Goal: Task Accomplishment & Management: Manage account settings

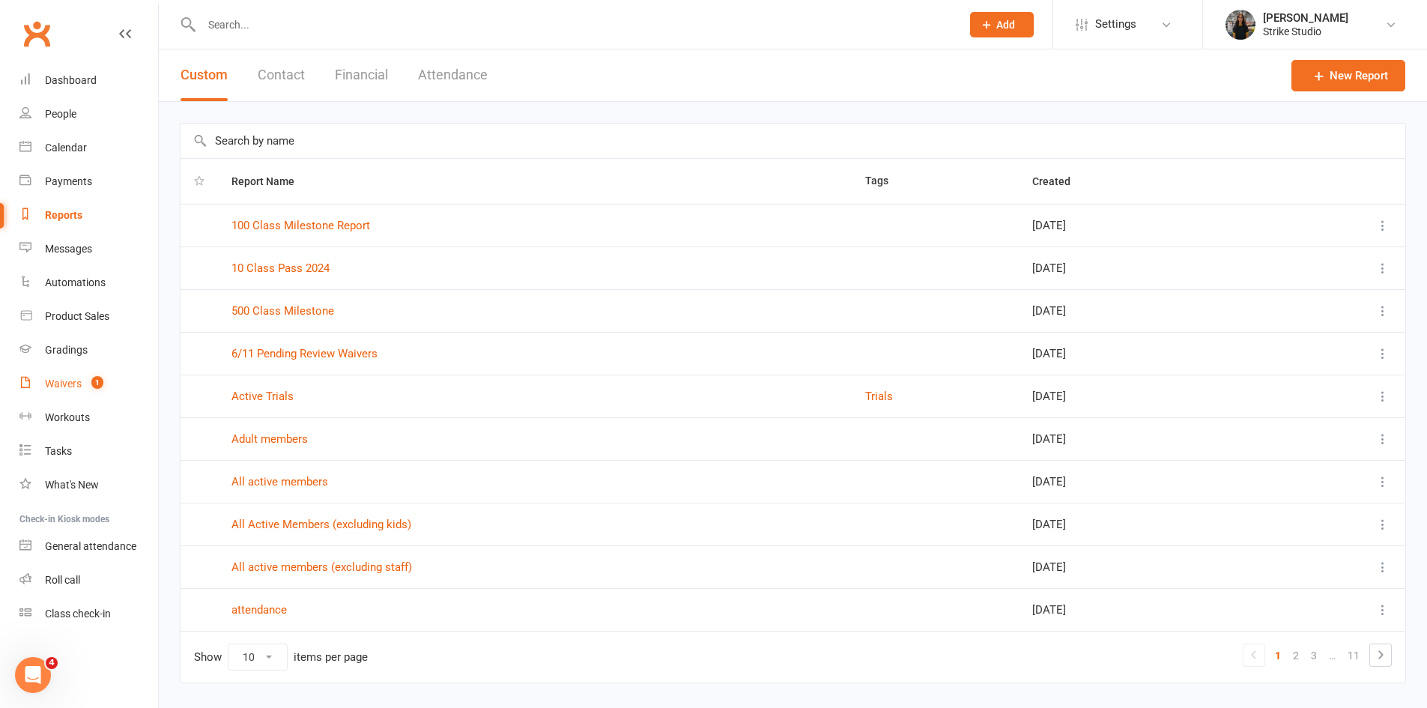
click at [72, 382] on div "Waivers" at bounding box center [63, 384] width 37 height 12
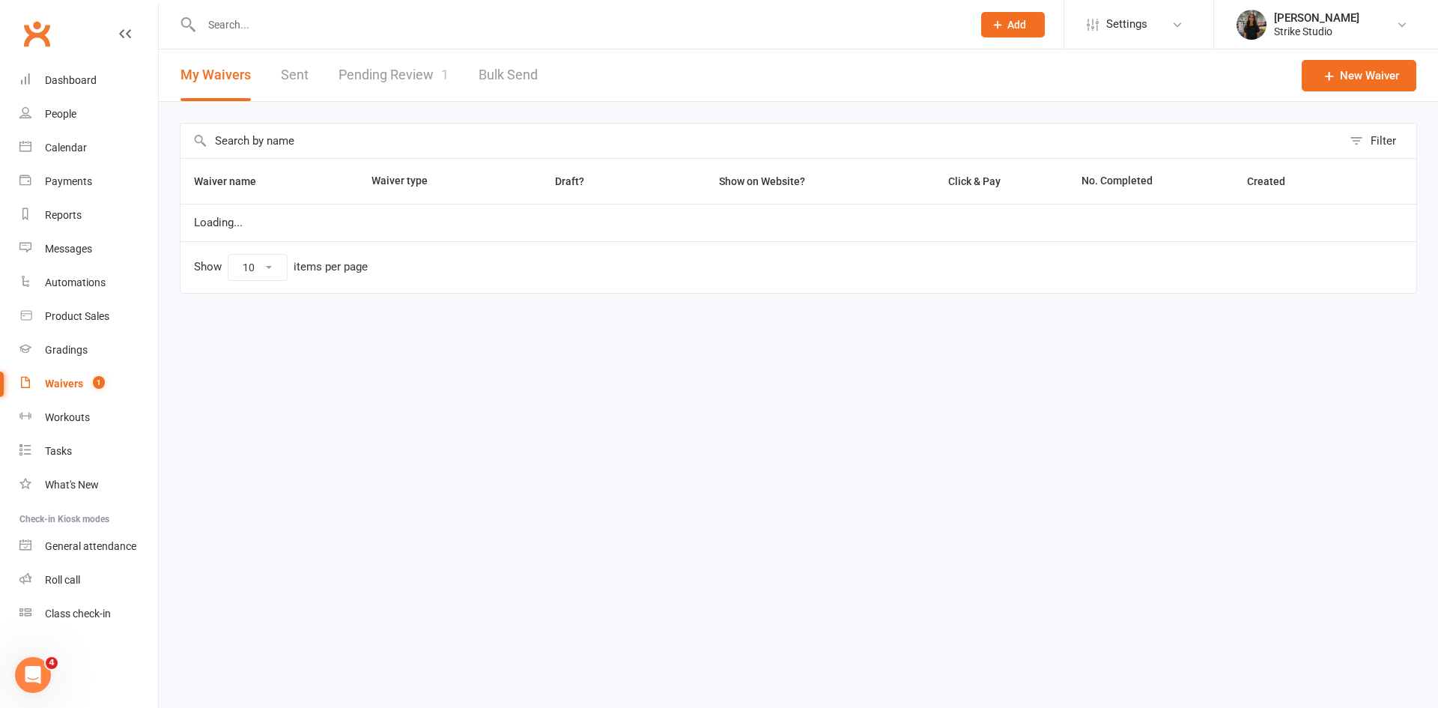
select select "100"
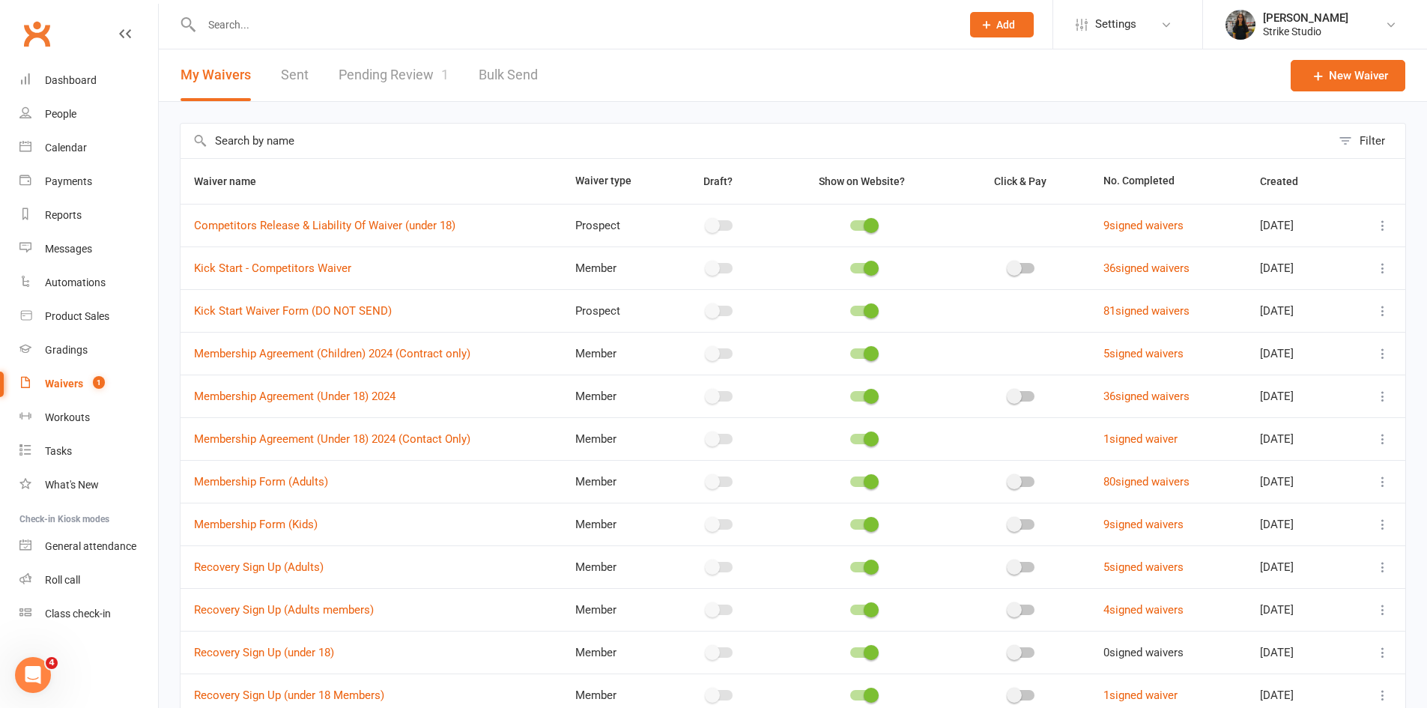
click at [292, 25] on input "text" at bounding box center [574, 24] width 754 height 21
paste input "Ricky Truong"
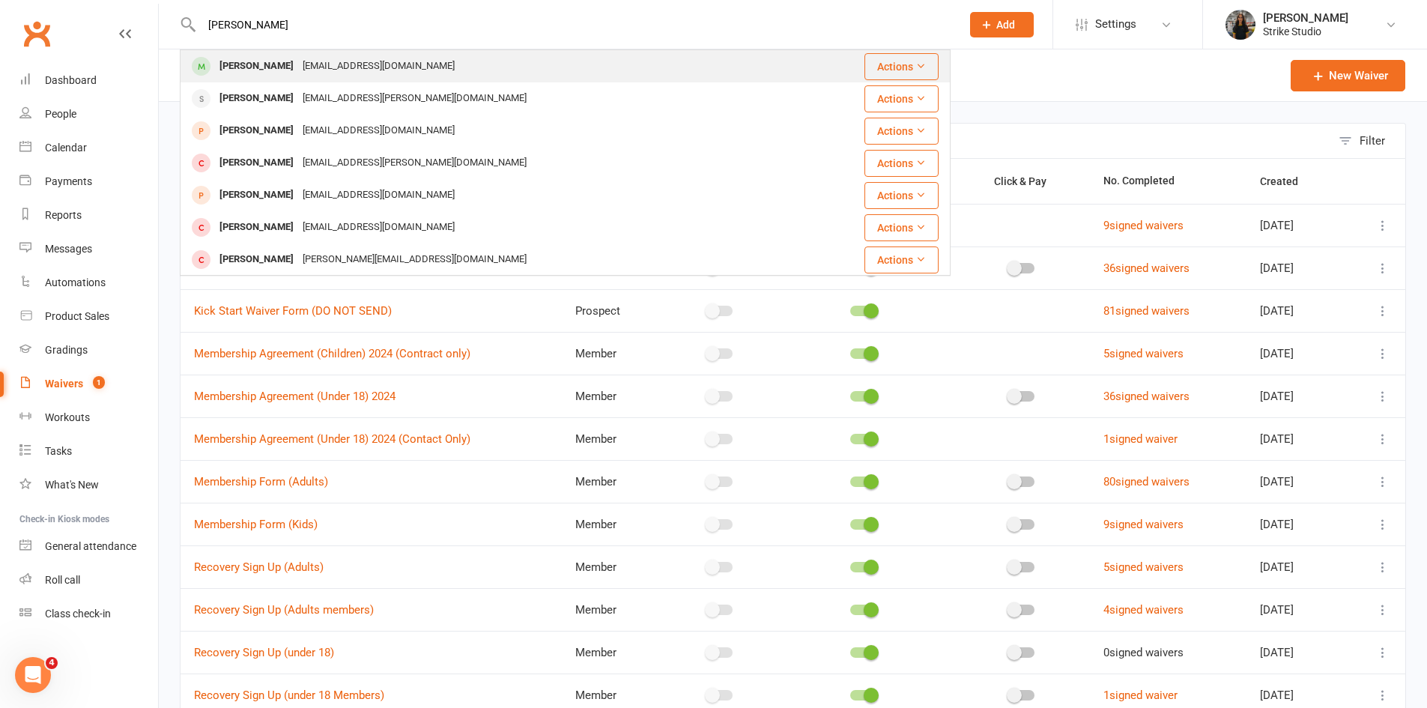
type input "[PERSON_NAME]"
click at [312, 62] on div "[EMAIL_ADDRESS][DOMAIN_NAME]" at bounding box center [378, 66] width 161 height 22
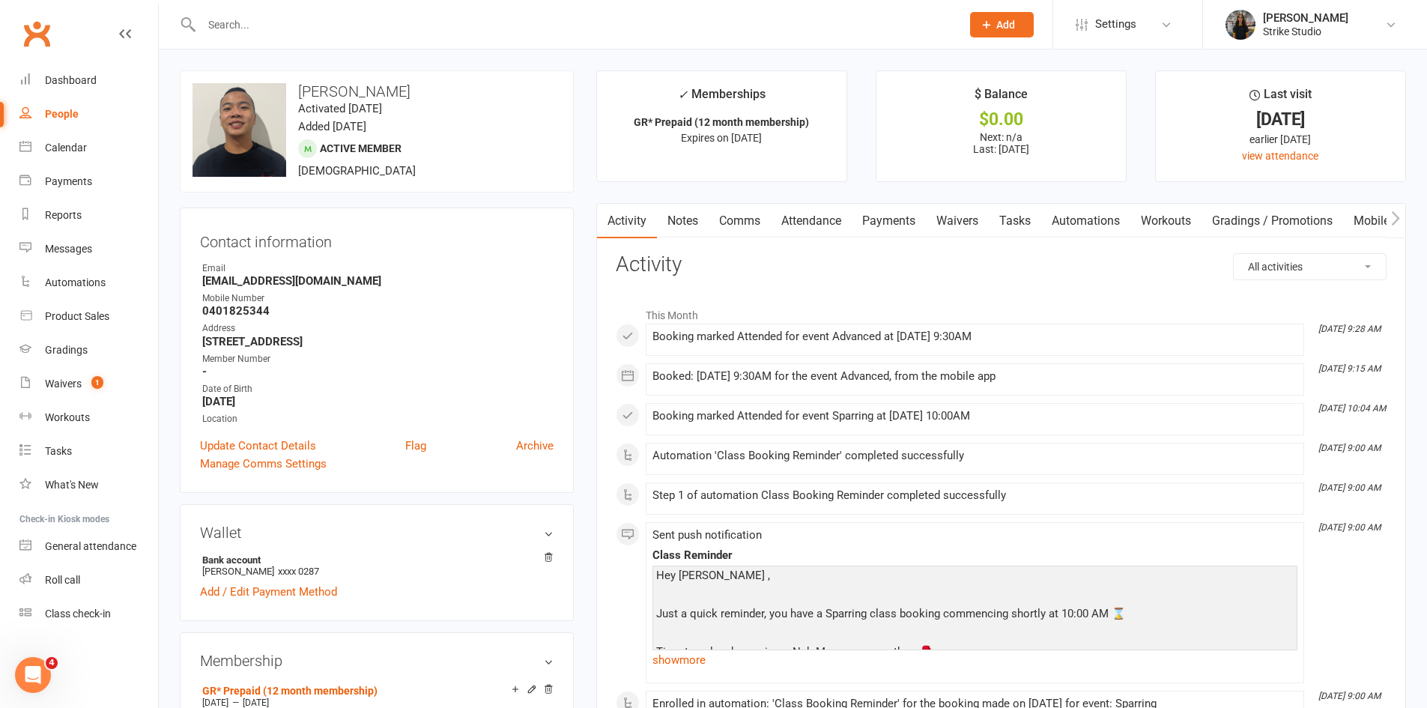
click at [889, 214] on link "Payments" at bounding box center [889, 221] width 74 height 34
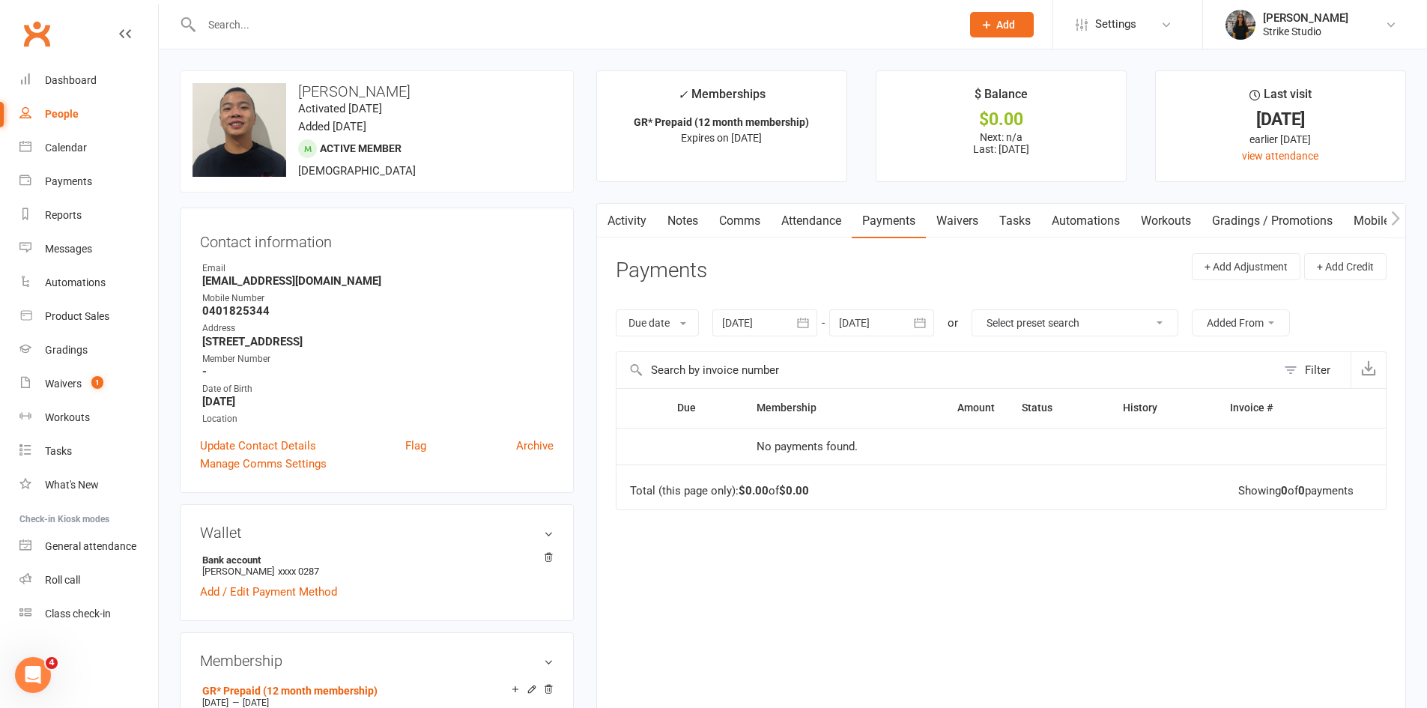
click at [288, 19] on input "text" at bounding box center [574, 24] width 754 height 21
paste input "[PERSON_NAME]"
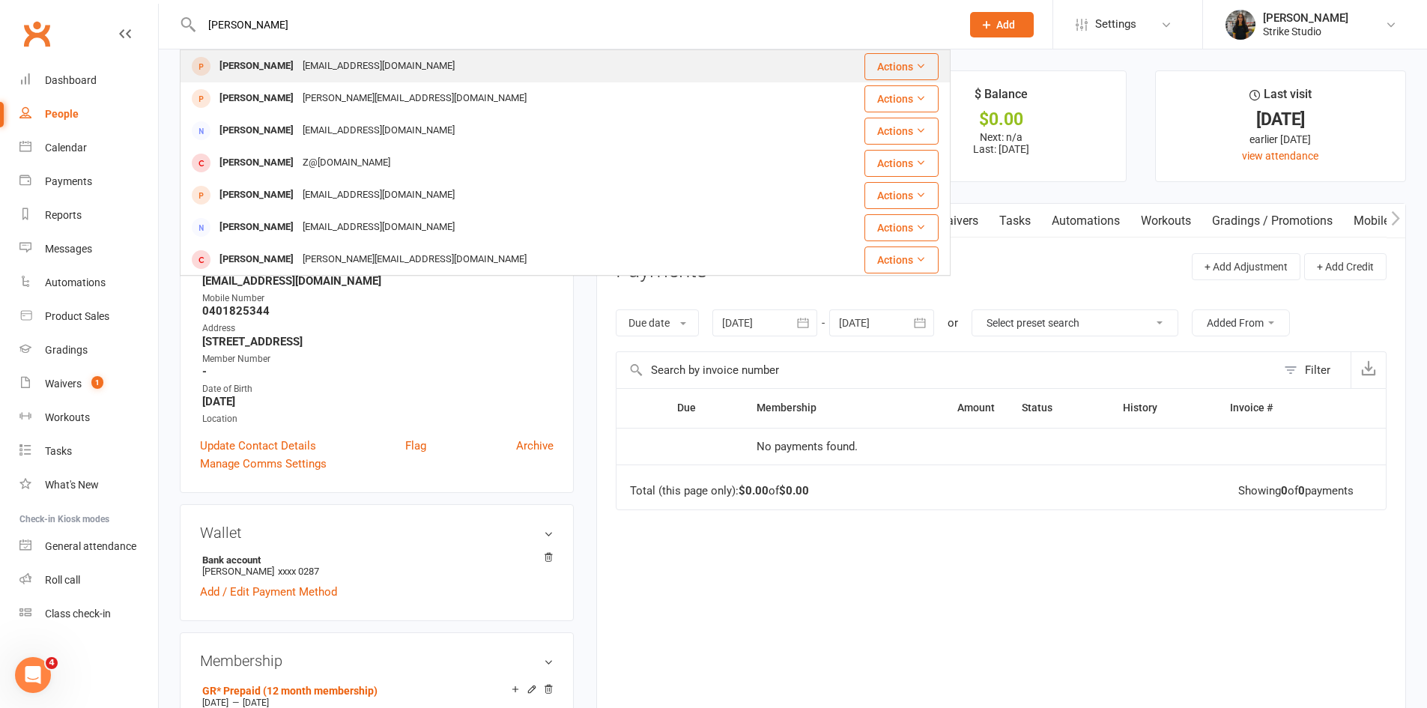
type input "[PERSON_NAME]"
click at [402, 66] on div "Quinny1971@Outlook.com" at bounding box center [378, 66] width 161 height 22
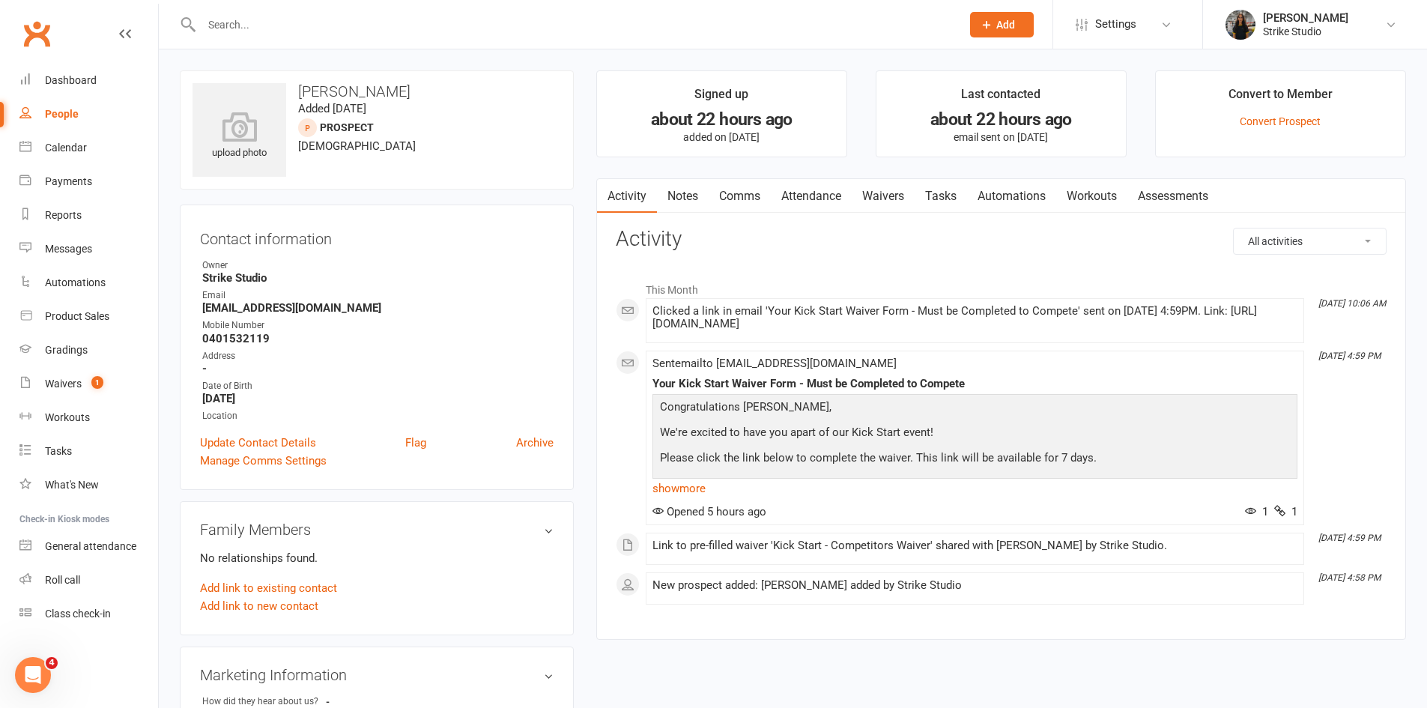
drag, startPoint x: 545, startPoint y: 181, endPoint x: 300, endPoint y: 387, distance: 320.6
click at [303, 393] on contact-information "upload photo Keegan Brown Added 12 October, 2025 prospect 20 years old Contact …" at bounding box center [377, 280] width 394 height 420
click at [300, 387] on div "Date of Birth" at bounding box center [377, 386] width 351 height 14
click at [879, 193] on link "Waivers" at bounding box center [883, 196] width 63 height 34
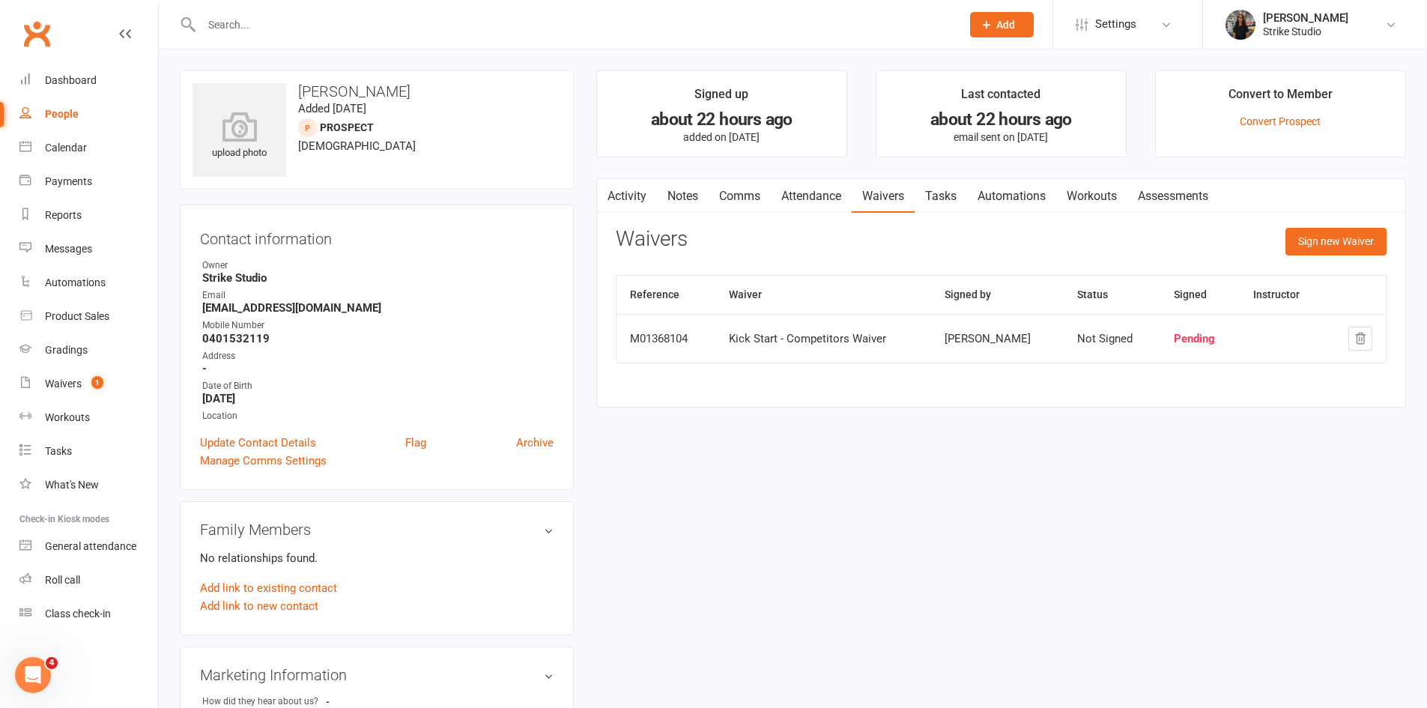
click at [828, 196] on link "Attendance" at bounding box center [811, 196] width 81 height 34
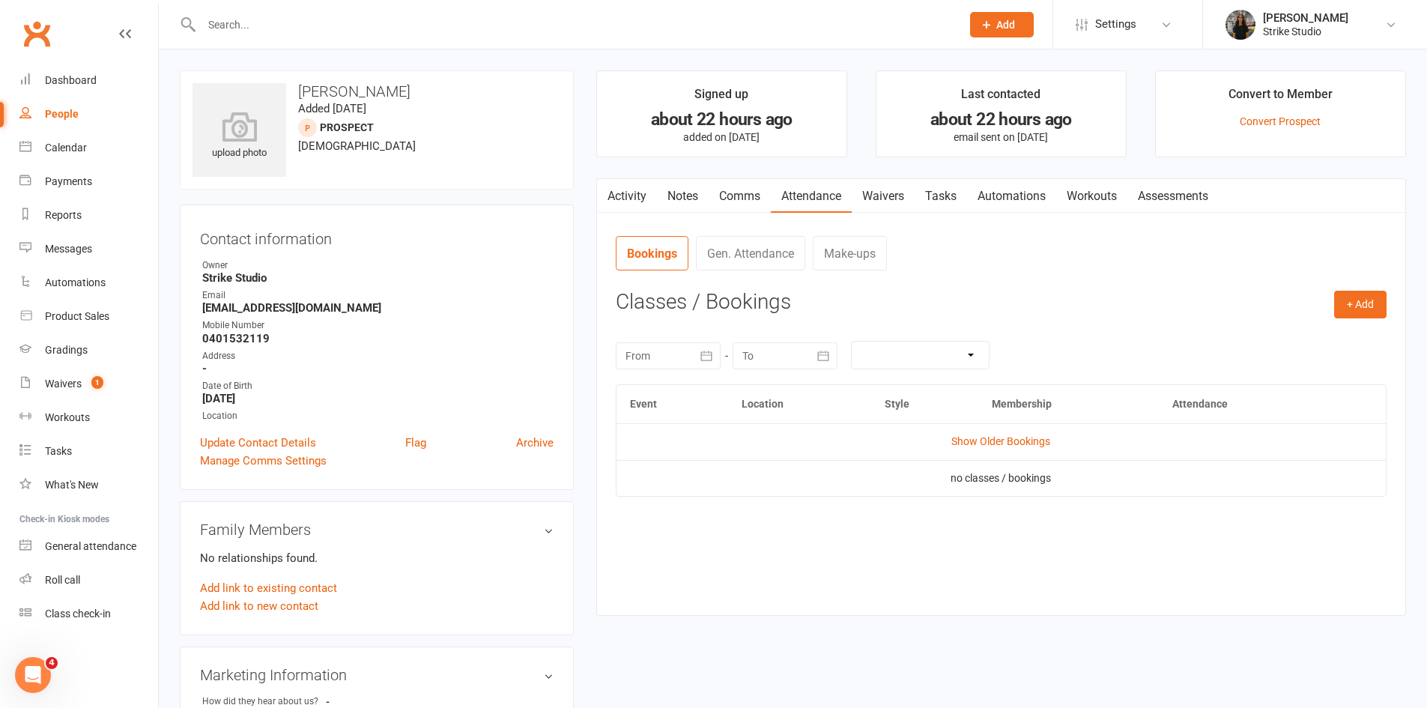
click at [638, 195] on link "Activity" at bounding box center [627, 196] width 60 height 34
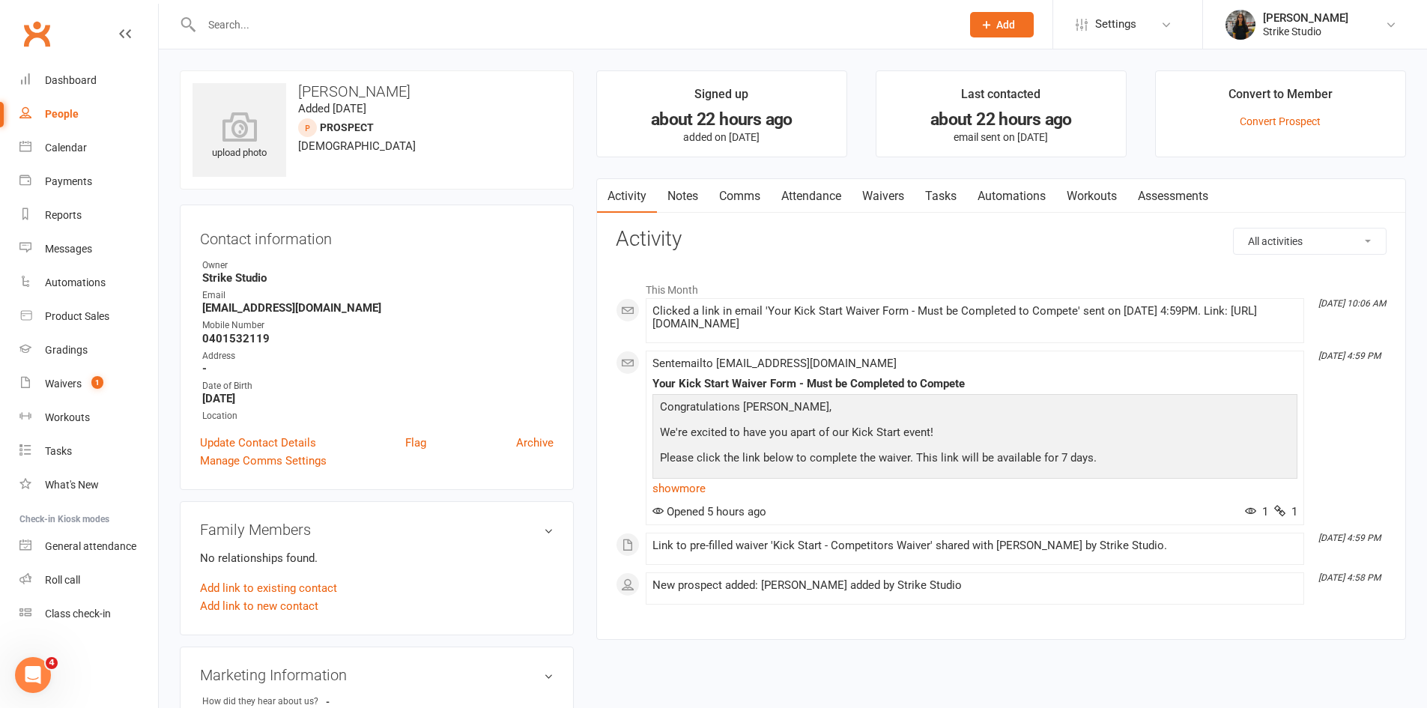
drag, startPoint x: 245, startPoint y: 15, endPoint x: 254, endPoint y: 13, distance: 9.3
click at [247, 15] on input "text" at bounding box center [574, 24] width 754 height 21
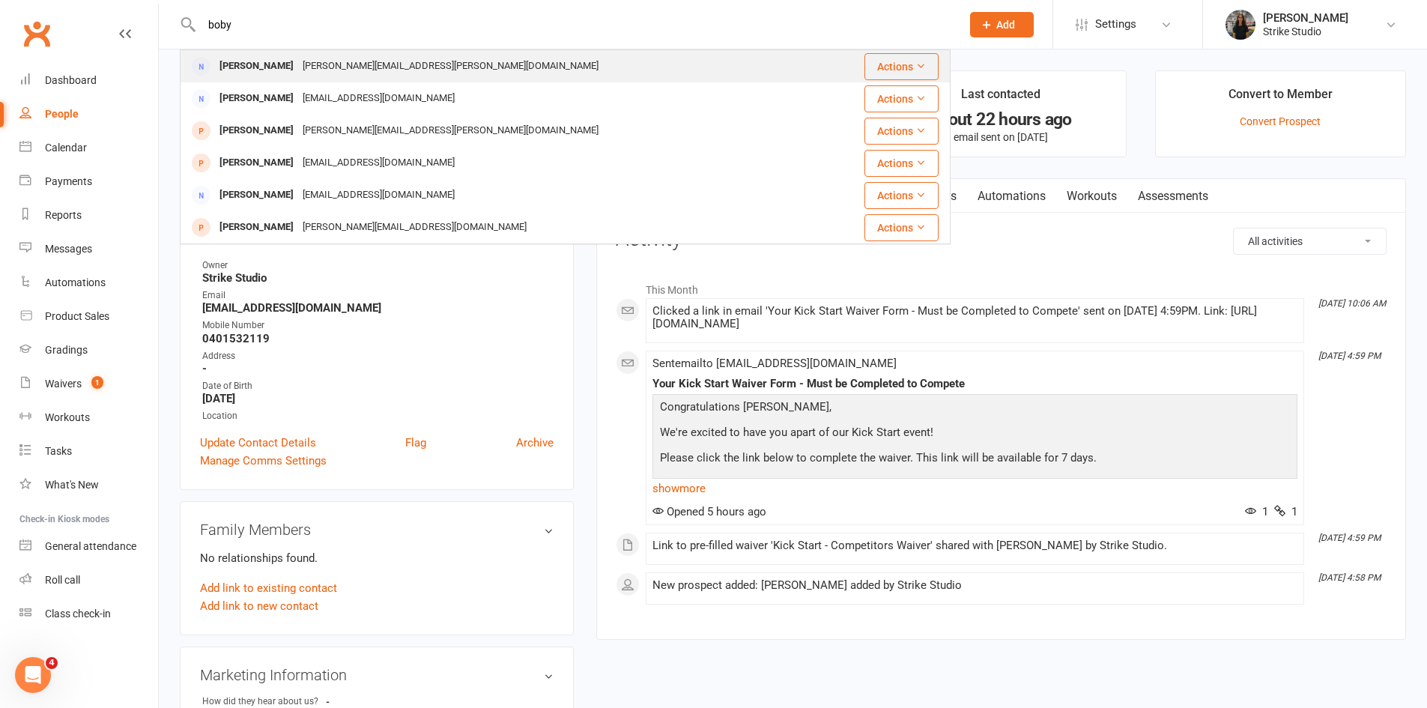
type input "boby"
click at [317, 59] on div "[PERSON_NAME][EMAIL_ADDRESS][PERSON_NAME][DOMAIN_NAME]" at bounding box center [450, 66] width 305 height 22
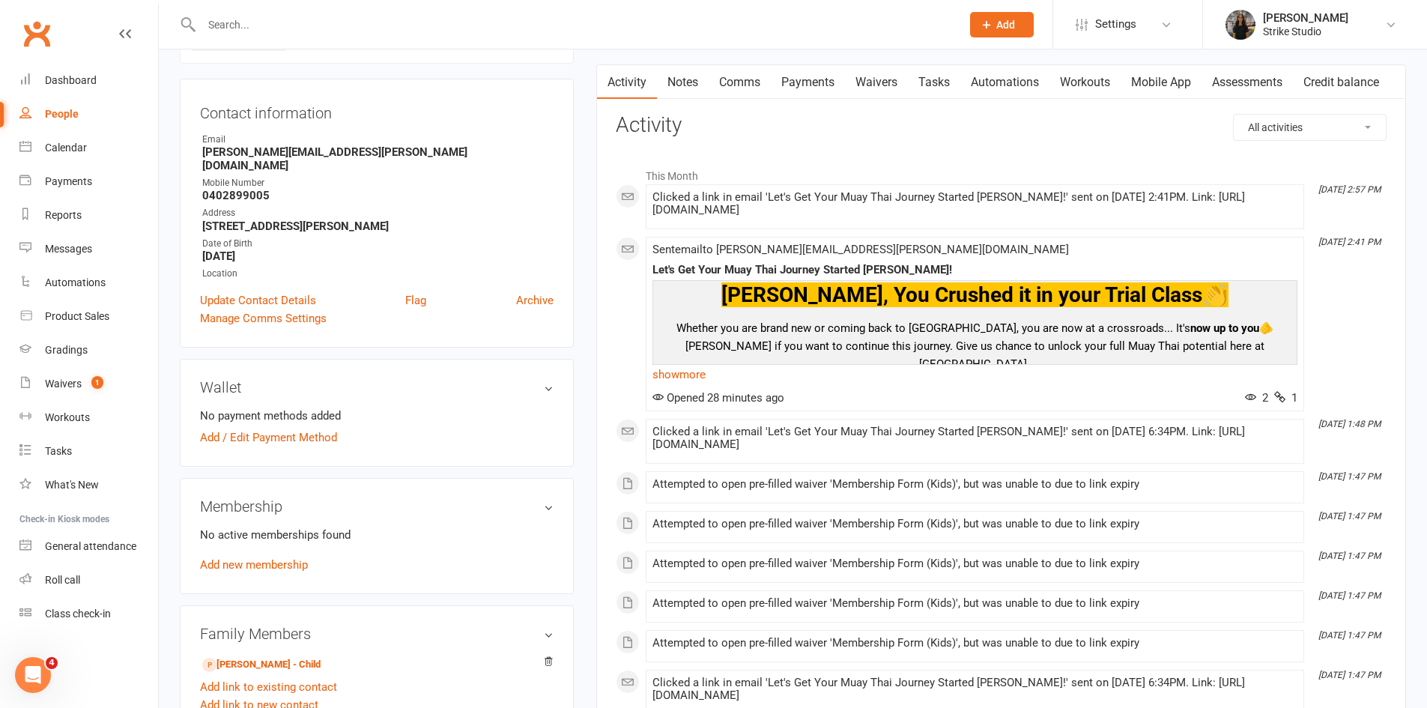
scroll to position [300, 0]
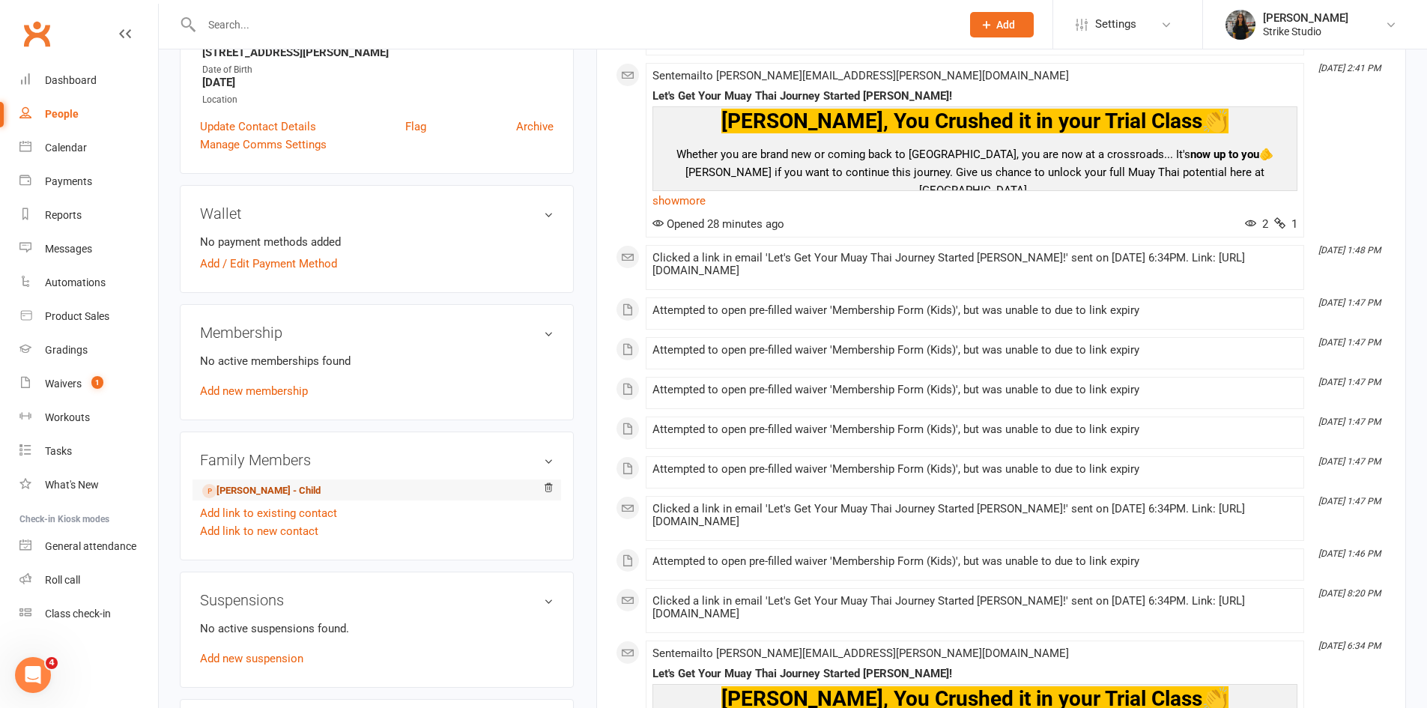
click at [299, 483] on link "Luca Stojanoski - Child" at bounding box center [261, 491] width 118 height 16
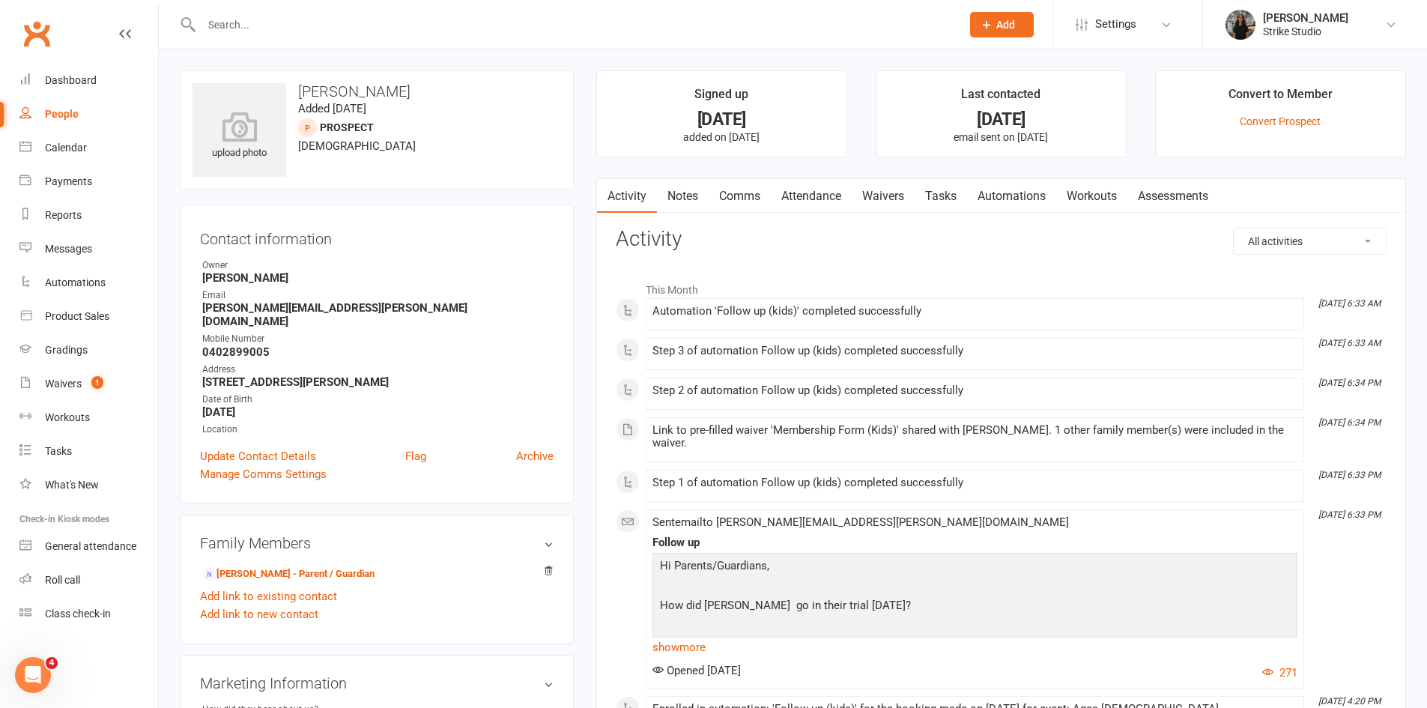
click at [887, 191] on link "Waivers" at bounding box center [883, 196] width 63 height 34
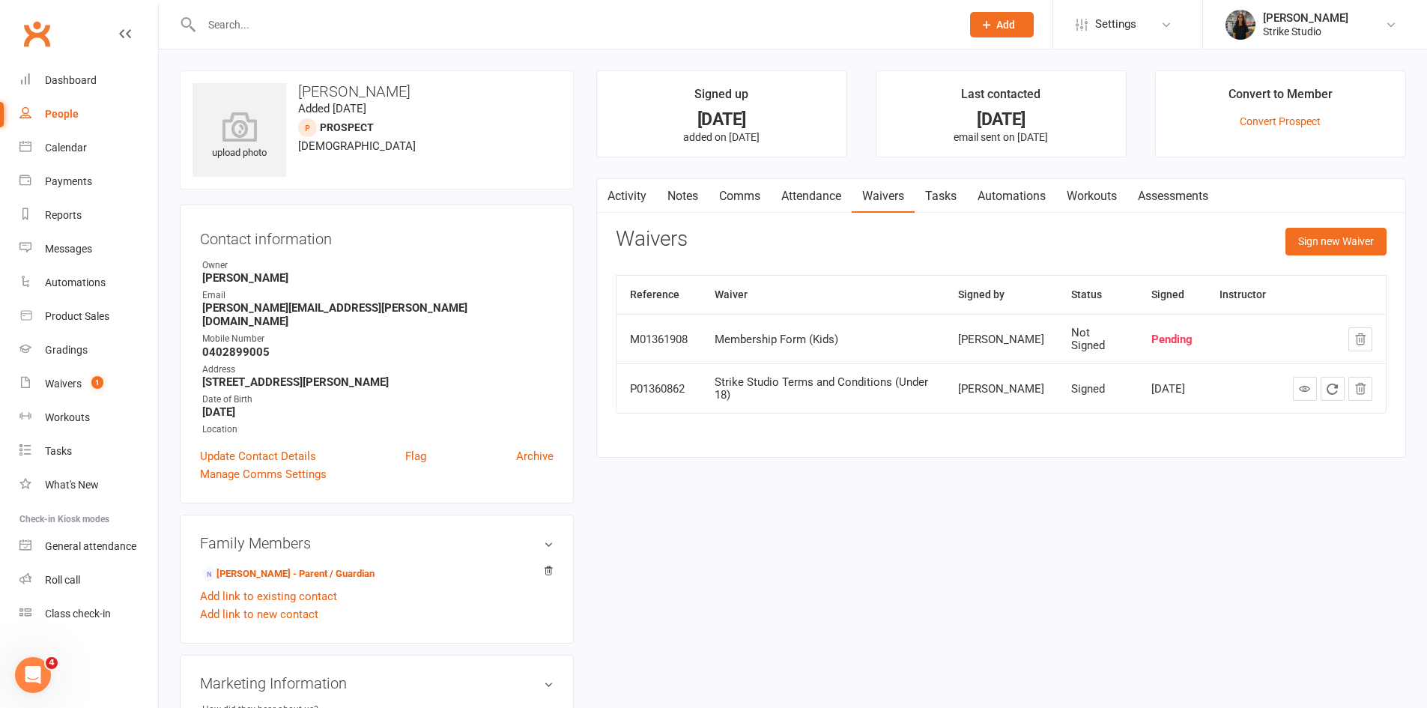
click at [637, 190] on link "Activity" at bounding box center [627, 196] width 60 height 34
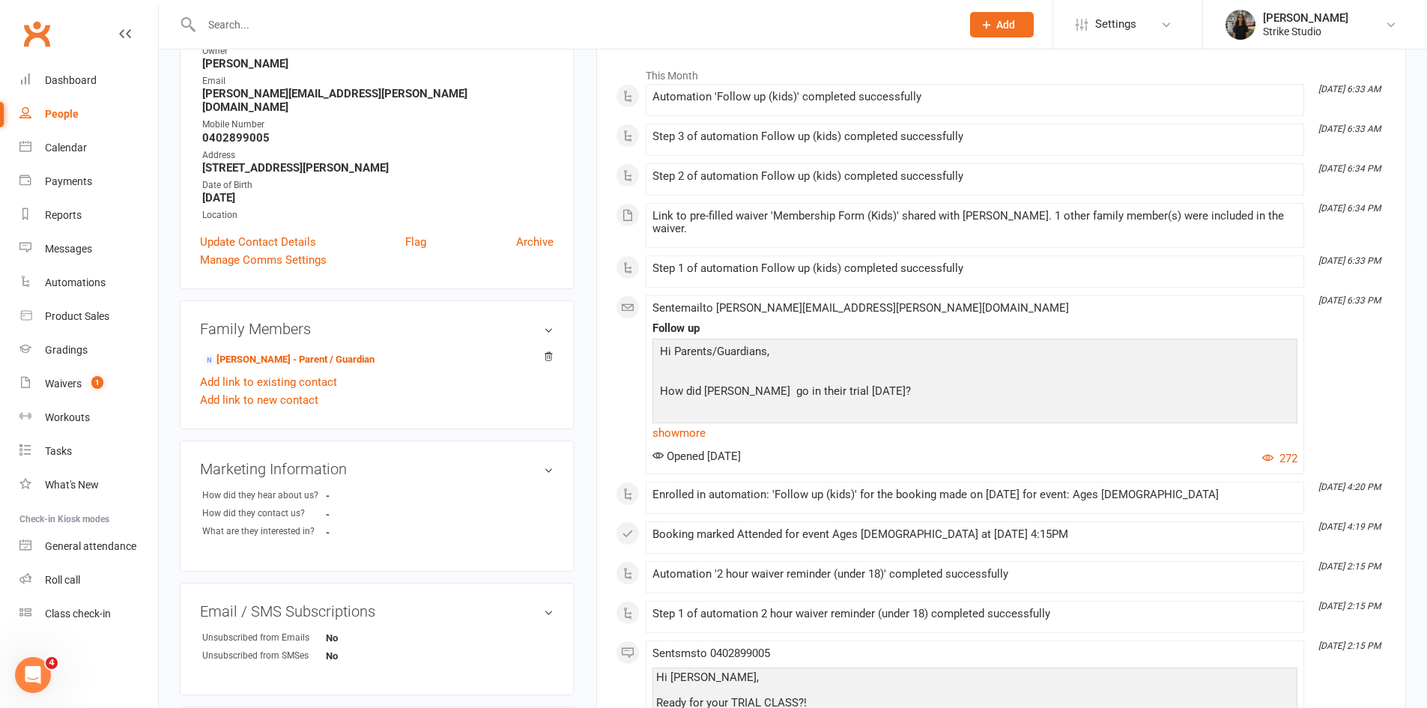
scroll to position [150, 0]
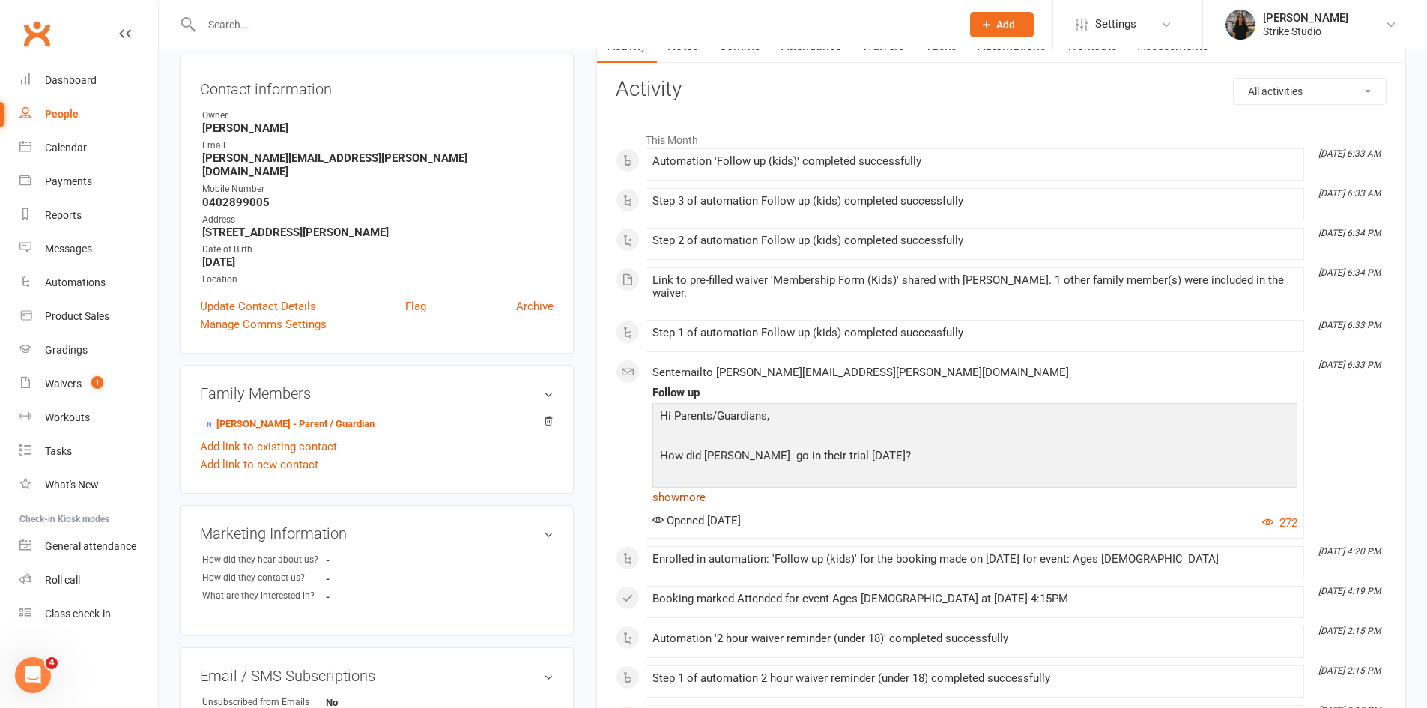
click at [699, 496] on link "show more" at bounding box center [975, 497] width 645 height 21
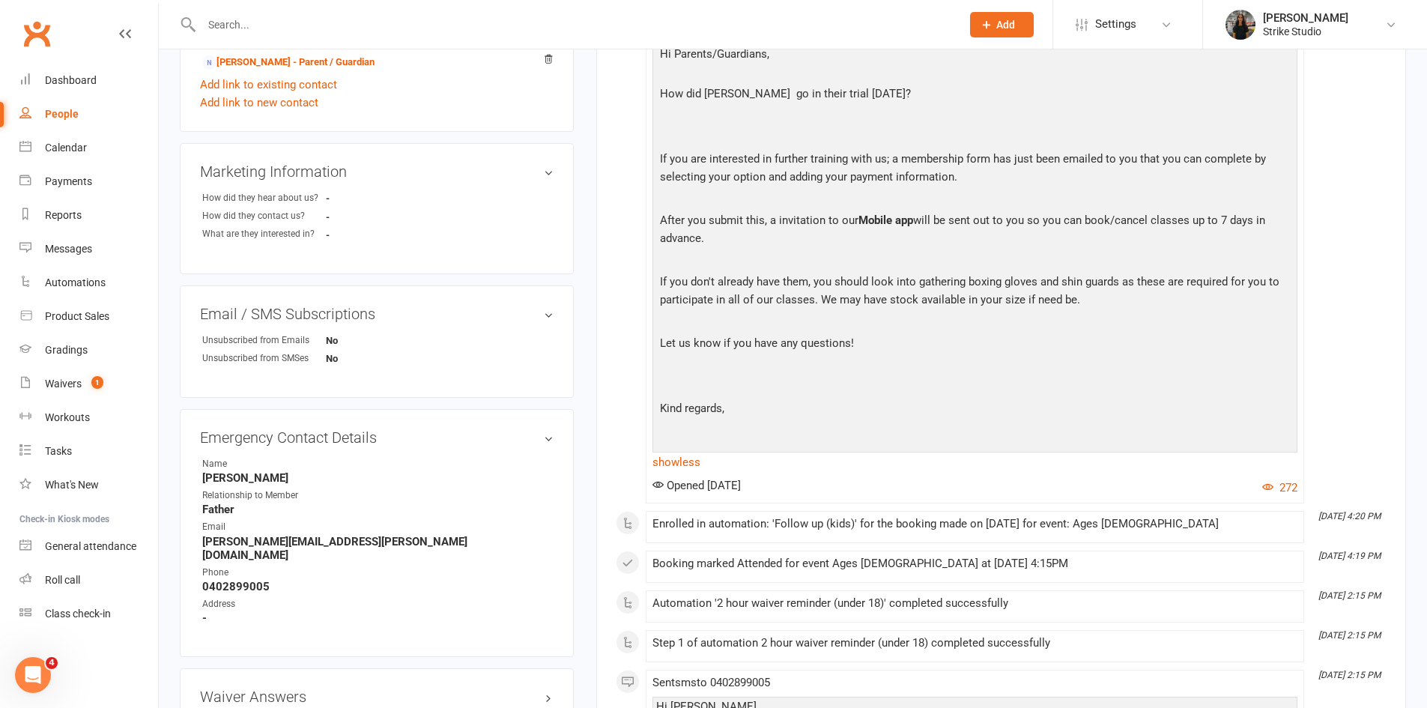
scroll to position [225, 0]
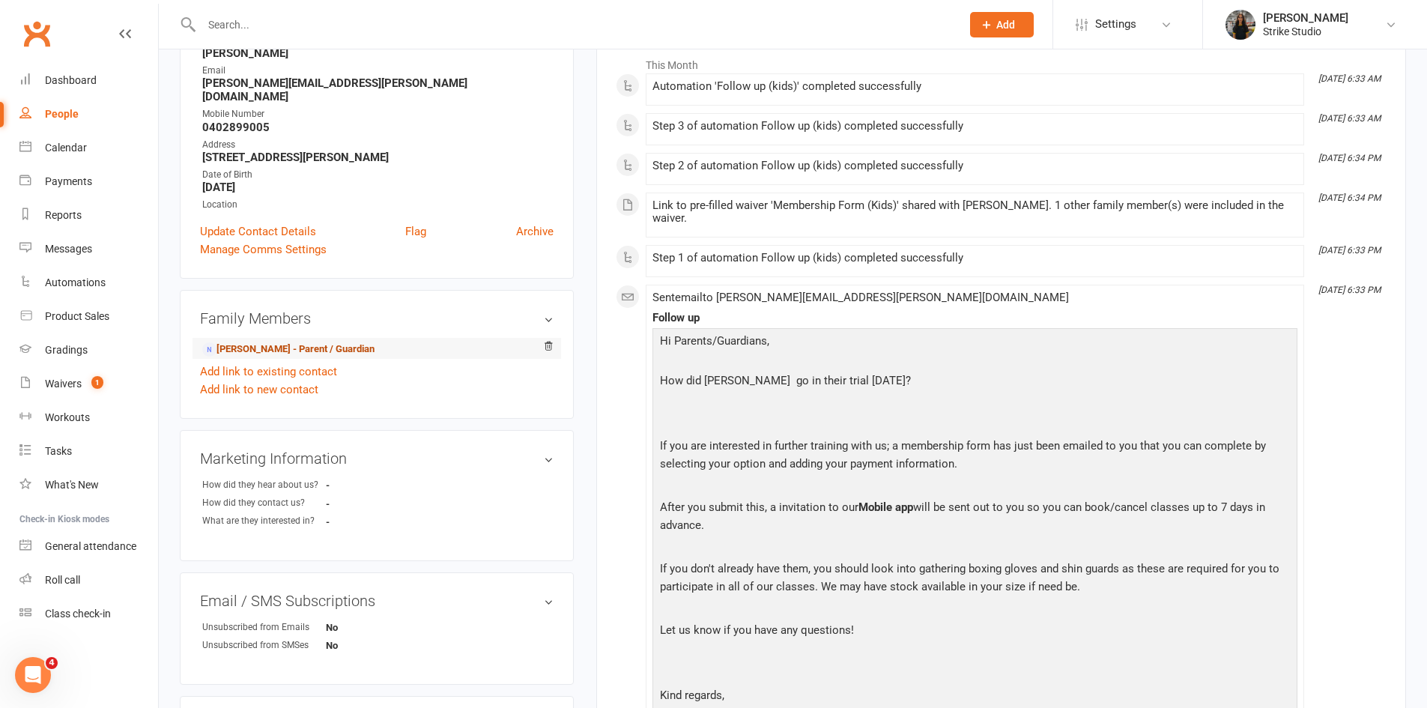
click at [278, 342] on link "Bobby Stojanoski - Parent / Guardian" at bounding box center [288, 350] width 172 height 16
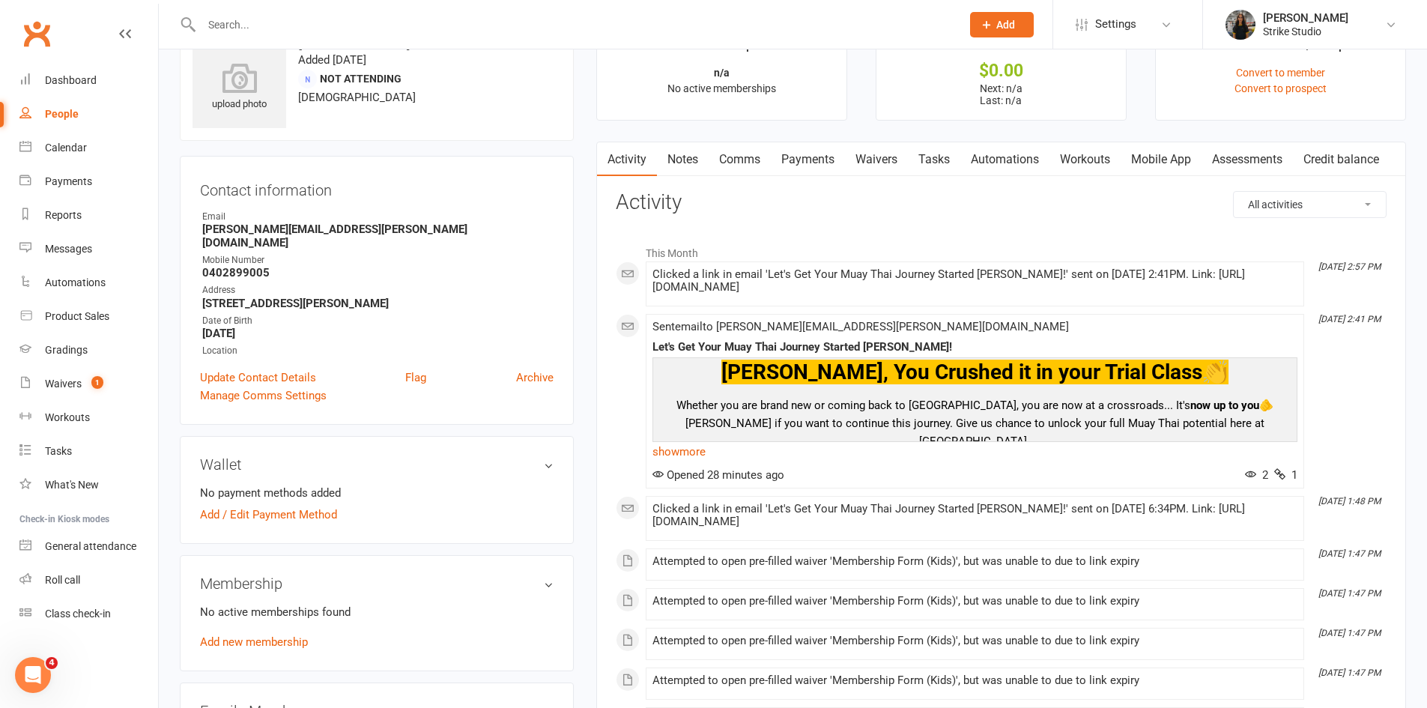
scroll to position [75, 0]
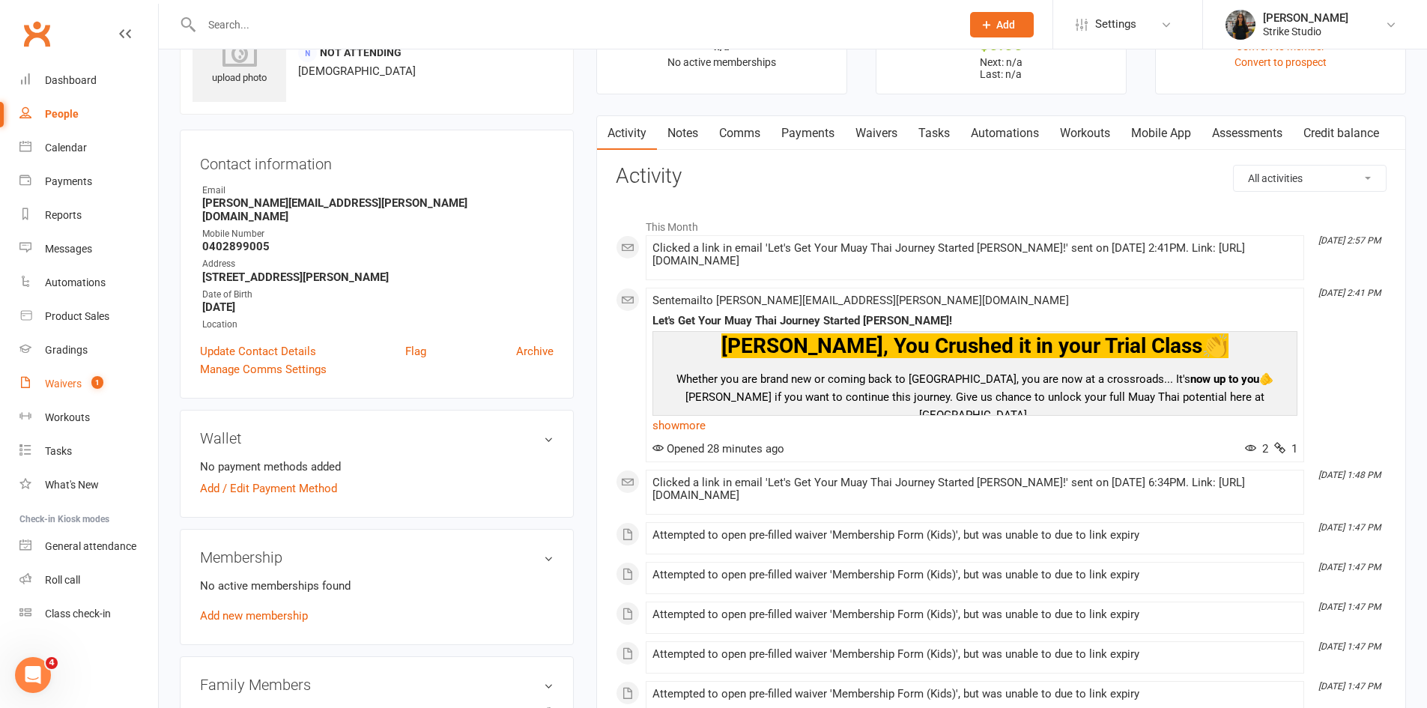
click at [46, 387] on div "Waivers" at bounding box center [63, 384] width 37 height 12
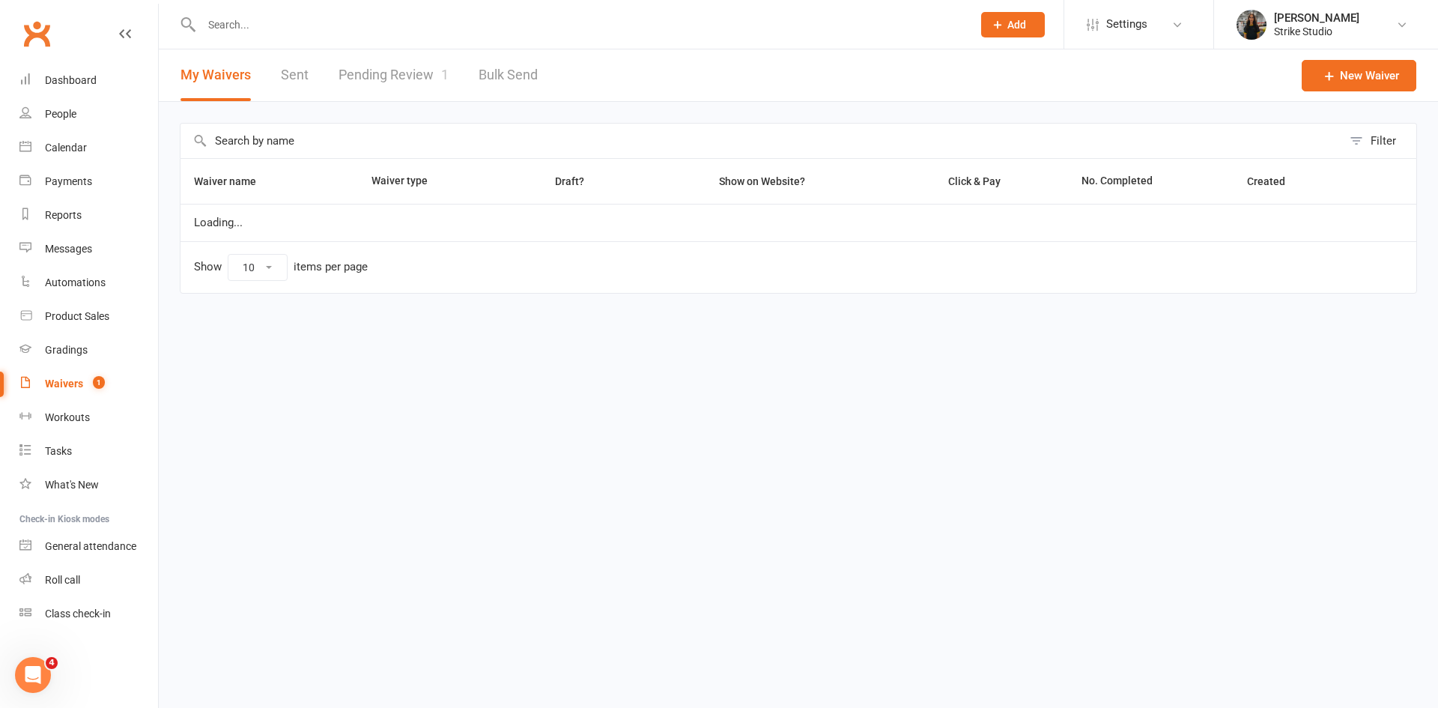
select select "100"
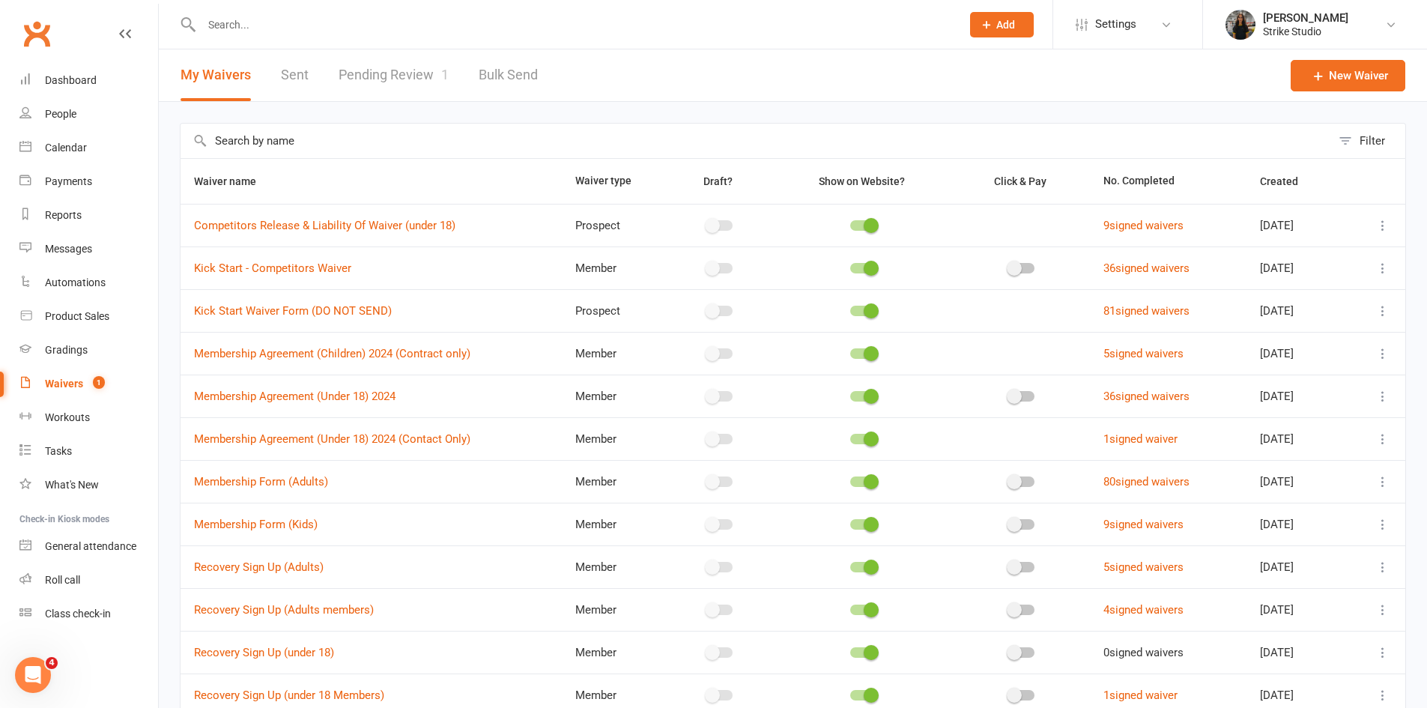
click at [427, 77] on link "Pending Review 1" at bounding box center [394, 75] width 110 height 52
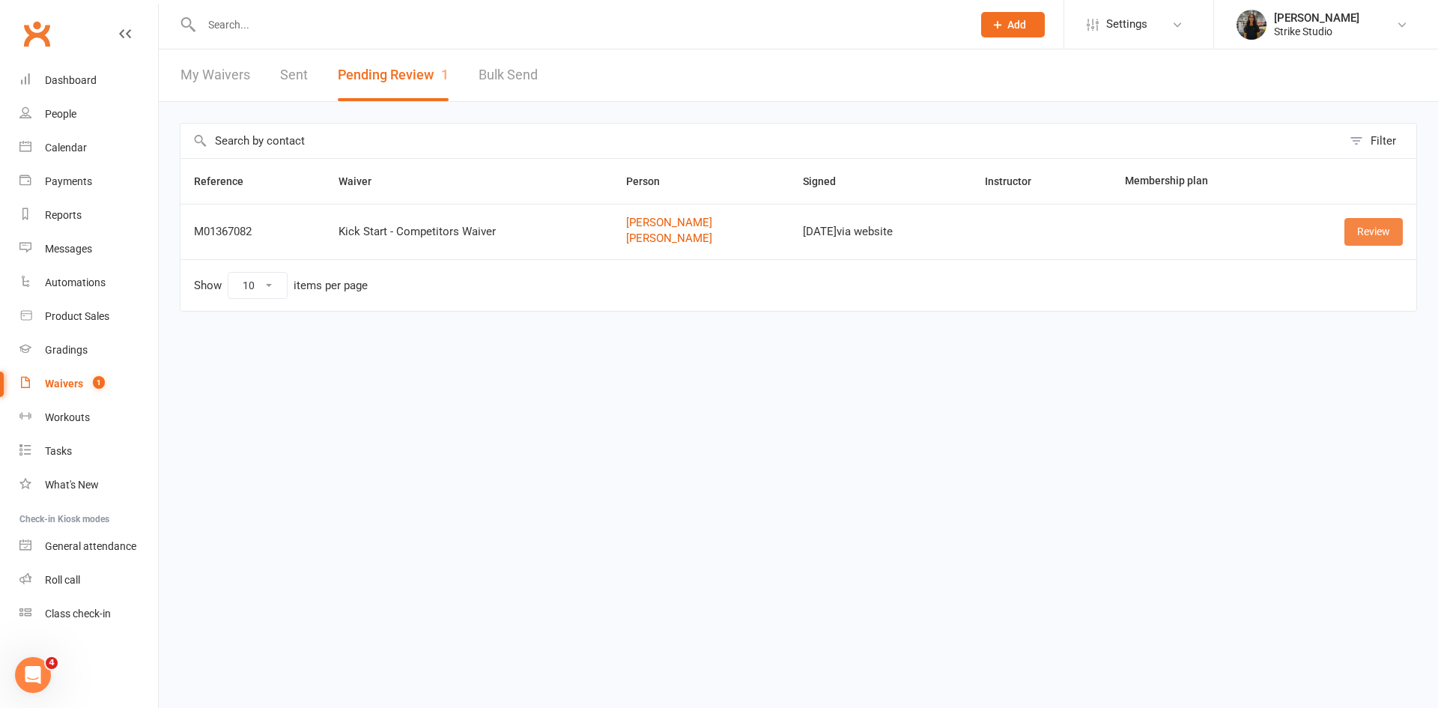
click at [1381, 237] on link "Review" at bounding box center [1374, 231] width 58 height 27
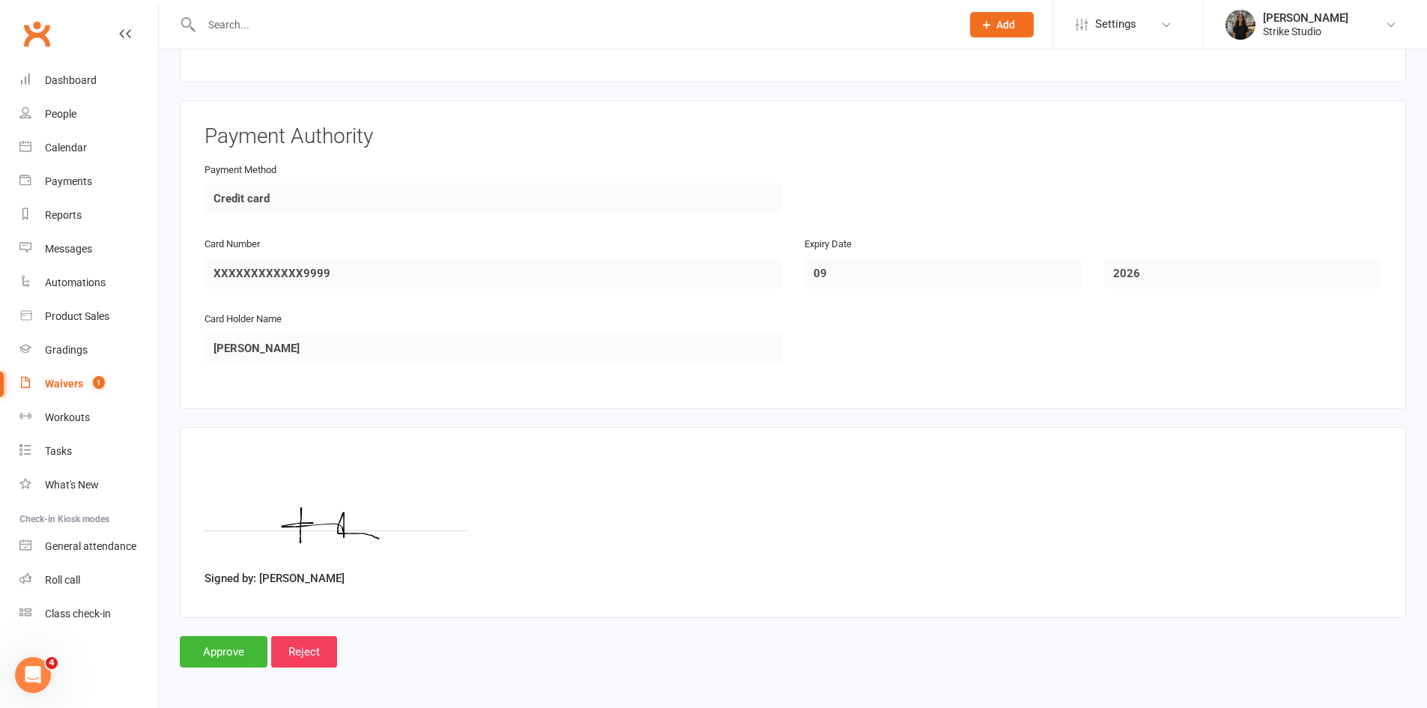
scroll to position [1958, 0]
click at [205, 651] on input "Approve" at bounding box center [224, 649] width 88 height 31
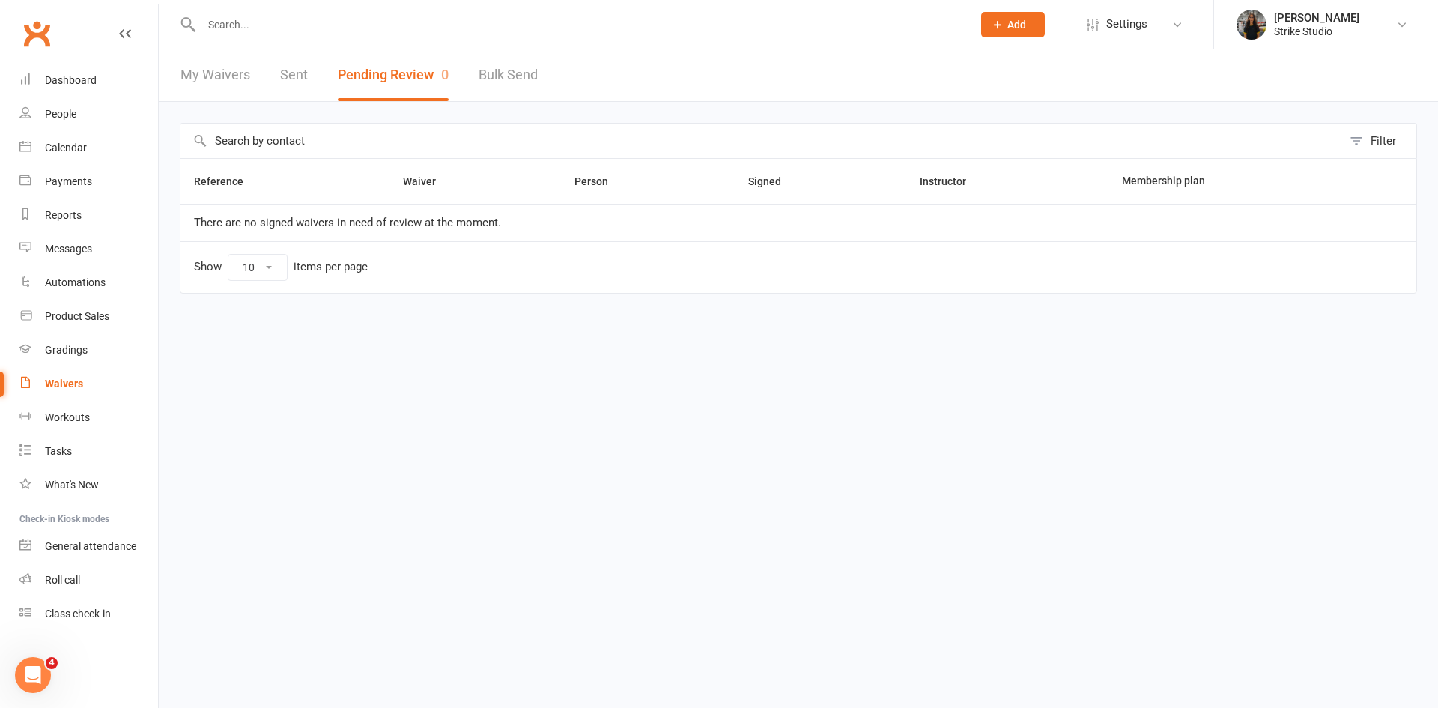
click at [226, 23] on input "text" at bounding box center [579, 24] width 765 height 21
paste input "Charlie Forster"
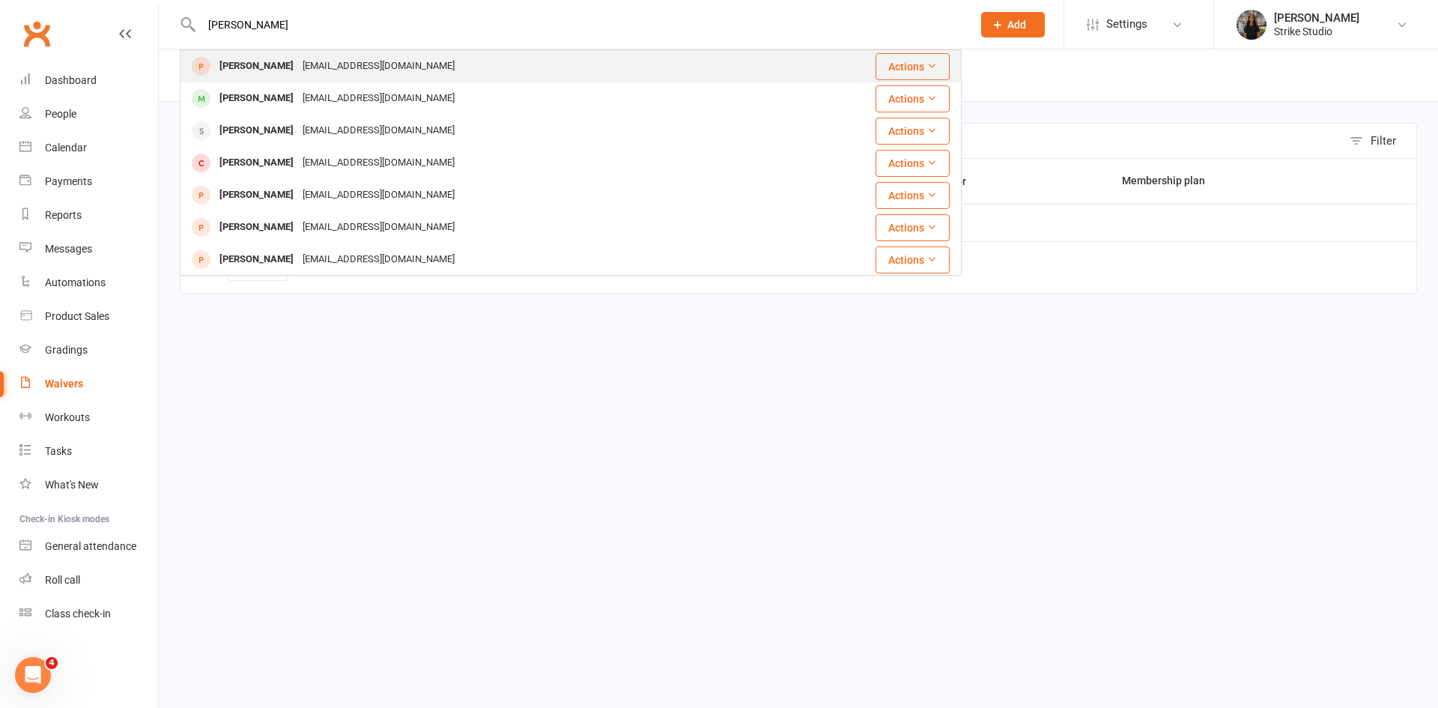
type input "Charlie Forster"
click at [334, 66] on div "Charlie.forster06@gmail.com" at bounding box center [378, 66] width 161 height 22
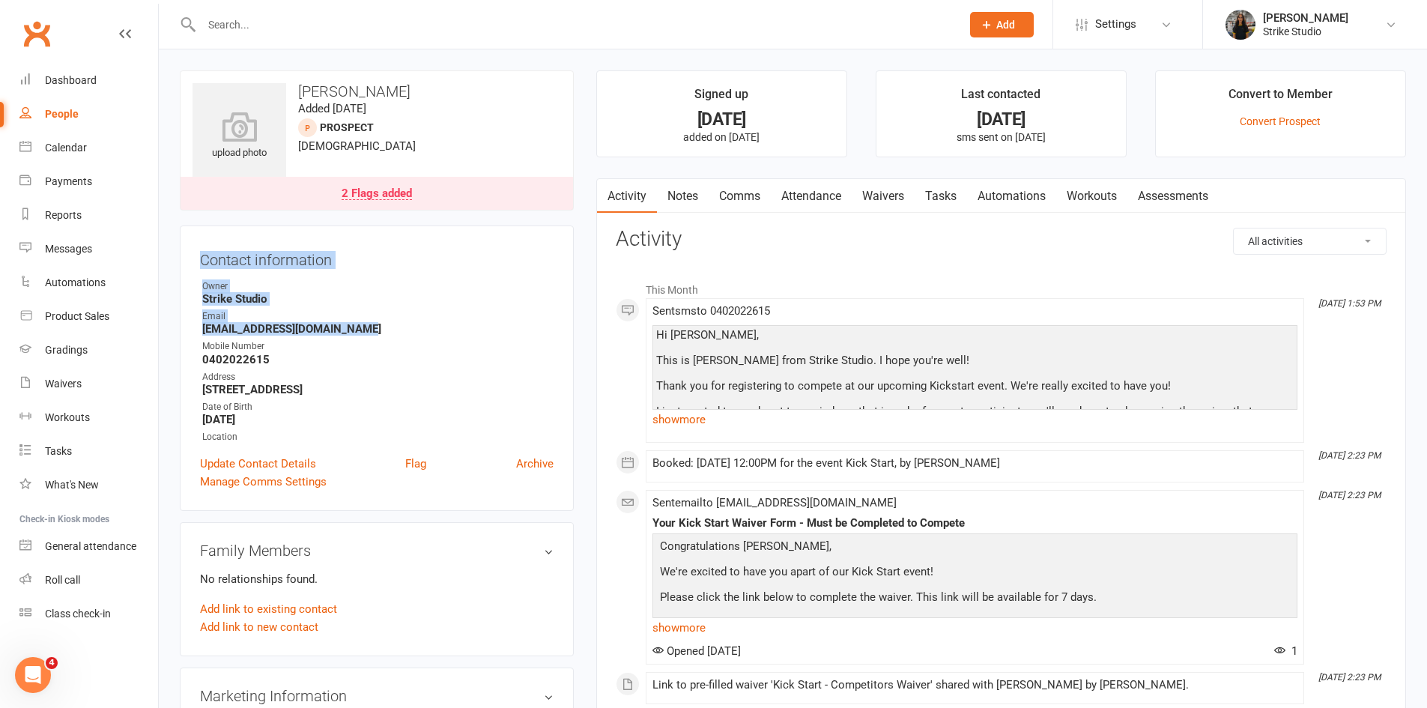
drag, startPoint x: 352, startPoint y: 328, endPoint x: 191, endPoint y: 252, distance: 178.3
click at [191, 252] on div "Contact information Owner Strike Studio Email Charlie.forster06@gmail.com Mobil…" at bounding box center [377, 368] width 394 height 285
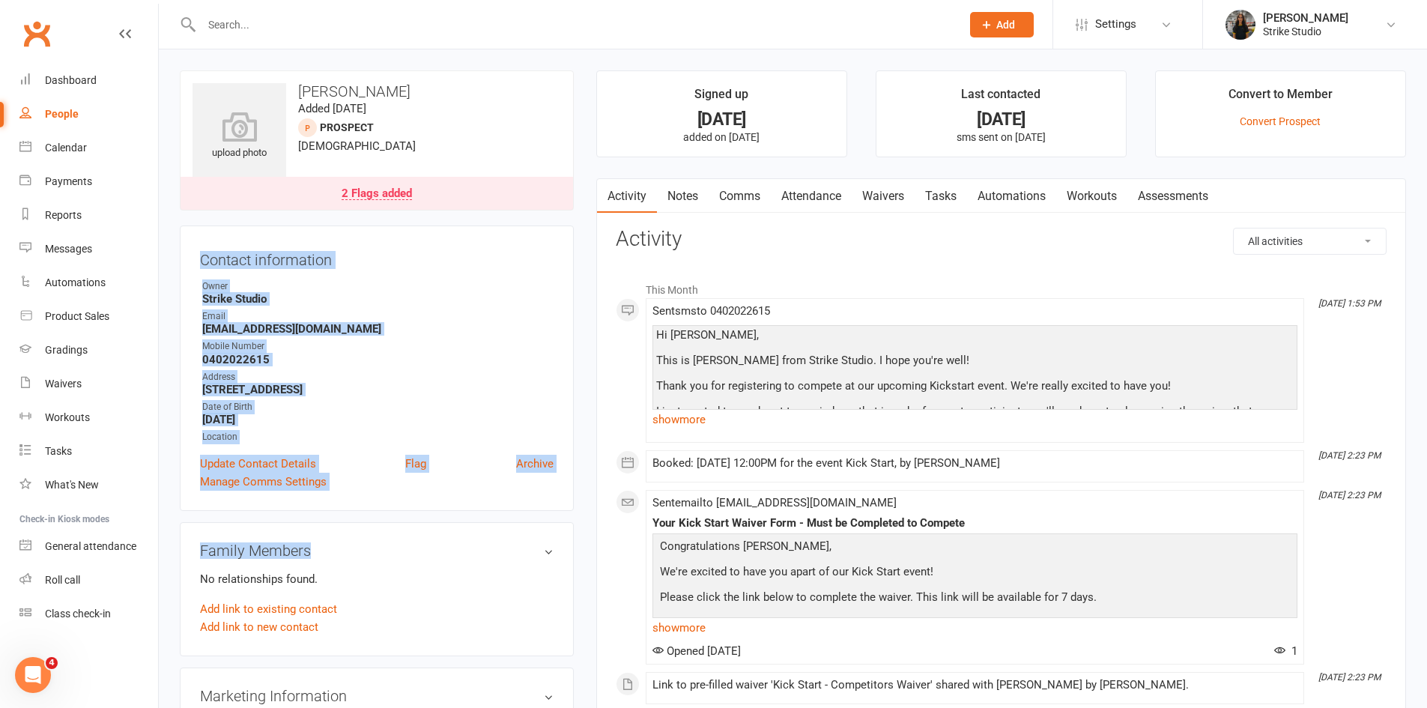
drag, startPoint x: 202, startPoint y: 261, endPoint x: 336, endPoint y: 478, distance: 255.1
click at [310, 545] on aside "upload photo Charlie Forster Added 24 June, 2025 prospect 19 years old 2 Flags …" at bounding box center [377, 676] width 394 height 1213
click at [298, 356] on strong "0402022615" at bounding box center [377, 359] width 351 height 13
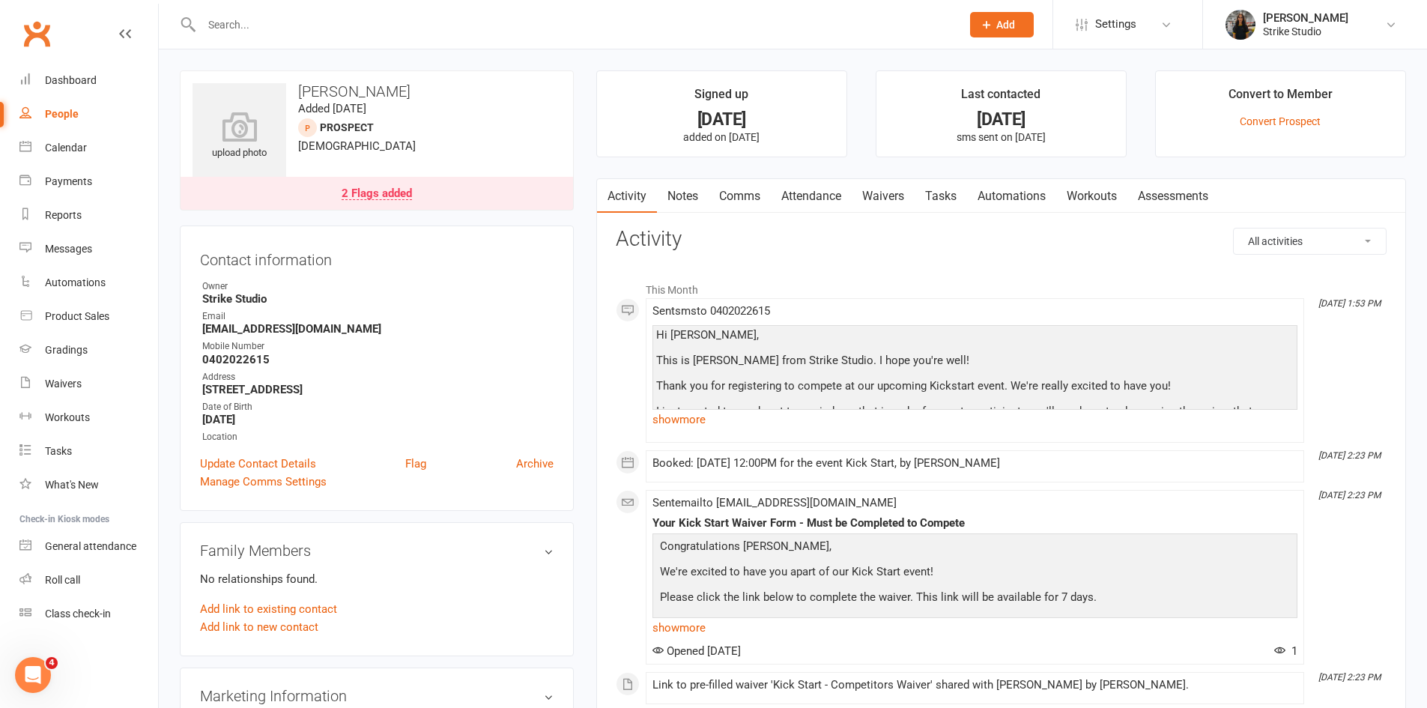
click at [230, 20] on input "text" at bounding box center [574, 24] width 754 height 21
paste input "Ali tawil"
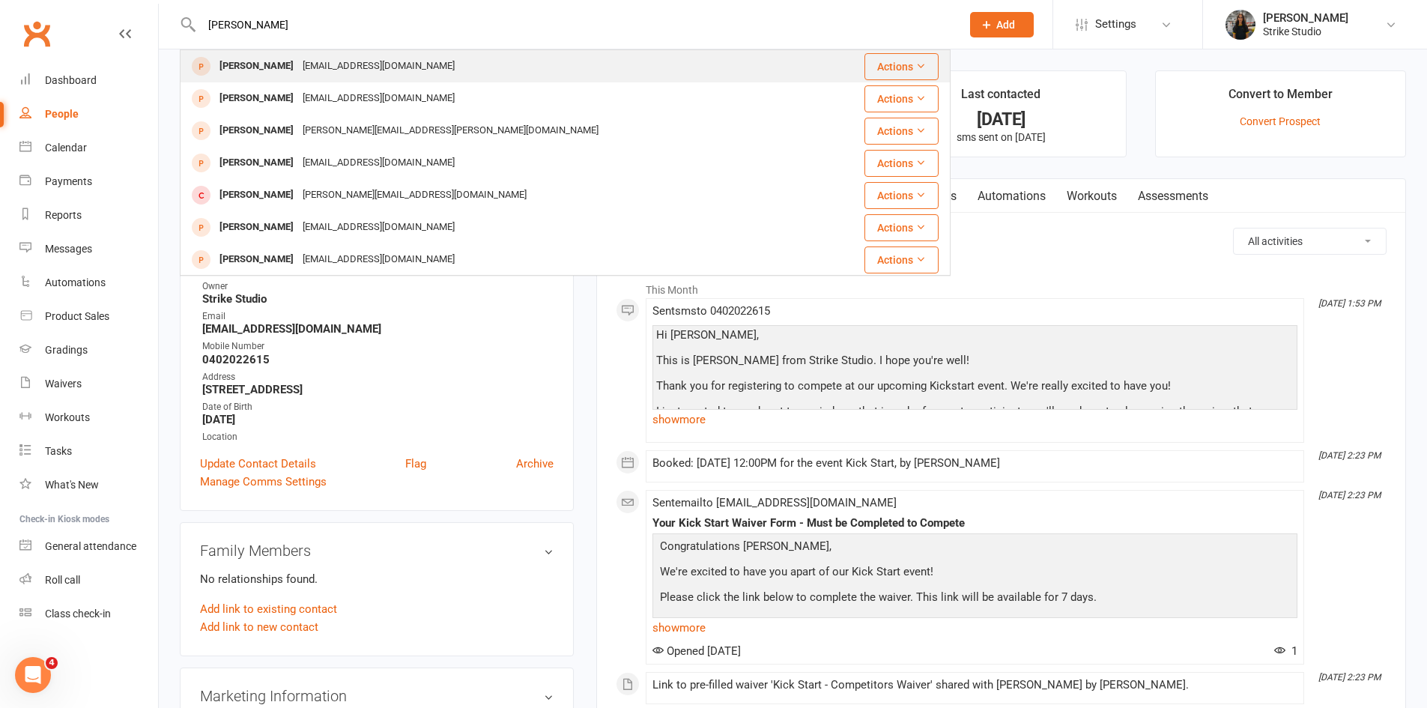
type input "Ali tawil"
click at [332, 64] on div "violetastta@gmail.com" at bounding box center [378, 66] width 161 height 22
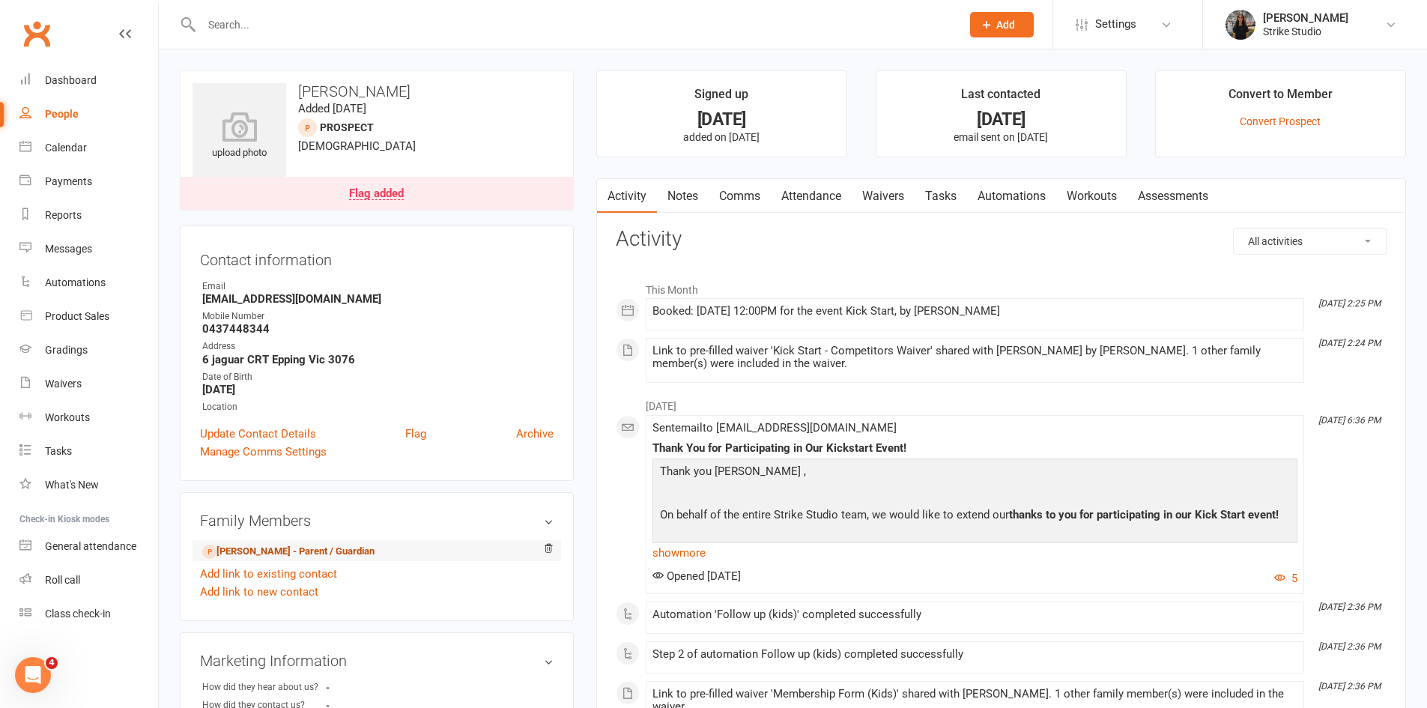
click at [275, 554] on link "Violet Astta - Parent / Guardian" at bounding box center [288, 552] width 172 height 16
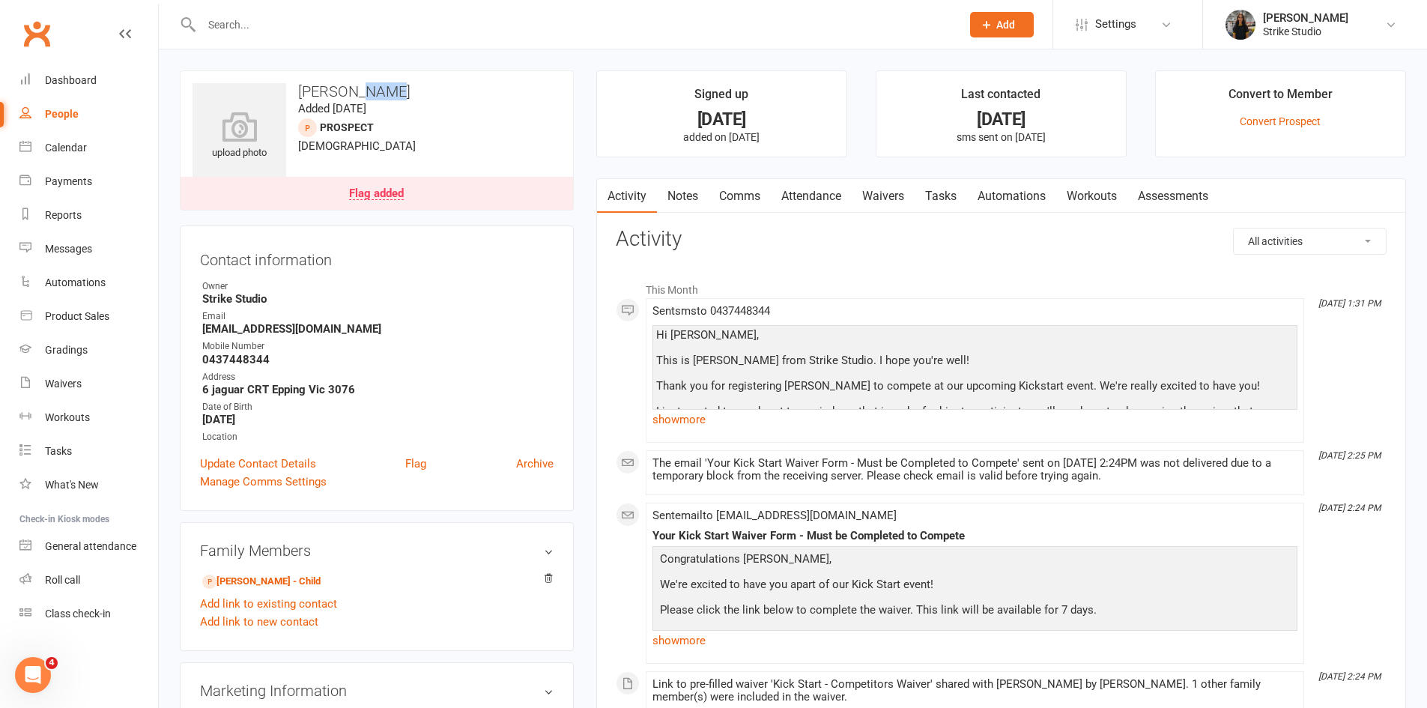
drag, startPoint x: 374, startPoint y: 93, endPoint x: 350, endPoint y: 88, distance: 24.4
click at [350, 88] on h3 "Violet Astta" at bounding box center [377, 91] width 369 height 16
click at [377, 91] on h3 "Violet Astta" at bounding box center [377, 91] width 369 height 16
drag, startPoint x: 377, startPoint y: 91, endPoint x: 327, endPoint y: 85, distance: 50.6
click at [327, 85] on h3 "Violet Astta" at bounding box center [377, 91] width 369 height 16
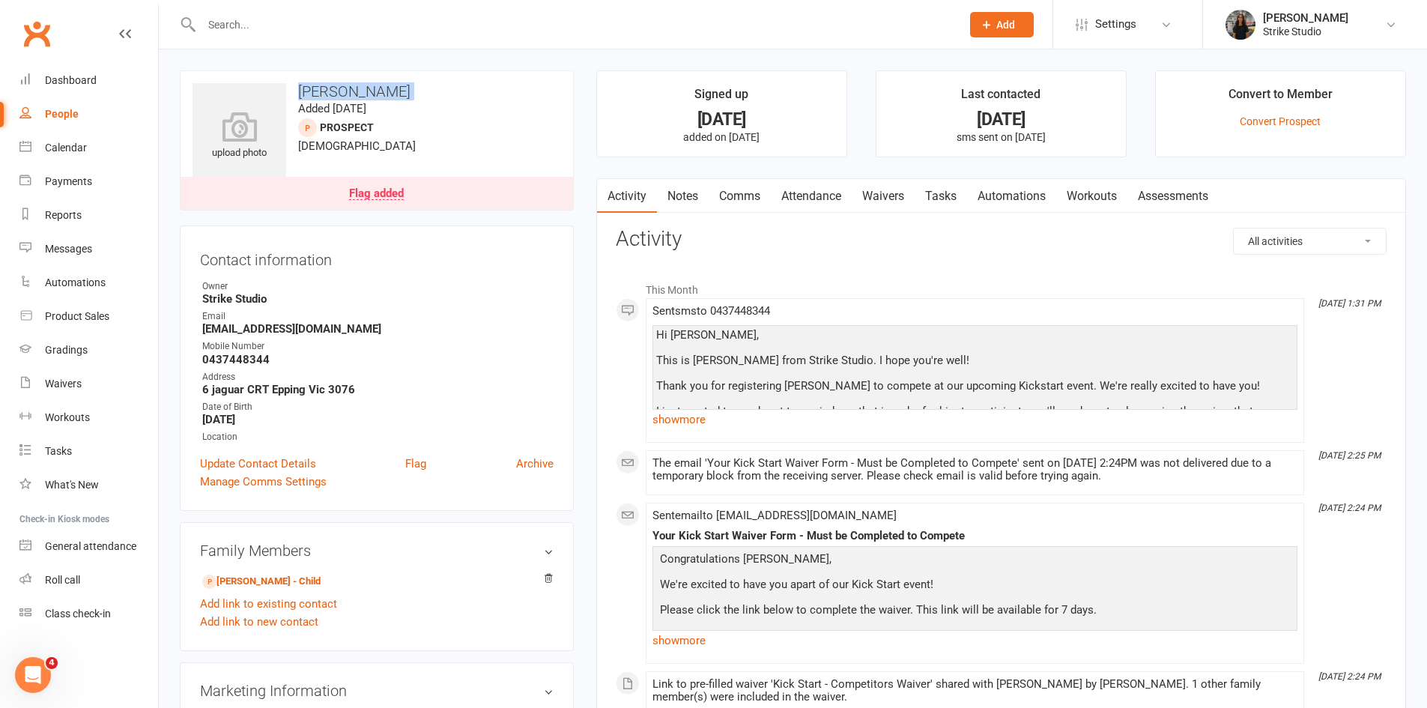
click at [327, 85] on h3 "Violet Astta" at bounding box center [377, 91] width 369 height 16
drag, startPoint x: 377, startPoint y: 90, endPoint x: 297, endPoint y: 92, distance: 79.4
click at [297, 92] on h3 "Violet Astta" at bounding box center [377, 91] width 369 height 16
click at [307, 95] on h3 "Violet Astta" at bounding box center [377, 91] width 369 height 16
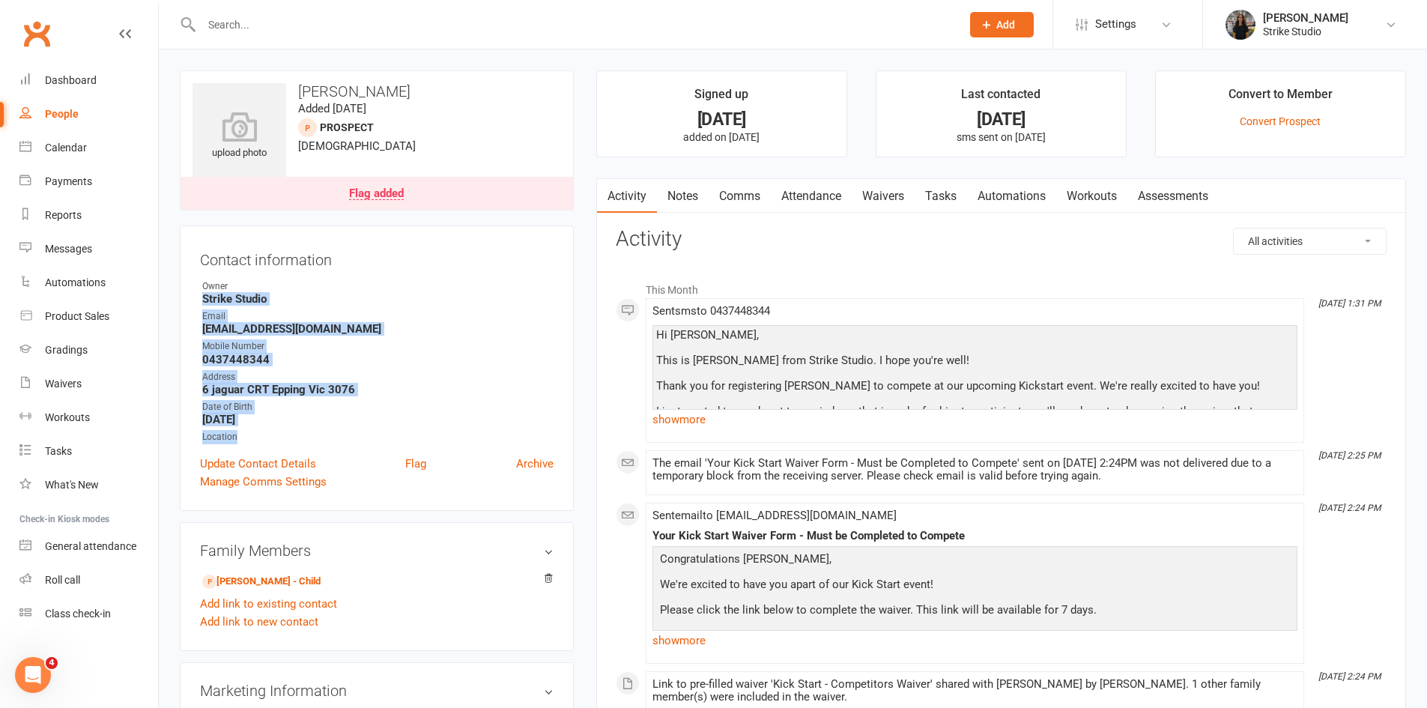
drag, startPoint x: 580, startPoint y: 282, endPoint x: 246, endPoint y: 435, distance: 367.1
click at [246, 435] on div "upload photo Violet Astta Added 24 February, 2025 prospect 40 years old Flag ad…" at bounding box center [377, 674] width 417 height 1208
click at [246, 435] on div "Location" at bounding box center [377, 437] width 351 height 14
drag, startPoint x: 199, startPoint y: 283, endPoint x: 251, endPoint y: 438, distance: 163.7
click at [251, 438] on div "Contact information Owner Strike Studio Email violetastta@gmail.com Mobile Numb…" at bounding box center [377, 368] width 394 height 285
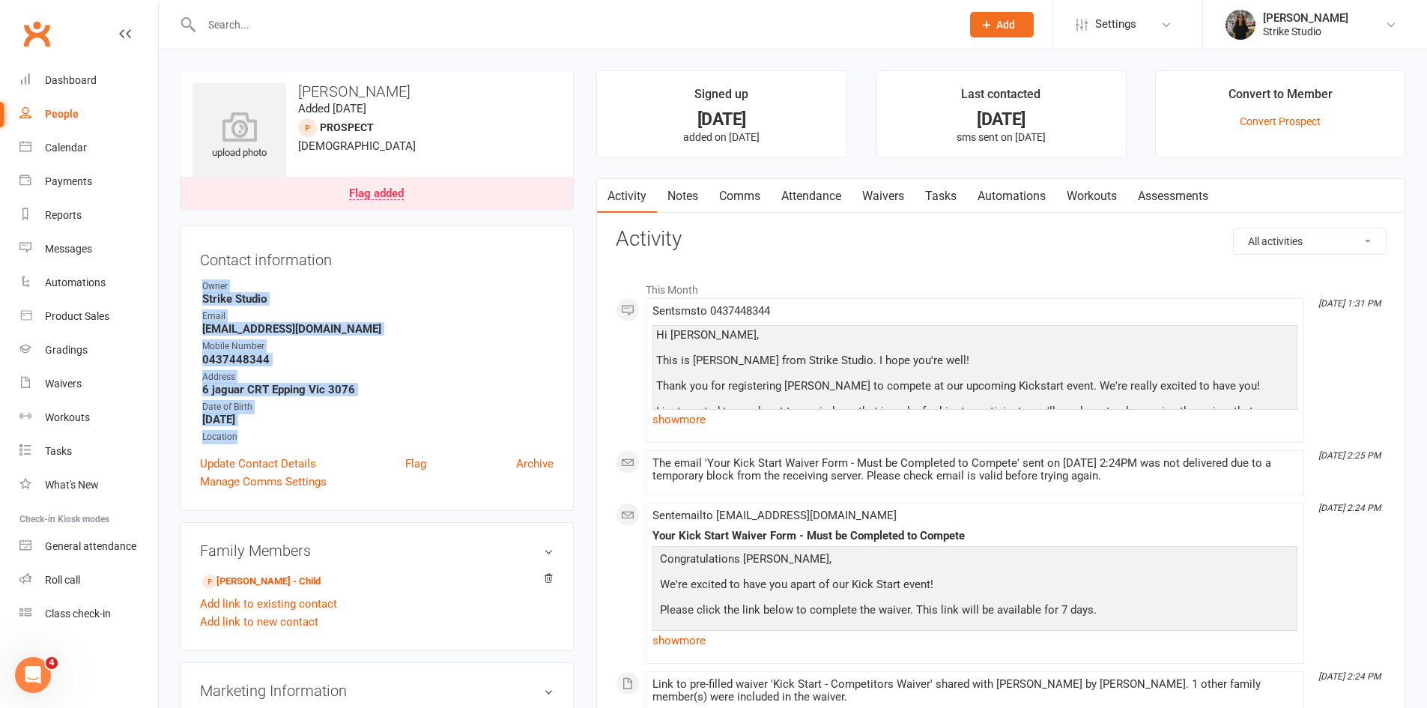
click at [249, 438] on div "Location" at bounding box center [377, 437] width 351 height 14
drag, startPoint x: 249, startPoint y: 438, endPoint x: 205, endPoint y: 285, distance: 159.8
click at [205, 285] on ul "Owner Strike Studio Email violetastta@gmail.com Mobile Number 0437448344 Addres…" at bounding box center [377, 361] width 354 height 165
click at [276, 365] on strong "0437448344" at bounding box center [377, 359] width 351 height 13
drag, startPoint x: 354, startPoint y: 389, endPoint x: 203, endPoint y: 287, distance: 182.4
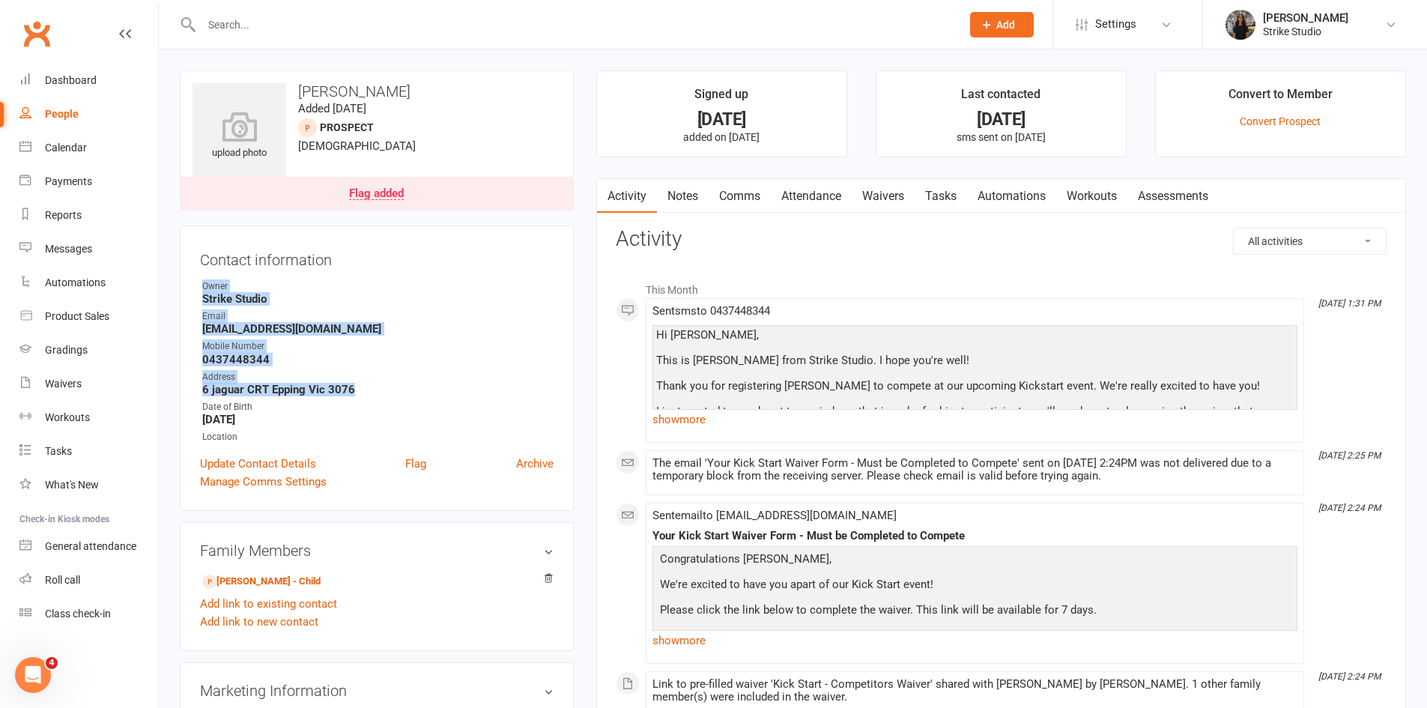
click at [203, 287] on ul "Owner Strike Studio Email violetastta@gmail.com Mobile Number 0437448344 Addres…" at bounding box center [377, 361] width 354 height 165
click at [269, 299] on strong "Strike Studio" at bounding box center [377, 298] width 351 height 13
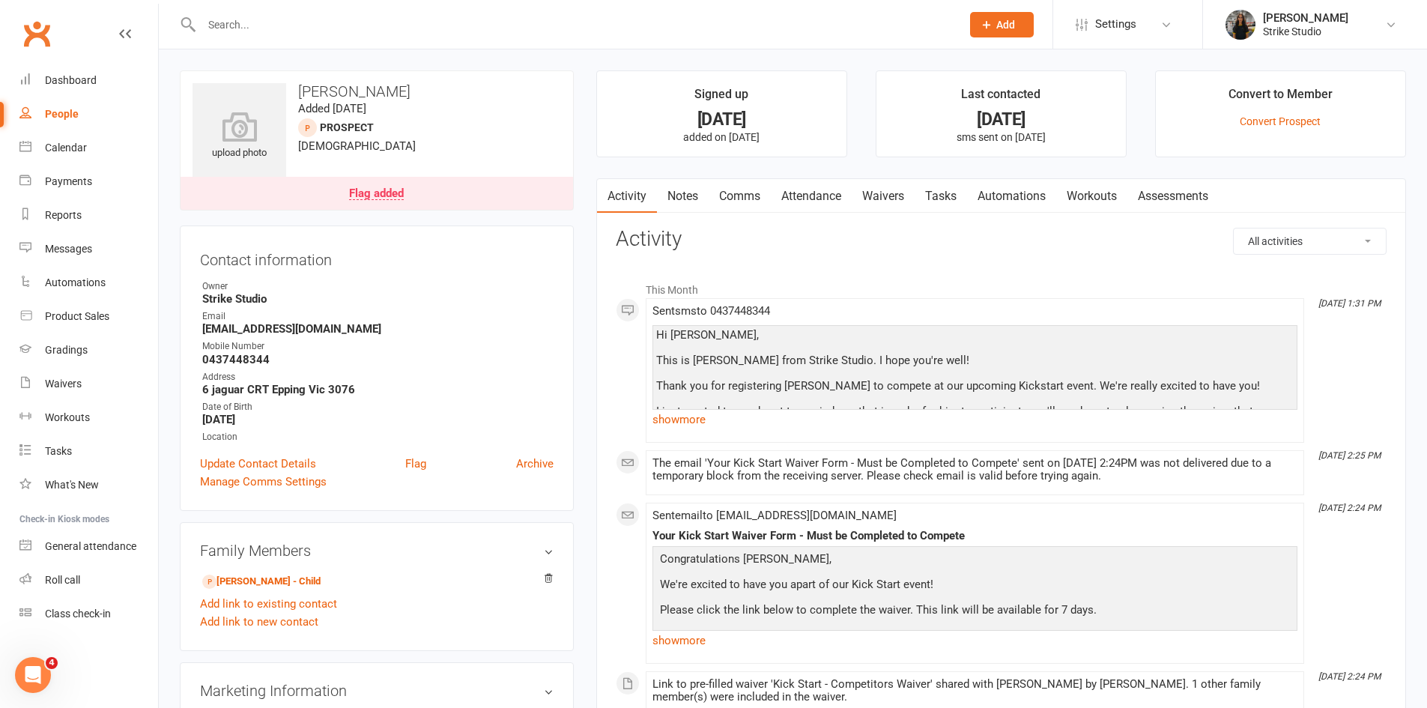
drag, startPoint x: 308, startPoint y: 415, endPoint x: 195, endPoint y: 273, distance: 181.8
click at [195, 273] on div "Contact information Owner Strike Studio Email violetastta@gmail.com Mobile Numb…" at bounding box center [377, 368] width 394 height 285
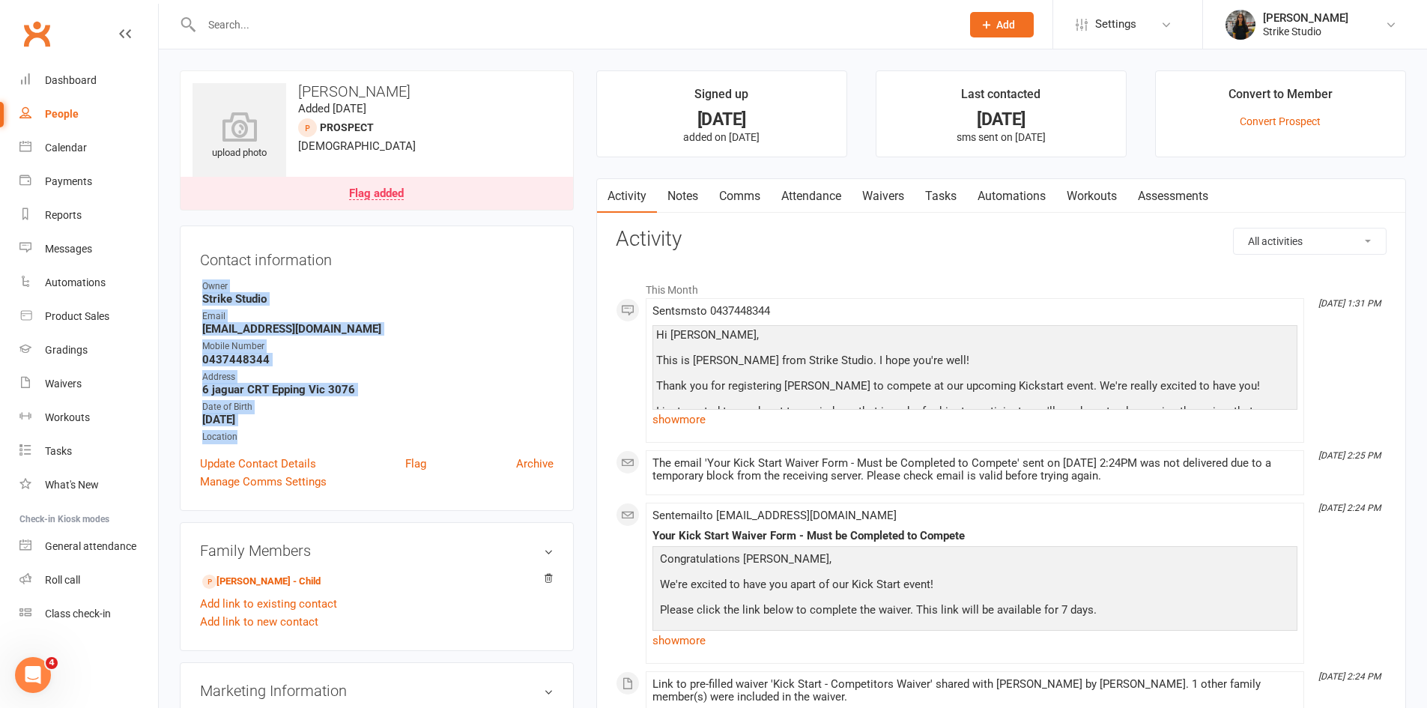
drag, startPoint x: 248, startPoint y: 435, endPoint x: 184, endPoint y: 288, distance: 159.7
click at [184, 288] on div "Contact information Owner Strike Studio Email violetastta@gmail.com Mobile Numb…" at bounding box center [377, 368] width 394 height 285
click at [252, 332] on strong "violetastta@gmail.com" at bounding box center [377, 328] width 351 height 13
click at [257, 325] on strong "violetastta@gmail.com" at bounding box center [377, 328] width 351 height 13
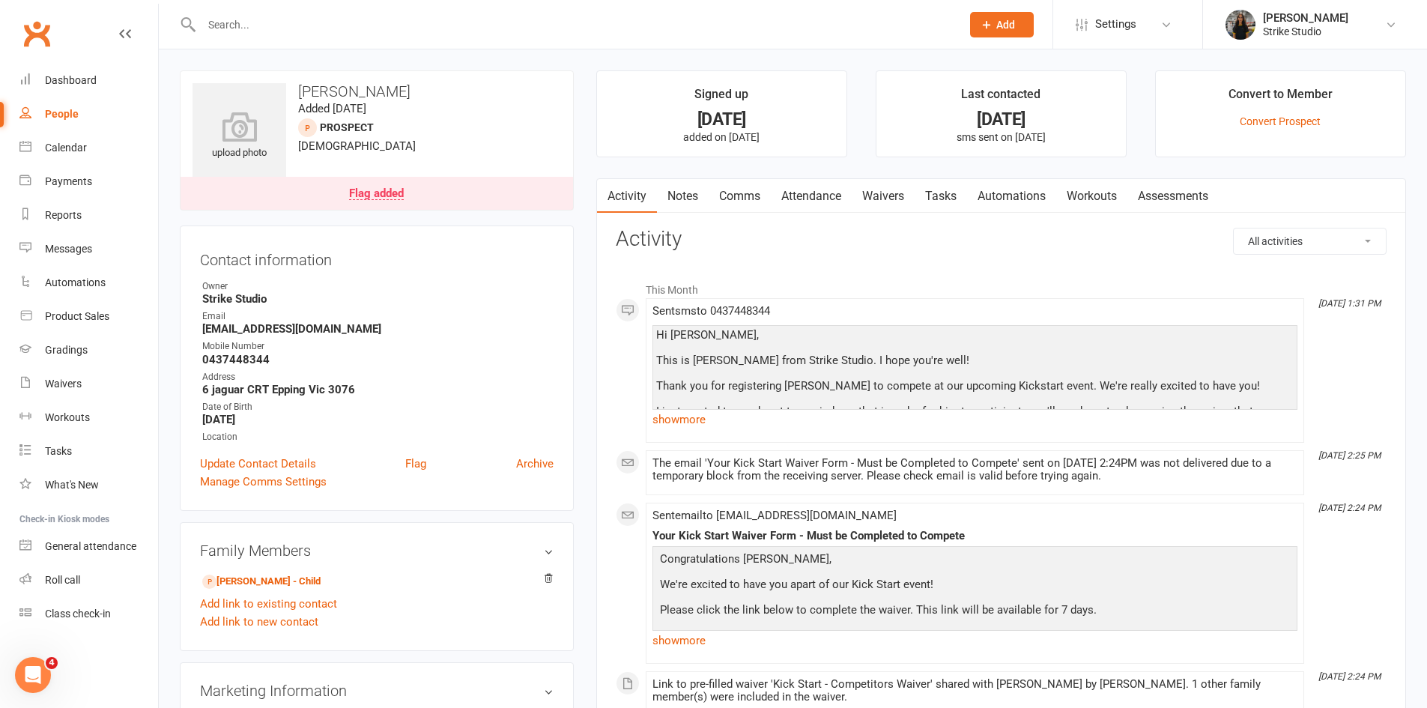
click at [256, 306] on strong "Strike Studio" at bounding box center [377, 298] width 351 height 13
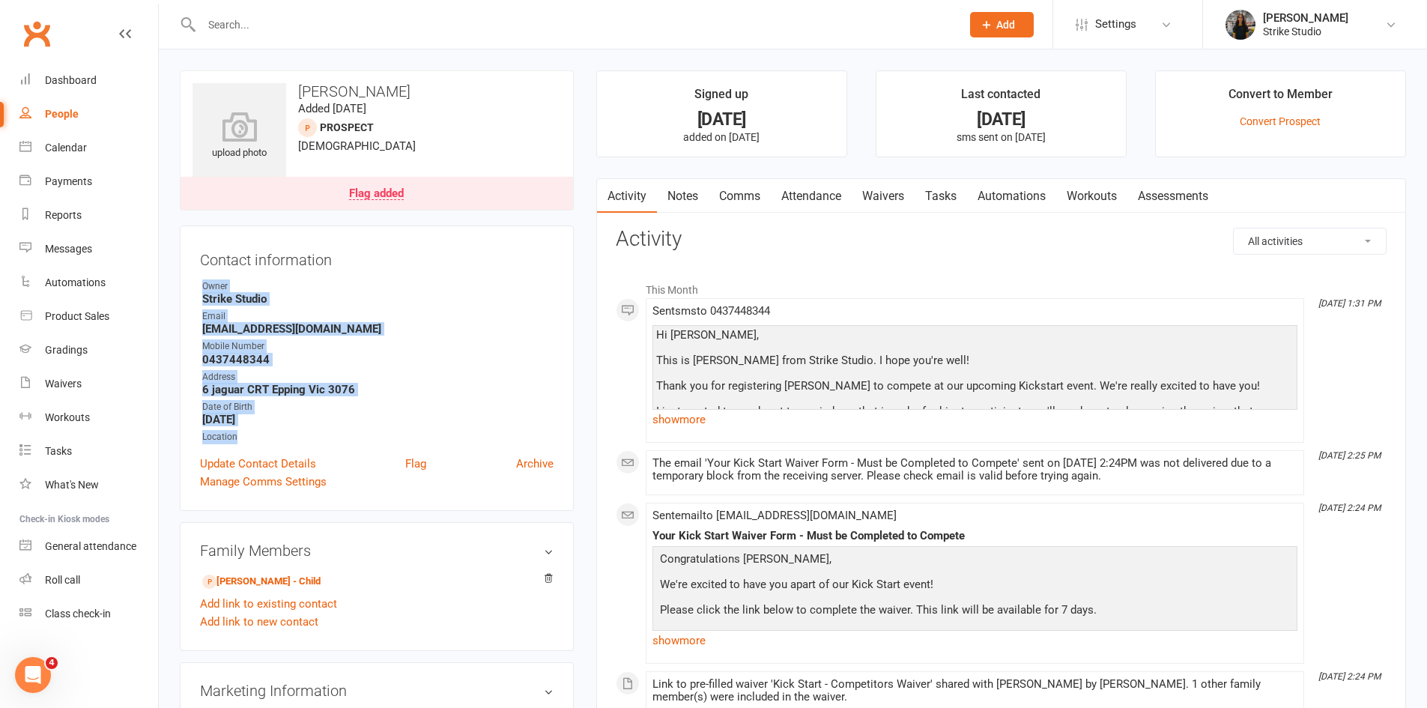
drag, startPoint x: 197, startPoint y: 282, endPoint x: 252, endPoint y: 432, distance: 159.5
click at [252, 432] on div "Contact information Owner Strike Studio Email violetastta@gmail.com Mobile Numb…" at bounding box center [377, 368] width 394 height 285
click at [271, 430] on div "Location" at bounding box center [377, 437] width 351 height 14
drag, startPoint x: 250, startPoint y: 435, endPoint x: 241, endPoint y: 435, distance: 9.0
click at [249, 435] on div "Location" at bounding box center [377, 437] width 351 height 14
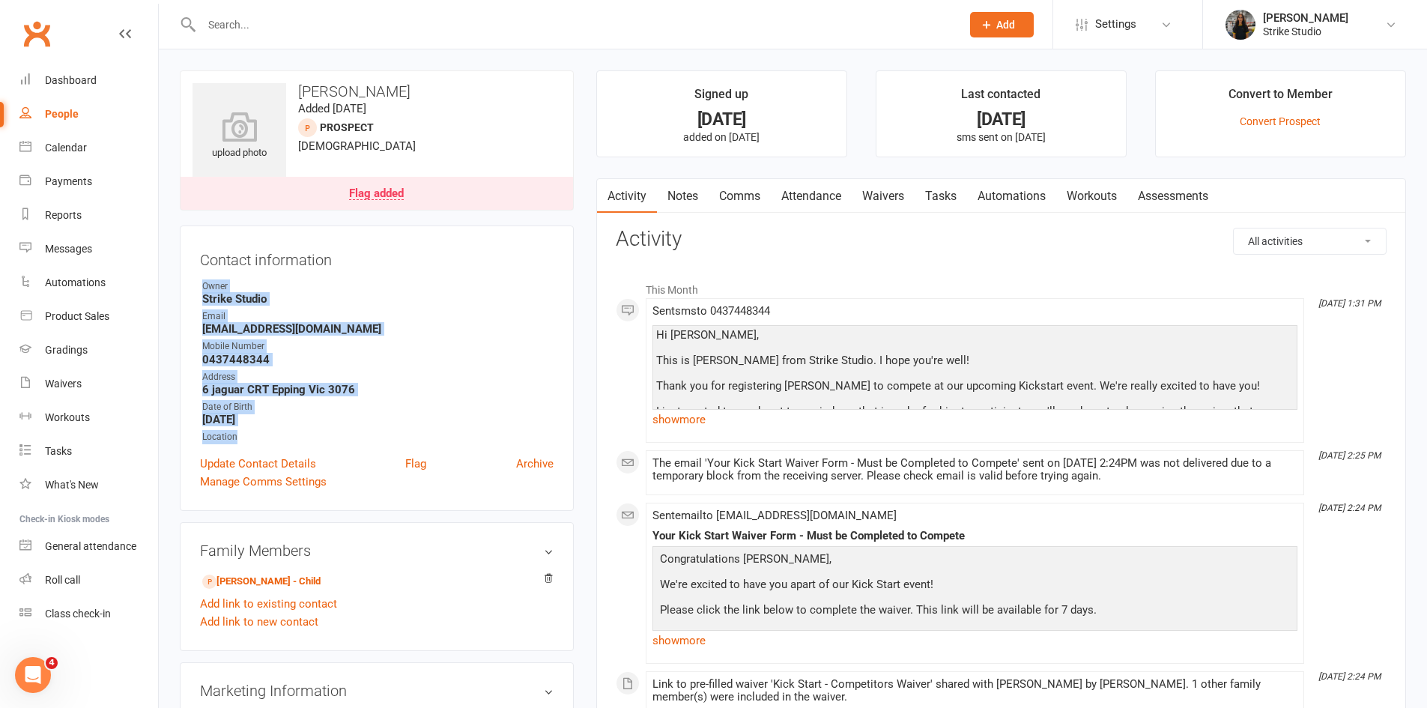
click at [241, 435] on div "Location" at bounding box center [377, 437] width 351 height 14
drag, startPoint x: 249, startPoint y: 434, endPoint x: 221, endPoint y: 321, distance: 115.7
click at [196, 284] on div "Contact information Owner Strike Studio Email violetastta@gmail.com Mobile Numb…" at bounding box center [377, 368] width 394 height 285
click at [257, 342] on div "Mobile Number" at bounding box center [377, 346] width 351 height 14
drag, startPoint x: 246, startPoint y: 440, endPoint x: 199, endPoint y: 308, distance: 140.0
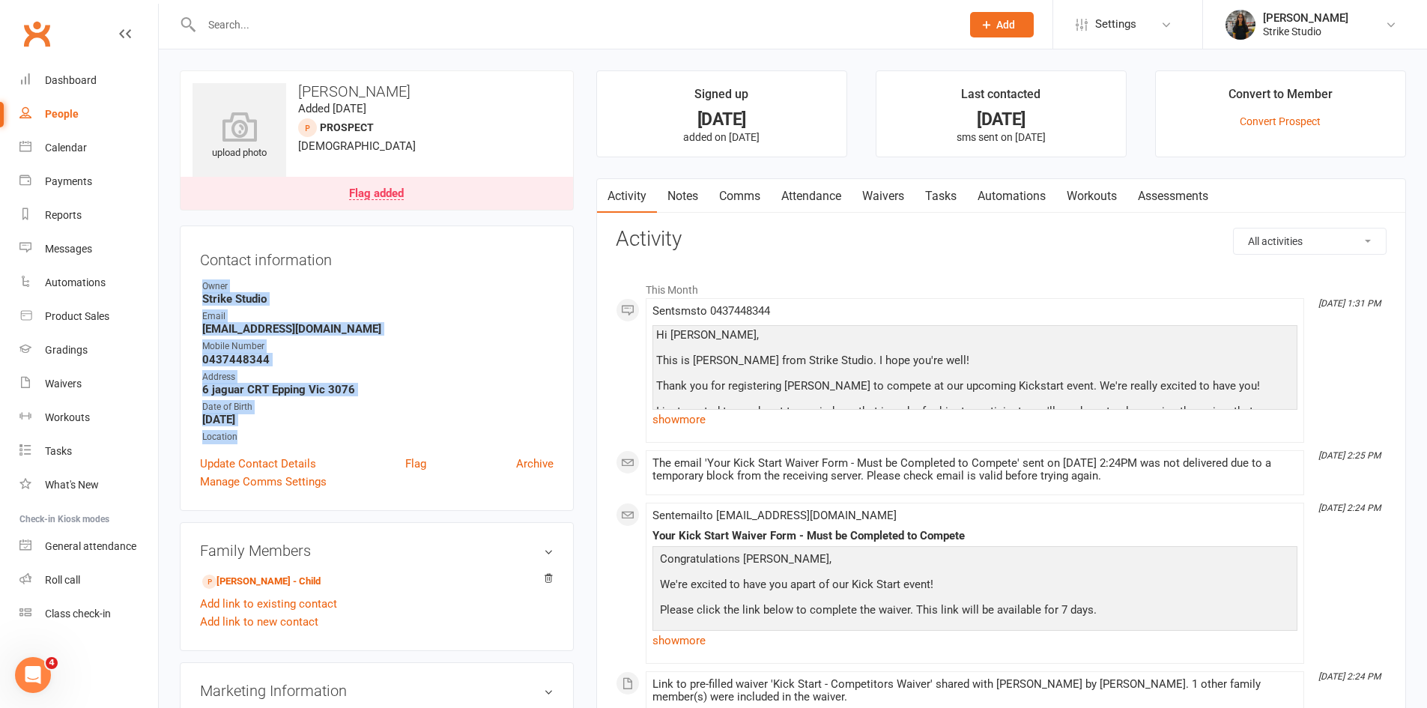
click at [197, 288] on div "Contact information Owner Strike Studio Email violetastta@gmail.com Mobile Numb…" at bounding box center [377, 368] width 394 height 285
click at [235, 353] on strong "0437448344" at bounding box center [377, 359] width 351 height 13
drag, startPoint x: 243, startPoint y: 440, endPoint x: 196, endPoint y: 288, distance: 159.5
click at [196, 288] on div "Contact information Owner Strike Studio Email violetastta@gmail.com Mobile Numb…" at bounding box center [377, 368] width 394 height 285
click at [226, 323] on strong "violetastta@gmail.com" at bounding box center [377, 328] width 351 height 13
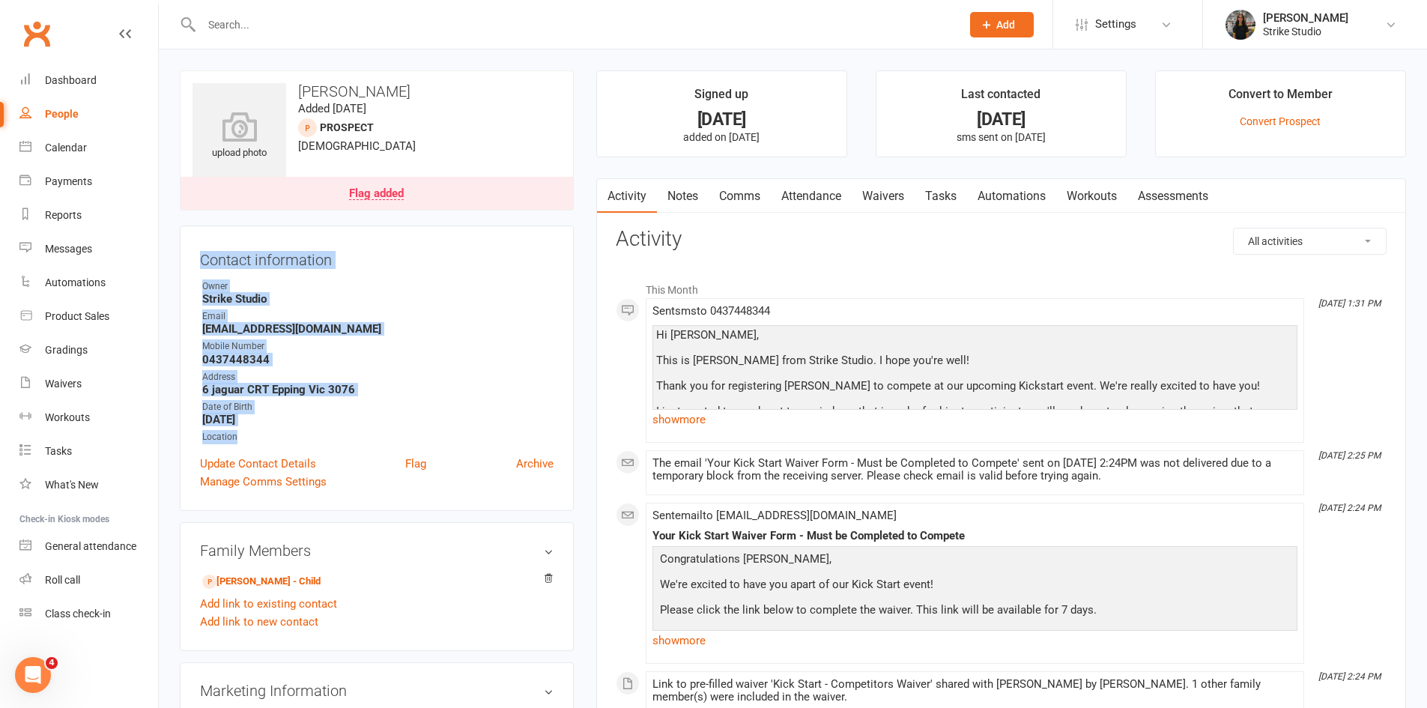
drag, startPoint x: 246, startPoint y: 432, endPoint x: 193, endPoint y: 263, distance: 177.5
click at [193, 263] on div "Contact information Owner Strike Studio Email violetastta@gmail.com Mobile Numb…" at bounding box center [377, 368] width 394 height 285
click at [256, 360] on strong "0437448344" at bounding box center [377, 359] width 351 height 13
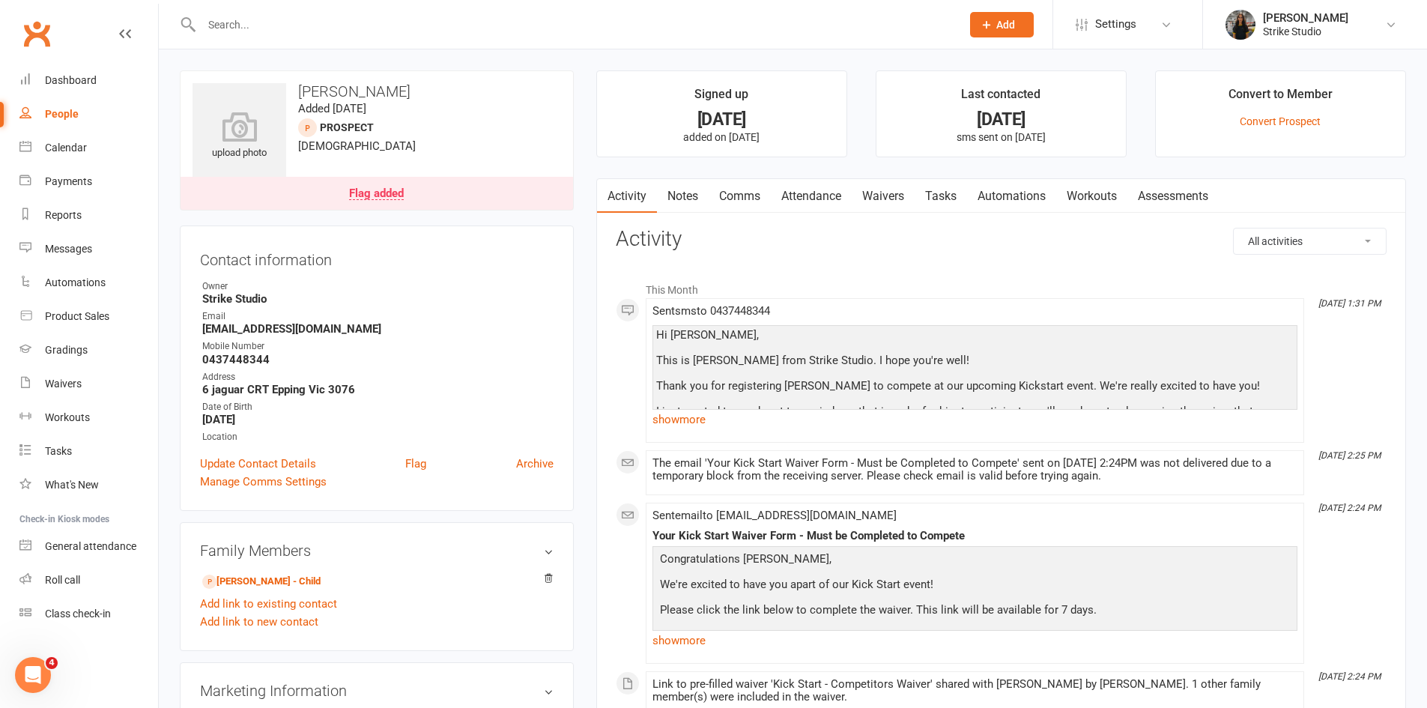
click at [268, 357] on strong "0437448344" at bounding box center [377, 359] width 351 height 13
drag, startPoint x: 374, startPoint y: 327, endPoint x: 366, endPoint y: 325, distance: 8.4
click at [374, 331] on strong "violetastta@gmail.com" at bounding box center [377, 328] width 351 height 13
drag, startPoint x: 367, startPoint y: 23, endPoint x: 366, endPoint y: 59, distance: 36.0
click at [366, 25] on input "text" at bounding box center [574, 24] width 754 height 21
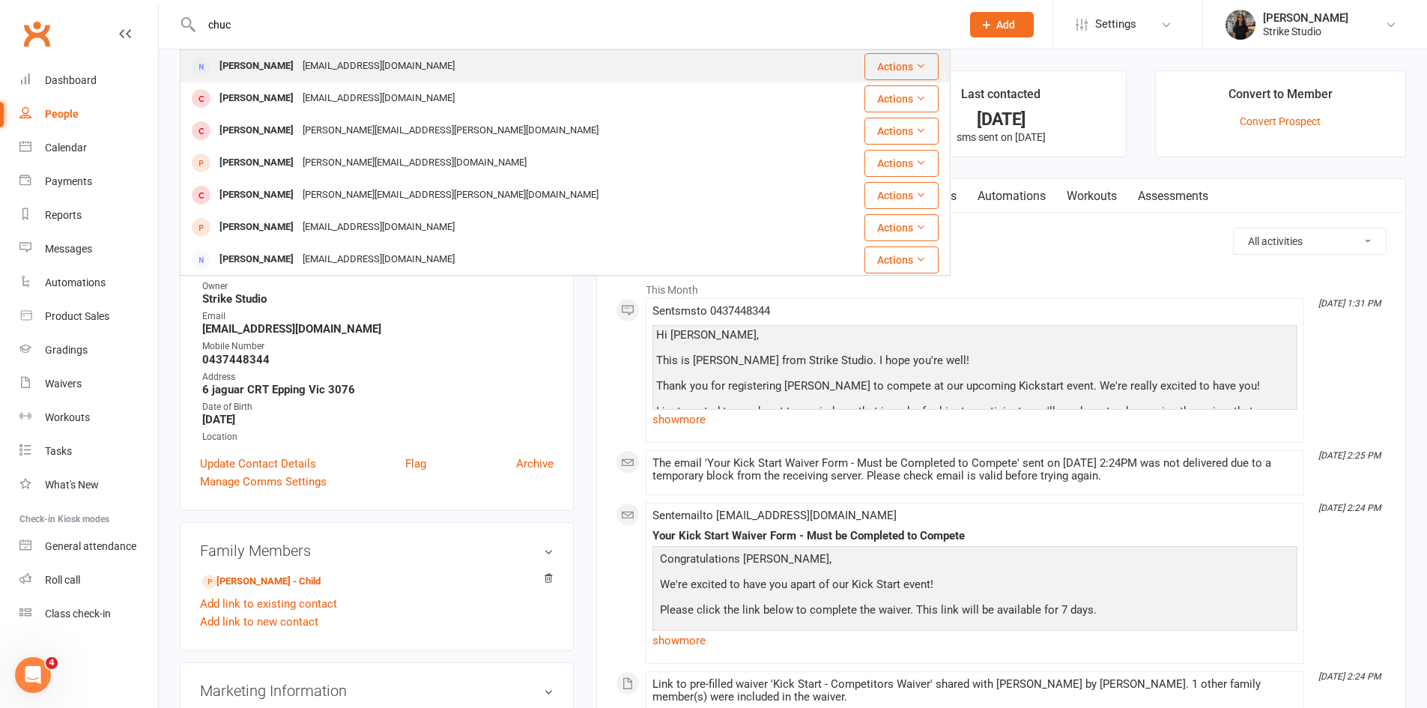
type input "chuc"
click at [333, 74] on div "chuc.nguyen04@gmail.com" at bounding box center [378, 66] width 161 height 22
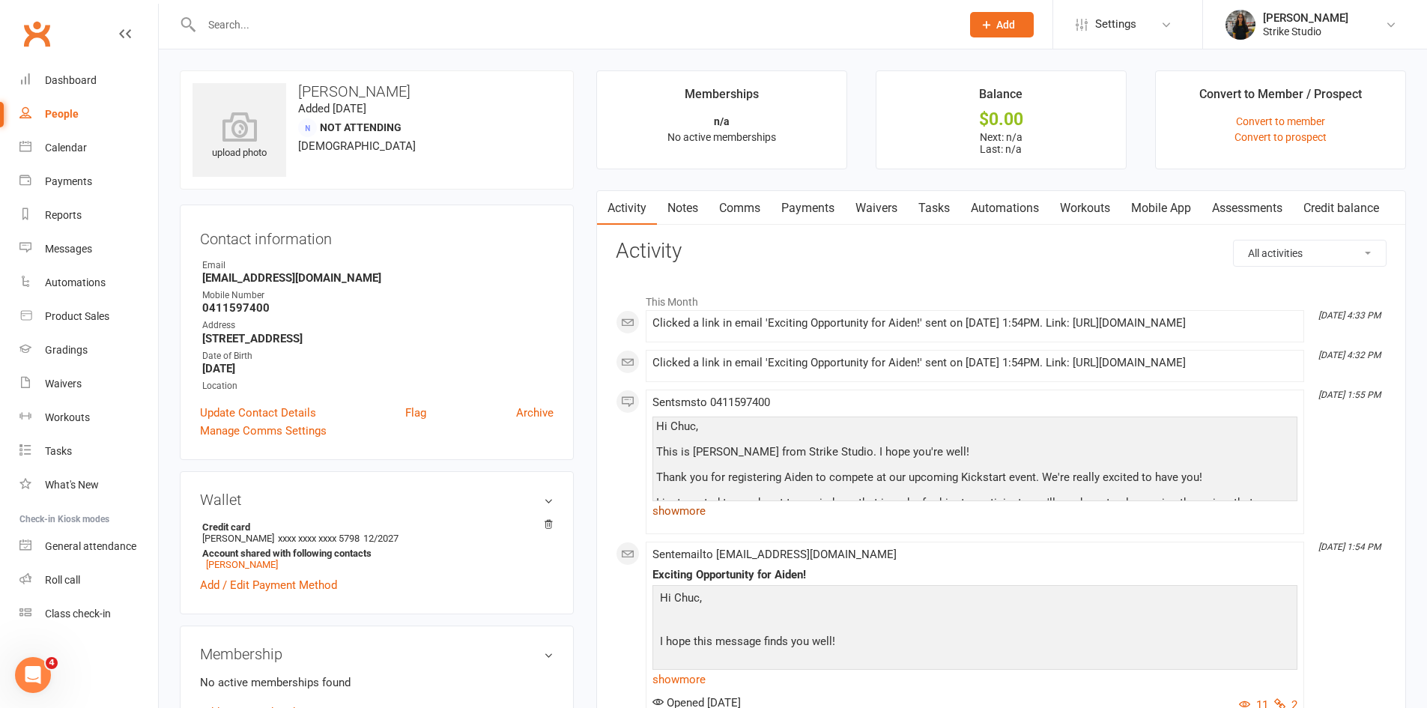
click at [694, 521] on link "show more" at bounding box center [975, 510] width 645 height 21
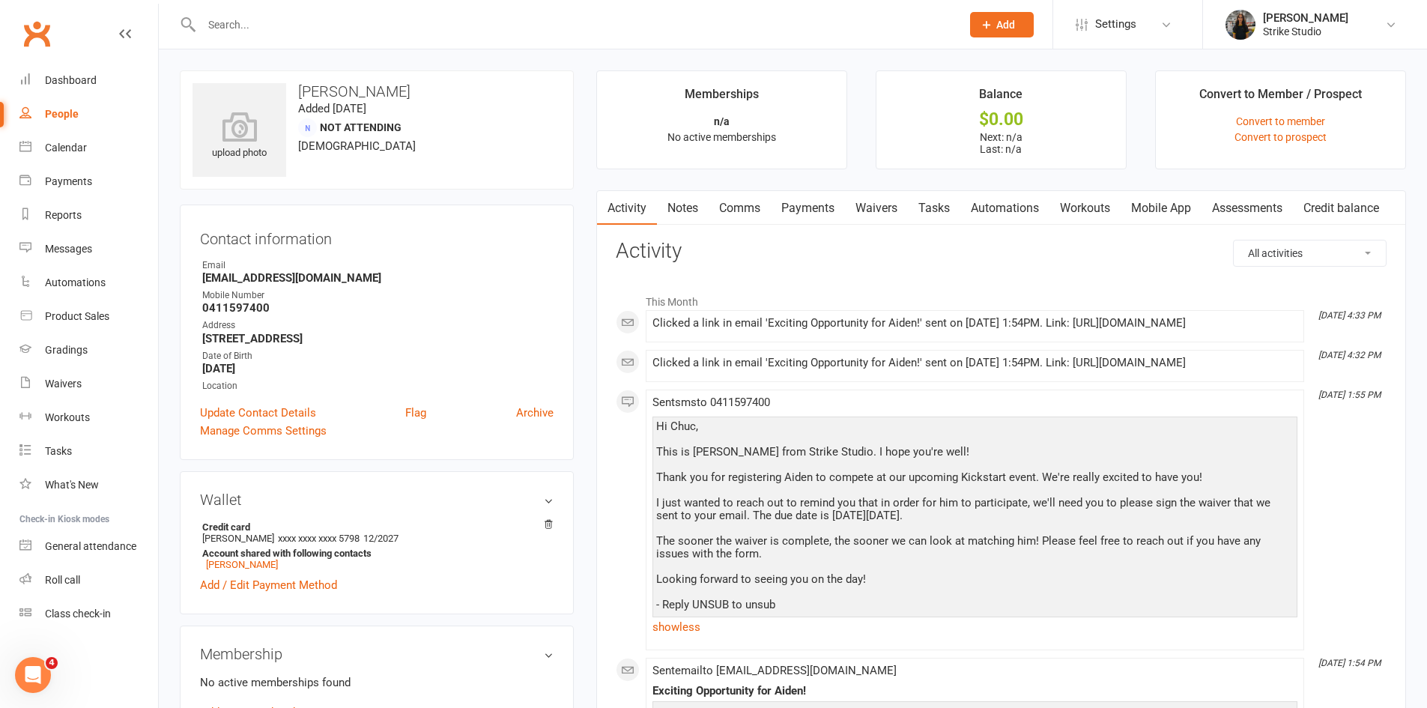
click at [383, 20] on input "text" at bounding box center [574, 24] width 754 height 21
paste input "Keegan brown"
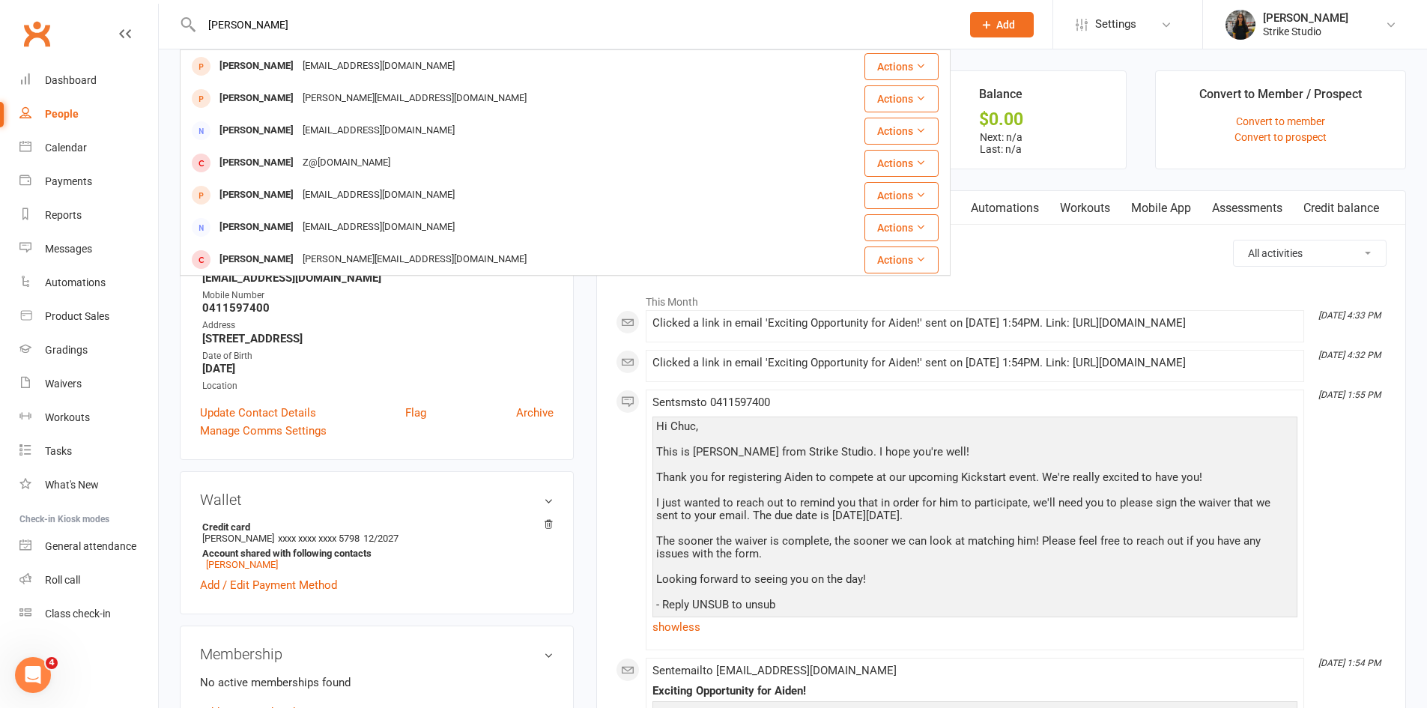
type input "Keegan brown"
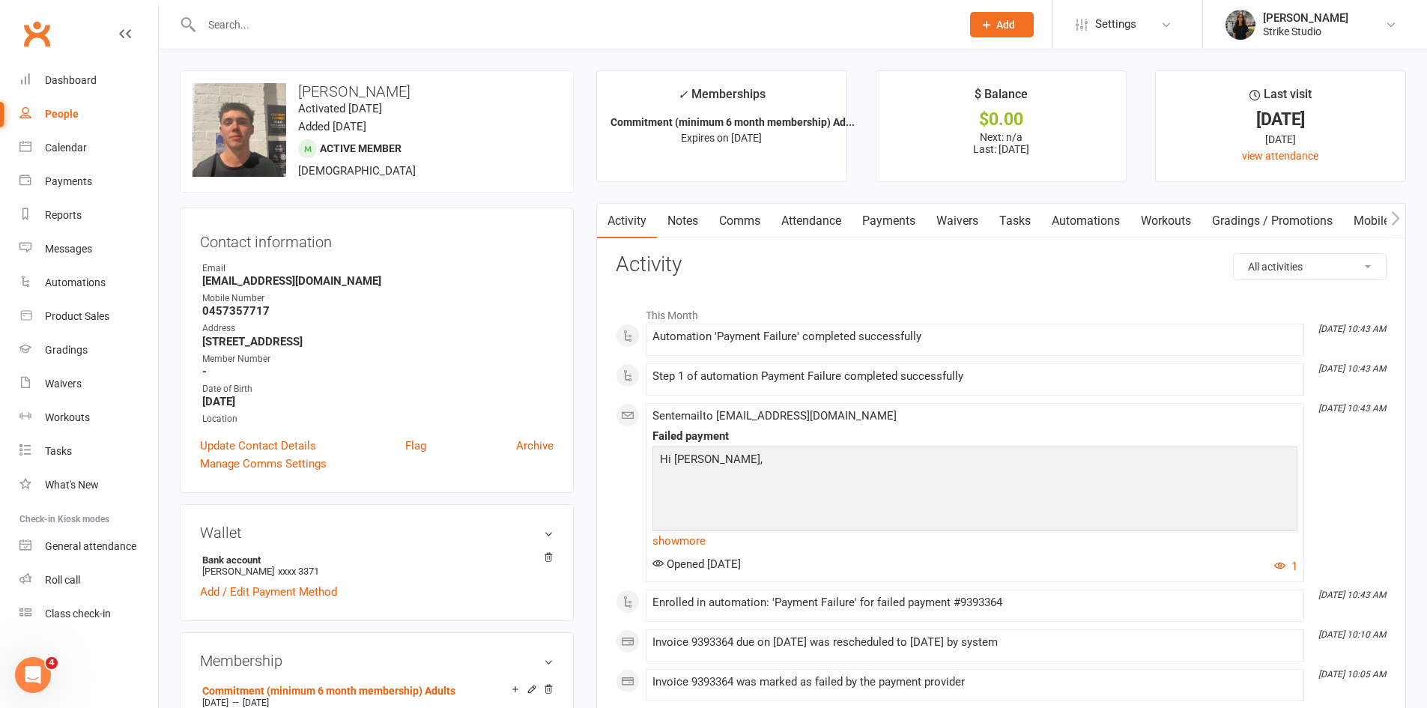
click at [887, 217] on link "Payments" at bounding box center [889, 221] width 74 height 34
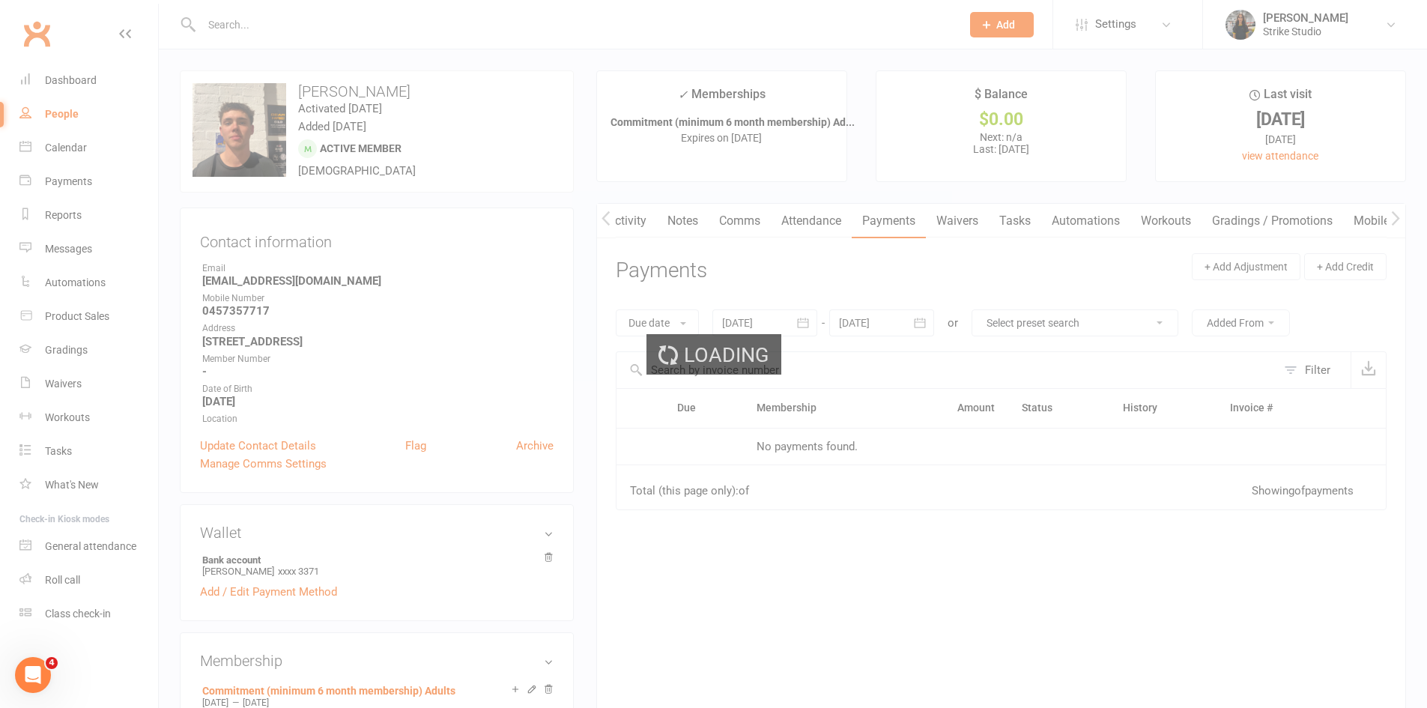
scroll to position [0, 1]
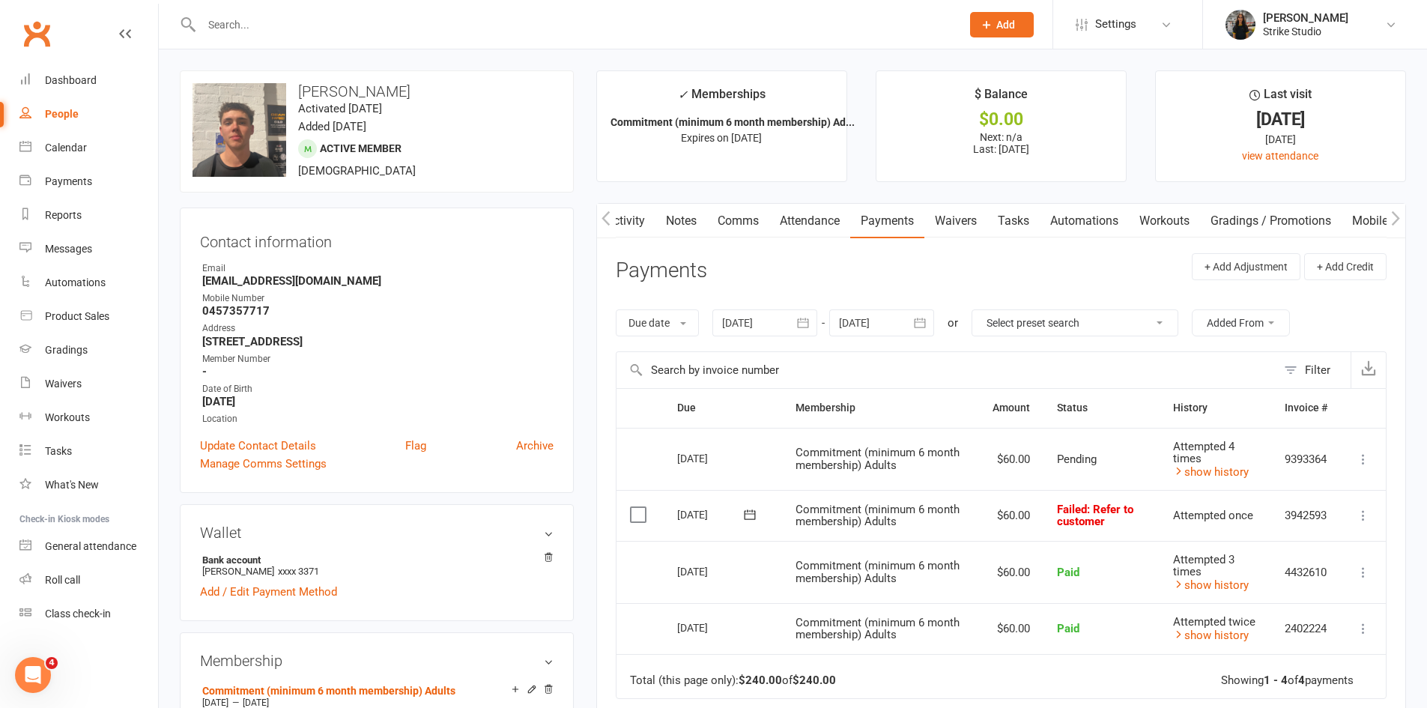
click at [392, 31] on input "text" at bounding box center [574, 24] width 754 height 21
paste input "[PERSON_NAME]"
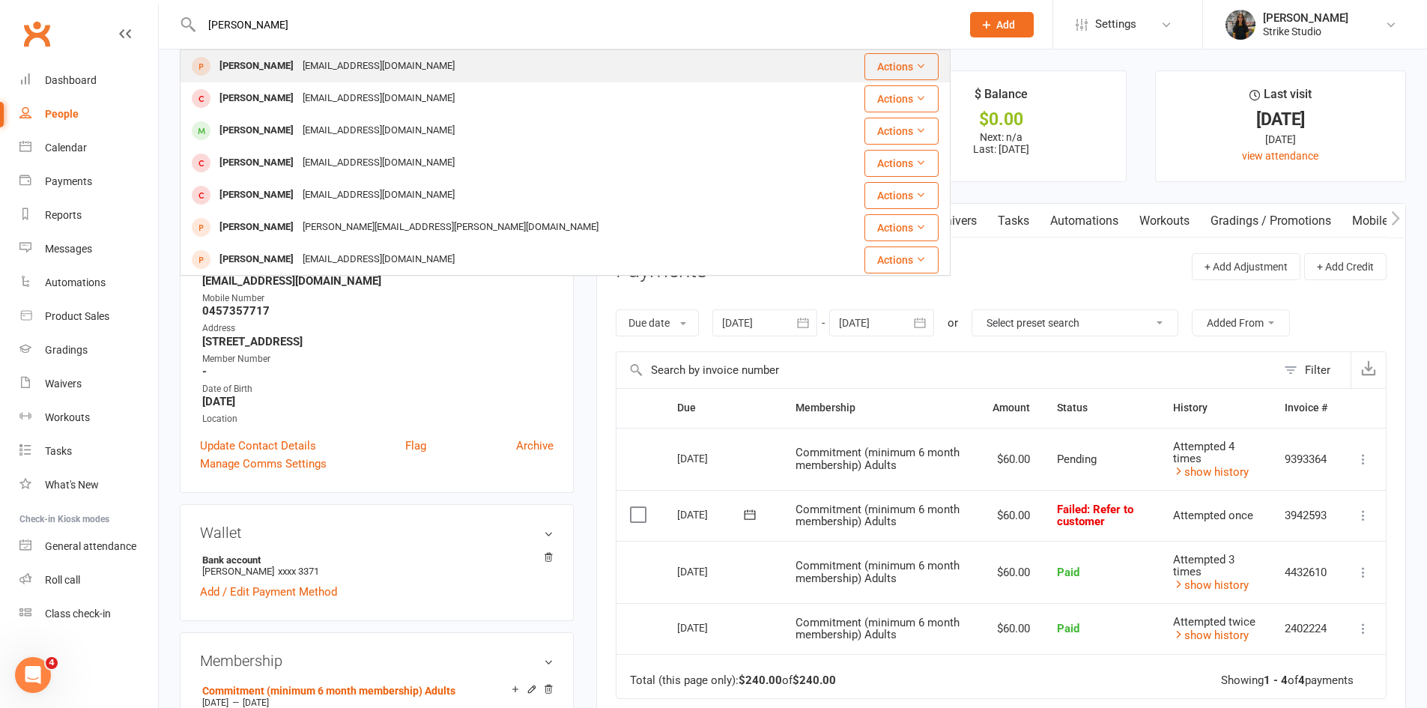
type input "[PERSON_NAME]"
click at [368, 64] on div "[EMAIL_ADDRESS][DOMAIN_NAME]" at bounding box center [378, 66] width 161 height 22
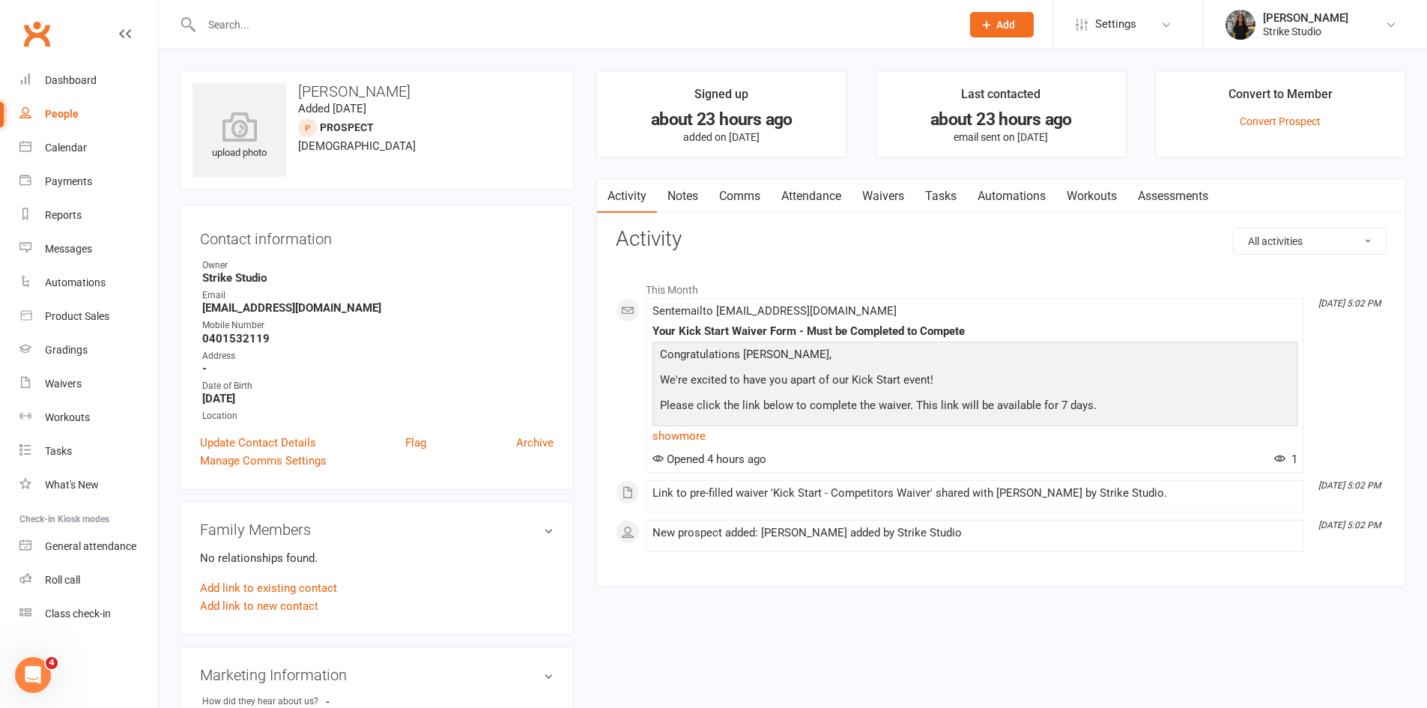
click at [341, 27] on input "text" at bounding box center [574, 24] width 754 height 21
paste input "Zara Mclachlan"
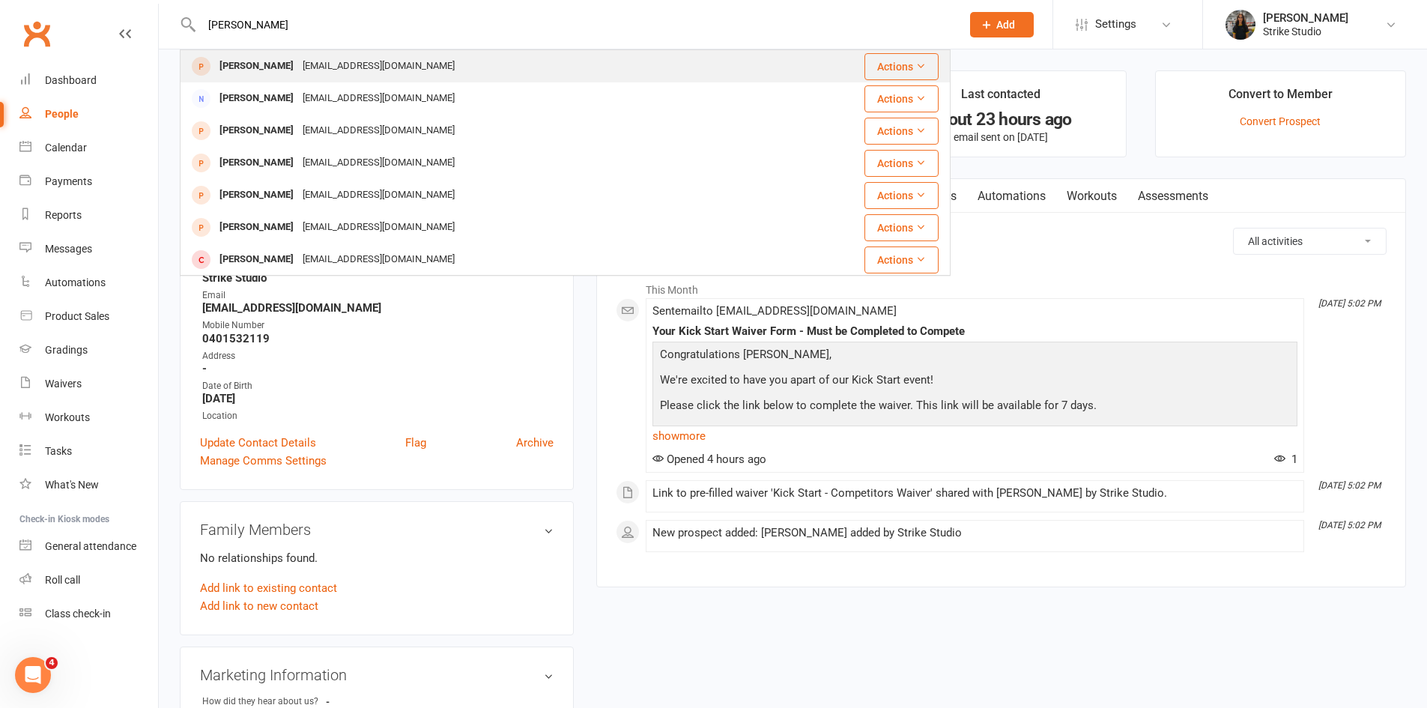
type input "Zara Mclachlan"
click at [402, 68] on div "russellgemma503@gmail.com" at bounding box center [378, 66] width 161 height 22
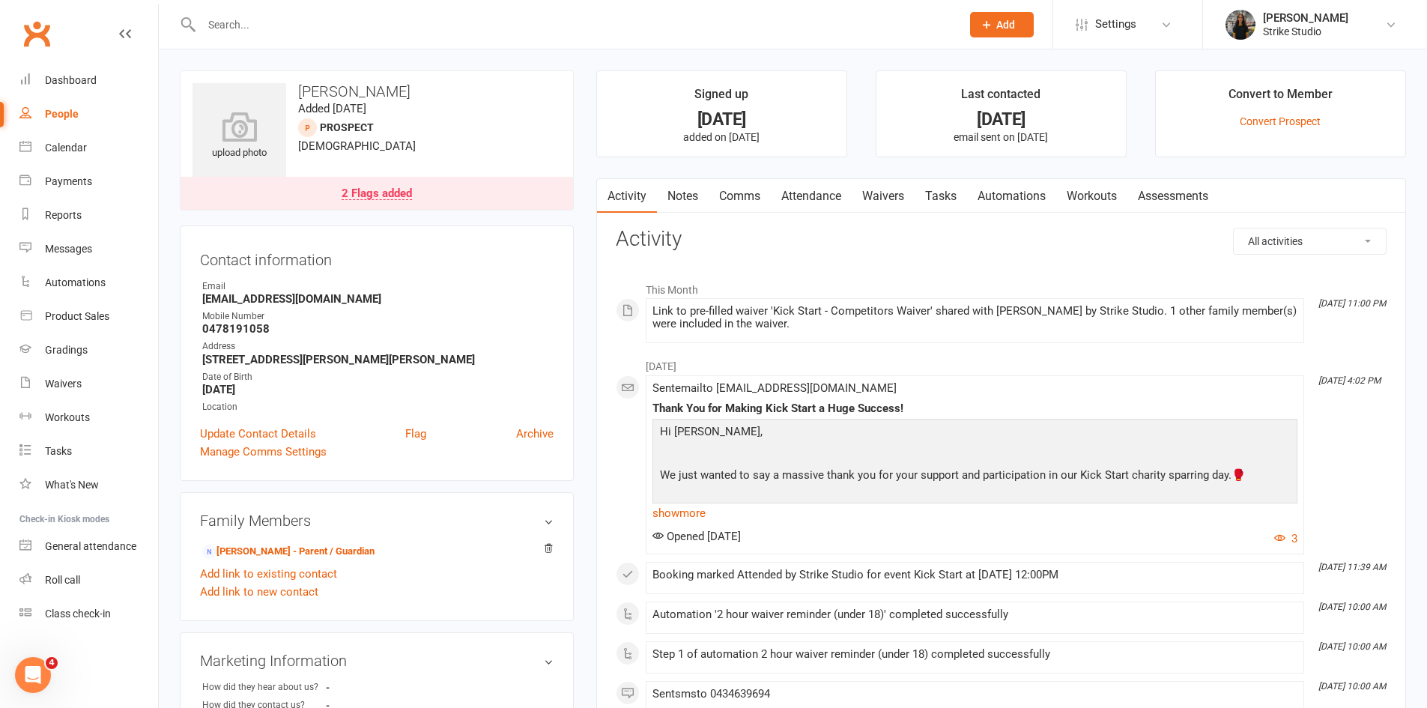
click at [883, 194] on link "Waivers" at bounding box center [883, 196] width 63 height 34
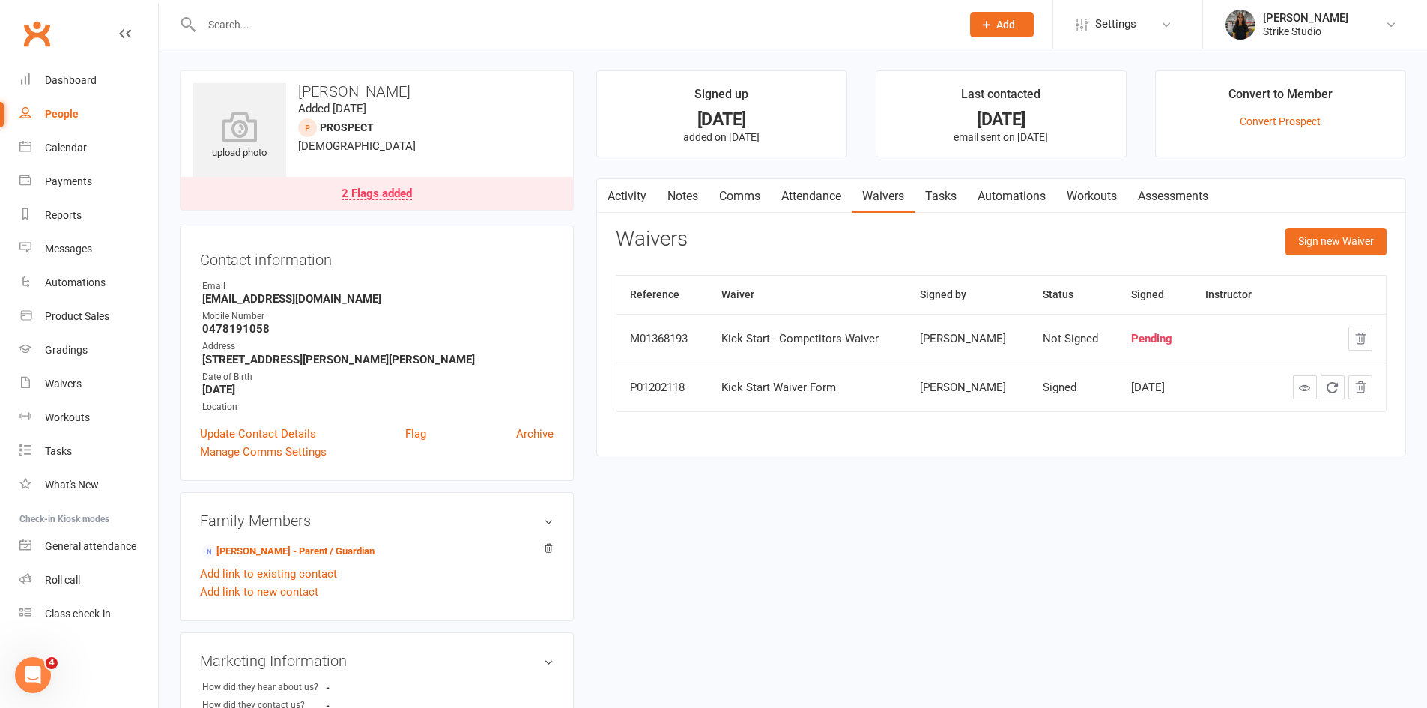
click at [808, 237] on div "Waivers Sign new Waiver" at bounding box center [1001, 245] width 771 height 35
click at [631, 201] on link "Activity" at bounding box center [627, 196] width 60 height 34
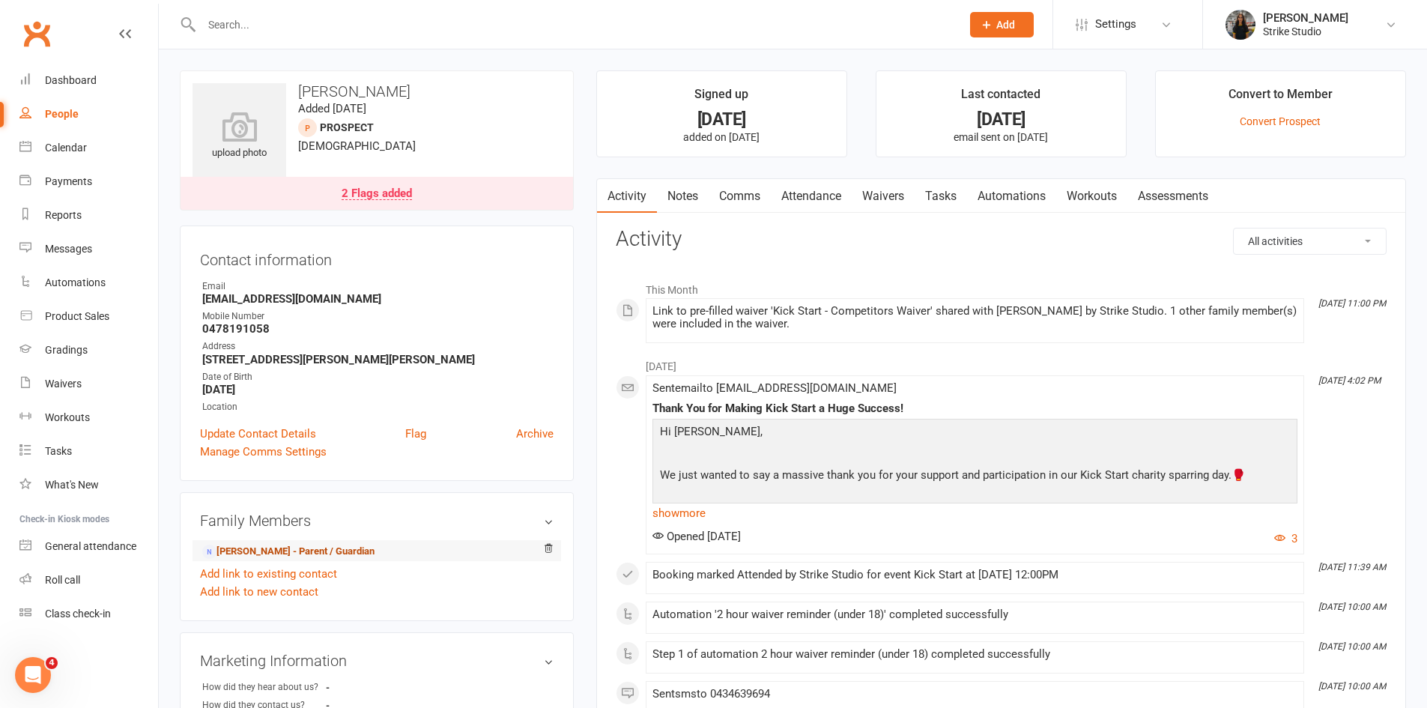
click at [305, 553] on link "Andrew McLachlan - Parent / Guardian" at bounding box center [288, 552] width 172 height 16
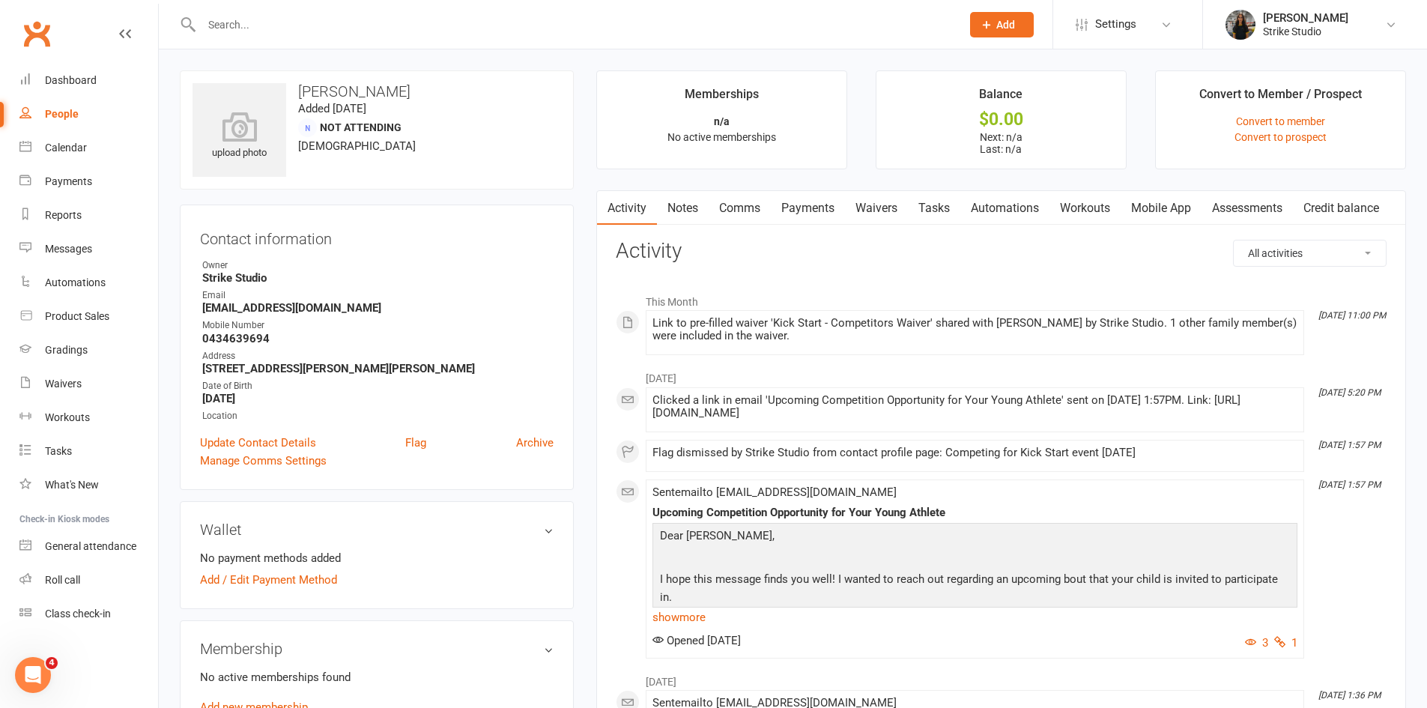
click at [823, 211] on link "Payments" at bounding box center [808, 208] width 74 height 34
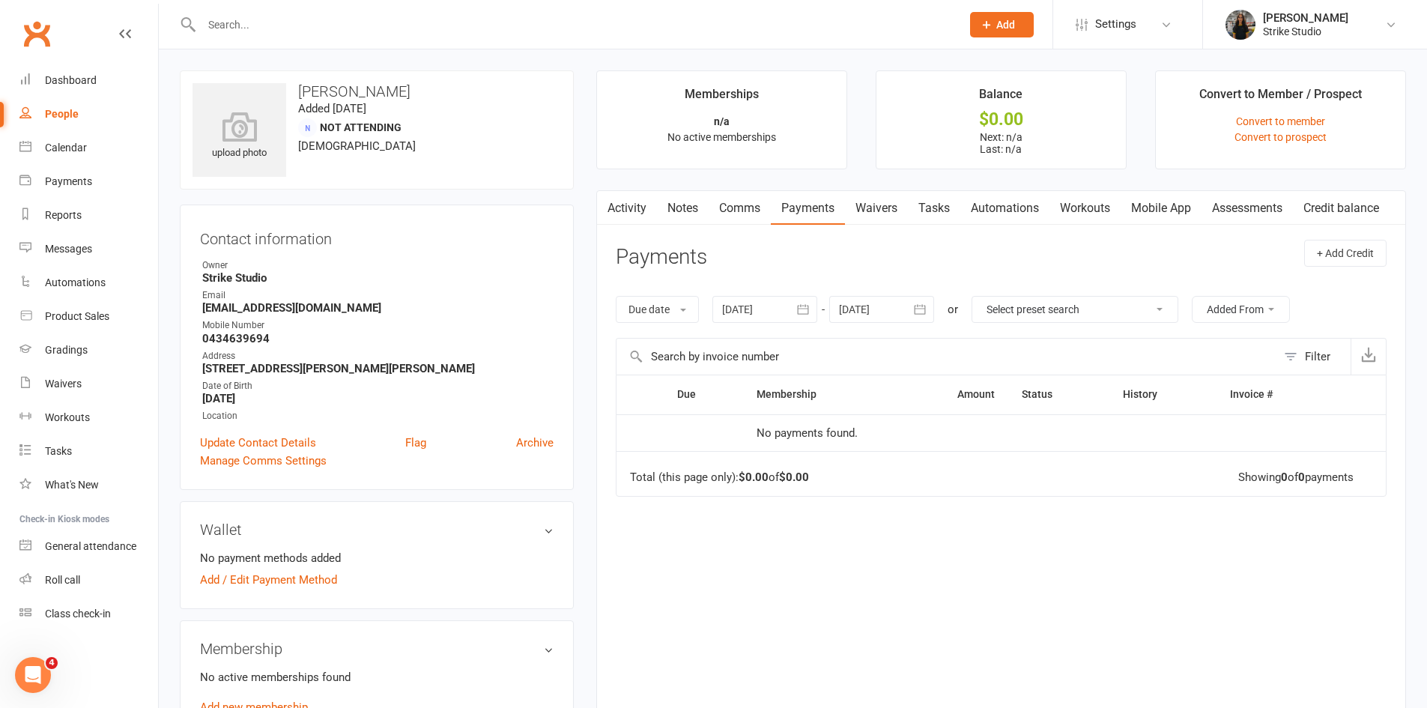
click at [513, 28] on input "text" at bounding box center [574, 24] width 754 height 21
paste input "Leon Tamis"
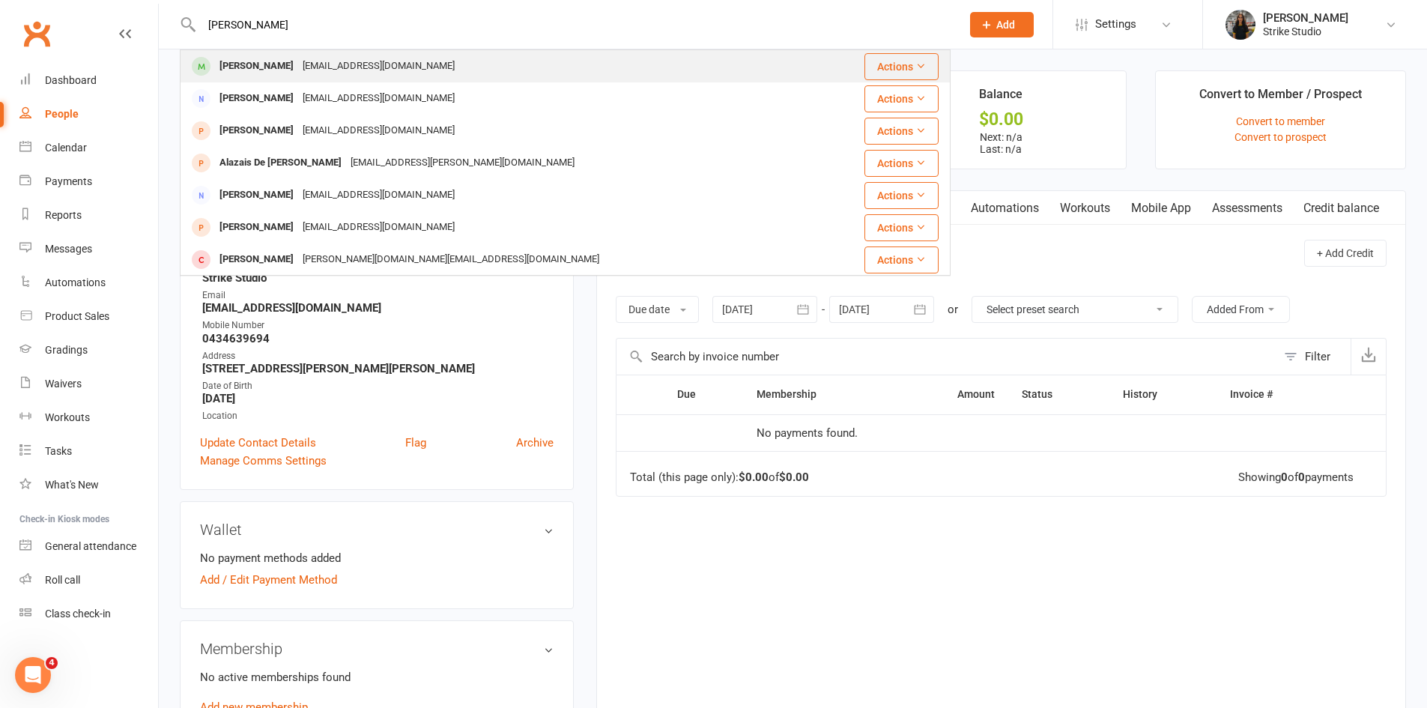
type input "Leon Tamis"
click at [385, 64] on div "Leontamis@icloud.com" at bounding box center [378, 66] width 161 height 22
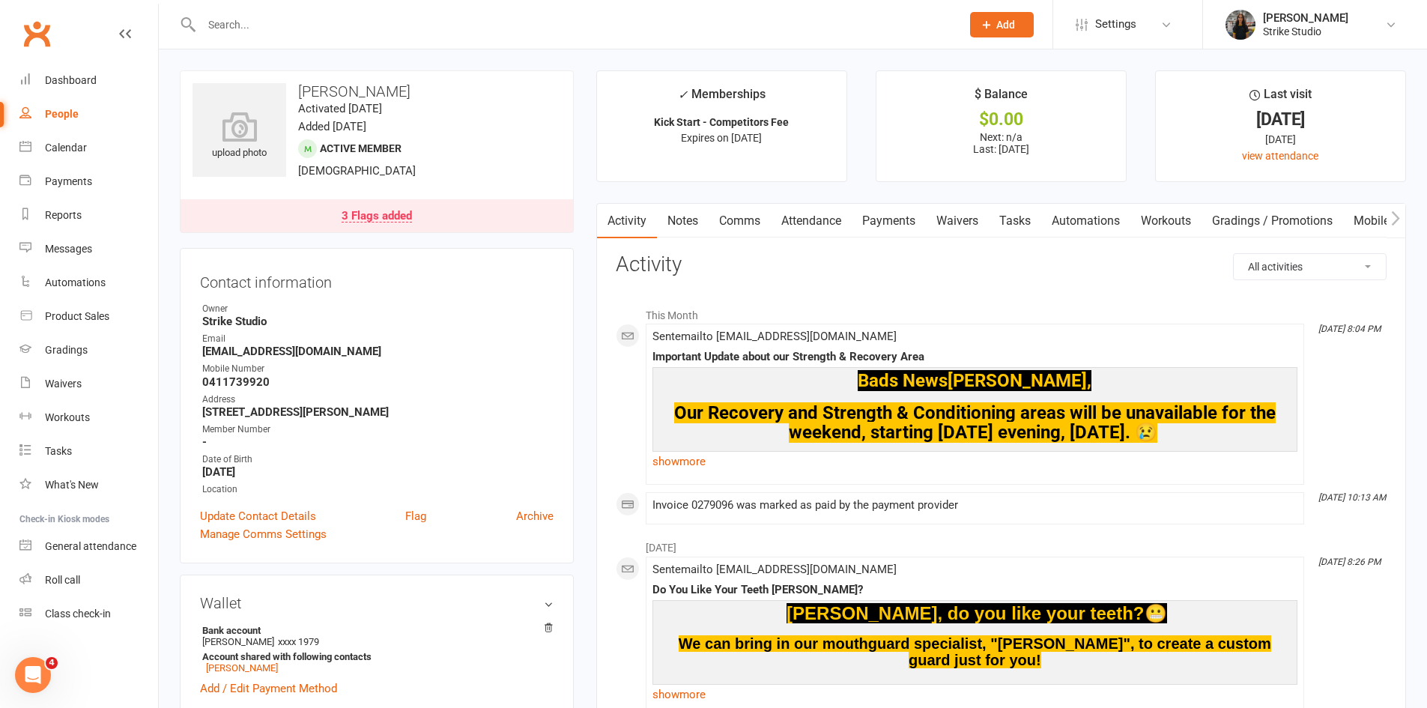
click at [334, 31] on input "text" at bounding box center [574, 24] width 754 height 21
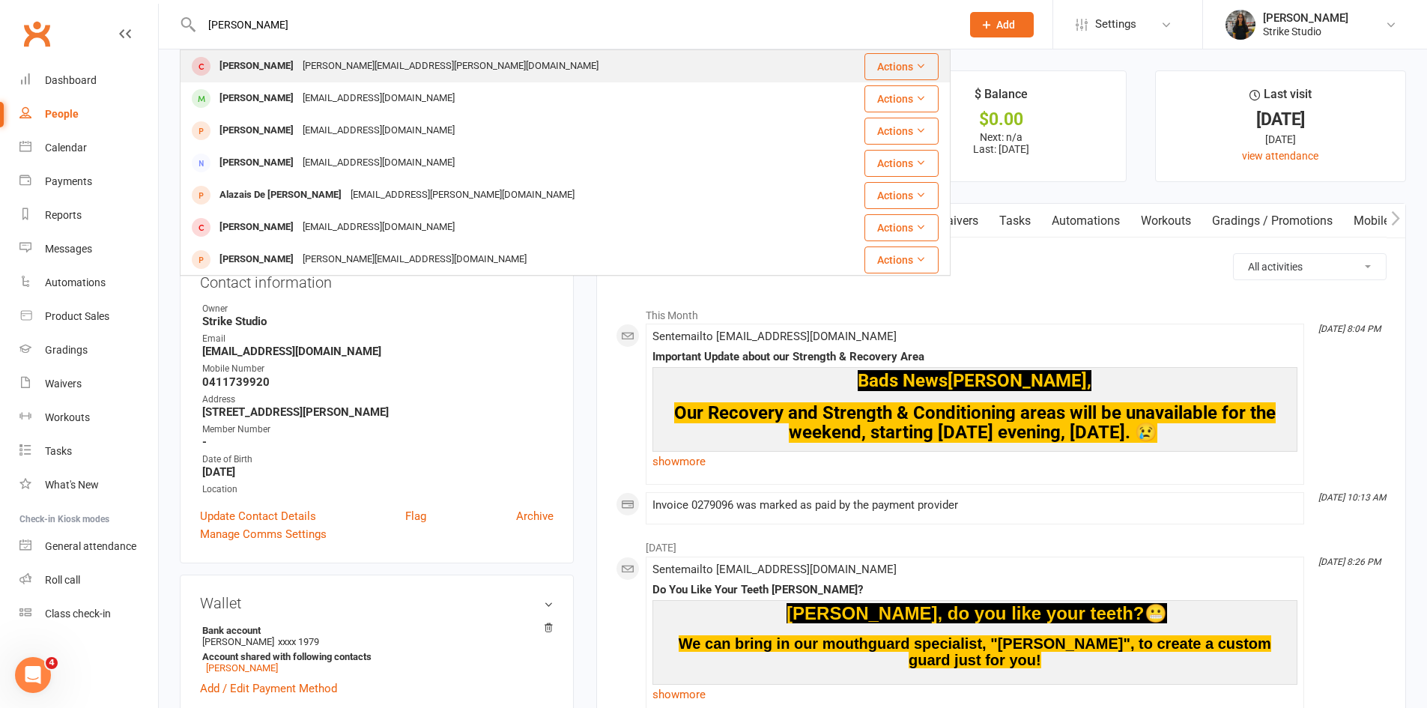
type input "leon cruz"
click at [309, 57] on div "Jessica.cartwright@y7mail.com" at bounding box center [450, 66] width 305 height 22
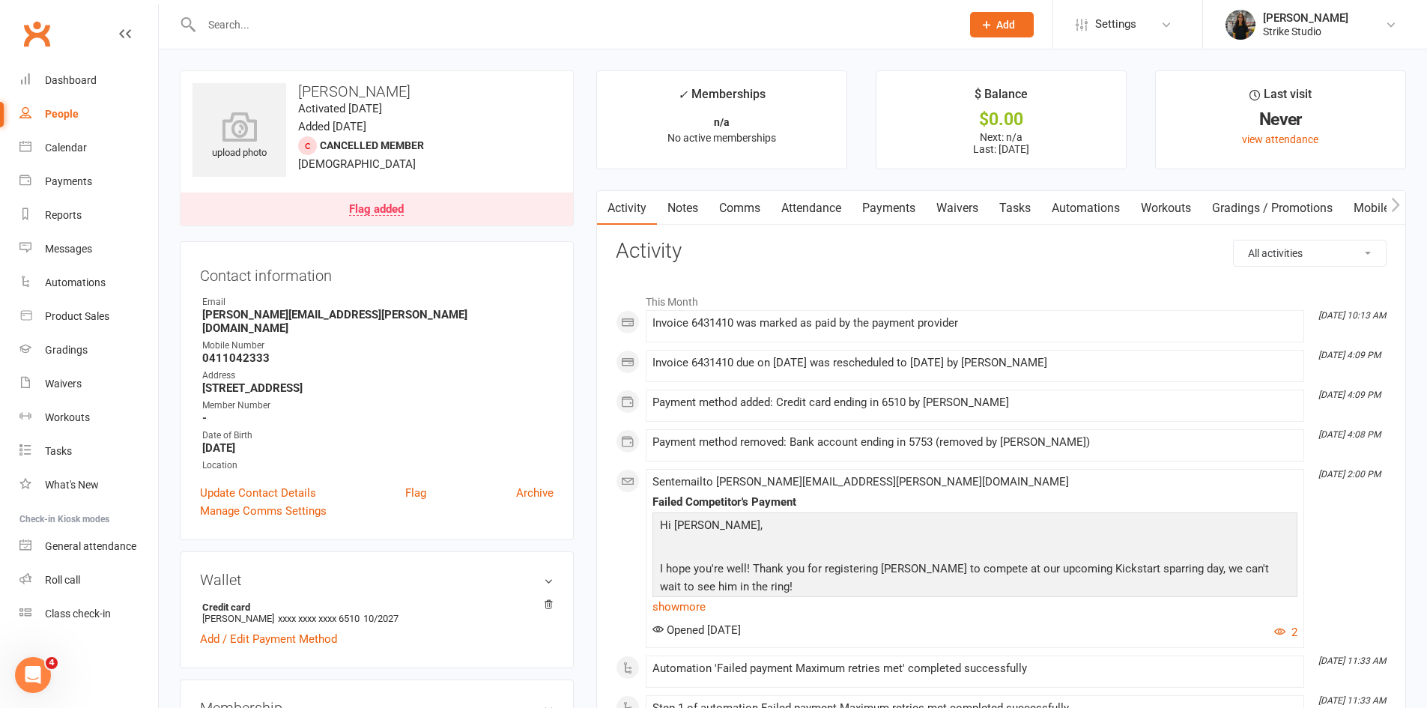
click at [904, 208] on link "Payments" at bounding box center [889, 208] width 74 height 34
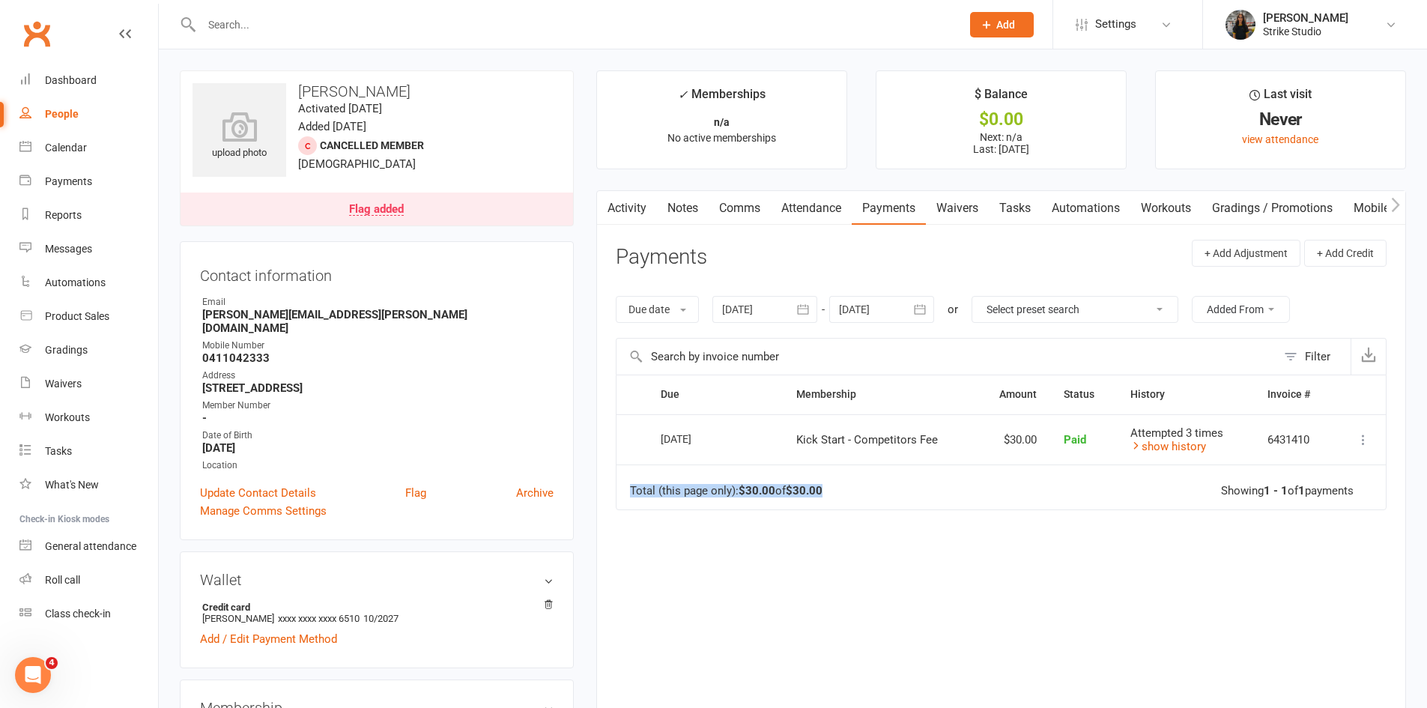
click at [827, 485] on td "Total (this page only): $30.00 of $30.00 Showing 1 - 1 of 1 payments" at bounding box center [1001, 486] width 769 height 45
drag, startPoint x: 853, startPoint y: 492, endPoint x: 835, endPoint y: 493, distance: 17.2
click at [850, 492] on td "Total (this page only): $30.00 of $30.00 Showing 1 - 1 of 1 payments" at bounding box center [1001, 486] width 769 height 45
click at [793, 490] on strong "$30.00" at bounding box center [804, 490] width 37 height 13
click at [724, 507] on td "Total (this page only): $30.00 of $30.00 Showing 1 - 1 of 1 payments" at bounding box center [1001, 486] width 769 height 45
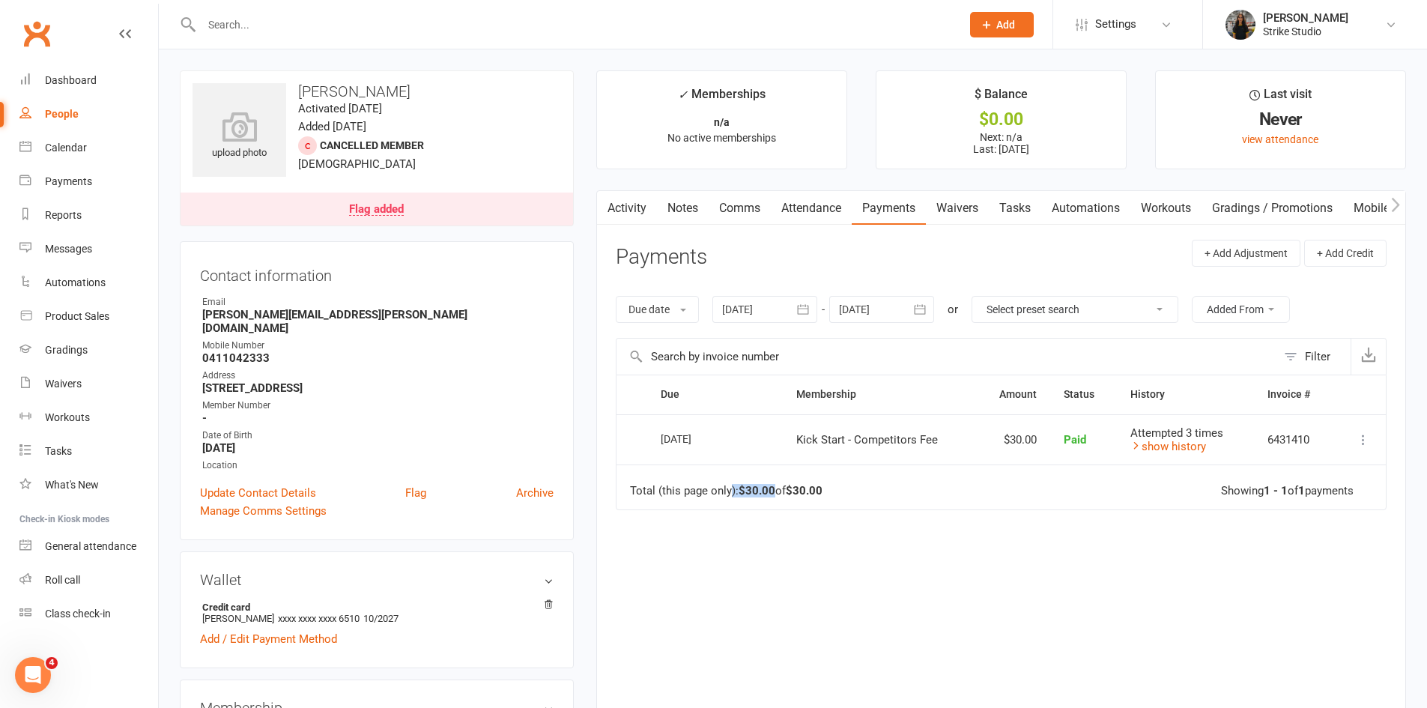
drag, startPoint x: 732, startPoint y: 491, endPoint x: 775, endPoint y: 491, distance: 42.7
click at [775, 491] on div "Total (this page only): $30.00 of $30.00" at bounding box center [726, 491] width 193 height 13
click at [775, 491] on strong "$30.00" at bounding box center [757, 490] width 37 height 13
drag, startPoint x: 829, startPoint y: 490, endPoint x: 826, endPoint y: 498, distance: 8.8
click at [826, 498] on td "Total (this page only): $30.00 of $30.00 Showing 1 - 1 of 1 payments" at bounding box center [1001, 486] width 769 height 45
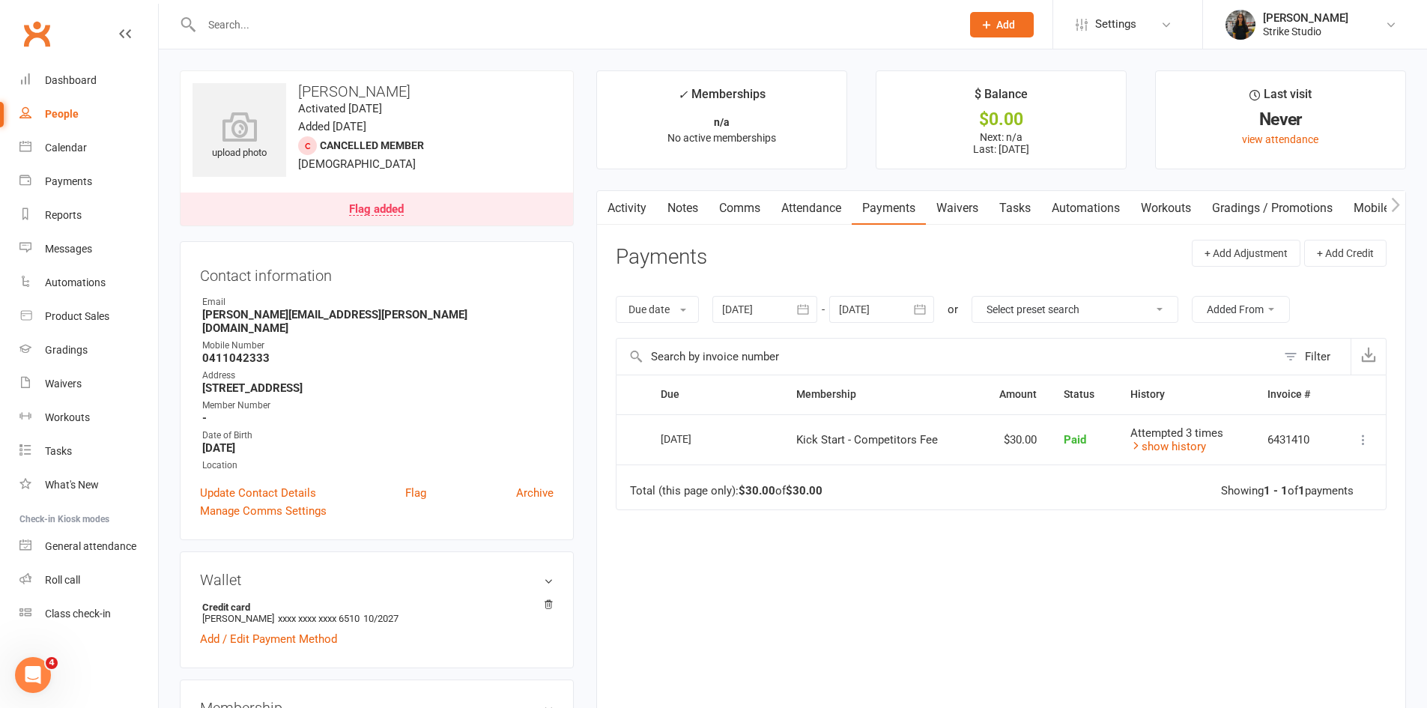
click at [348, 24] on input "text" at bounding box center [574, 24] width 754 height 21
paste input "Mia-Rose Marbus"
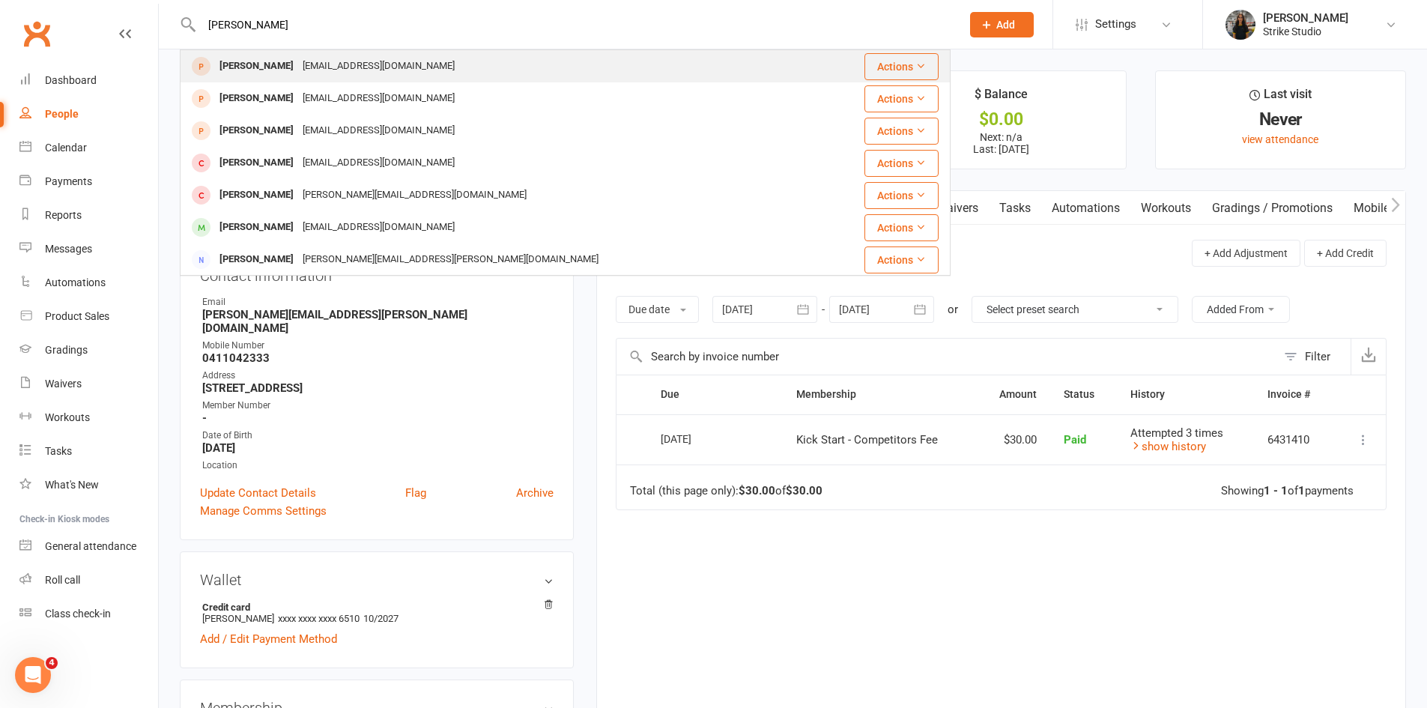
type input "Mia-Rose Marbus"
click at [298, 67] on div "Mia-Rose Marbus" at bounding box center [256, 66] width 83 height 22
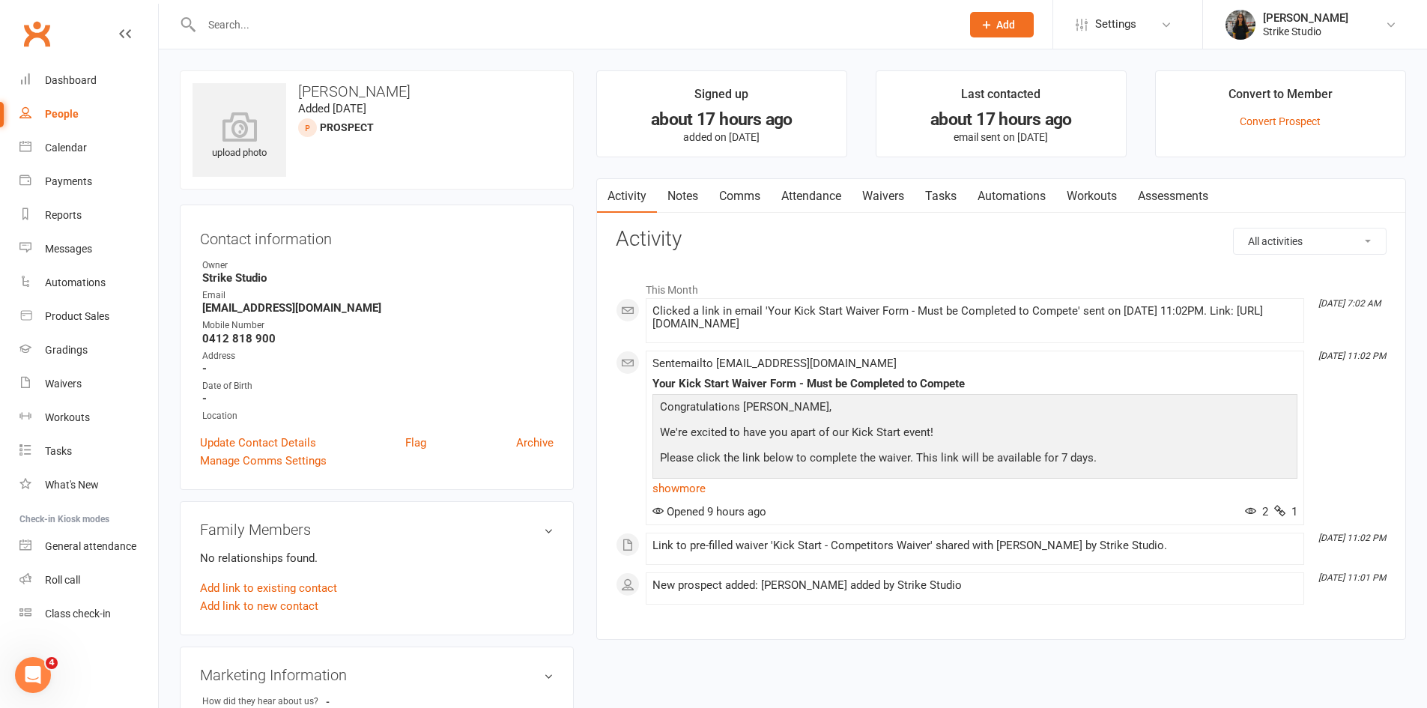
click at [868, 193] on link "Waivers" at bounding box center [883, 196] width 63 height 34
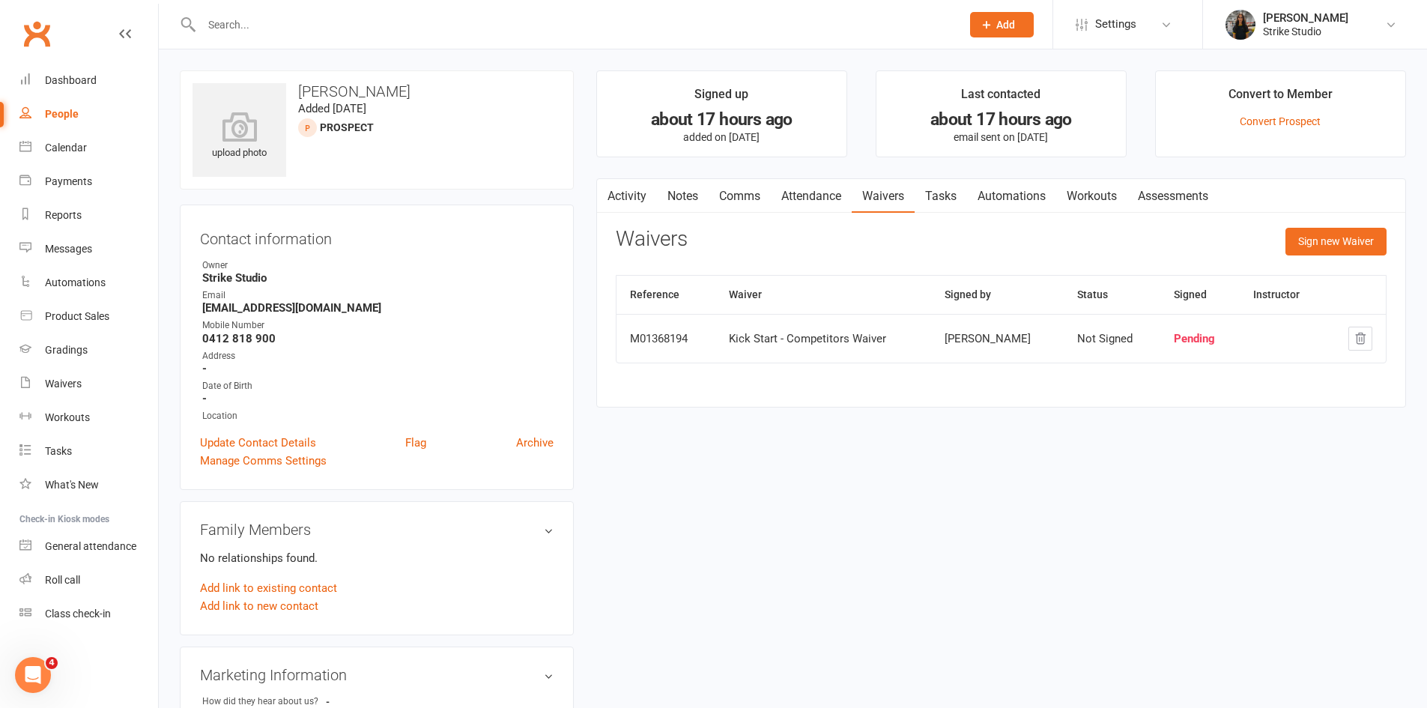
click at [805, 194] on link "Attendance" at bounding box center [811, 196] width 81 height 34
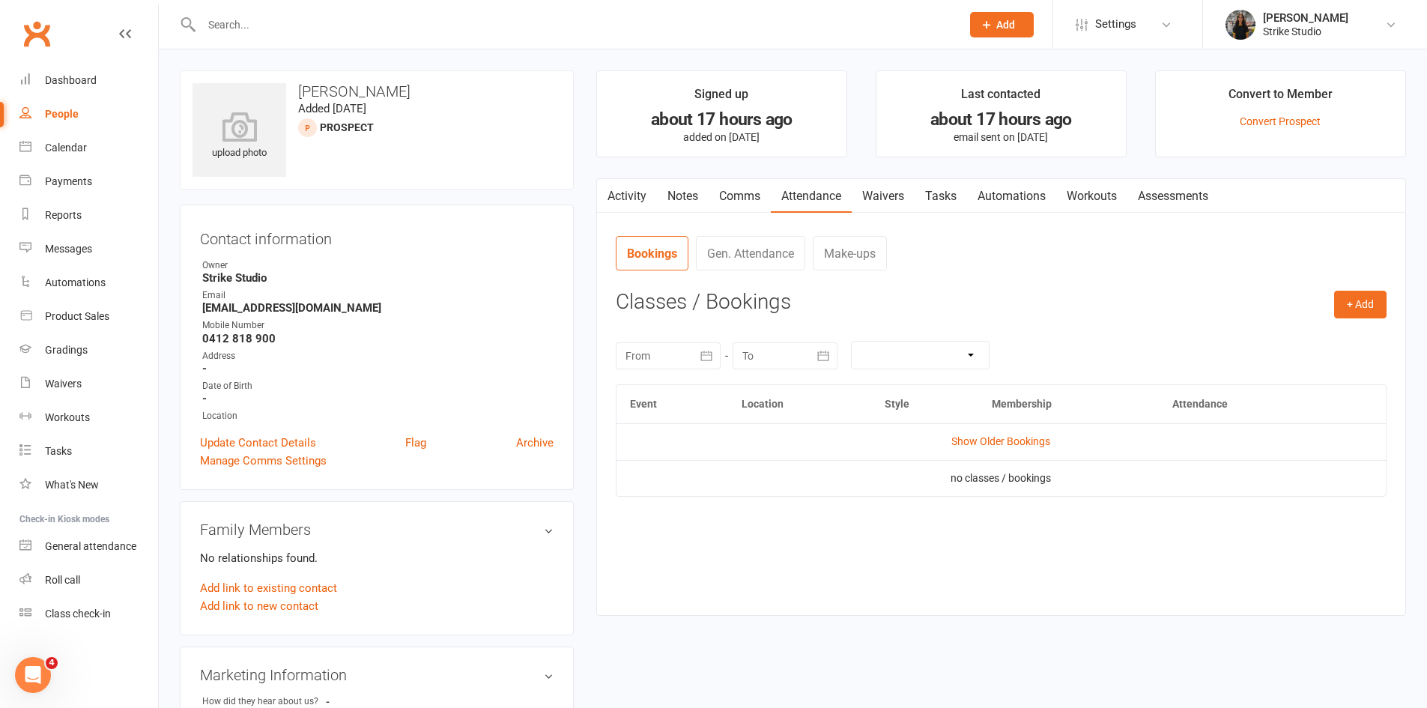
click at [895, 202] on link "Waivers" at bounding box center [883, 196] width 63 height 34
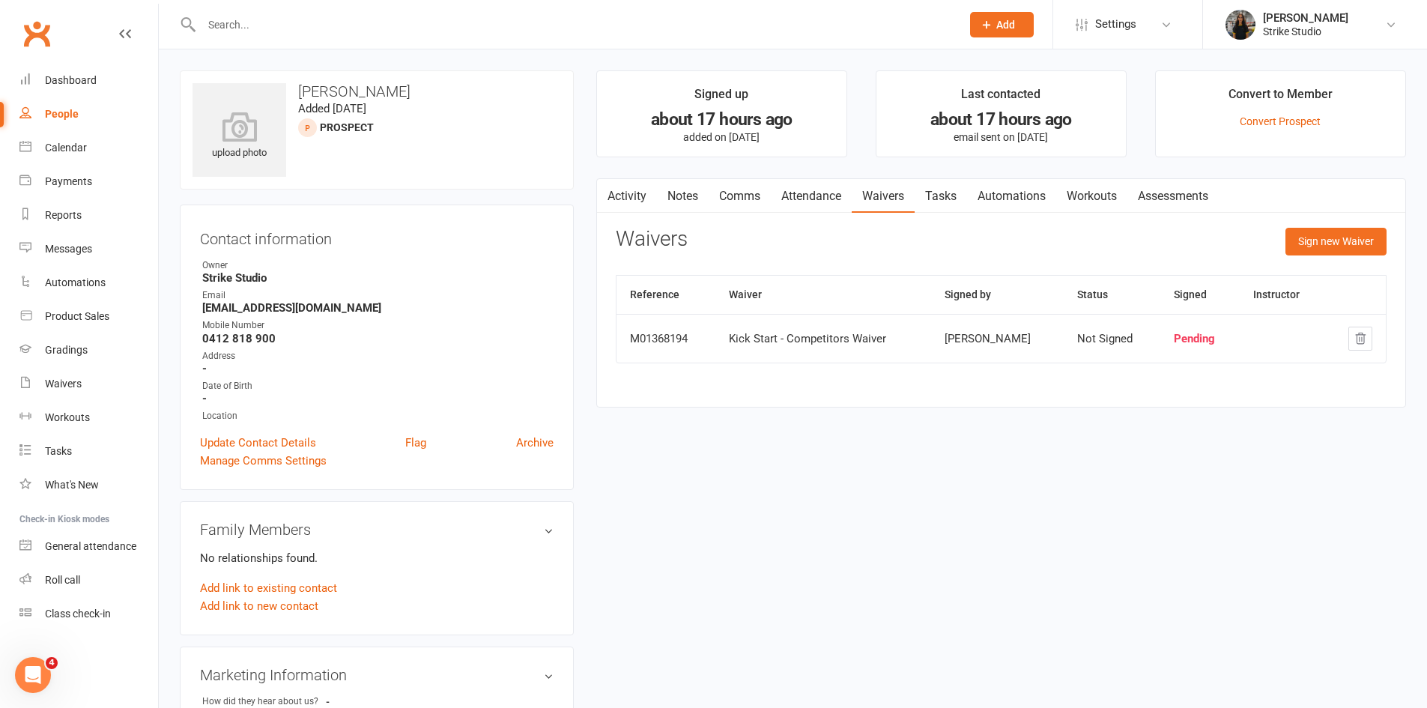
drag, startPoint x: 622, startPoint y: 170, endPoint x: 626, endPoint y: 182, distance: 12.6
click at [623, 178] on main "Signed up about 17 hours ago added on 12 Oct 2025 Last contacted about 17 hours…" at bounding box center [1001, 246] width 832 height 352
click at [626, 182] on link "Activity" at bounding box center [627, 196] width 60 height 34
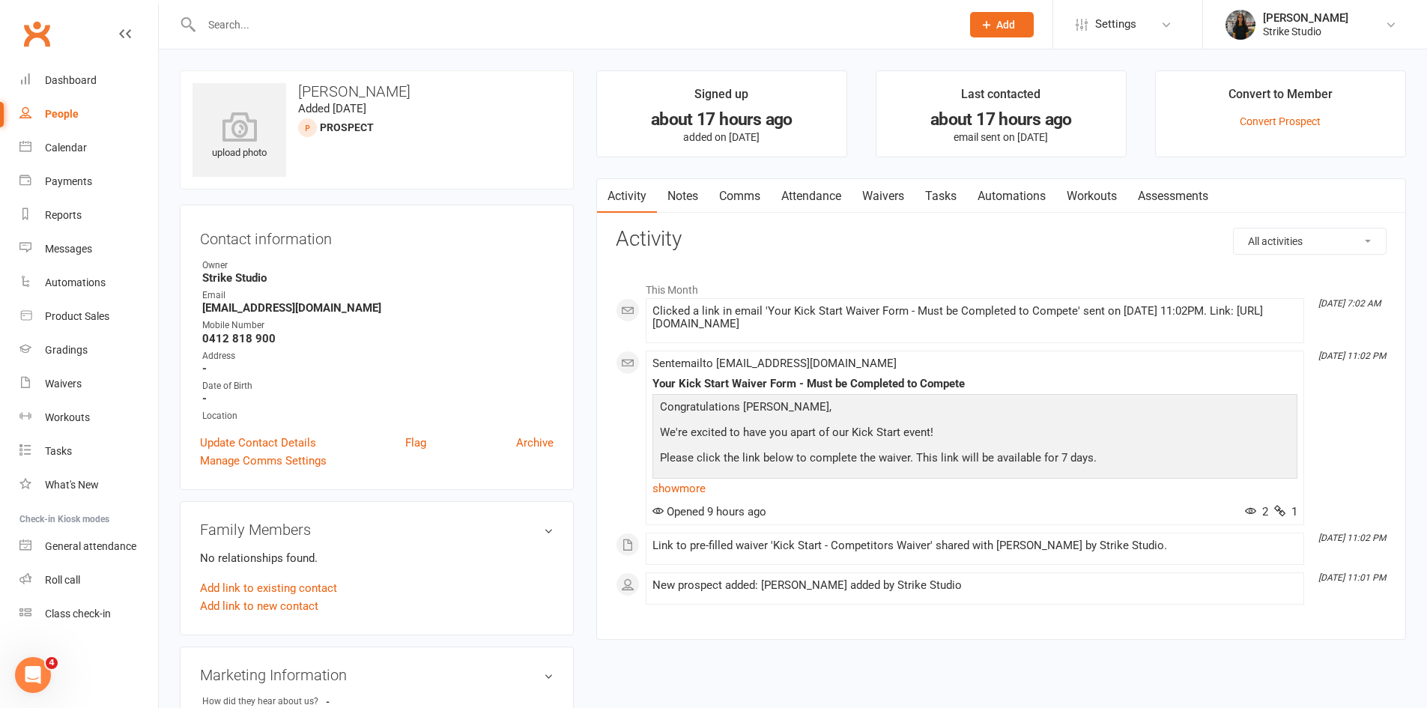
click at [264, 35] on div at bounding box center [565, 24] width 771 height 49
click at [269, 27] on input "text" at bounding box center [574, 24] width 754 height 21
paste input "[PERSON_NAME]"
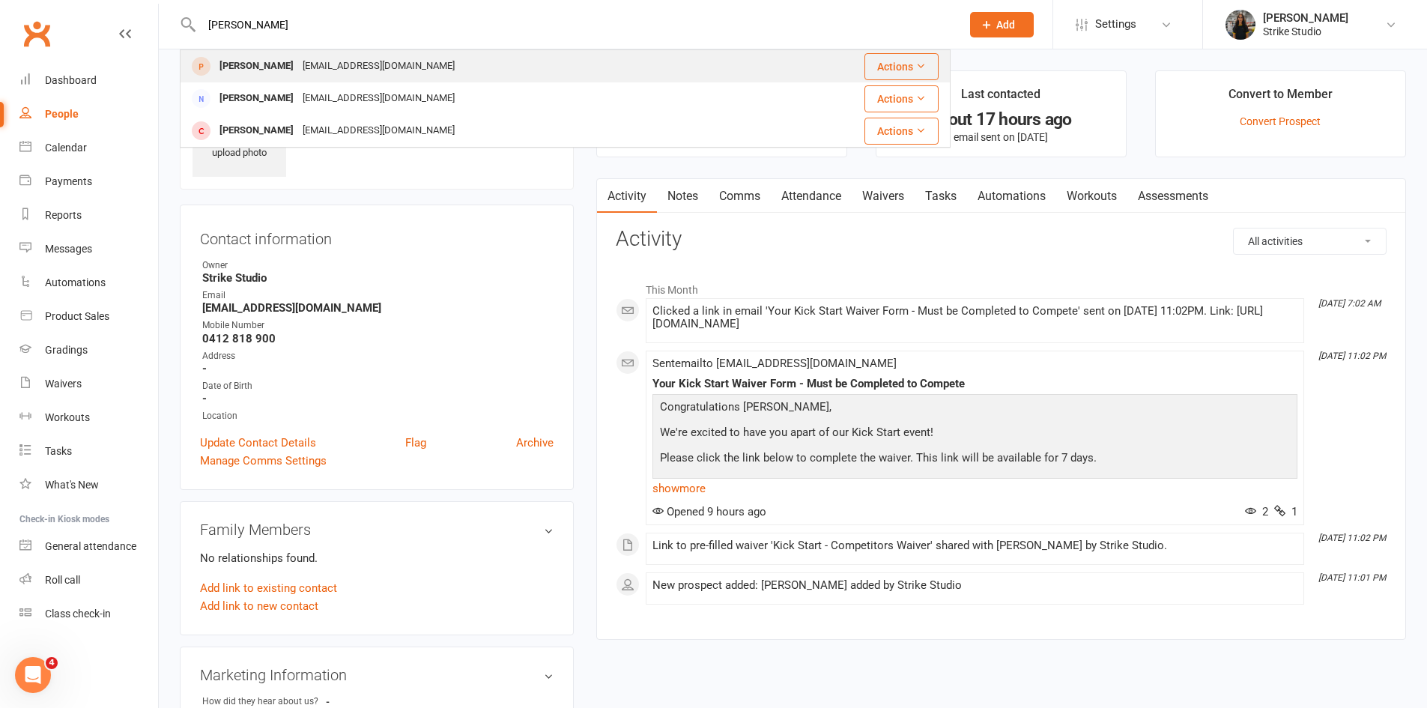
type input "[PERSON_NAME]"
click at [298, 69] on div "griffithscharmaine@gmail.com" at bounding box center [378, 66] width 161 height 22
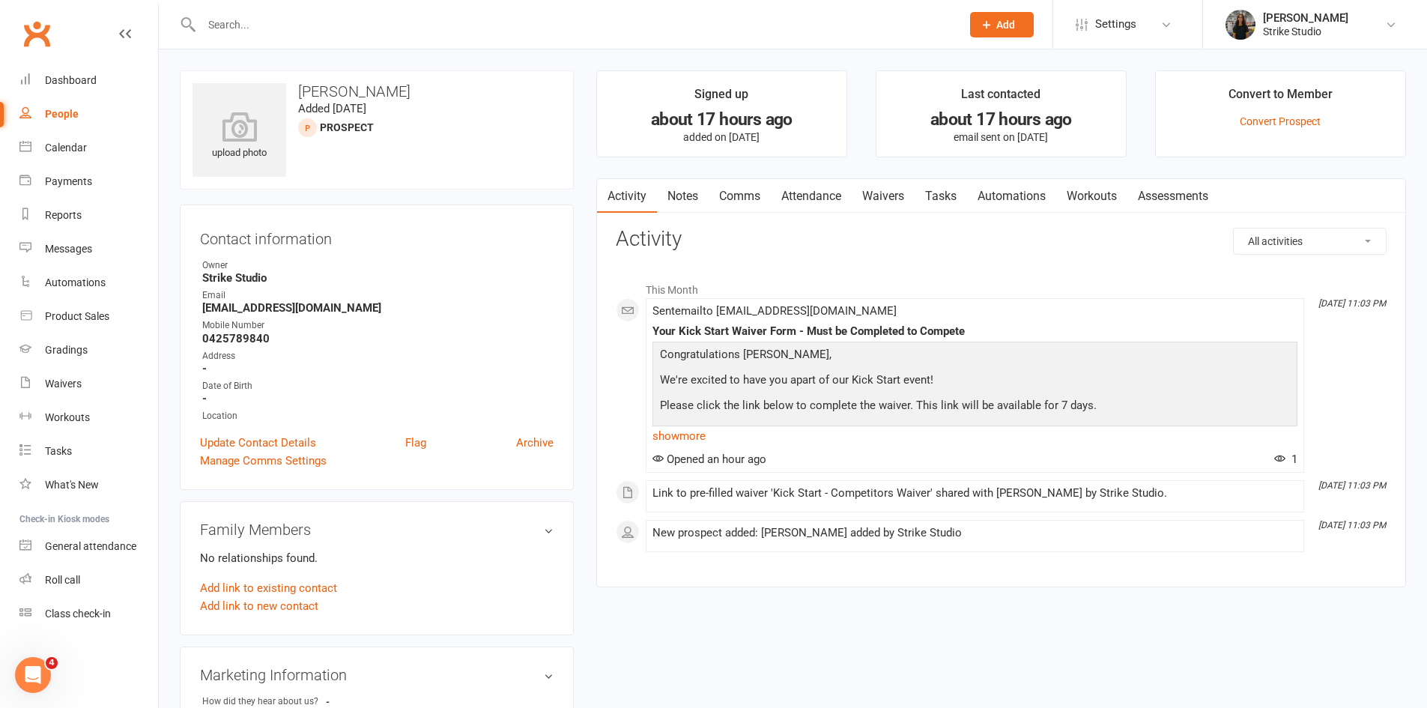
click at [523, 327] on div "Mobile Number" at bounding box center [377, 325] width 351 height 14
drag, startPoint x: 337, startPoint y: 306, endPoint x: 297, endPoint y: 319, distance: 42.6
click at [300, 318] on ul "Owner Strike Studio Email griffithscharmaine@gmail.com Mobile Number 0425789840…" at bounding box center [377, 340] width 354 height 165
click at [299, 311] on strong "griffithscharmaine@gmail.com" at bounding box center [377, 307] width 351 height 13
click at [276, 29] on input "text" at bounding box center [574, 24] width 754 height 21
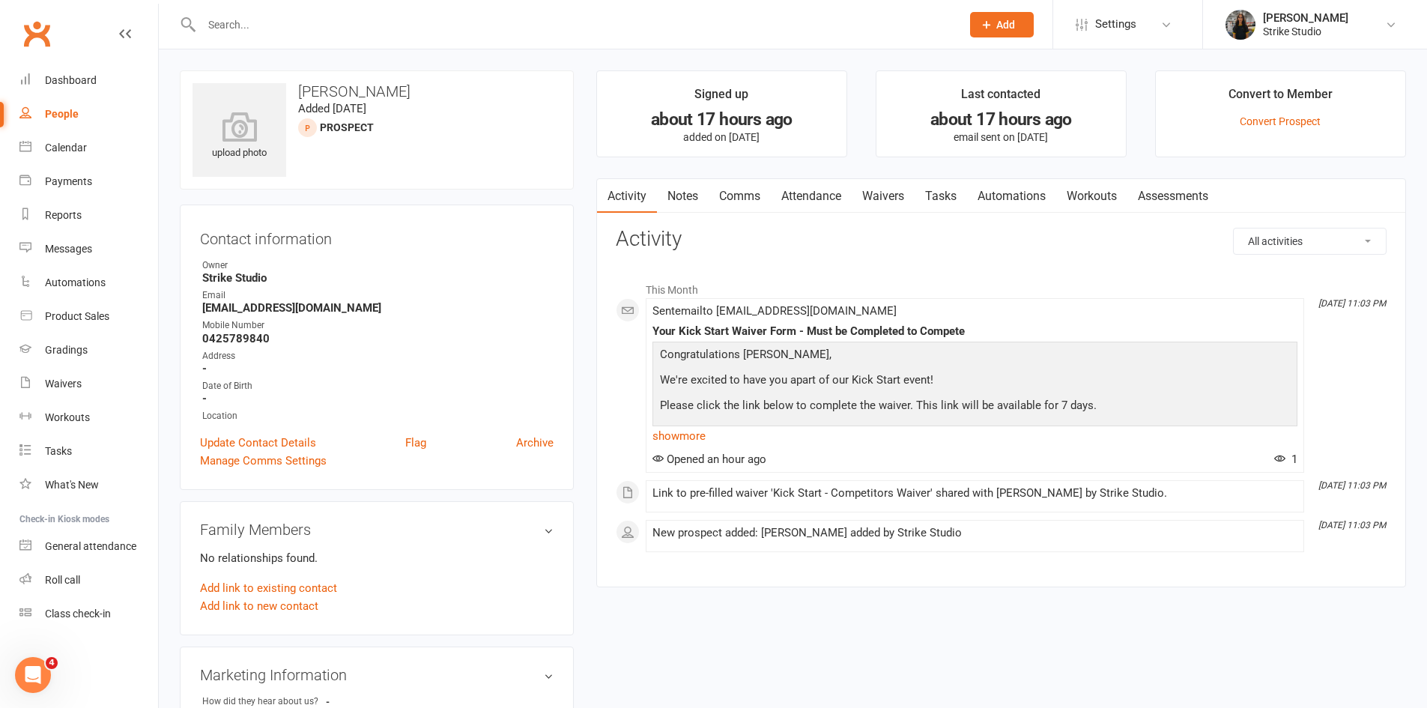
paste input "James Chalmers"
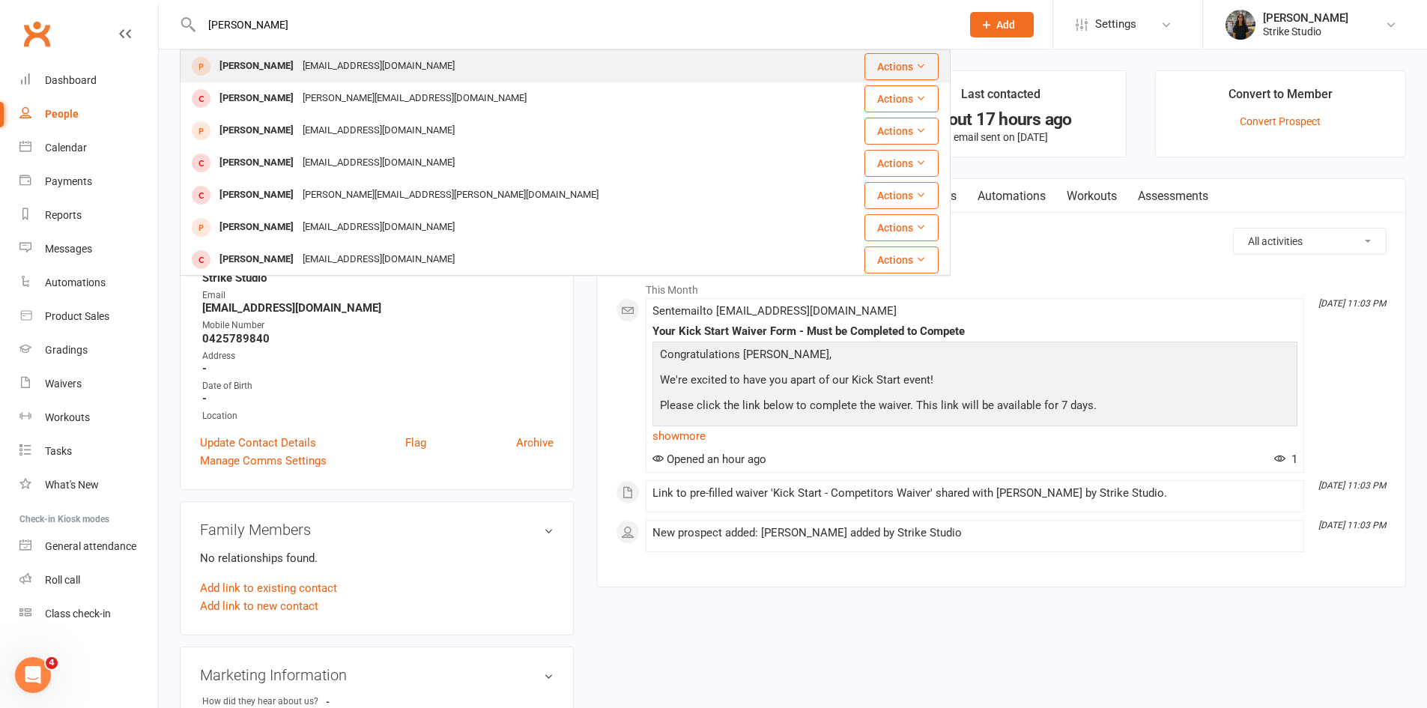
type input "James Chalmers"
click at [369, 70] on div "Chalmersjames5@gmail.com" at bounding box center [378, 66] width 161 height 22
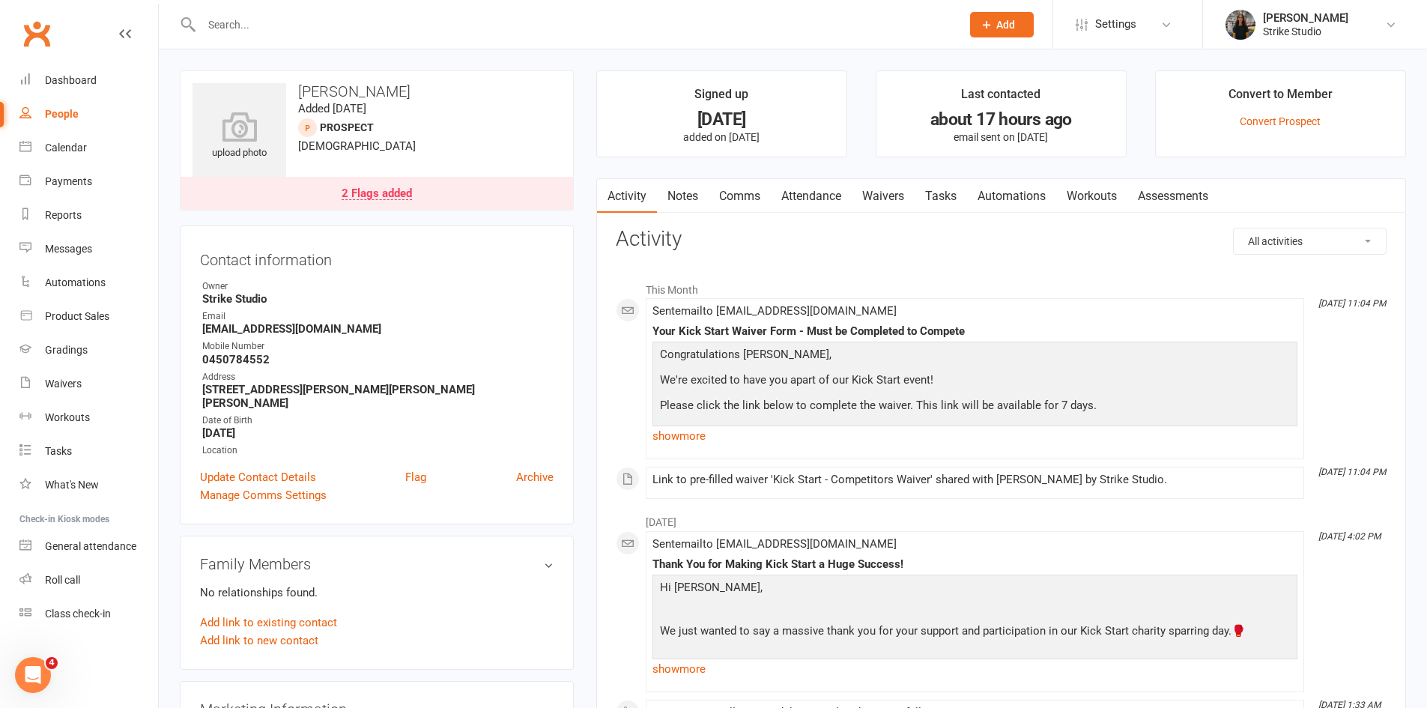
click at [282, 28] on input "text" at bounding box center [574, 24] width 754 height 21
paste input "[PERSON_NAME]"
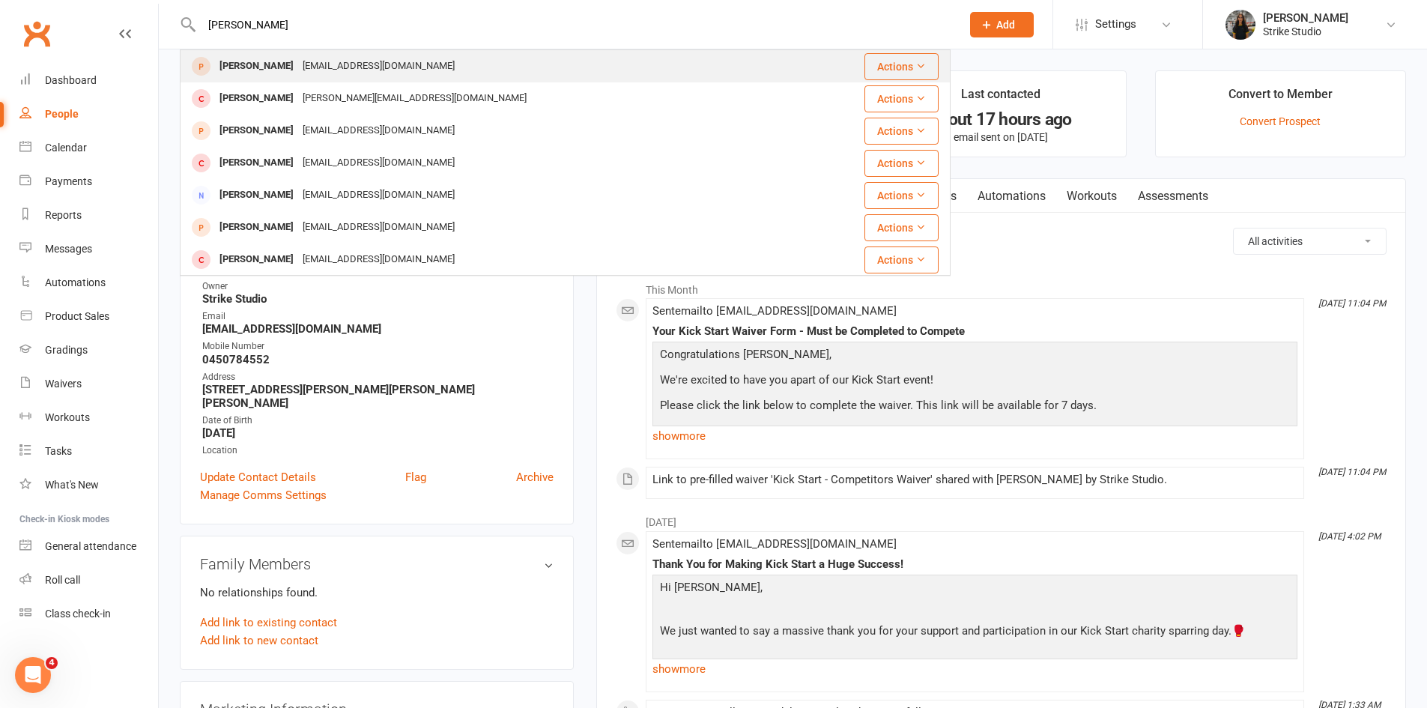
type input "[PERSON_NAME]"
click at [399, 56] on div "Balynsanders04@gmail.com" at bounding box center [378, 66] width 161 height 22
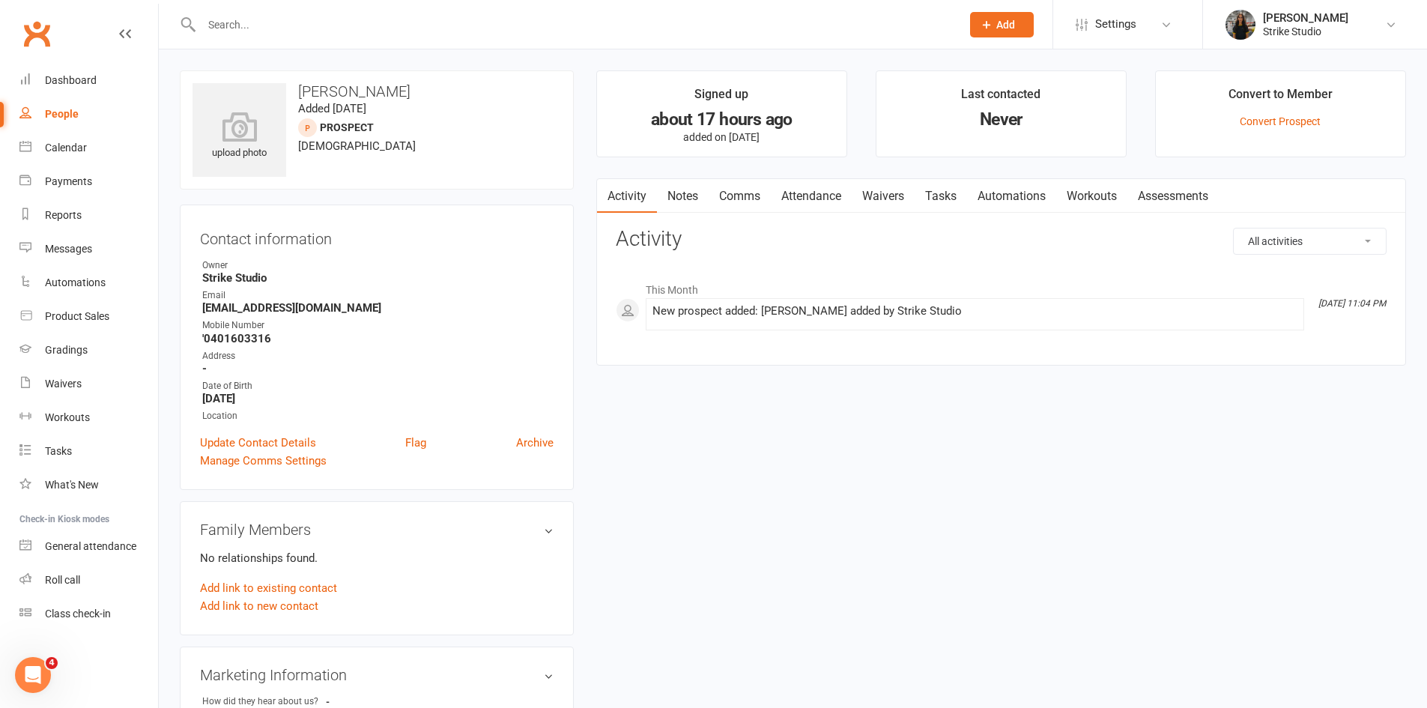
click at [905, 193] on link "Waivers" at bounding box center [883, 196] width 63 height 34
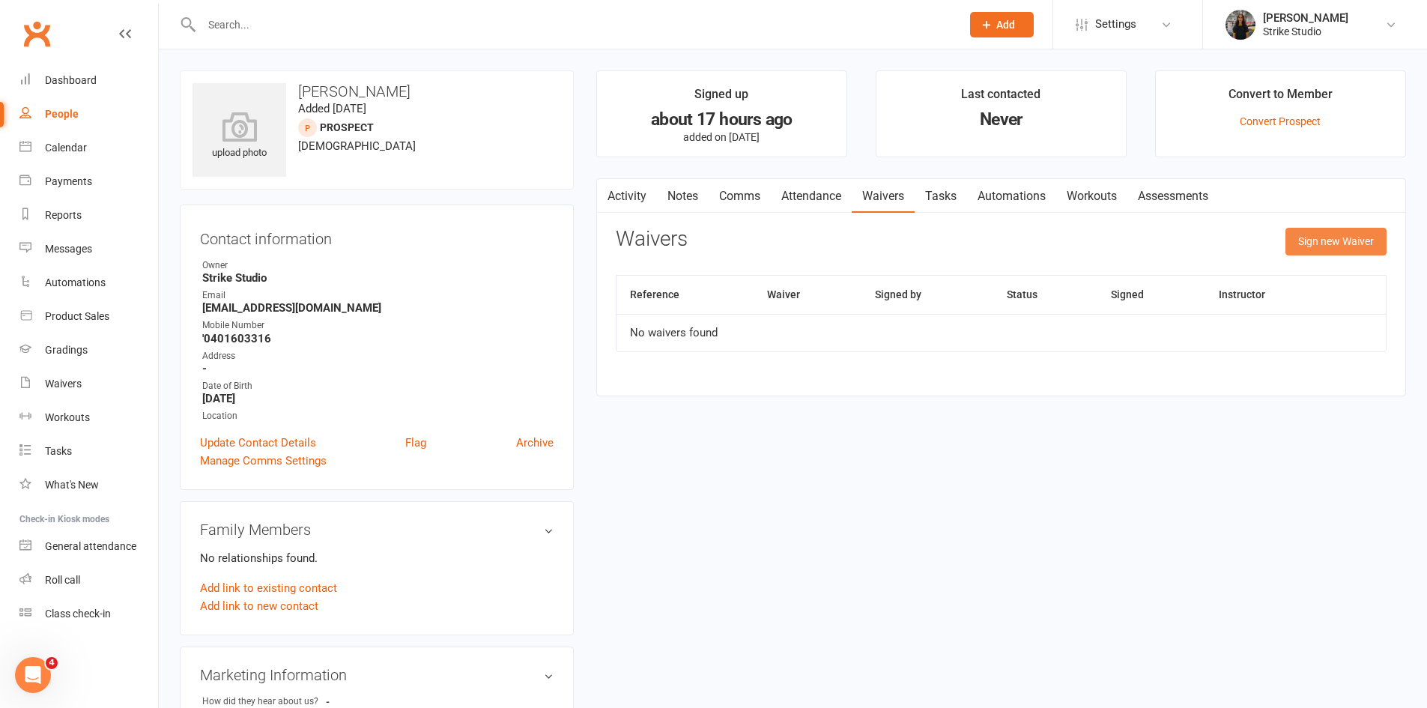
click at [1325, 246] on button "Sign new Waiver" at bounding box center [1336, 241] width 101 height 27
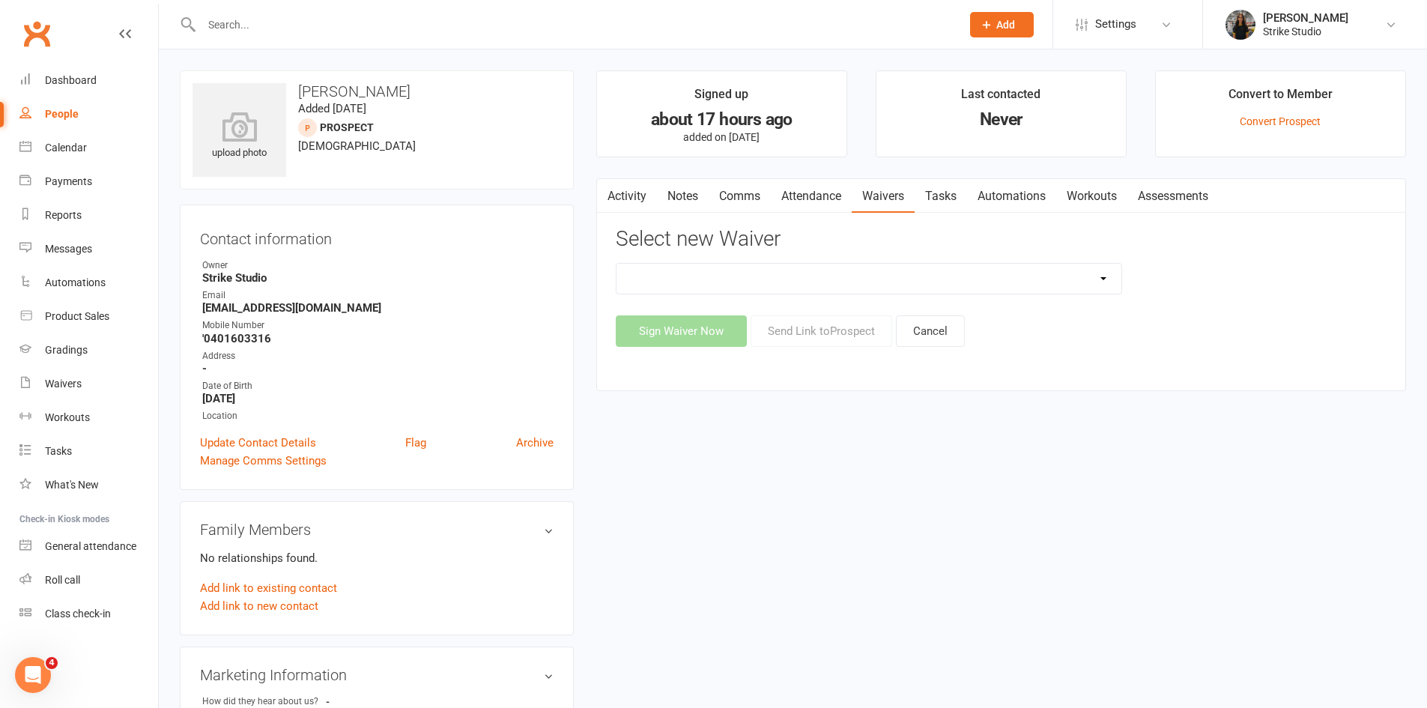
click at [1044, 273] on select "Competitors Release & Liability Of Waiver (under 18) Kick Start - Competitors W…" at bounding box center [869, 279] width 505 height 30
click at [633, 207] on link "Activity" at bounding box center [627, 196] width 60 height 34
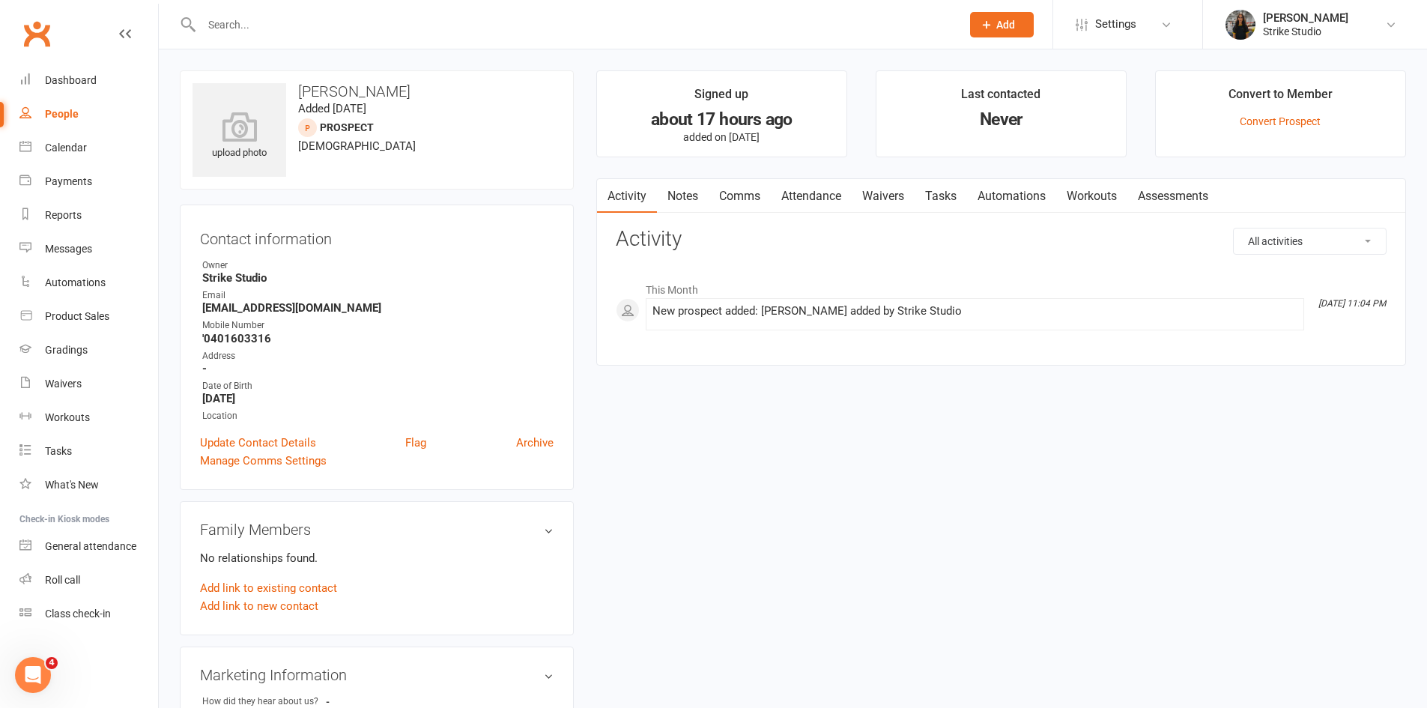
click at [890, 195] on link "Waivers" at bounding box center [883, 196] width 63 height 34
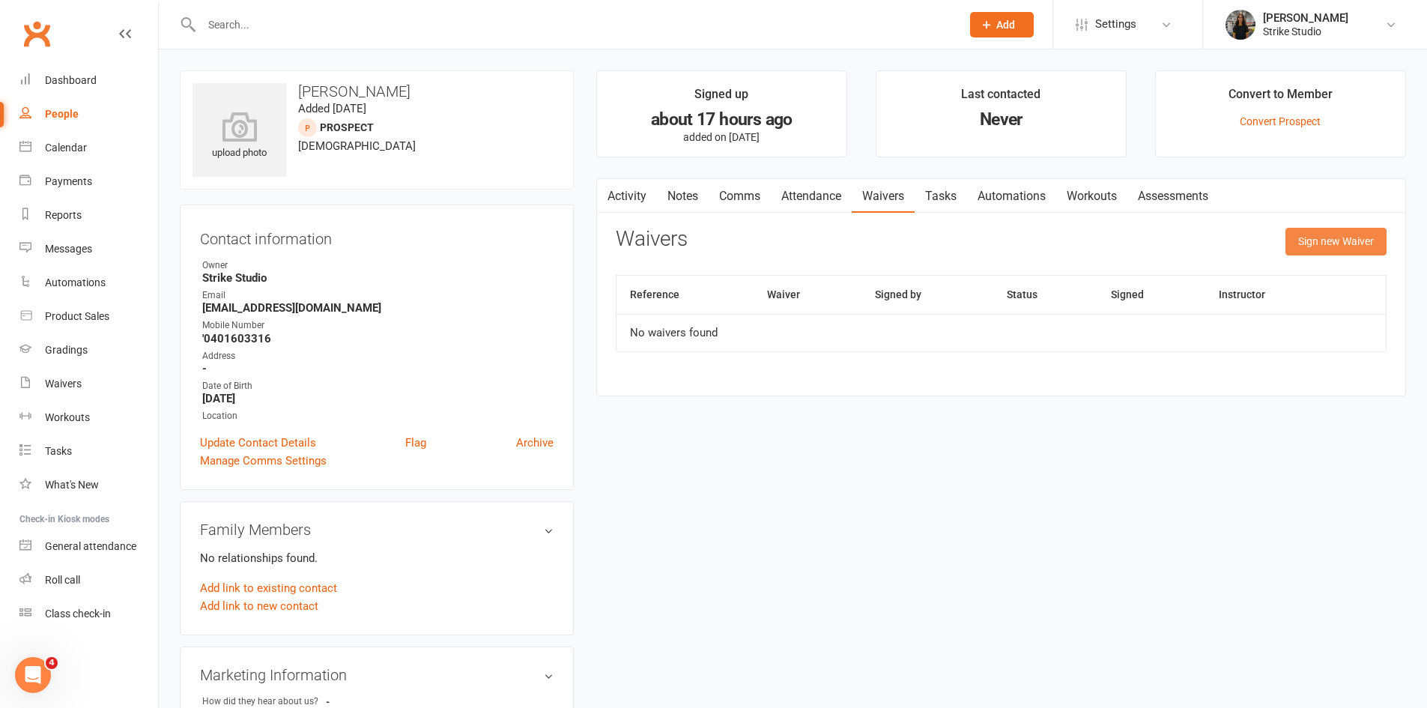
click at [1352, 245] on button "Sign new Waiver" at bounding box center [1336, 241] width 101 height 27
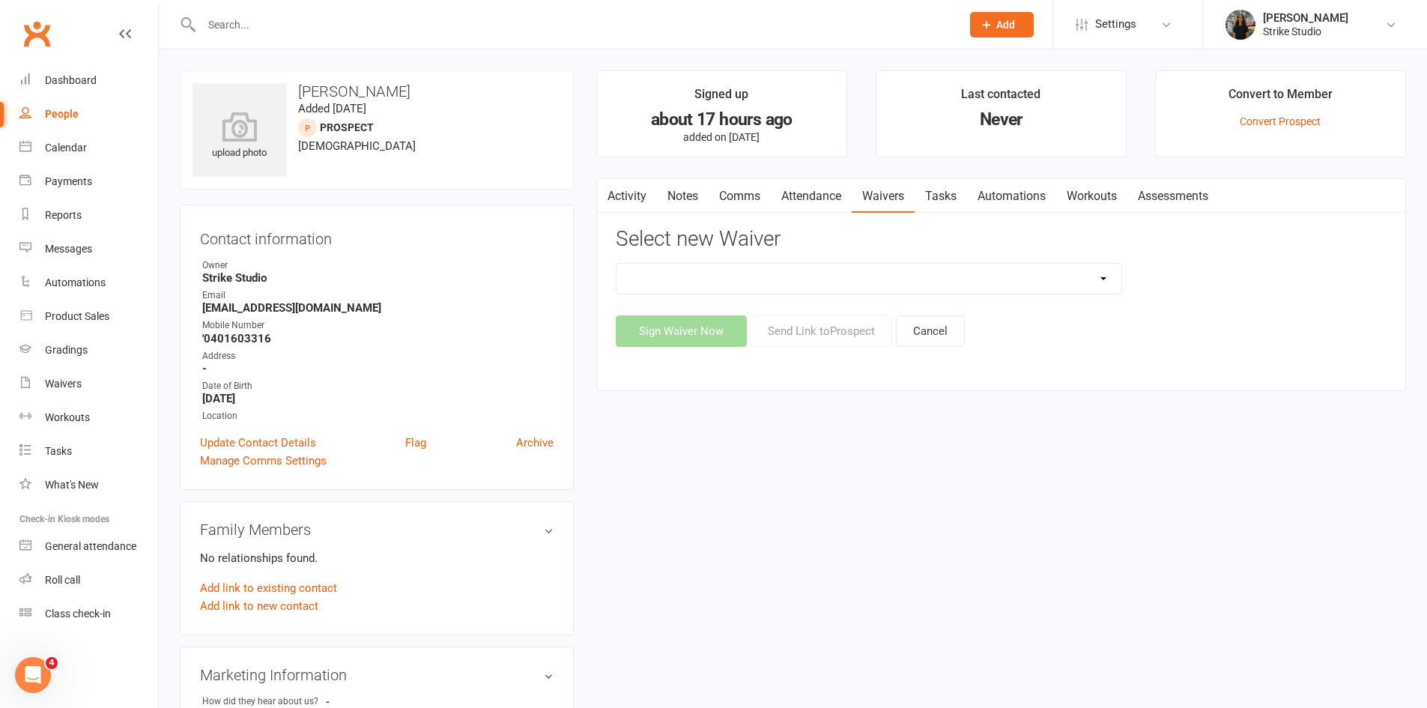
click at [965, 270] on select "Competitors Release & Liability Of Waiver (under 18) Kick Start - Competitors W…" at bounding box center [869, 279] width 505 height 30
select select "14913"
click at [617, 264] on select "Competitors Release & Liability Of Waiver (under 18) Kick Start - Competitors W…" at bounding box center [869, 279] width 505 height 30
click at [829, 330] on button "Send Link to Prospect" at bounding box center [822, 330] width 142 height 31
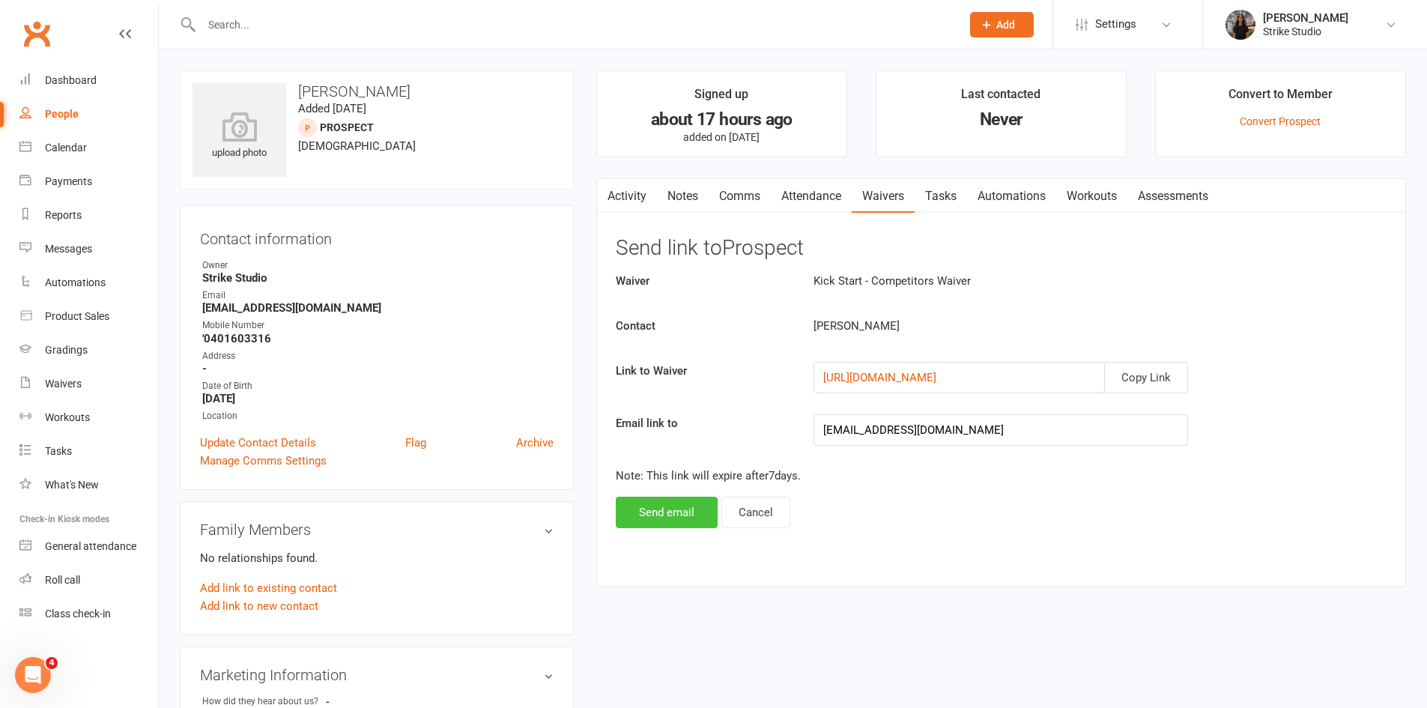
click at [689, 512] on button "Send email" at bounding box center [667, 512] width 102 height 31
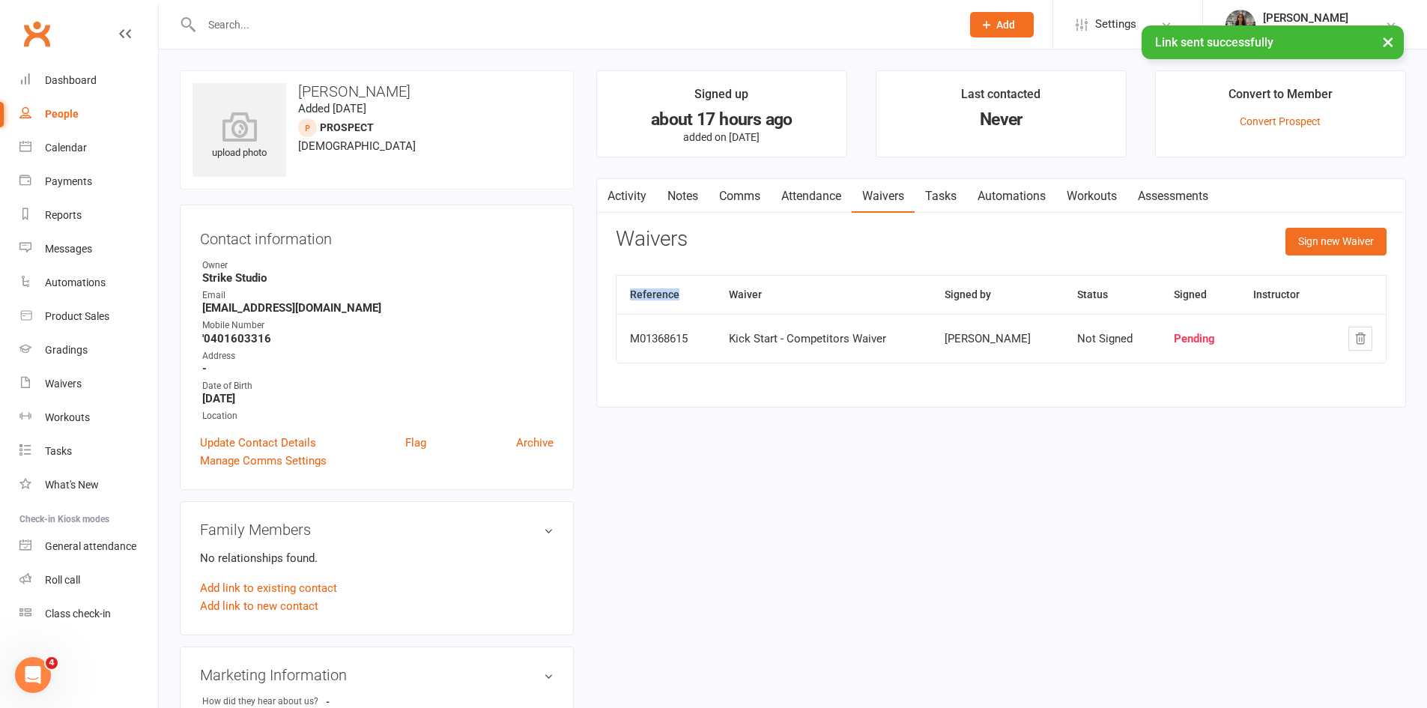
drag, startPoint x: 682, startPoint y: 292, endPoint x: 622, endPoint y: 293, distance: 59.9
click at [622, 293] on th "Reference" at bounding box center [666, 295] width 99 height 38
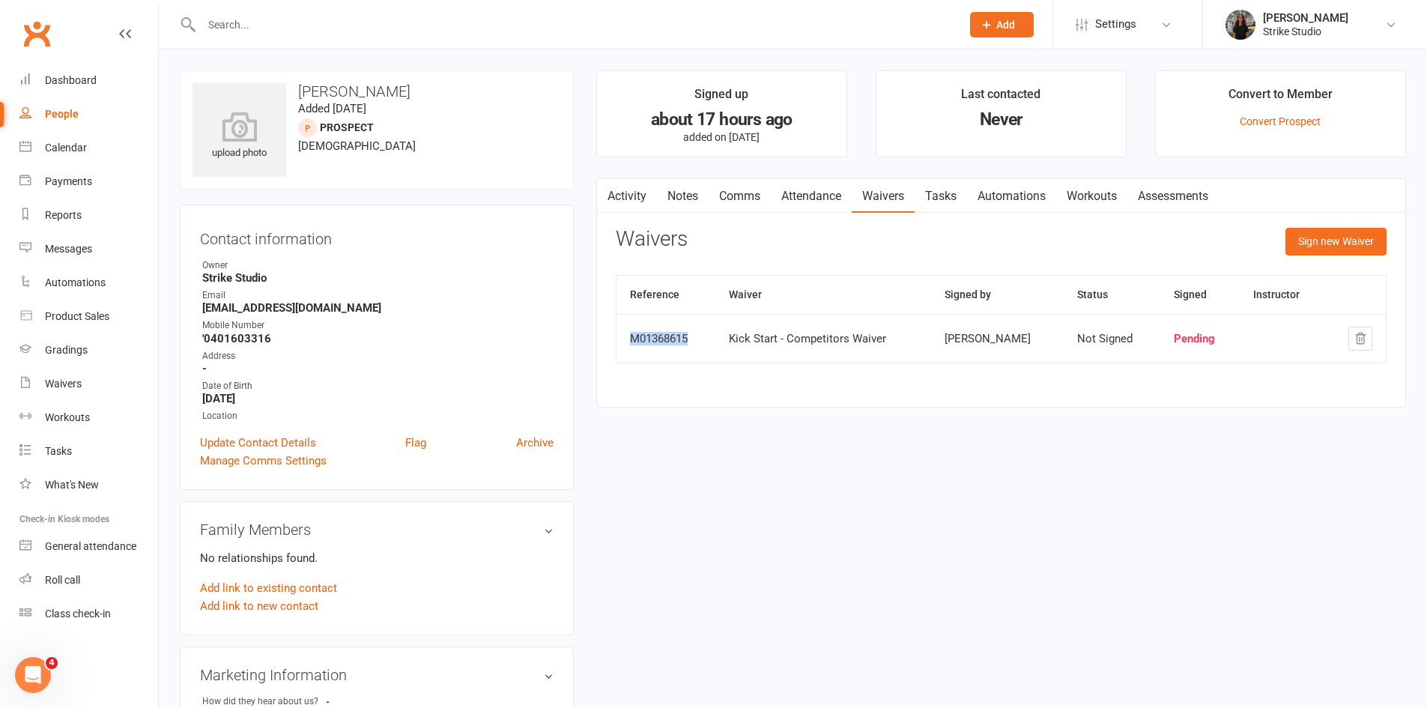
drag, startPoint x: 688, startPoint y: 344, endPoint x: 632, endPoint y: 333, distance: 57.9
click at [632, 333] on div "M01368615" at bounding box center [666, 339] width 72 height 13
click at [654, 342] on div "M01368615" at bounding box center [666, 339] width 72 height 13
drag, startPoint x: 694, startPoint y: 340, endPoint x: 629, endPoint y: 340, distance: 65.2
click at [629, 340] on td "M01368615" at bounding box center [666, 338] width 99 height 49
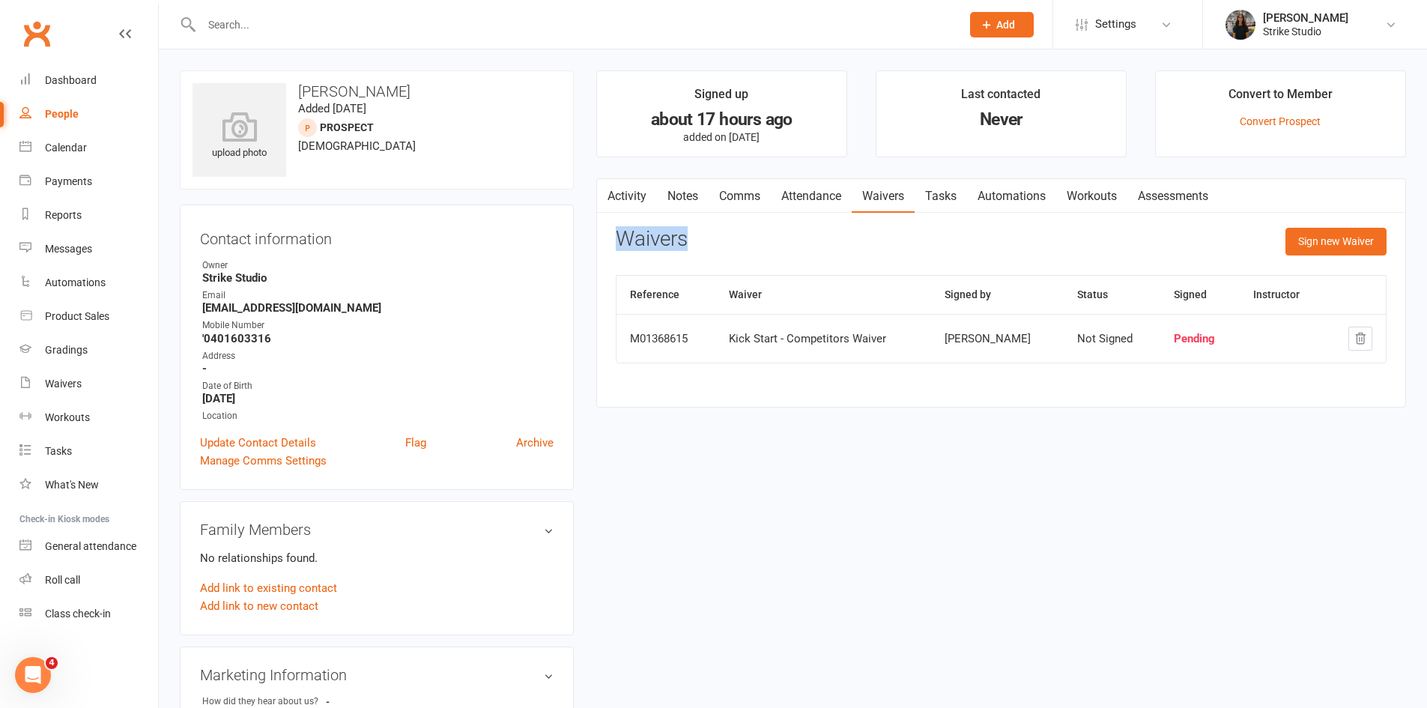
drag, startPoint x: 688, startPoint y: 245, endPoint x: 619, endPoint y: 241, distance: 69.0
click at [619, 241] on h3 "Waivers" at bounding box center [652, 239] width 72 height 23
click at [628, 197] on link "Activity" at bounding box center [627, 196] width 60 height 34
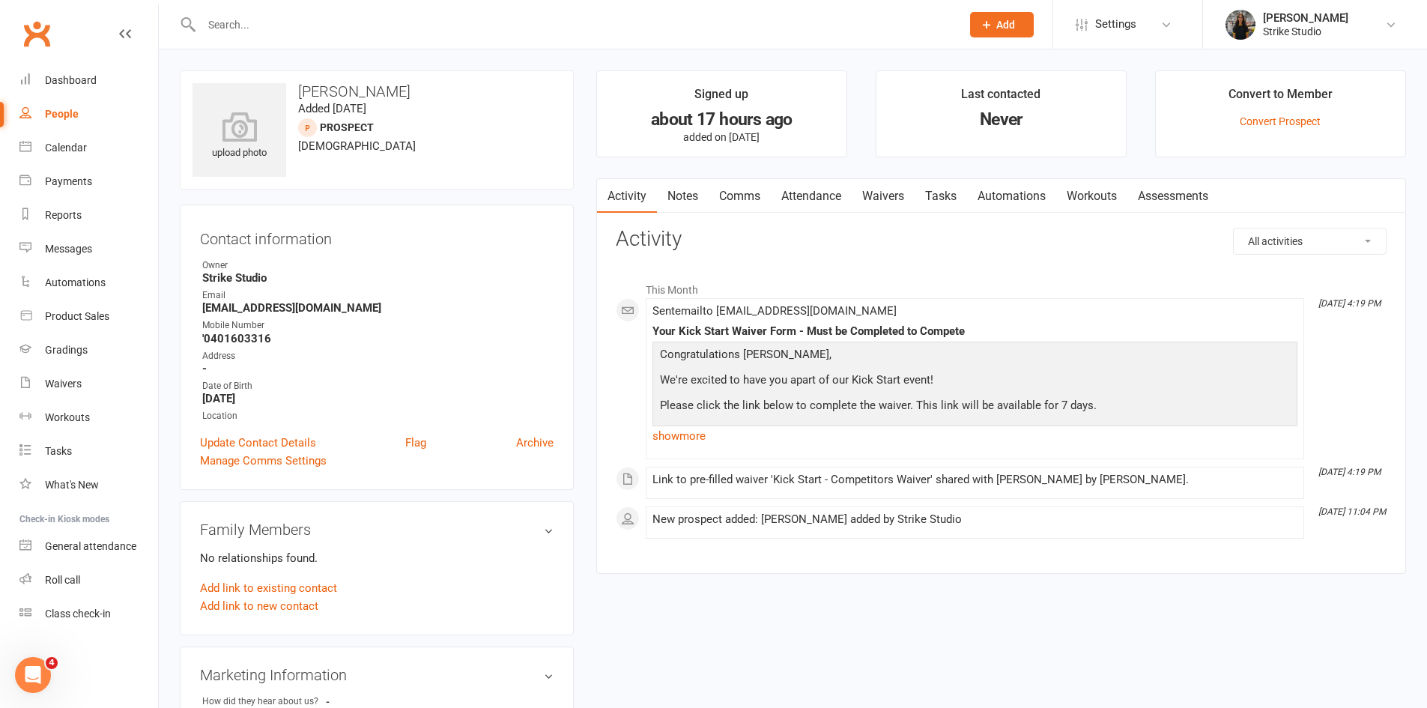
click at [896, 199] on link "Waivers" at bounding box center [883, 196] width 63 height 34
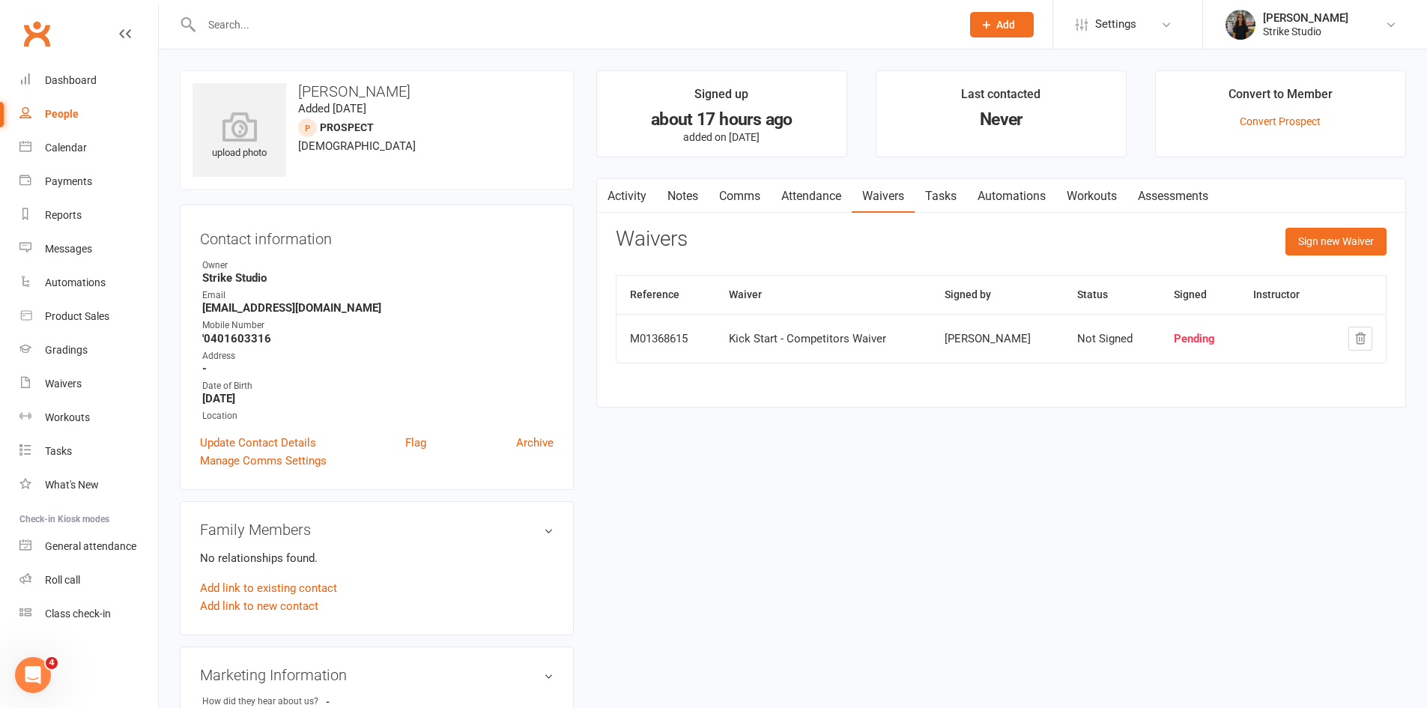
click at [612, 202] on button "button" at bounding box center [606, 196] width 19 height 34
drag, startPoint x: 635, startPoint y: 196, endPoint x: 624, endPoint y: 195, distance: 11.3
click at [634, 196] on link "Activity" at bounding box center [627, 196] width 60 height 34
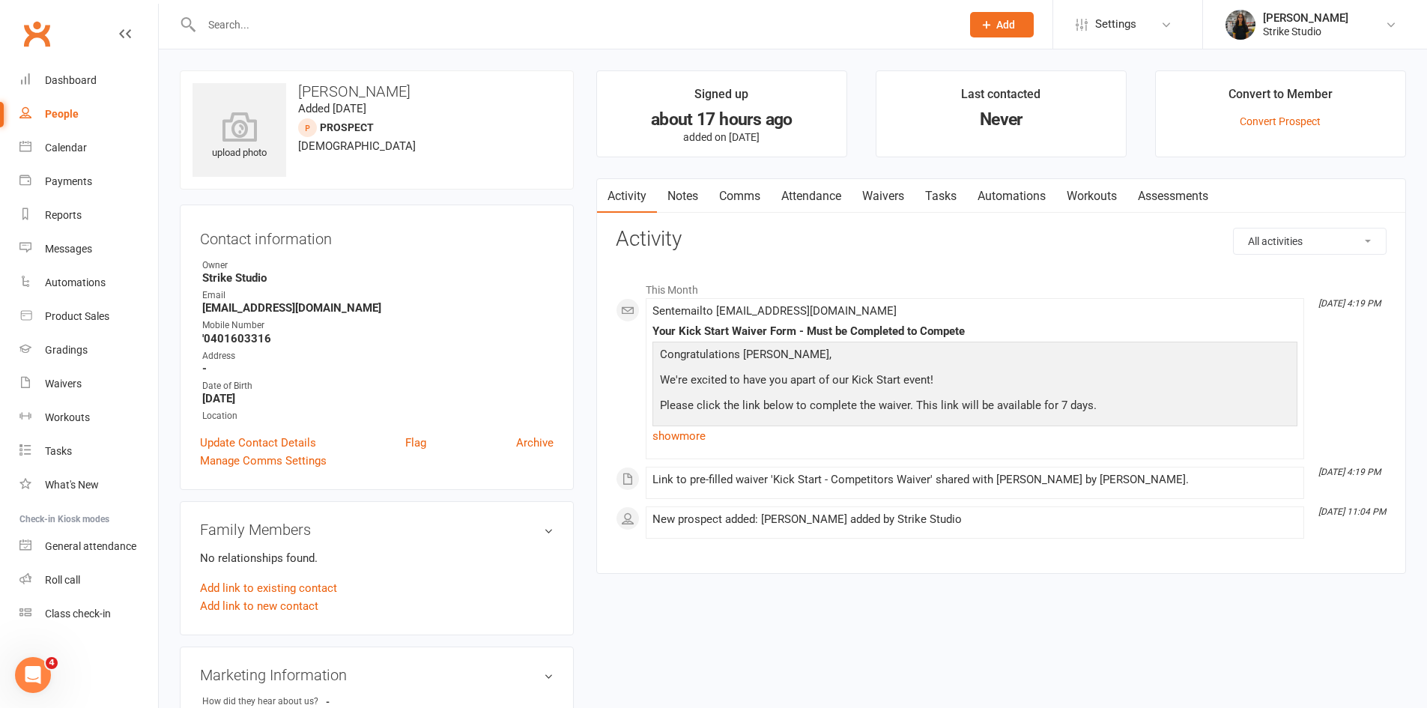
click at [282, 24] on input "text" at bounding box center [574, 24] width 754 height 21
click at [467, 20] on input "text" at bounding box center [574, 24] width 754 height 21
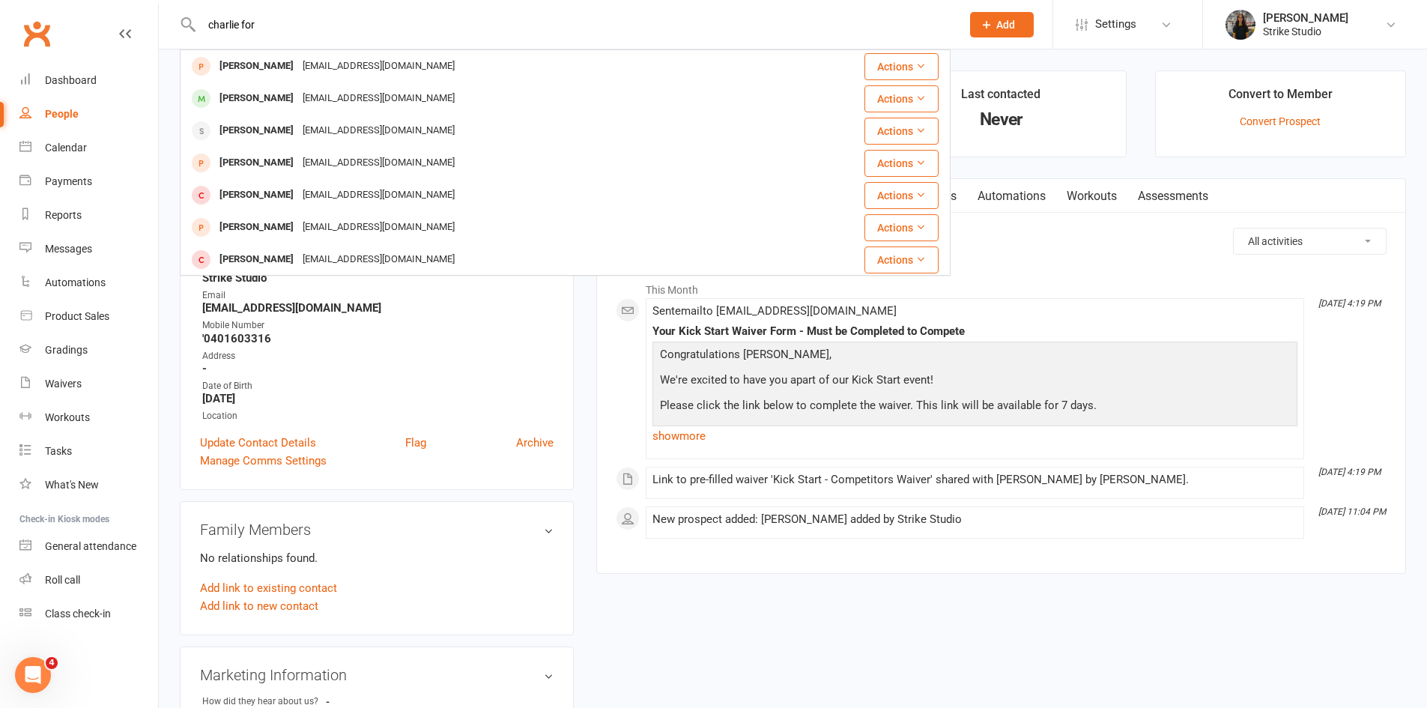
type input "charlie for"
click at [587, 351] on main "Signed up about 17 hours ago added on 12 Oct 2025 Last contacted Never Convert …" at bounding box center [1001, 329] width 832 height 518
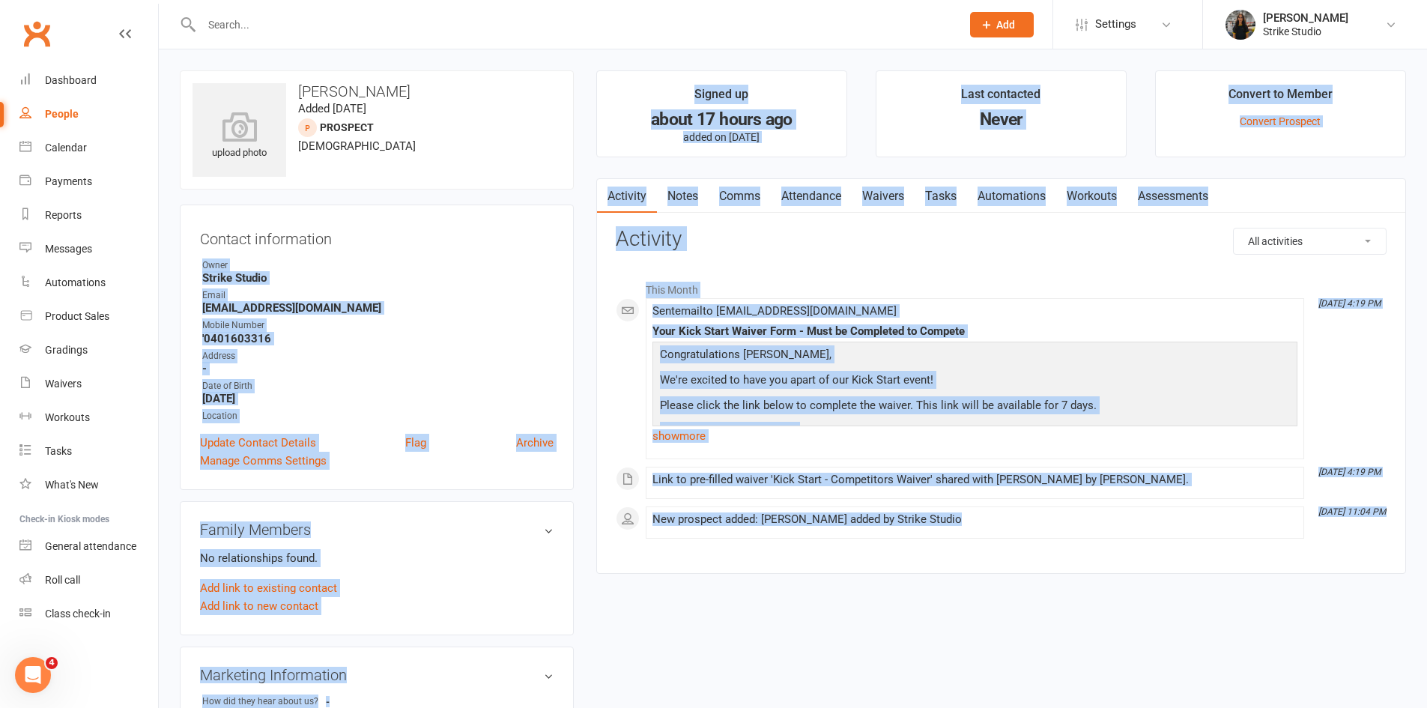
drag, startPoint x: 578, startPoint y: 209, endPoint x: 984, endPoint y: 521, distance: 512.9
click at [986, 521] on div "upload photo Balyn Sanders Added 12 October, 2025 prospect 21 years old Contact…" at bounding box center [793, 666] width 1249 height 1192
click at [982, 522] on div "New prospect added: Balyn Sanders added by Strike Studio" at bounding box center [975, 519] width 645 height 13
click at [966, 518] on div "New prospect added: Balyn Sanders added by Strike Studio" at bounding box center [975, 519] width 645 height 13
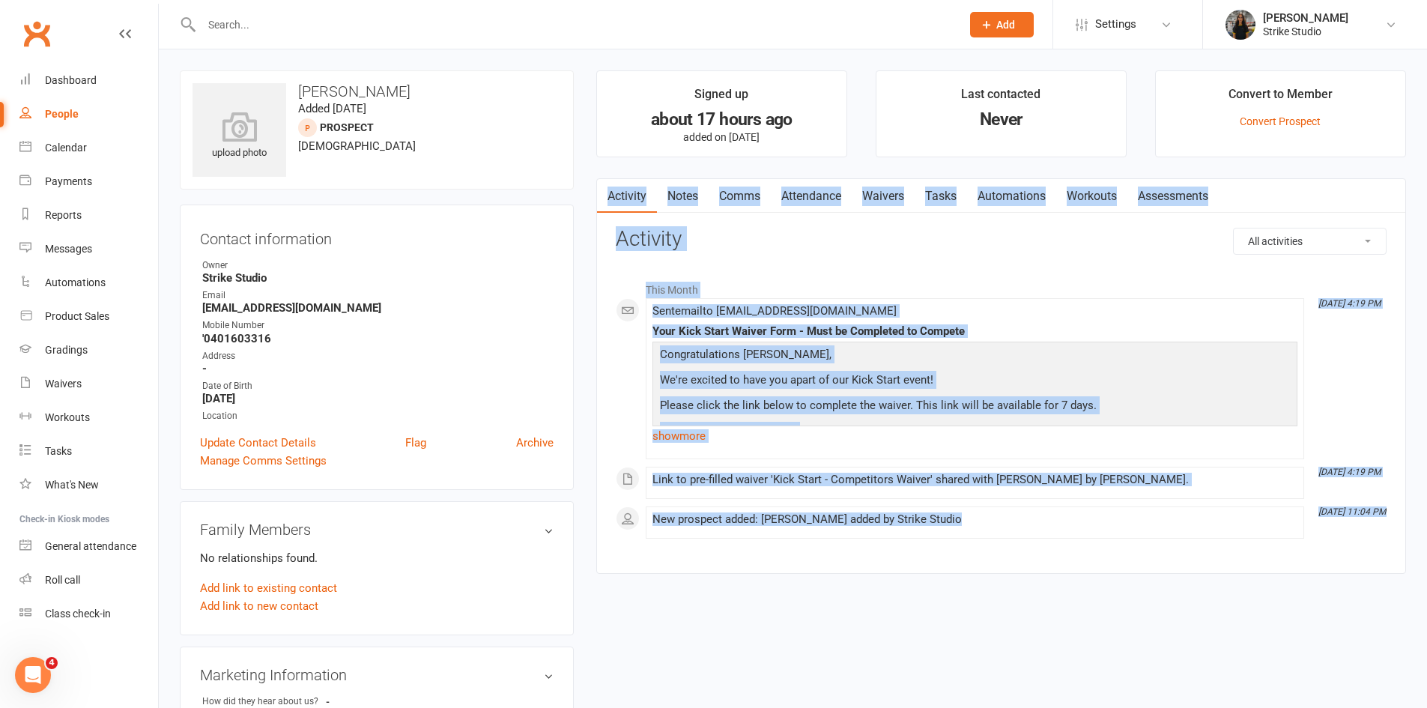
drag, startPoint x: 1018, startPoint y: 590, endPoint x: 603, endPoint y: 174, distance: 587.5
click at [603, 174] on div "upload photo Balyn Sanders Added 12 October, 2025 prospect 21 years old Contact…" at bounding box center [793, 666] width 1249 height 1192
click at [600, 282] on div "Activity Notes Comms Attendance Waivers Tasks Automations Workouts Assessments …" at bounding box center [1001, 376] width 810 height 396
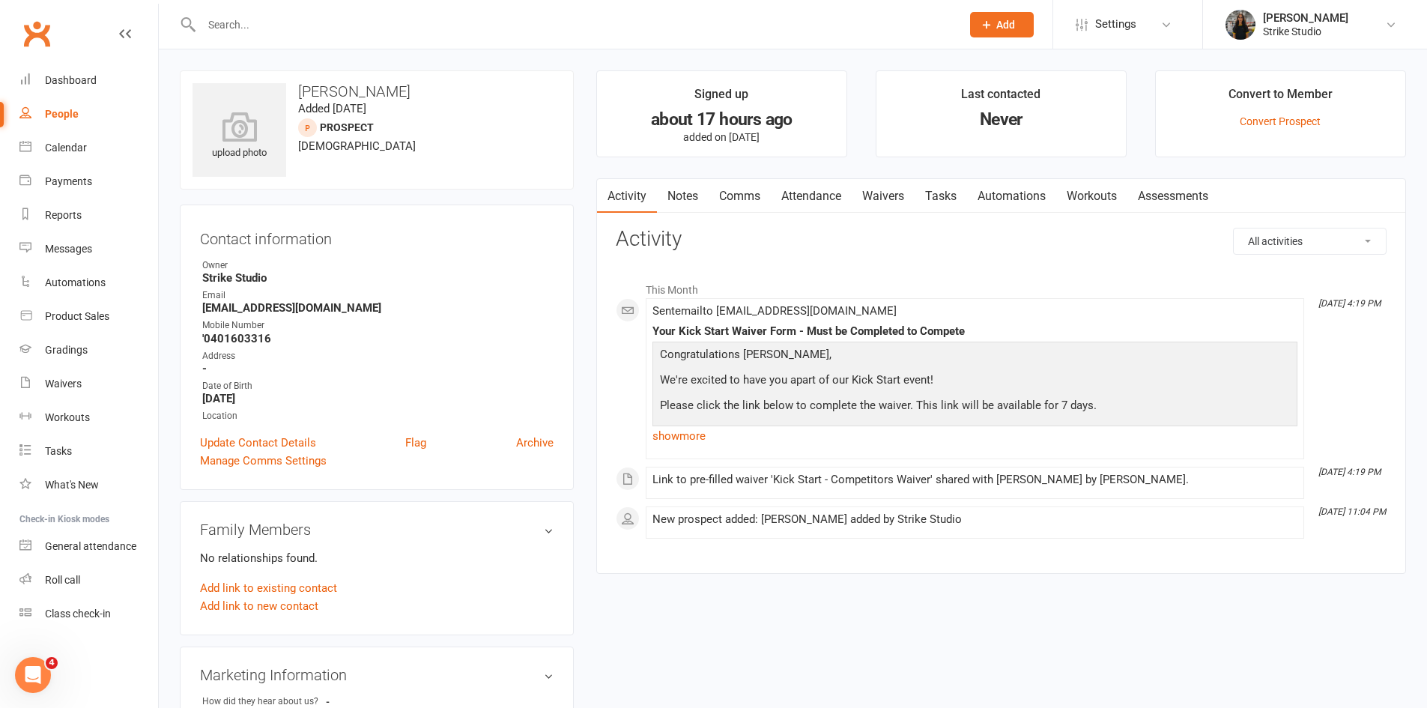
click at [569, 261] on div "Contact information Owner Strike Studio Email Balynsanders04@gmail.com Mobile N…" at bounding box center [377, 347] width 394 height 285
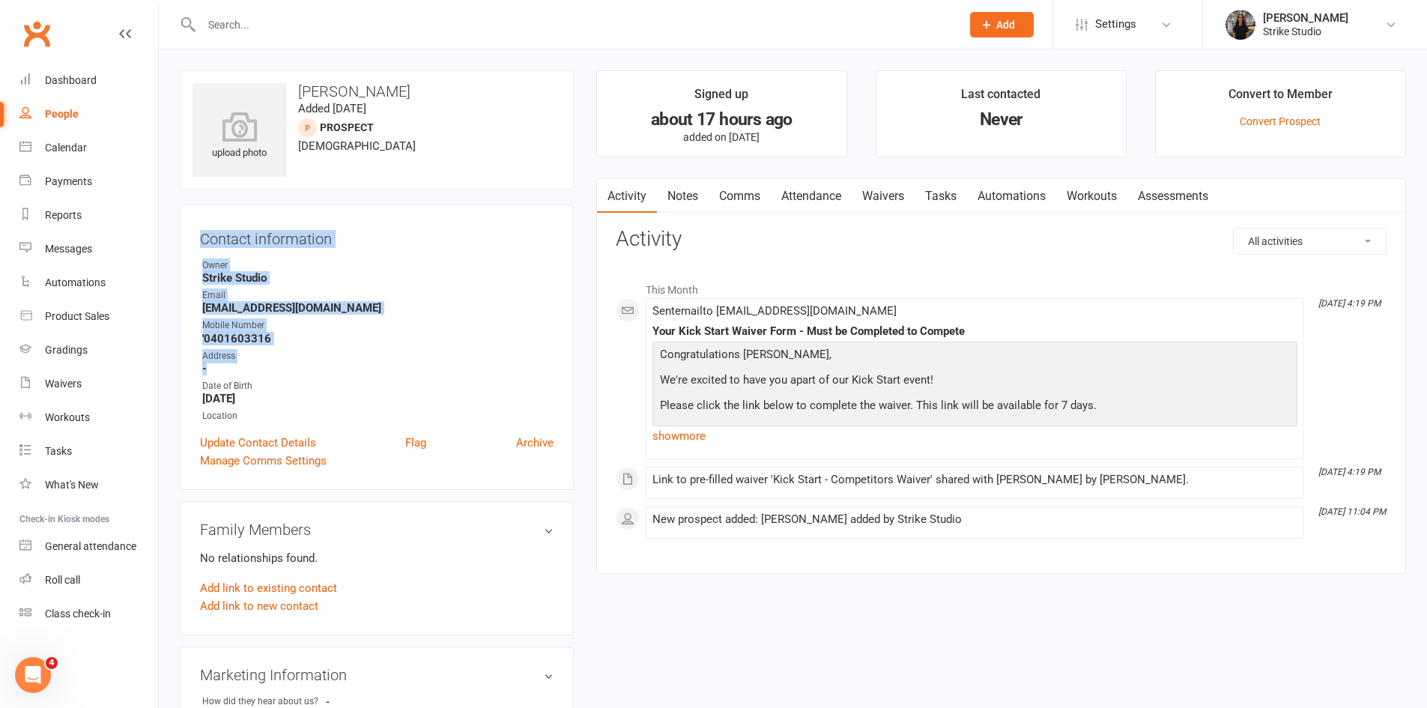
drag, startPoint x: 323, startPoint y: 365, endPoint x: 193, endPoint y: 231, distance: 186.5
click at [193, 231] on div "Contact information Owner Strike Studio Email Balynsanders04@gmail.com Mobile N…" at bounding box center [377, 347] width 394 height 285
click at [193, 237] on div "Contact information Owner Strike Studio Email Balynsanders04@gmail.com Mobile N…" at bounding box center [377, 347] width 394 height 285
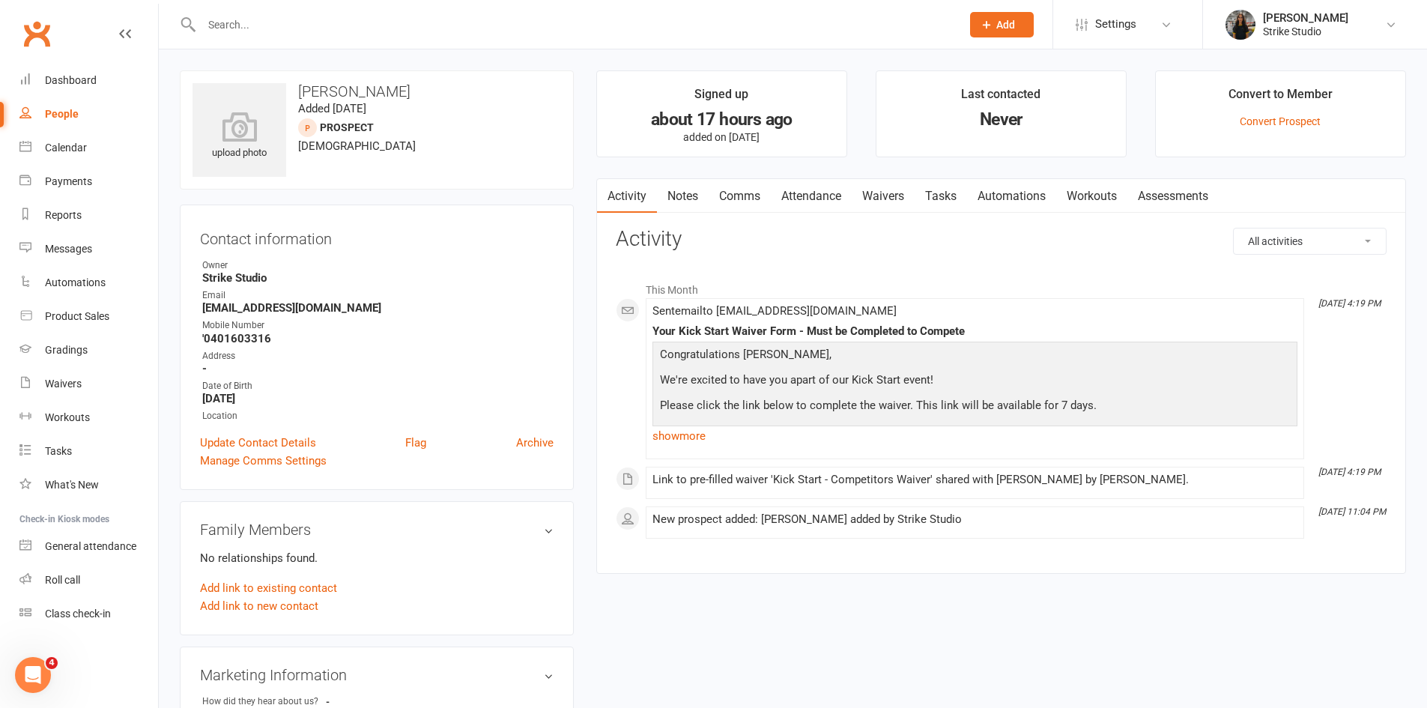
click at [292, 14] on input "text" at bounding box center [574, 24] width 754 height 21
paste input "Lina Fino Vega"
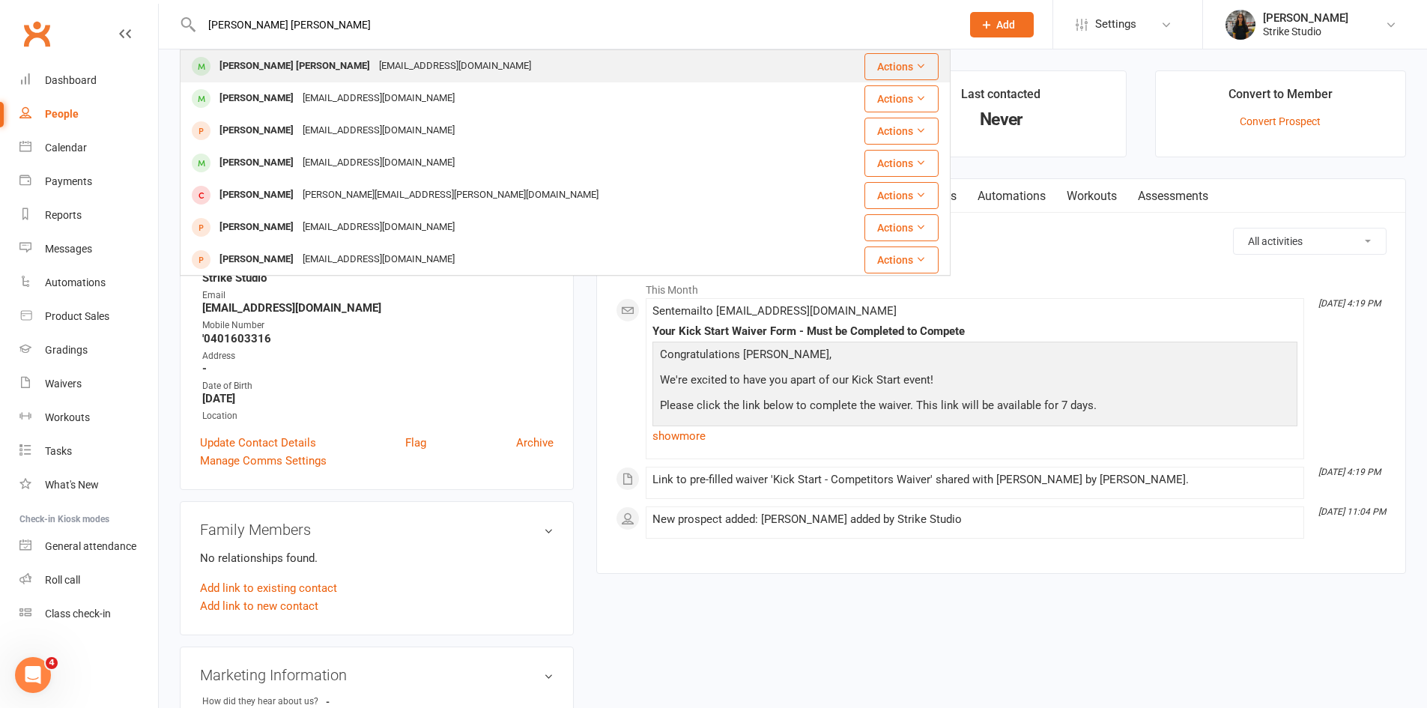
type input "Lina Fino Vega"
click at [375, 61] on div "Vegalff@gmail.com" at bounding box center [455, 66] width 161 height 22
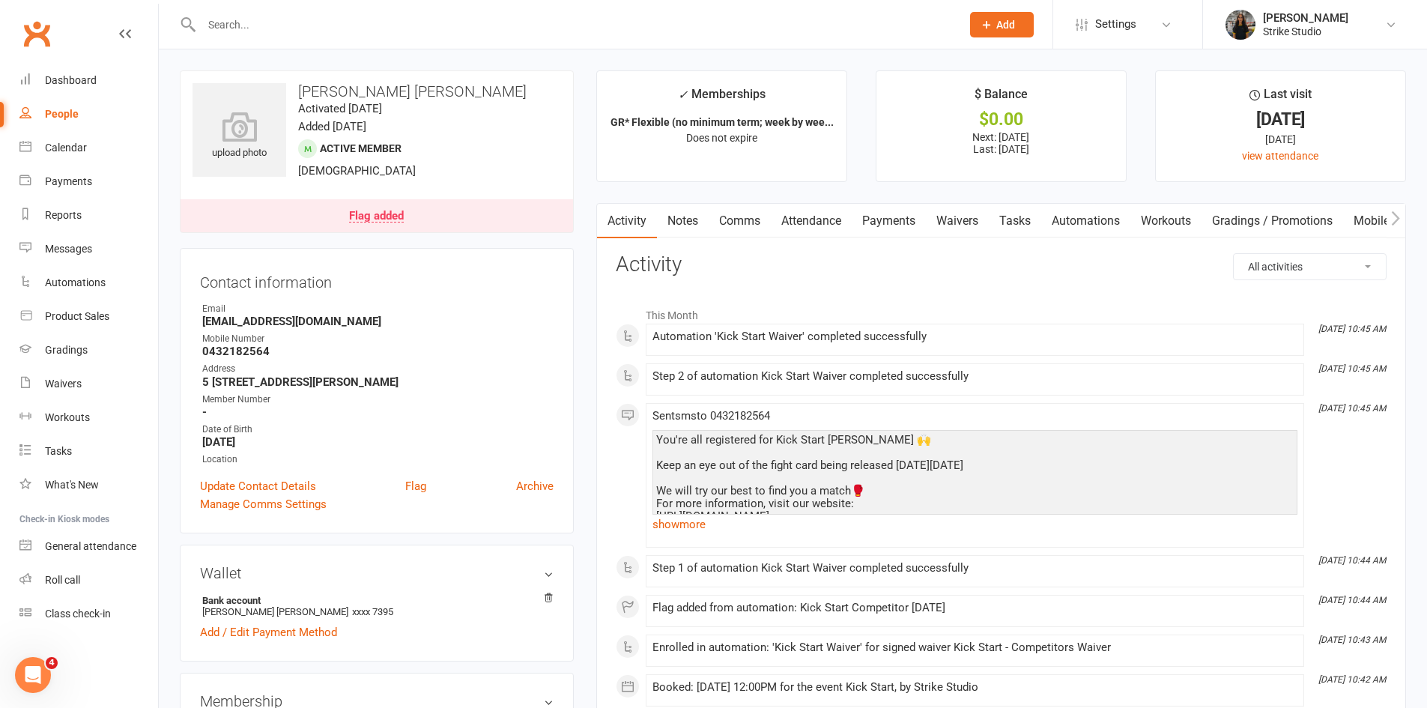
click at [901, 215] on link "Payments" at bounding box center [889, 221] width 74 height 34
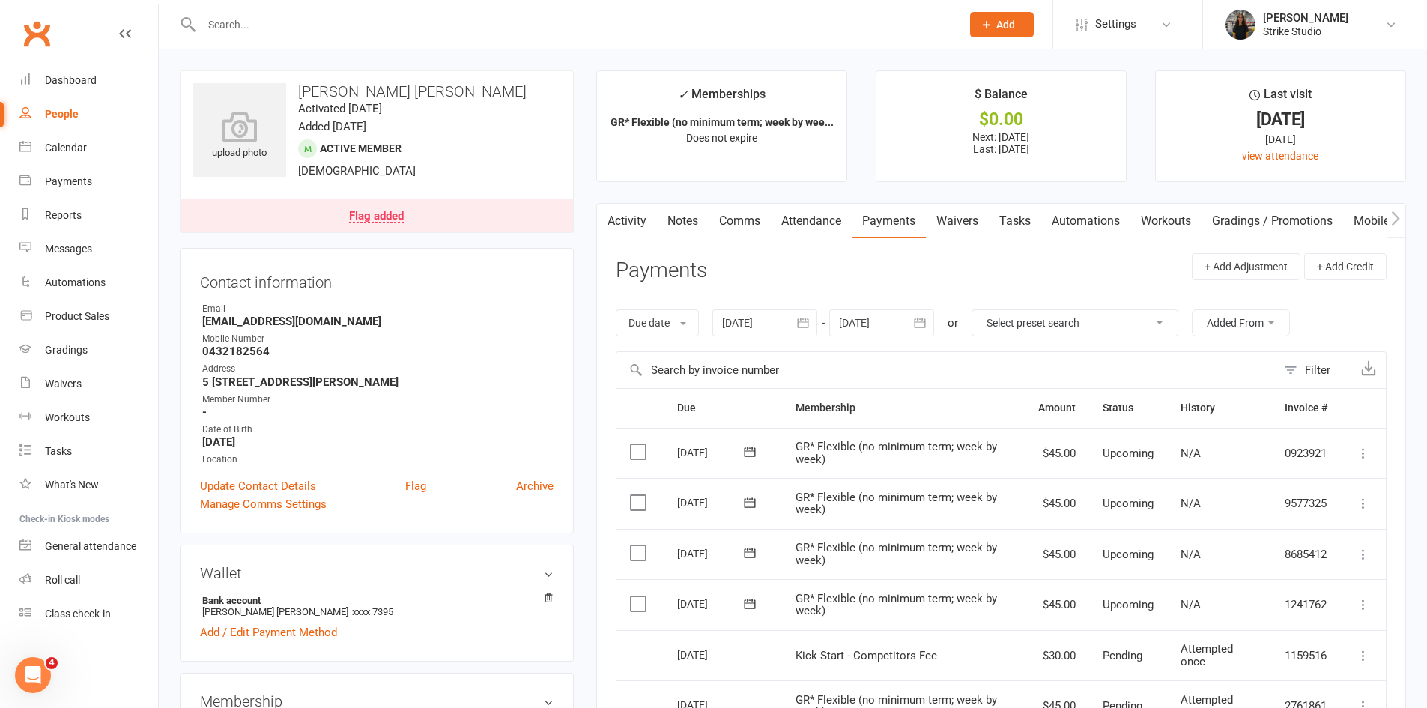
click at [814, 216] on link "Attendance" at bounding box center [811, 221] width 81 height 34
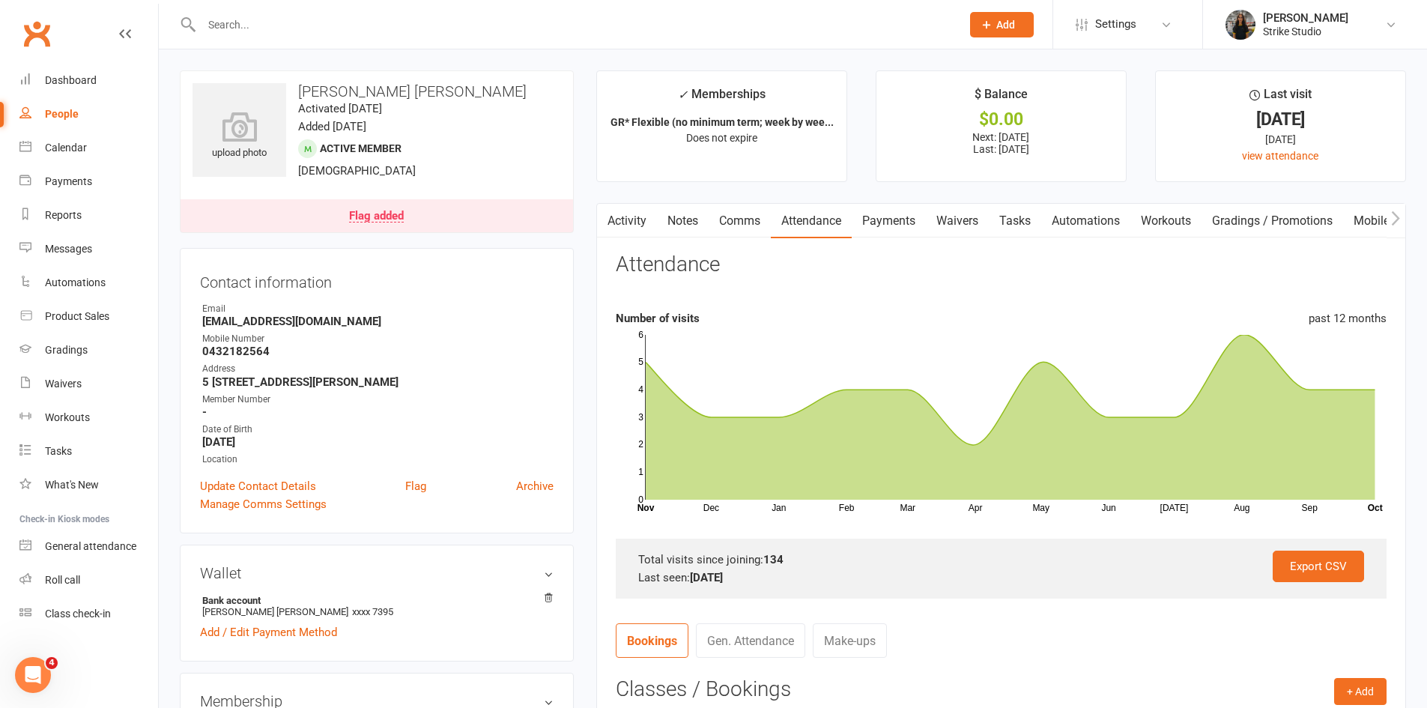
click at [282, 26] on input "text" at bounding box center [574, 24] width 754 height 21
paste input "Andrew McLachlan"
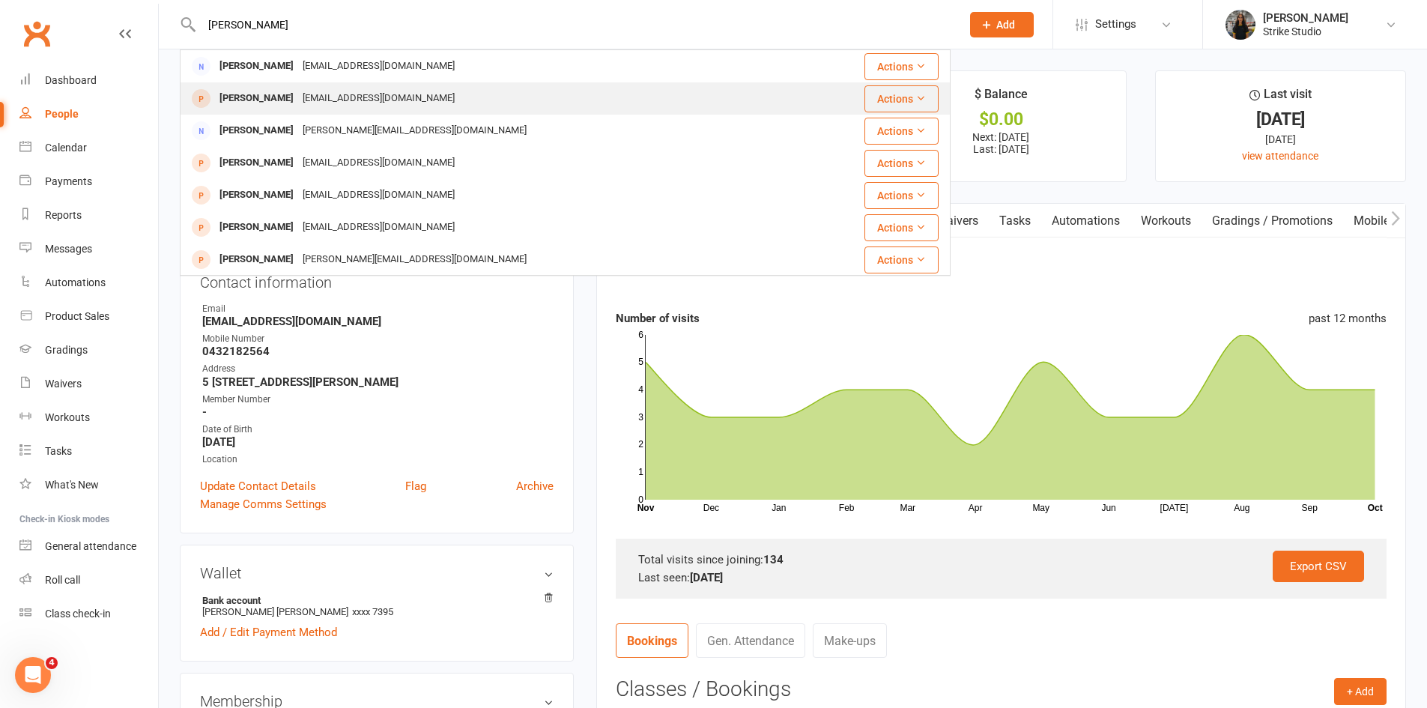
type input "Andrew McLachlan"
click at [515, 103] on div "Andrew McLachlan russellgemma503@gmail.com" at bounding box center [509, 98] width 656 height 31
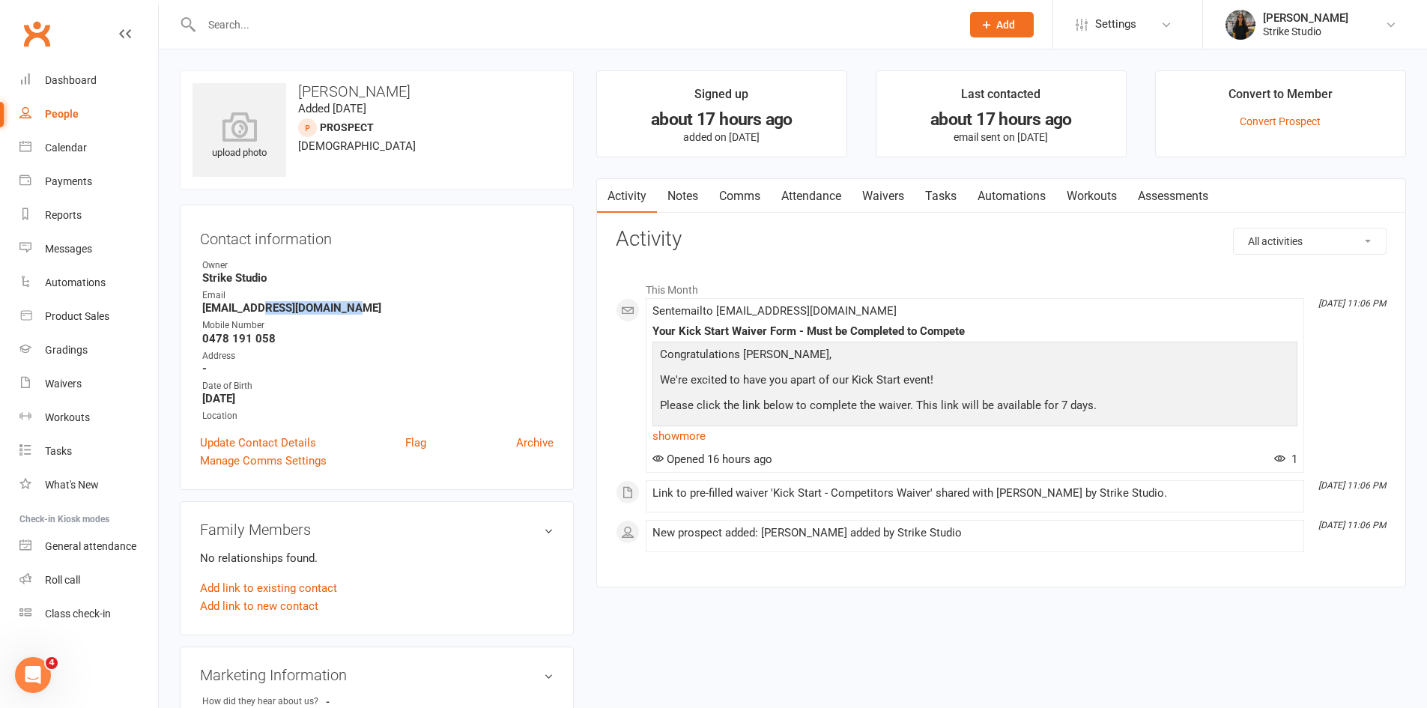
drag, startPoint x: 254, startPoint y: 306, endPoint x: 352, endPoint y: 310, distance: 98.2
click at [352, 310] on strong "russellgemma503@gmail.com" at bounding box center [377, 307] width 351 height 13
click at [704, 350] on p "Congratulations Andrew McLachlan," at bounding box center [975, 356] width 638 height 22
click at [400, 16] on input "text" at bounding box center [574, 24] width 754 height 21
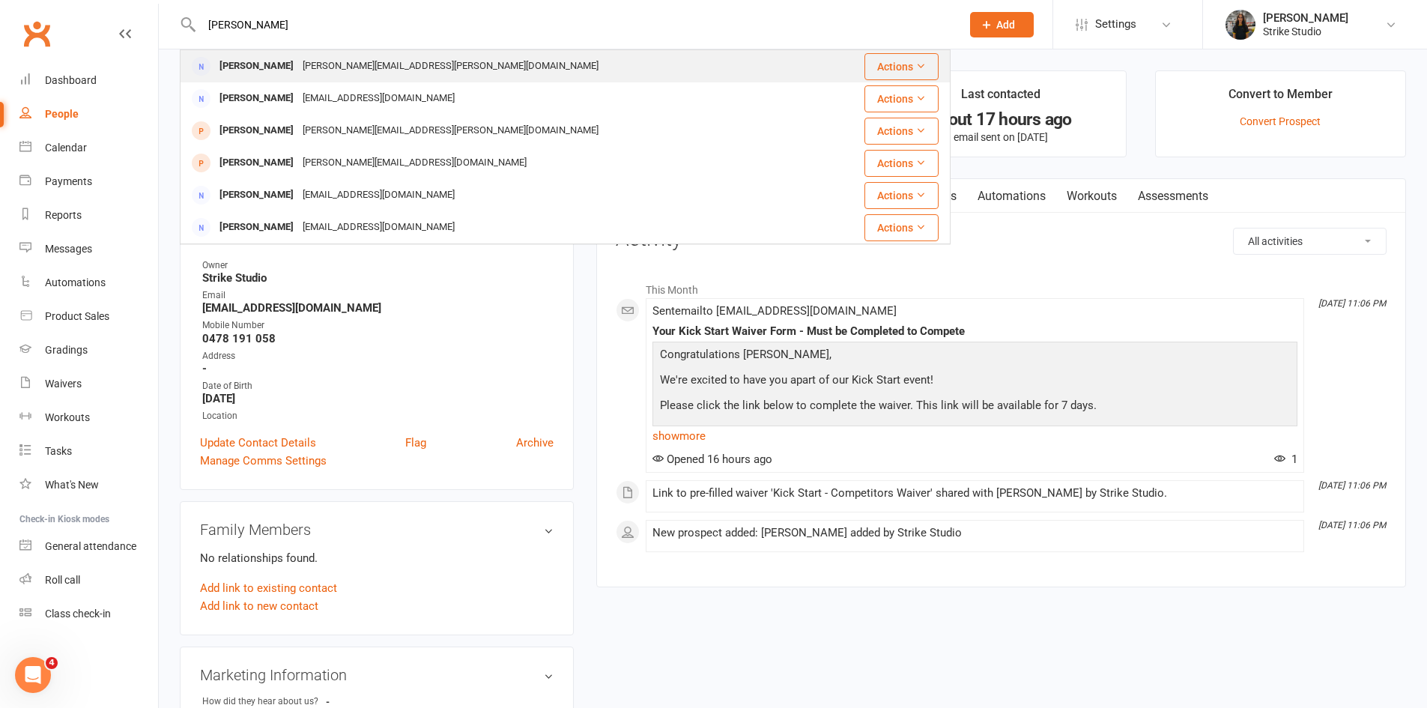
type input "bobby"
click at [346, 71] on div "[PERSON_NAME][EMAIL_ADDRESS][PERSON_NAME][DOMAIN_NAME]" at bounding box center [450, 66] width 305 height 22
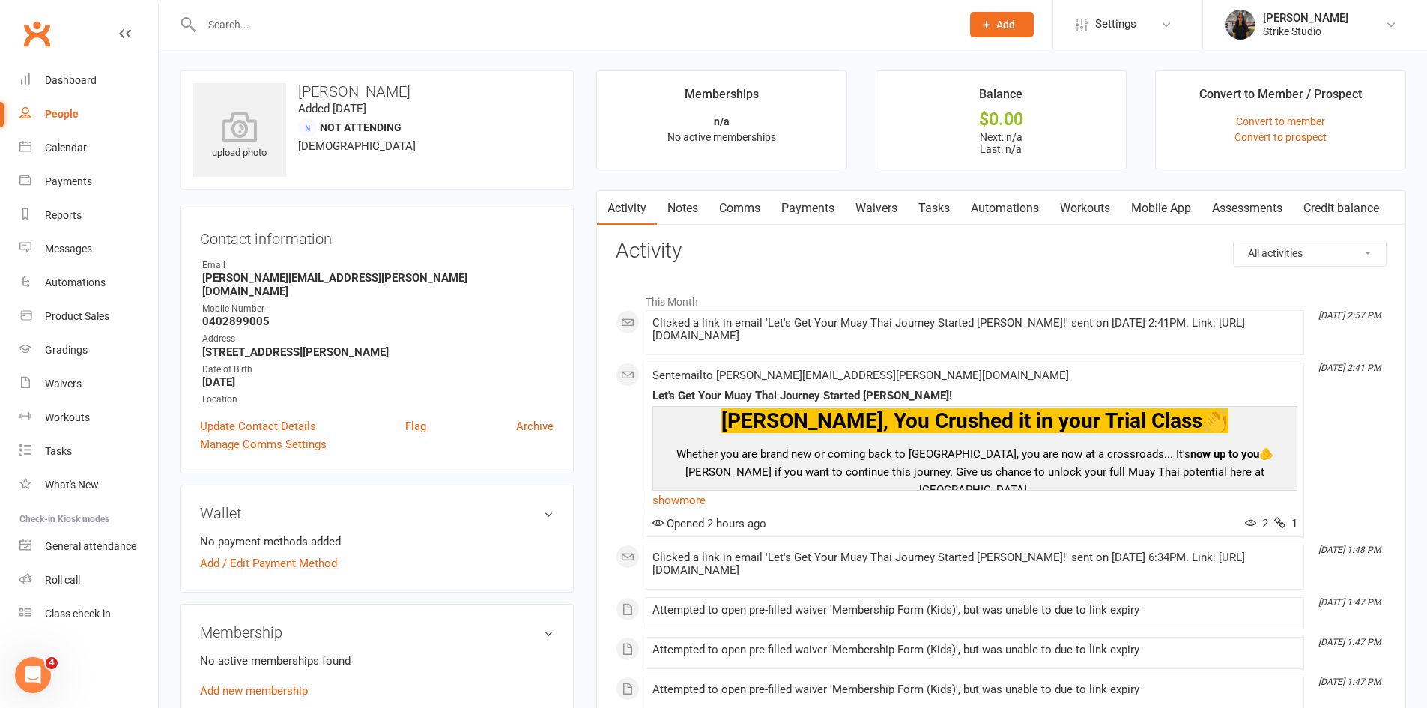
drag, startPoint x: 912, startPoint y: 354, endPoint x: 647, endPoint y: 323, distance: 266.2
click at [647, 322] on li "Oct 13, 2:57 PM Clicked a link in email 'Let's Get Your Muay Thai Journey Start…" at bounding box center [975, 332] width 659 height 45
click at [767, 340] on div "Clicked a link in email 'Let's Get Your Muay Thai Journey Started Bobby!' sent …" at bounding box center [975, 329] width 645 height 25
drag, startPoint x: 647, startPoint y: 306, endPoint x: 695, endPoint y: 301, distance: 48.2
click at [695, 301] on li "This Month" at bounding box center [1001, 298] width 771 height 24
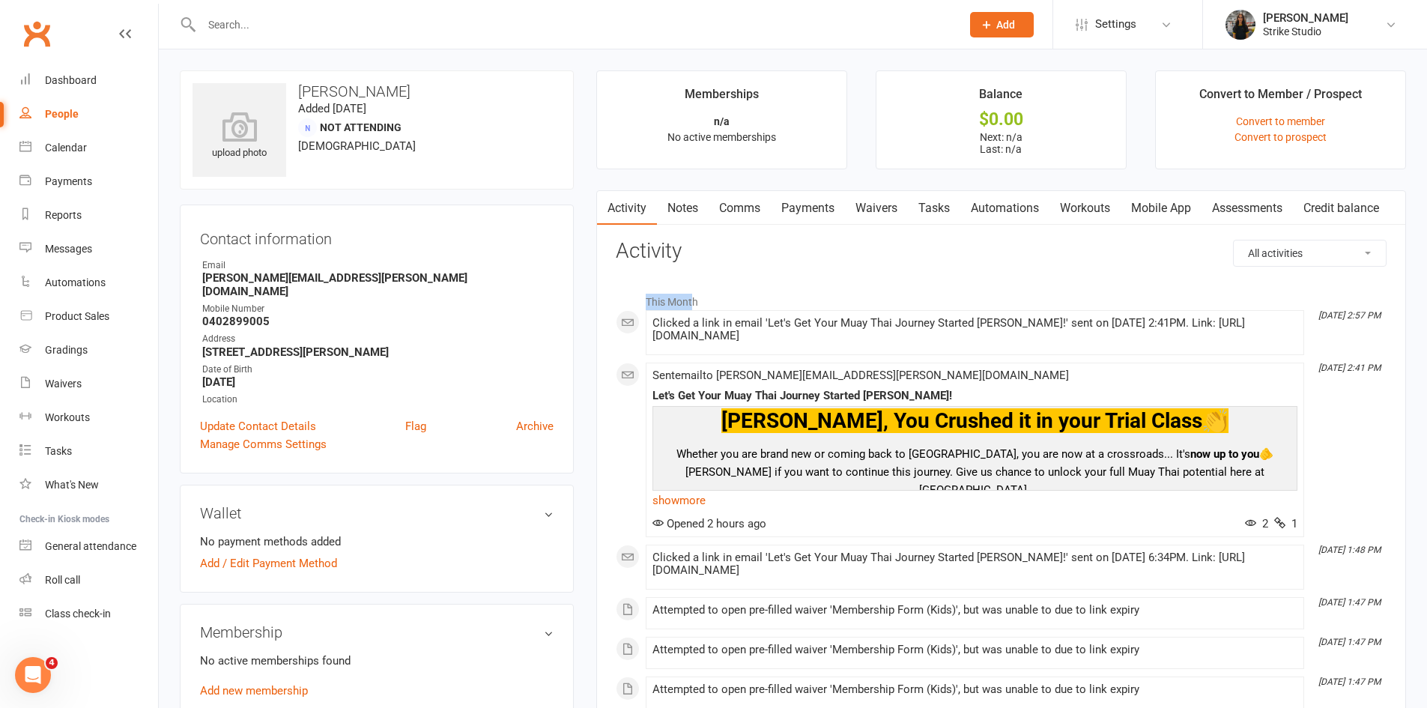
click at [695, 301] on li "This Month" at bounding box center [1001, 298] width 771 height 24
click at [876, 209] on link "Waivers" at bounding box center [876, 208] width 63 height 34
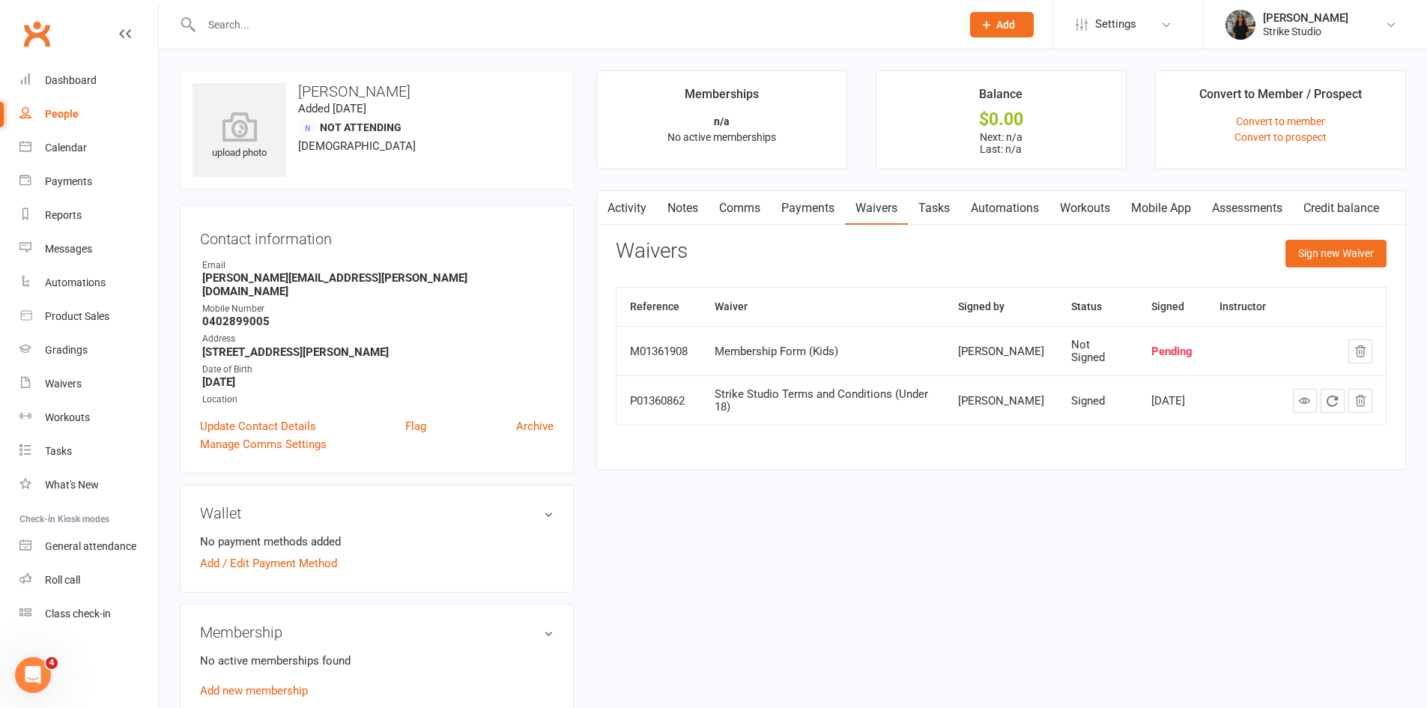
click at [627, 211] on link "Activity" at bounding box center [627, 208] width 60 height 34
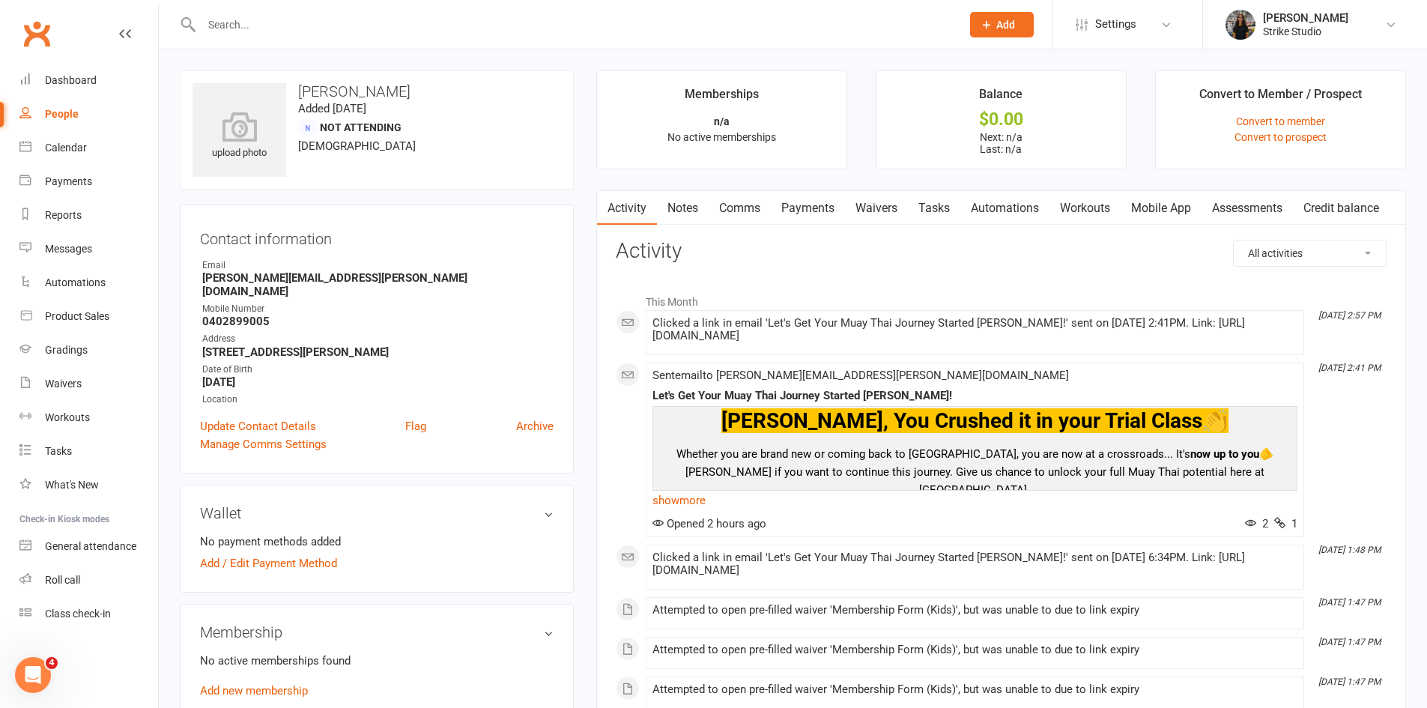
click at [408, 22] on input "text" at bounding box center [574, 24] width 754 height 21
type input "m"
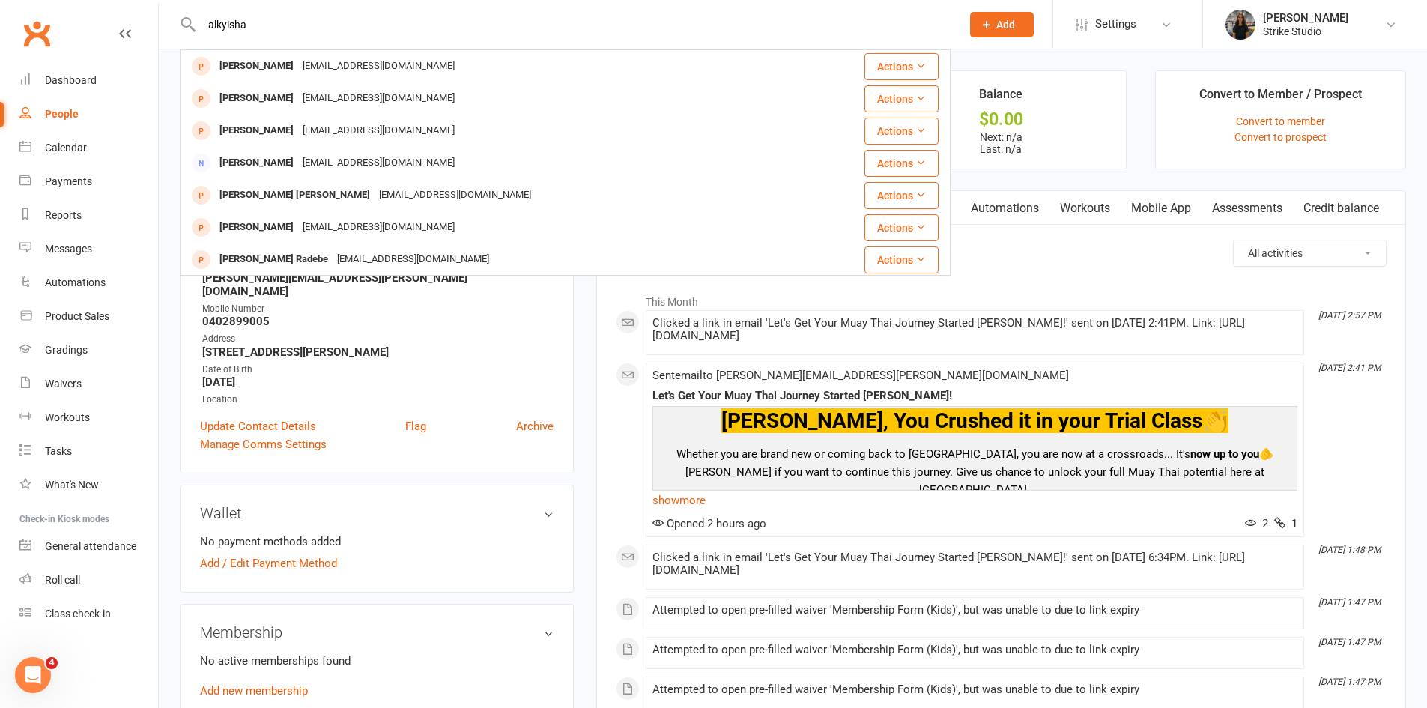
drag, startPoint x: 300, startPoint y: 15, endPoint x: 300, endPoint y: 27, distance: 12.0
click at [300, 26] on input "alkyisha" at bounding box center [574, 24] width 754 height 21
drag, startPoint x: 299, startPoint y: 29, endPoint x: 199, endPoint y: 35, distance: 100.6
click at [199, 34] on input "alkyisha" at bounding box center [574, 24] width 754 height 21
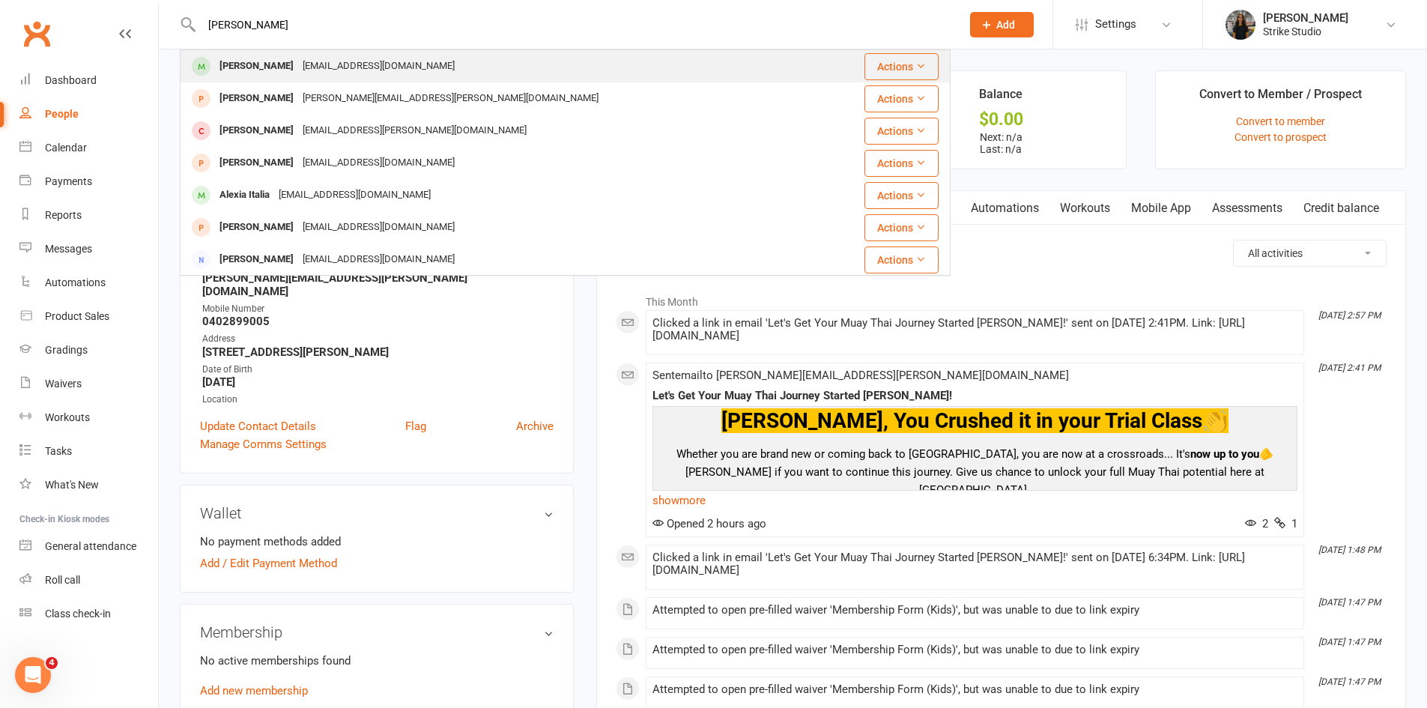
type input "alyshia"
click at [252, 65] on div "Alyshia Laure" at bounding box center [256, 66] width 83 height 22
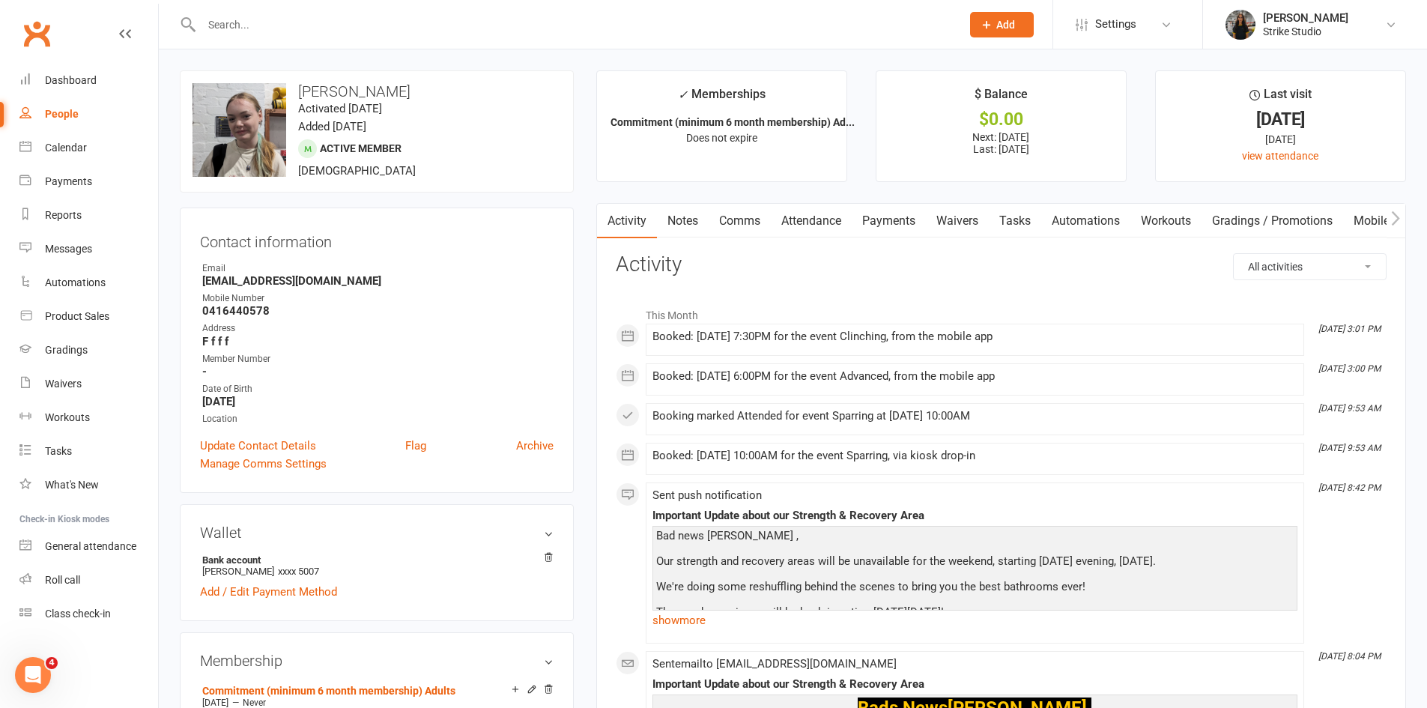
click at [900, 226] on link "Payments" at bounding box center [889, 221] width 74 height 34
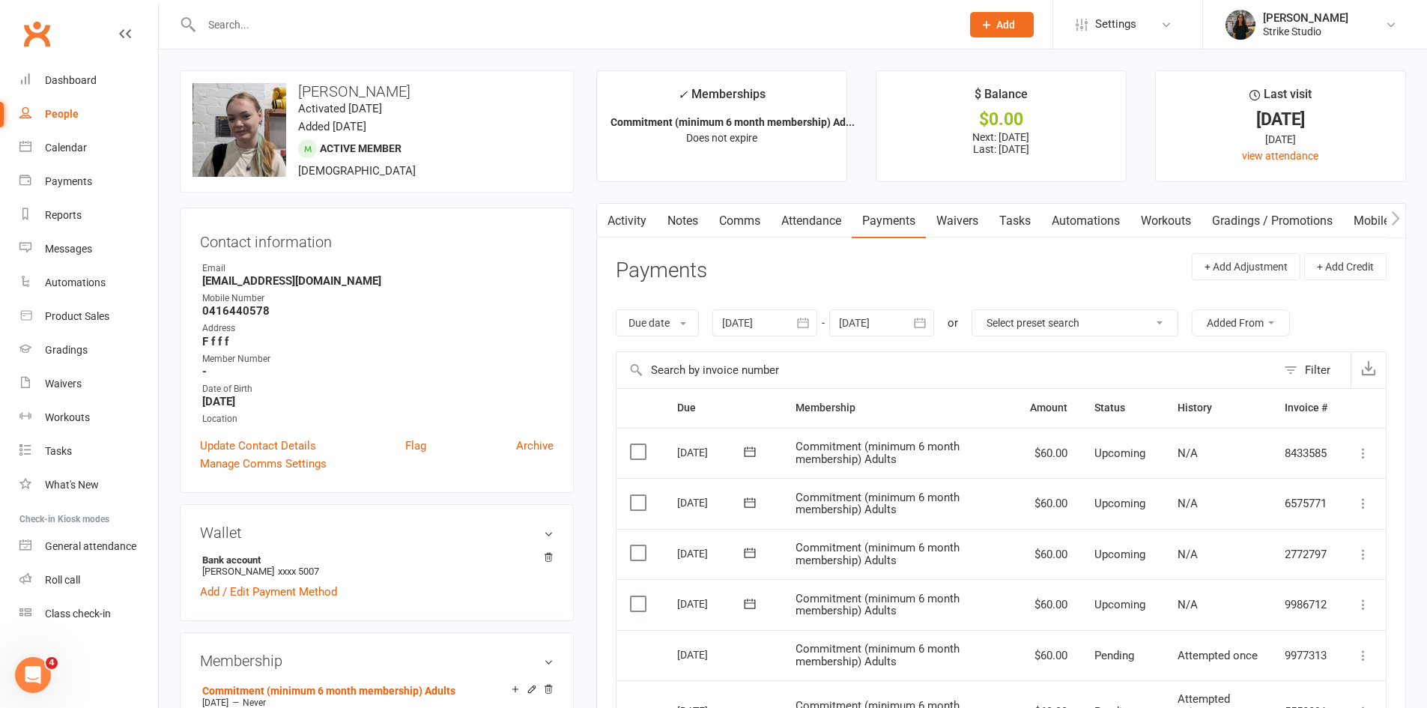
click at [611, 25] on input "text" at bounding box center [574, 24] width 754 height 21
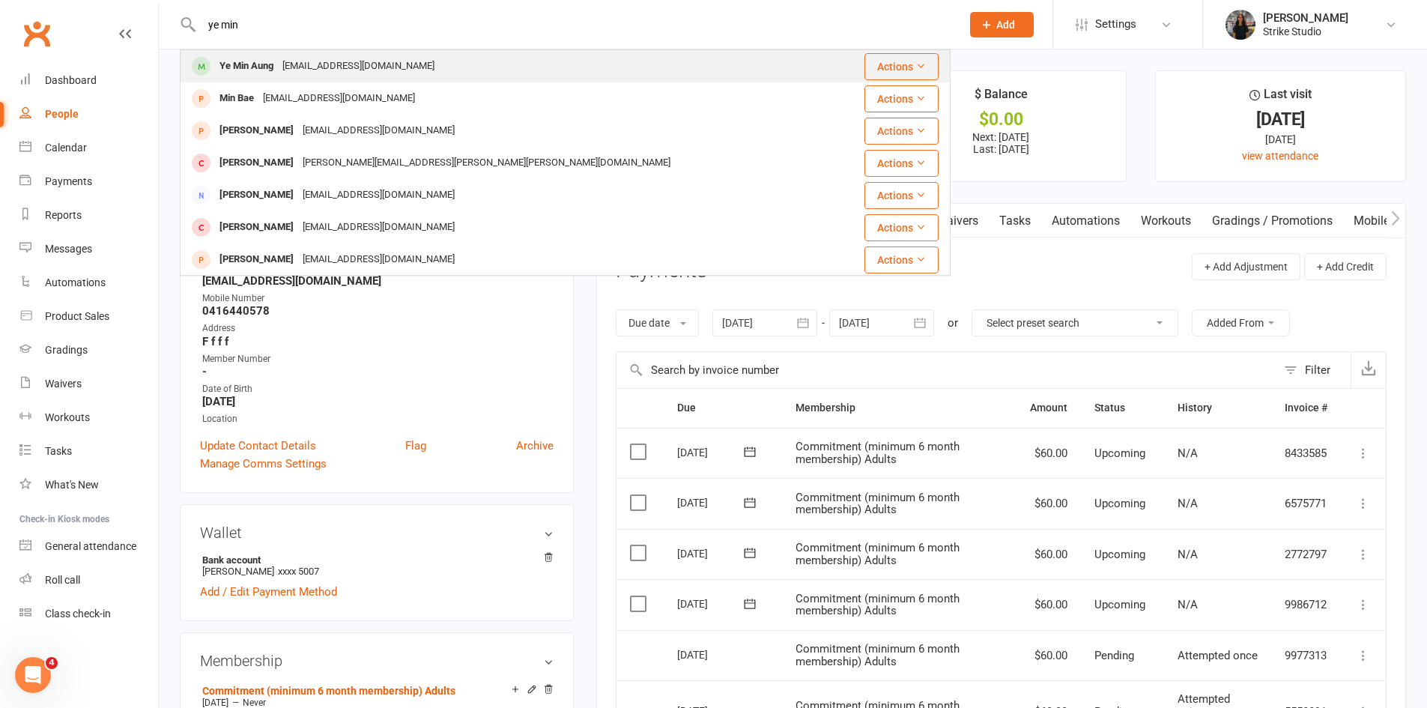
type input "ye min"
click at [282, 71] on div "yemin18@gmail.com" at bounding box center [358, 66] width 161 height 22
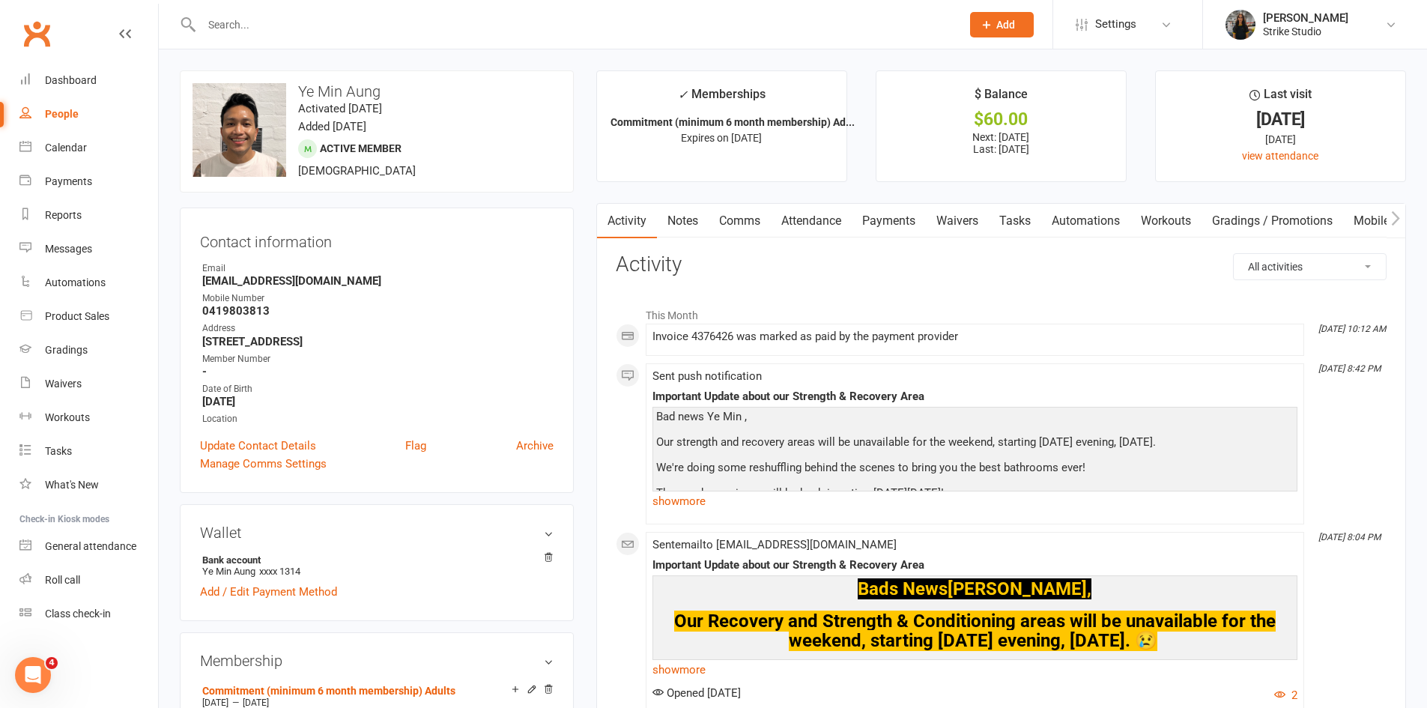
click at [903, 222] on link "Payments" at bounding box center [889, 221] width 74 height 34
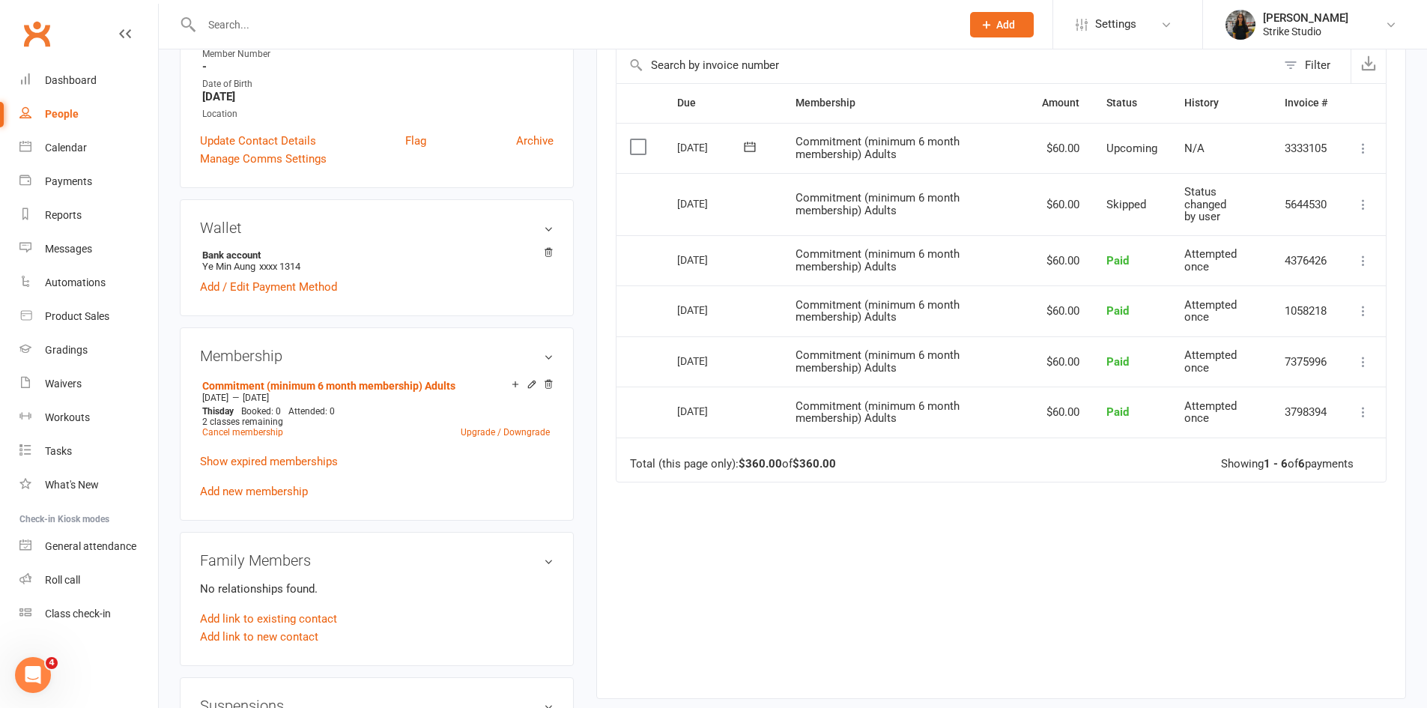
scroll to position [450, 0]
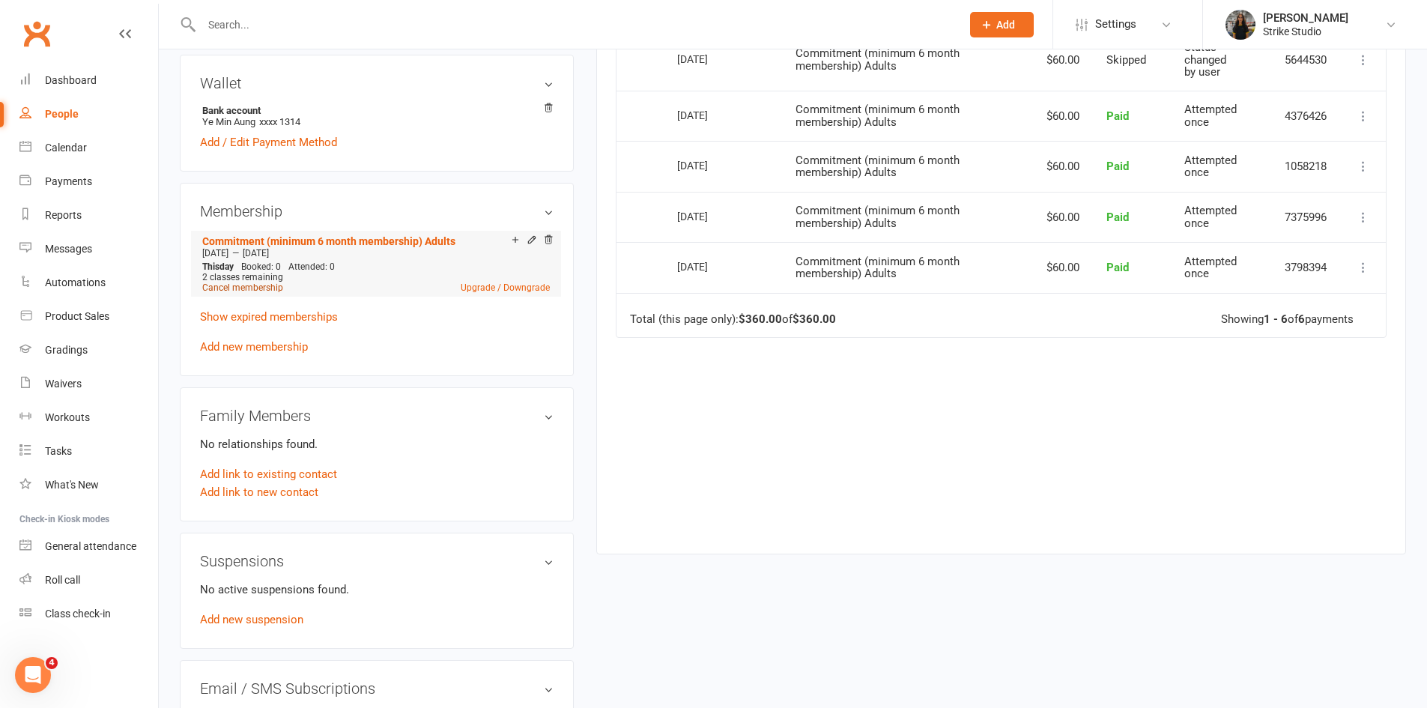
click at [261, 287] on link "Cancel membership" at bounding box center [242, 287] width 81 height 10
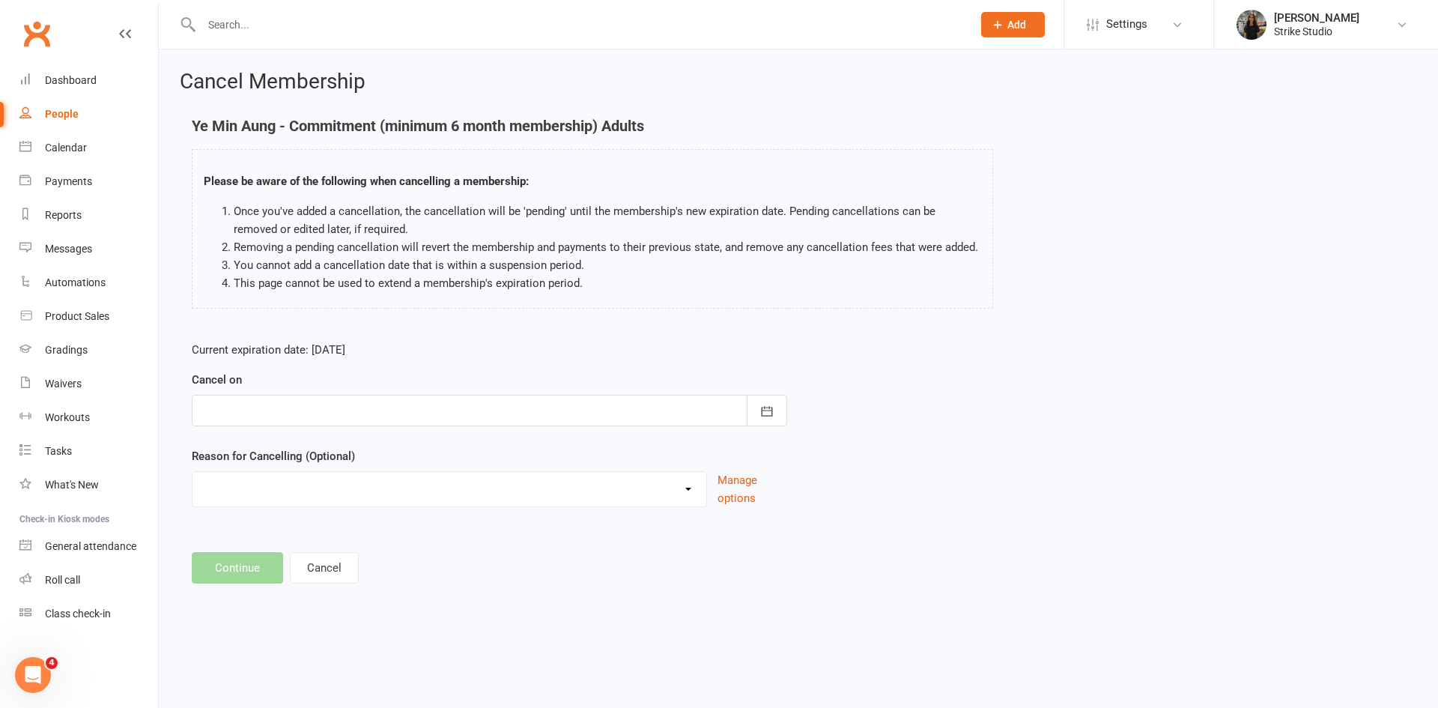
click at [554, 411] on div at bounding box center [490, 410] width 596 height 31
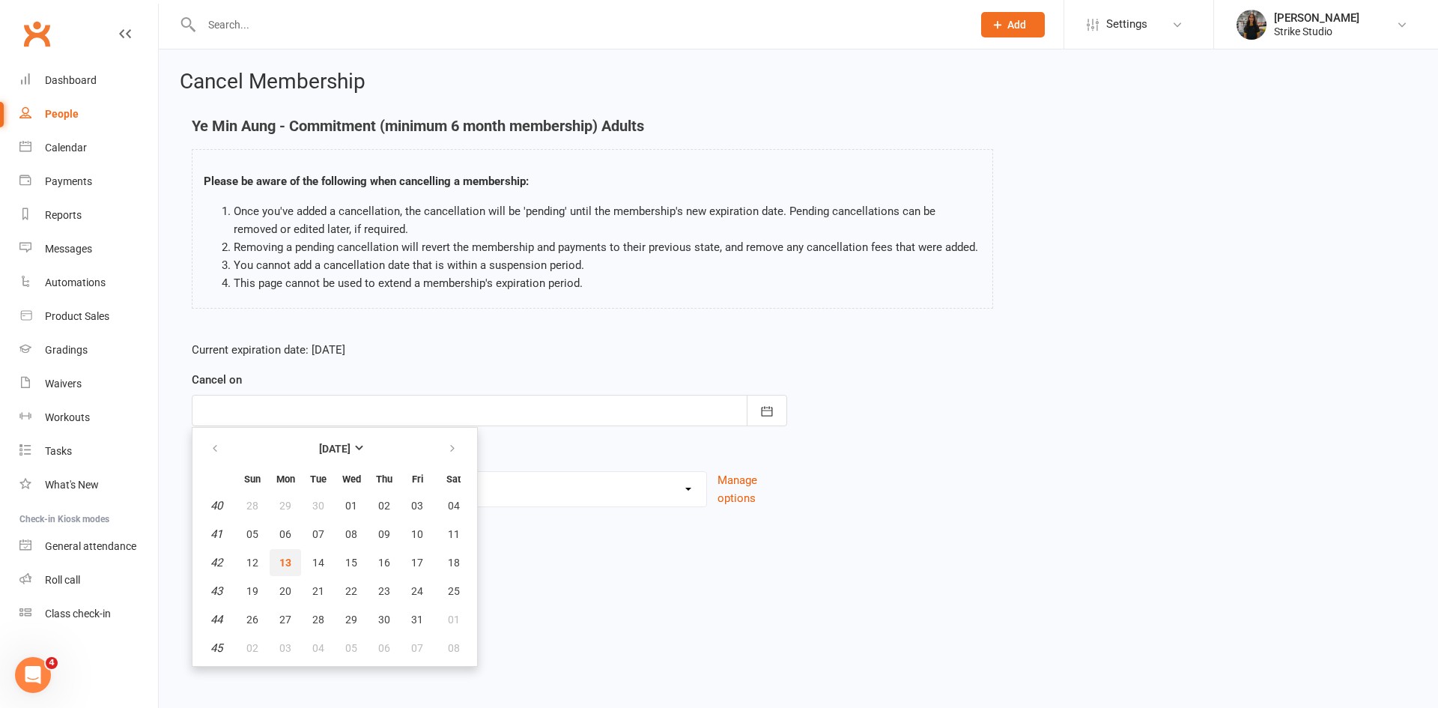
click at [286, 562] on span "13" at bounding box center [285, 563] width 12 height 12
type input "[DATE]"
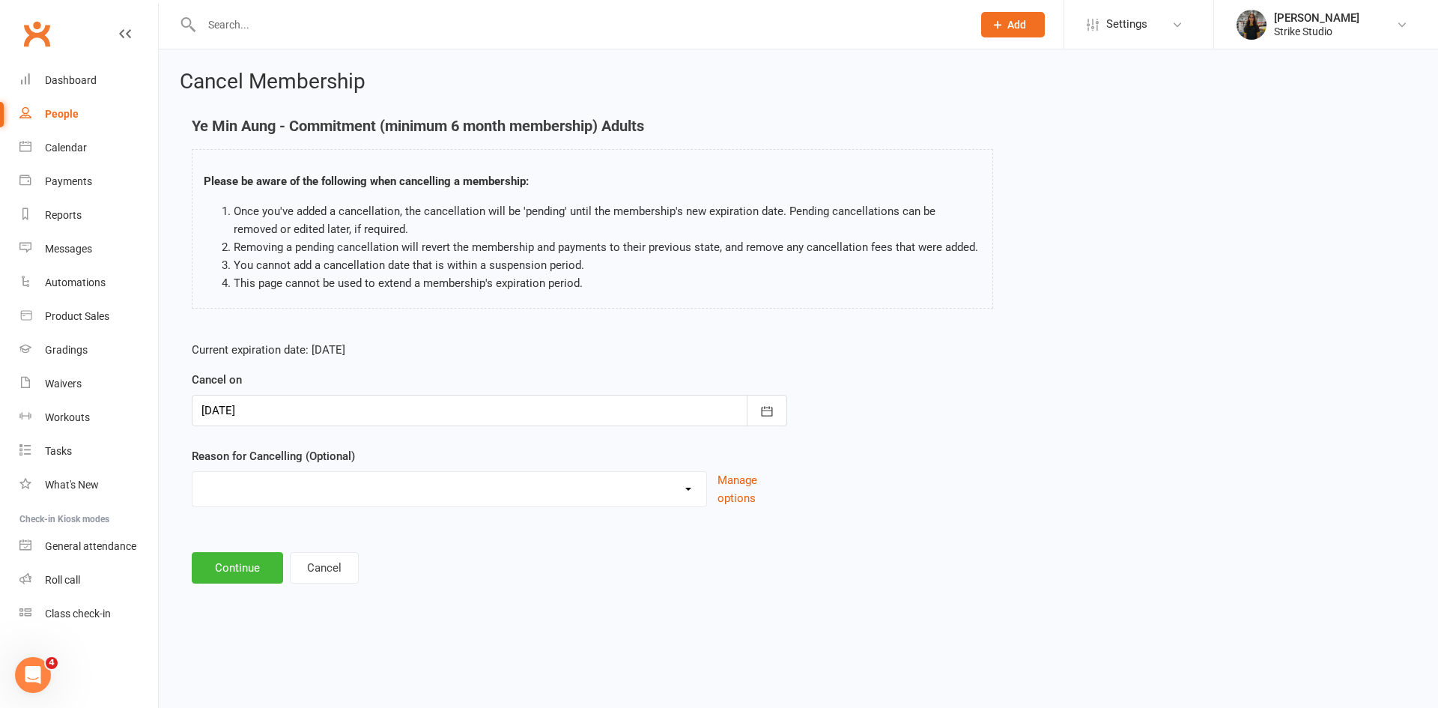
click at [272, 505] on div "Commitment Exceeded Suspension Period Failed Payments Finance Holiday Injury Mo…" at bounding box center [449, 489] width 515 height 36
click at [272, 499] on select "Commitment Exceeded Suspension Period Failed Payments Finance Holiday Injury Mo…" at bounding box center [450, 487] width 514 height 30
select select "6"
click at [193, 472] on select "Commitment Exceeded Suspension Period Failed Payments Finance Holiday Injury Mo…" at bounding box center [450, 487] width 514 height 30
click at [227, 556] on button "Continue" at bounding box center [237, 567] width 91 height 31
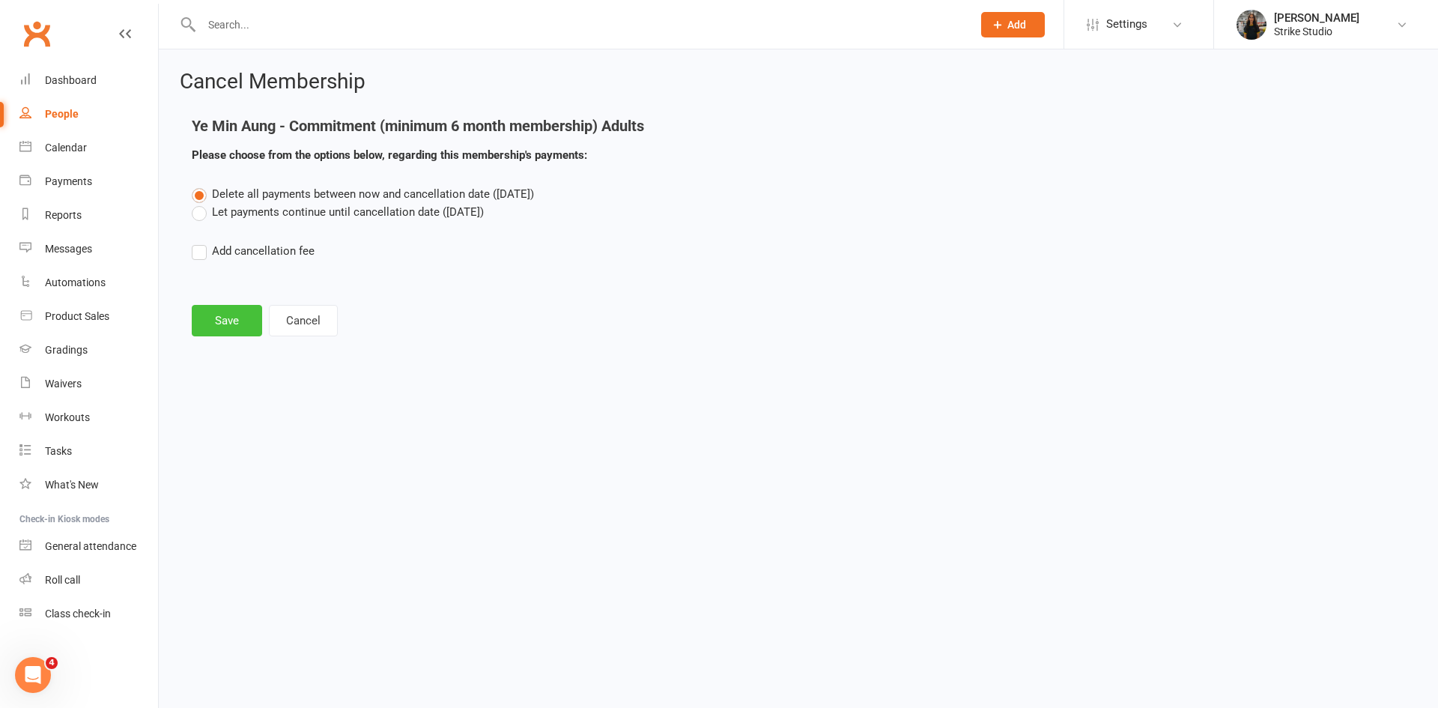
click at [243, 318] on button "Save" at bounding box center [227, 320] width 70 height 31
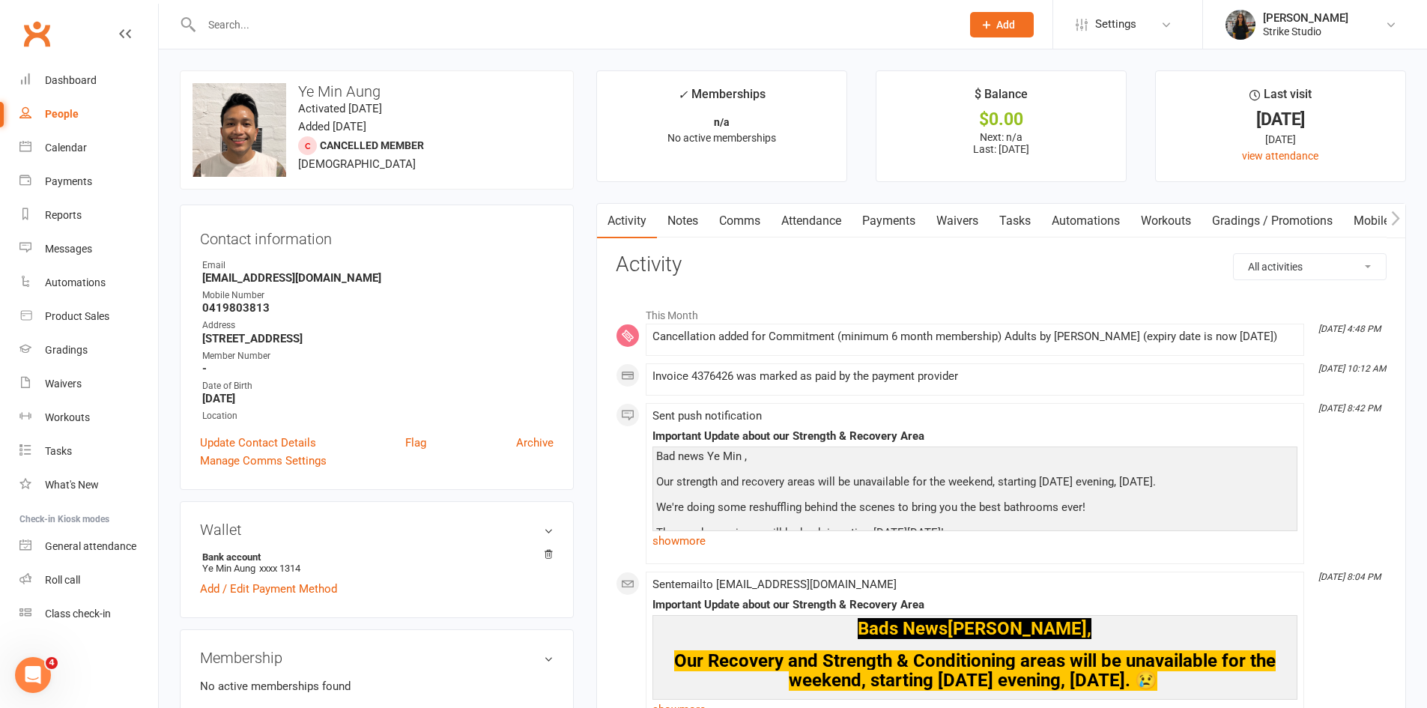
click at [452, 25] on input "text" at bounding box center [574, 24] width 754 height 21
paste input "James Chalmers"
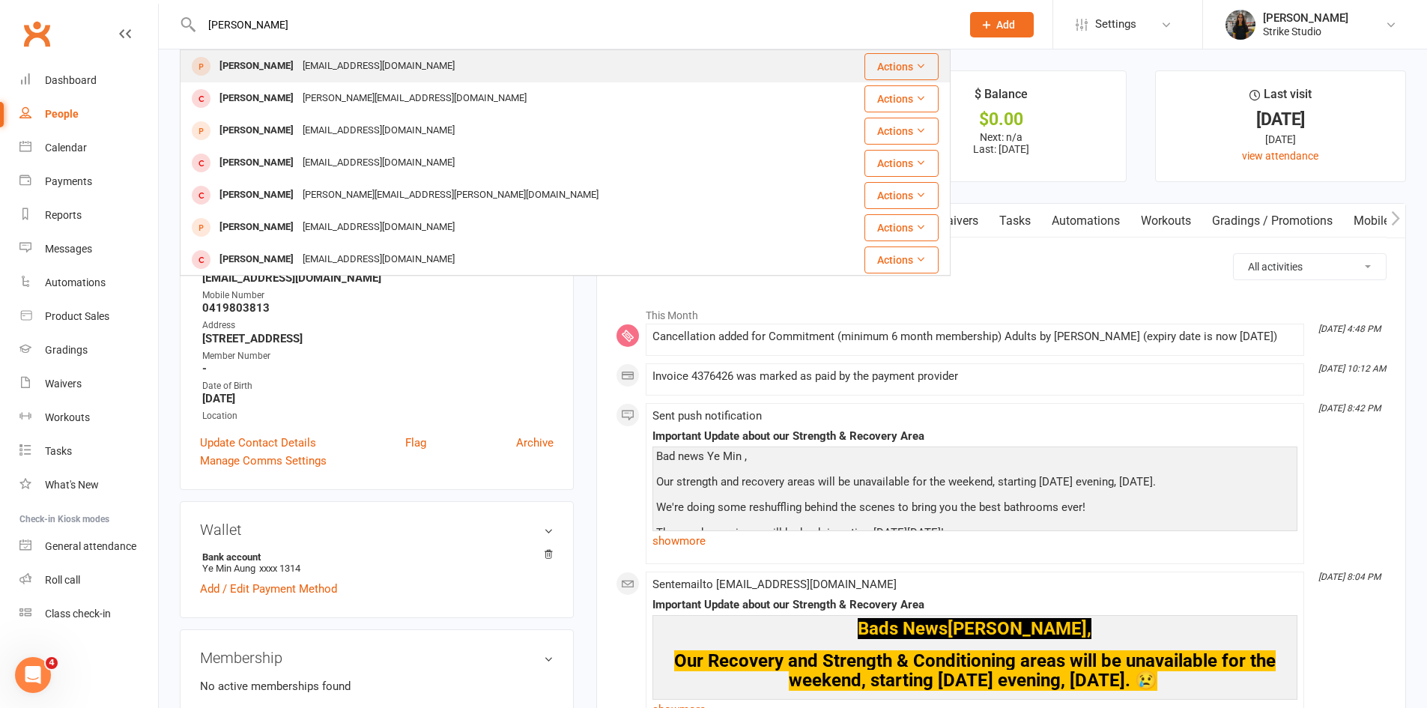
type input "James Chalmers"
click at [364, 73] on div "Chalmersjames5@gmail.com" at bounding box center [378, 66] width 161 height 22
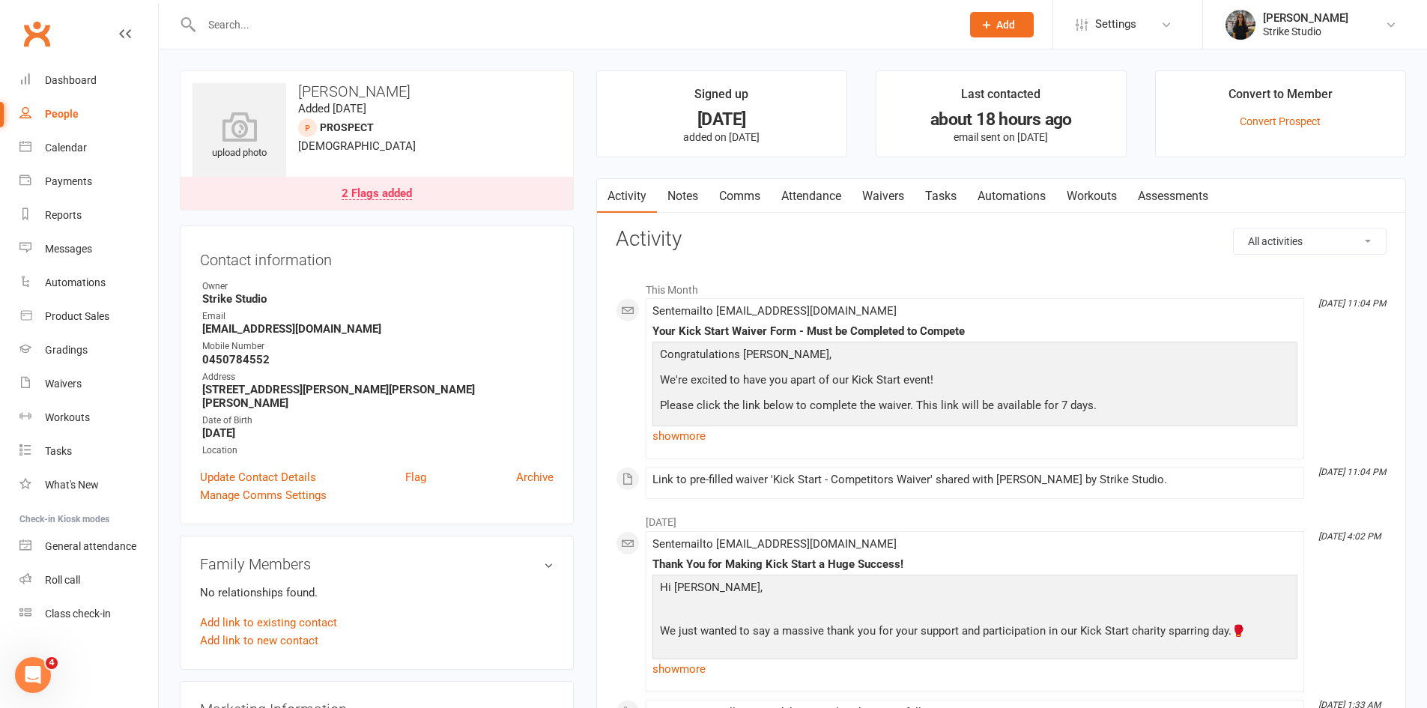
click at [821, 192] on link "Attendance" at bounding box center [811, 196] width 81 height 34
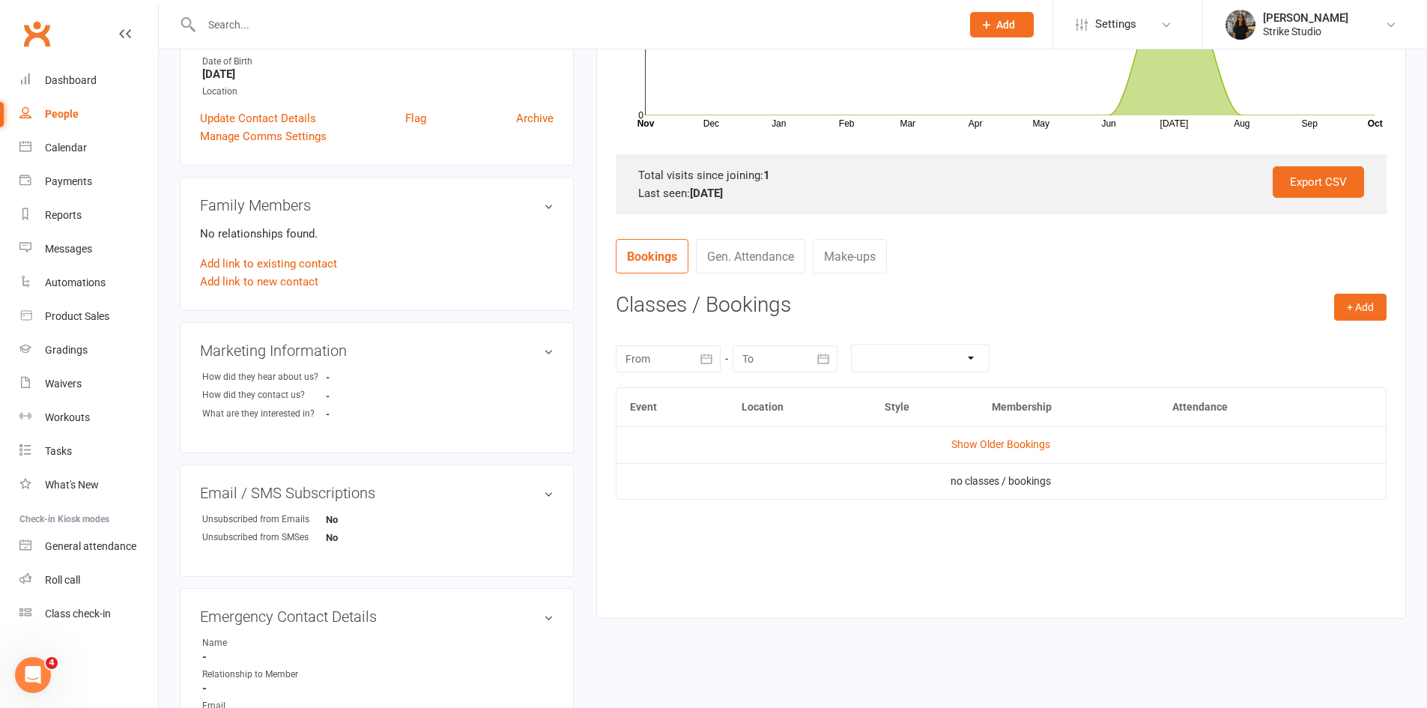
scroll to position [375, 0]
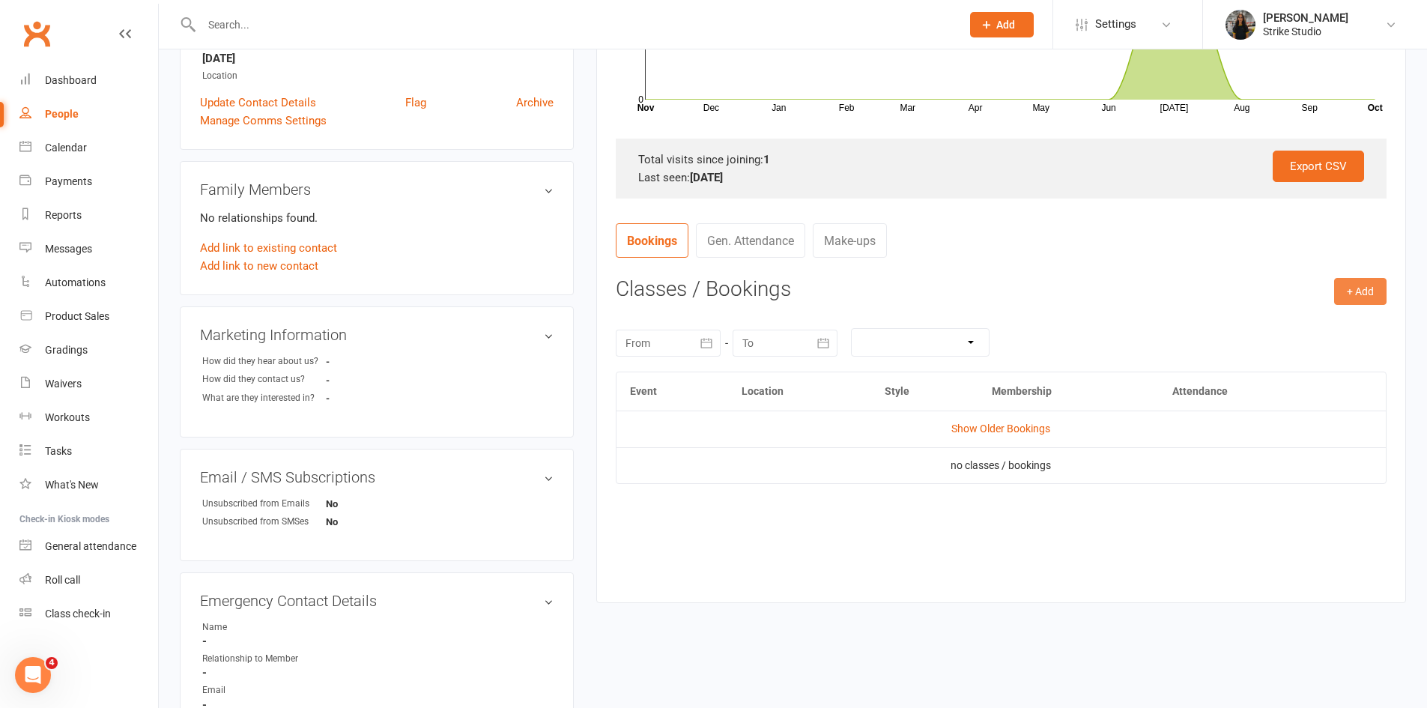
click at [1359, 292] on button "+ Add" at bounding box center [1360, 291] width 52 height 27
click at [1325, 321] on link "Book Event" at bounding box center [1312, 325] width 148 height 30
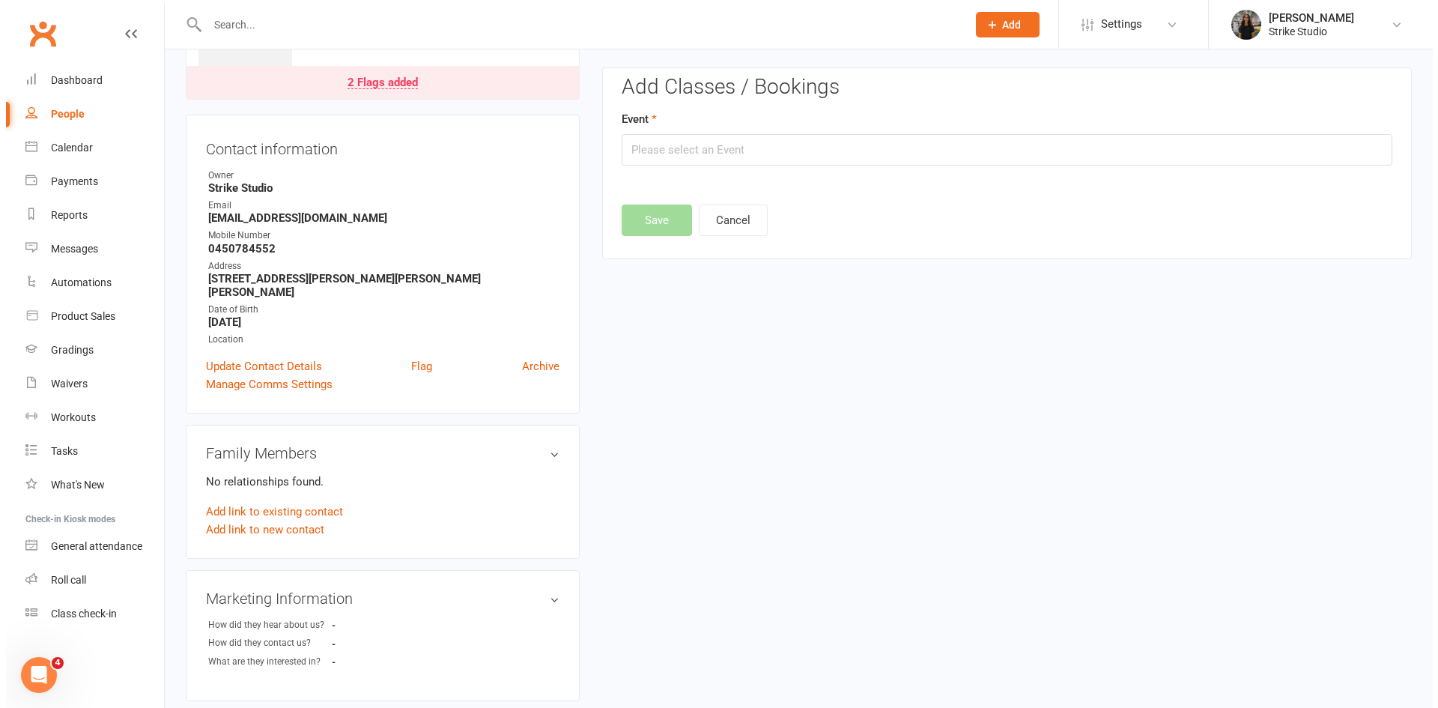
scroll to position [103, 0]
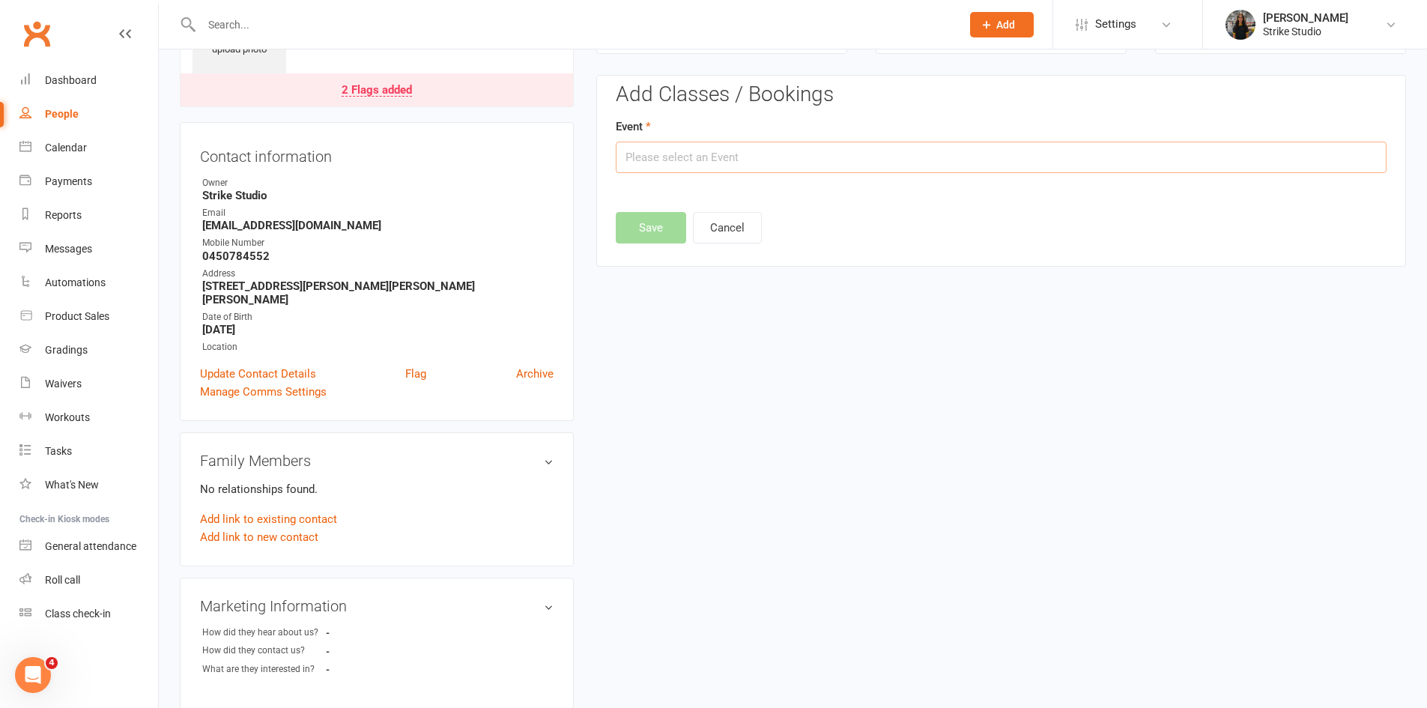
click at [790, 158] on input "text" at bounding box center [1001, 157] width 771 height 31
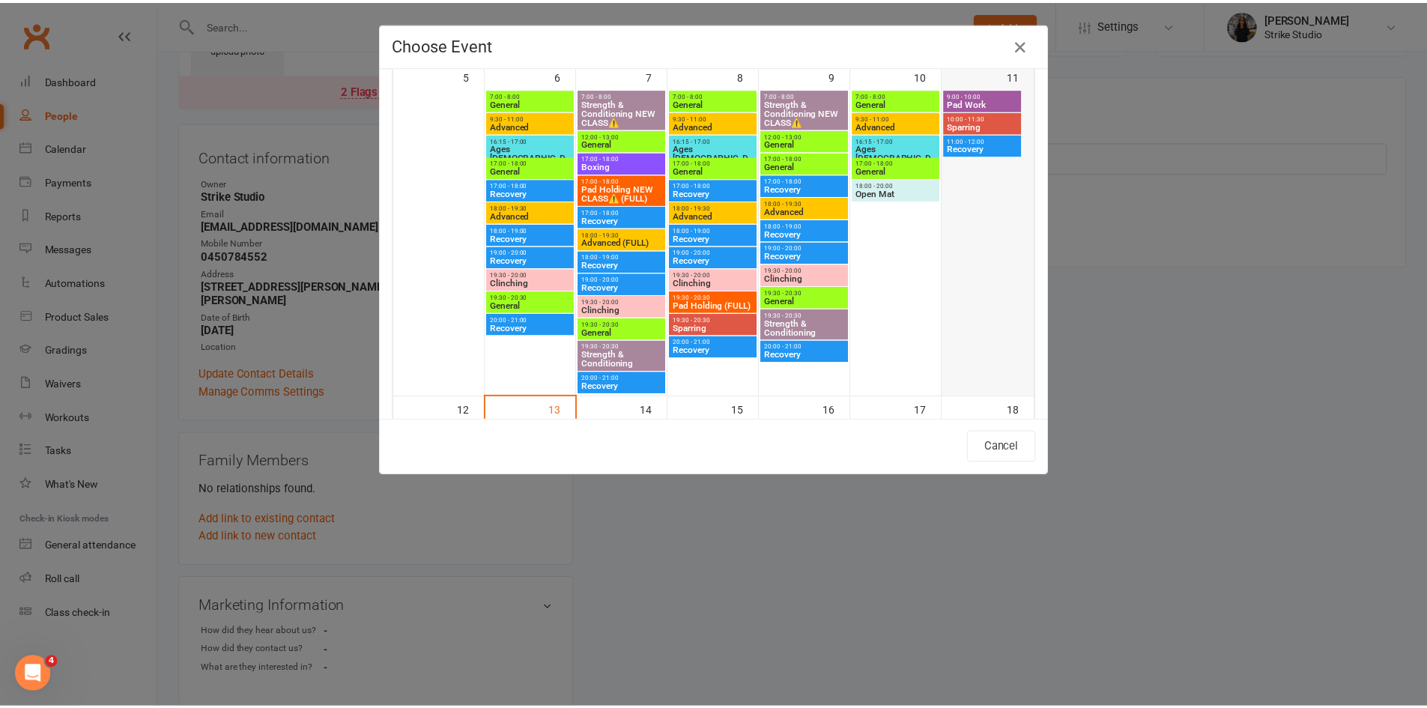
scroll to position [674, 0]
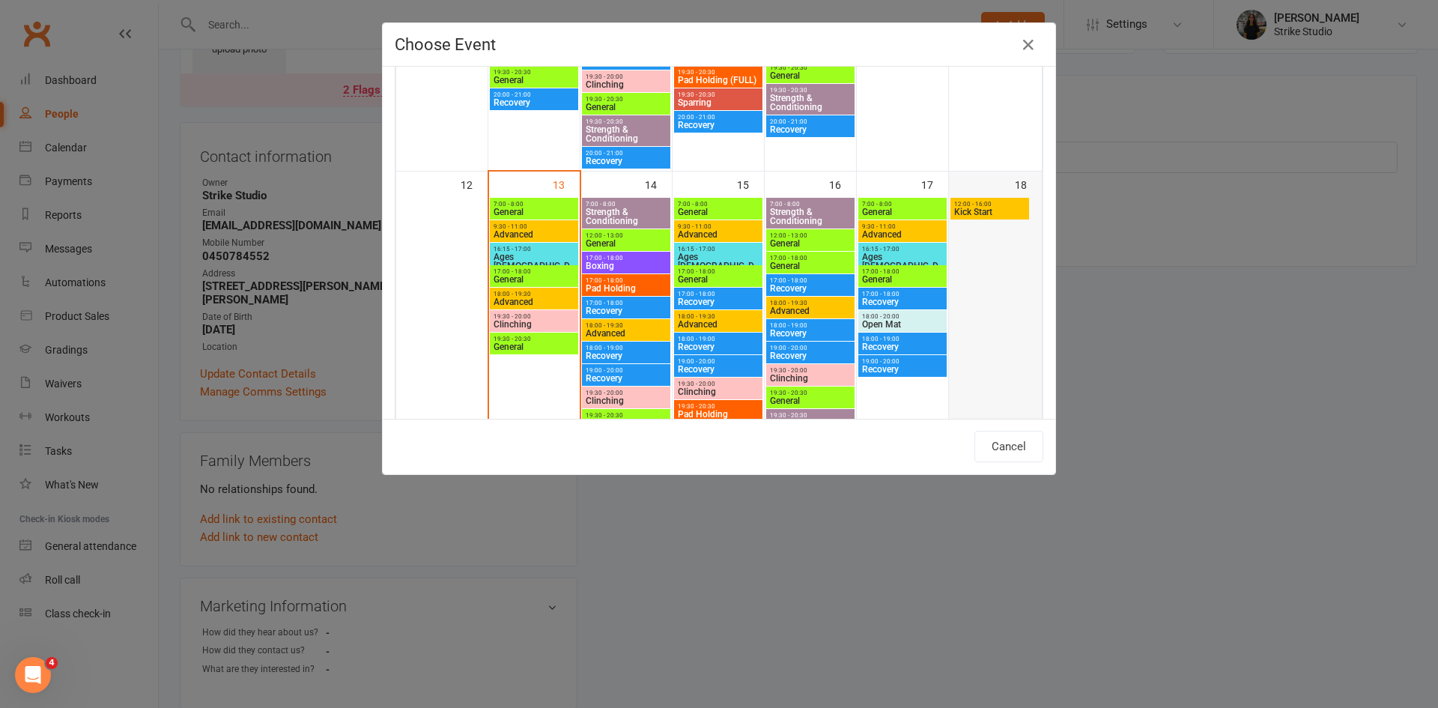
drag, startPoint x: 996, startPoint y: 208, endPoint x: 981, endPoint y: 212, distance: 14.7
click at [993, 209] on span "Kick Start" at bounding box center [990, 212] width 73 height 9
type input "Kick Start - Oct 18, 2025 12:00:00 PM"
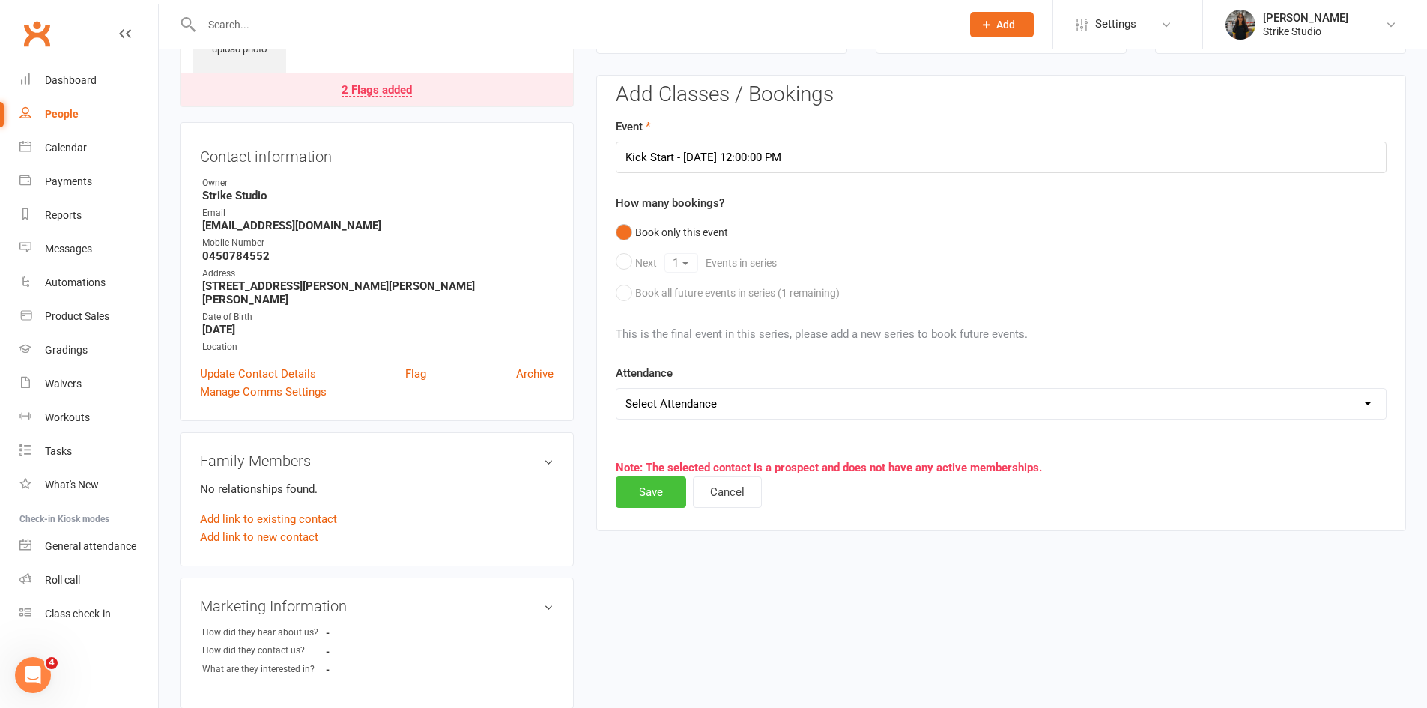
click at [669, 482] on button "Save" at bounding box center [651, 491] width 70 height 31
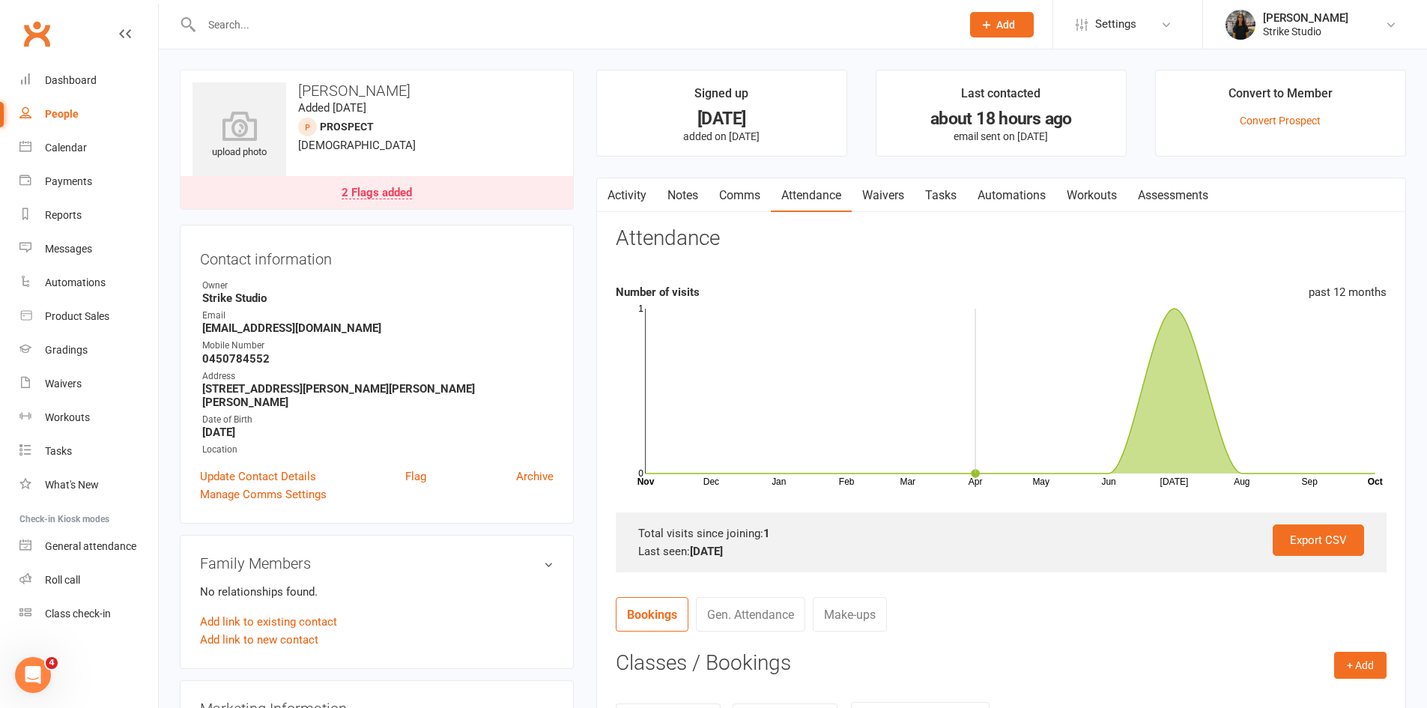
scroll to position [0, 0]
click at [880, 201] on link "Waivers" at bounding box center [883, 196] width 63 height 34
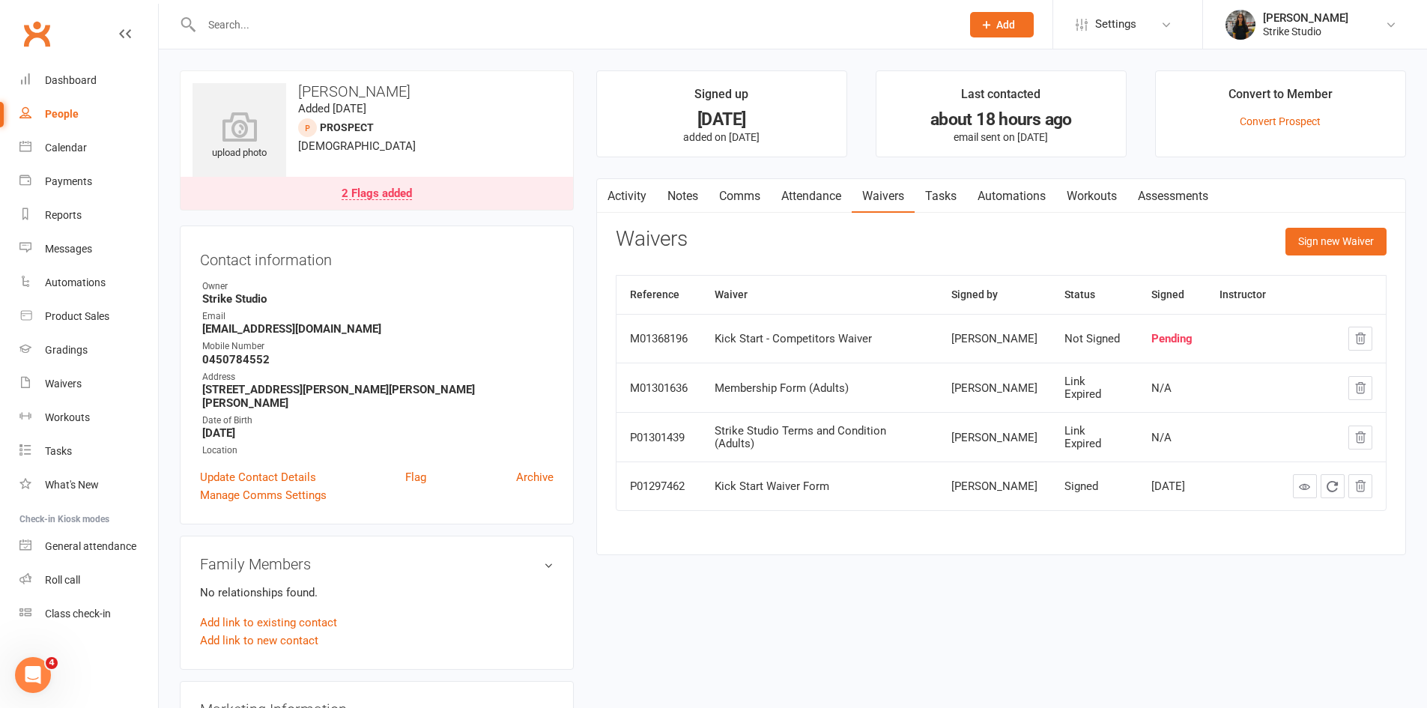
click at [816, 193] on link "Attendance" at bounding box center [811, 196] width 81 height 34
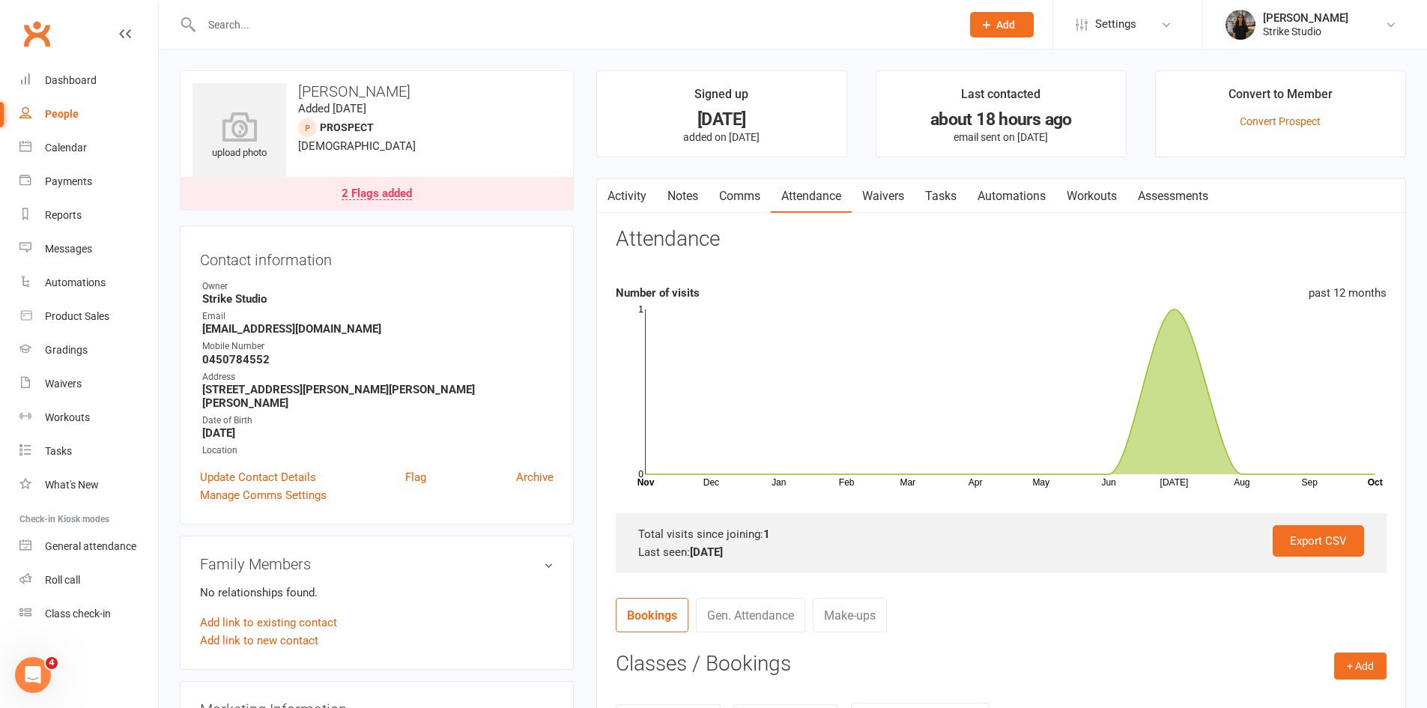
click at [412, 33] on input "text" at bounding box center [574, 24] width 754 height 21
paste input "Zara Mclachlan"
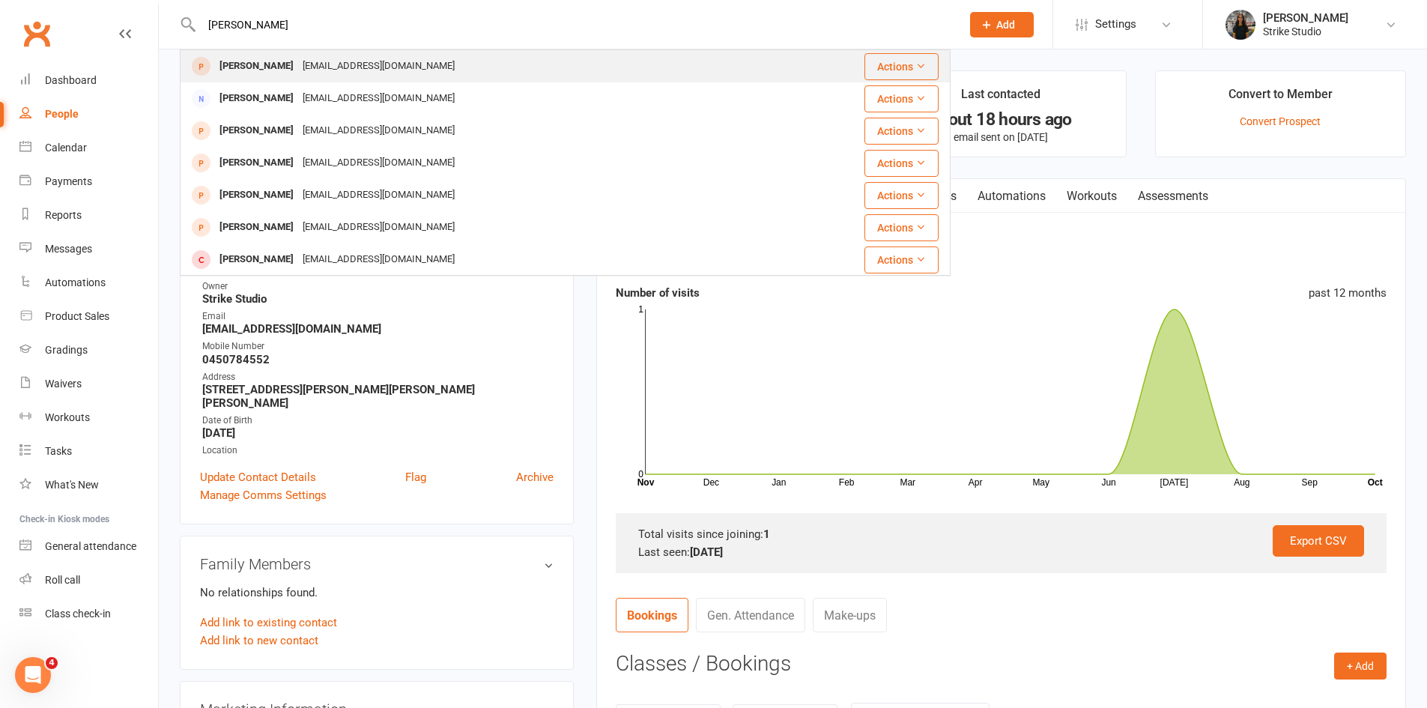
type input "Zara Mclachlan"
click at [325, 70] on div "russellgemma503@gmail.com" at bounding box center [378, 66] width 161 height 22
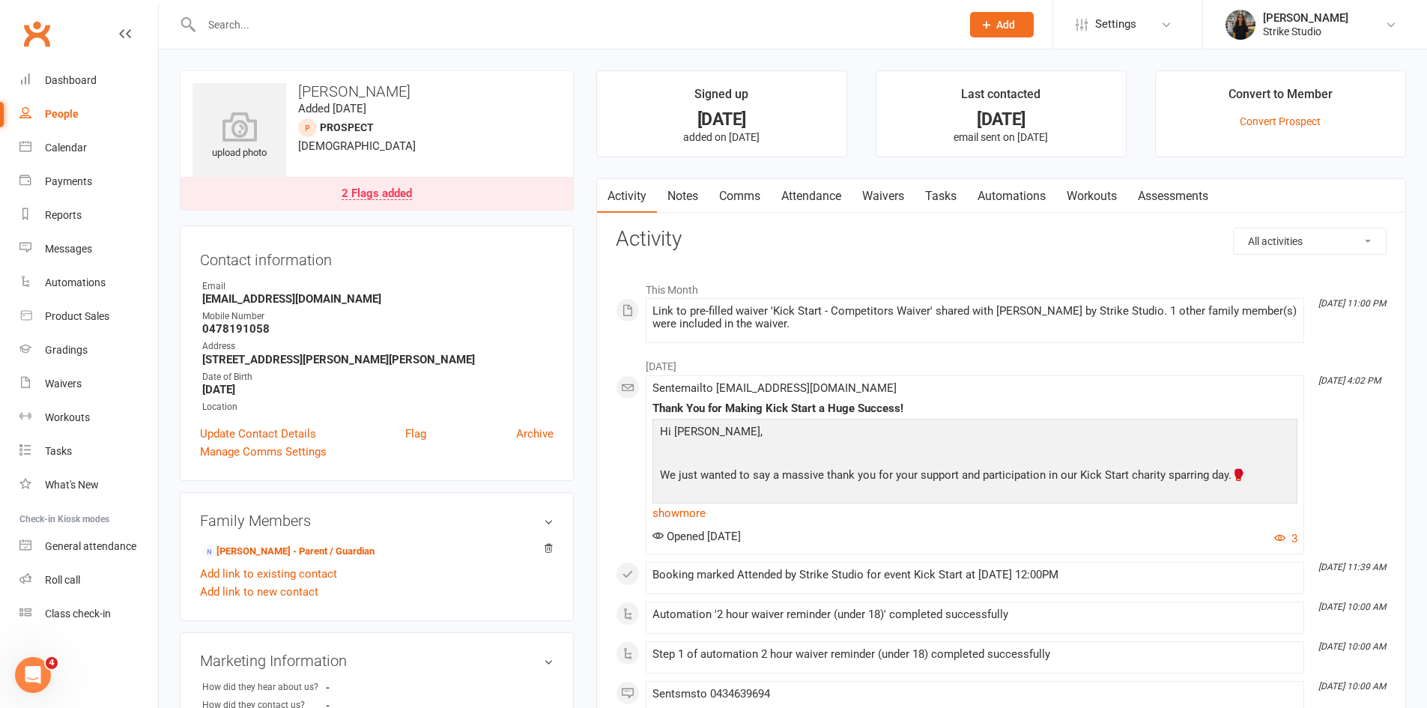
click at [889, 199] on link "Waivers" at bounding box center [883, 196] width 63 height 34
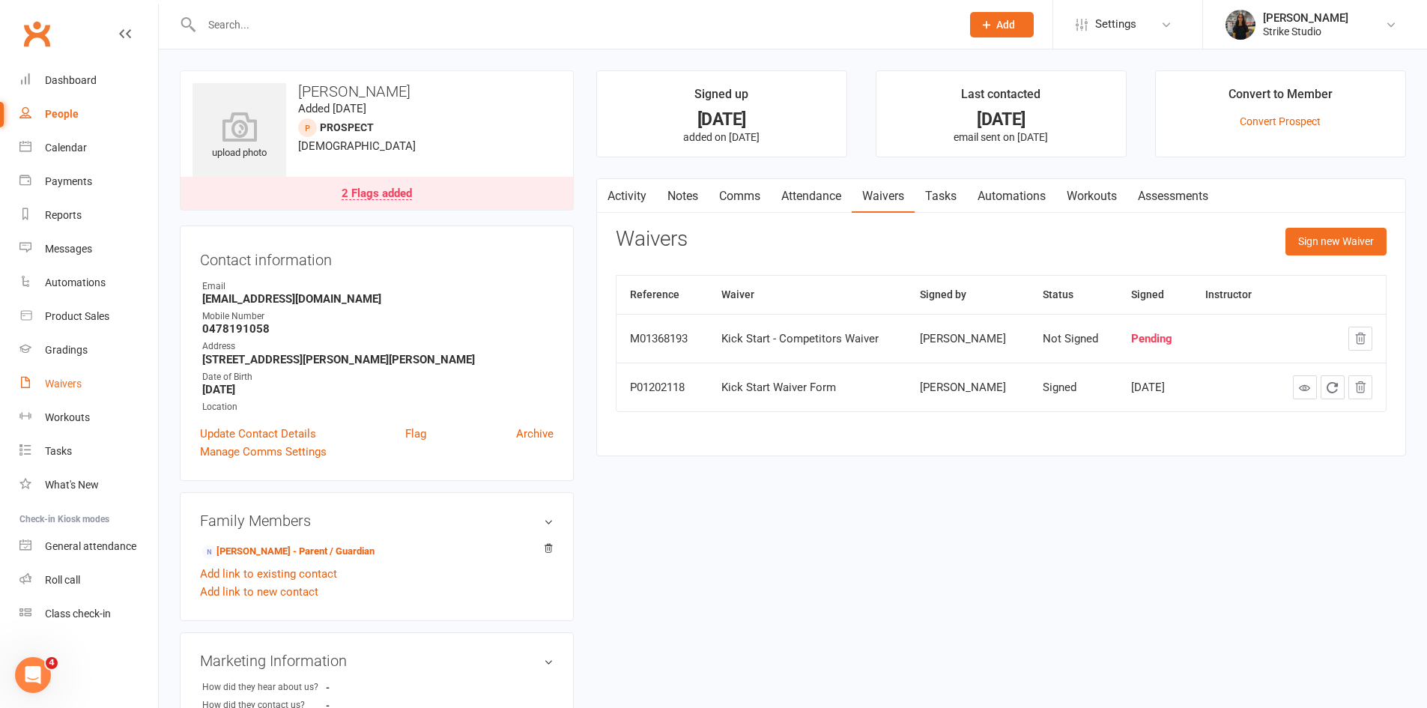
click at [73, 378] on div "Waivers" at bounding box center [63, 384] width 37 height 12
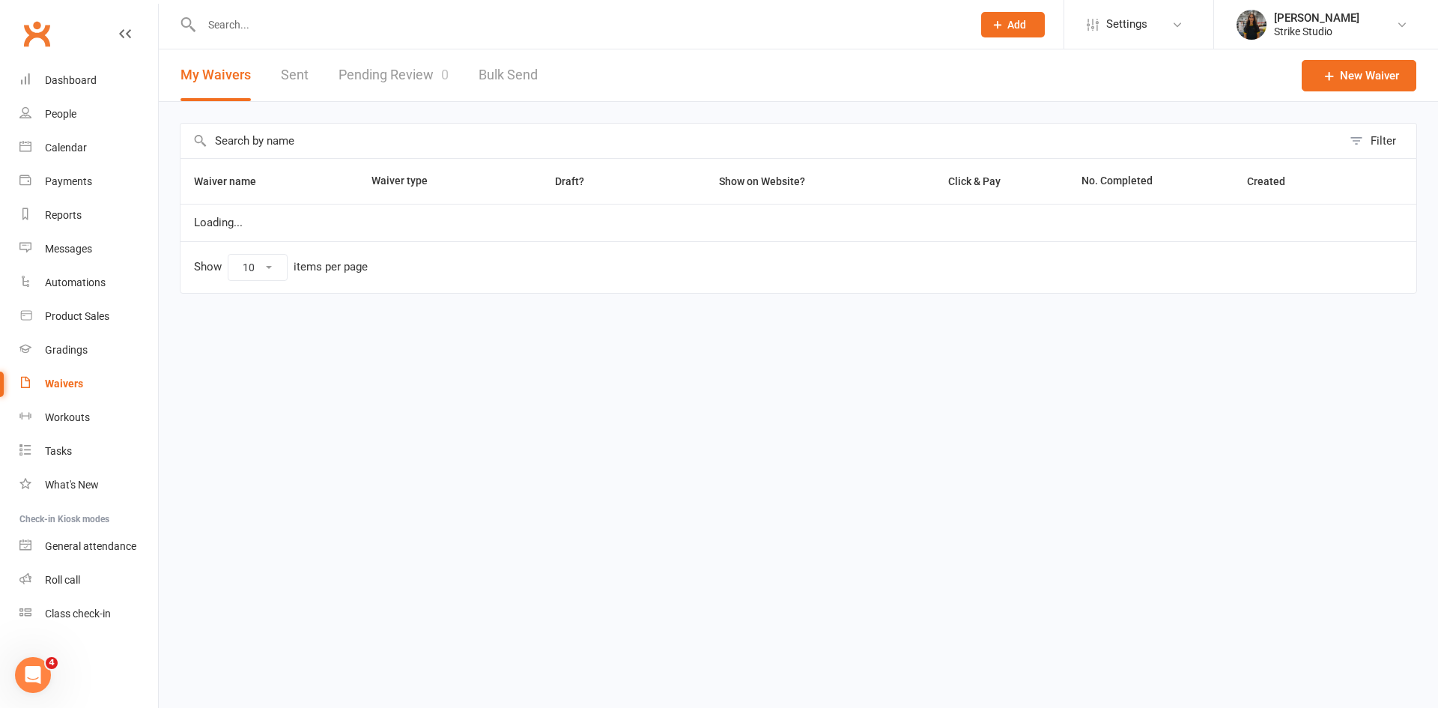
select select "100"
click at [402, 70] on link "Pending Review 0" at bounding box center [394, 75] width 110 height 52
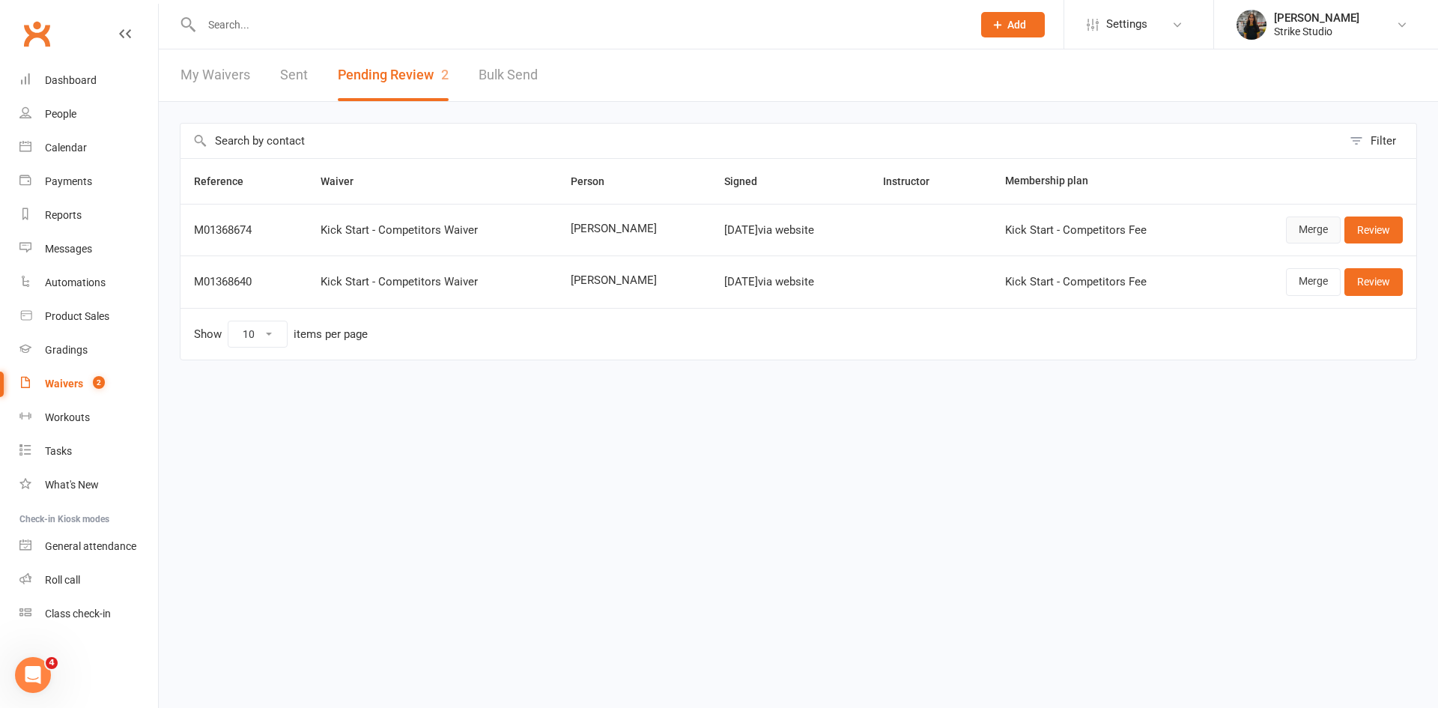
click at [1309, 224] on link "Merge" at bounding box center [1313, 230] width 55 height 27
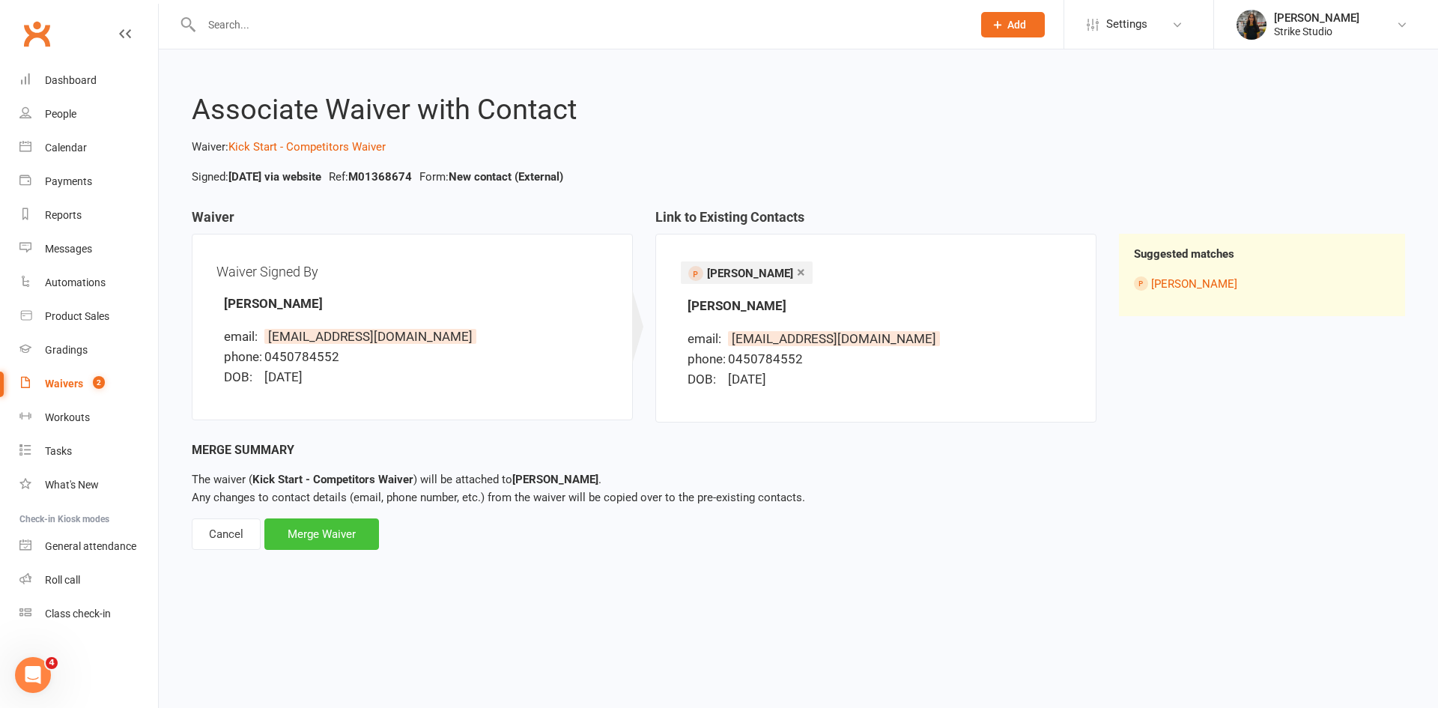
click at [319, 535] on div "Merge Waiver" at bounding box center [321, 533] width 115 height 31
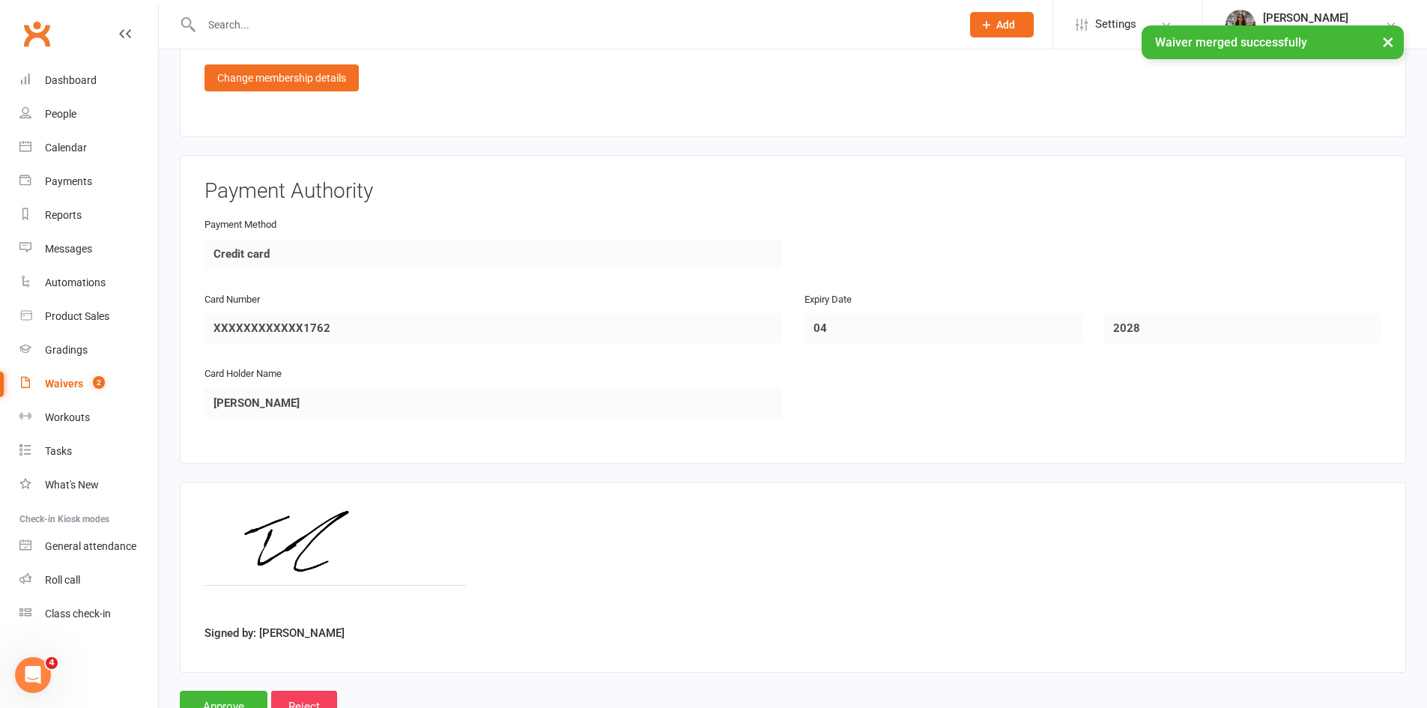
scroll to position [1269, 0]
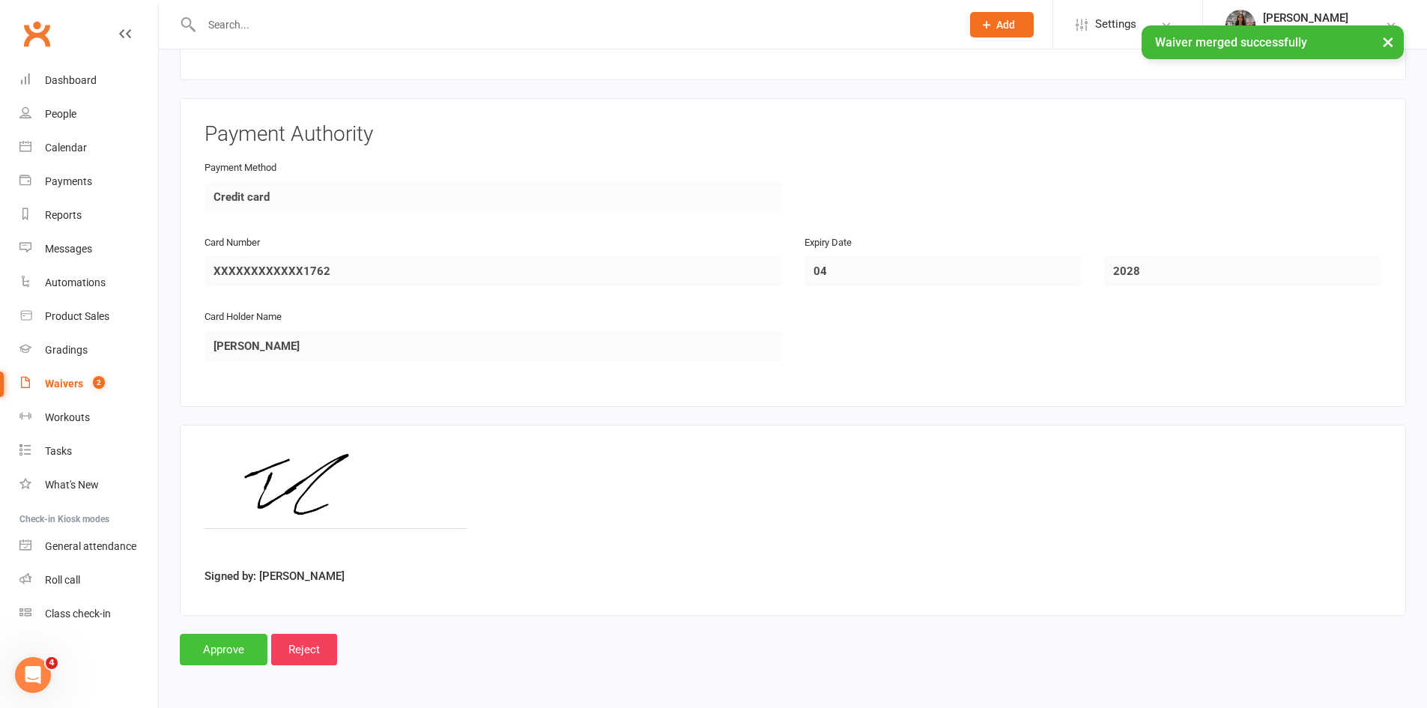
click at [242, 640] on input "Approve" at bounding box center [224, 649] width 88 height 31
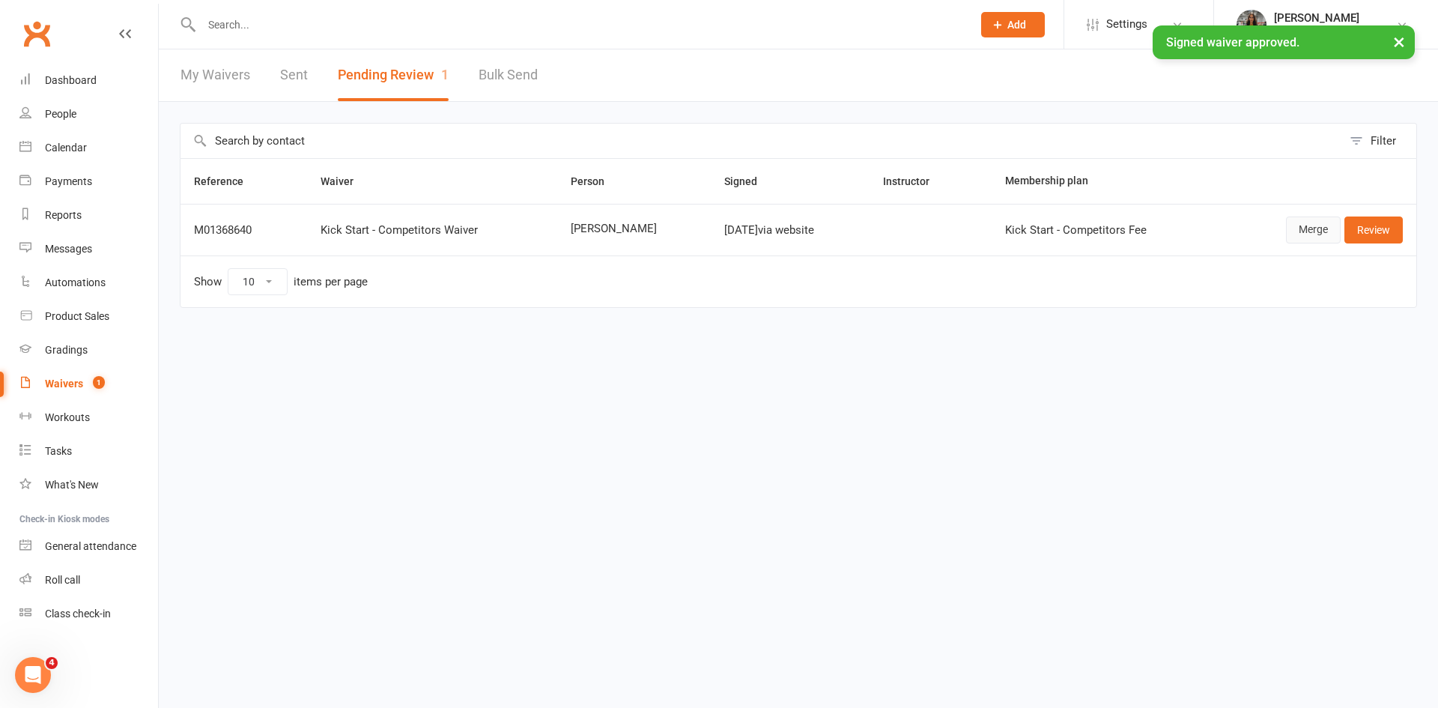
click at [1304, 223] on link "Merge" at bounding box center [1313, 230] width 55 height 27
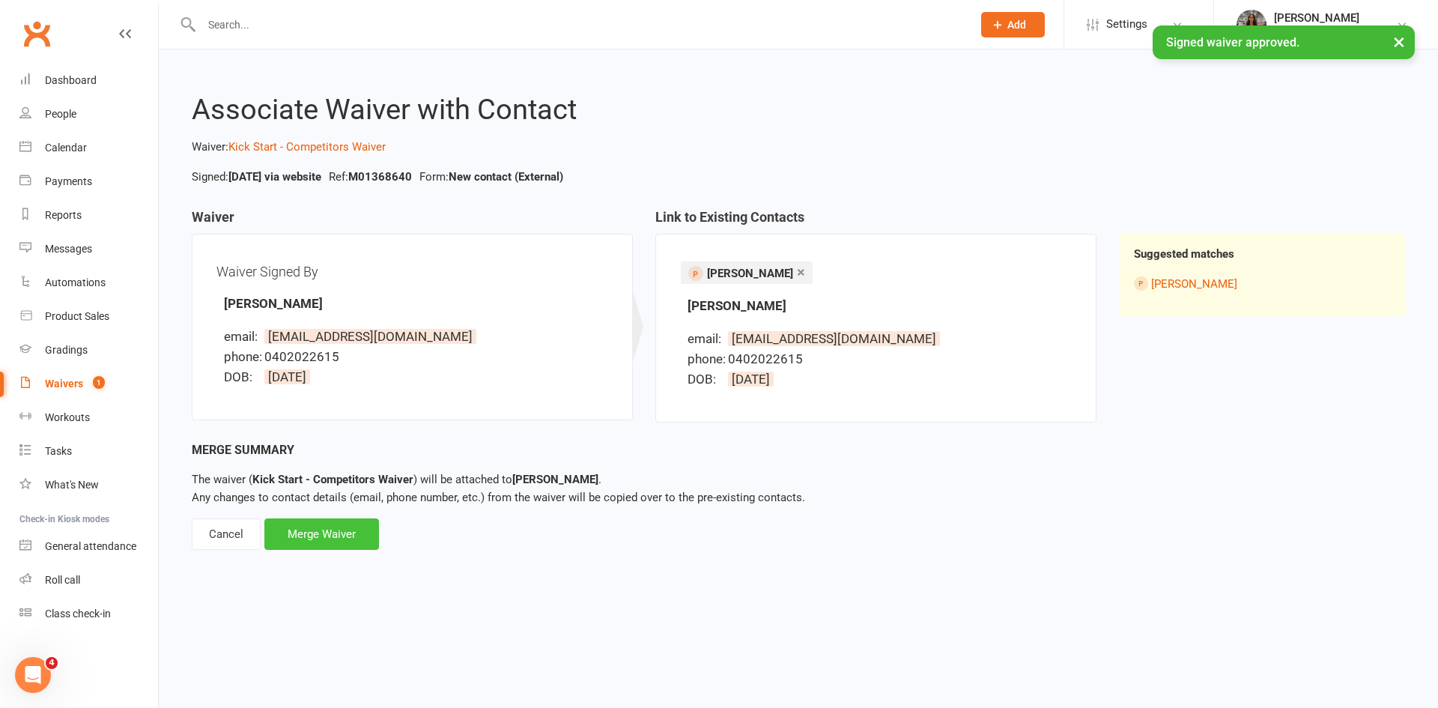
click at [352, 532] on div "Merge Waiver" at bounding box center [321, 533] width 115 height 31
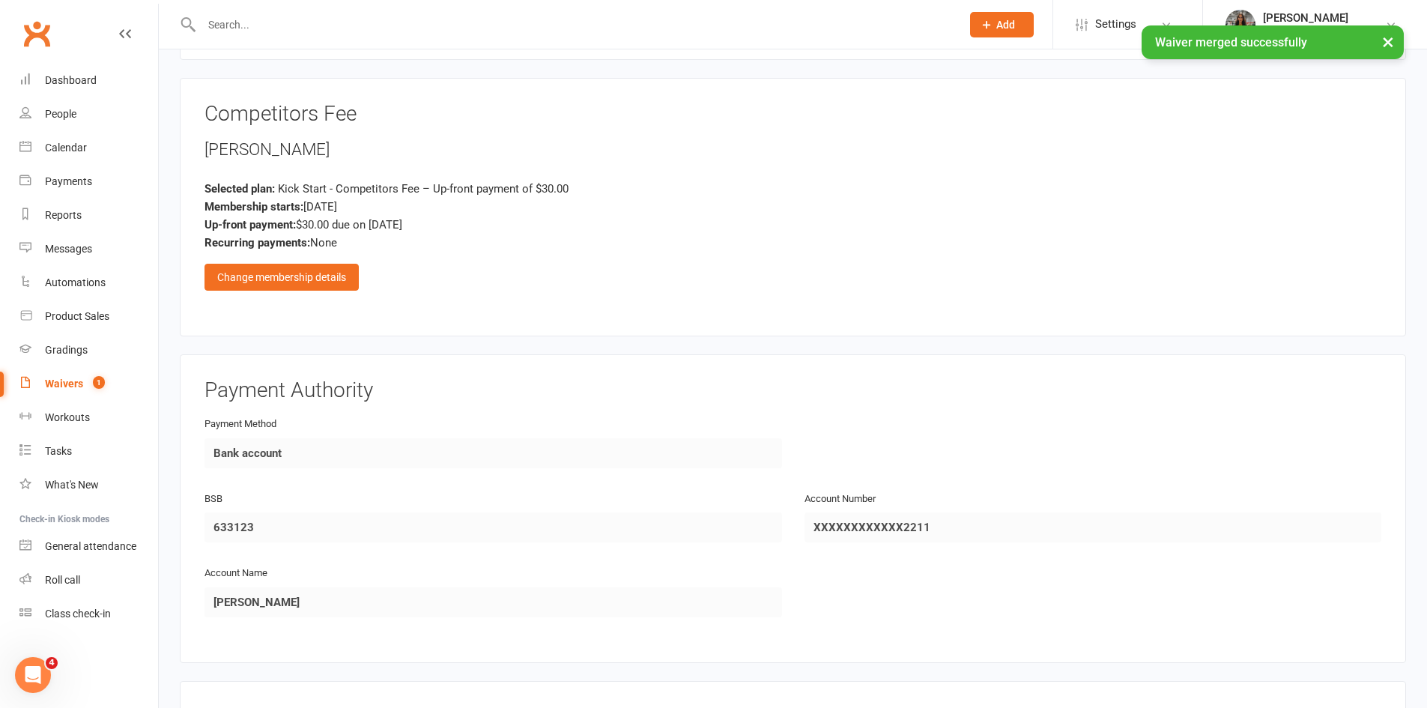
scroll to position [1269, 0]
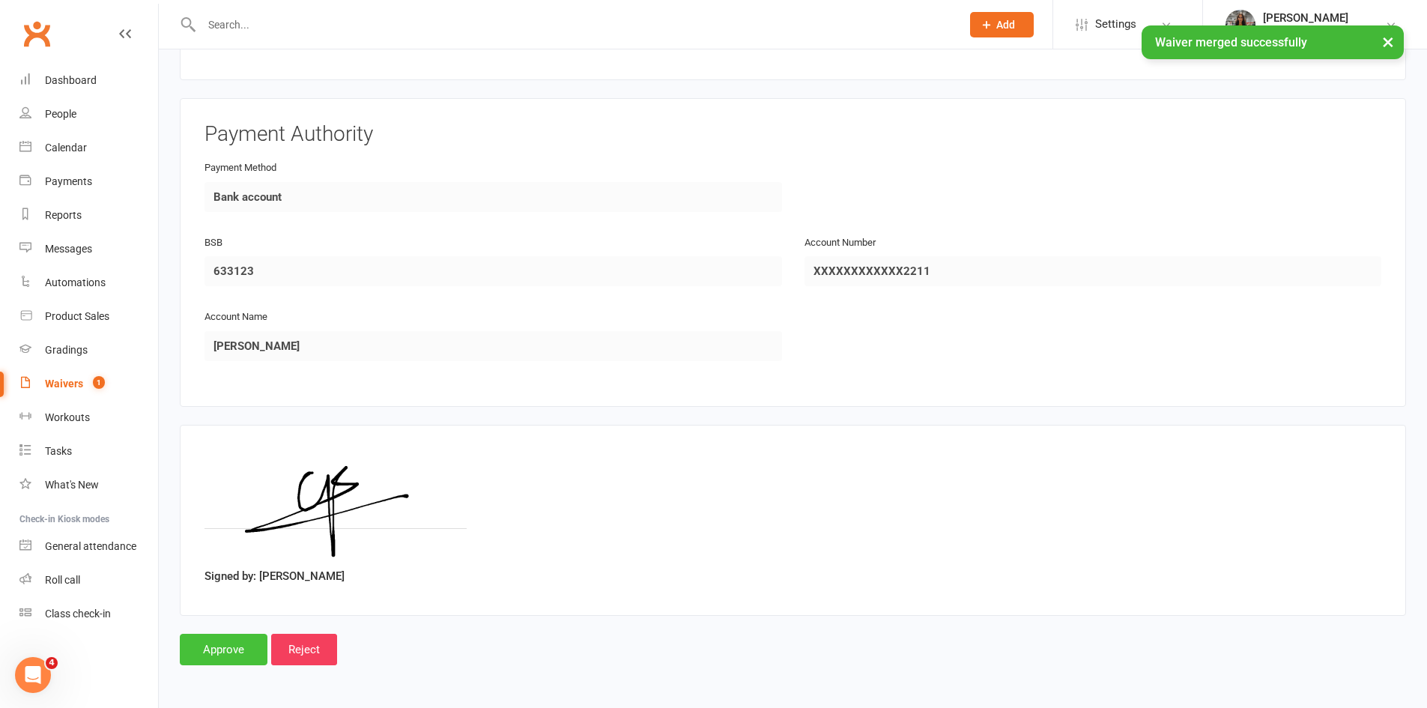
click at [233, 645] on input "Approve" at bounding box center [224, 649] width 88 height 31
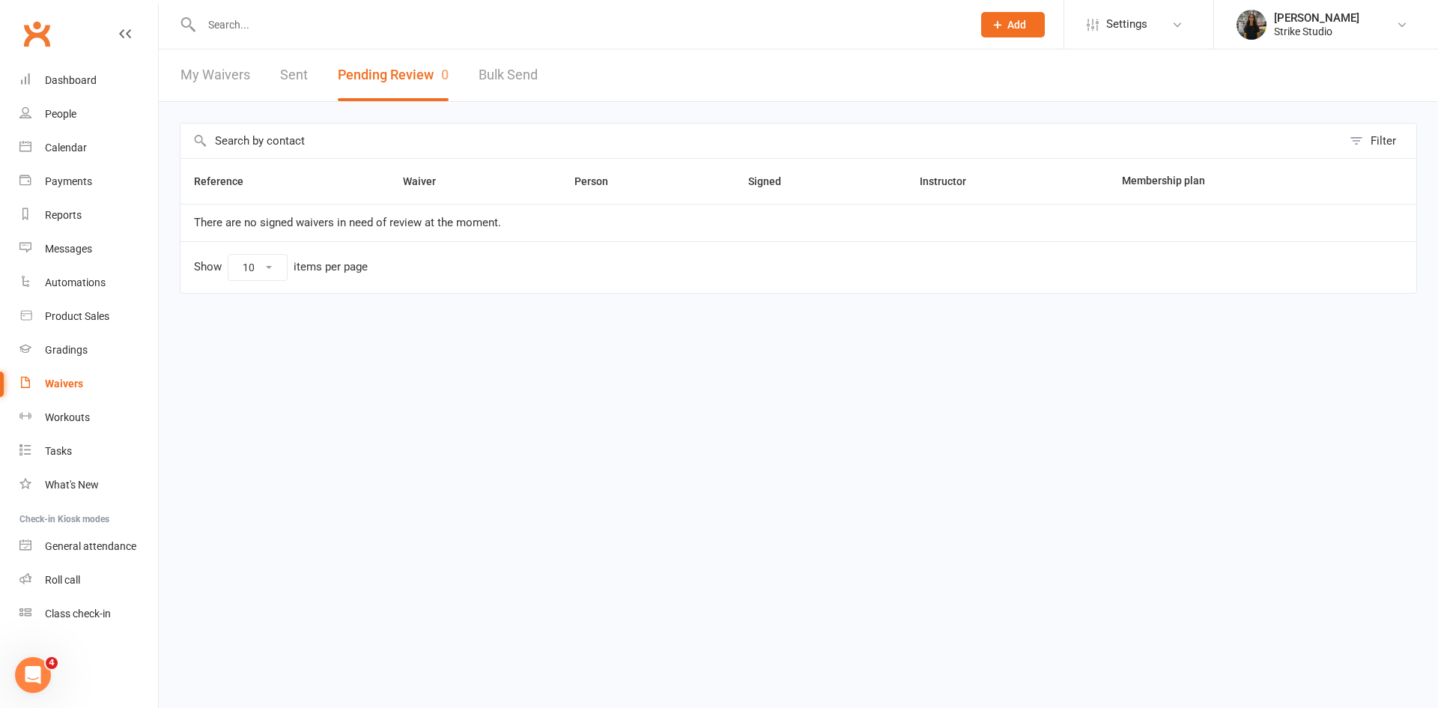
click at [356, 25] on input "text" at bounding box center [579, 24] width 765 height 21
paste input "Zara Mclachlan"
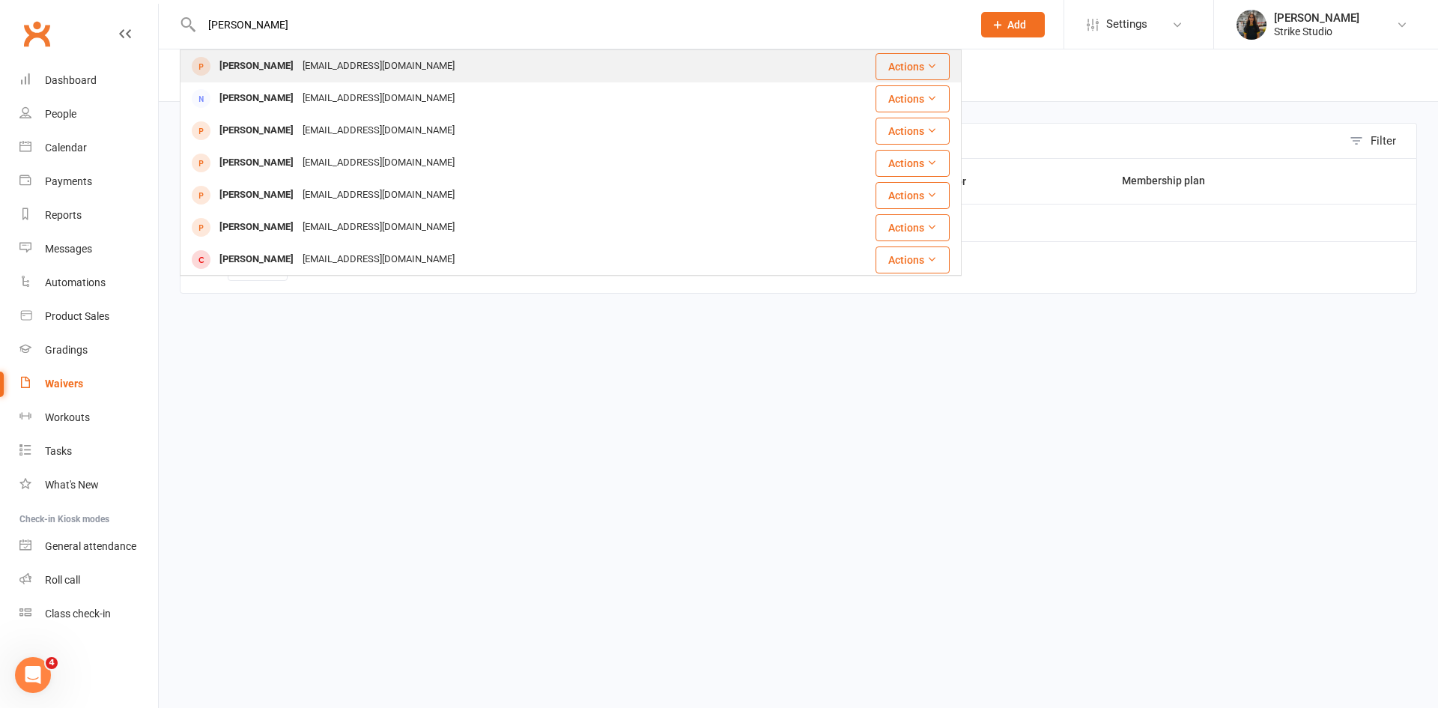
type input "Zara Mclachlan"
click at [302, 61] on div "russellgemma503@gmail.com" at bounding box center [378, 66] width 161 height 22
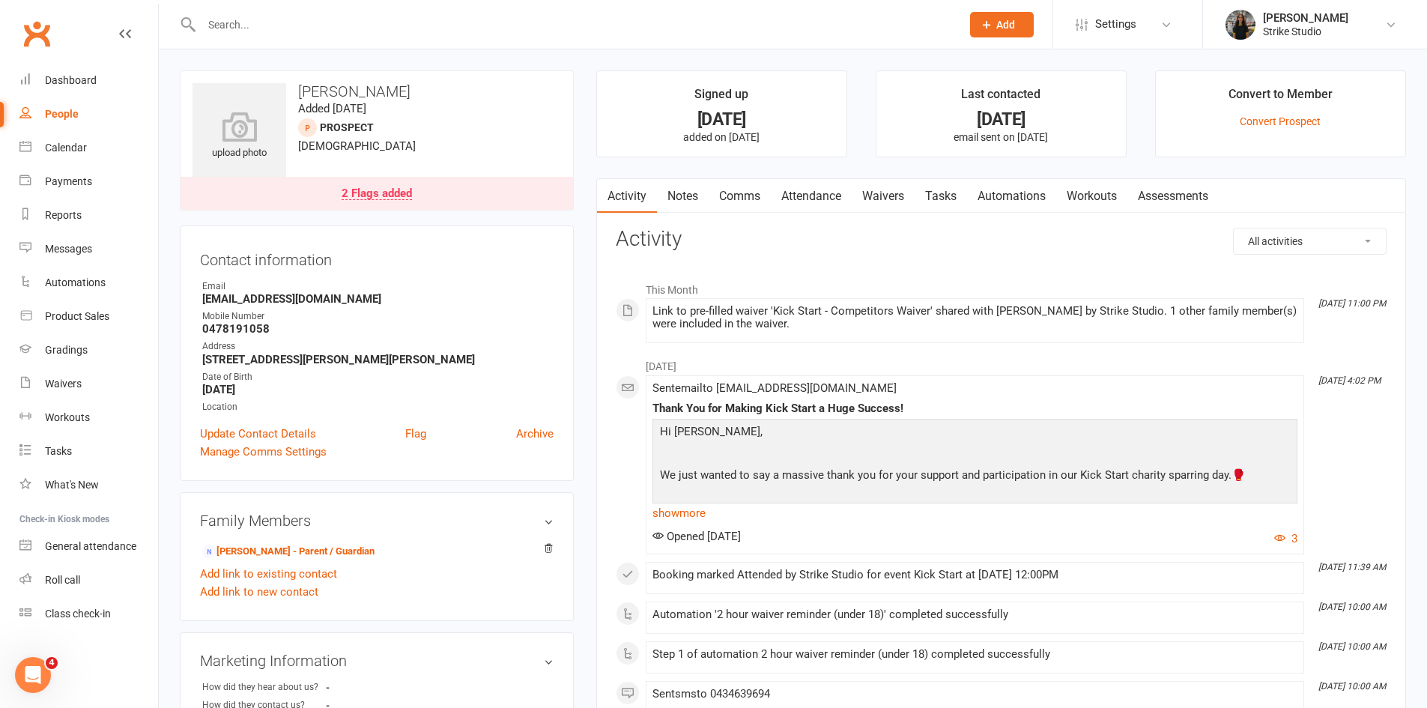
click at [811, 184] on link "Attendance" at bounding box center [811, 196] width 81 height 34
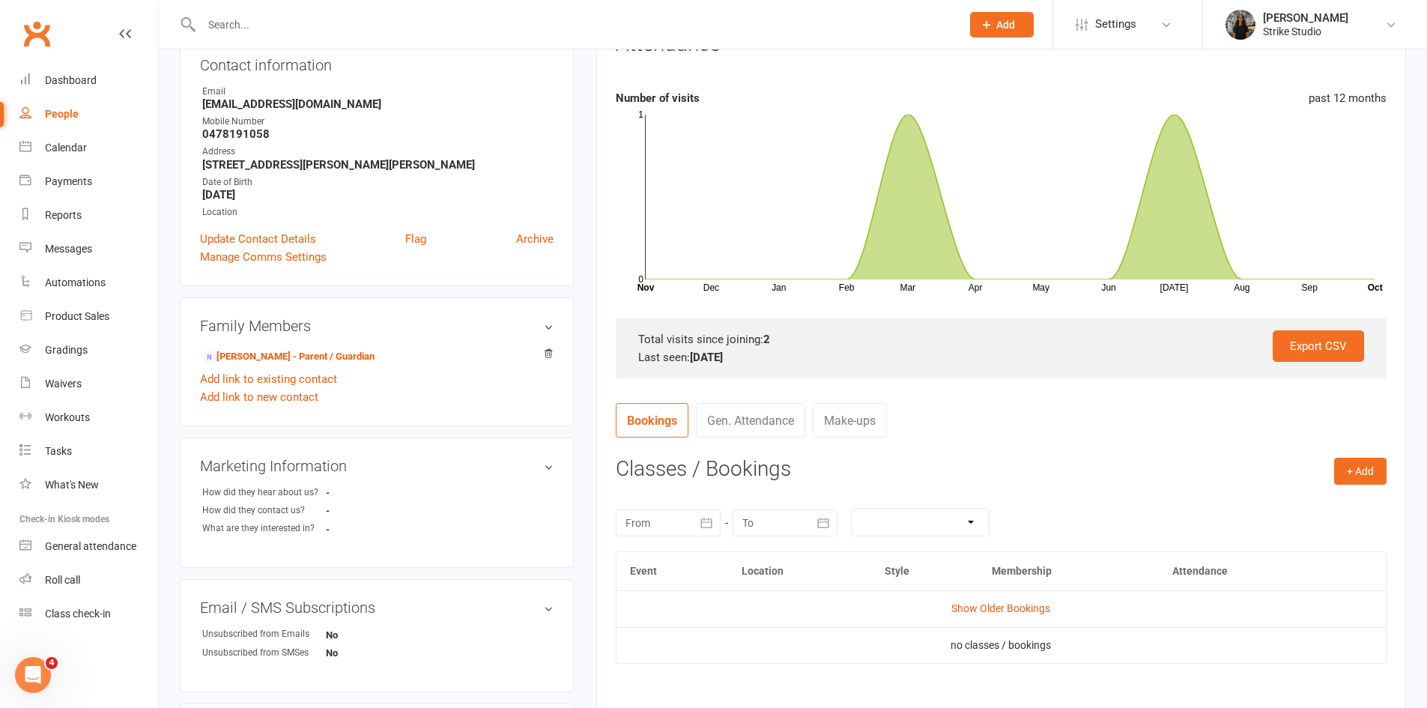
scroll to position [225, 0]
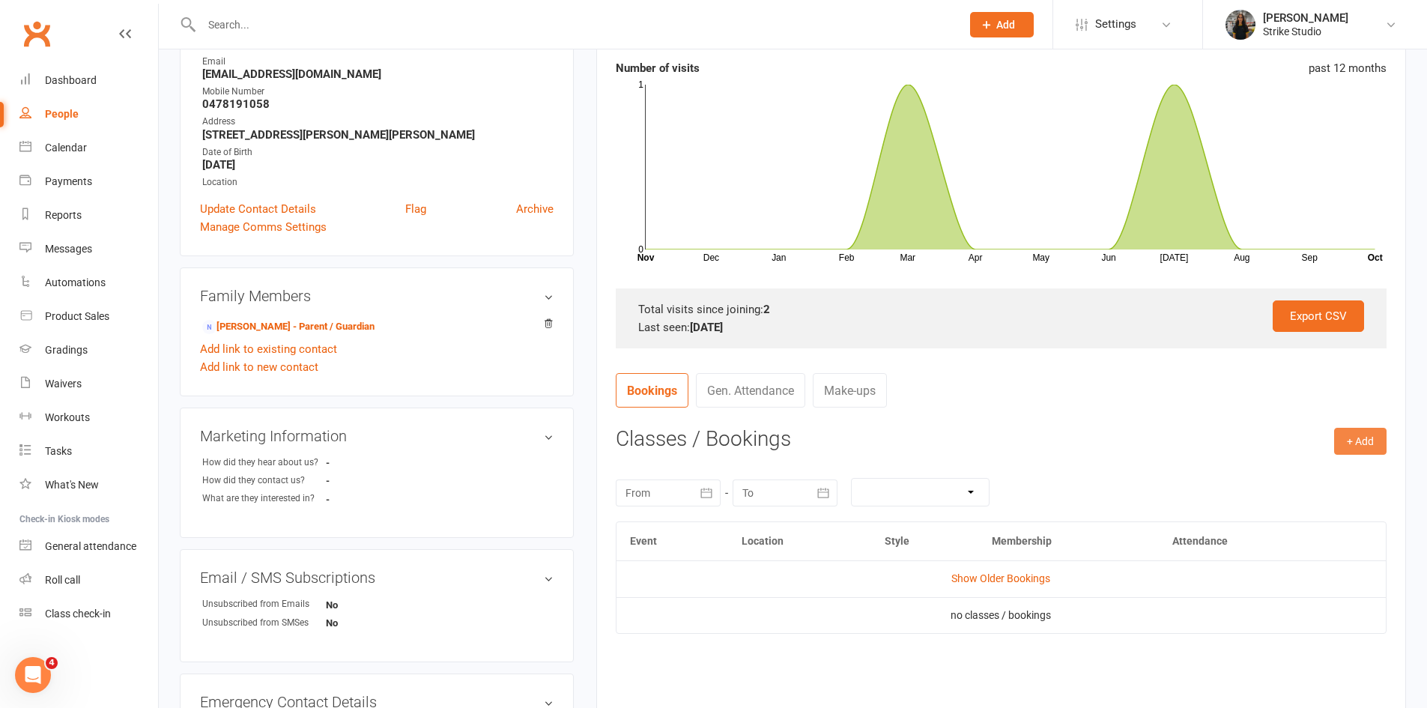
click at [1346, 449] on button "+ Add" at bounding box center [1360, 441] width 52 height 27
click at [1284, 473] on link "Book Event" at bounding box center [1312, 475] width 148 height 30
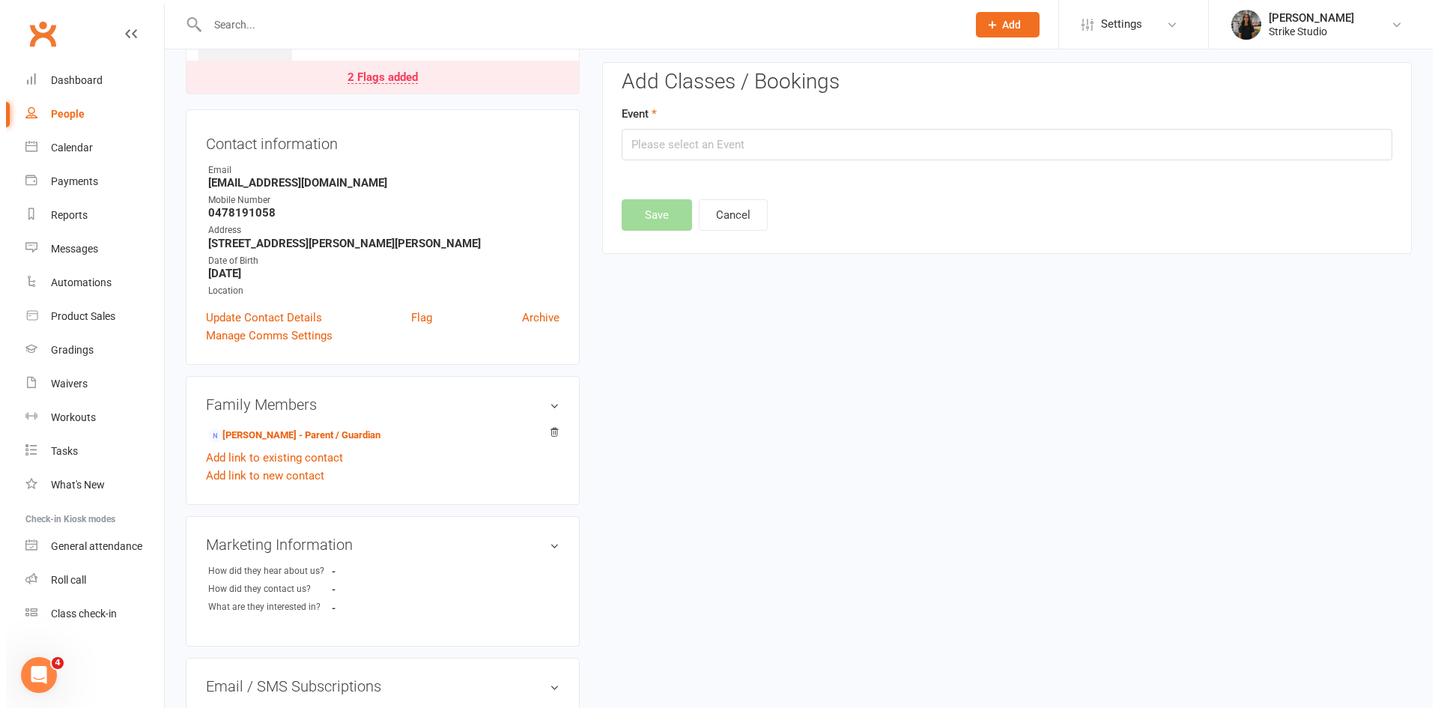
scroll to position [103, 0]
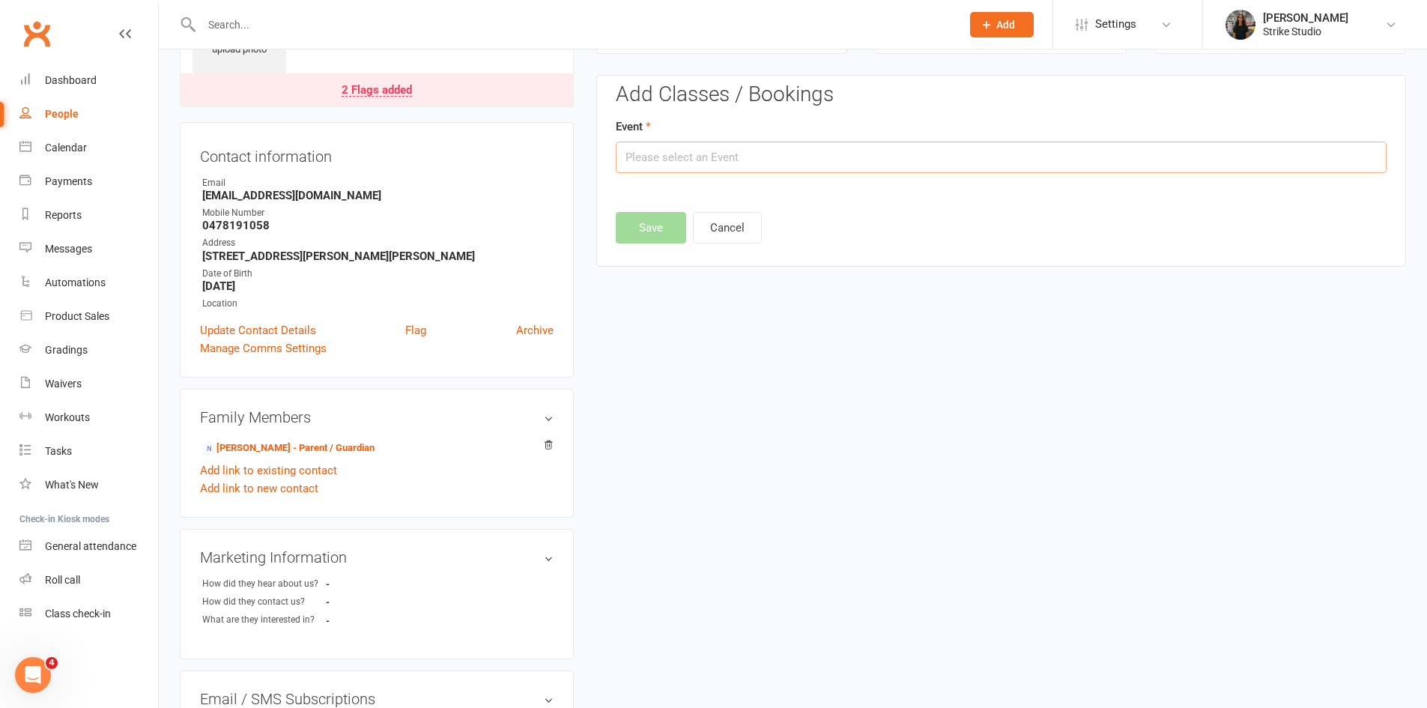
click at [993, 168] on input "text" at bounding box center [1001, 157] width 771 height 31
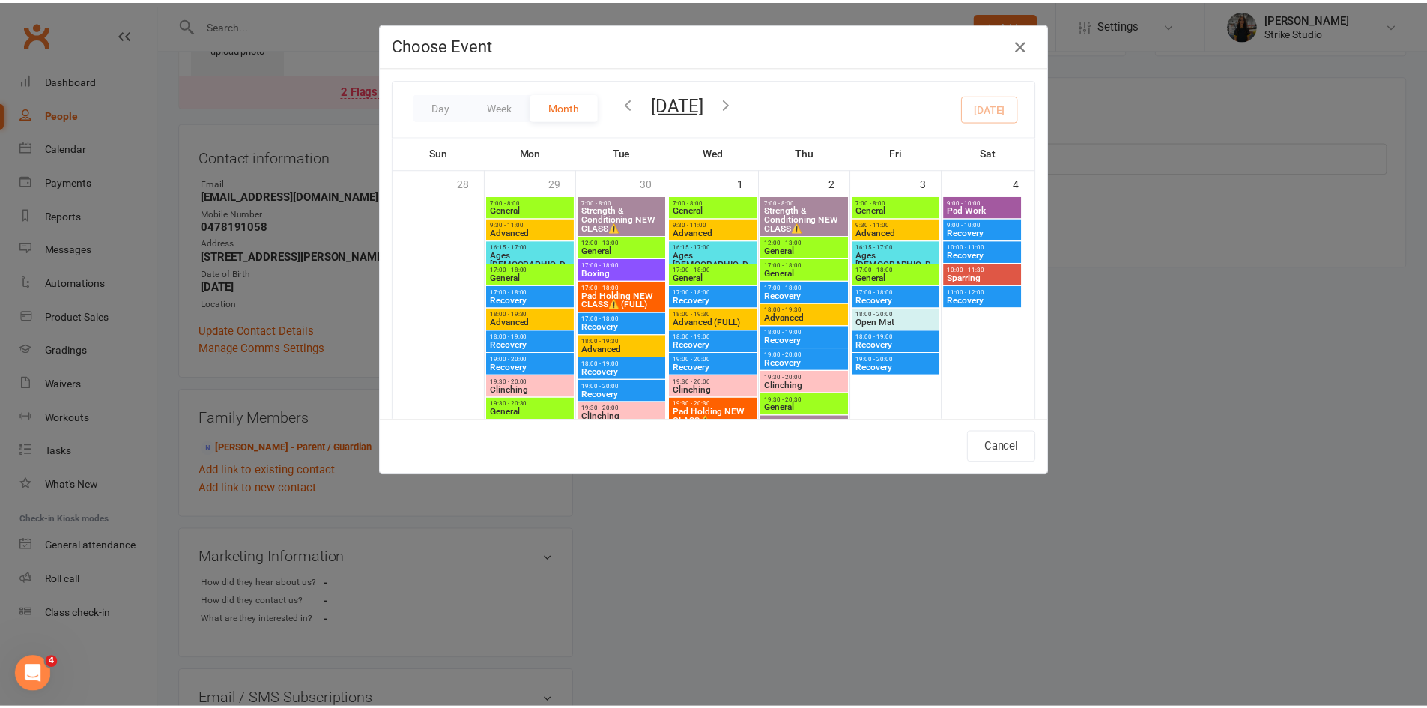
scroll to position [749, 0]
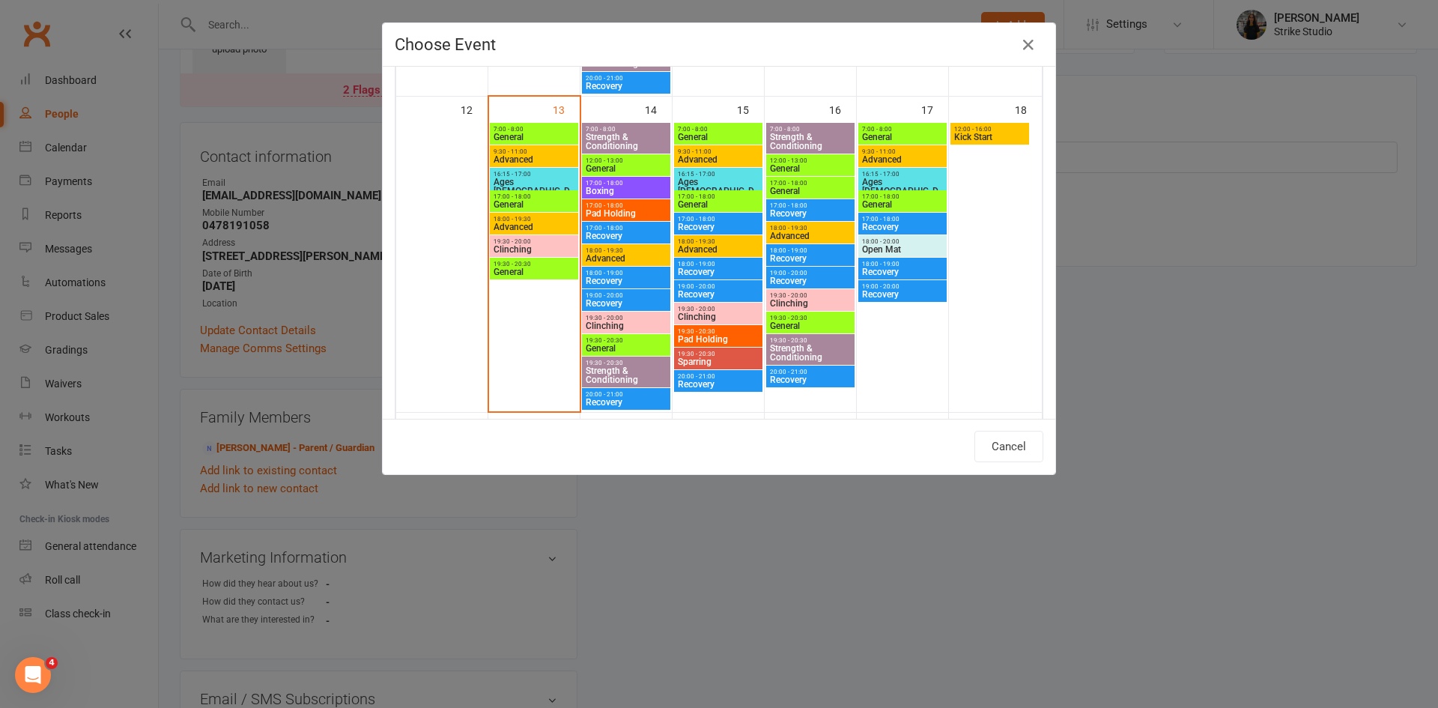
click at [992, 128] on span "12:00 - 16:00" at bounding box center [990, 129] width 73 height 7
type input "Kick Start - Oct 18, 2025 12:00:00 PM"
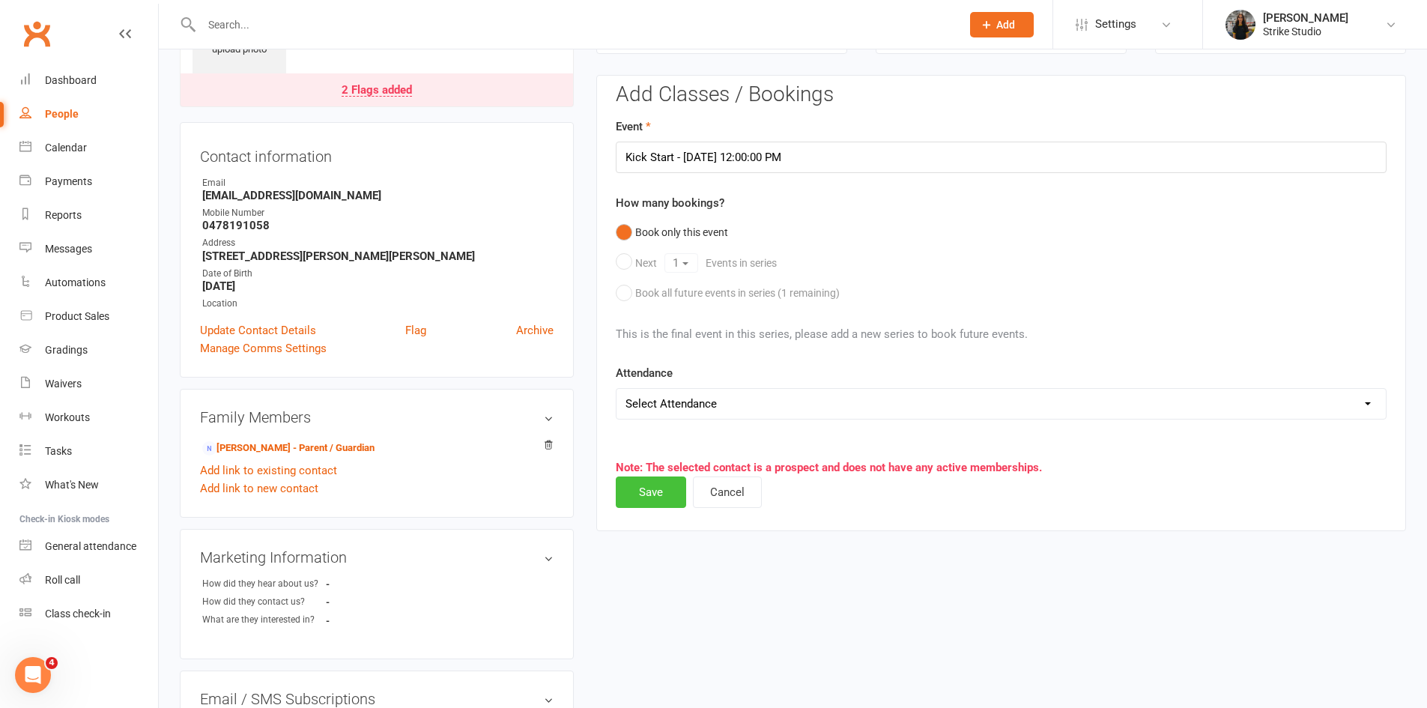
click at [653, 494] on button "Save" at bounding box center [651, 491] width 70 height 31
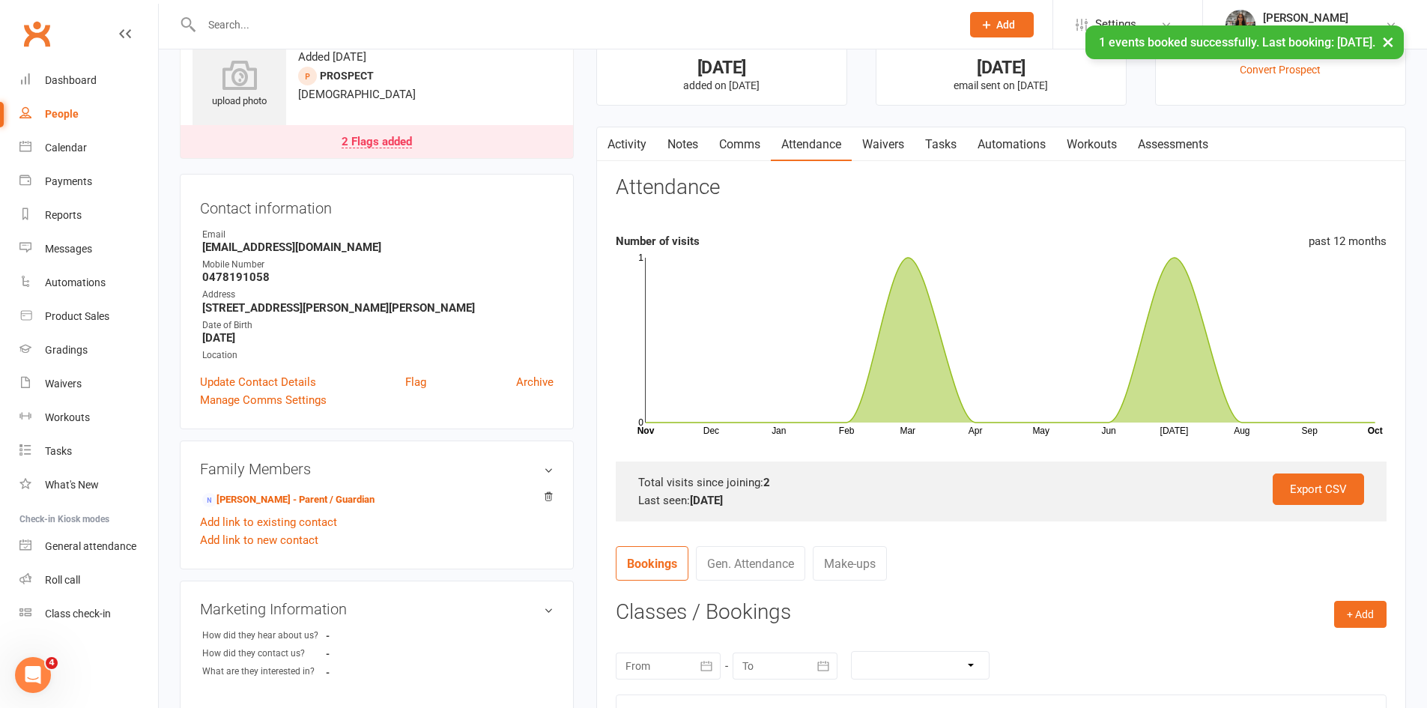
scroll to position [0, 0]
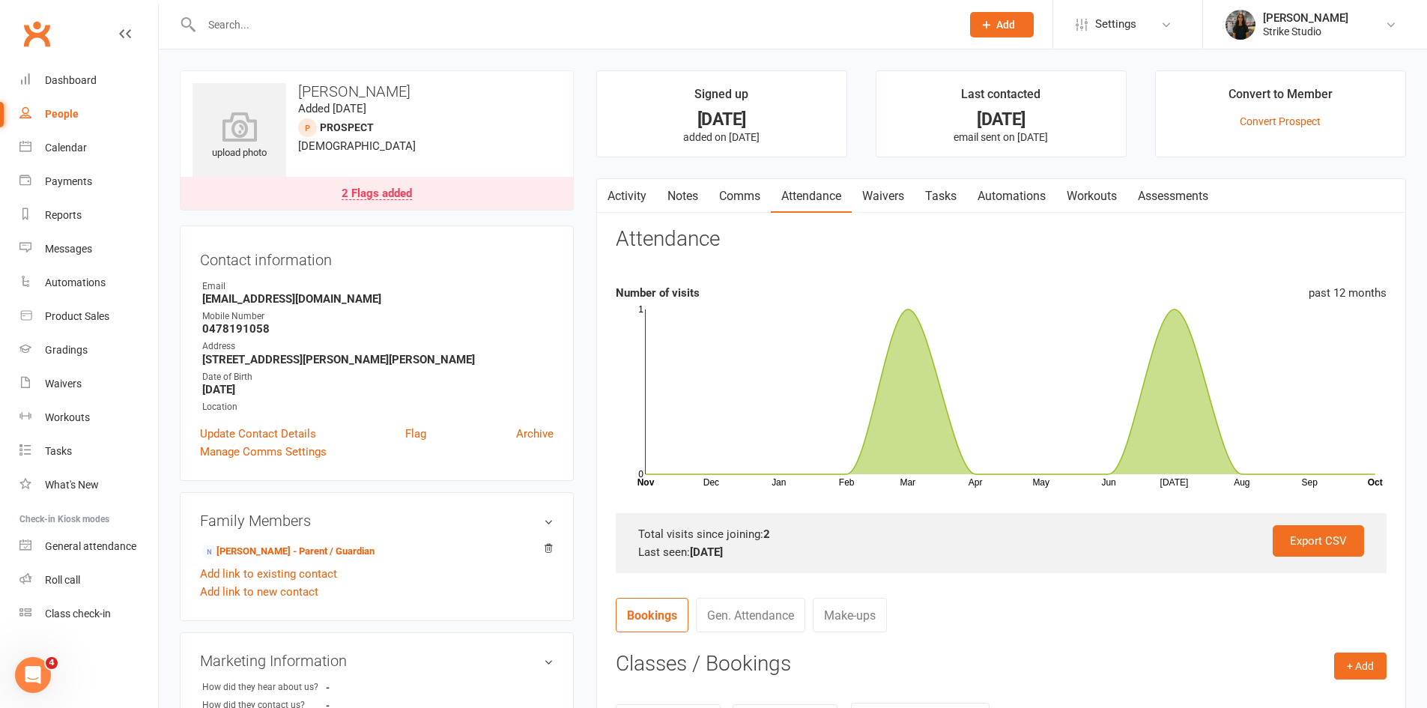
click at [530, 323] on strong "0478191058" at bounding box center [377, 328] width 351 height 13
drag, startPoint x: 532, startPoint y: 331, endPoint x: 551, endPoint y: 321, distance: 21.5
click at [533, 330] on strong "0478191058" at bounding box center [377, 328] width 351 height 13
click at [330, 25] on input "text" at bounding box center [574, 24] width 754 height 21
paste input "Mia-Rose Marbus"
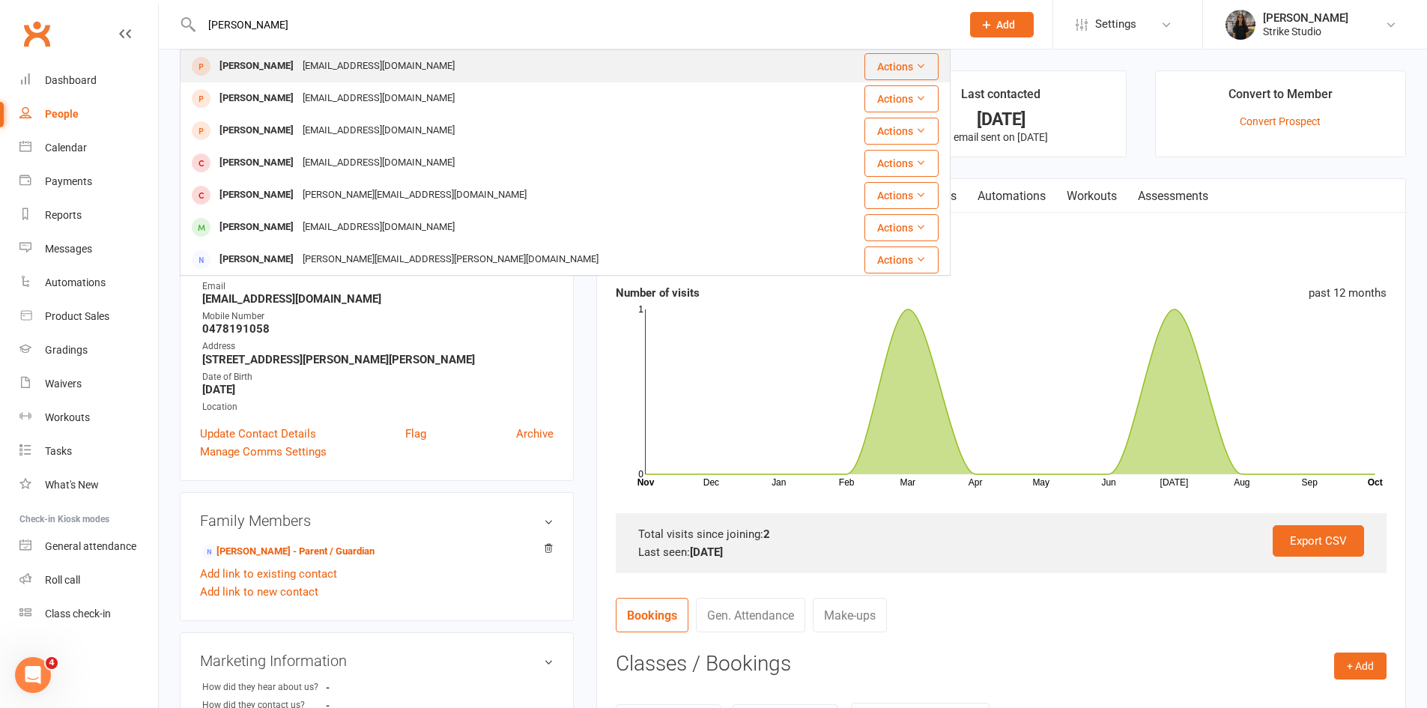
type input "Mia-Rose Marbus"
click at [282, 73] on div "Mia-Rose Marbus" at bounding box center [256, 66] width 83 height 22
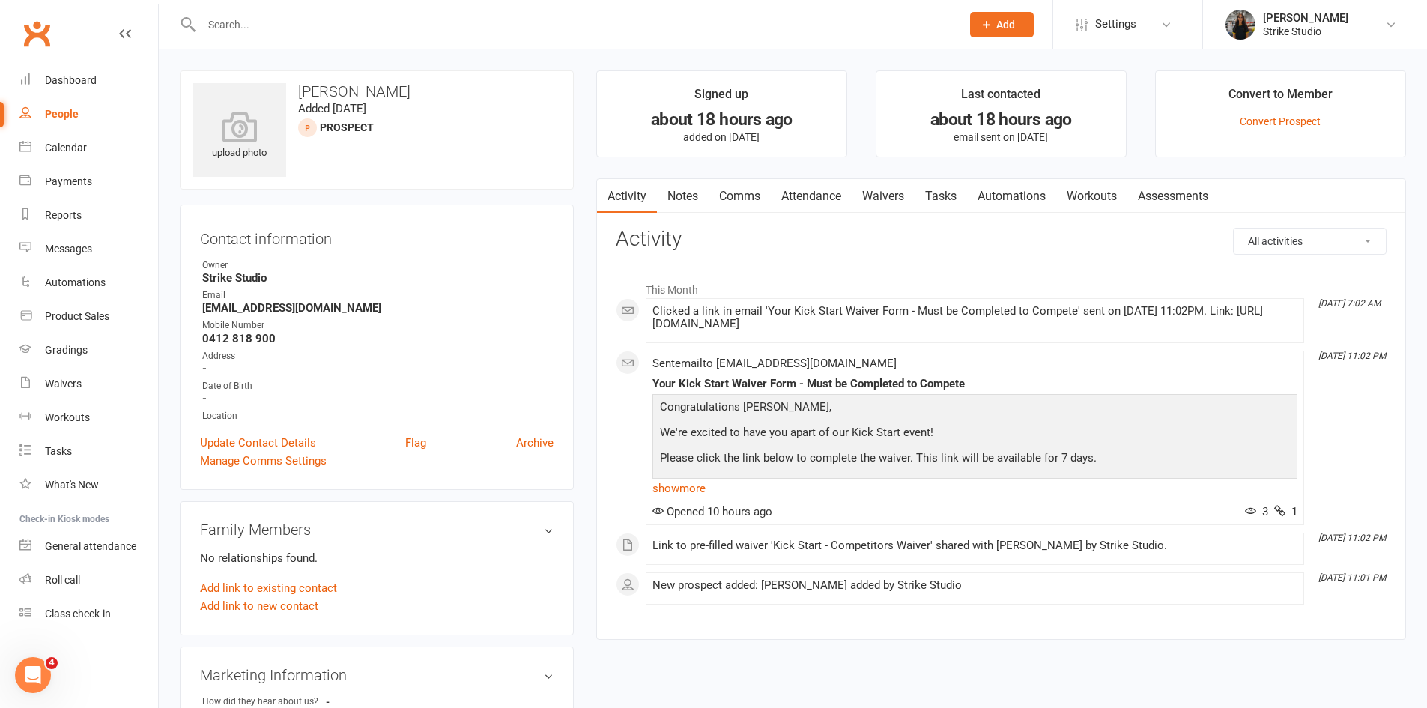
click at [825, 195] on link "Attendance" at bounding box center [811, 196] width 81 height 34
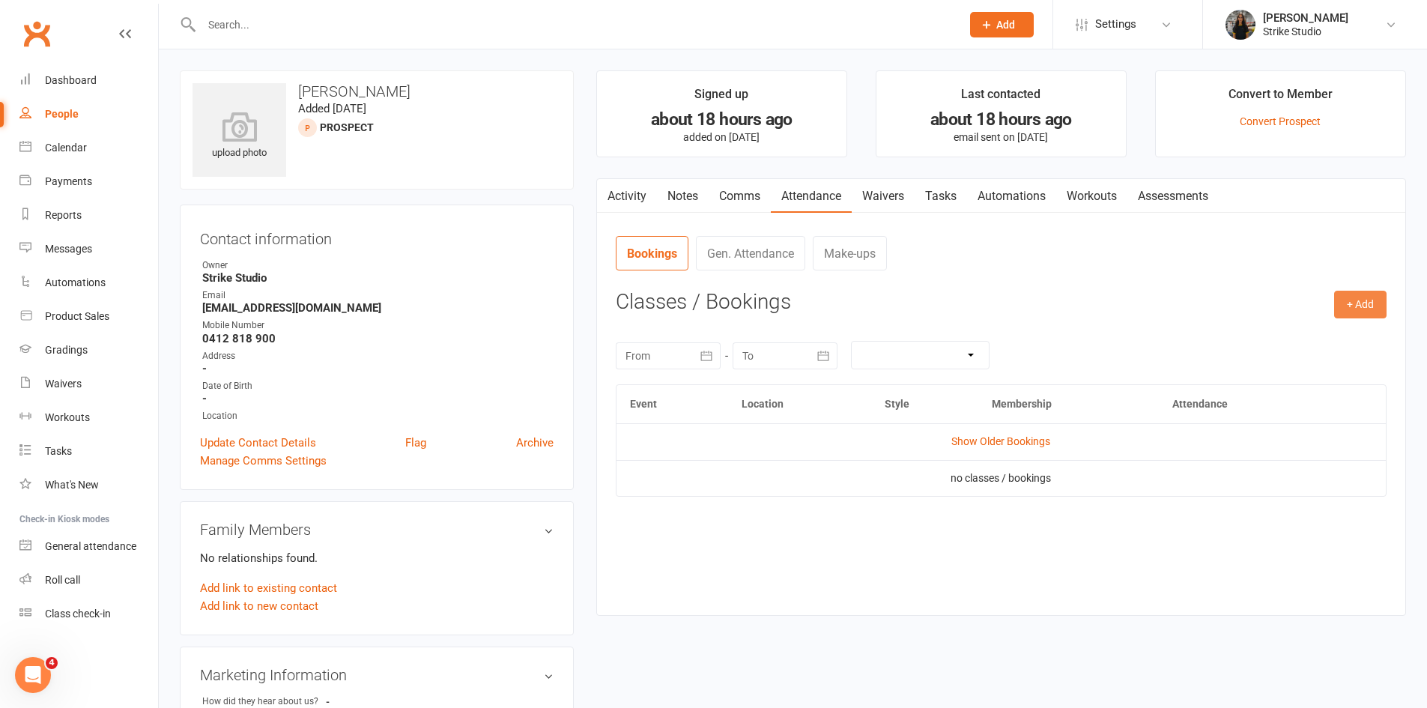
click at [1355, 303] on button "+ Add" at bounding box center [1360, 304] width 52 height 27
click at [1333, 336] on link "Book Event" at bounding box center [1312, 339] width 148 height 30
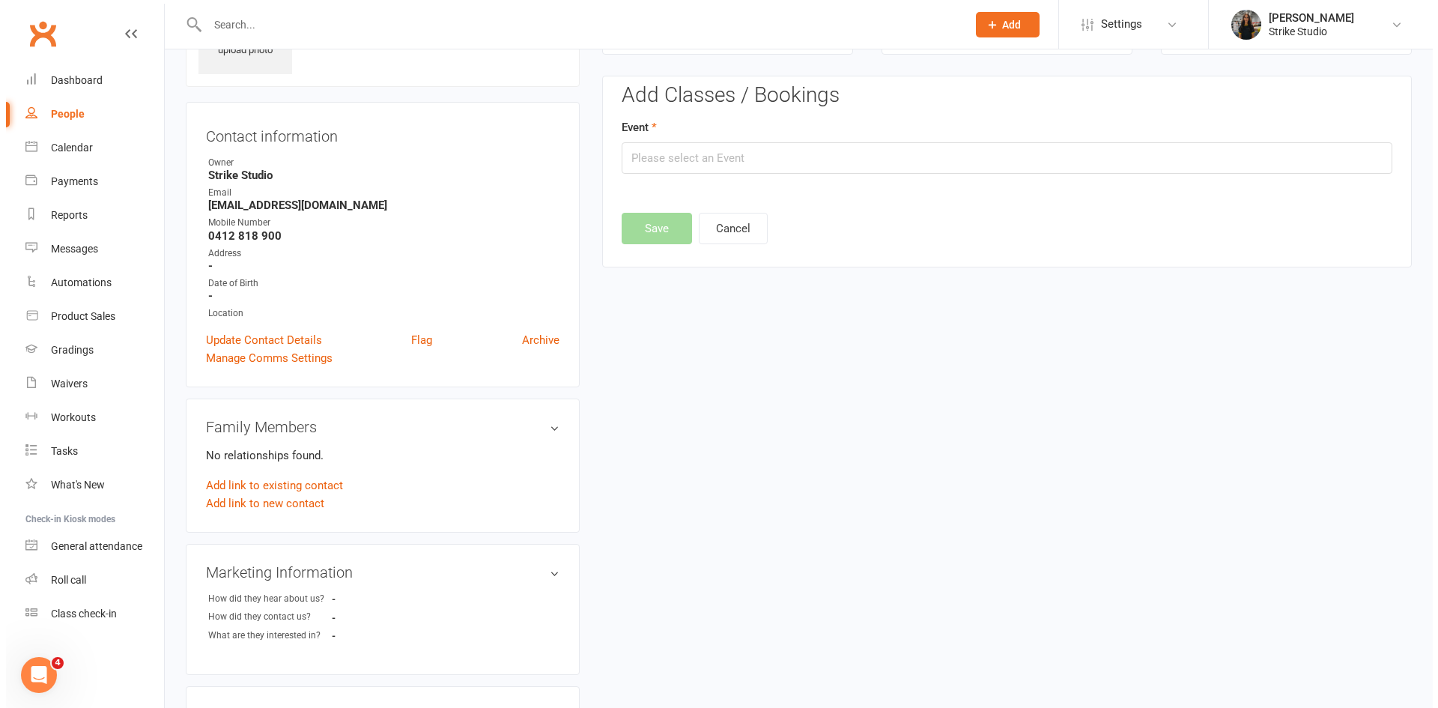
scroll to position [103, 0]
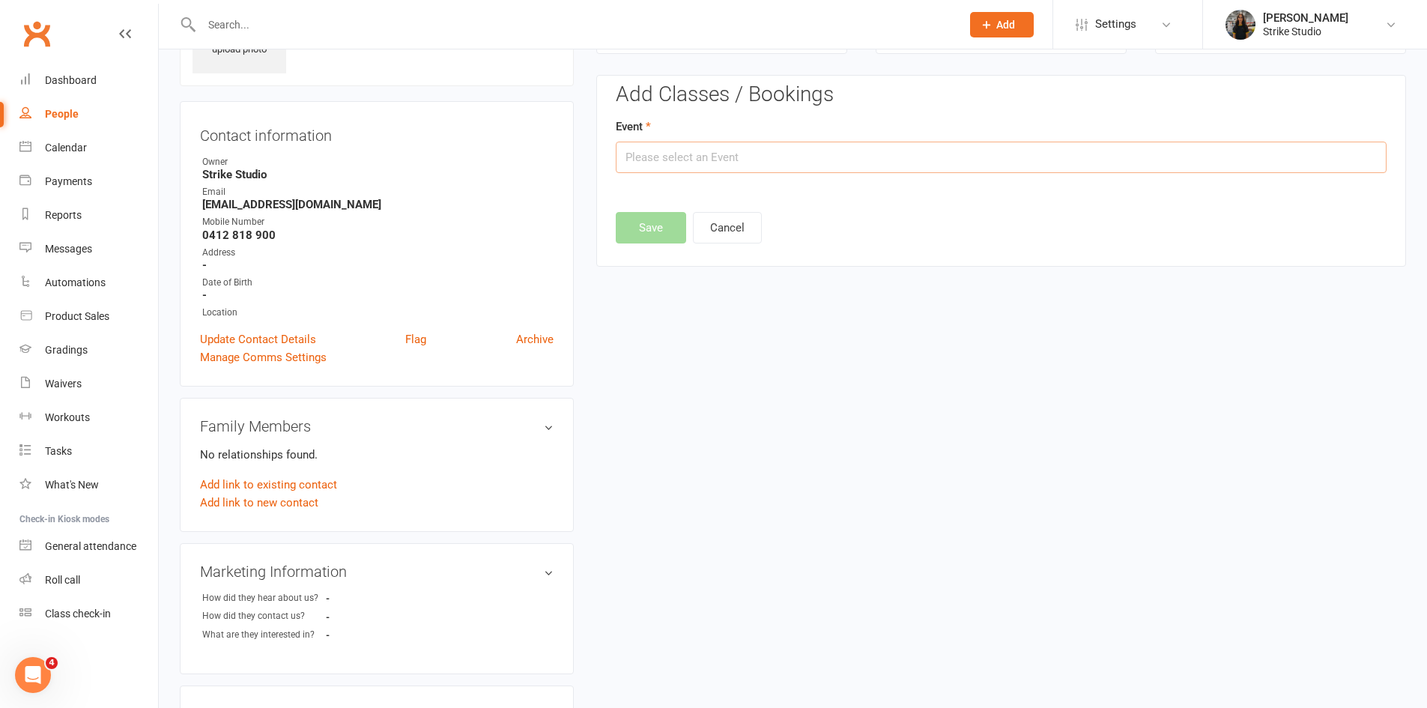
click at [1000, 166] on input "text" at bounding box center [1001, 157] width 771 height 31
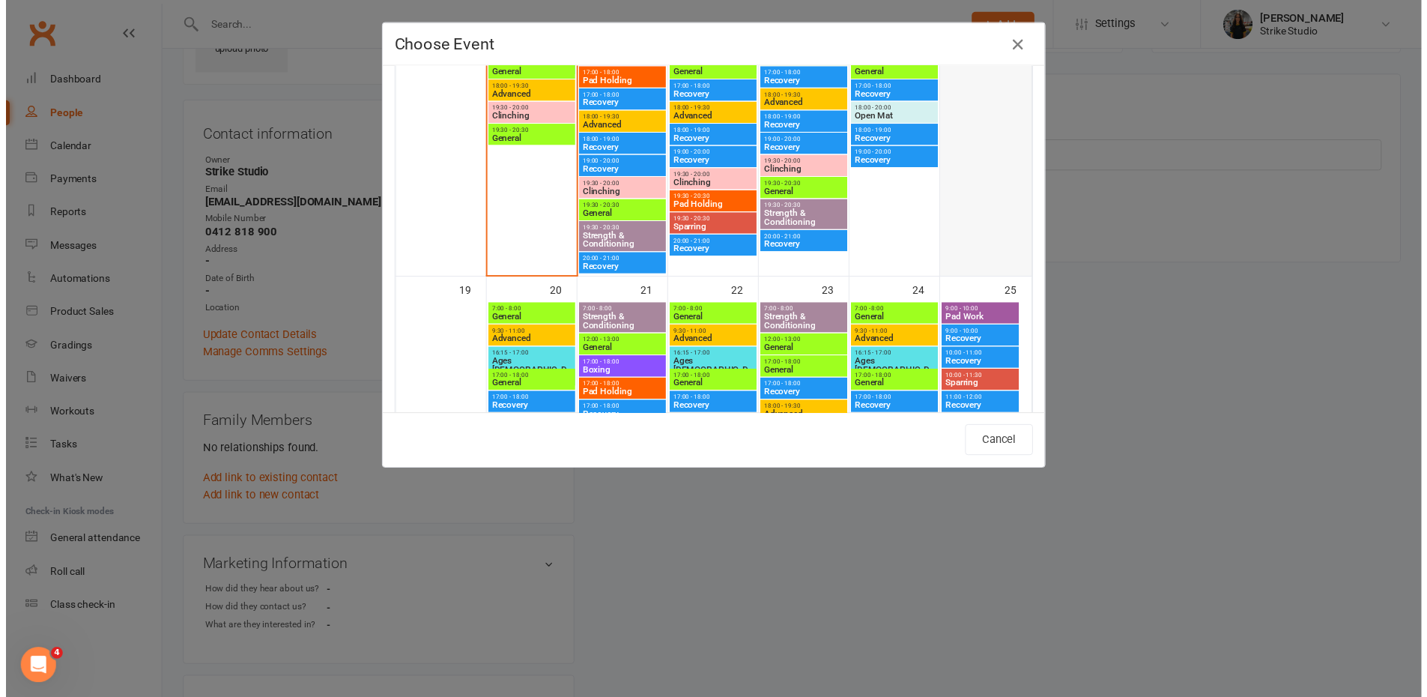
scroll to position [731, 0]
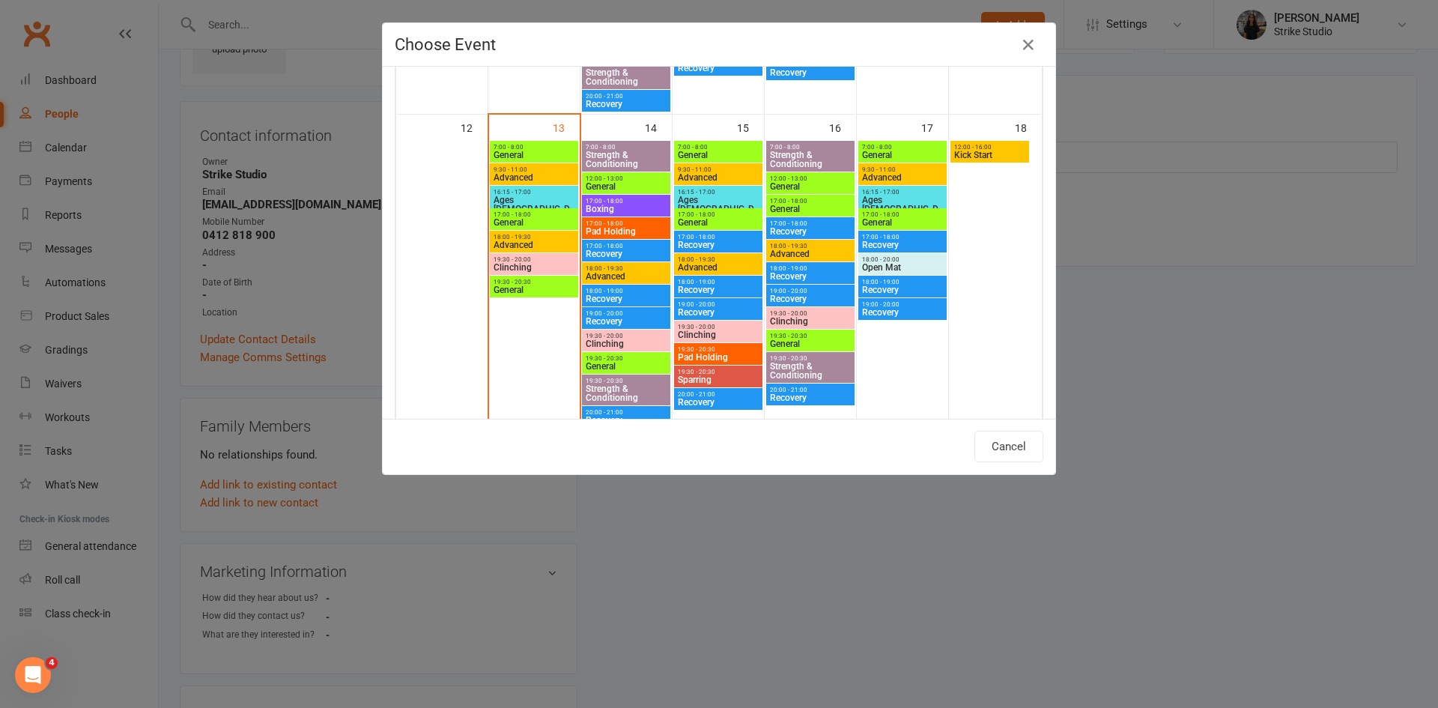
click at [981, 153] on span "Kick Start" at bounding box center [990, 155] width 73 height 9
type input "Kick Start - Oct 18, 2025 12:00:00 PM"
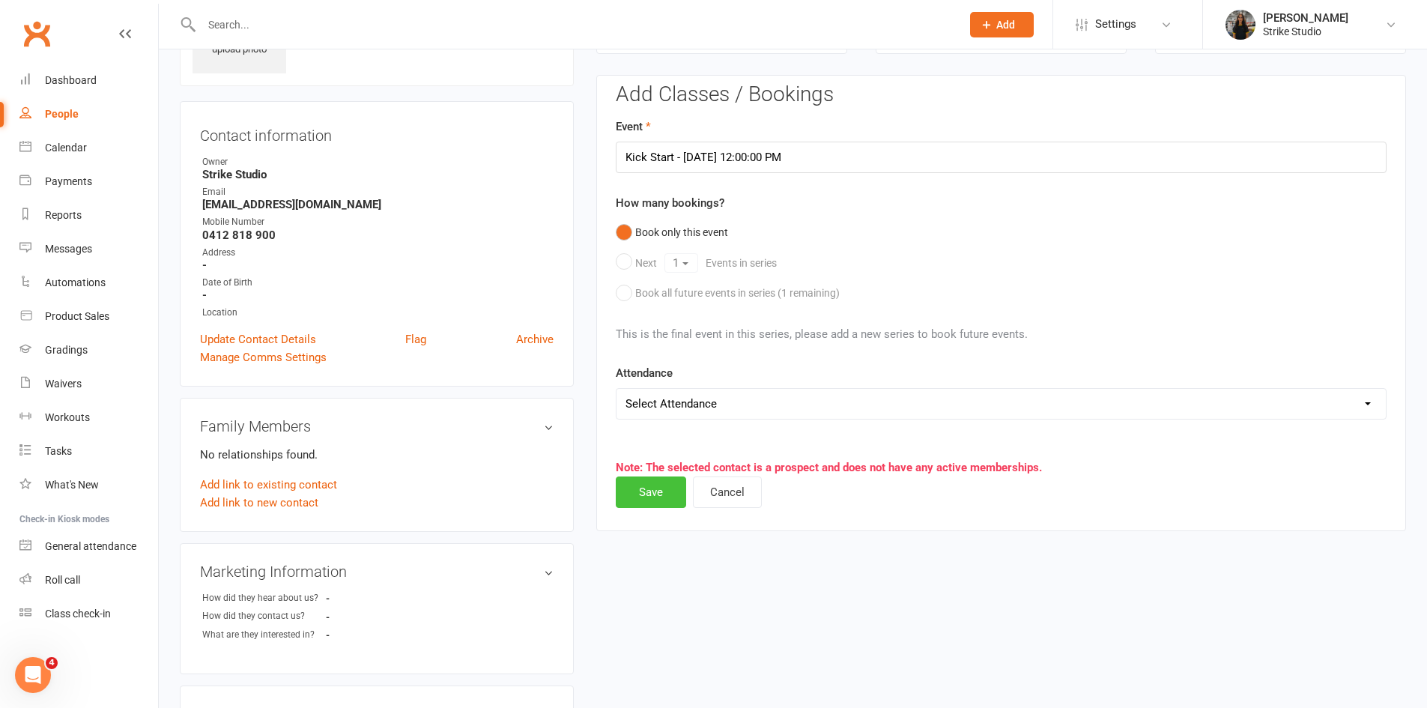
click at [653, 493] on button "Save" at bounding box center [651, 491] width 70 height 31
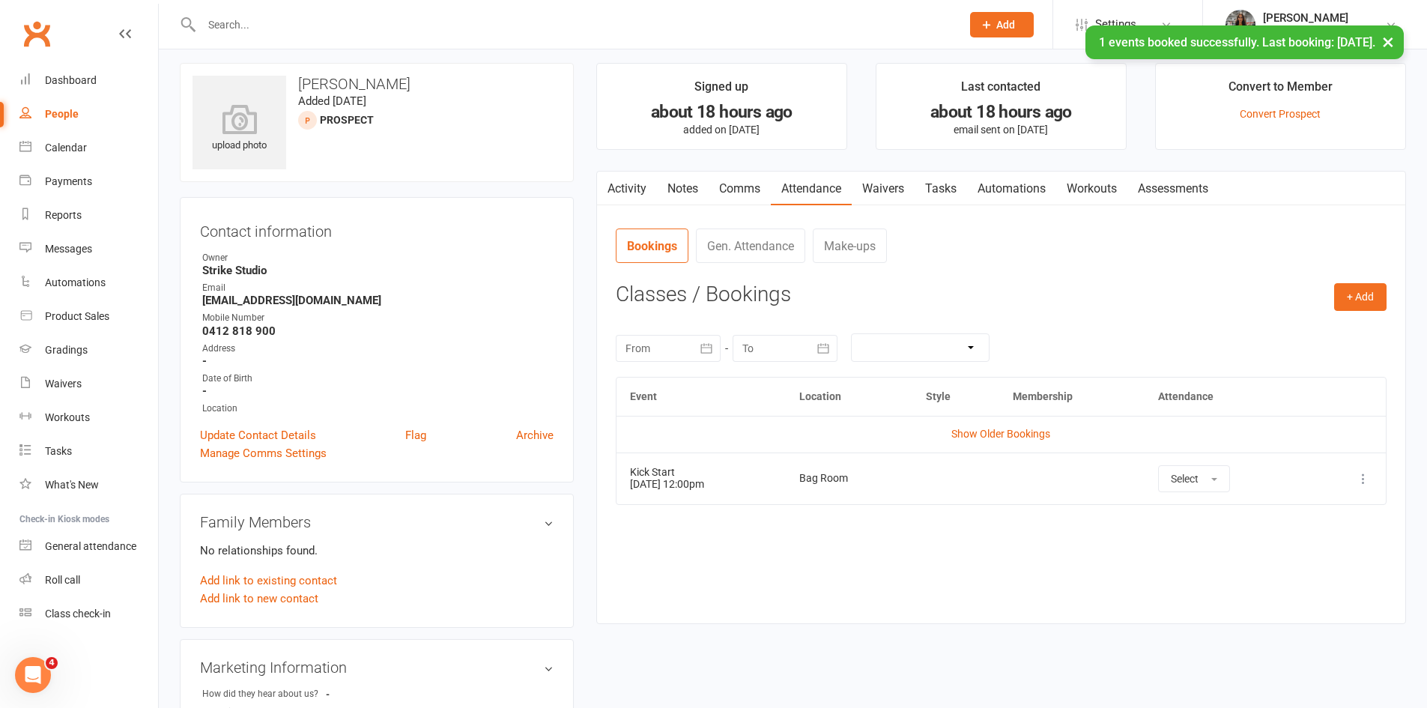
scroll to position [0, 0]
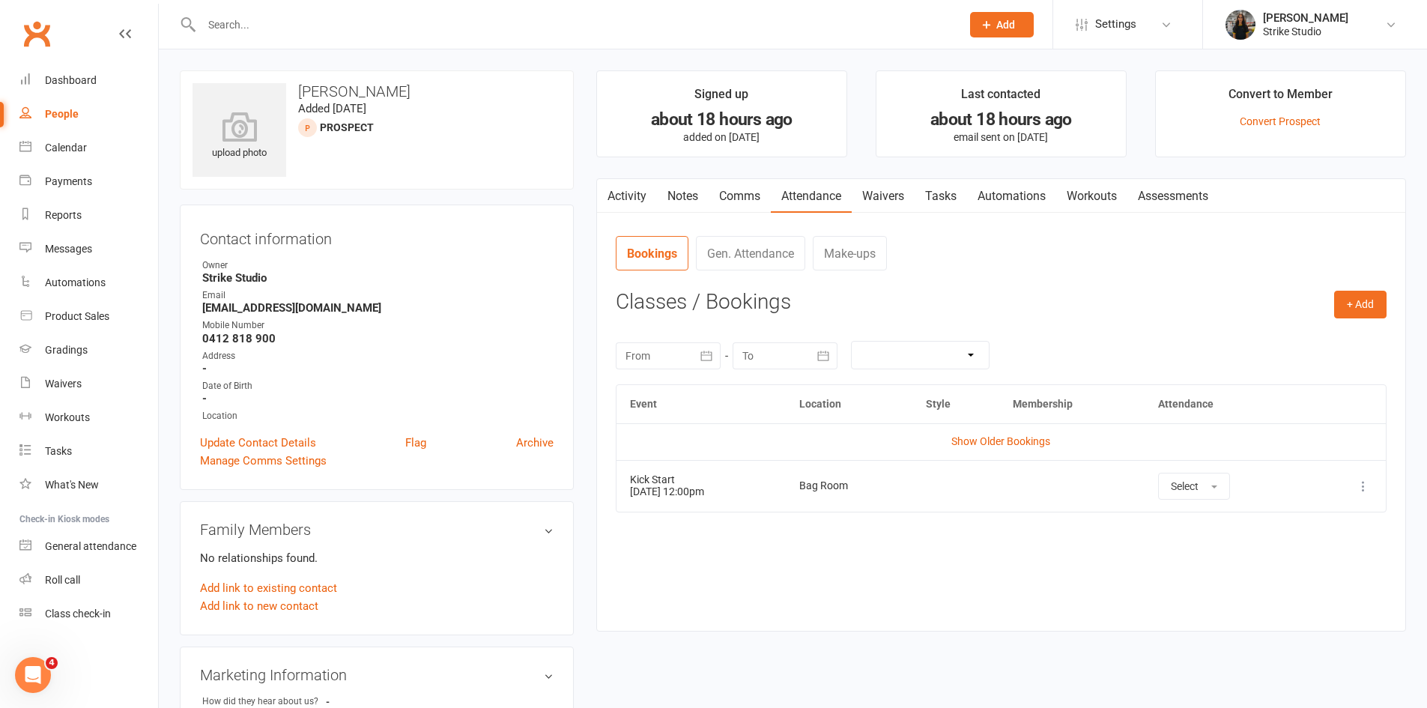
click at [889, 281] on nav "Bookings Gen. Attendance Make-ups" at bounding box center [1001, 258] width 771 height 45
click at [636, 194] on link "Activity" at bounding box center [627, 196] width 60 height 34
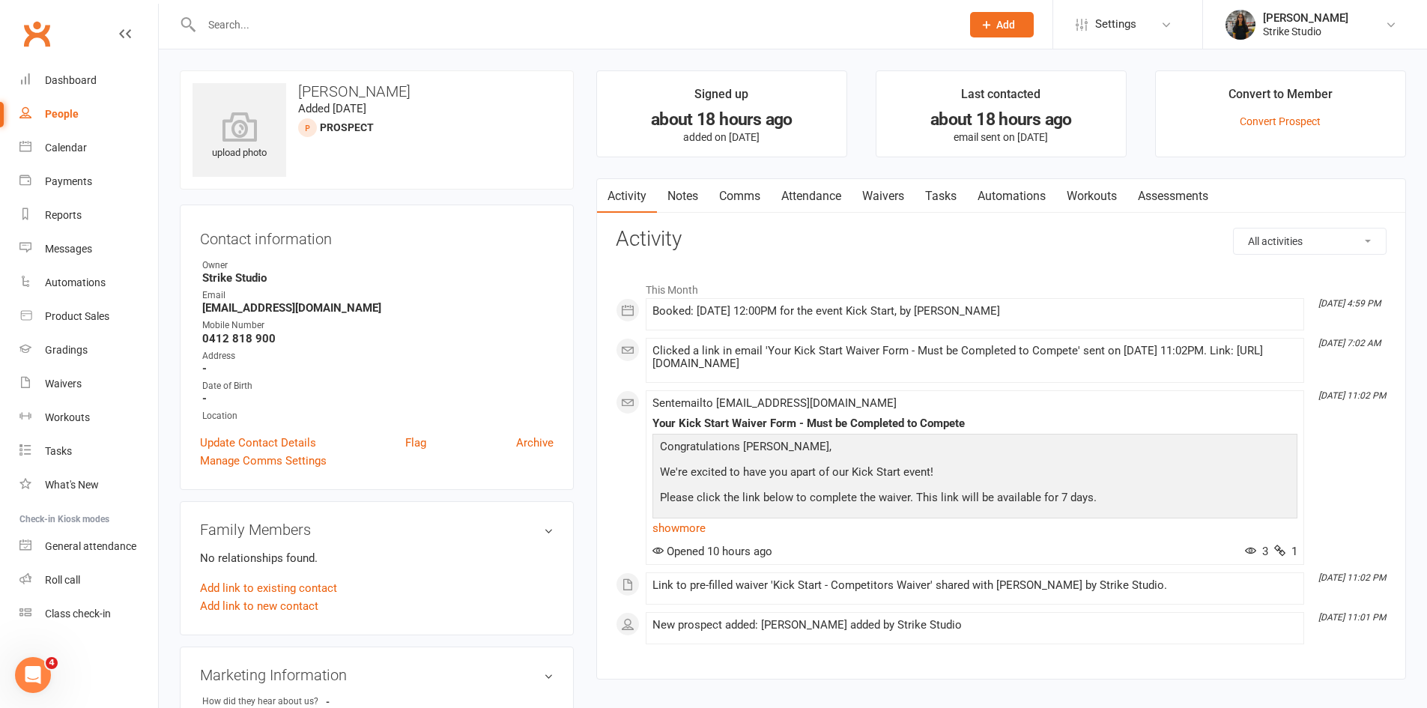
click at [300, 61] on div "upload photo Mia-Rose Marbus Added 12 October, 2025 prospect Contact informatio…" at bounding box center [793, 655] width 1268 height 1213
click at [536, 267] on div "Owner" at bounding box center [377, 265] width 351 height 14
click at [822, 204] on link "Attendance" at bounding box center [811, 196] width 81 height 34
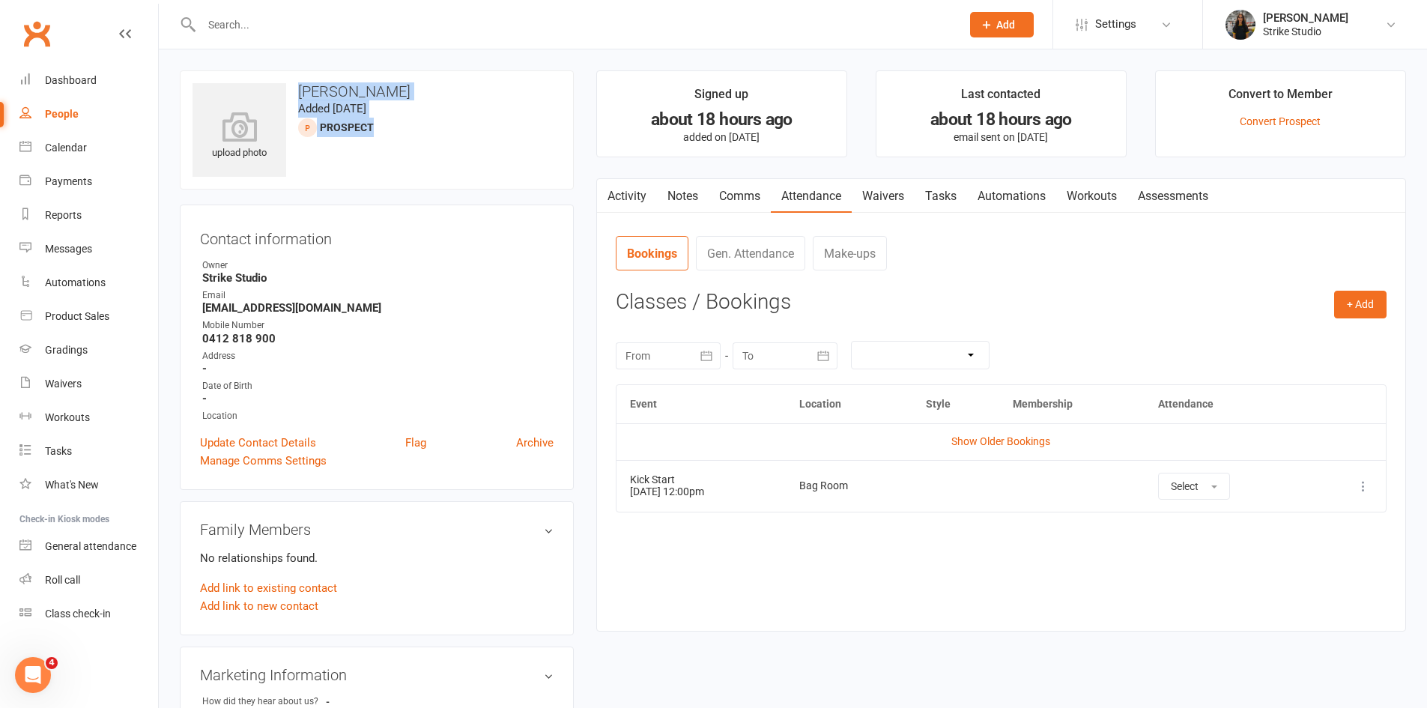
drag, startPoint x: 180, startPoint y: 65, endPoint x: 373, endPoint y: 131, distance: 204.2
click at [373, 131] on div "upload photo Mia-Rose Marbus Added 12 October, 2025 prospect Contact informatio…" at bounding box center [793, 655] width 1268 height 1213
click at [372, 131] on snap "prospect" at bounding box center [347, 127] width 54 height 12
drag, startPoint x: 377, startPoint y: 128, endPoint x: 297, endPoint y: 97, distance: 86.1
click at [297, 97] on div "upload photo Mia-Rose Marbus Added 12 October, 2025 prospect" at bounding box center [377, 129] width 394 height 119
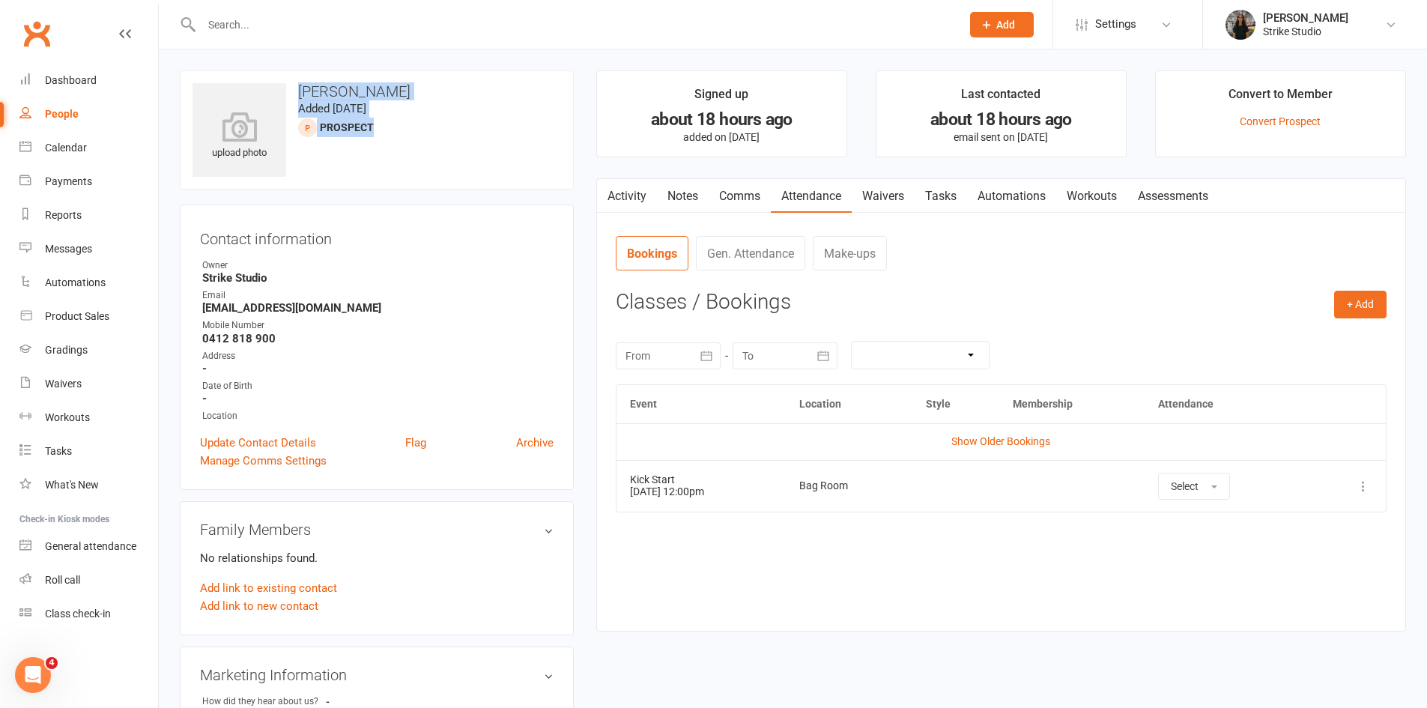
click at [391, 91] on h3 "Mia-Rose Marbus" at bounding box center [377, 91] width 369 height 16
drag, startPoint x: 425, startPoint y: 92, endPoint x: 299, endPoint y: 86, distance: 126.0
click at [299, 86] on h3 "Mia-Rose Marbus" at bounding box center [377, 91] width 369 height 16
click at [299, 64] on div "upload photo Mia-Rose Marbus Added 12 October, 2025 prospect Contact informatio…" at bounding box center [793, 655] width 1268 height 1213
click at [556, 33] on input "text" at bounding box center [574, 24] width 754 height 21
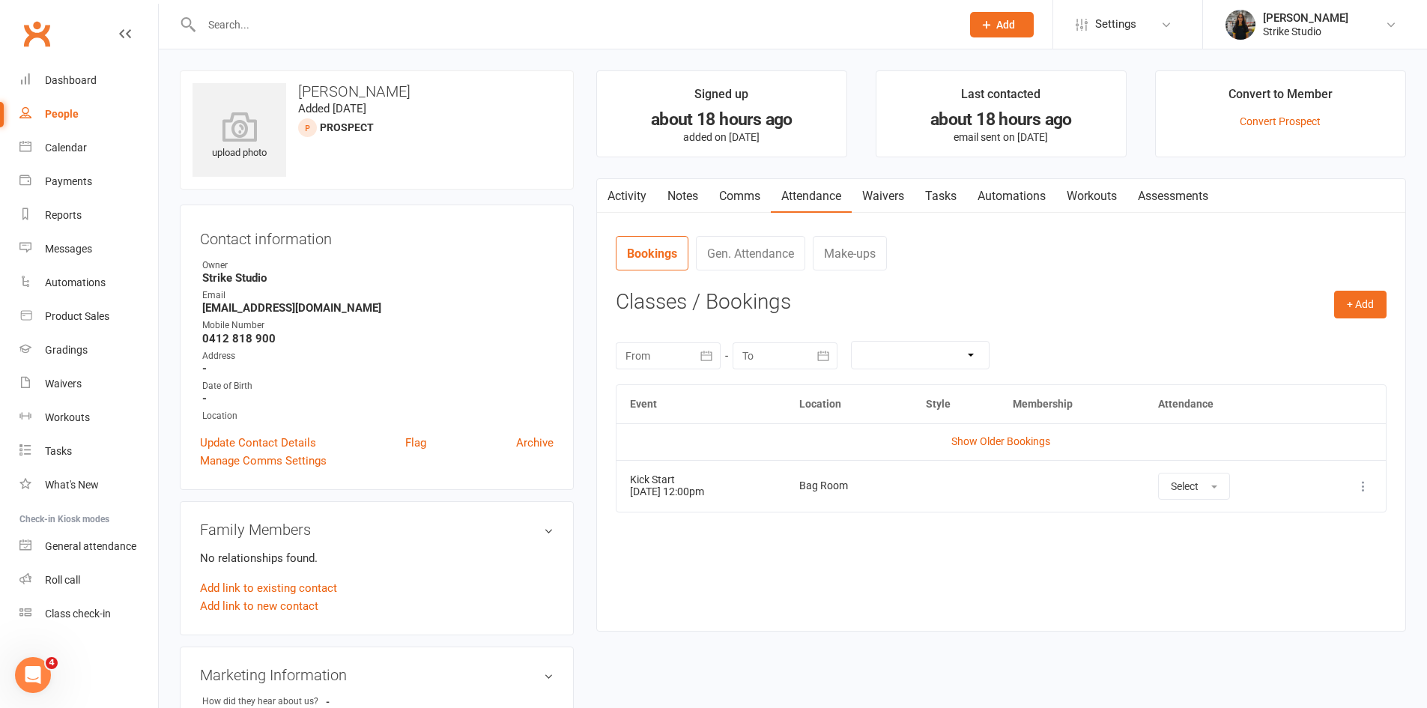
paste input "Andrew McLachlan"
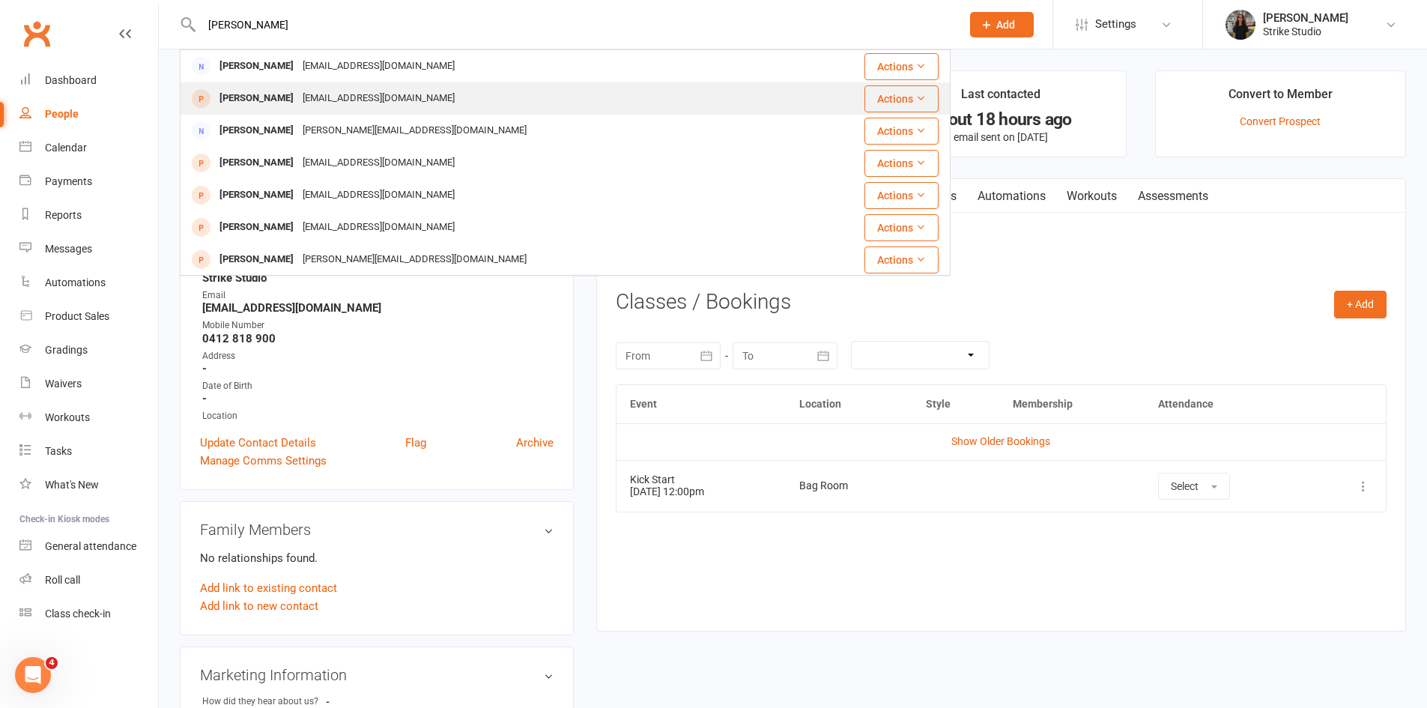
type input "Andrew McLachlan"
click at [322, 99] on div "russellgemma503@gmail.com" at bounding box center [378, 99] width 161 height 22
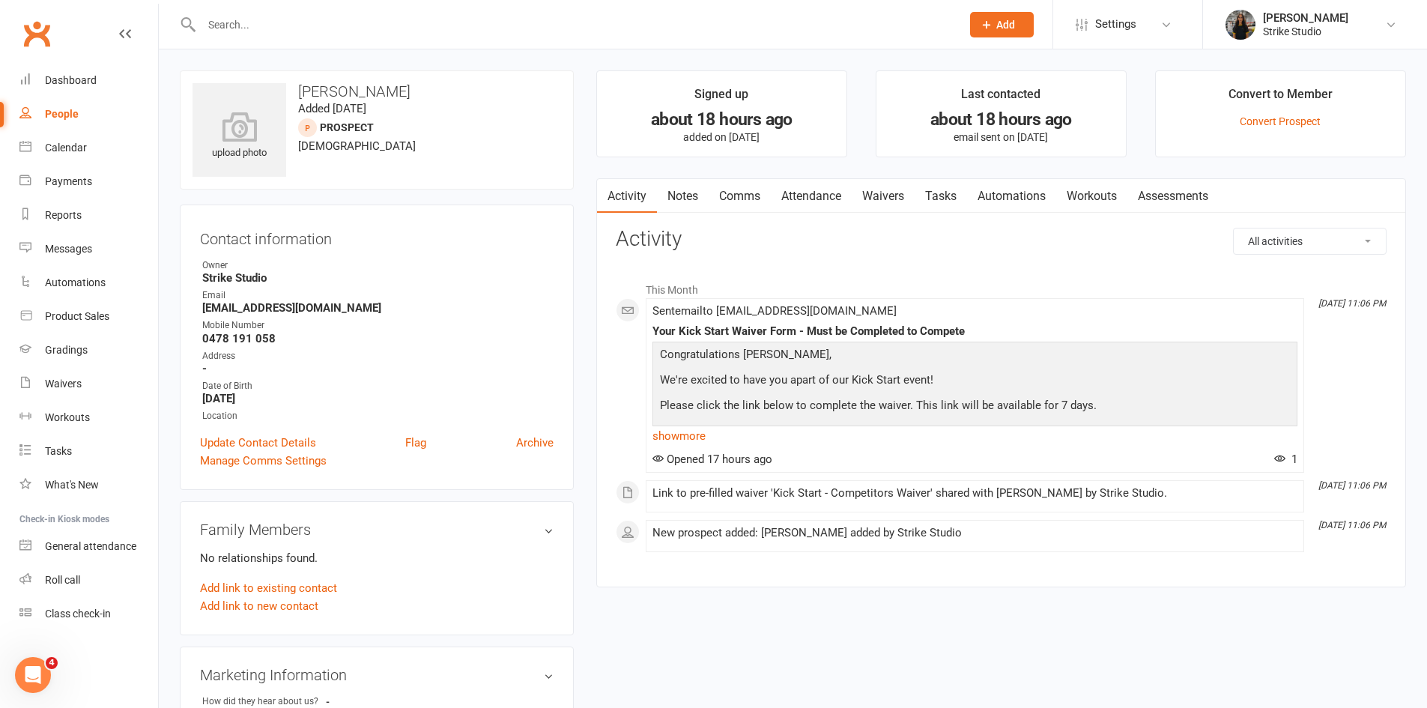
drag, startPoint x: 333, startPoint y: 25, endPoint x: 318, endPoint y: 21, distance: 16.2
click at [330, 25] on input "text" at bounding box center [574, 24] width 754 height 21
paste input "[PERSON_NAME]"
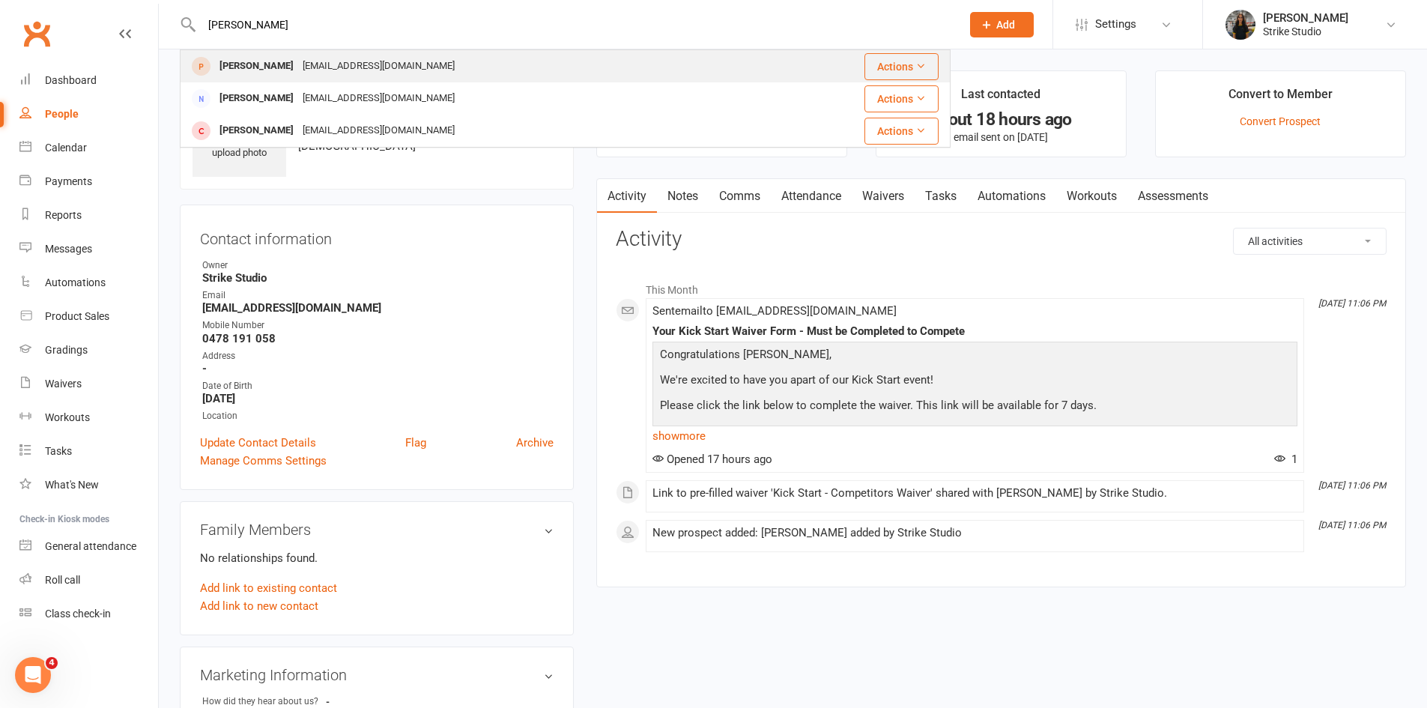
type input "[PERSON_NAME]"
click at [410, 79] on div "Poppy Verbeek griffithscharmaine@gmail.com" at bounding box center [476, 66] width 590 height 31
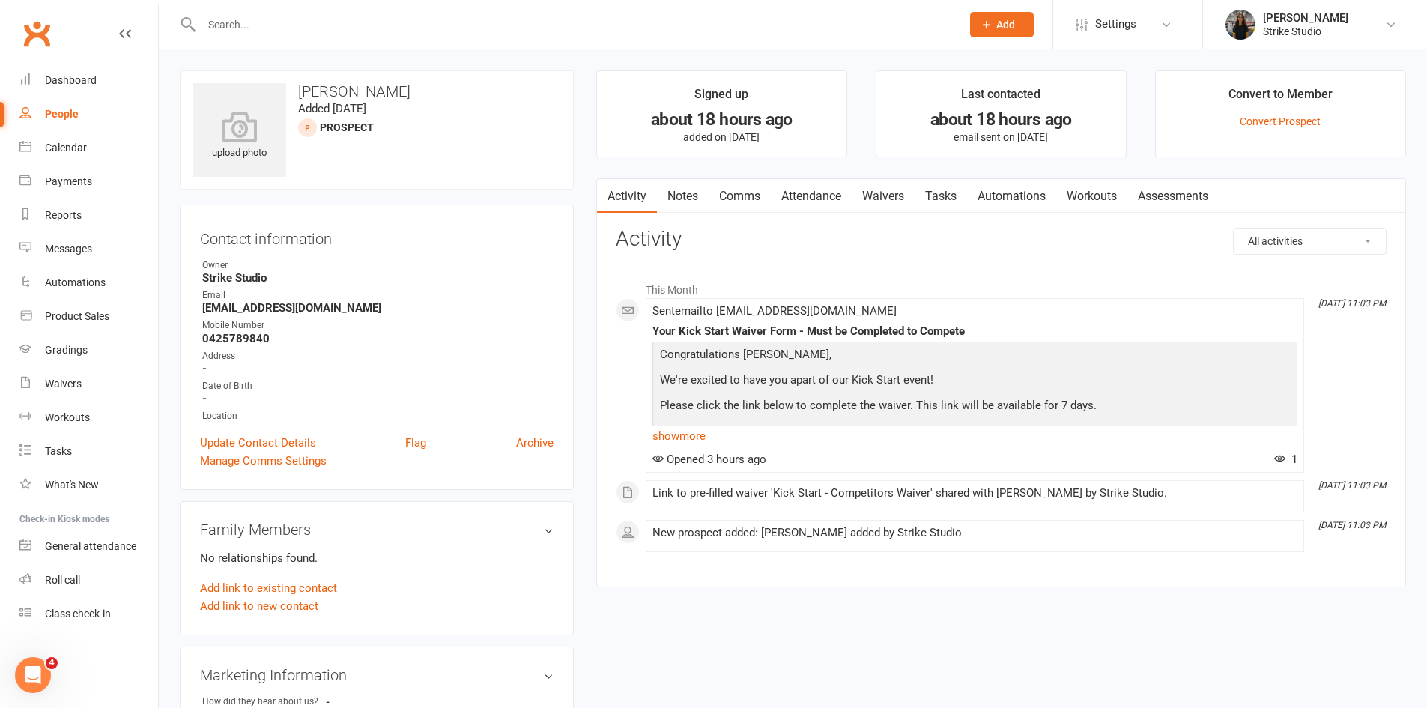
click at [810, 197] on link "Attendance" at bounding box center [811, 196] width 81 height 34
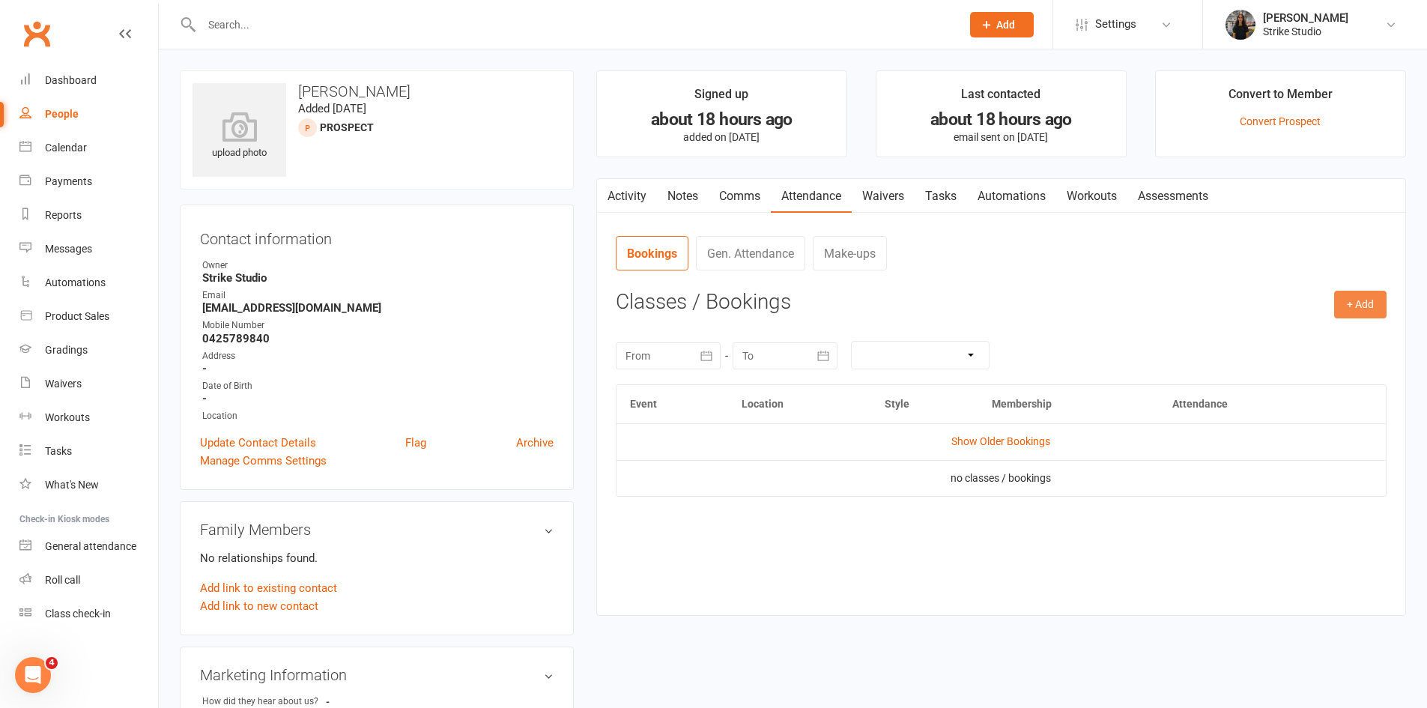
click at [1334, 309] on button "+ Add" at bounding box center [1360, 304] width 52 height 27
click at [1286, 335] on link "Book Event" at bounding box center [1312, 339] width 148 height 30
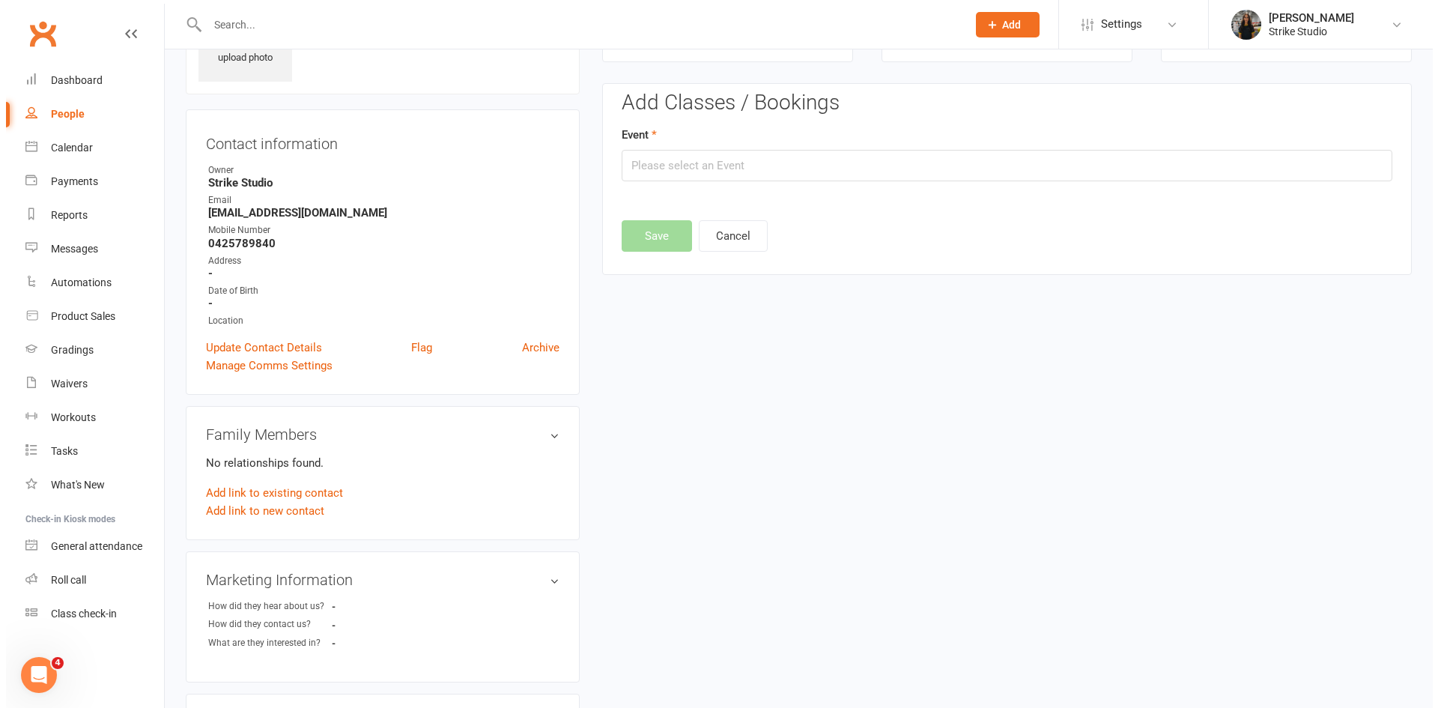
scroll to position [103, 0]
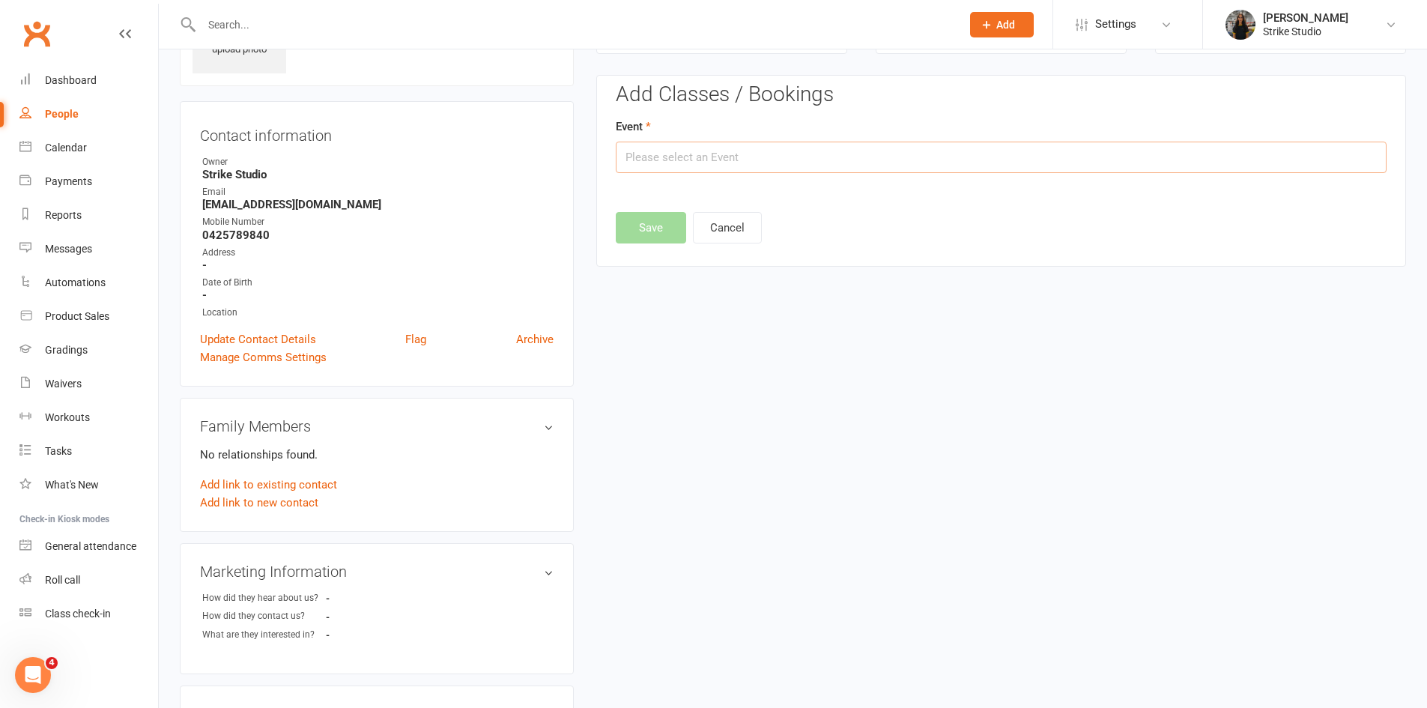
click at [715, 160] on input "text" at bounding box center [1001, 157] width 771 height 31
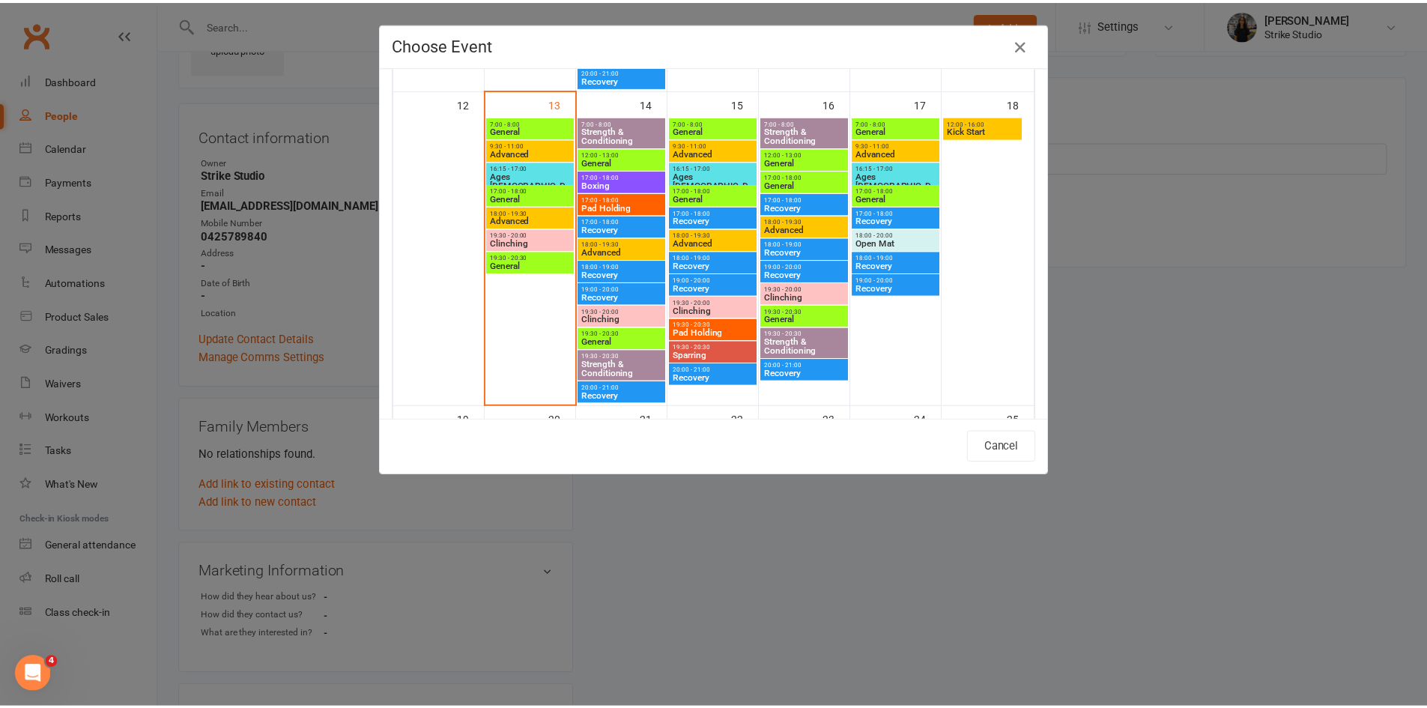
scroll to position [749, 0]
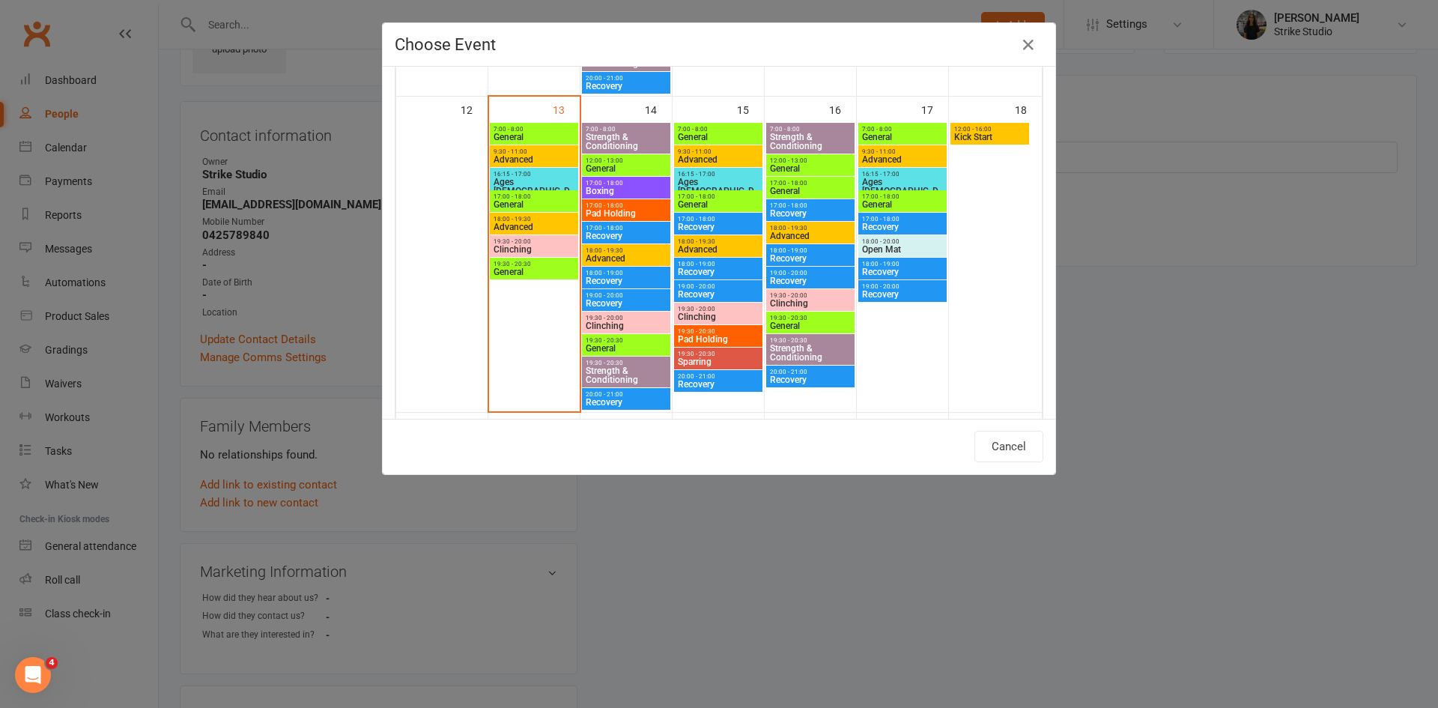
click at [979, 139] on span "Kick Start" at bounding box center [990, 137] width 73 height 9
type input "Kick Start - Oct 18, 2025 12:00:00 PM"
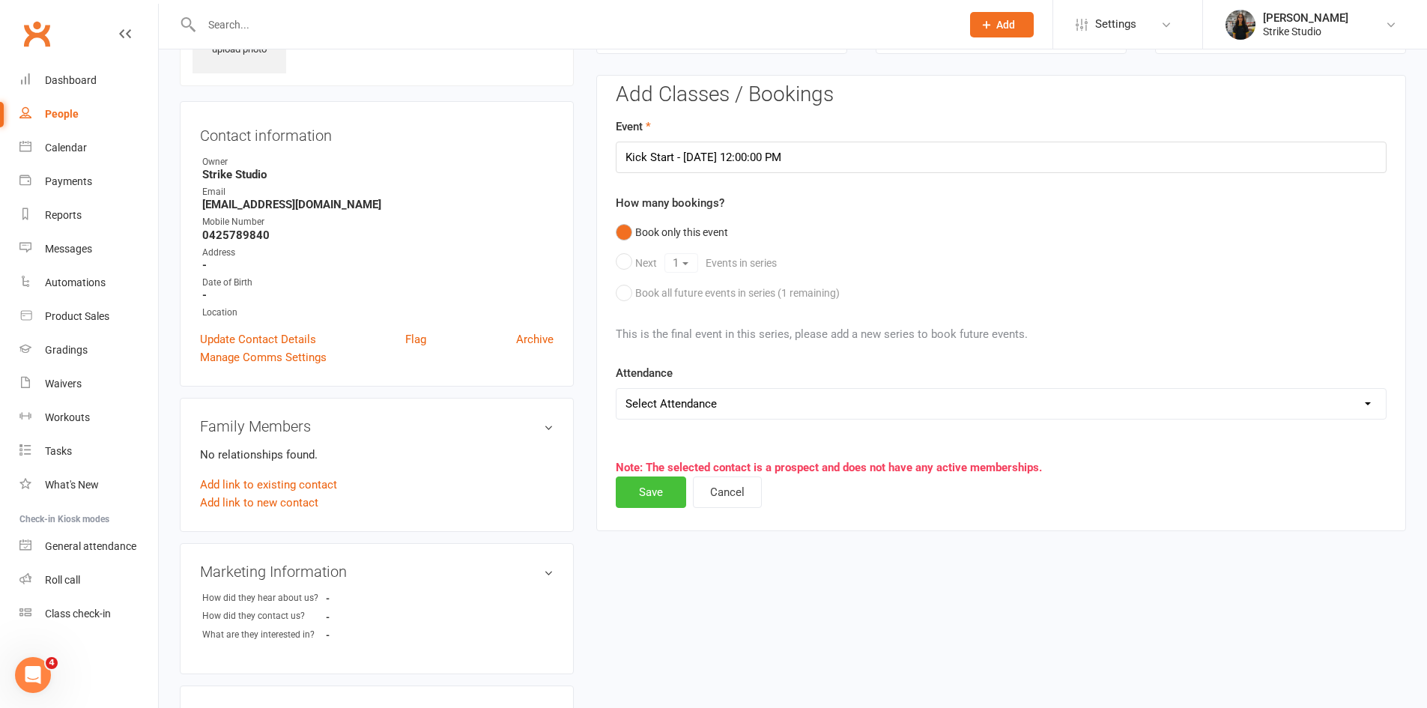
click at [659, 491] on button "Save" at bounding box center [651, 491] width 70 height 31
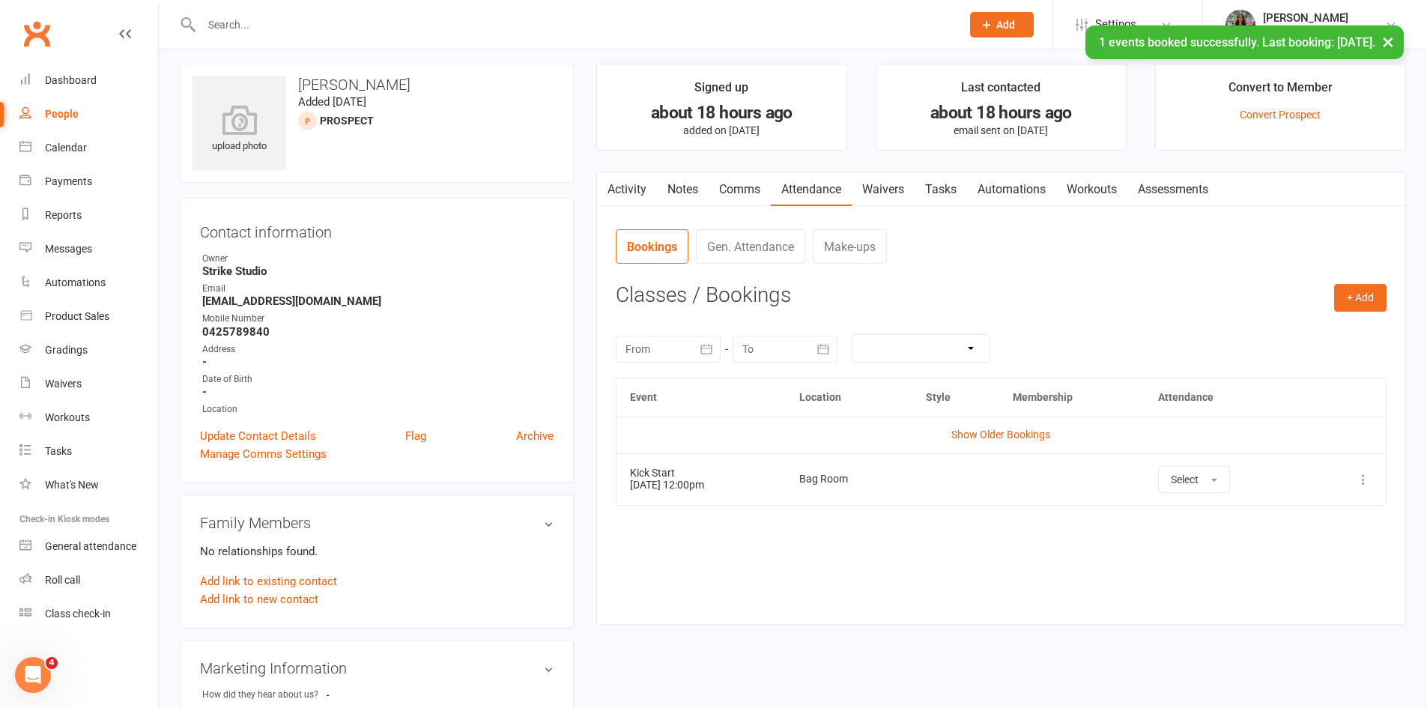
scroll to position [0, 0]
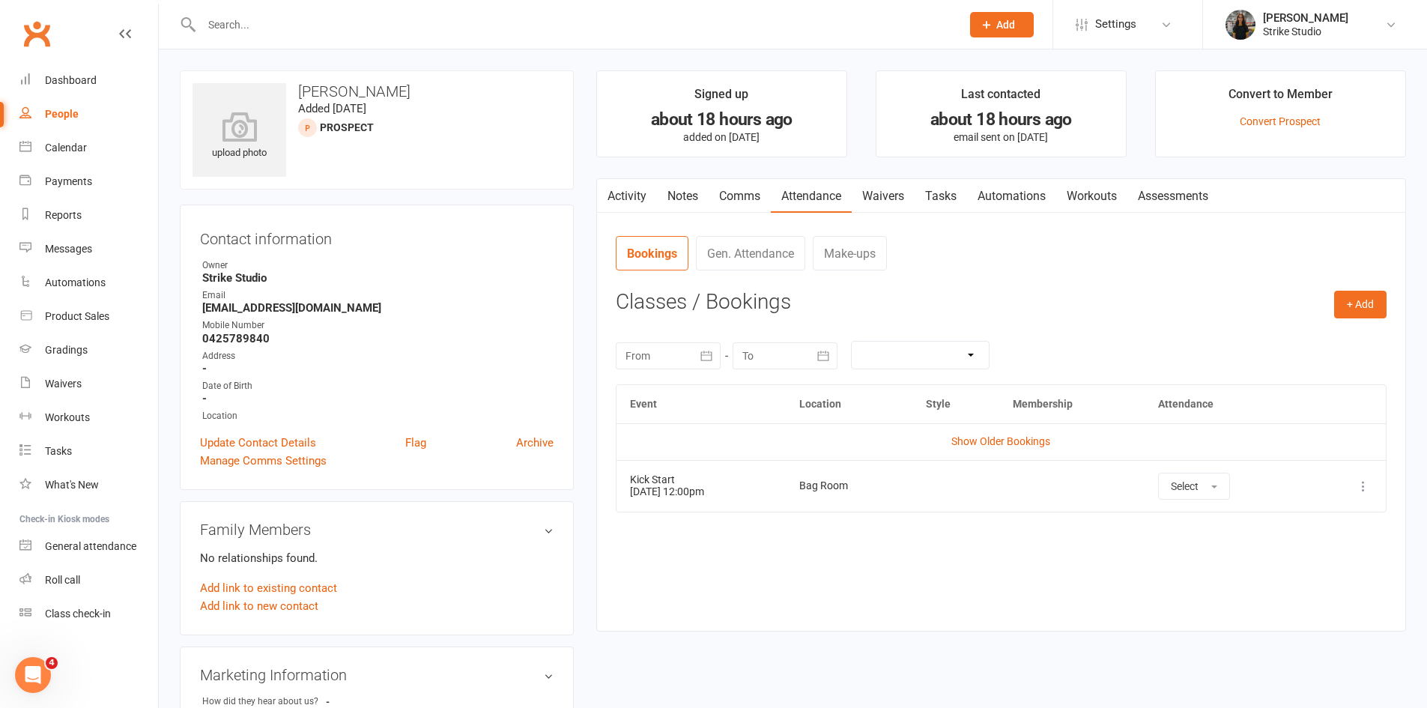
click at [441, 13] on div at bounding box center [565, 24] width 771 height 49
click at [348, 39] on div at bounding box center [565, 24] width 771 height 49
click at [344, 21] on input "text" at bounding box center [574, 24] width 754 height 21
paste input "[PERSON_NAME]"
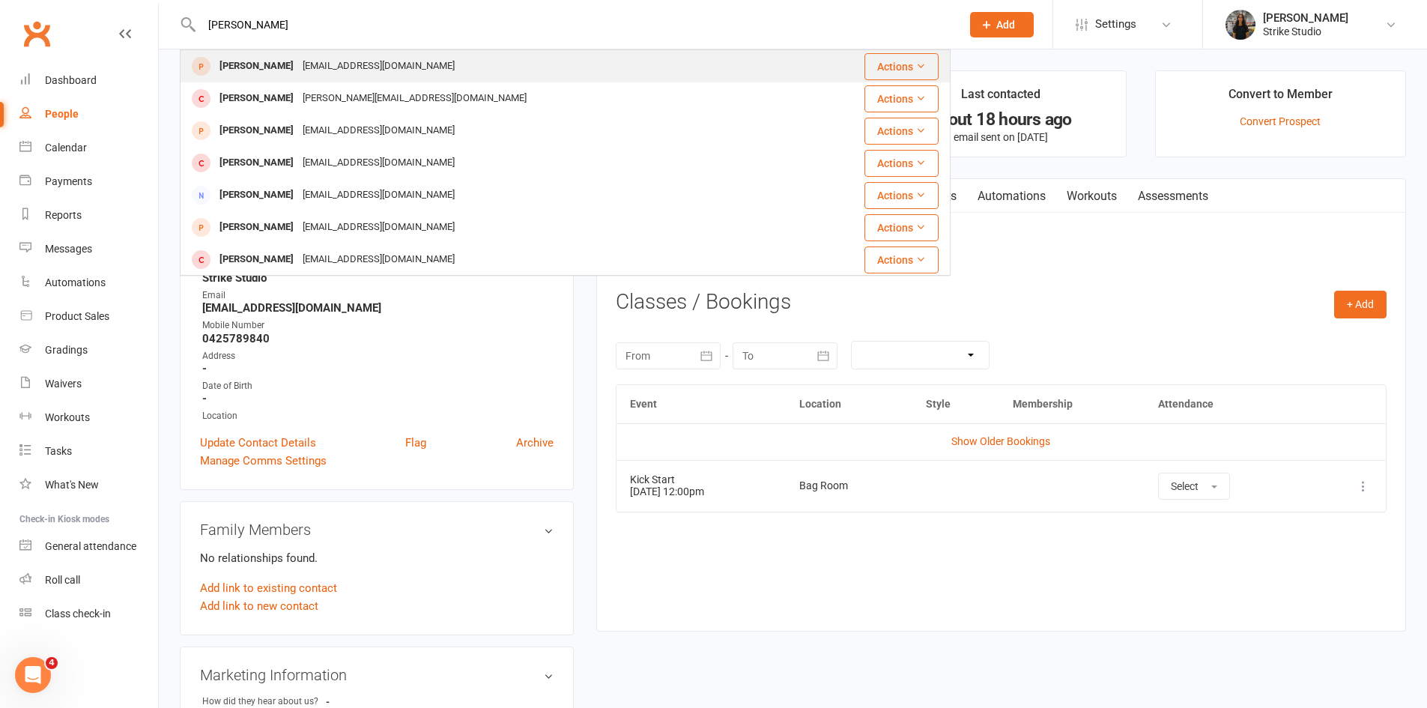
type input "[PERSON_NAME]"
click at [351, 70] on div "Balynsanders04@gmail.com" at bounding box center [378, 66] width 161 height 22
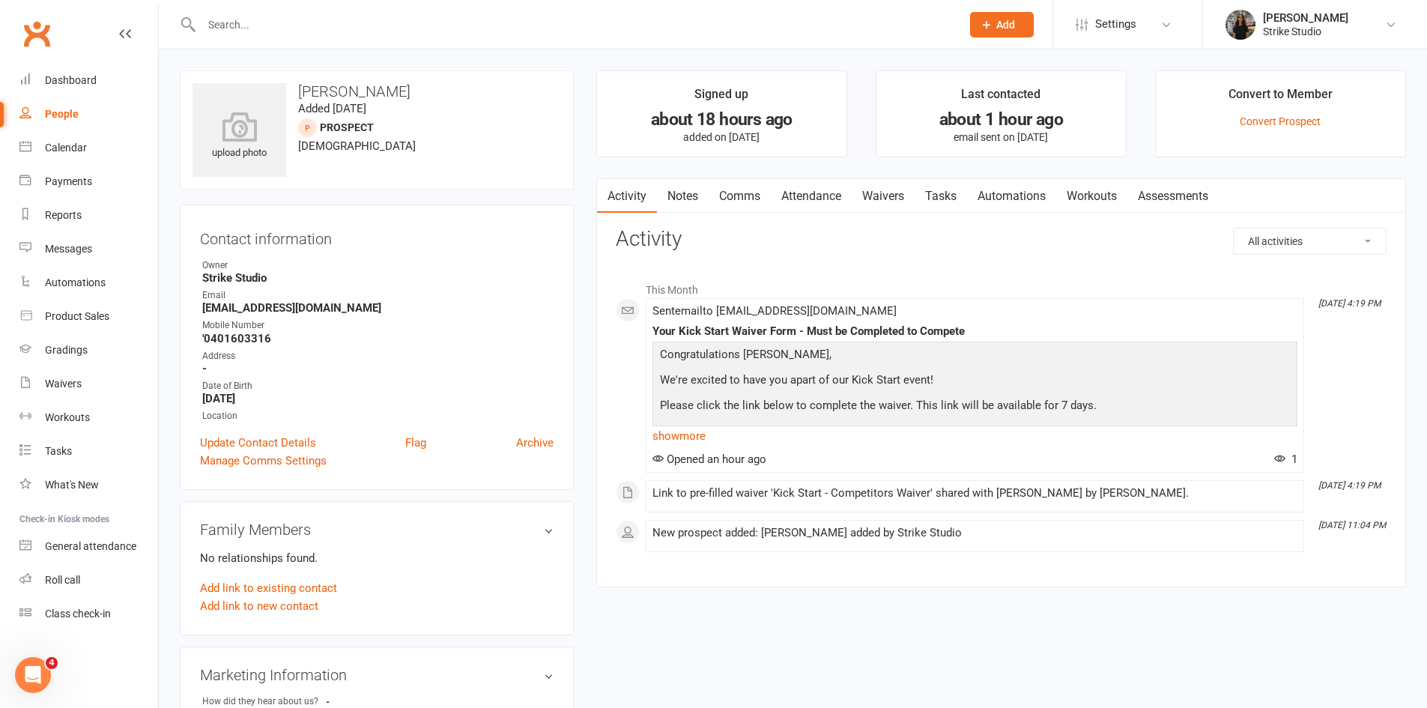
click at [819, 184] on link "Attendance" at bounding box center [811, 196] width 81 height 34
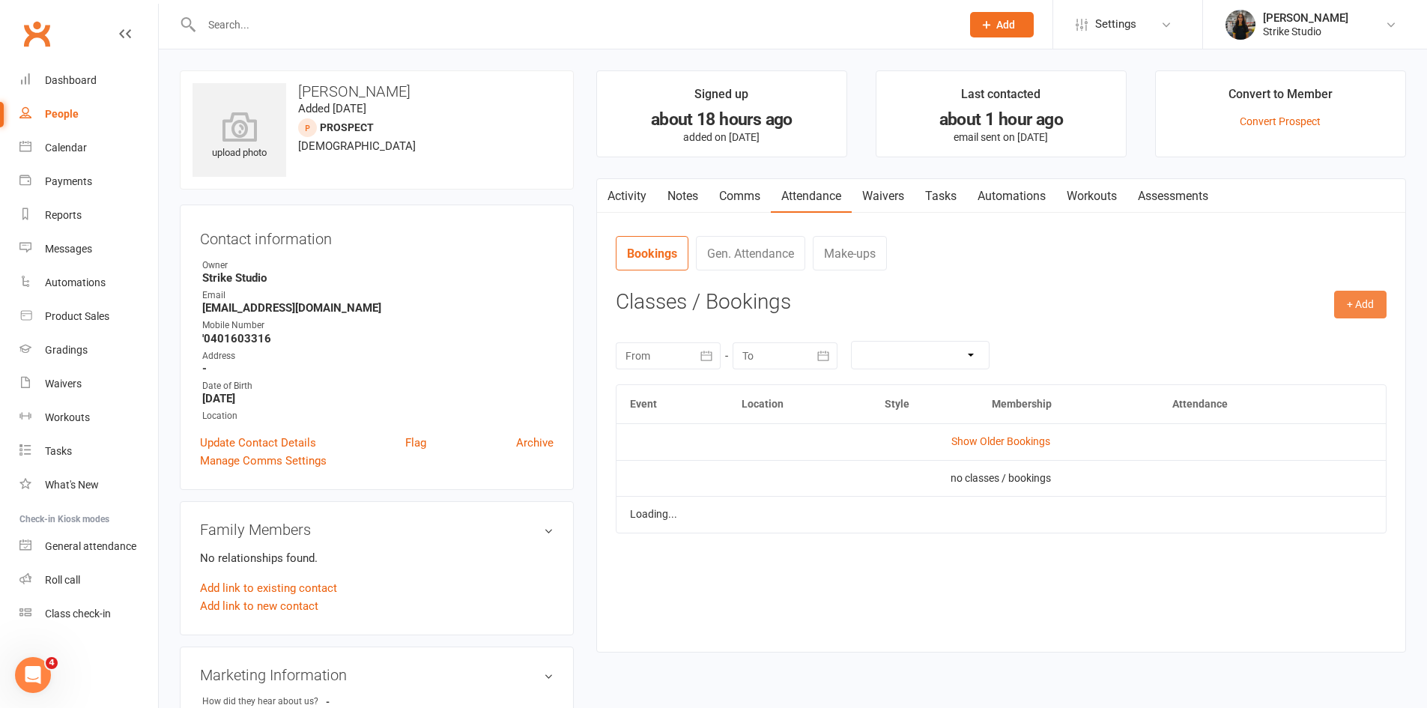
click at [1366, 306] on button "+ Add" at bounding box center [1360, 304] width 52 height 27
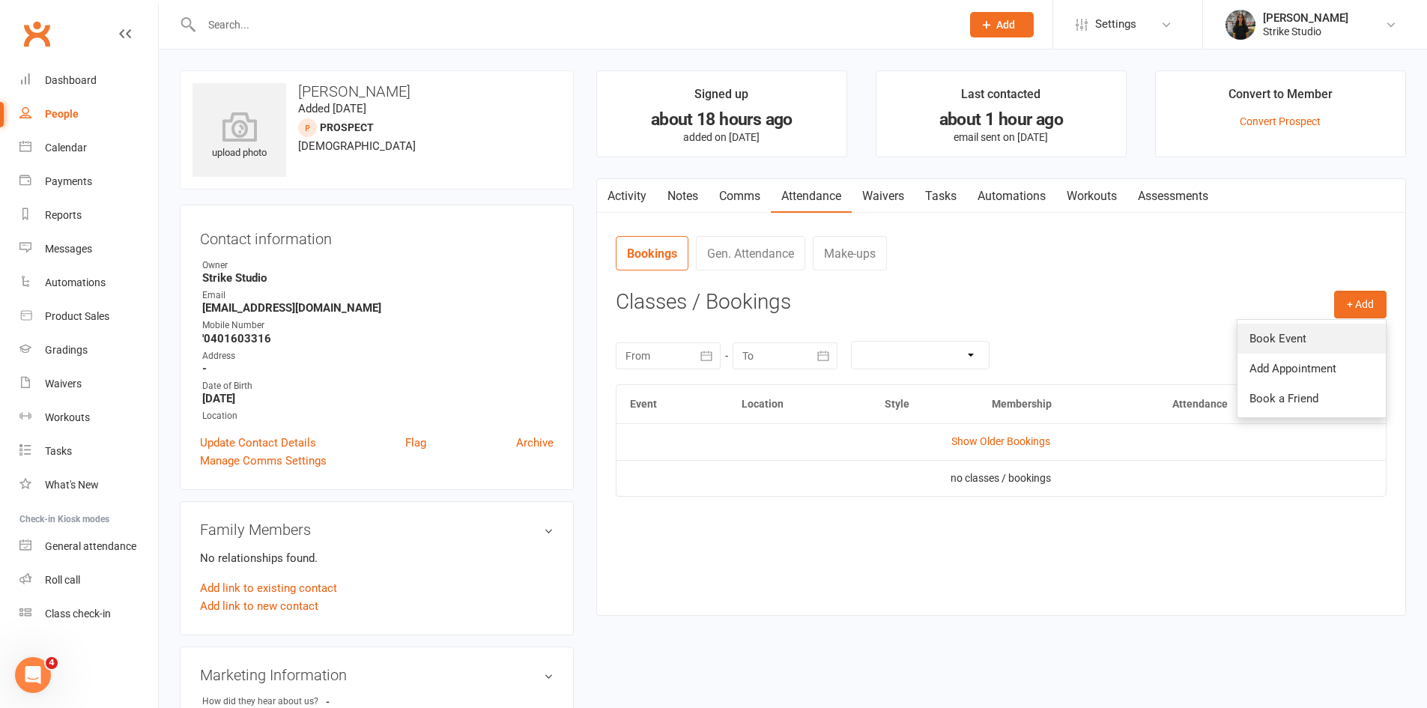
click at [1295, 338] on link "Book Event" at bounding box center [1312, 339] width 148 height 30
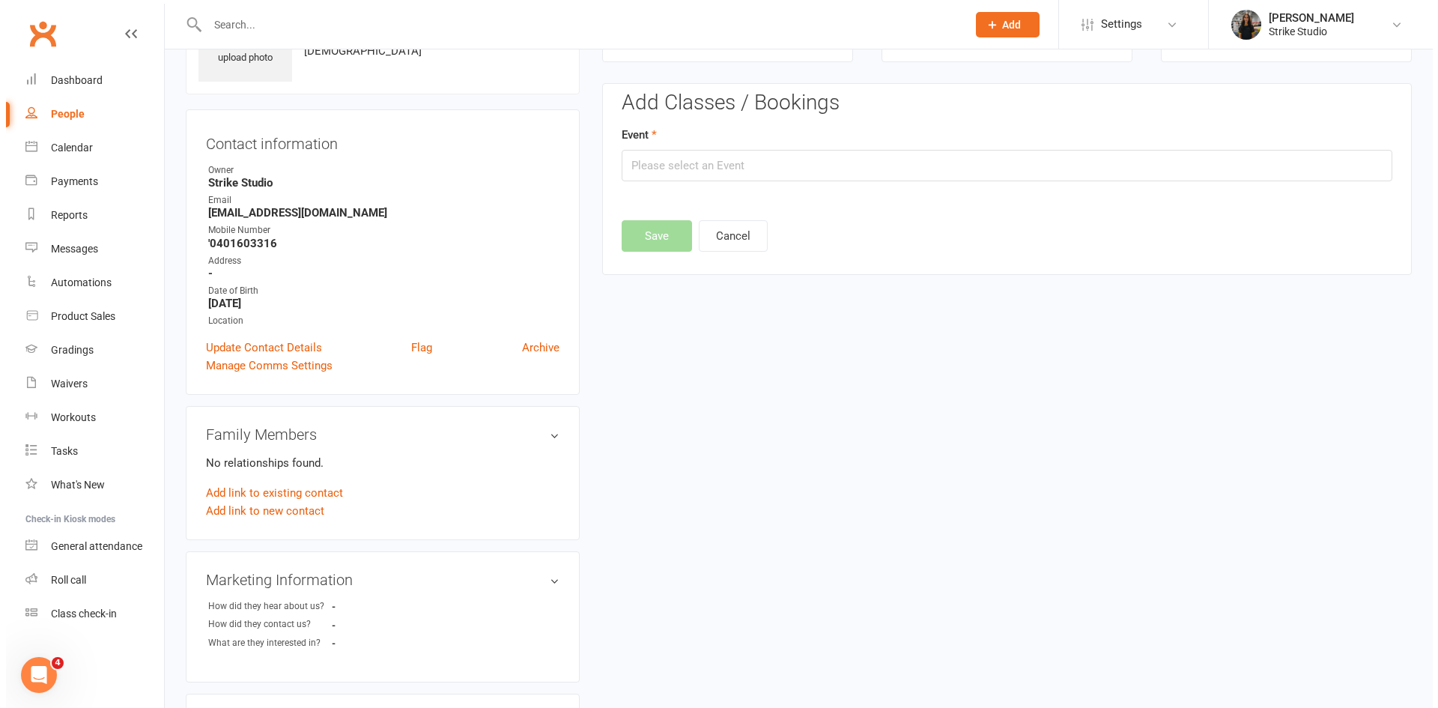
scroll to position [103, 0]
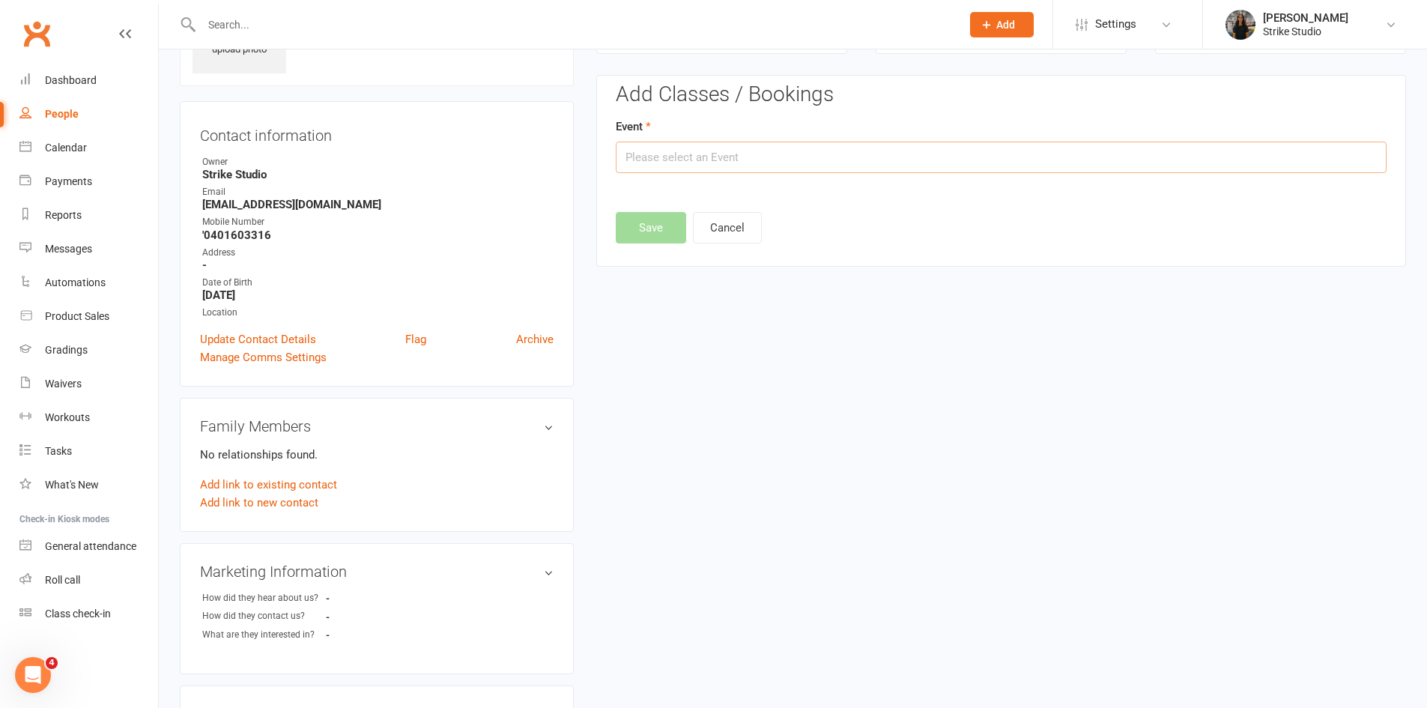
click at [773, 158] on input "text" at bounding box center [1001, 157] width 771 height 31
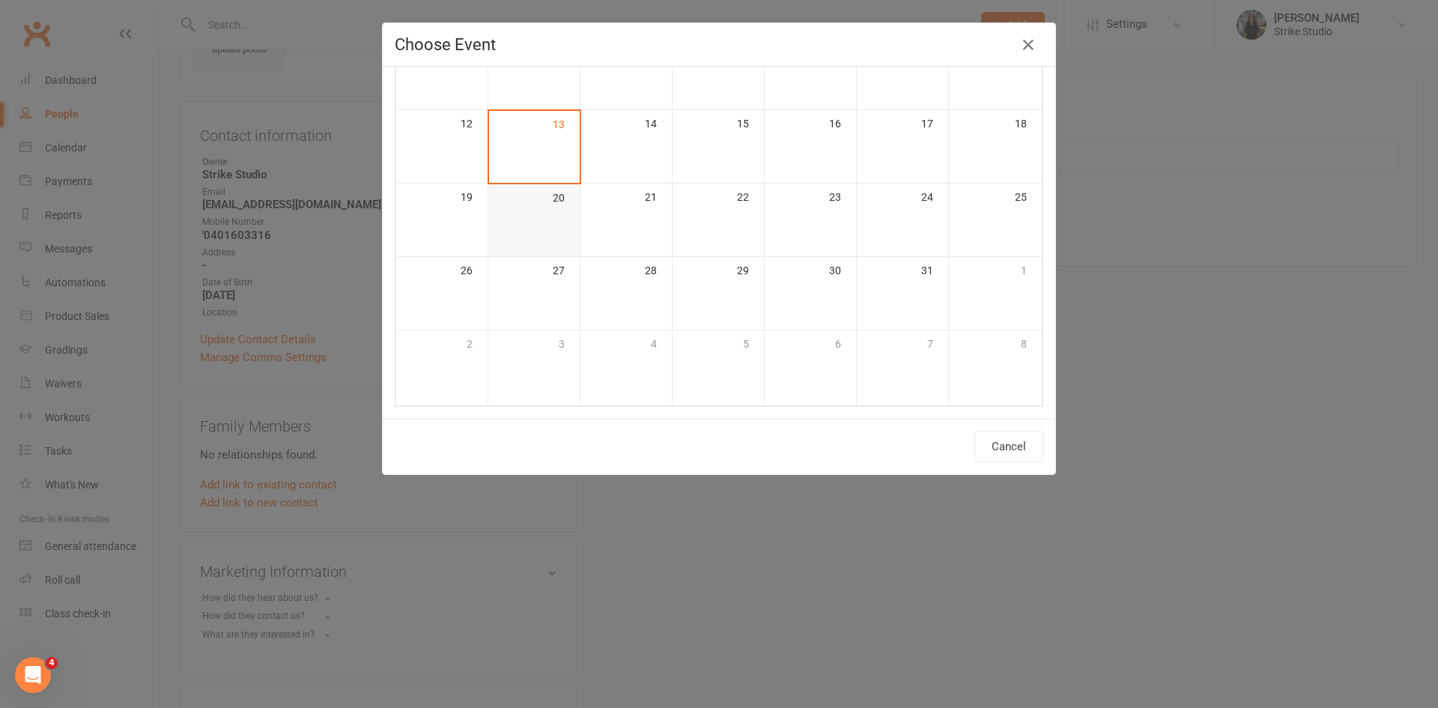
scroll to position [207, 0]
click at [1002, 136] on div at bounding box center [996, 145] width 90 height 18
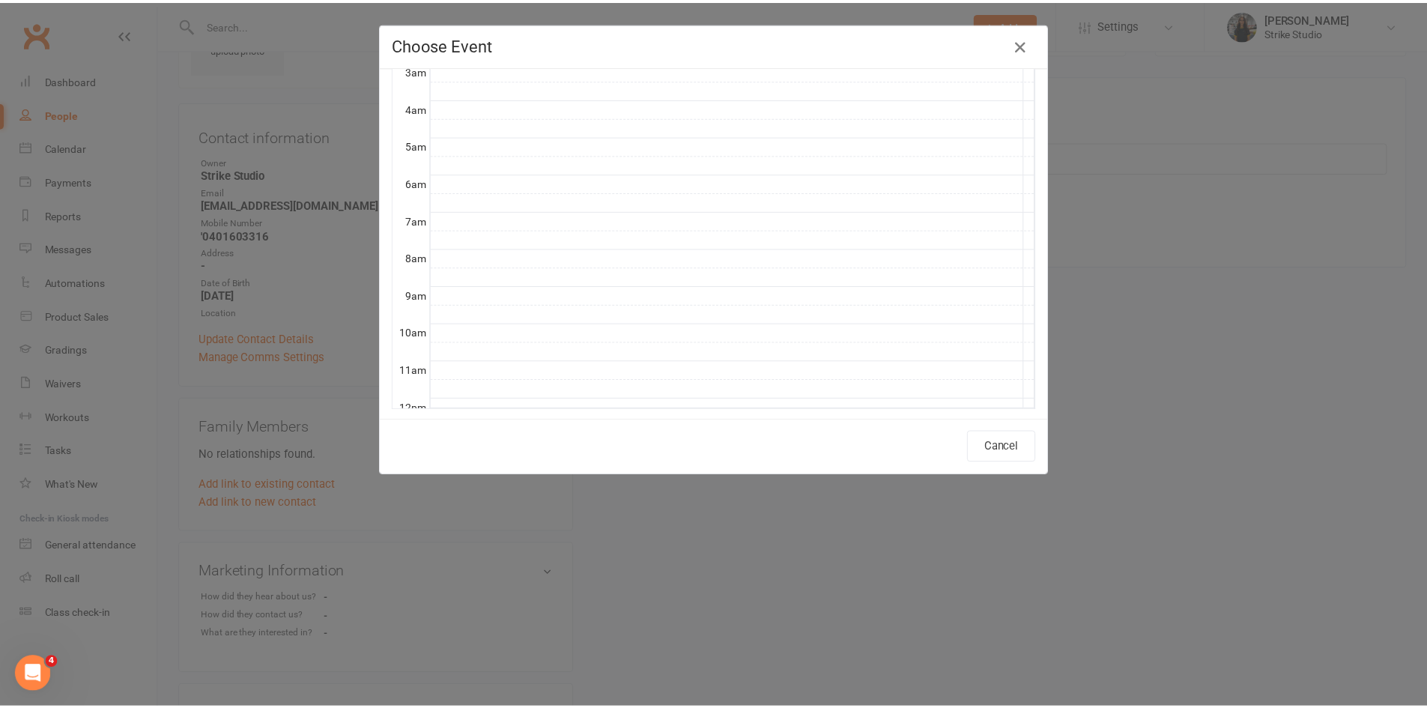
scroll to position [439, 0]
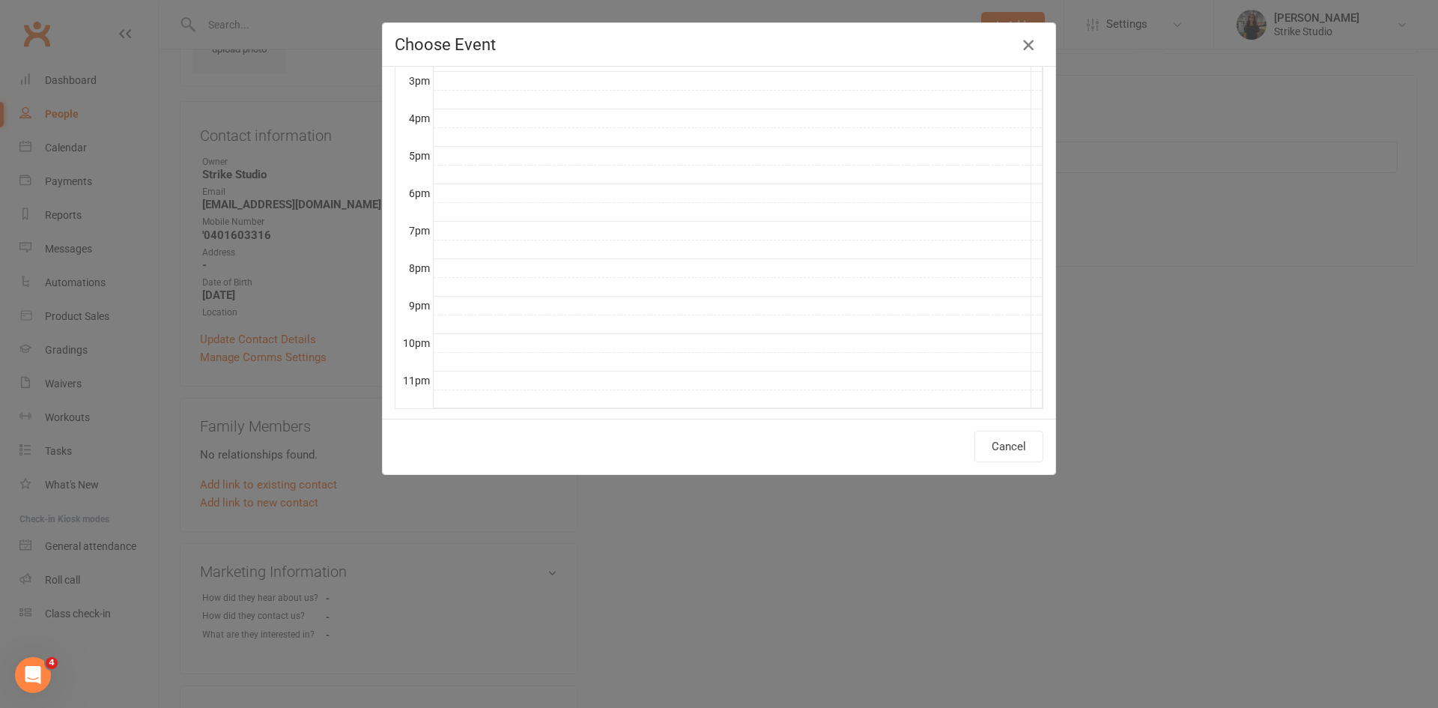
click at [1030, 40] on icon "button" at bounding box center [1029, 45] width 18 height 18
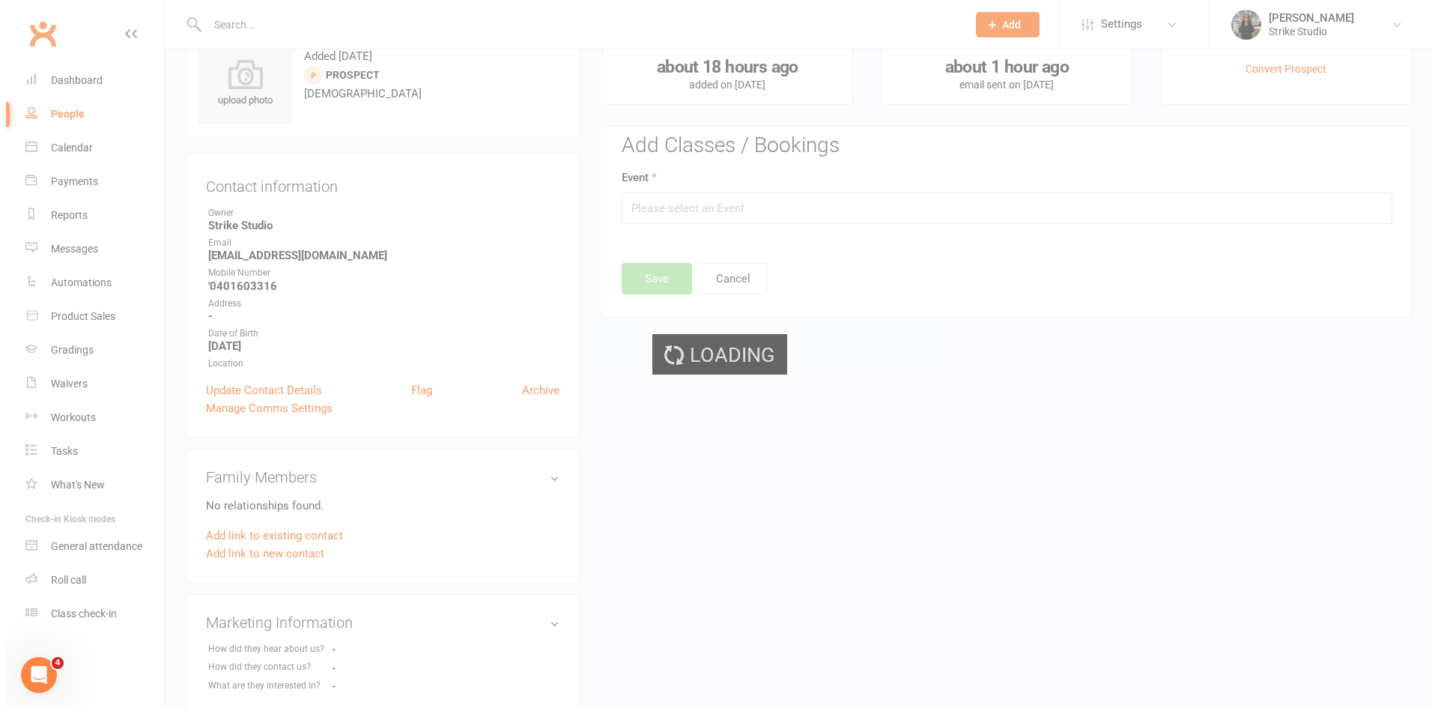
scroll to position [0, 0]
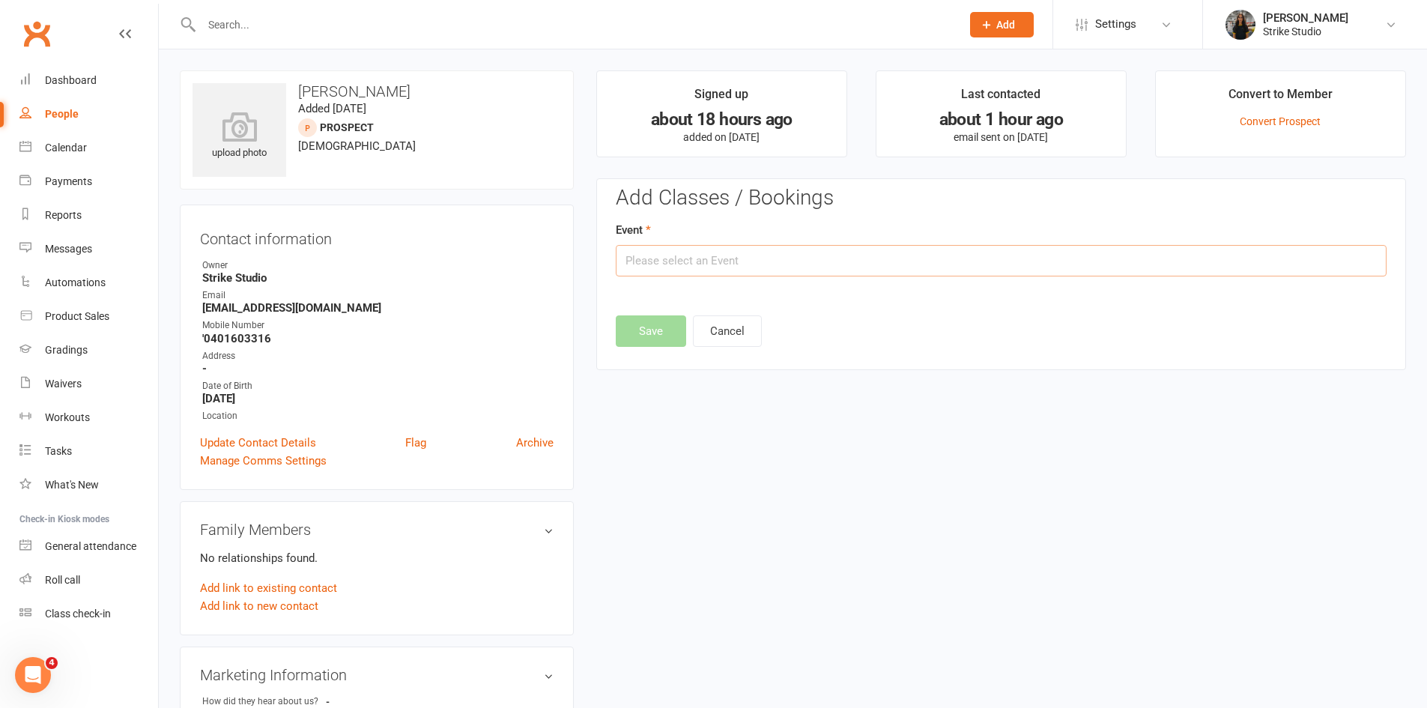
click at [772, 264] on input "text" at bounding box center [1001, 260] width 771 height 31
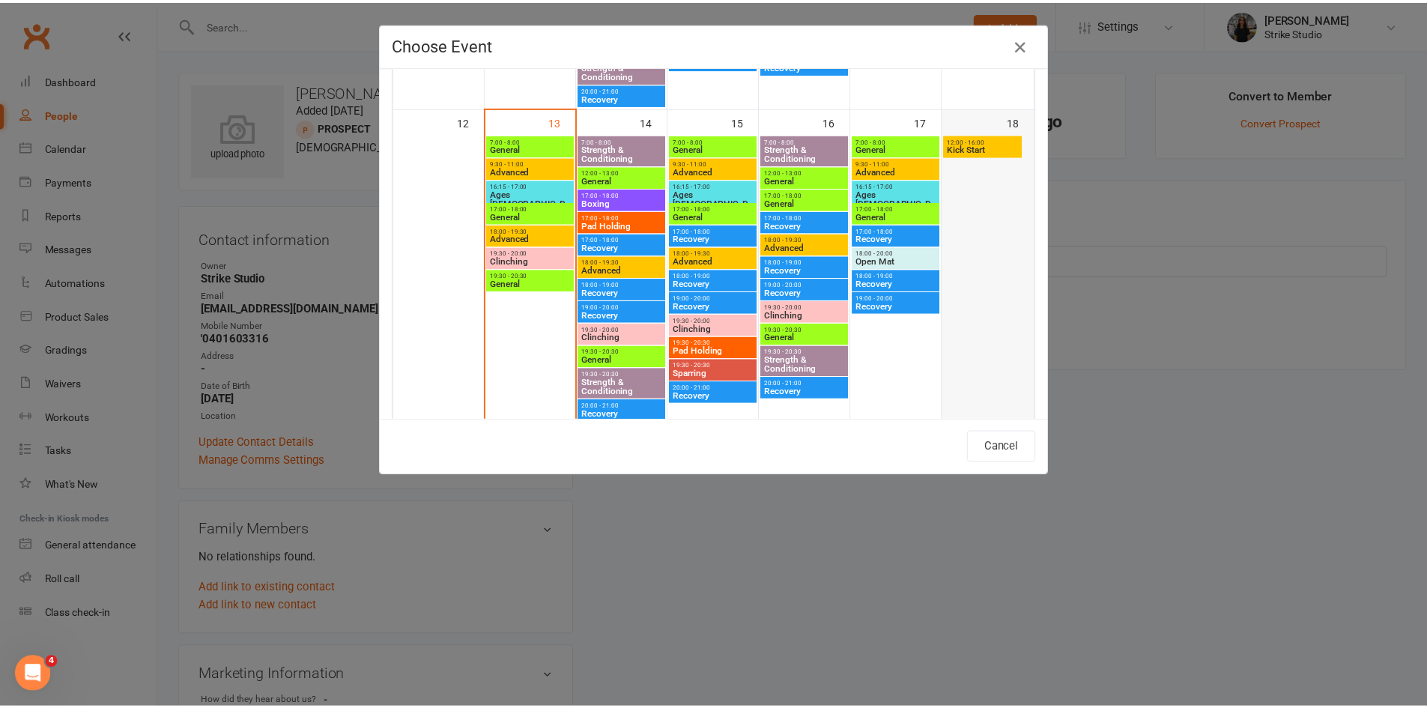
scroll to position [674, 0]
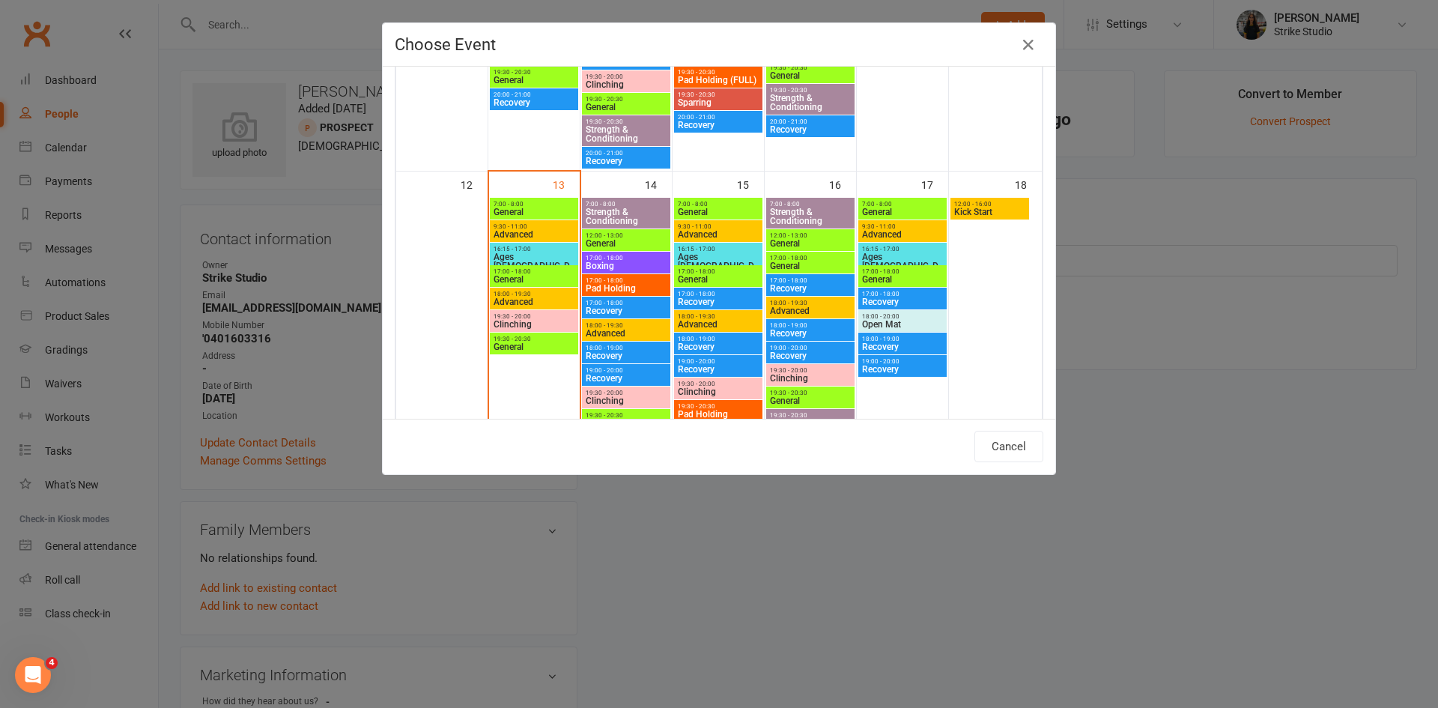
click at [982, 208] on span "Kick Start" at bounding box center [990, 212] width 73 height 9
type input "Kick Start - Oct 18, 2025 12:00:00 PM"
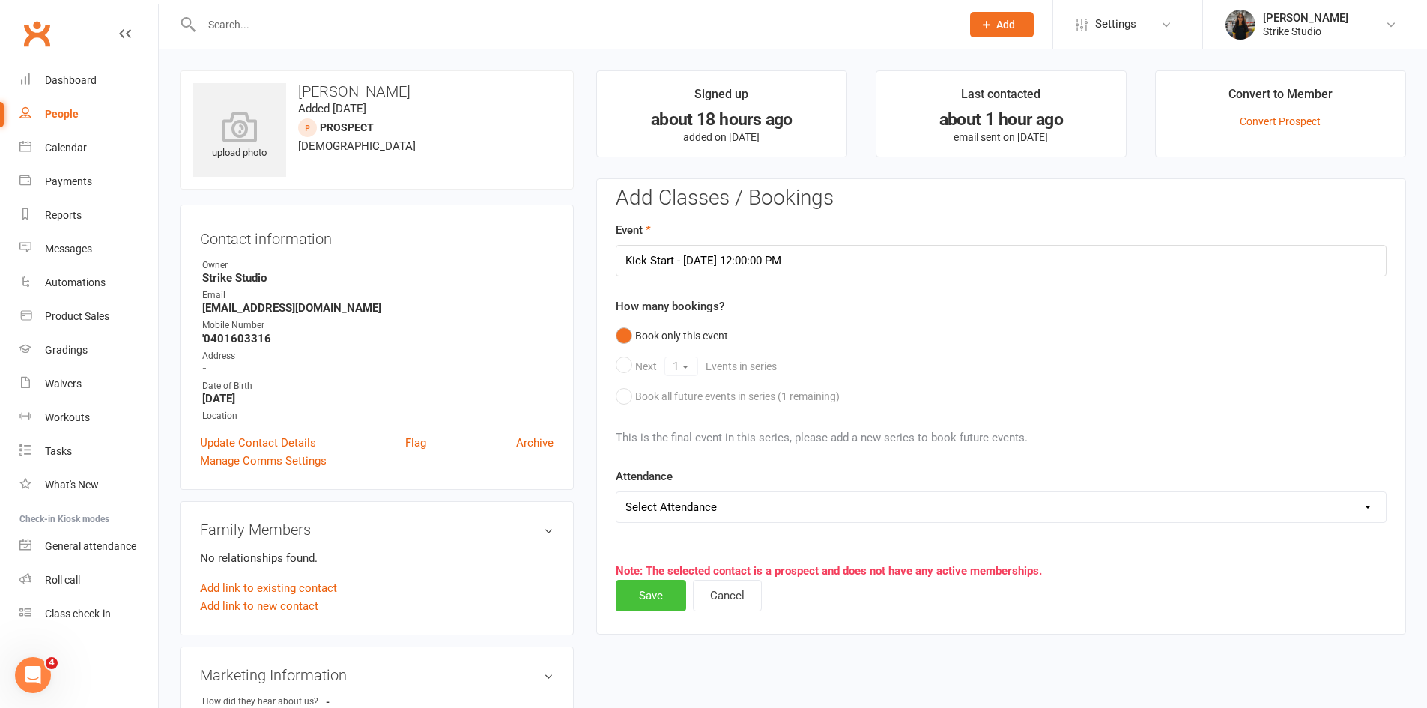
click at [659, 583] on button "Save" at bounding box center [651, 595] width 70 height 31
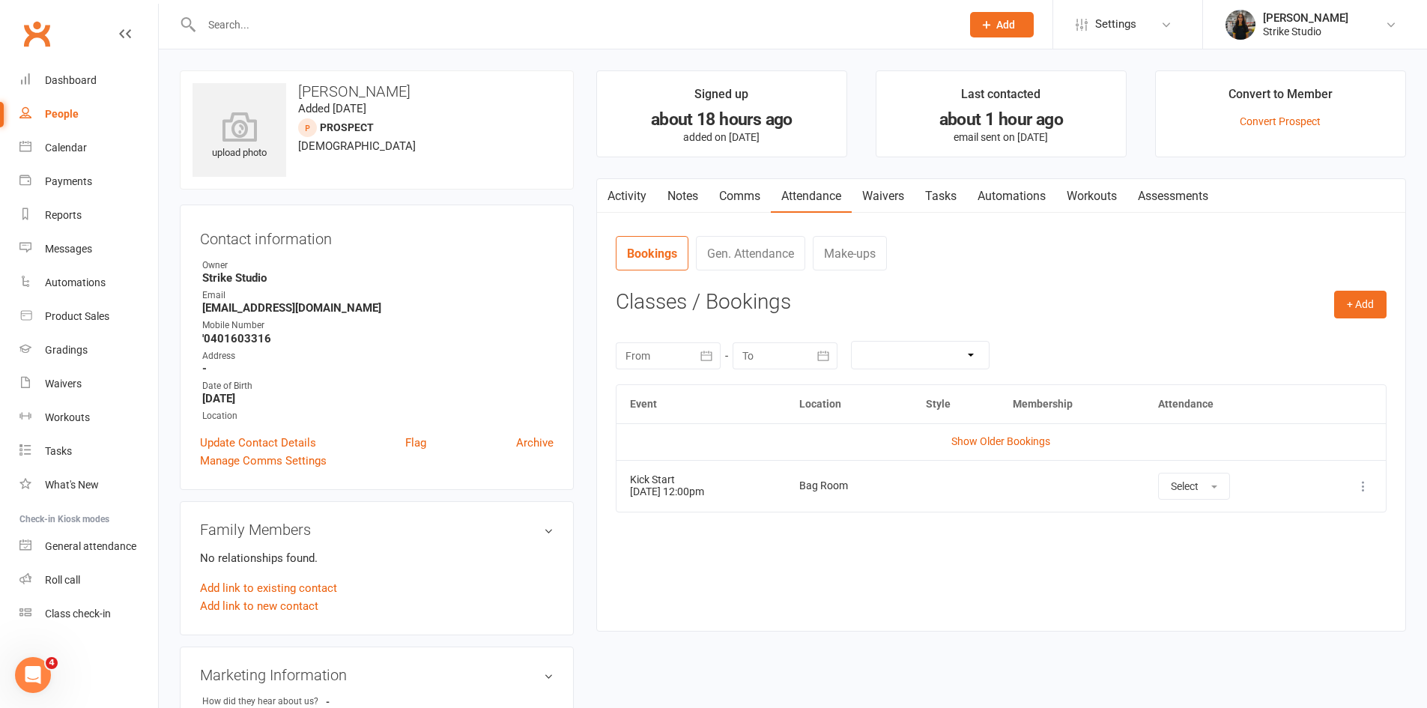
click at [630, 208] on link "Activity" at bounding box center [627, 196] width 60 height 34
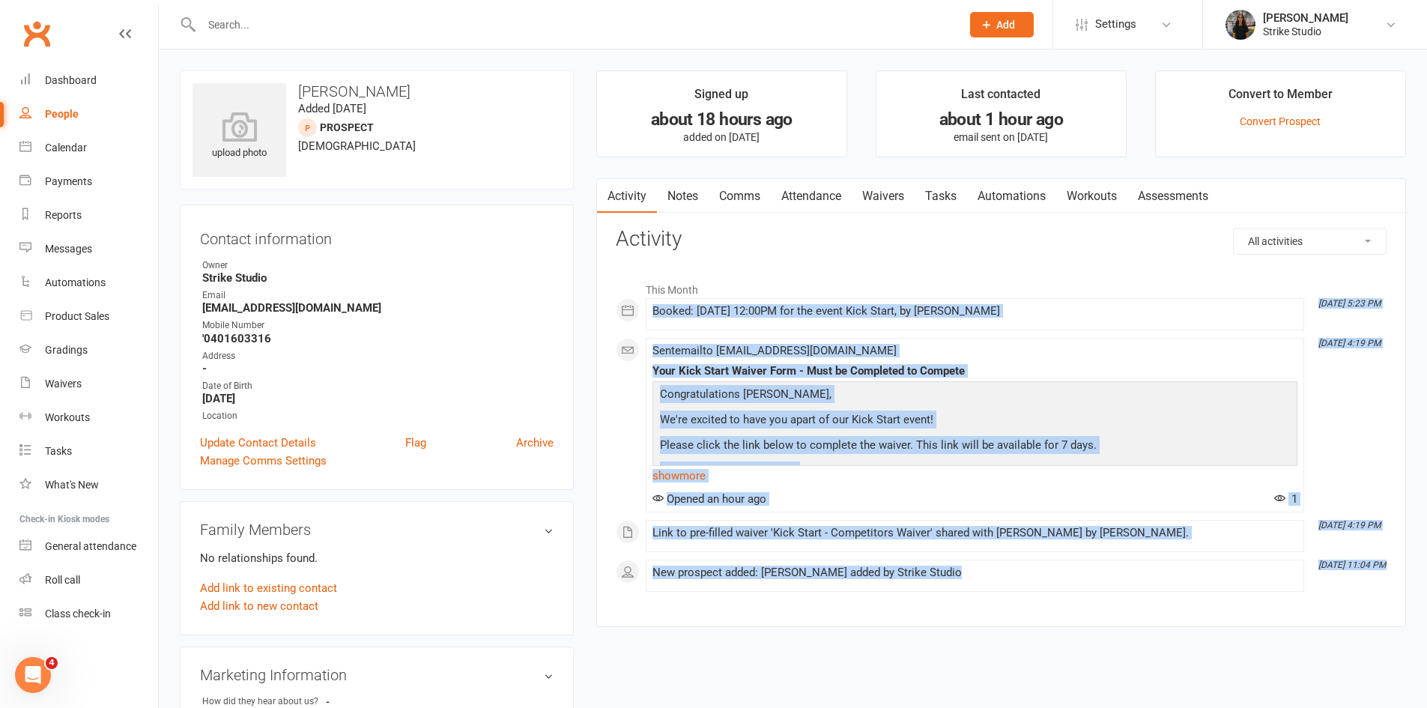
drag, startPoint x: 754, startPoint y: 252, endPoint x: 1343, endPoint y: 585, distance: 676.3
click at [1343, 585] on div "Email has been opened 1 time All activities Bookings / Attendances Communicatio…" at bounding box center [1001, 416] width 771 height 376
click at [1339, 570] on time "Oct 12, 11:04 PM" at bounding box center [1348, 565] width 75 height 10
click at [1342, 570] on time "Oct 12, 11:04 PM" at bounding box center [1348, 565] width 75 height 10
drag, startPoint x: 978, startPoint y: 616, endPoint x: 618, endPoint y: 246, distance: 515.5
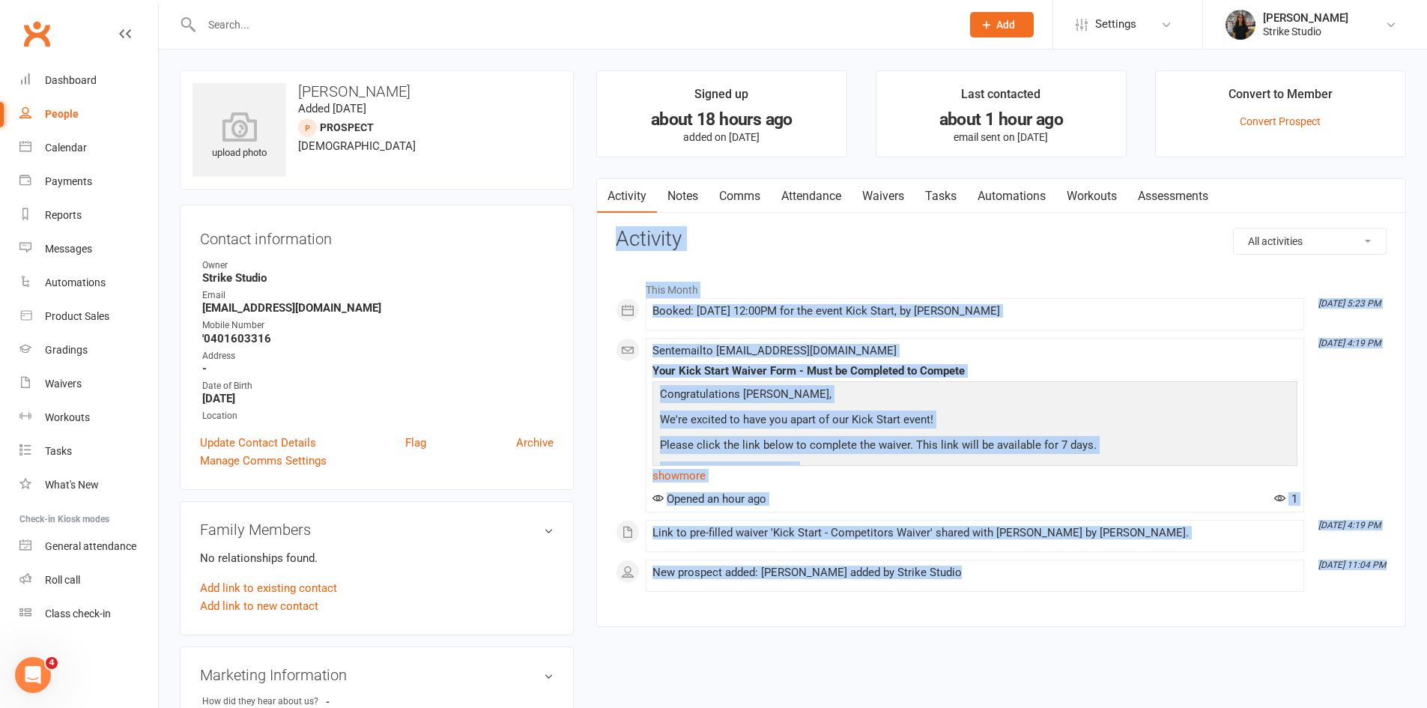
click at [618, 246] on div "Activity Notes Comms Attendance Waivers Tasks Automations Workouts Assessments …" at bounding box center [1001, 403] width 810 height 450
click at [606, 247] on div "Activity Notes Comms Attendance Waivers Tasks Automations Workouts Assessments …" at bounding box center [1001, 403] width 810 height 450
drag, startPoint x: 614, startPoint y: 235, endPoint x: 961, endPoint y: 576, distance: 486.9
click at [961, 576] on div "Activity Notes Comms Attendance Waivers Tasks Automations Workouts Assessments …" at bounding box center [1001, 403] width 810 height 450
click at [961, 576] on div "New prospect added: Balyn Sanders added by Strike Studio" at bounding box center [975, 572] width 645 height 13
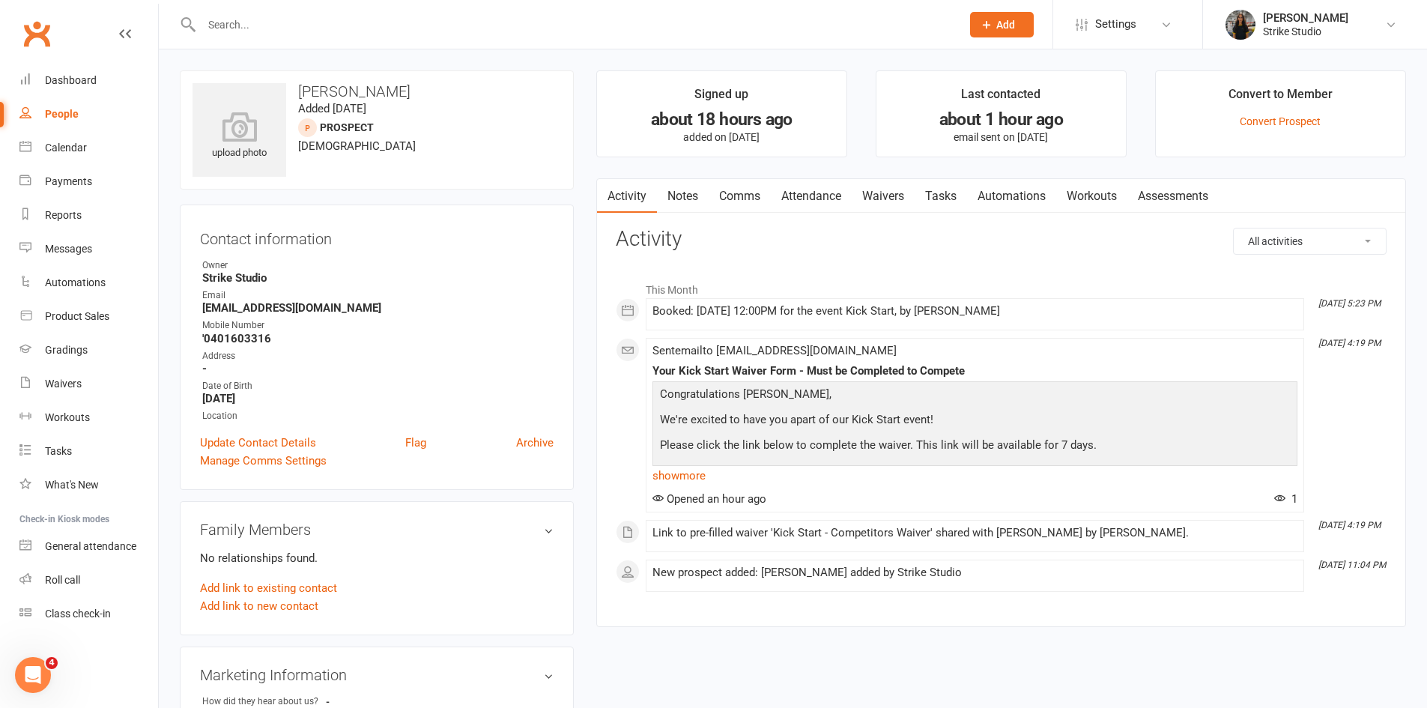
click at [554, 224] on div "Contact information Owner Strike Studio Email Balynsanders04@gmail.com Mobile N…" at bounding box center [377, 347] width 394 height 285
click at [464, 32] on input "text" at bounding box center [574, 24] width 754 height 21
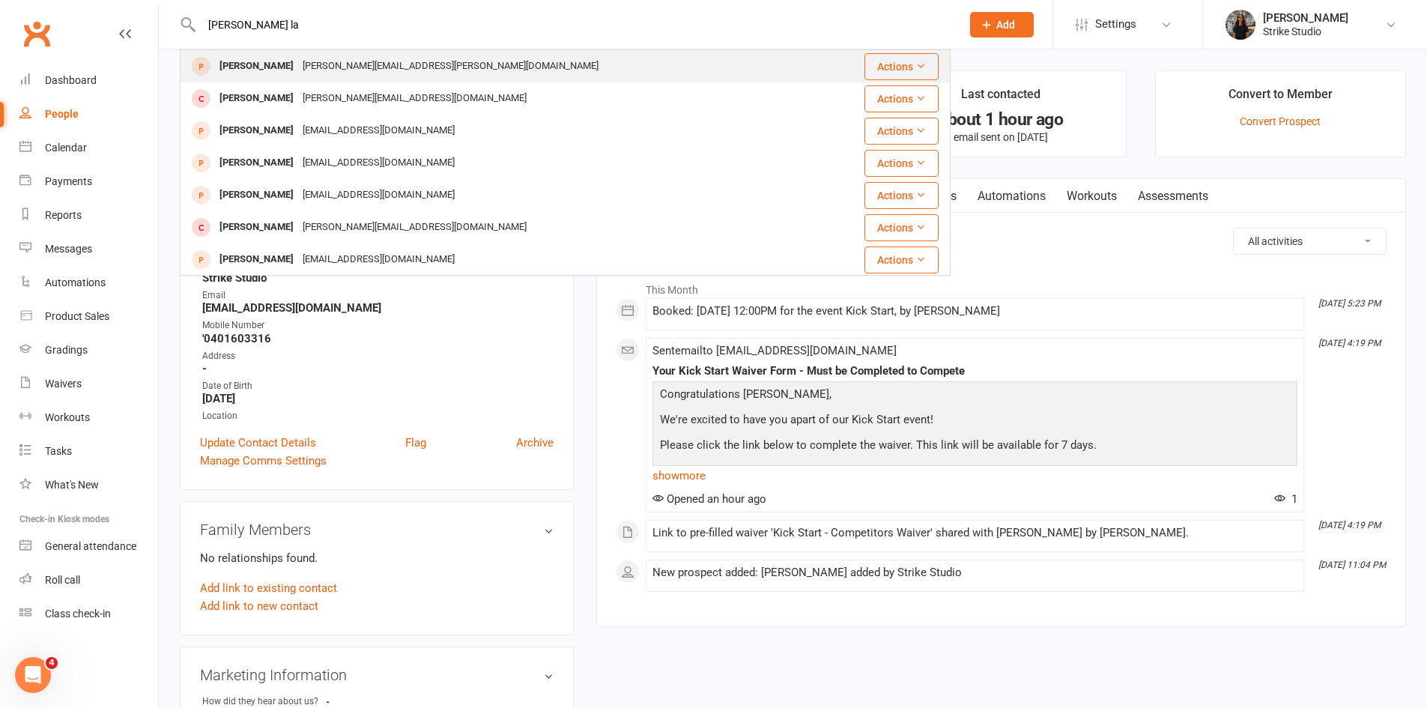
type input "daniel la"
click at [337, 67] on div "[PERSON_NAME][EMAIL_ADDRESS][PERSON_NAME][DOMAIN_NAME]" at bounding box center [450, 66] width 305 height 22
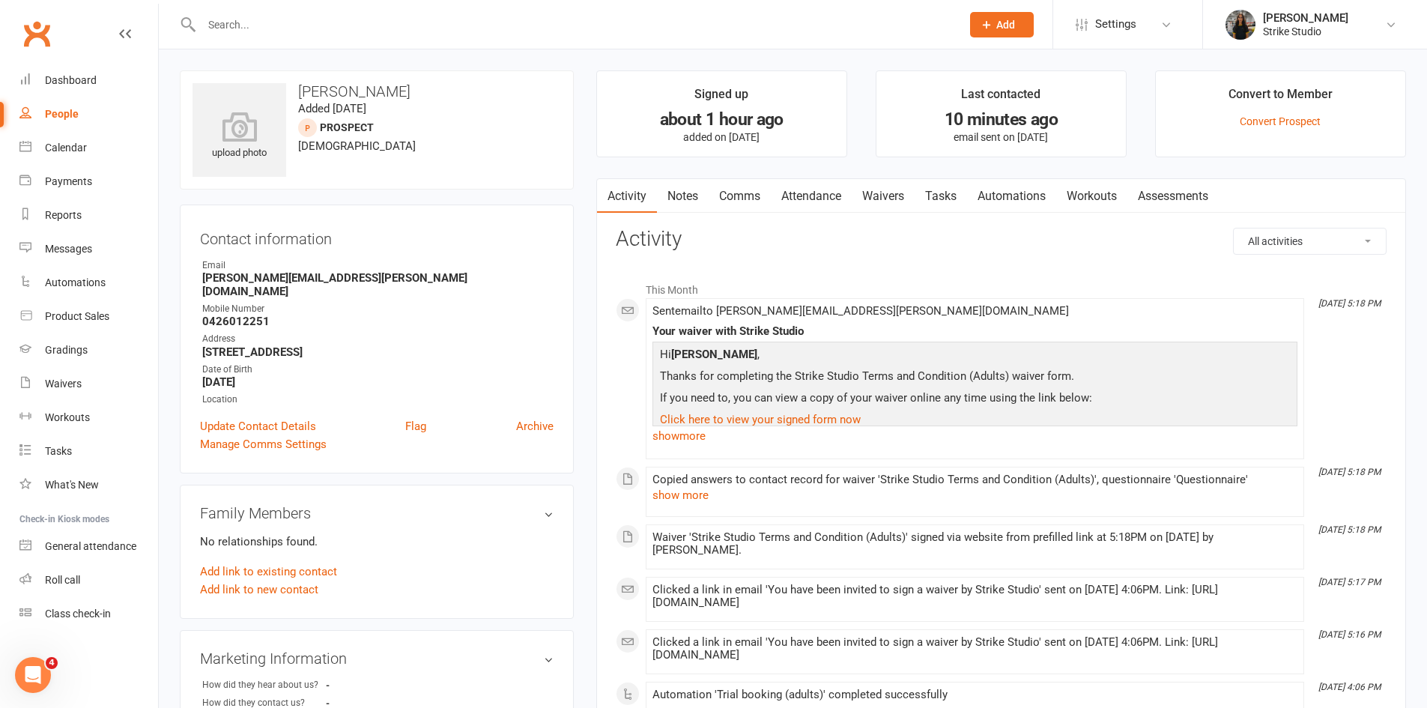
click at [796, 194] on link "Attendance" at bounding box center [811, 196] width 81 height 34
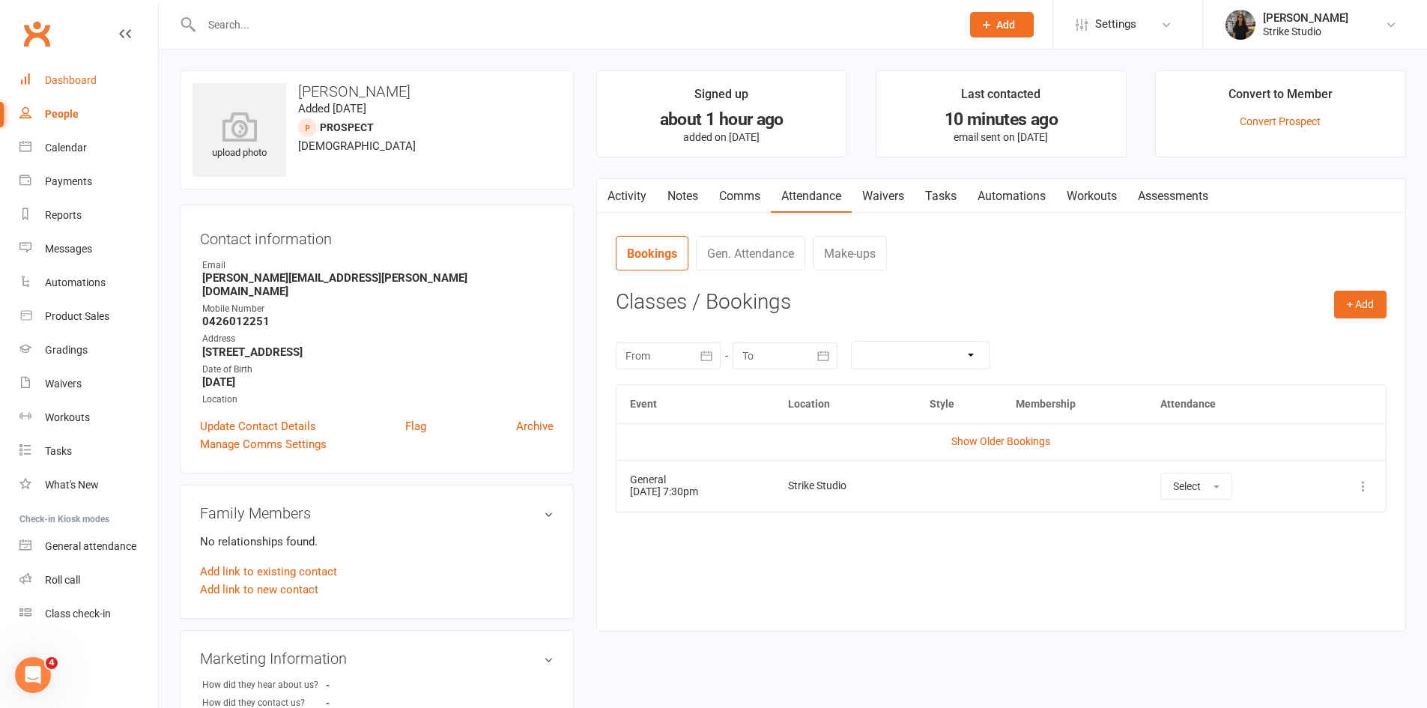
click at [55, 80] on div "Dashboard" at bounding box center [71, 80] width 52 height 12
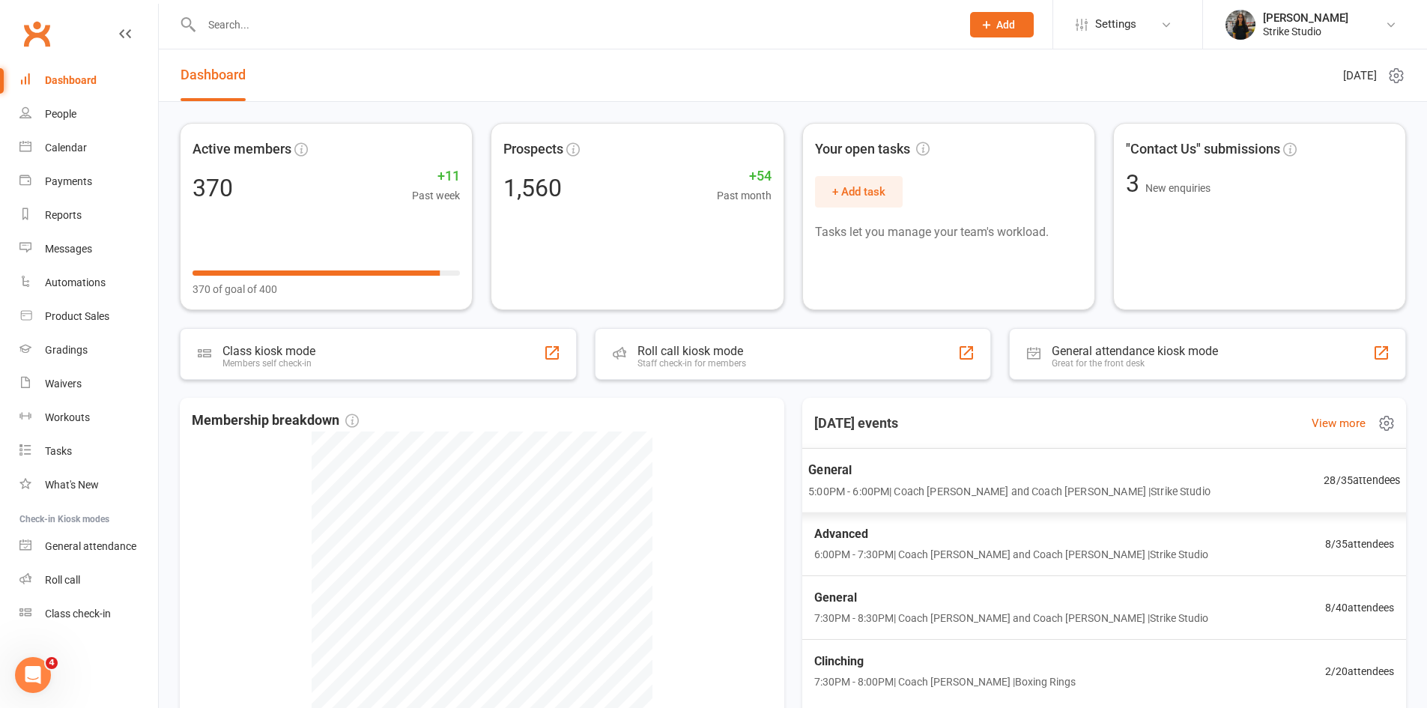
click at [855, 473] on span "General" at bounding box center [1009, 469] width 402 height 19
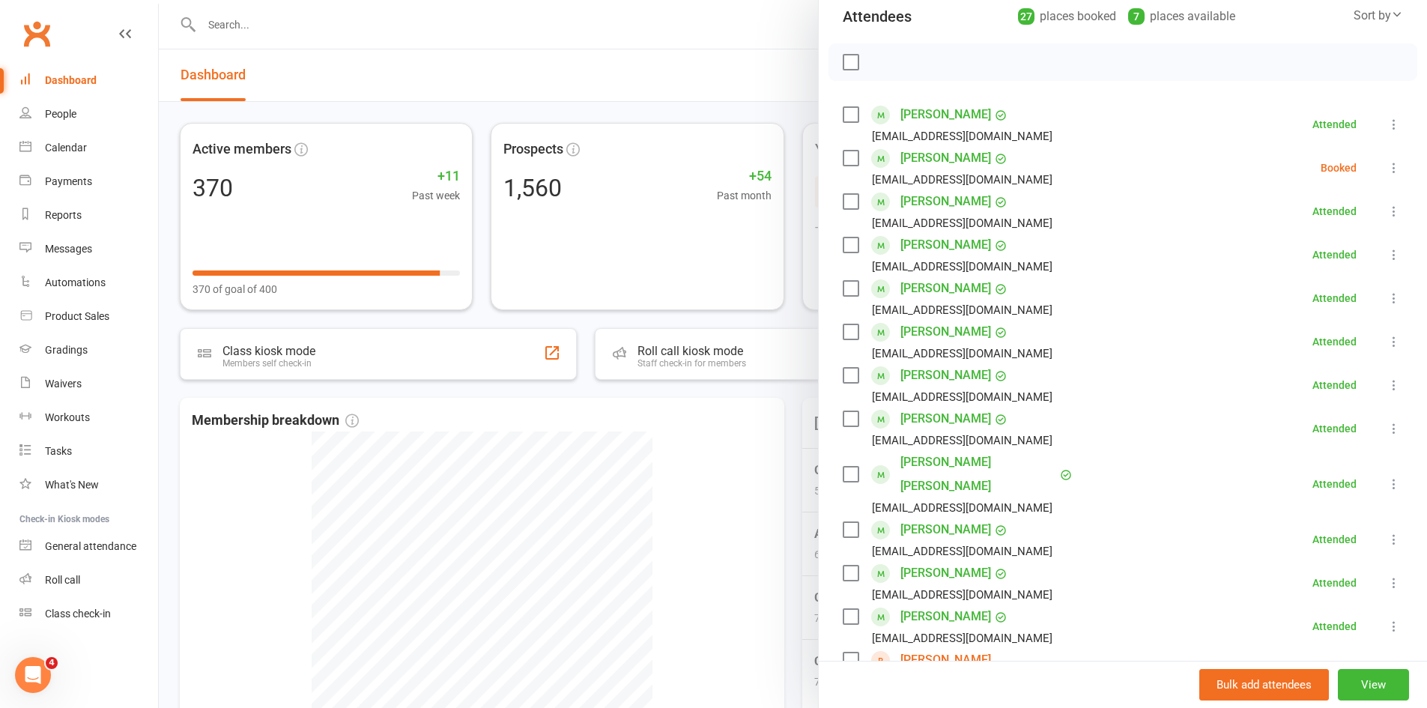
scroll to position [75, 0]
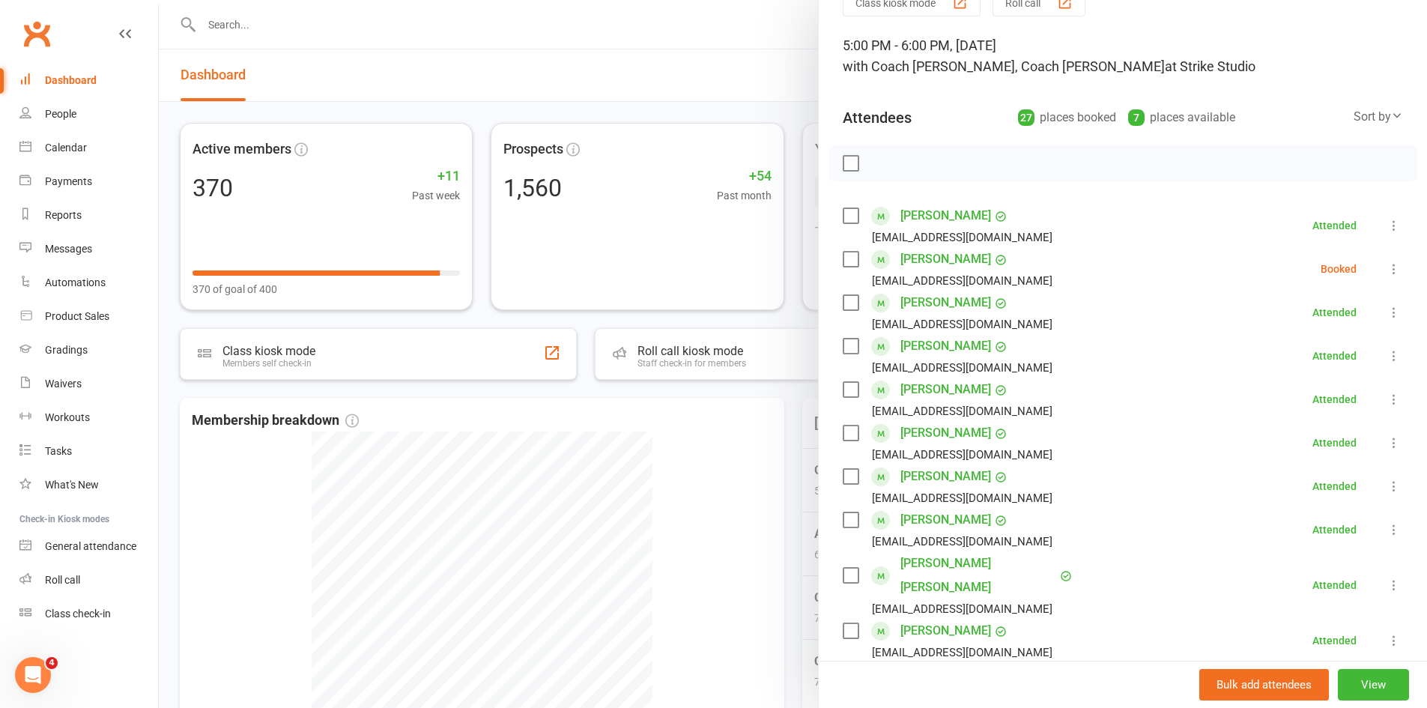
click at [1387, 265] on icon at bounding box center [1394, 268] width 15 height 15
click at [1315, 393] on link "Mark absent" at bounding box center [1321, 388] width 161 height 30
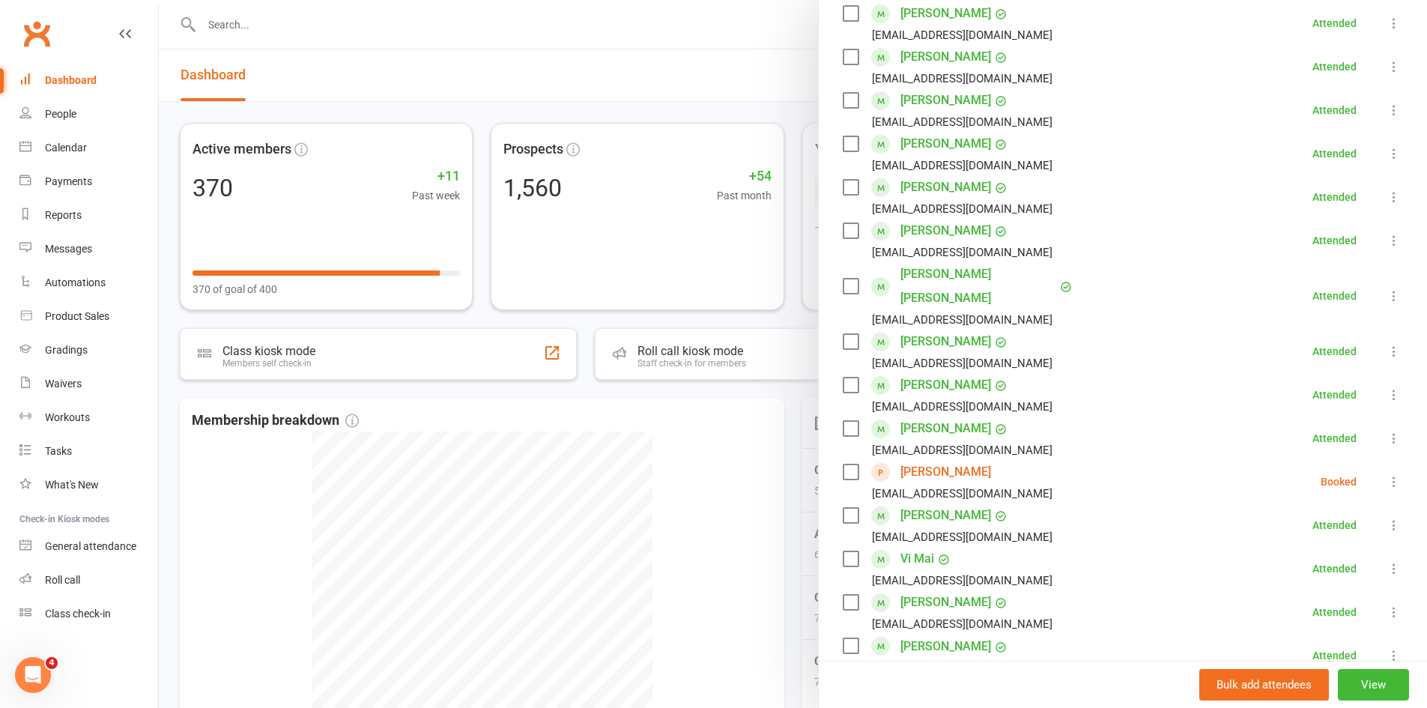
scroll to position [450, 0]
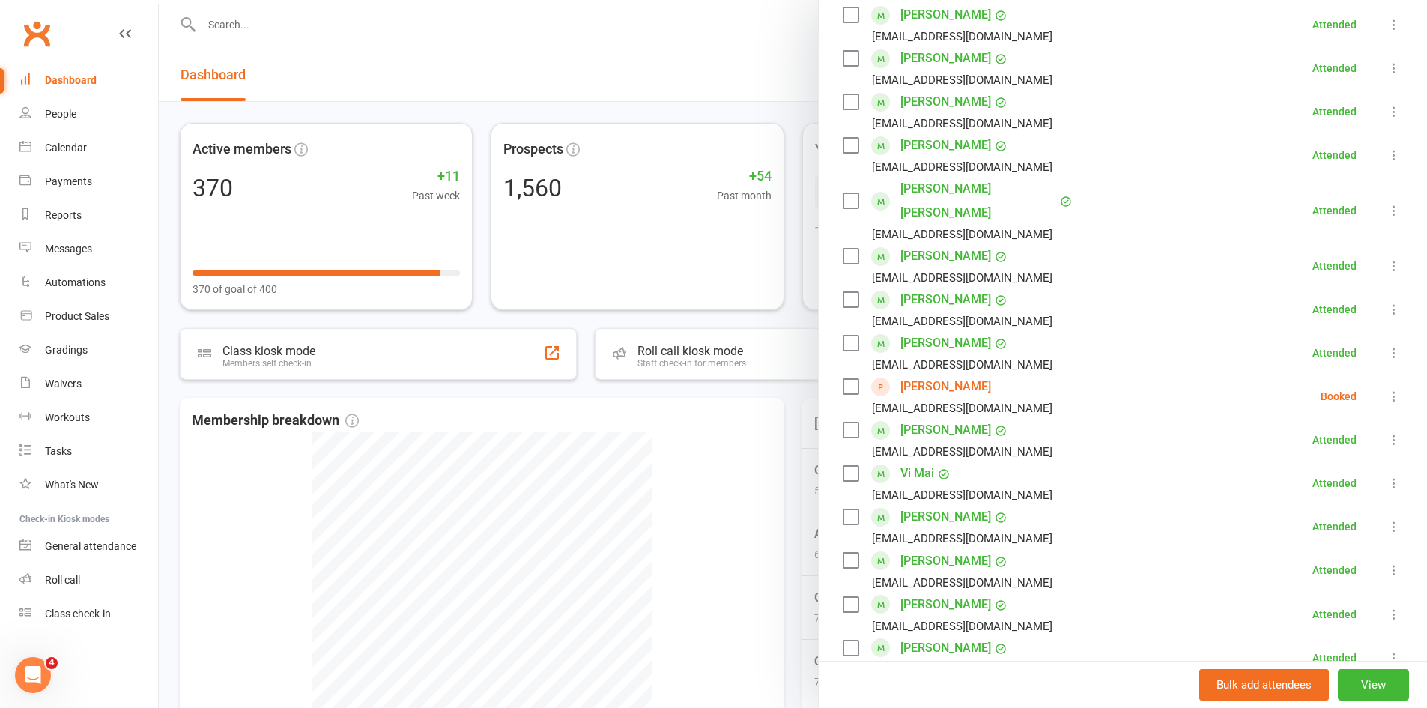
click at [959, 375] on link "Adam Khalidi" at bounding box center [946, 387] width 91 height 24
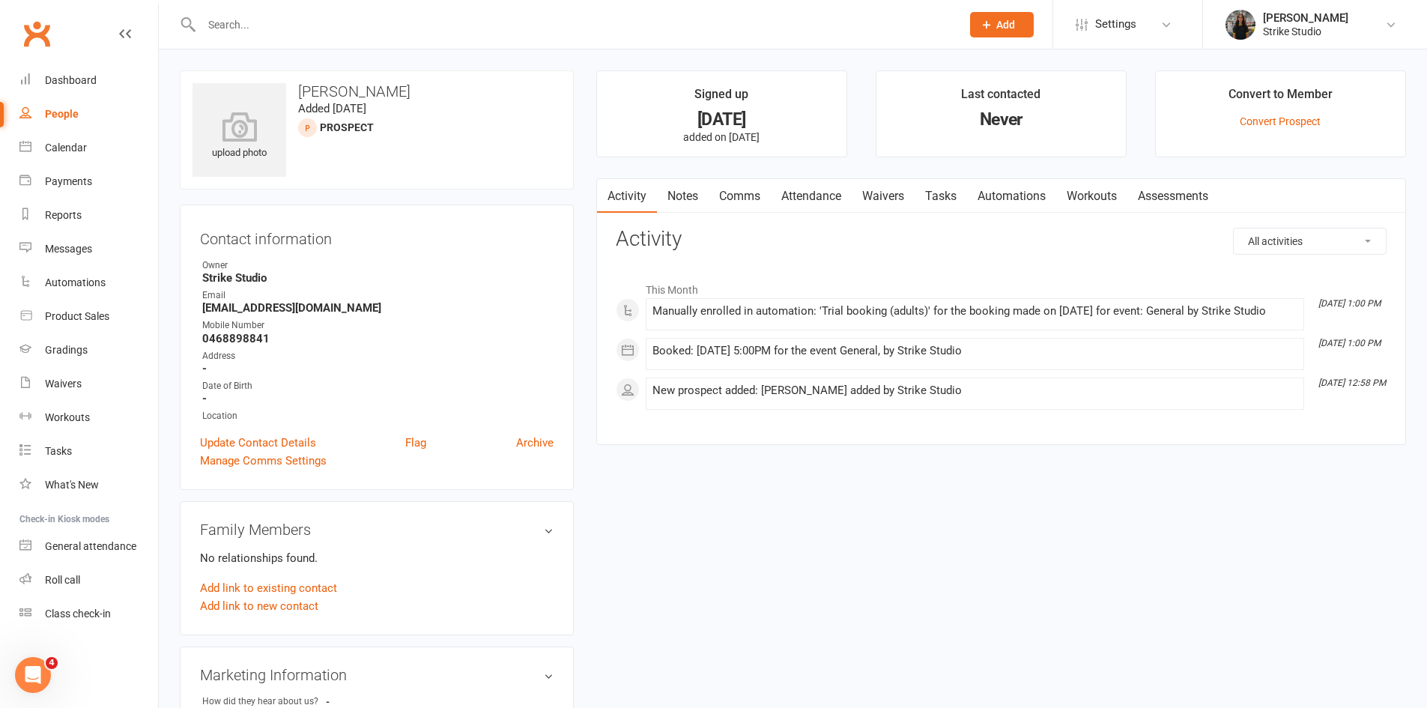
click at [805, 197] on link "Attendance" at bounding box center [811, 196] width 81 height 34
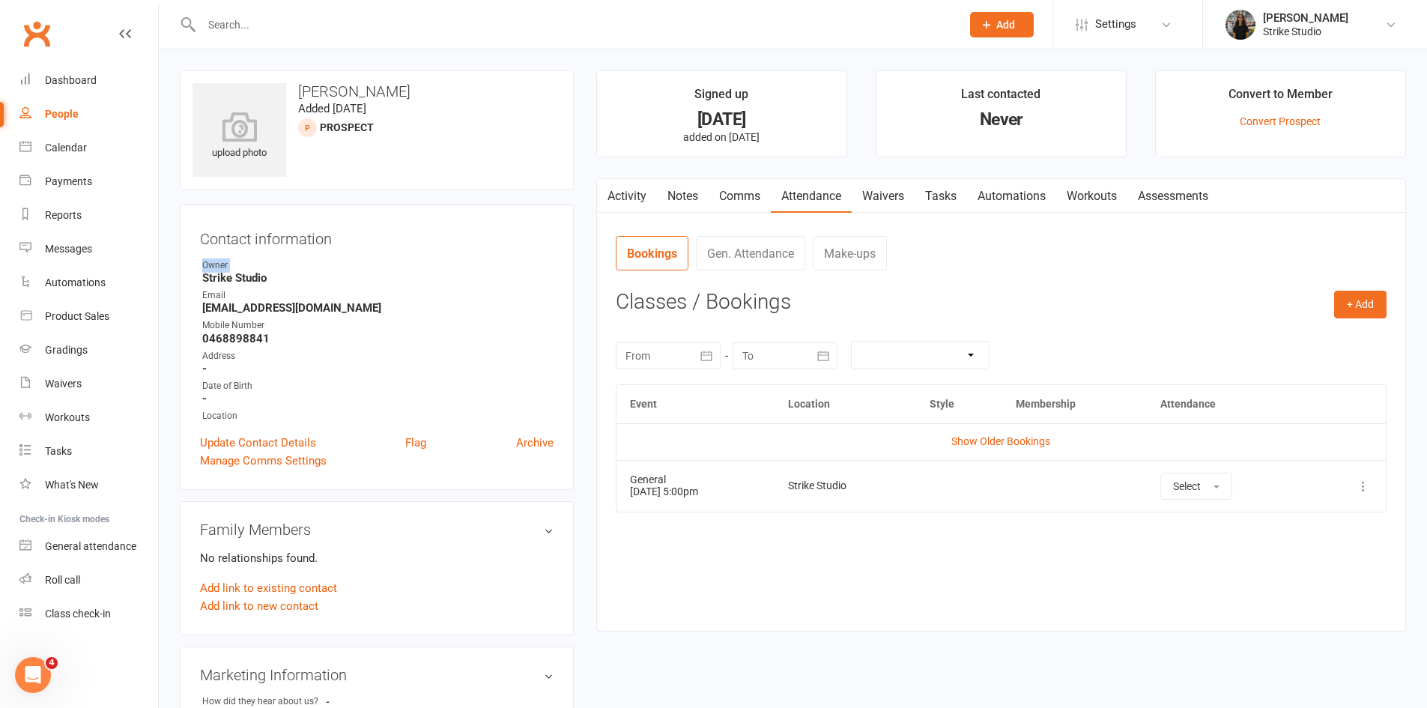
drag, startPoint x: 205, startPoint y: 276, endPoint x: 201, endPoint y: 264, distance: 12.8
click at [201, 264] on li "Owner Strike Studio" at bounding box center [377, 271] width 354 height 26
click at [215, 266] on div "Owner" at bounding box center [377, 265] width 351 height 14
drag, startPoint x: 202, startPoint y: 241, endPoint x: 250, endPoint y: 238, distance: 48.0
click at [250, 238] on h3 "Contact information" at bounding box center [377, 236] width 354 height 22
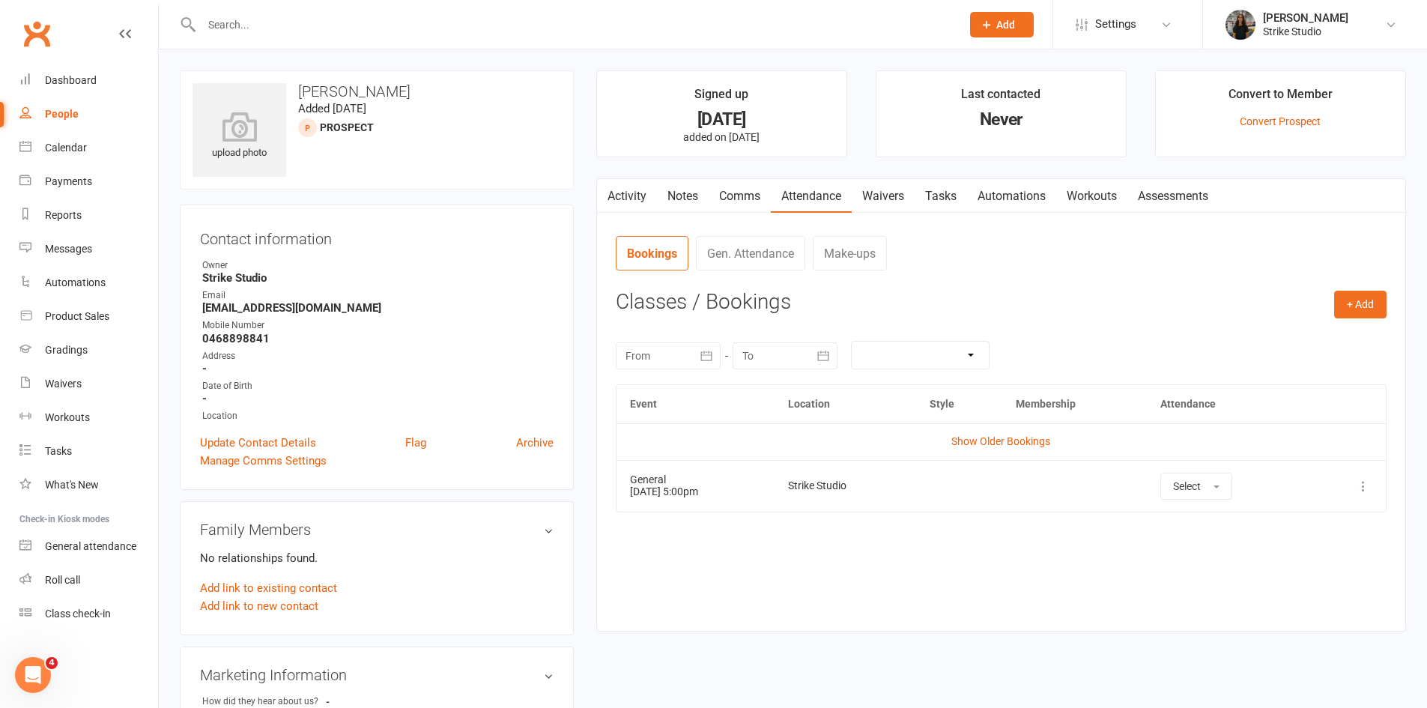
click at [275, 339] on strong "0468898841" at bounding box center [377, 338] width 351 height 13
drag, startPoint x: 202, startPoint y: 235, endPoint x: 252, endPoint y: 242, distance: 49.9
click at [252, 242] on h3 "Contact information" at bounding box center [377, 236] width 354 height 22
drag, startPoint x: 229, startPoint y: 279, endPoint x: 284, endPoint y: 289, distance: 55.7
click at [284, 289] on ul "Owner Strike Studio Email Adamkhalidi2001@gmail.com Mobile Number 0468898841 Ad…" at bounding box center [377, 340] width 354 height 165
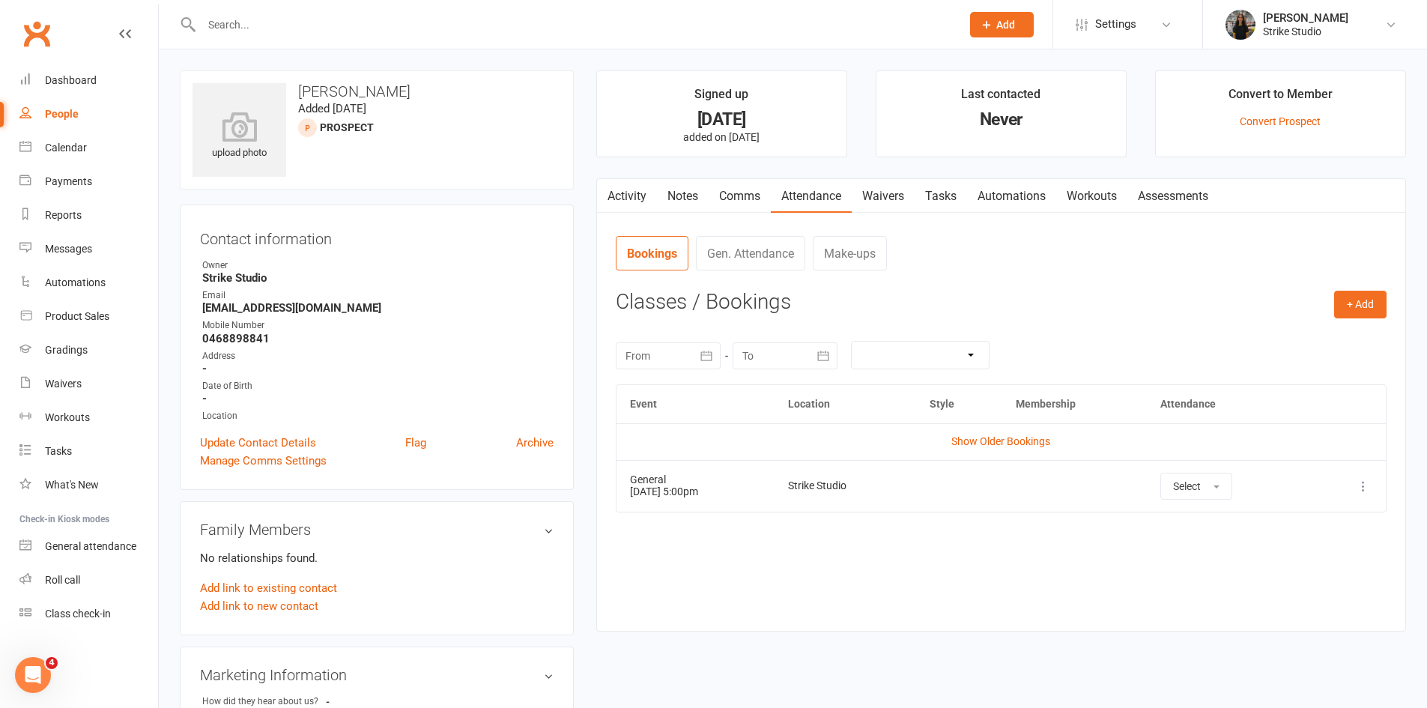
click at [237, 310] on strong "Adamkhalidi2001@gmail.com" at bounding box center [377, 307] width 351 height 13
click at [60, 84] on div "Dashboard" at bounding box center [71, 80] width 52 height 12
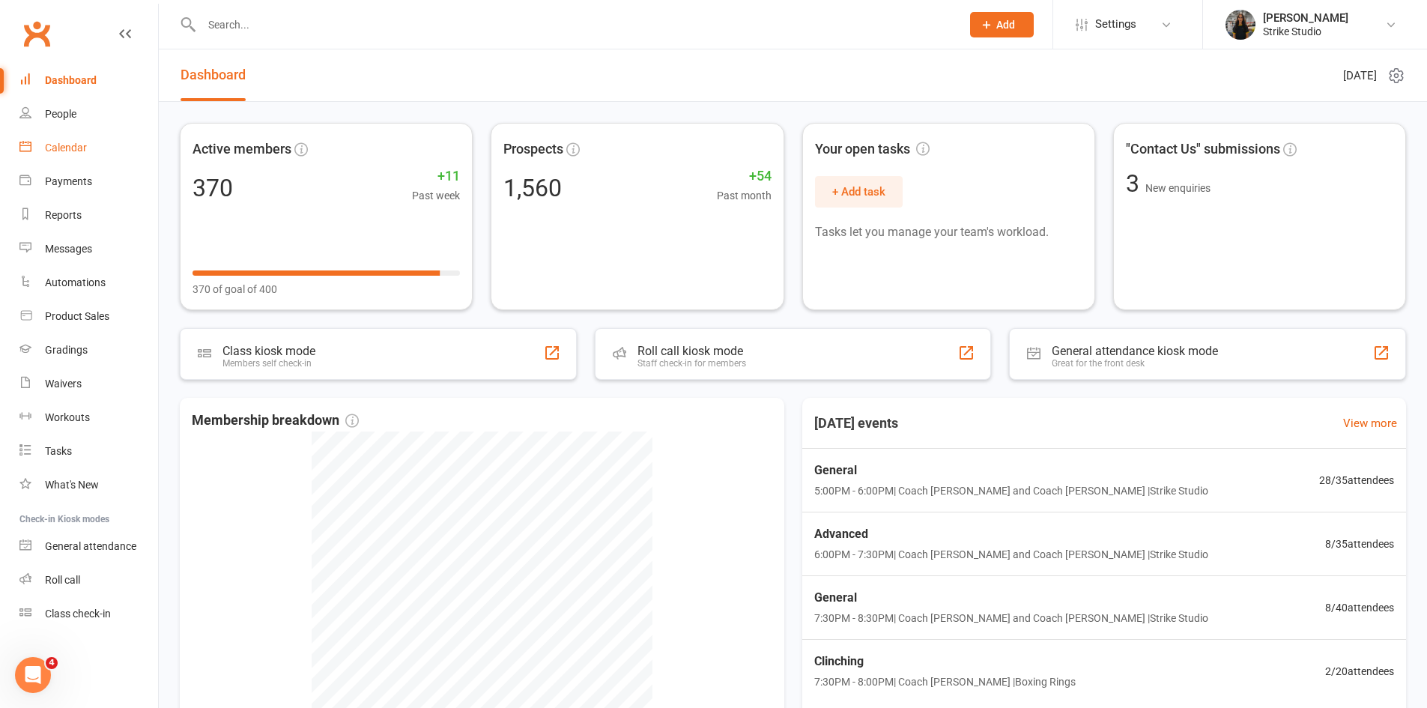
click at [78, 149] on div "Calendar" at bounding box center [66, 148] width 42 height 12
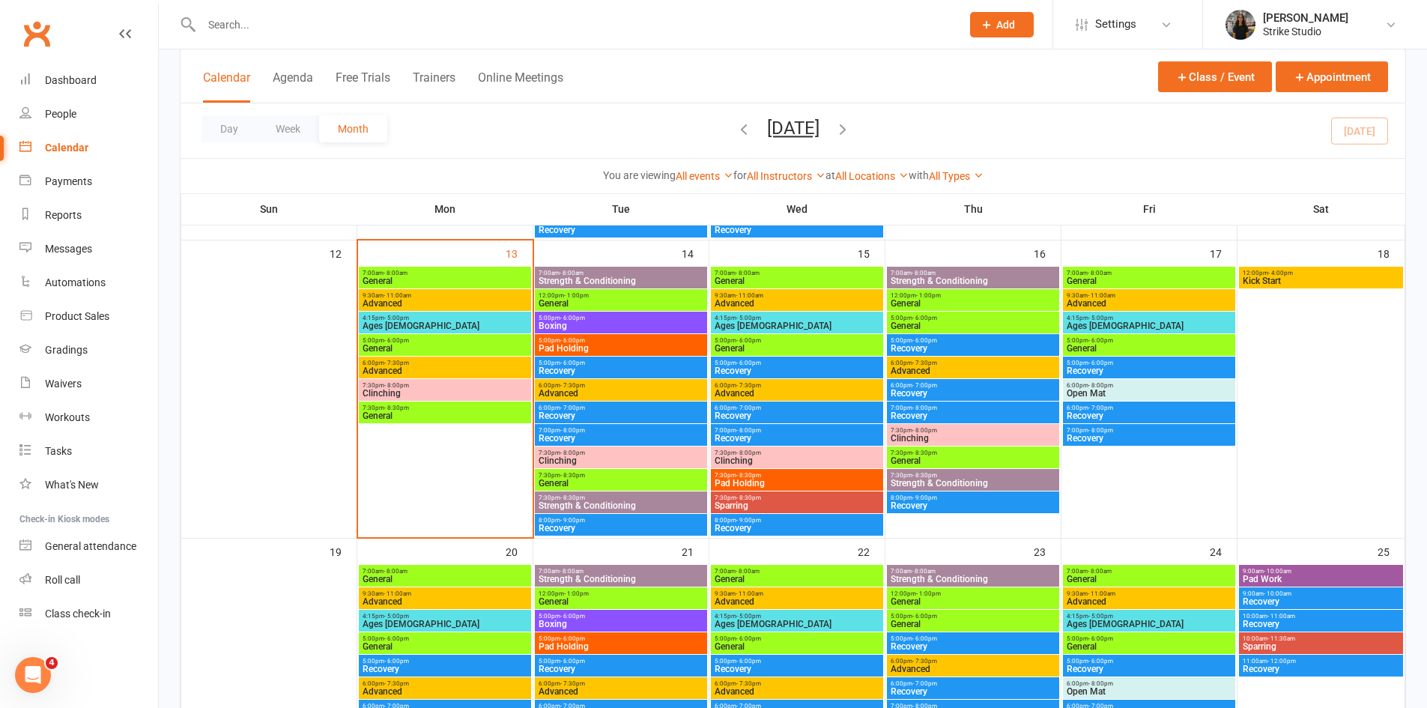
scroll to position [674, 0]
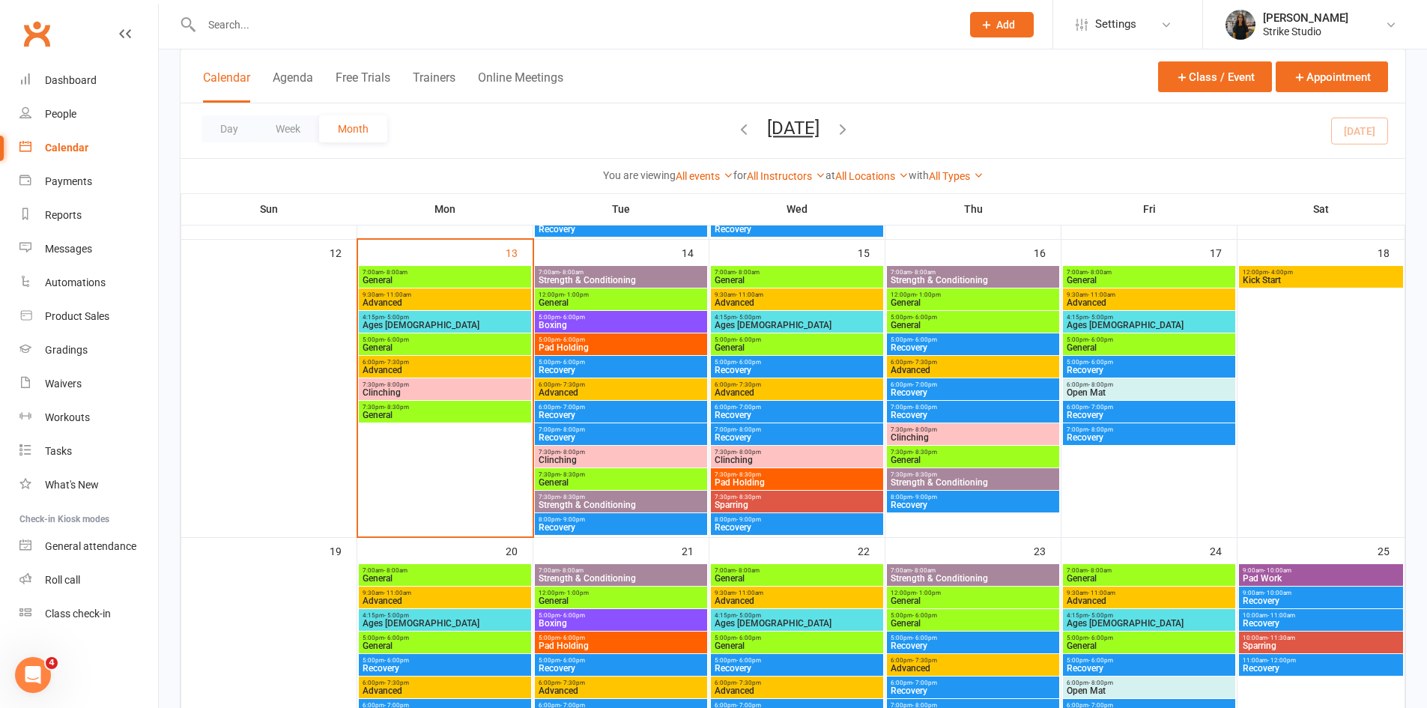
click at [611, 479] on span "General" at bounding box center [621, 482] width 166 height 9
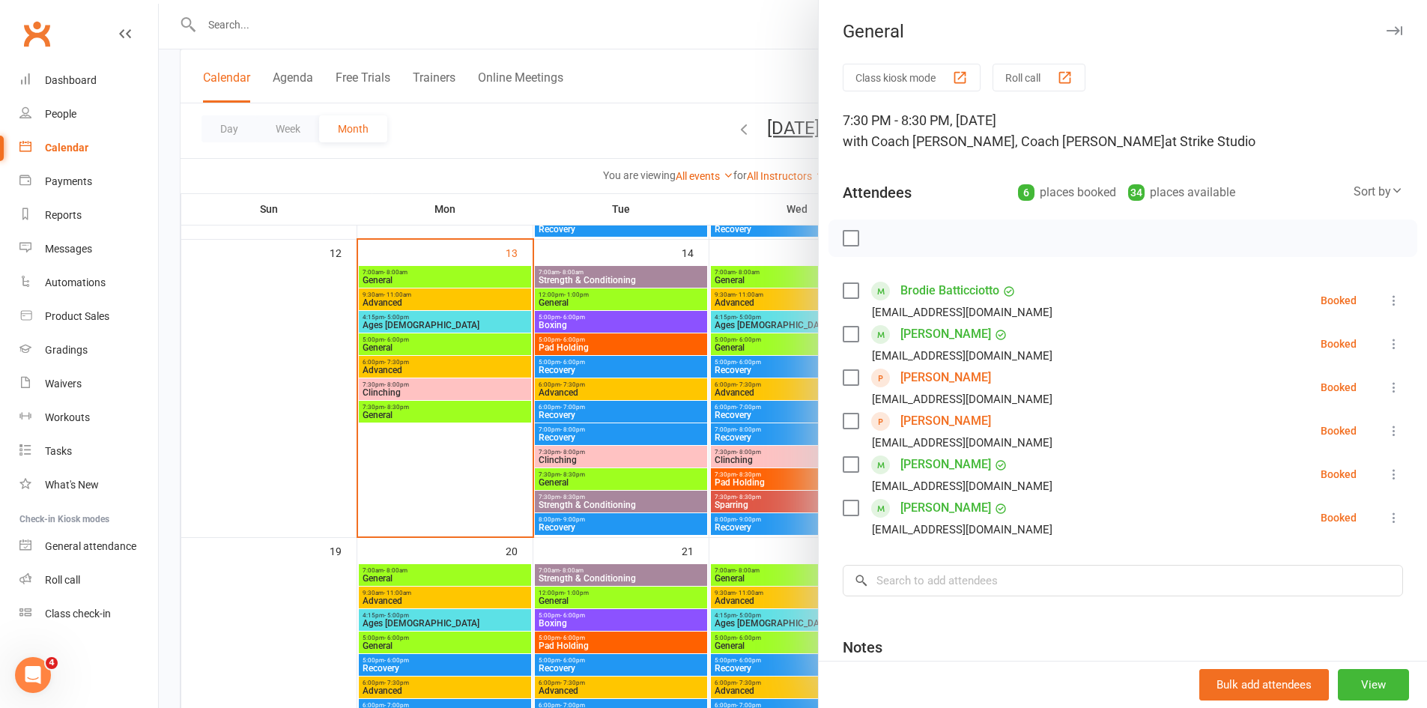
click at [414, 345] on div at bounding box center [793, 354] width 1268 height 708
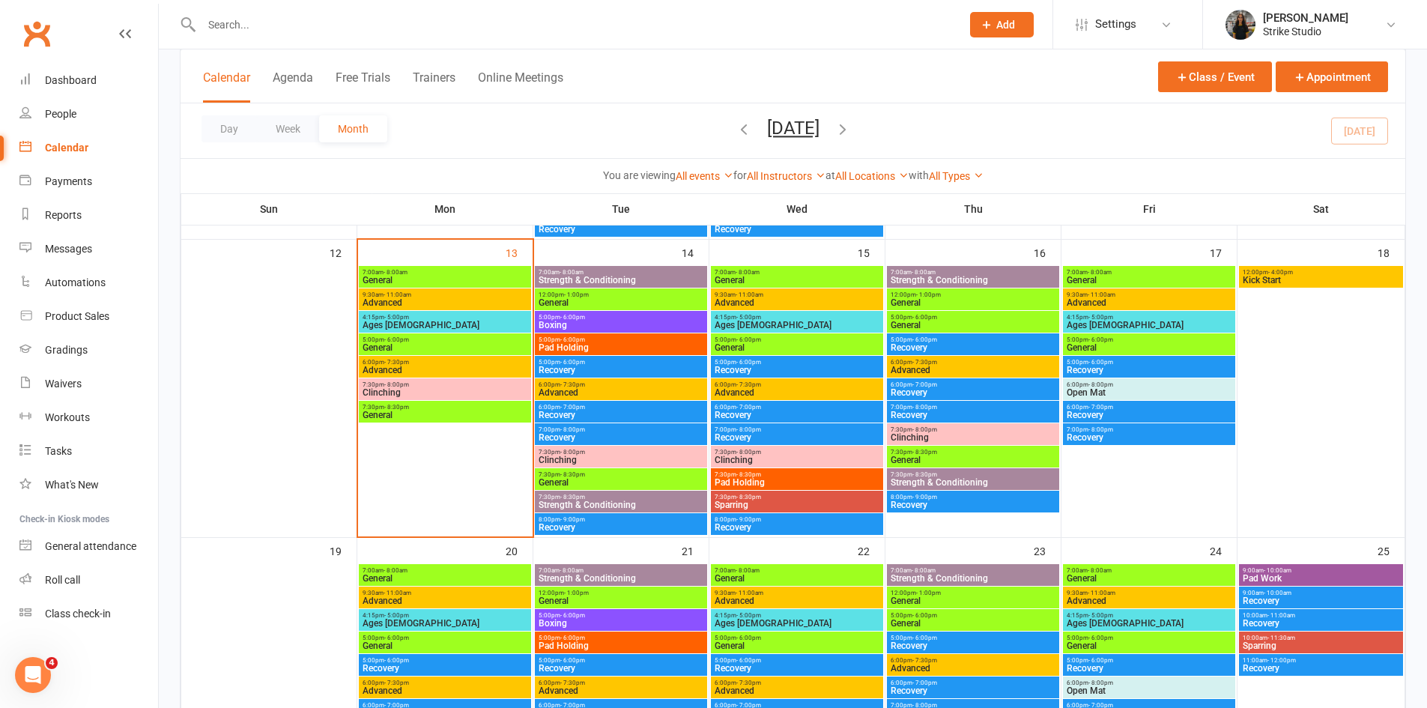
drag, startPoint x: 414, startPoint y: 345, endPoint x: 409, endPoint y: 352, distance: 8.5
click at [409, 352] on div "5:00pm - 6:00pm General" at bounding box center [445, 344] width 172 height 22
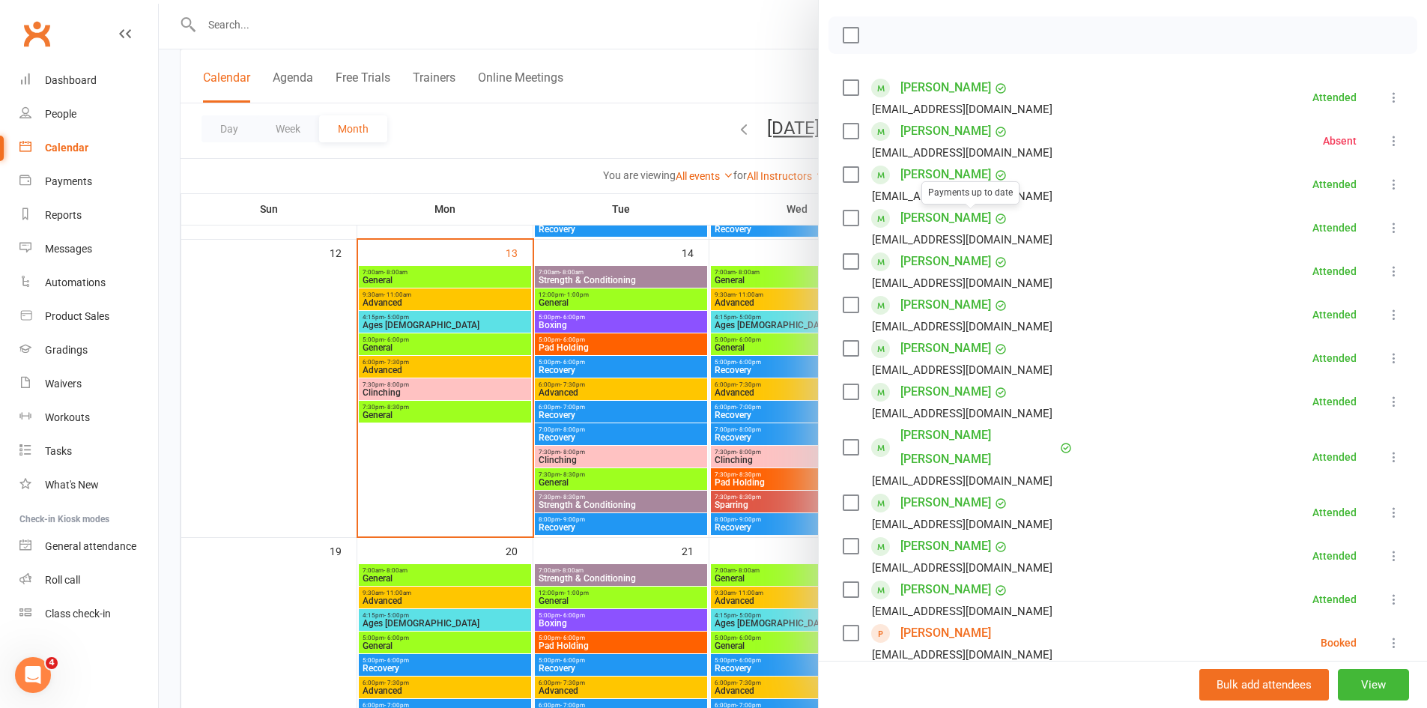
scroll to position [225, 0]
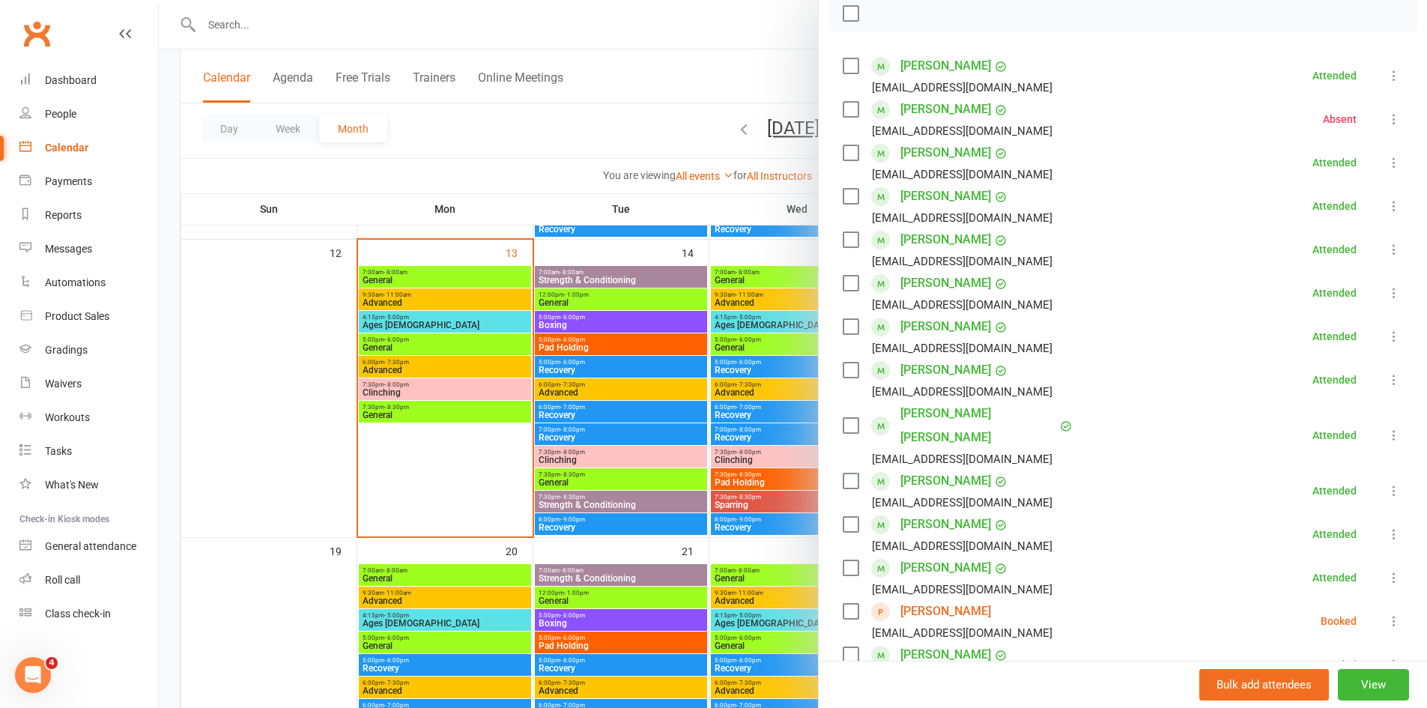
click at [942, 599] on link "Adam Khalidi" at bounding box center [946, 611] width 91 height 24
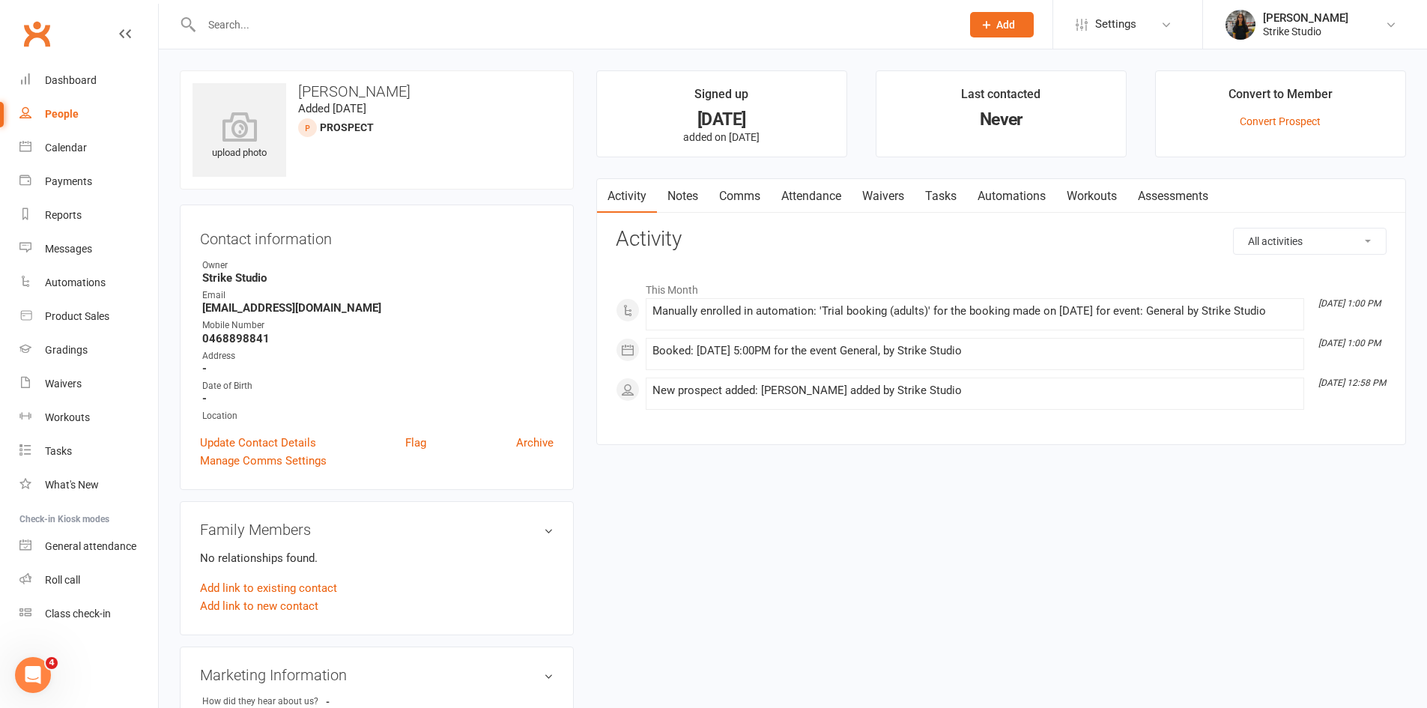
click at [799, 203] on link "Attendance" at bounding box center [811, 196] width 81 height 34
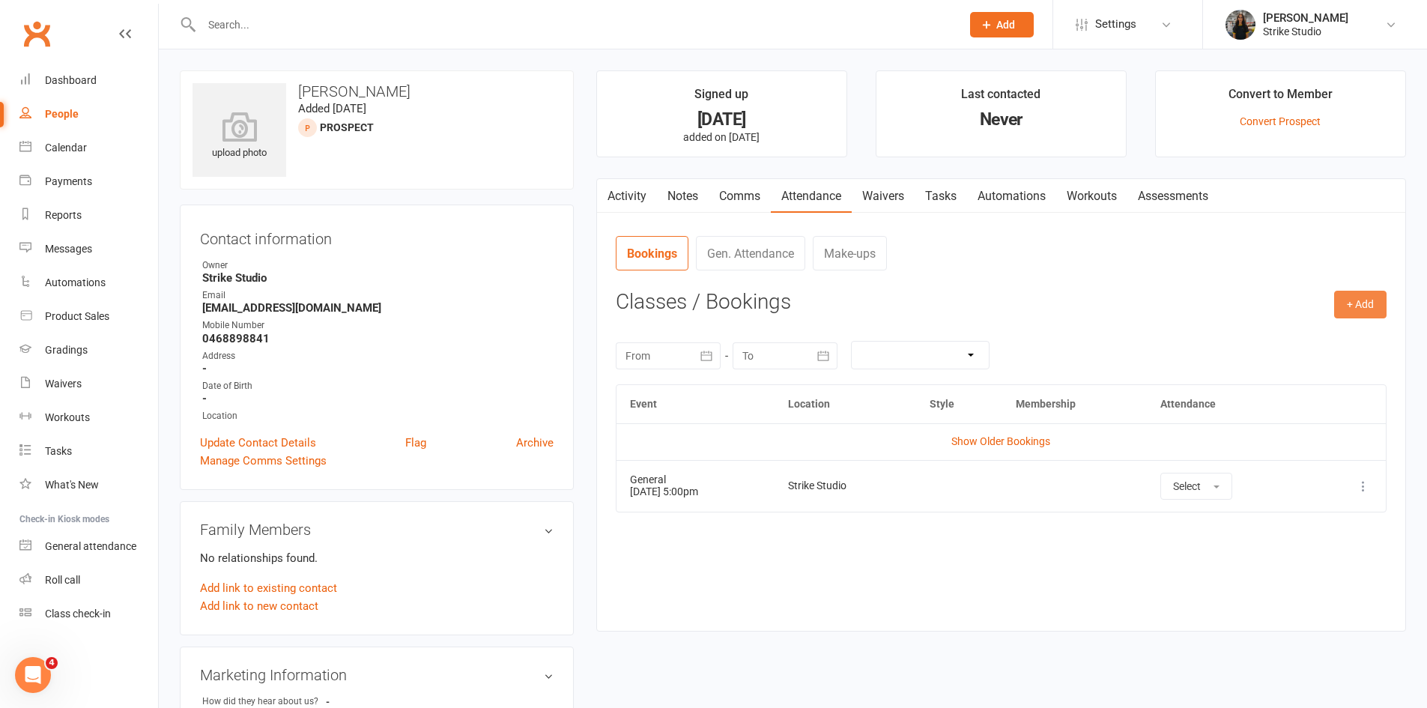
drag, startPoint x: 1360, startPoint y: 314, endPoint x: 1357, endPoint y: 323, distance: 9.7
click at [1360, 315] on button "+ Add" at bounding box center [1360, 304] width 52 height 27
click at [1303, 322] on ul "Book Event Add Appointment Book a Friend" at bounding box center [1312, 368] width 150 height 99
click at [1311, 330] on div "October 2025 Sun Mon Tue Wed Thu Fri Sat 40 28 29 30 01 02 03 04 41 05 06 07 08…" at bounding box center [1001, 355] width 771 height 58
click at [1340, 299] on button "+ Add" at bounding box center [1360, 304] width 52 height 27
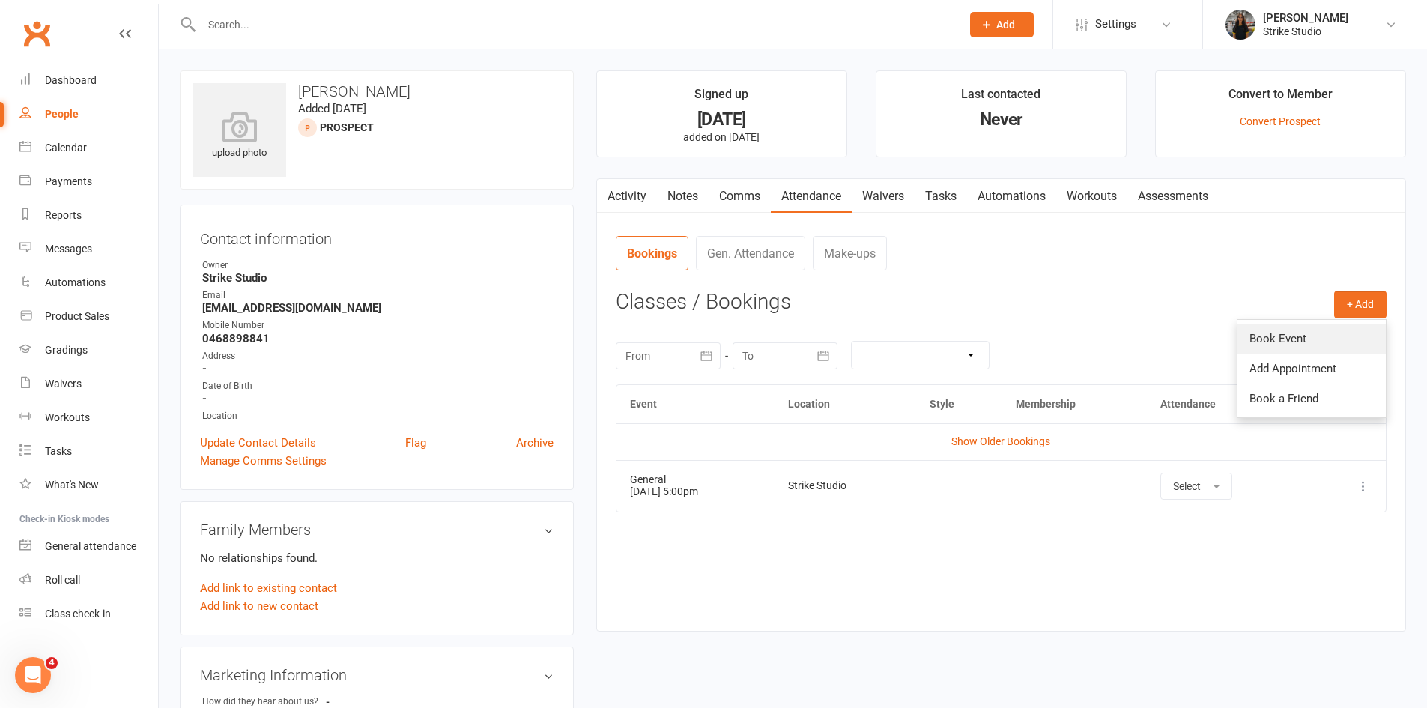
click at [1322, 330] on link "Book Event" at bounding box center [1312, 339] width 148 height 30
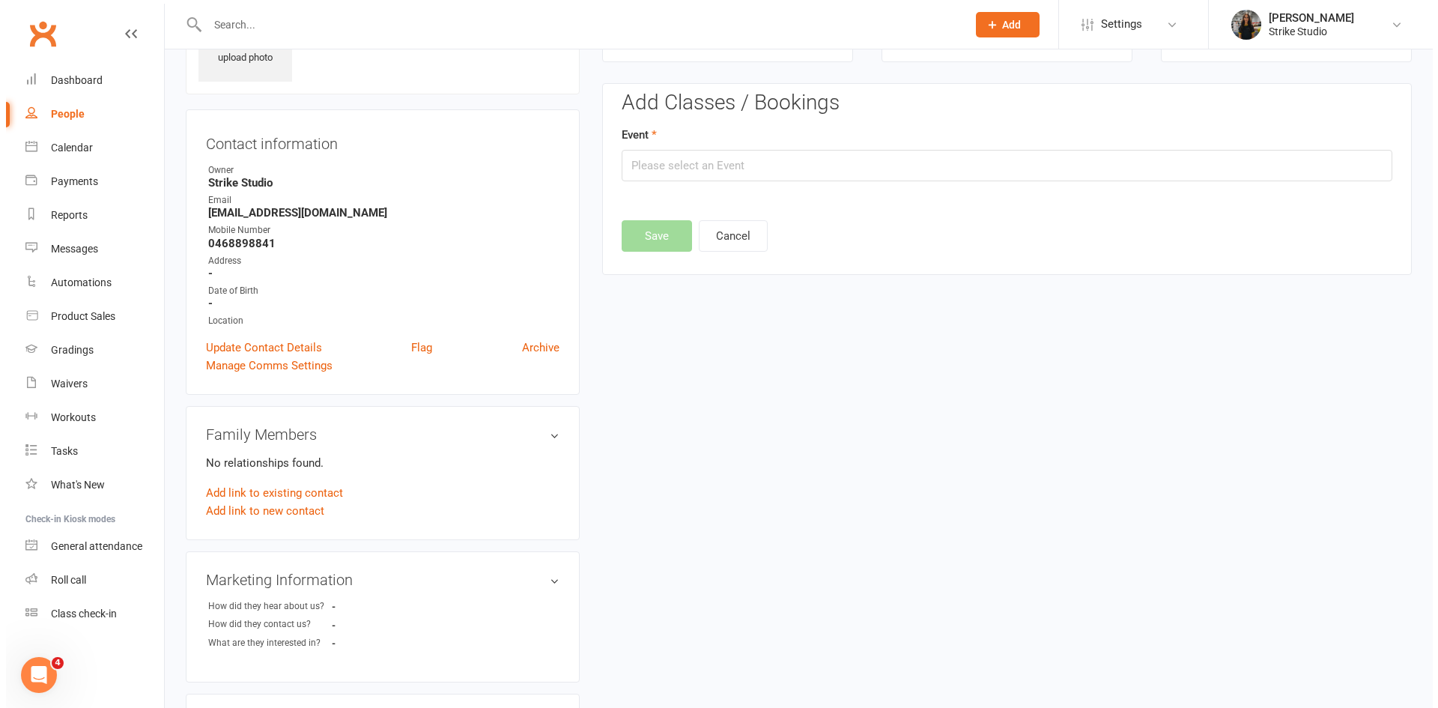
scroll to position [103, 0]
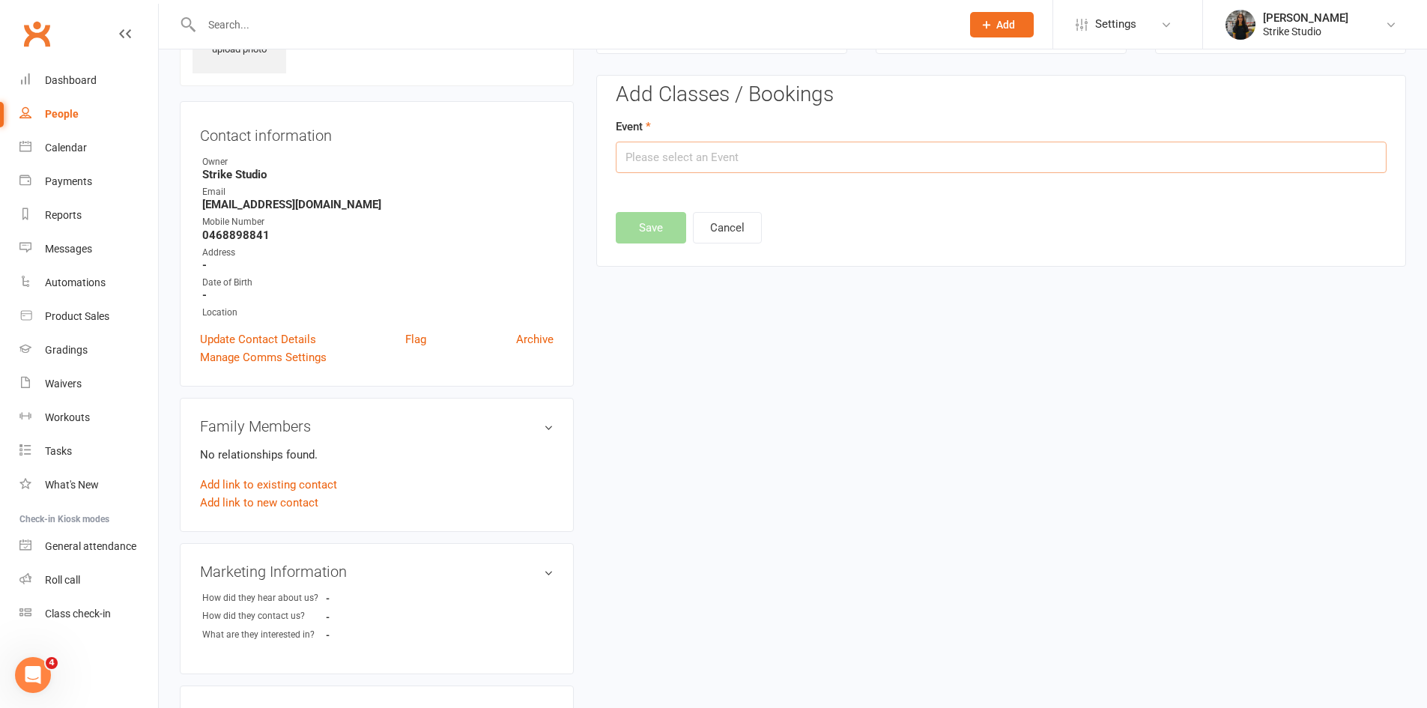
click at [687, 160] on input "text" at bounding box center [1001, 157] width 771 height 31
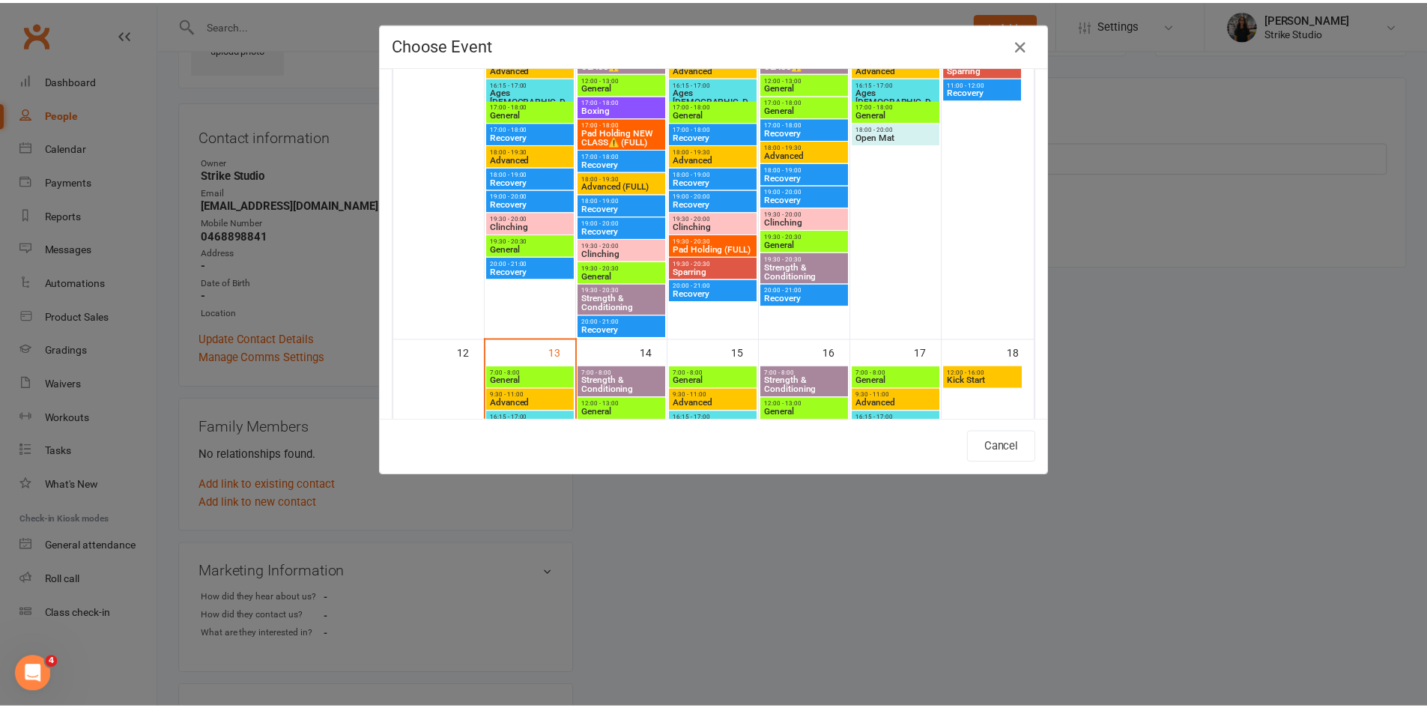
scroll to position [731, 0]
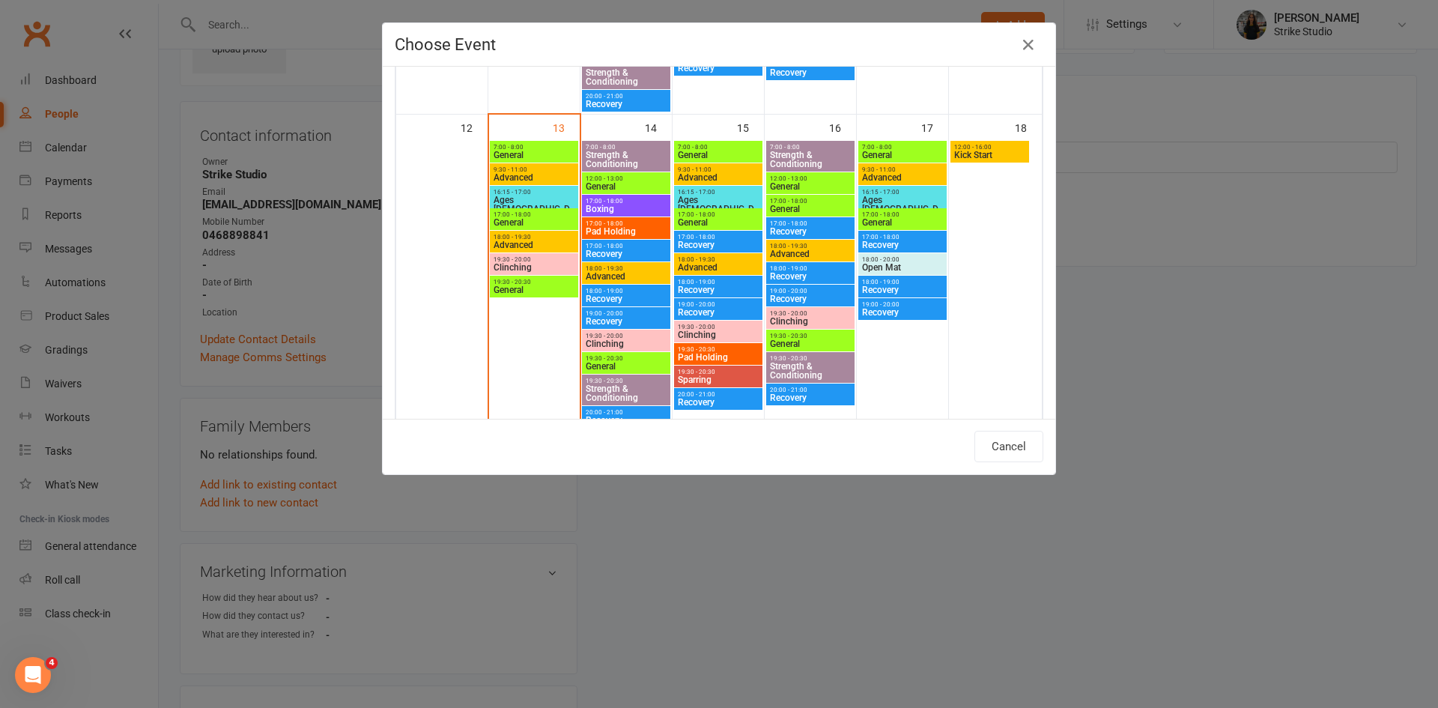
click at [616, 363] on span "General" at bounding box center [626, 366] width 82 height 9
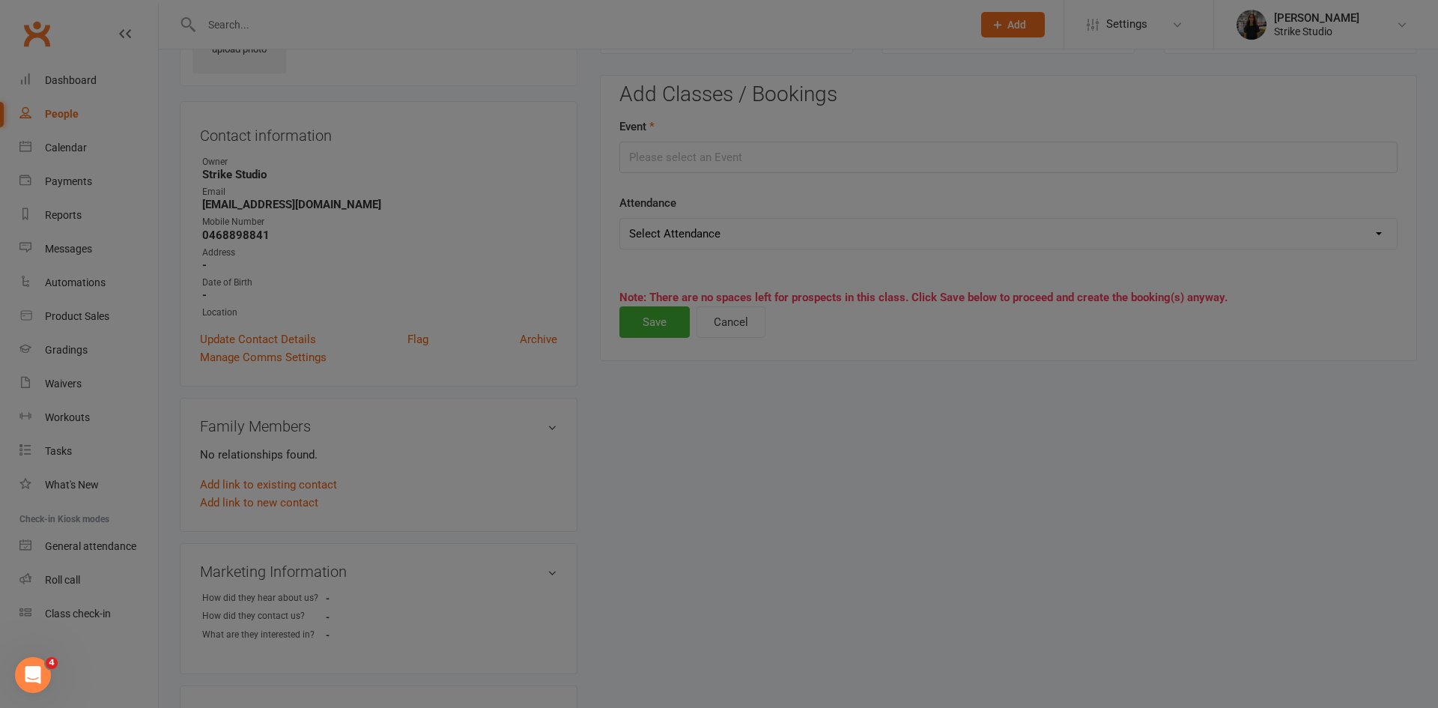
type input "General - Oct 14, 2025 7:30:00 PM"
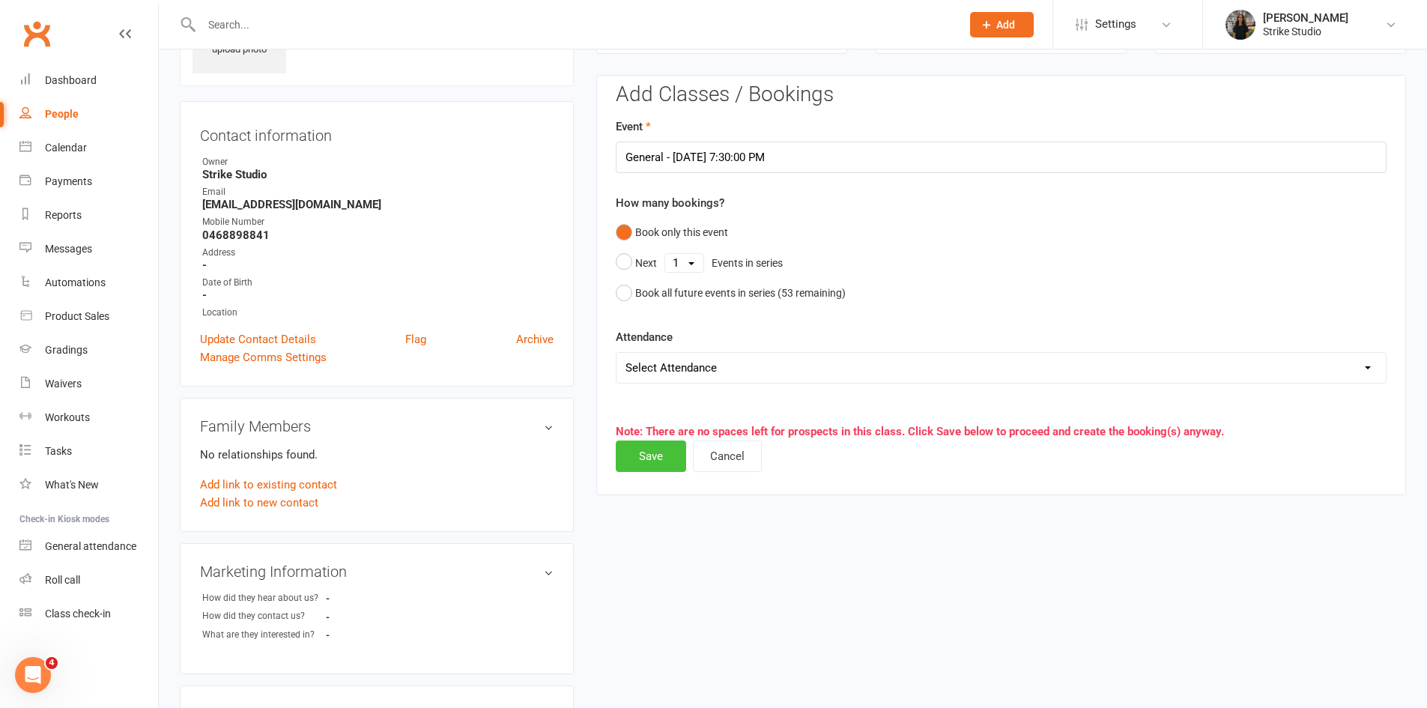
click at [649, 457] on button "Save" at bounding box center [651, 456] width 70 height 31
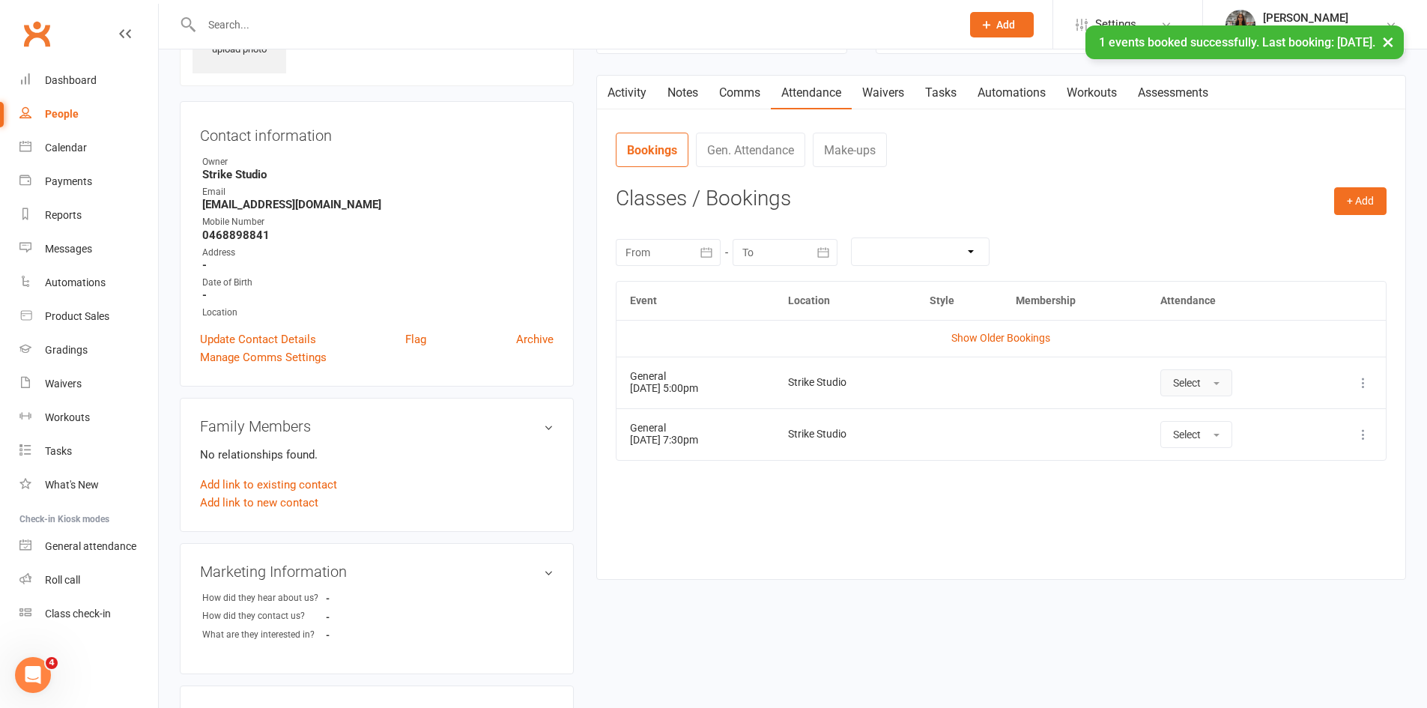
click at [1201, 386] on span "Select" at bounding box center [1187, 383] width 28 height 12
click at [1223, 447] on link "Absent" at bounding box center [1235, 447] width 148 height 30
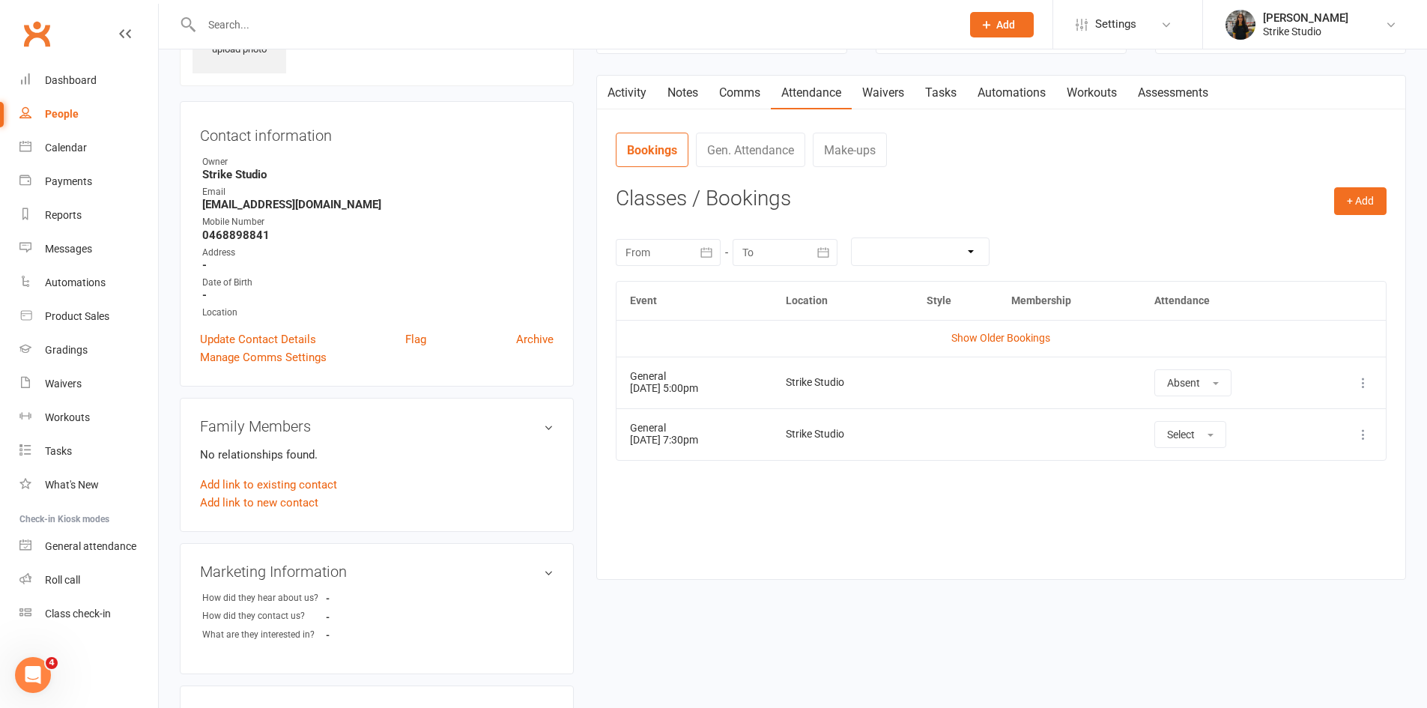
click at [751, 554] on div "Event Location Style Membership Attendance Show Older Bookings General 13 Oct 2…" at bounding box center [1001, 419] width 771 height 276
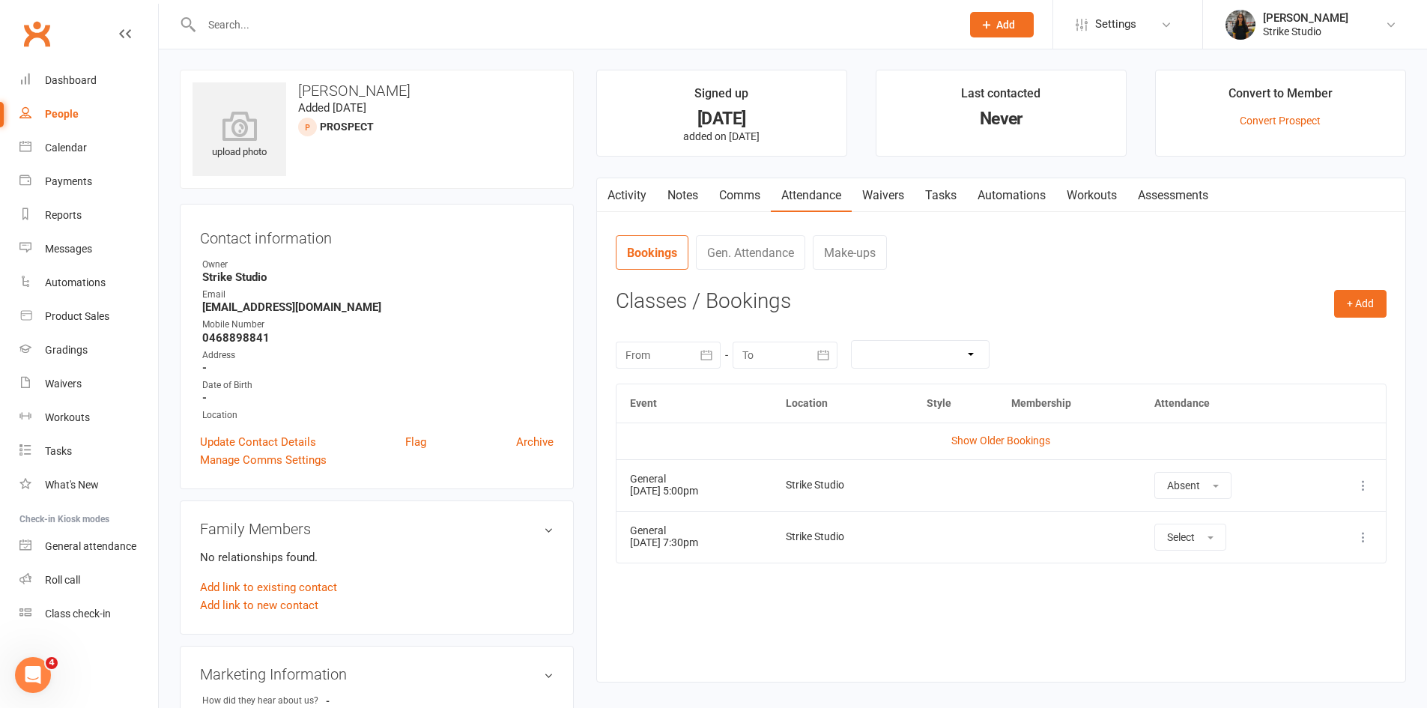
scroll to position [0, 0]
click at [428, 19] on input "text" at bounding box center [574, 24] width 754 height 21
paste input "Sean tilder"
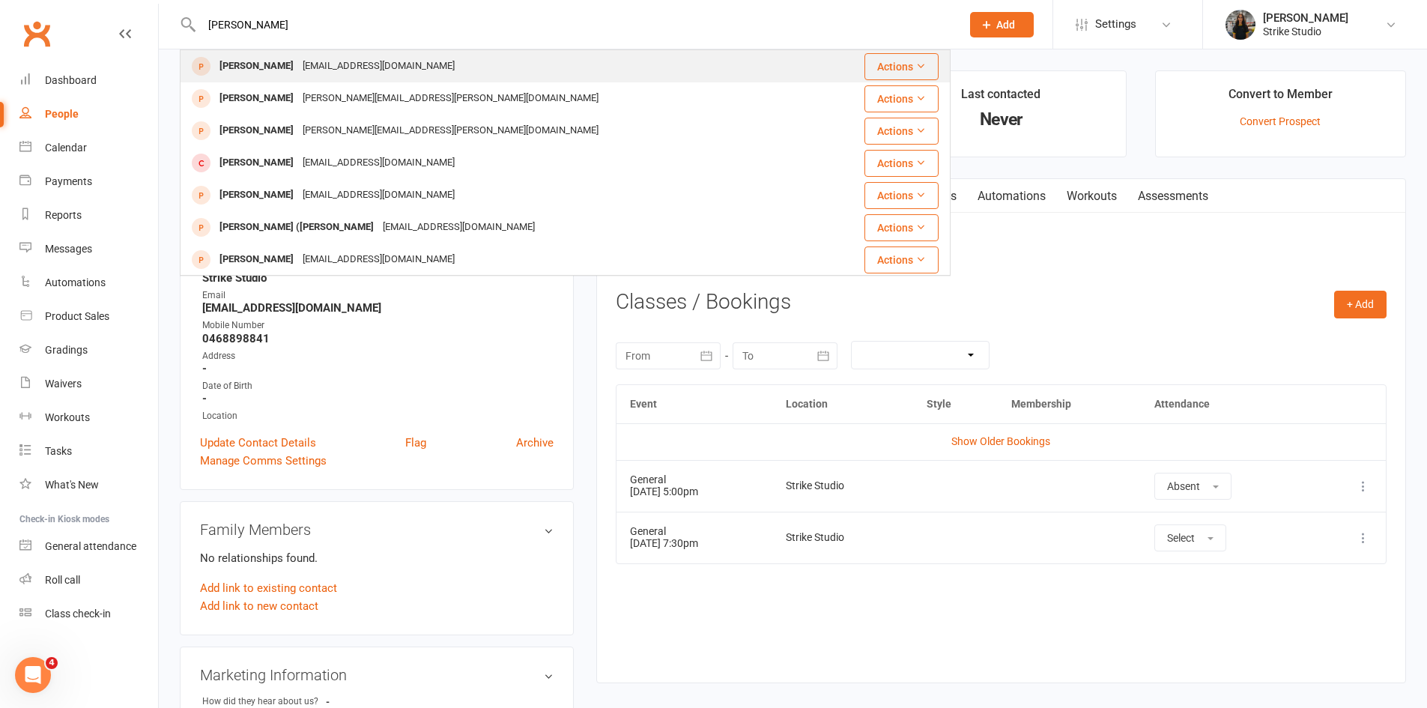
type input "Sean tilder"
click at [326, 64] on div "[EMAIL_ADDRESS][DOMAIN_NAME]" at bounding box center [378, 66] width 161 height 22
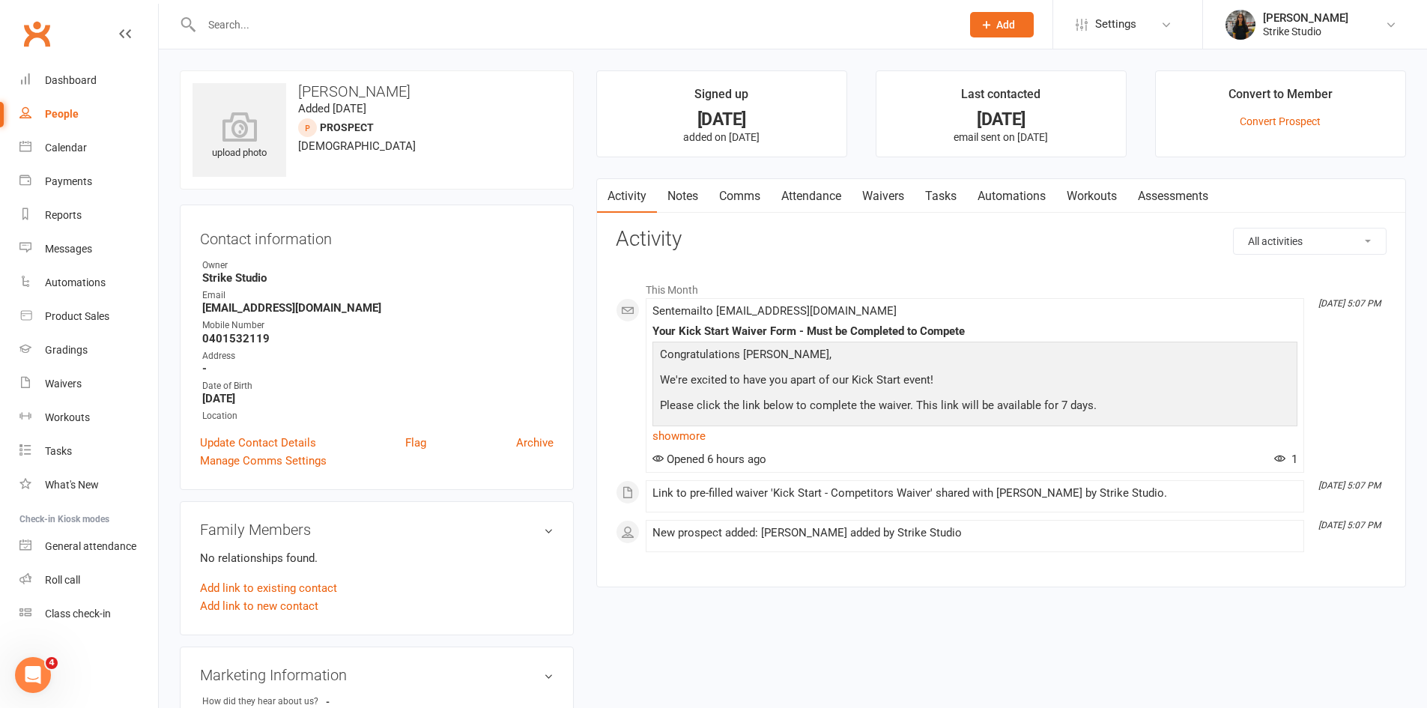
click at [469, 17] on input "text" at bounding box center [574, 24] width 754 height 21
click at [814, 198] on link "Attendance" at bounding box center [811, 196] width 81 height 34
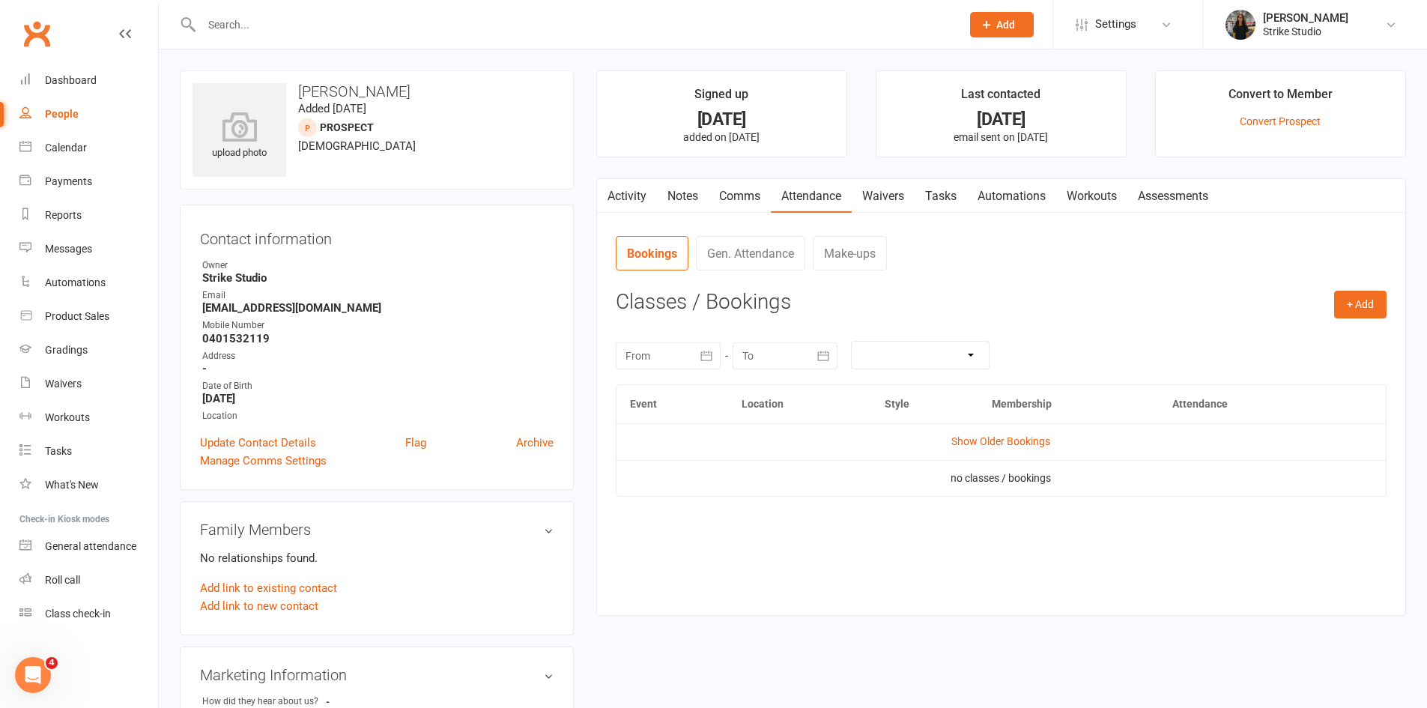
click at [641, 190] on link "Activity" at bounding box center [627, 196] width 60 height 34
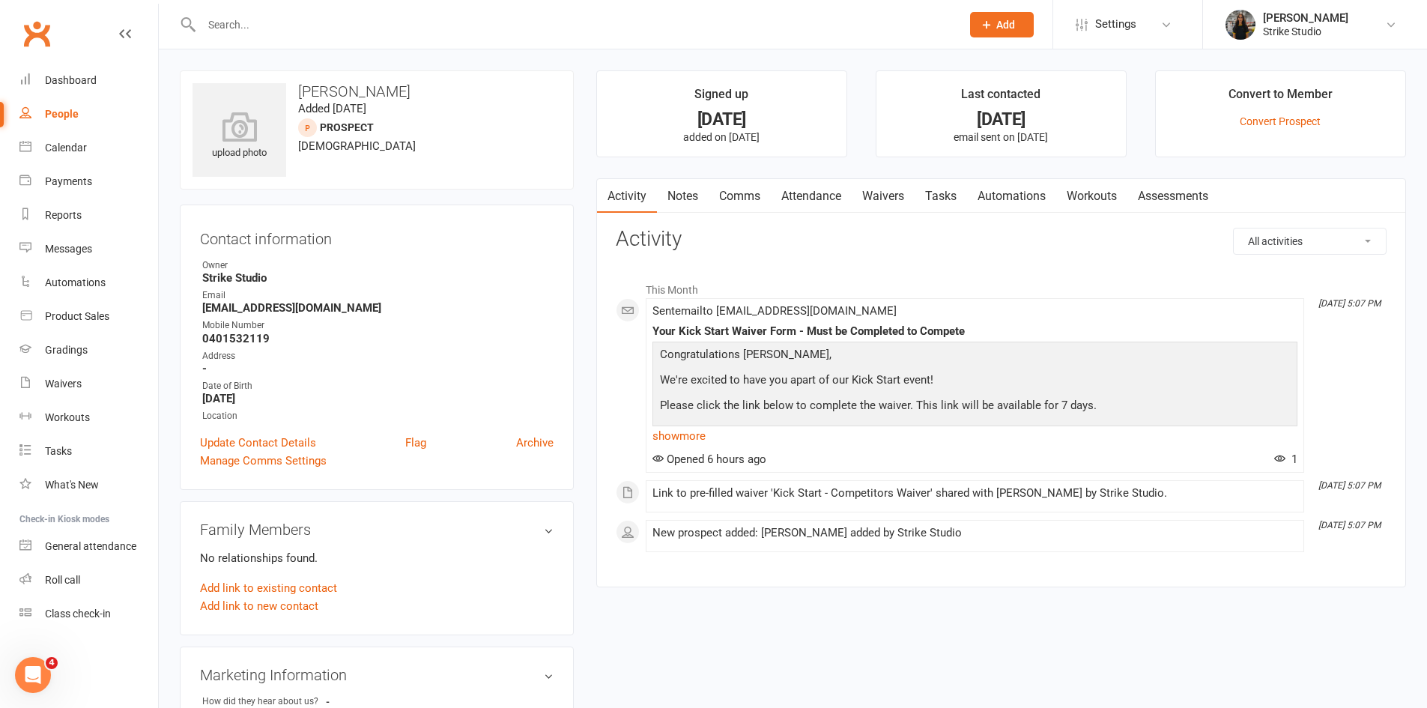
click at [497, 19] on input "text" at bounding box center [574, 24] width 754 height 21
drag, startPoint x: 370, startPoint y: 150, endPoint x: 294, endPoint y: 90, distance: 97.1
click at [294, 90] on div "upload photo Sean Tilder Added 12 October, 2025 prospect 18 years old" at bounding box center [377, 129] width 394 height 119
click at [294, 90] on h3 "[PERSON_NAME]" at bounding box center [377, 91] width 369 height 16
drag, startPoint x: 297, startPoint y: 90, endPoint x: 368, endPoint y: 148, distance: 91.6
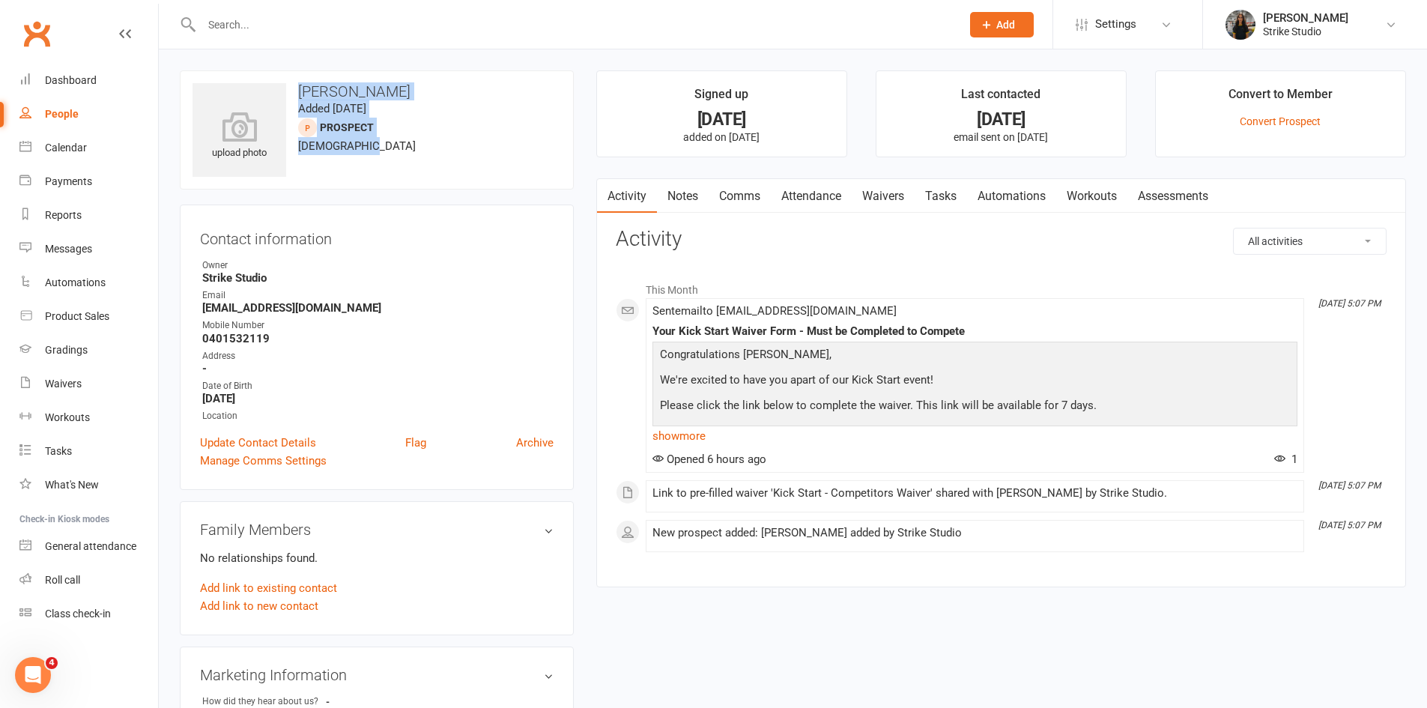
click at [368, 148] on div "upload photo Sean Tilder Added 12 October, 2025 prospect 18 years old" at bounding box center [377, 129] width 394 height 119
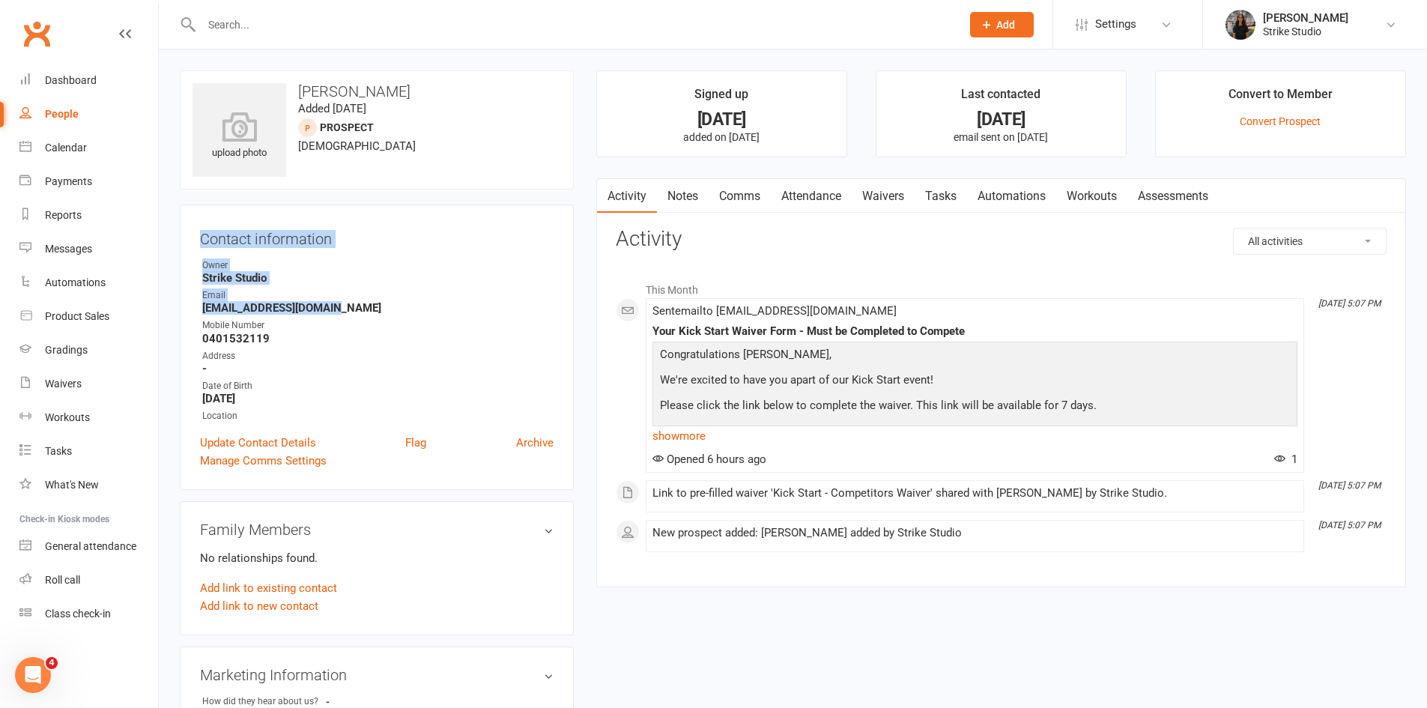
drag, startPoint x: 343, startPoint y: 309, endPoint x: 193, endPoint y: 231, distance: 169.9
click at [193, 231] on div "Contact information Owner Strike Studio Email Quinny1971@outlook.com Mobile Num…" at bounding box center [377, 347] width 394 height 285
click at [266, 341] on strong "0401532119" at bounding box center [377, 338] width 351 height 13
drag, startPoint x: 273, startPoint y: 339, endPoint x: 182, endPoint y: 266, distance: 116.7
click at [182, 266] on div "Contact information Owner Strike Studio Email Quinny1971@outlook.com Mobile Num…" at bounding box center [377, 347] width 394 height 285
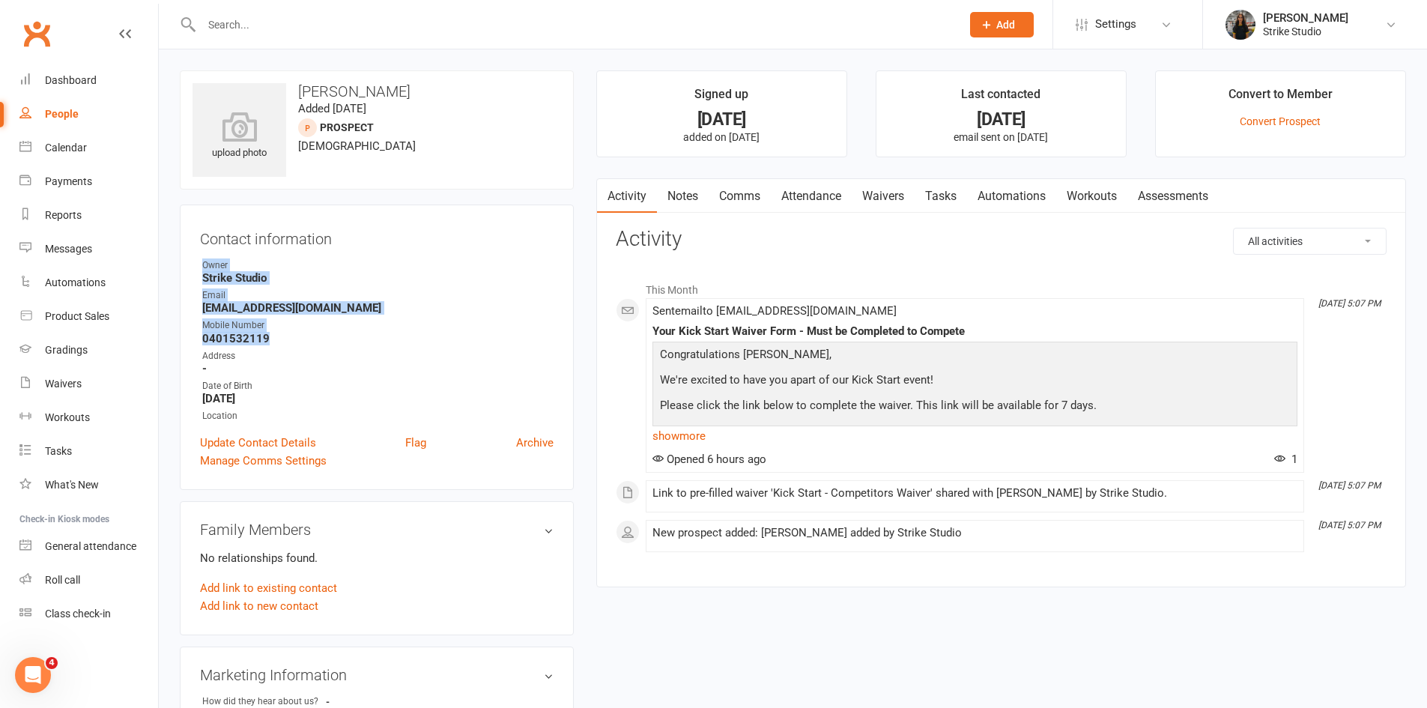
click at [267, 337] on strong "0401532119" at bounding box center [377, 338] width 351 height 13
click at [267, 339] on strong "0401532119" at bounding box center [377, 338] width 351 height 13
drag, startPoint x: 267, startPoint y: 337, endPoint x: 231, endPoint y: 336, distance: 36.7
click at [231, 336] on strong "0401532119" at bounding box center [377, 338] width 351 height 13
click at [293, 344] on strong "0401532119" at bounding box center [377, 338] width 351 height 13
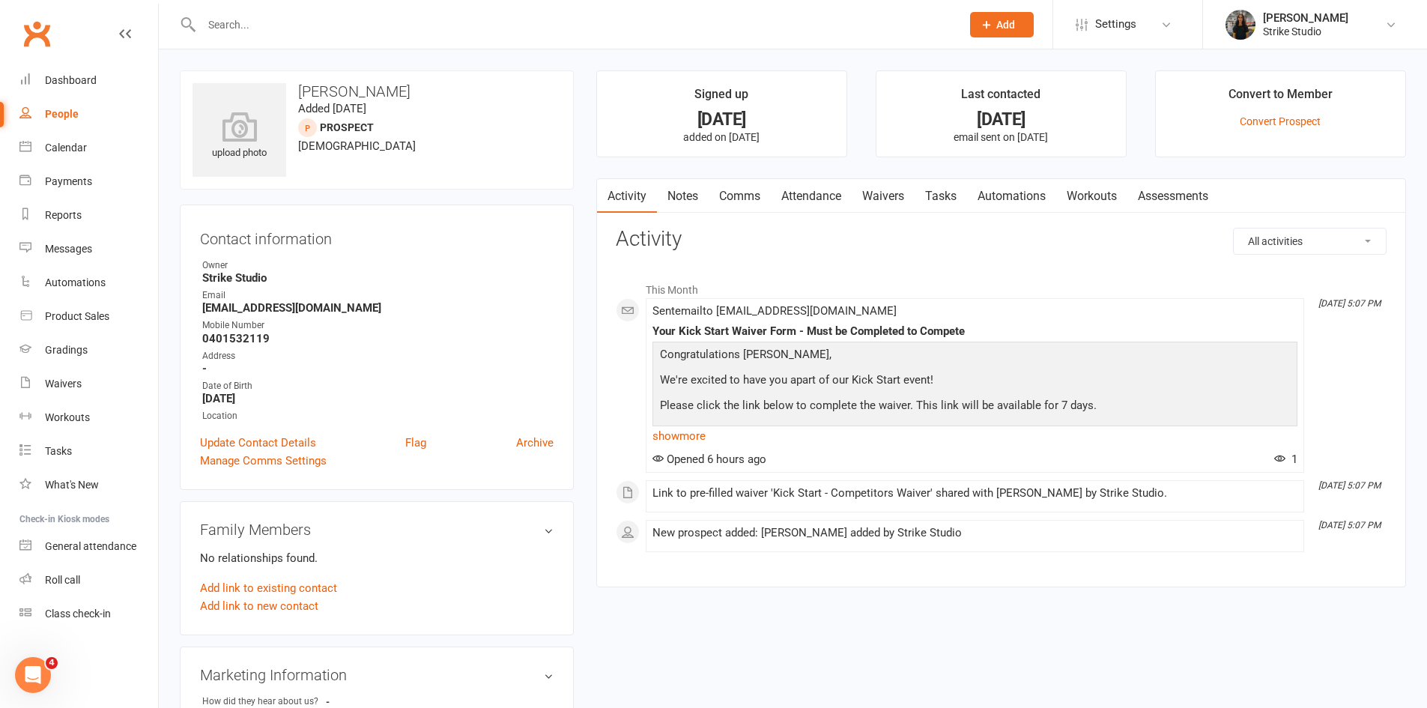
click at [491, 22] on input "text" at bounding box center [574, 24] width 754 height 21
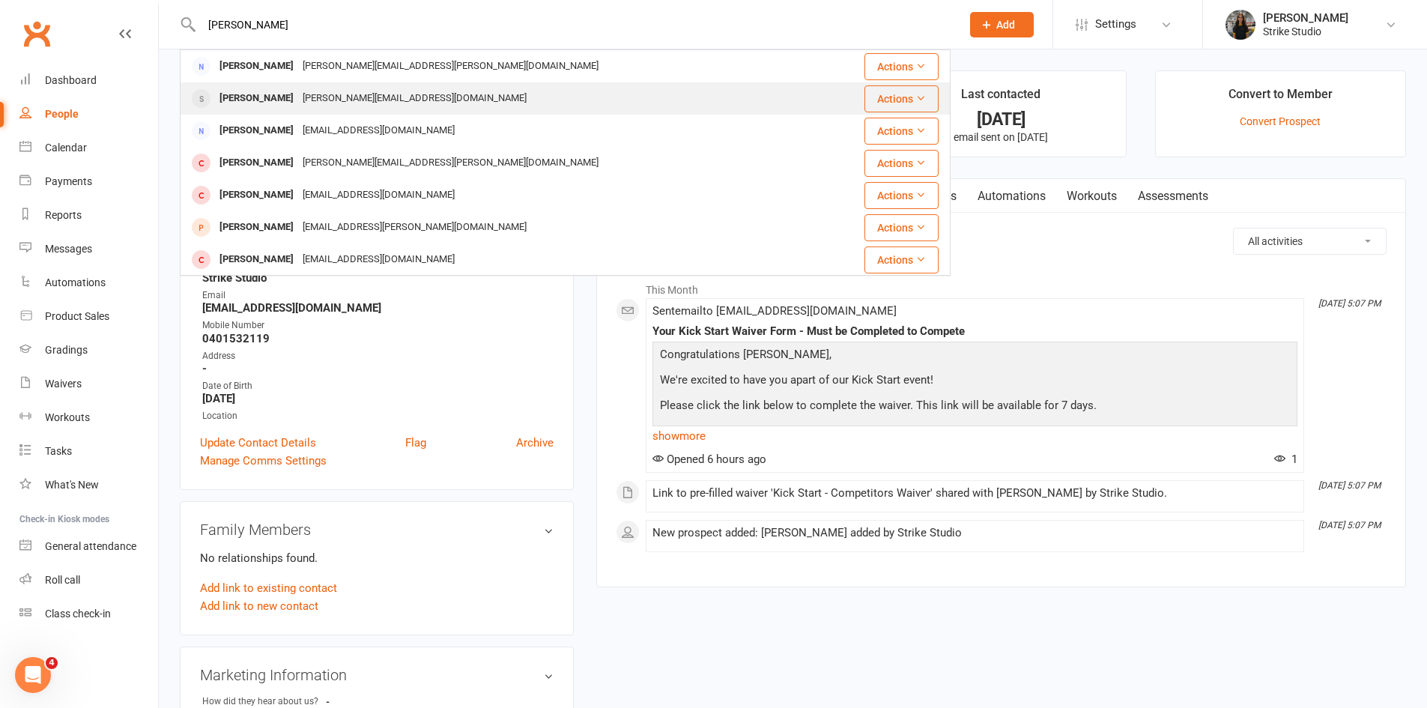
type input "linda"
click at [385, 103] on div "linda-nguyen123@hotmail.com" at bounding box center [414, 99] width 233 height 22
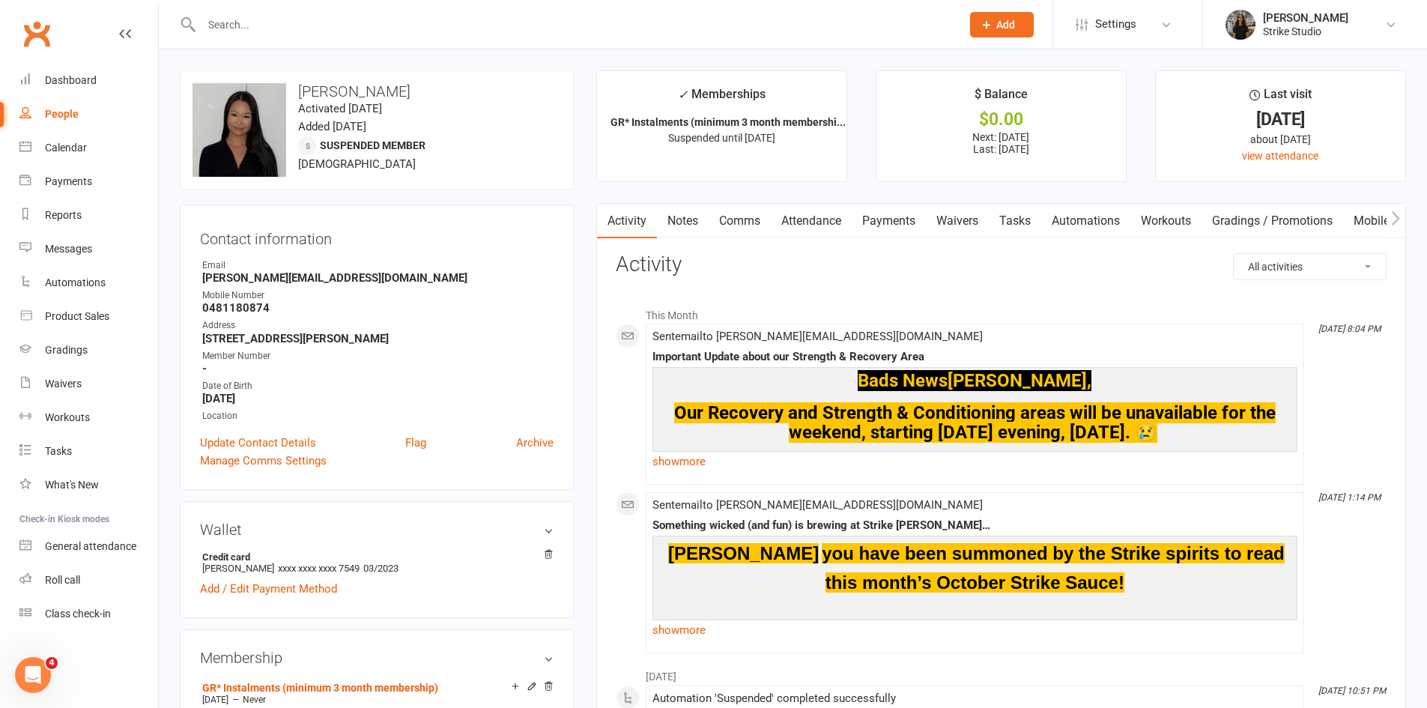
click at [872, 212] on link "Payments" at bounding box center [889, 221] width 74 height 34
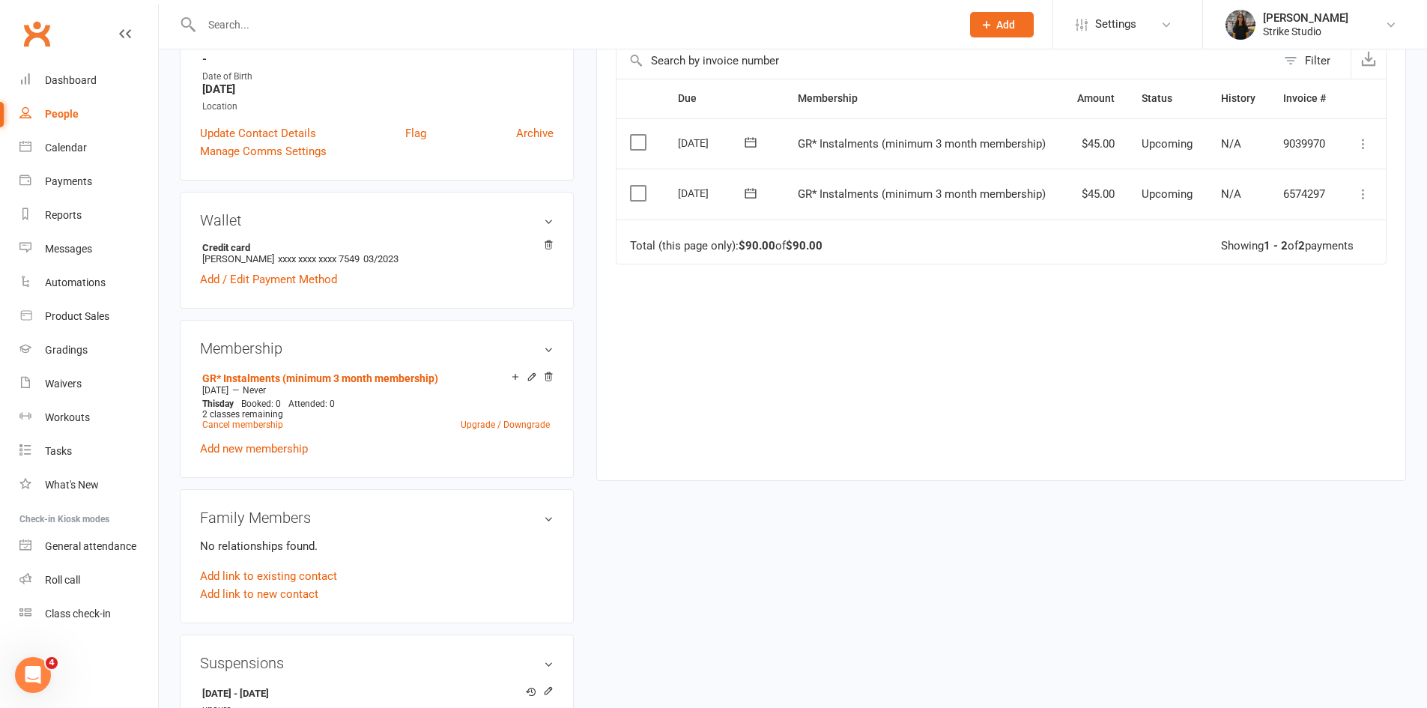
scroll to position [75, 0]
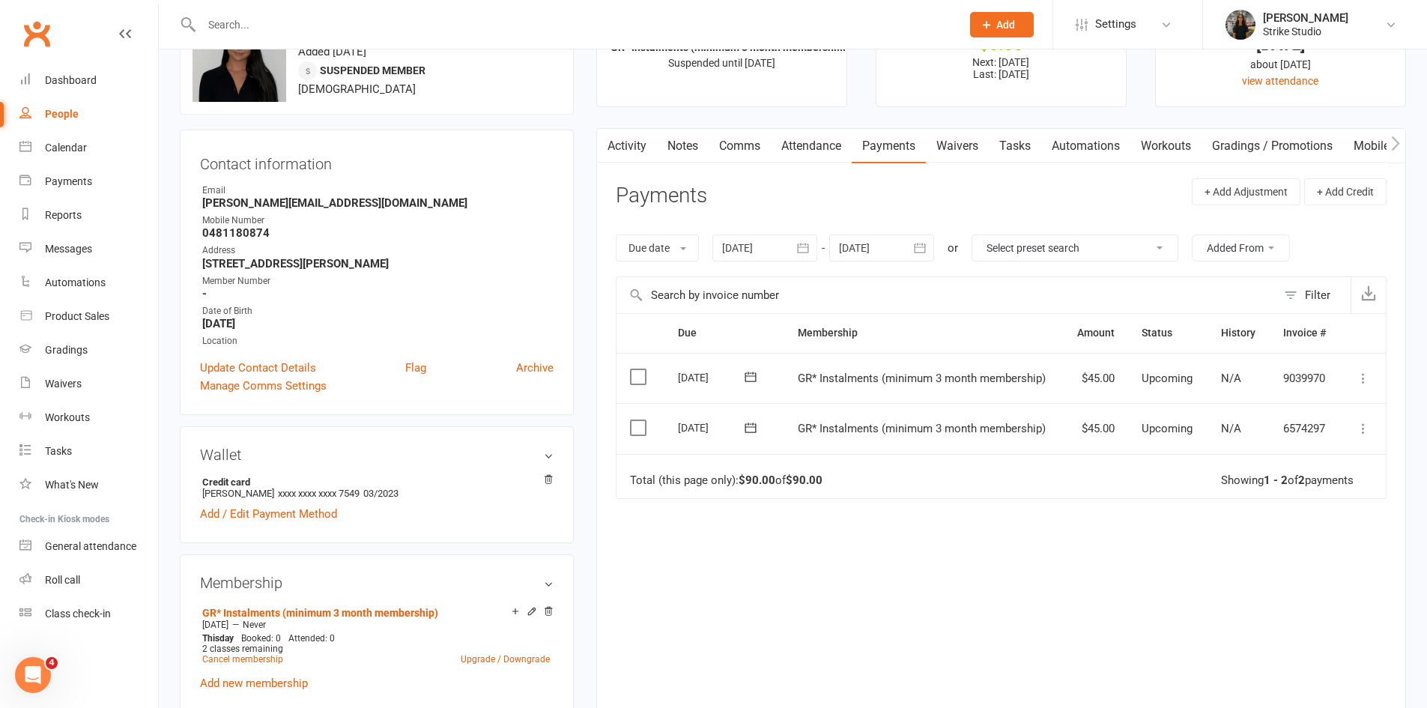
click at [629, 137] on link "Activity" at bounding box center [627, 146] width 60 height 34
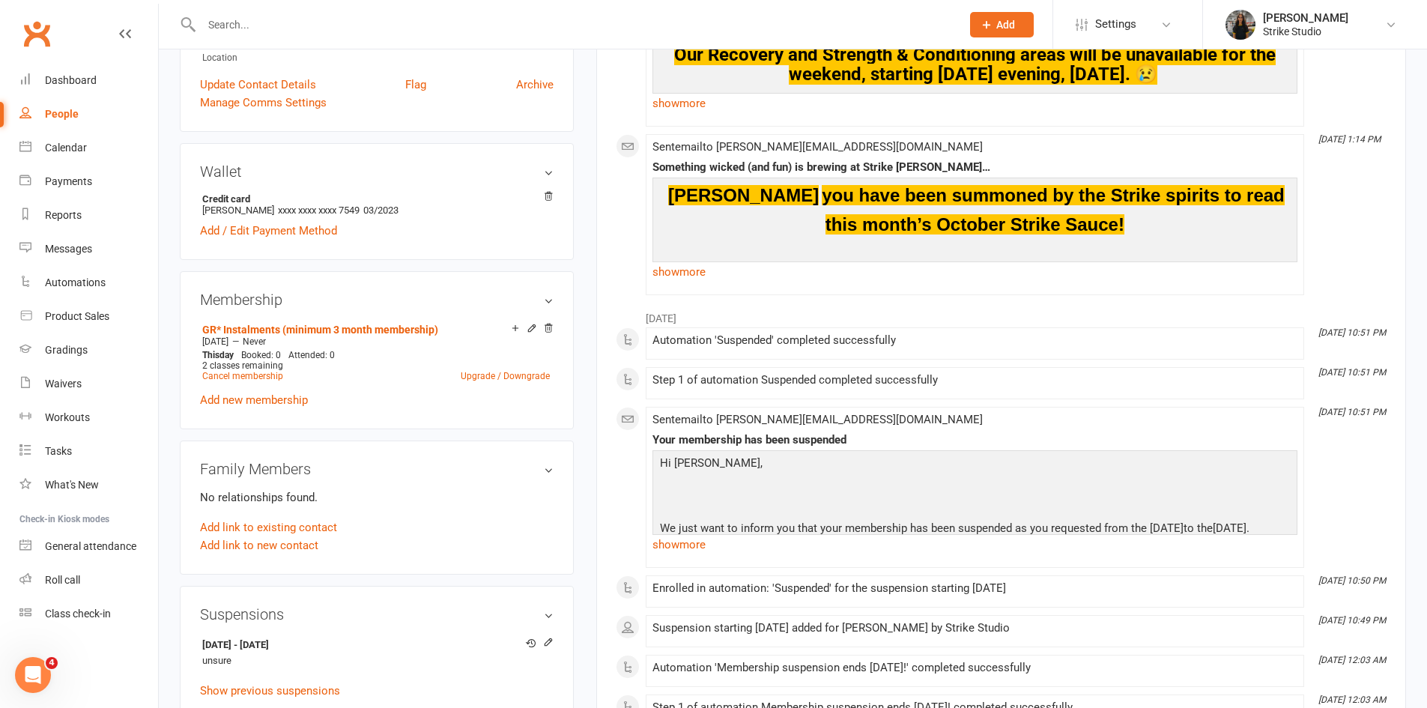
scroll to position [450, 0]
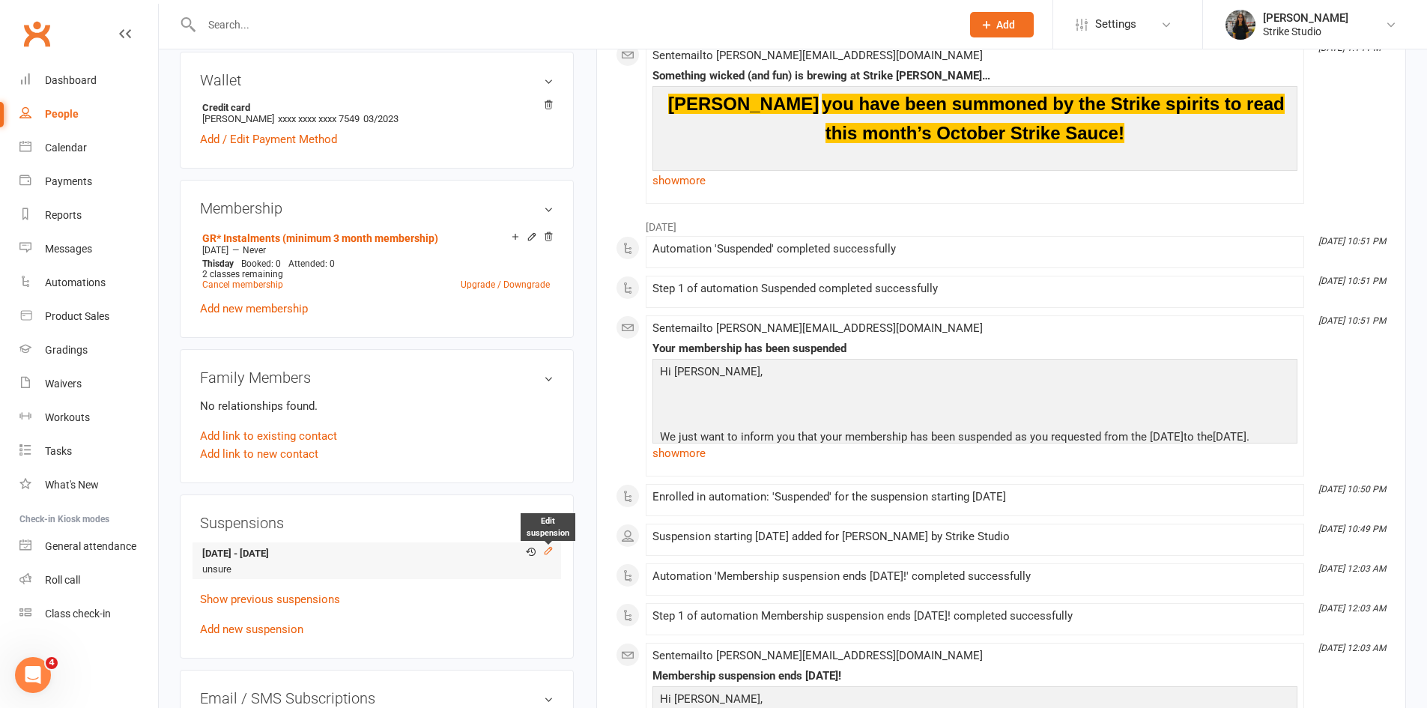
click at [550, 553] on icon at bounding box center [548, 550] width 10 height 10
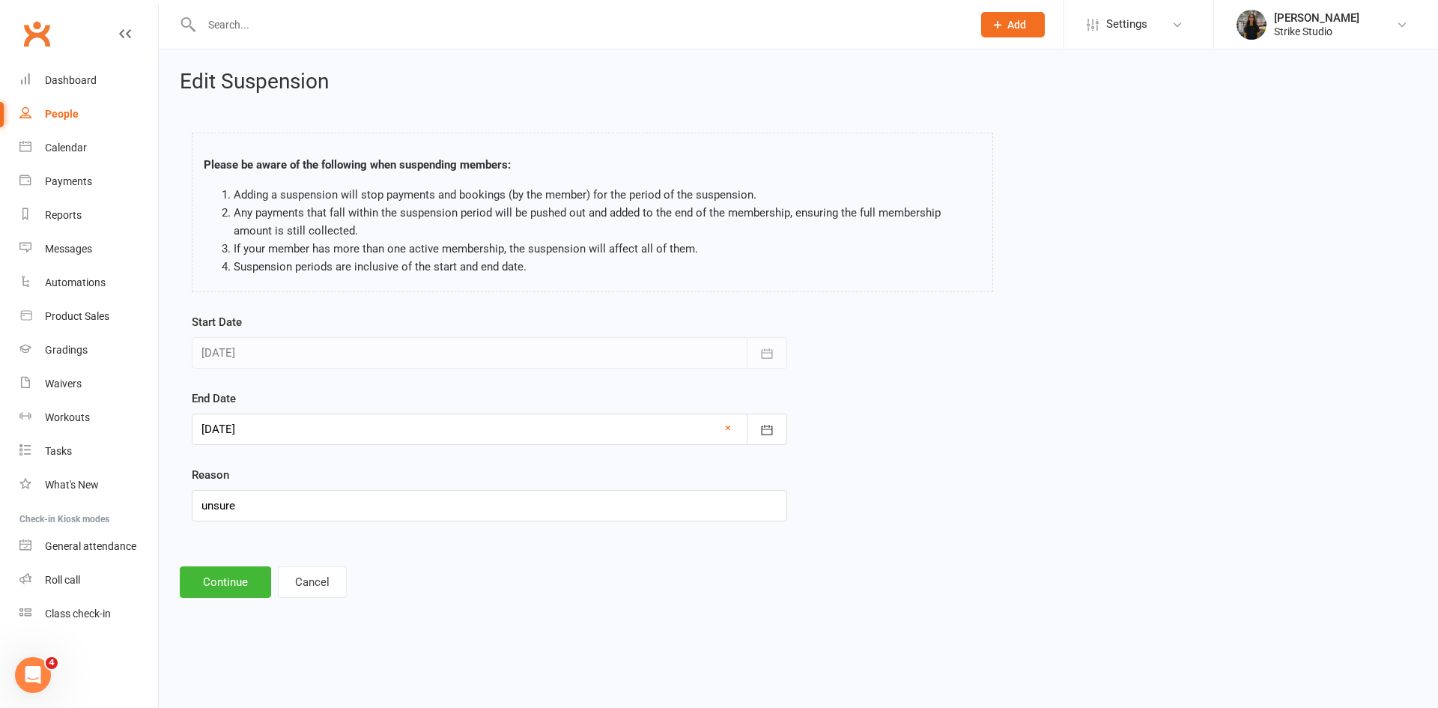
click at [556, 444] on div at bounding box center [490, 429] width 596 height 31
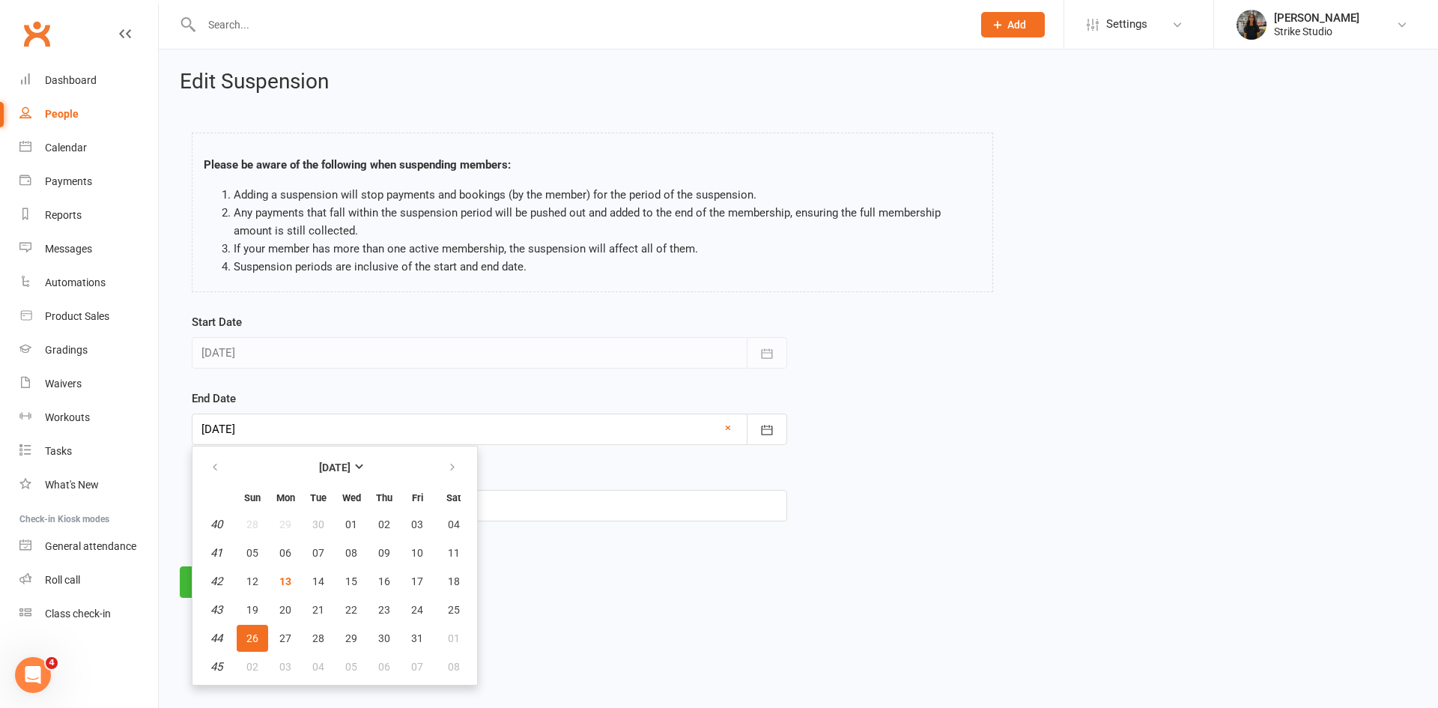
click at [524, 593] on footer "Continue Cancel" at bounding box center [799, 581] width 1238 height 31
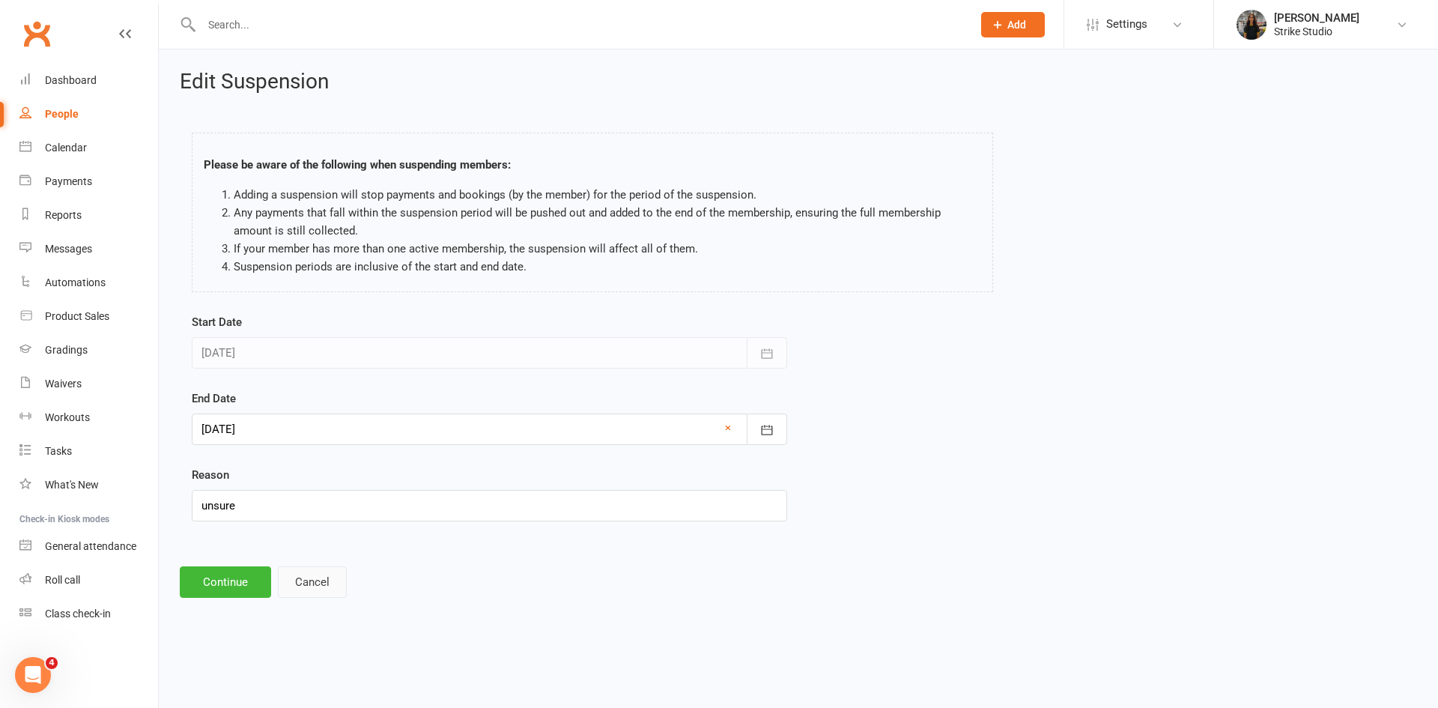
click at [306, 588] on button "Cancel" at bounding box center [312, 581] width 69 height 31
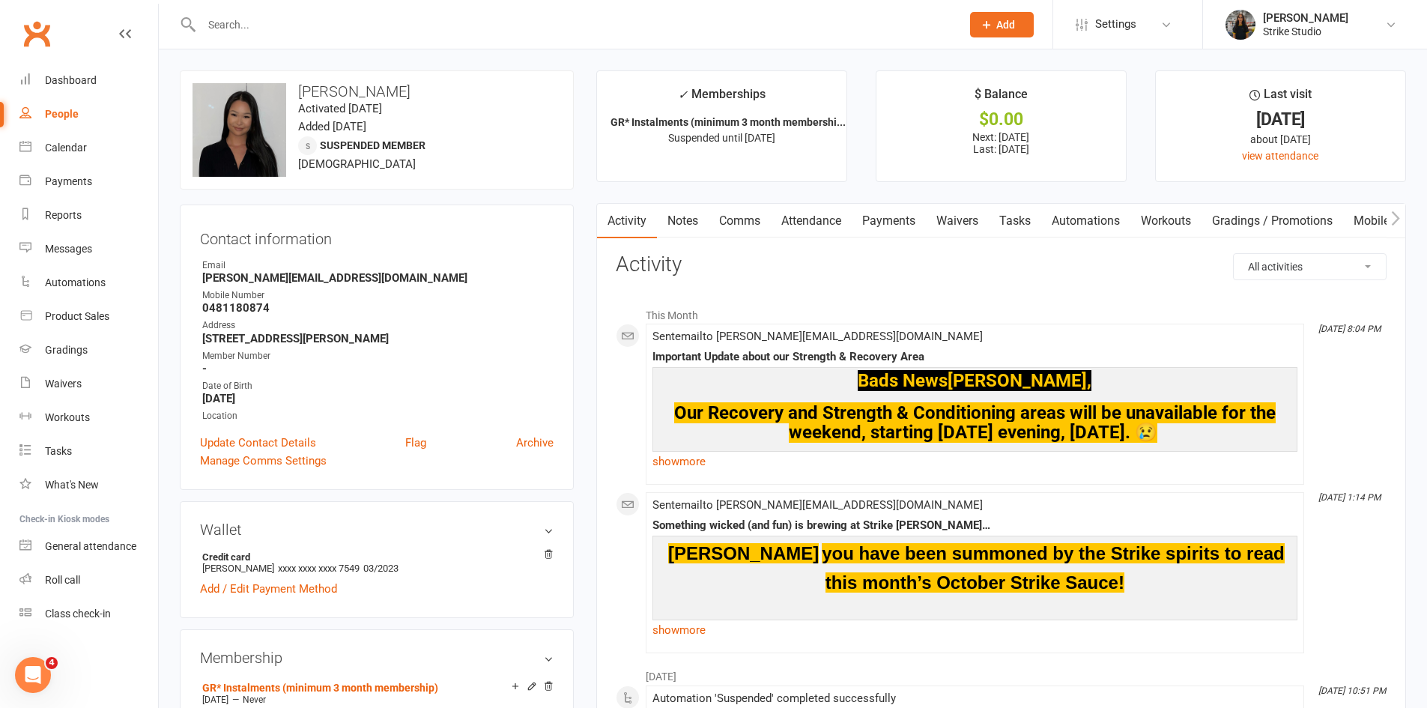
click at [906, 220] on link "Payments" at bounding box center [889, 221] width 74 height 34
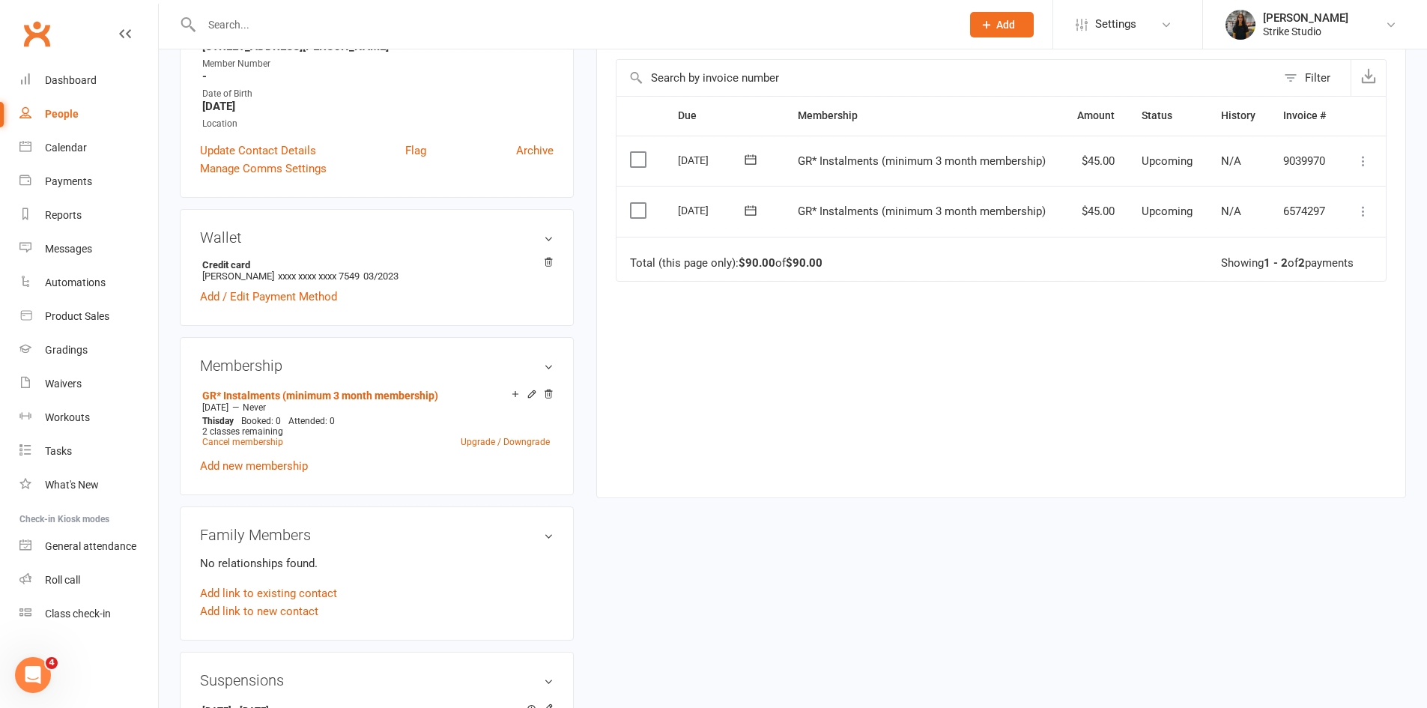
scroll to position [450, 0]
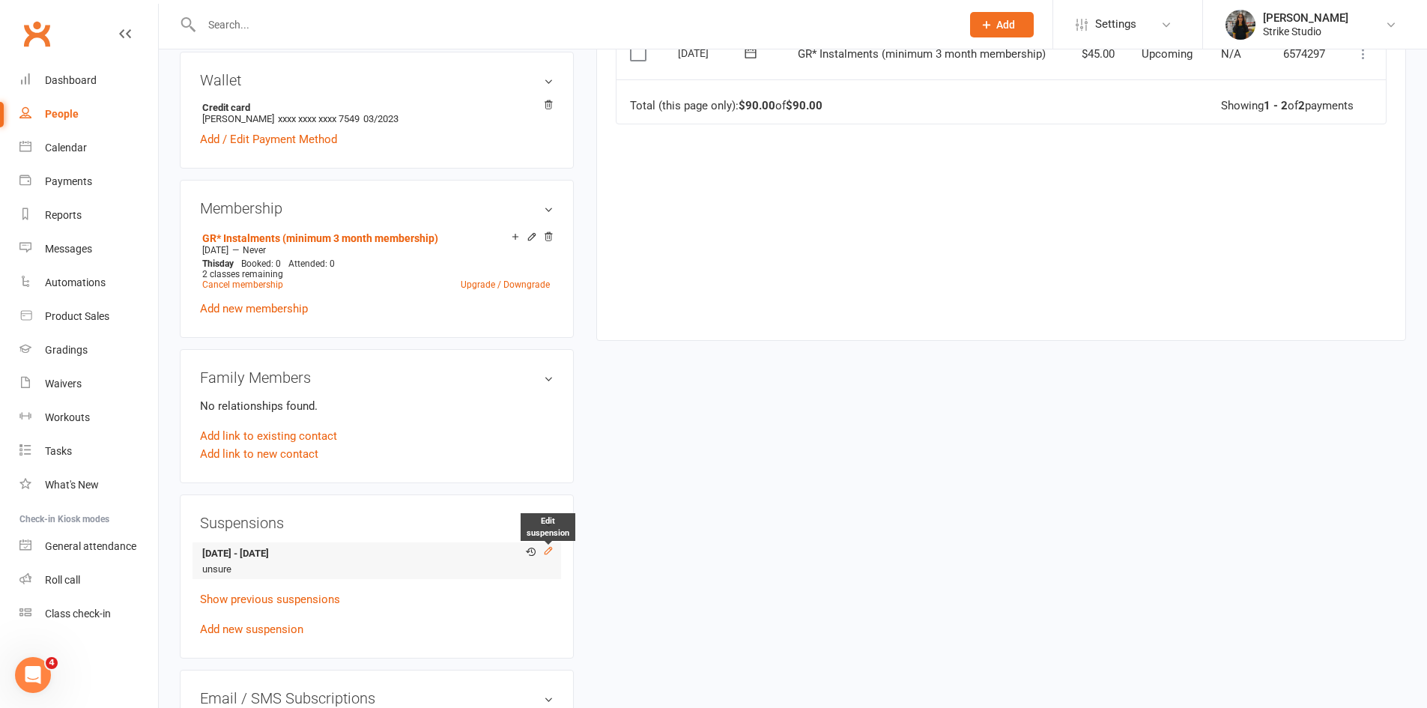
click at [546, 551] on icon at bounding box center [548, 551] width 7 height 7
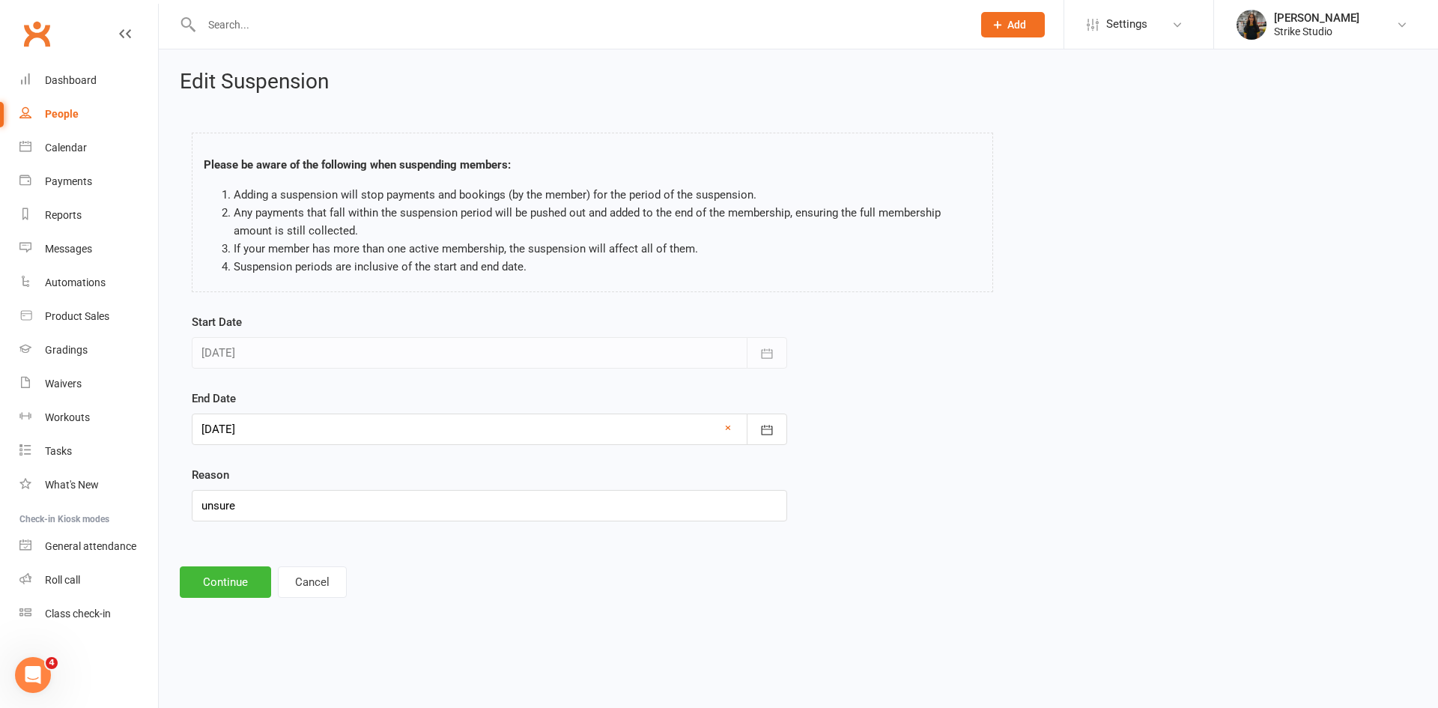
click at [384, 435] on div at bounding box center [490, 429] width 596 height 31
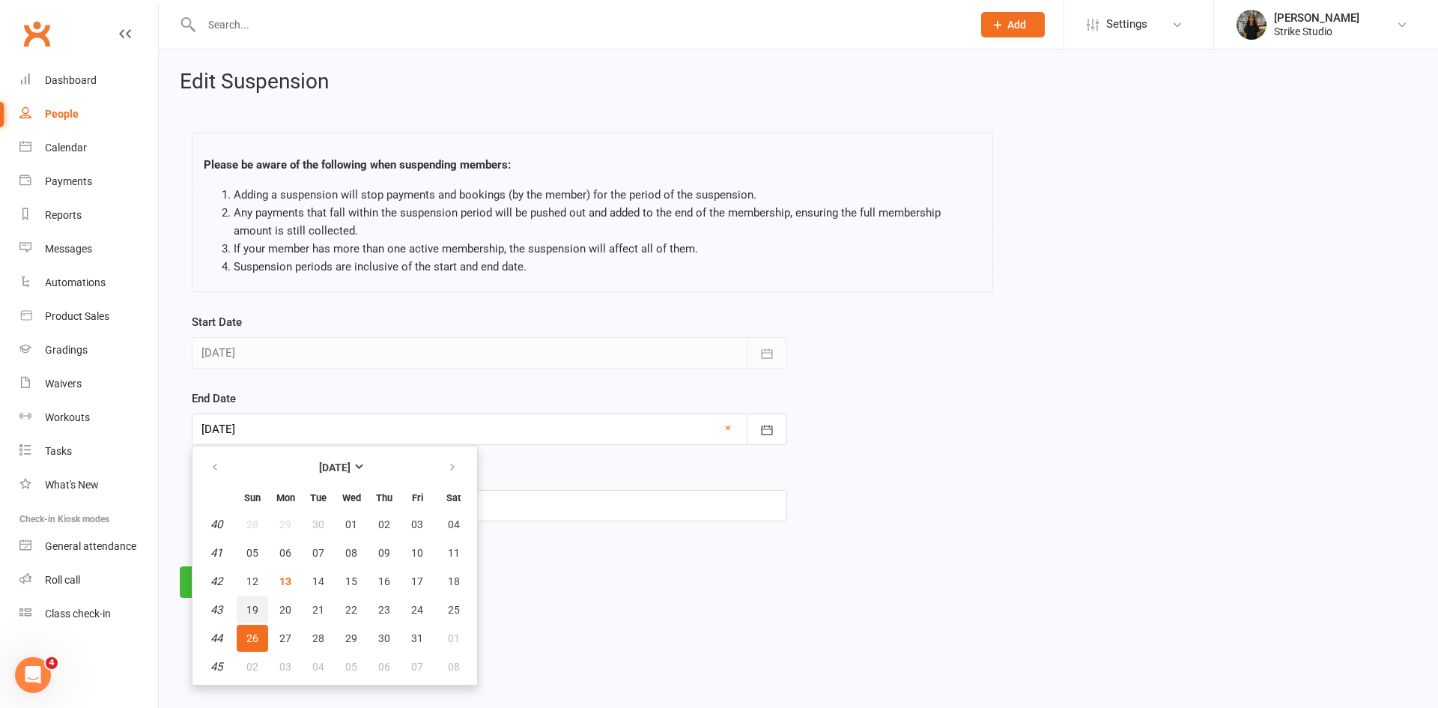
click at [265, 605] on button "19" at bounding box center [252, 609] width 31 height 27
type input "19 Oct 2025"
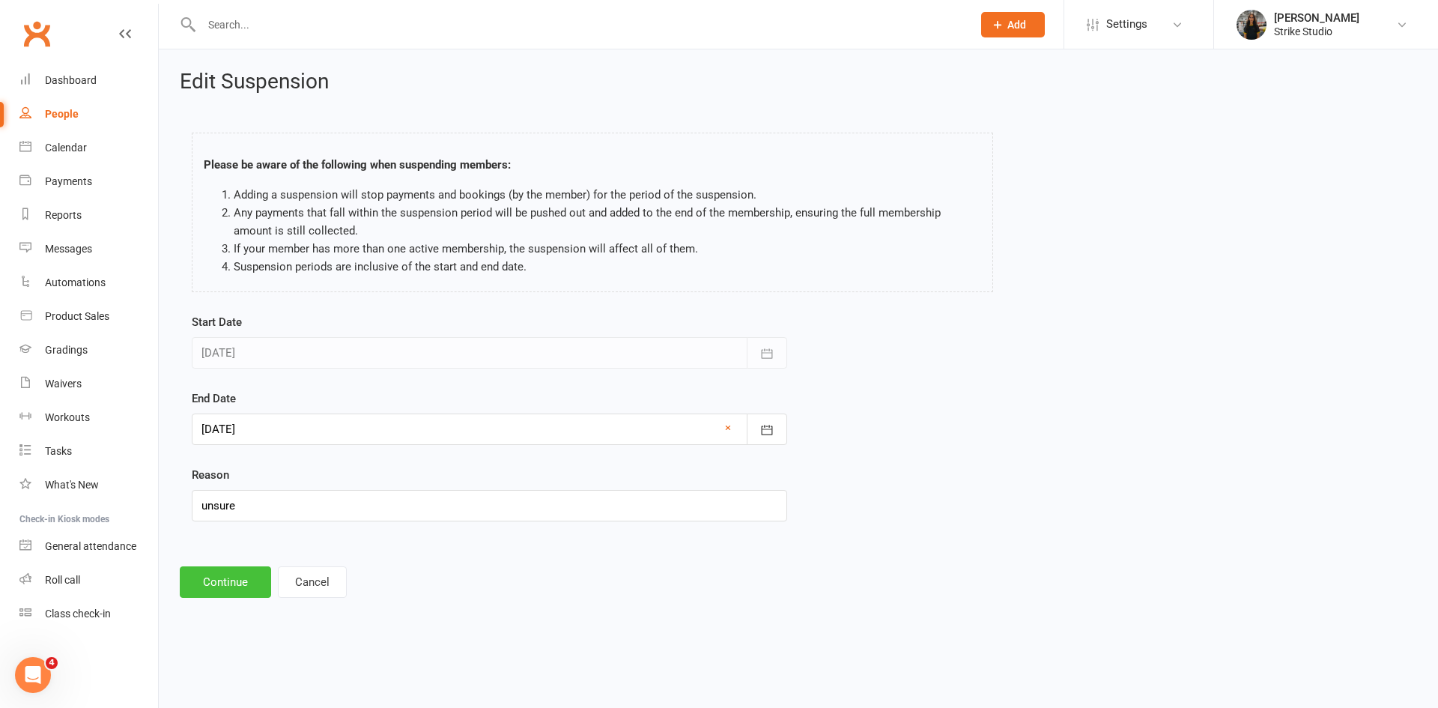
click at [243, 588] on button "Continue" at bounding box center [225, 581] width 91 height 31
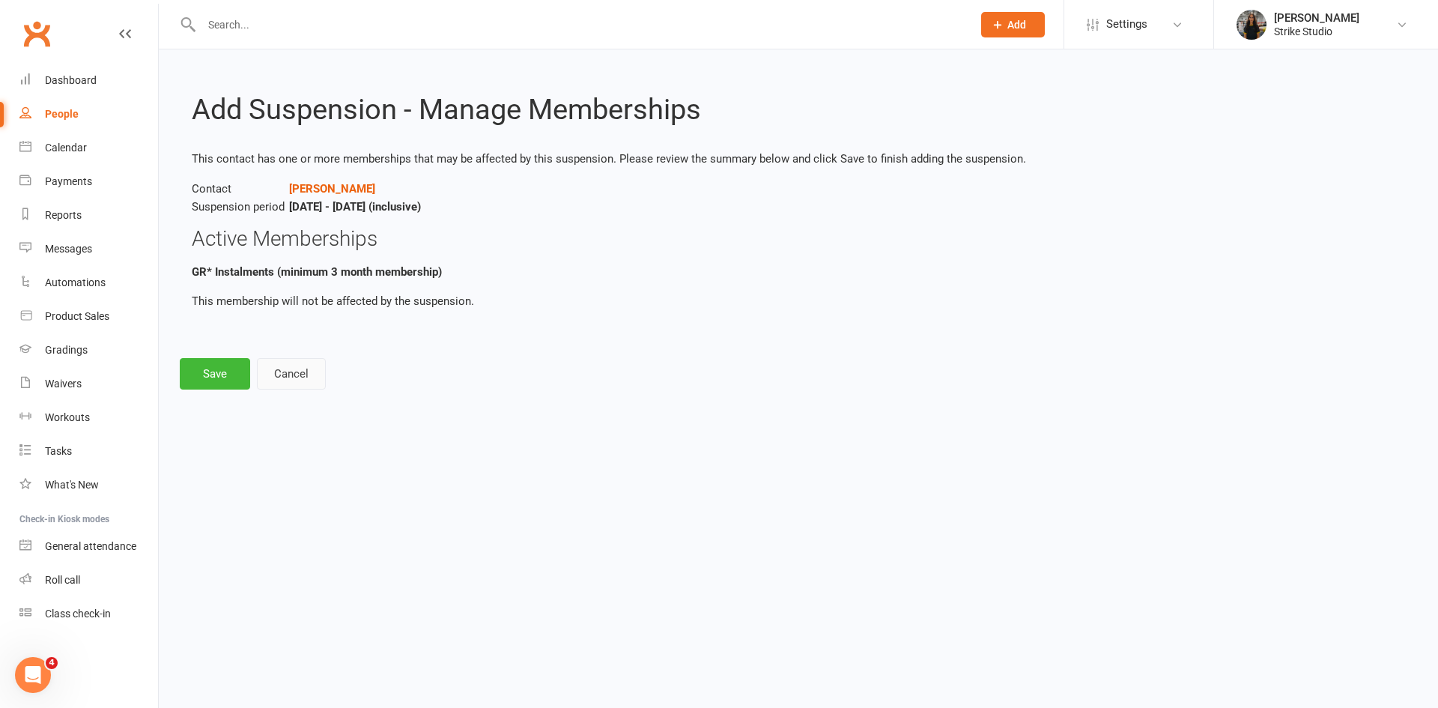
click at [279, 377] on button "Cancel" at bounding box center [291, 373] width 69 height 31
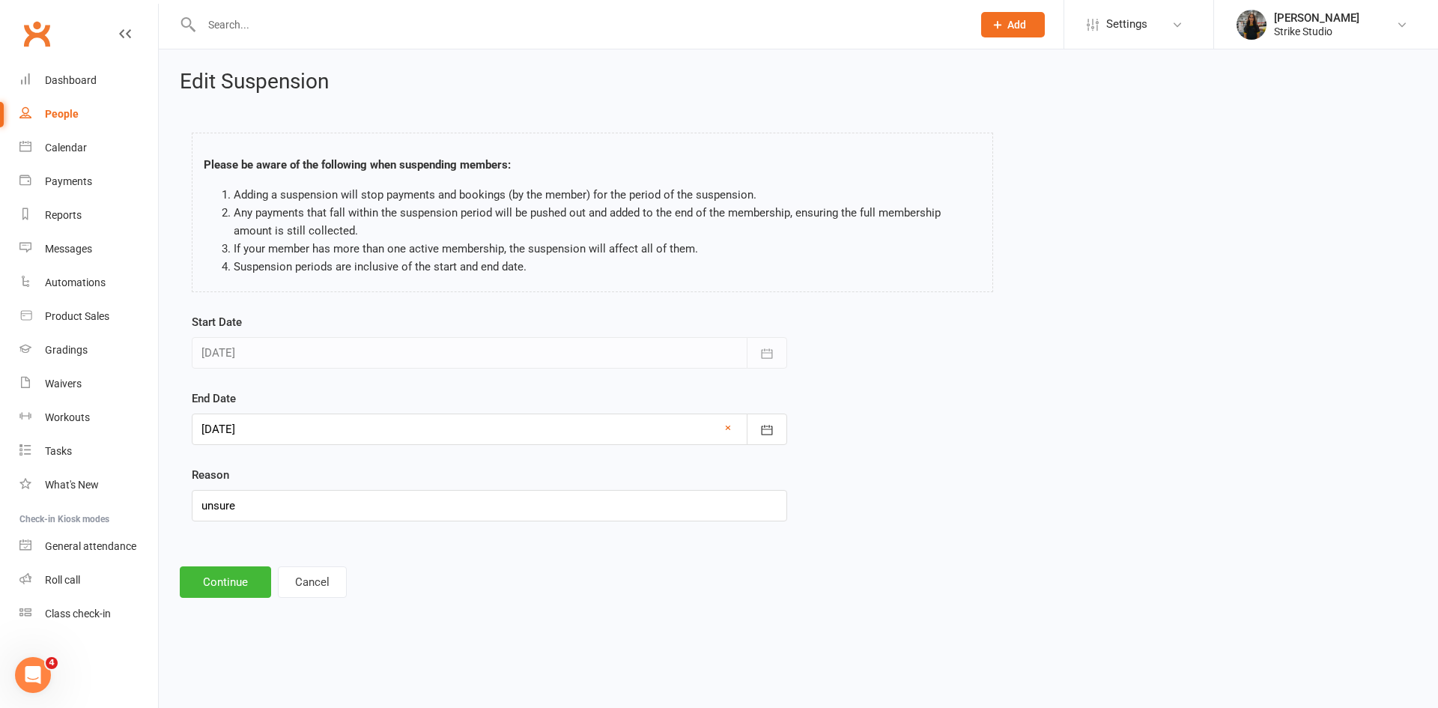
click at [312, 430] on div at bounding box center [490, 429] width 596 height 31
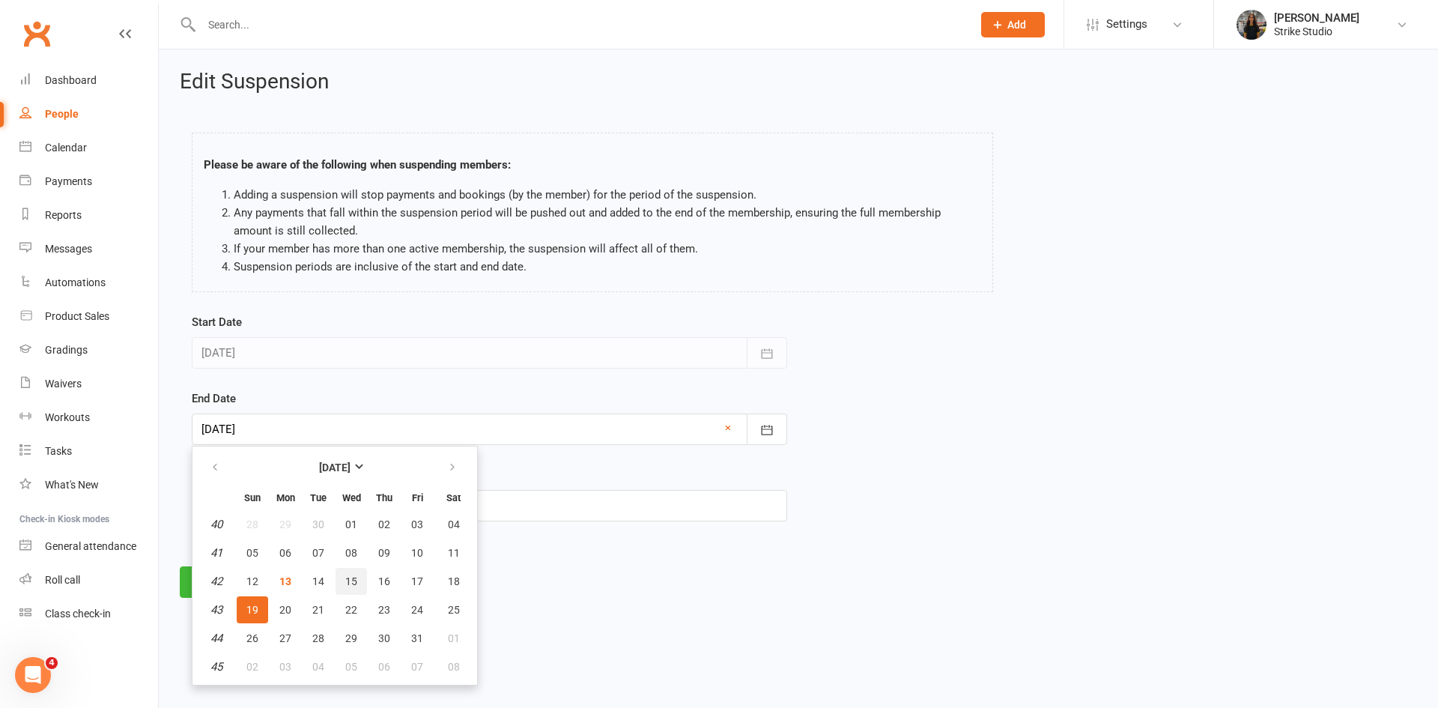
click at [355, 575] on span "15" at bounding box center [351, 581] width 12 height 12
type input "15 Oct 2025"
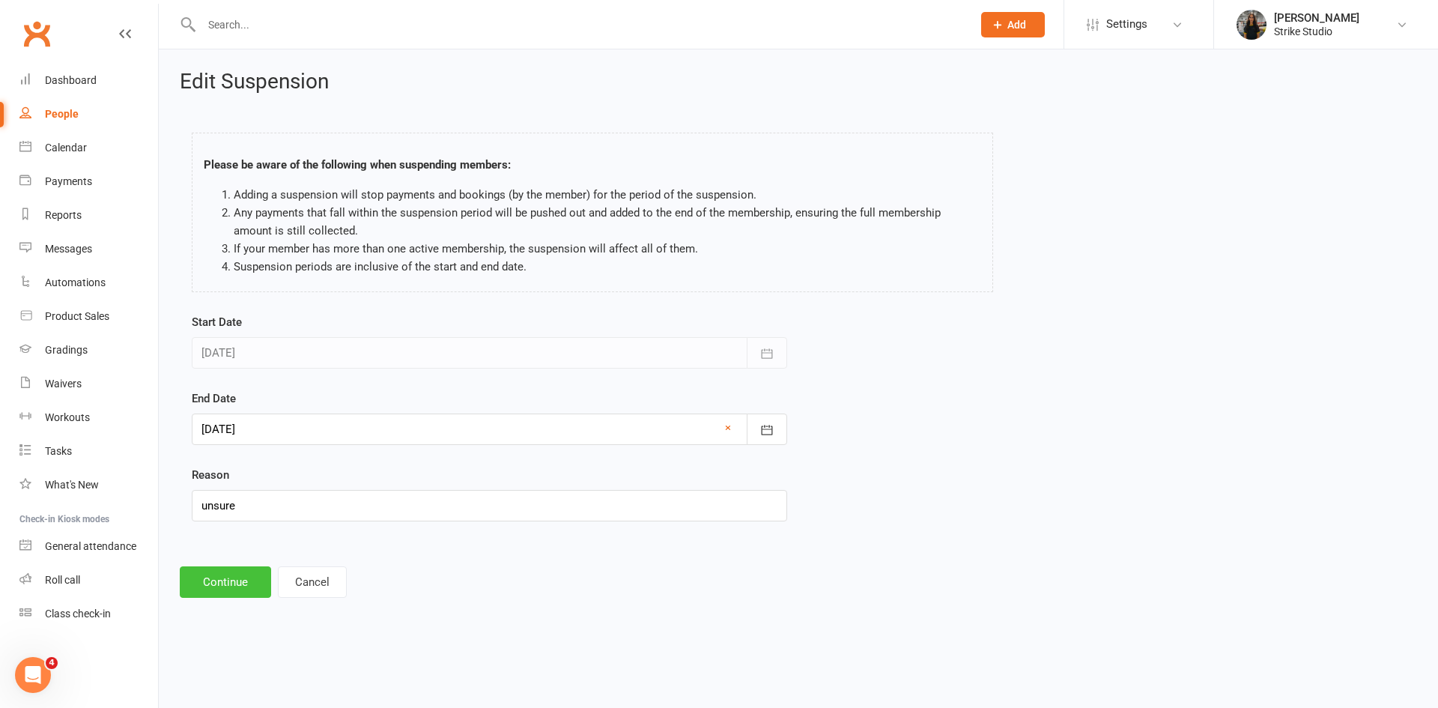
click at [255, 578] on button "Continue" at bounding box center [225, 581] width 91 height 31
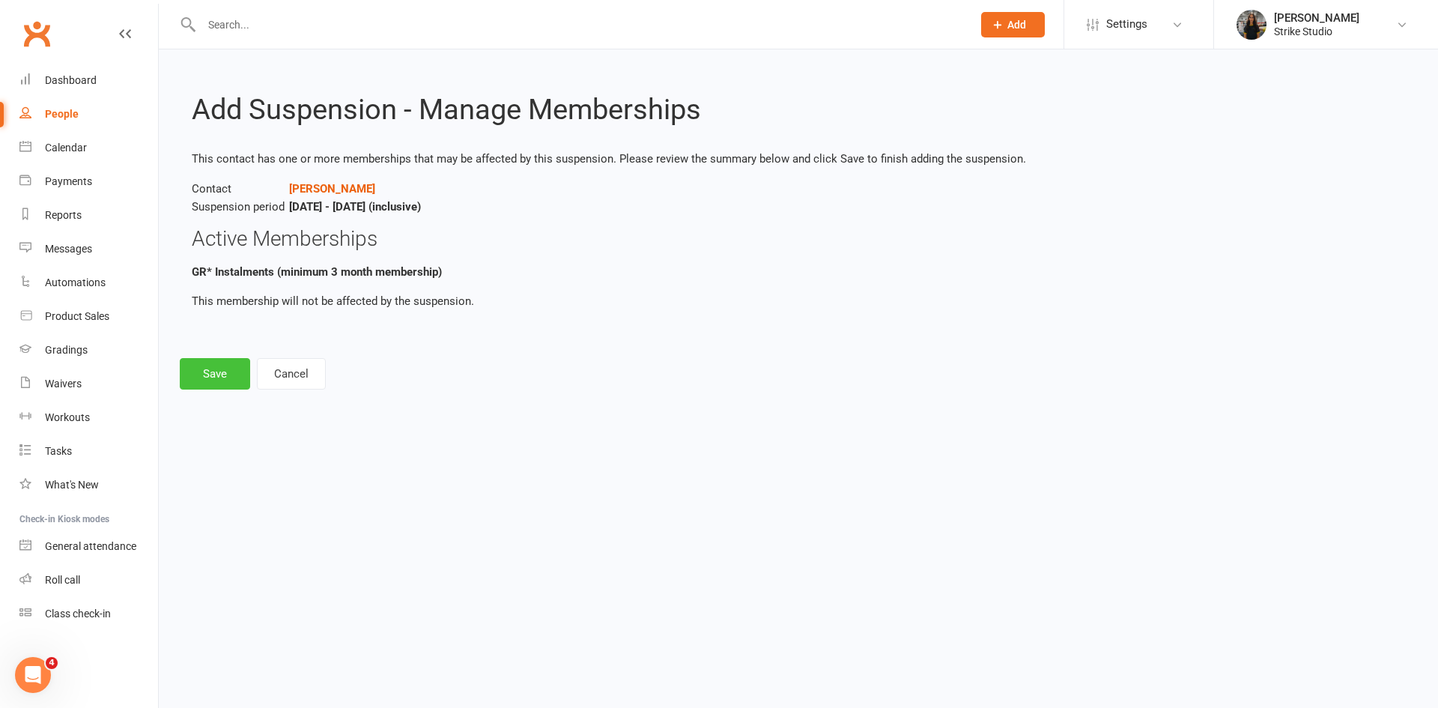
click at [224, 379] on button "Save" at bounding box center [215, 373] width 70 height 31
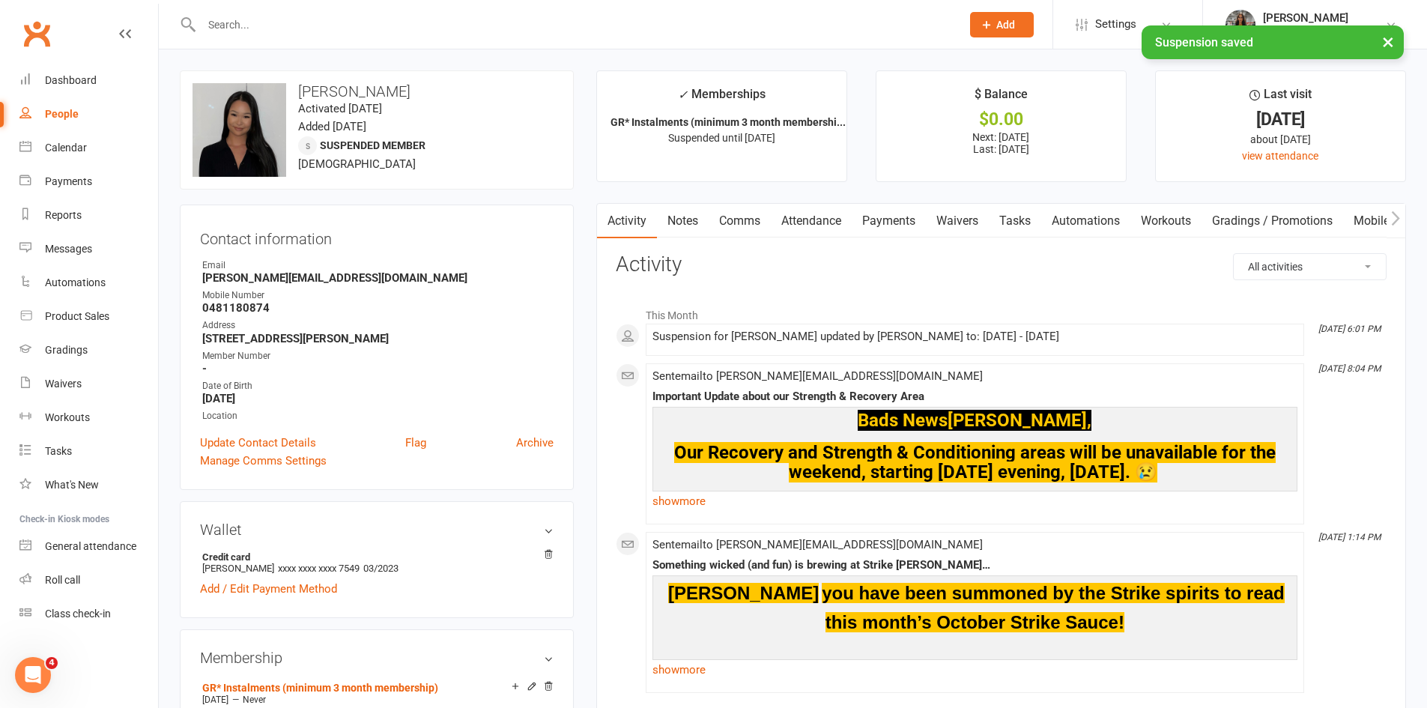
click at [884, 222] on link "Payments" at bounding box center [889, 221] width 74 height 34
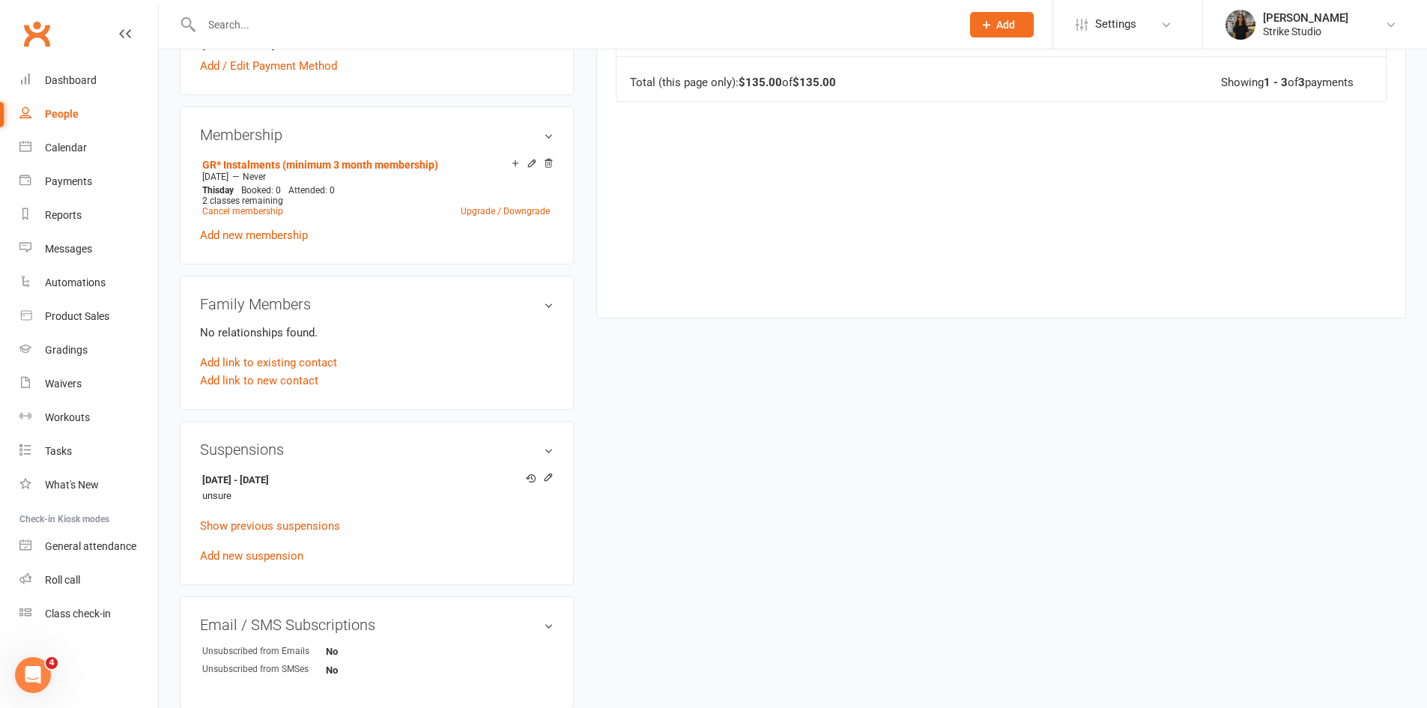
scroll to position [524, 0]
click at [82, 386] on link "Waivers" at bounding box center [88, 384] width 139 height 34
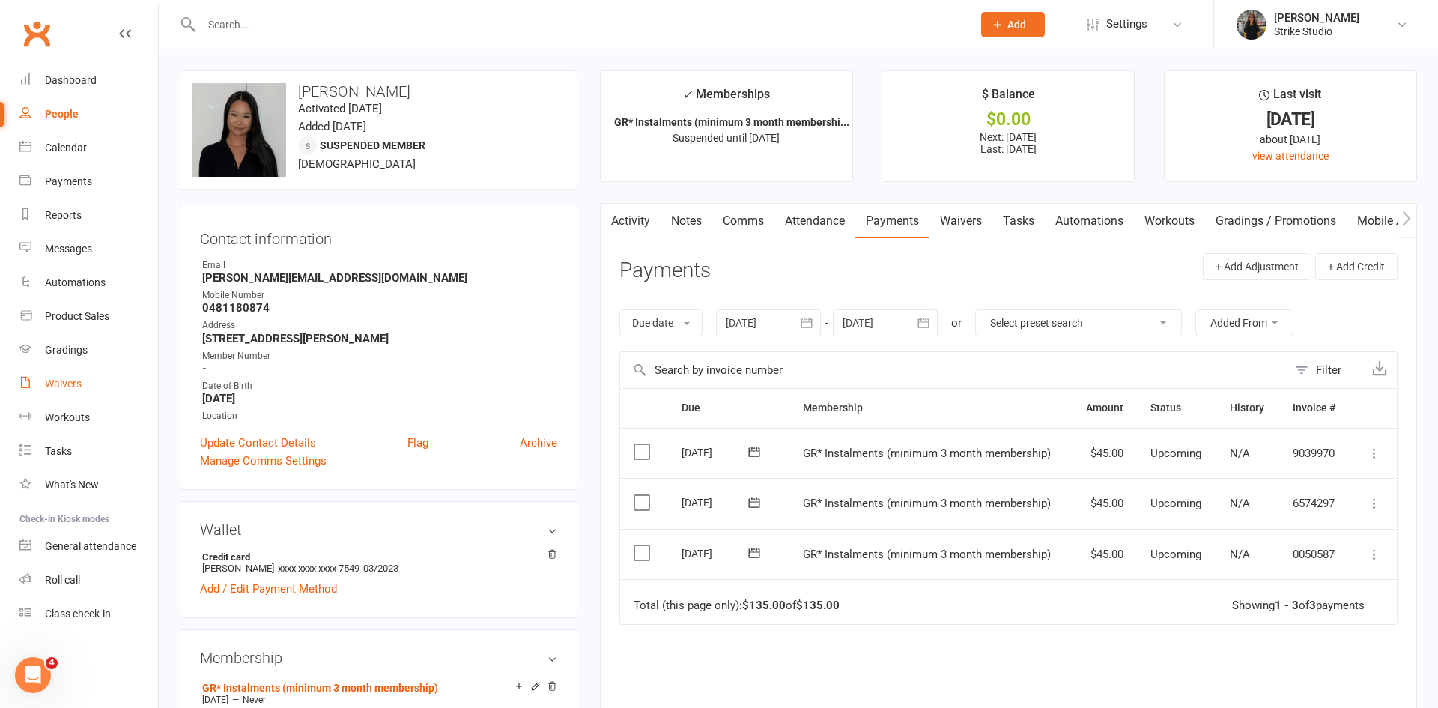
select select "100"
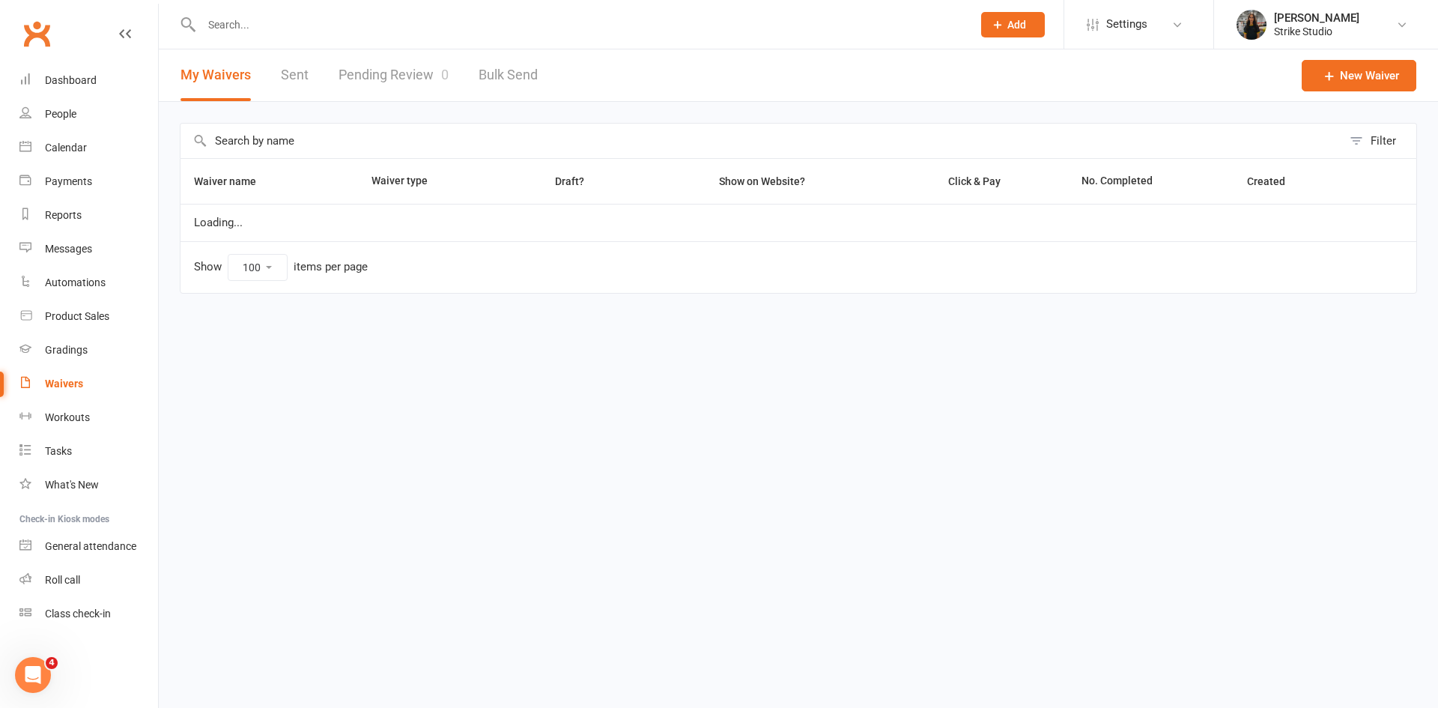
click at [388, 73] on link "Pending Review 0" at bounding box center [394, 75] width 110 height 52
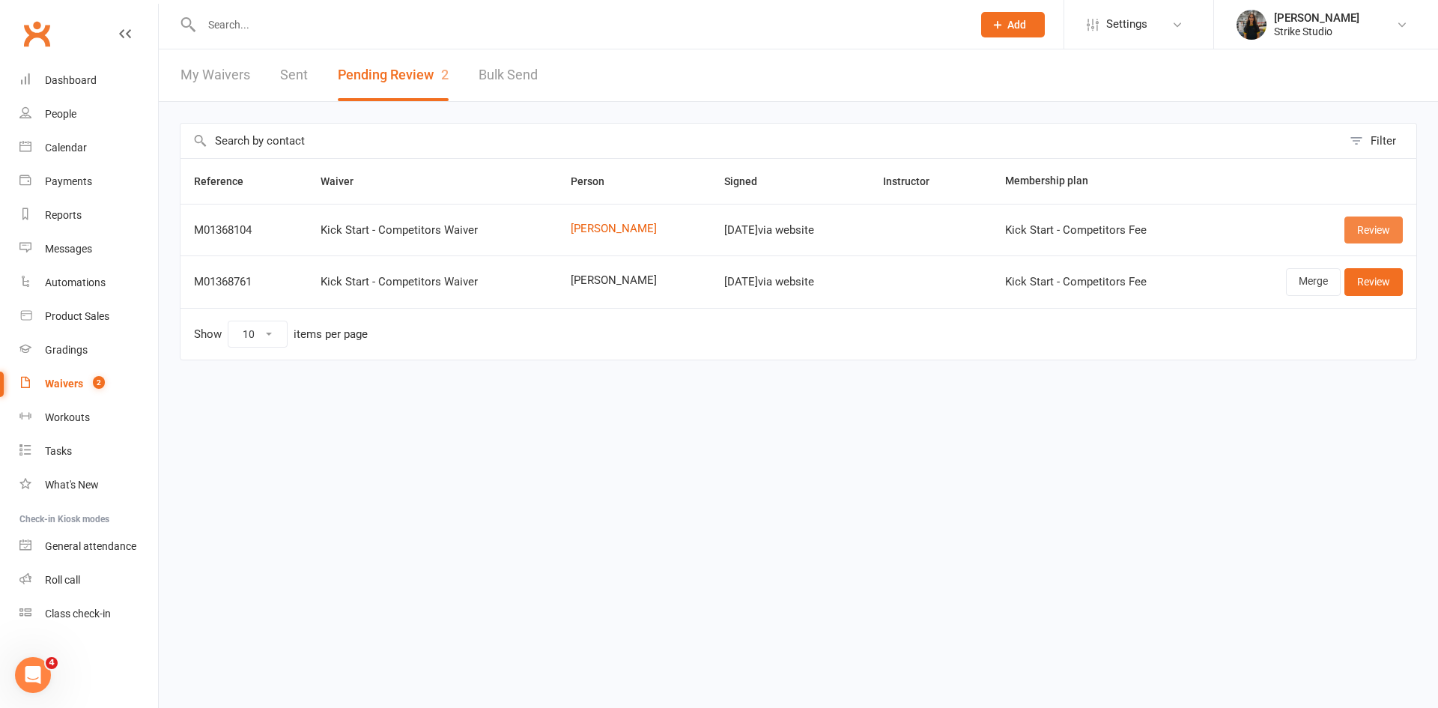
click at [1363, 230] on link "Review" at bounding box center [1374, 230] width 58 height 27
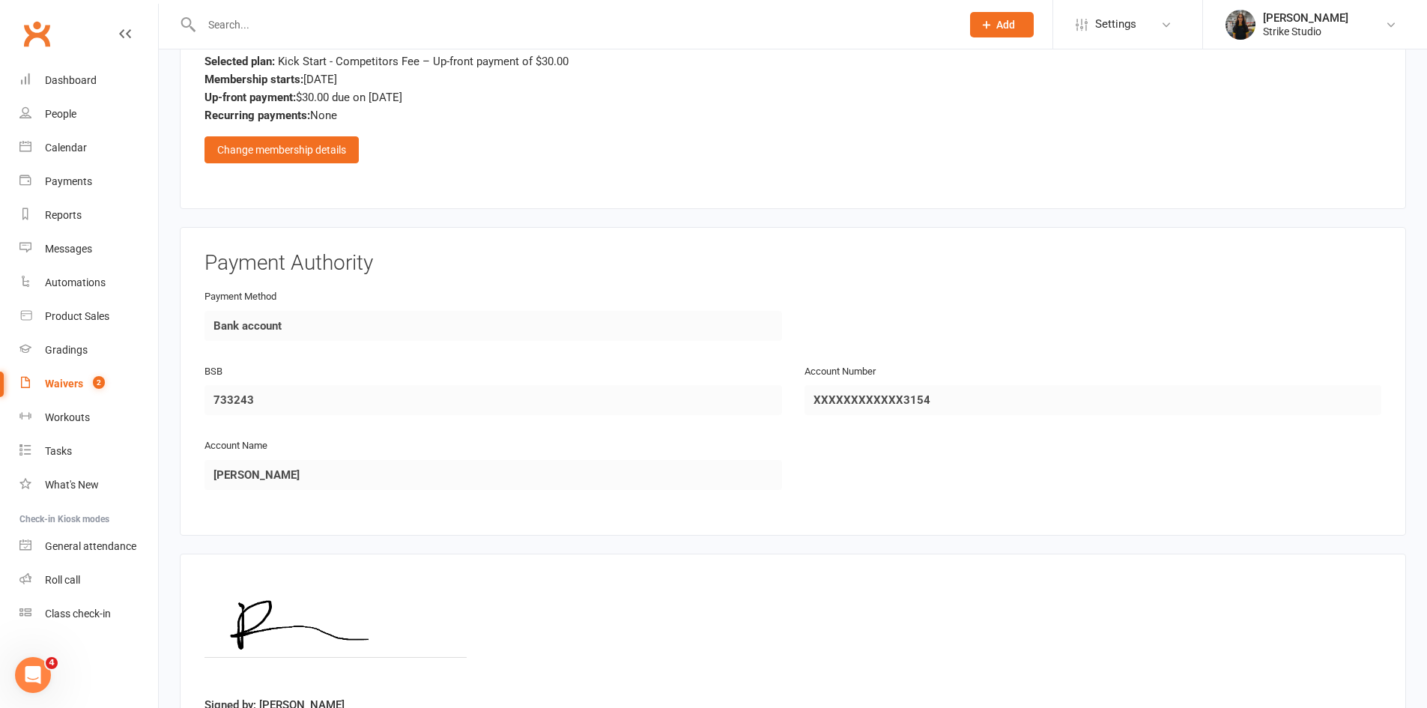
scroll to position [1269, 0]
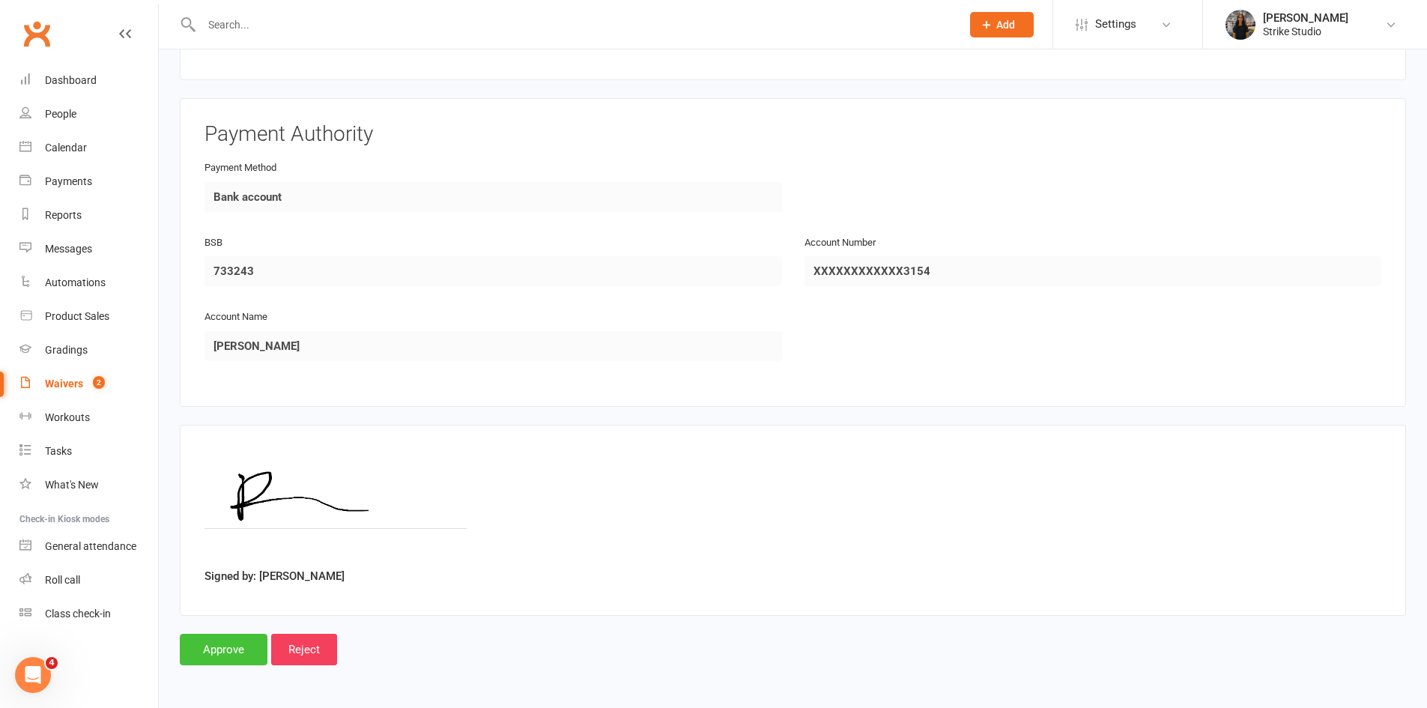
click at [234, 641] on input "Approve" at bounding box center [224, 649] width 88 height 31
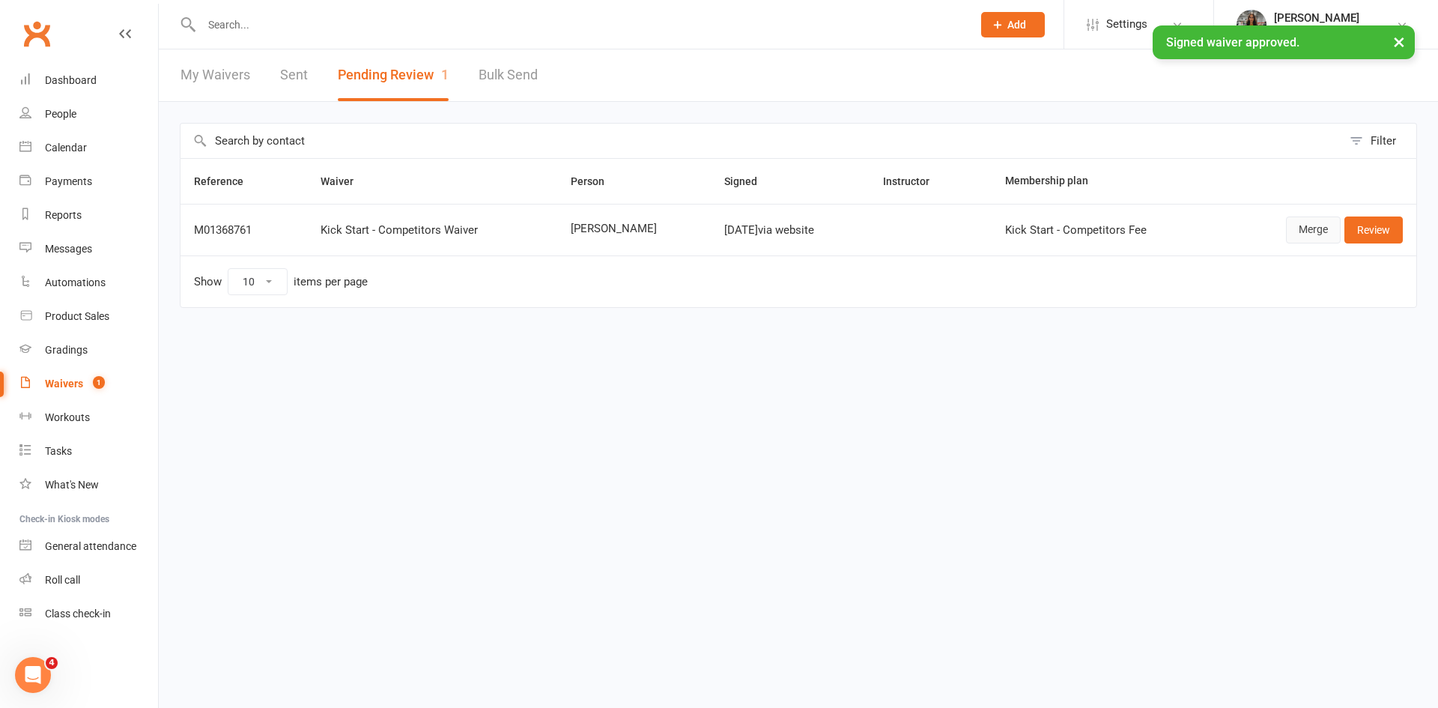
click at [1316, 231] on link "Merge" at bounding box center [1313, 230] width 55 height 27
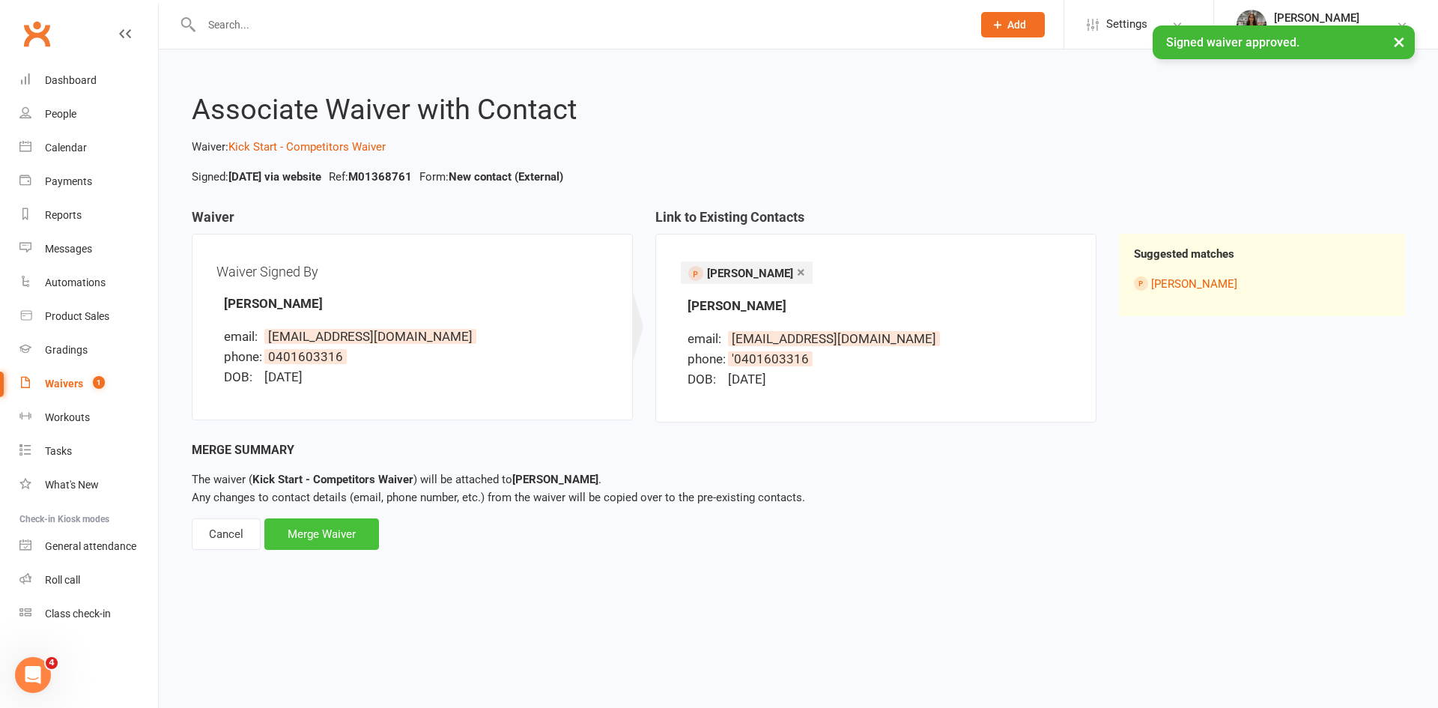
click at [341, 532] on div "Merge Waiver" at bounding box center [321, 533] width 115 height 31
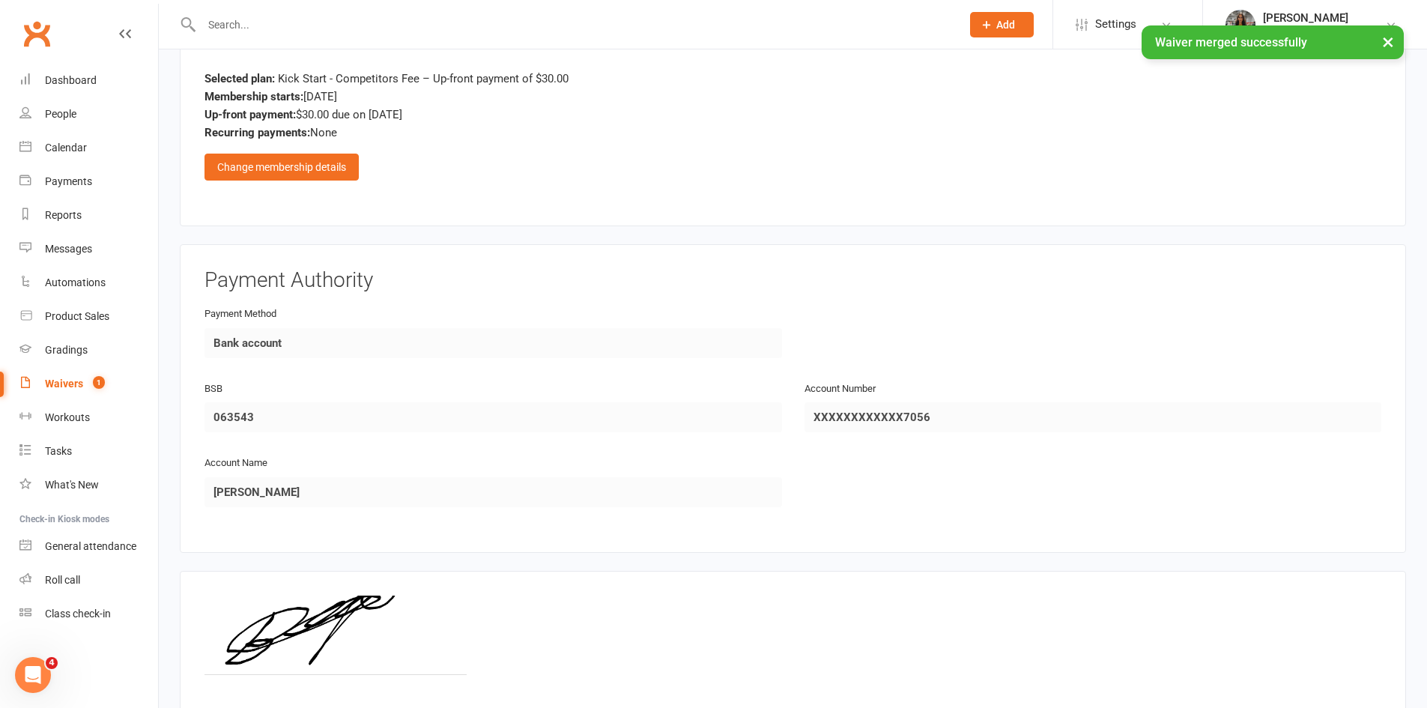
scroll to position [1269, 0]
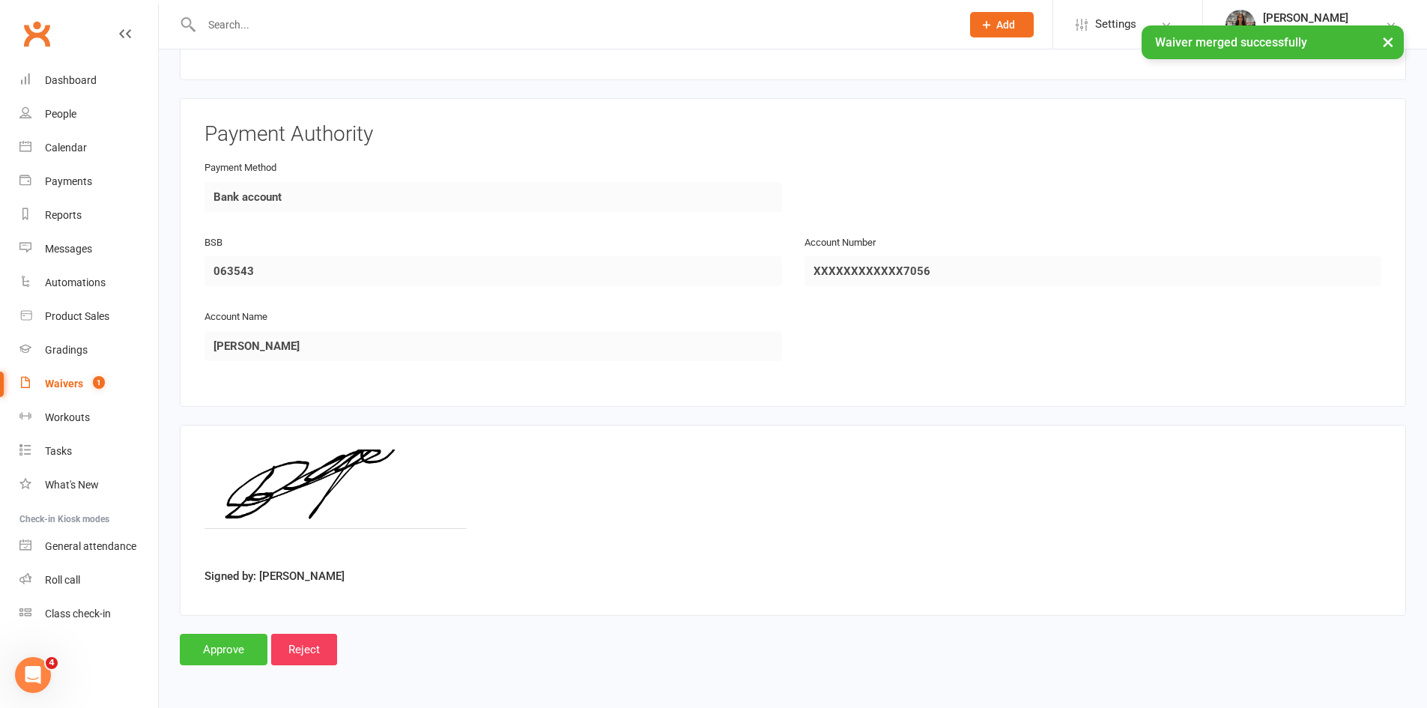
click at [211, 636] on input "Approve" at bounding box center [224, 649] width 88 height 31
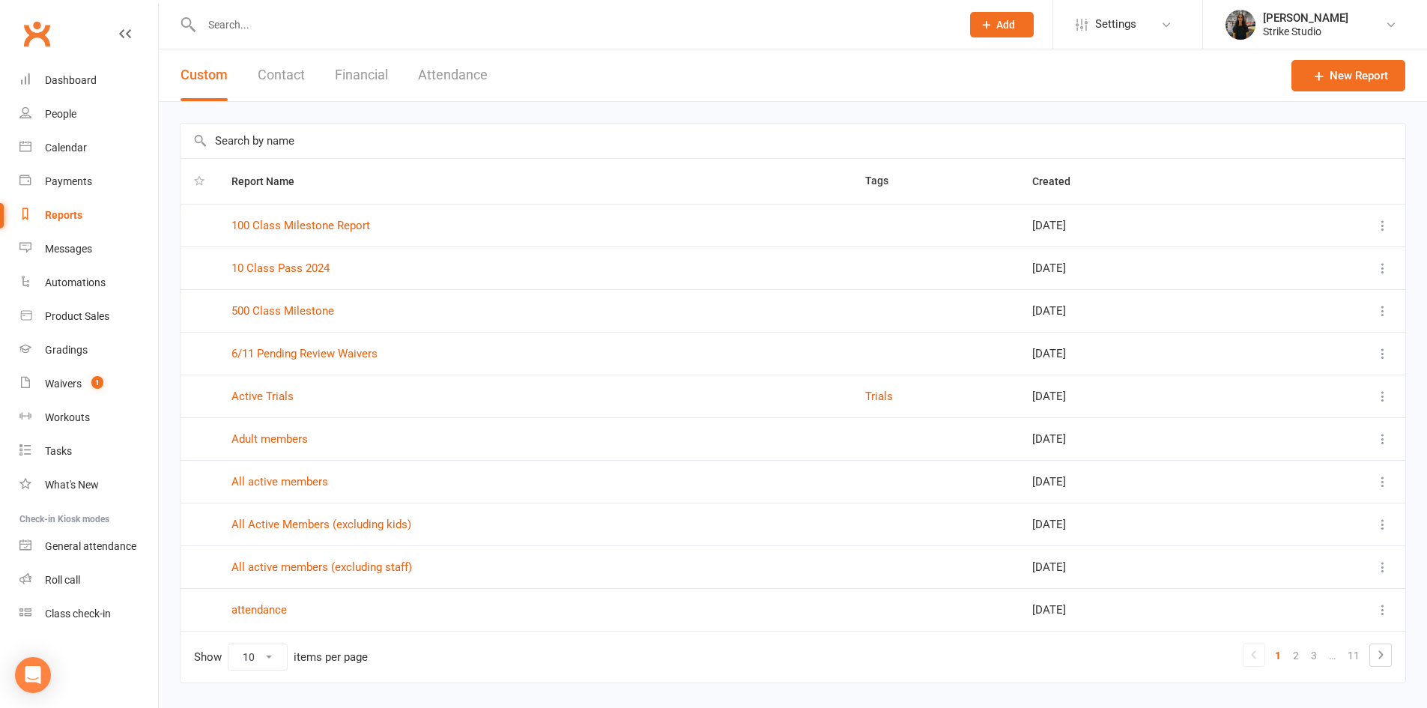
click at [305, 22] on input "text" at bounding box center [574, 24] width 754 height 21
click at [270, 20] on input "text" at bounding box center [574, 24] width 754 height 21
click at [372, 7] on div at bounding box center [565, 24] width 771 height 49
click at [369, 21] on input "text" at bounding box center [574, 24] width 754 height 21
click at [546, 18] on input "text" at bounding box center [574, 24] width 754 height 21
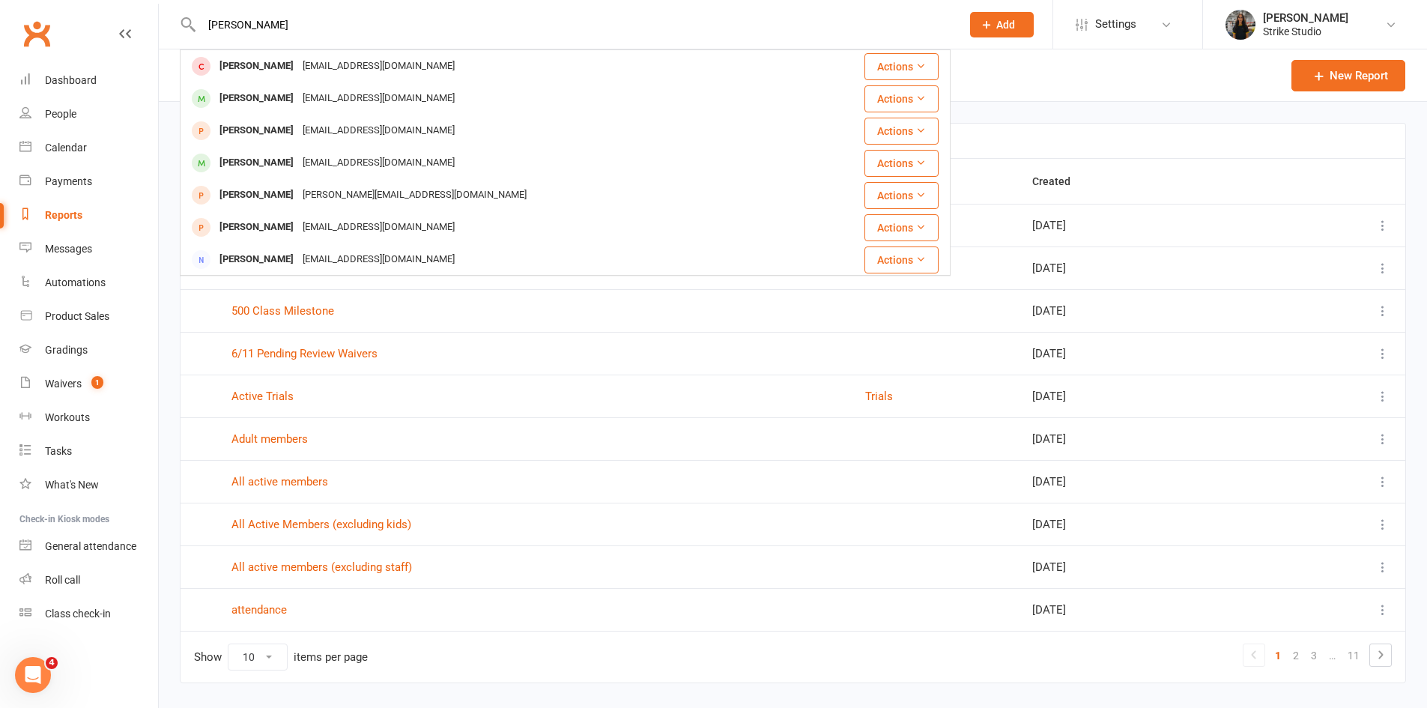
drag, startPoint x: 390, startPoint y: 21, endPoint x: 169, endPoint y: 7, distance: 221.4
click at [179, 4] on react-component "mitch Mitchell Vipond vipmitch@me.com Actions Mitch Cizmic mitchc385@gmail.com …" at bounding box center [475, 24] width 951 height 49
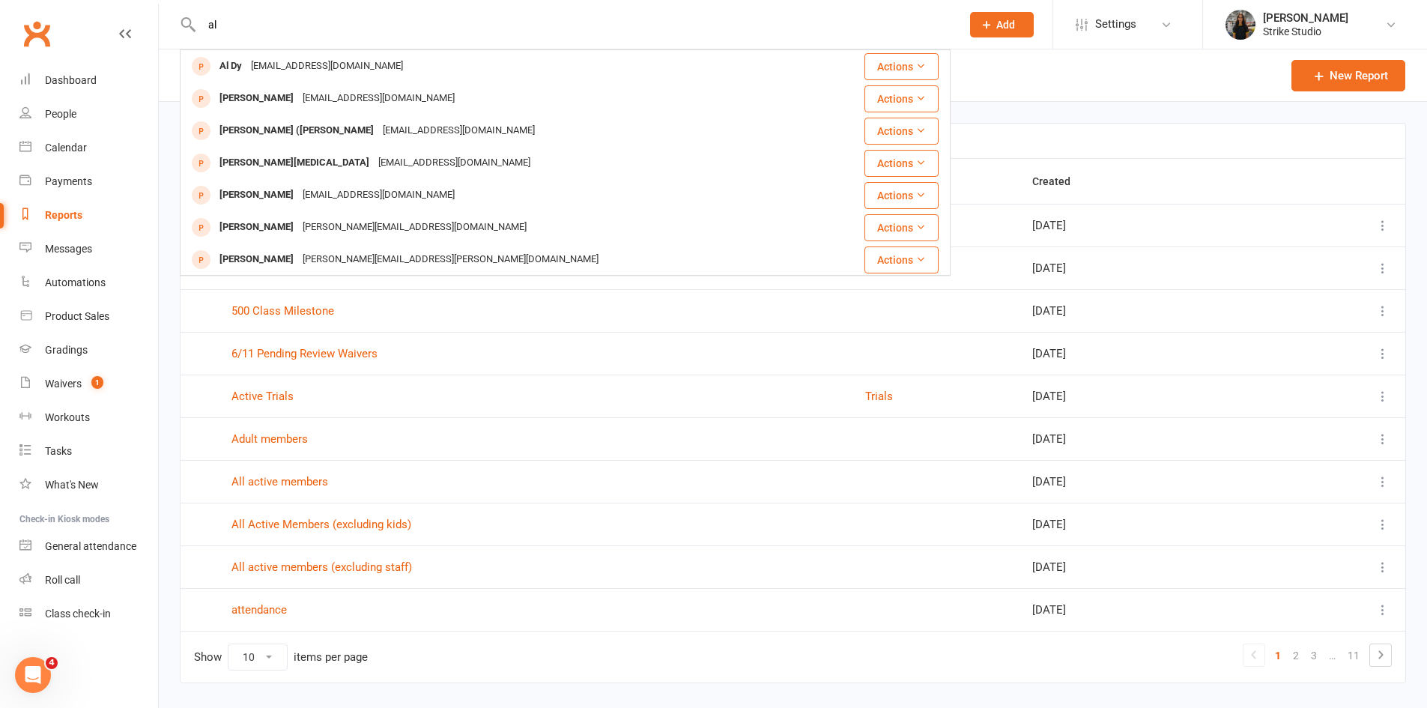
type input "al"
click at [167, 56] on div "Custom Contact Financial Attendance" at bounding box center [334, 75] width 351 height 52
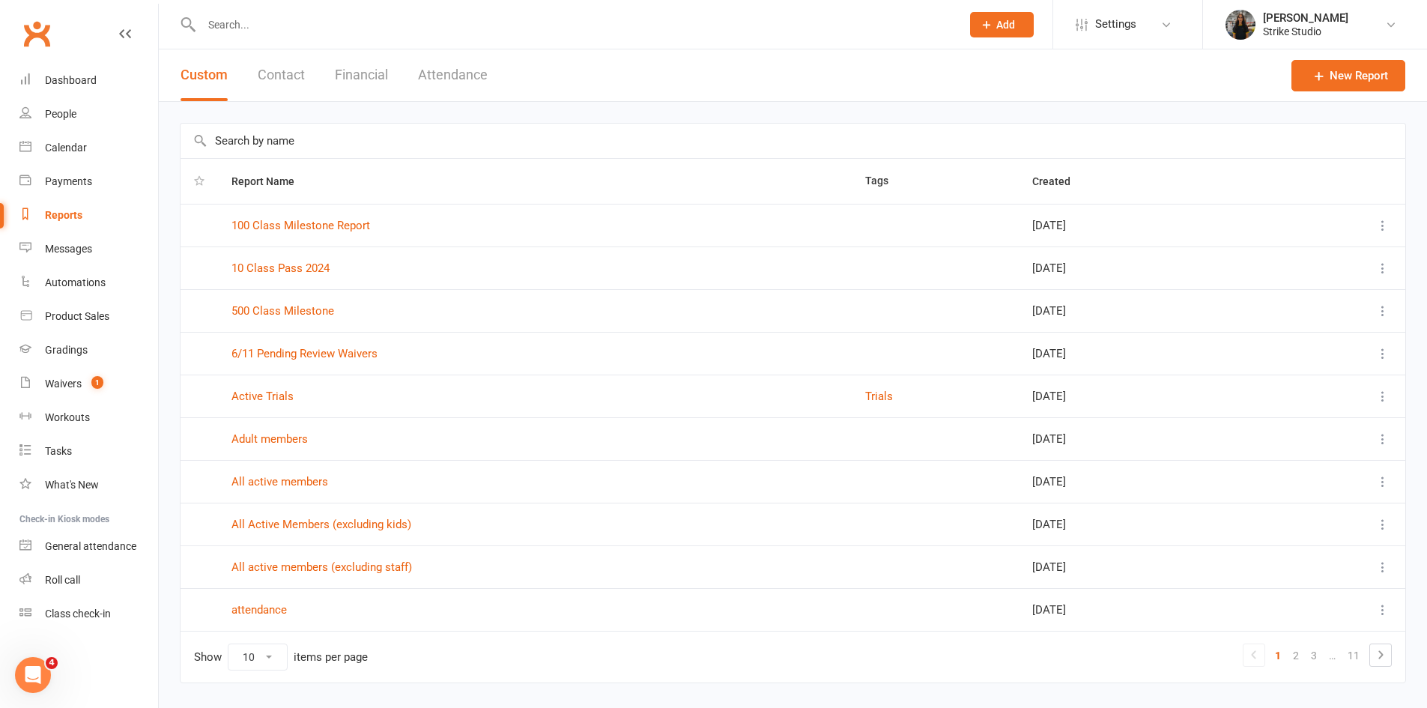
click at [385, 25] on input "text" at bounding box center [574, 24] width 754 height 21
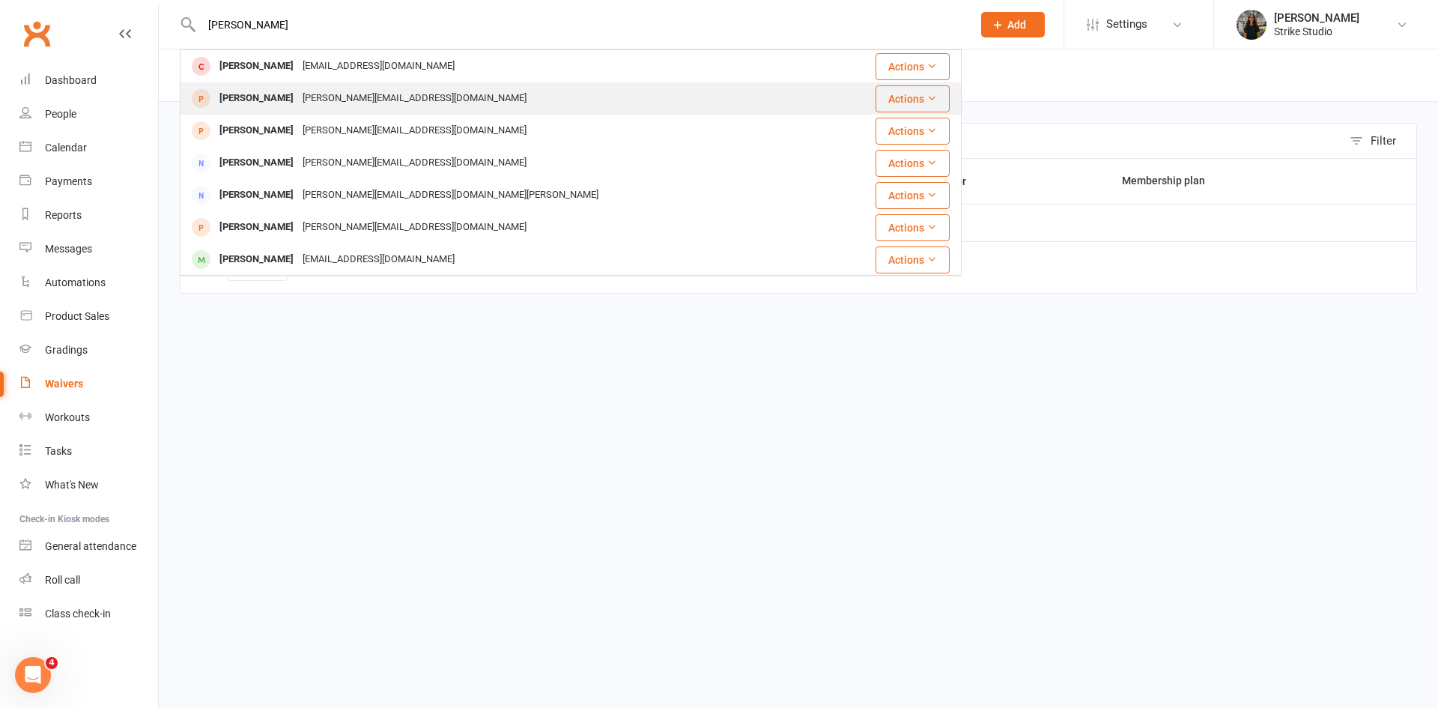
type input "[PERSON_NAME]"
click at [397, 85] on div "[PERSON_NAME] [PERSON_NAME][EMAIL_ADDRESS][DOMAIN_NAME]" at bounding box center [505, 98] width 649 height 31
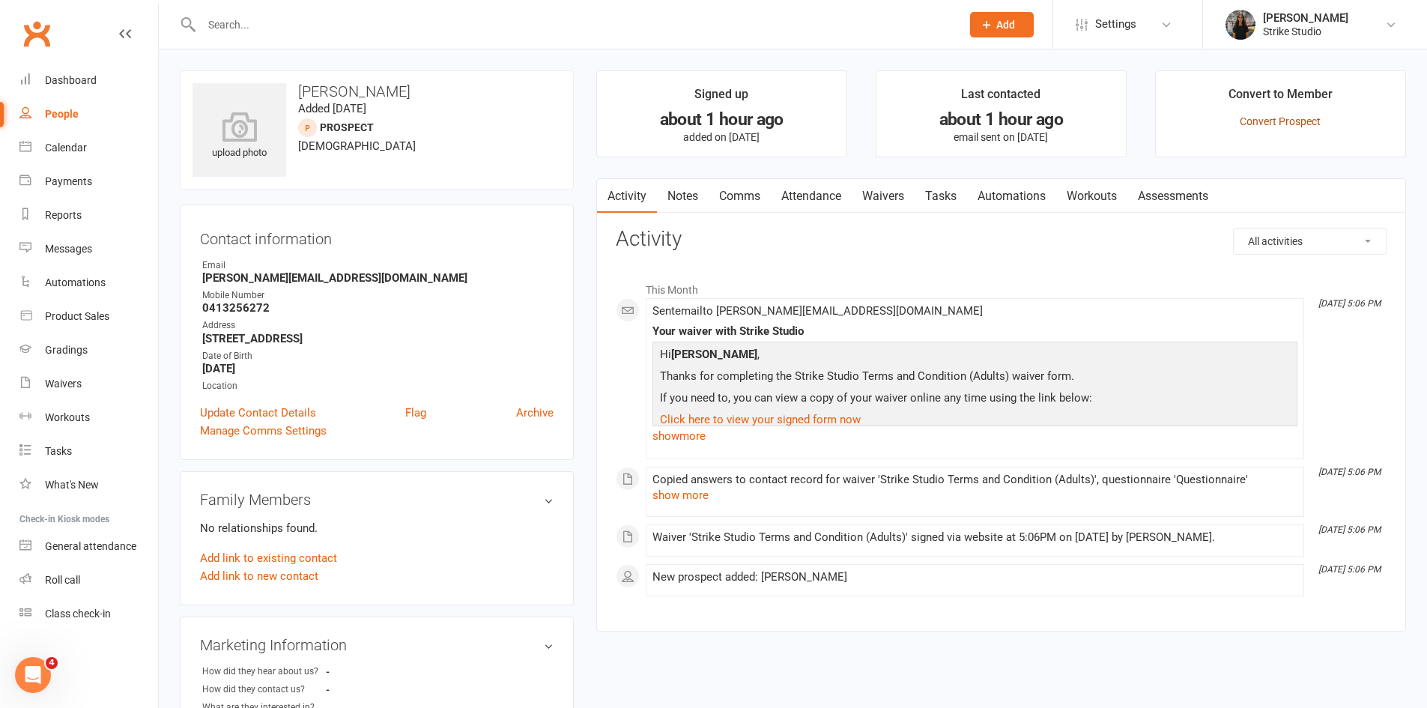
click at [1284, 120] on link "Convert Prospect" at bounding box center [1280, 121] width 81 height 12
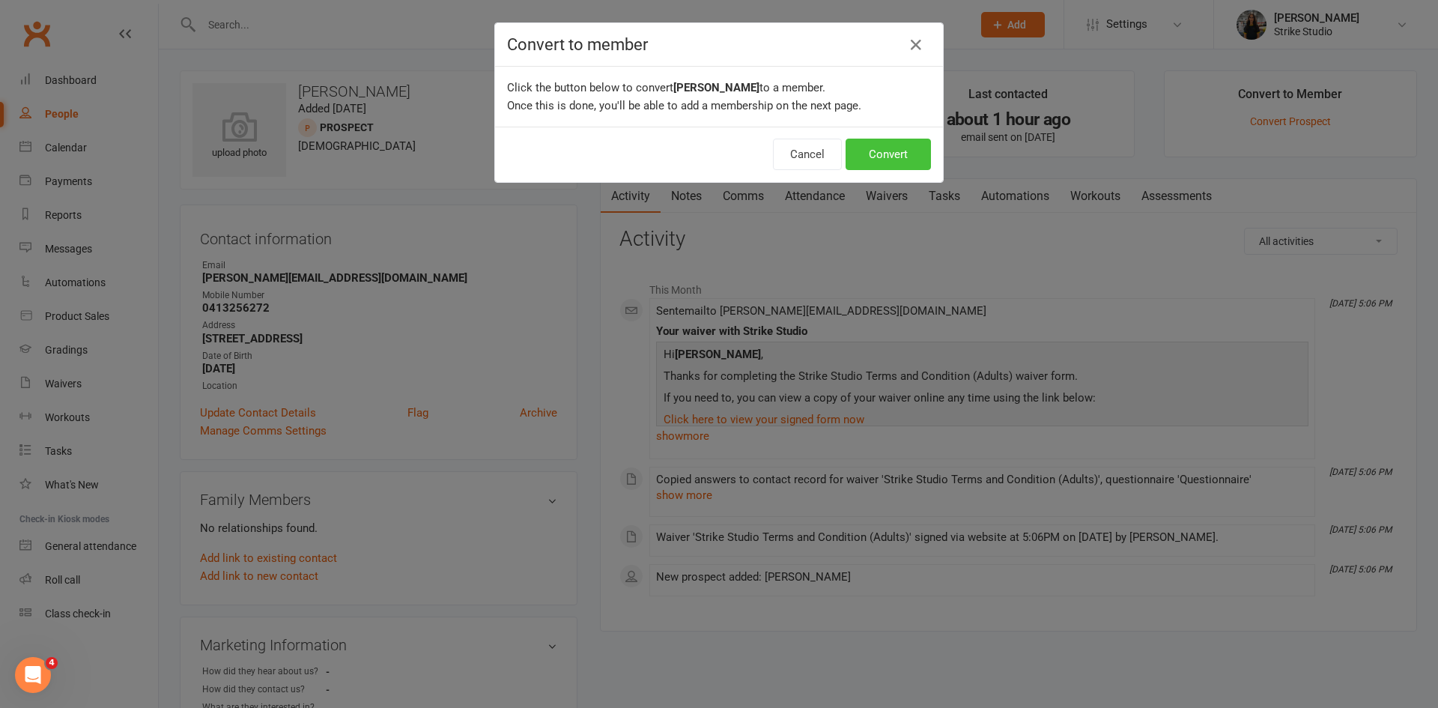
click at [877, 148] on button "Convert" at bounding box center [888, 154] width 85 height 31
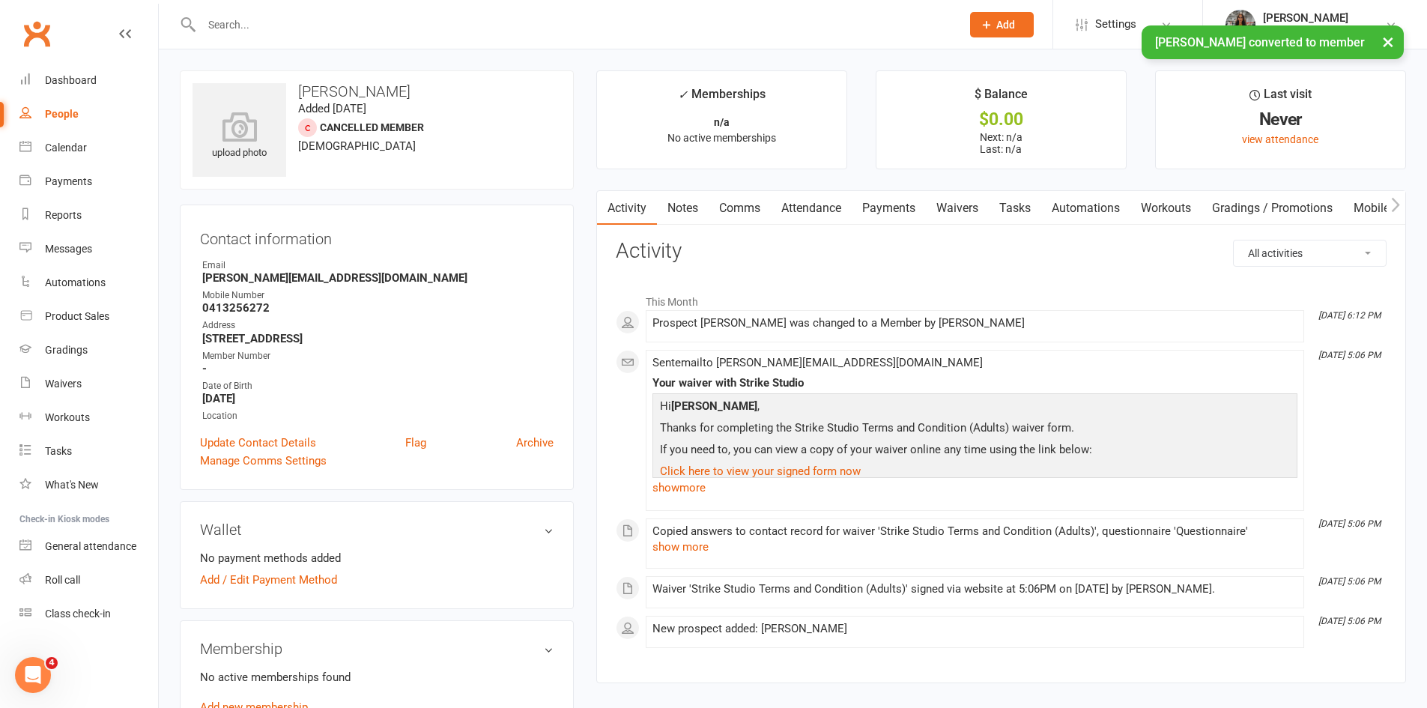
scroll to position [225, 0]
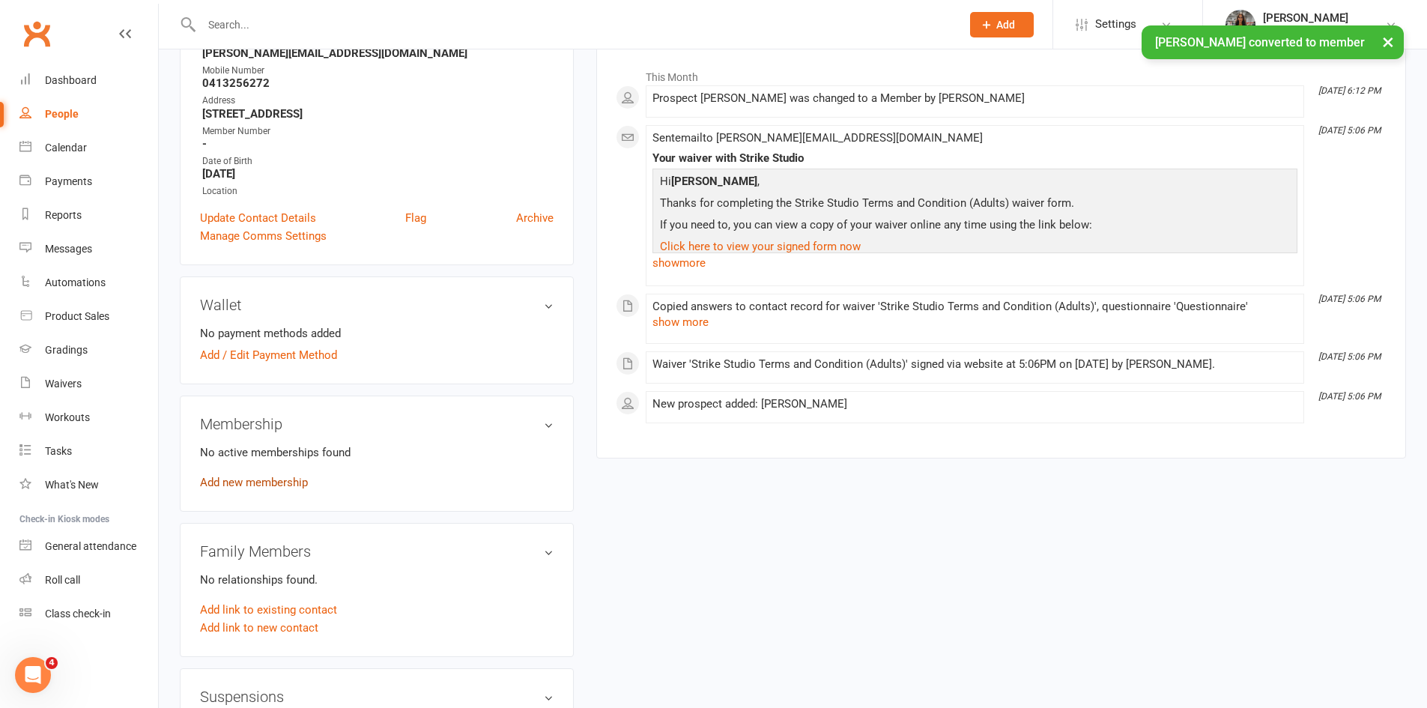
click at [277, 480] on link "Add new membership" at bounding box center [254, 482] width 108 height 13
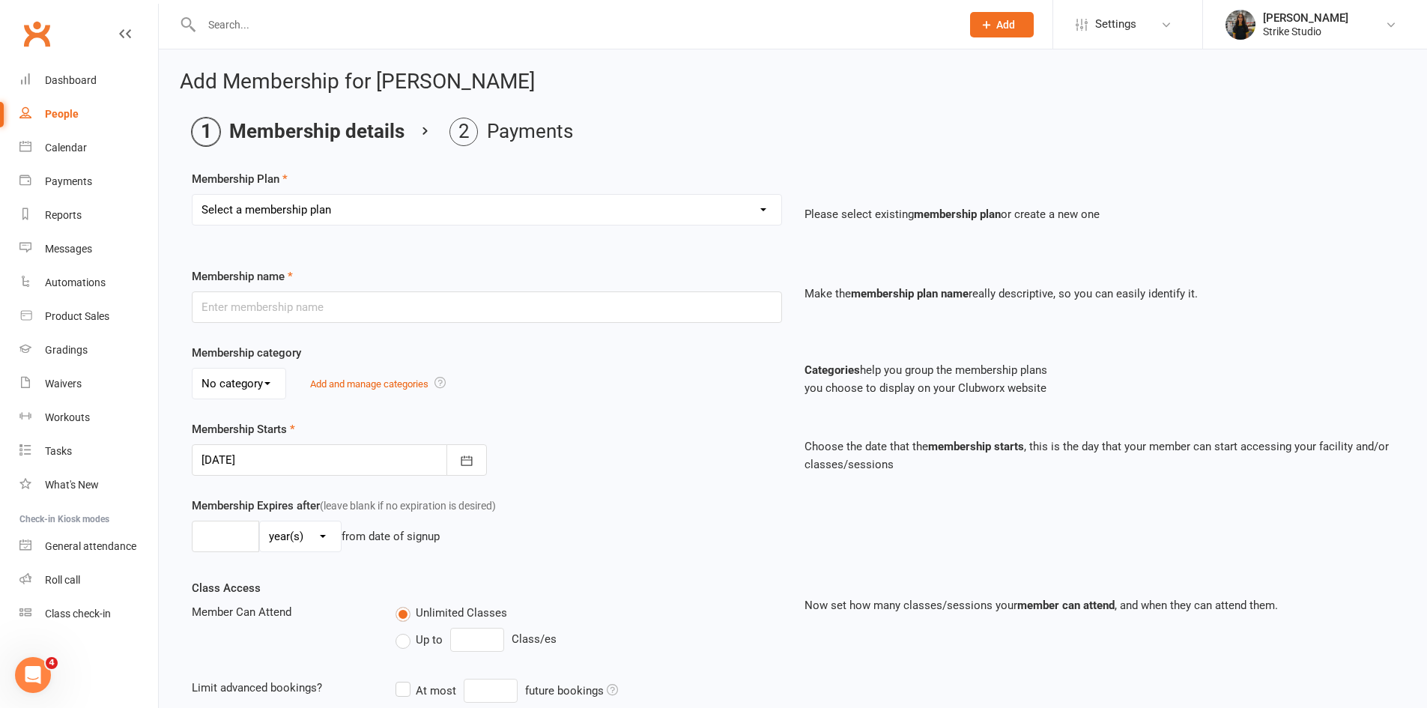
click at [432, 196] on select "Select a membership plan Staff Prepaid (12 month membership) Prepaid (6-month m…" at bounding box center [487, 210] width 589 height 30
click at [836, 124] on ol "Membership details Payments" at bounding box center [793, 132] width 1202 height 28
click at [519, 220] on select "Select a membership plan Staff Prepaid (12 month membership) Prepaid (6-month m…" at bounding box center [487, 210] width 589 height 30
select select "3"
click at [193, 195] on select "Select a membership plan Staff Prepaid (12 month membership) Prepaid (6-month m…" at bounding box center [487, 210] width 589 height 30
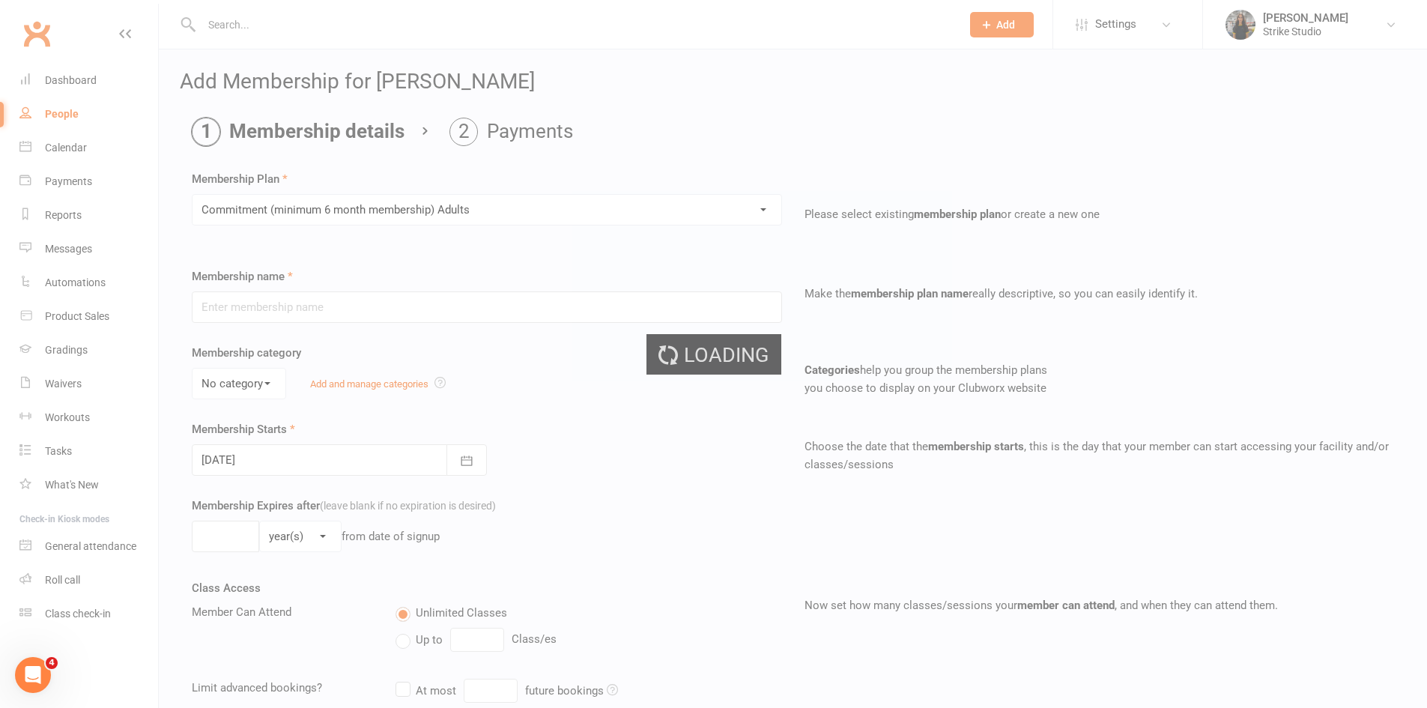
type input "Commitment (minimum 6 month membership) Adults"
select select "0"
type input "0"
type input "2"
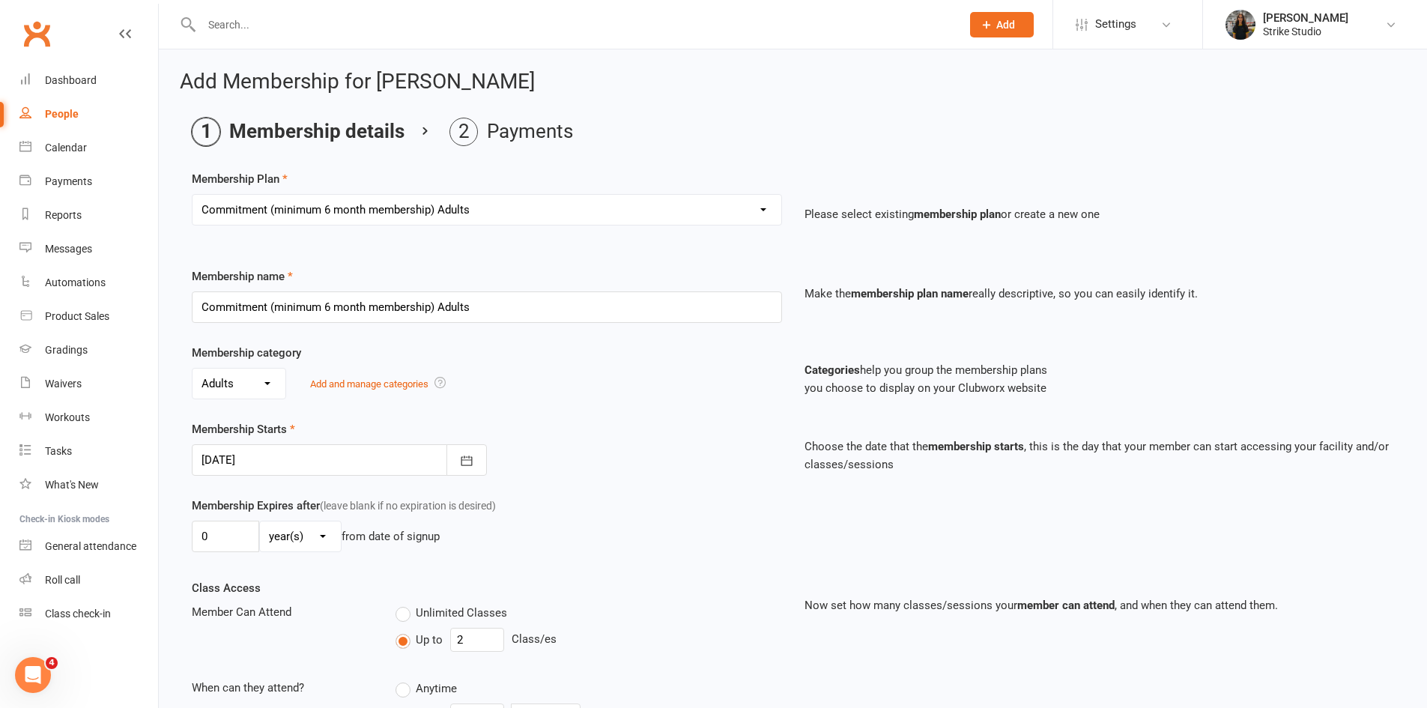
click at [527, 208] on select "Select a membership plan Staff Prepaid (12 month membership) Prepaid (6-month m…" at bounding box center [487, 210] width 589 height 30
click at [193, 195] on select "Select a membership plan Staff Prepaid (12 month membership) Prepaid (6-month m…" at bounding box center [487, 210] width 589 height 30
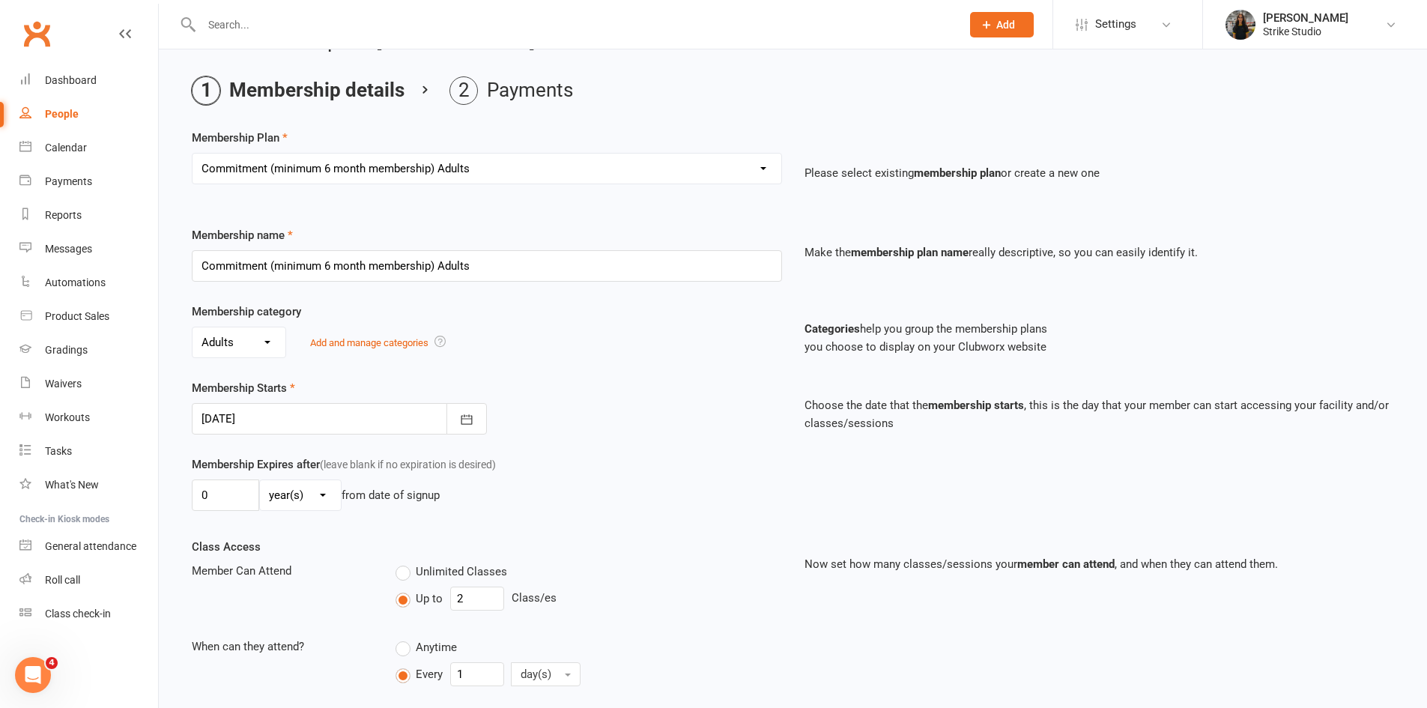
scroll to position [75, 0]
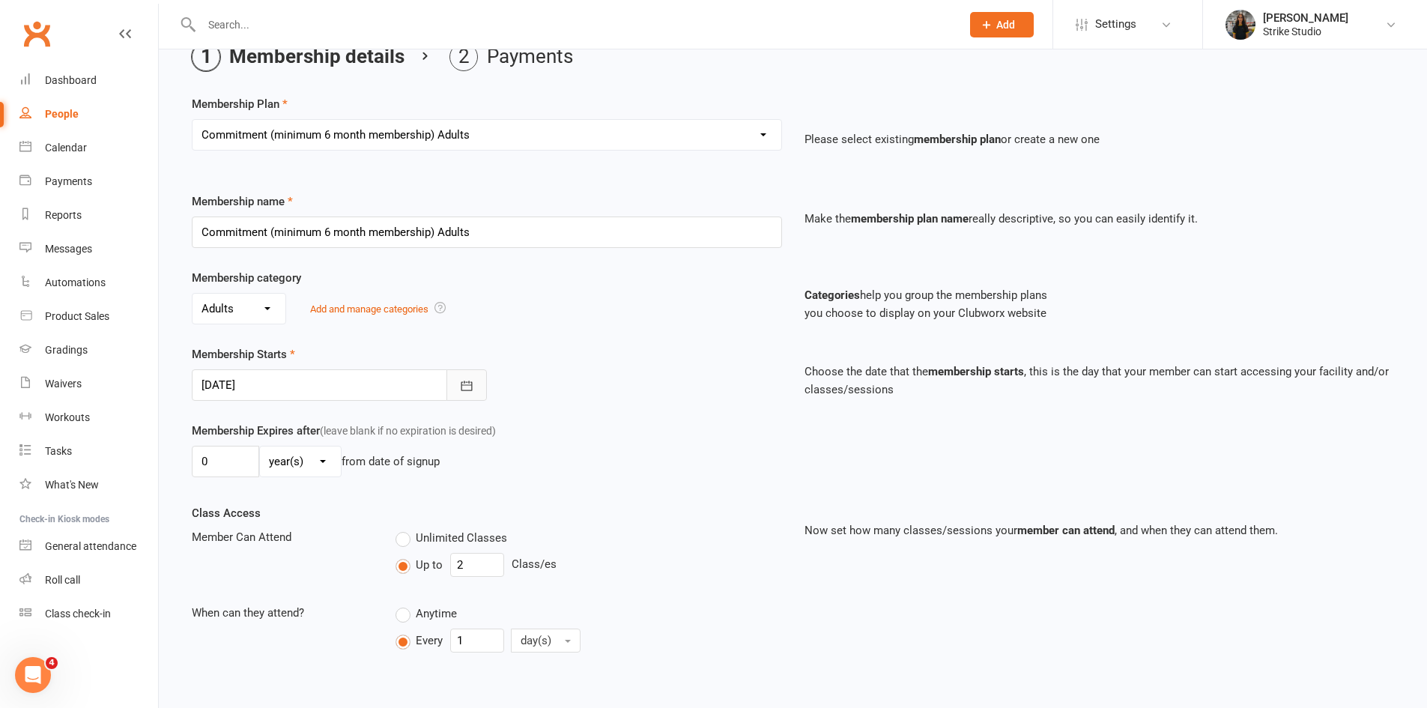
click at [473, 378] on icon "button" at bounding box center [466, 385] width 15 height 15
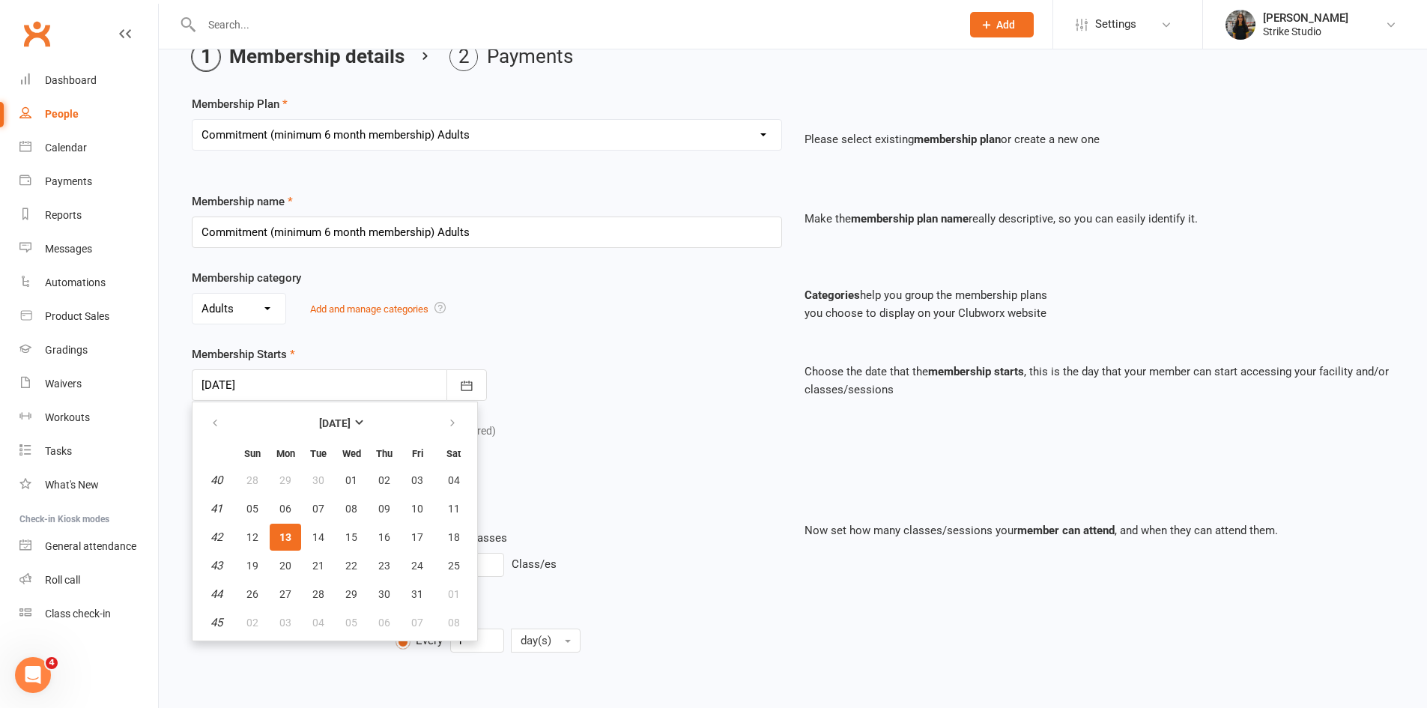
click at [590, 382] on div "Membership Starts 13 Oct 2025 October 2025 Sun Mon Tue Wed Thu Fri Sat 40 28 29…" at bounding box center [487, 372] width 613 height 55
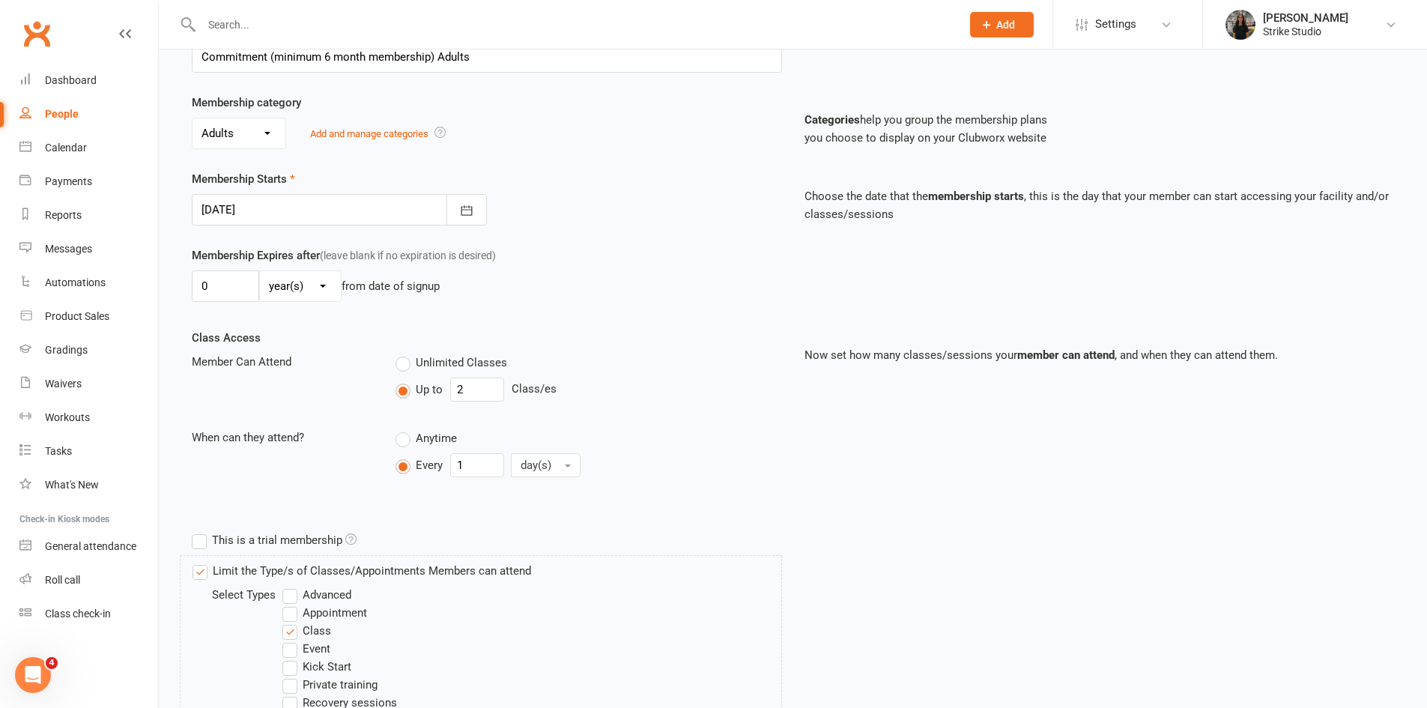
scroll to position [203, 0]
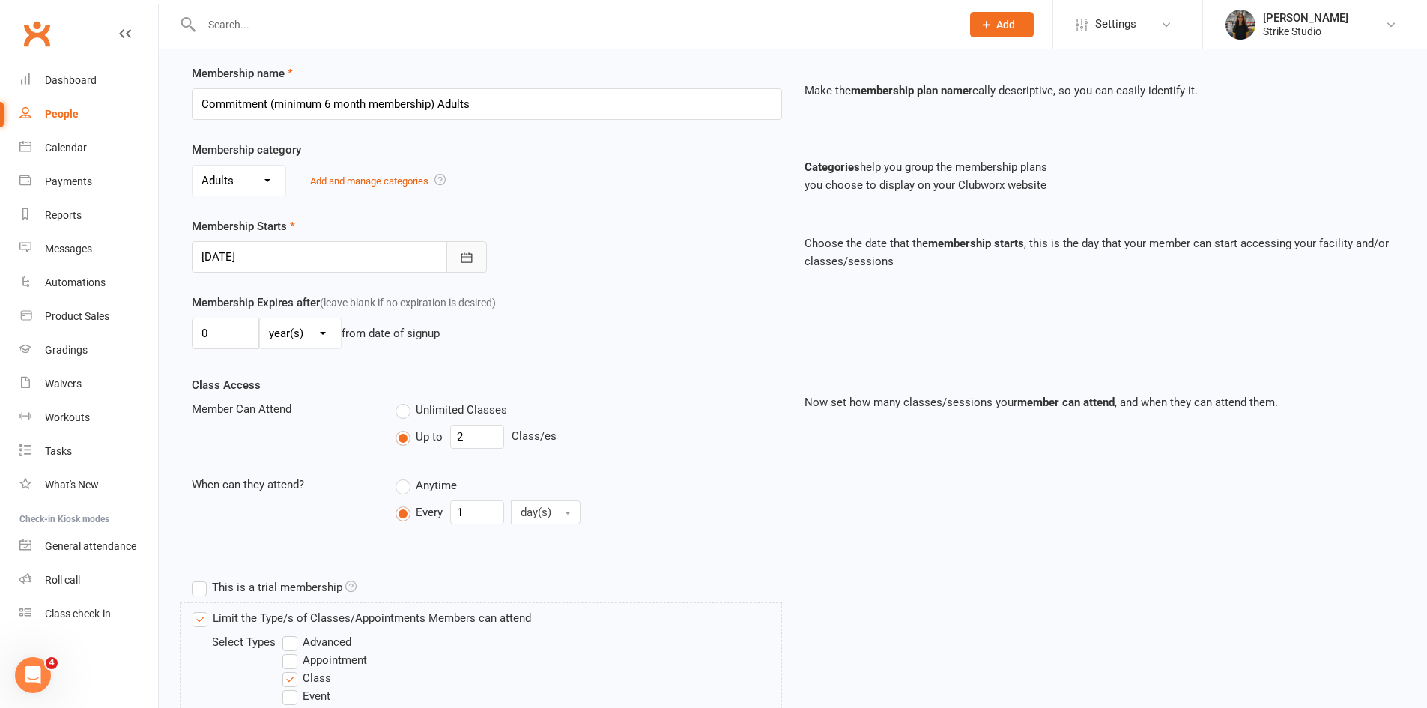
click at [485, 261] on button "button" at bounding box center [467, 256] width 40 height 31
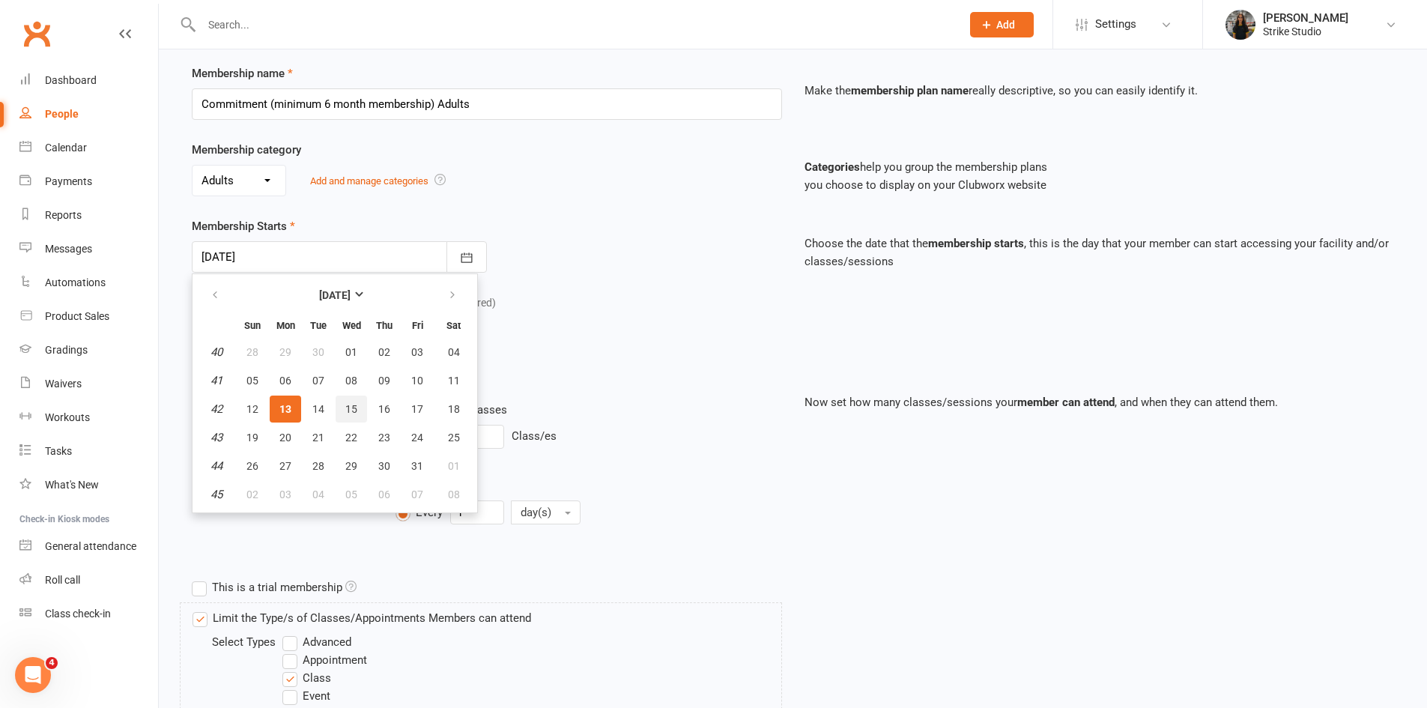
click at [356, 417] on button "15" at bounding box center [351, 409] width 31 height 27
type input "15 Oct 2025"
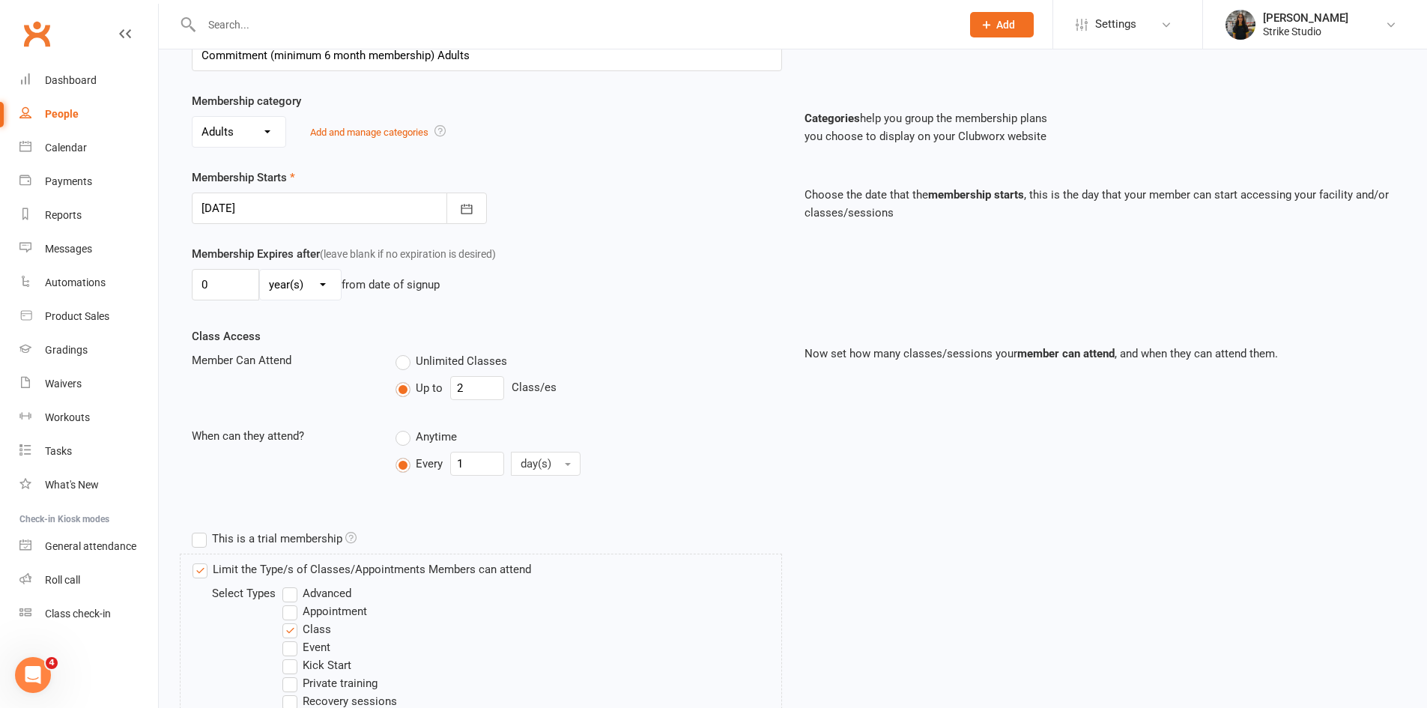
scroll to position [278, 0]
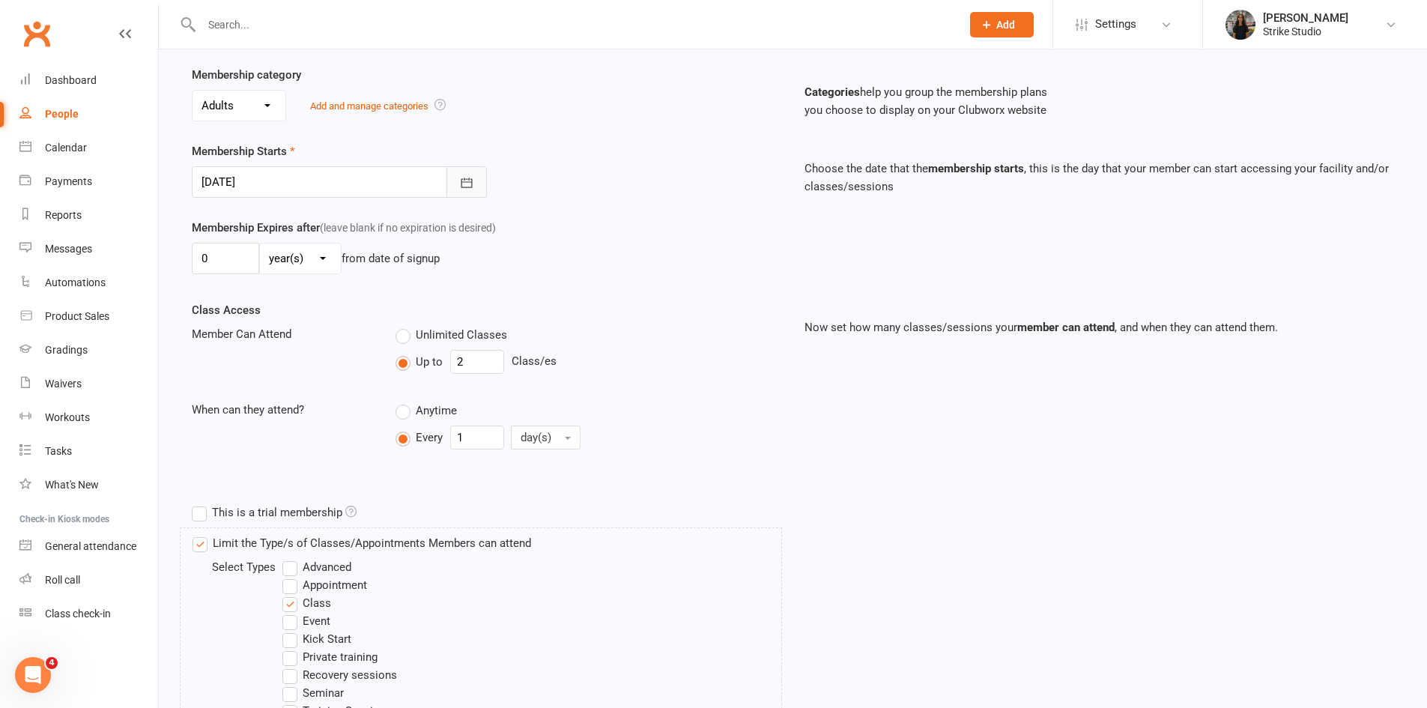
click at [458, 186] on button "button" at bounding box center [467, 181] width 40 height 31
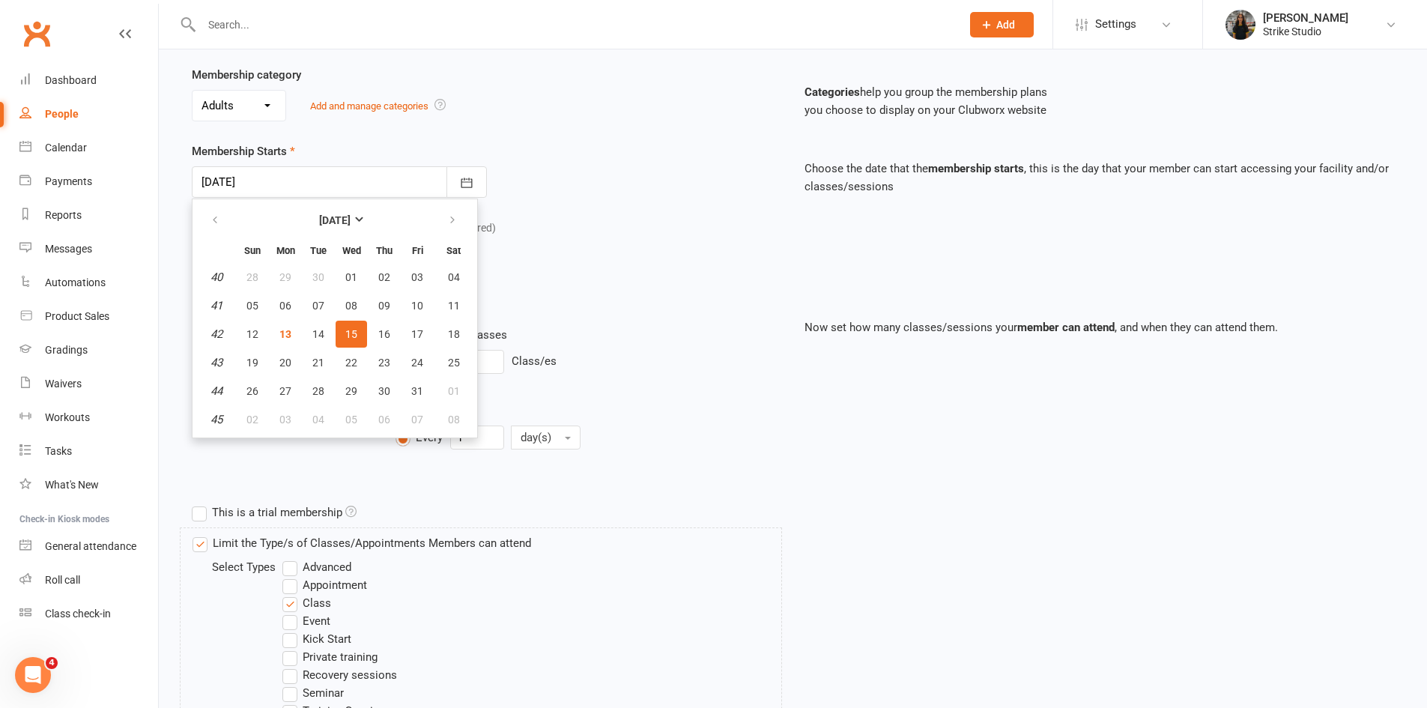
click at [647, 279] on div "Membership Expires after (leave blank if no expiration is desired) 0 day(s) wee…" at bounding box center [487, 249] width 613 height 61
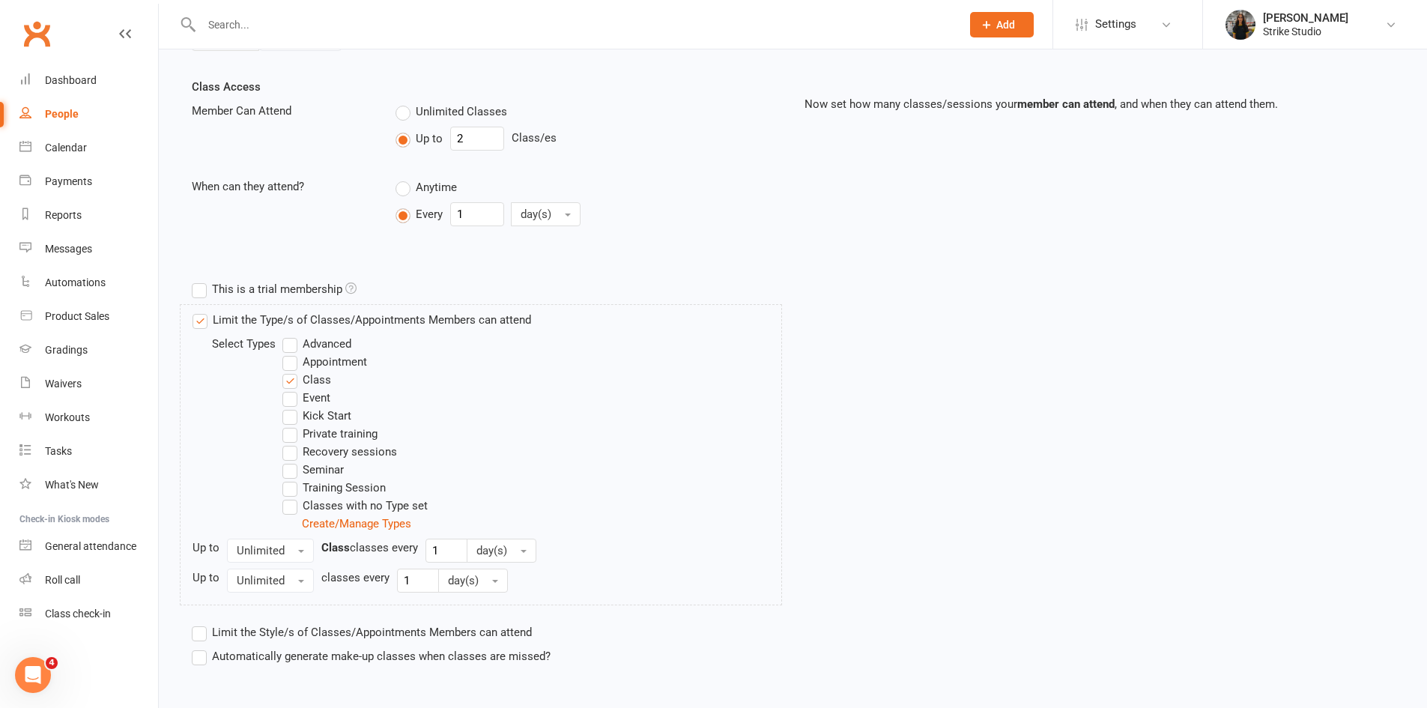
scroll to position [578, 0]
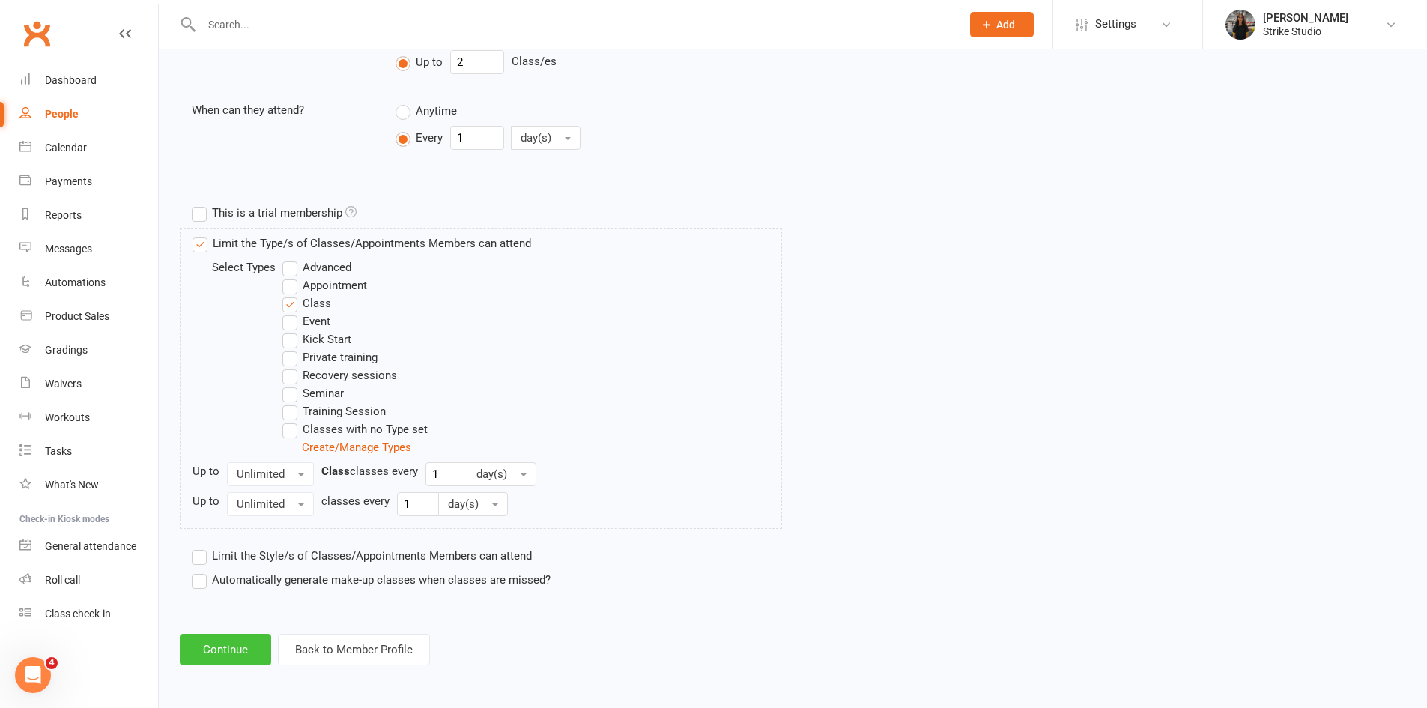
click at [248, 661] on button "Continue" at bounding box center [225, 649] width 91 height 31
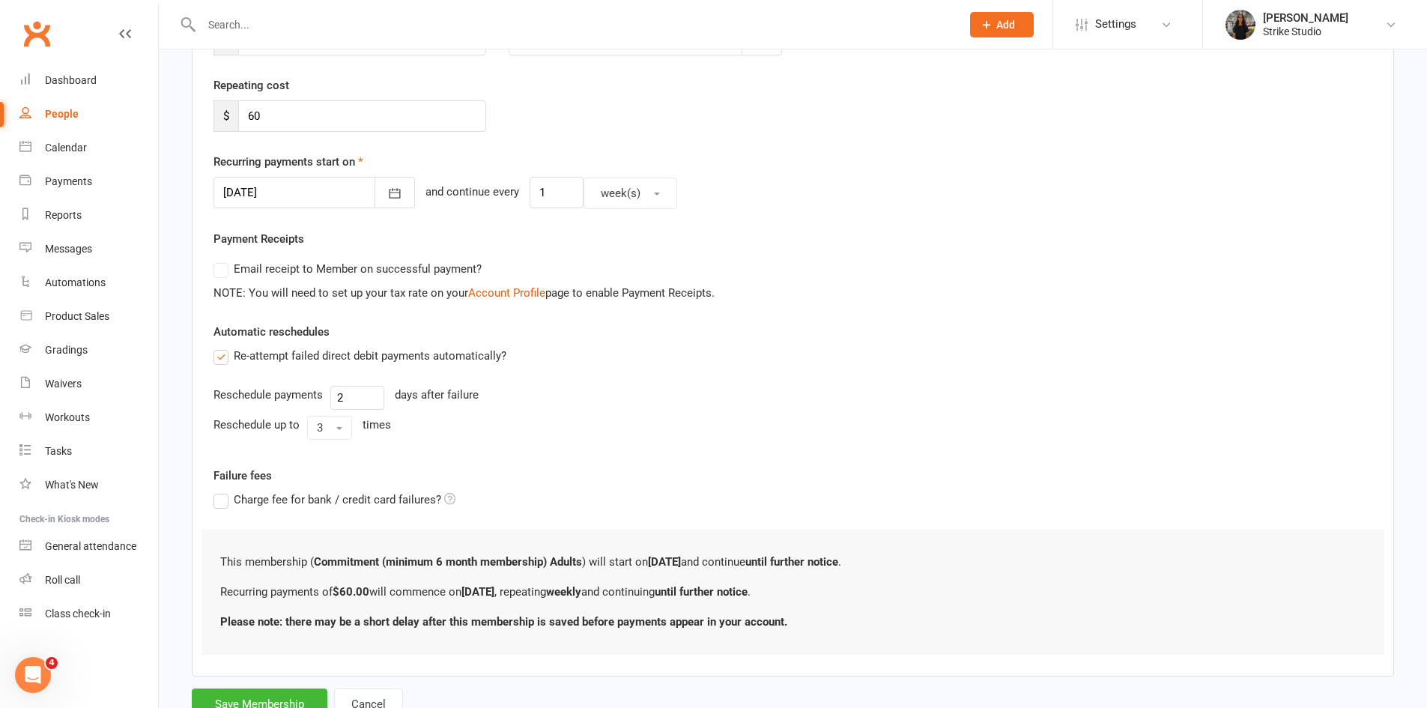
scroll to position [321, 0]
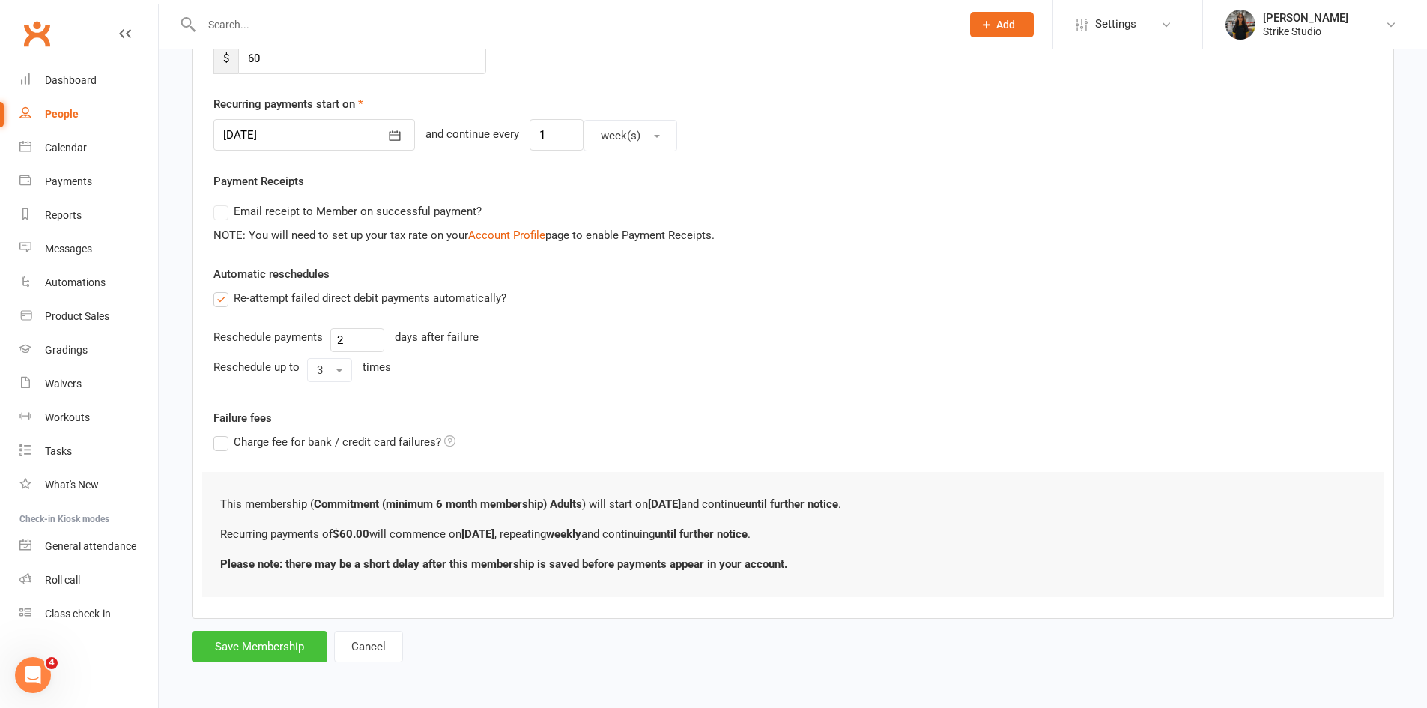
click at [276, 643] on button "Save Membership" at bounding box center [260, 646] width 136 height 31
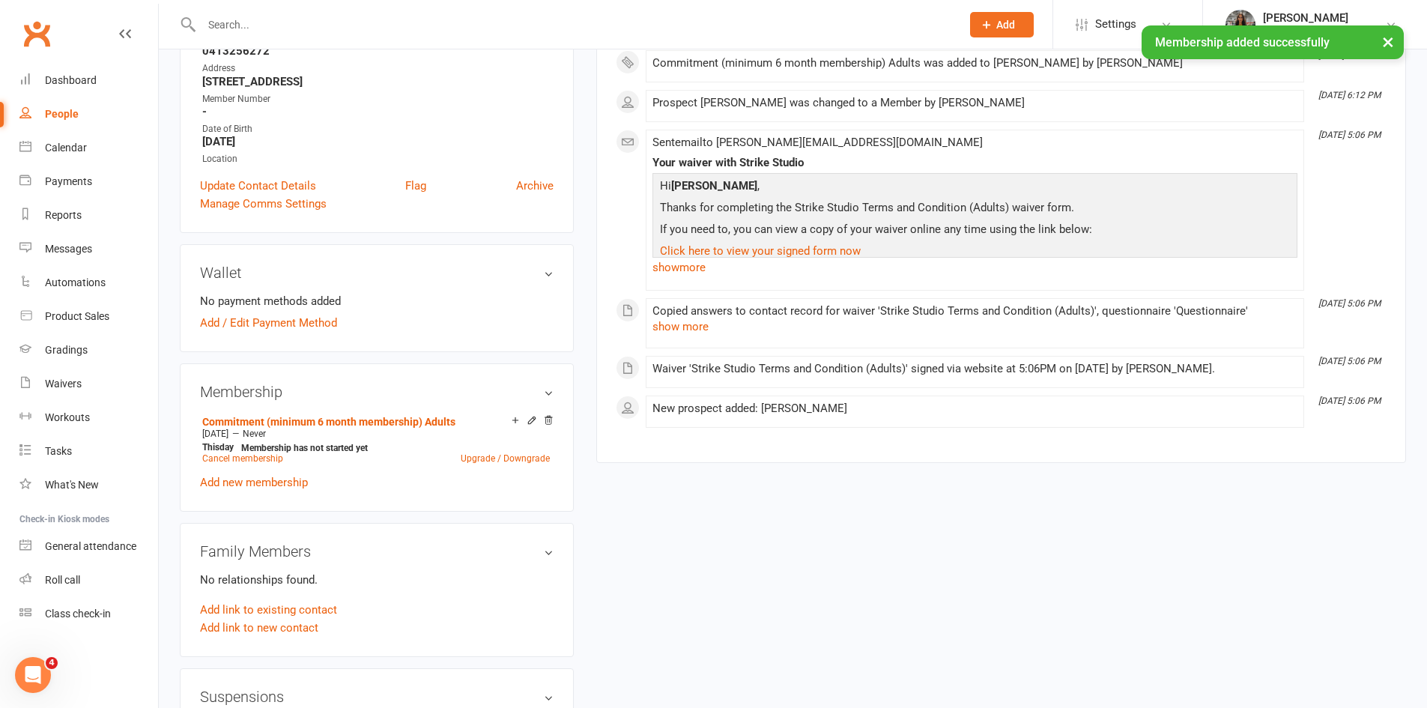
scroll to position [300, 0]
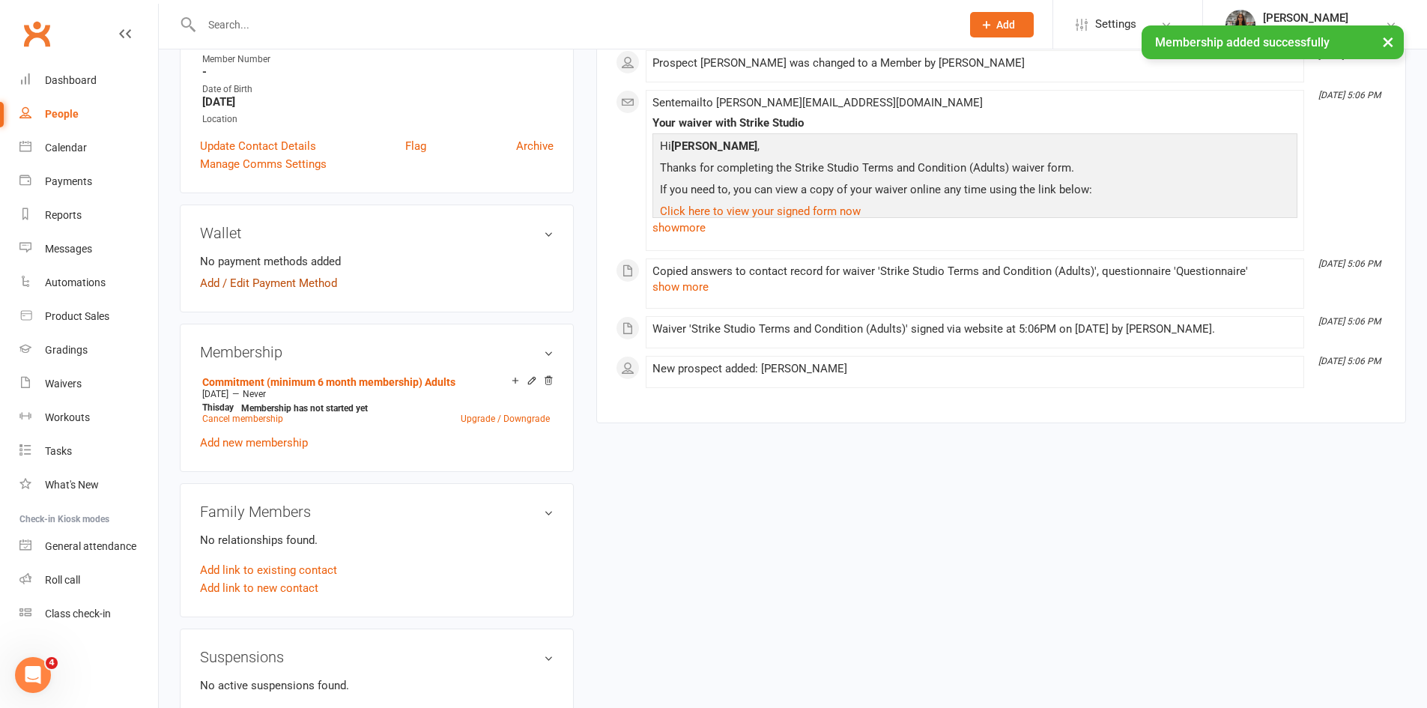
click at [314, 281] on link "Add / Edit Payment Method" at bounding box center [268, 283] width 137 height 18
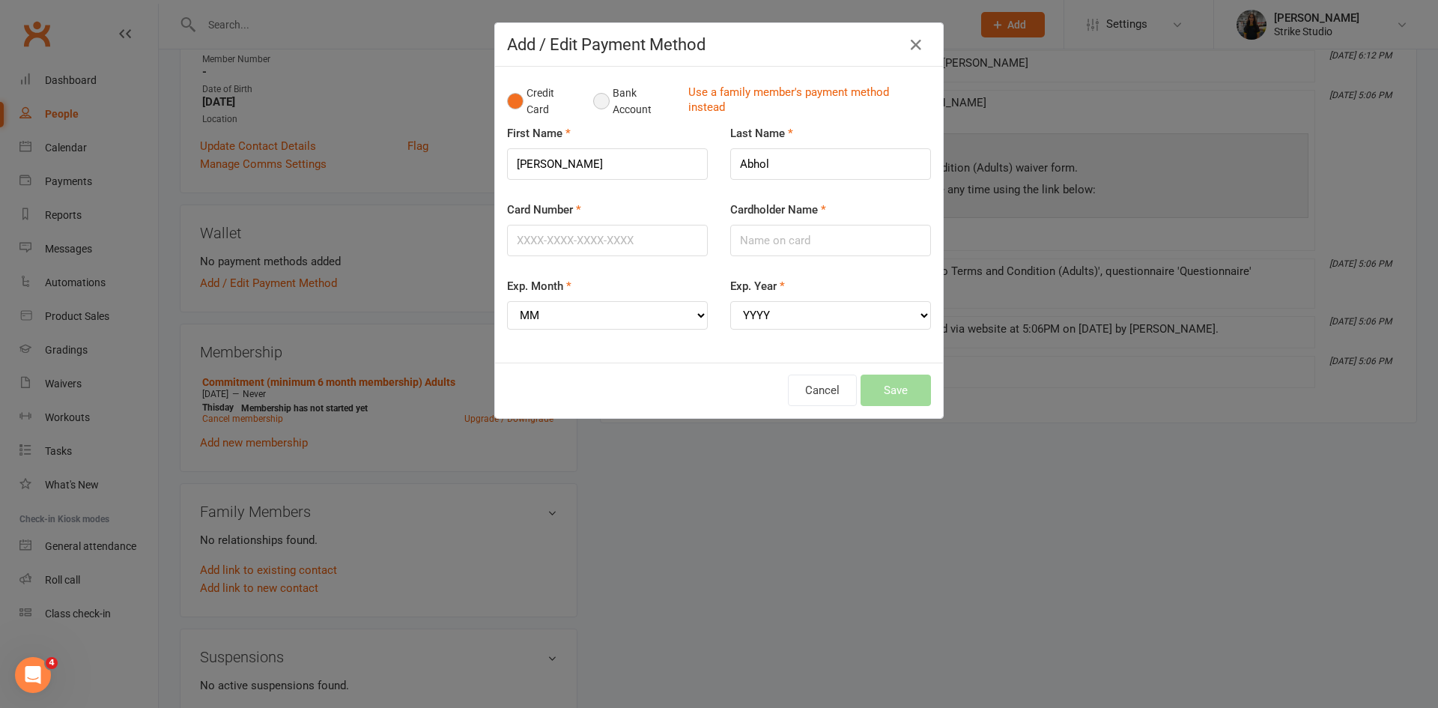
click at [596, 107] on button "Bank Account" at bounding box center [634, 102] width 83 height 46
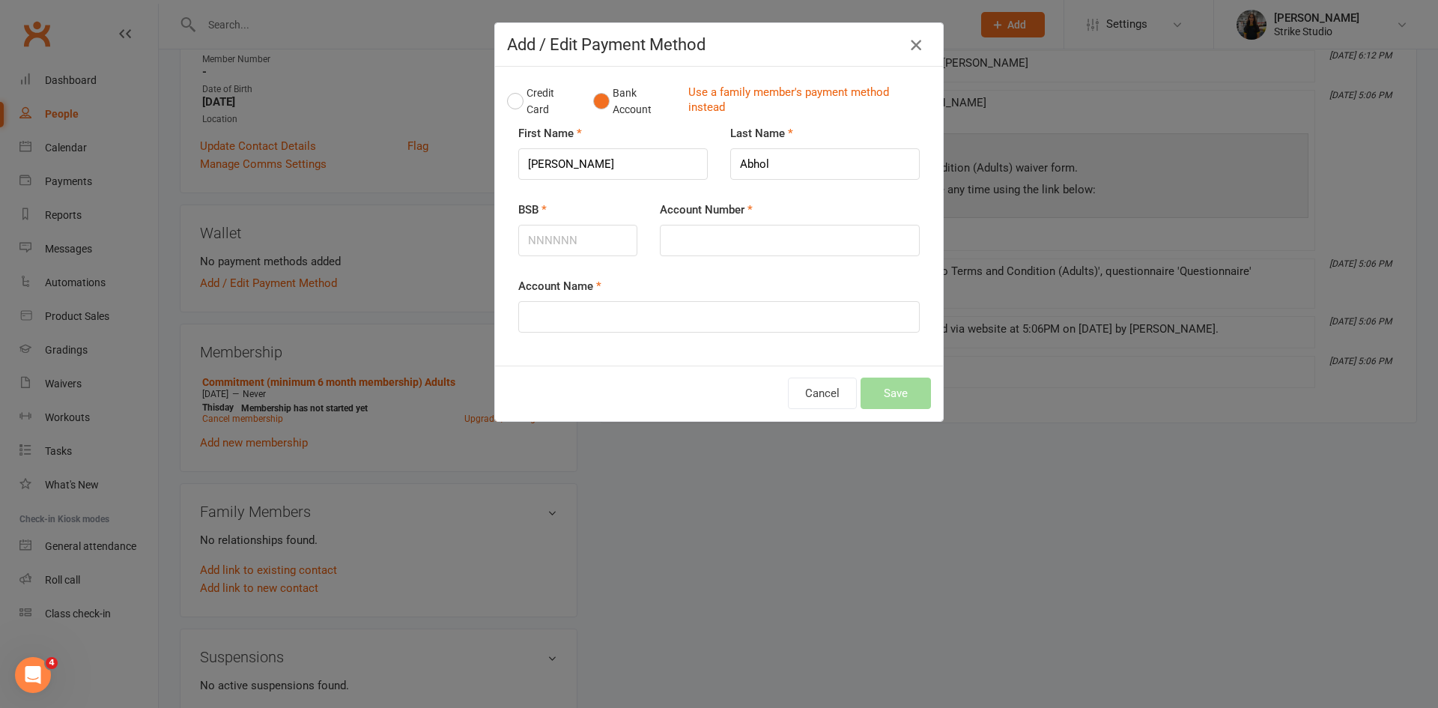
click at [909, 46] on icon "button" at bounding box center [916, 45] width 18 height 18
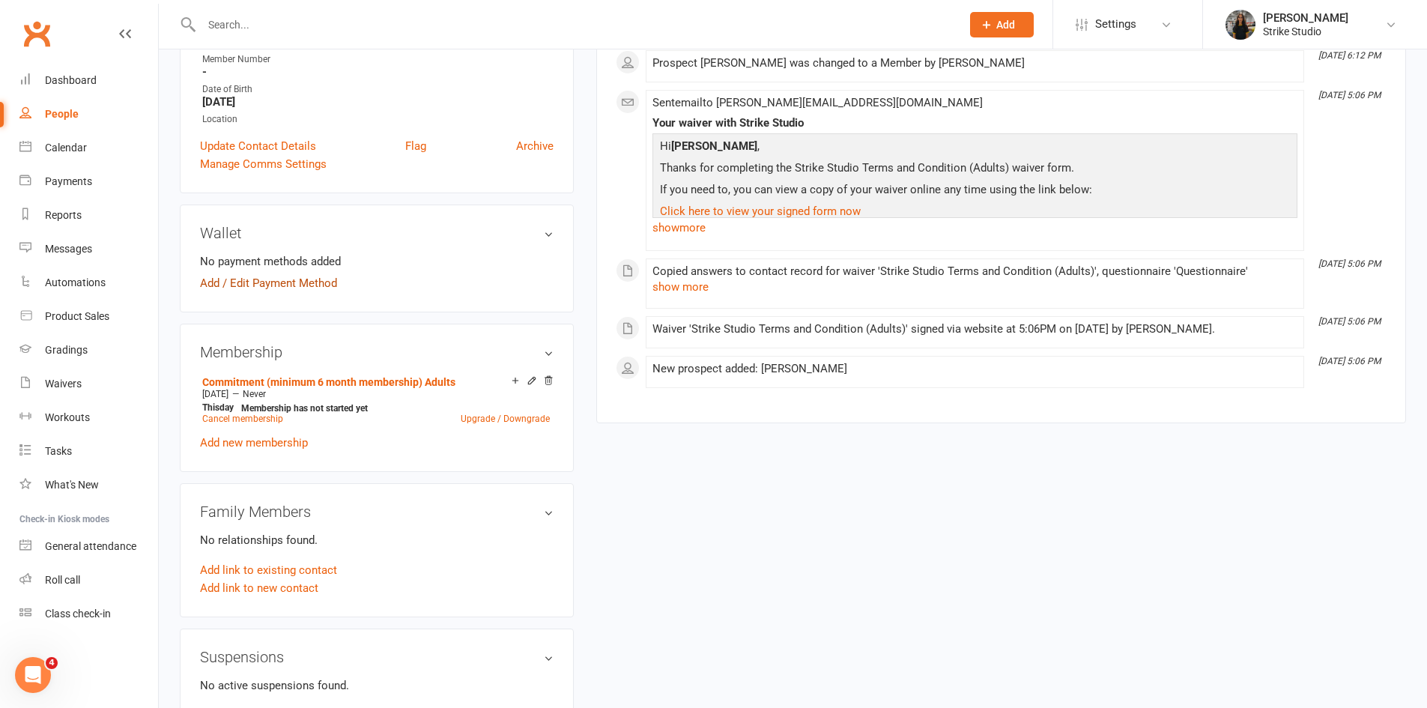
click at [336, 285] on link "Add / Edit Payment Method" at bounding box center [268, 283] width 137 height 18
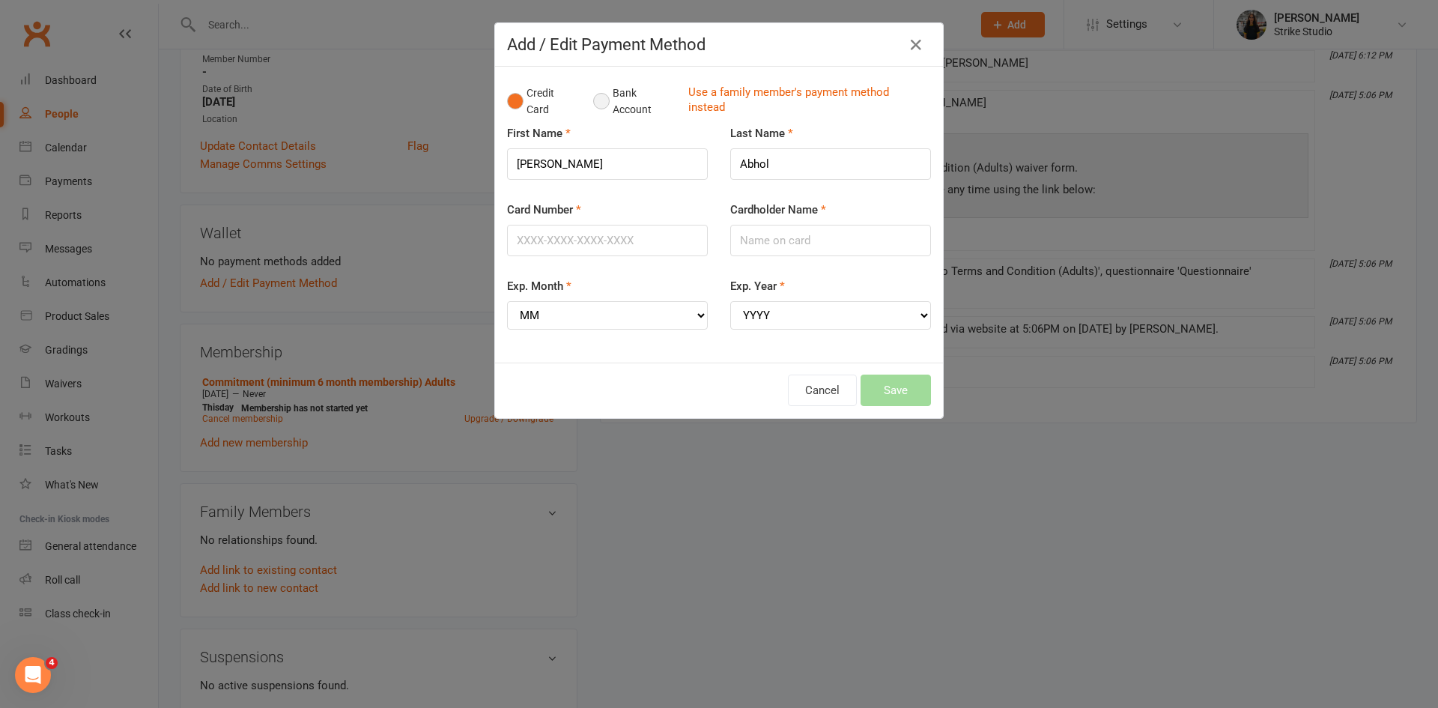
click at [599, 103] on button "Bank Account" at bounding box center [634, 102] width 83 height 46
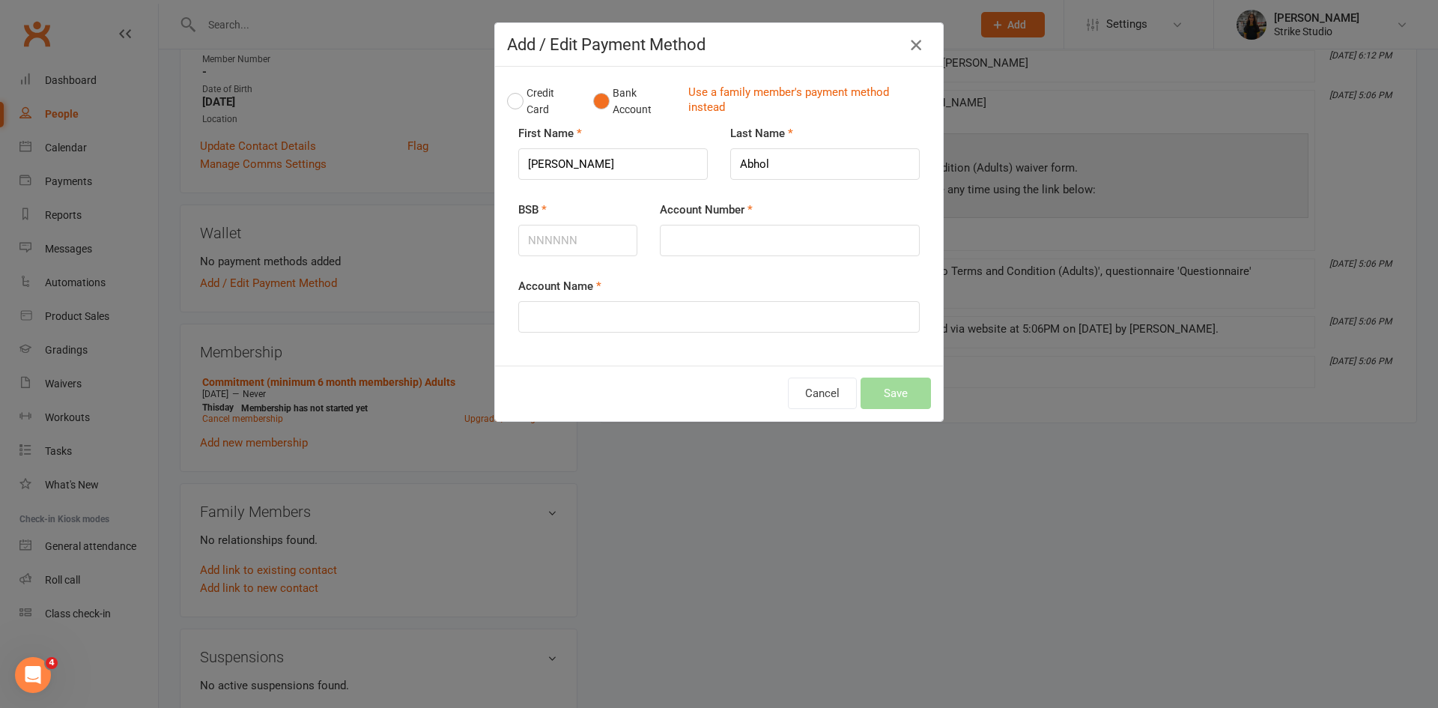
click at [907, 45] on icon "button" at bounding box center [916, 45] width 18 height 18
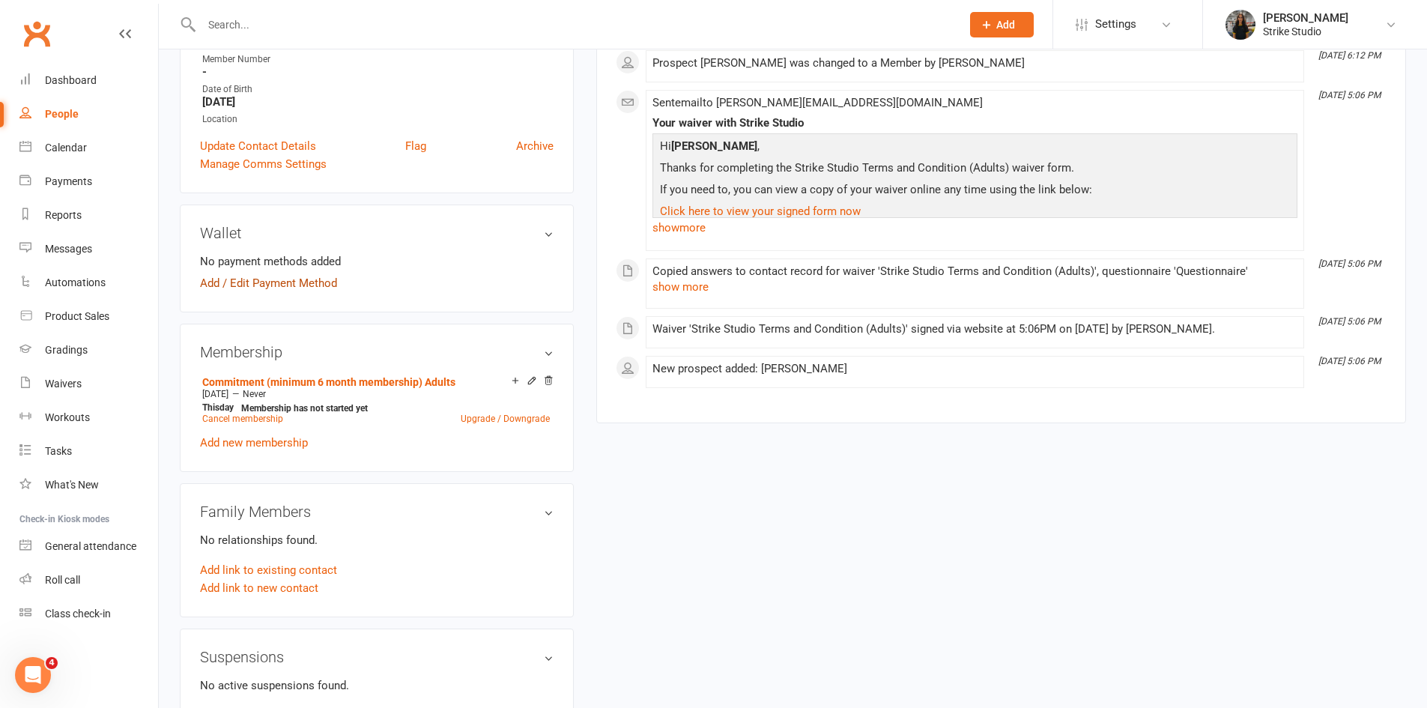
click at [282, 279] on link "Add / Edit Payment Method" at bounding box center [268, 283] width 137 height 18
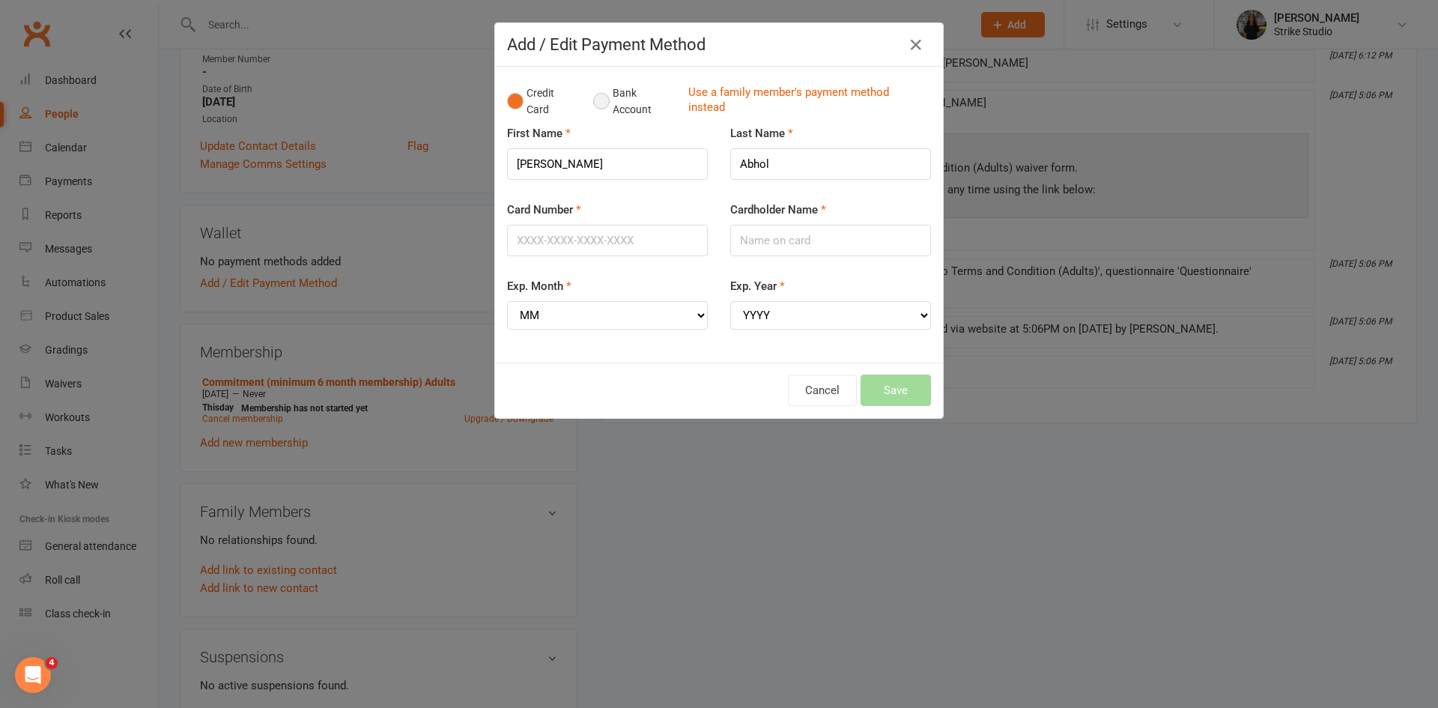
click at [598, 109] on button "Bank Account" at bounding box center [634, 102] width 83 height 46
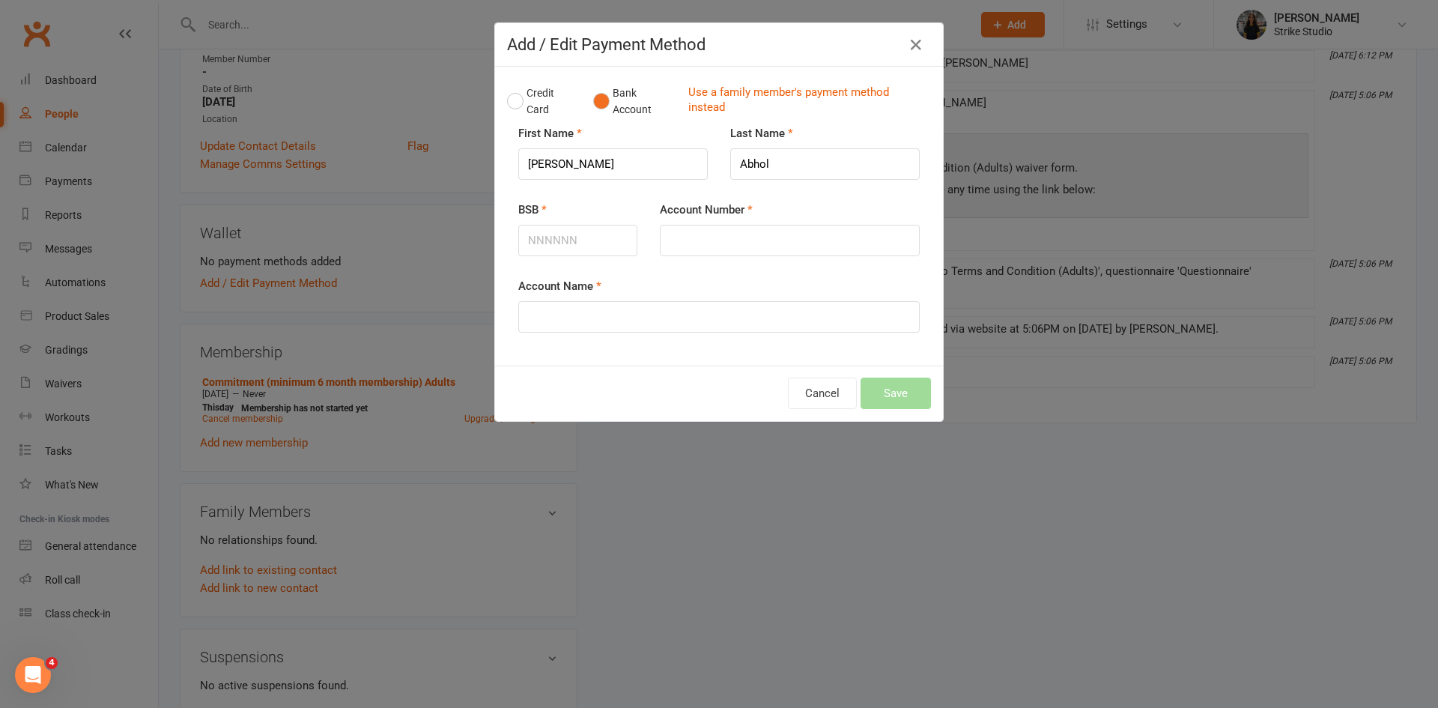
click at [905, 58] on div "Add / Edit Payment Method" at bounding box center [719, 44] width 448 height 43
click at [907, 51] on icon "button" at bounding box center [916, 45] width 18 height 18
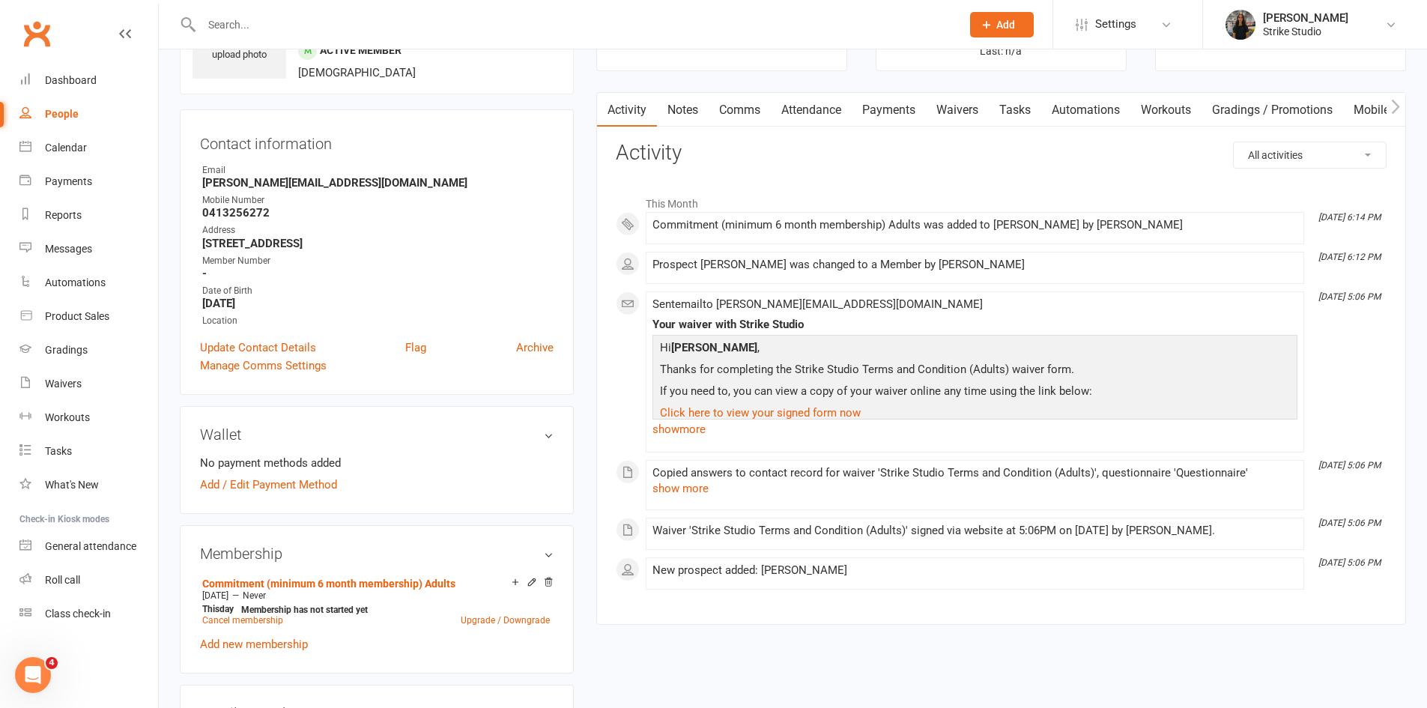
scroll to position [0, 0]
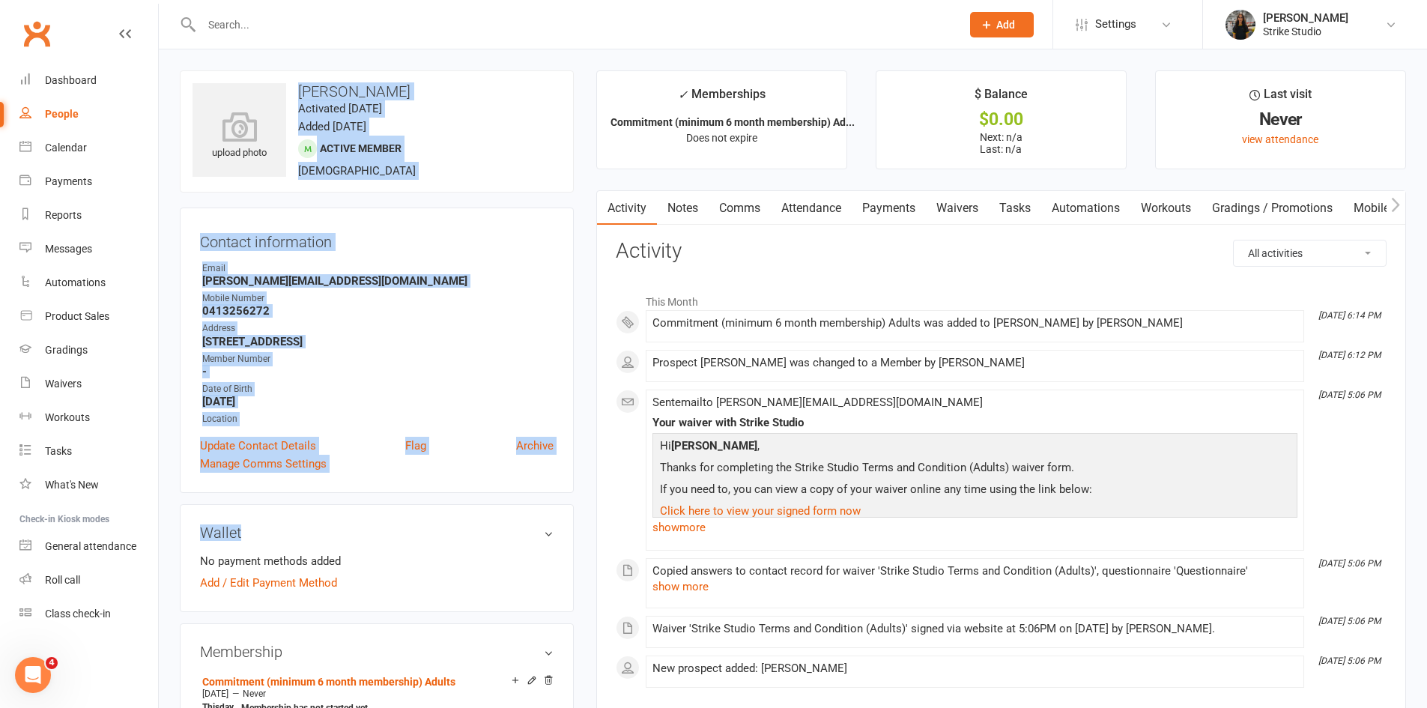
drag, startPoint x: 296, startPoint y: 84, endPoint x: 500, endPoint y: 387, distance: 365.9
click at [499, 363] on div "Member Number" at bounding box center [377, 359] width 351 height 14
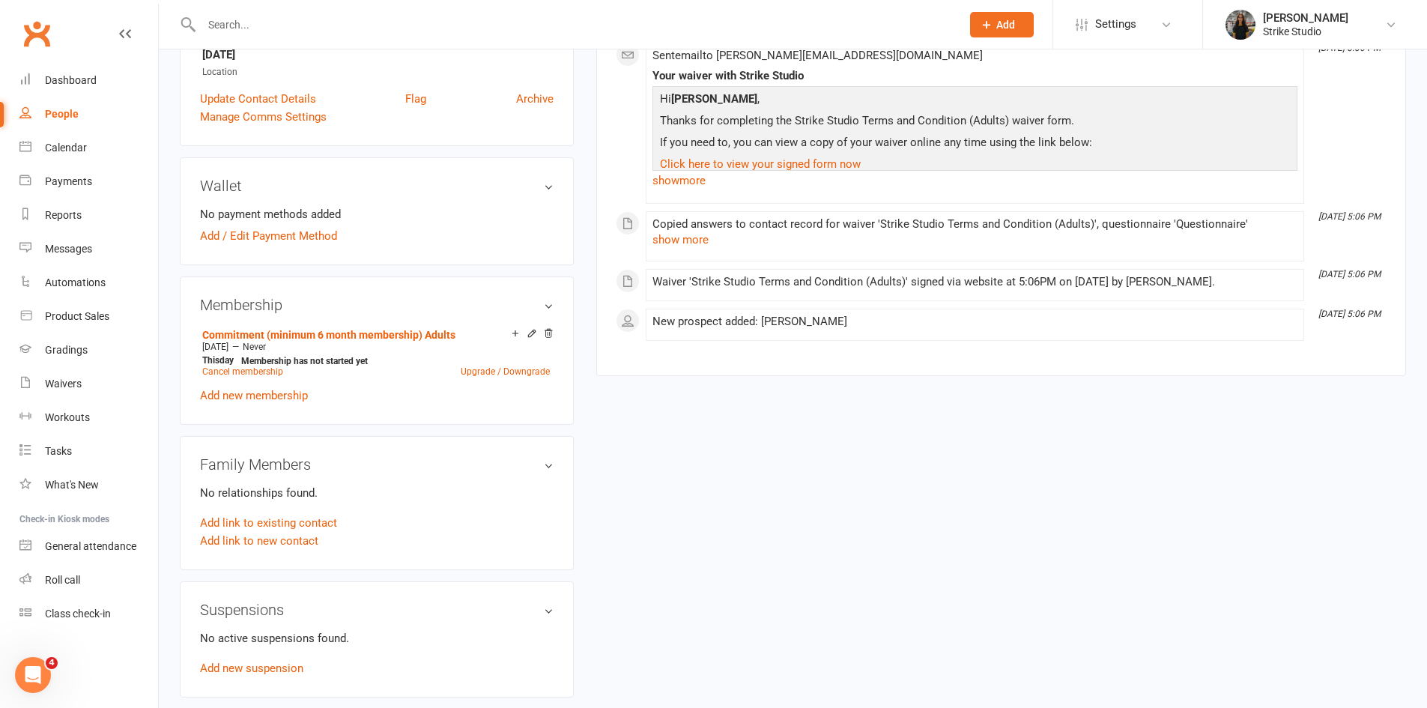
scroll to position [300, 0]
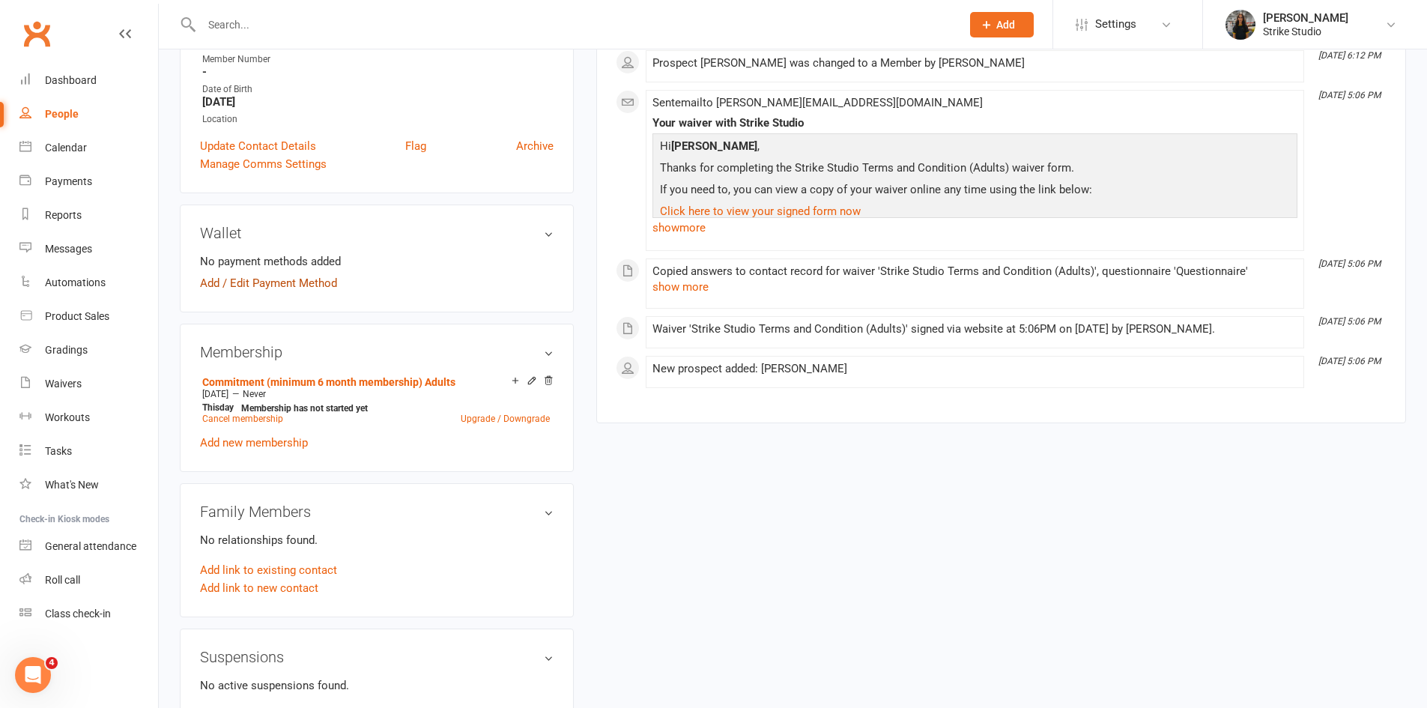
click at [309, 288] on link "Add / Edit Payment Method" at bounding box center [268, 283] width 137 height 18
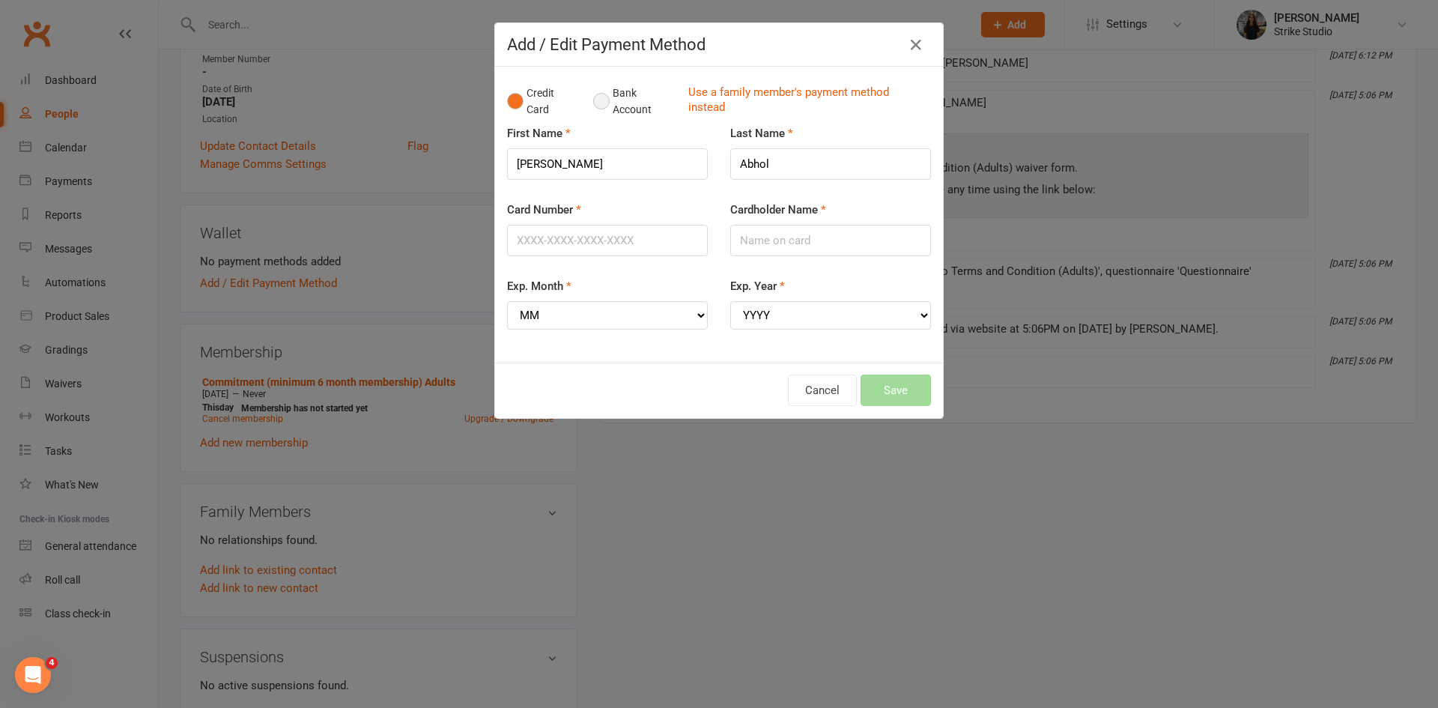
click at [595, 95] on button "Bank Account" at bounding box center [634, 102] width 83 height 46
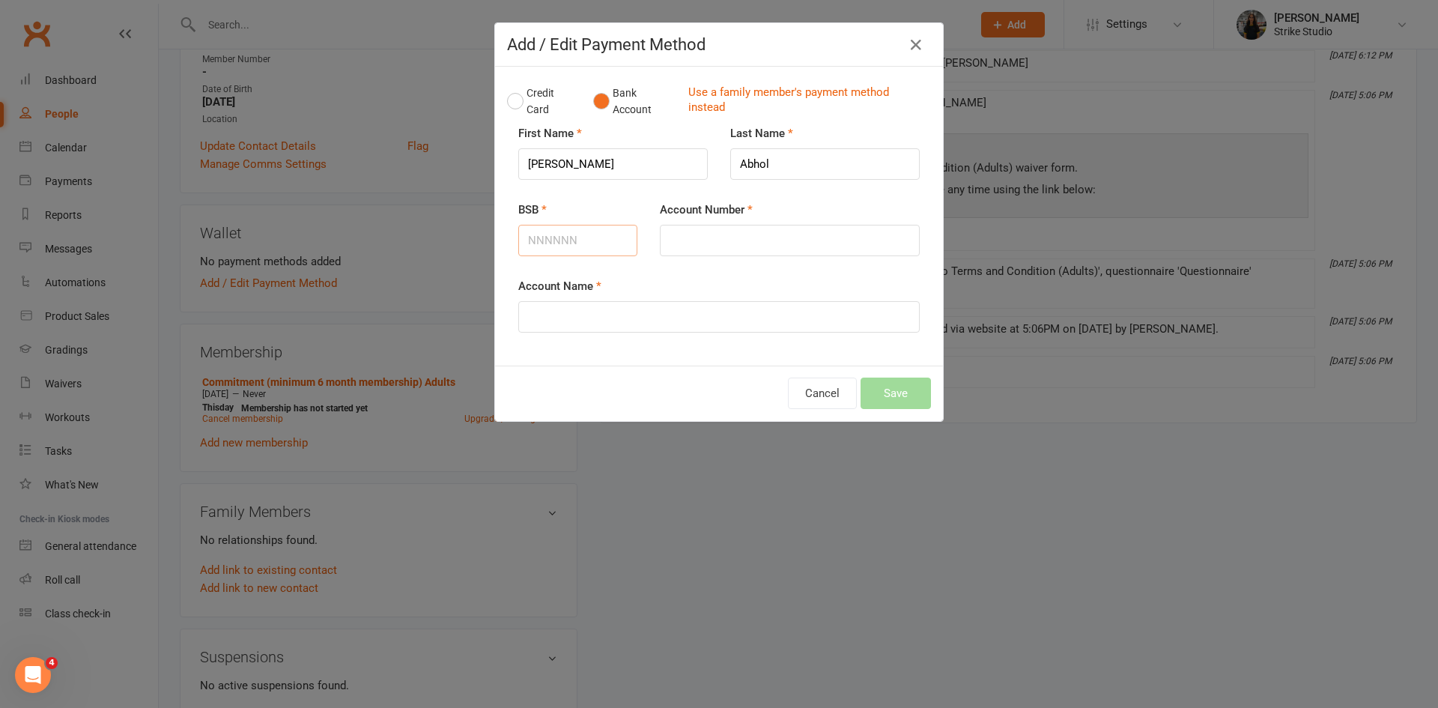
click at [586, 232] on input "BSB" at bounding box center [577, 240] width 119 height 31
click at [605, 339] on div "Account Name" at bounding box center [719, 315] width 424 height 76
click at [581, 242] on input "BSB" at bounding box center [577, 240] width 119 height 31
type input "062948"
click at [713, 241] on input "Account Number" at bounding box center [790, 240] width 260 height 31
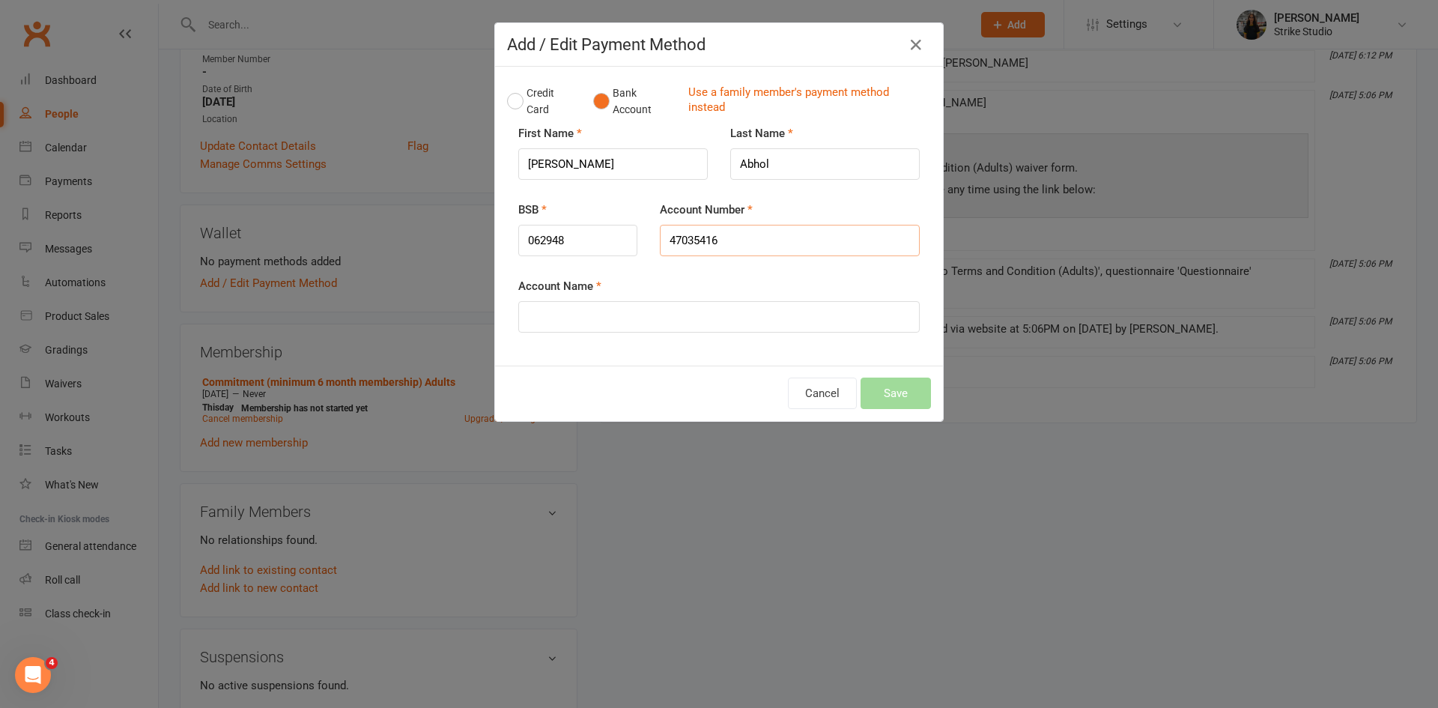
type input "47035416"
drag, startPoint x: 684, startPoint y: 309, endPoint x: 680, endPoint y: 318, distance: 10.4
click at [684, 309] on input "Account Name" at bounding box center [719, 316] width 402 height 31
type input "anita abhol"
click at [897, 393] on button "Save" at bounding box center [896, 393] width 70 height 31
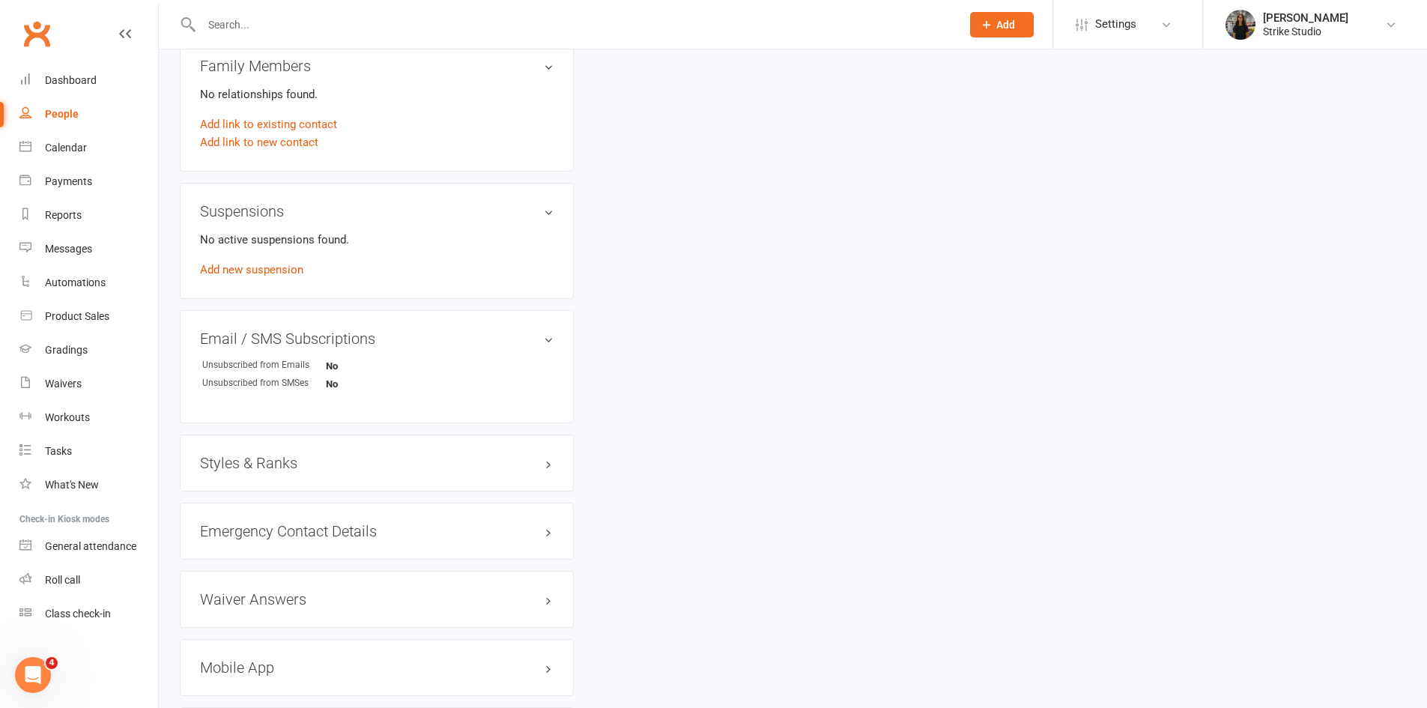
scroll to position [824, 0]
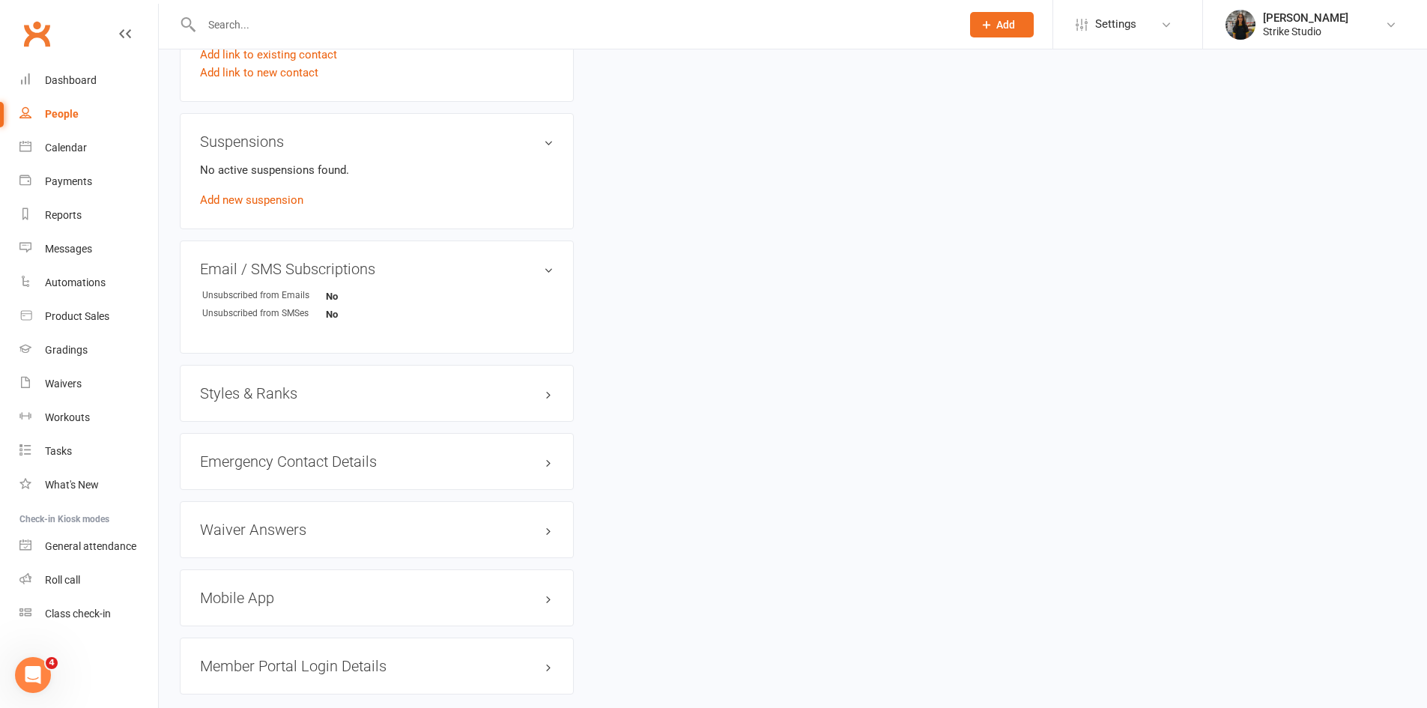
click at [411, 596] on h3 "Mobile App" at bounding box center [377, 598] width 354 height 16
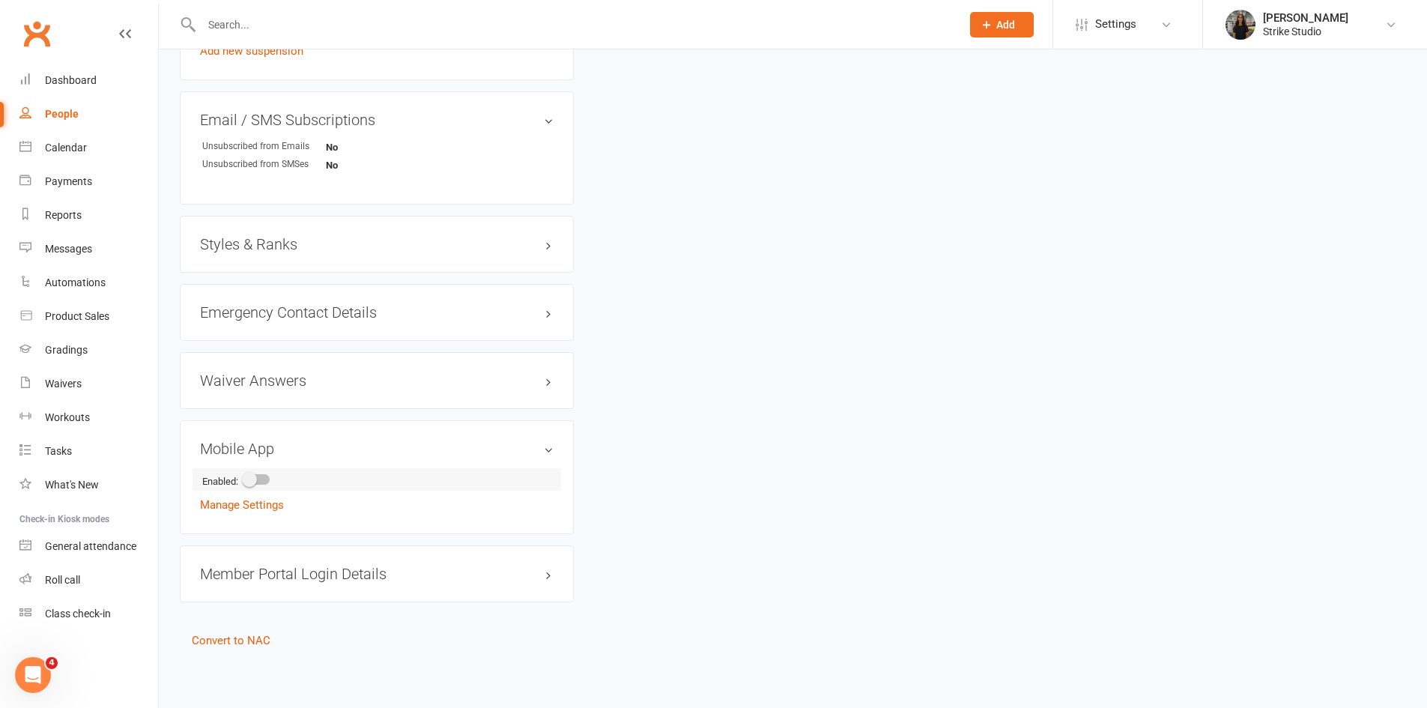
click at [256, 483] on span at bounding box center [249, 479] width 15 height 15
click at [244, 477] on input "checkbox" at bounding box center [244, 477] width 0 height 0
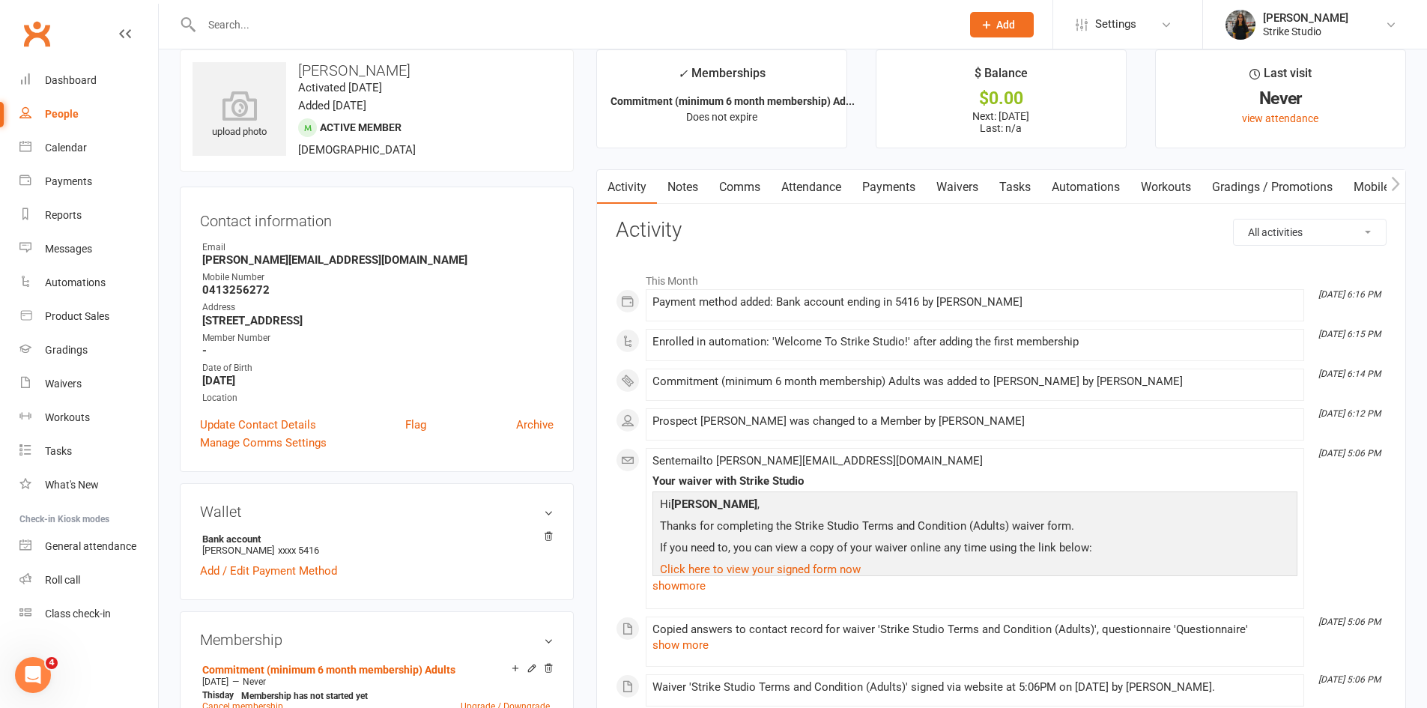
scroll to position [0, 0]
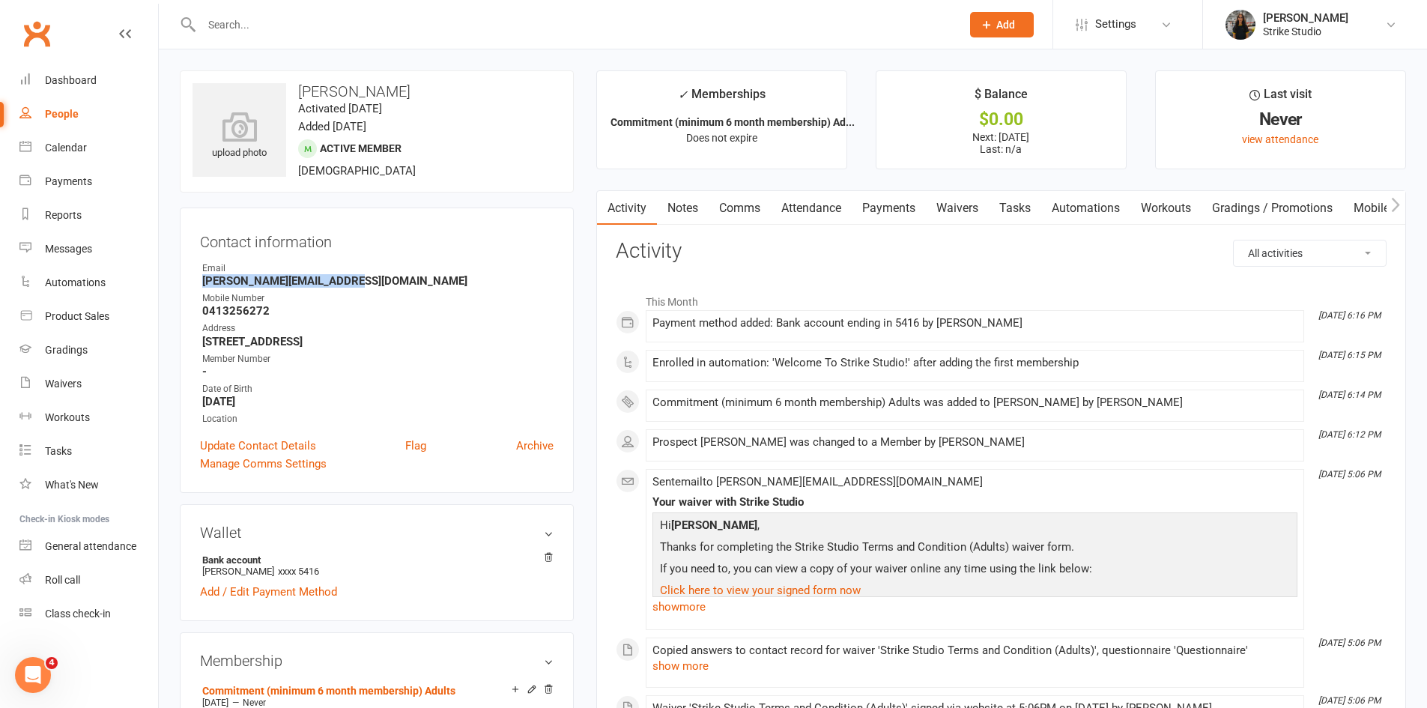
drag, startPoint x: 204, startPoint y: 281, endPoint x: 349, endPoint y: 276, distance: 145.4
click at [348, 276] on strong "Anita-abhol@hotmail.co.uk" at bounding box center [377, 280] width 351 height 13
click at [349, 276] on strong "Anita-abhol@hotmail.co.uk" at bounding box center [377, 280] width 351 height 13
click at [83, 139] on link "Calendar" at bounding box center [88, 148] width 139 height 34
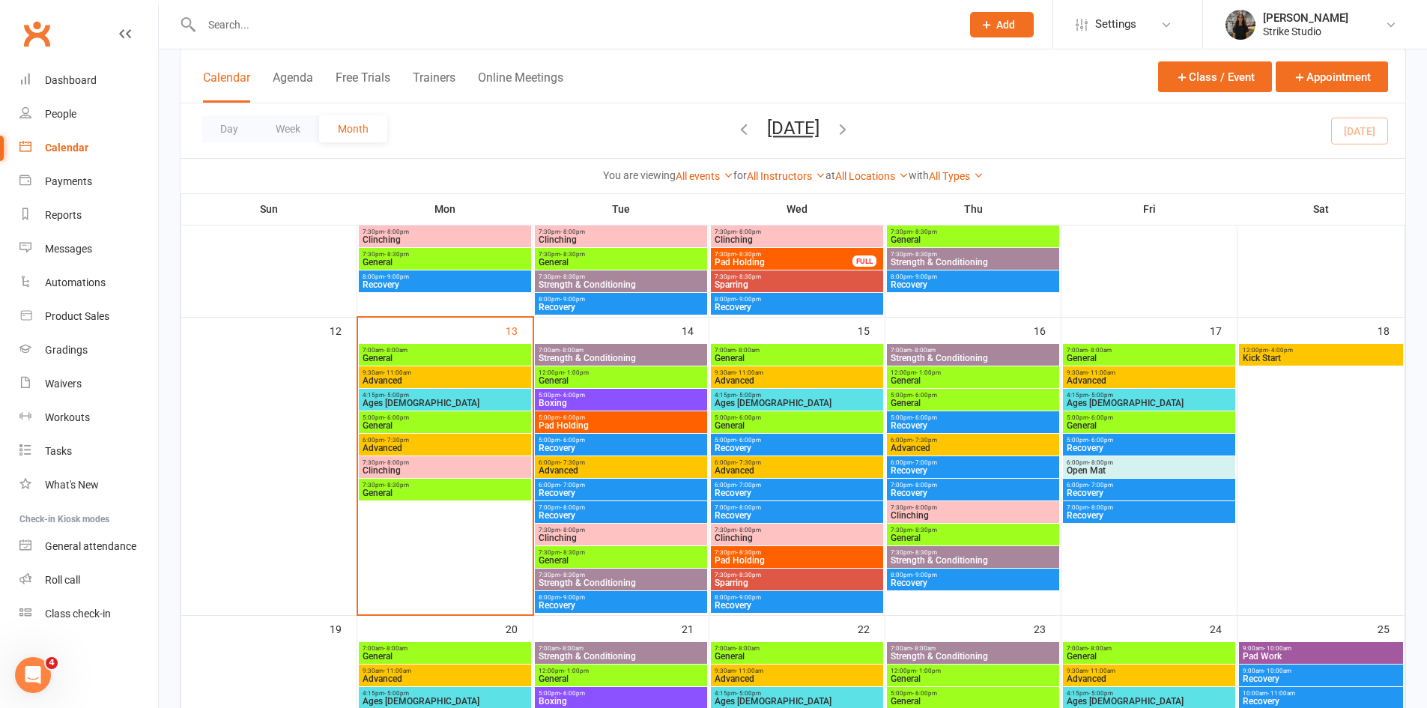
scroll to position [599, 0]
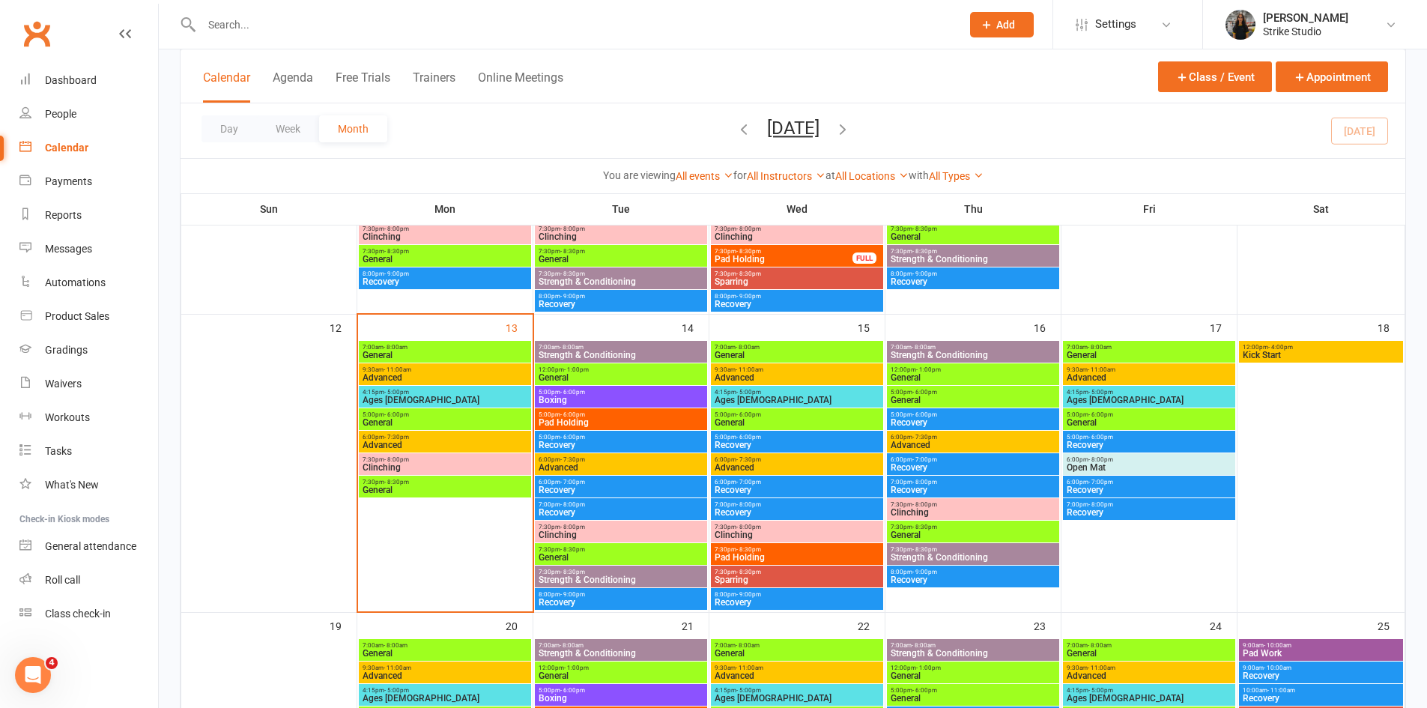
click at [566, 367] on span "- 1:00pm" at bounding box center [576, 369] width 25 height 7
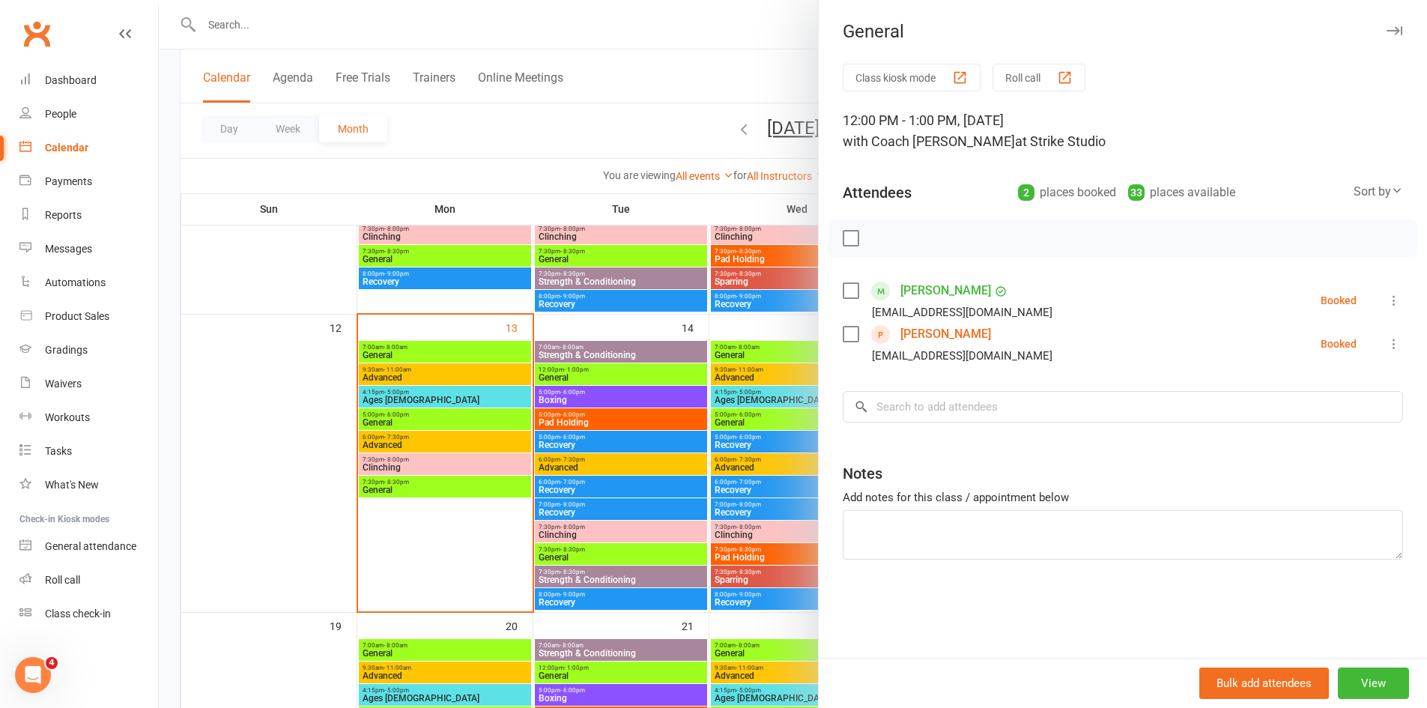
click at [926, 332] on link "[PERSON_NAME]" at bounding box center [946, 334] width 91 height 24
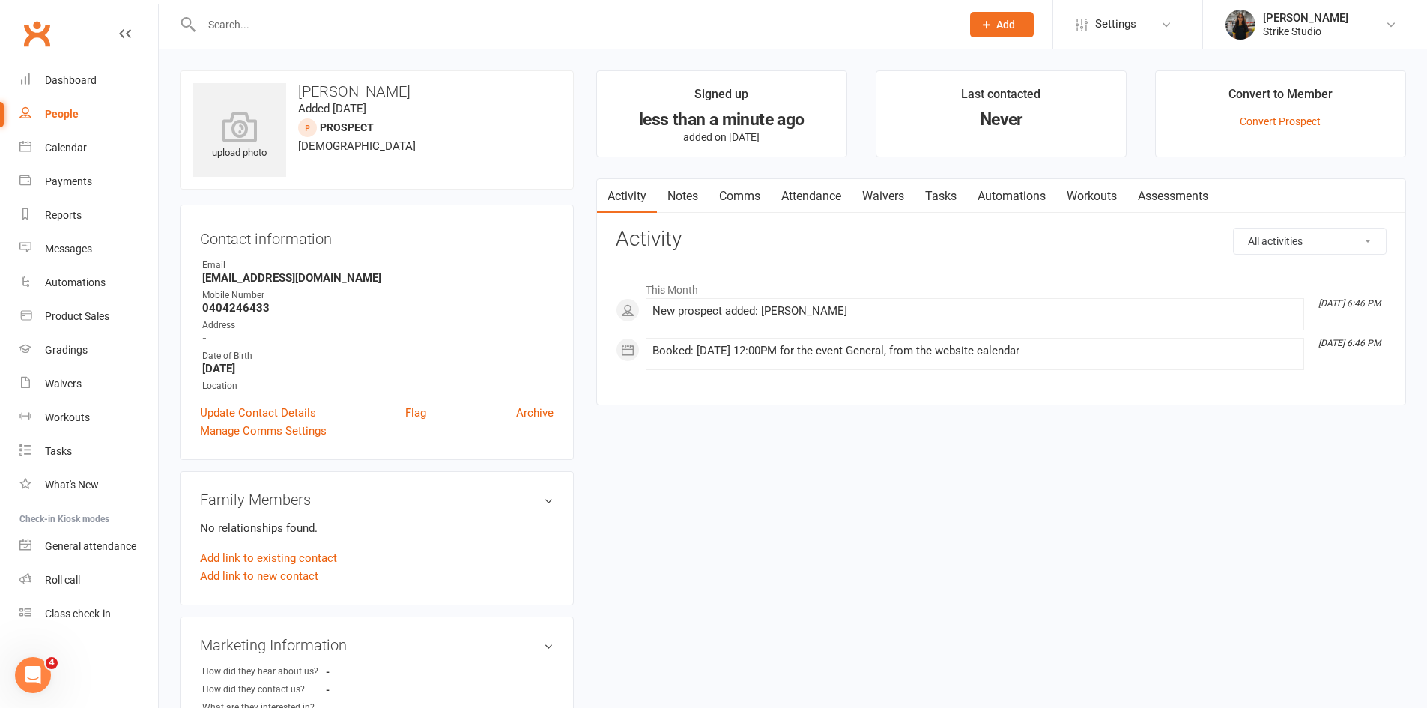
click at [872, 199] on link "Waivers" at bounding box center [883, 196] width 63 height 34
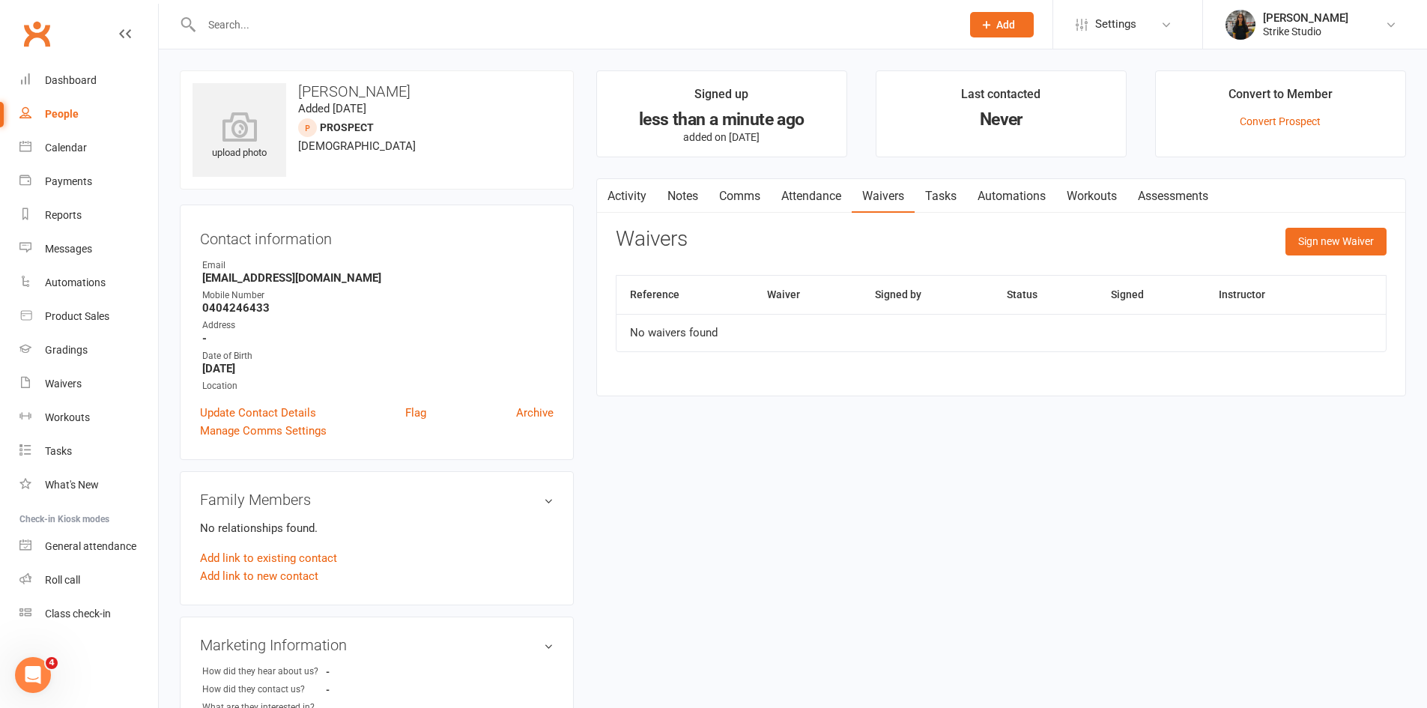
click at [1026, 196] on link "Automations" at bounding box center [1011, 196] width 89 height 34
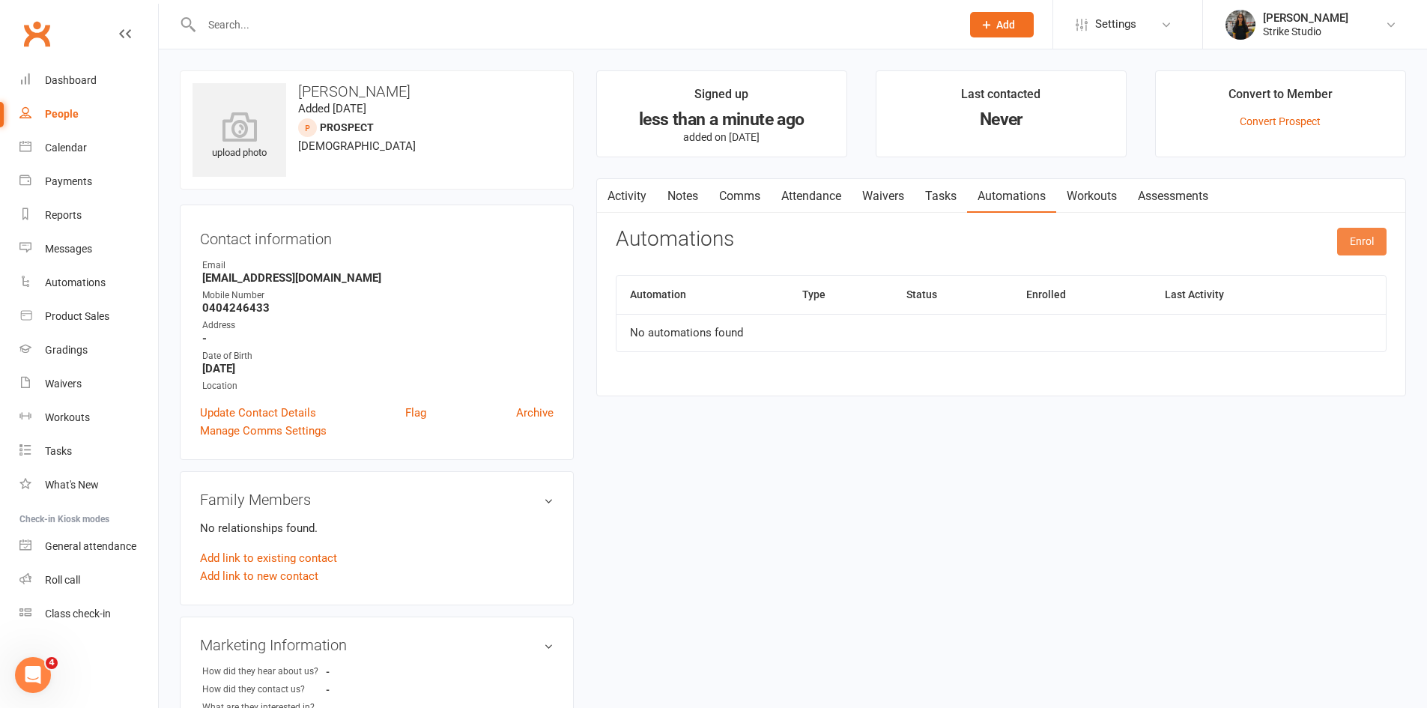
click at [1343, 239] on button "Enrol" at bounding box center [1361, 241] width 49 height 27
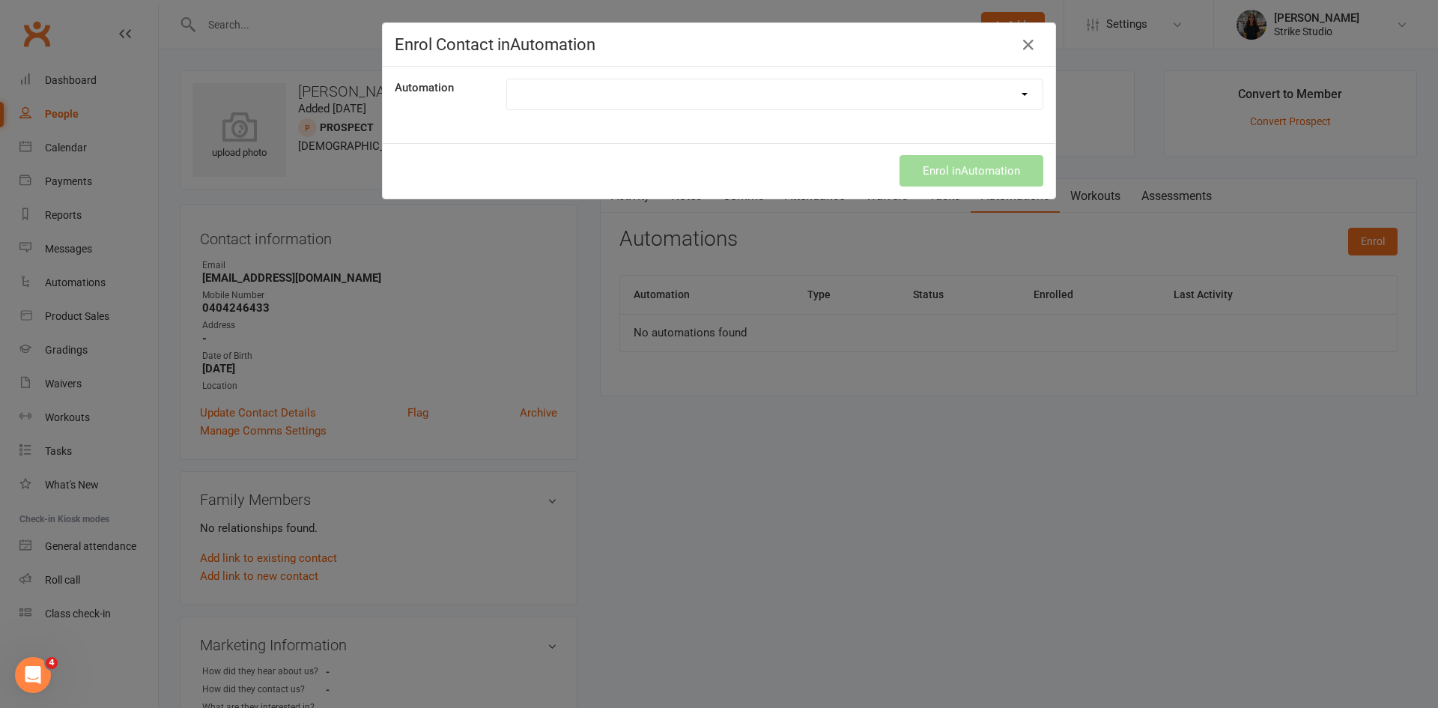
click at [802, 99] on select "100th Class Booking 10 Class Pass Used Up 10 Class Pass Used Up (KIDS) 1 Pass l…" at bounding box center [775, 94] width 536 height 30
select select "6909"
click at [507, 79] on select "100th Class Booking 10 Class Pass Used Up 10 Class Pass Used Up (KIDS) 1 Pass l…" at bounding box center [775, 94] width 536 height 30
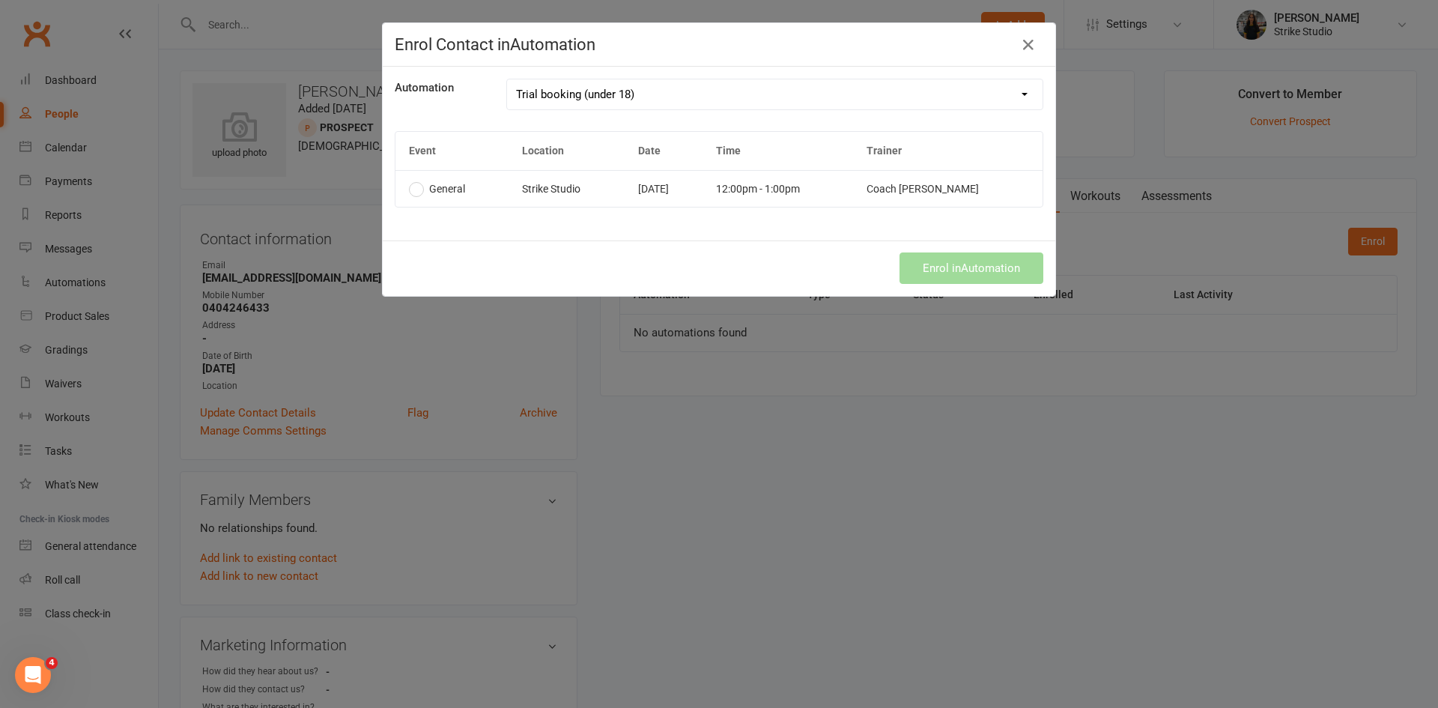
click at [642, 190] on td "[DATE]" at bounding box center [664, 188] width 79 height 37
click at [935, 261] on button "Enrol in Automation" at bounding box center [972, 267] width 144 height 31
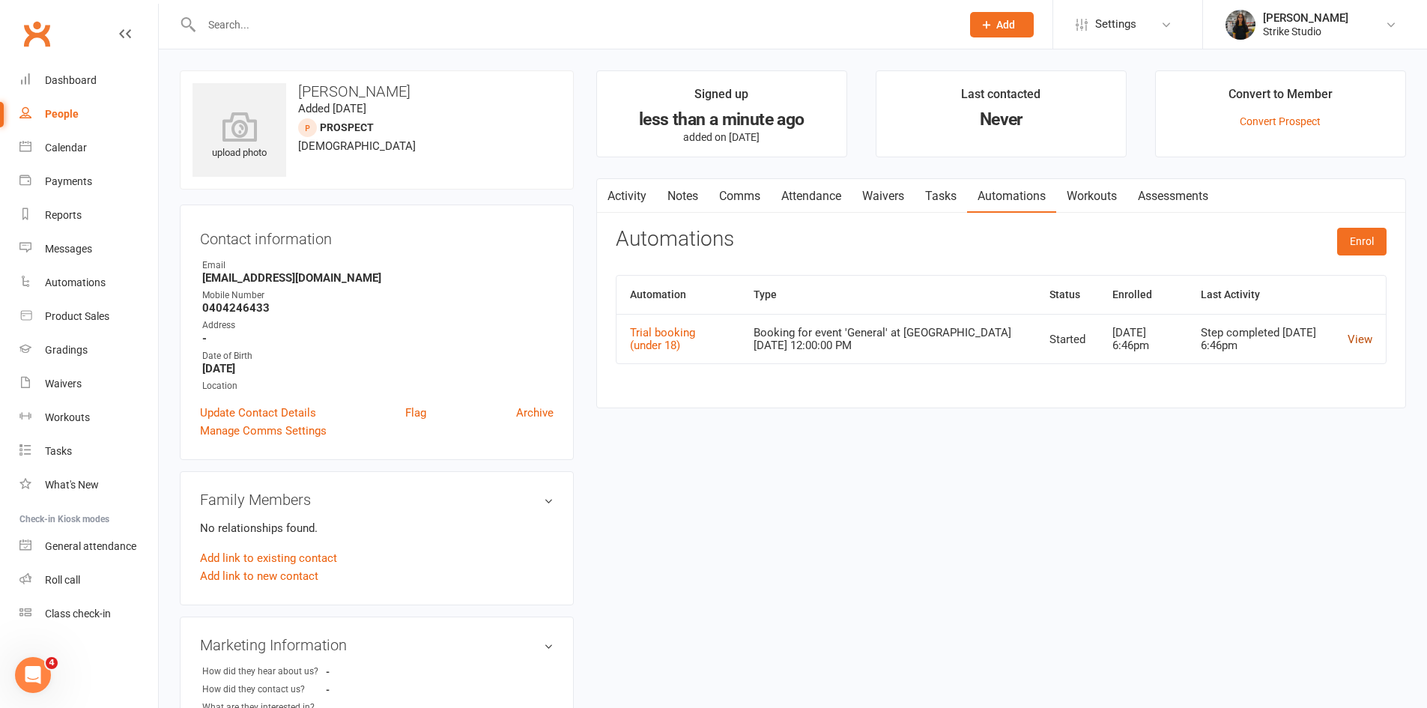
click at [1355, 338] on link "View" at bounding box center [1360, 339] width 25 height 13
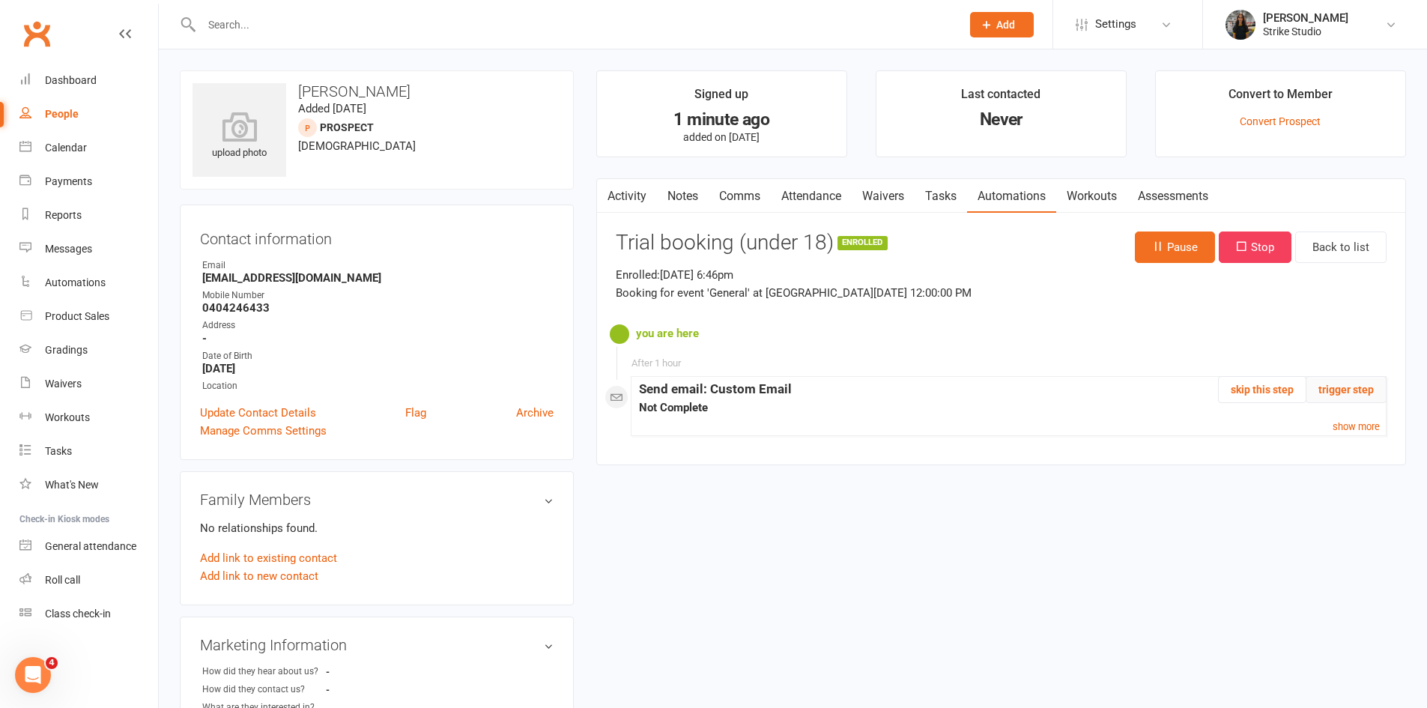
click at [1342, 395] on button "trigger step" at bounding box center [1346, 389] width 81 height 27
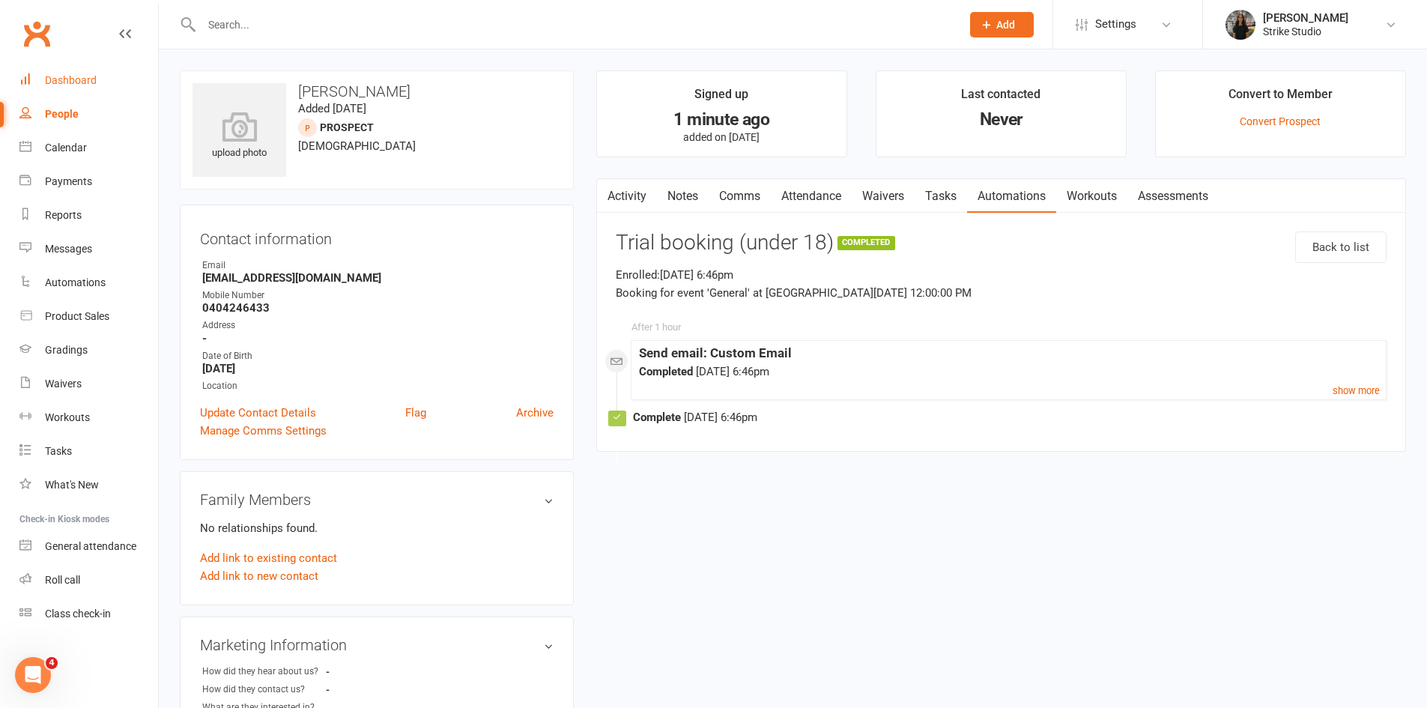
click at [70, 73] on link "Dashboard" at bounding box center [88, 81] width 139 height 34
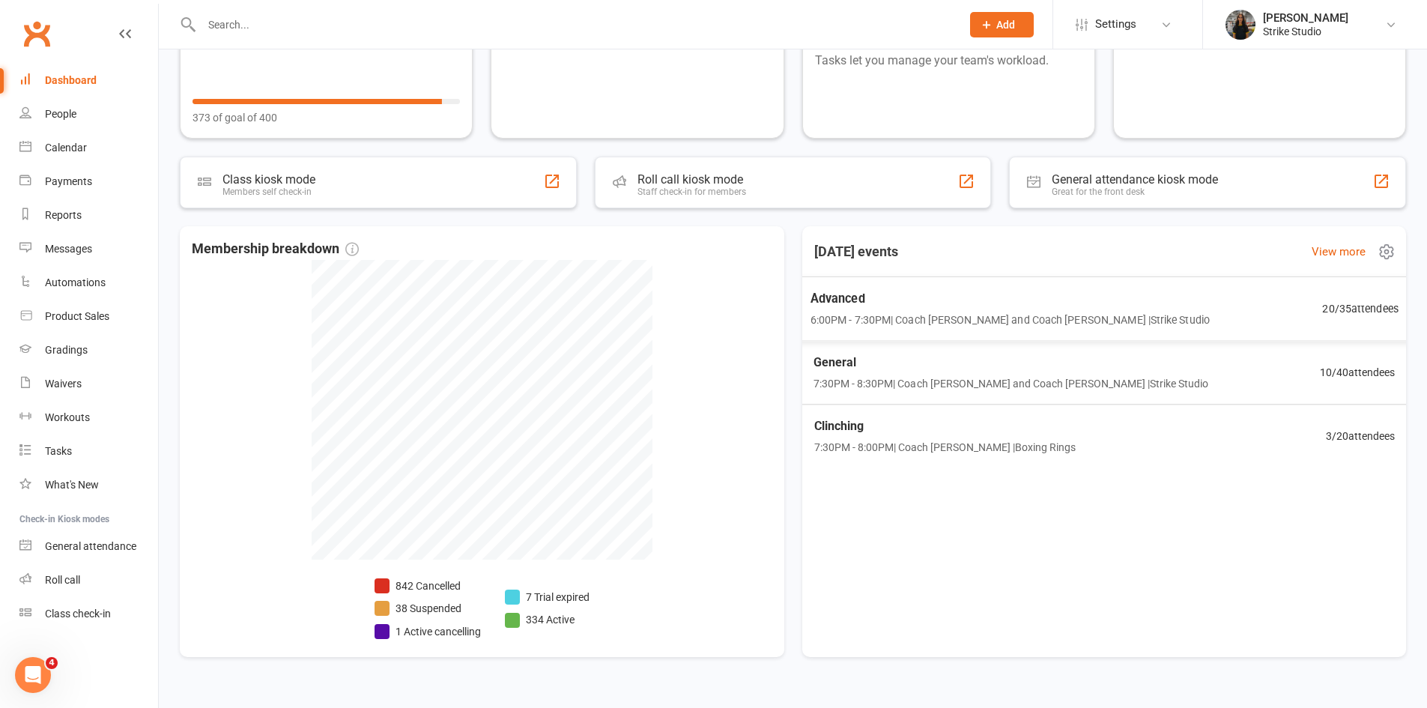
scroll to position [178, 0]
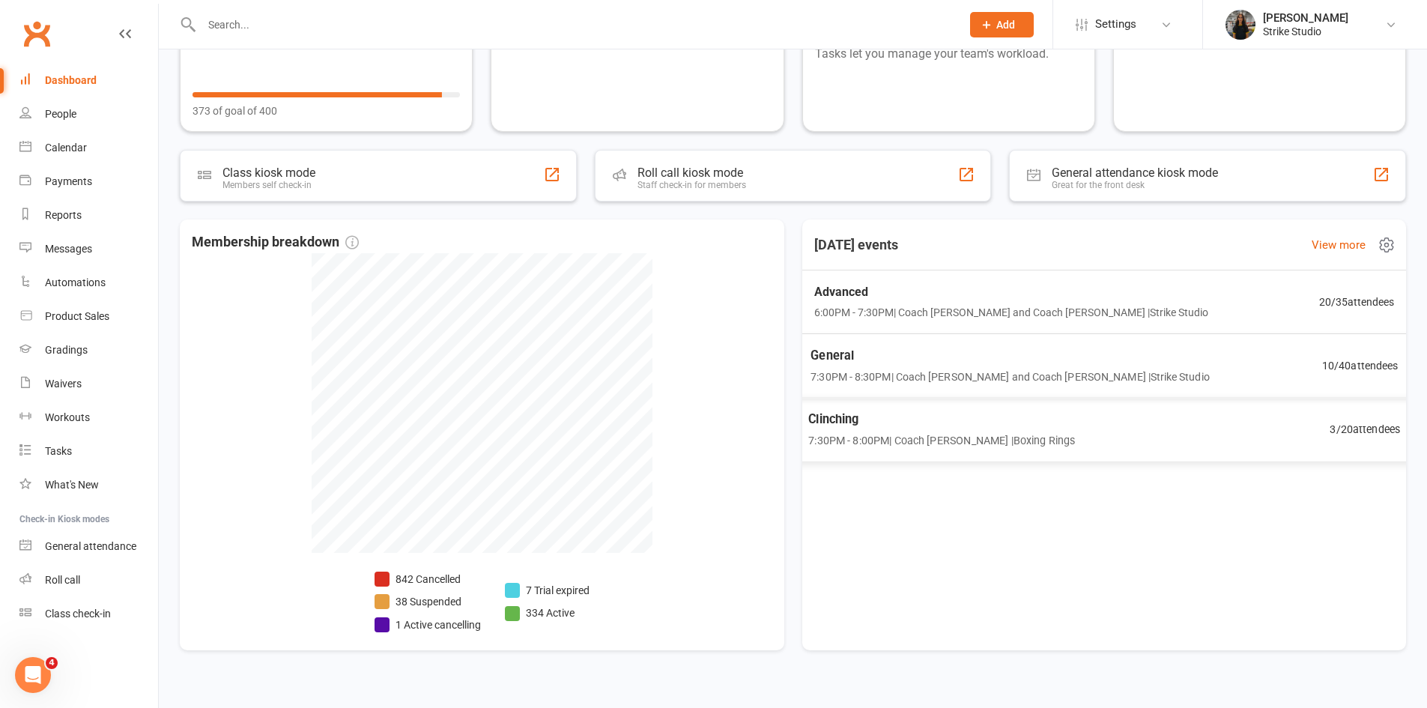
click at [930, 342] on div "General 7:30PM - 8:30PM | Coach Quang and Coach Angela | Strike Studio 10 / 40 …" at bounding box center [1104, 365] width 623 height 64
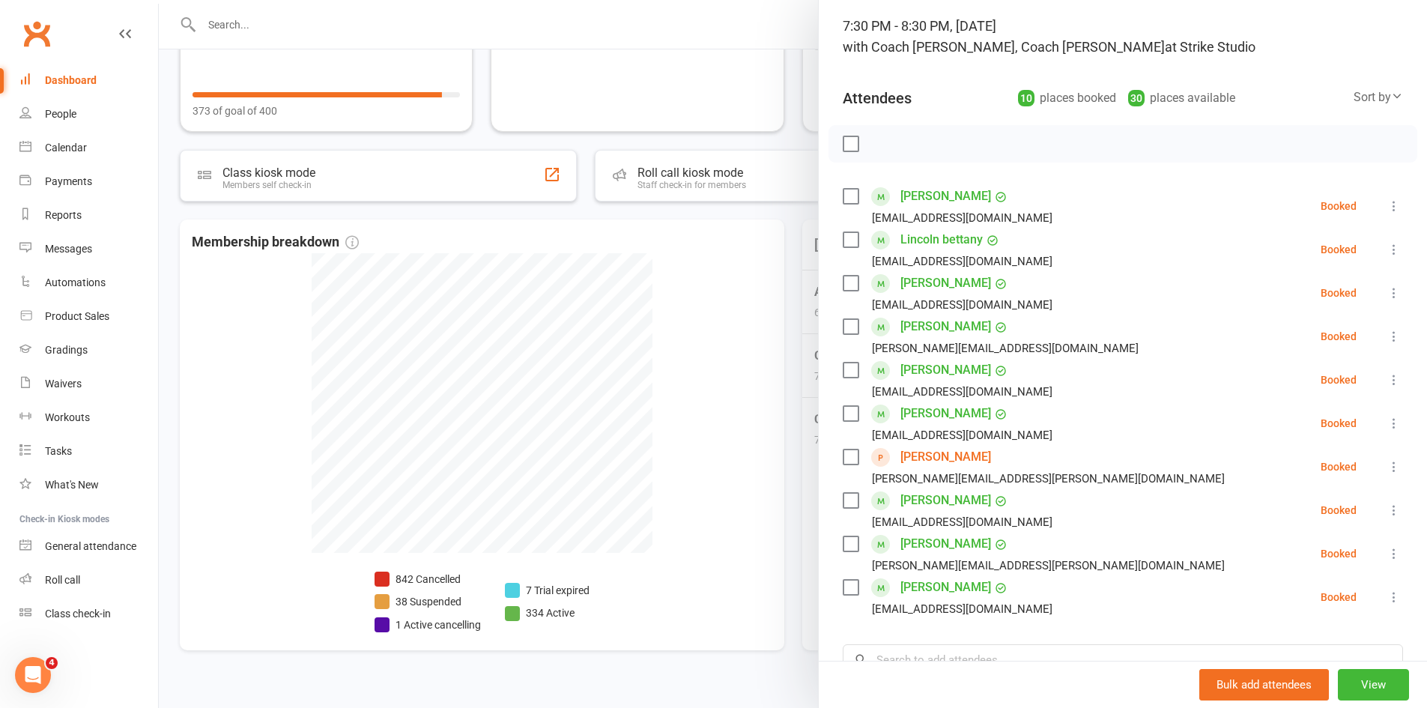
scroll to position [225, 0]
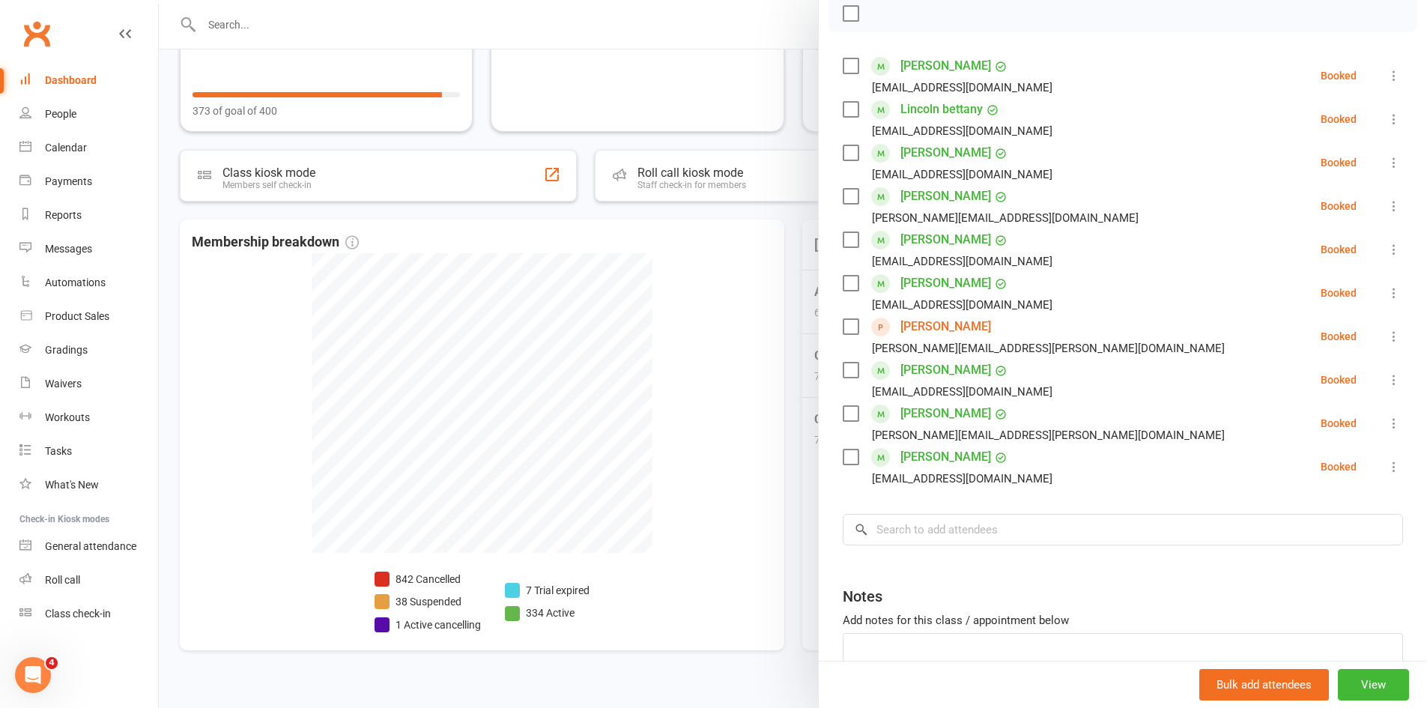
click at [924, 323] on link "[PERSON_NAME]" at bounding box center [946, 327] width 91 height 24
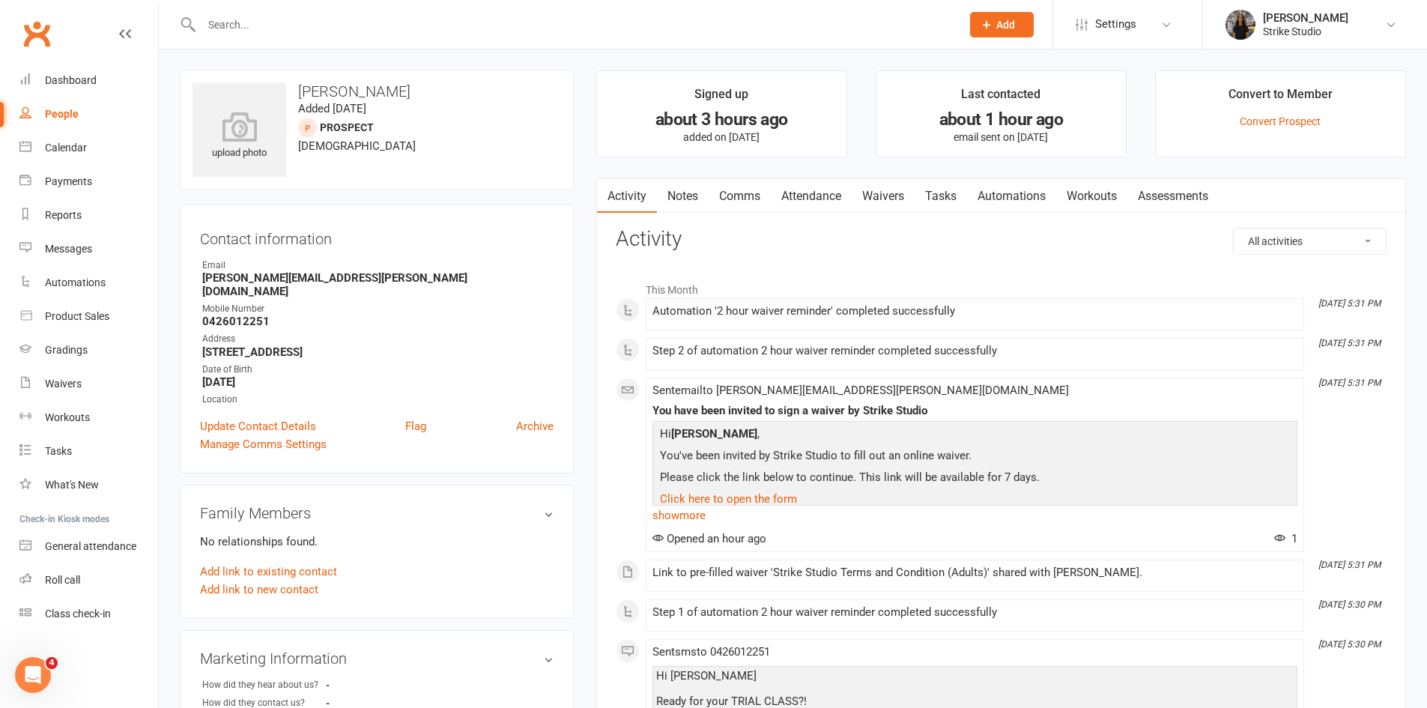
click at [895, 204] on link "Waivers" at bounding box center [883, 196] width 63 height 34
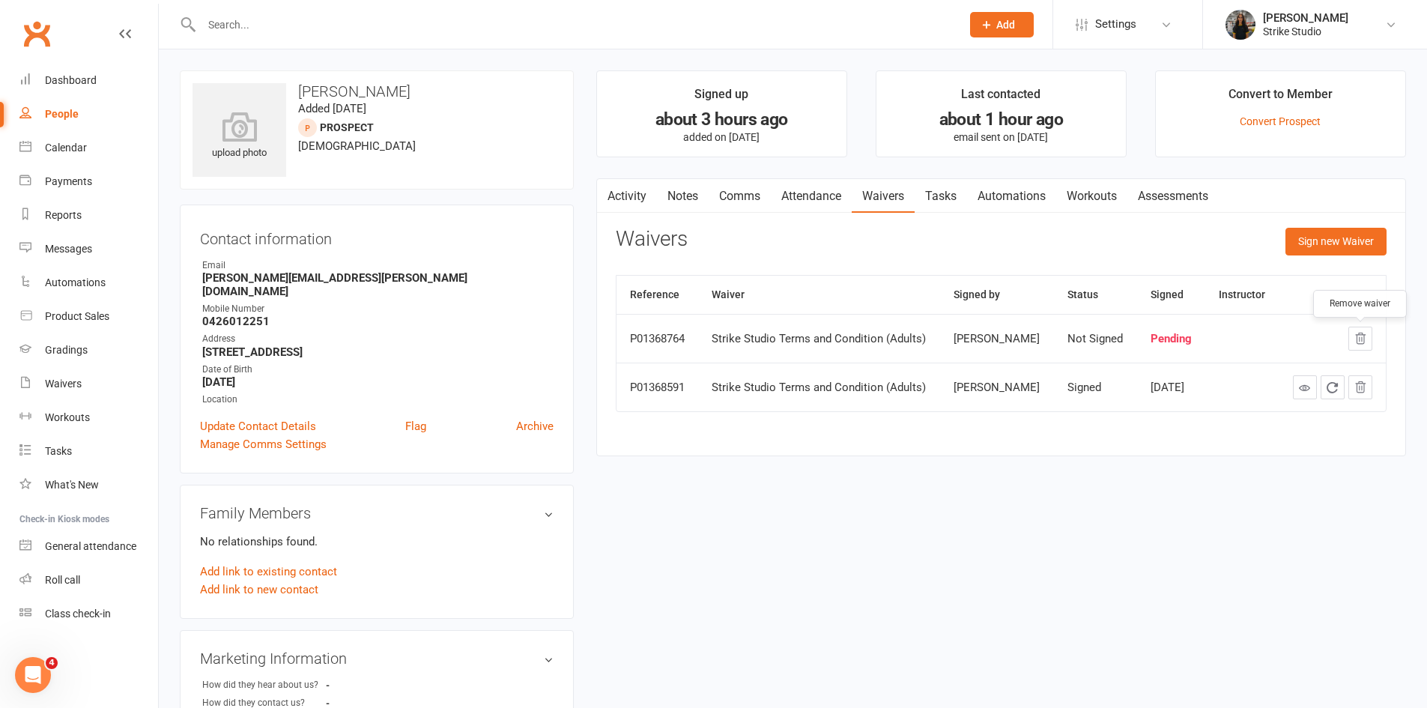
click at [1360, 335] on icon "button" at bounding box center [1361, 338] width 10 height 10
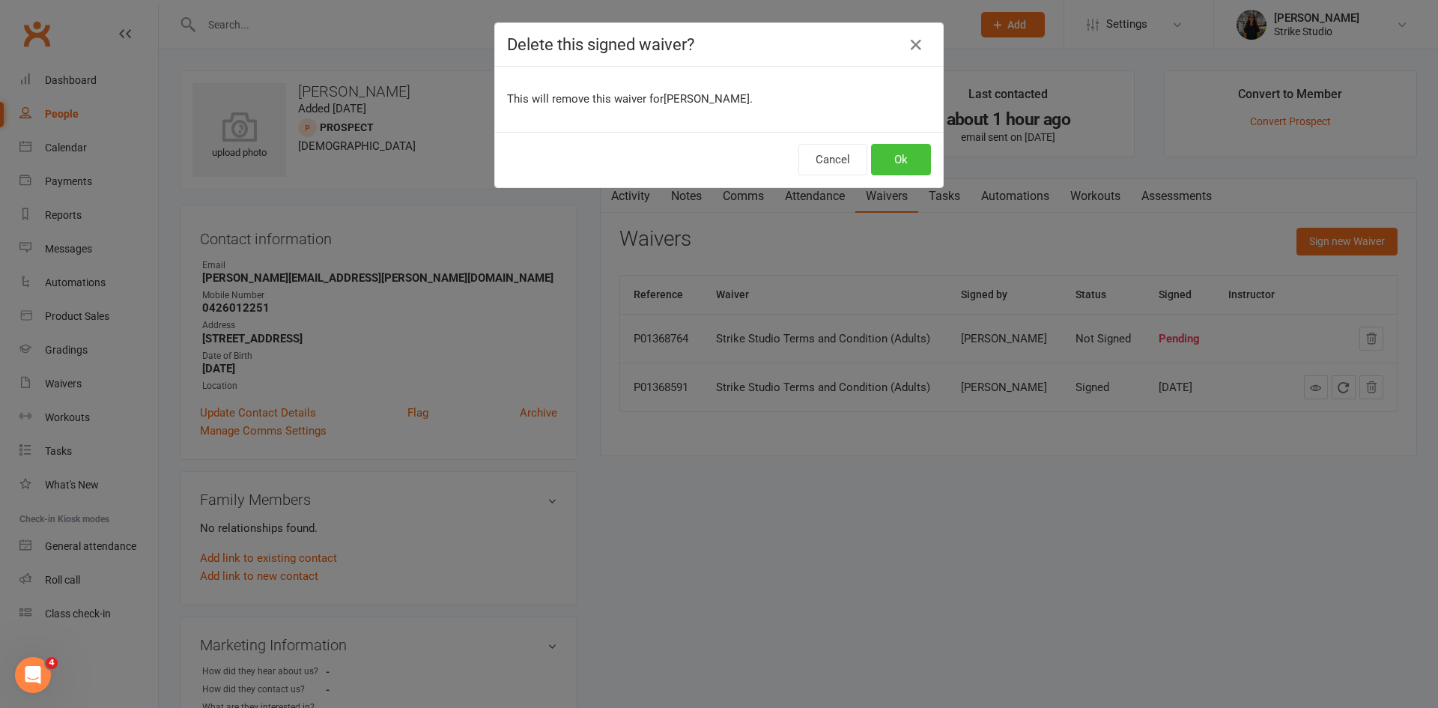
click at [911, 166] on button "Ok" at bounding box center [901, 159] width 60 height 31
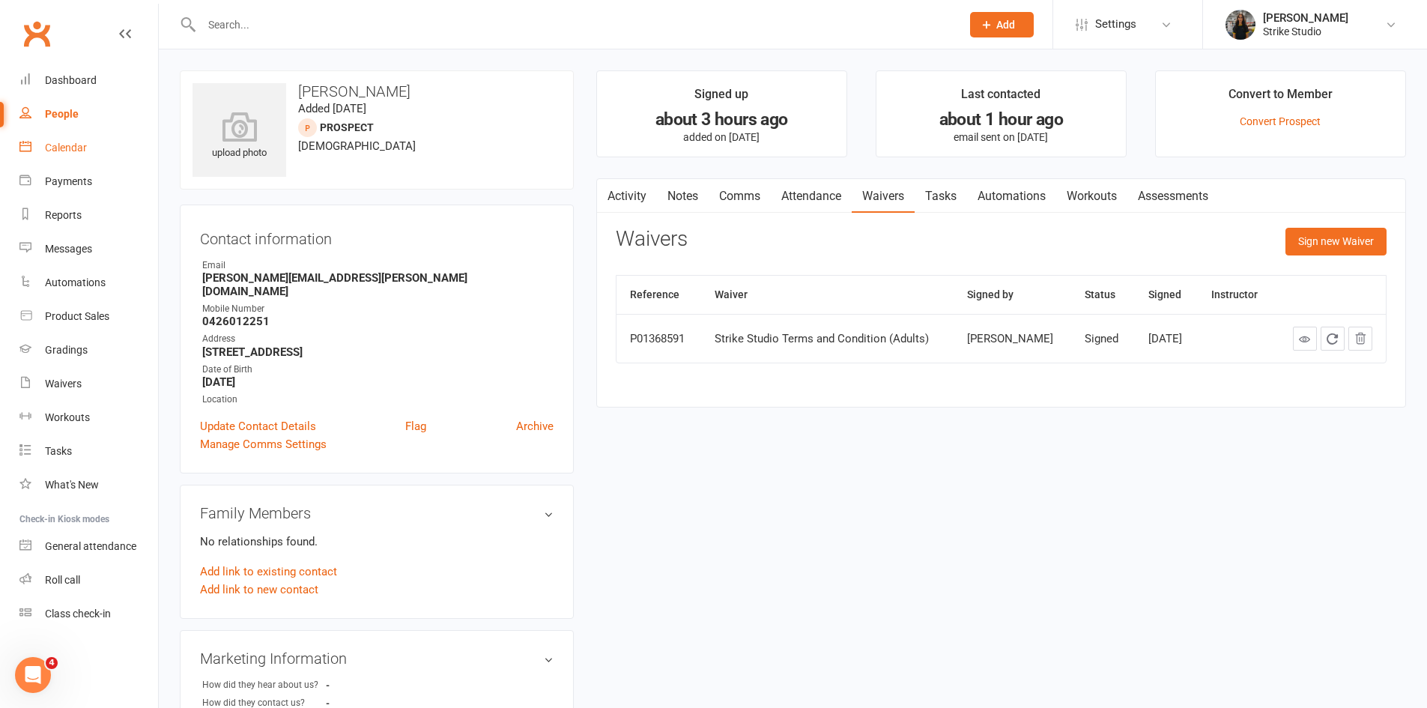
click at [65, 142] on div "Calendar" at bounding box center [66, 148] width 42 height 12
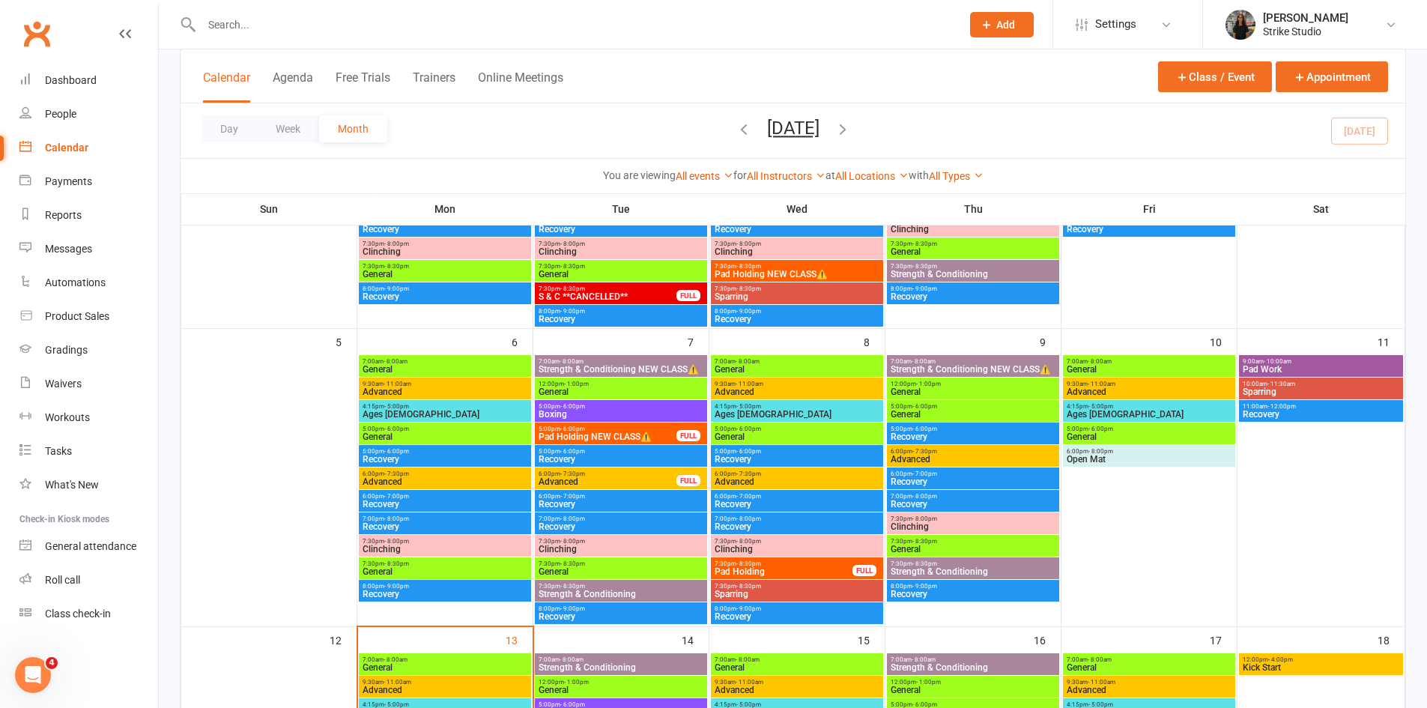
scroll to position [300, 0]
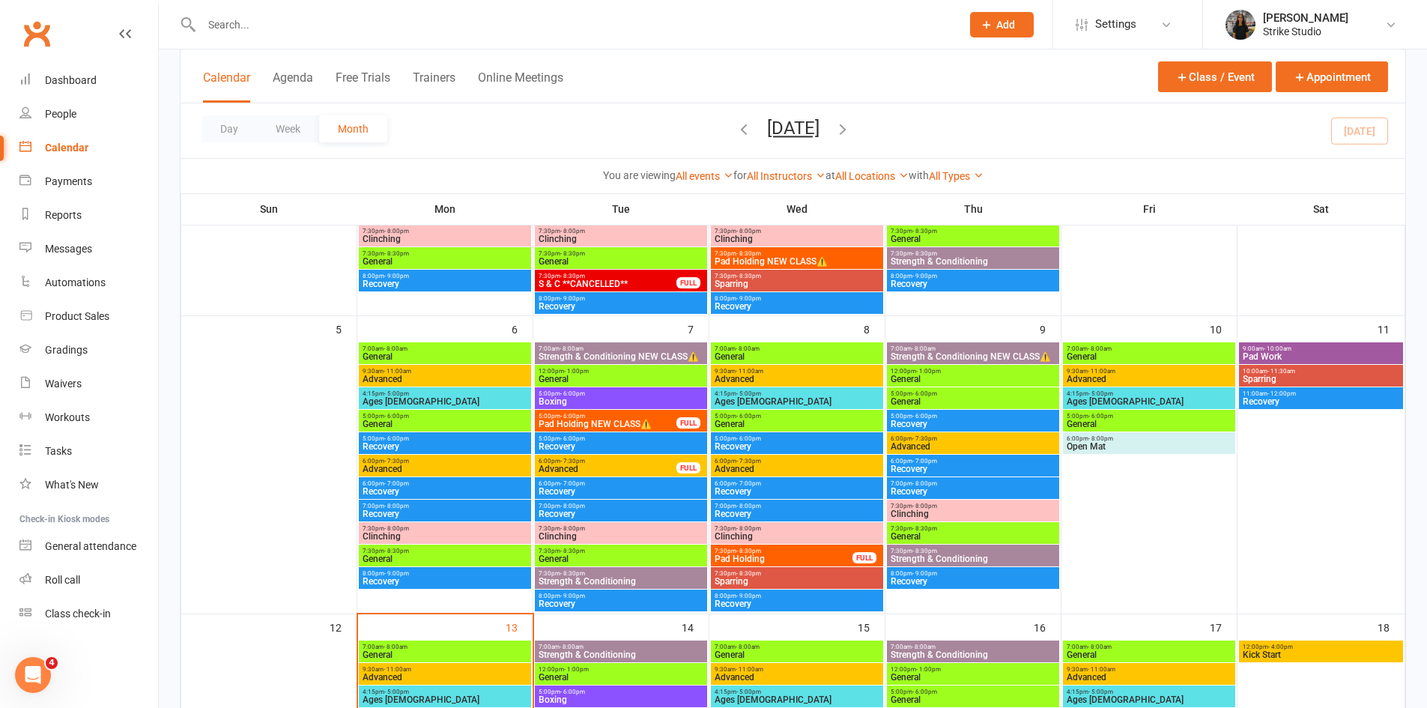
click at [470, 25] on input "text" at bounding box center [574, 24] width 754 height 21
paste input "Keegan brown"
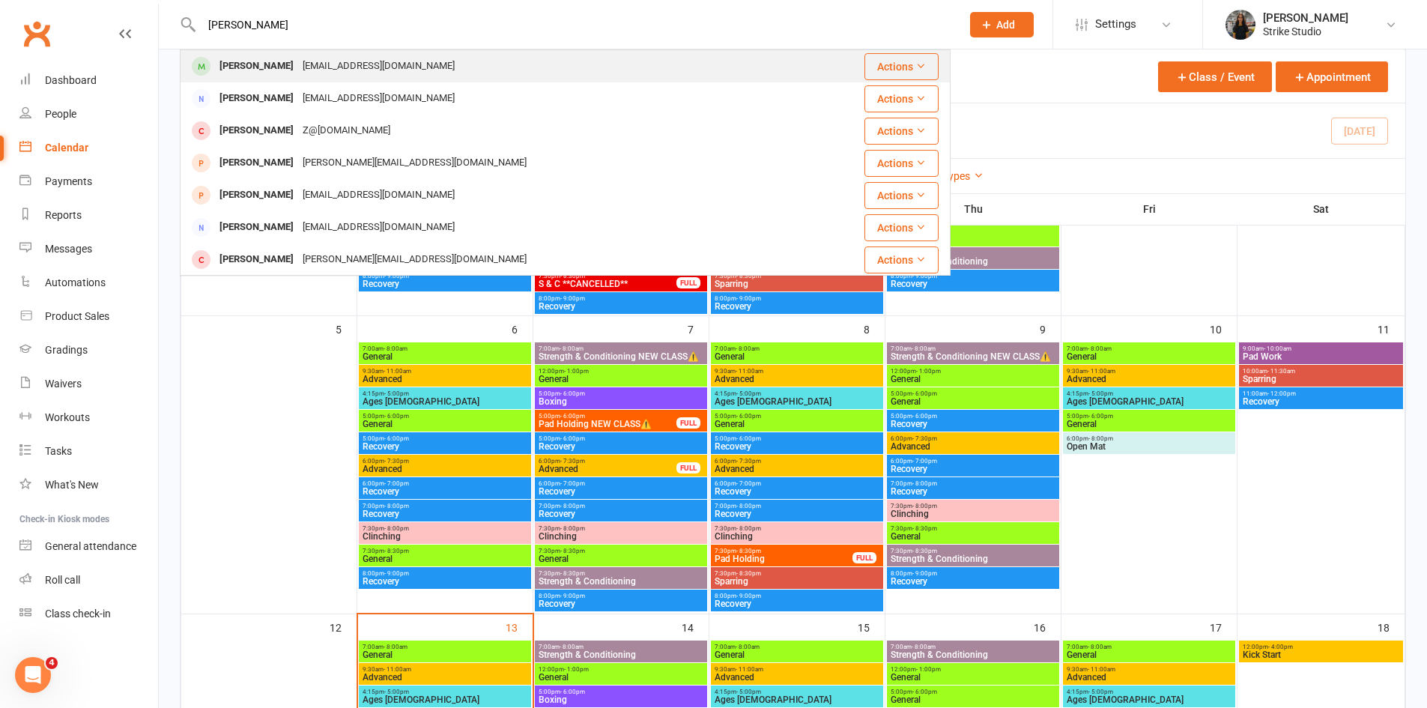
type input "Keegan brown"
click at [393, 61] on div "keegannbrownn@gmail.com" at bounding box center [378, 66] width 161 height 22
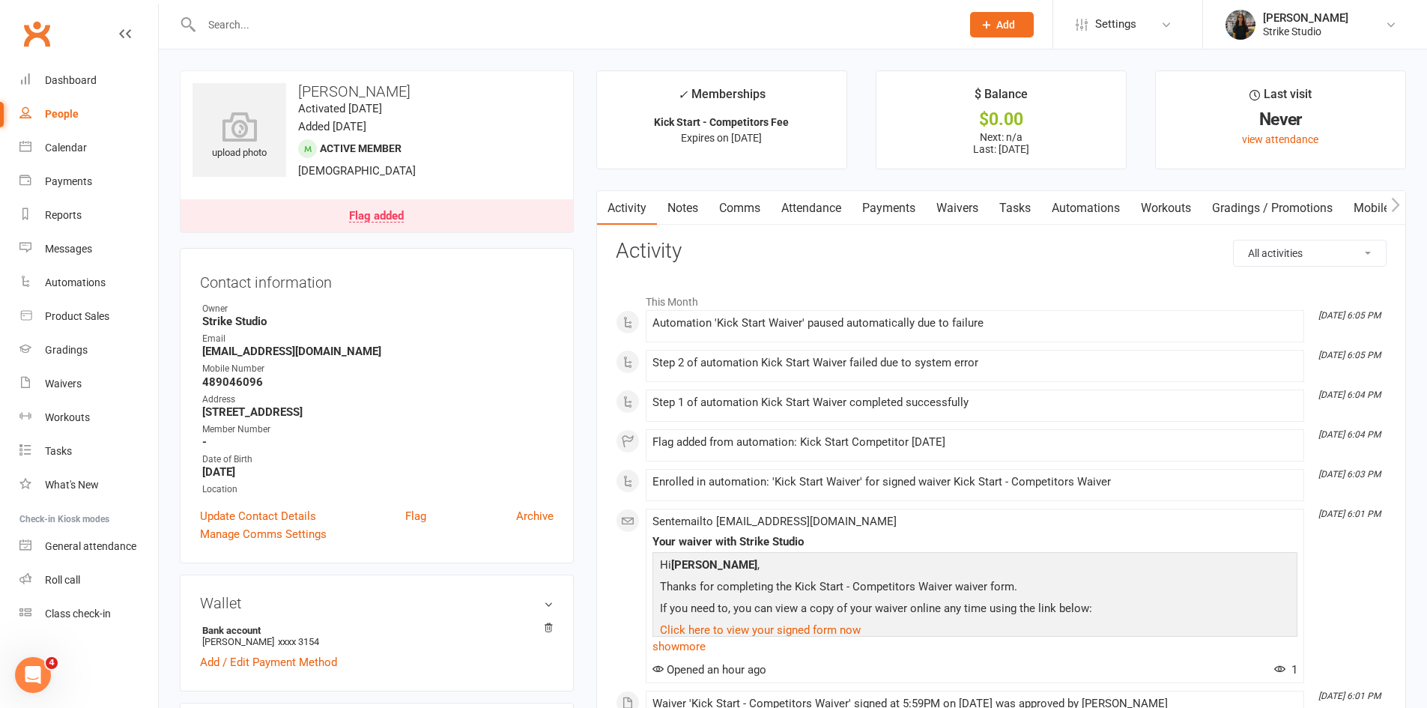
click at [818, 204] on link "Attendance" at bounding box center [811, 208] width 81 height 34
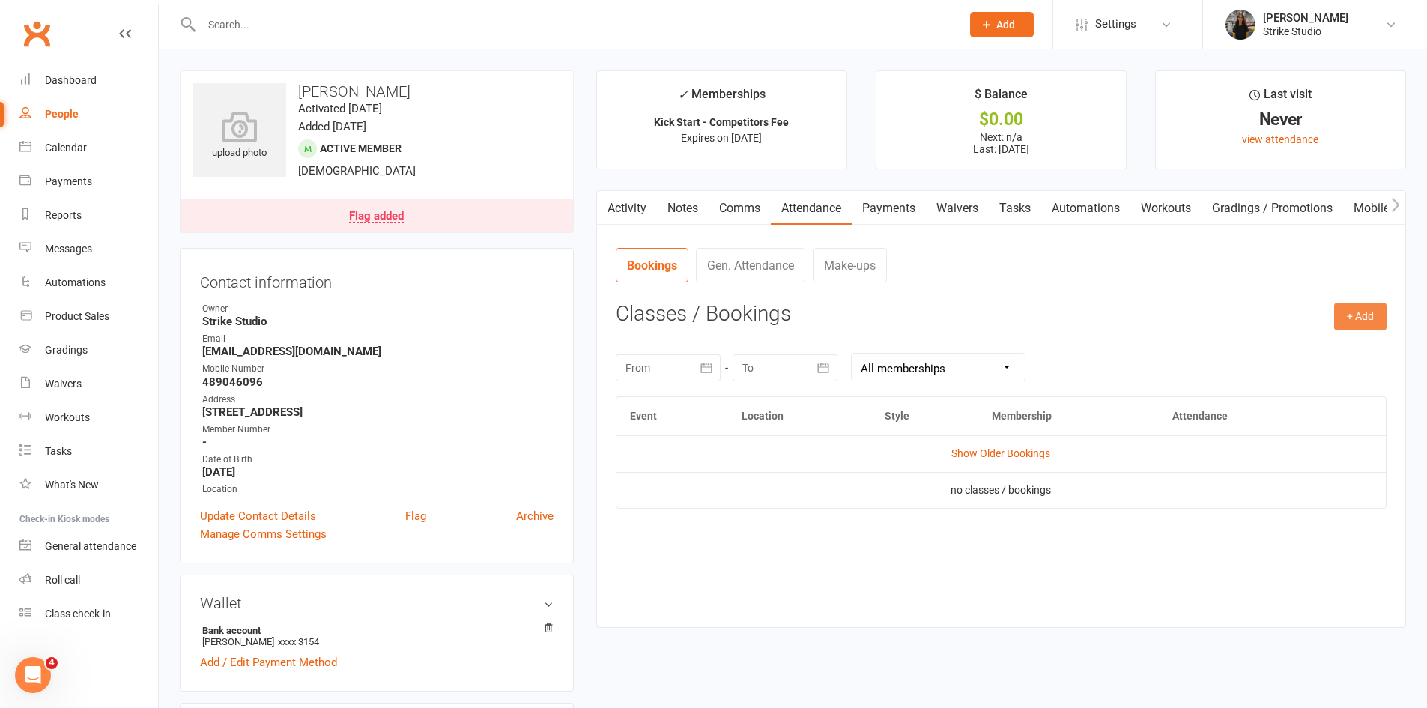
click at [1376, 311] on button "+ Add" at bounding box center [1360, 316] width 52 height 27
drag, startPoint x: 1286, startPoint y: 348, endPoint x: 1277, endPoint y: 345, distance: 9.1
click at [1285, 348] on link "Book Event" at bounding box center [1312, 351] width 148 height 30
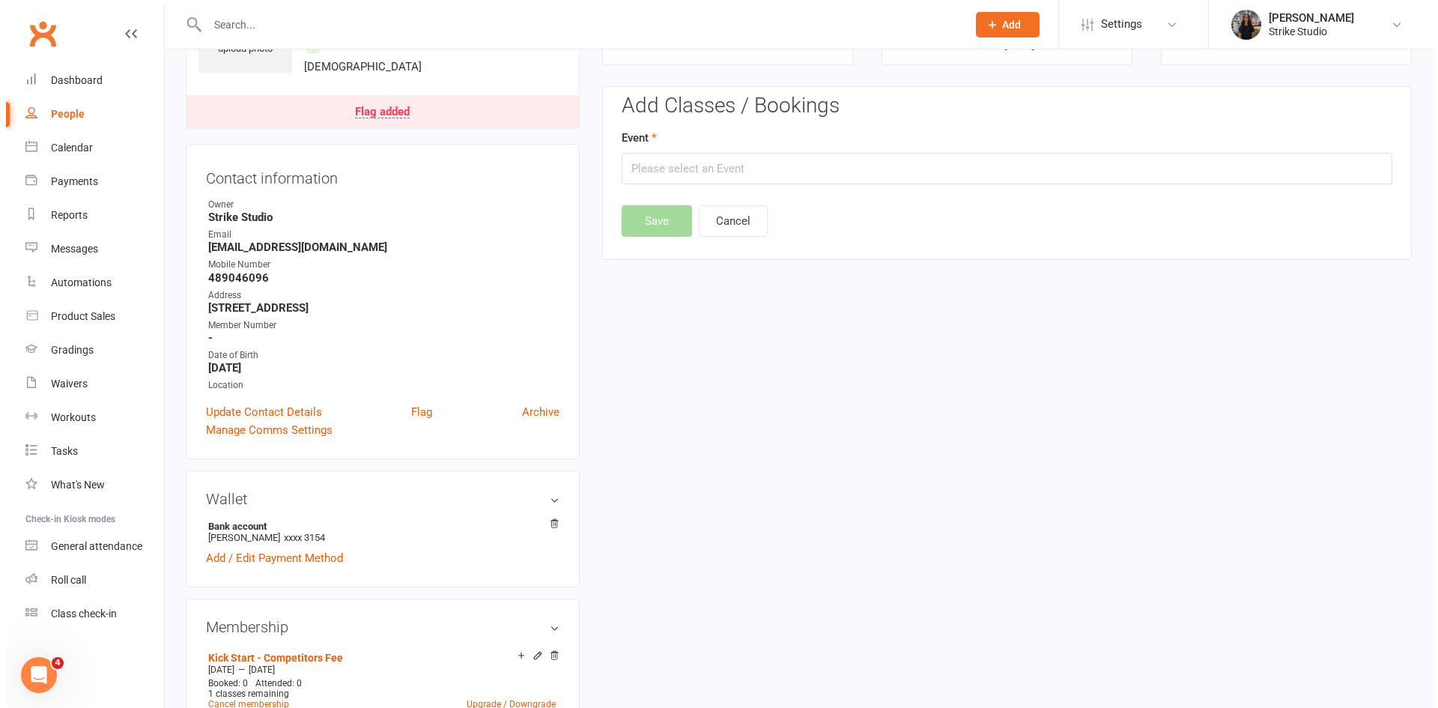
scroll to position [115, 0]
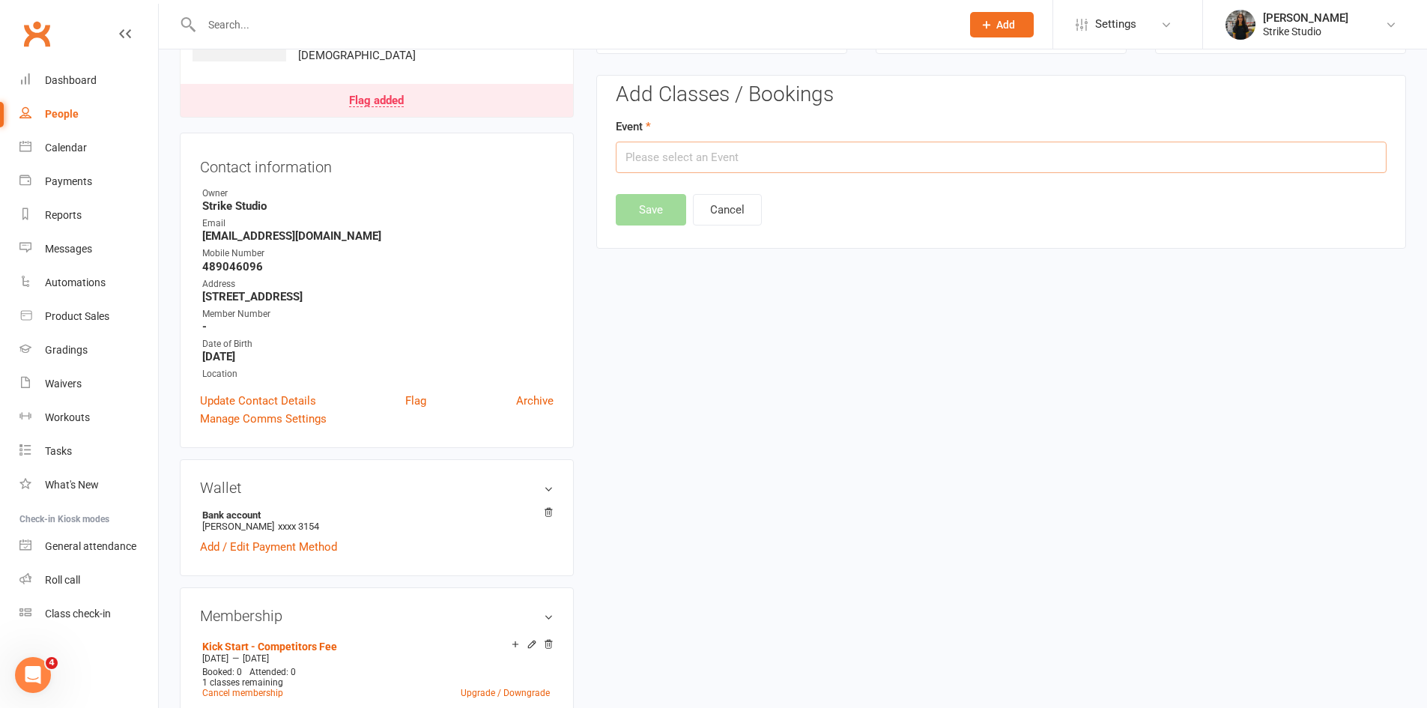
click at [756, 156] on input "text" at bounding box center [1001, 157] width 771 height 31
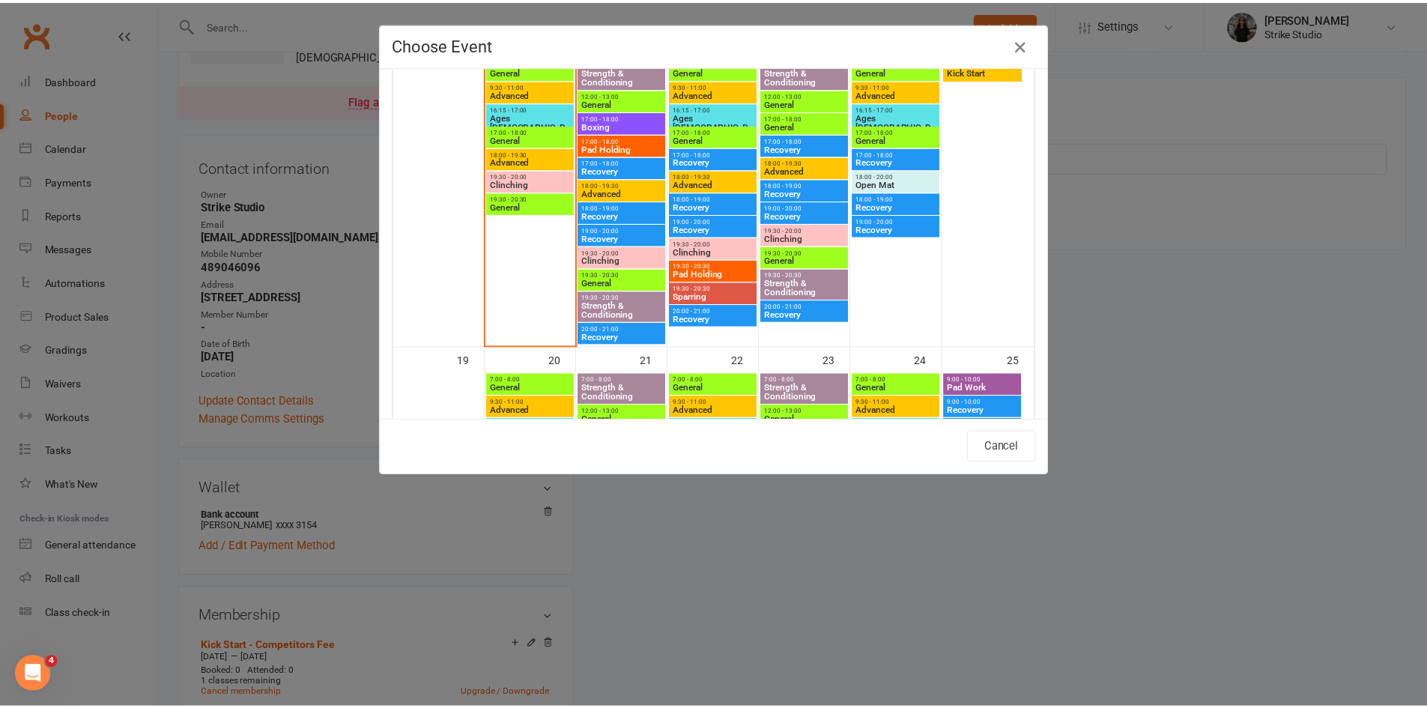
scroll to position [749, 0]
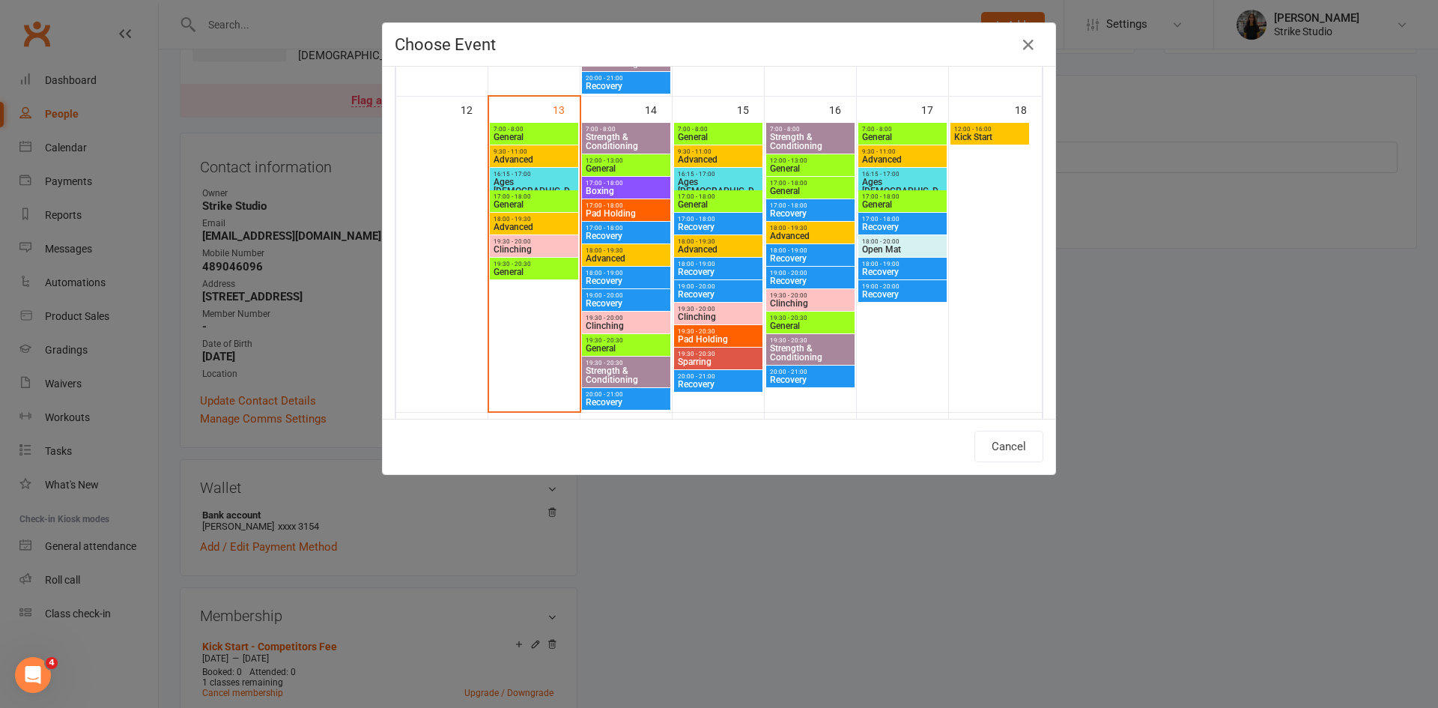
click at [1000, 138] on span "Kick Start" at bounding box center [990, 137] width 73 height 9
type input "Kick Start - Oct 18, 2025 12:00:00 PM"
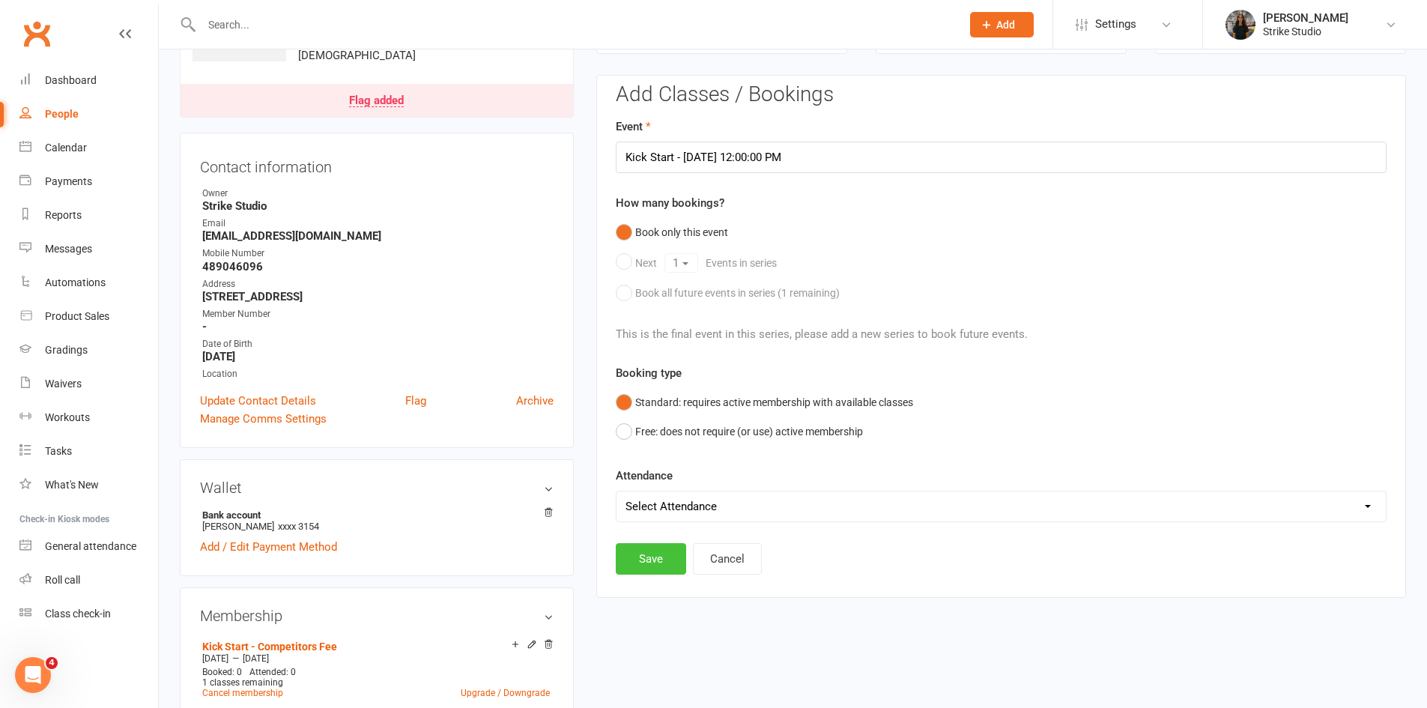
click at [647, 566] on button "Save" at bounding box center [651, 558] width 70 height 31
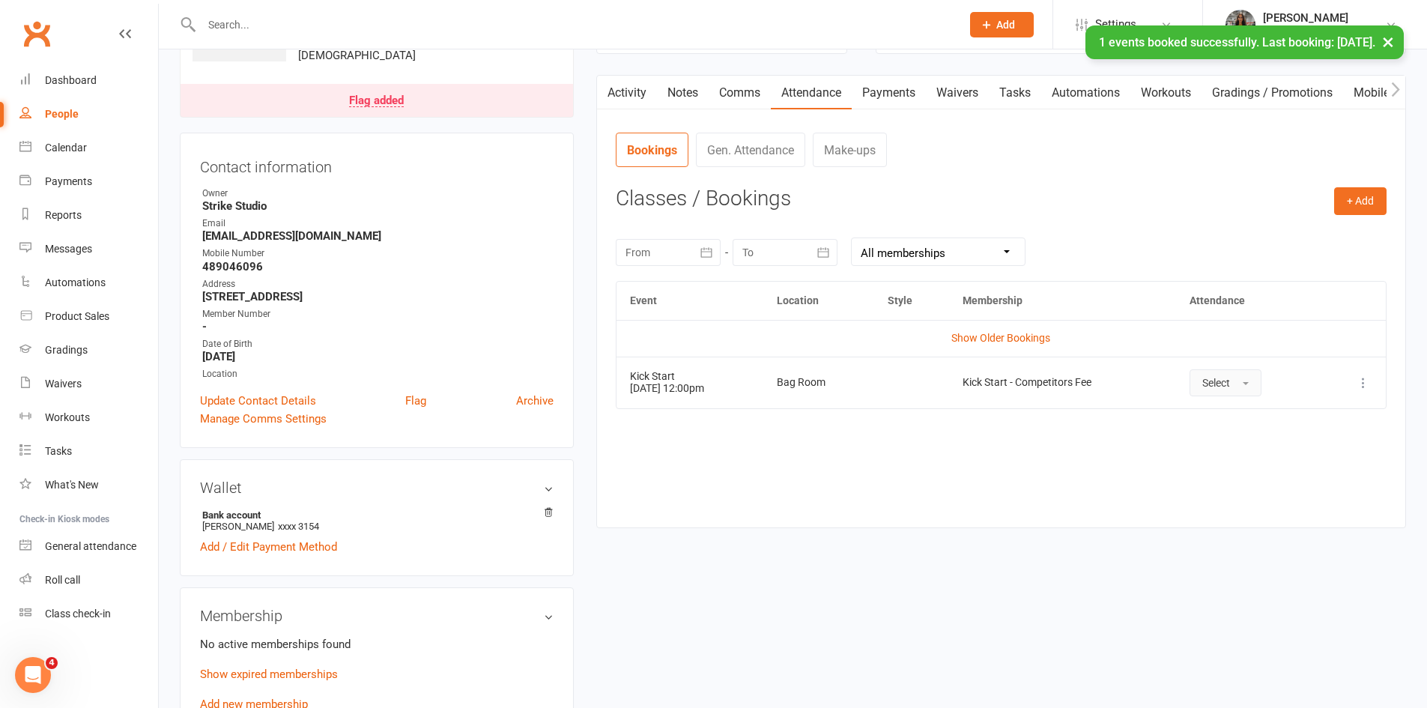
click at [1230, 379] on span "Select" at bounding box center [1216, 383] width 28 height 12
click at [1220, 418] on span "Attended" at bounding box center [1224, 416] width 45 height 13
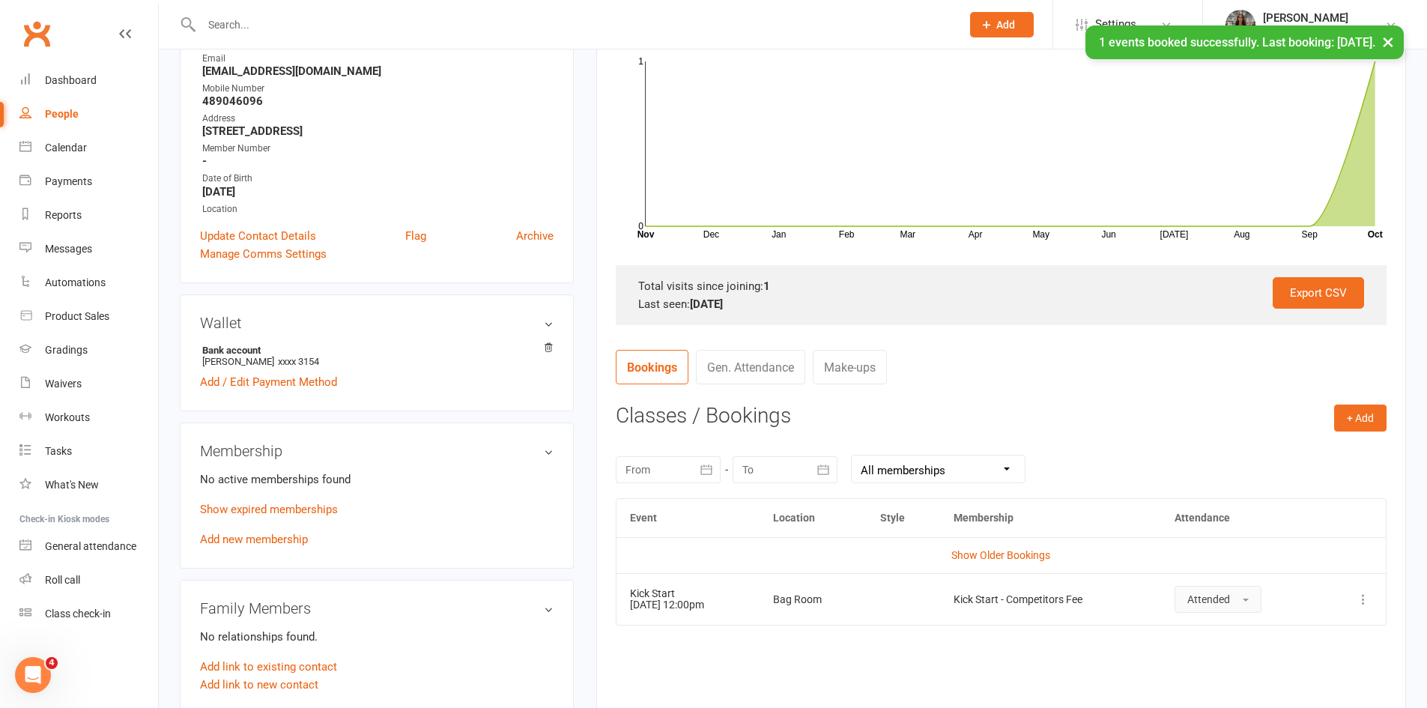
scroll to position [483, 0]
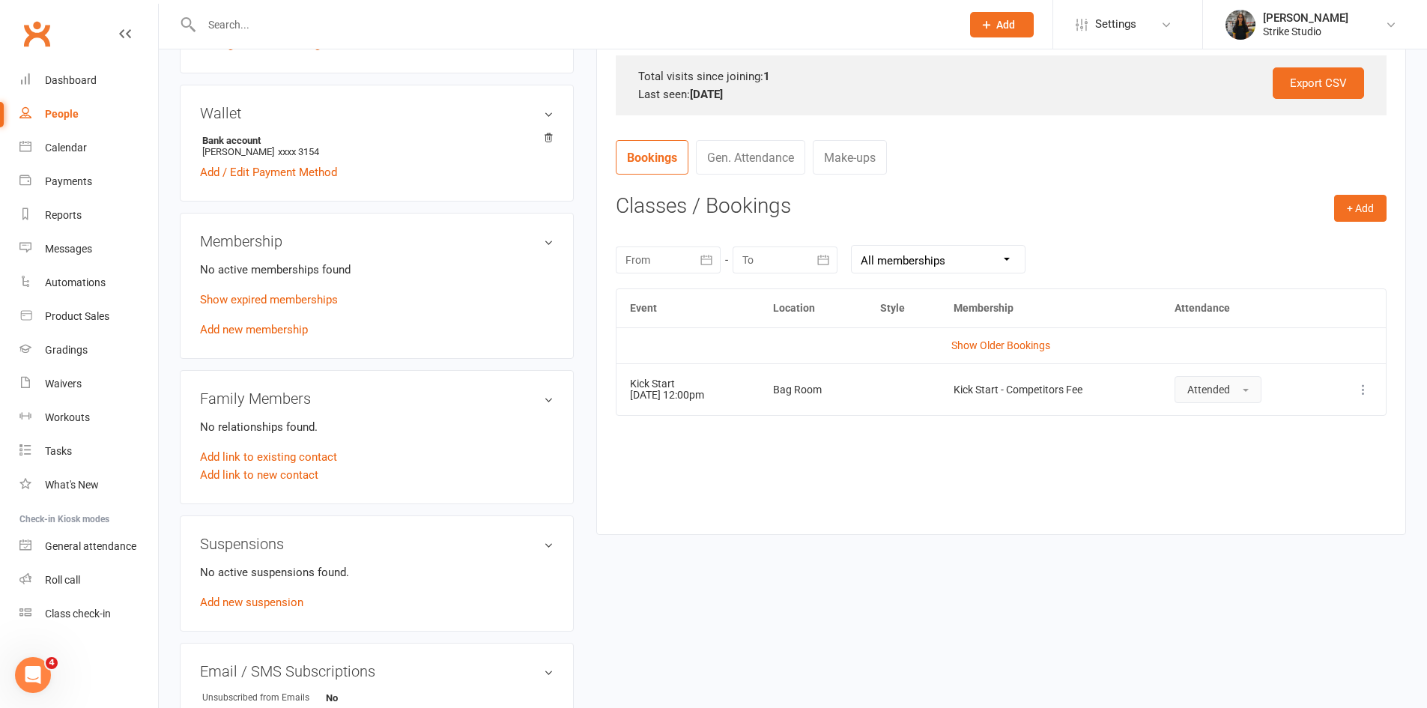
click at [1230, 384] on span "Attended" at bounding box center [1208, 390] width 43 height 12
click at [1258, 392] on button "Attended" at bounding box center [1218, 389] width 87 height 27
click at [1366, 393] on icon at bounding box center [1363, 389] width 15 height 15
click at [1300, 475] on link "Remove booking" at bounding box center [1297, 479] width 148 height 30
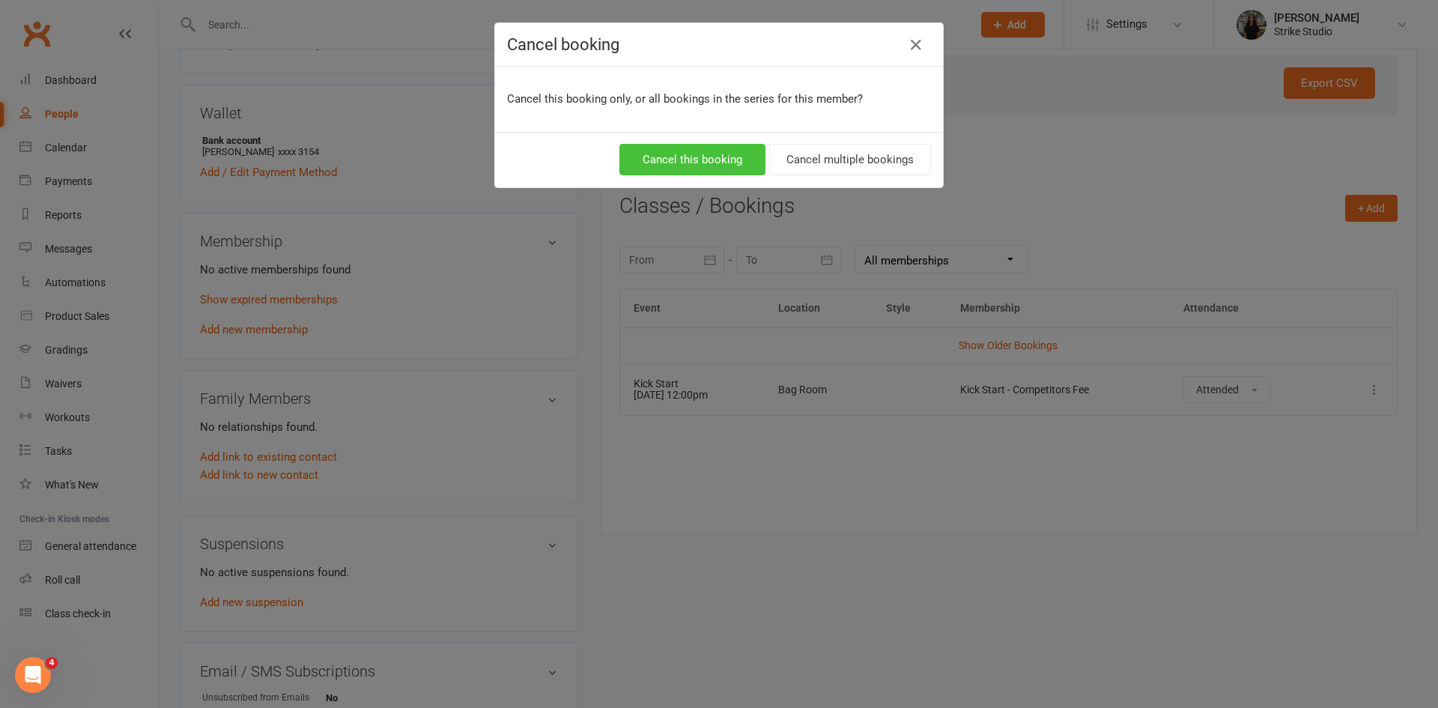
click at [721, 159] on button "Cancel this booking" at bounding box center [693, 159] width 146 height 31
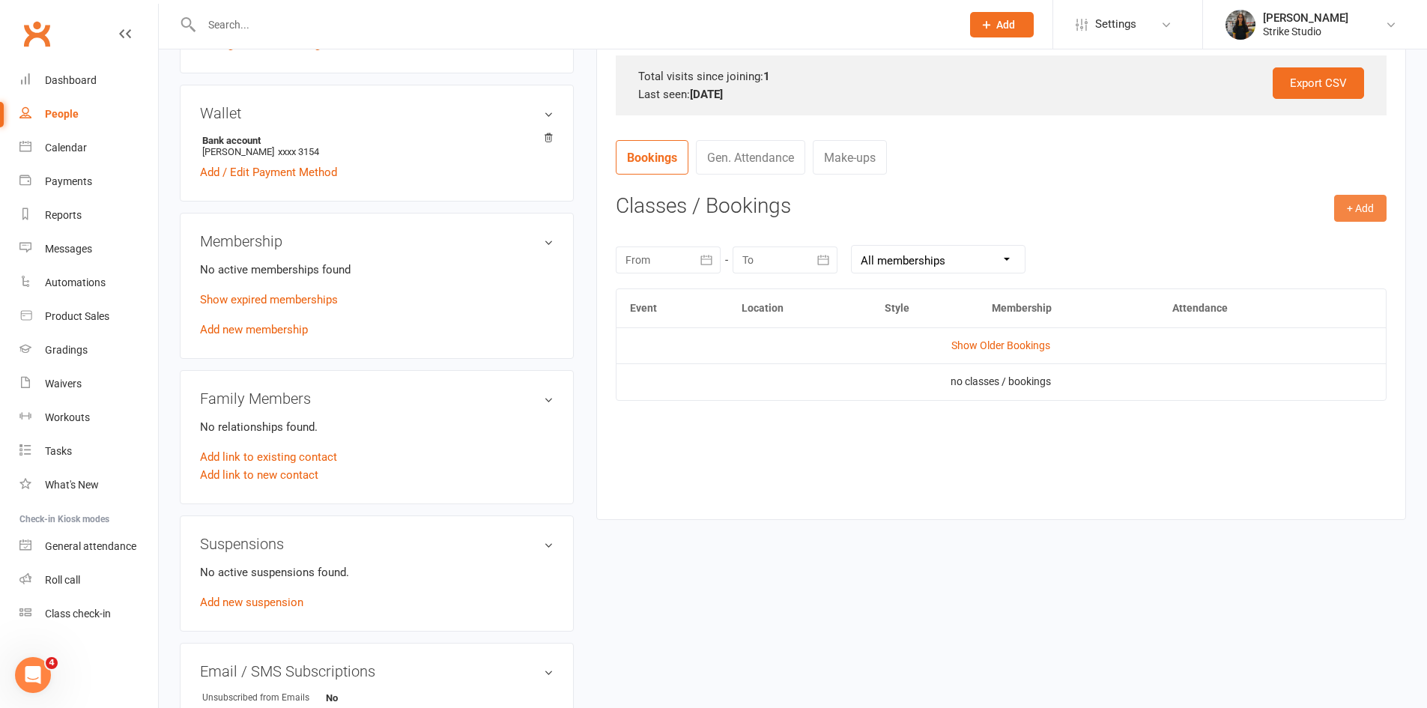
click at [1349, 215] on div "upload photo Keegan Brown Activated 13 October, 2025 Added 12 October, 2025 Can…" at bounding box center [793, 365] width 1249 height 1556
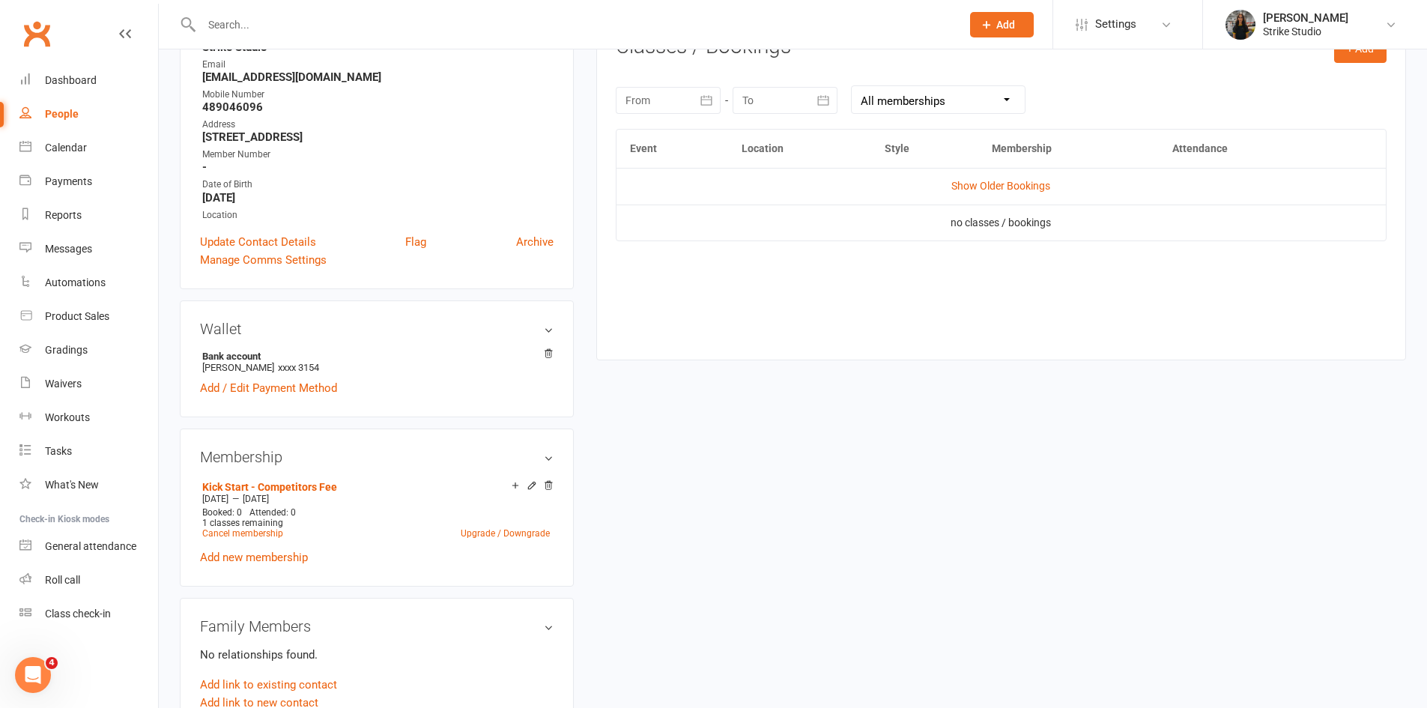
scroll to position [109, 0]
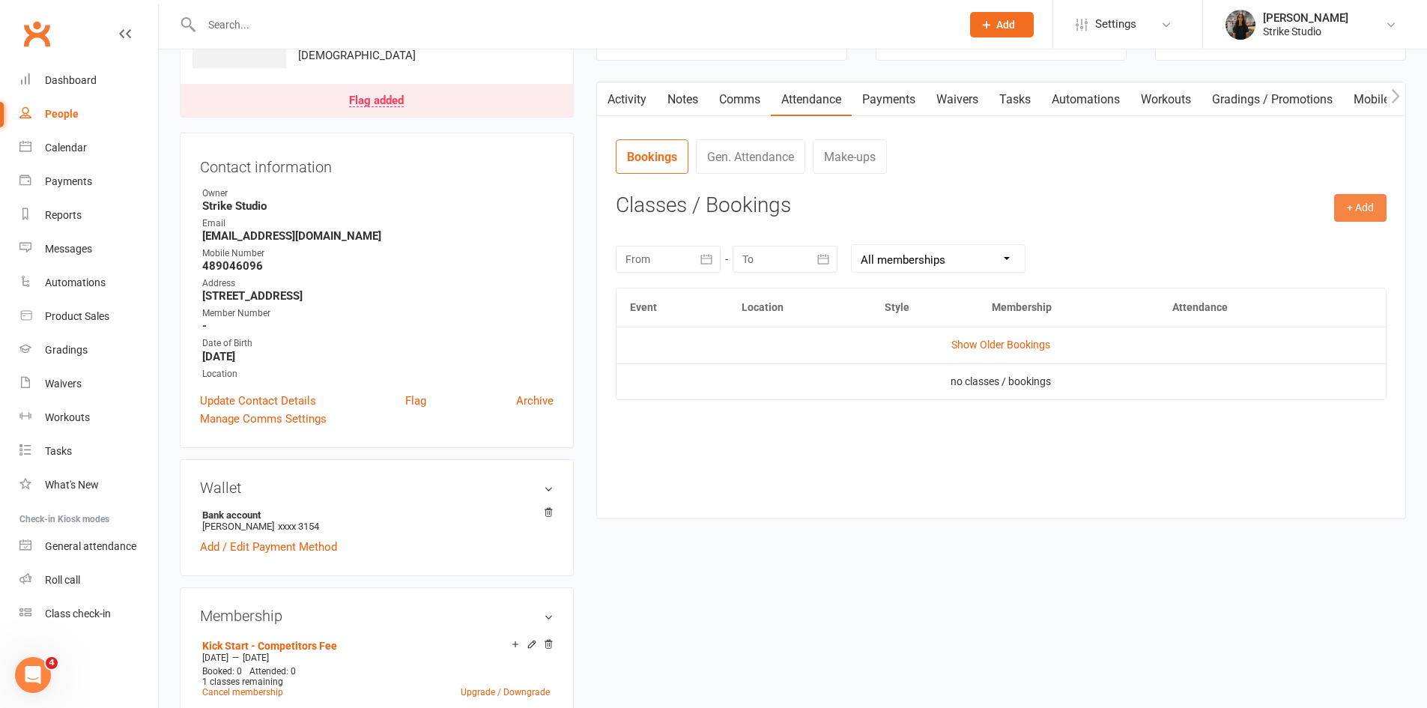
click at [1369, 202] on button "+ Add" at bounding box center [1360, 207] width 52 height 27
click at [1309, 238] on link "Book Event" at bounding box center [1312, 242] width 148 height 30
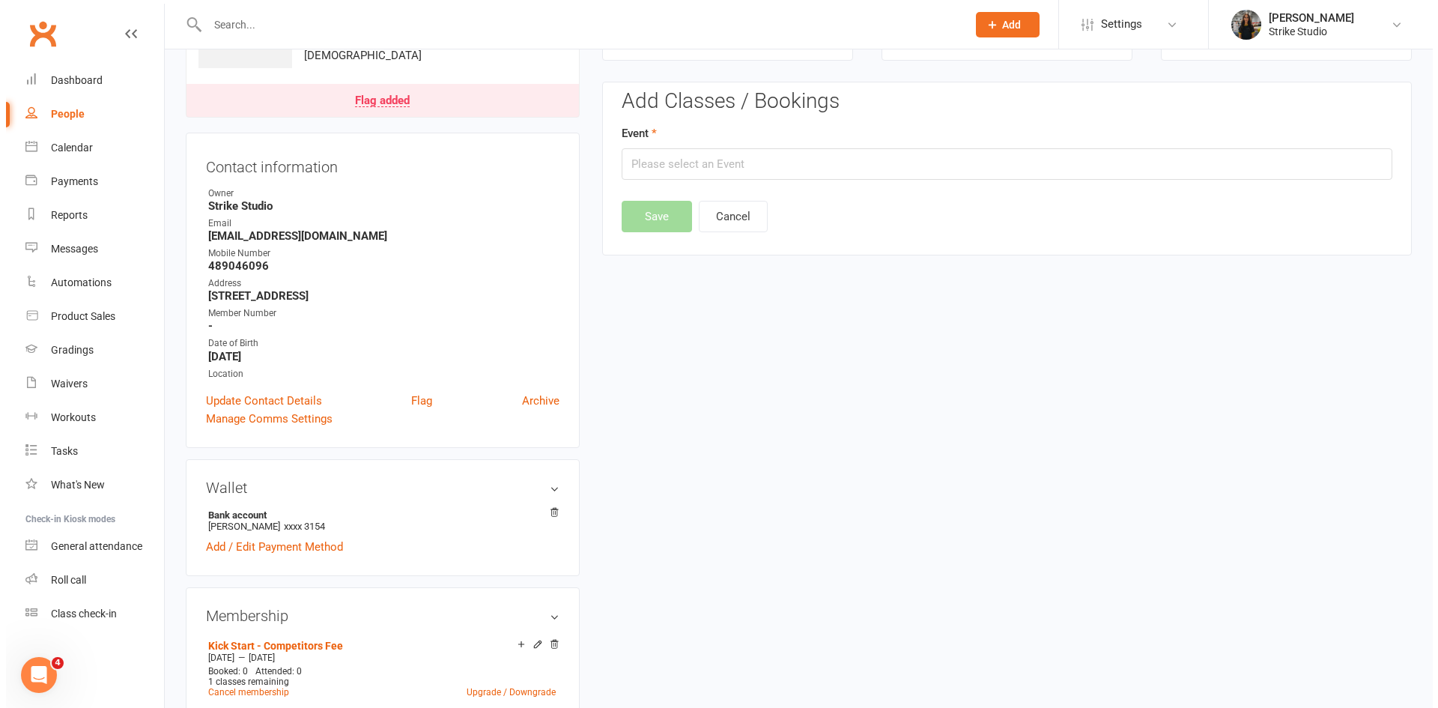
scroll to position [115, 0]
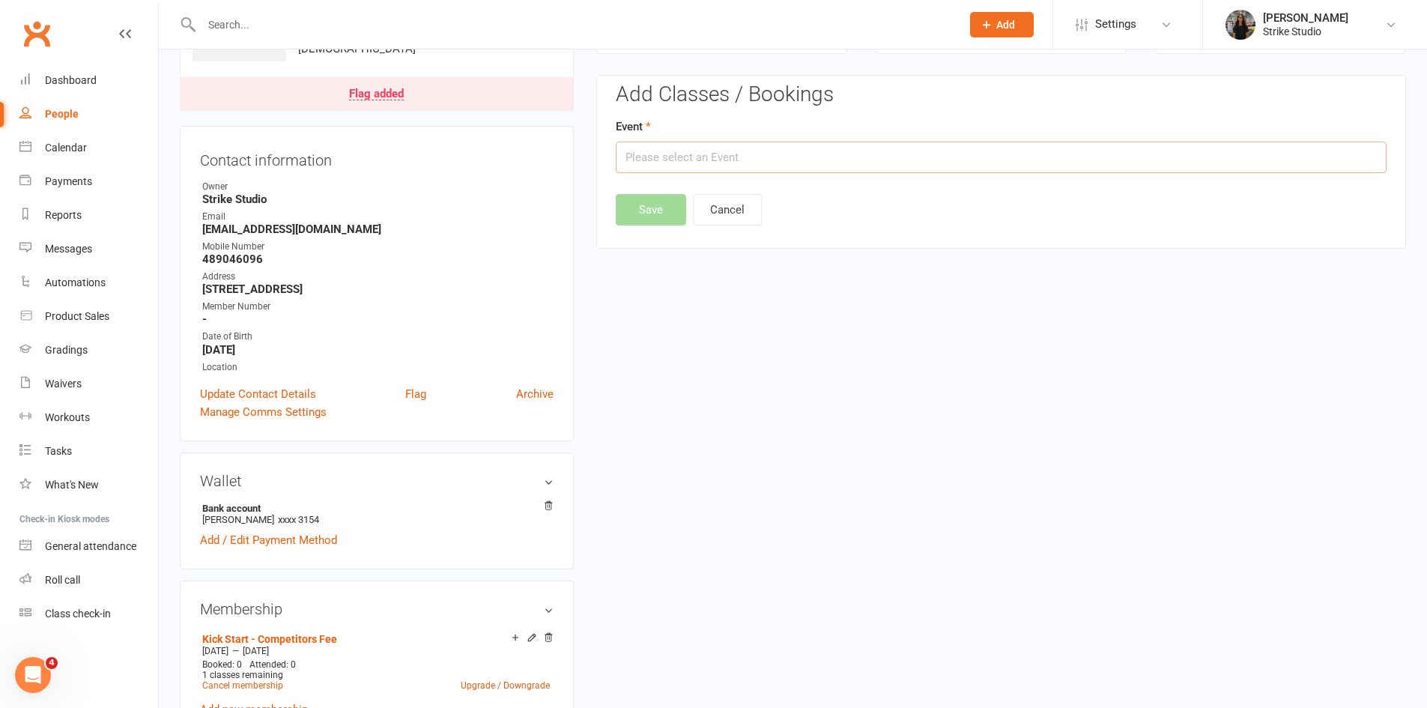
click at [777, 157] on input "text" at bounding box center [1001, 157] width 771 height 31
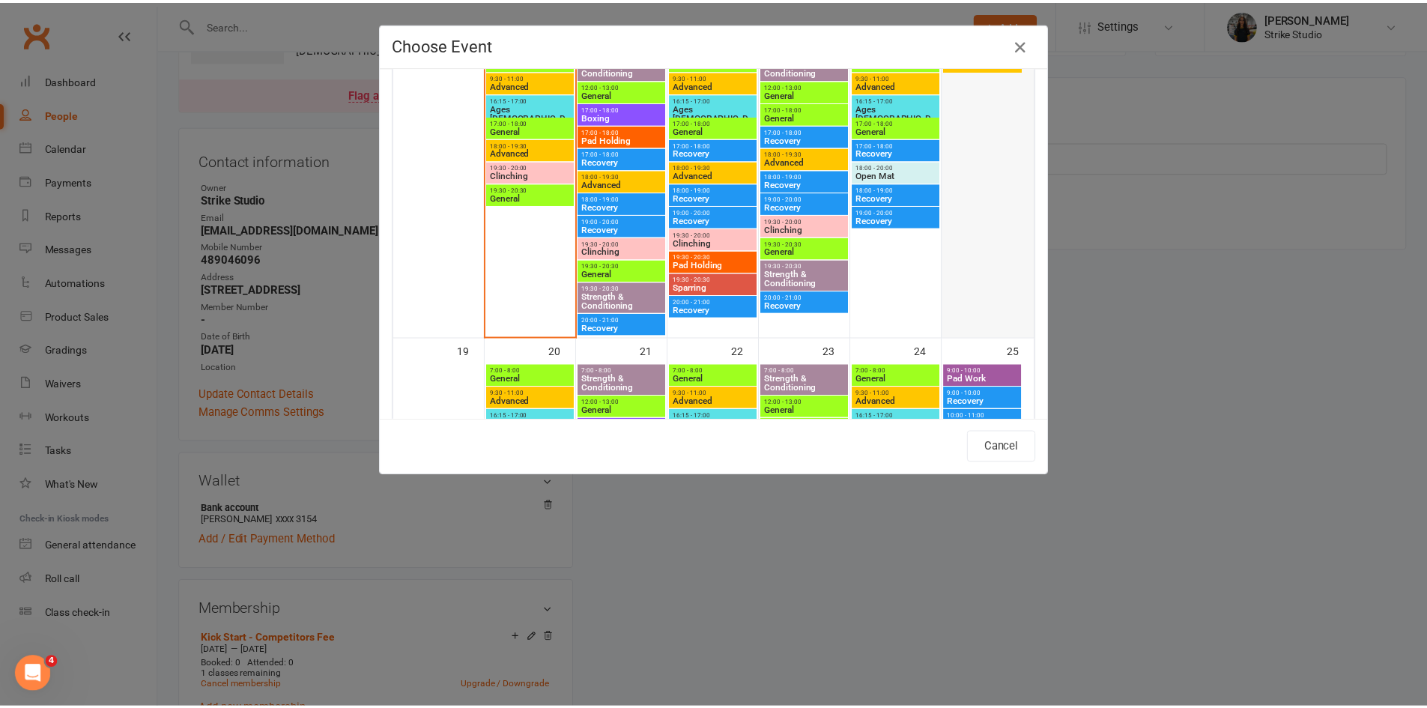
scroll to position [674, 0]
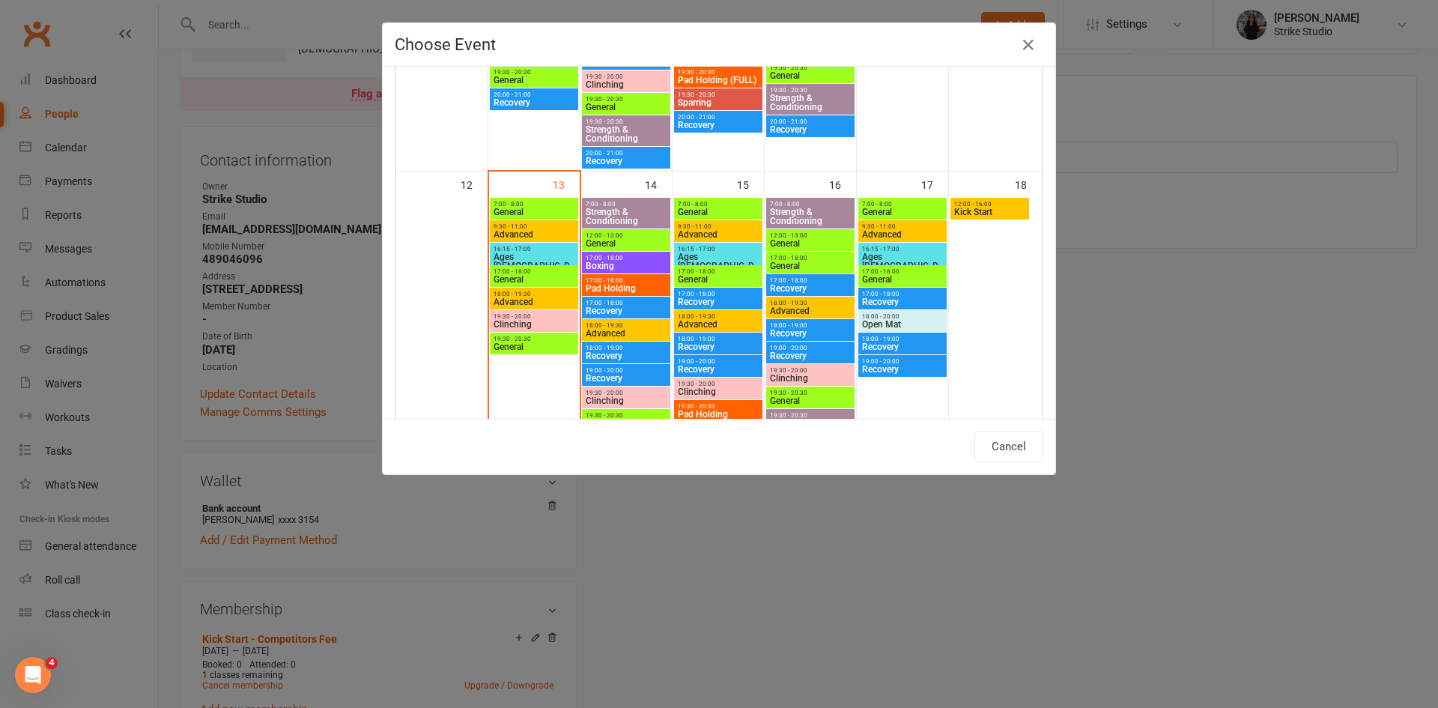
click at [978, 205] on span "12:00 - 16:00" at bounding box center [990, 204] width 73 height 7
type input "Kick Start - Oct 18, 2025 12:00:00 PM"
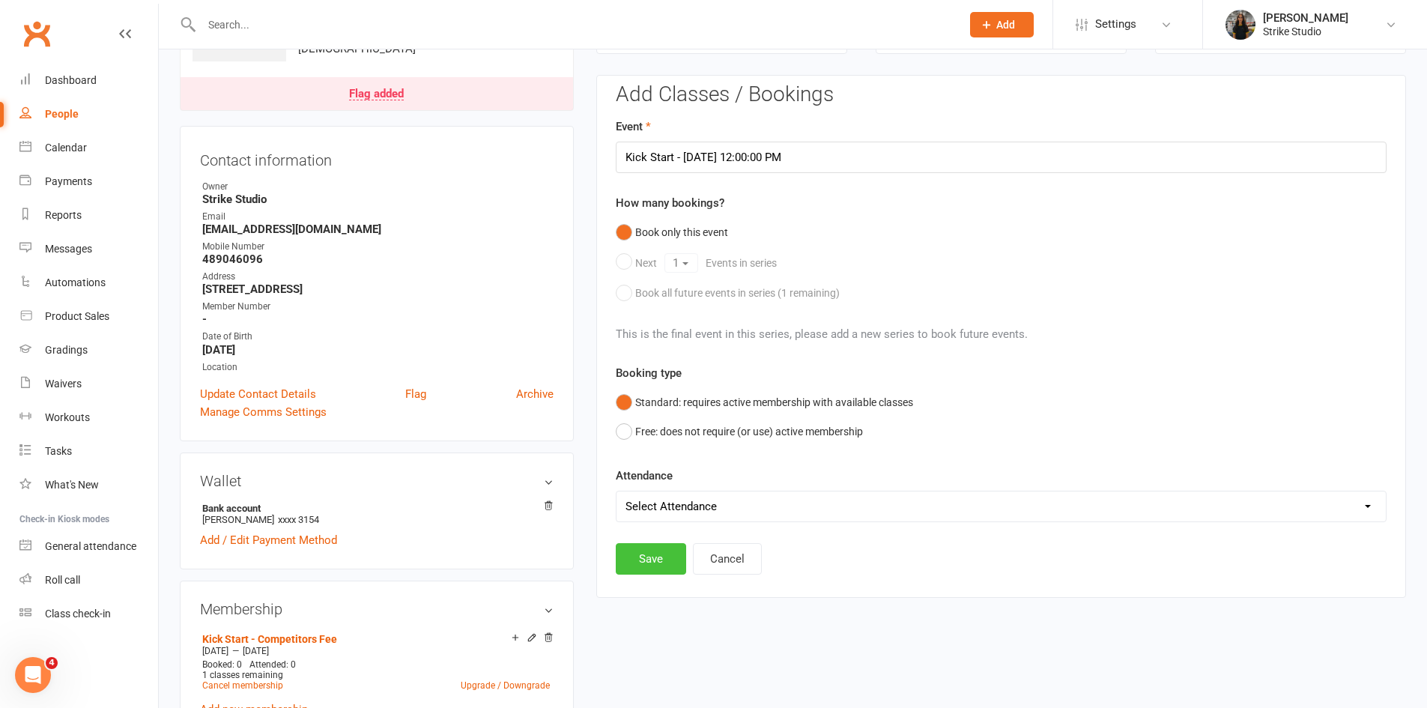
click at [647, 553] on button "Save" at bounding box center [651, 558] width 70 height 31
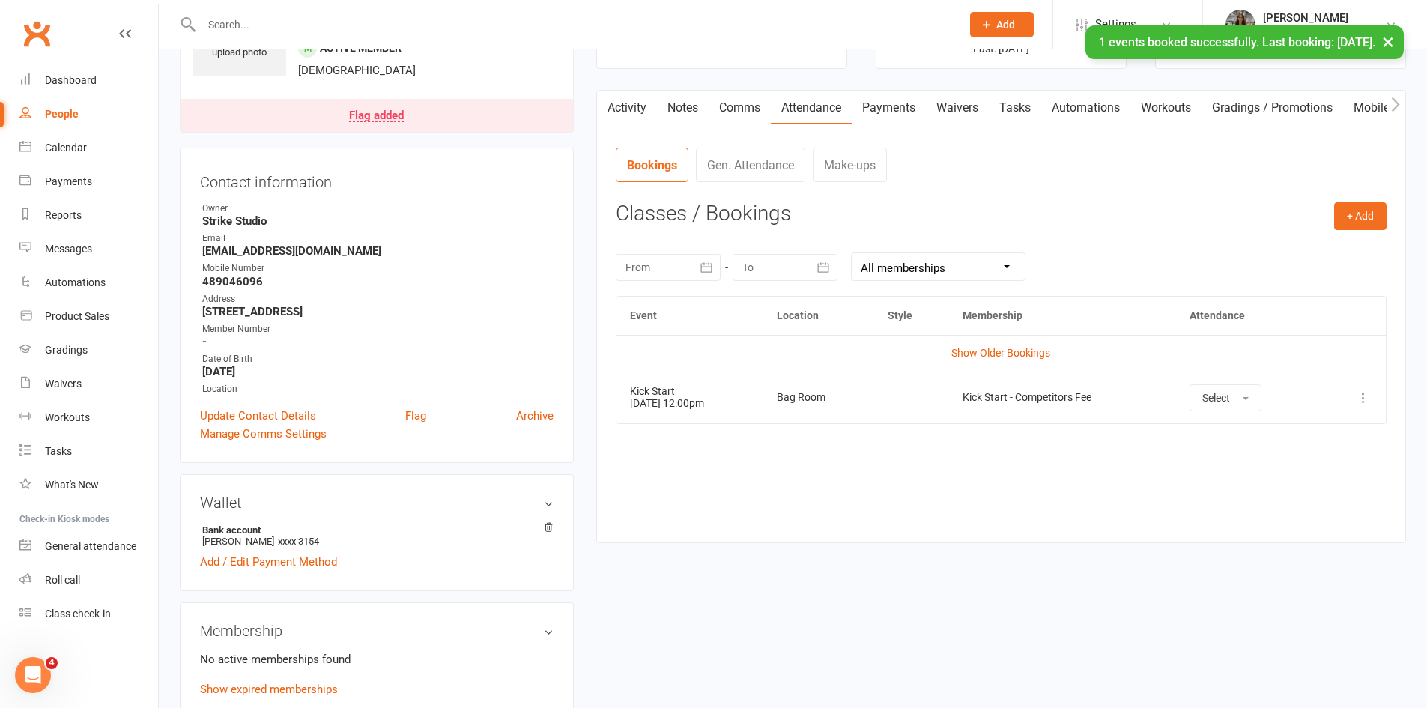
scroll to position [0, 0]
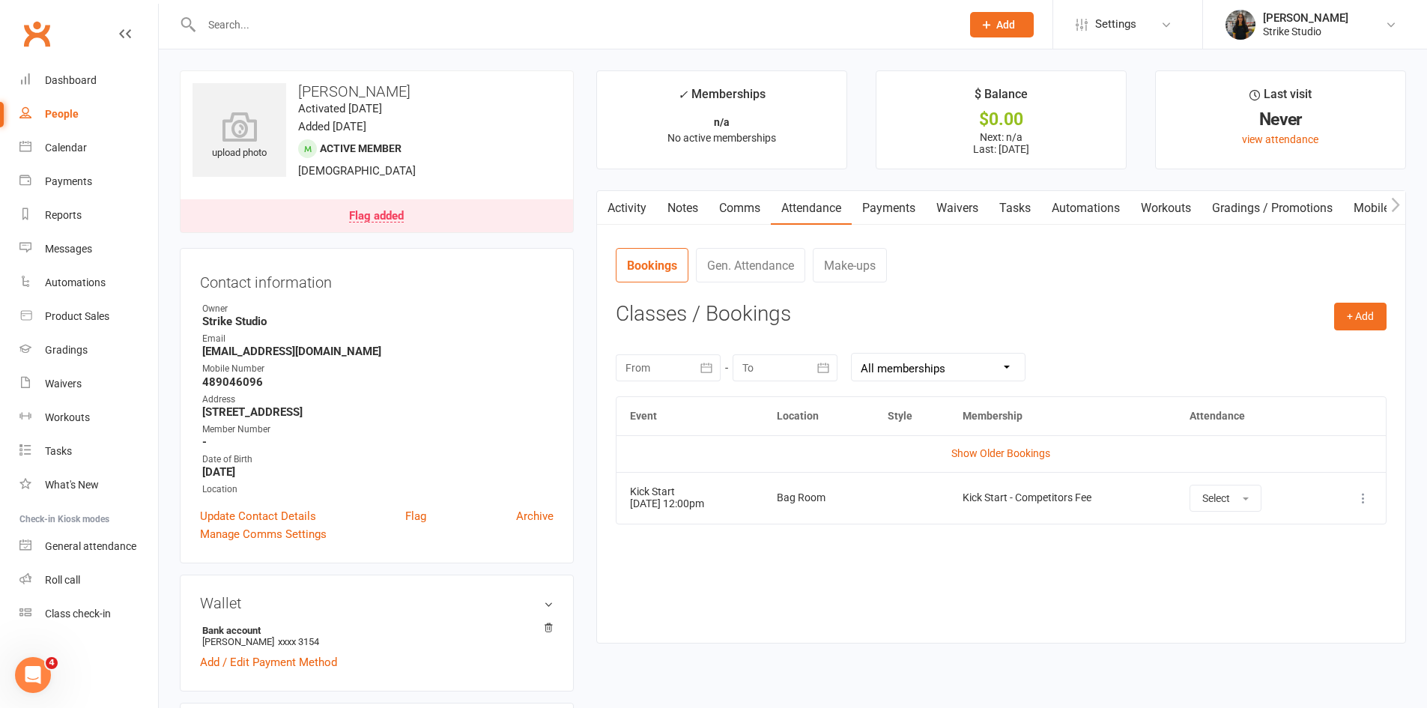
click at [525, 31] on input "text" at bounding box center [574, 24] width 754 height 21
paste input "[PERSON_NAME]"
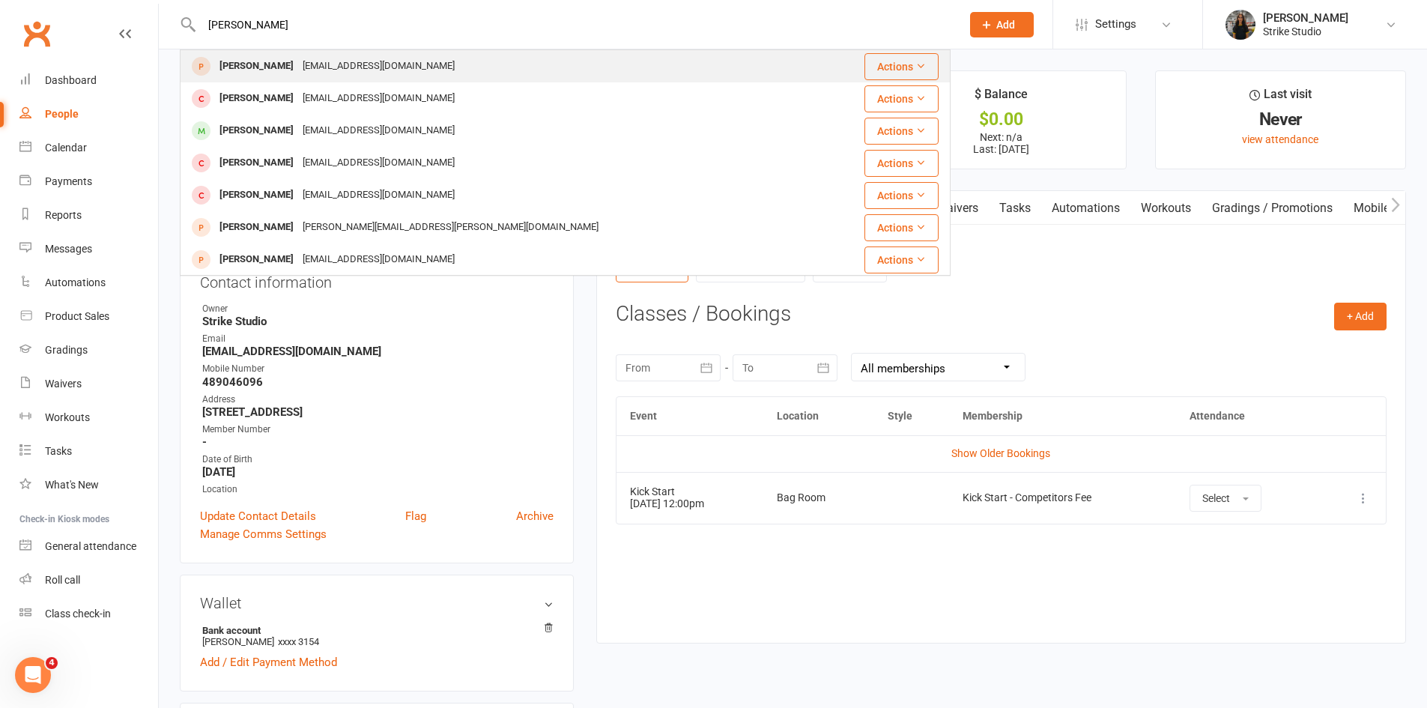
type input "[PERSON_NAME]"
click at [360, 58] on div "[EMAIL_ADDRESS][DOMAIN_NAME]" at bounding box center [378, 66] width 161 height 22
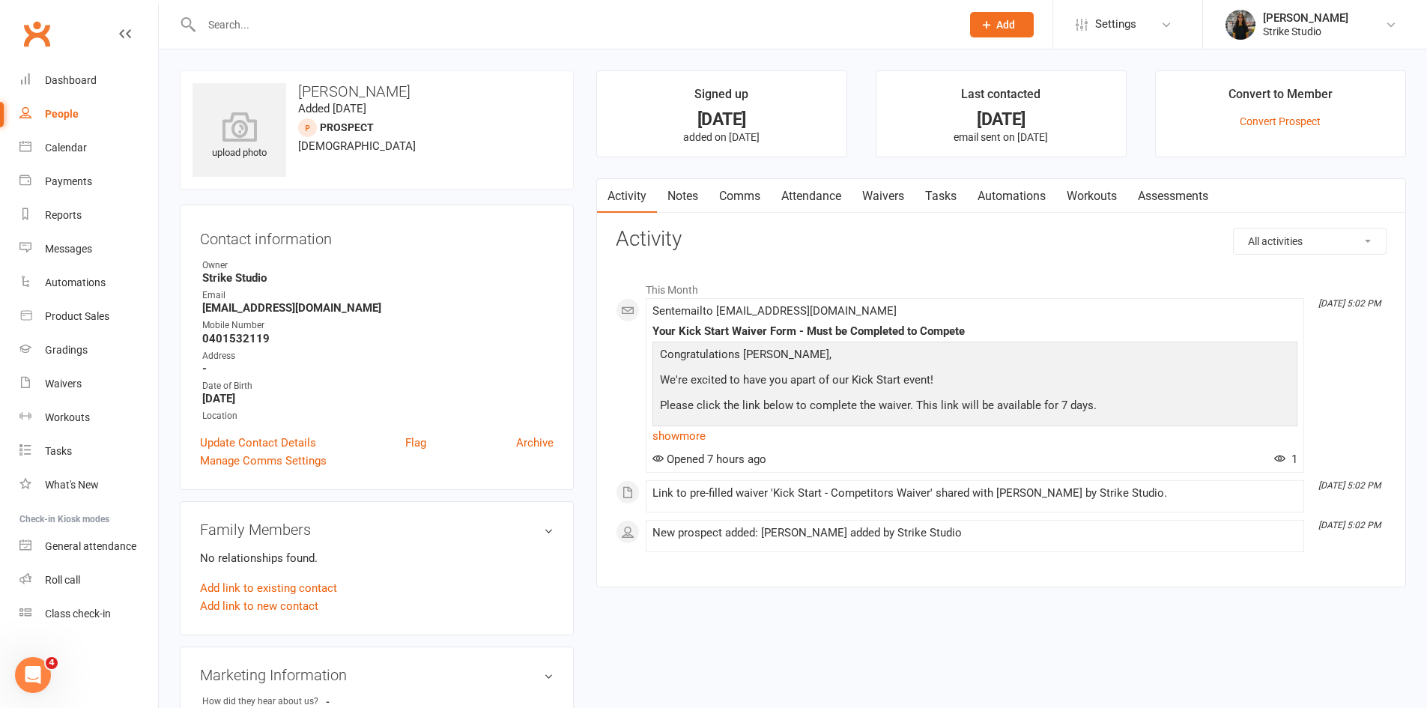
click at [876, 198] on link "Waivers" at bounding box center [883, 196] width 63 height 34
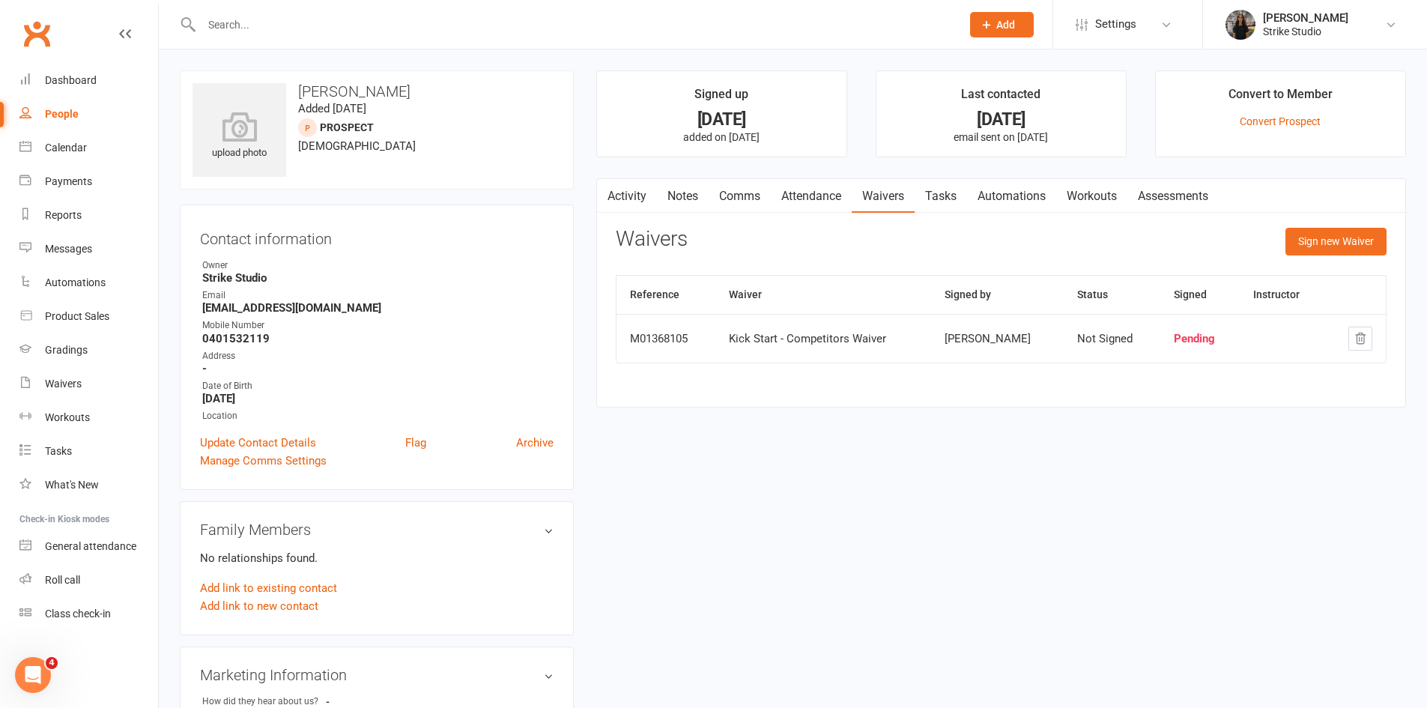
click at [829, 187] on link "Attendance" at bounding box center [811, 196] width 81 height 34
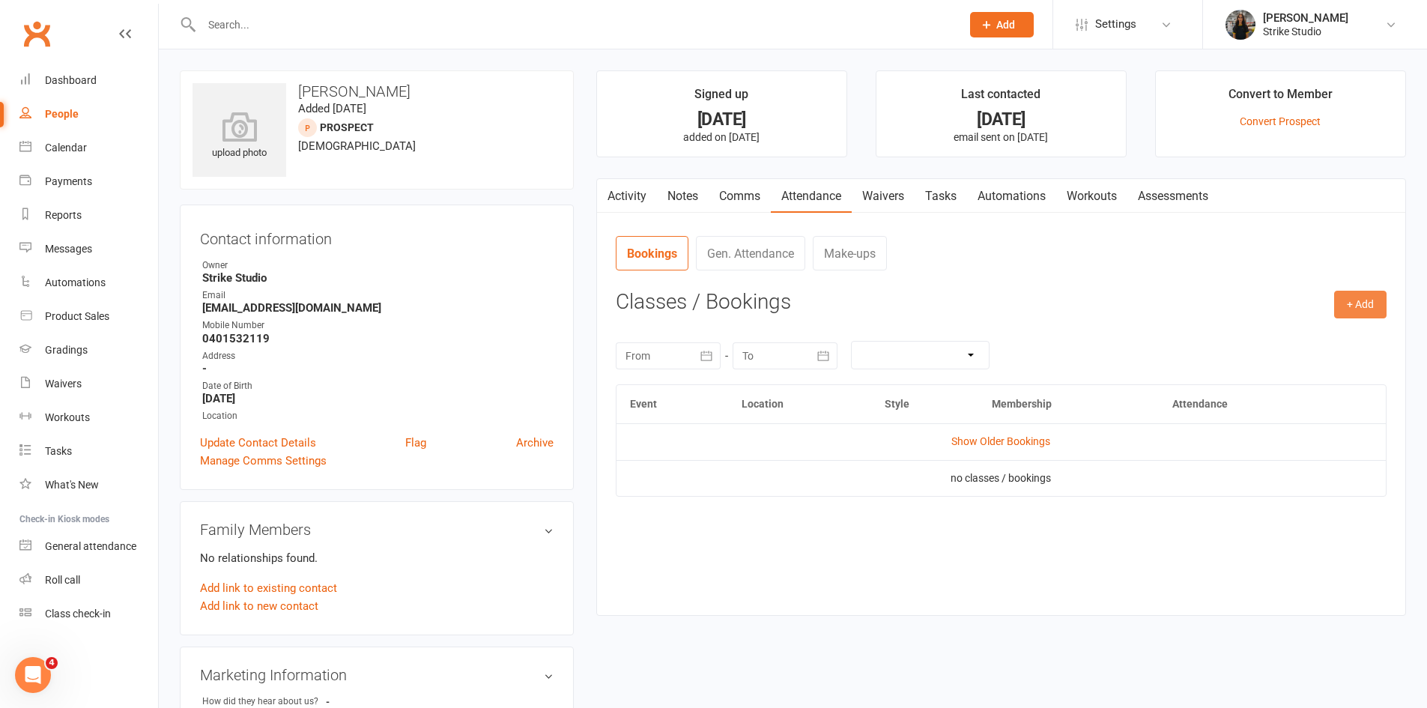
click at [1349, 303] on button "+ Add" at bounding box center [1360, 304] width 52 height 27
click at [1316, 335] on link "Book Event" at bounding box center [1312, 339] width 148 height 30
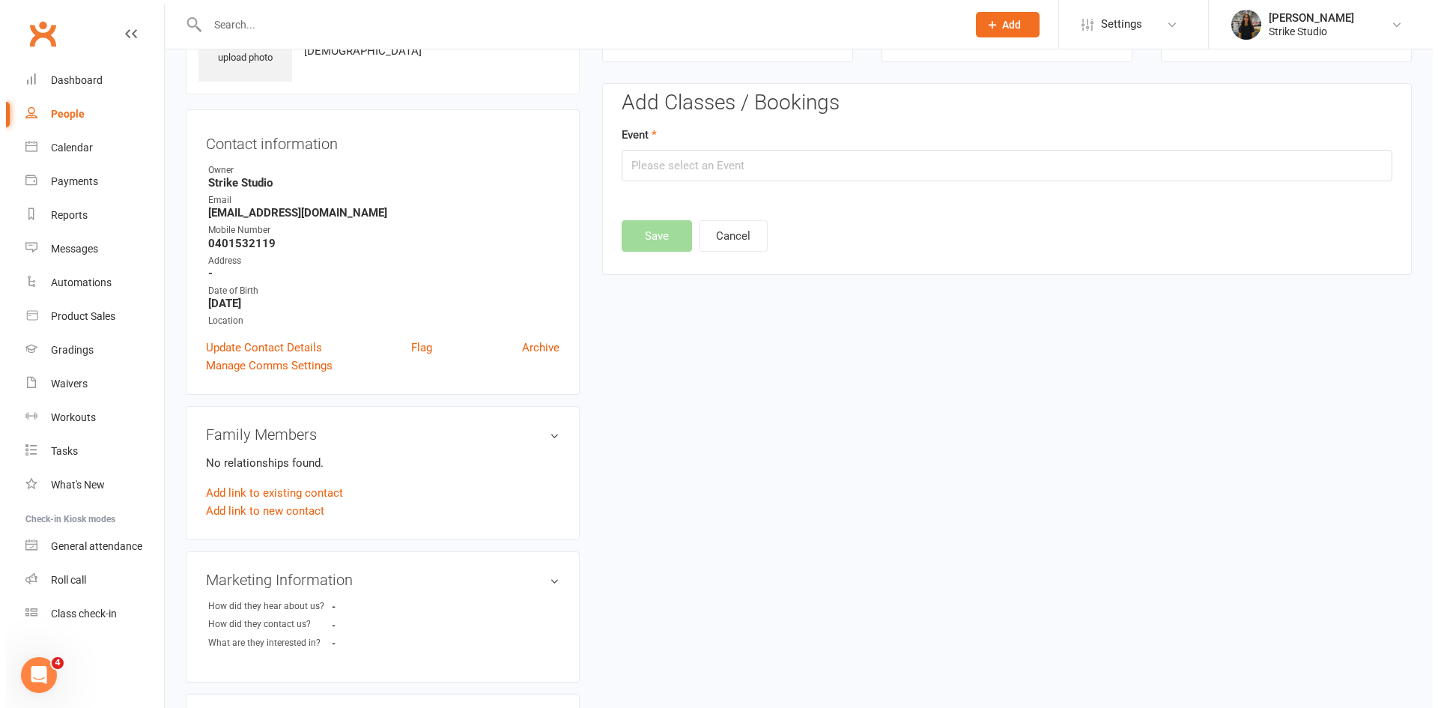
scroll to position [103, 0]
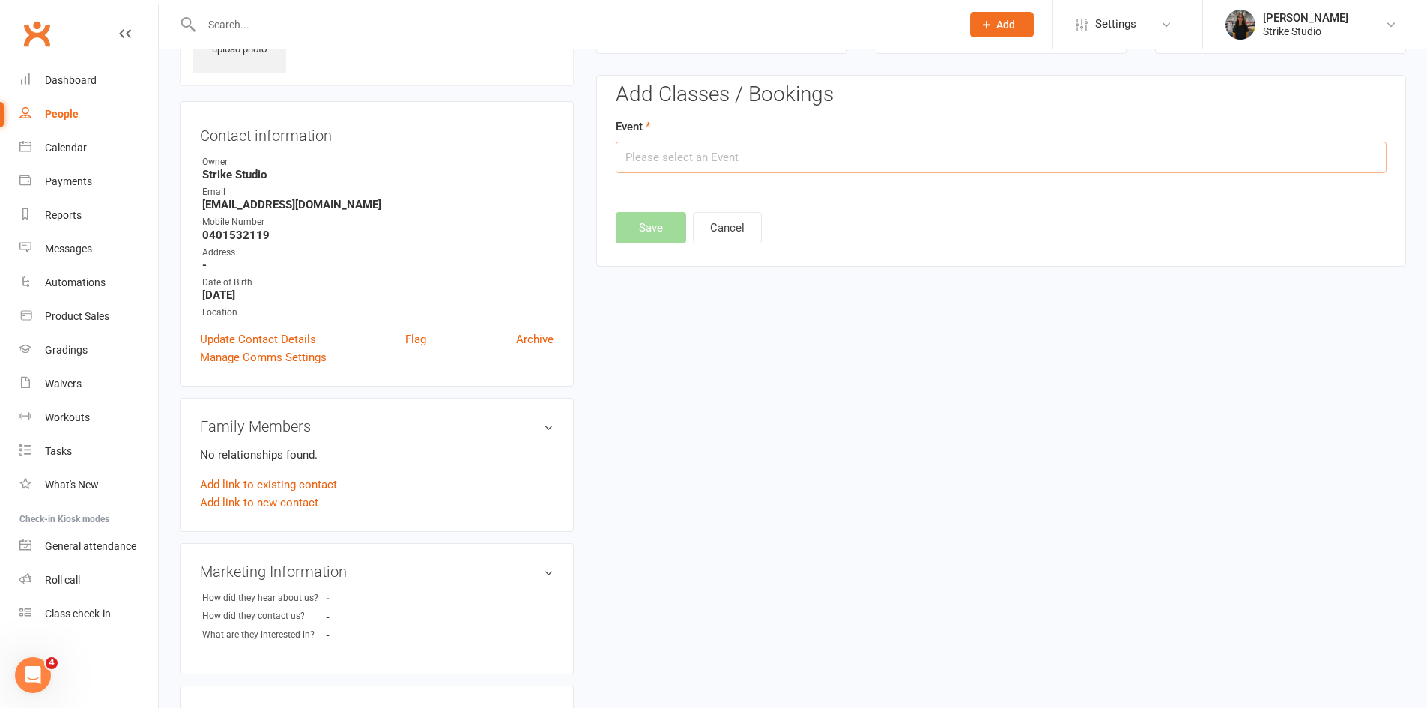
click at [807, 144] on input "text" at bounding box center [1001, 157] width 771 height 31
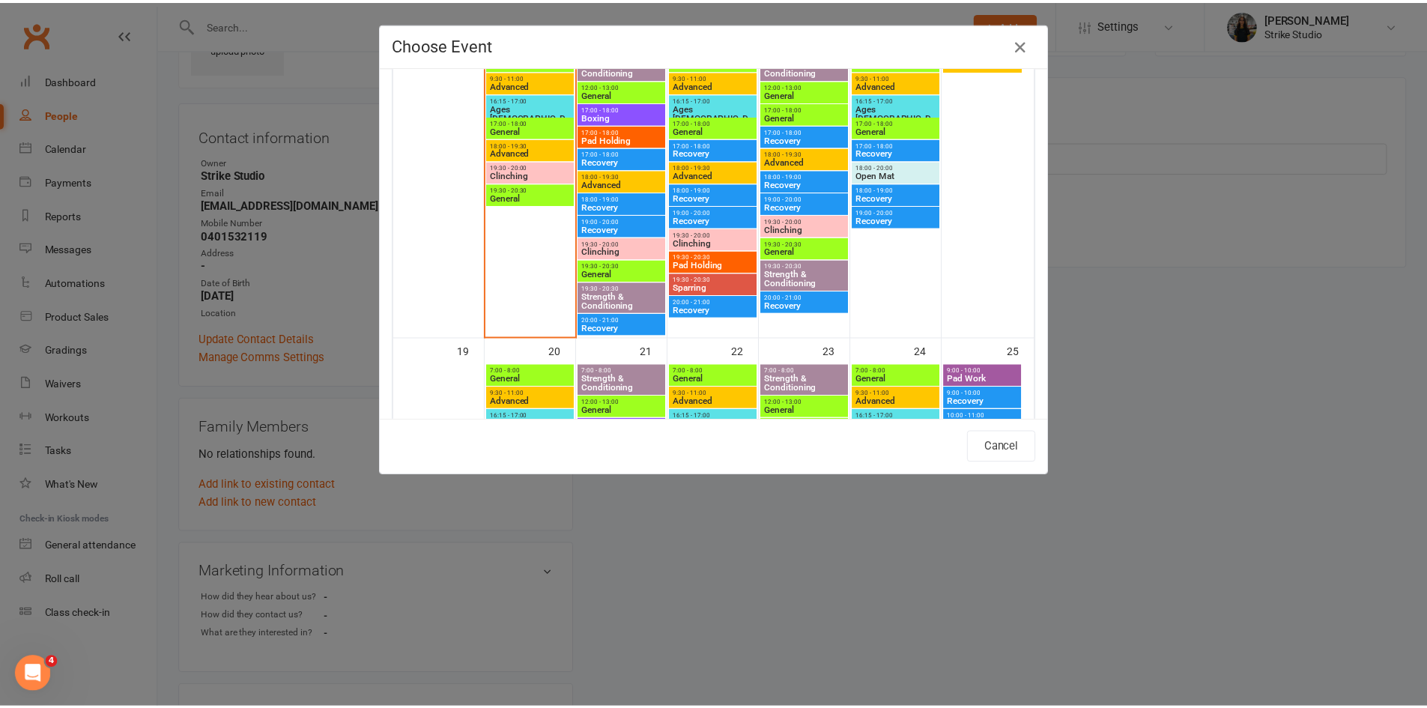
scroll to position [749, 0]
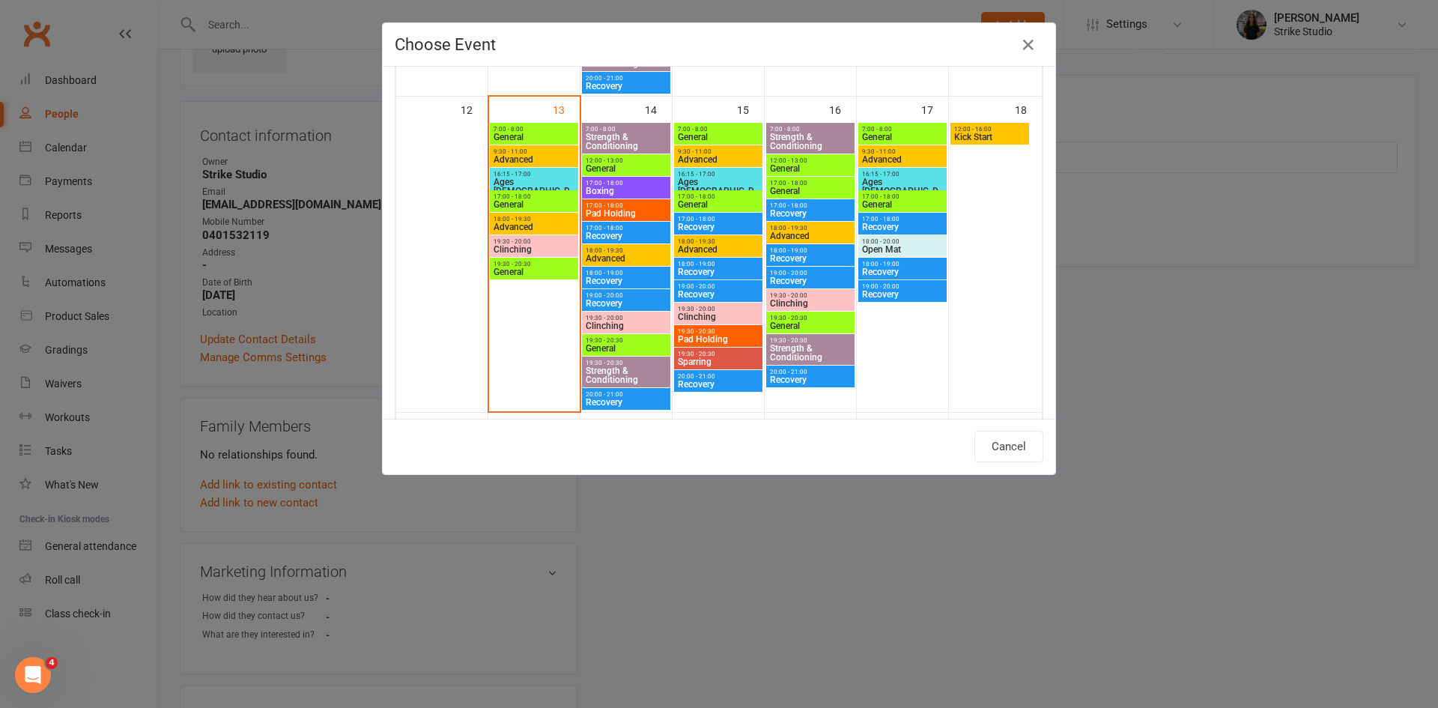
click at [973, 133] on span "Kick Start" at bounding box center [990, 137] width 73 height 9
type input "Kick Start - Oct 18, 2025 12:00:00 PM"
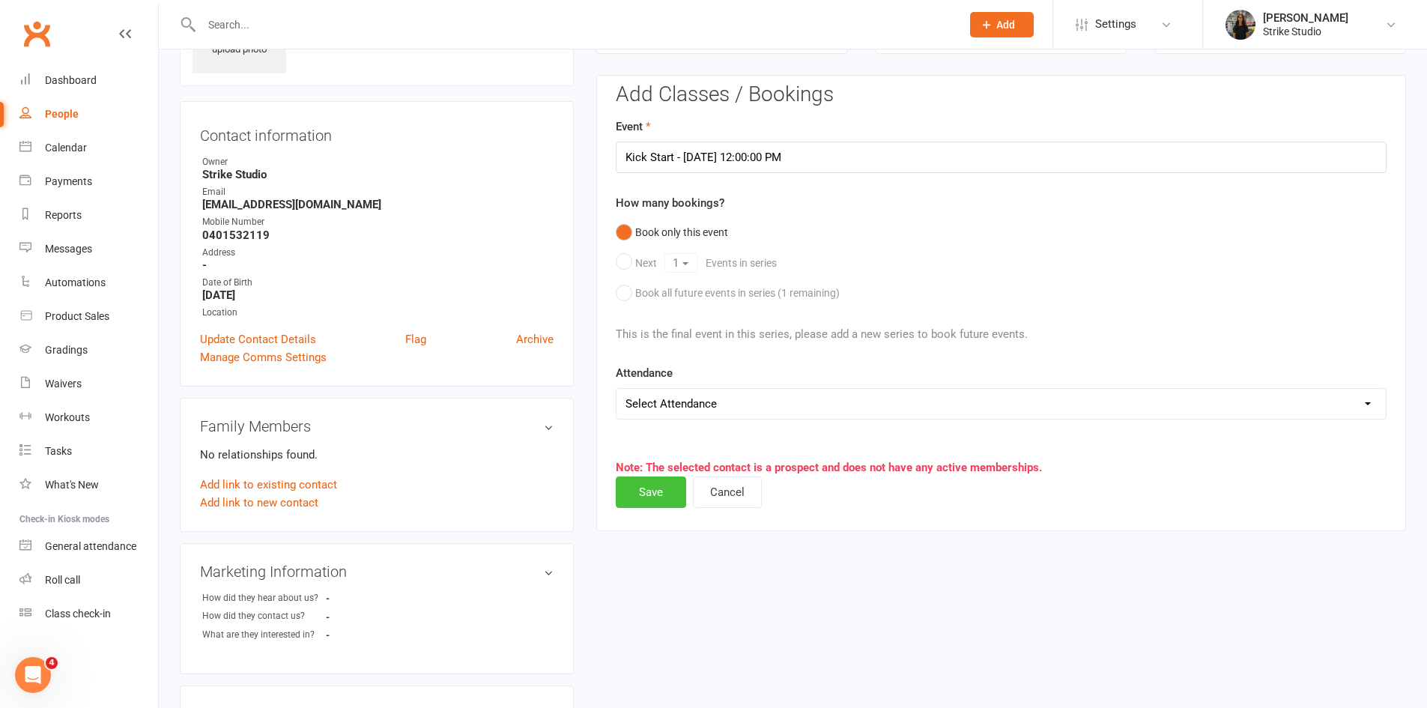
click at [665, 487] on button "Save" at bounding box center [651, 491] width 70 height 31
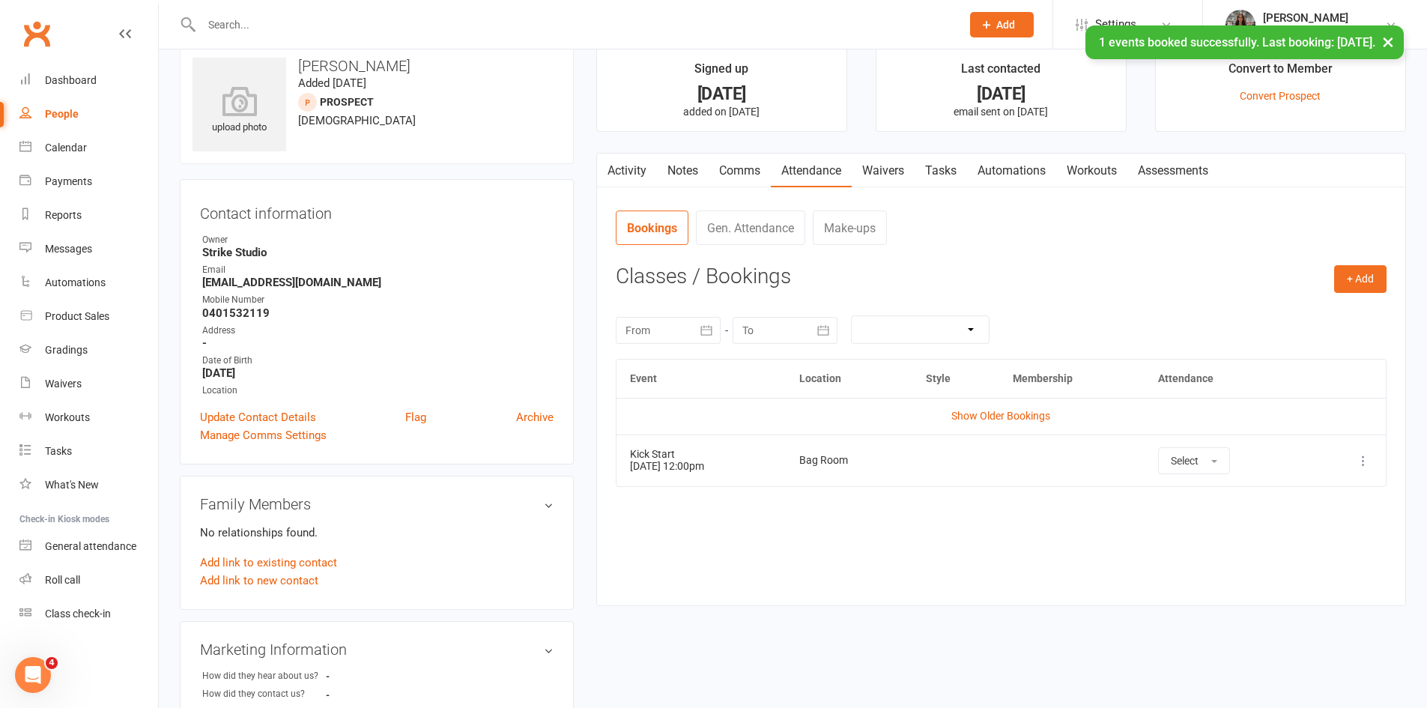
scroll to position [0, 0]
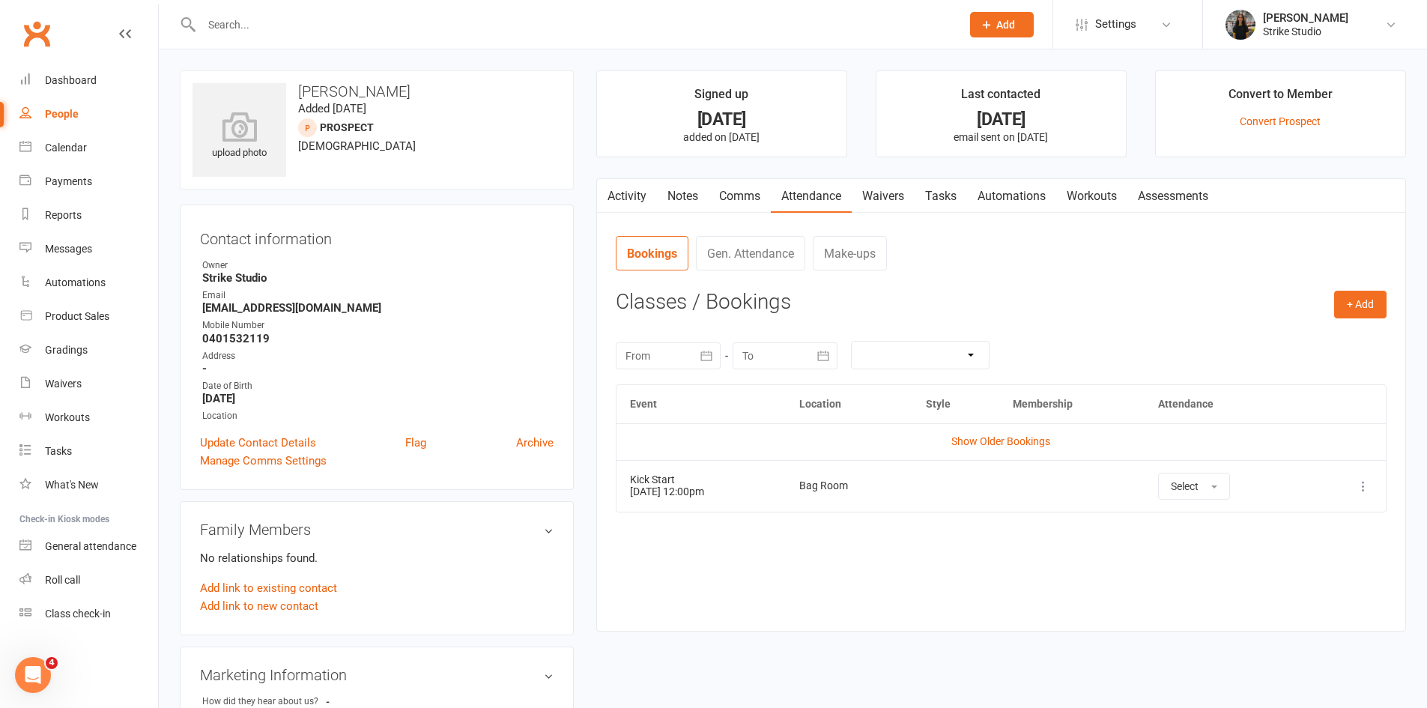
click at [452, 23] on input "text" at bounding box center [574, 24] width 754 height 21
click at [393, 22] on input "text" at bounding box center [574, 24] width 754 height 21
paste input "Sean tilder"
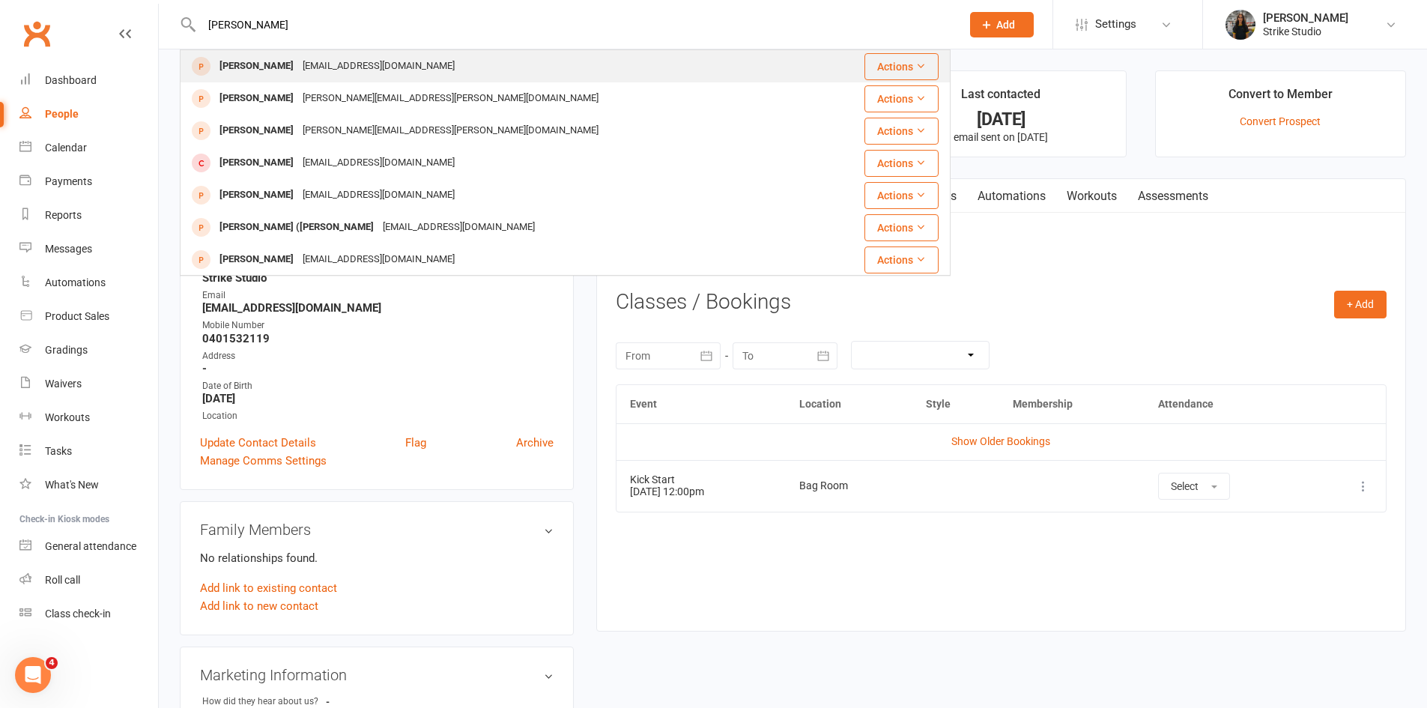
type input "Sean tilder"
click at [327, 65] on div "[EMAIL_ADDRESS][DOMAIN_NAME]" at bounding box center [378, 66] width 161 height 22
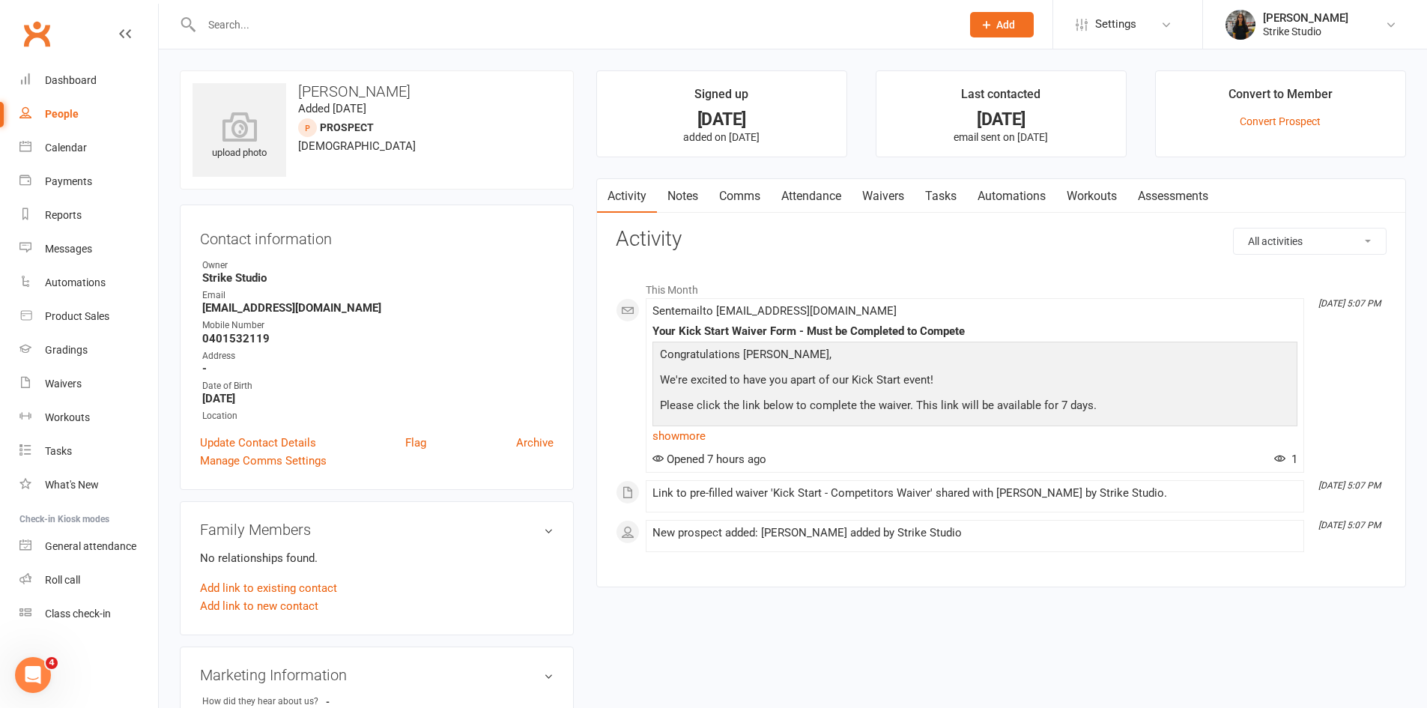
click at [809, 191] on link "Attendance" at bounding box center [811, 196] width 81 height 34
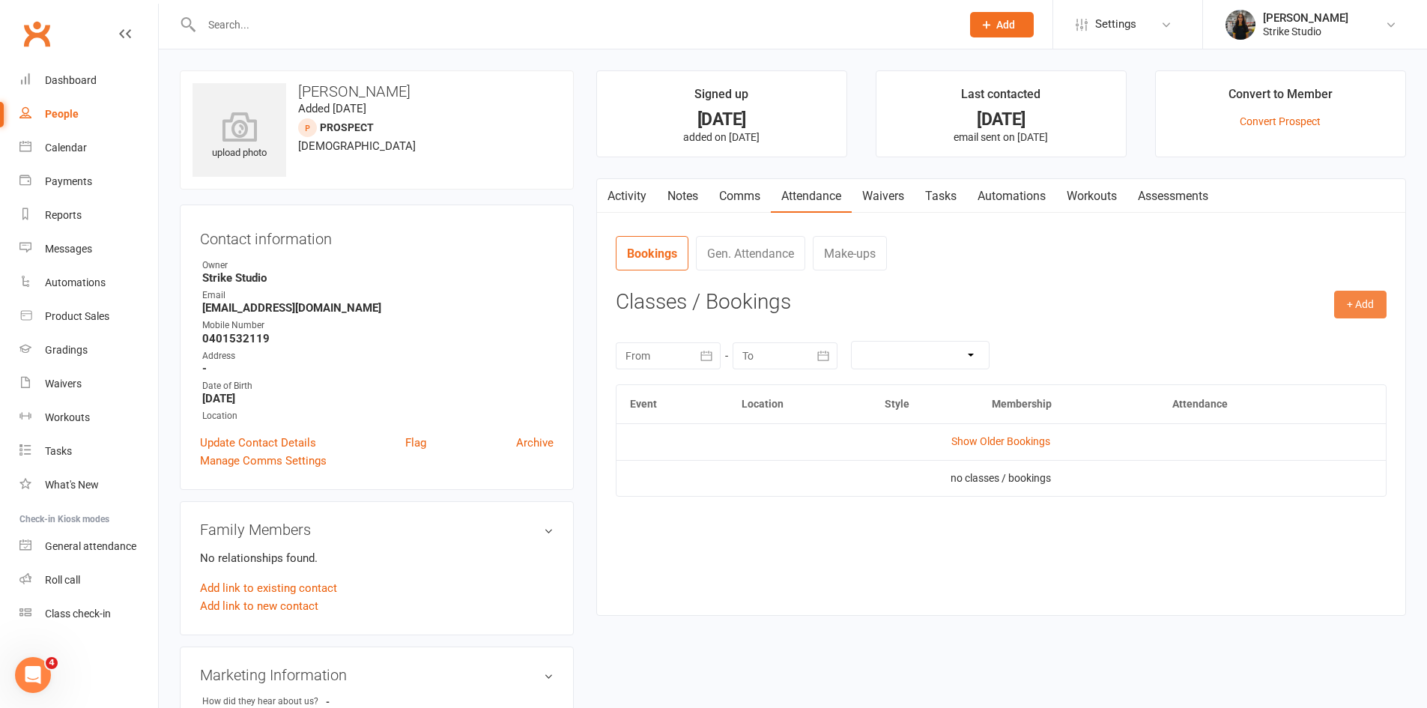
click at [1368, 304] on button "+ Add" at bounding box center [1360, 304] width 52 height 27
click at [1342, 330] on link "Book Event" at bounding box center [1312, 339] width 148 height 30
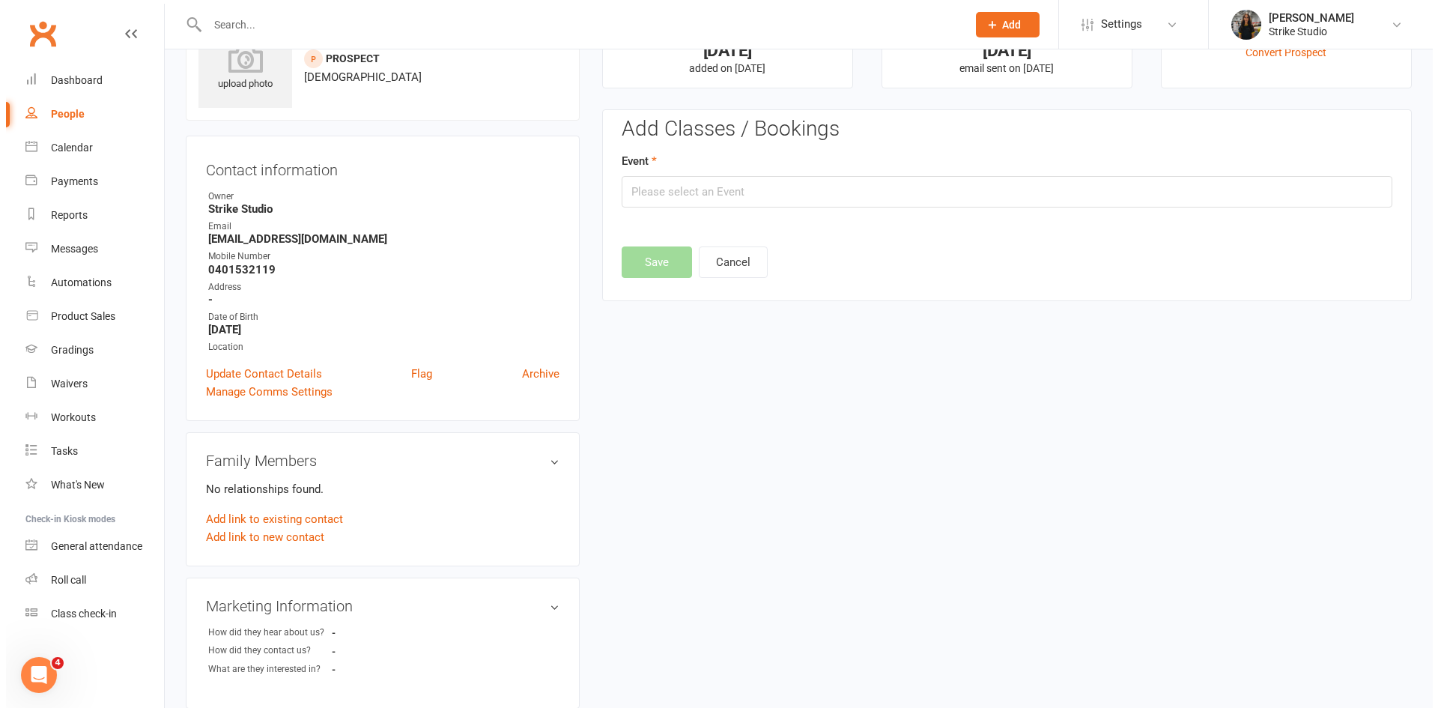
scroll to position [103, 0]
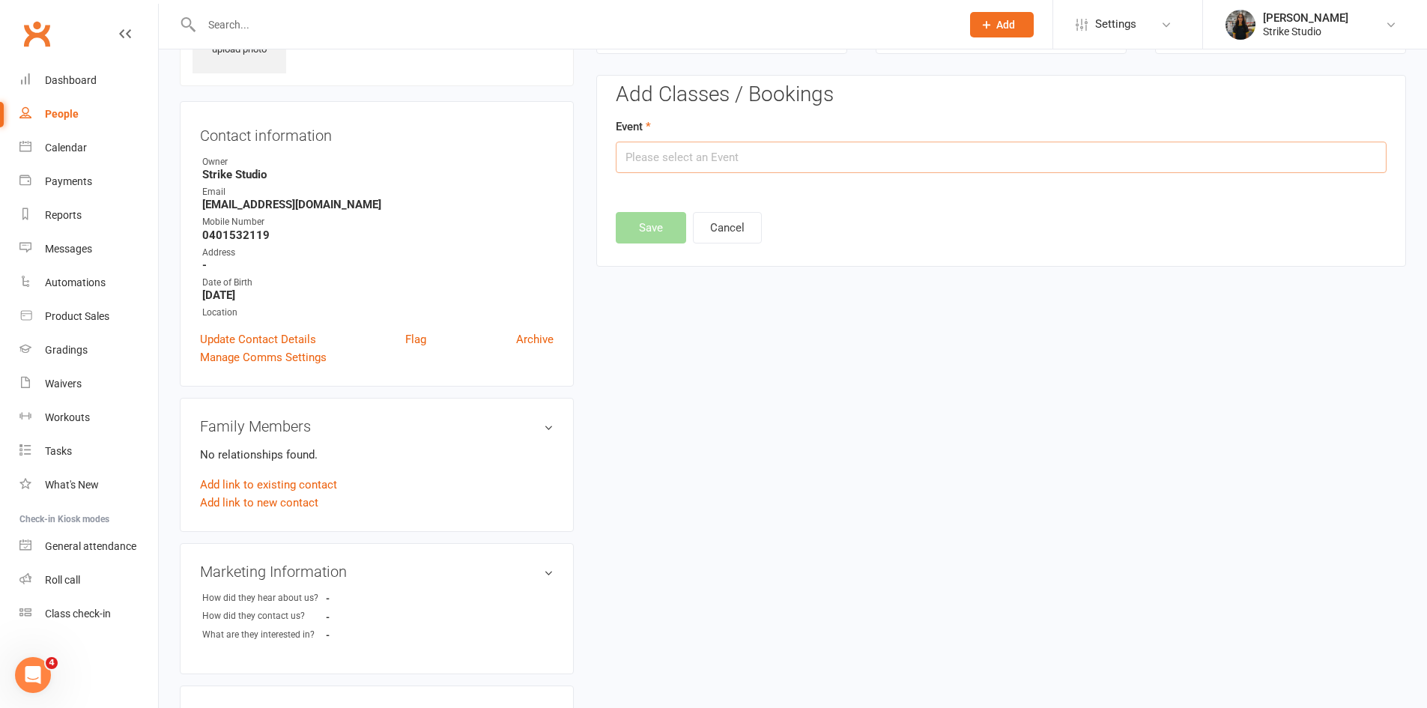
click at [827, 157] on input "text" at bounding box center [1001, 157] width 771 height 31
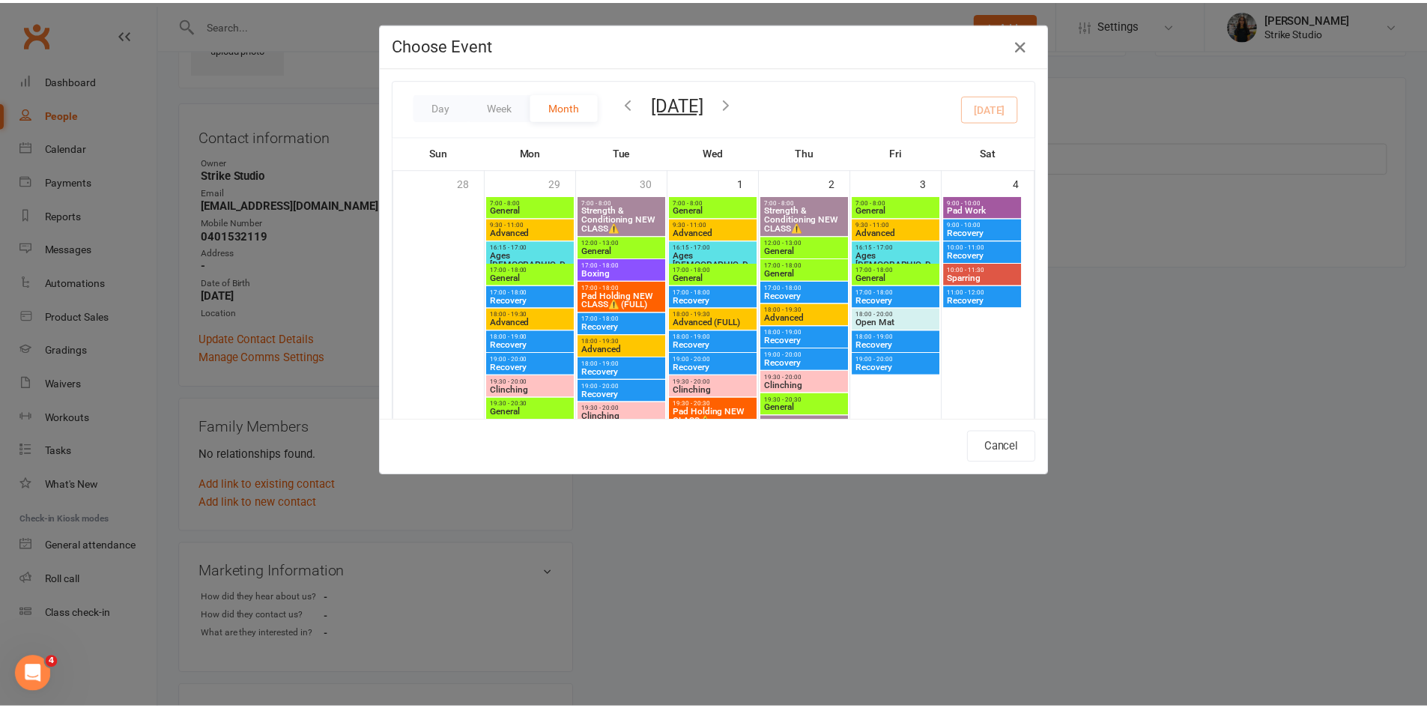
scroll to position [656, 0]
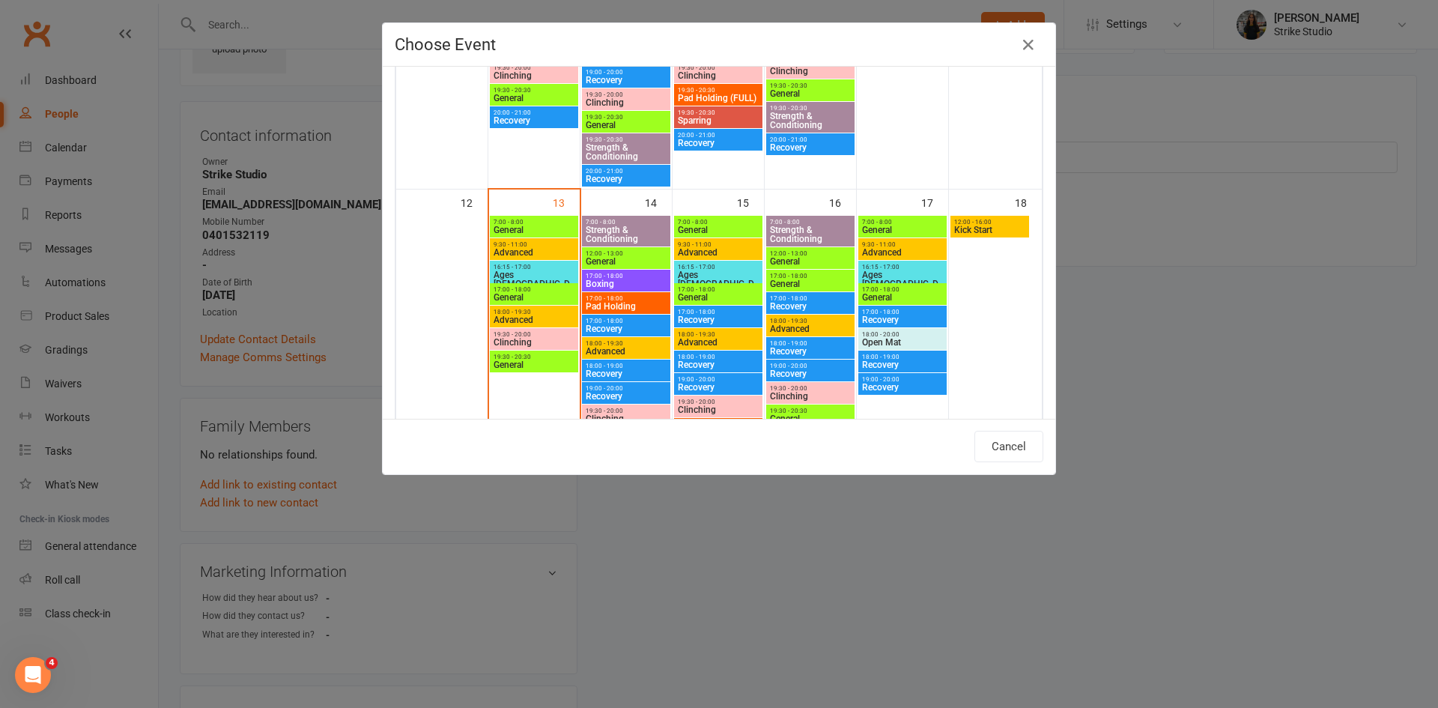
click at [980, 234] on span "Kick Start" at bounding box center [990, 230] width 73 height 9
type input "Kick Start - Oct 18, 2025 12:00:00 PM"
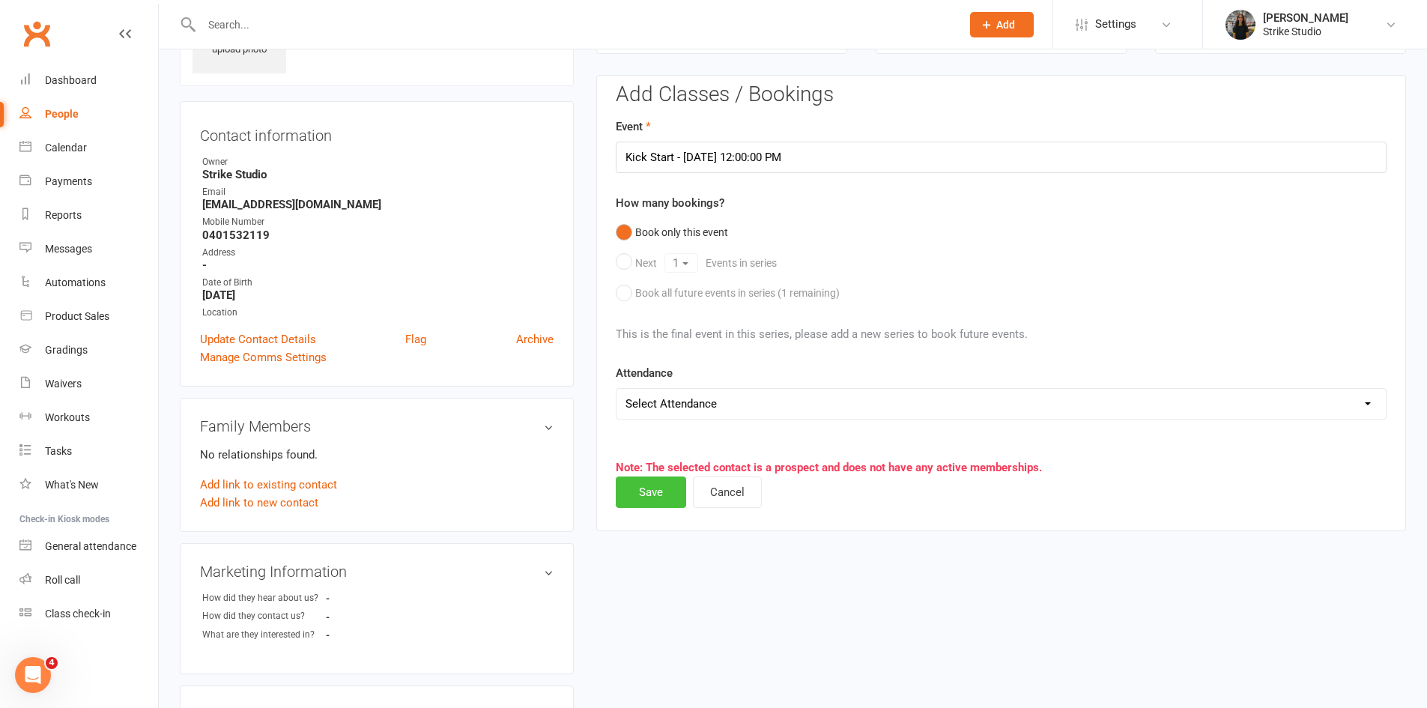
click at [661, 492] on button "Save" at bounding box center [651, 491] width 70 height 31
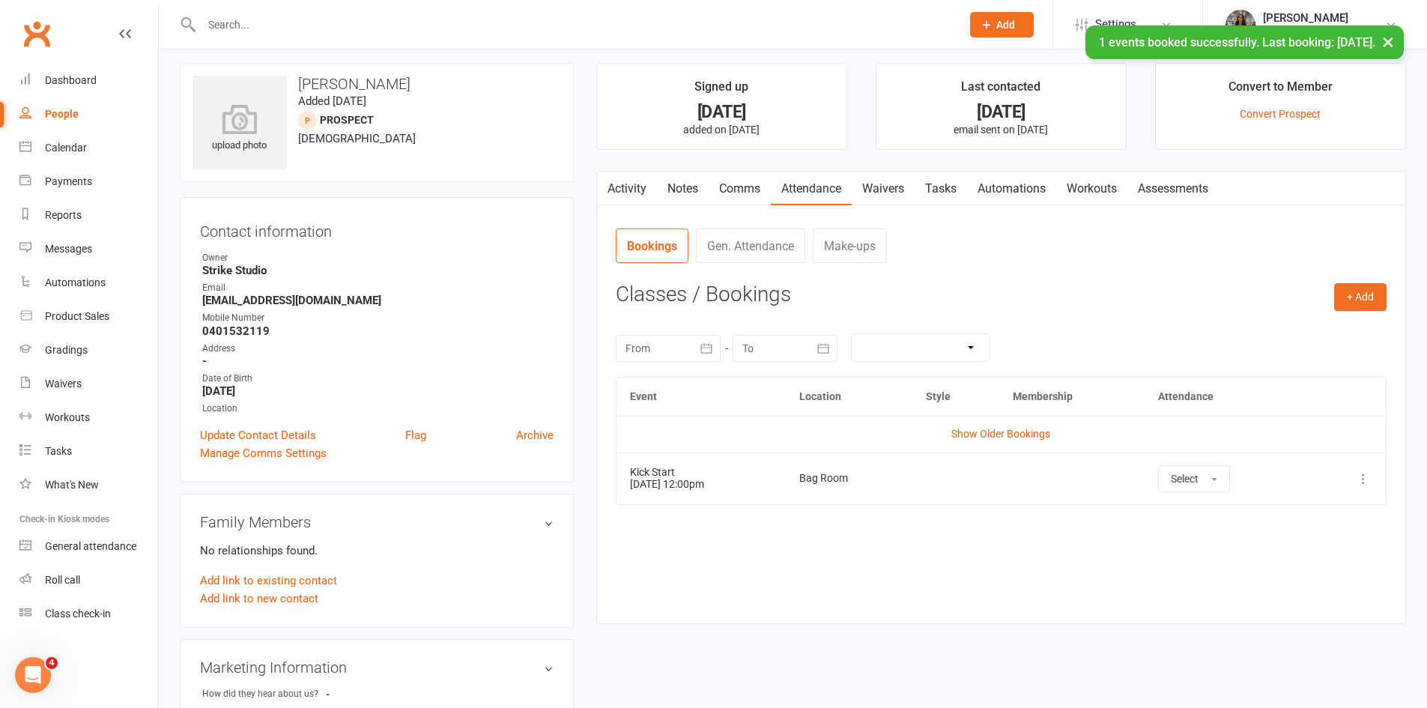
scroll to position [0, 0]
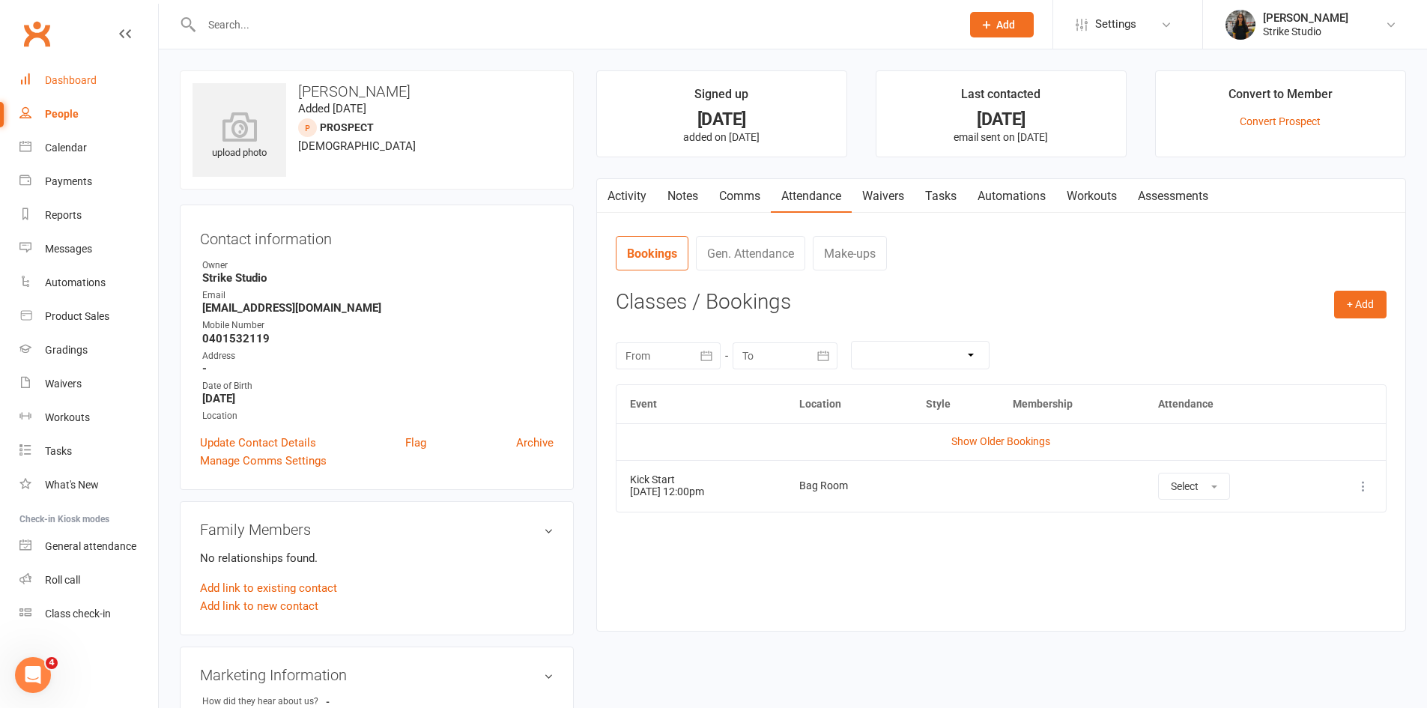
click at [95, 77] on div "Dashboard" at bounding box center [71, 80] width 52 height 12
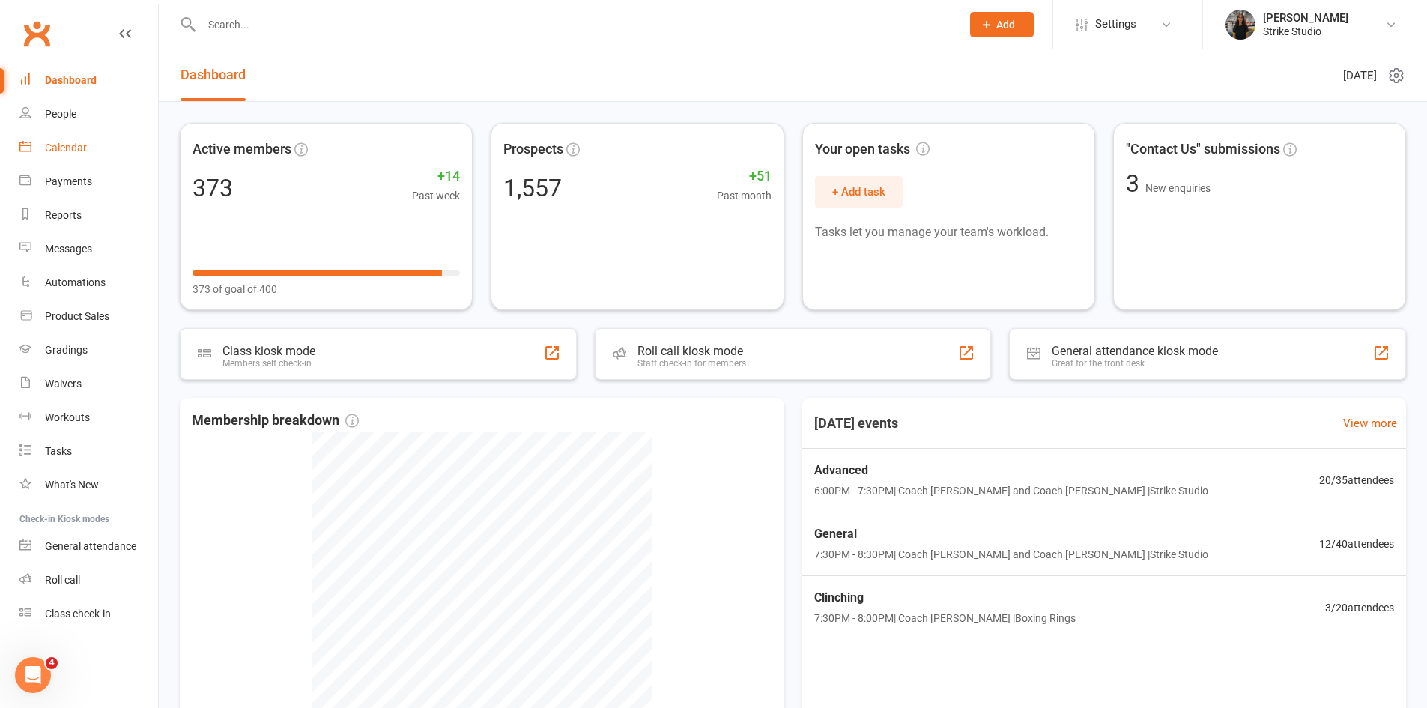
click at [75, 149] on div "Calendar" at bounding box center [66, 148] width 42 height 12
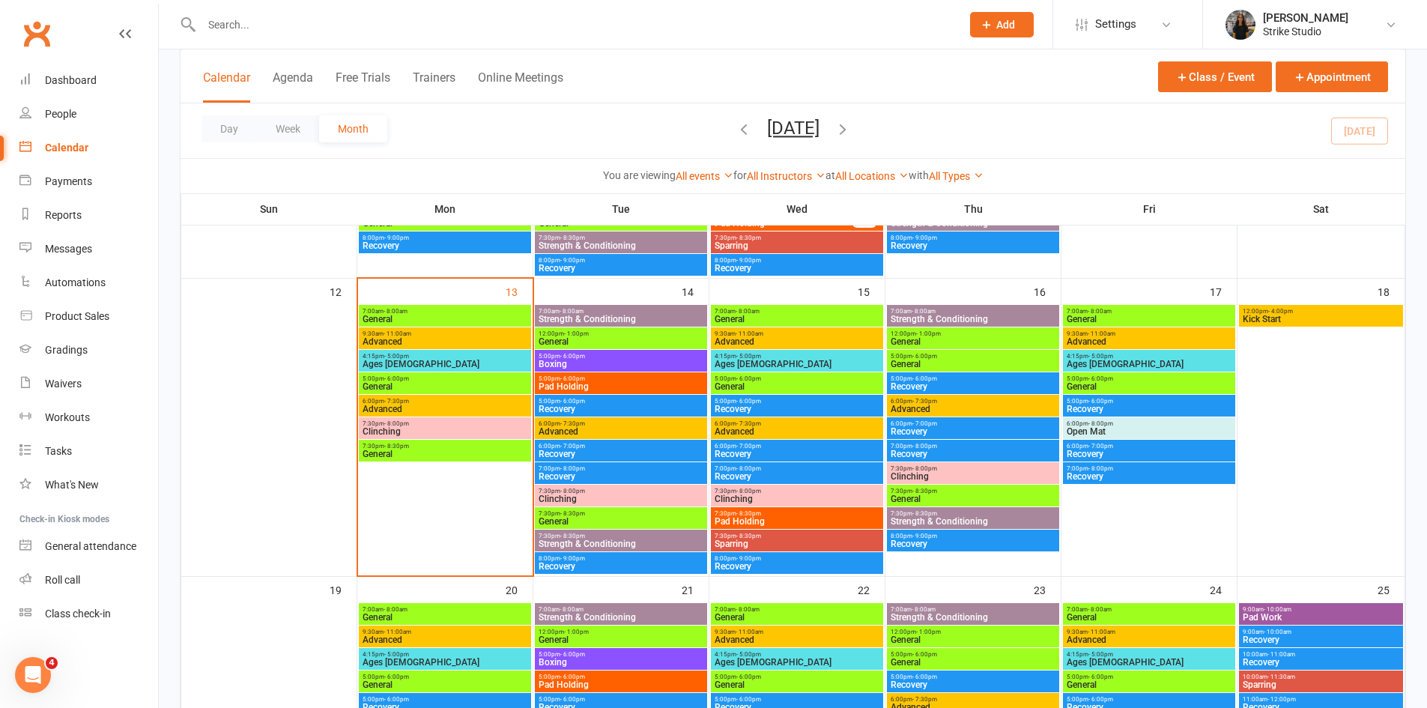
scroll to position [599, 0]
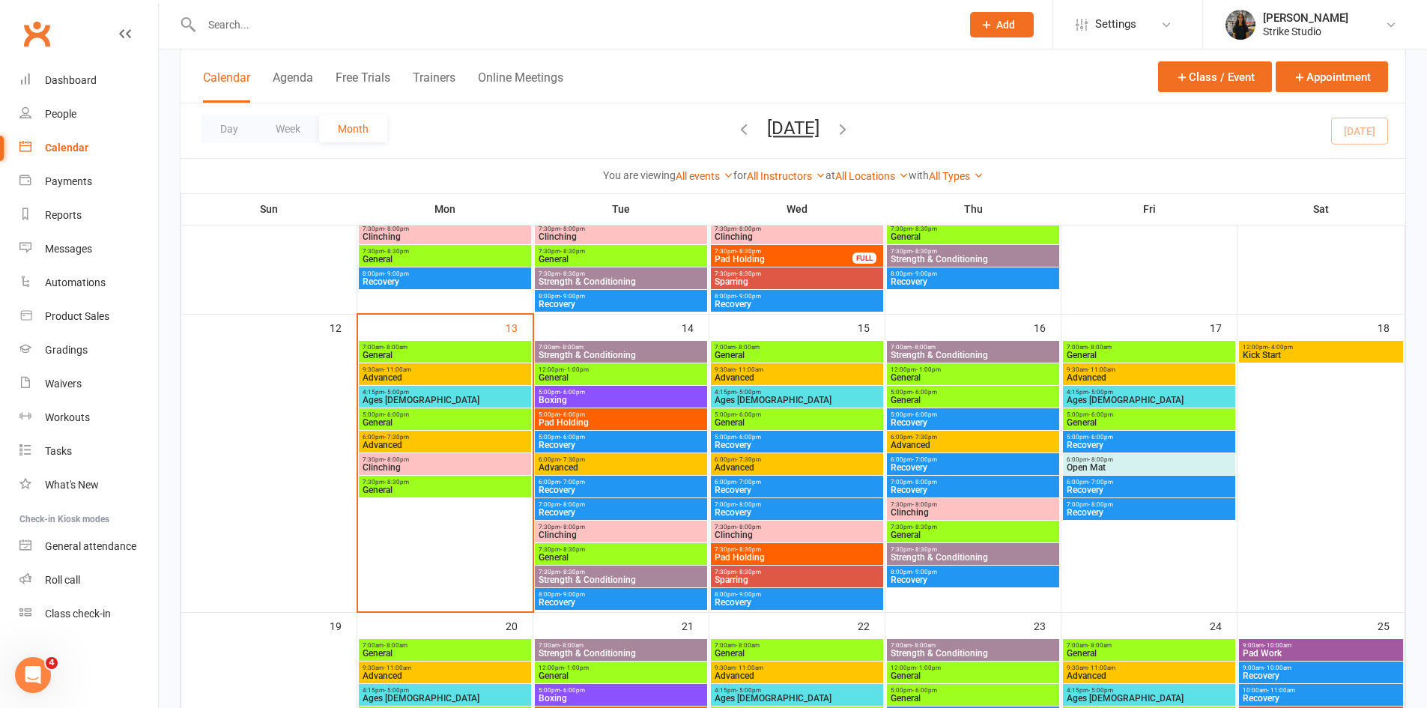
click at [614, 598] on span "Recovery" at bounding box center [621, 602] width 166 height 9
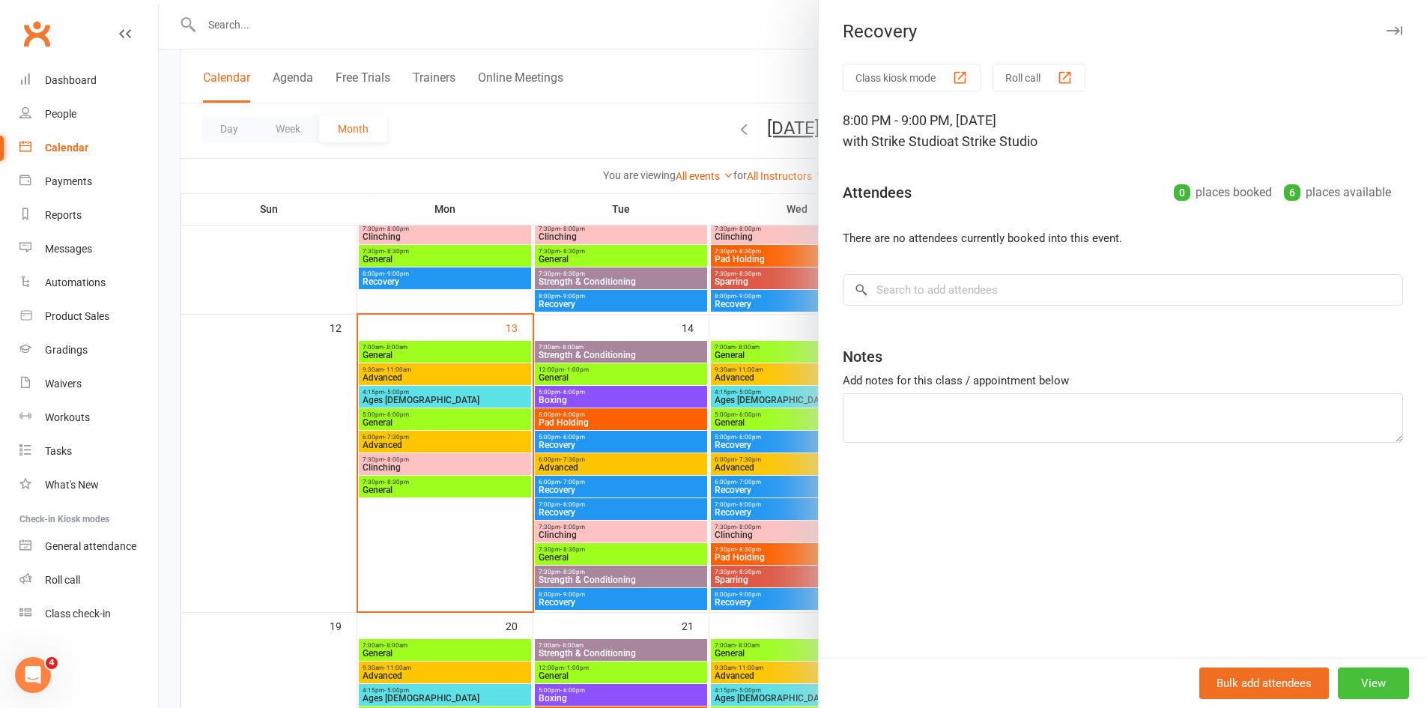
click at [1371, 688] on button "View" at bounding box center [1373, 683] width 71 height 31
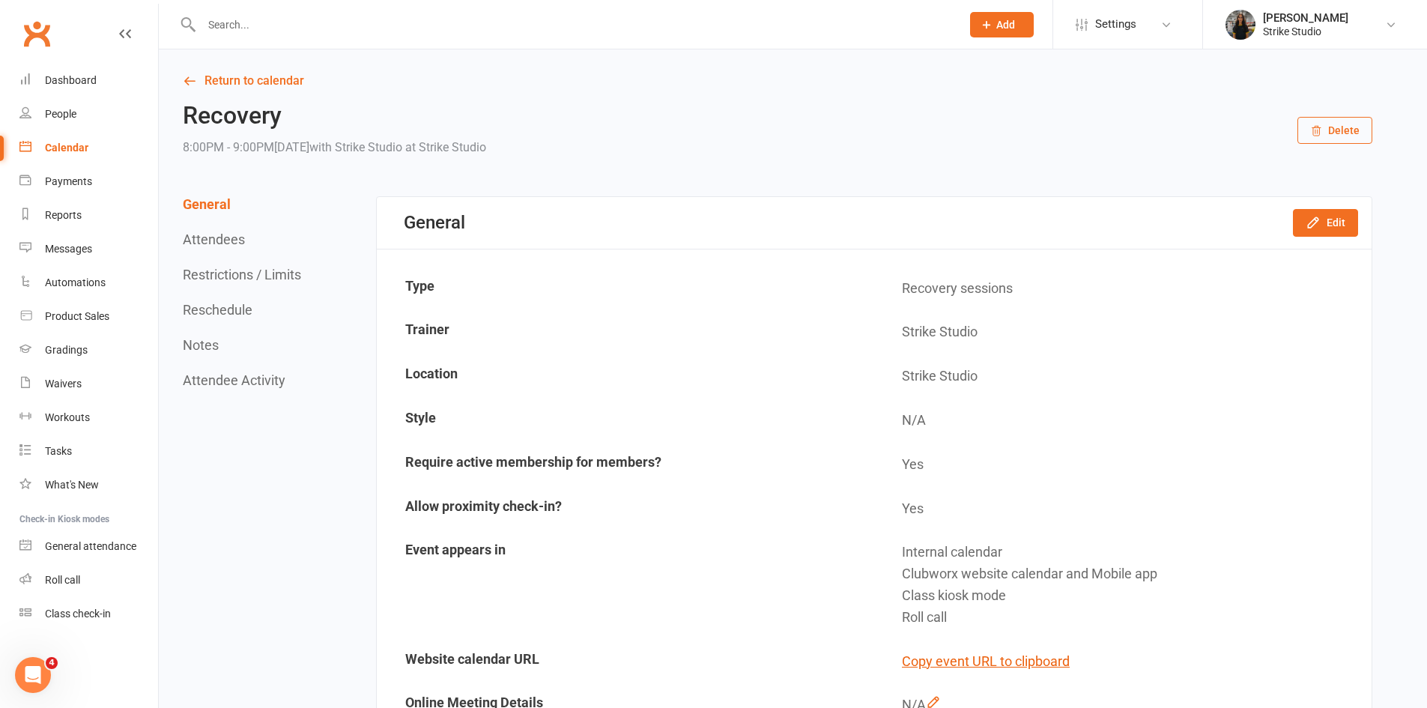
click at [1361, 132] on button "Delete" at bounding box center [1335, 130] width 75 height 27
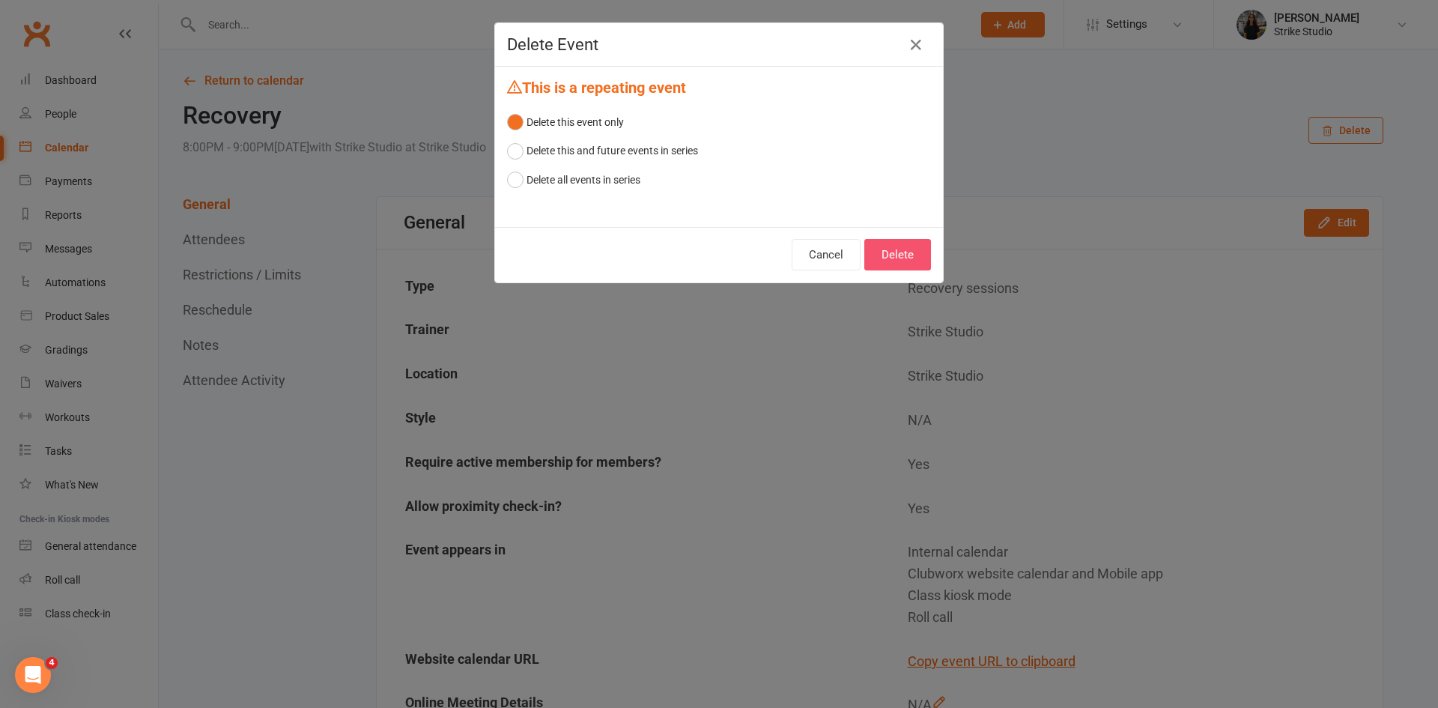
drag, startPoint x: 900, startPoint y: 258, endPoint x: 892, endPoint y: 246, distance: 14.5
click at [898, 258] on button "Delete" at bounding box center [898, 254] width 67 height 31
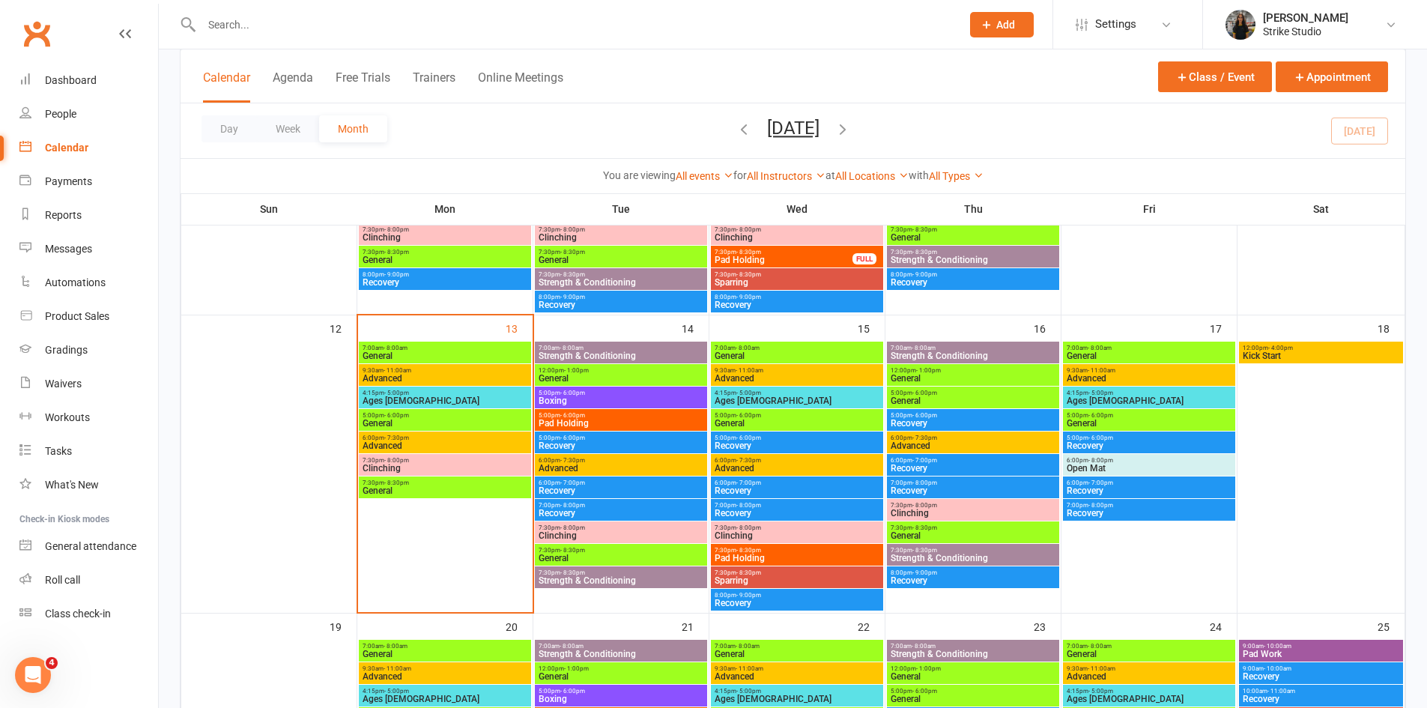
scroll to position [599, 0]
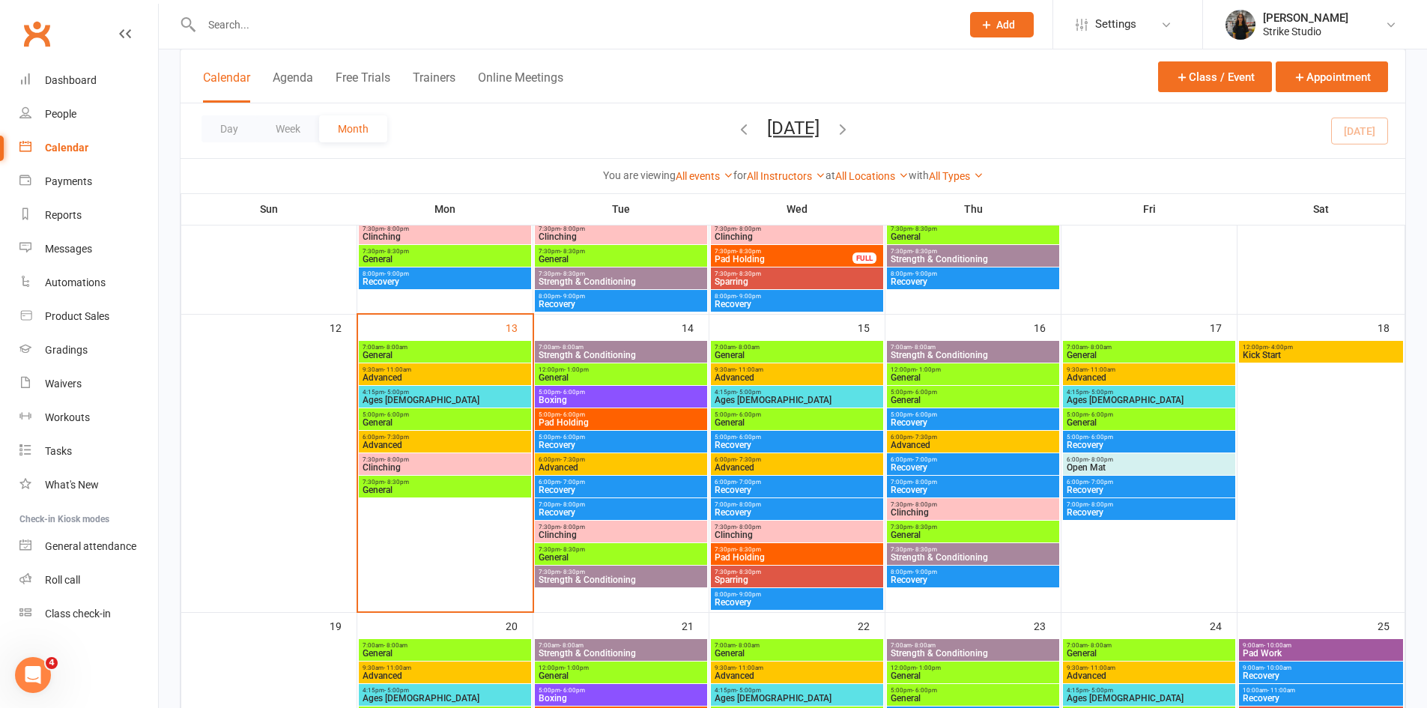
click at [572, 445] on span "Recovery" at bounding box center [621, 445] width 166 height 9
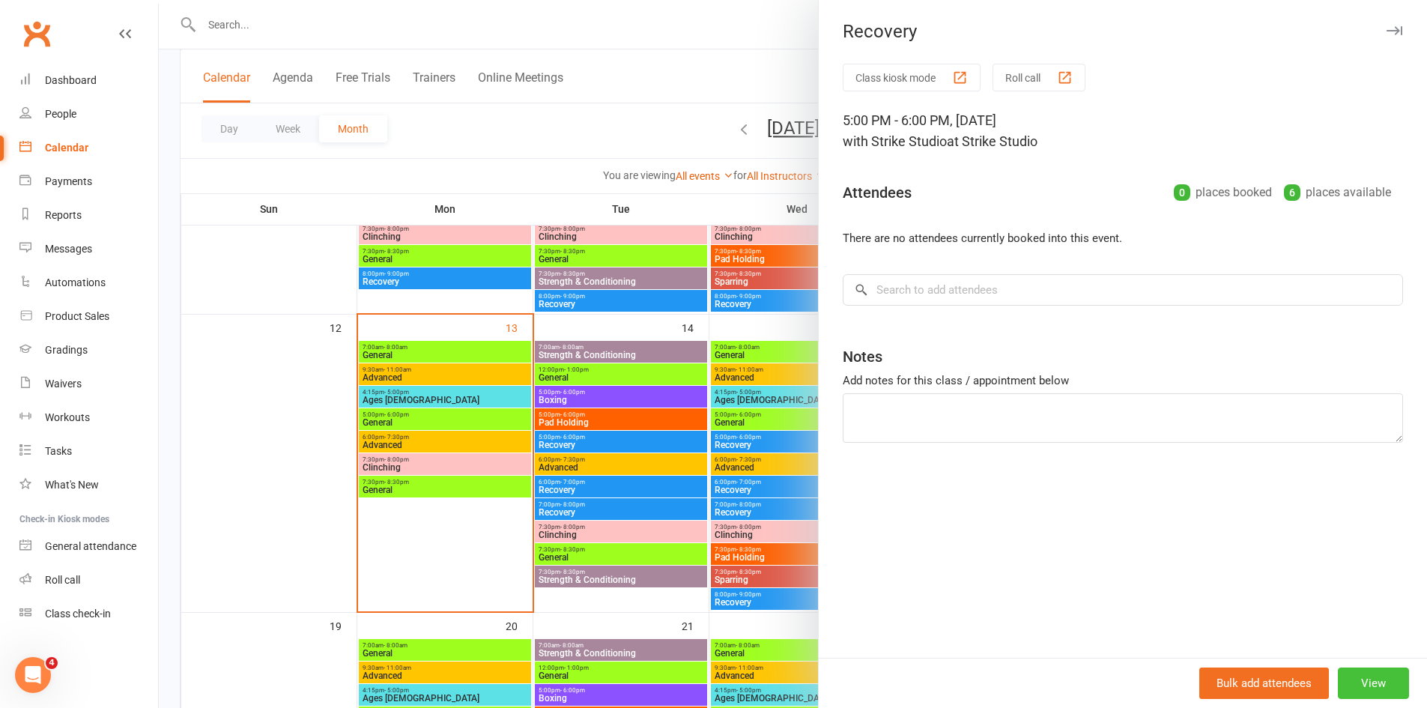
click at [1368, 692] on button "View" at bounding box center [1373, 683] width 71 height 31
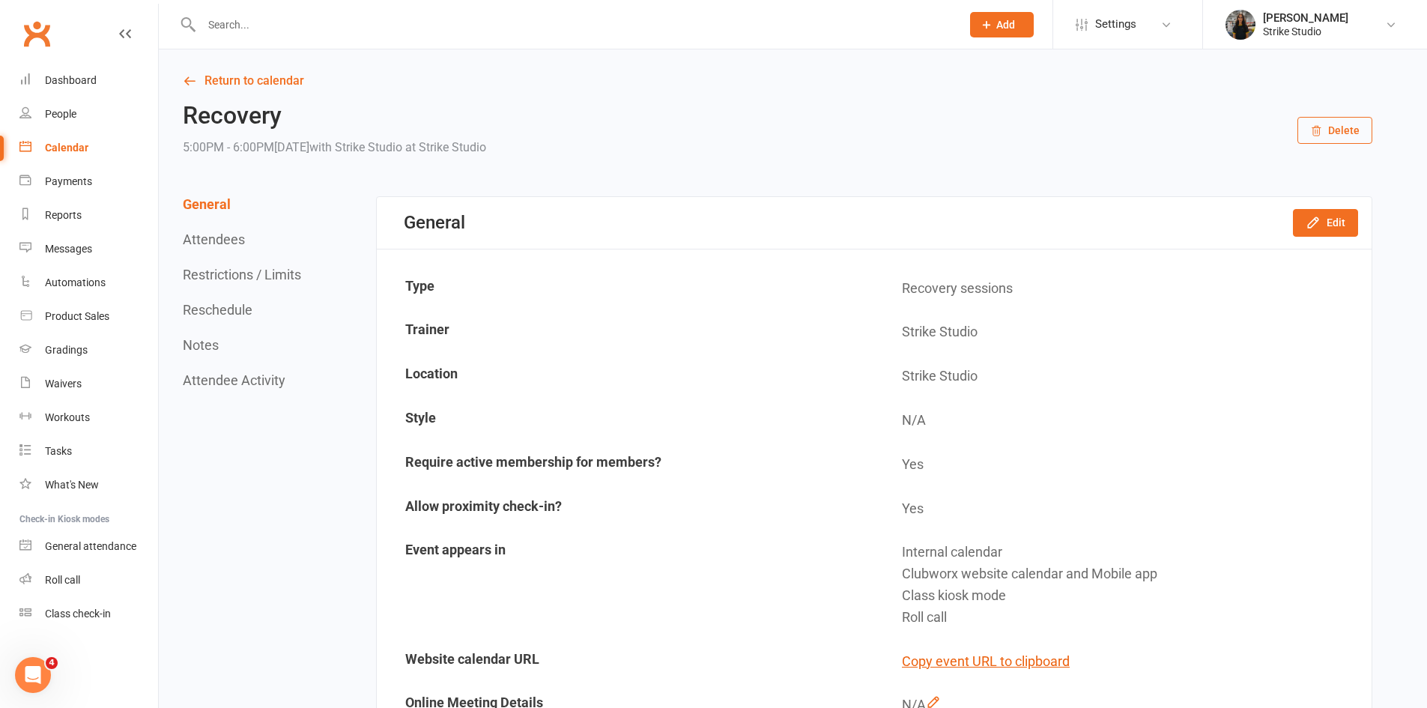
click at [1318, 130] on icon "button" at bounding box center [1316, 131] width 12 height 12
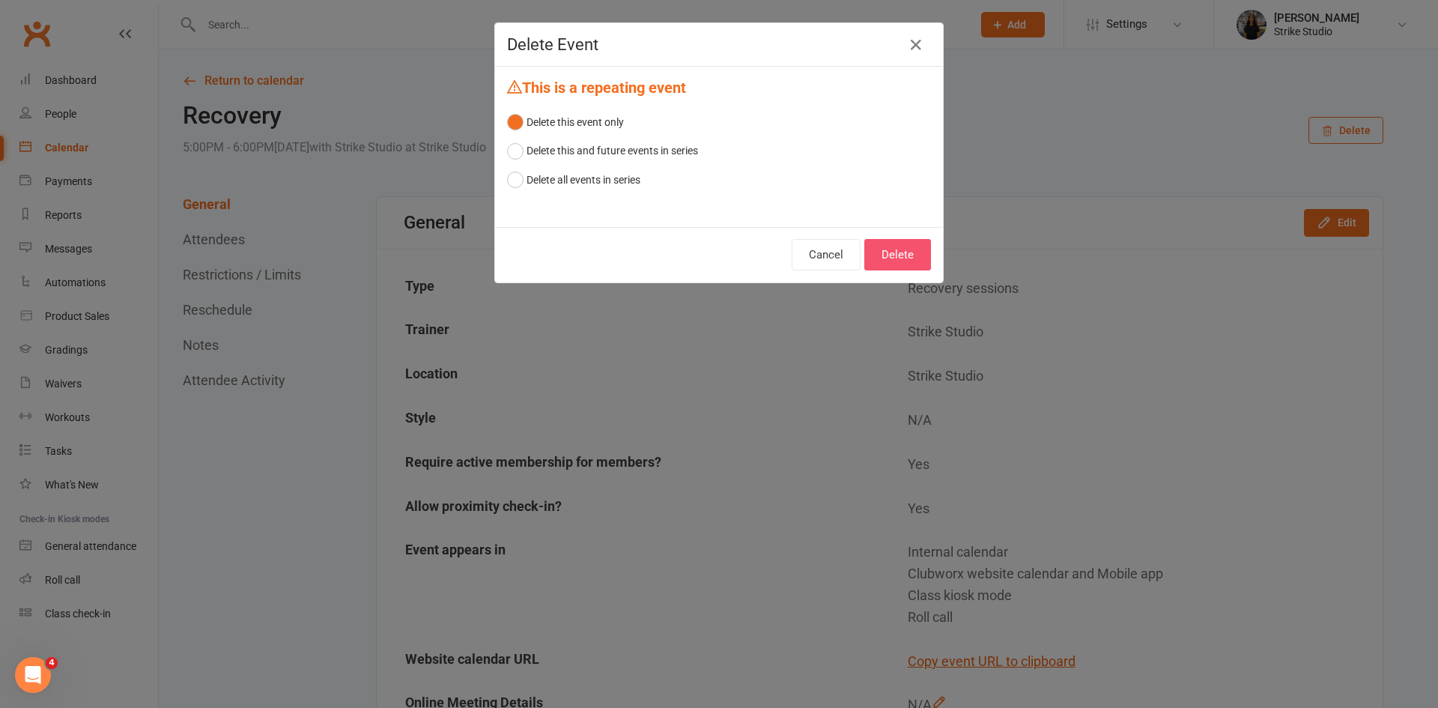
click at [874, 242] on button "Delete" at bounding box center [898, 254] width 67 height 31
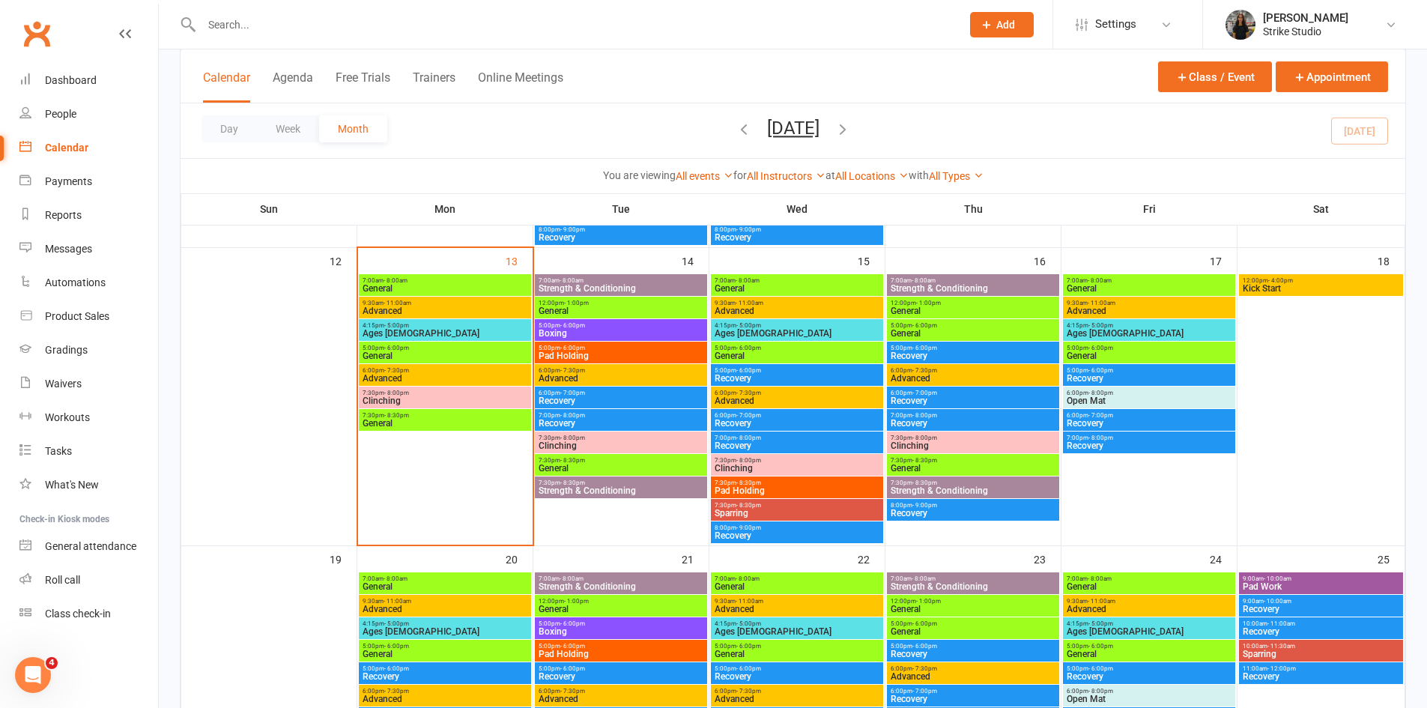
scroll to position [674, 0]
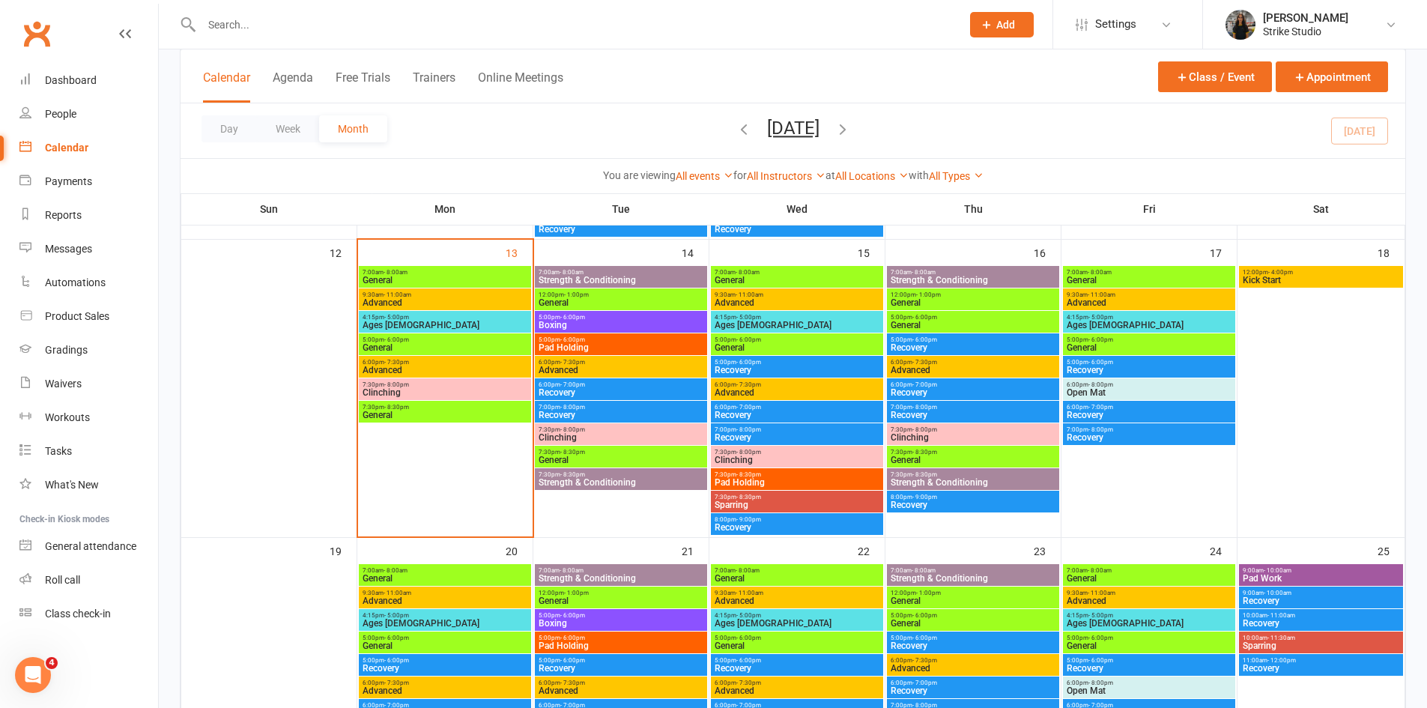
click at [596, 417] on span "Recovery" at bounding box center [621, 415] width 166 height 9
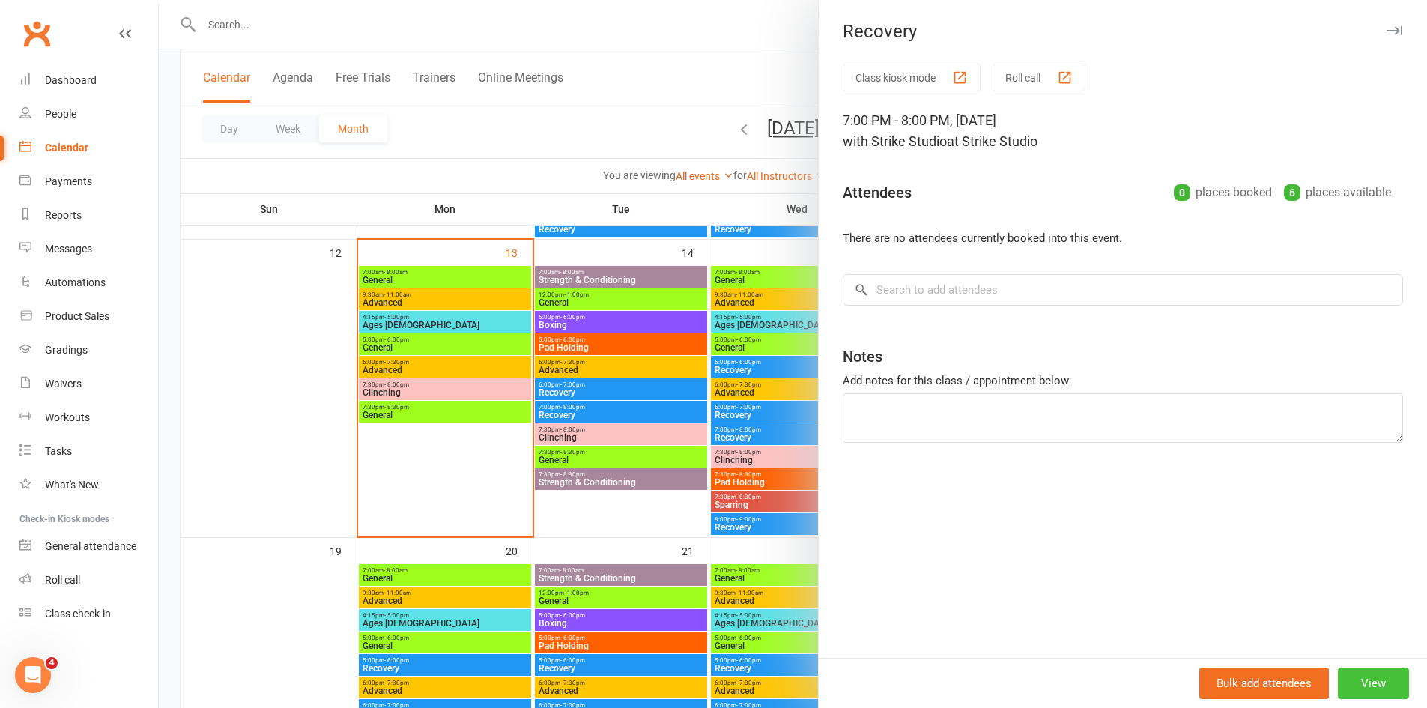
click at [1363, 676] on button "View" at bounding box center [1373, 683] width 71 height 31
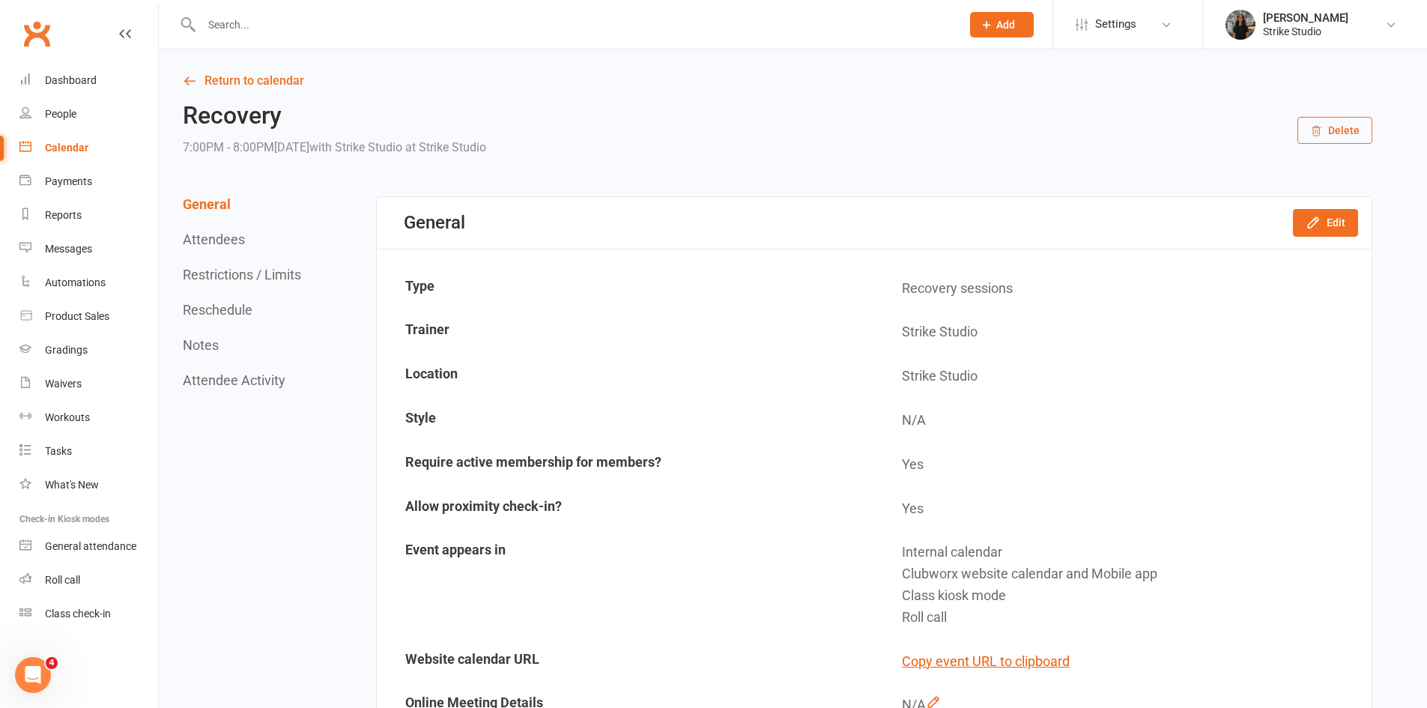
click at [1311, 136] on button "Delete" at bounding box center [1335, 130] width 75 height 27
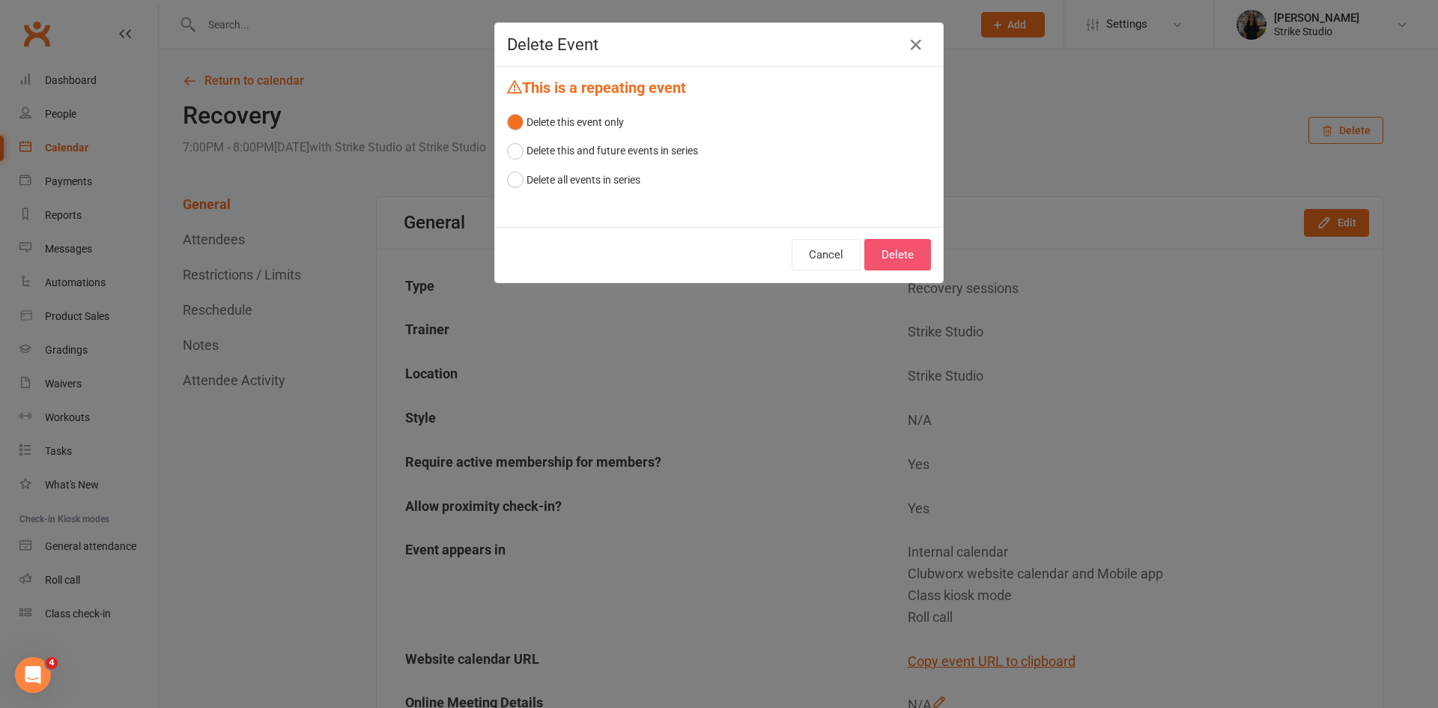
click at [894, 256] on button "Delete" at bounding box center [898, 254] width 67 height 31
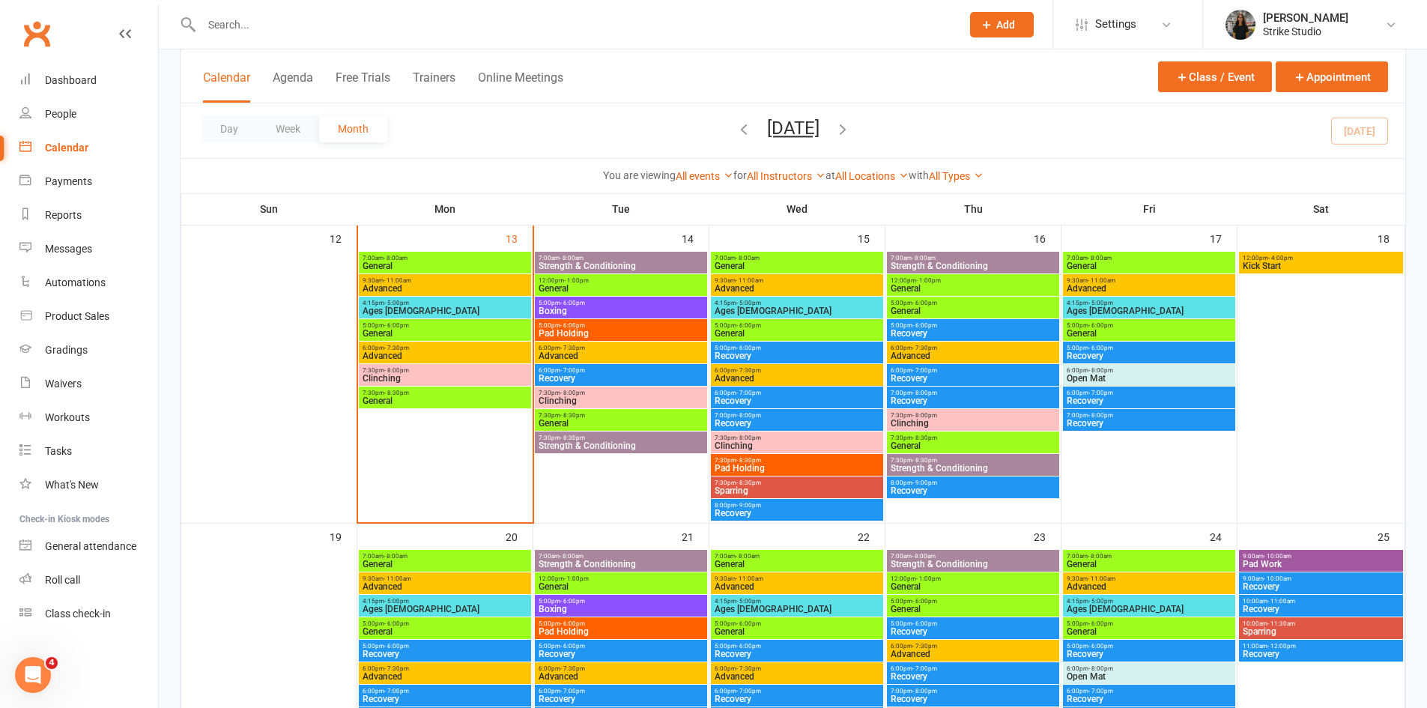
scroll to position [599, 0]
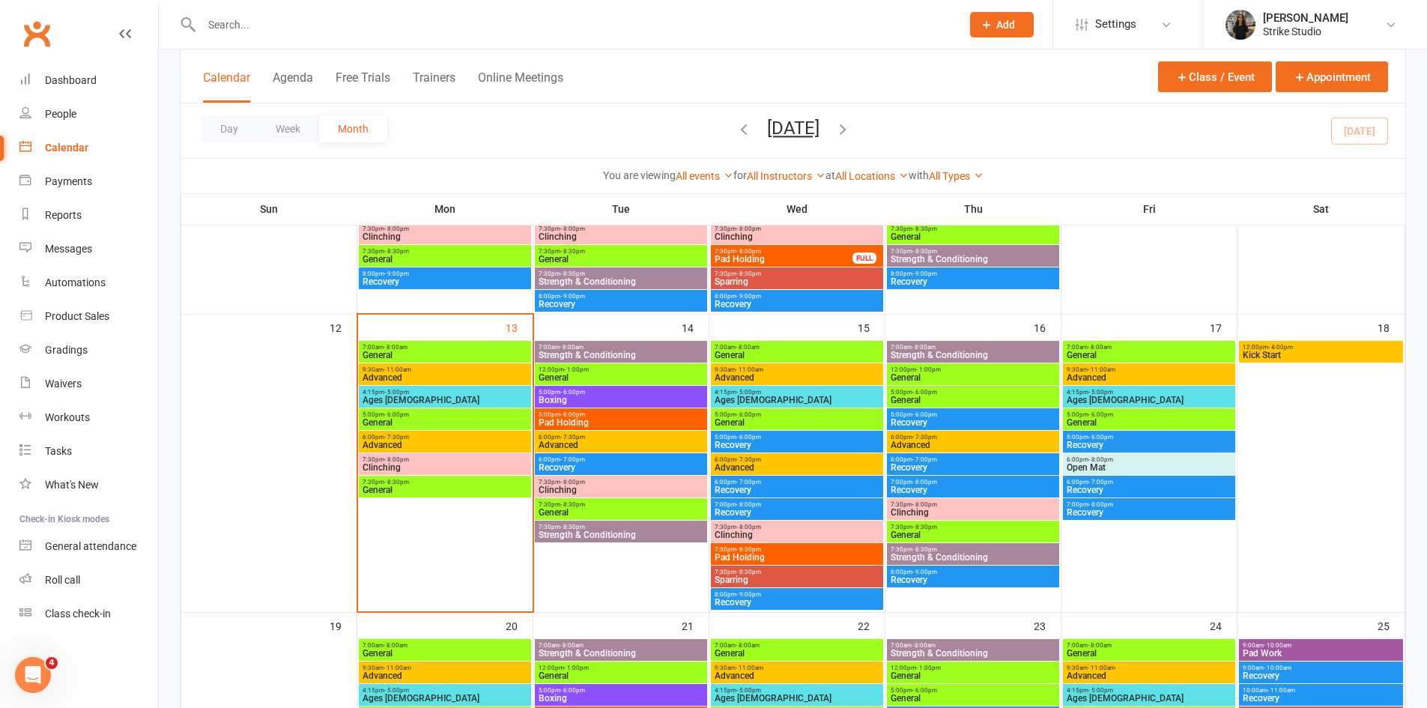
click at [585, 460] on span "6:00pm - 7:00pm" at bounding box center [621, 459] width 166 height 7
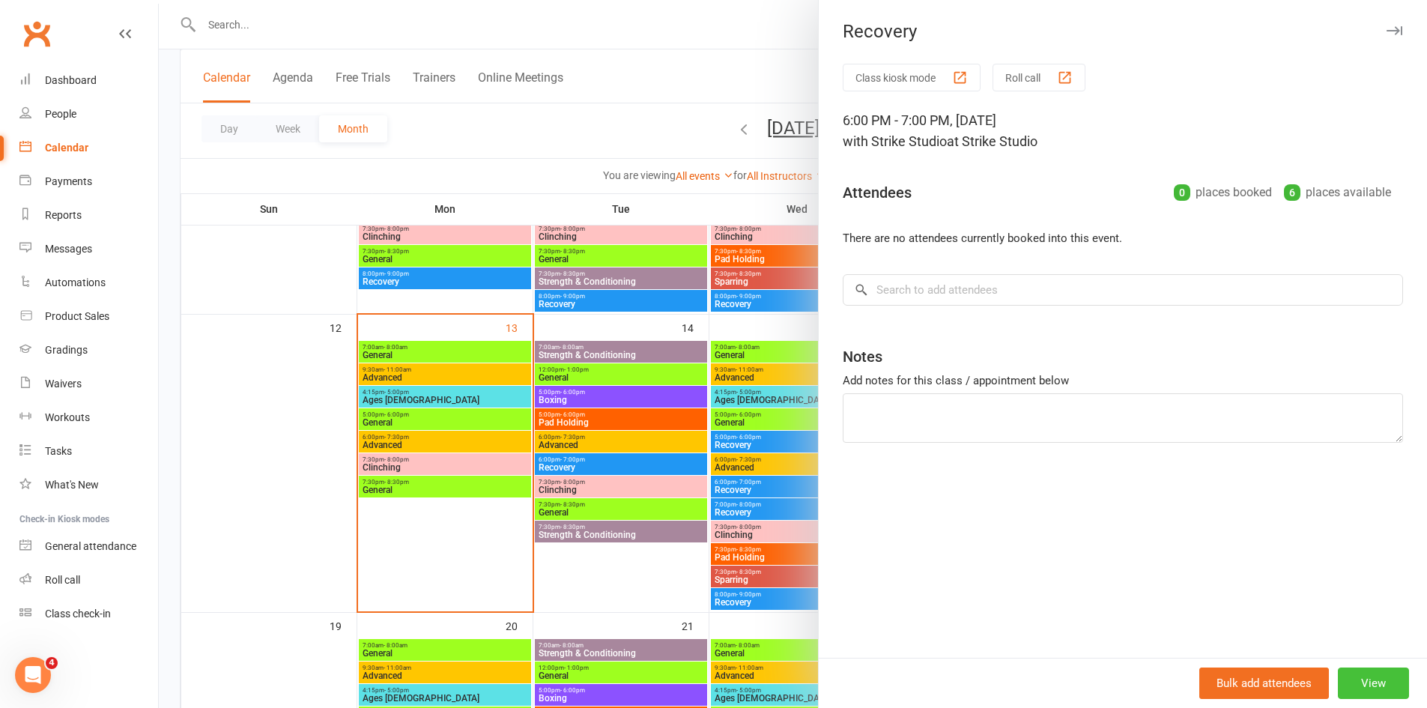
click at [1356, 691] on button "View" at bounding box center [1373, 683] width 71 height 31
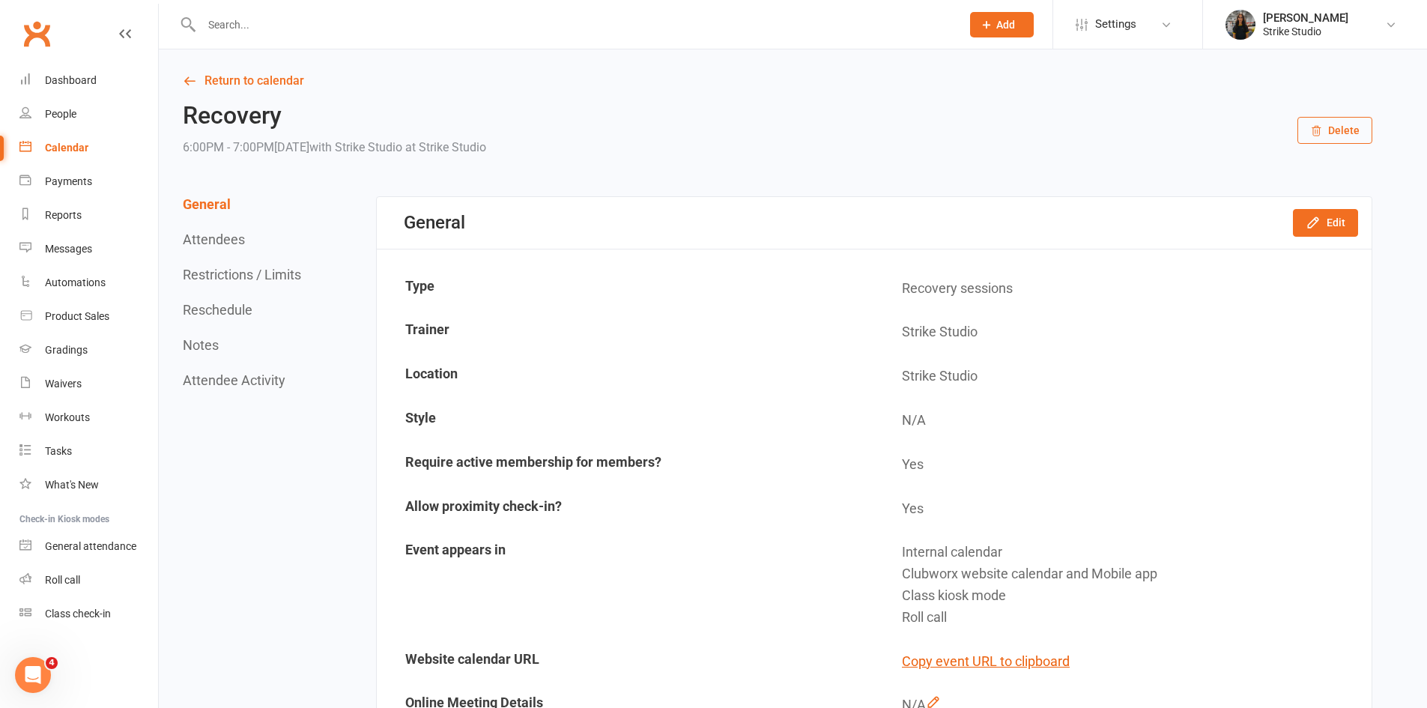
click at [1331, 130] on button "Delete" at bounding box center [1335, 130] width 75 height 27
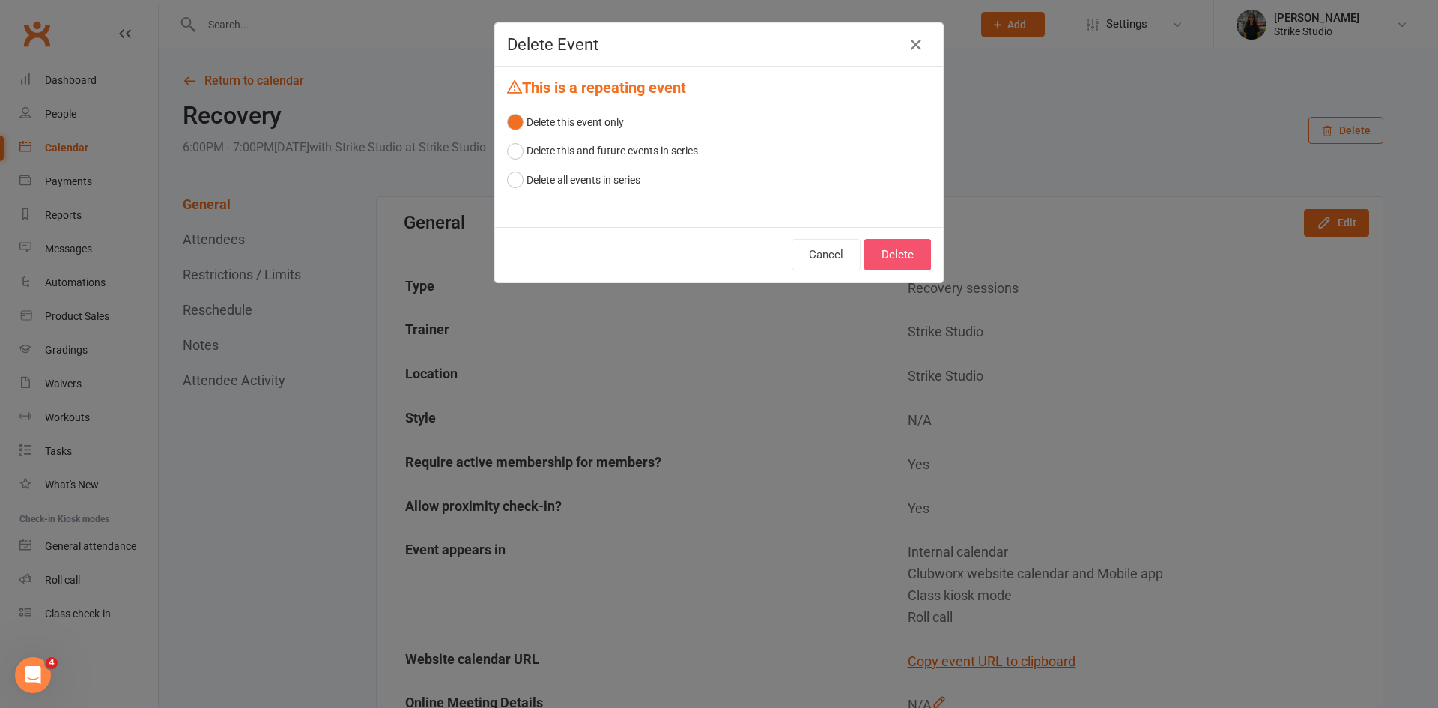
click at [898, 255] on button "Delete" at bounding box center [898, 254] width 67 height 31
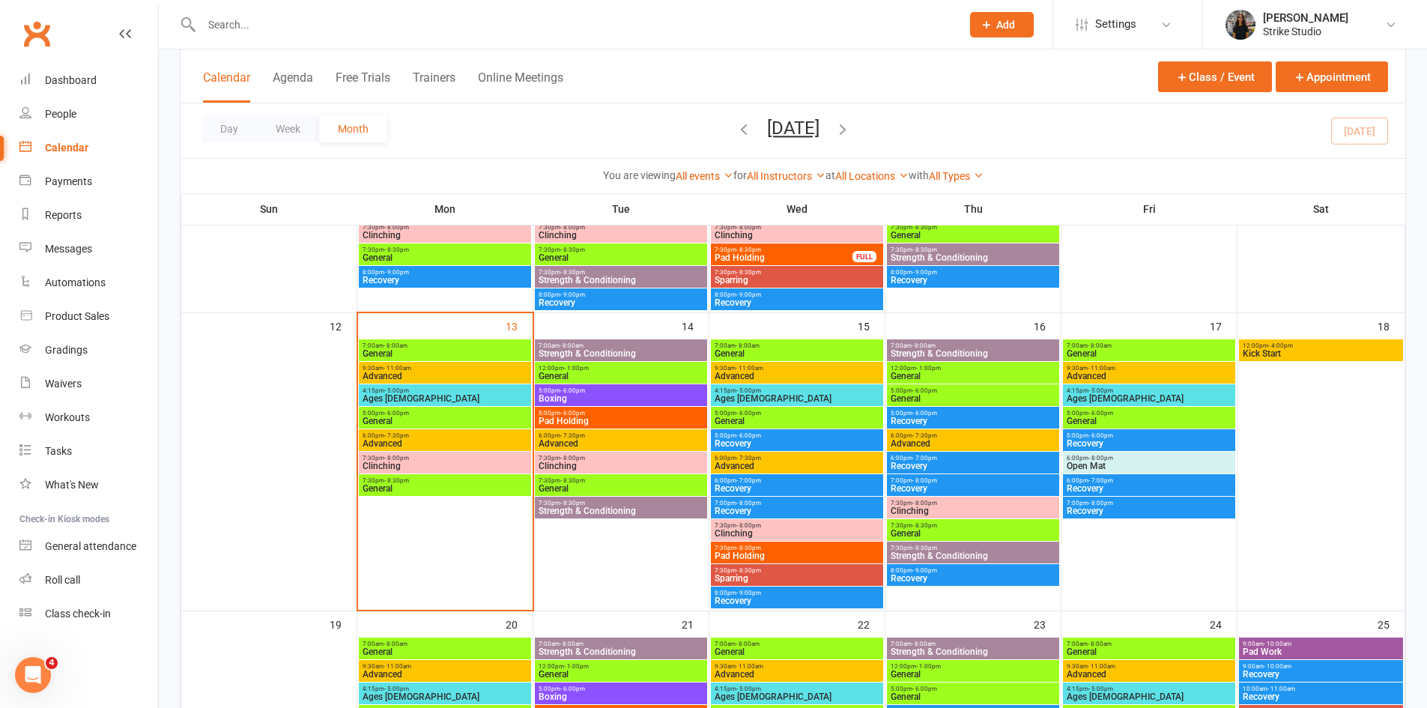
scroll to position [599, 0]
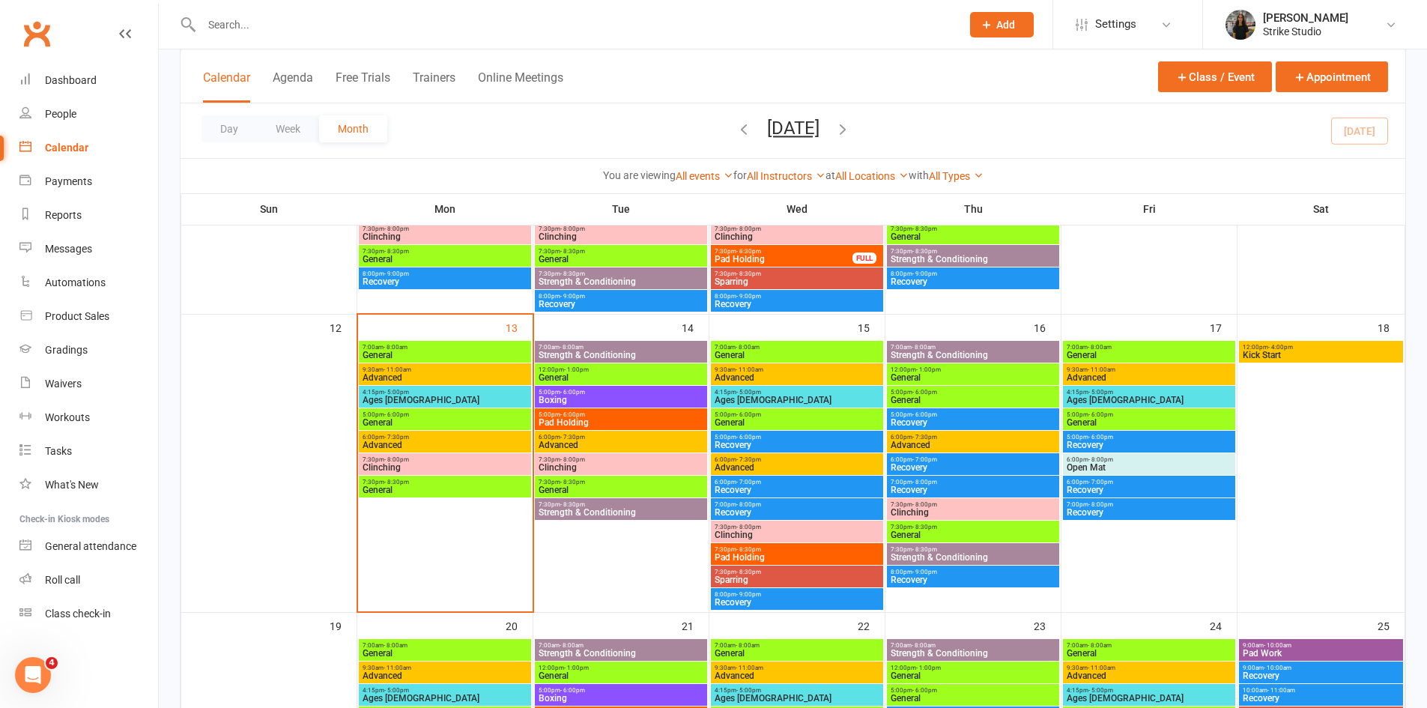
click at [429, 22] on input "text" at bounding box center [574, 24] width 754 height 21
paste input "[PERSON_NAME]"
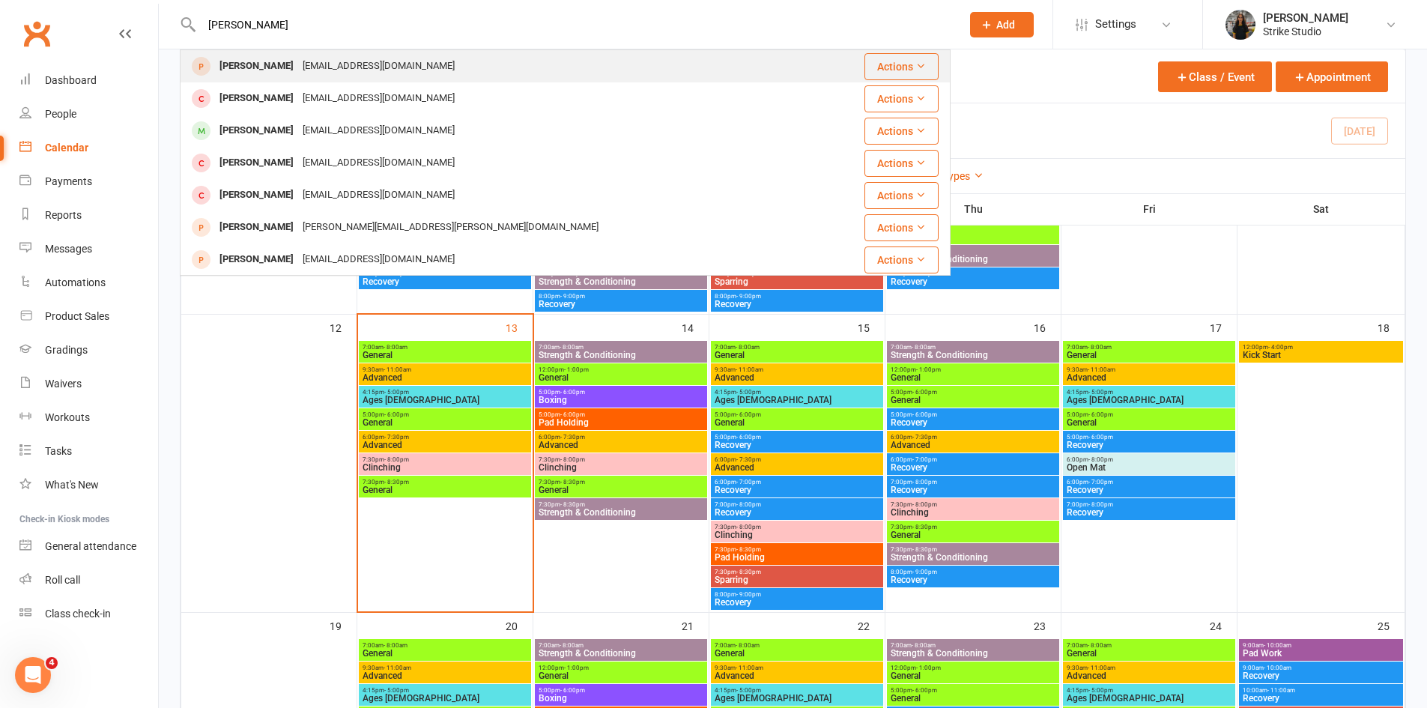
type input "[PERSON_NAME]"
click at [324, 67] on div "[EMAIL_ADDRESS][DOMAIN_NAME]" at bounding box center [378, 66] width 161 height 22
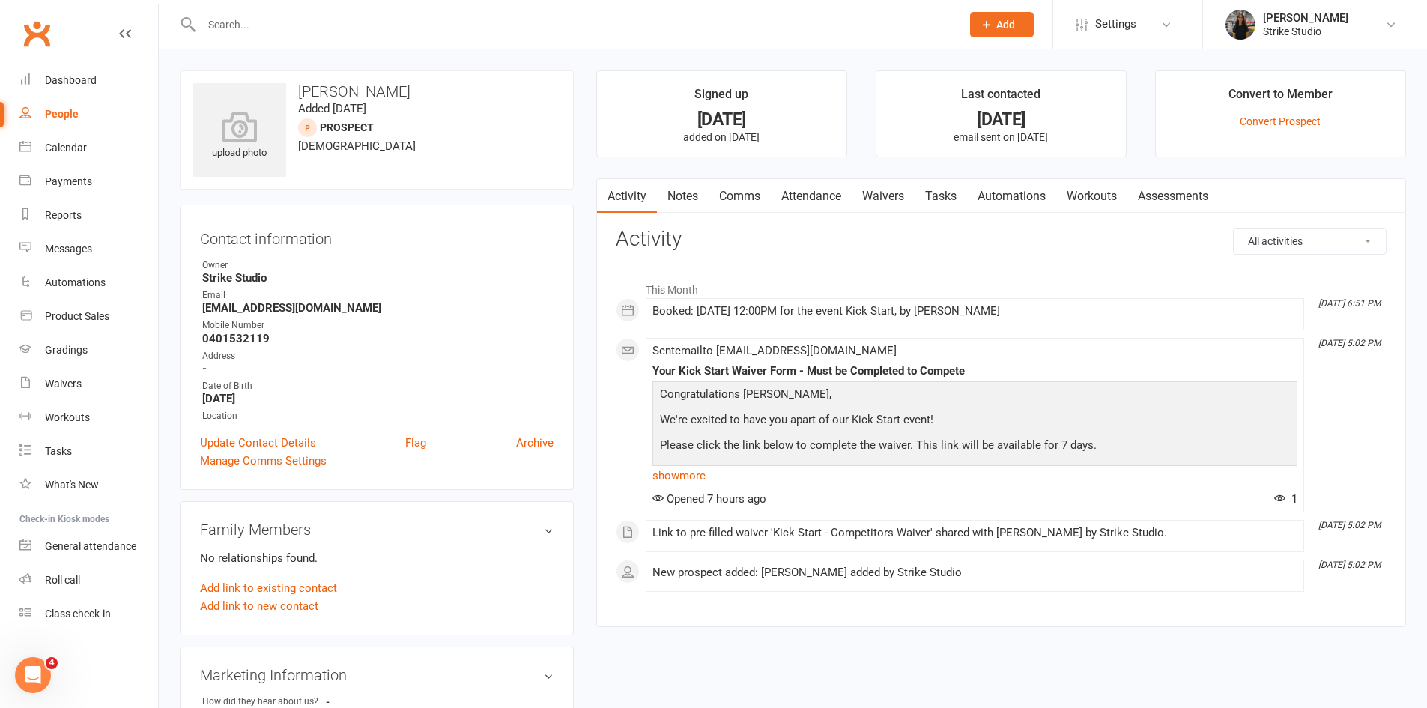
click at [681, 245] on h3 "Activity" at bounding box center [1001, 239] width 771 height 23
click at [671, 237] on h3 "Activity" at bounding box center [1001, 239] width 771 height 23
click at [690, 237] on h3 "Activity" at bounding box center [1001, 239] width 771 height 23
click at [327, 234] on h3 "Contact information" at bounding box center [377, 236] width 354 height 22
click at [413, 245] on h3 "Contact information" at bounding box center [377, 236] width 354 height 22
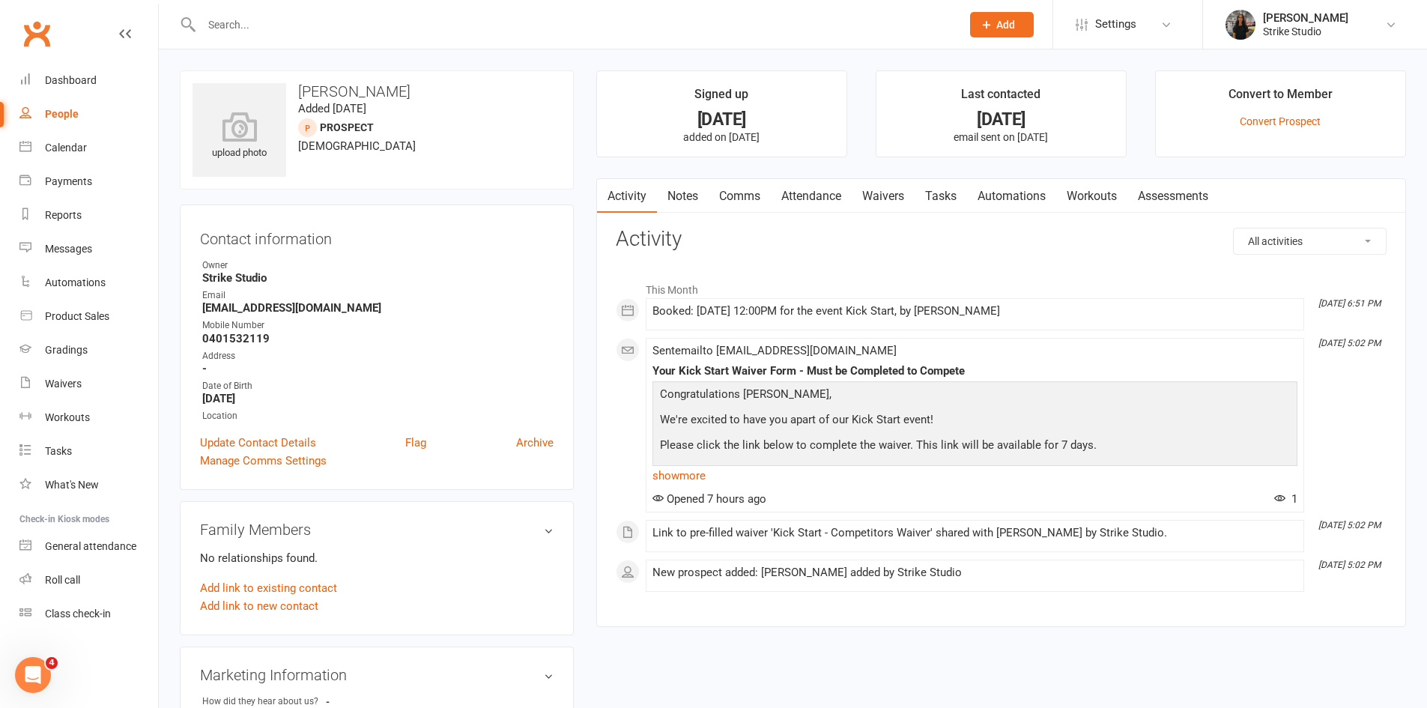
click at [835, 199] on link "Attendance" at bounding box center [811, 196] width 81 height 34
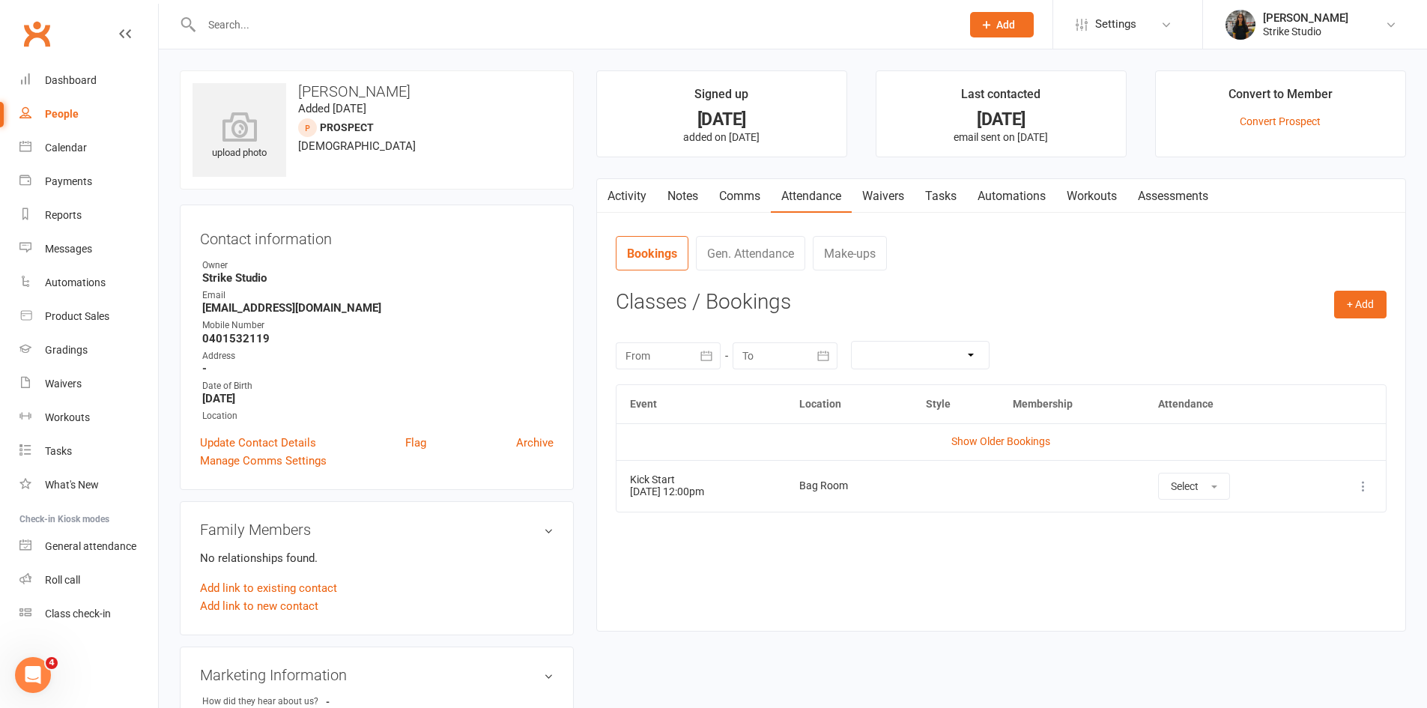
click at [470, 19] on input "text" at bounding box center [574, 24] width 754 height 21
paste input "Angus dow"
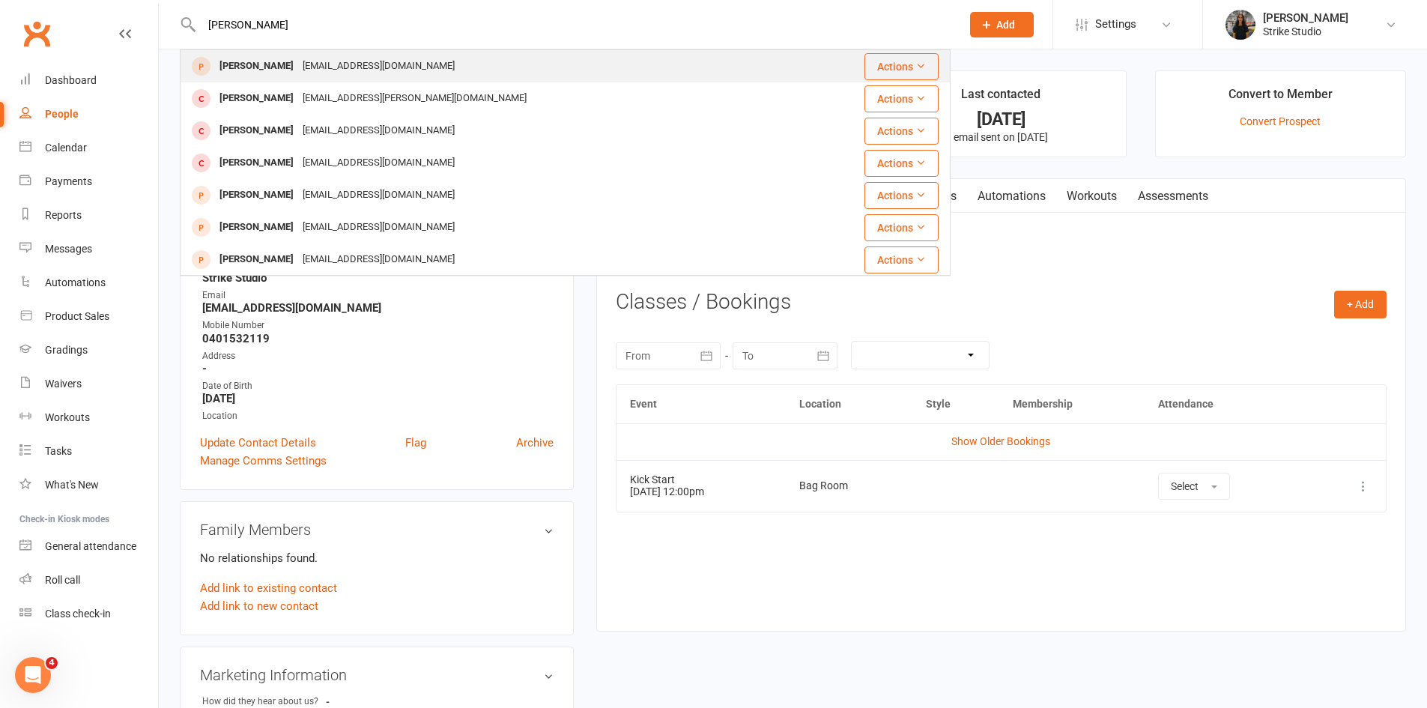
type input "Angus dow"
click at [436, 64] on div "Angus Dow Quinny1971@outlook.com" at bounding box center [509, 66] width 656 height 31
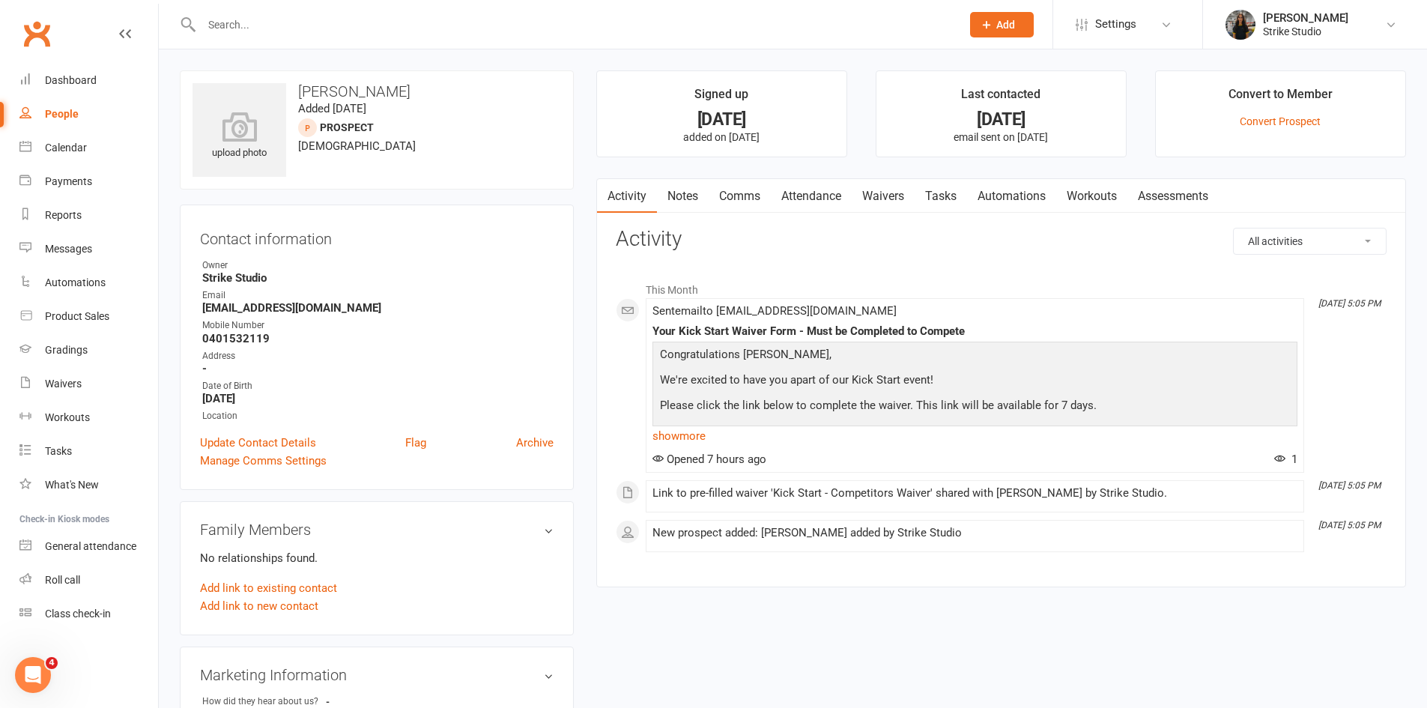
click at [809, 199] on link "Attendance" at bounding box center [811, 196] width 81 height 34
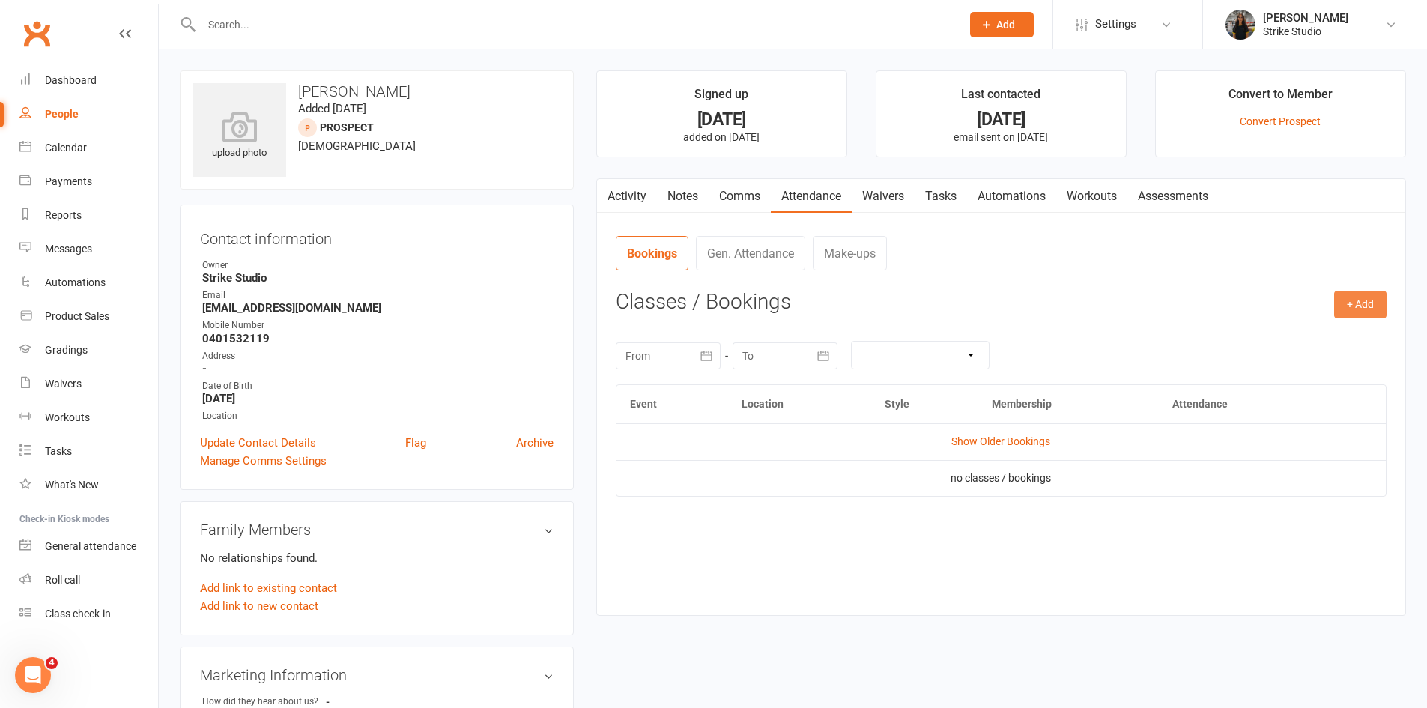
click at [1367, 306] on button "+ Add" at bounding box center [1360, 304] width 52 height 27
click at [1306, 340] on link "Book Event" at bounding box center [1312, 339] width 148 height 30
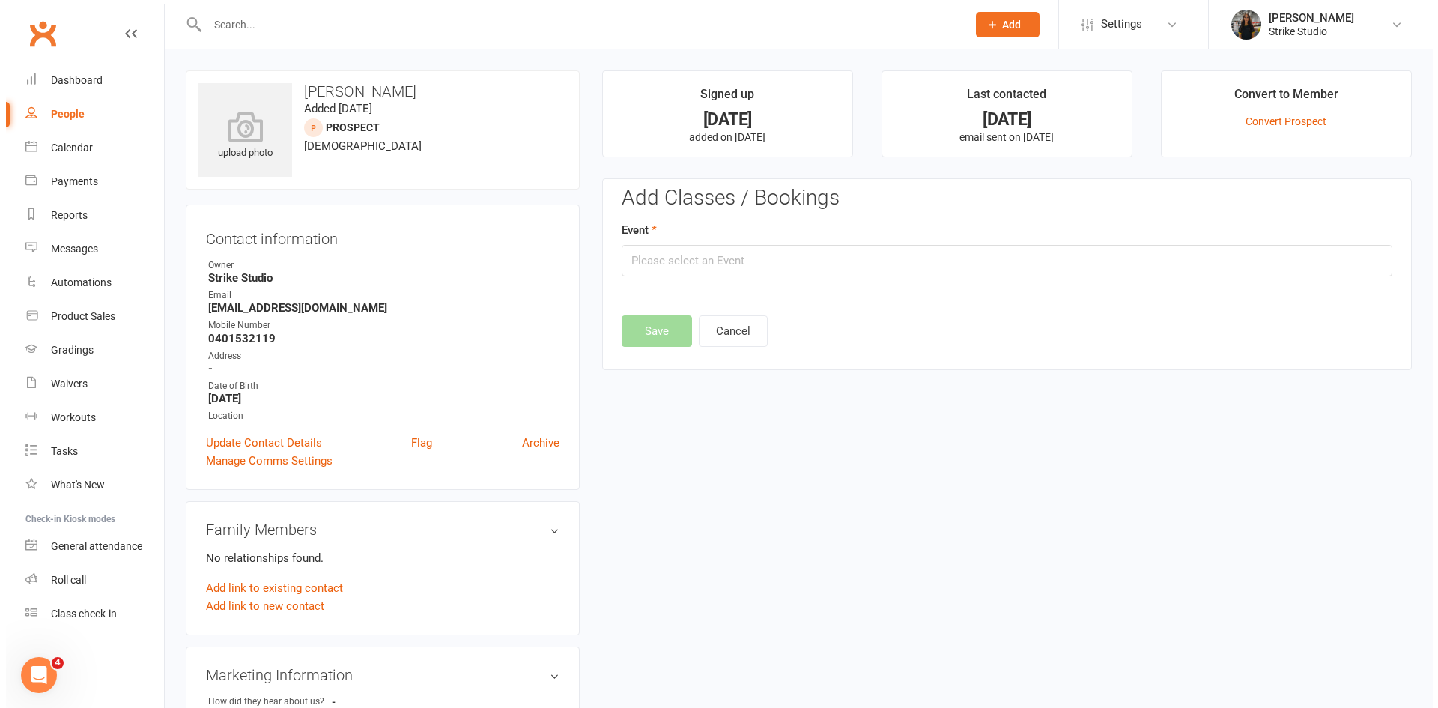
scroll to position [103, 0]
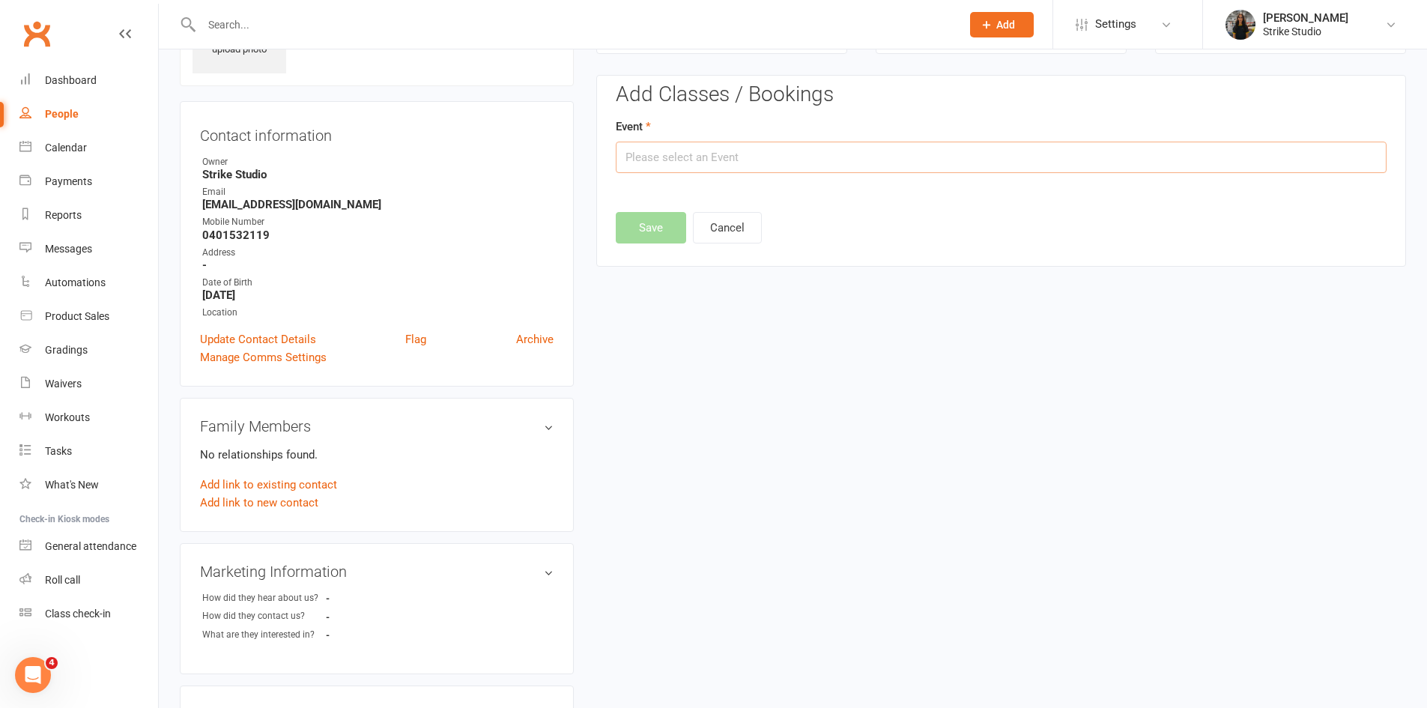
click at [806, 142] on input "text" at bounding box center [1001, 157] width 771 height 31
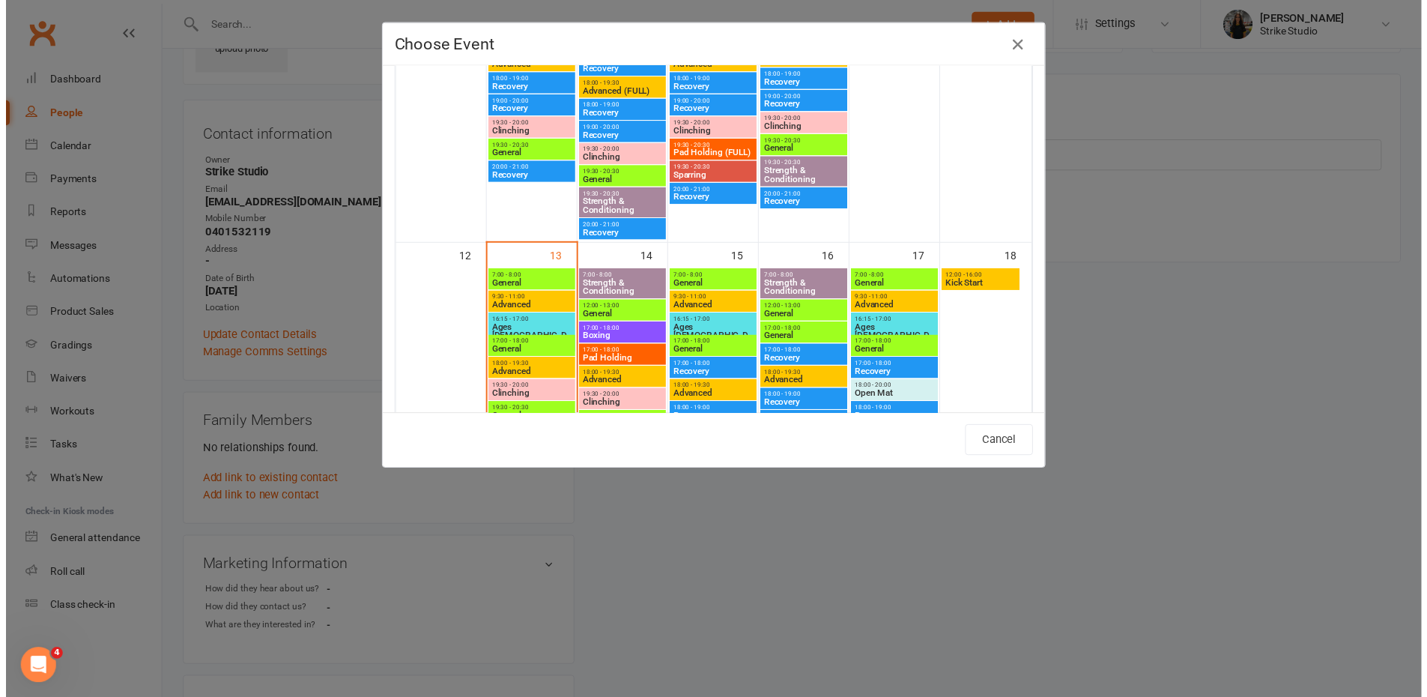
scroll to position [749, 0]
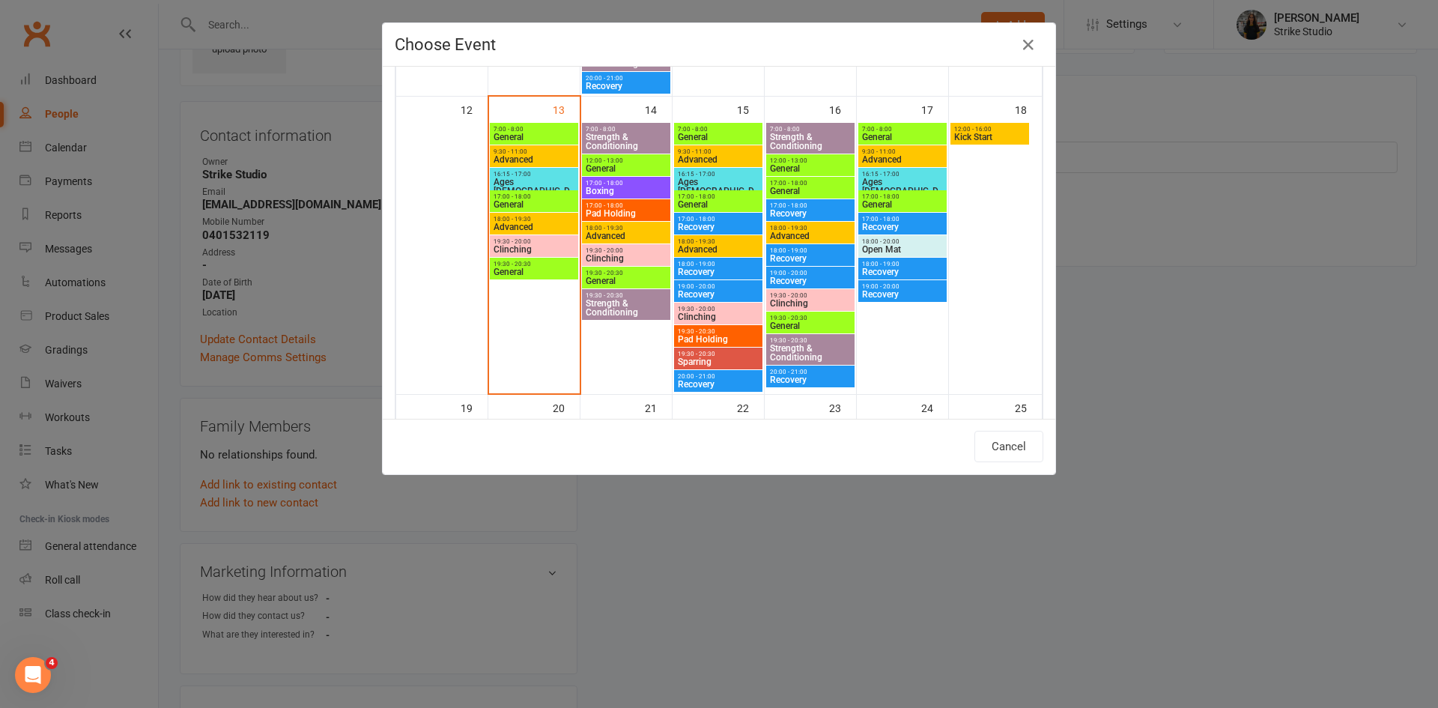
click at [1000, 139] on span "Kick Start" at bounding box center [990, 137] width 73 height 9
type input "Kick Start - Oct 18, 2025 12:00:00 PM"
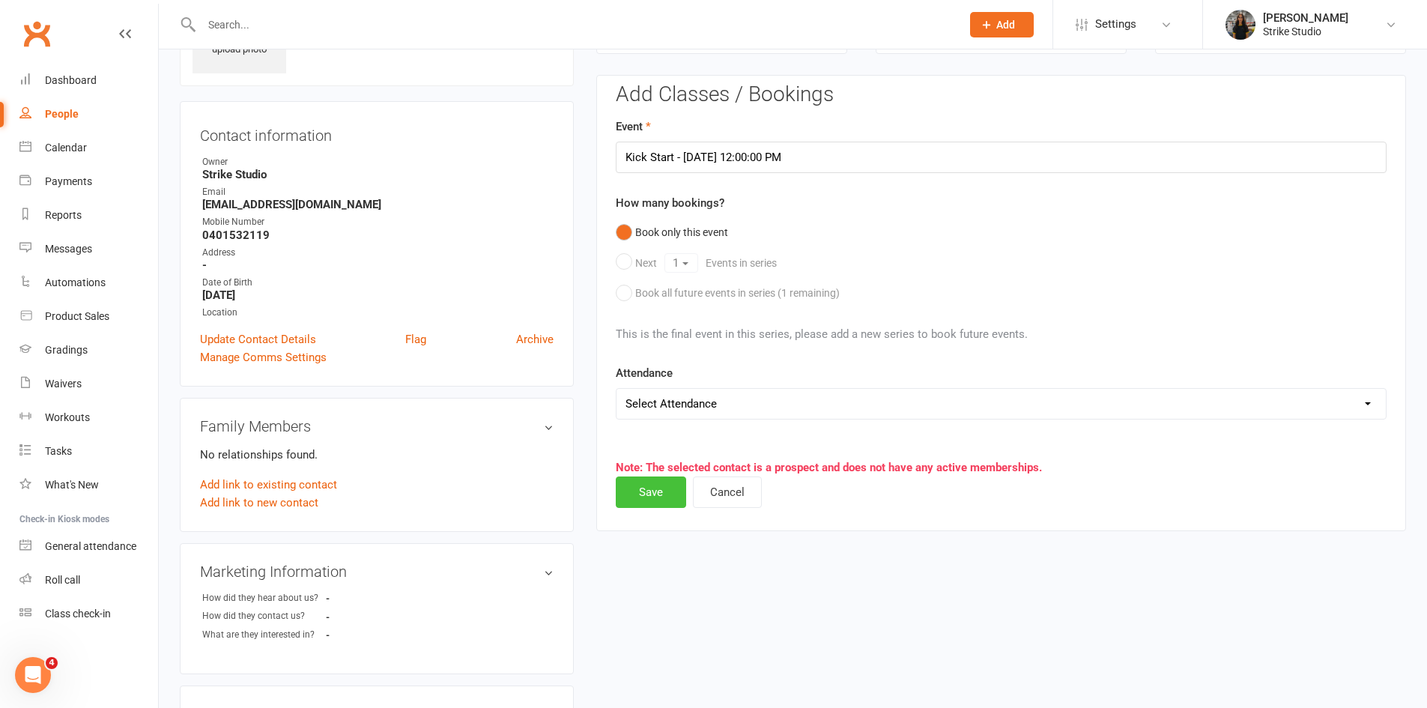
click at [642, 493] on button "Save" at bounding box center [651, 491] width 70 height 31
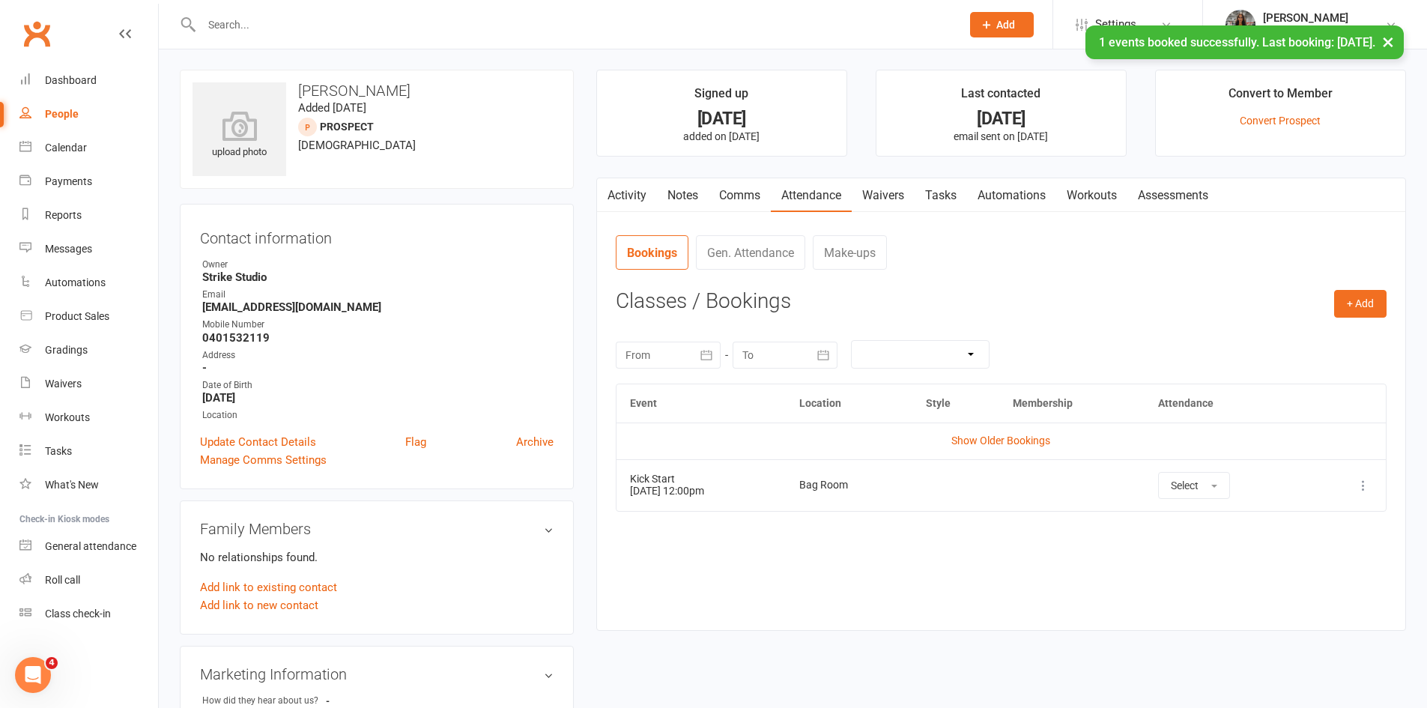
scroll to position [0, 0]
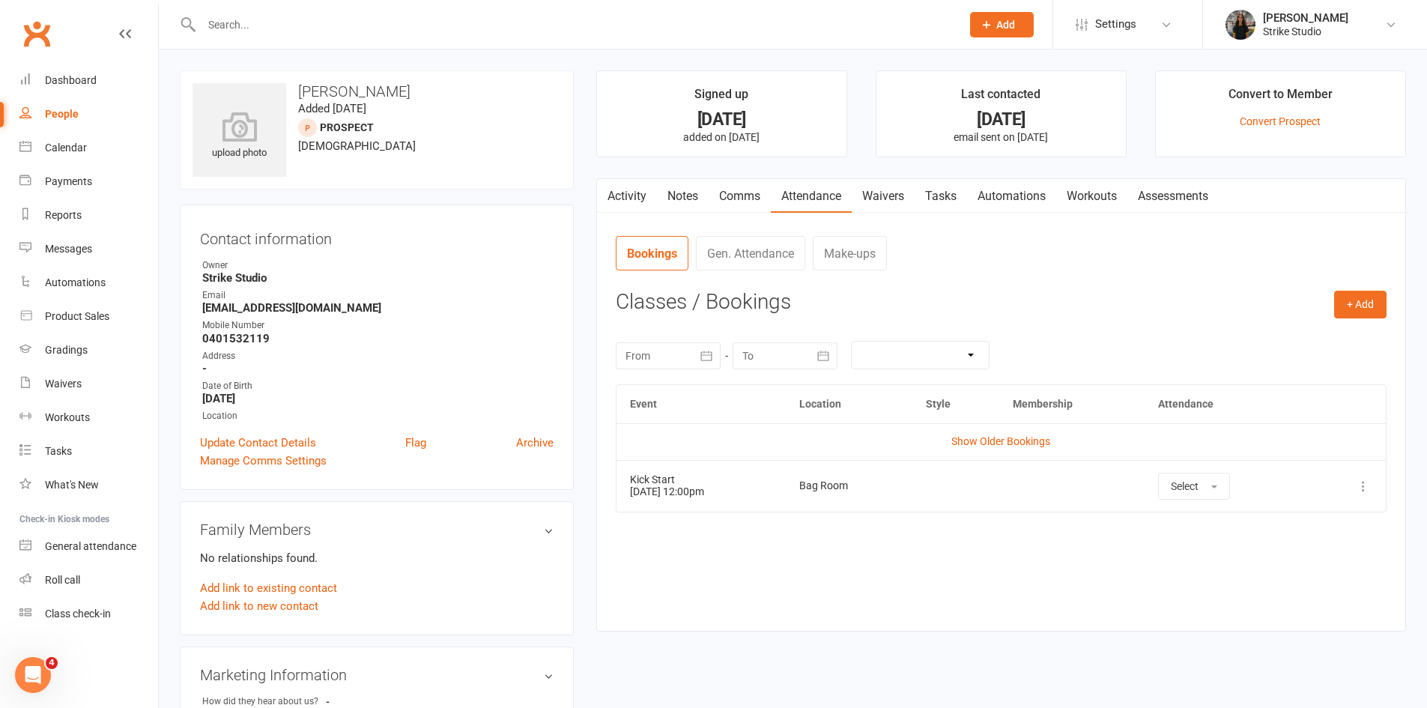
click at [425, 22] on input "text" at bounding box center [574, 24] width 754 height 21
paste input "Sean tilder"
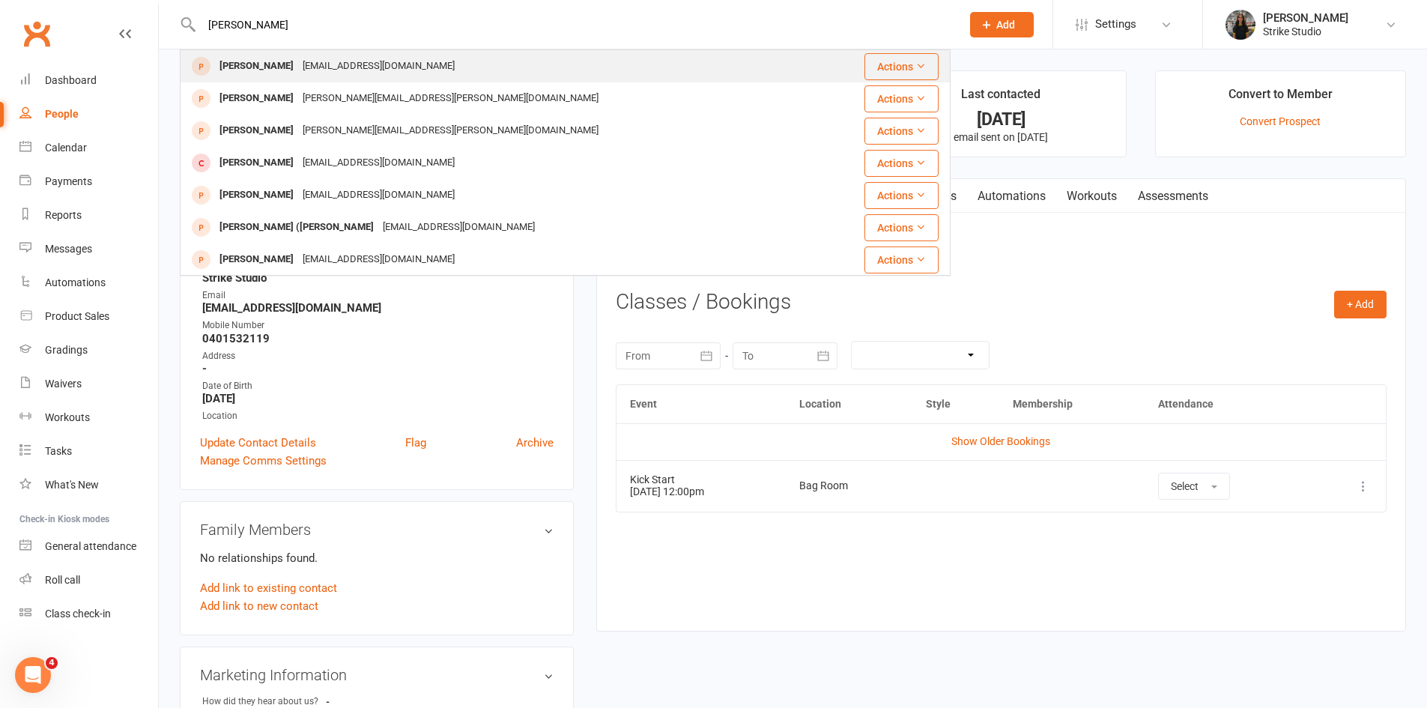
type input "Sean tilder"
click at [239, 70] on div "[PERSON_NAME]" at bounding box center [256, 66] width 83 height 22
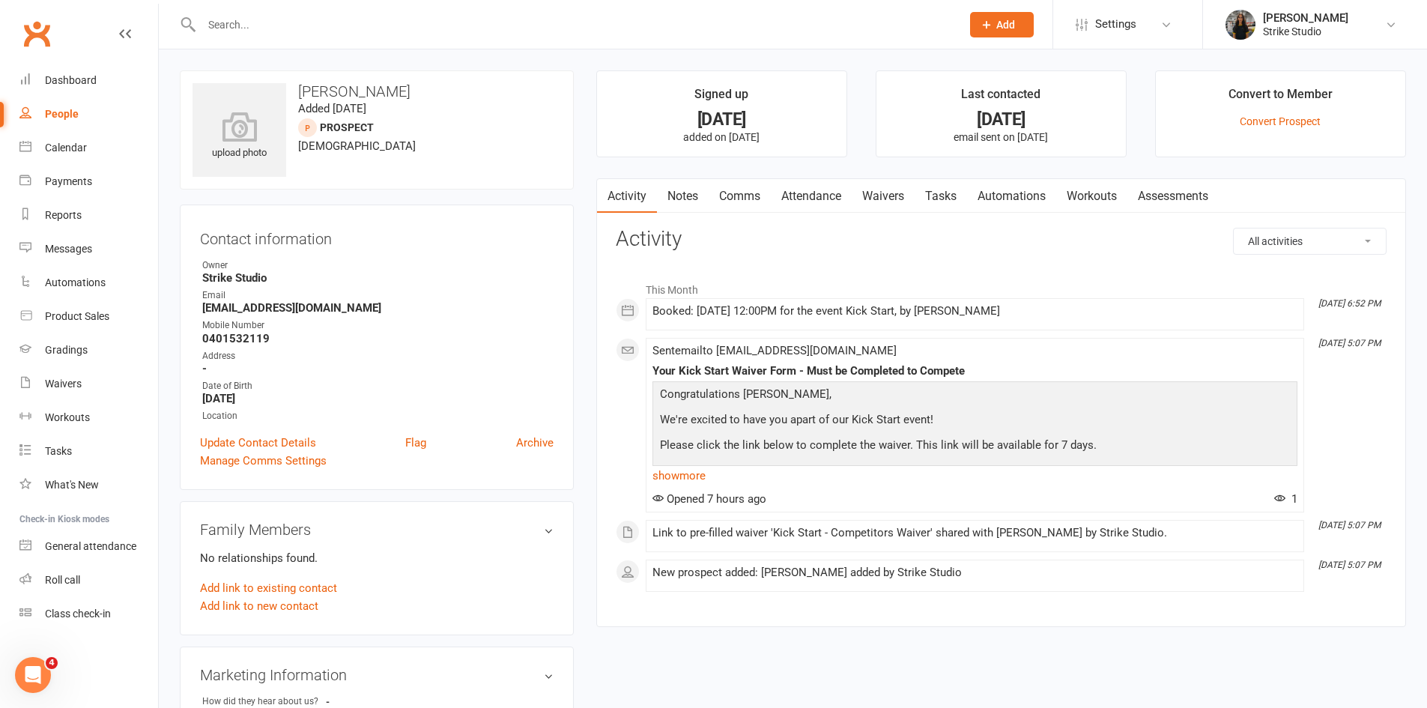
click at [829, 197] on link "Attendance" at bounding box center [811, 196] width 81 height 34
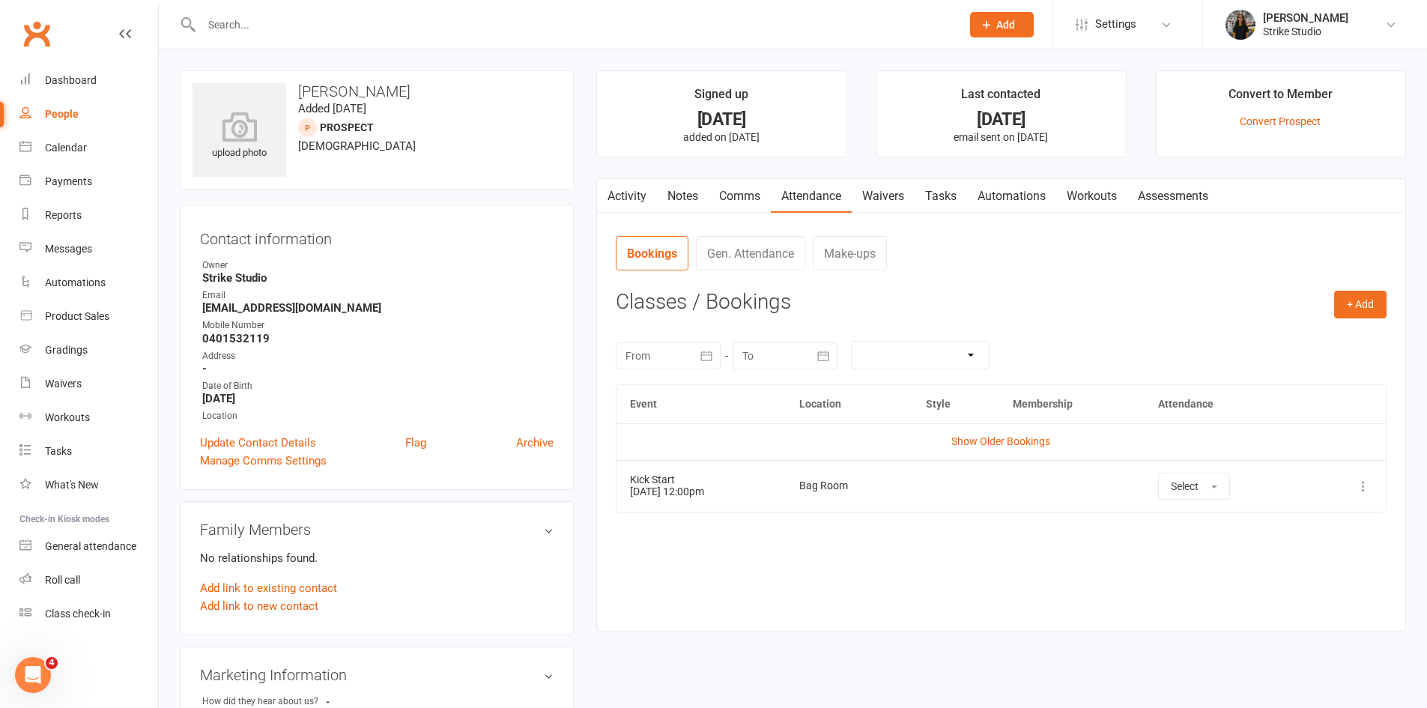
click at [478, 25] on input "text" at bounding box center [574, 24] width 754 height 21
paste input "Zara Mclachlan"
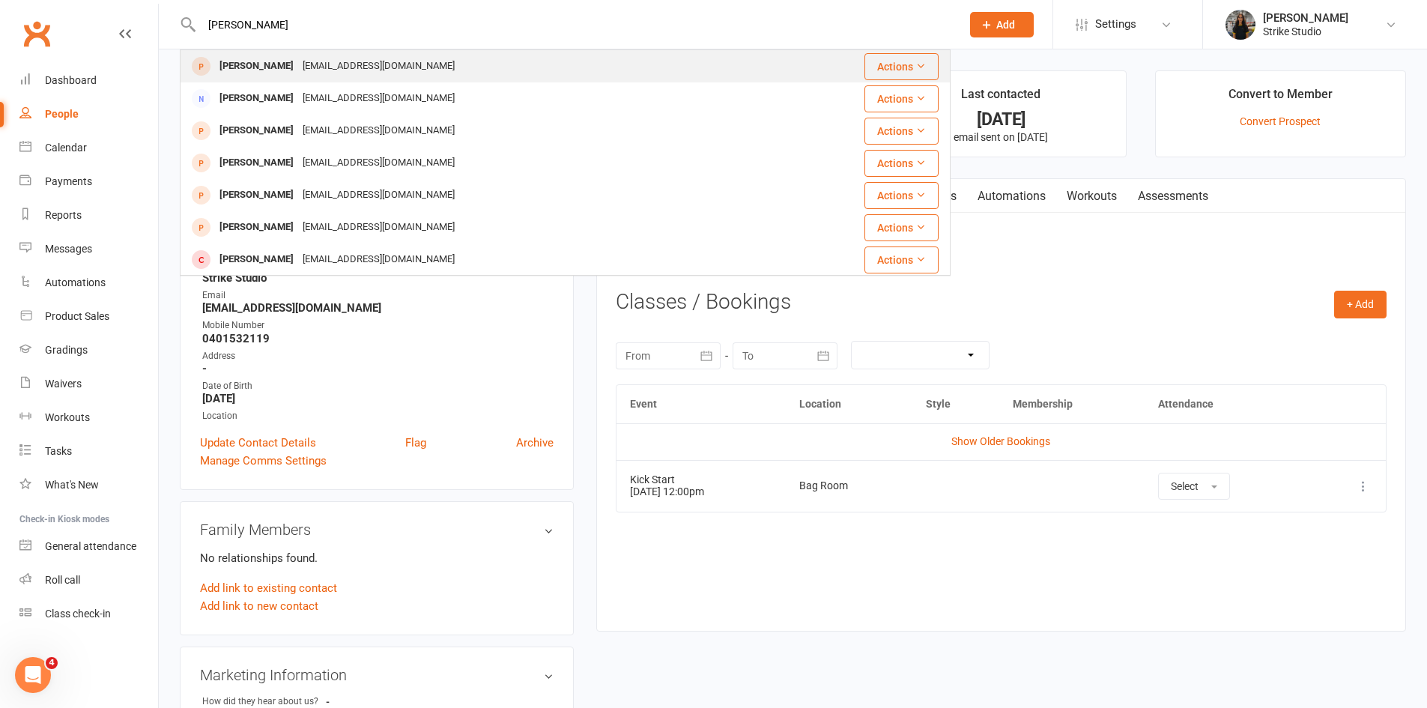
type input "Zara Mclachlan"
click at [306, 69] on div "russellgemma503@gmail.com" at bounding box center [378, 66] width 161 height 22
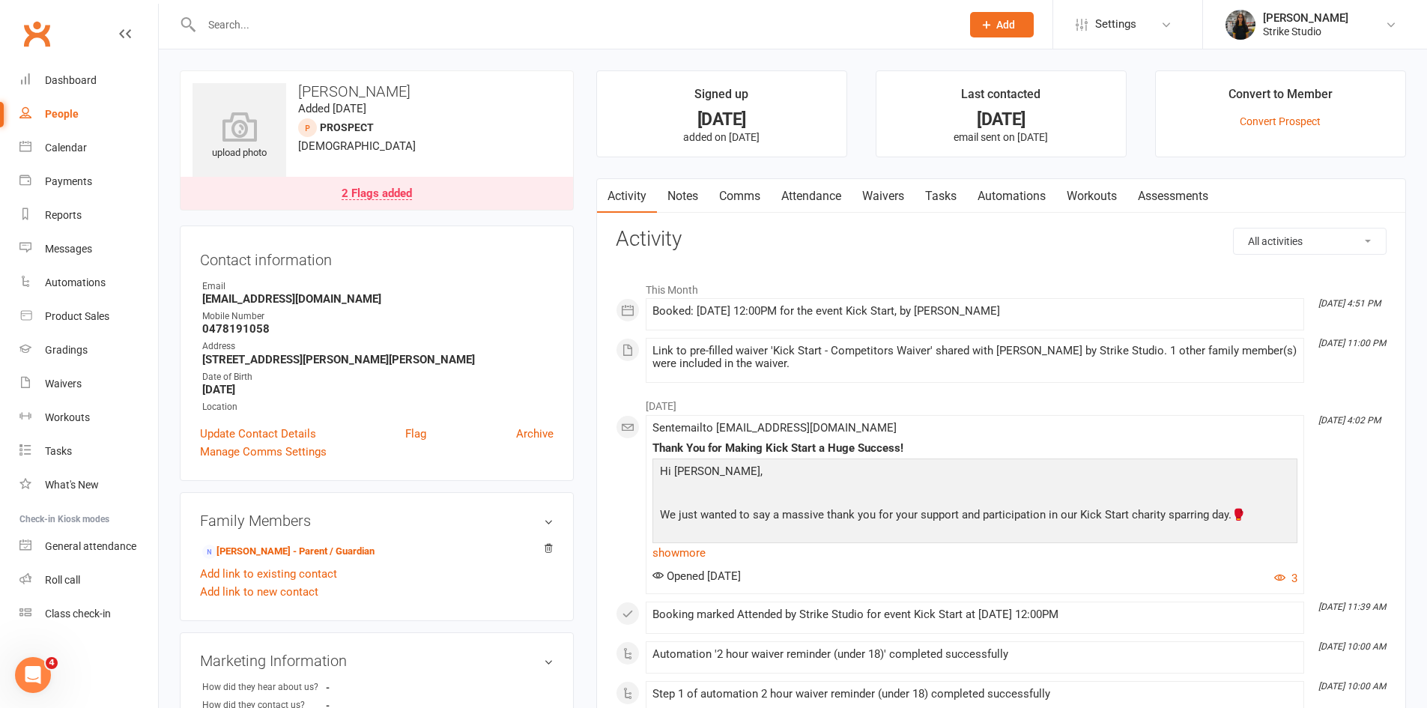
click at [797, 197] on link "Attendance" at bounding box center [811, 196] width 81 height 34
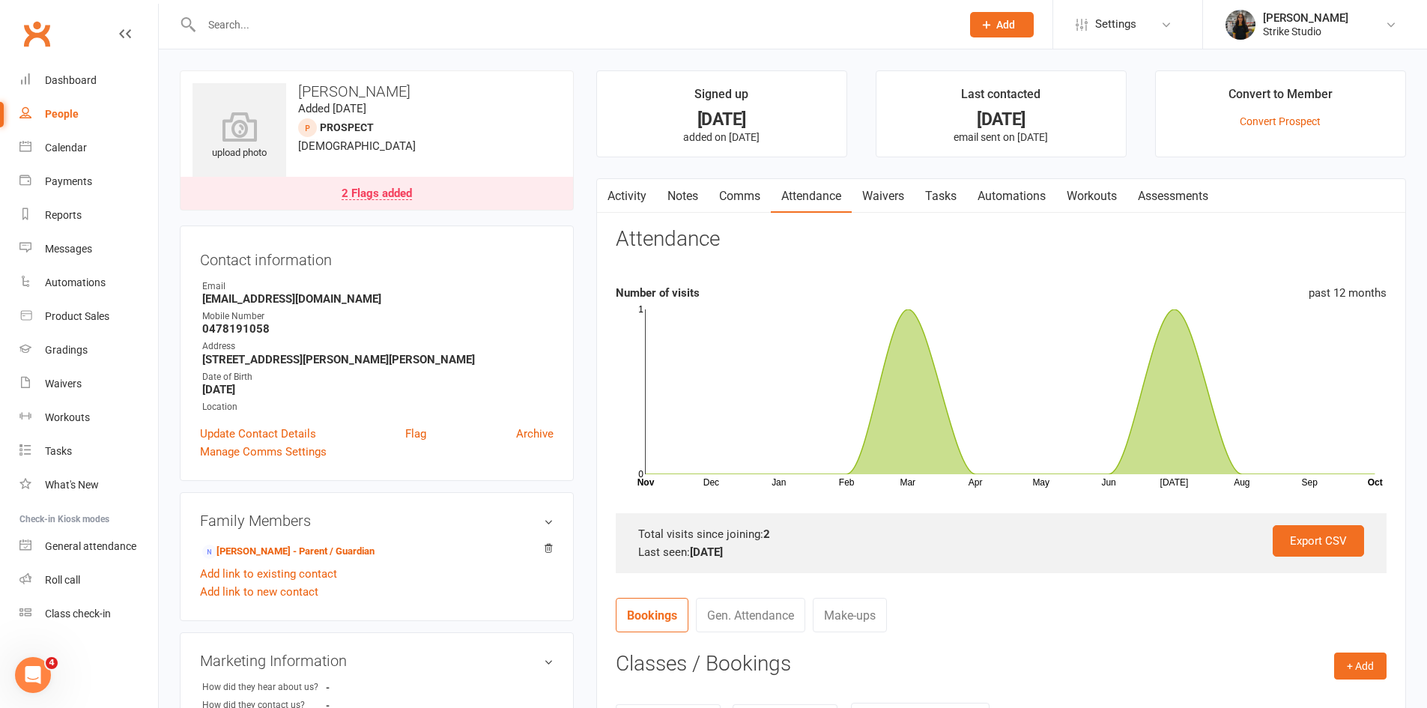
click at [868, 196] on link "Waivers" at bounding box center [883, 196] width 63 height 34
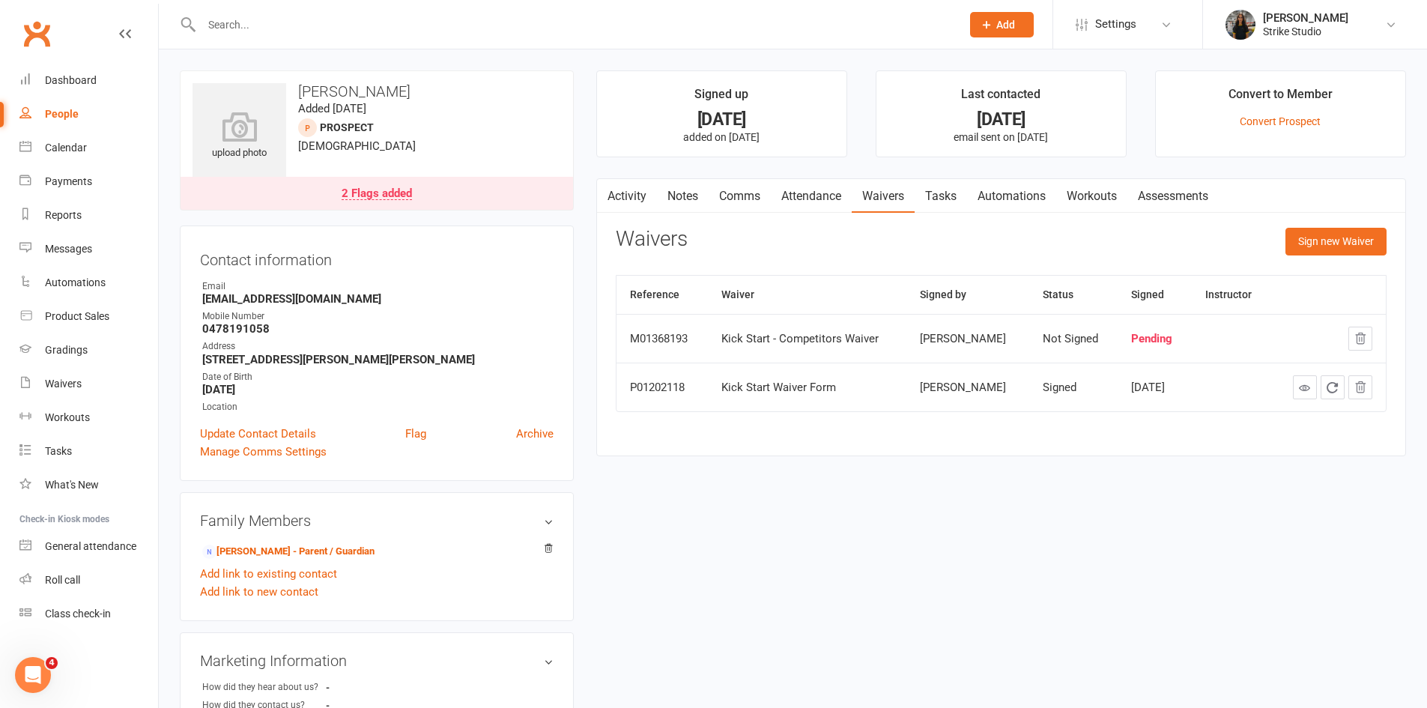
drag, startPoint x: 411, startPoint y: 17, endPoint x: 419, endPoint y: 16, distance: 8.3
click at [411, 17] on input "text" at bounding box center [574, 24] width 754 height 21
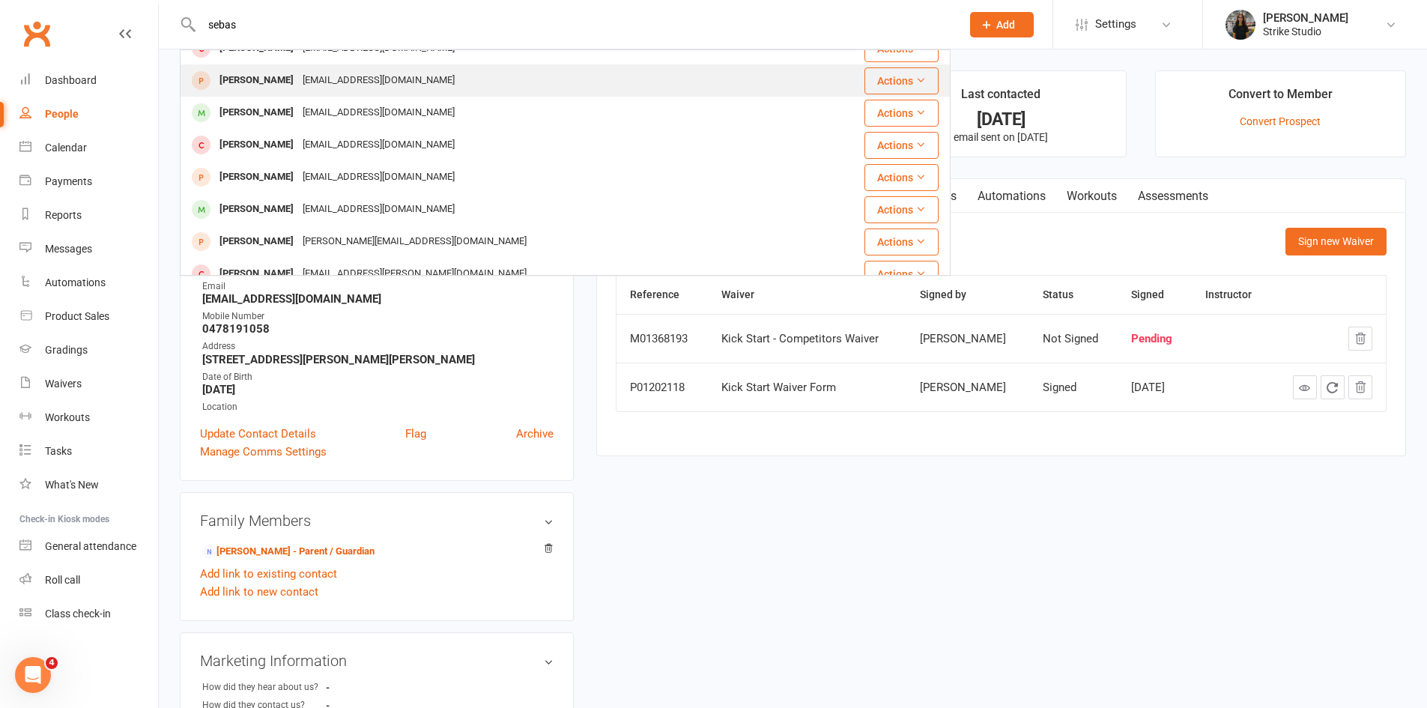
scroll to position [225, 0]
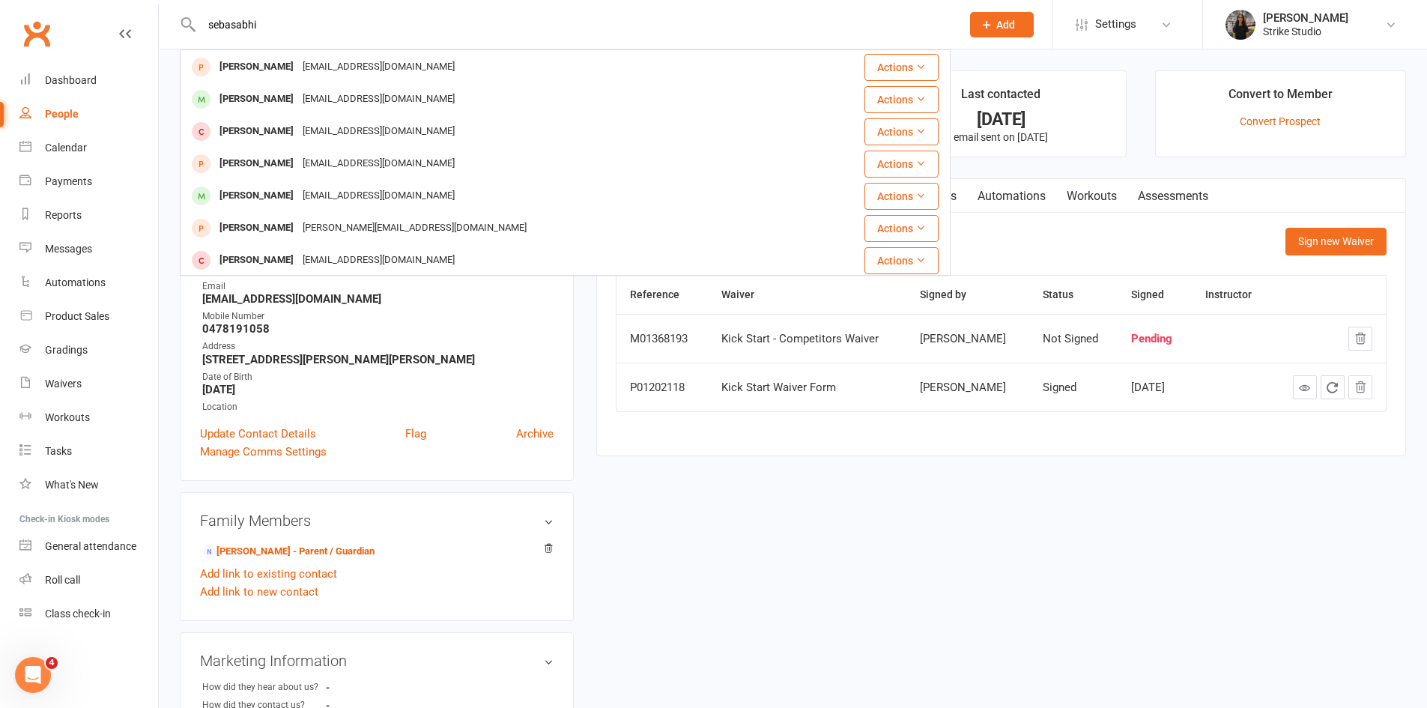
drag, startPoint x: 304, startPoint y: 31, endPoint x: 139, endPoint y: 2, distance: 168.1
click at [139, 2] on react-component "sebasabhi Praveen Sebastian praveen.sebastians@gmail.com Actions sebastian flan…" at bounding box center [475, 24] width 951 height 49
type input "abhiu"
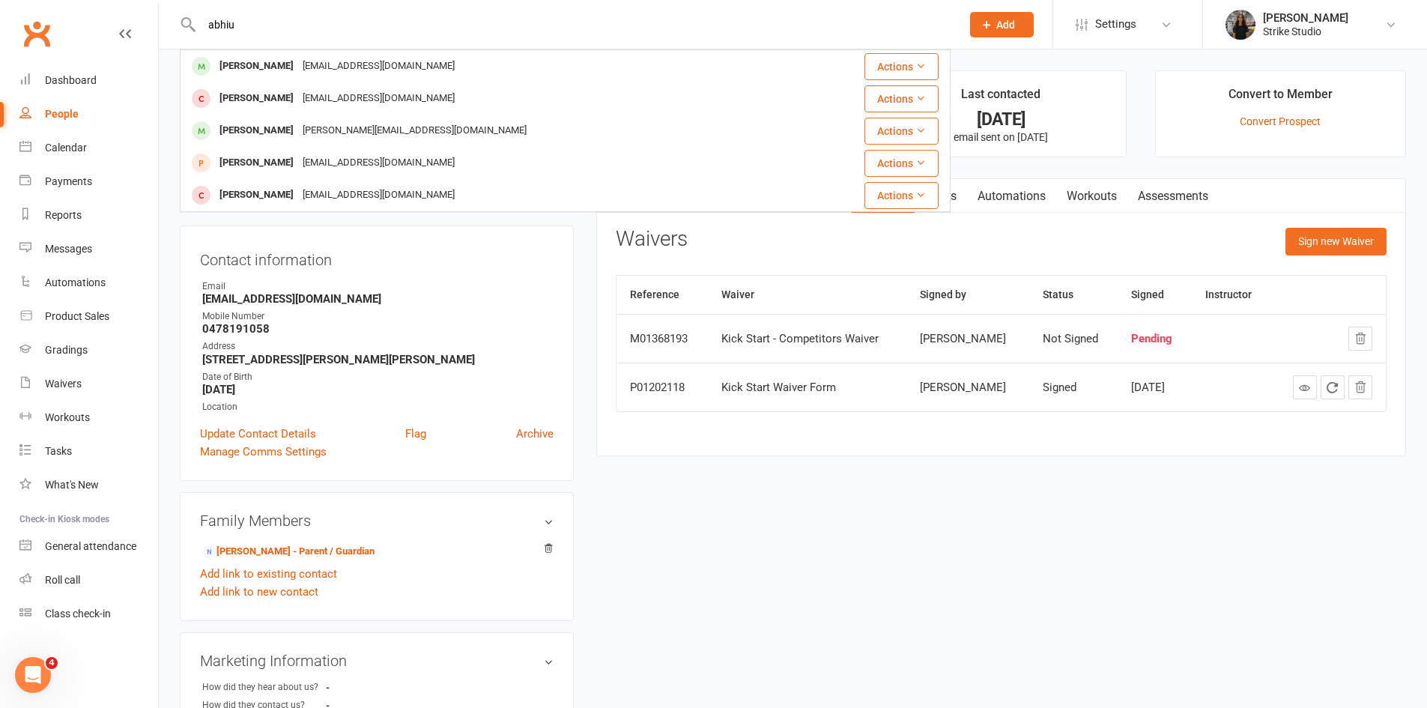
drag, startPoint x: 342, startPoint y: 26, endPoint x: 124, endPoint y: 7, distance: 218.9
click at [134, 4] on header "abhiu Abhi Peiris Abhishekkpeiris@gmail.com Actions Abhi Sanun Neerusaini2@gmai…" at bounding box center [713, 4] width 1427 height 0
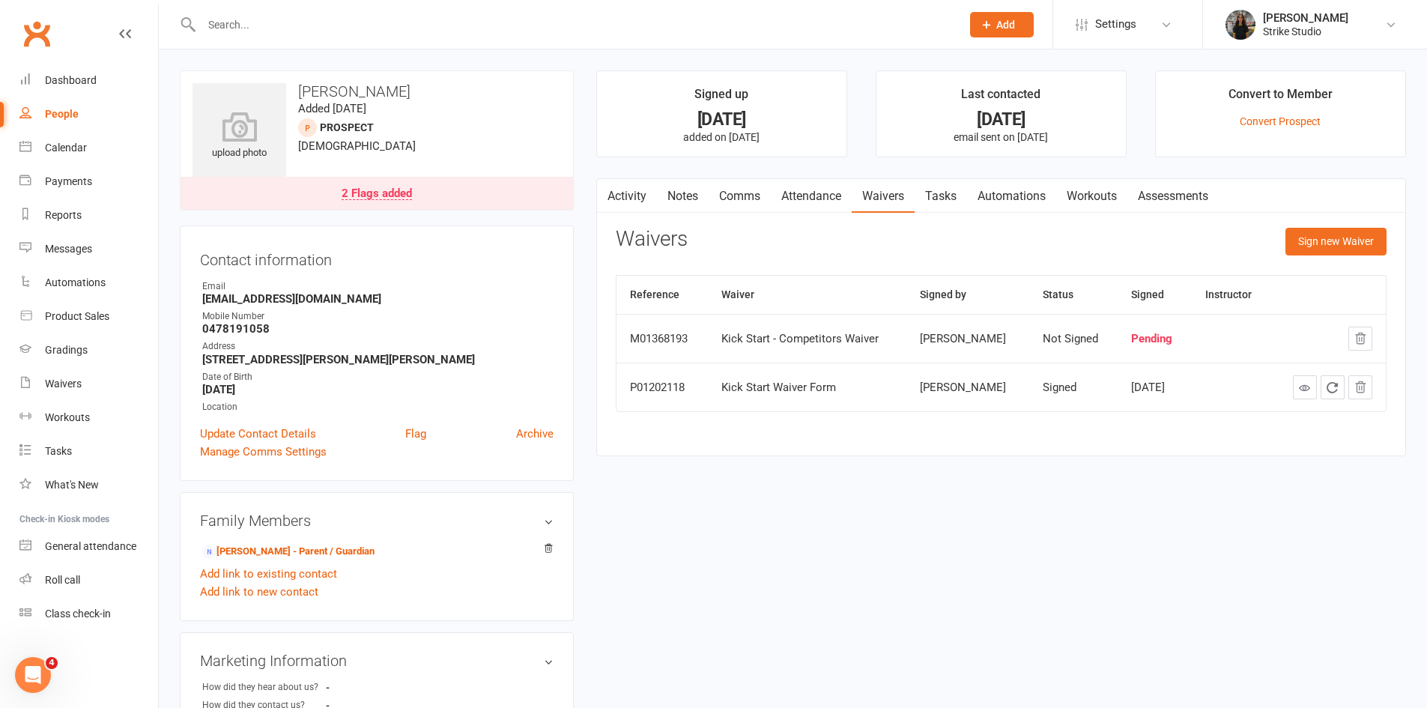
drag, startPoint x: 674, startPoint y: 118, endPoint x: 771, endPoint y: 121, distance: 97.4
click at [771, 121] on div "8 months ago" at bounding box center [722, 120] width 223 height 16
drag, startPoint x: 696, startPoint y: 88, endPoint x: 771, endPoint y: 118, distance: 81.0
click at [771, 118] on li "Signed up 8 months ago added on 1 Mar 2025" at bounding box center [721, 113] width 251 height 87
click at [771, 118] on div "8 months ago" at bounding box center [722, 120] width 223 height 16
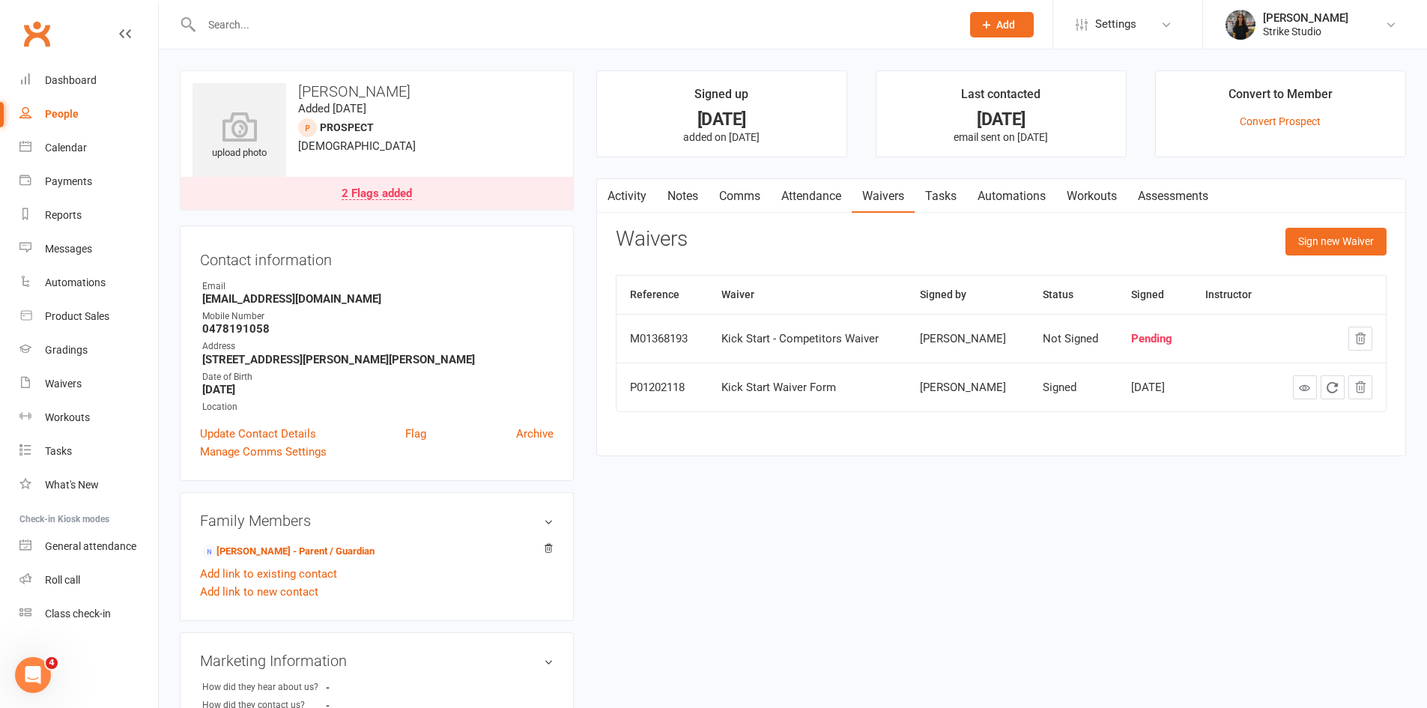
drag, startPoint x: 771, startPoint y: 118, endPoint x: 697, endPoint y: 91, distance: 78.9
click at [697, 91] on li "Signed up 8 months ago added on 1 Mar 2025" at bounding box center [721, 113] width 251 height 87
click at [697, 91] on div "Signed up" at bounding box center [721, 98] width 54 height 27
drag, startPoint x: 695, startPoint y: 91, endPoint x: 773, endPoint y: 119, distance: 82.7
click at [773, 119] on li "Signed up 8 months ago added on 1 Mar 2025" at bounding box center [721, 113] width 251 height 87
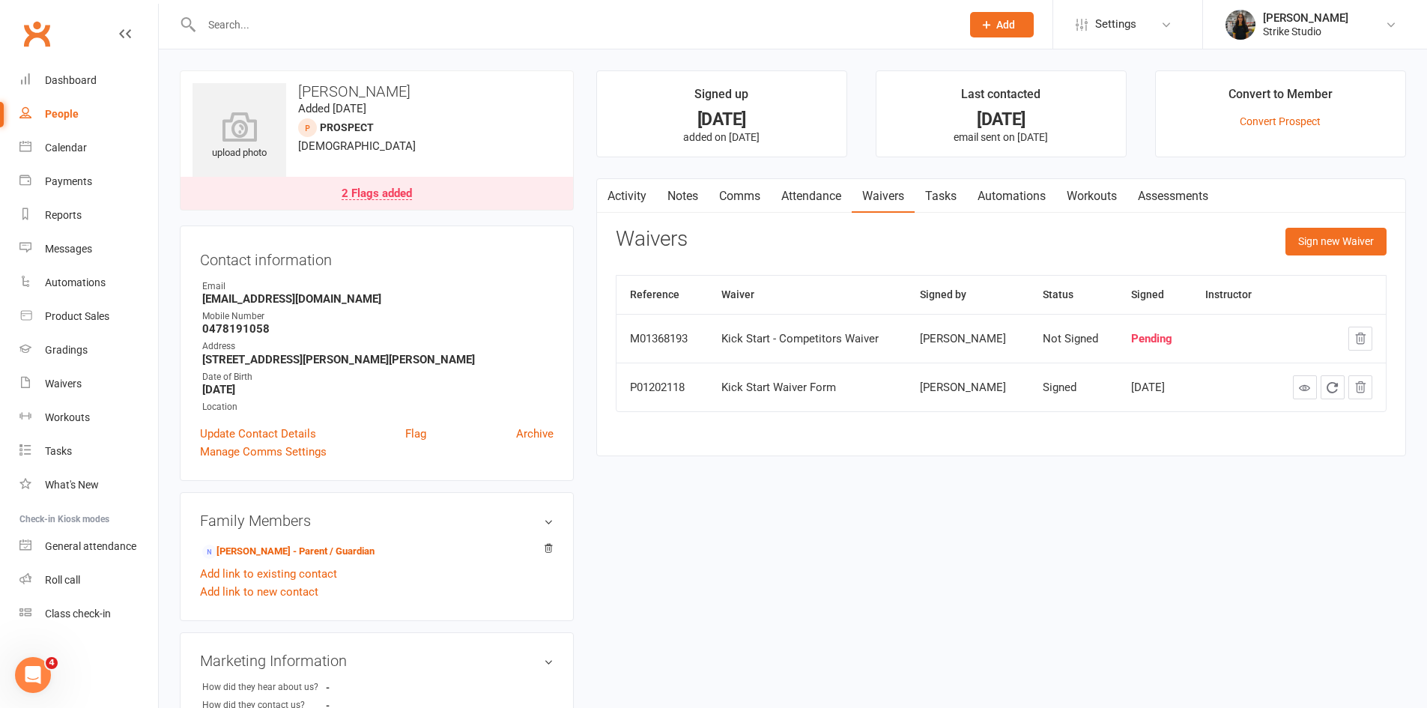
click at [772, 119] on div "8 months ago" at bounding box center [722, 120] width 223 height 16
click at [630, 202] on link "Activity" at bounding box center [627, 196] width 60 height 34
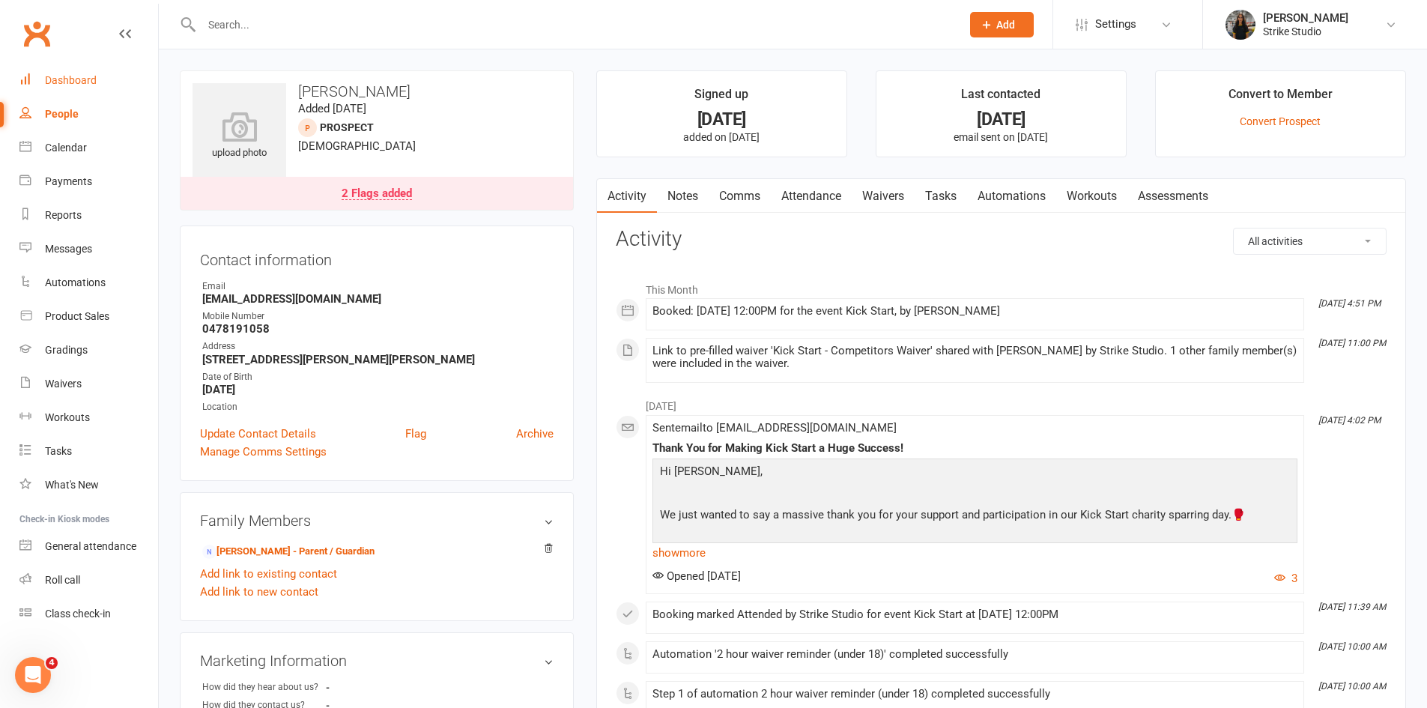
click at [72, 87] on link "Dashboard" at bounding box center [88, 81] width 139 height 34
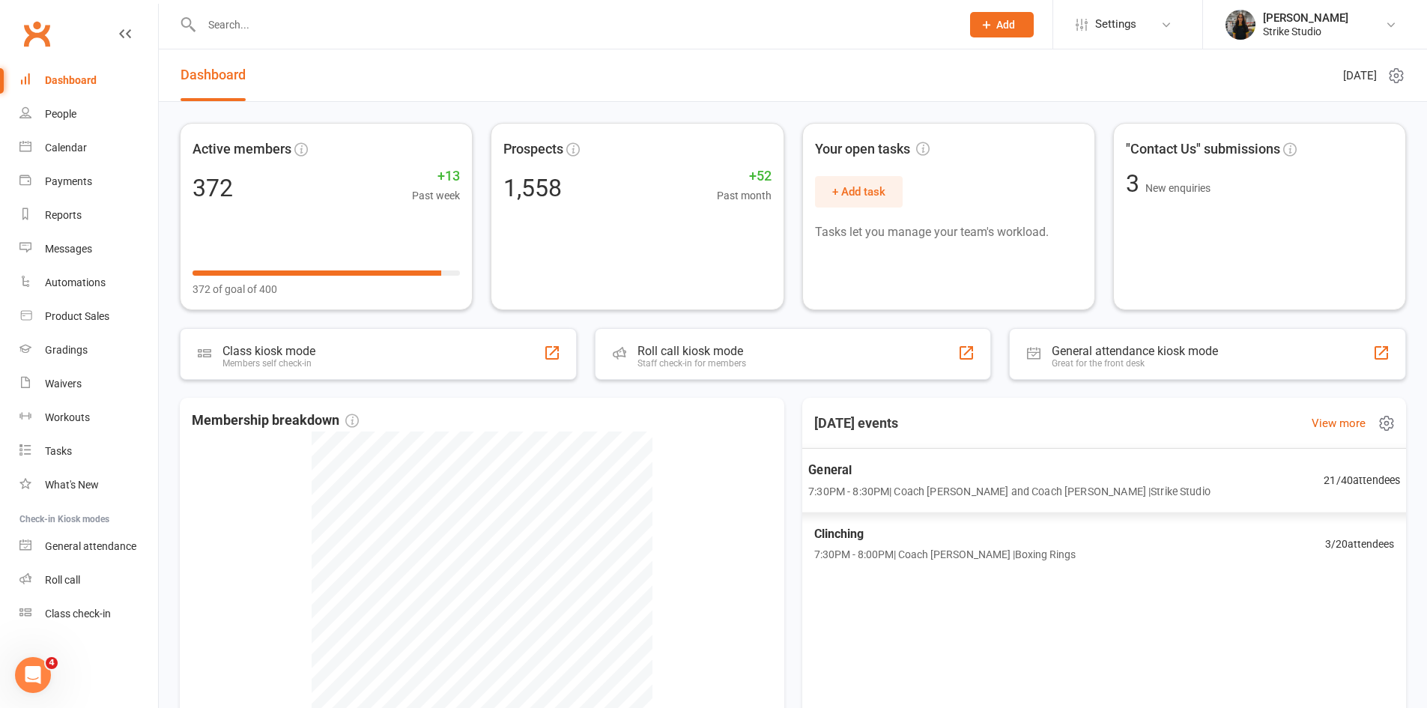
click at [895, 487] on span "7:30PM - 8:30PM | Coach Quang and Coach Angela | Strike Studio" at bounding box center [1009, 490] width 402 height 17
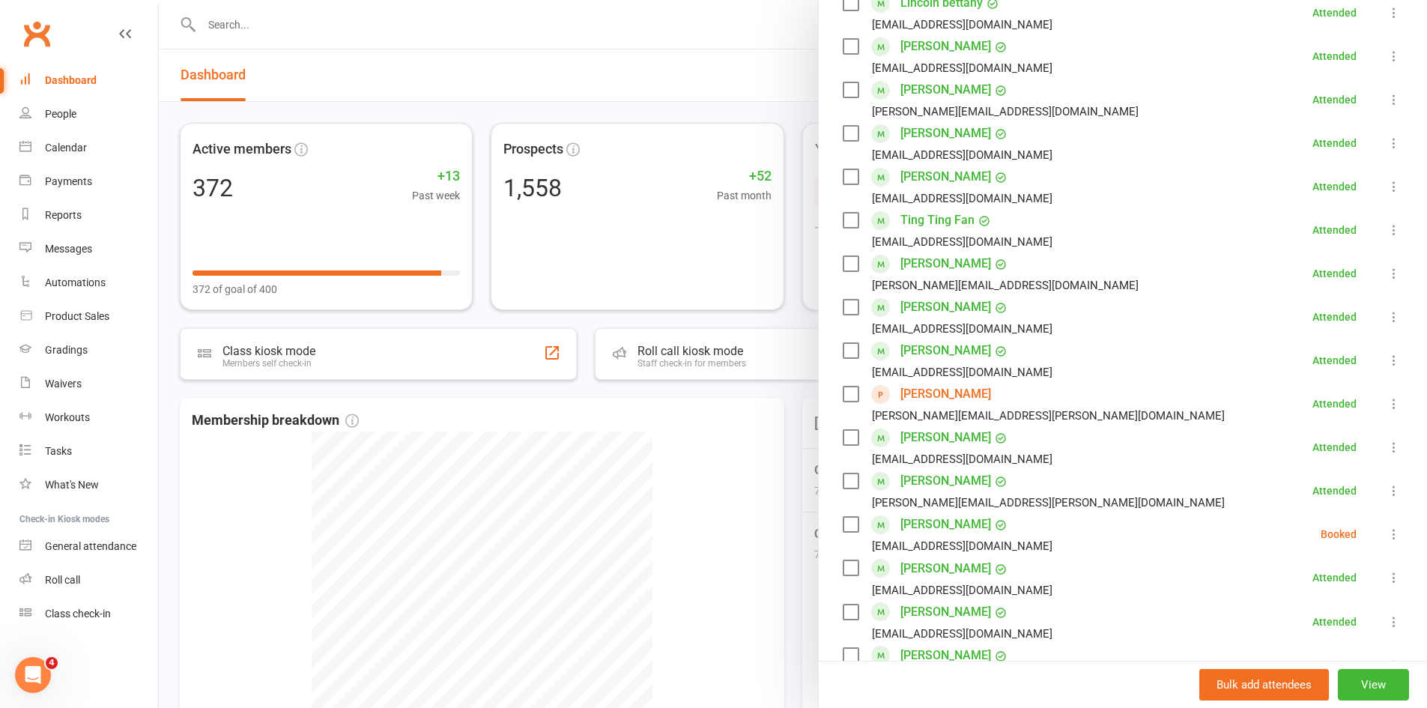
scroll to position [599, 0]
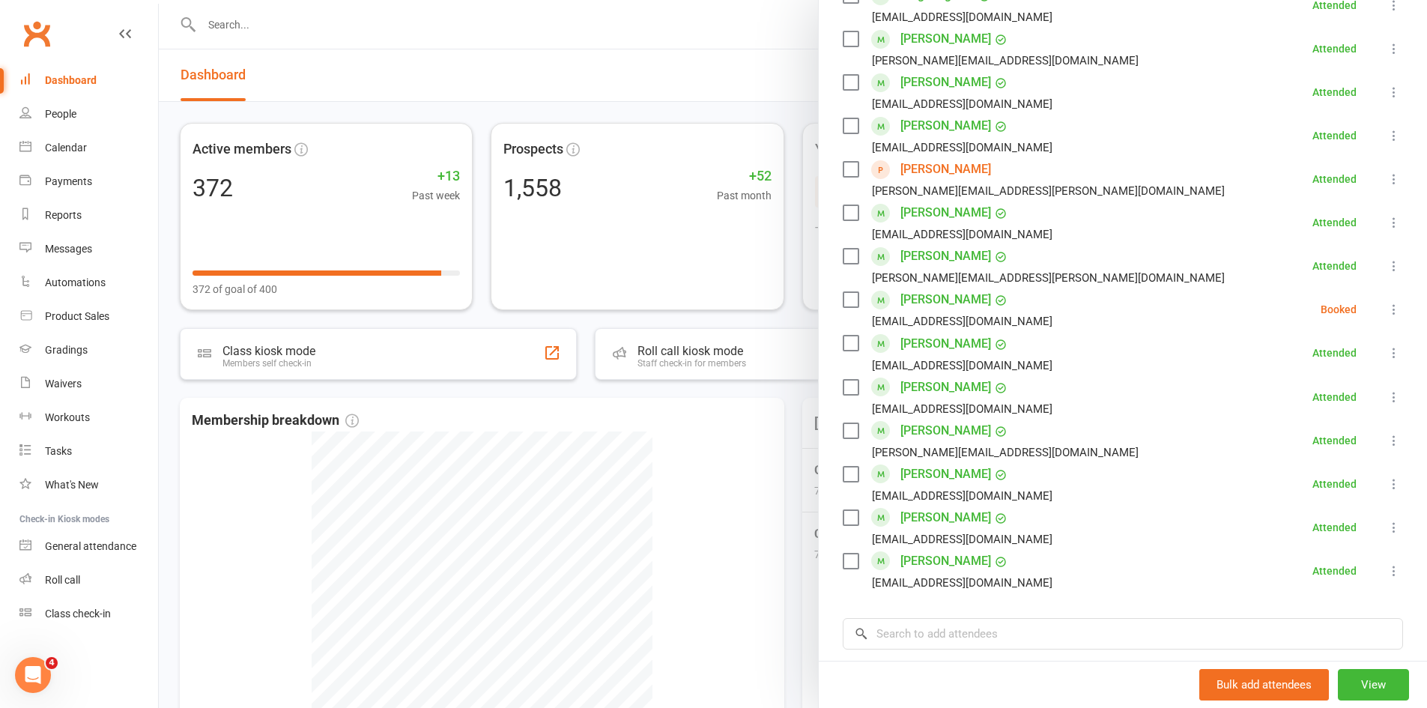
click at [1387, 312] on icon at bounding box center [1394, 309] width 15 height 15
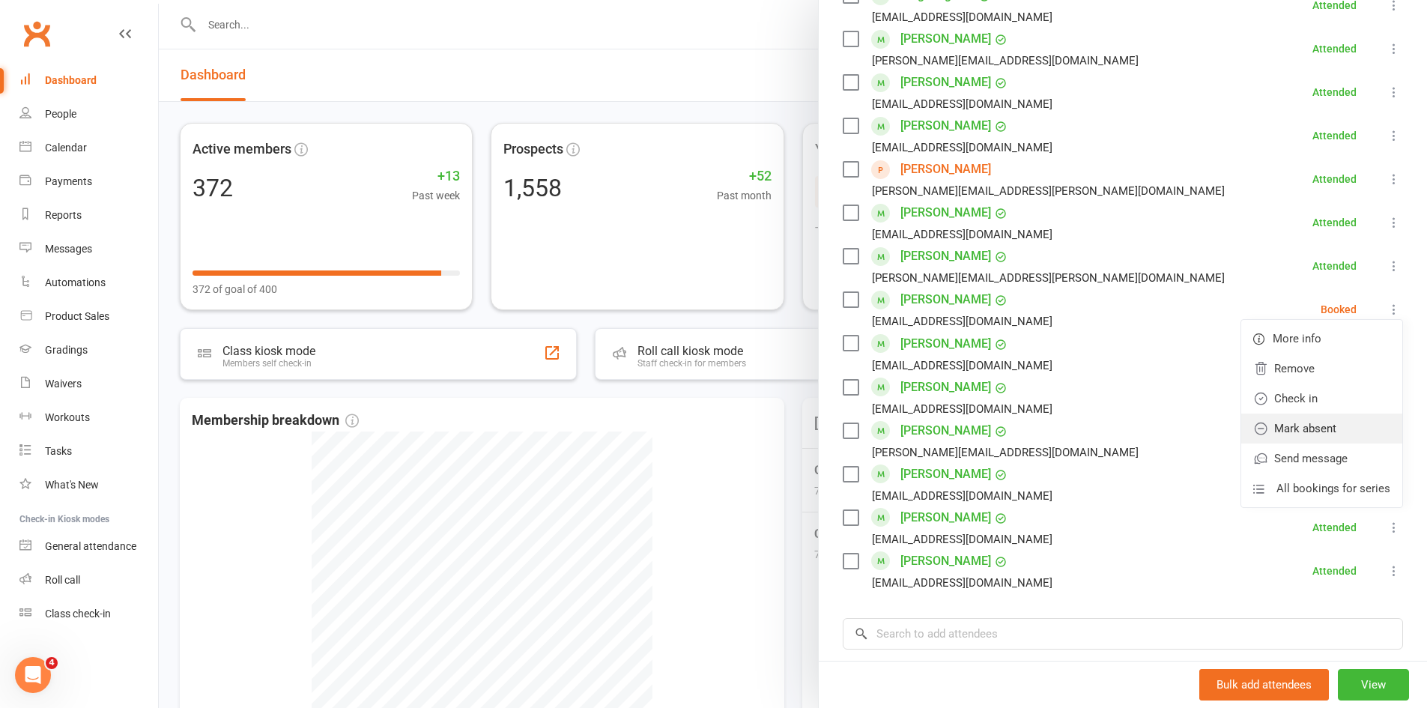
click at [1338, 420] on link "Mark absent" at bounding box center [1321, 429] width 161 height 30
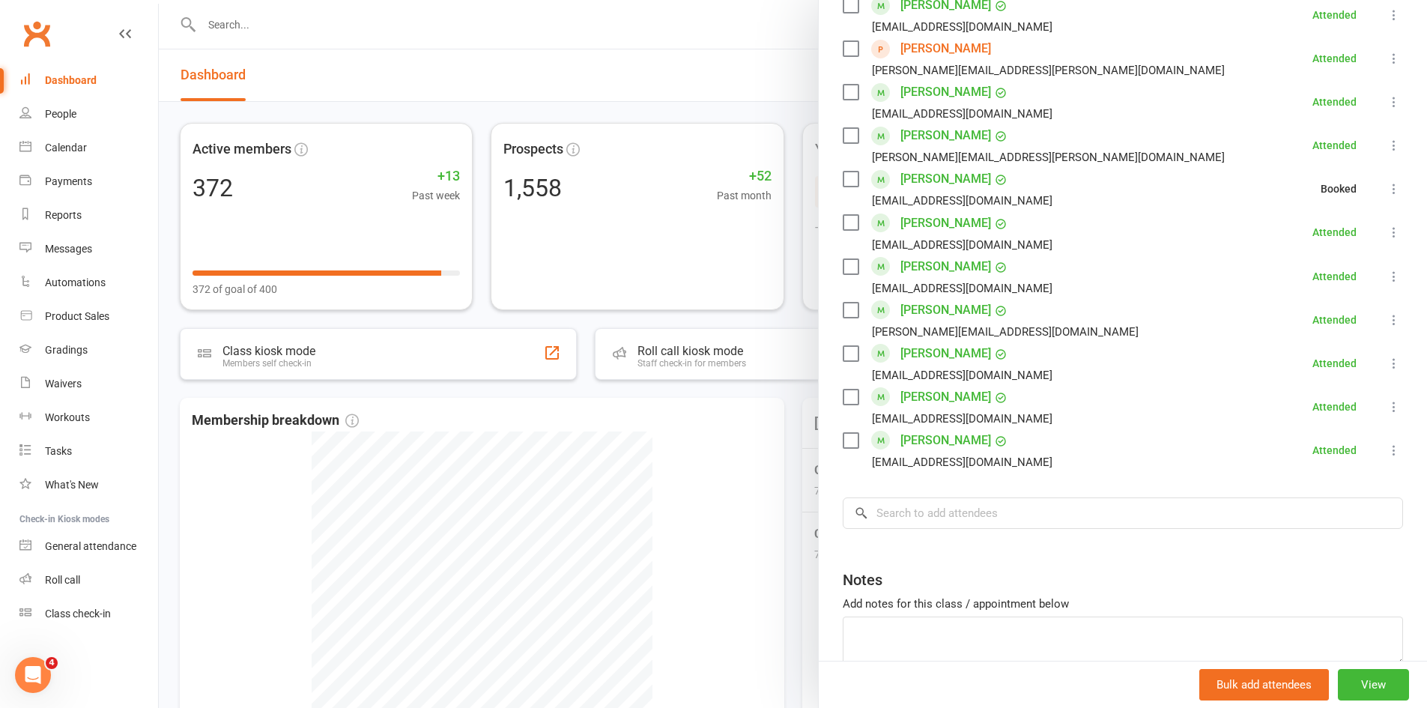
scroll to position [800, 0]
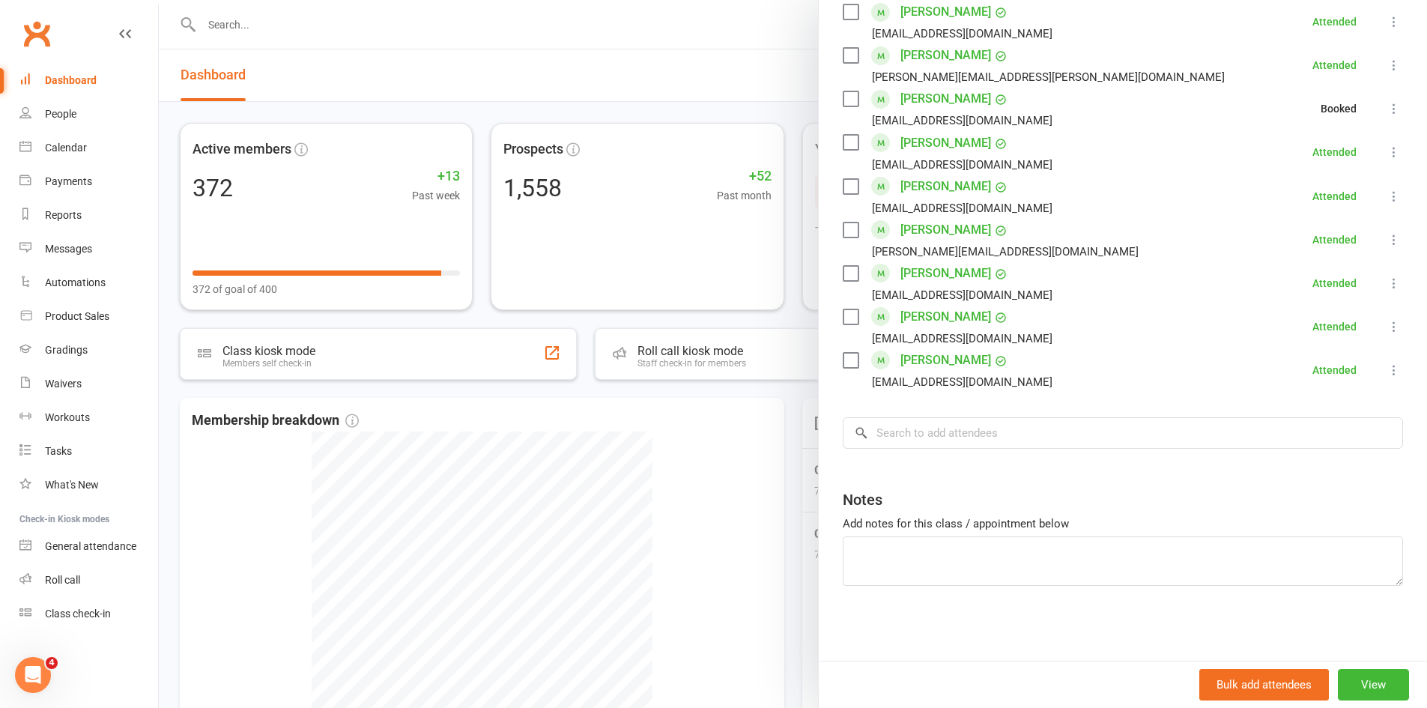
click at [712, 458] on div at bounding box center [793, 354] width 1268 height 708
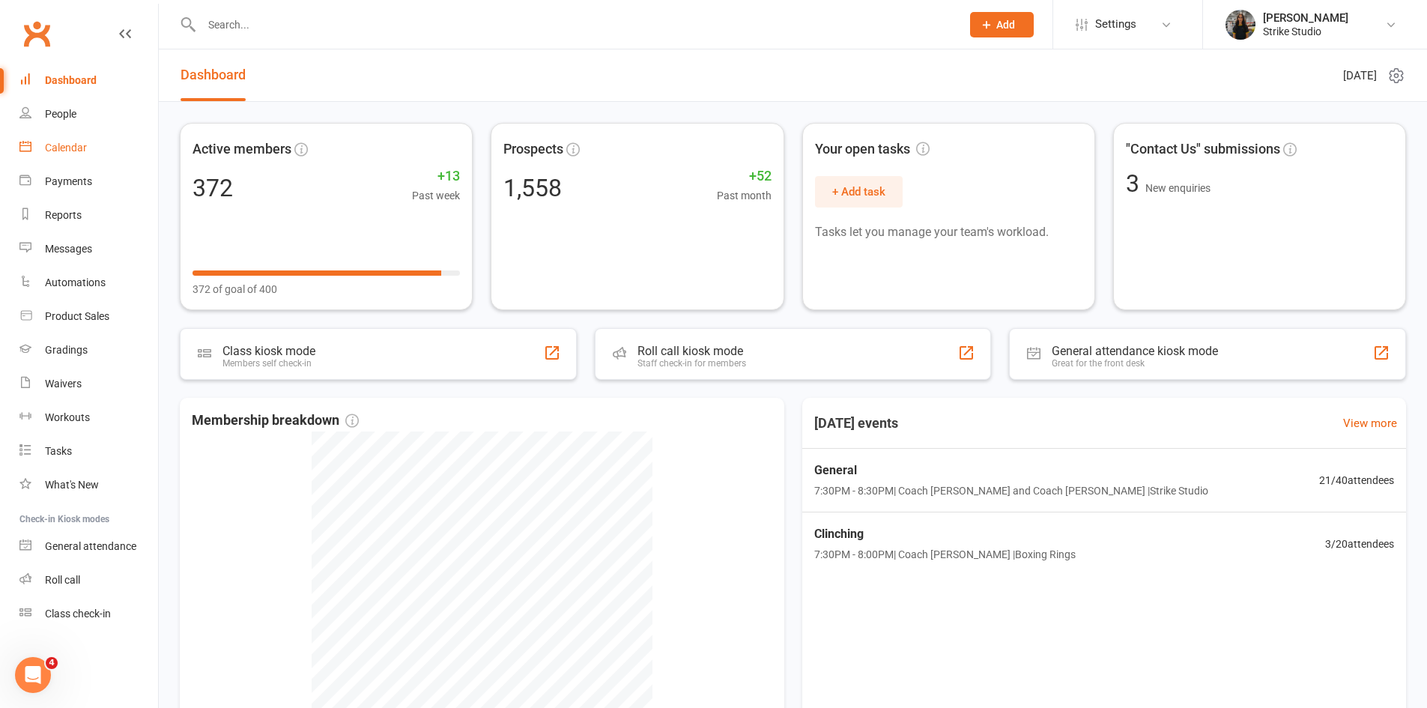
click at [79, 146] on div "Calendar" at bounding box center [66, 148] width 42 height 12
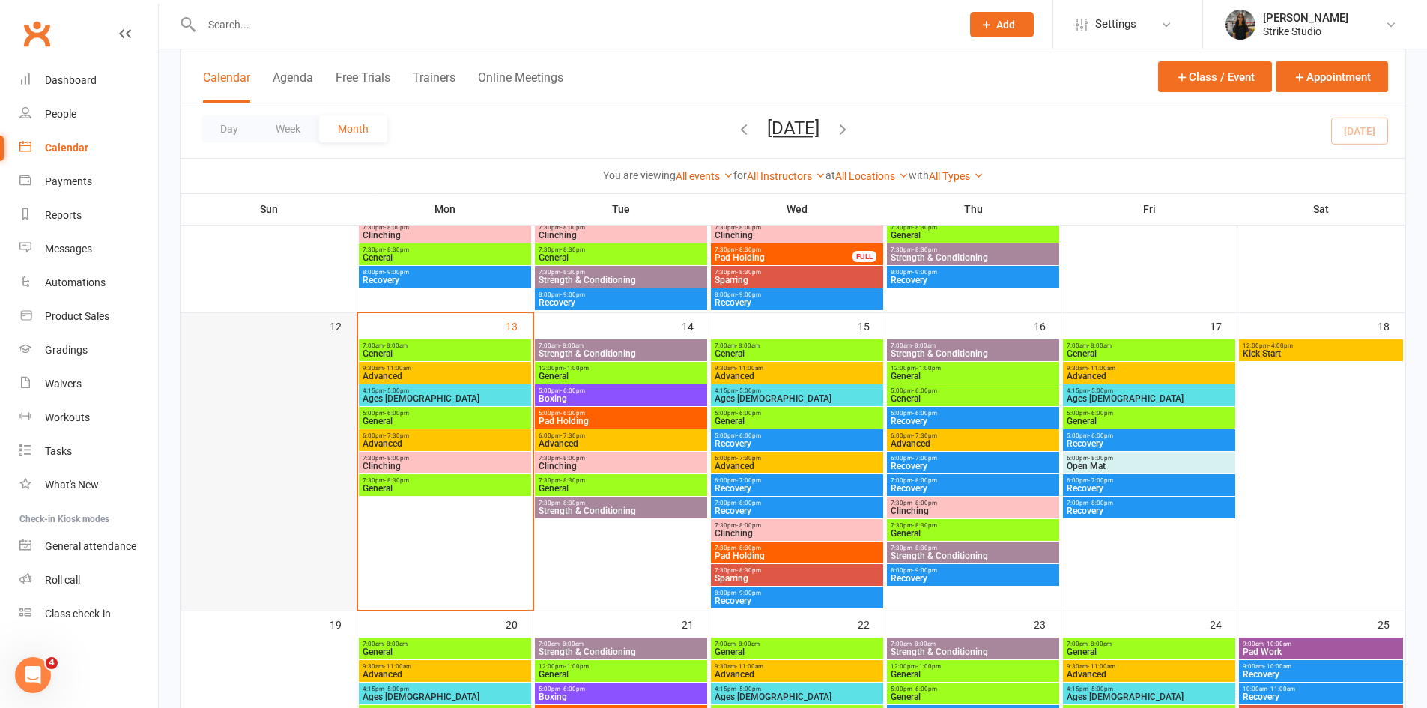
scroll to position [599, 0]
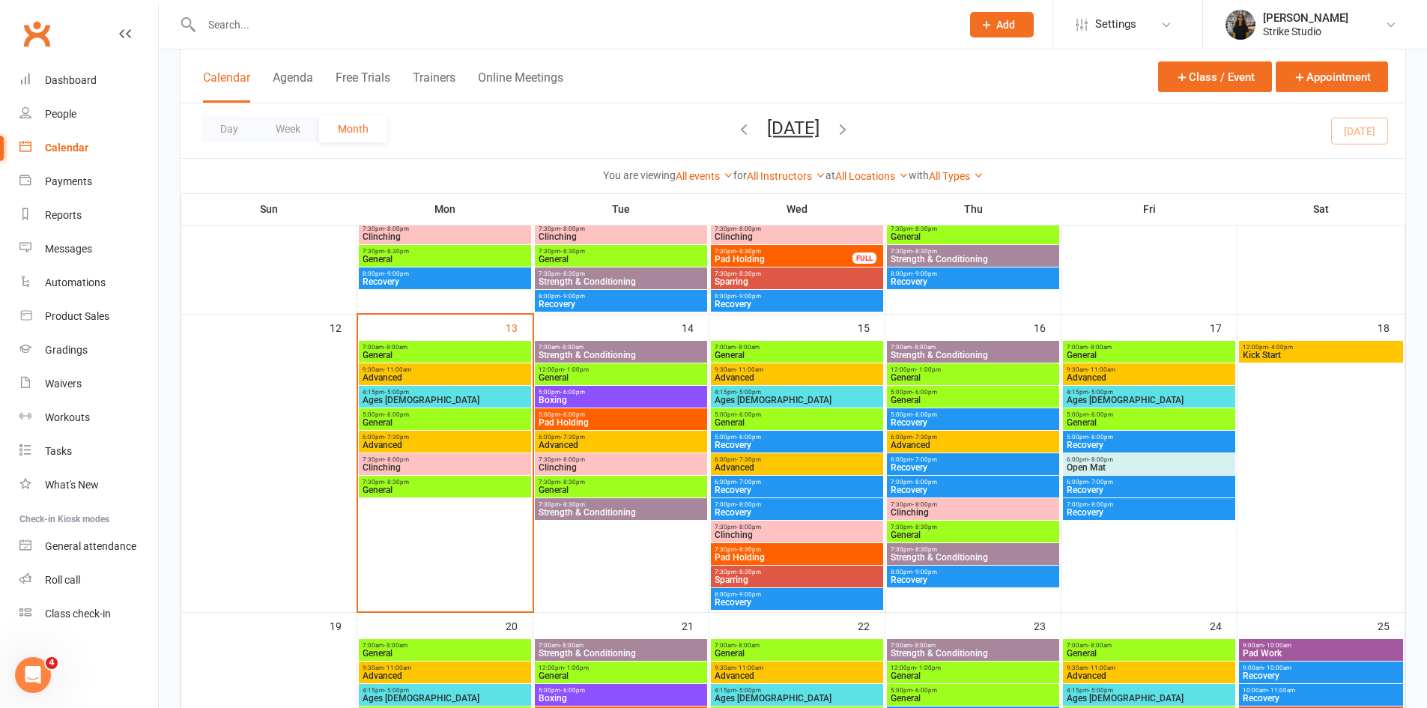
click at [387, 348] on span "- 8:00am" at bounding box center [396, 347] width 24 height 7
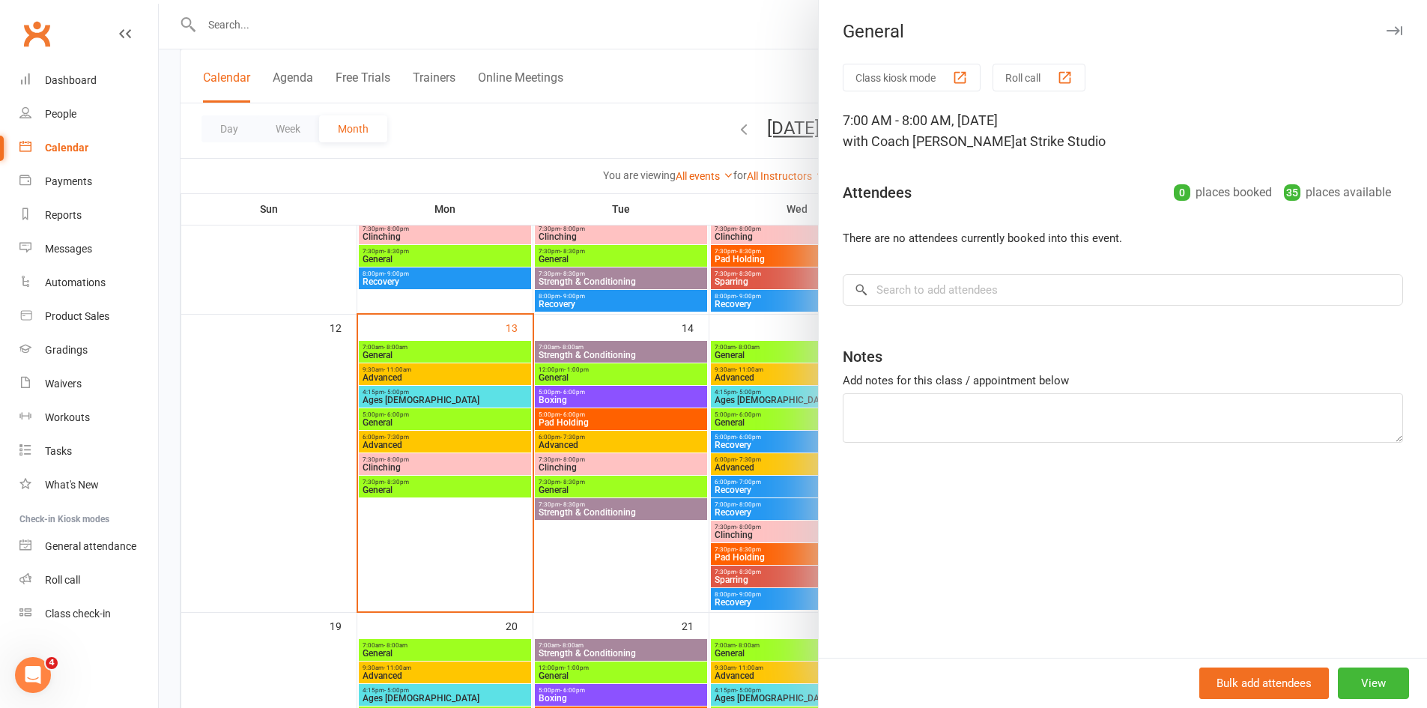
click at [439, 377] on div at bounding box center [793, 354] width 1268 height 708
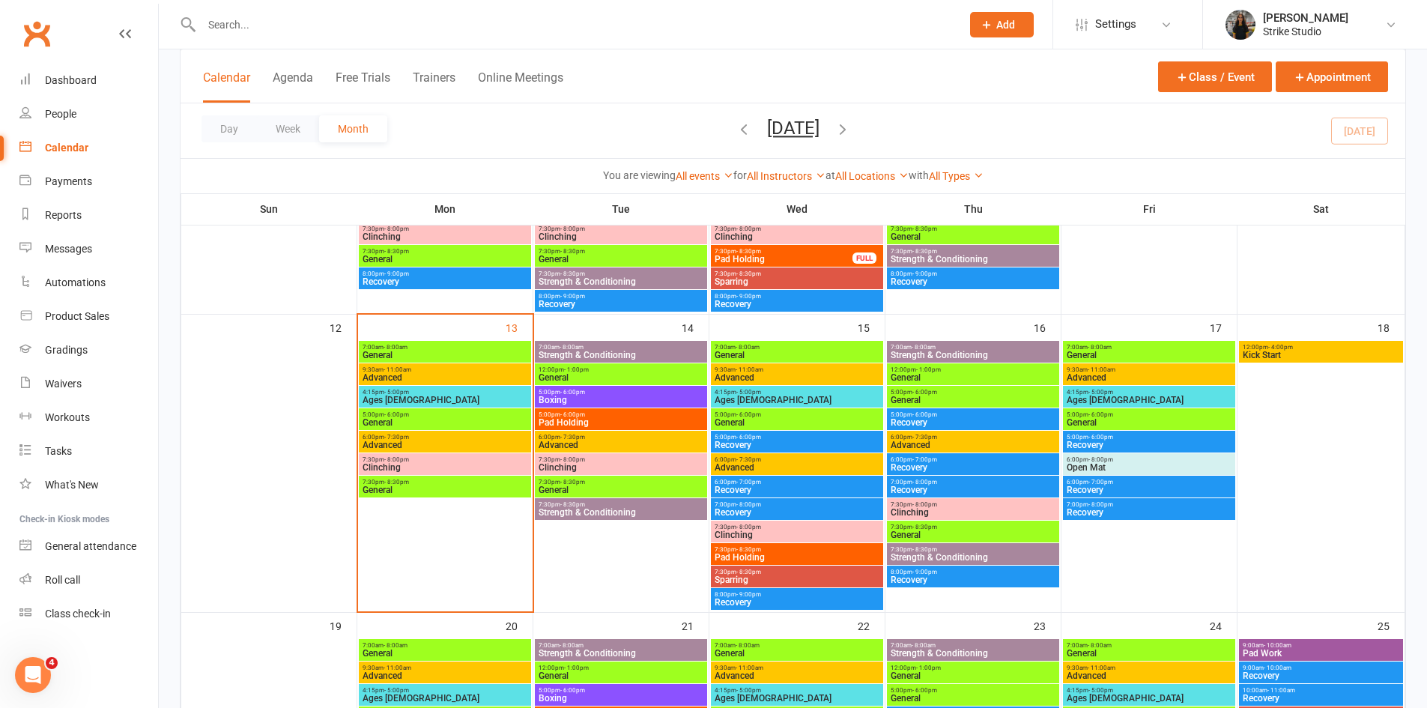
click at [465, 373] on span "Advanced" at bounding box center [445, 377] width 166 height 9
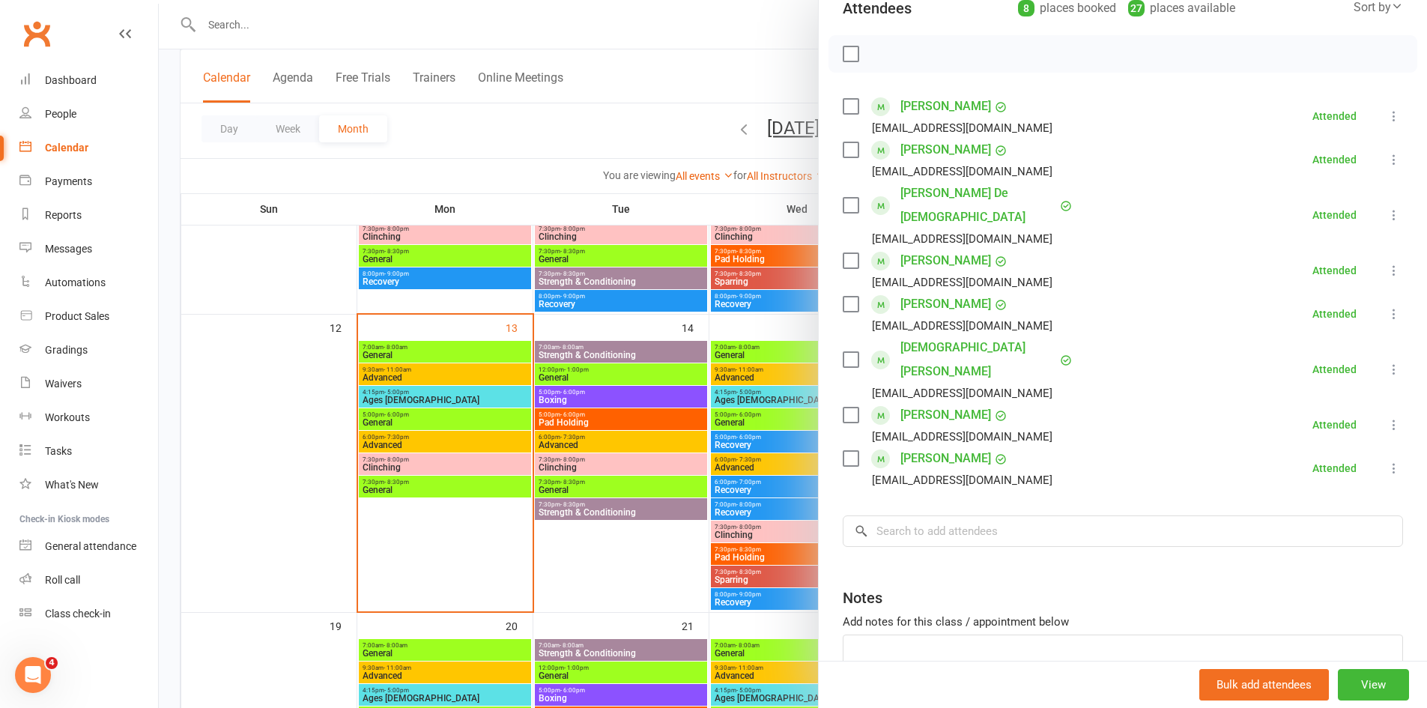
scroll to position [234, 0]
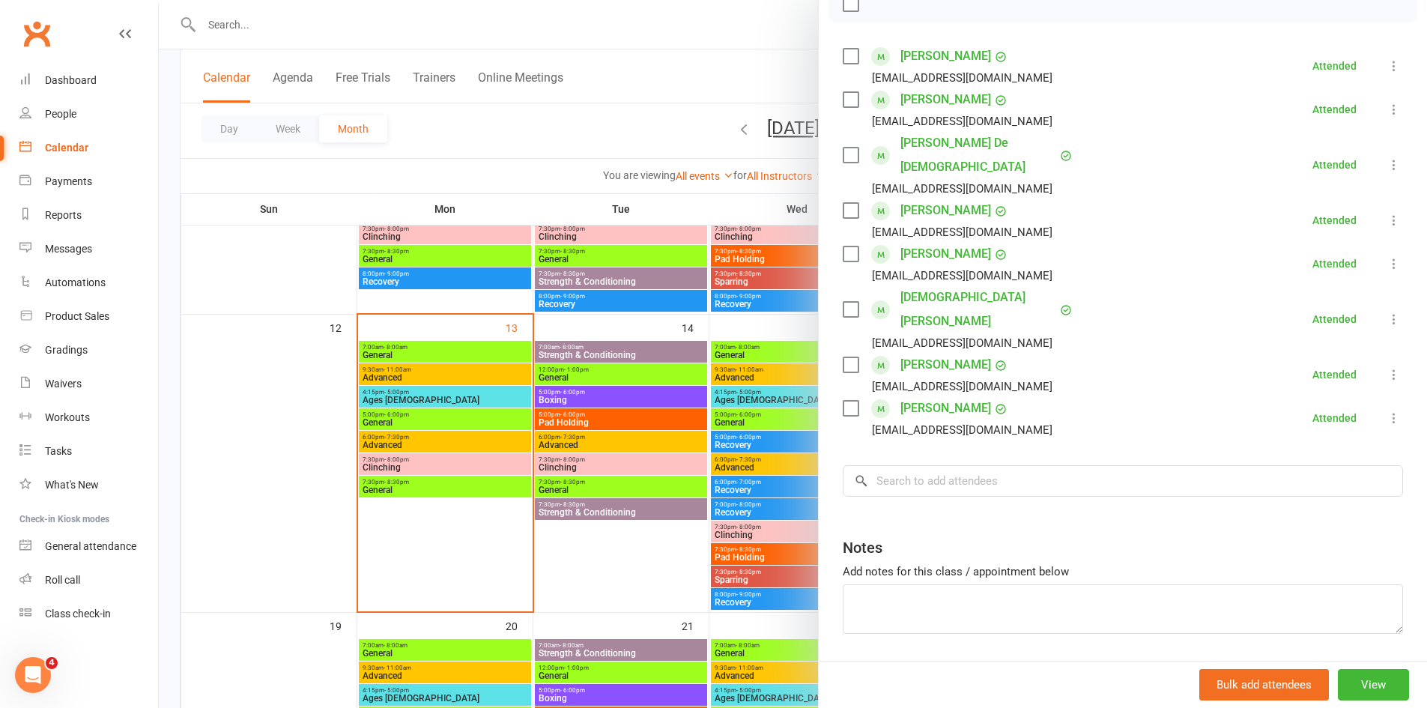
click at [416, 399] on div at bounding box center [793, 354] width 1268 height 708
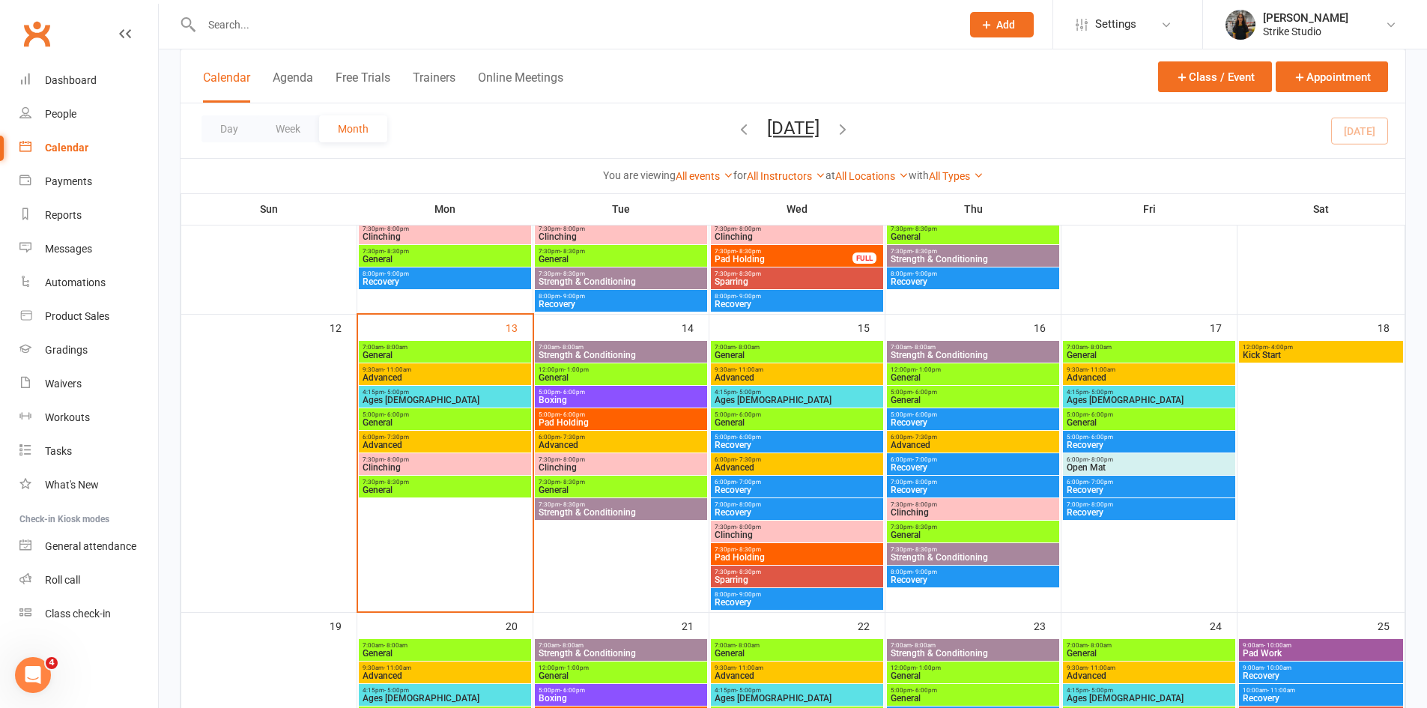
click at [417, 375] on span "Advanced" at bounding box center [445, 377] width 166 height 9
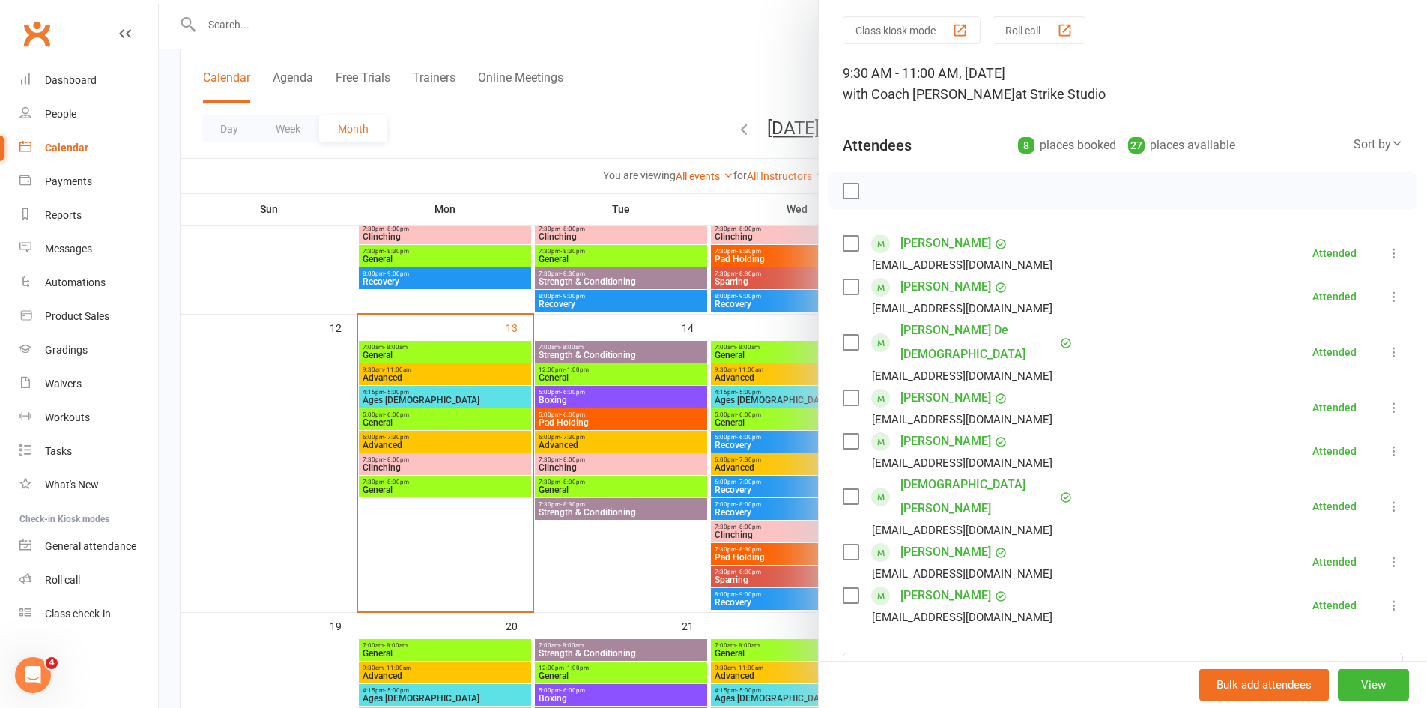
scroll to position [150, 0]
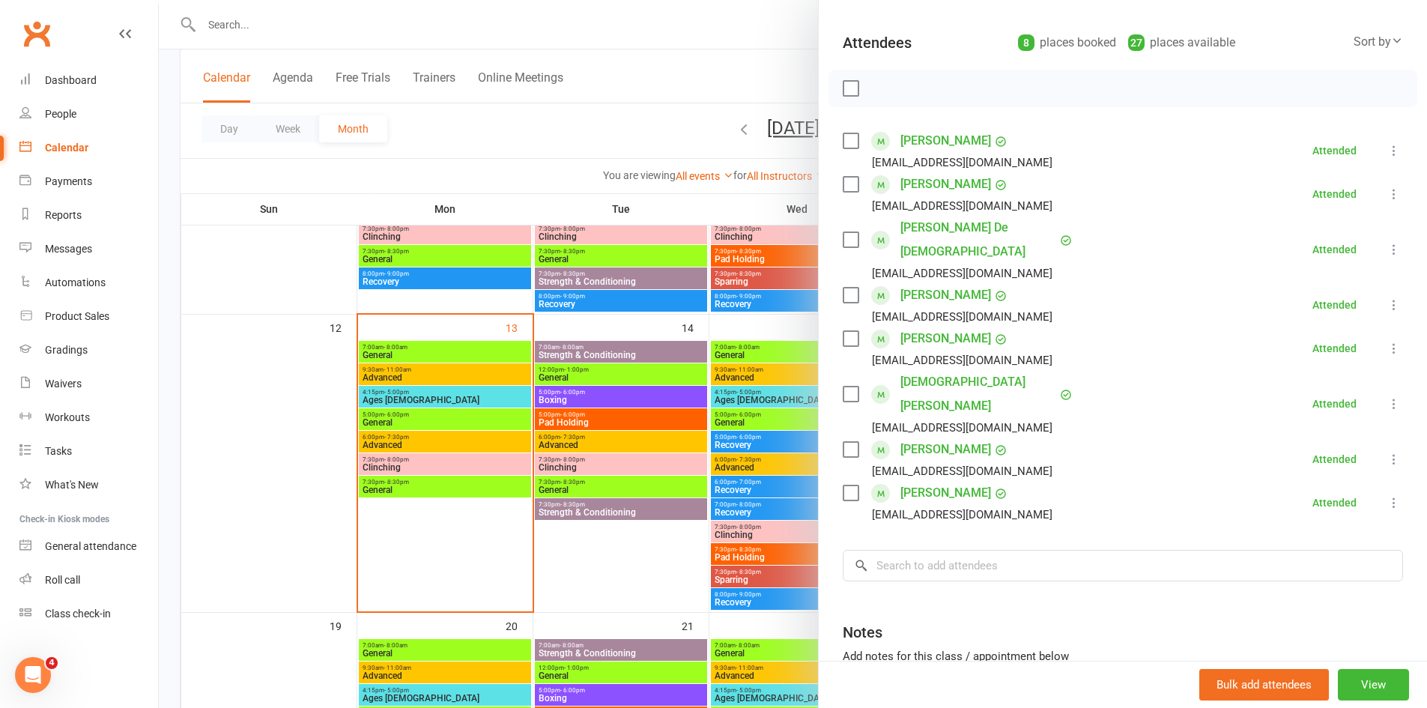
click at [393, 400] on div at bounding box center [793, 354] width 1268 height 708
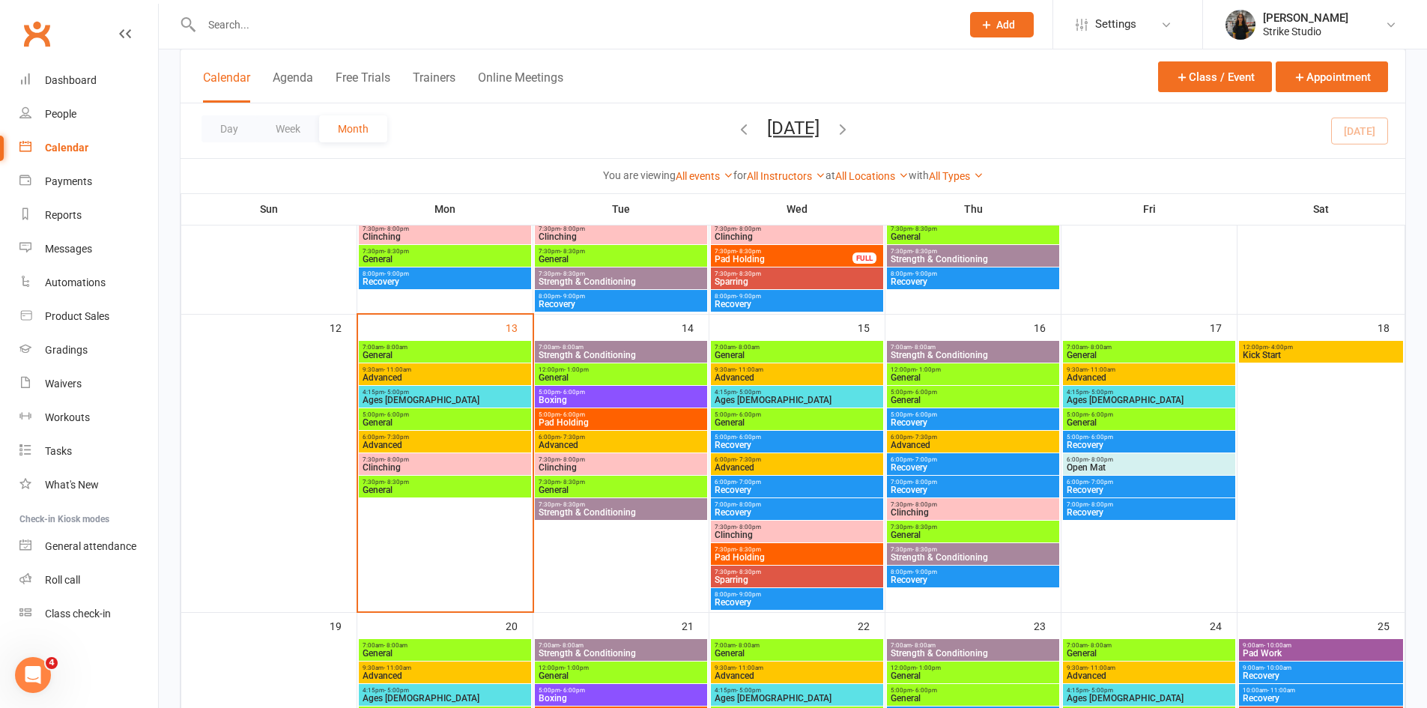
click at [391, 387] on div "4:15pm - 5:00pm Ages 6-14" at bounding box center [445, 397] width 172 height 22
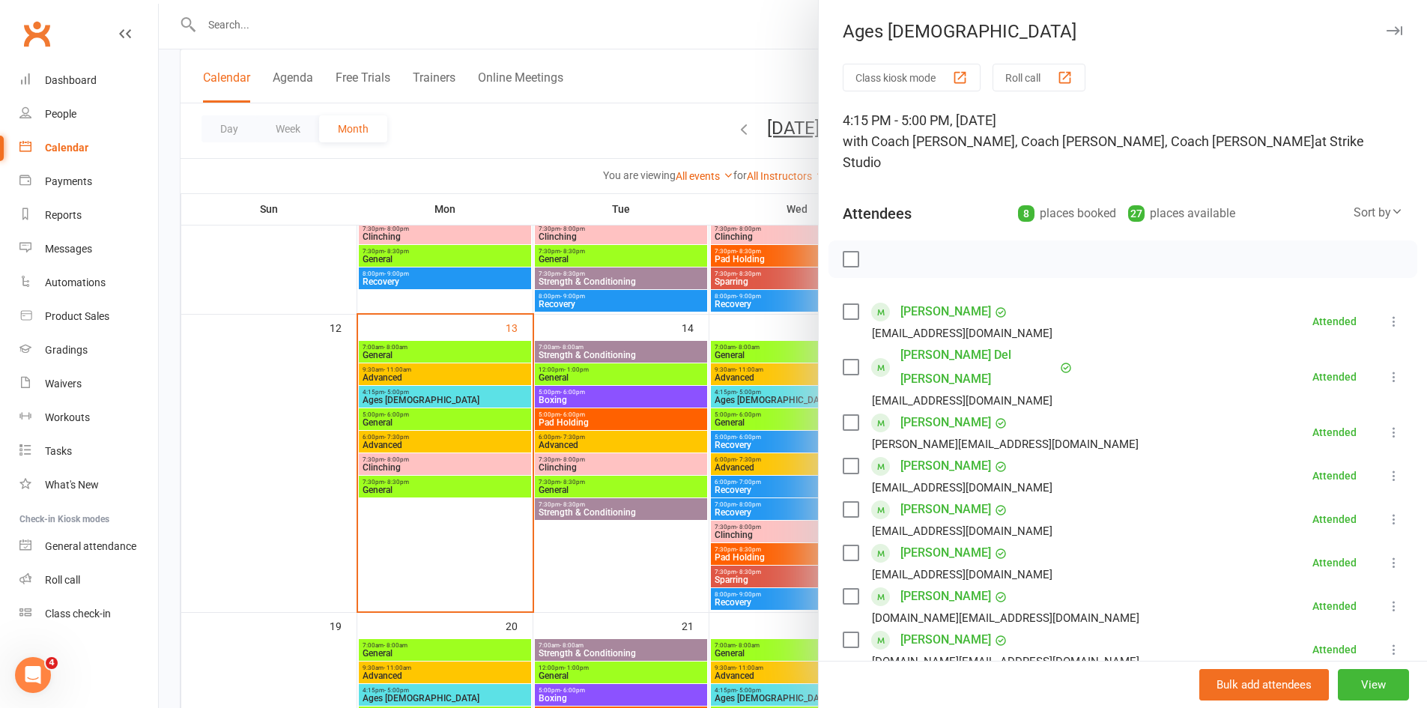
click at [427, 348] on div at bounding box center [793, 354] width 1268 height 708
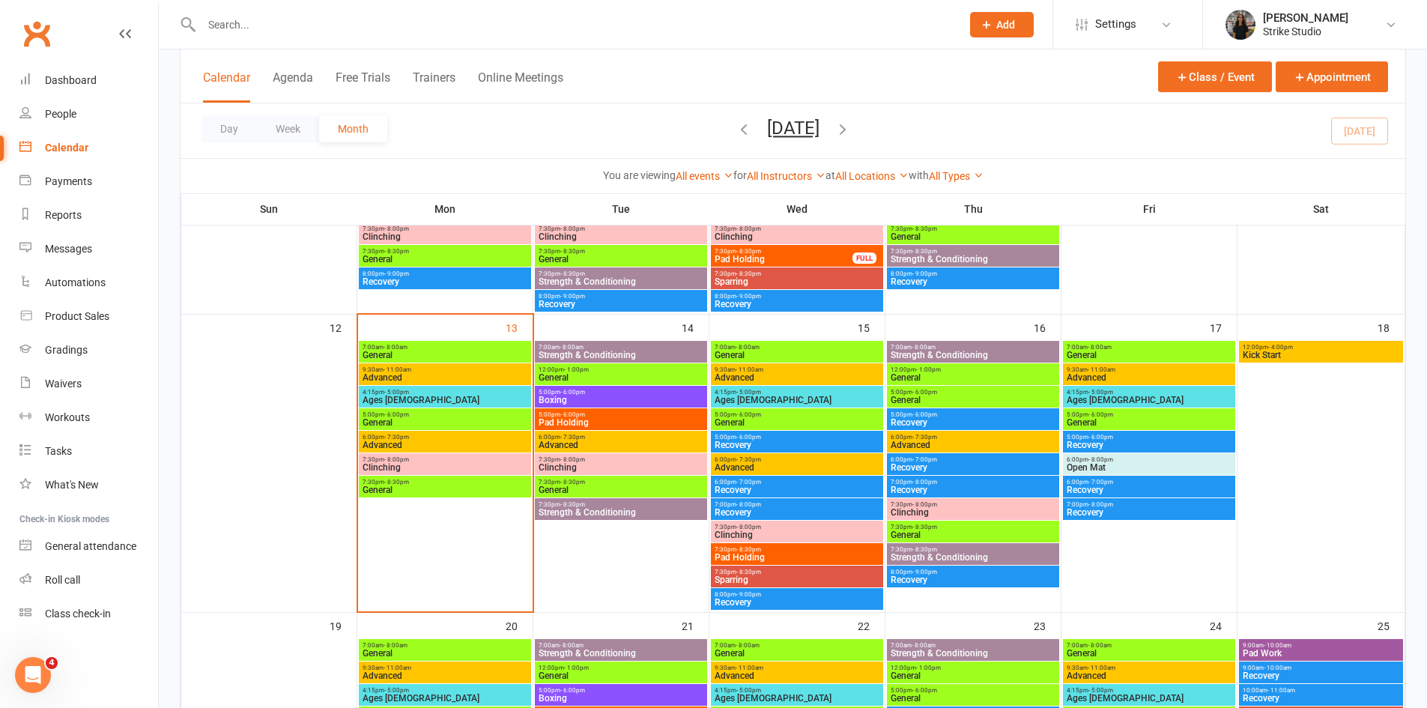
click at [426, 376] on span "Advanced" at bounding box center [445, 377] width 166 height 9
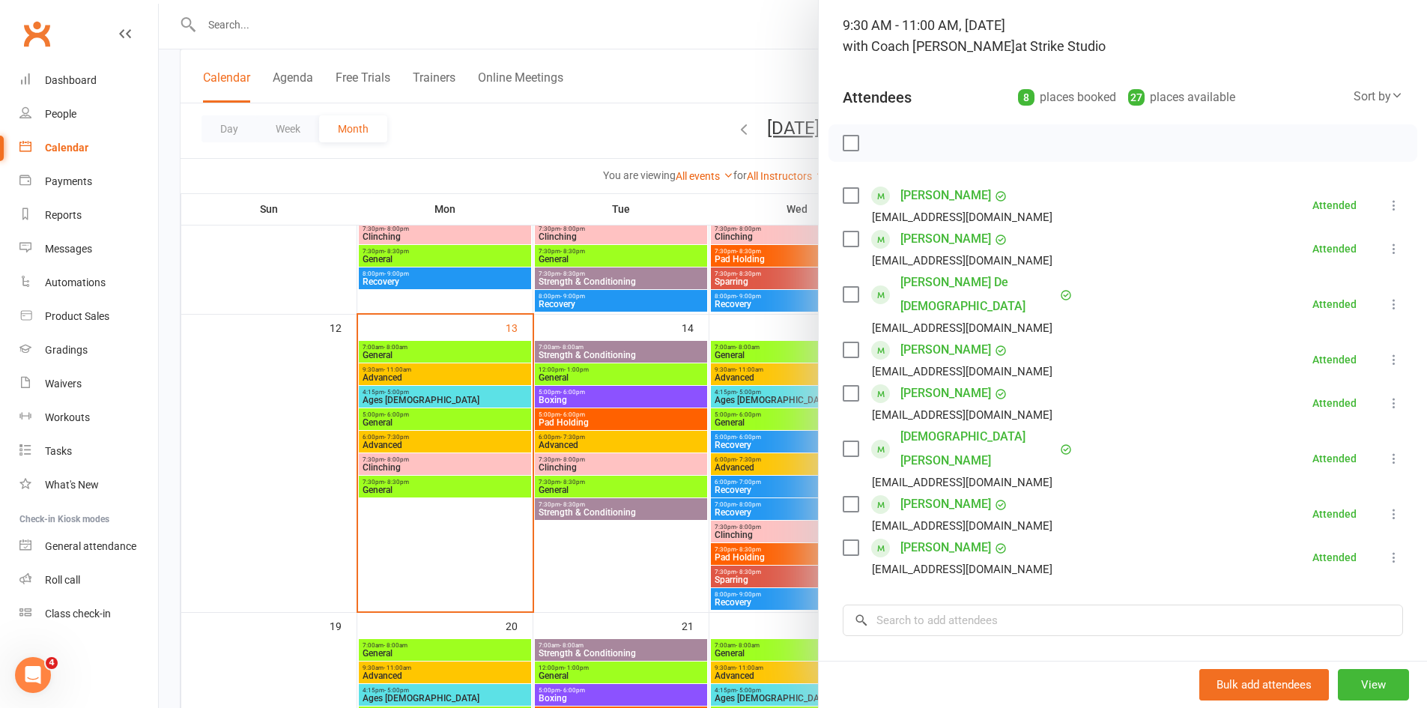
scroll to position [85, 0]
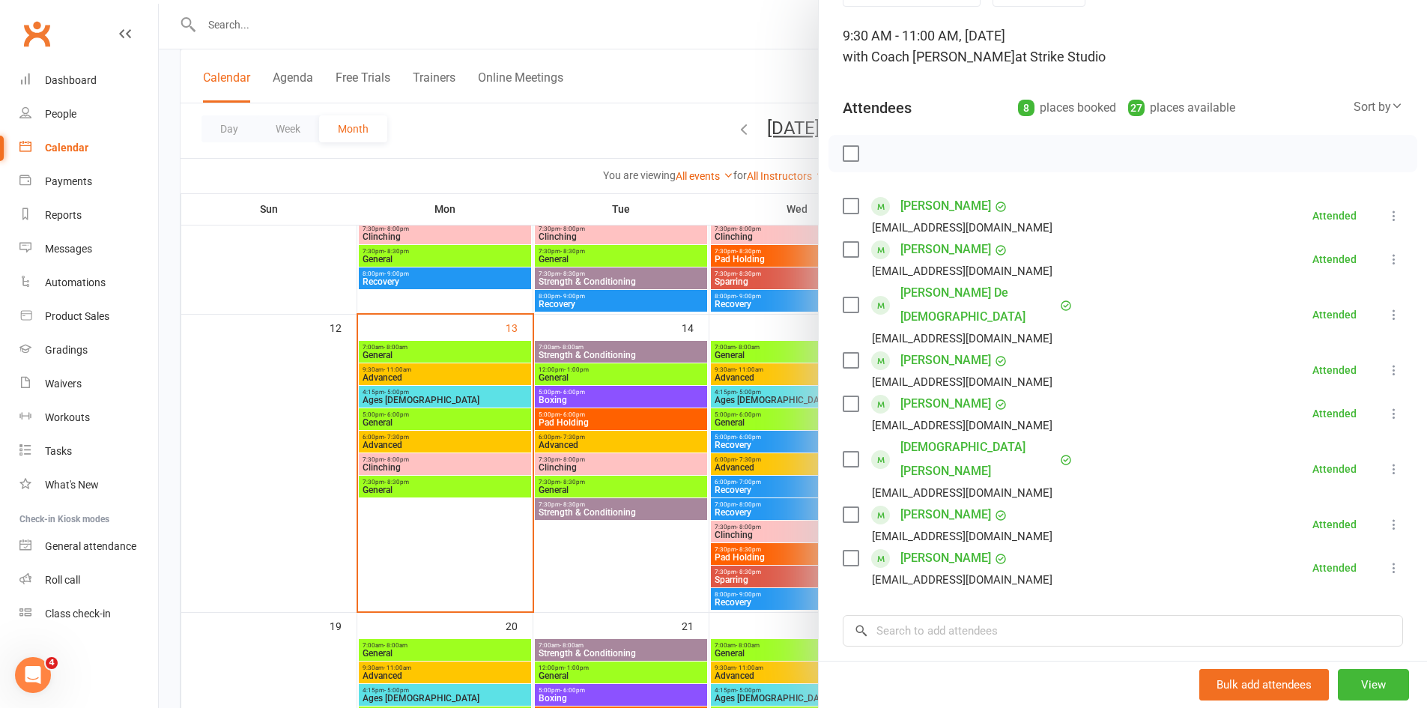
click at [392, 397] on div at bounding box center [793, 354] width 1268 height 708
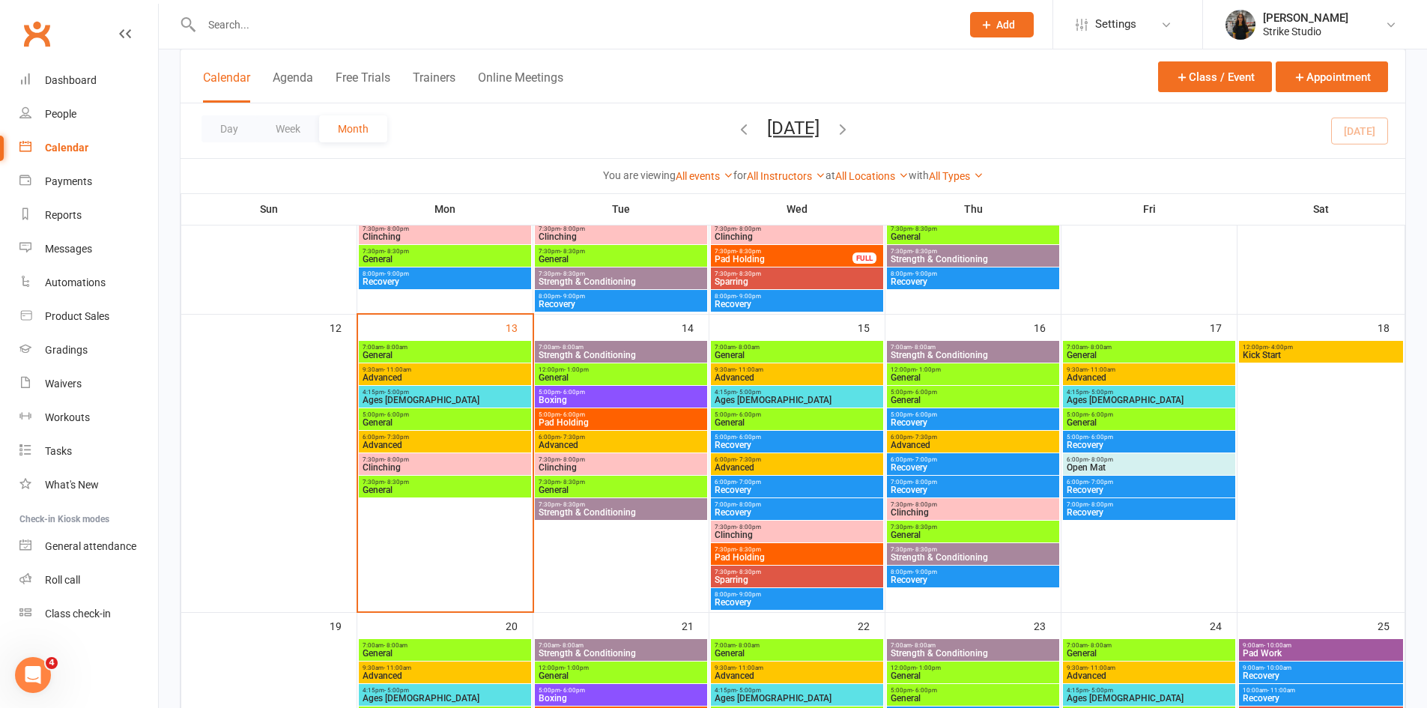
click at [392, 397] on span "Ages 6-14" at bounding box center [445, 400] width 166 height 9
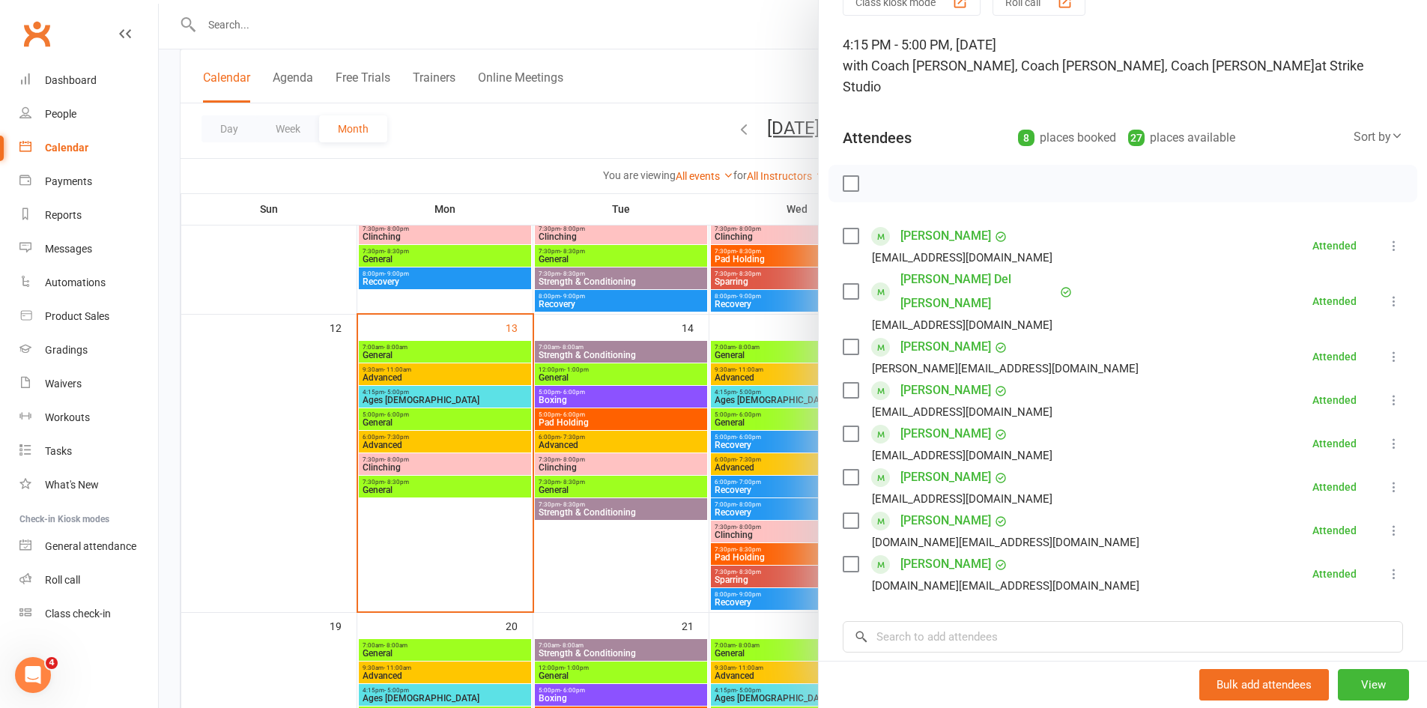
scroll to position [75, 0]
click at [411, 417] on div at bounding box center [793, 354] width 1268 height 708
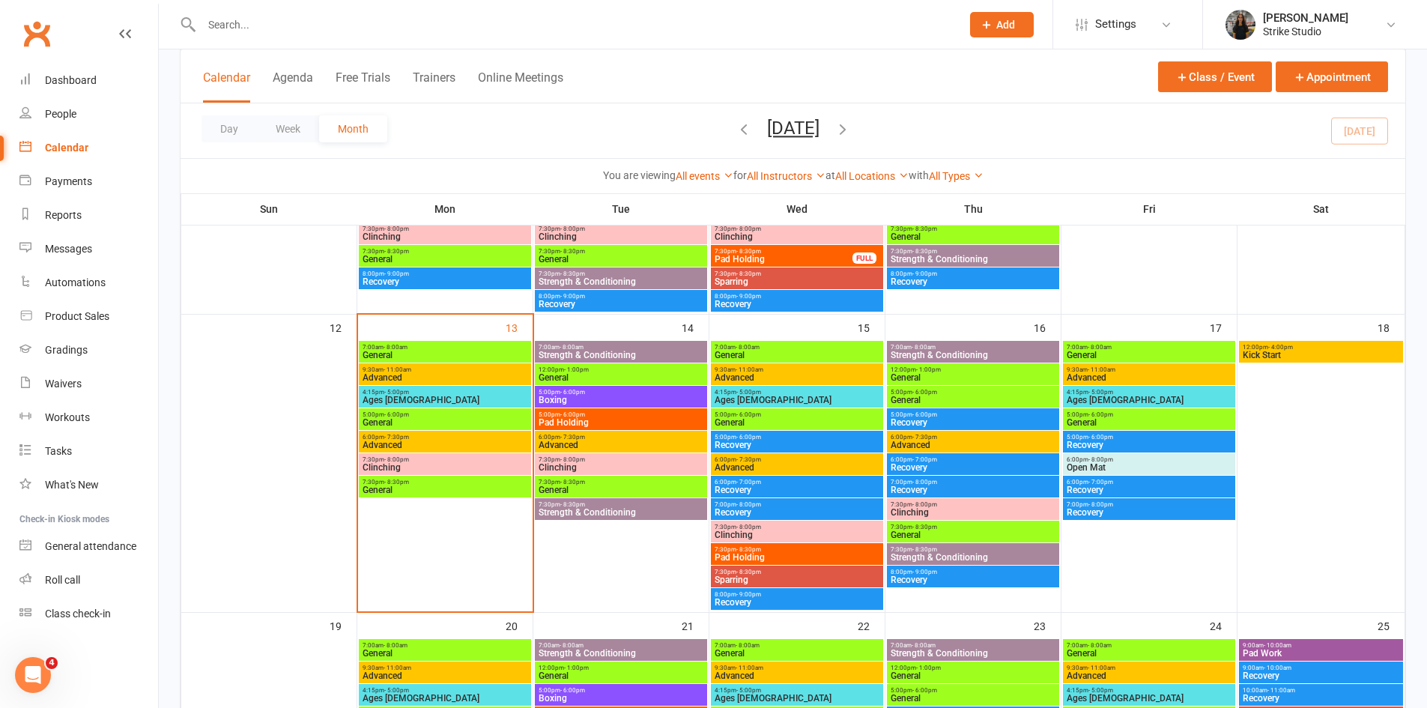
click at [494, 399] on span "Ages 6-14" at bounding box center [445, 400] width 166 height 9
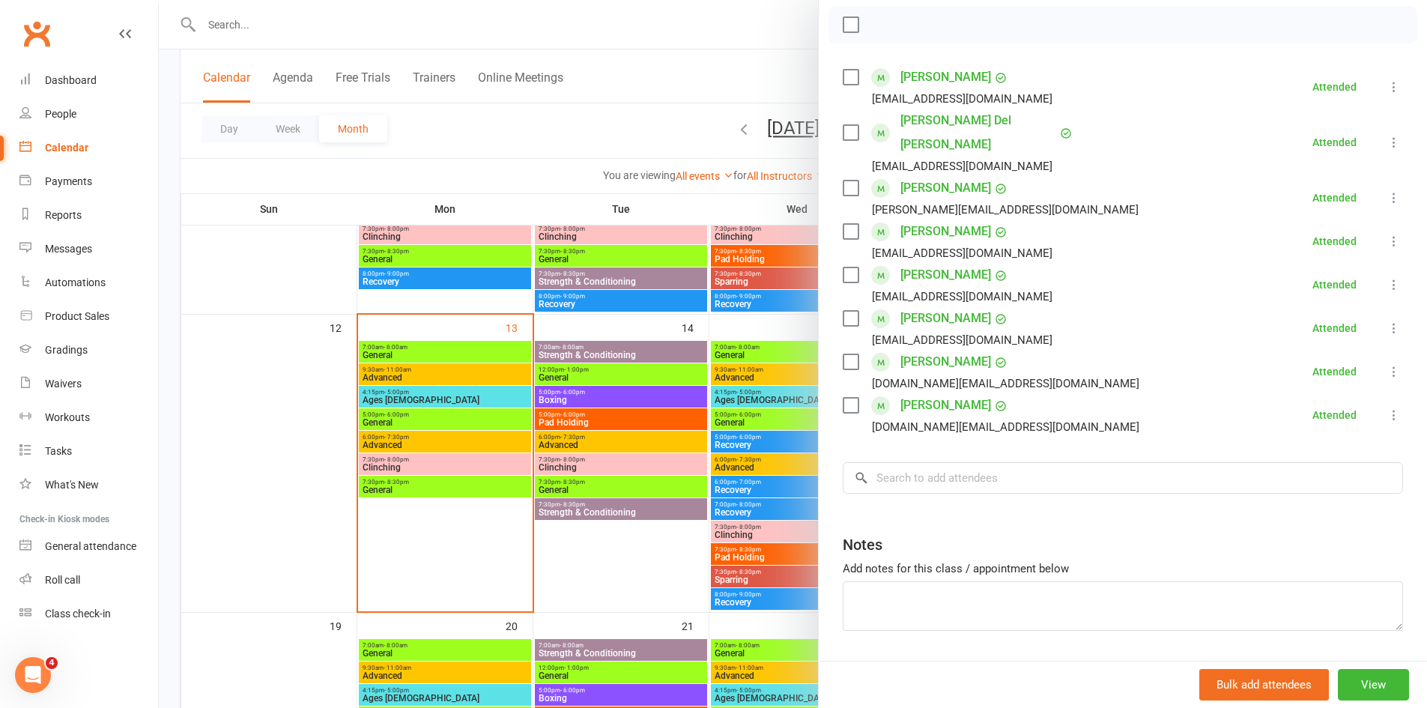
scroll to position [160, 0]
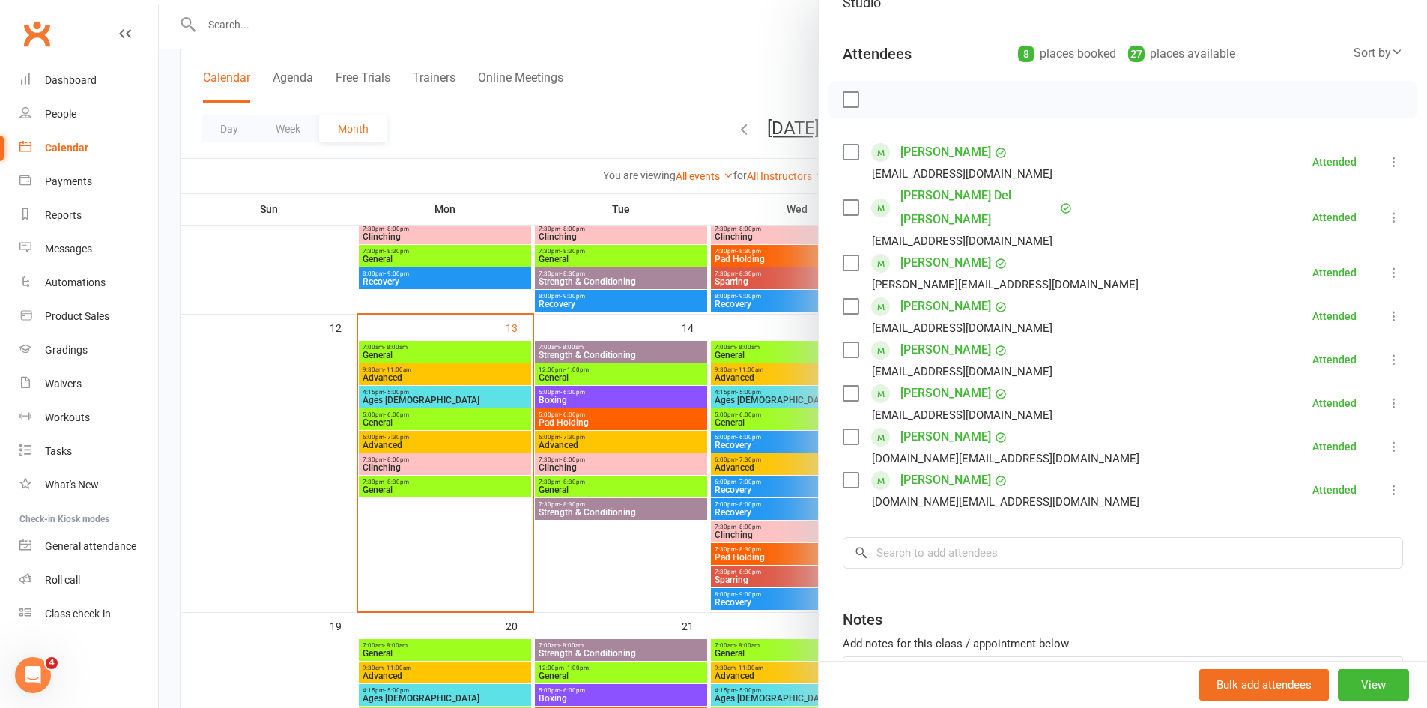
click at [411, 16] on div at bounding box center [793, 354] width 1268 height 708
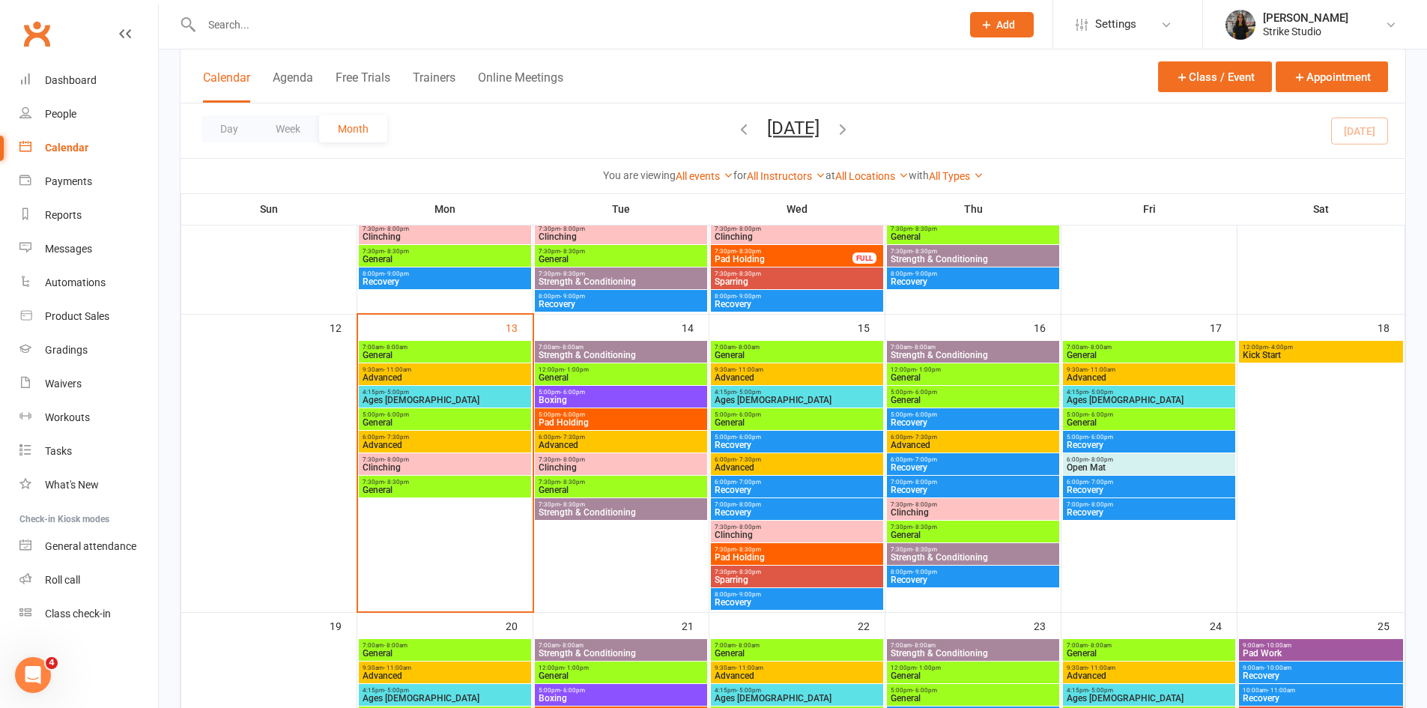
click at [405, 25] on input "text" at bounding box center [574, 24] width 754 height 21
paste input "Qùynh-Vi Dao"
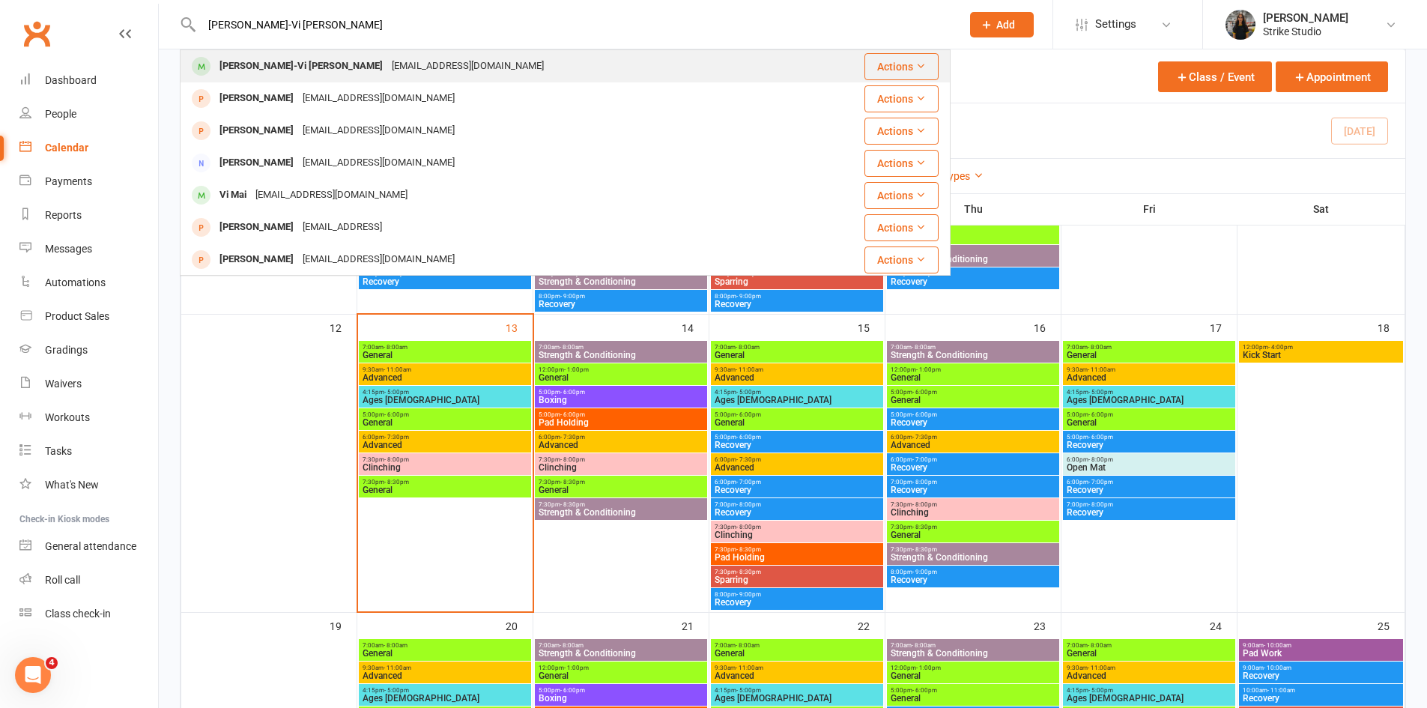
type input "Qùynh-Vi Dao"
click at [387, 70] on div "quynhvi.dao@gmail.com" at bounding box center [467, 66] width 161 height 22
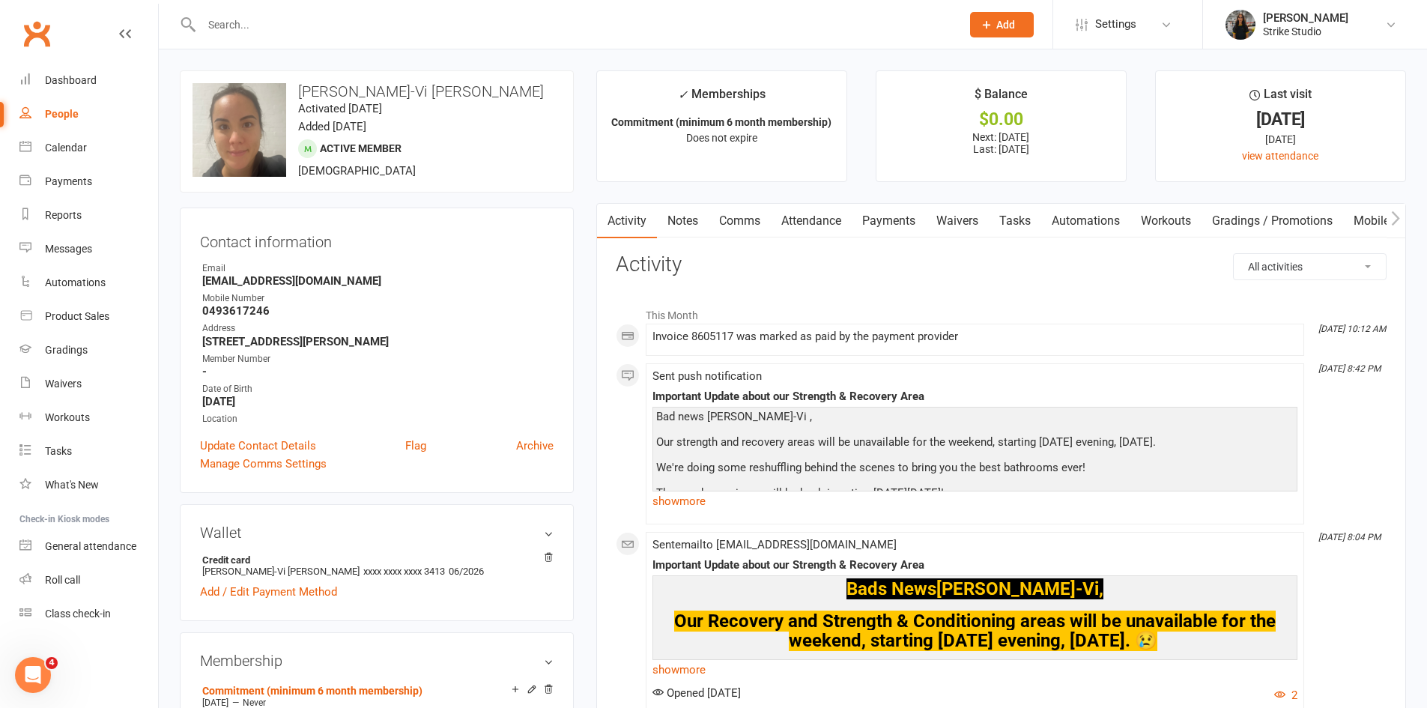
click at [908, 225] on link "Payments" at bounding box center [889, 221] width 74 height 34
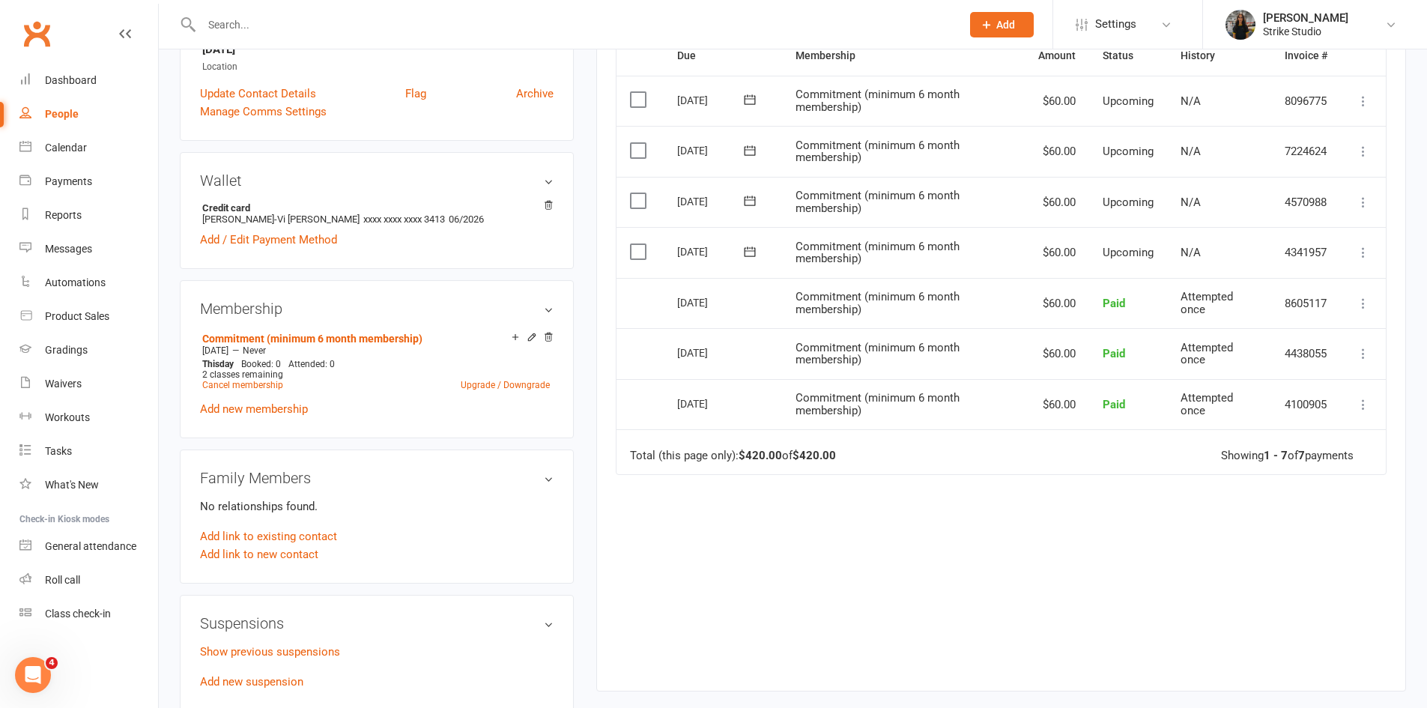
scroll to position [450, 0]
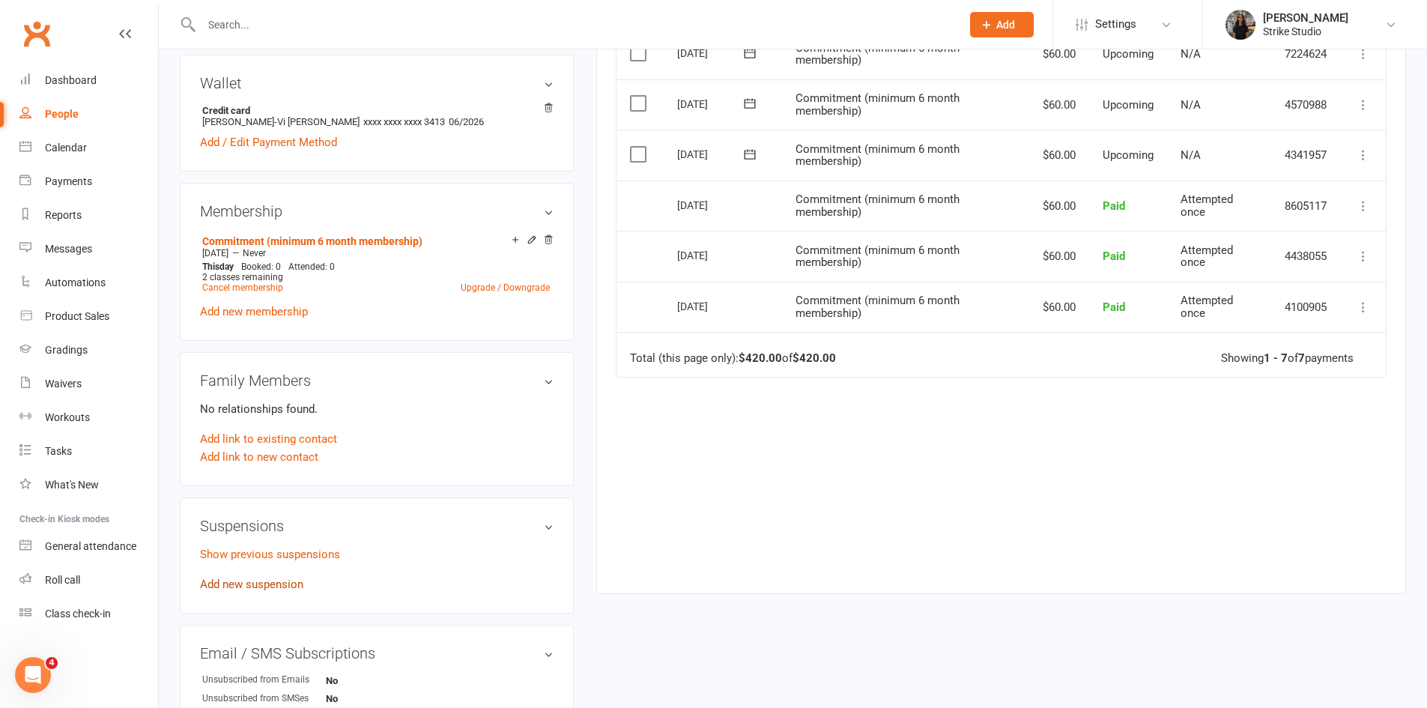
click at [270, 581] on link "Add new suspension" at bounding box center [251, 584] width 103 height 13
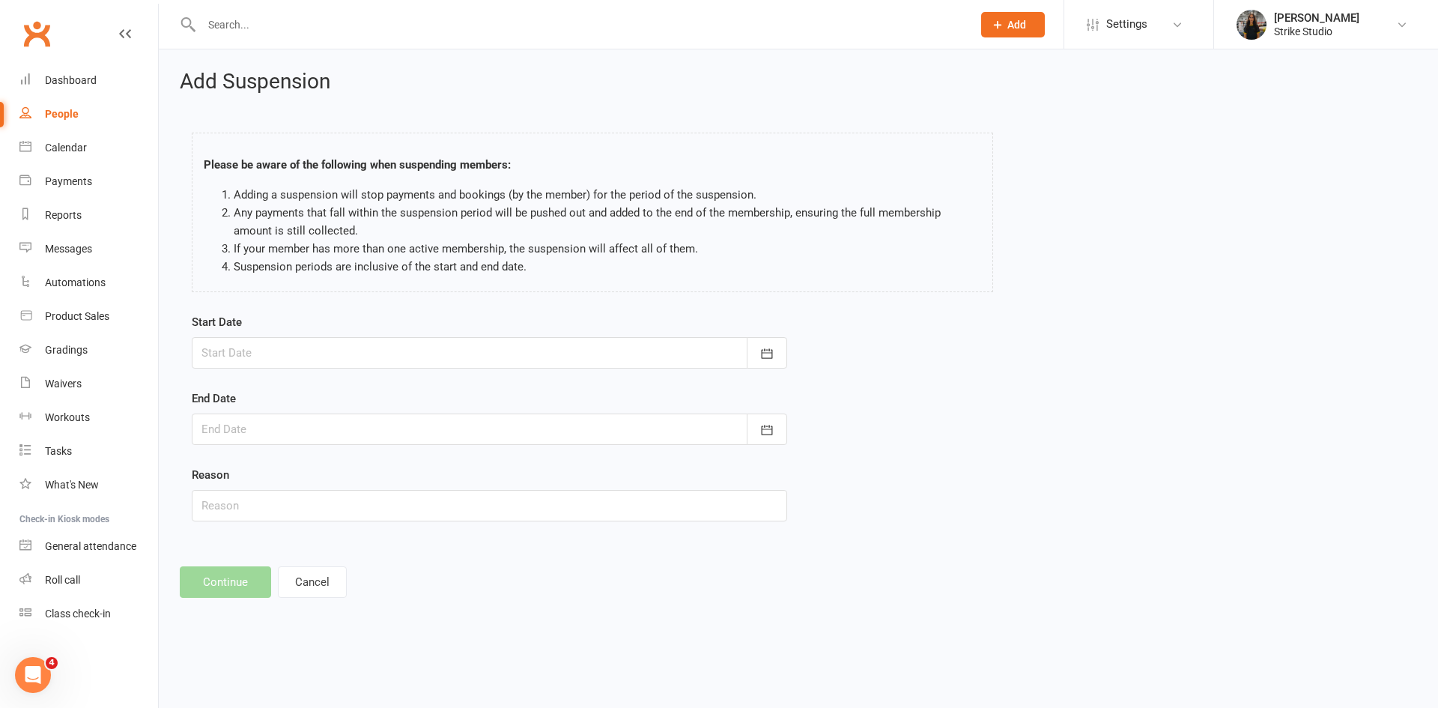
click at [345, 357] on div at bounding box center [490, 352] width 596 height 31
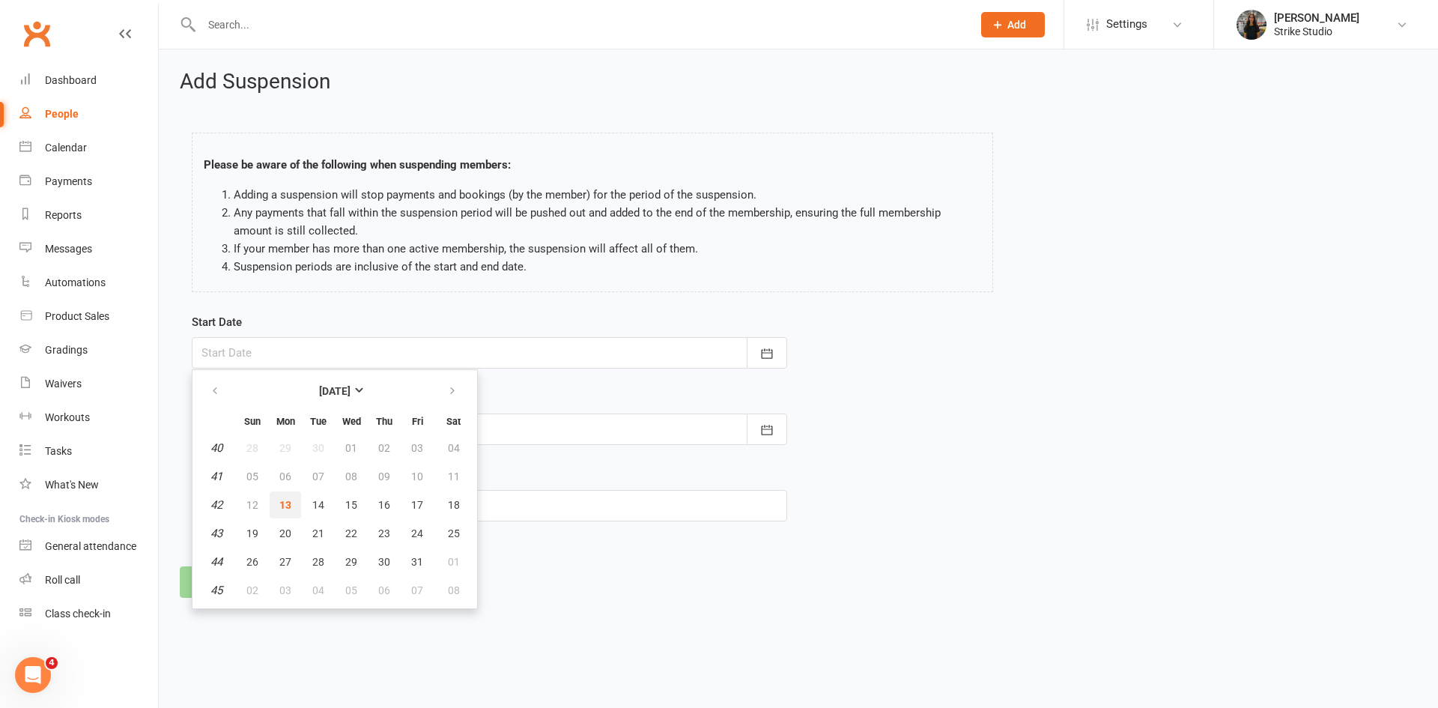
click at [290, 504] on span "13" at bounding box center [285, 505] width 12 height 12
type input "[DATE]"
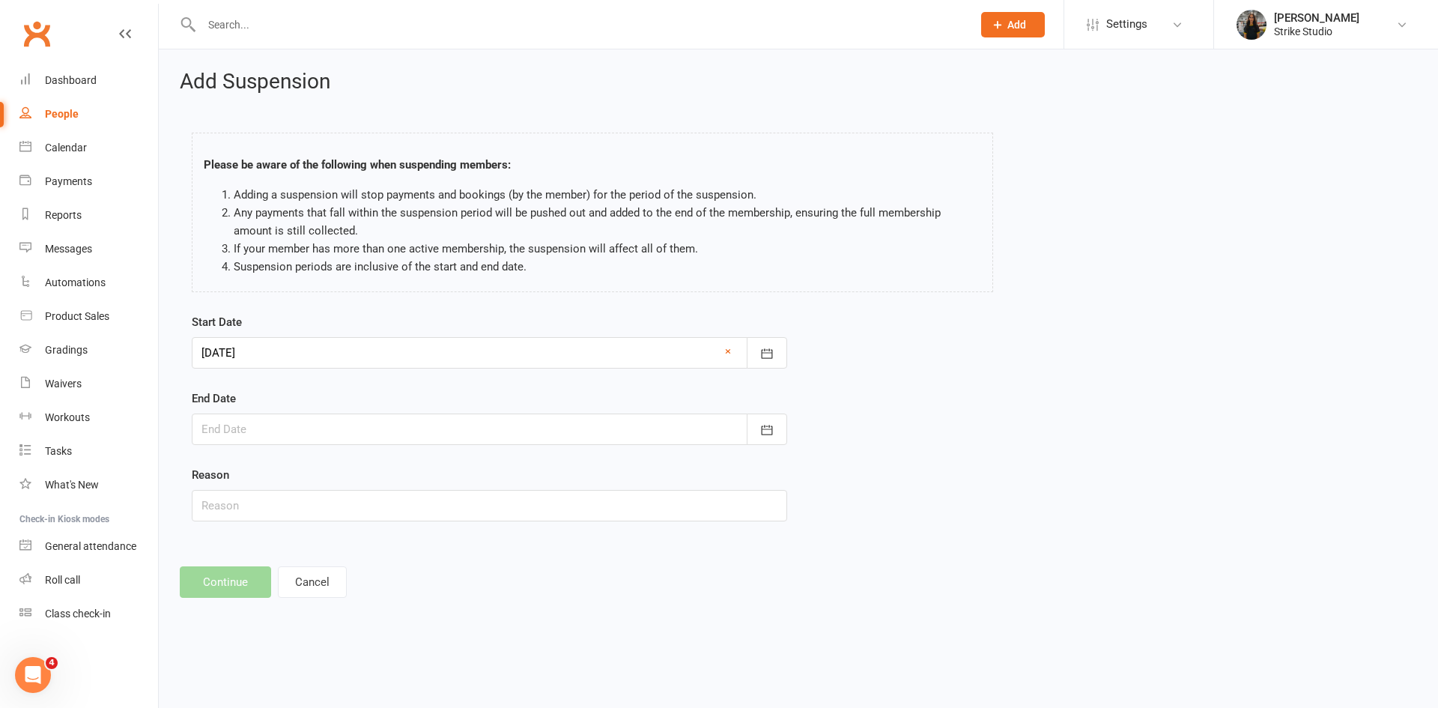
click at [282, 428] on div at bounding box center [490, 429] width 596 height 31
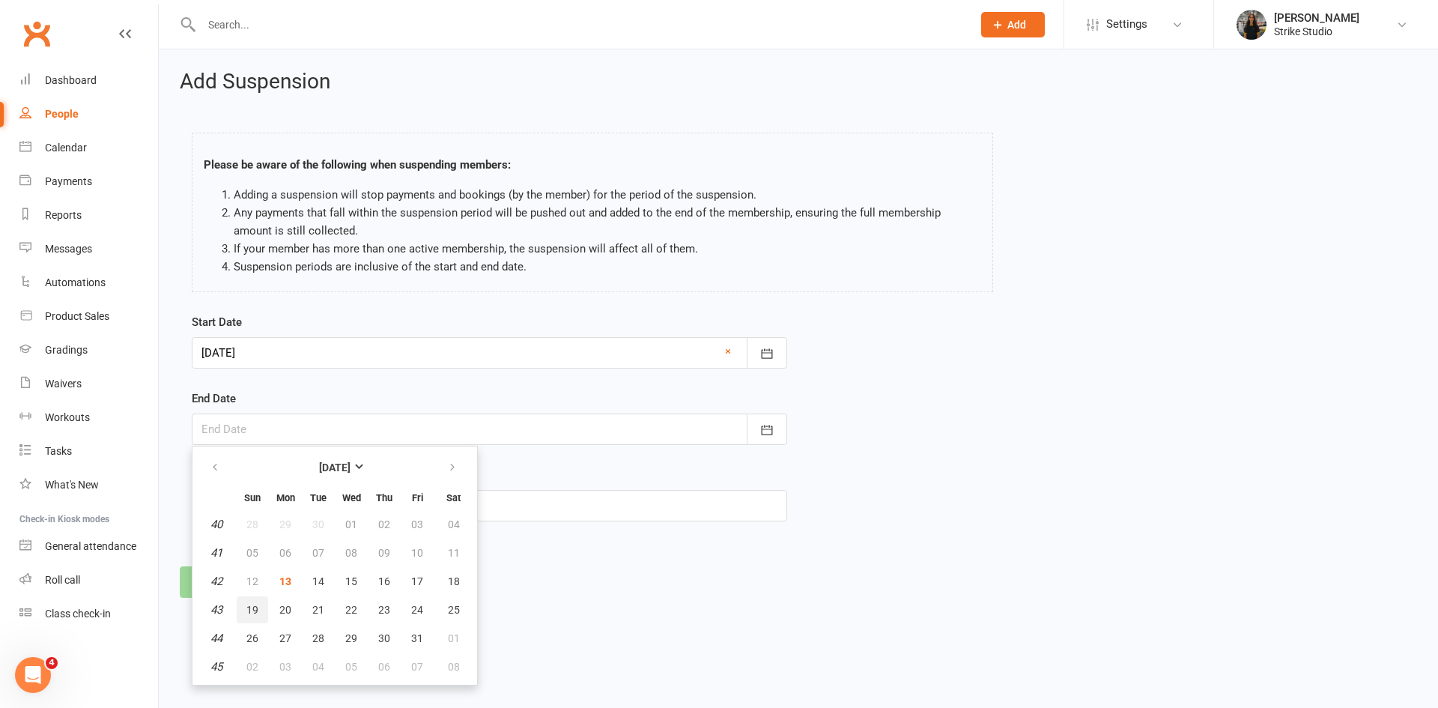
click at [258, 604] on span "19" at bounding box center [252, 610] width 12 height 12
type input "19 Oct 2025"
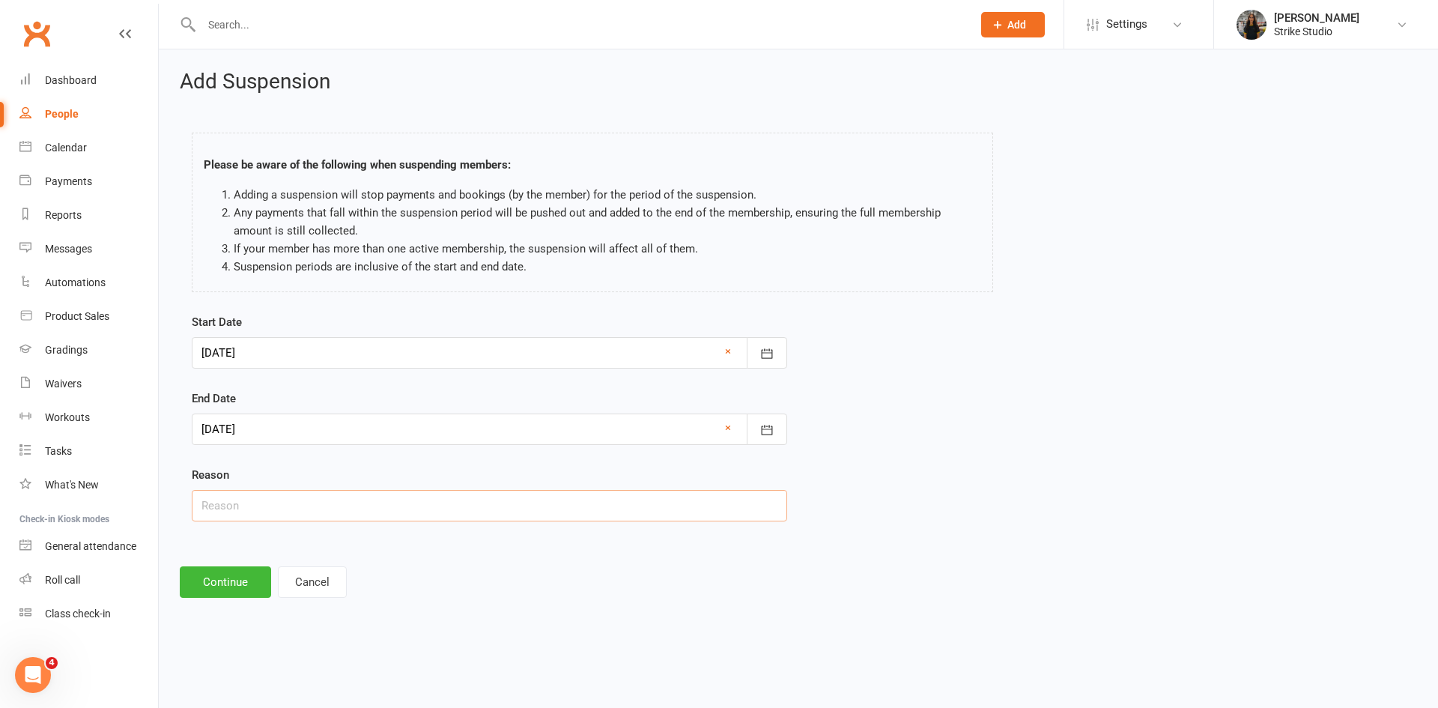
click at [263, 506] on input "text" at bounding box center [490, 505] width 596 height 31
type input "unknown"
click at [223, 575] on button "Continue" at bounding box center [225, 581] width 91 height 31
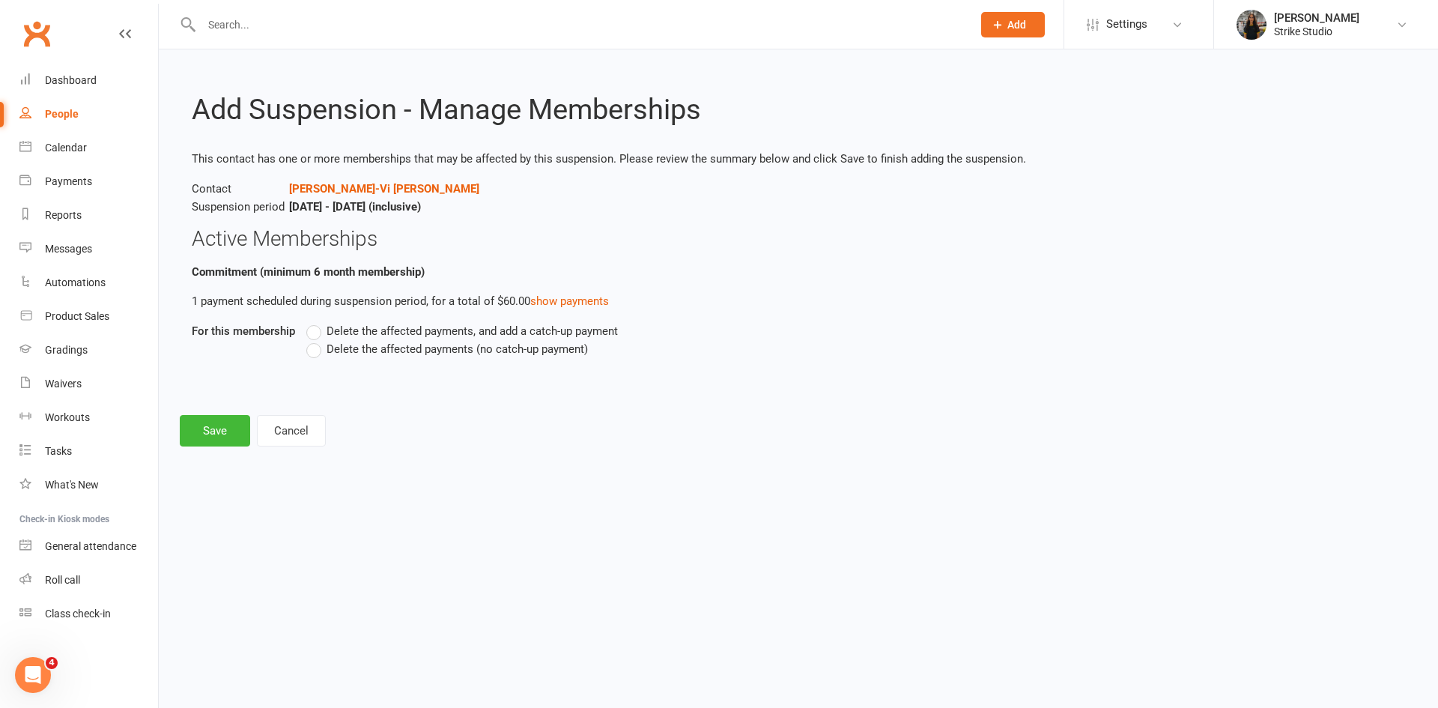
click at [312, 352] on label "Delete the affected payments (no catch-up payment)" at bounding box center [447, 349] width 282 height 18
click at [312, 340] on input "Delete the affected payments (no catch-up payment)" at bounding box center [311, 340] width 10 height 0
click at [220, 435] on button "Save" at bounding box center [215, 430] width 70 height 31
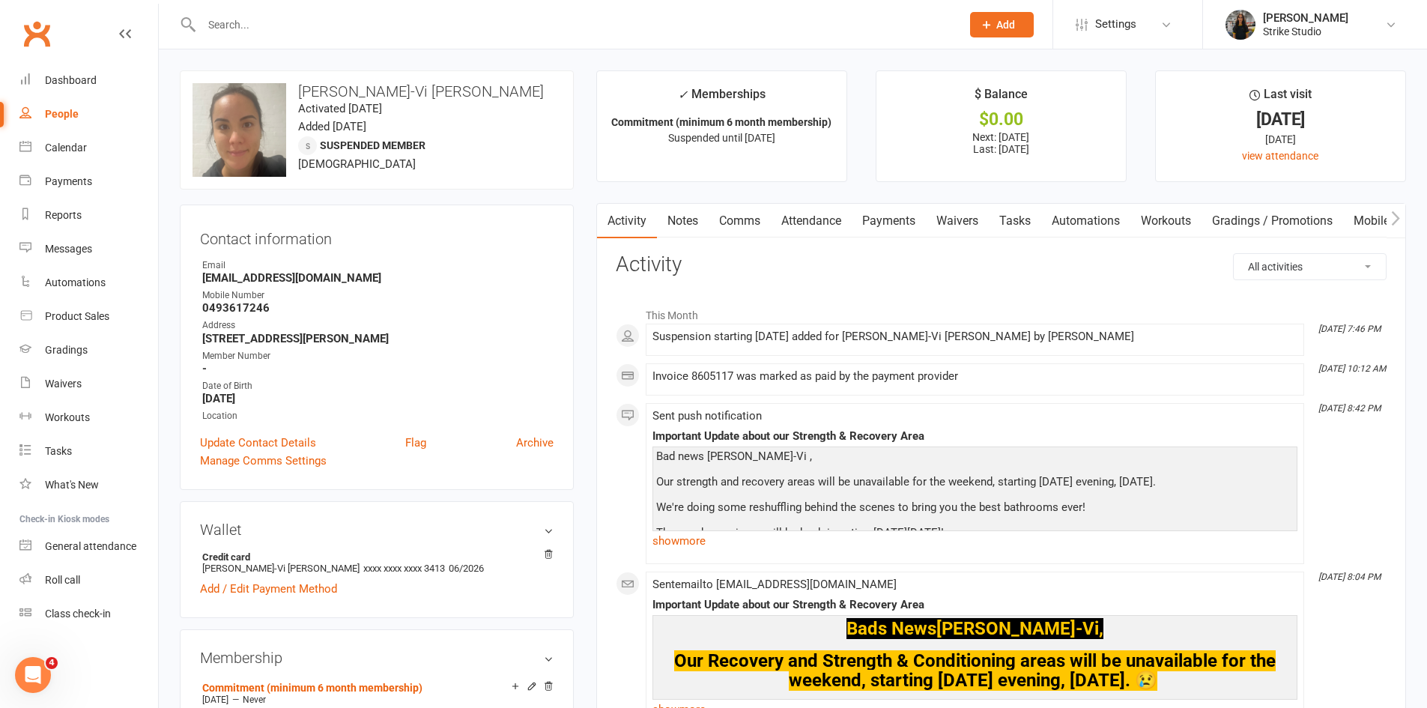
click at [402, 17] on input "text" at bounding box center [574, 24] width 754 height 21
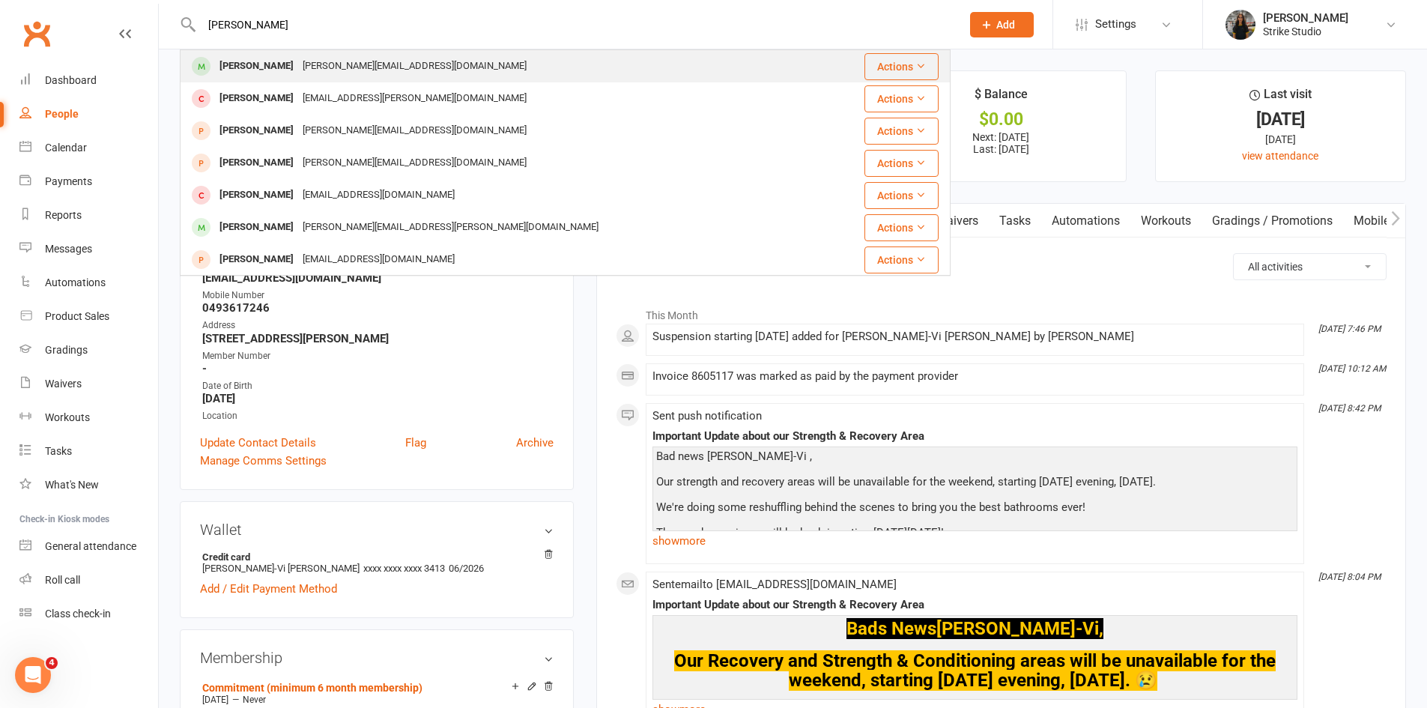
type input "anthony"
click at [279, 70] on div "Anthony Rigbye" at bounding box center [256, 66] width 83 height 22
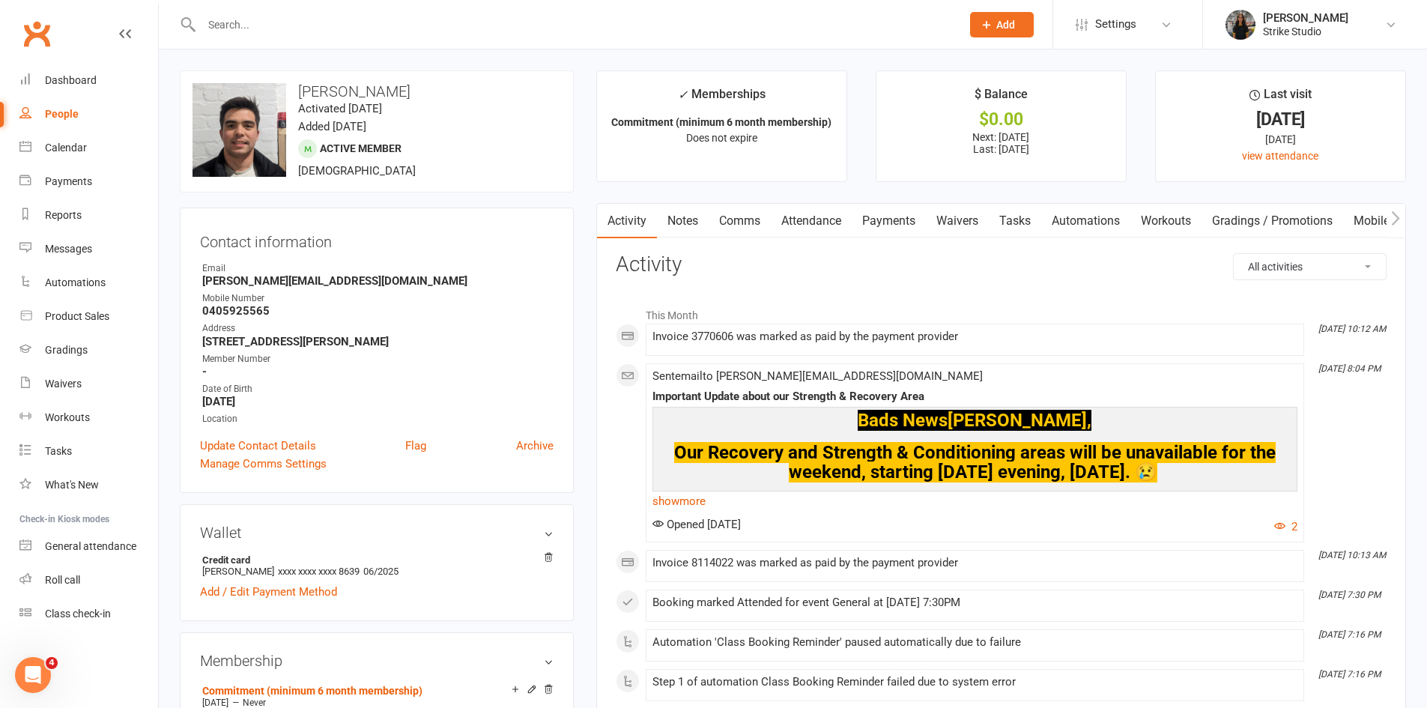
click at [892, 216] on link "Payments" at bounding box center [889, 221] width 74 height 34
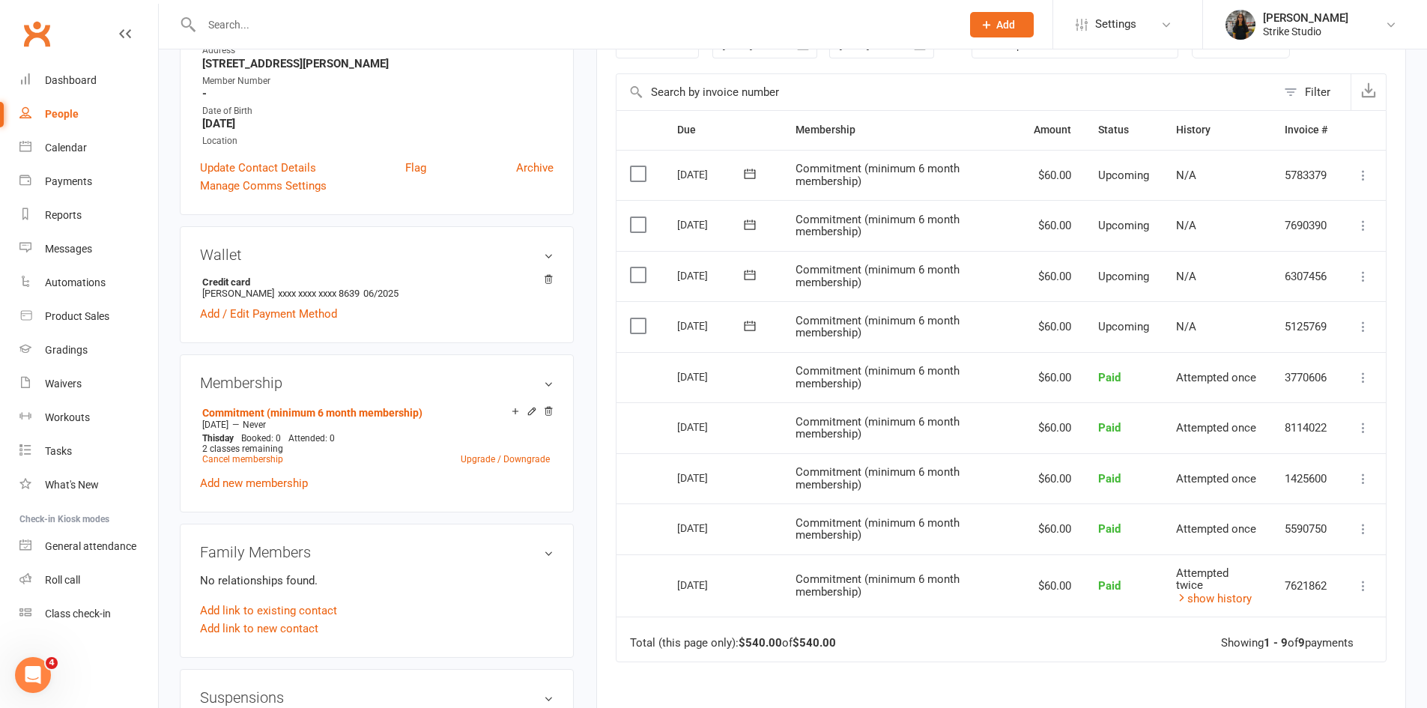
scroll to position [450, 0]
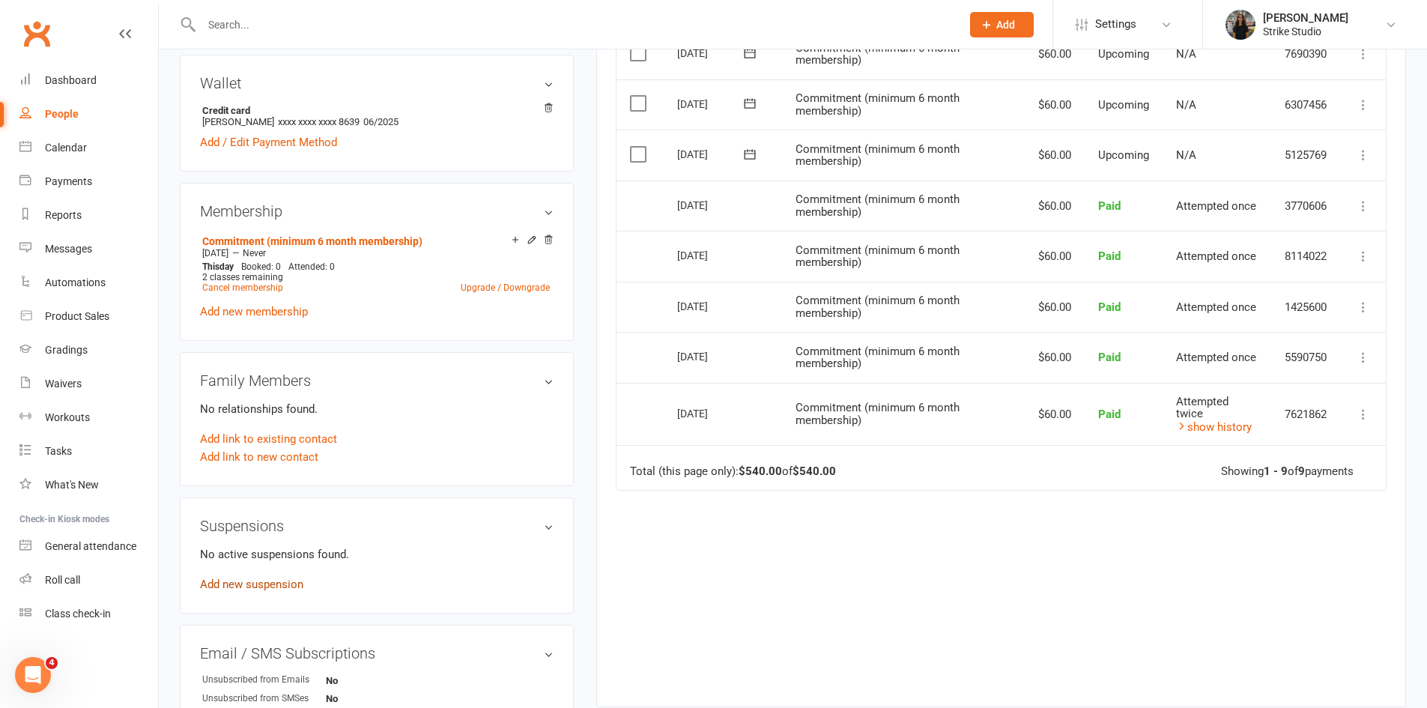
click at [276, 582] on link "Add new suspension" at bounding box center [251, 584] width 103 height 13
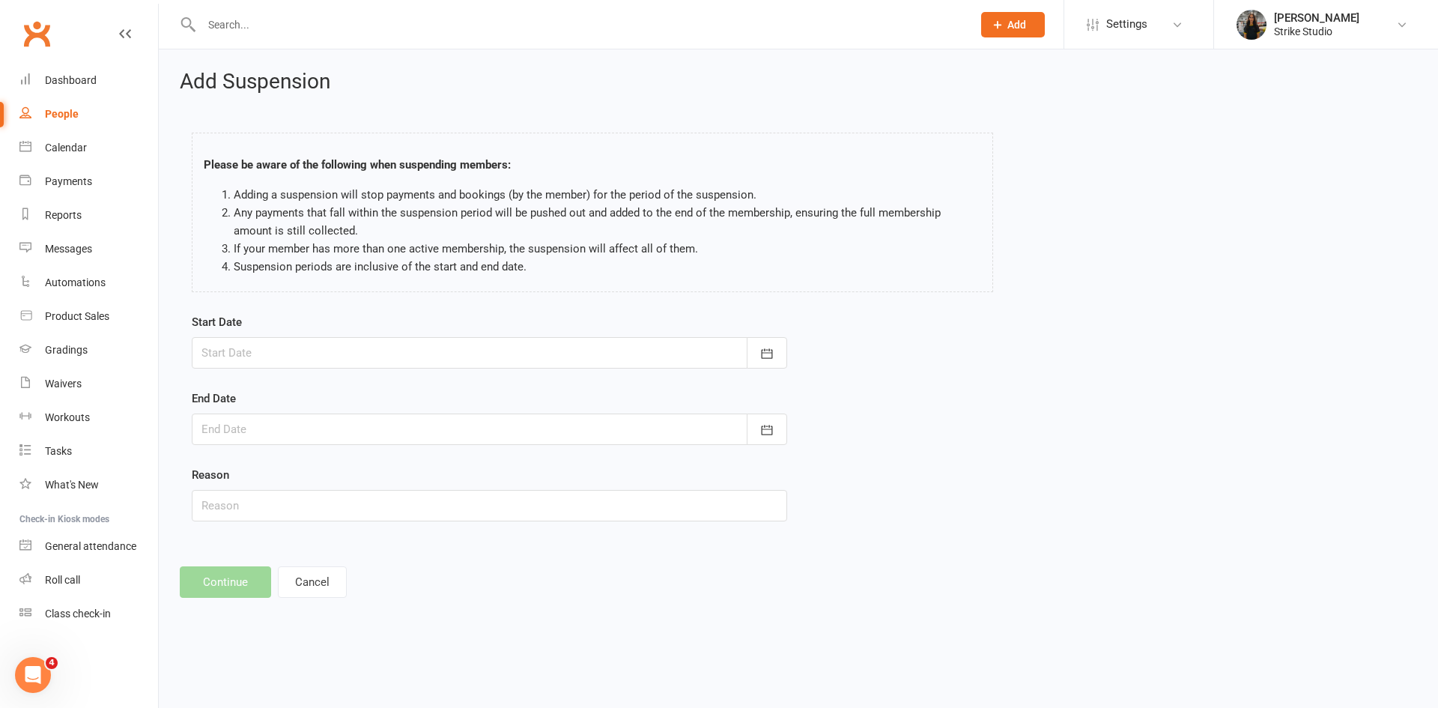
click at [357, 351] on div at bounding box center [490, 352] width 596 height 31
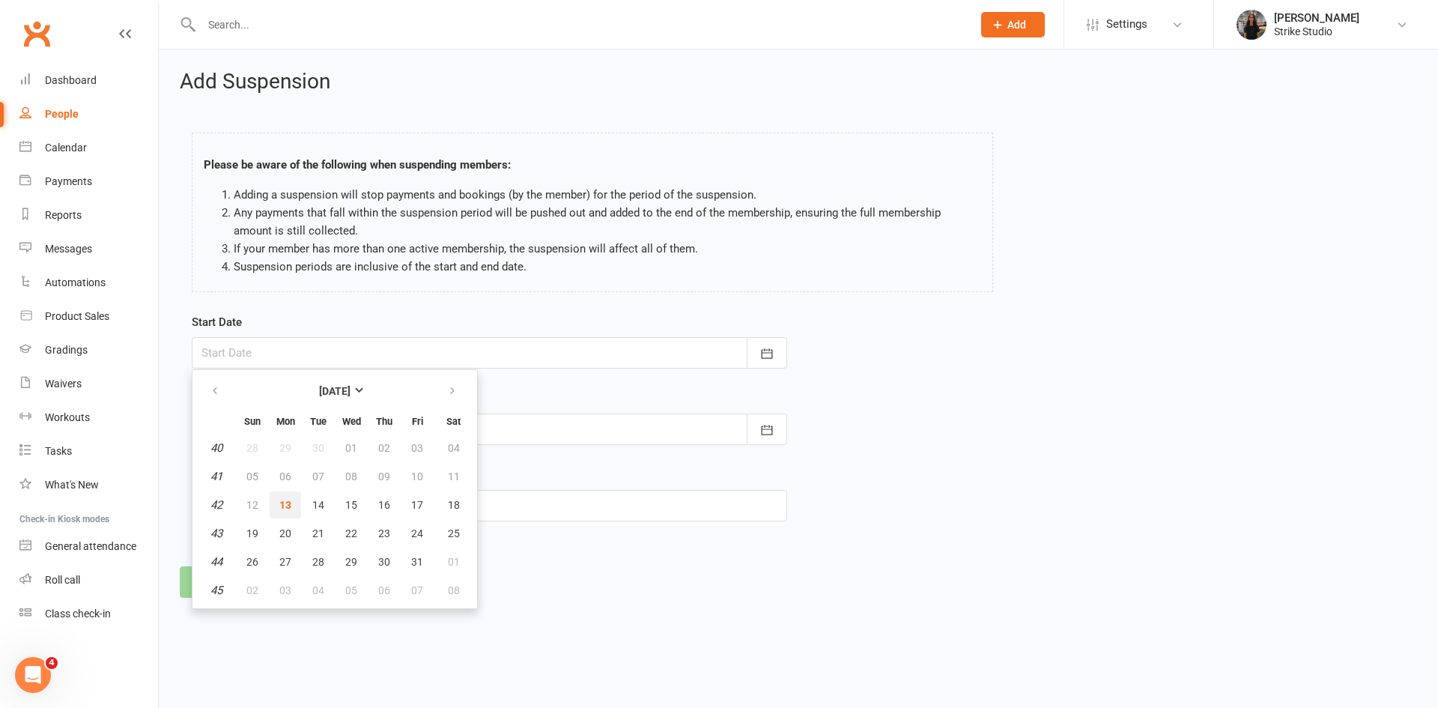
click at [287, 508] on span "13" at bounding box center [285, 505] width 12 height 12
type input "[DATE]"
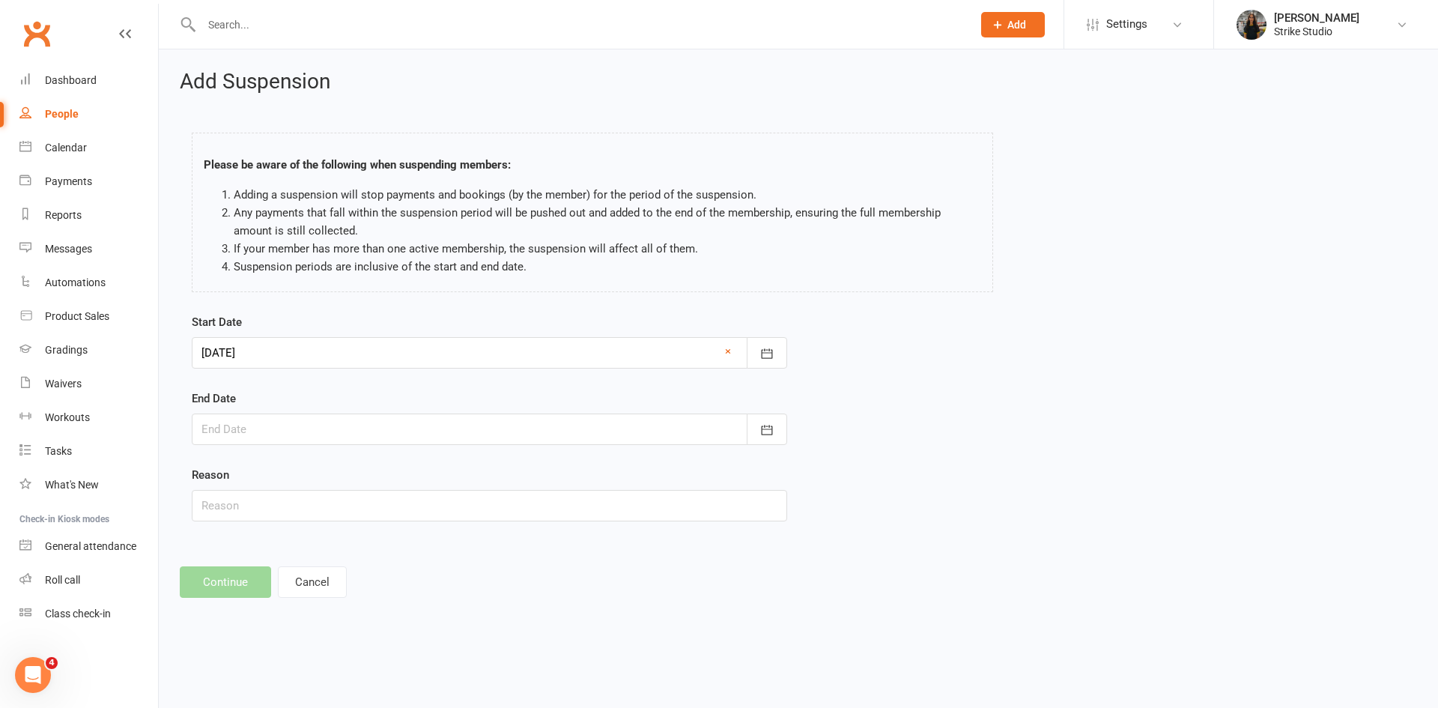
click at [312, 431] on div at bounding box center [490, 429] width 596 height 31
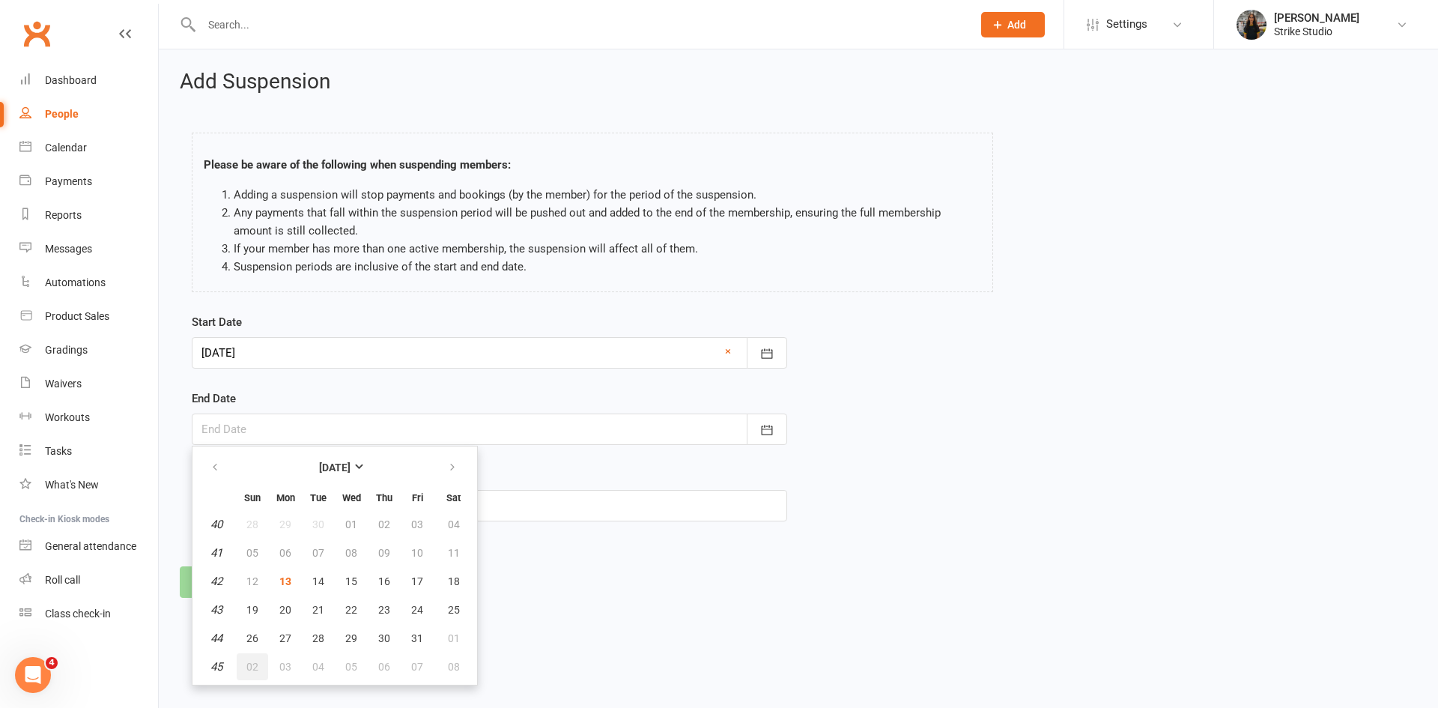
click at [257, 665] on span "02" at bounding box center [252, 667] width 12 height 12
type input "02 Nov 2025"
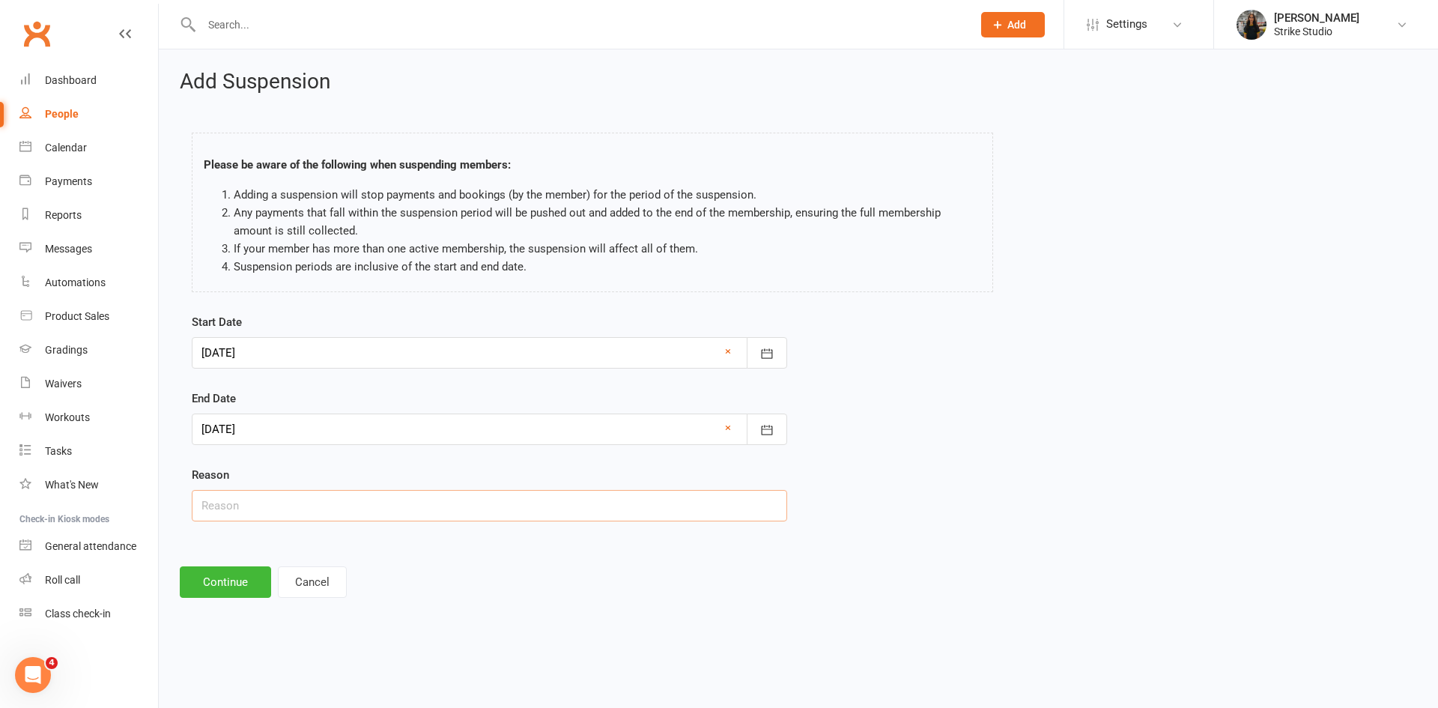
click at [263, 507] on input "text" at bounding box center [490, 505] width 596 height 31
type input "overseas"
click at [245, 577] on button "Continue" at bounding box center [225, 581] width 91 height 31
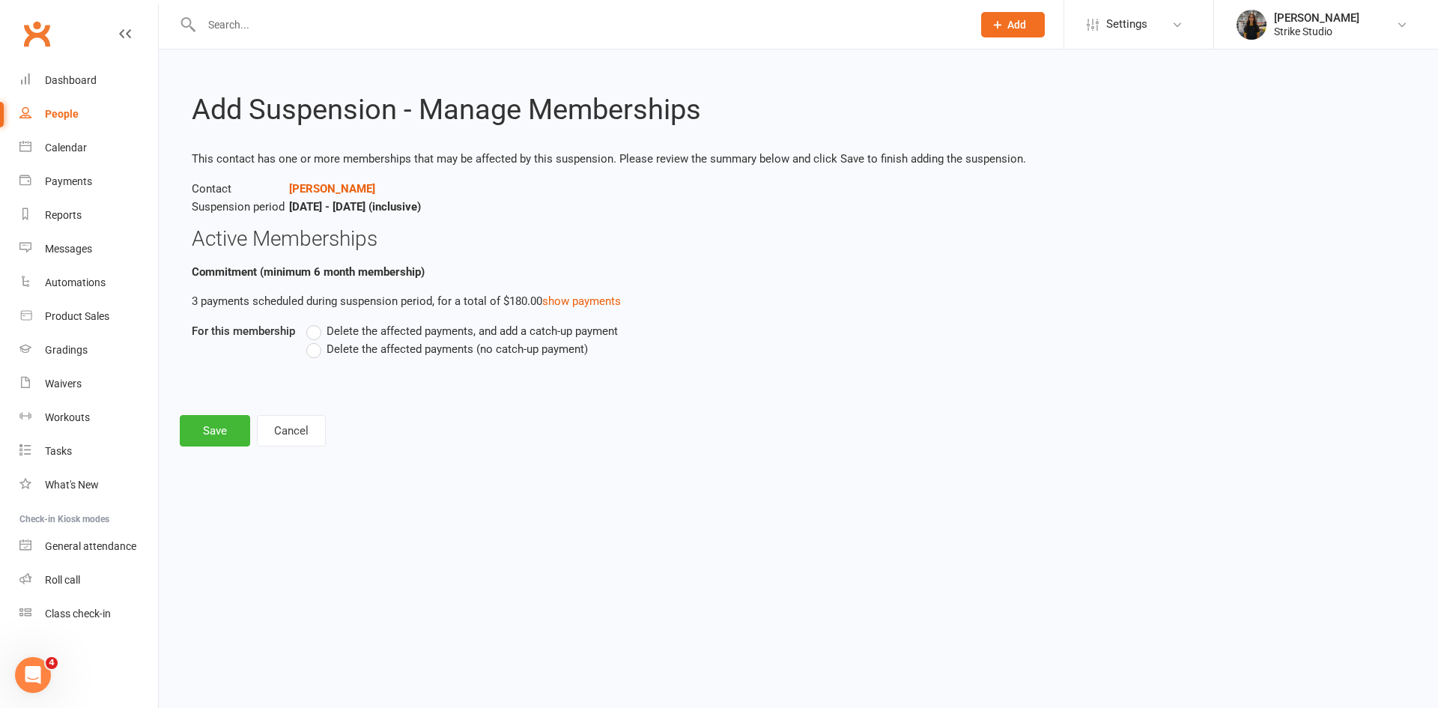
click at [306, 354] on label "Delete the affected payments (no catch-up payment)" at bounding box center [447, 349] width 282 height 18
click at [306, 340] on input "Delete the affected payments (no catch-up payment)" at bounding box center [311, 340] width 10 height 0
click at [214, 438] on button "Save" at bounding box center [215, 430] width 70 height 31
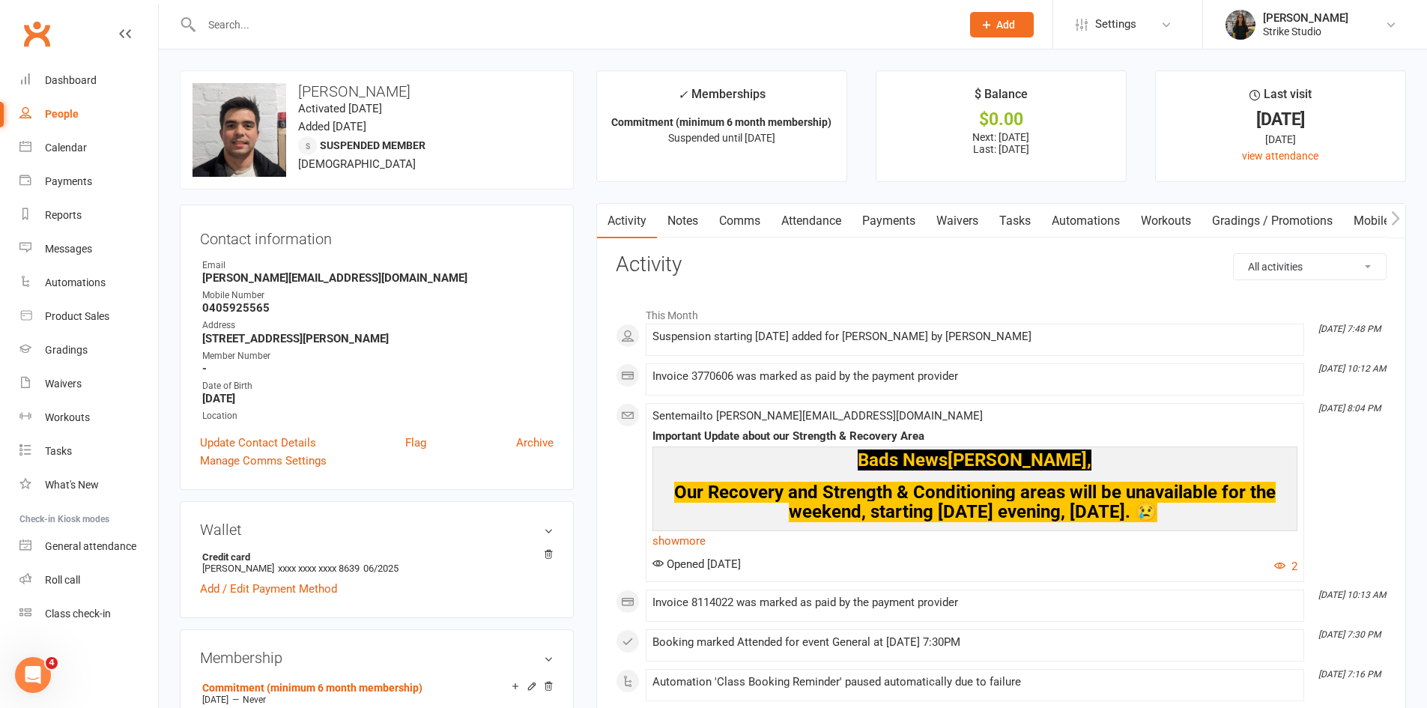
drag, startPoint x: 341, startPoint y: 27, endPoint x: 367, endPoint y: 28, distance: 26.3
click at [340, 27] on input "text" at bounding box center [574, 24] width 754 height 21
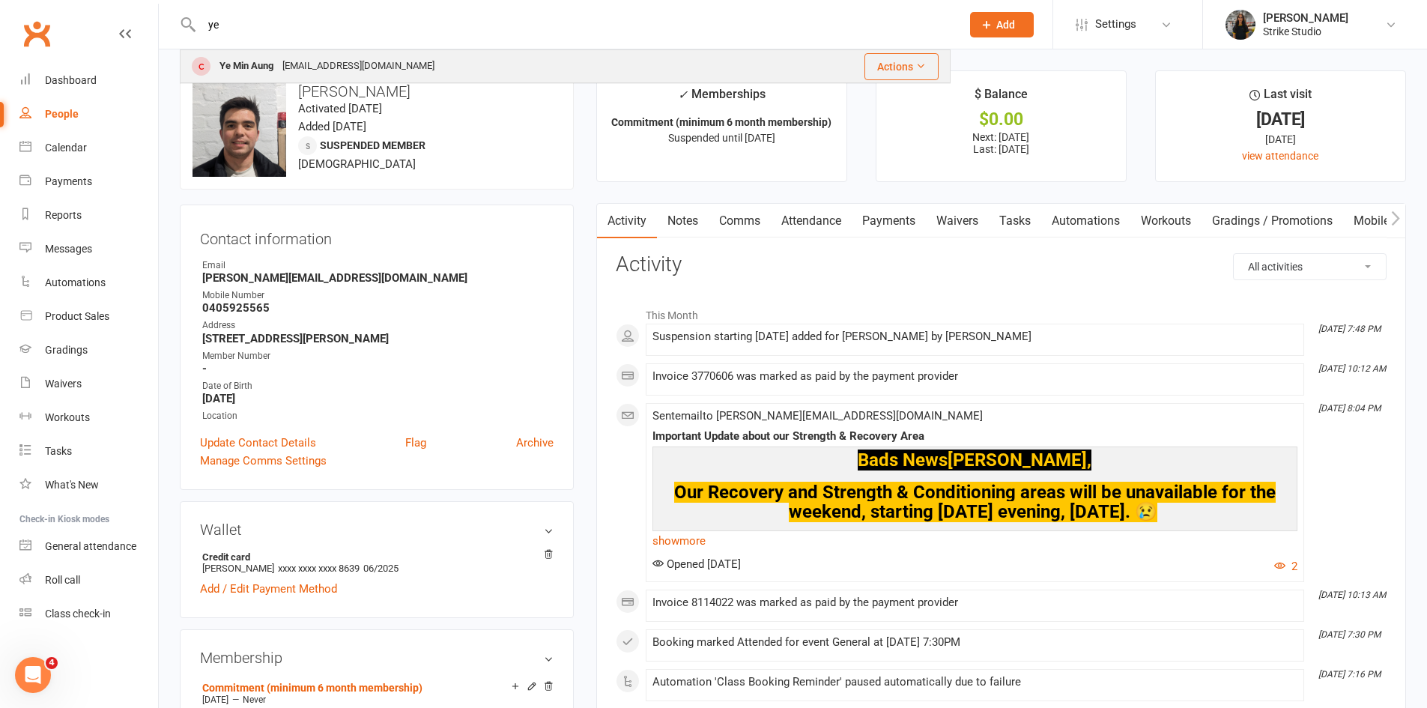
type input "ye"
click at [327, 56] on div "yemin18@gmail.com" at bounding box center [358, 66] width 161 height 22
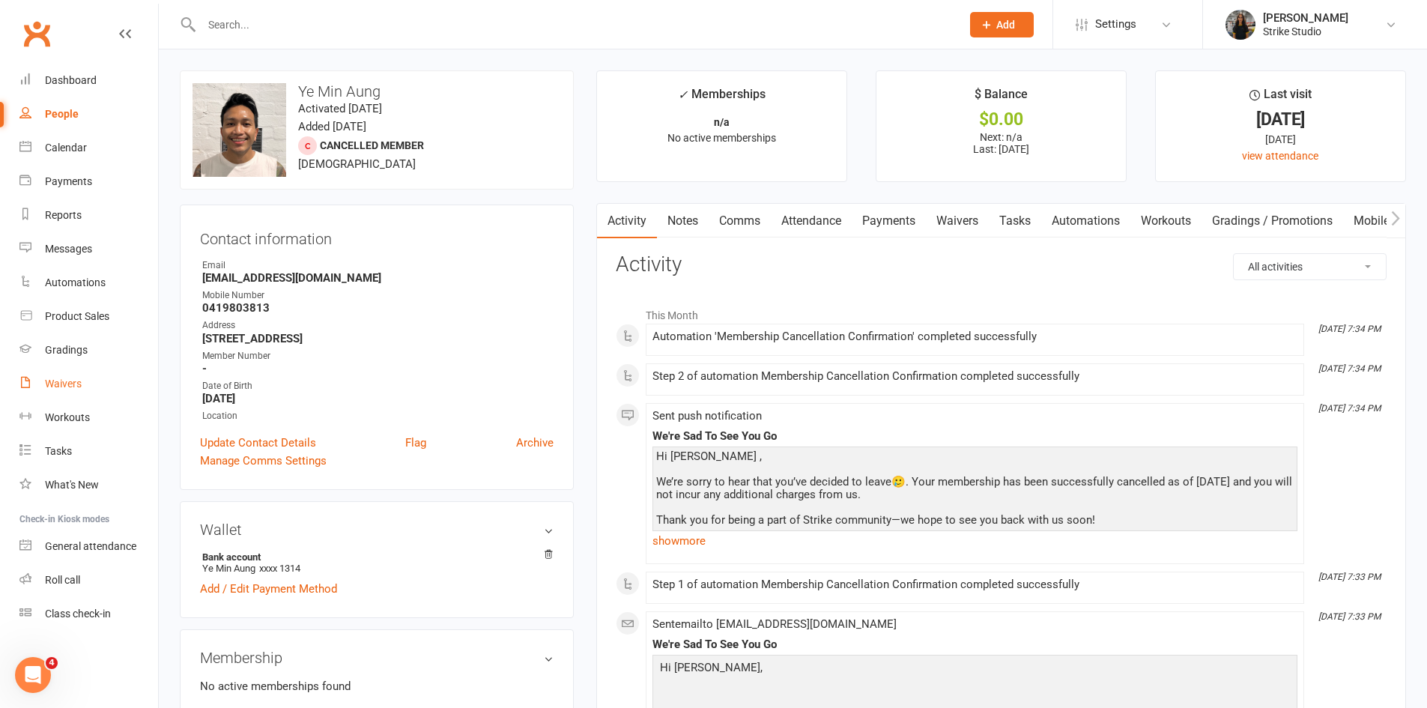
click at [72, 383] on div "Waivers" at bounding box center [63, 384] width 37 height 12
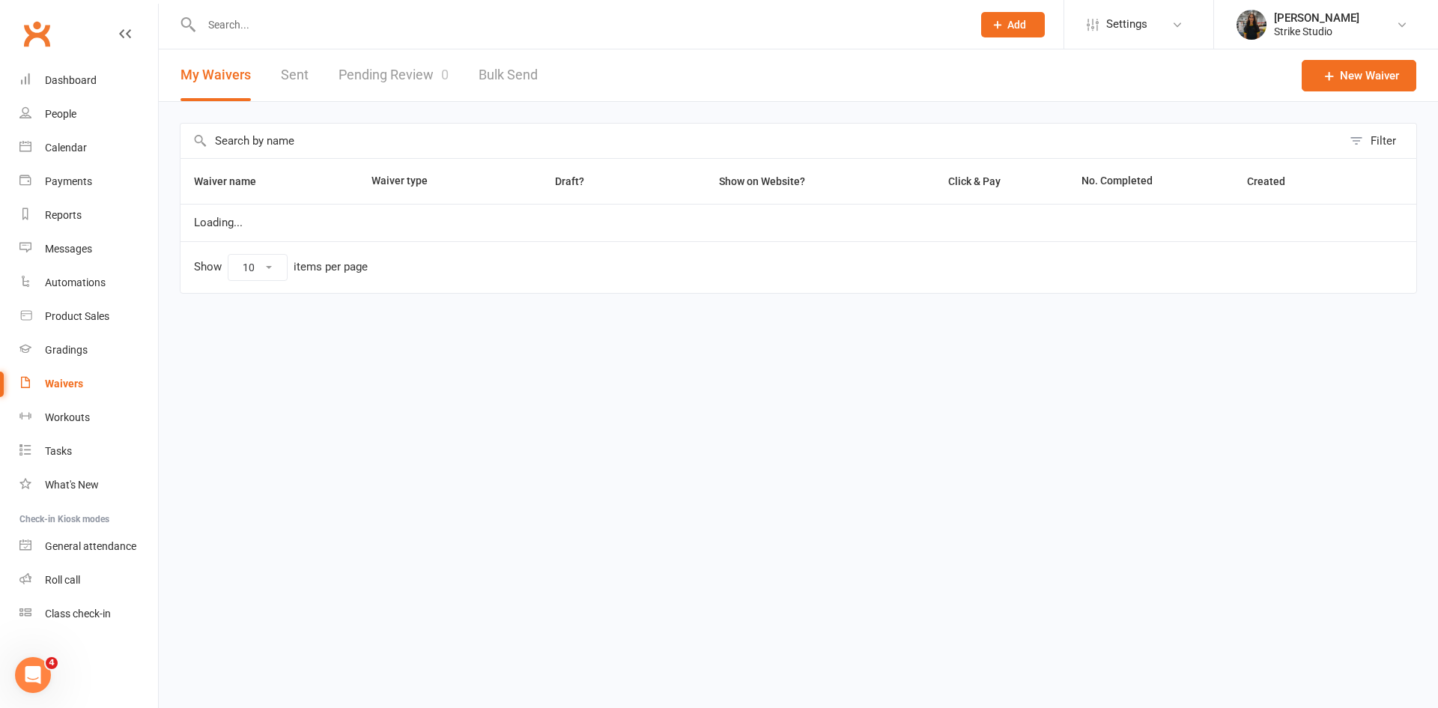
select select "100"
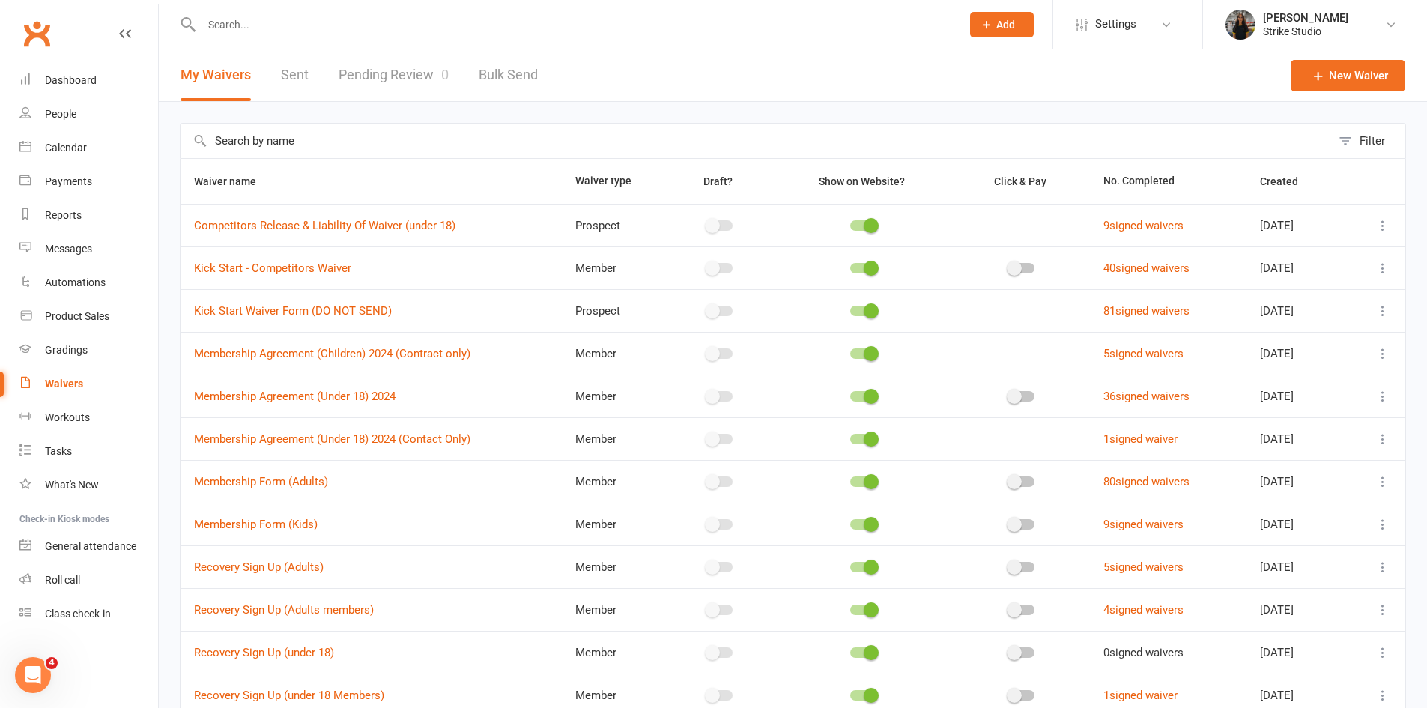
click at [409, 79] on link "Pending Review 0" at bounding box center [394, 75] width 110 height 52
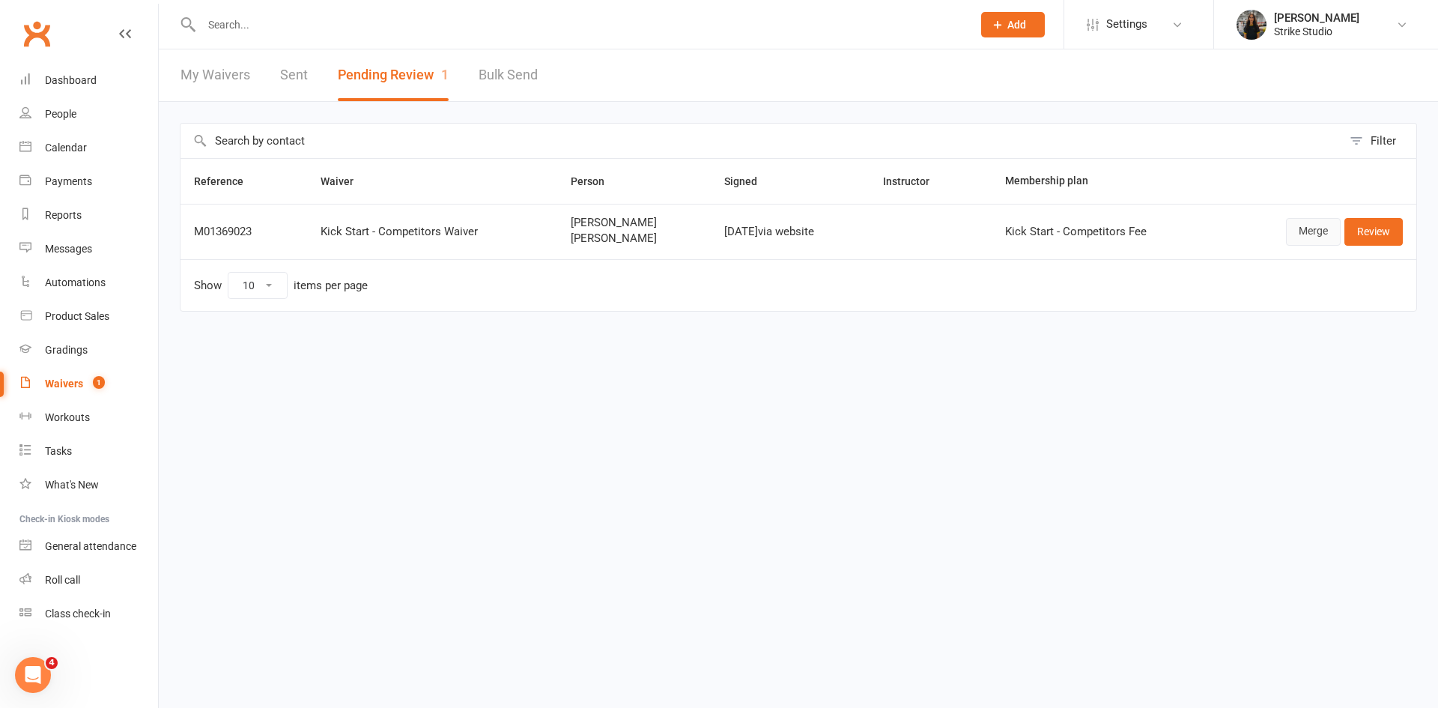
click at [1298, 237] on link "Merge" at bounding box center [1313, 231] width 55 height 27
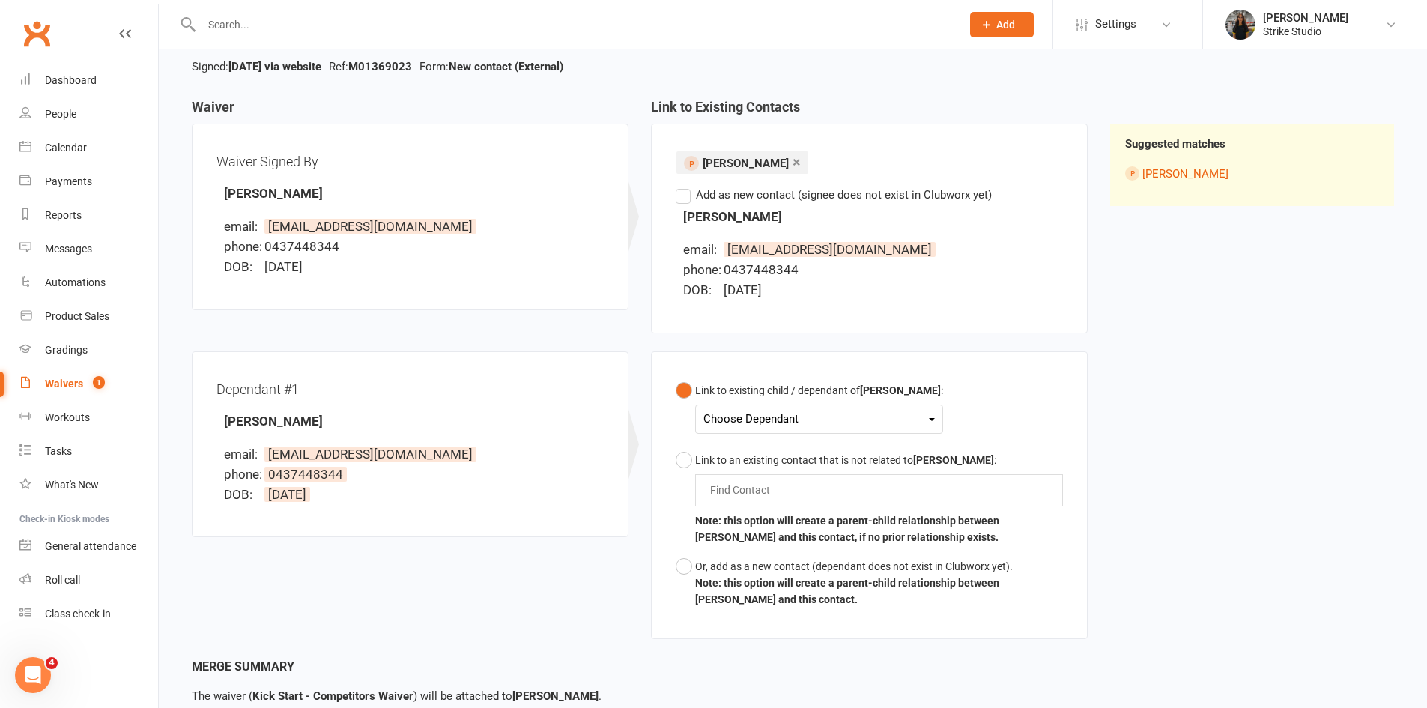
scroll to position [150, 0]
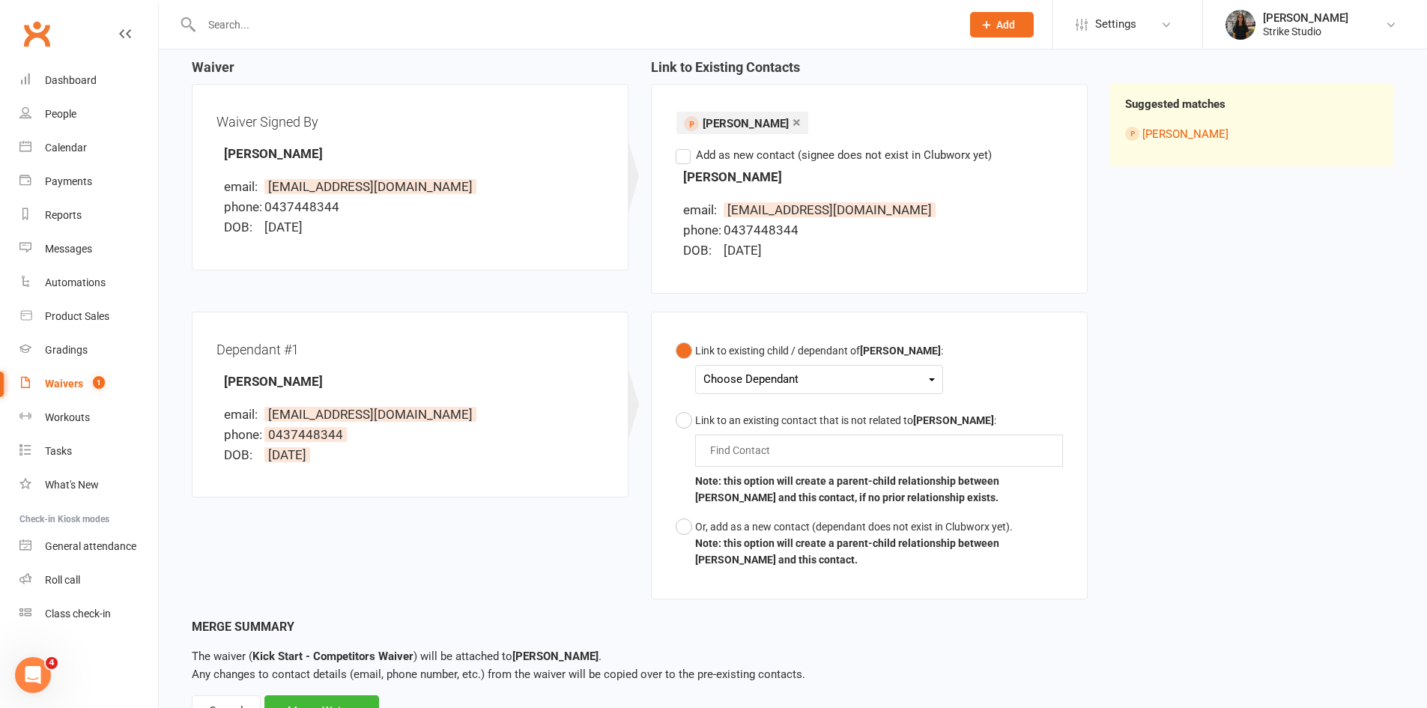
click at [769, 372] on div "Choose Dependant" at bounding box center [818, 379] width 231 height 20
click at [772, 412] on link "Ali Tawil" at bounding box center [778, 415] width 148 height 32
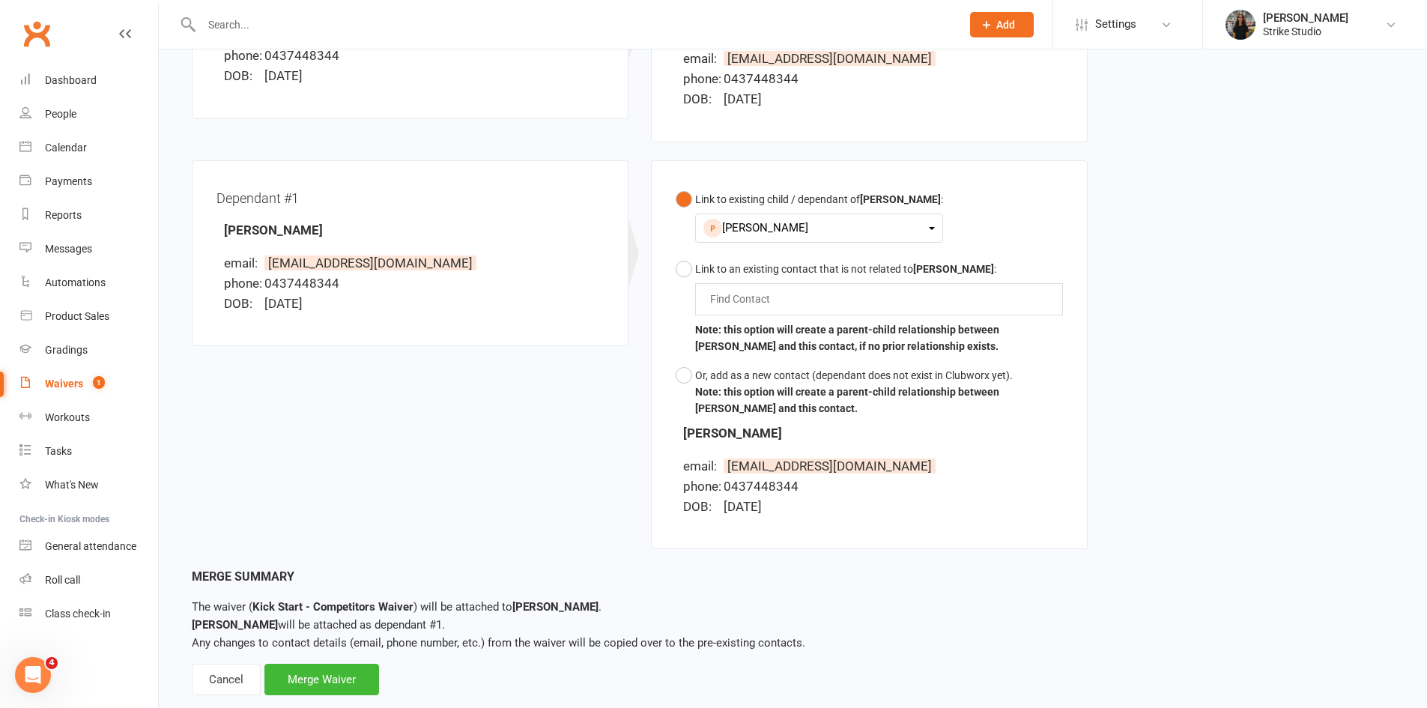
scroll to position [334, 0]
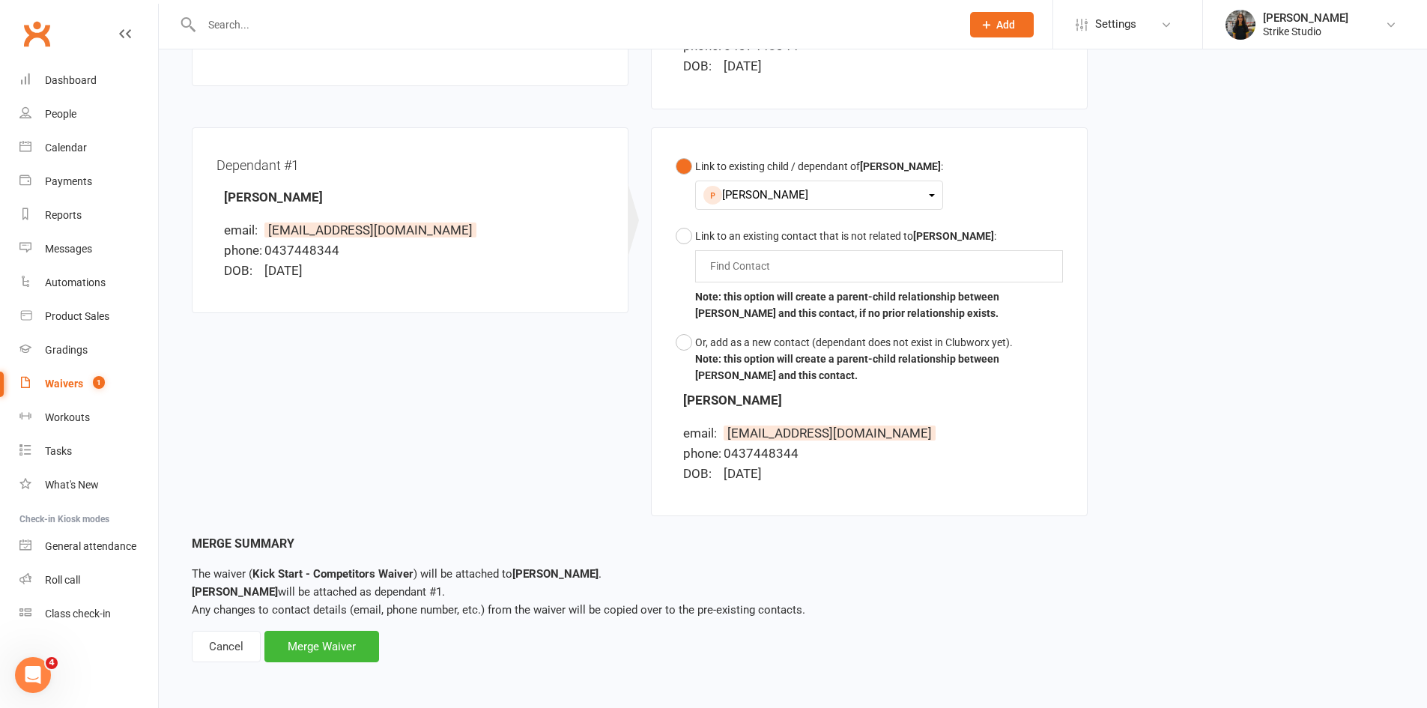
click at [341, 626] on div "Merge Summary The waiver ( Kick Start - Competitors Waiver ) will be attached t…" at bounding box center [793, 598] width 1202 height 128
click at [349, 645] on div "Merge Waiver" at bounding box center [321, 646] width 115 height 31
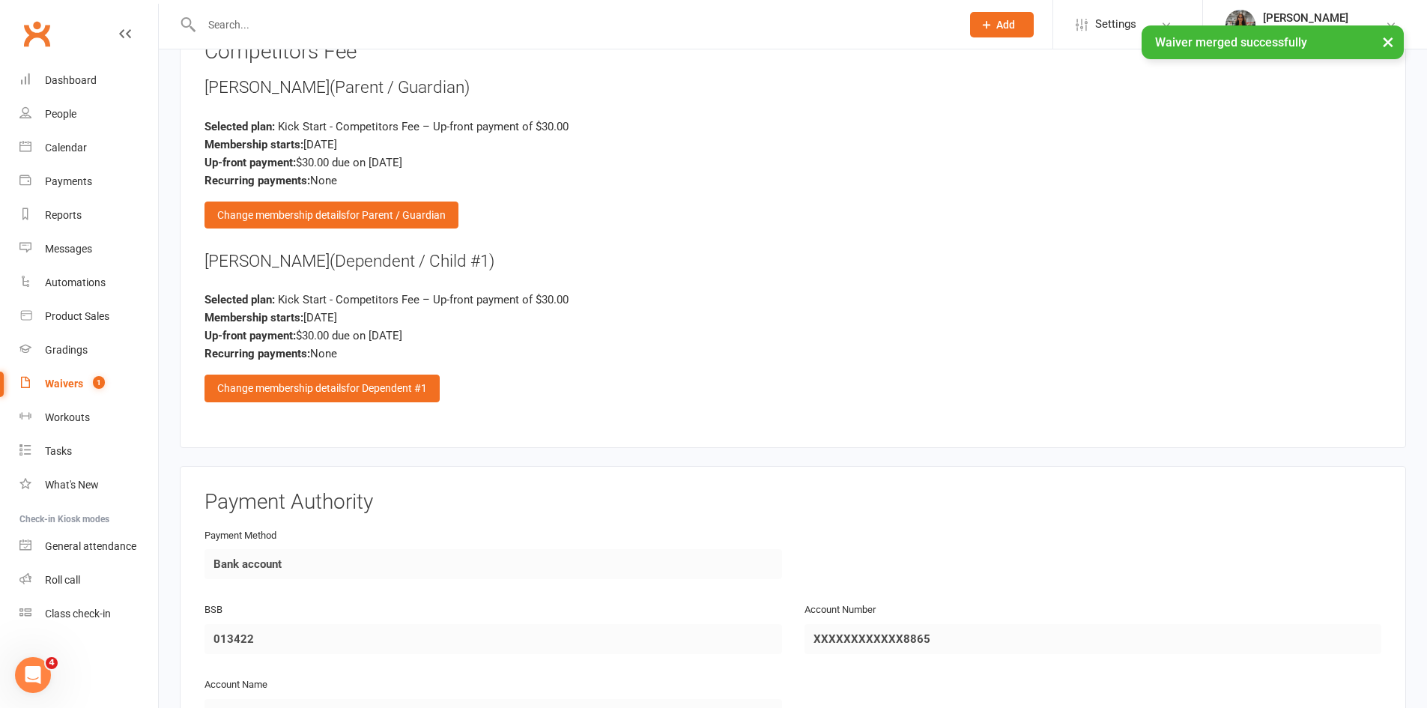
scroll to position [1648, 0]
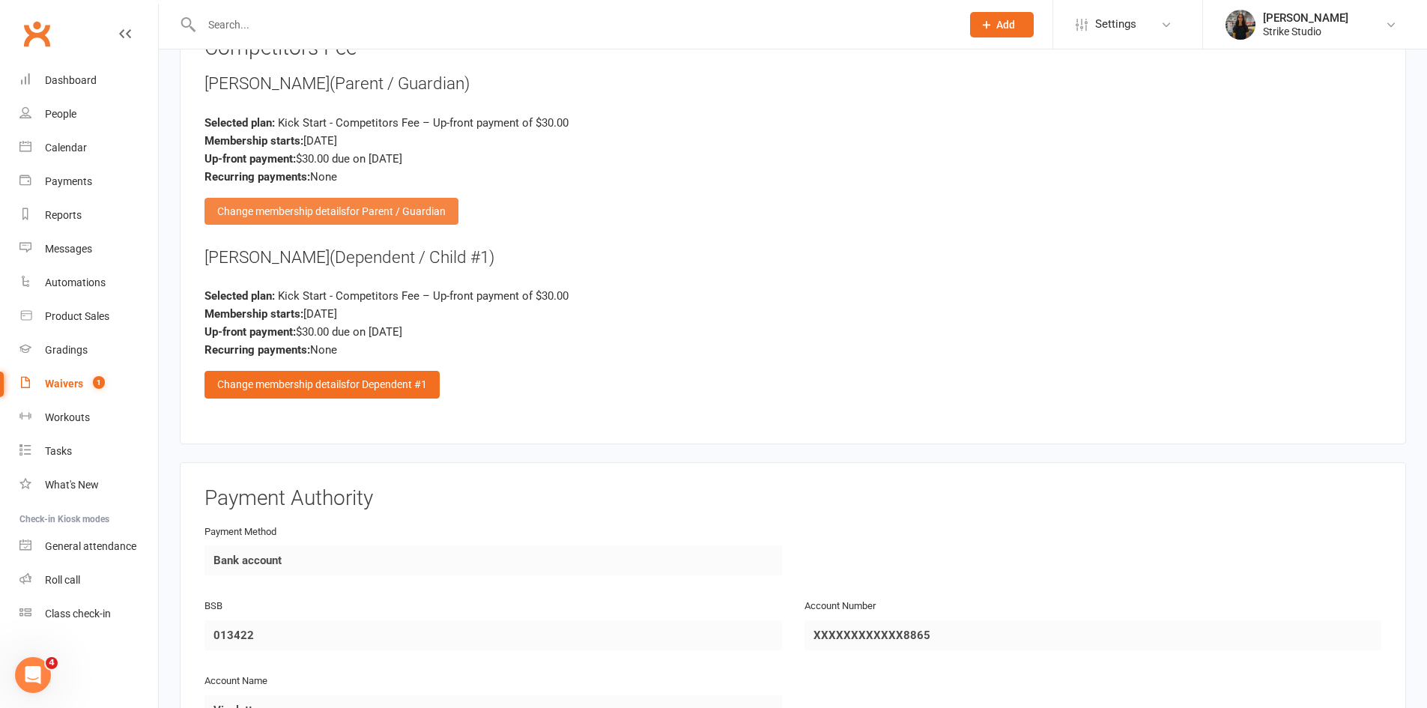
click at [333, 216] on div "Change membership details for Parent / Guardian" at bounding box center [332, 211] width 254 height 27
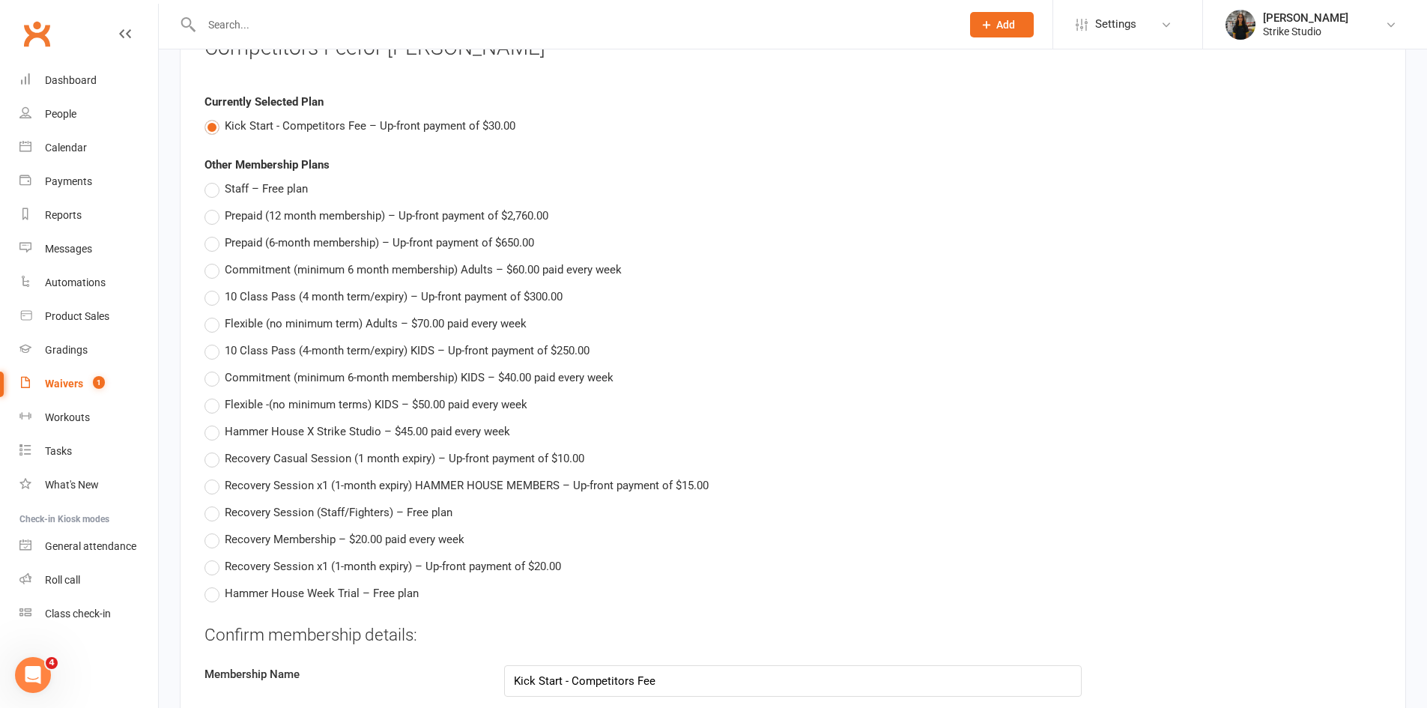
click at [264, 186] on span "Staff – Free plan" at bounding box center [266, 188] width 83 height 16
click at [214, 180] on input "Staff – Free plan" at bounding box center [210, 180] width 10 height 0
type input "Staff"
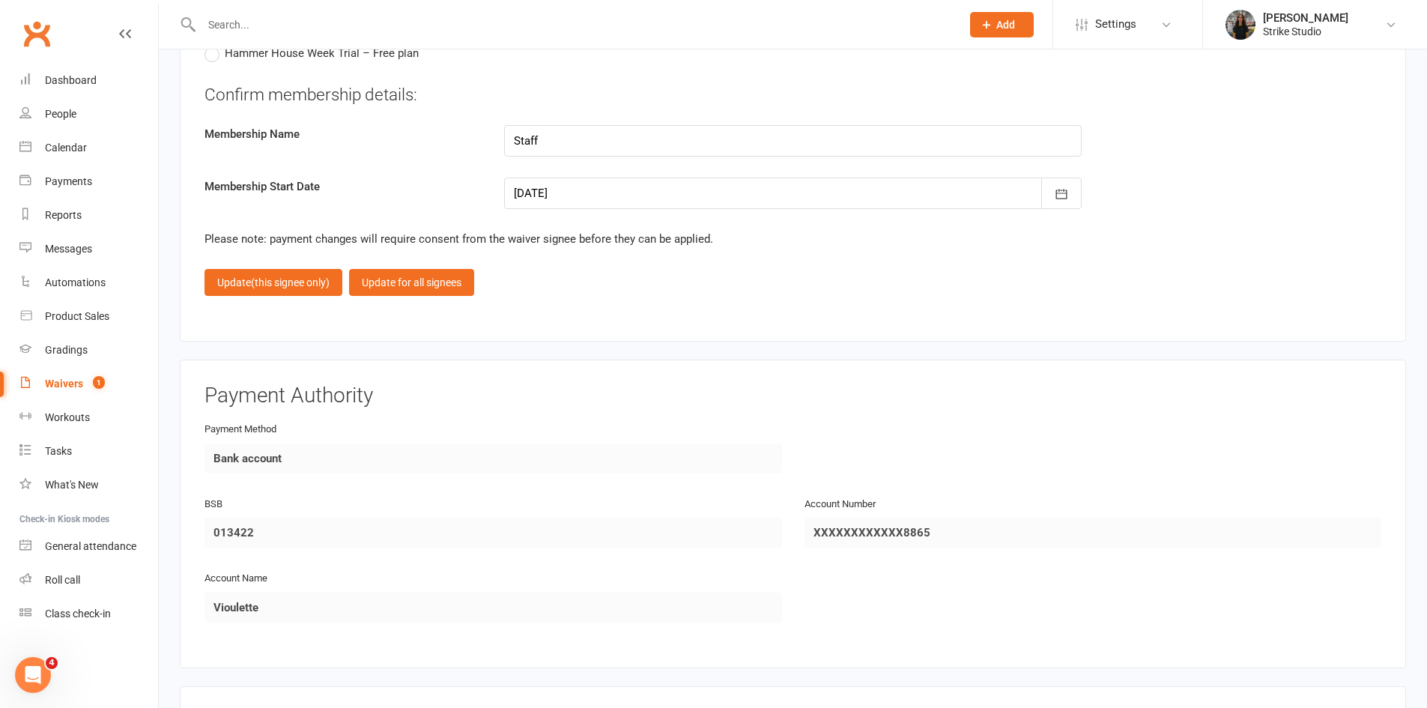
scroll to position [2450, 0]
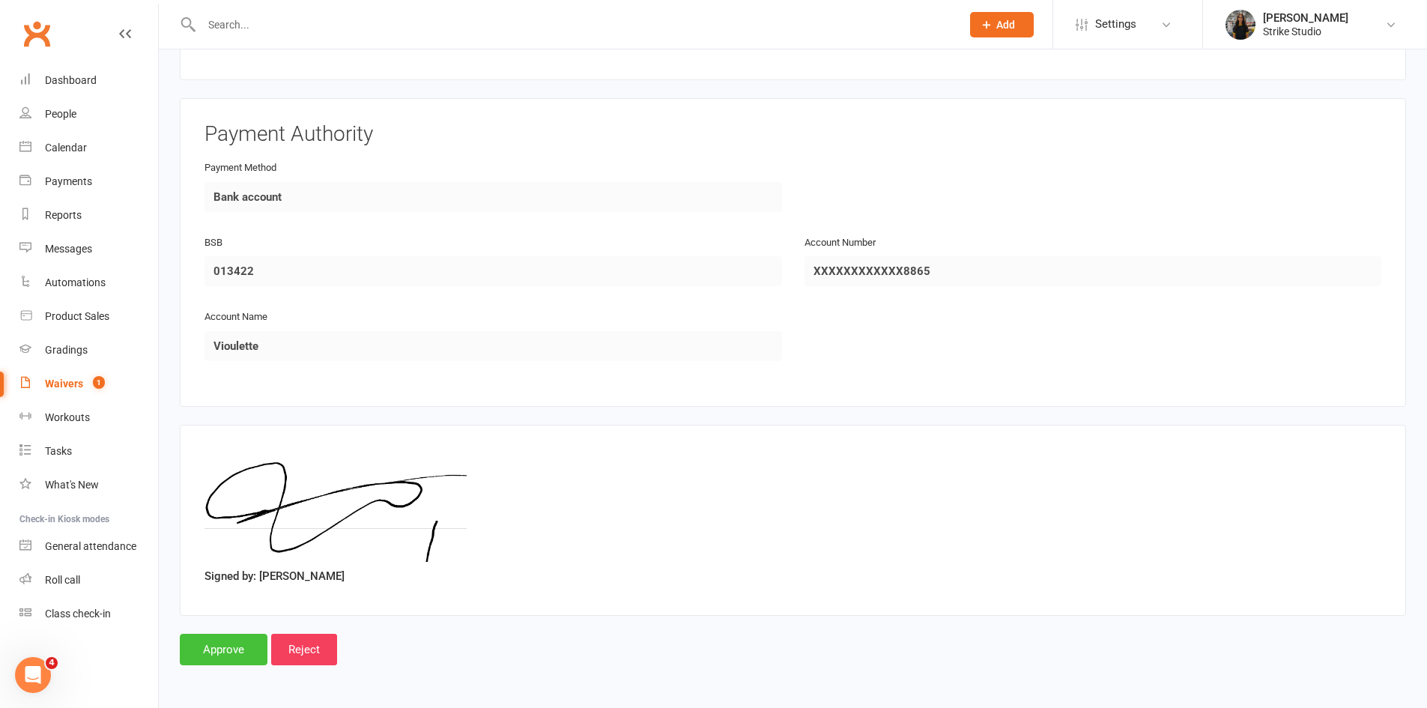
click at [249, 646] on input "Approve" at bounding box center [224, 649] width 88 height 31
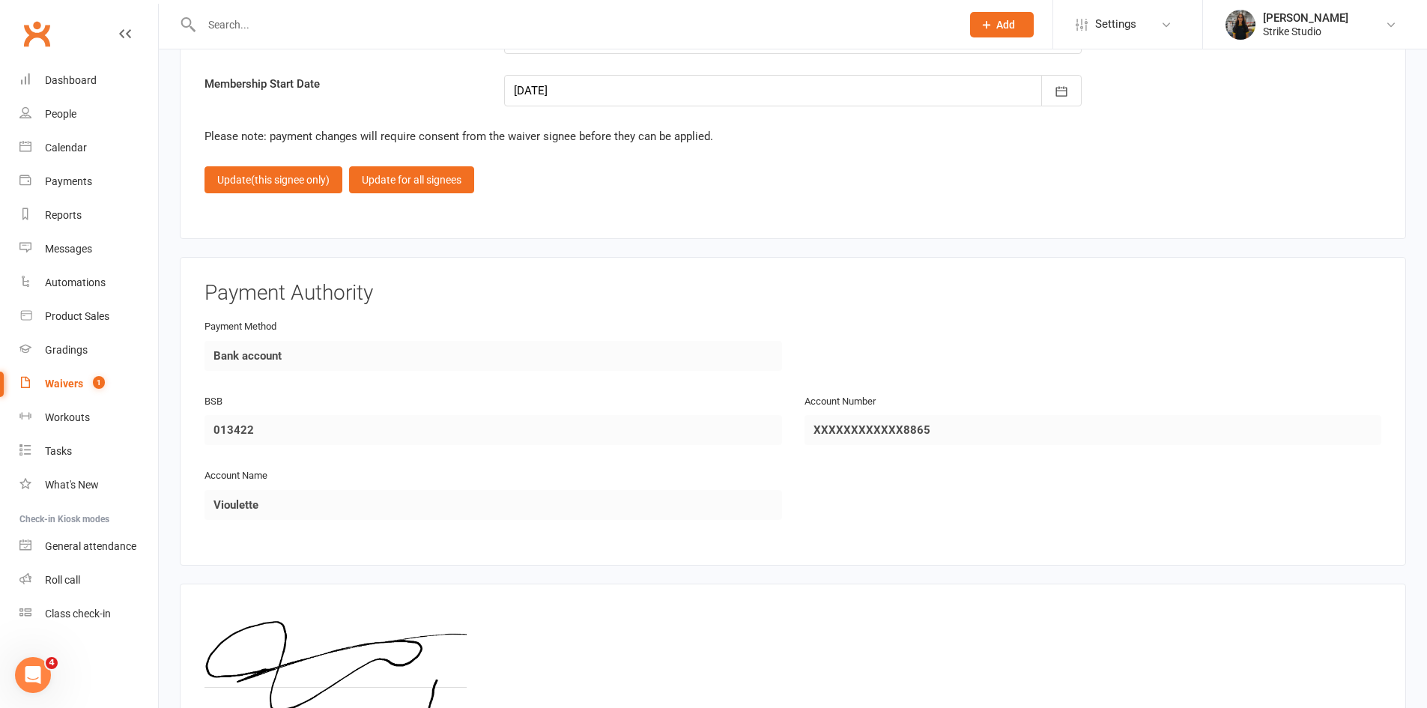
scroll to position [2300, 0]
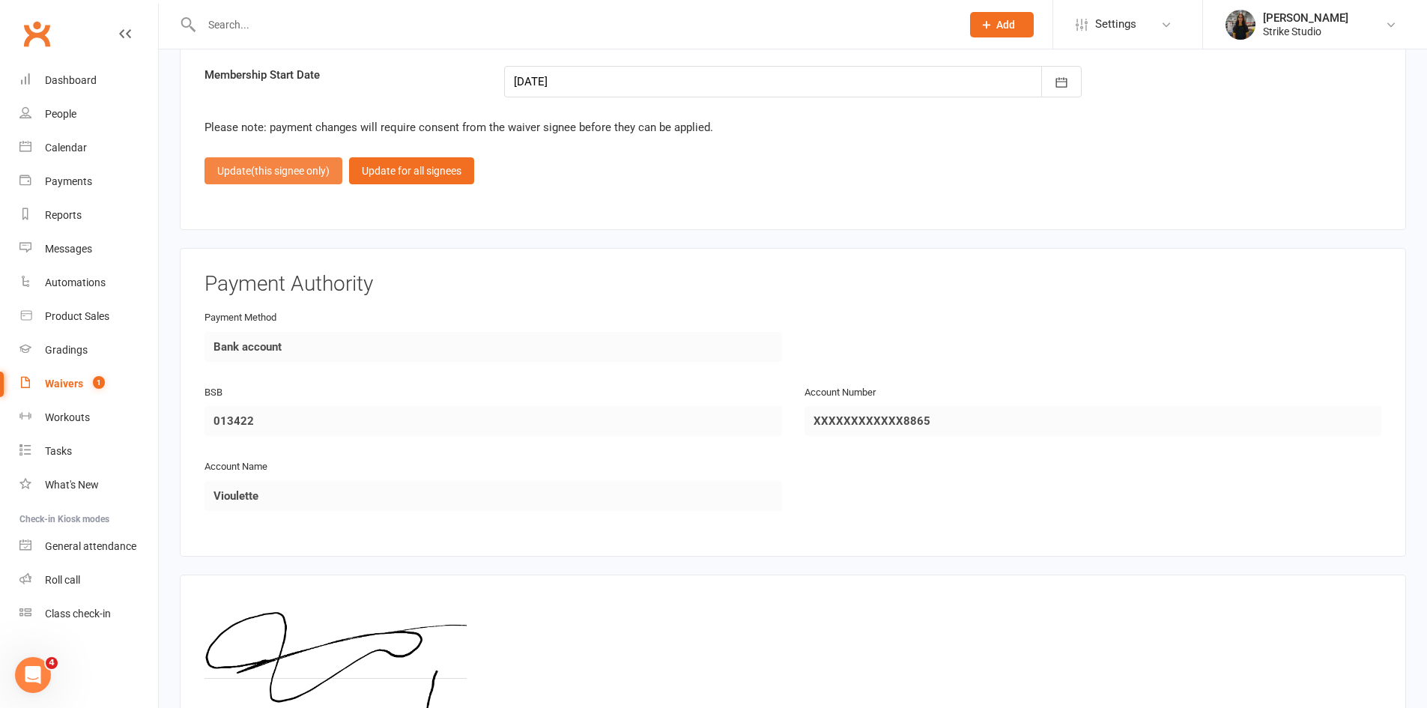
click at [298, 171] on span "(this signee only)" at bounding box center [290, 171] width 79 height 12
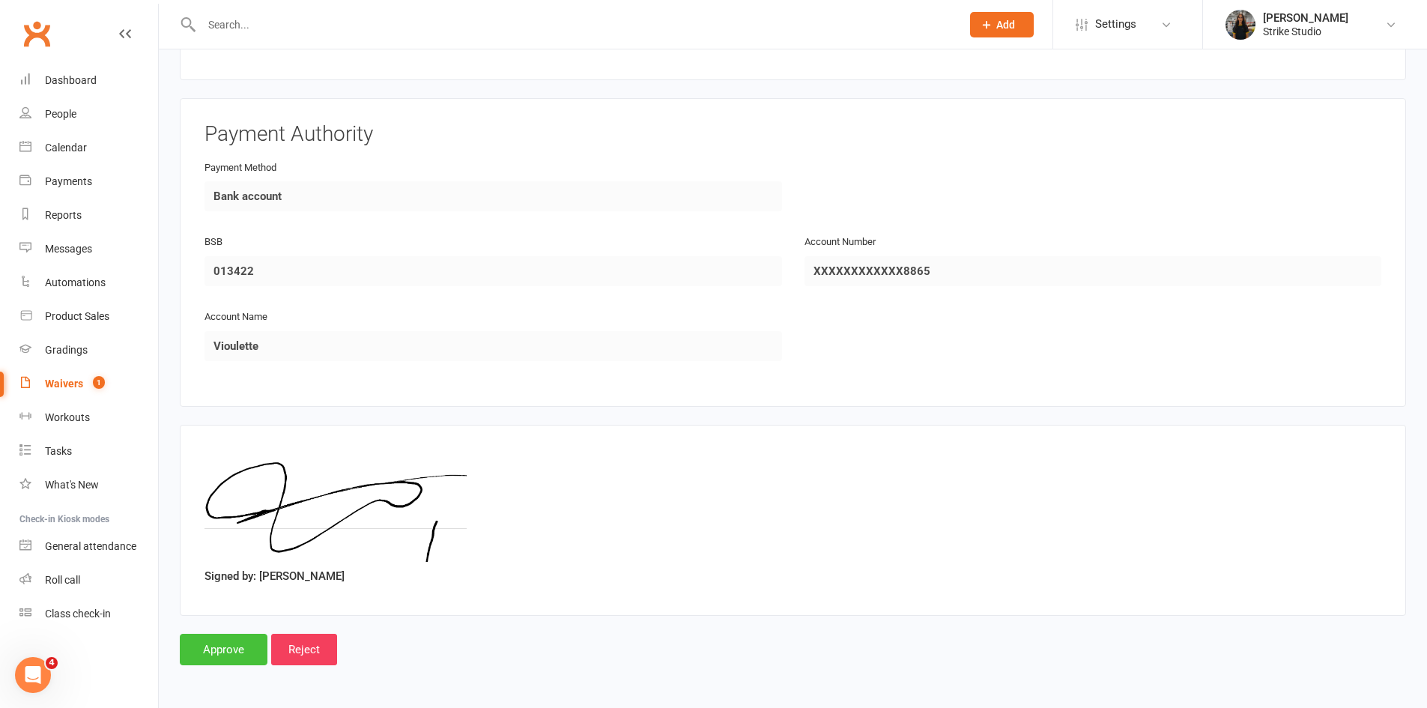
click at [214, 643] on input "Approve" at bounding box center [224, 649] width 88 height 31
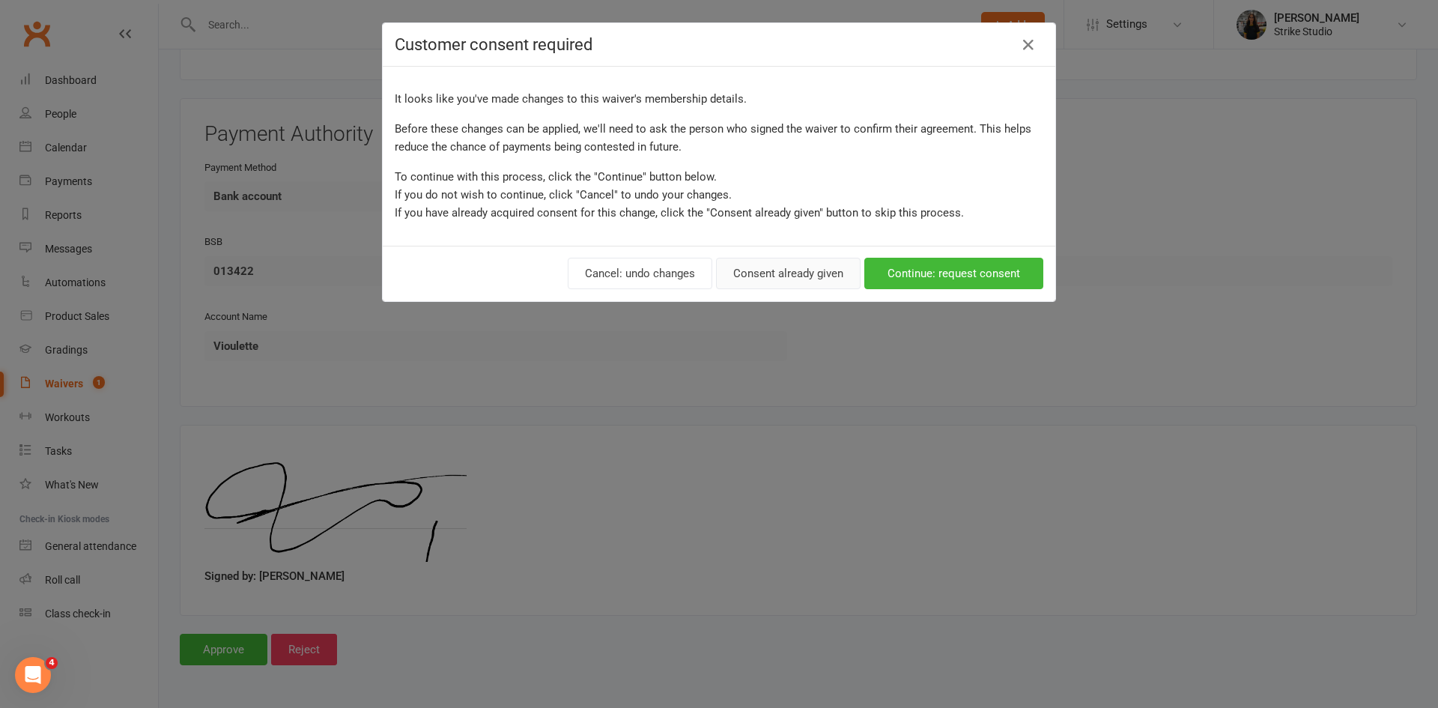
click at [805, 276] on button "Consent already given" at bounding box center [788, 273] width 145 height 31
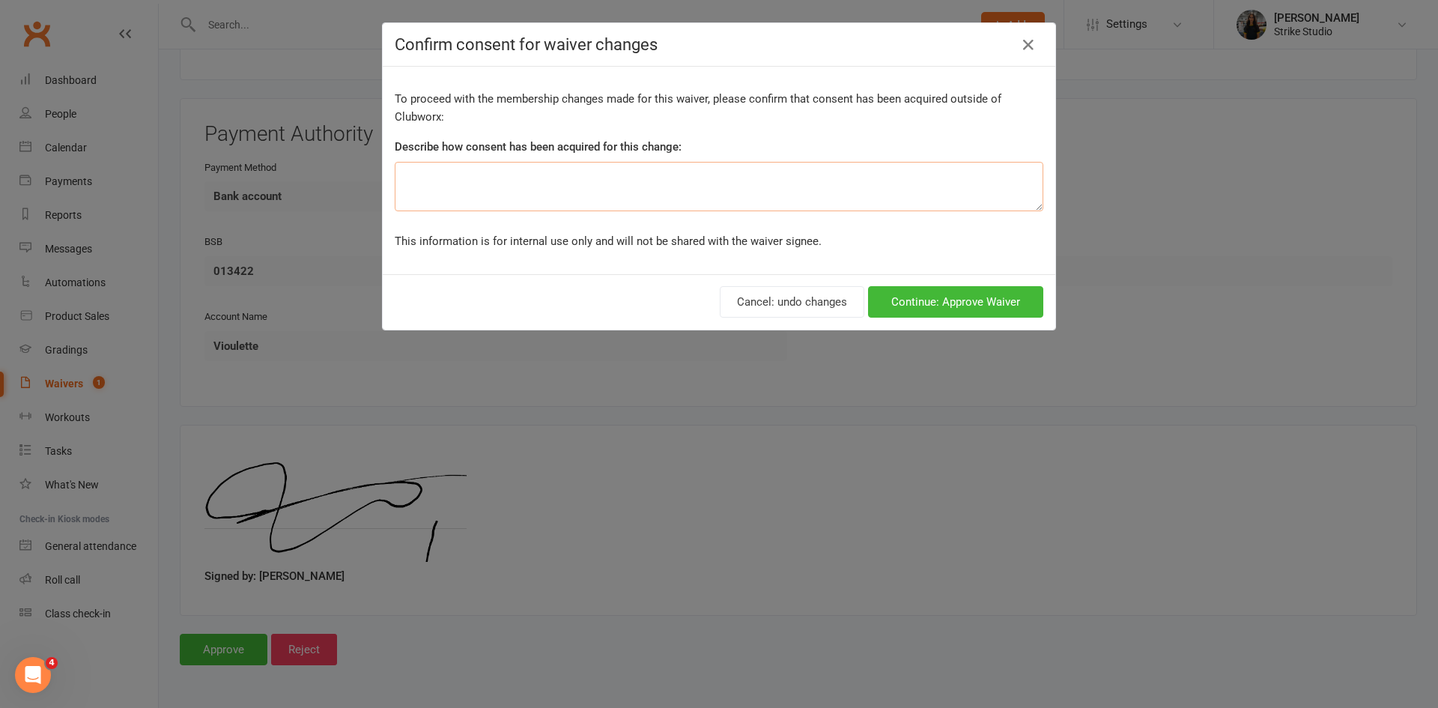
click at [744, 205] on textarea at bounding box center [719, 186] width 649 height 49
type textarea "verbal"
click at [899, 302] on button "Continue: Approve Waiver" at bounding box center [955, 301] width 175 height 31
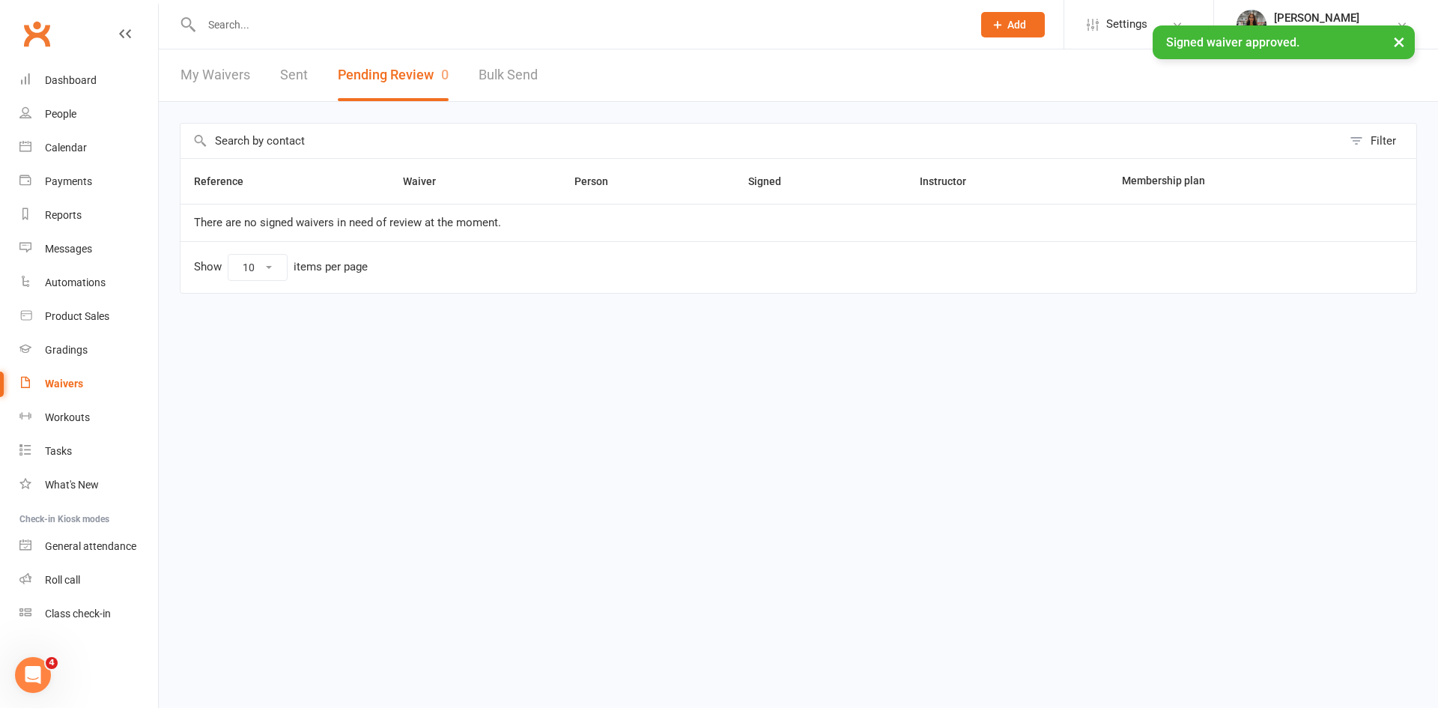
click at [293, 25] on div "× Signed waiver approved." at bounding box center [709, 25] width 1419 height 0
click at [306, 19] on input "text" at bounding box center [579, 24] width 765 height 21
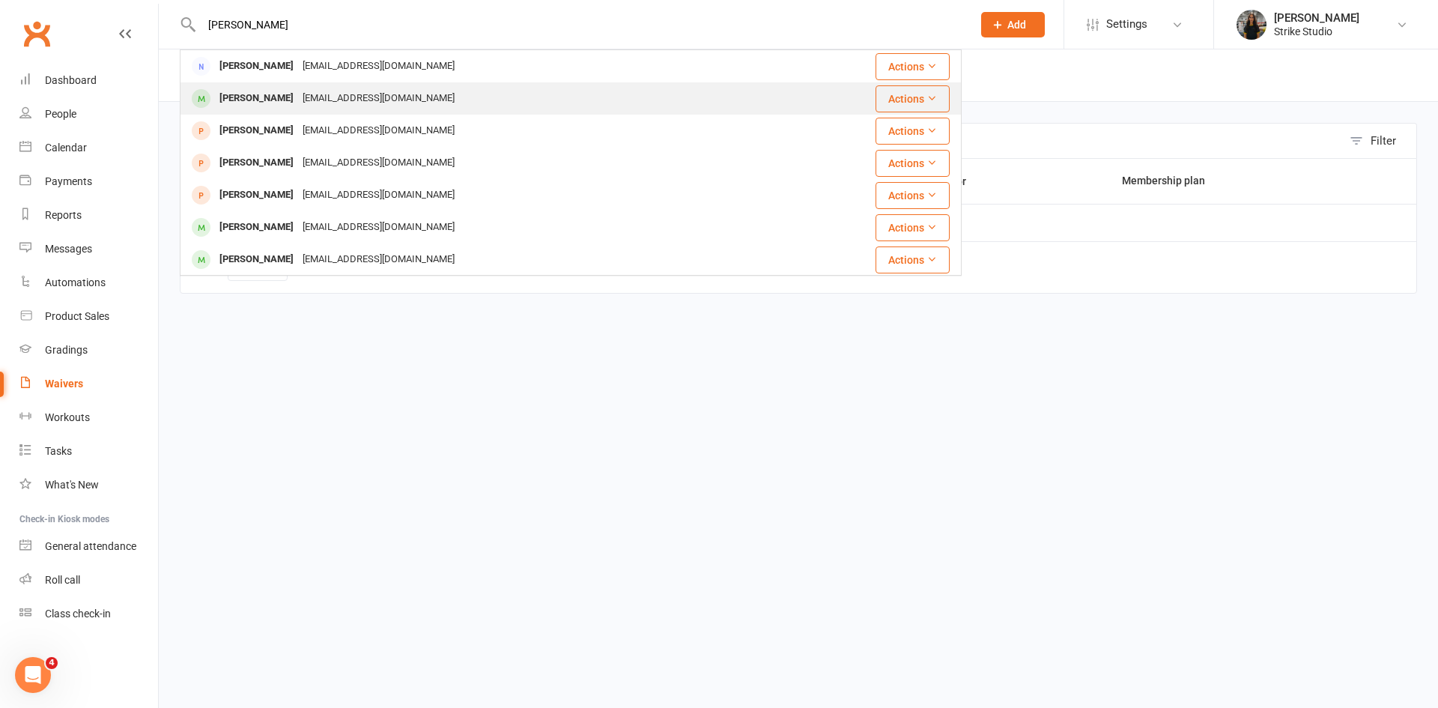
type input "violett"
click at [313, 100] on div "Hussviolet@gmail.com" at bounding box center [378, 99] width 161 height 22
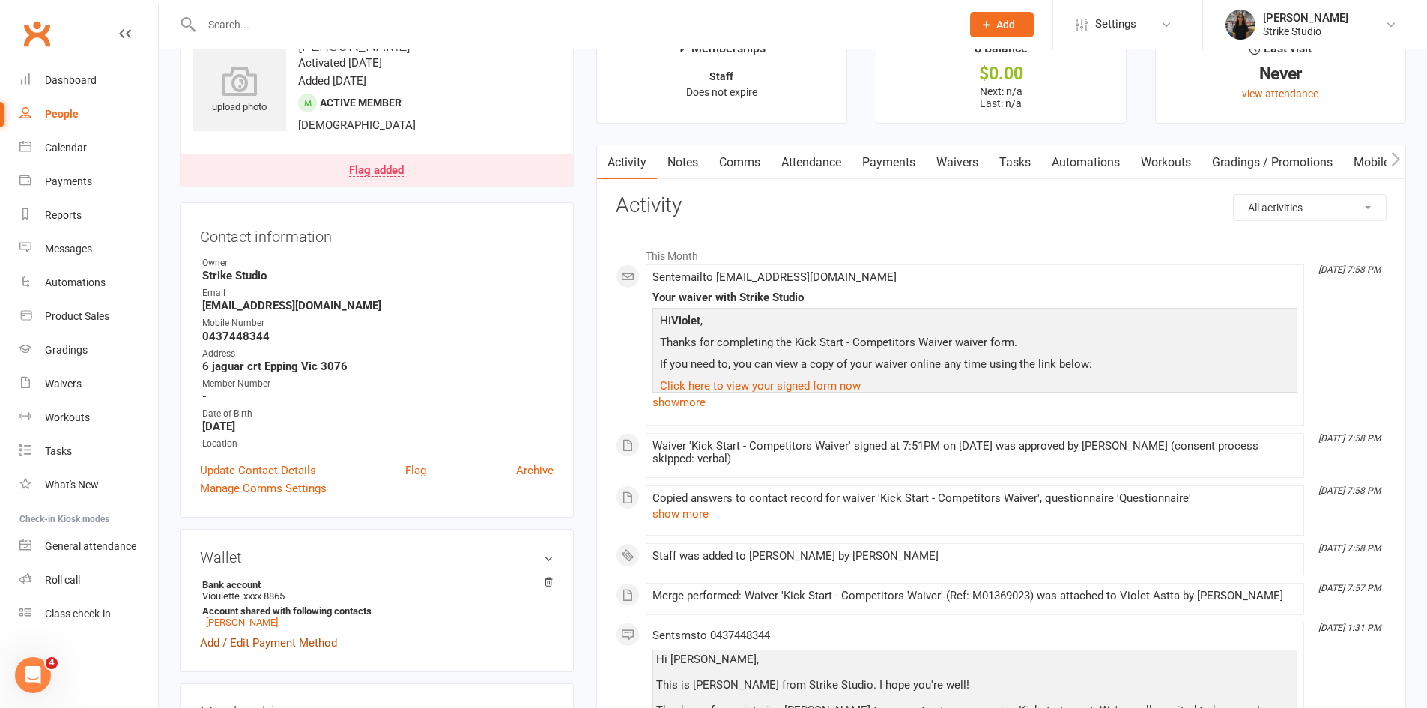
scroll to position [225, 0]
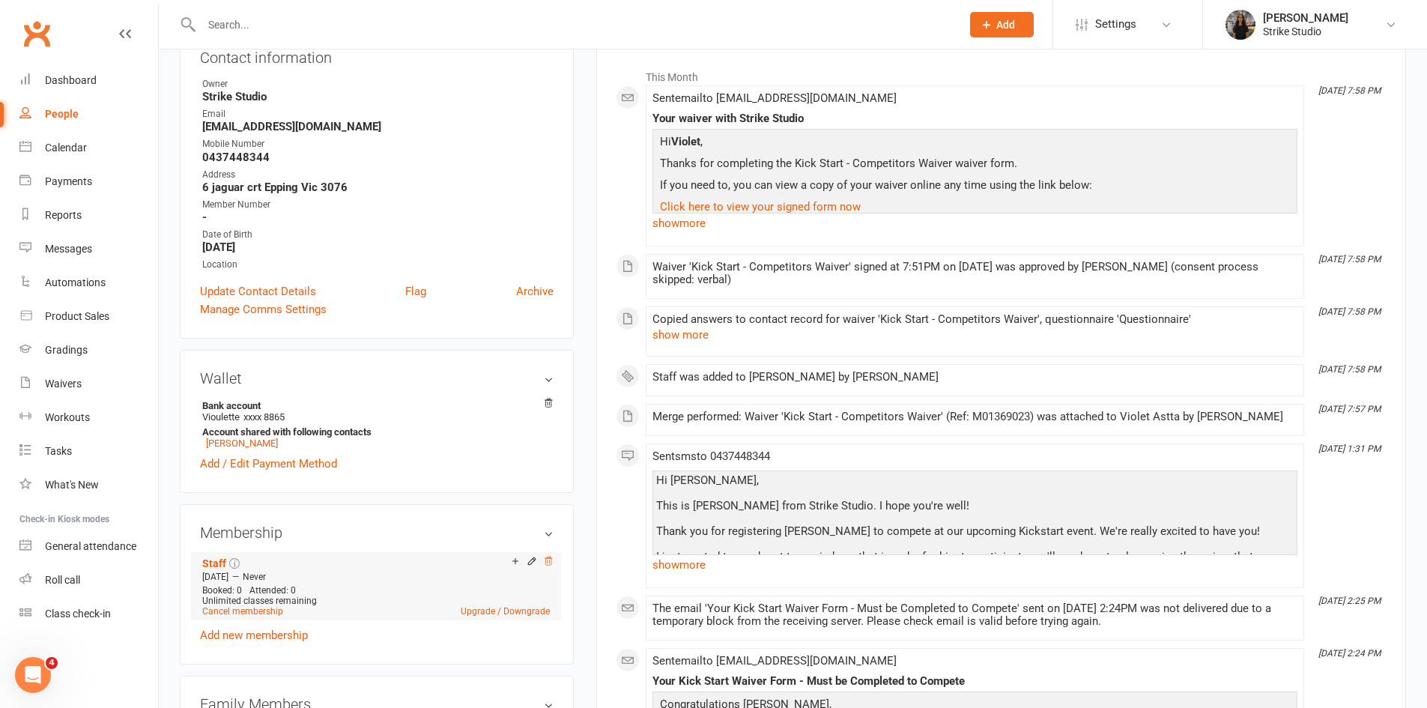
click at [547, 566] on icon at bounding box center [548, 561] width 10 height 10
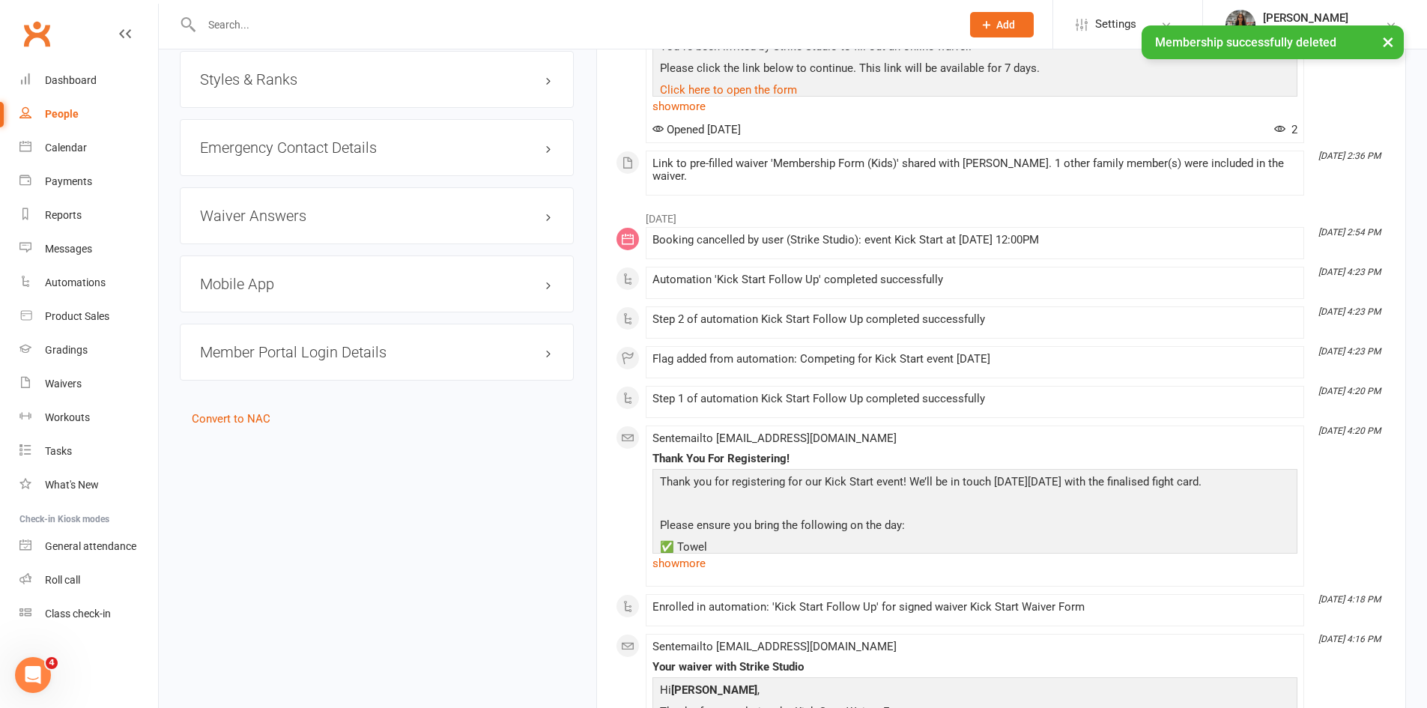
scroll to position [1199, 0]
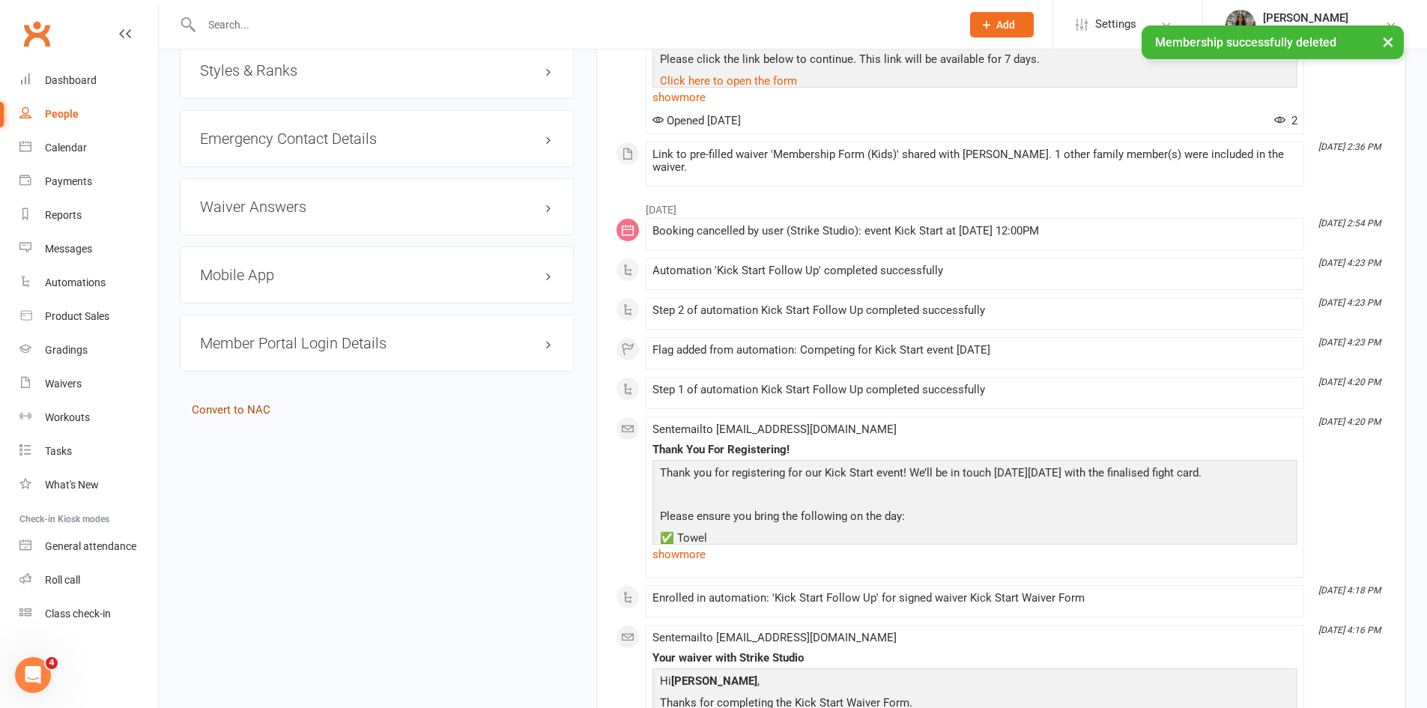
click at [221, 408] on link "Convert to NAC" at bounding box center [231, 409] width 79 height 13
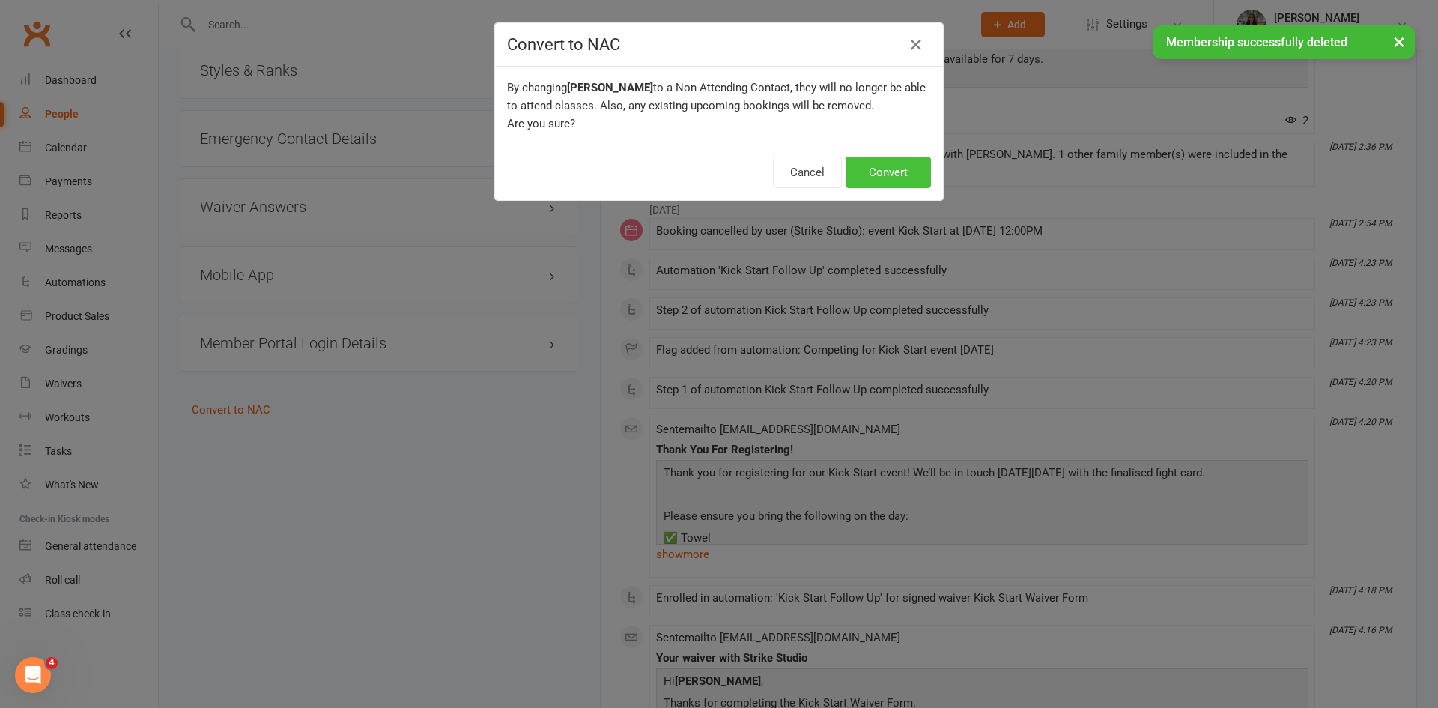
click at [860, 173] on button "Convert" at bounding box center [888, 172] width 85 height 31
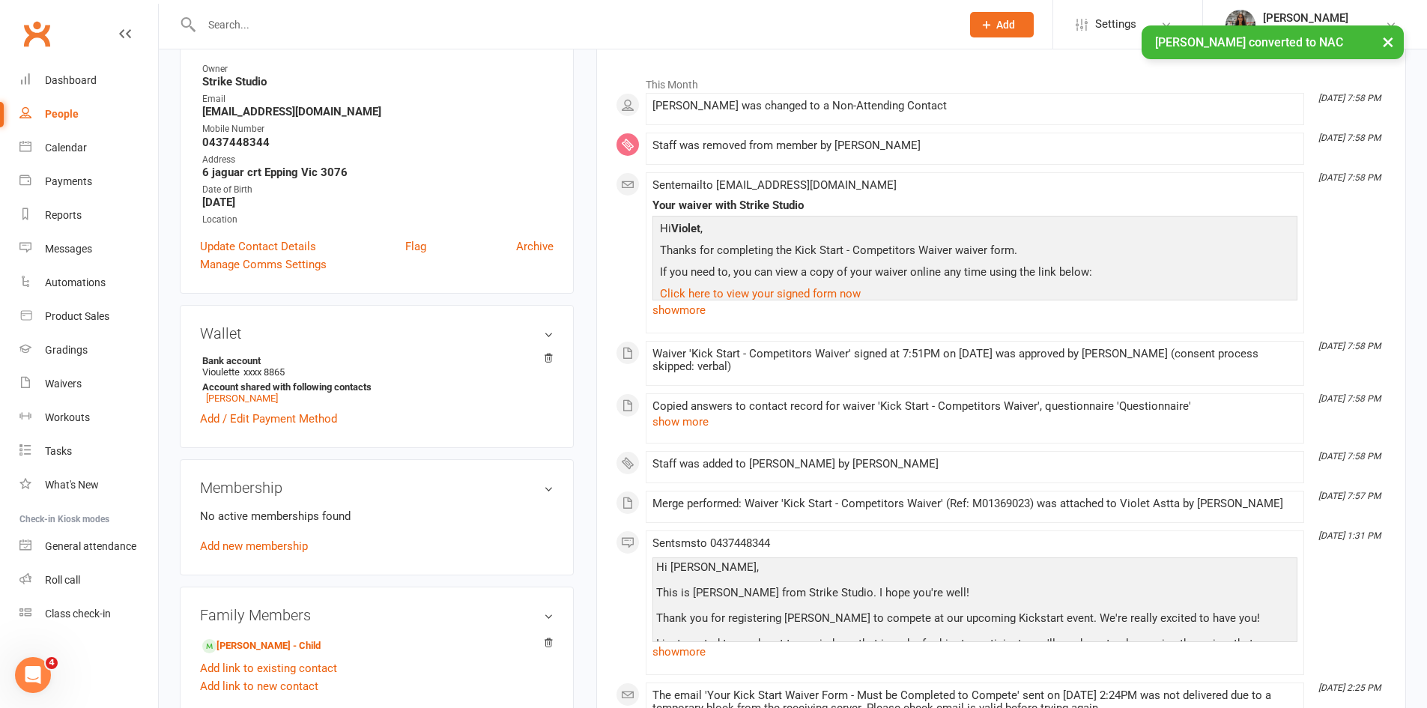
scroll to position [225, 0]
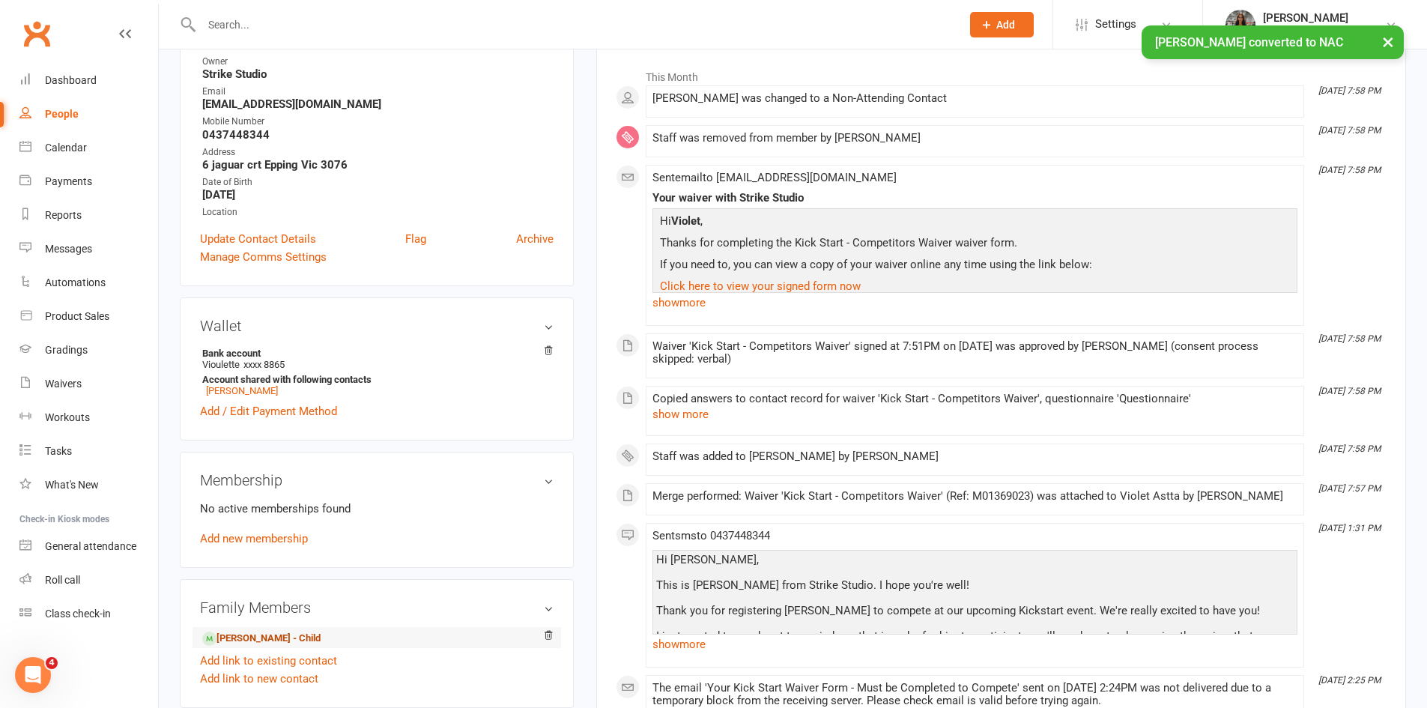
click at [276, 635] on link "Ali Tawil - Child" at bounding box center [261, 639] width 118 height 16
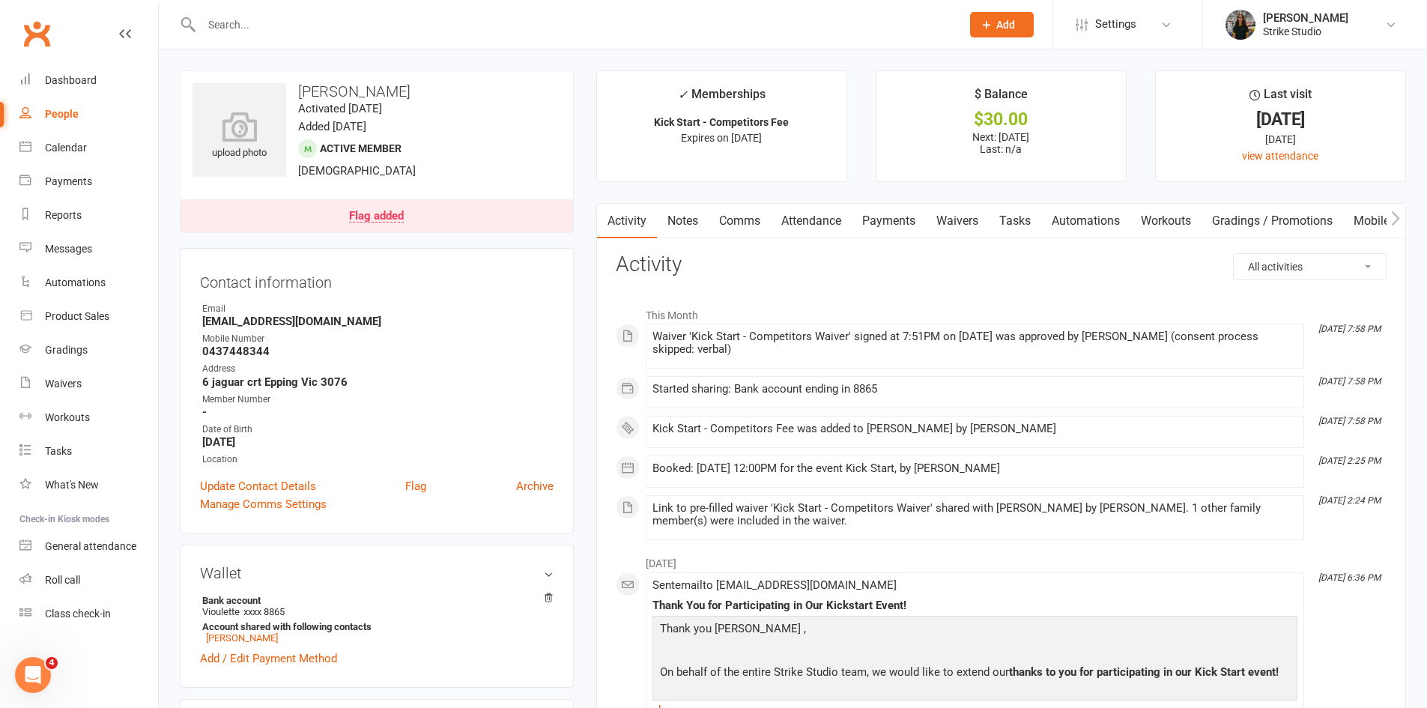
click at [804, 224] on link "Attendance" at bounding box center [811, 221] width 81 height 34
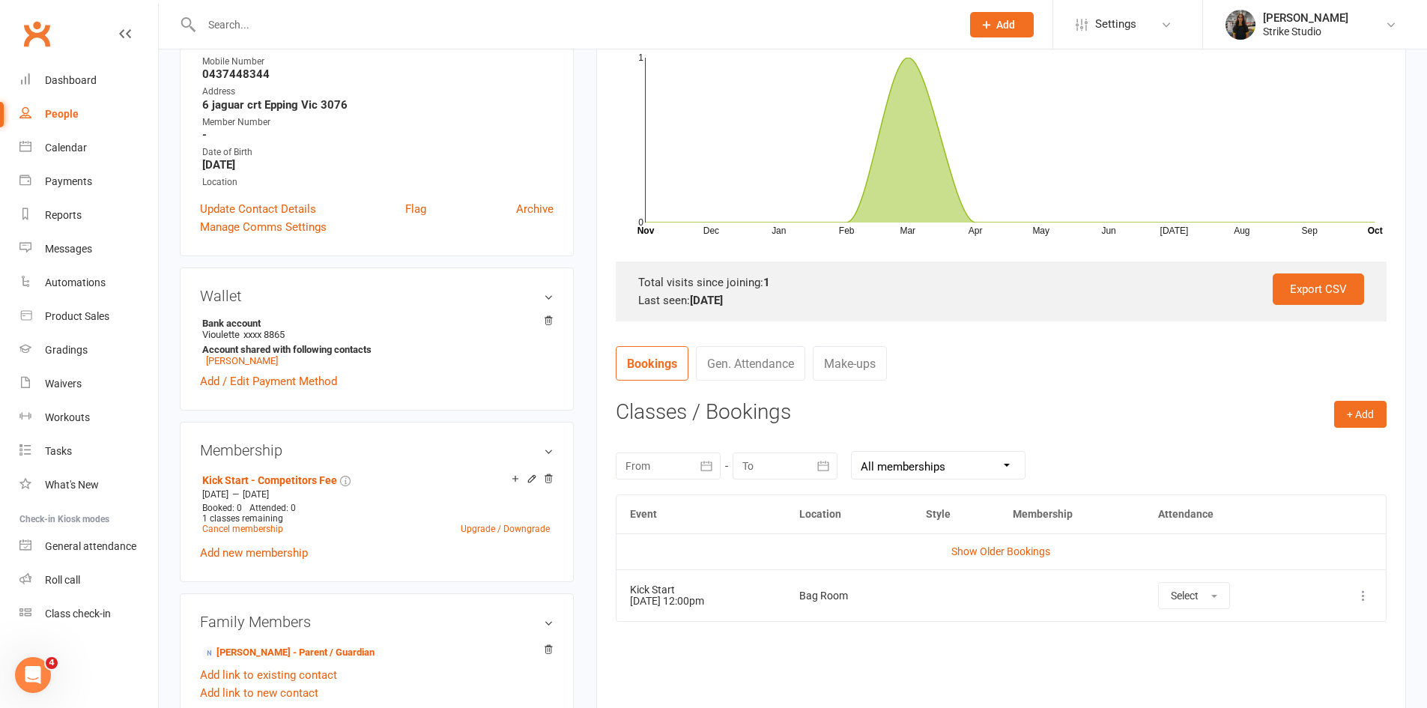
scroll to position [300, 0]
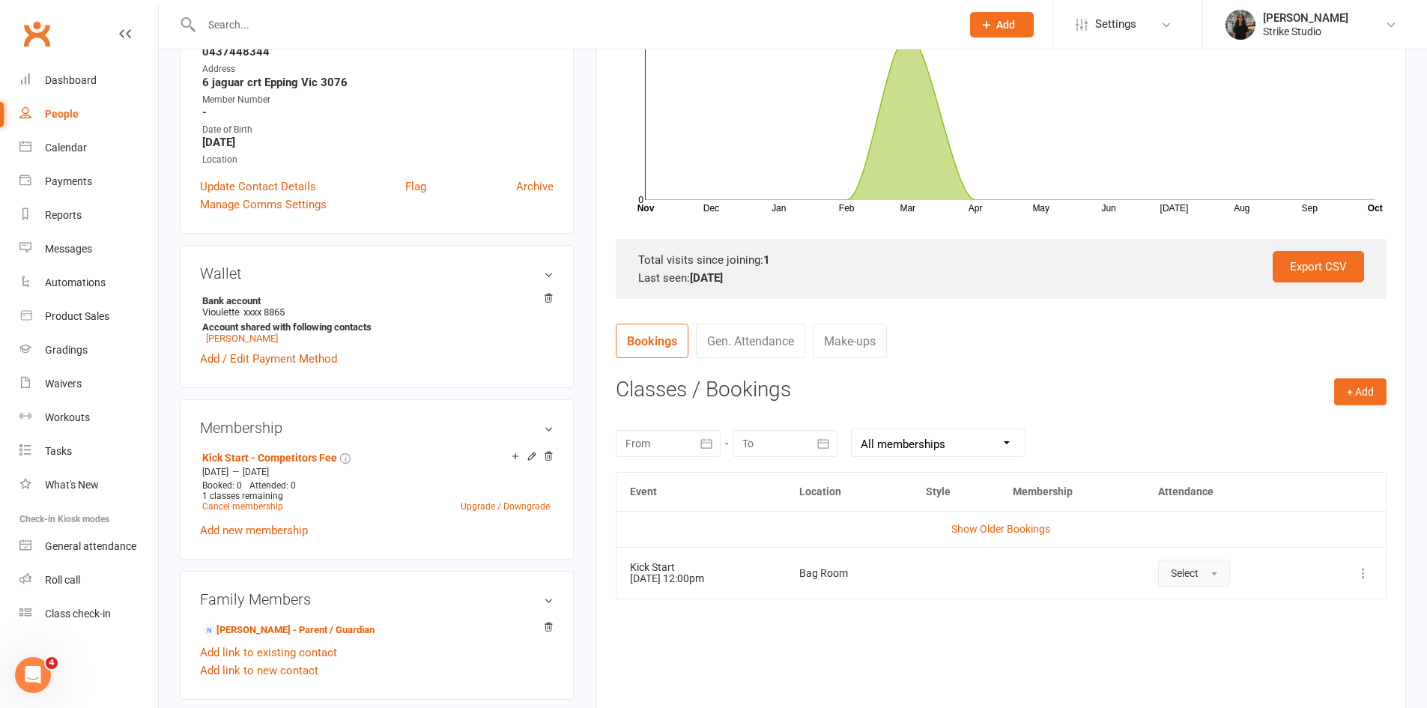
click at [1226, 575] on button "Select" at bounding box center [1194, 573] width 72 height 27
click at [1201, 611] on span "Attended" at bounding box center [1193, 606] width 45 height 13
click at [1362, 581] on button at bounding box center [1364, 573] width 18 height 18
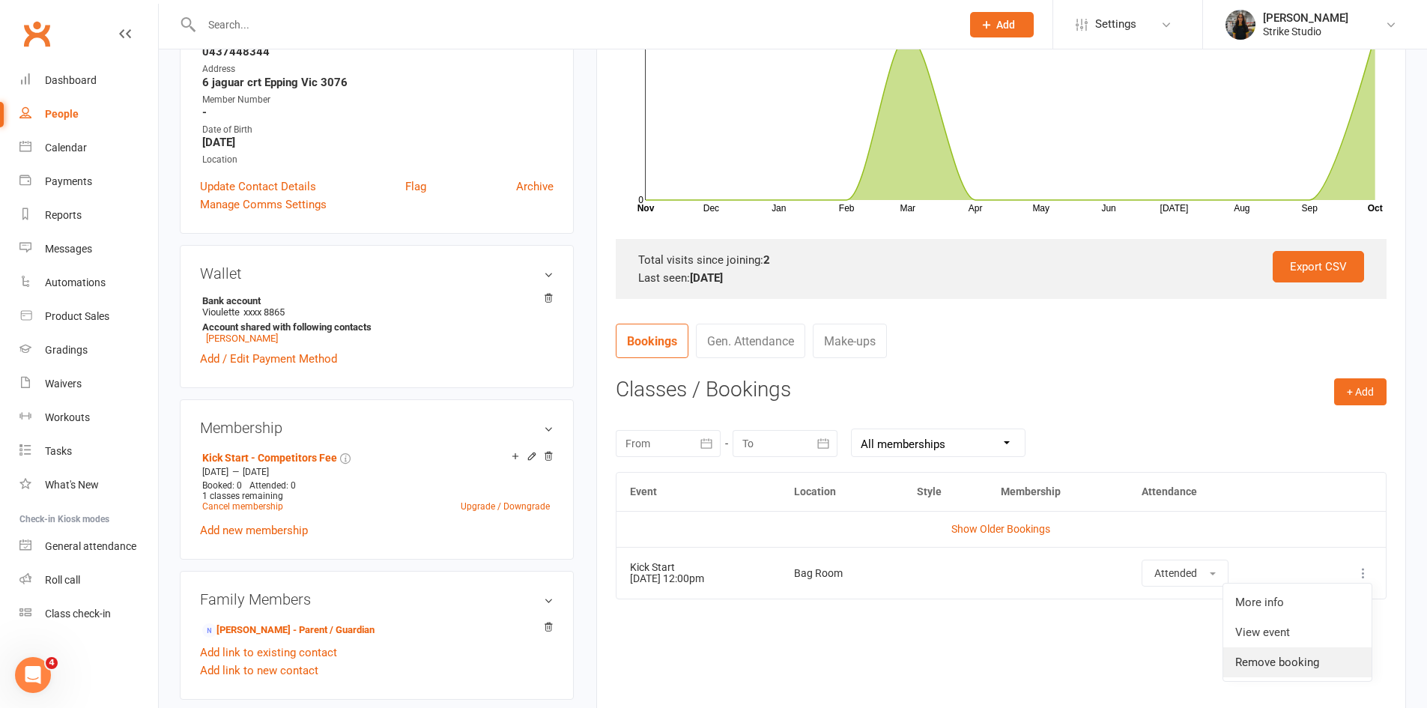
click at [1297, 655] on link "Remove booking" at bounding box center [1297, 662] width 148 height 30
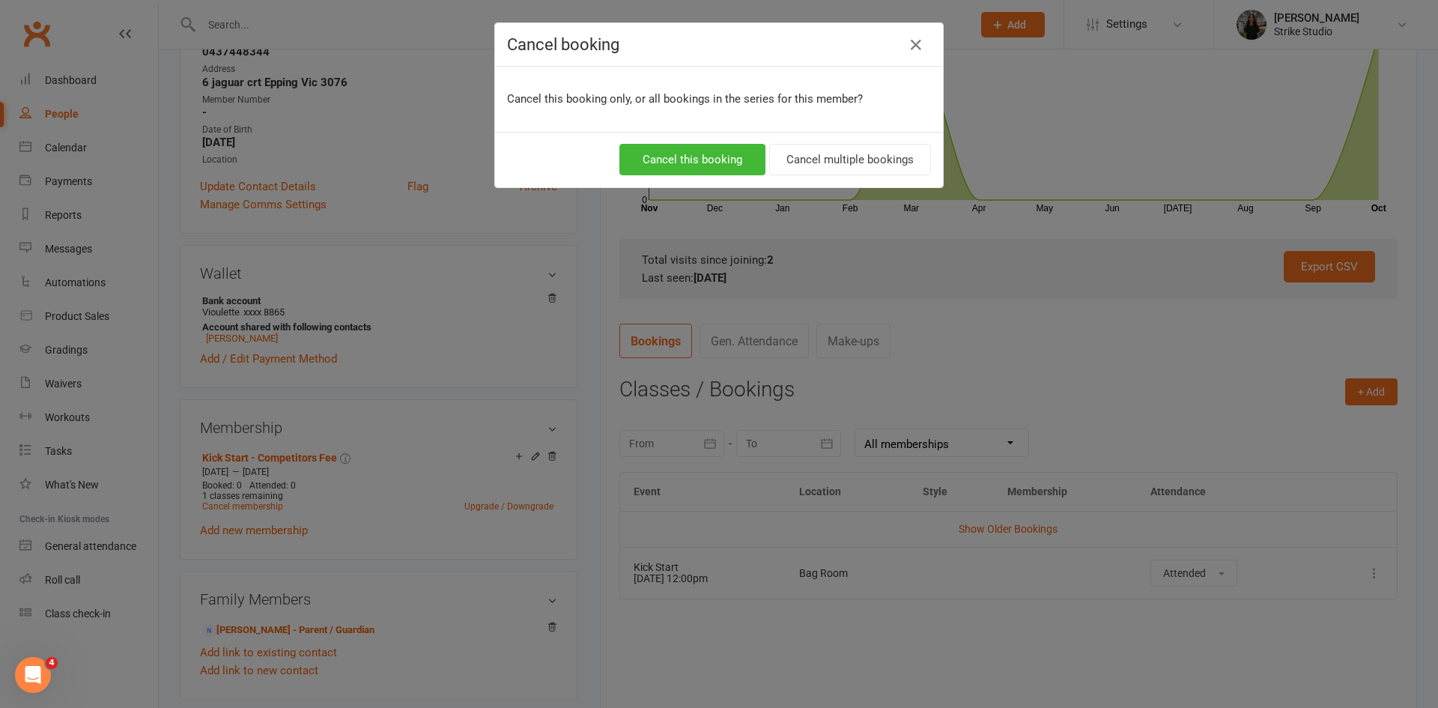
click at [674, 133] on div "Cancel this booking Cancel multiple bookings" at bounding box center [719, 159] width 448 height 55
click at [697, 160] on button "Cancel this booking" at bounding box center [693, 159] width 146 height 31
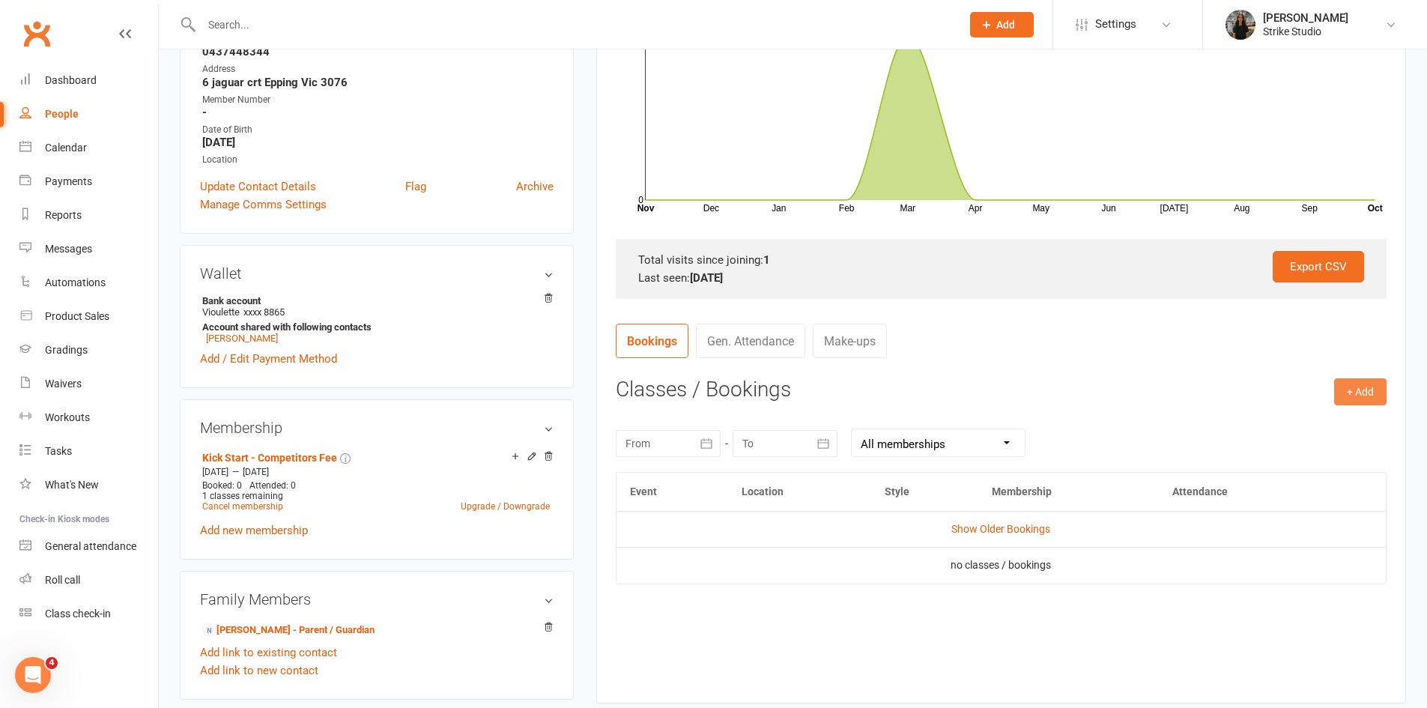
click at [1362, 398] on button "+ Add" at bounding box center [1360, 391] width 52 height 27
click at [1296, 416] on link "Book Event" at bounding box center [1312, 426] width 148 height 30
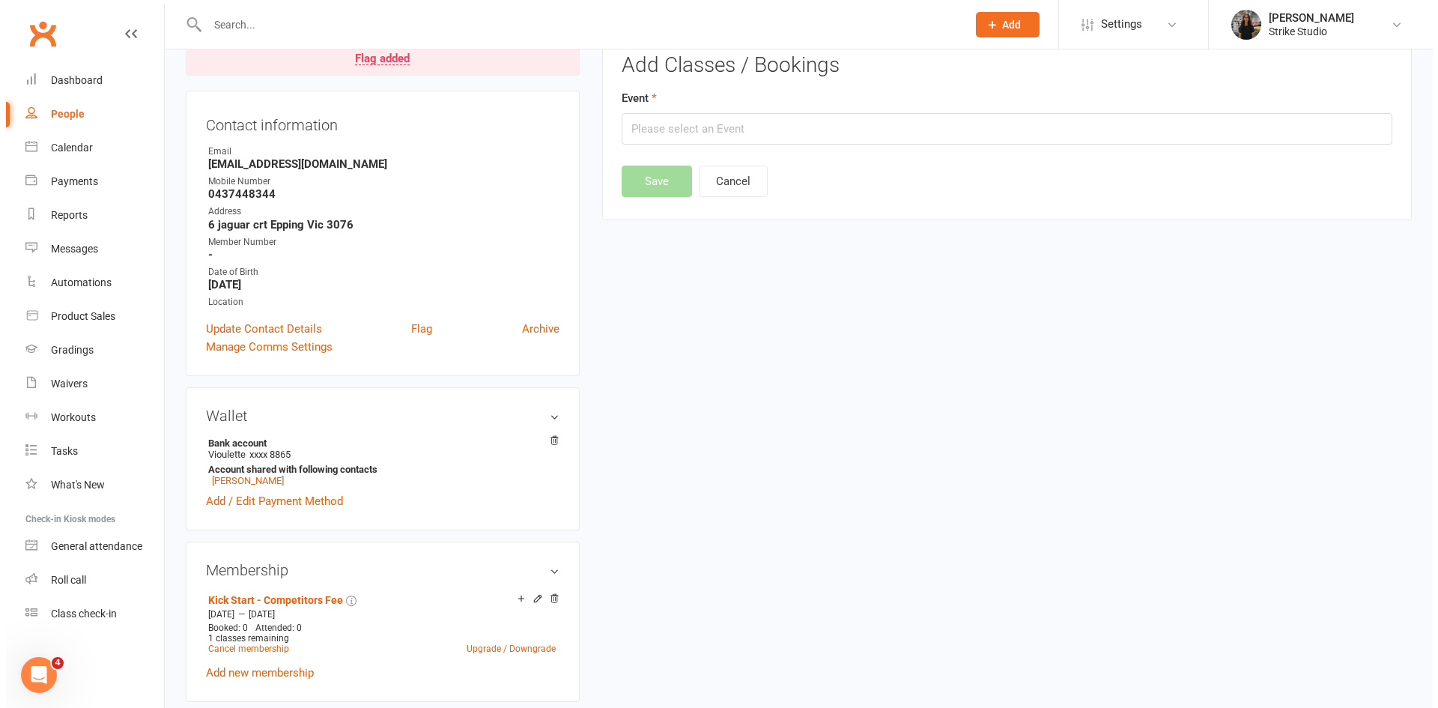
scroll to position [128, 0]
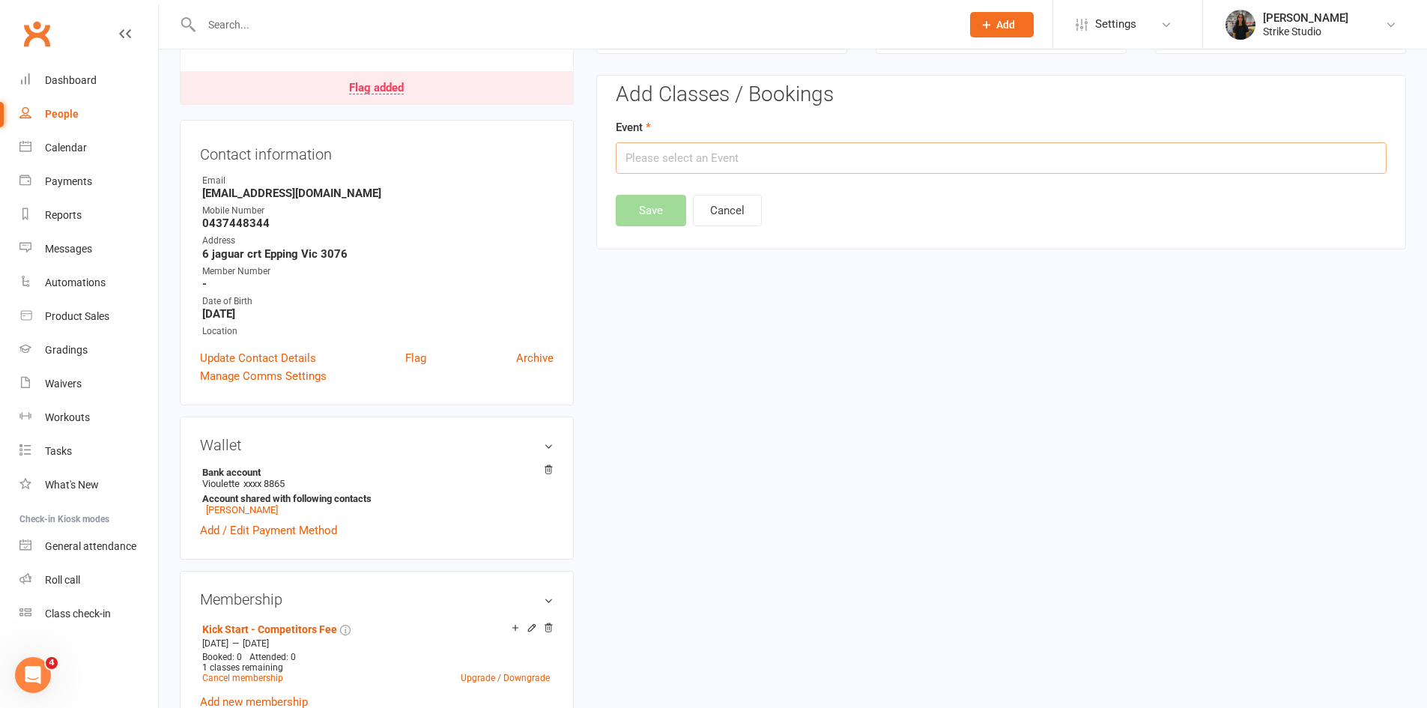
click at [767, 153] on input "text" at bounding box center [1001, 157] width 771 height 31
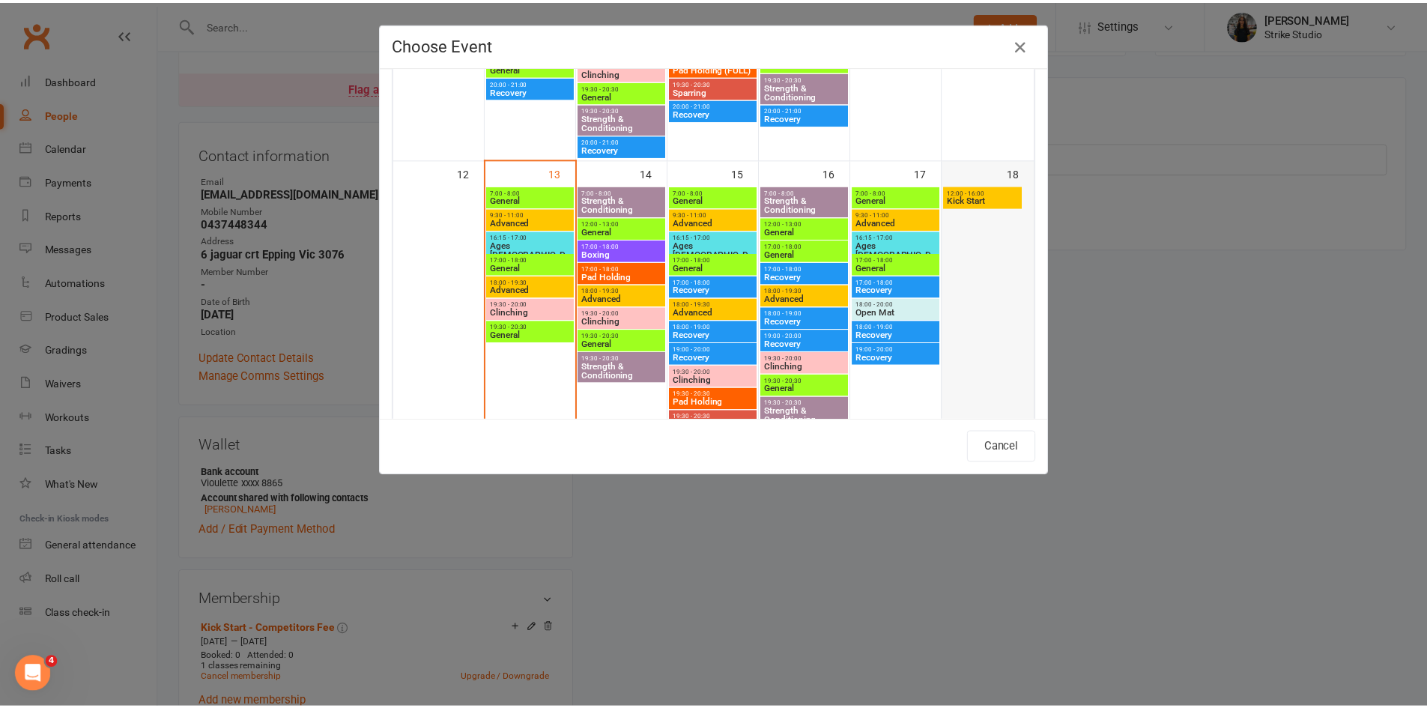
scroll to position [674, 0]
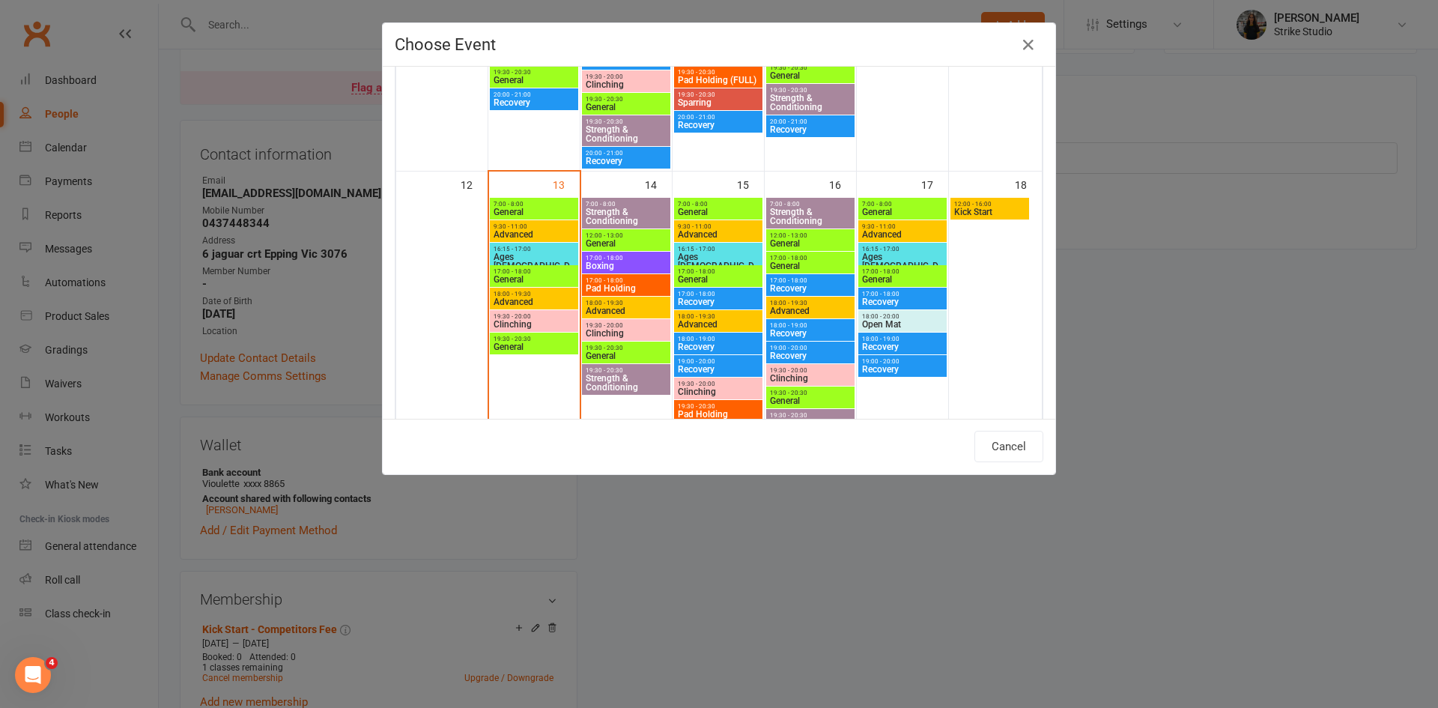
click at [975, 206] on span "12:00 - 16:00" at bounding box center [990, 204] width 73 height 7
type input "Kick Start - Oct 18, 2025 12:00:00 PM"
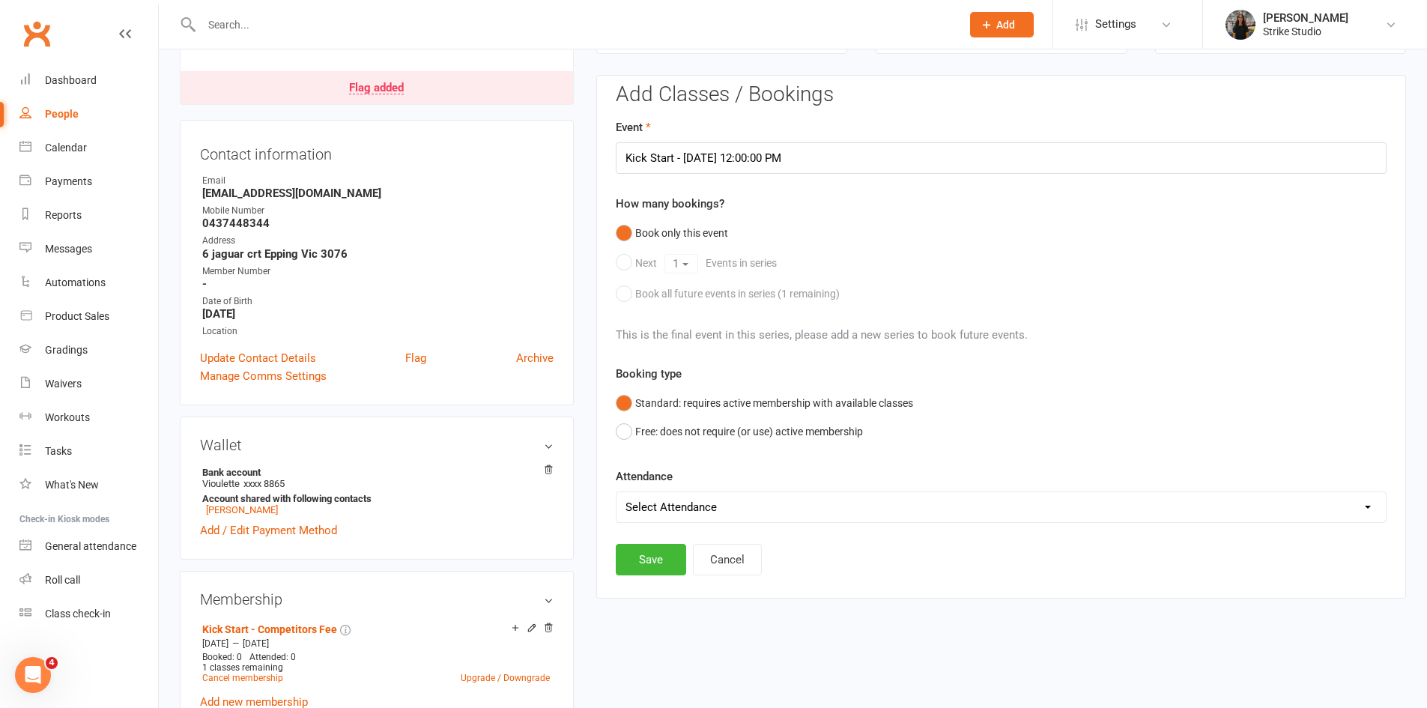
click at [762, 494] on select "Select Attendance Attended Absent" at bounding box center [1001, 507] width 769 height 30
select select "0"
click at [617, 492] on select "Select Attendance Attended Absent" at bounding box center [1001, 507] width 769 height 30
click at [669, 564] on button "Save" at bounding box center [651, 559] width 70 height 31
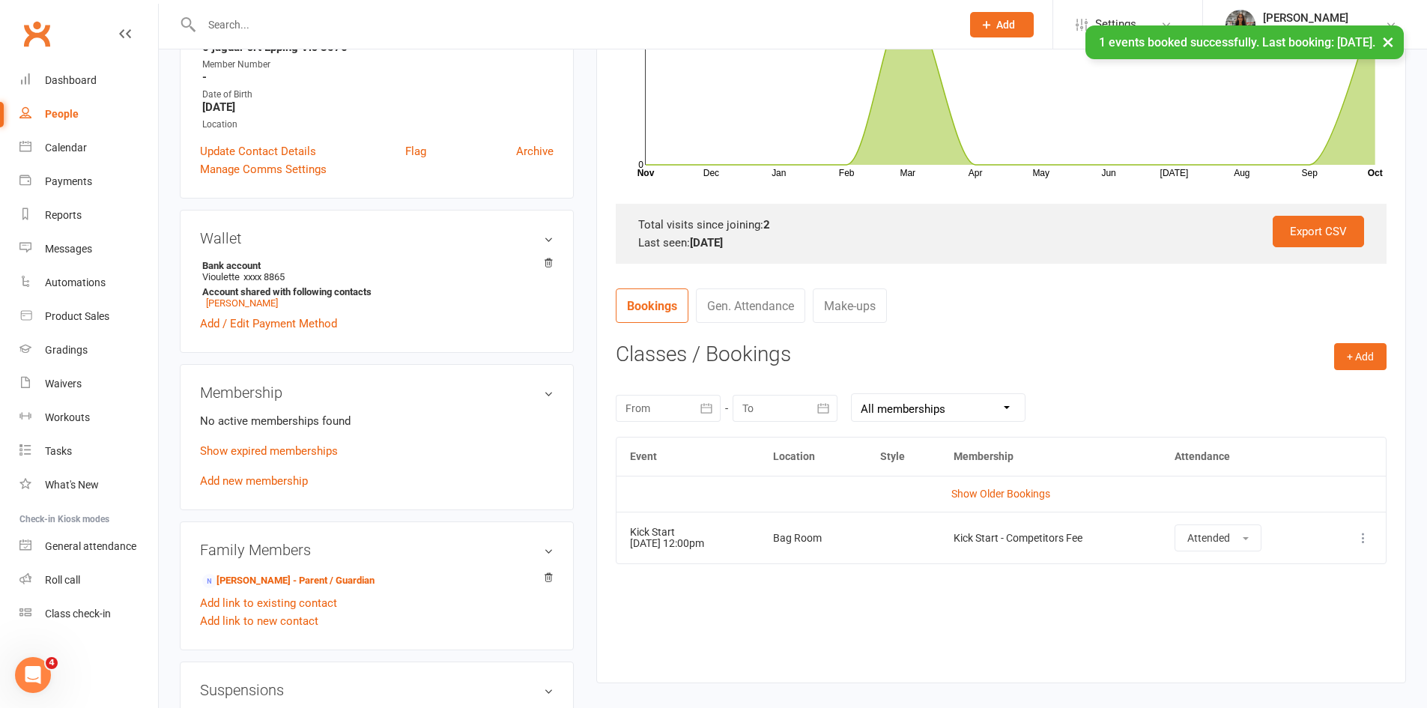
scroll to position [353, 0]
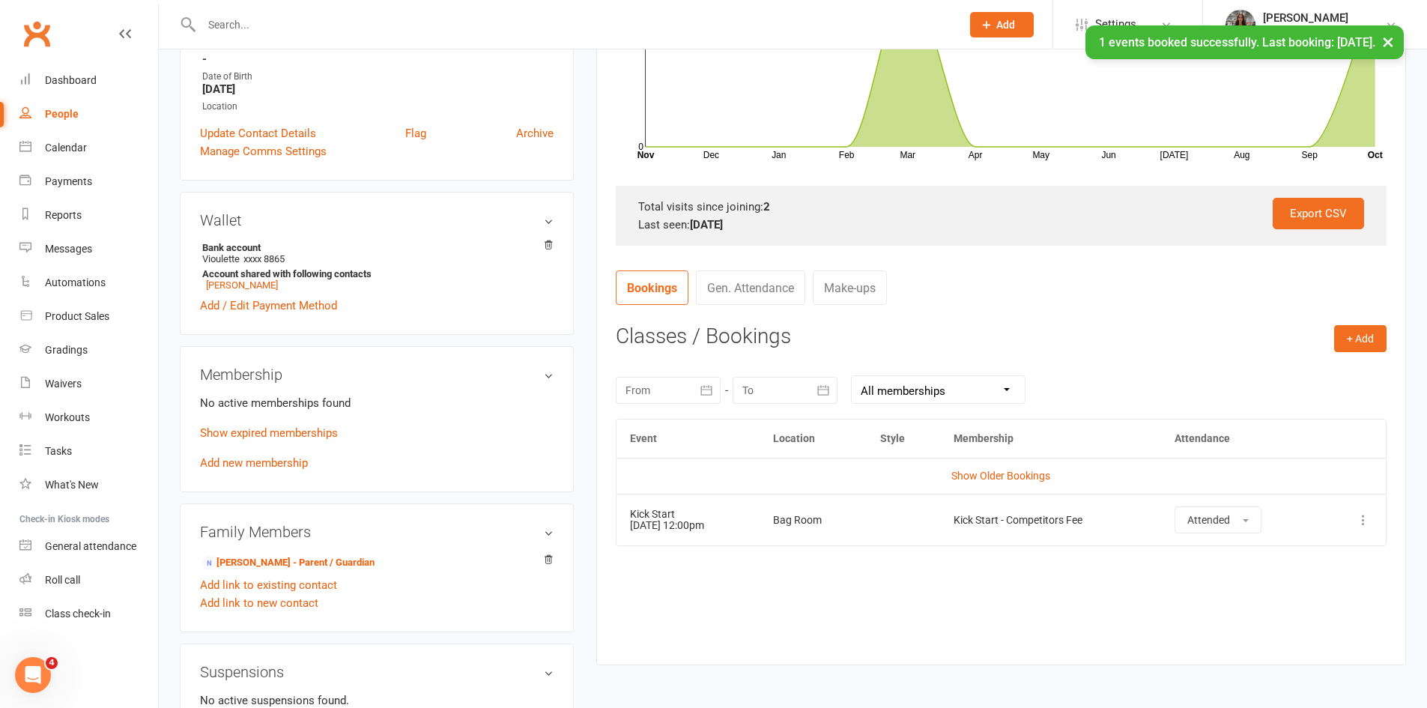
click at [1374, 512] on td "More info View event Remove booking" at bounding box center [1354, 520] width 64 height 52
click at [1358, 522] on icon at bounding box center [1363, 519] width 15 height 15
click at [1315, 606] on link "Remove booking" at bounding box center [1297, 609] width 148 height 30
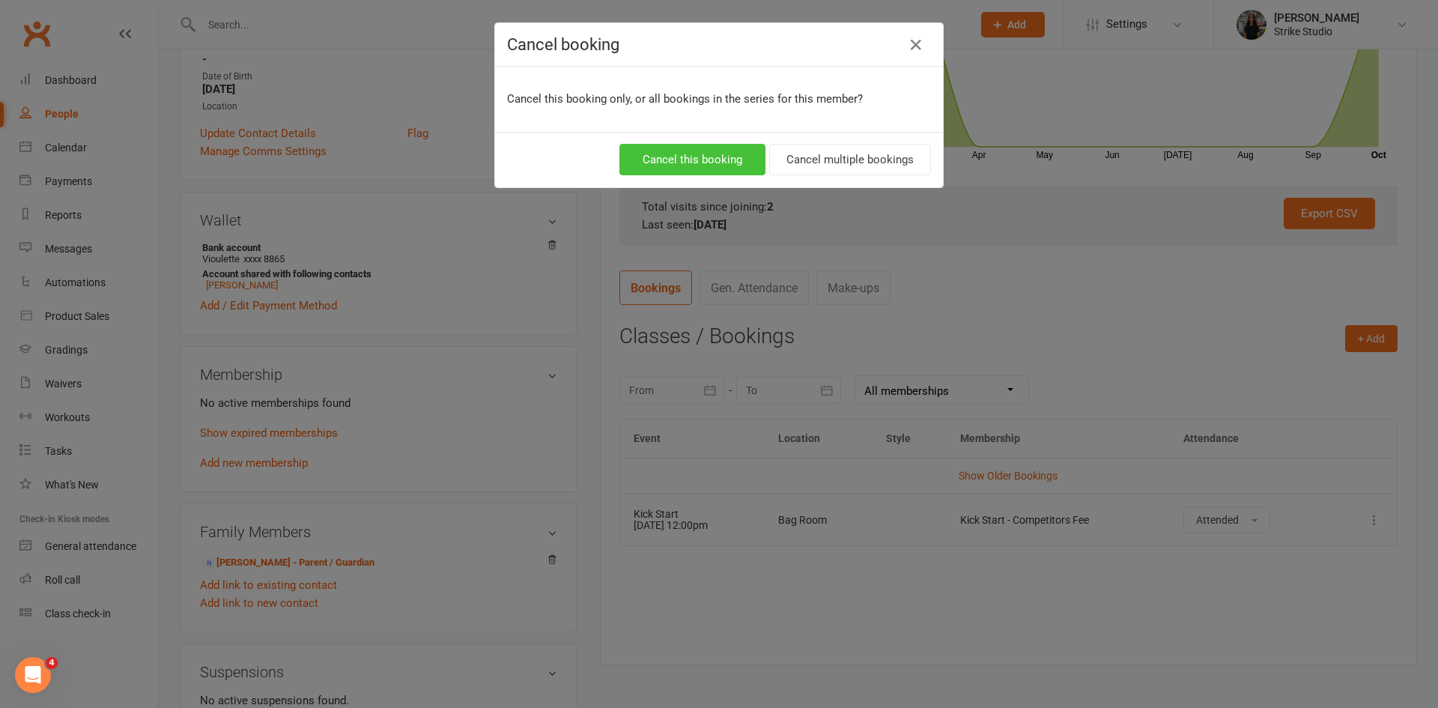
click at [736, 154] on button "Cancel this booking" at bounding box center [693, 159] width 146 height 31
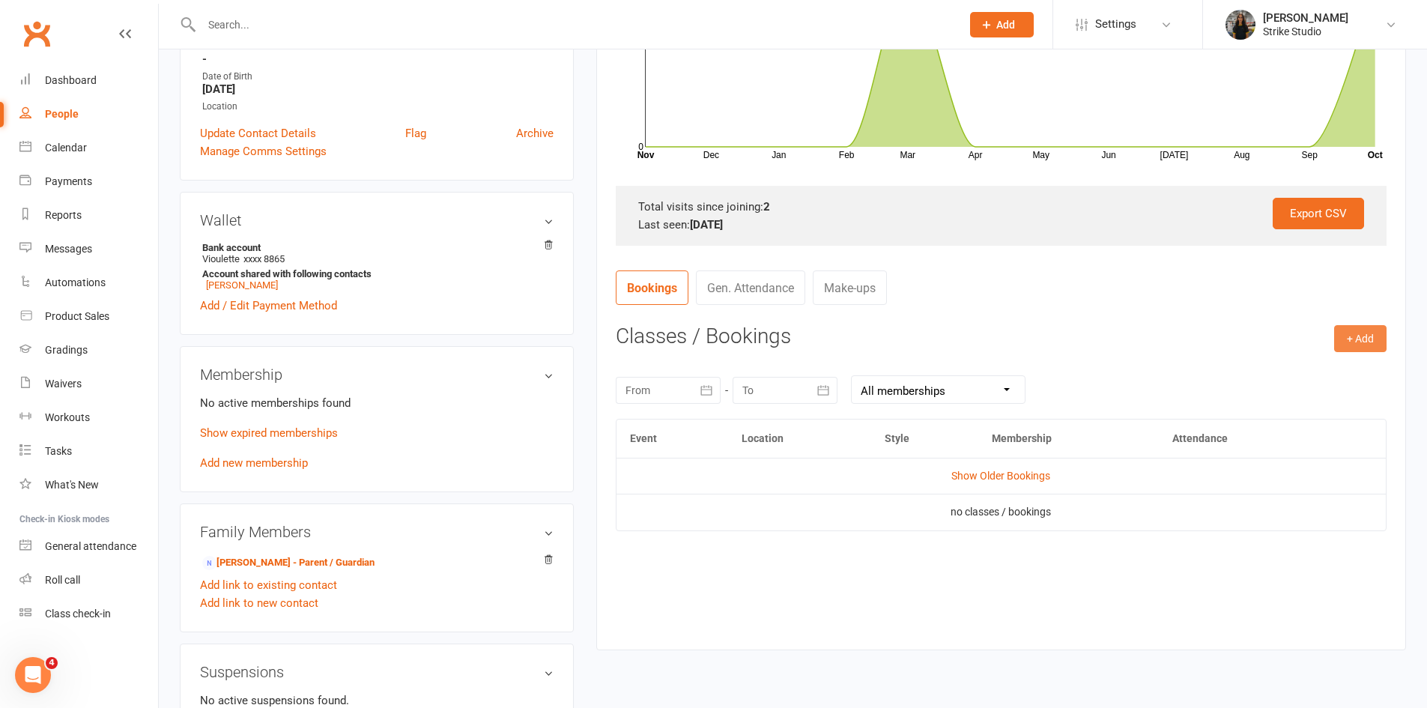
scroll to position [346, 0]
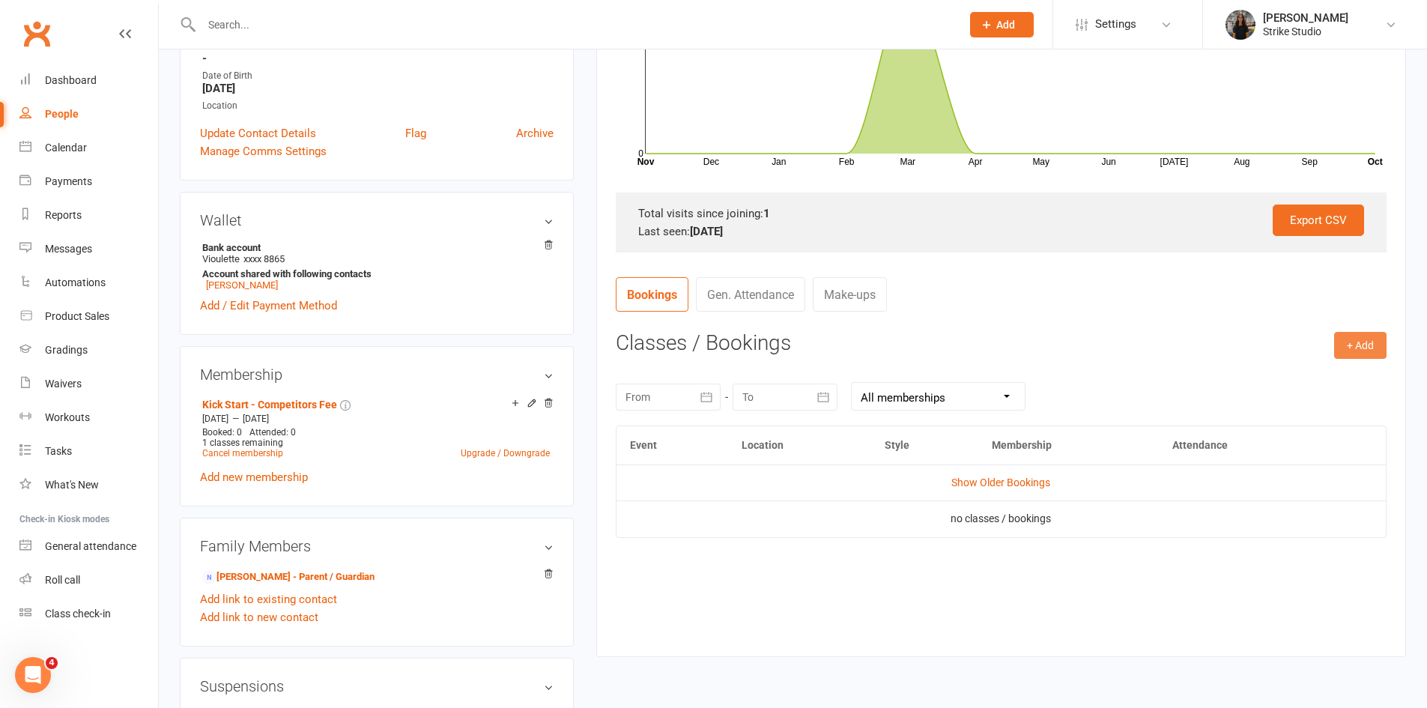
click at [1350, 335] on button "+ Add" at bounding box center [1360, 345] width 52 height 27
click at [1286, 389] on link "Book Event" at bounding box center [1312, 379] width 148 height 30
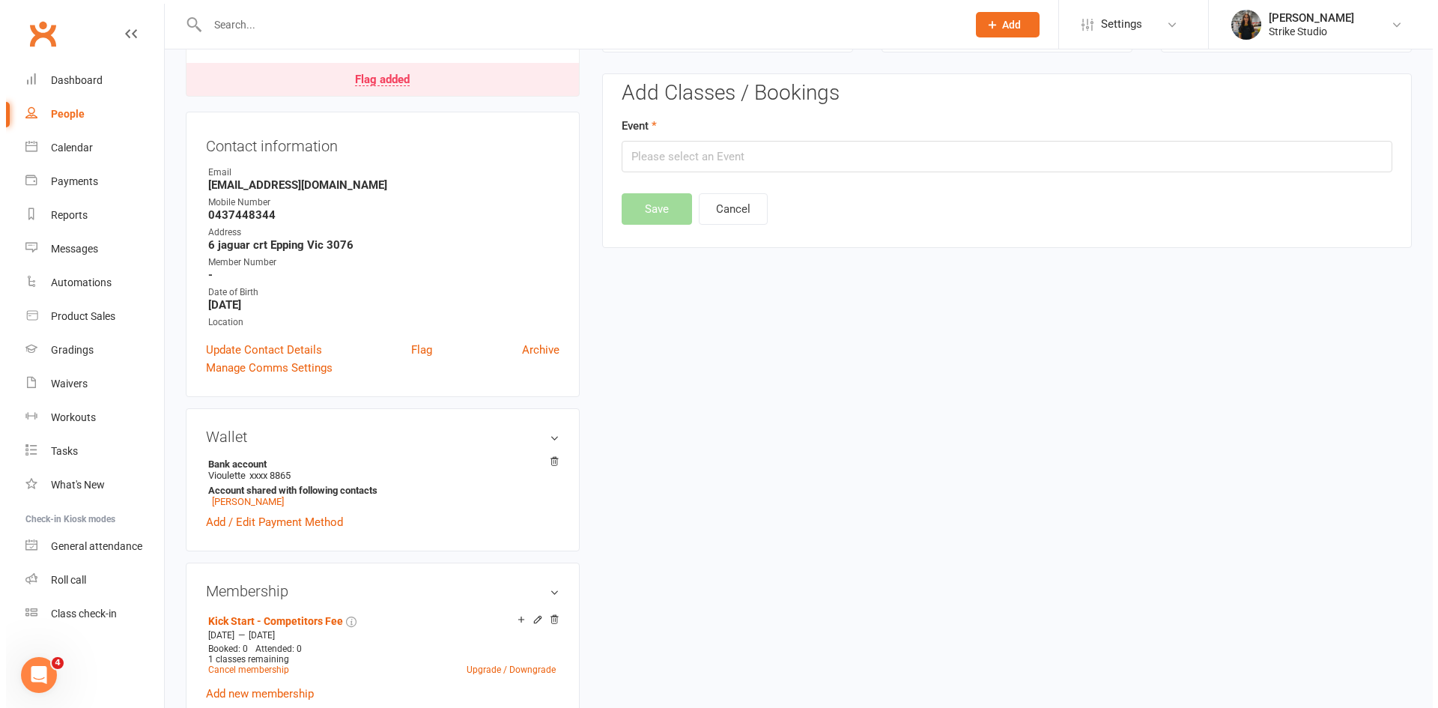
scroll to position [128, 0]
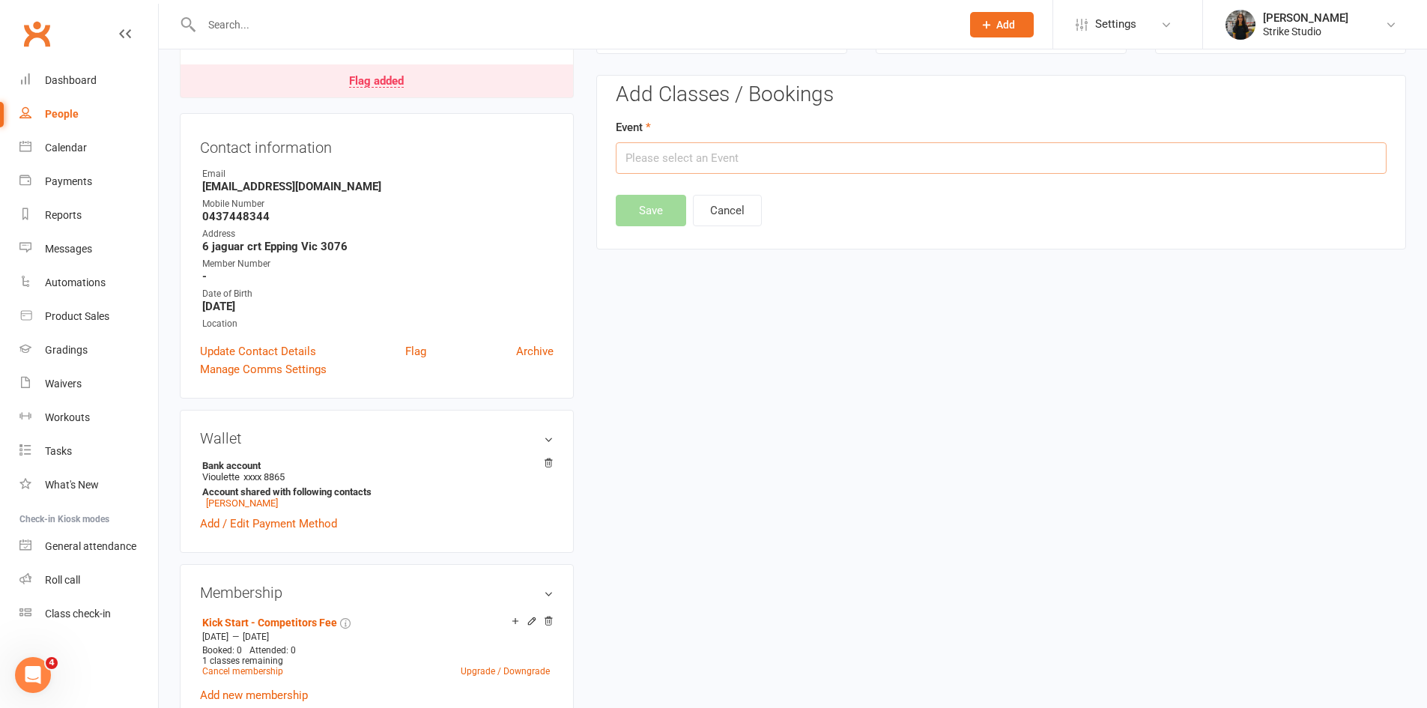
click at [884, 159] on input "text" at bounding box center [1001, 157] width 771 height 31
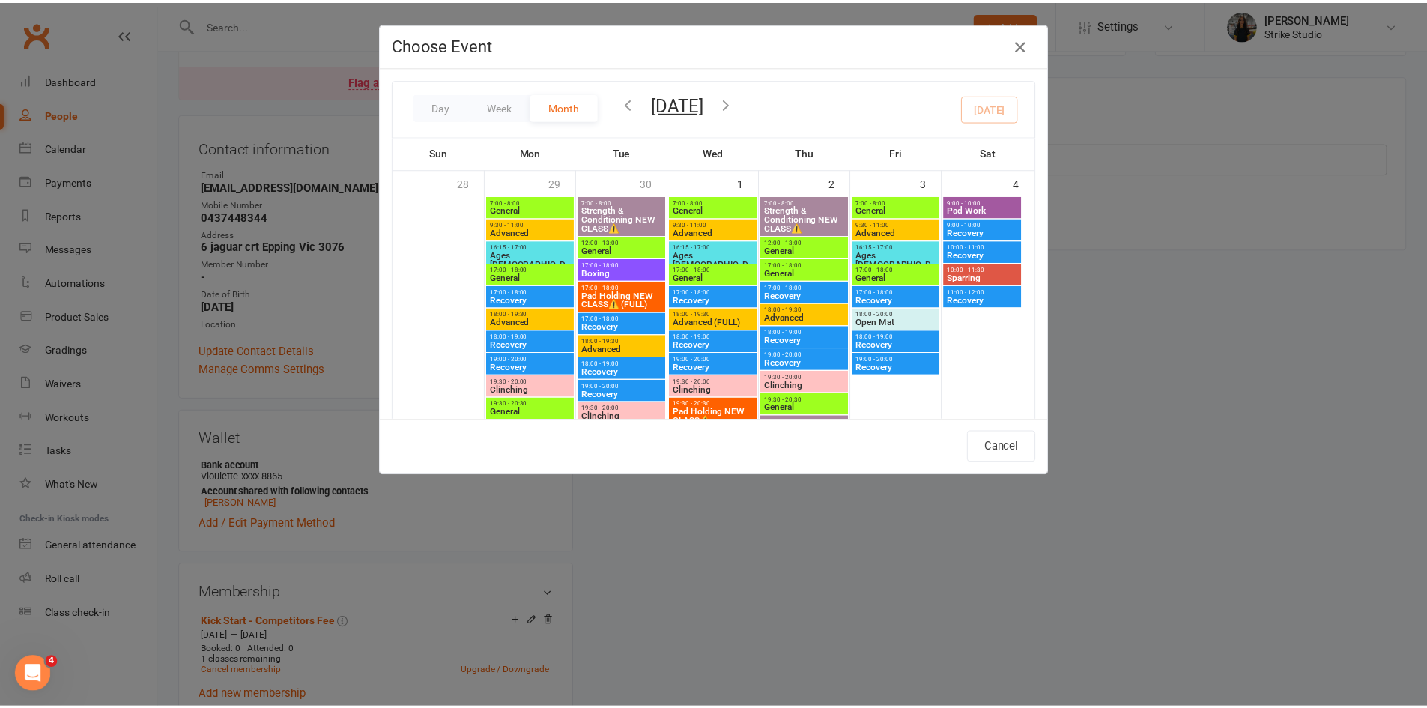
scroll to position [674, 0]
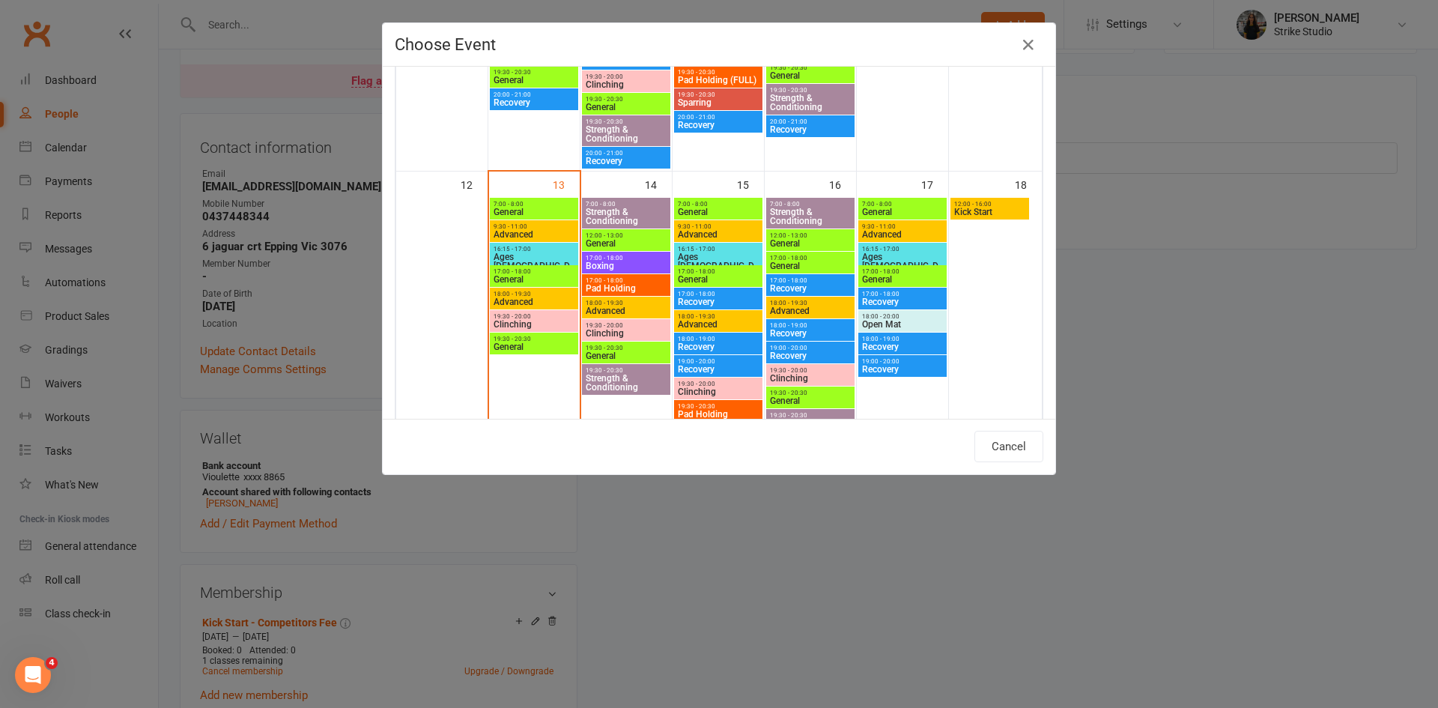
click at [975, 214] on span "Kick Start" at bounding box center [990, 212] width 73 height 9
type input "Kick Start - Oct 18, 2025 12:00:00 PM"
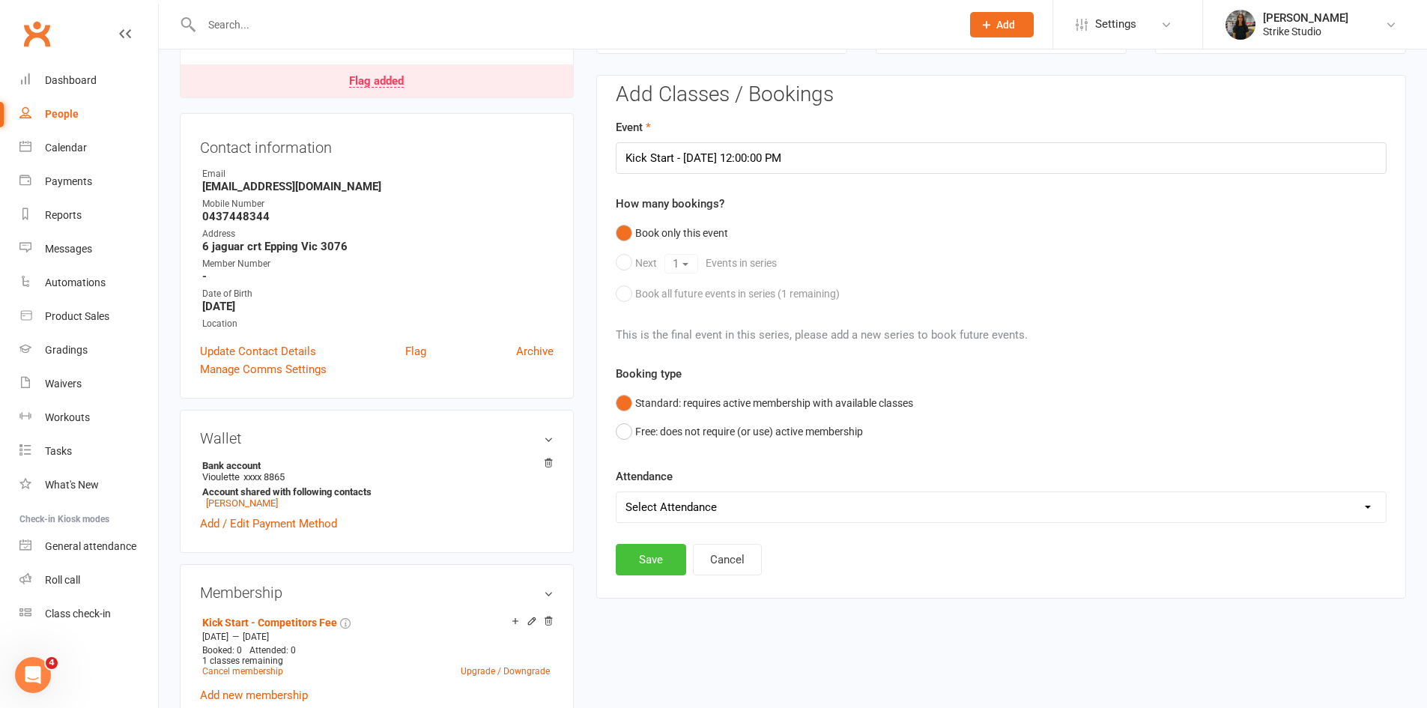
click at [644, 557] on button "Save" at bounding box center [651, 559] width 70 height 31
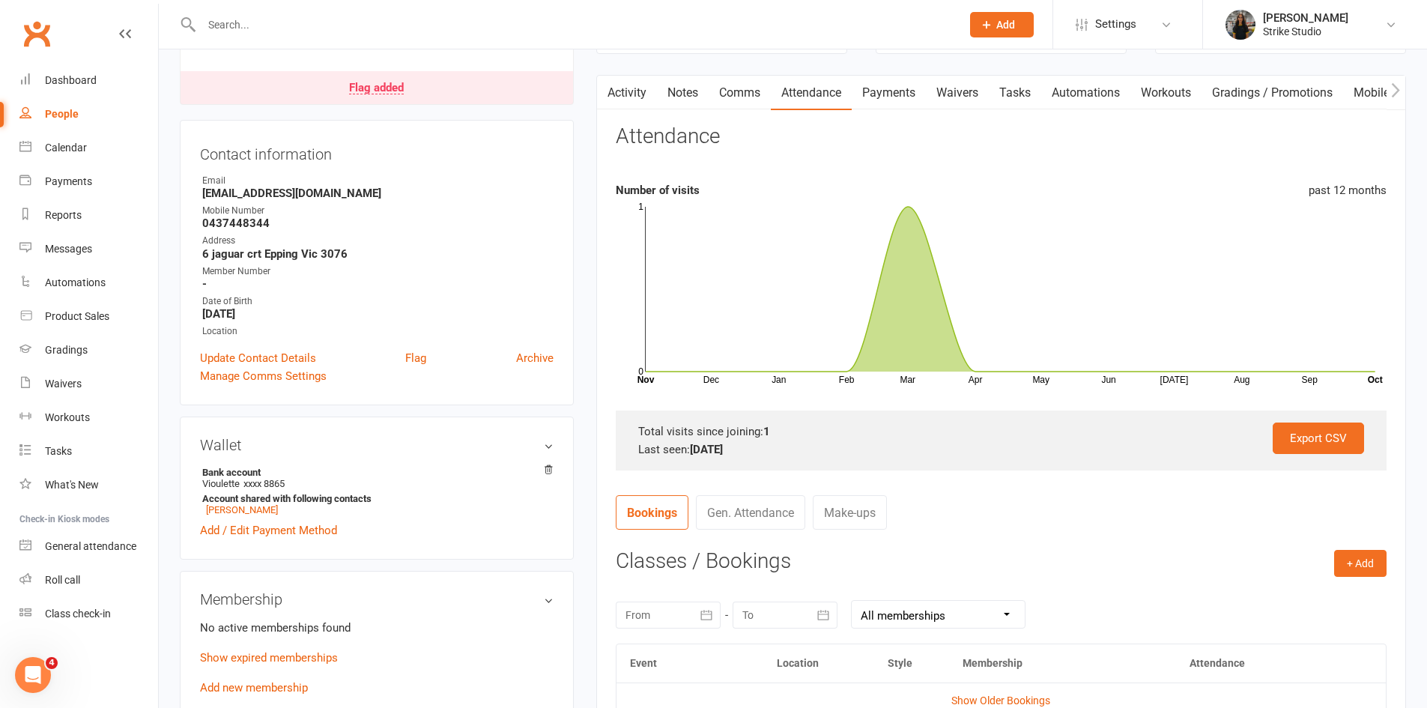
scroll to position [0, 0]
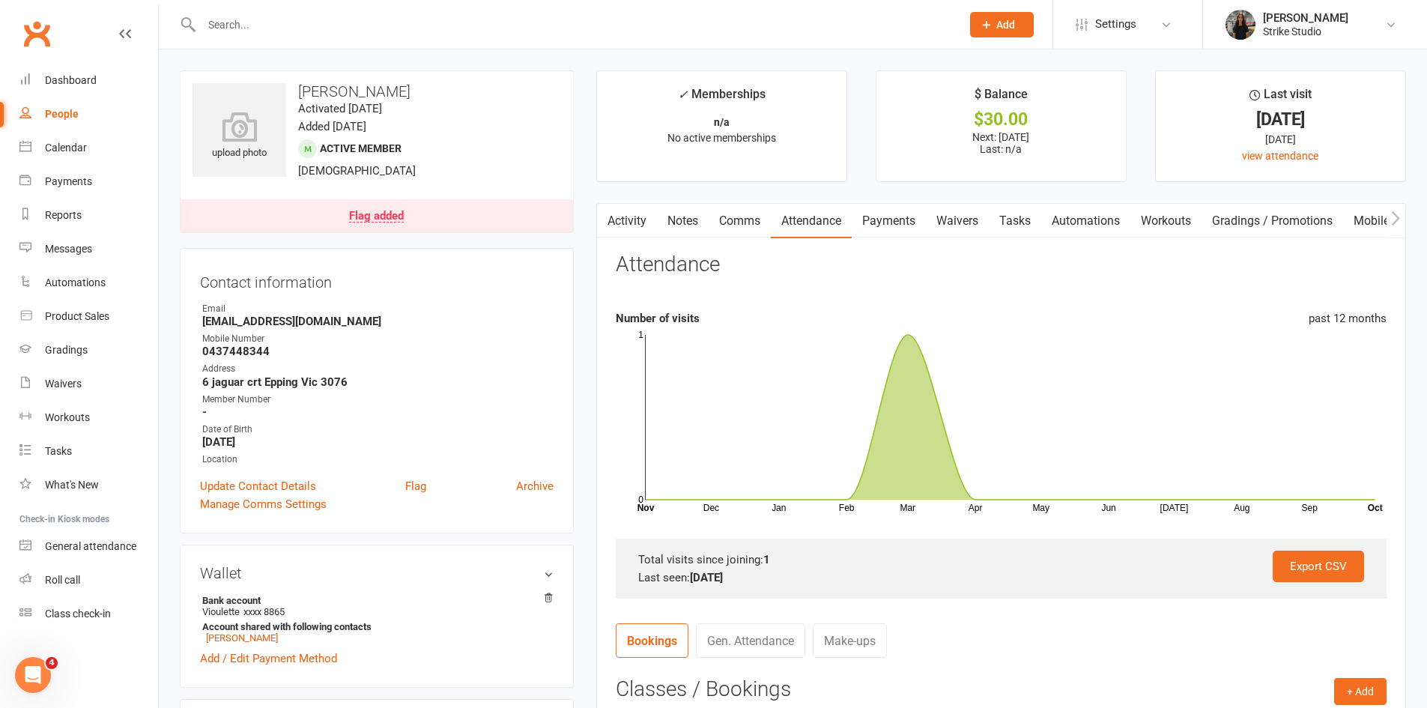
click at [358, 27] on input "text" at bounding box center [574, 24] width 754 height 21
type input "d"
click at [82, 383] on link "Waivers" at bounding box center [88, 384] width 139 height 34
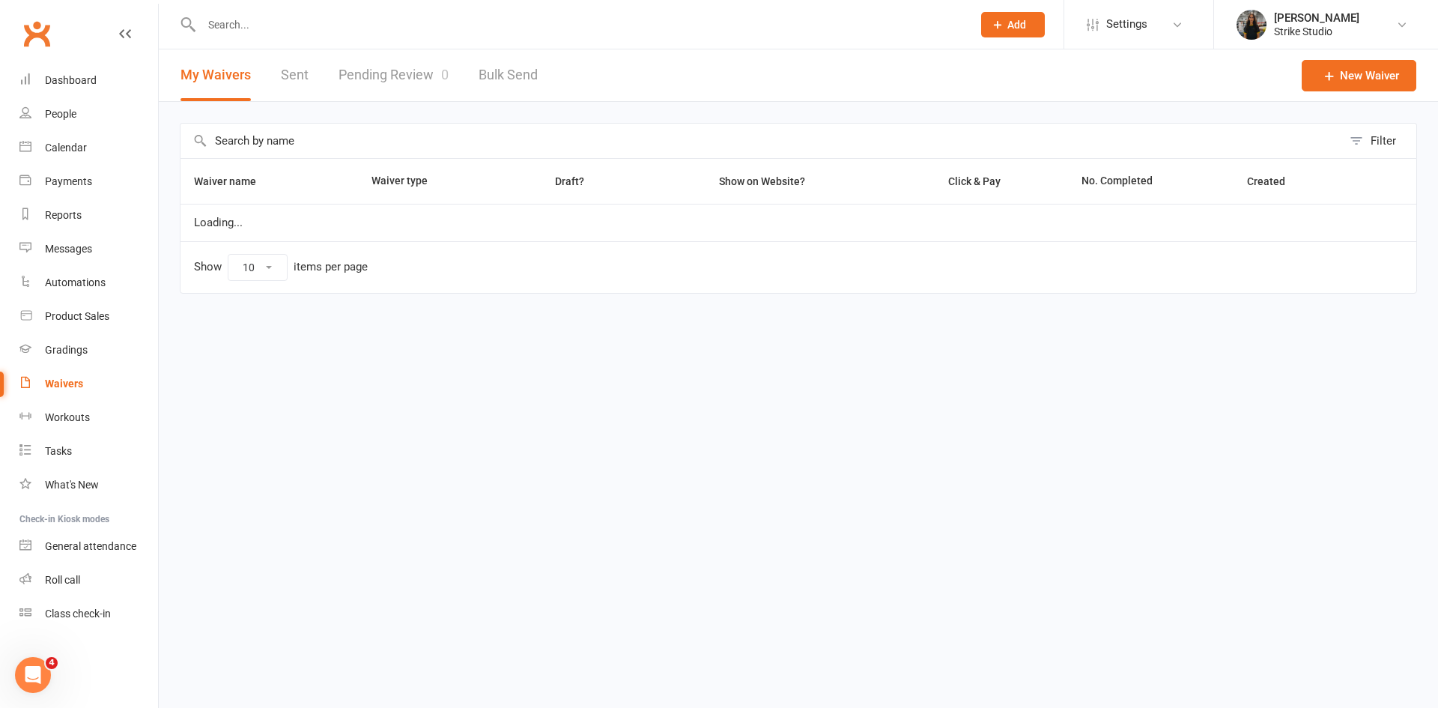
select select "100"
click at [388, 79] on link "Pending Review 0" at bounding box center [394, 75] width 110 height 52
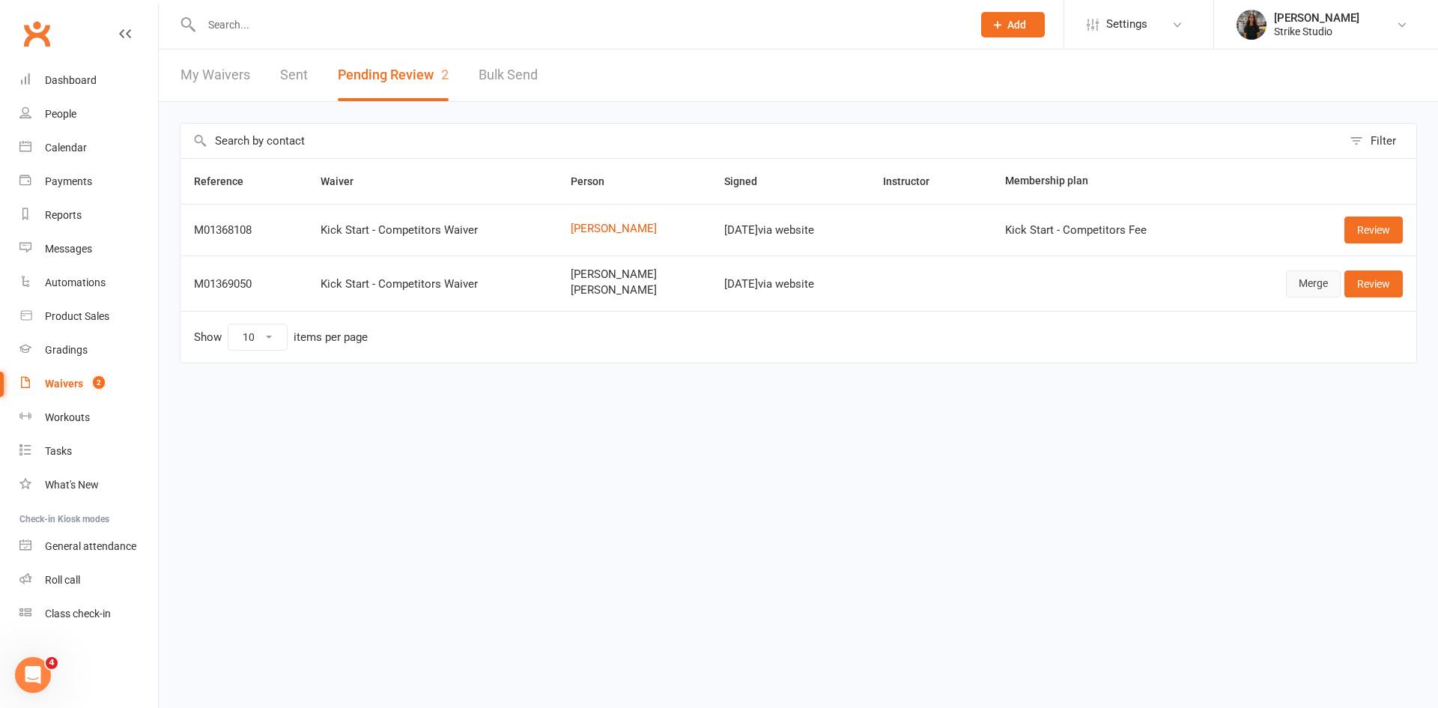
click at [1319, 274] on link "Merge" at bounding box center [1313, 283] width 55 height 27
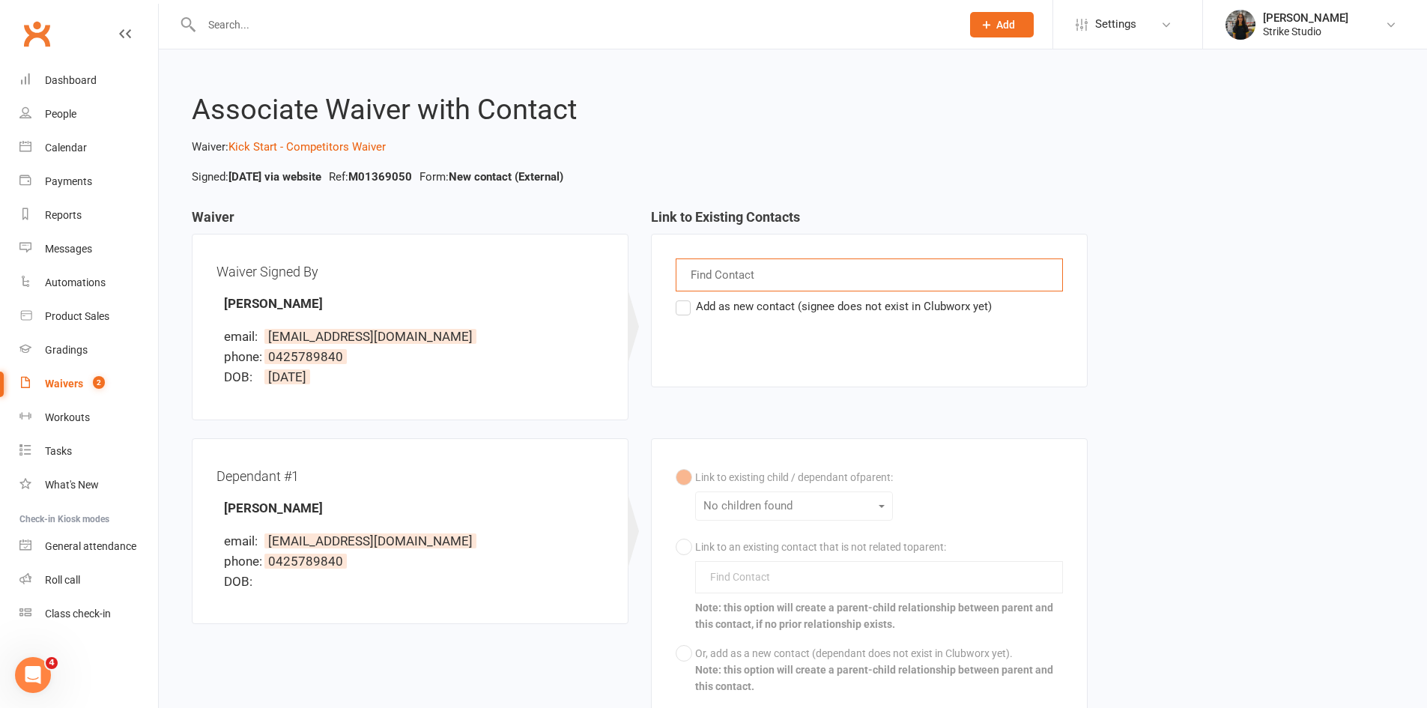
click at [718, 278] on input "text" at bounding box center [724, 274] width 70 height 19
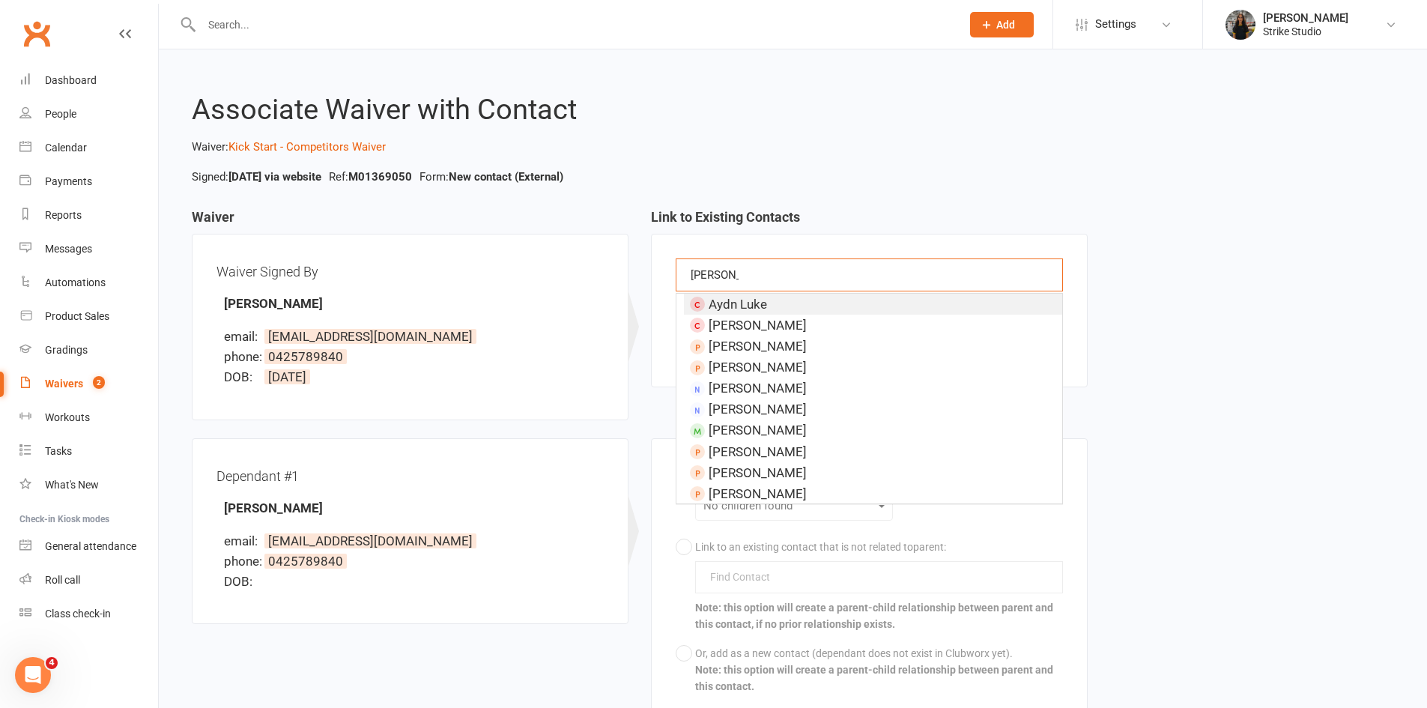
type input "luke verb"
click at [1223, 385] on div "Waiver Waiver Signed By Luke Verbeek email: lukenverbeek@gmail.com phone: 04257…" at bounding box center [793, 477] width 1225 height 534
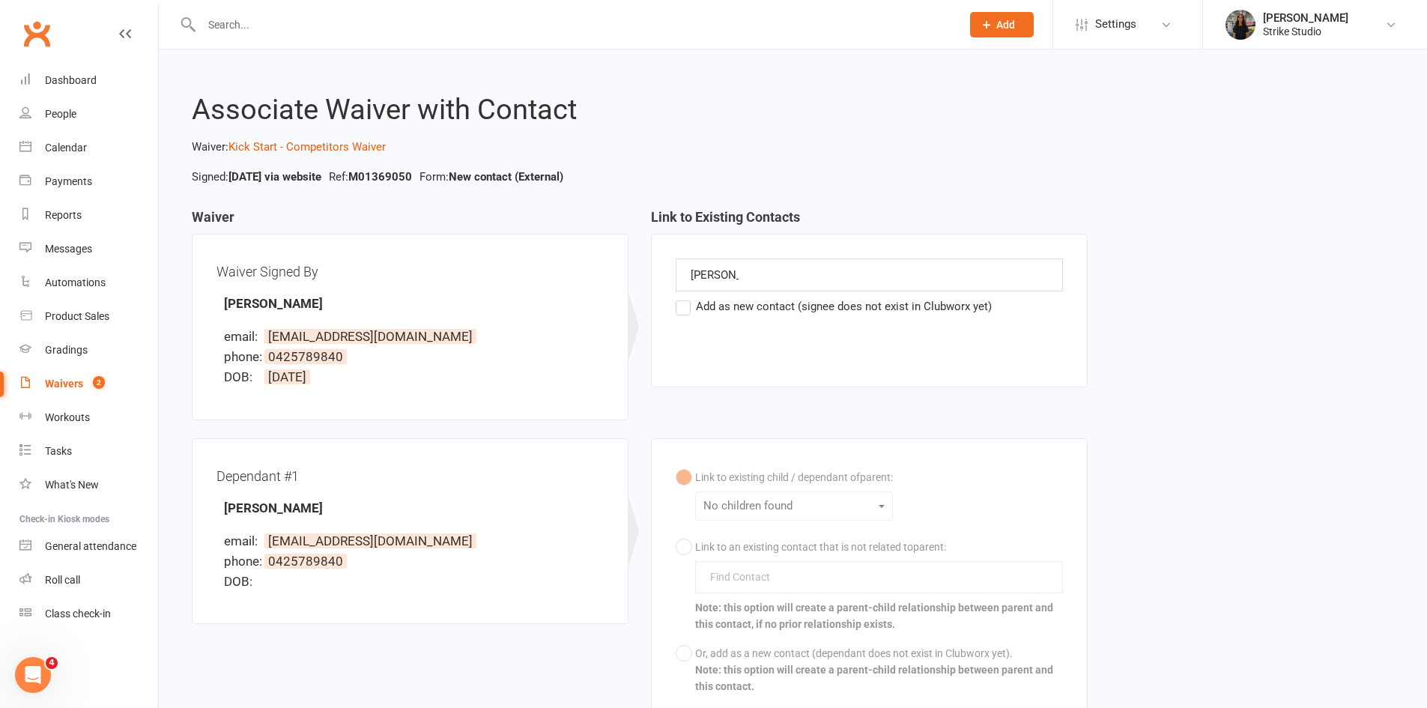
click at [685, 312] on label "Add as new contact (signee does not exist in Clubworx yet)" at bounding box center [834, 306] width 316 height 18
click at [685, 297] on input "Add as new contact (signee does not exist in Clubworx yet)" at bounding box center [681, 297] width 10 height 0
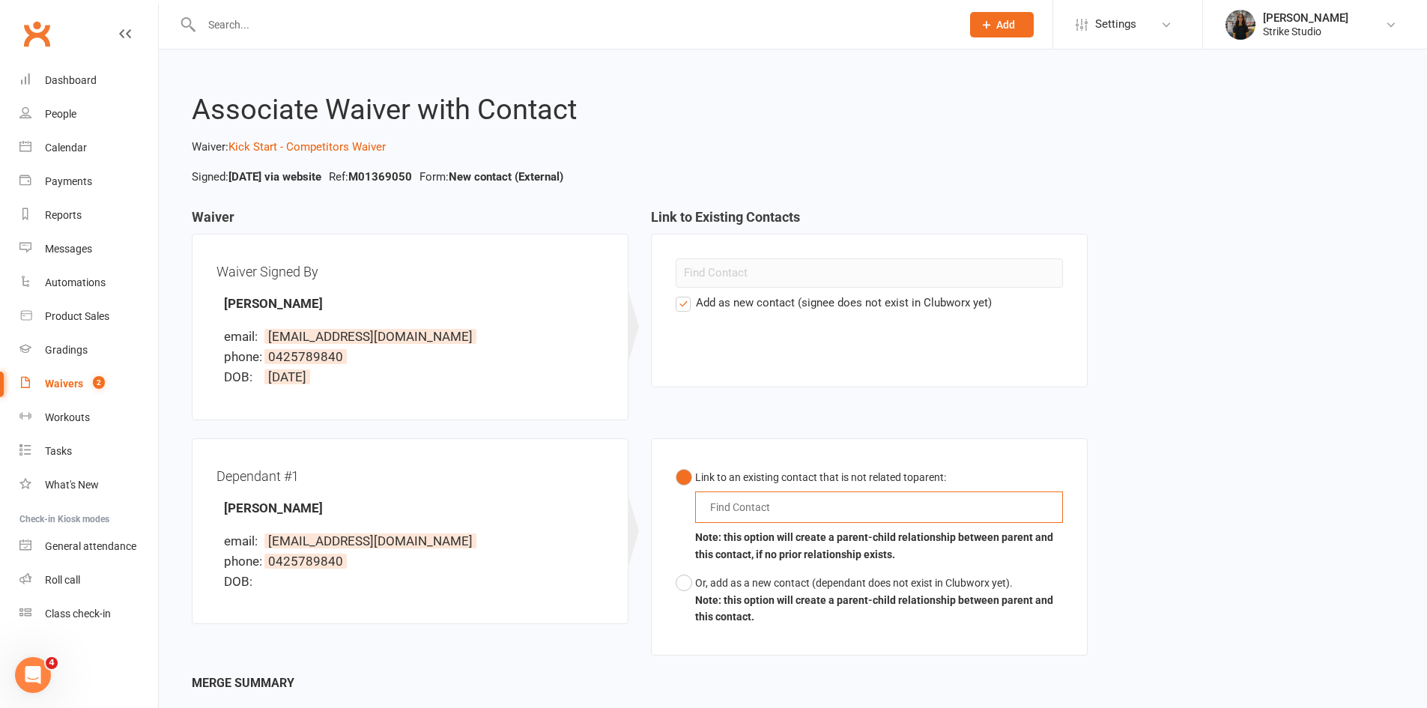
click at [739, 509] on input "text" at bounding box center [744, 507] width 70 height 18
type input "poppy"
click at [727, 540] on ng-include "Poppy Verbeek" at bounding box center [760, 534] width 103 height 15
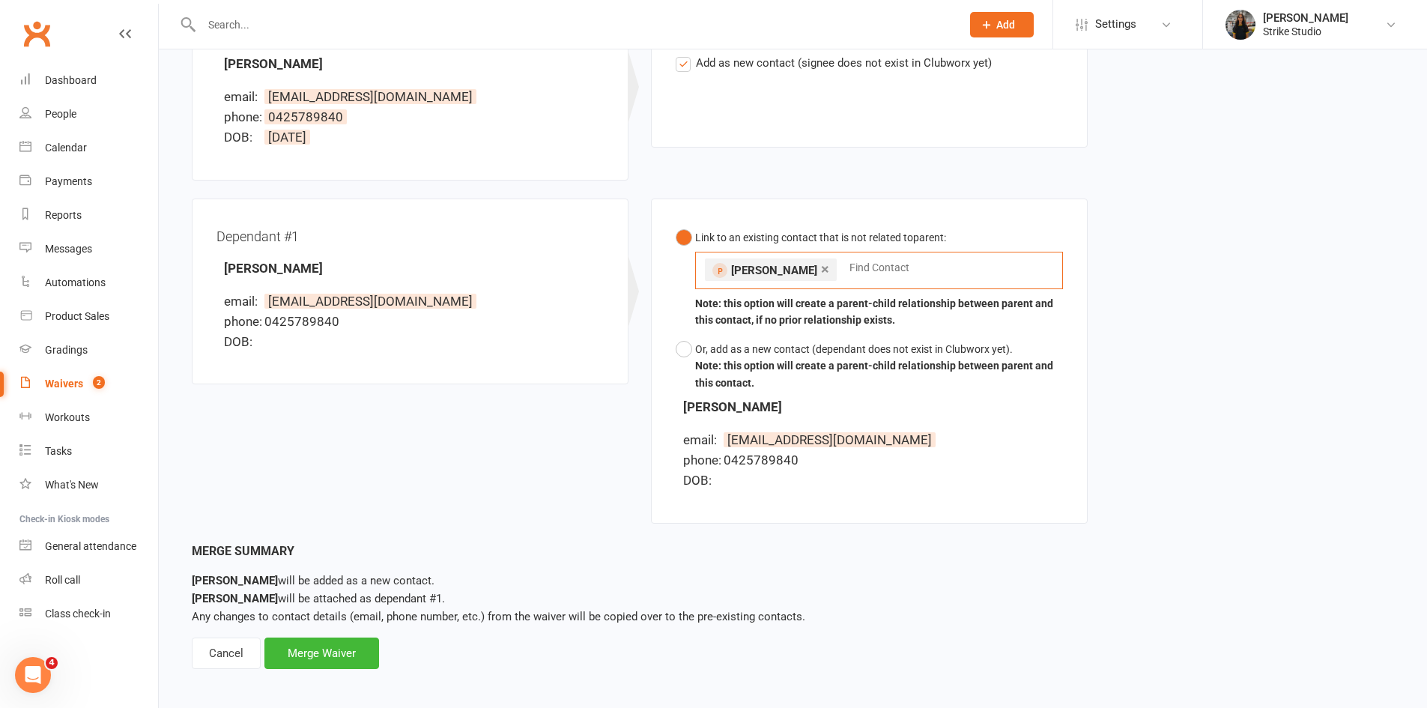
scroll to position [246, 0]
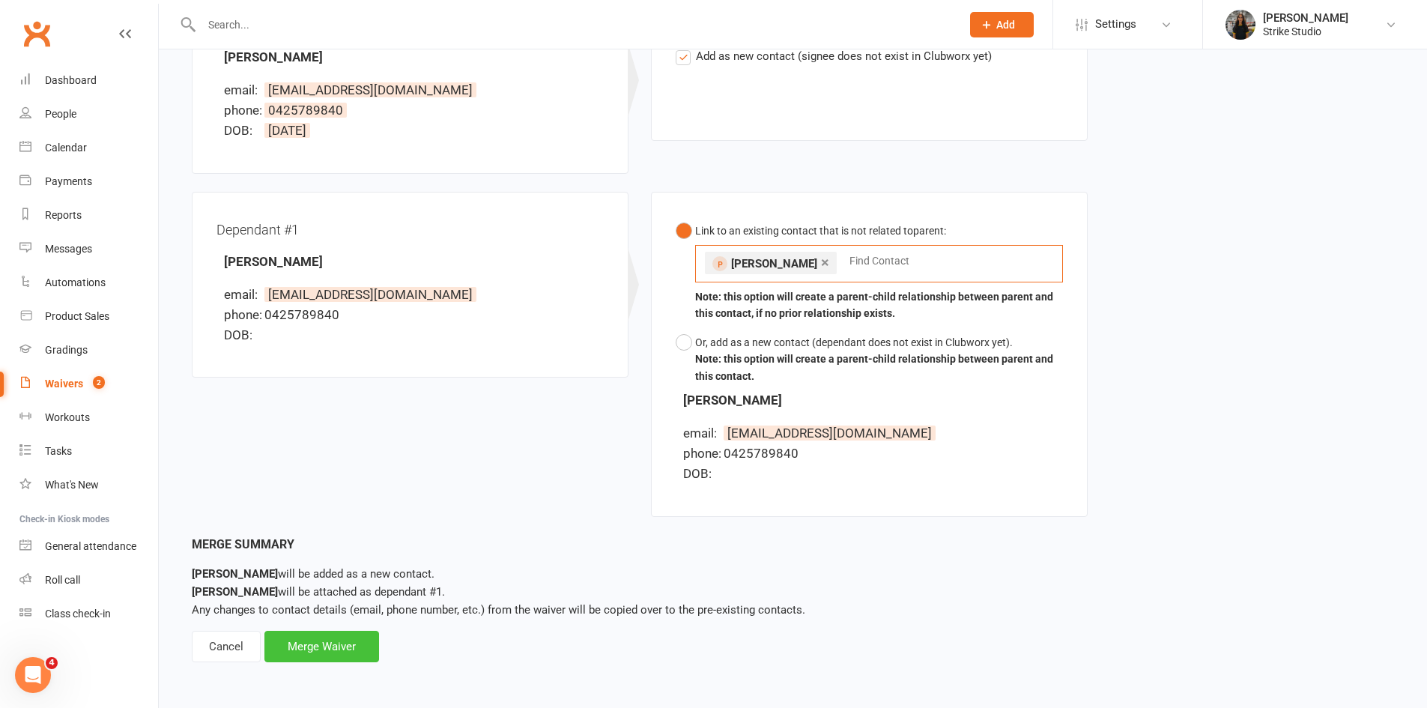
click at [342, 641] on div "Merge Waiver" at bounding box center [321, 646] width 115 height 31
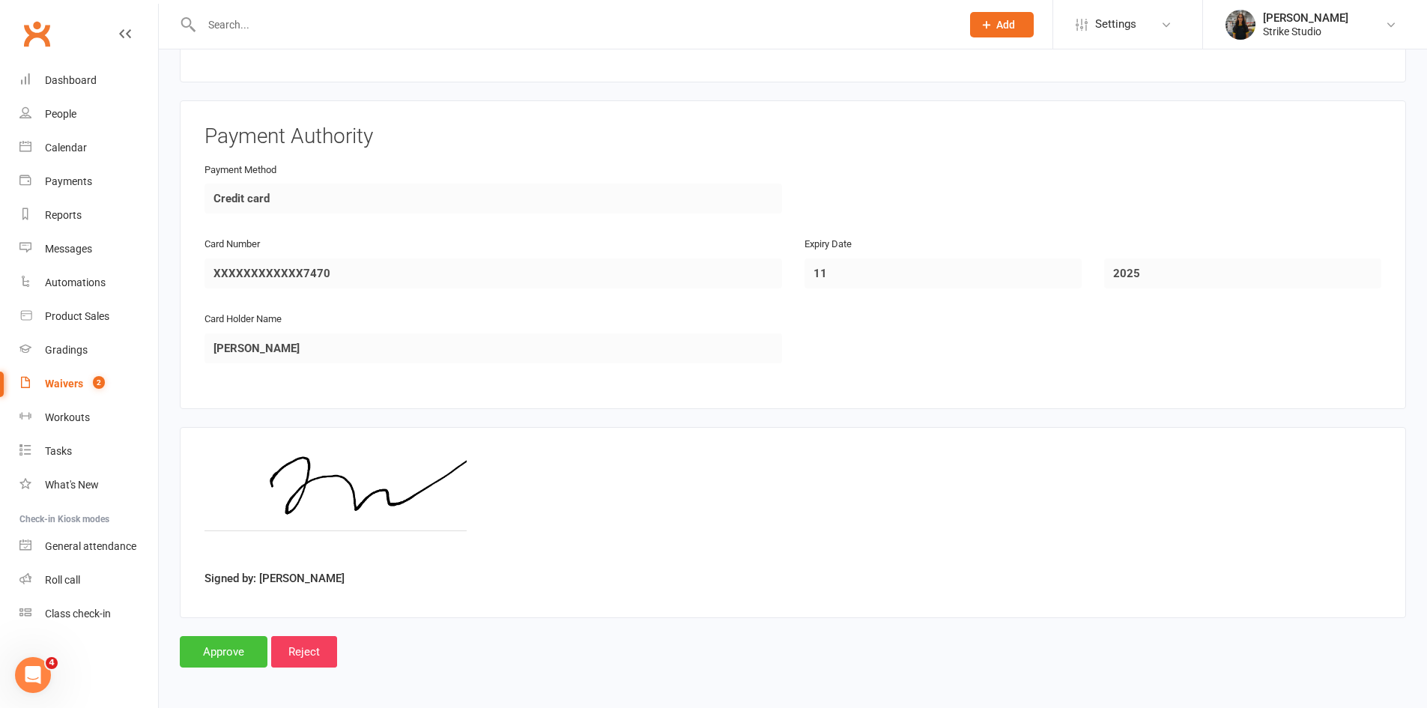
scroll to position [1958, 0]
click at [251, 646] on input "Approve" at bounding box center [224, 649] width 88 height 31
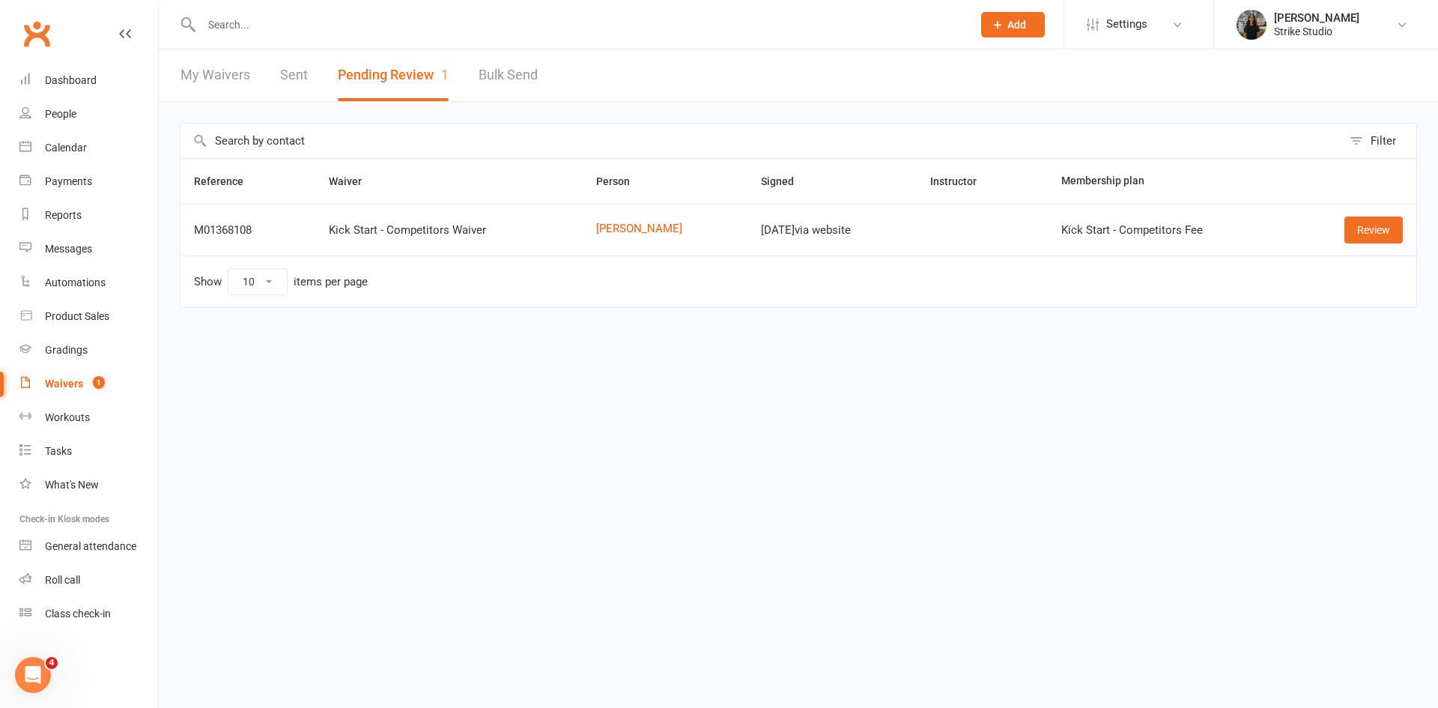
click at [933, 367] on html "Prospect Member Non-attending contact Class / event Appointment Task Bulk messa…" at bounding box center [719, 185] width 1438 height 371
click at [1359, 234] on link "Review" at bounding box center [1374, 230] width 58 height 27
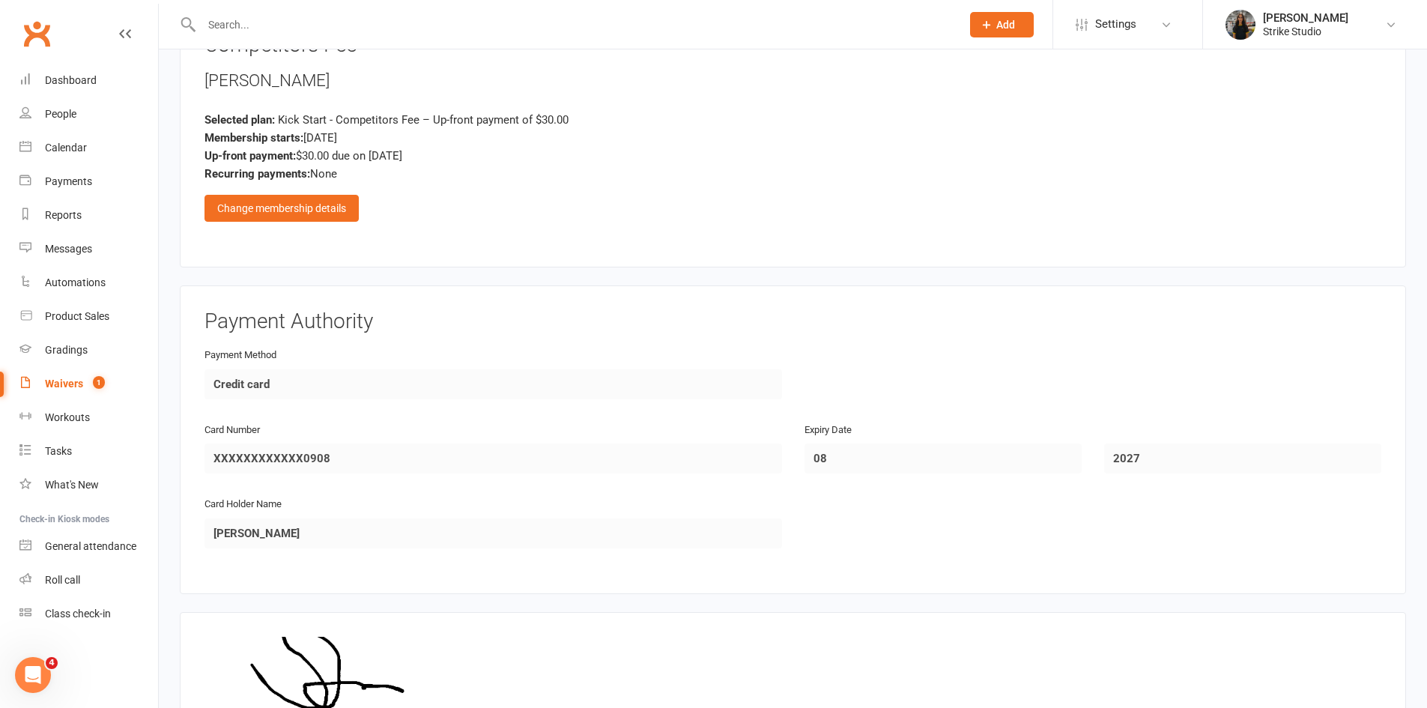
scroll to position [1269, 0]
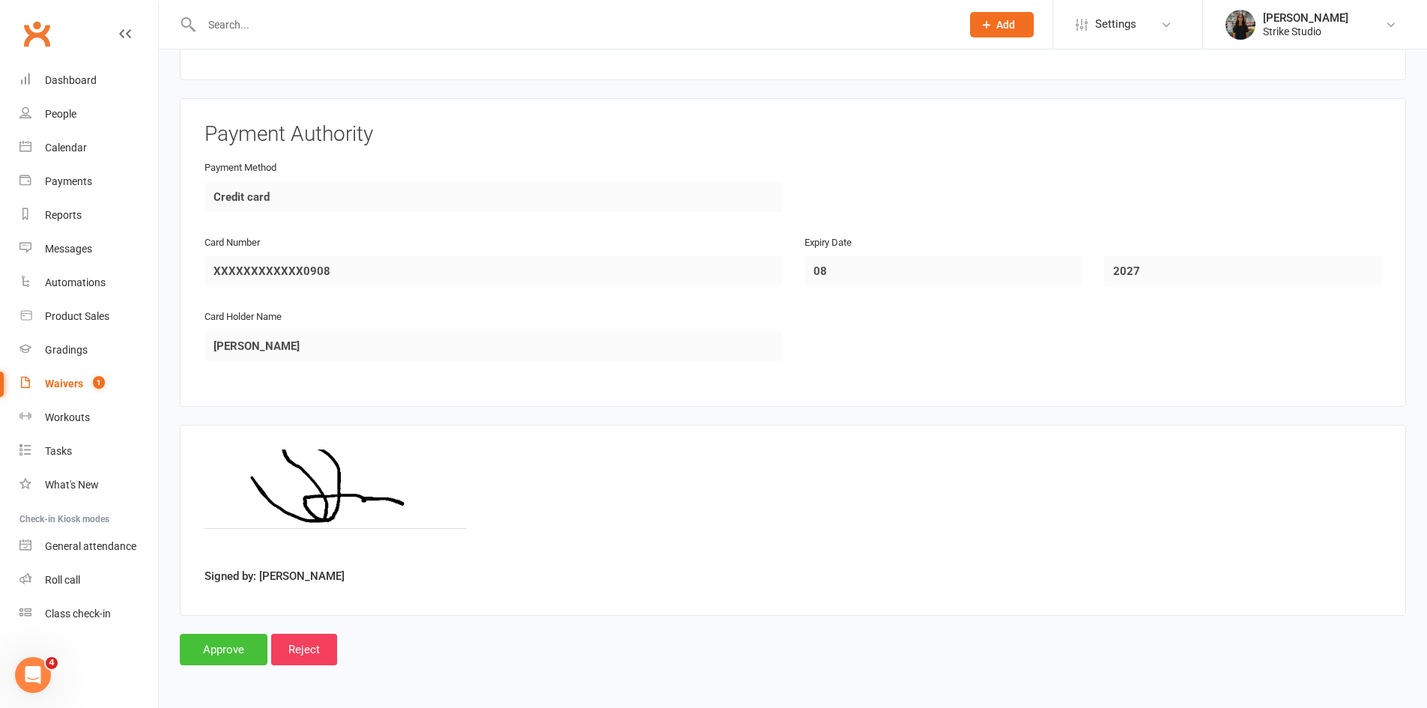
click at [250, 648] on input "Approve" at bounding box center [224, 649] width 88 height 31
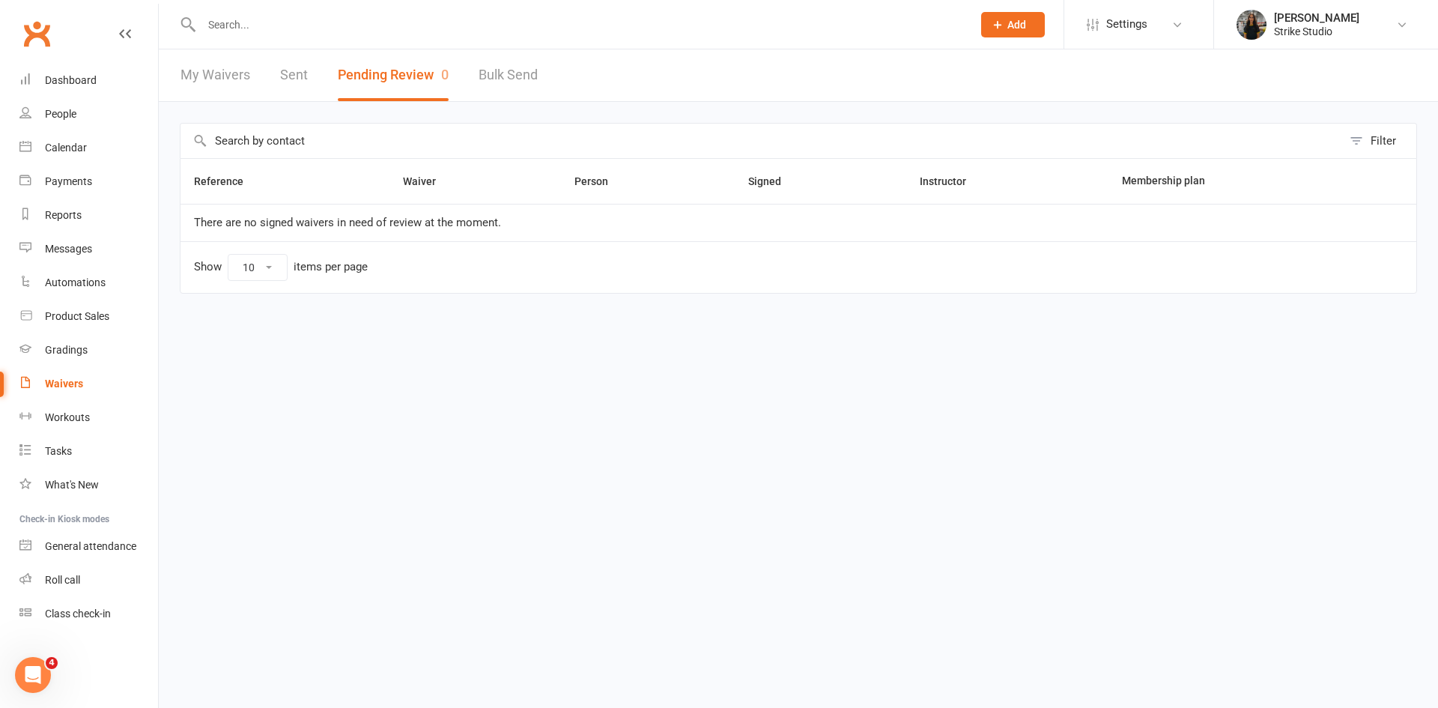
click at [446, 31] on input "text" at bounding box center [579, 24] width 765 height 21
paste input "[PERSON_NAME]"
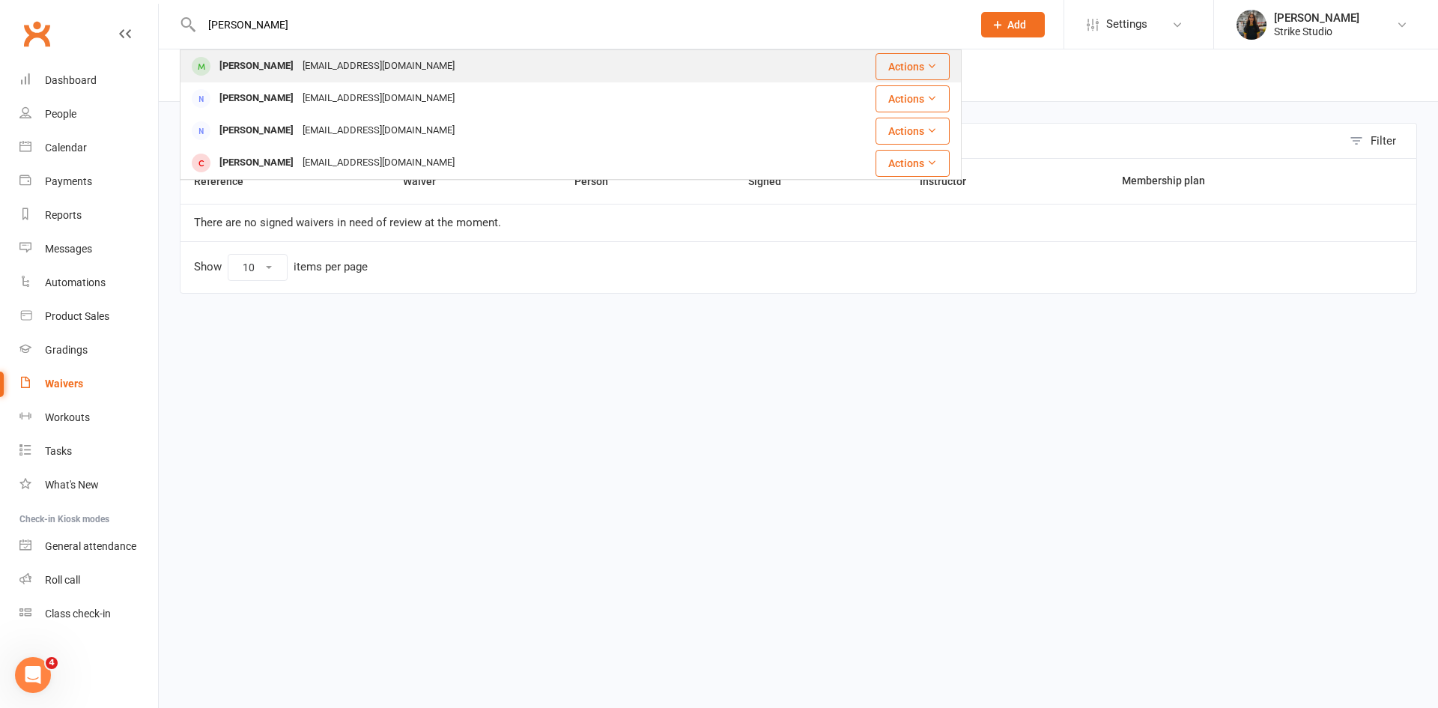
type input "[PERSON_NAME]"
click at [364, 57] on div "[EMAIL_ADDRESS][DOMAIN_NAME]" at bounding box center [378, 66] width 161 height 22
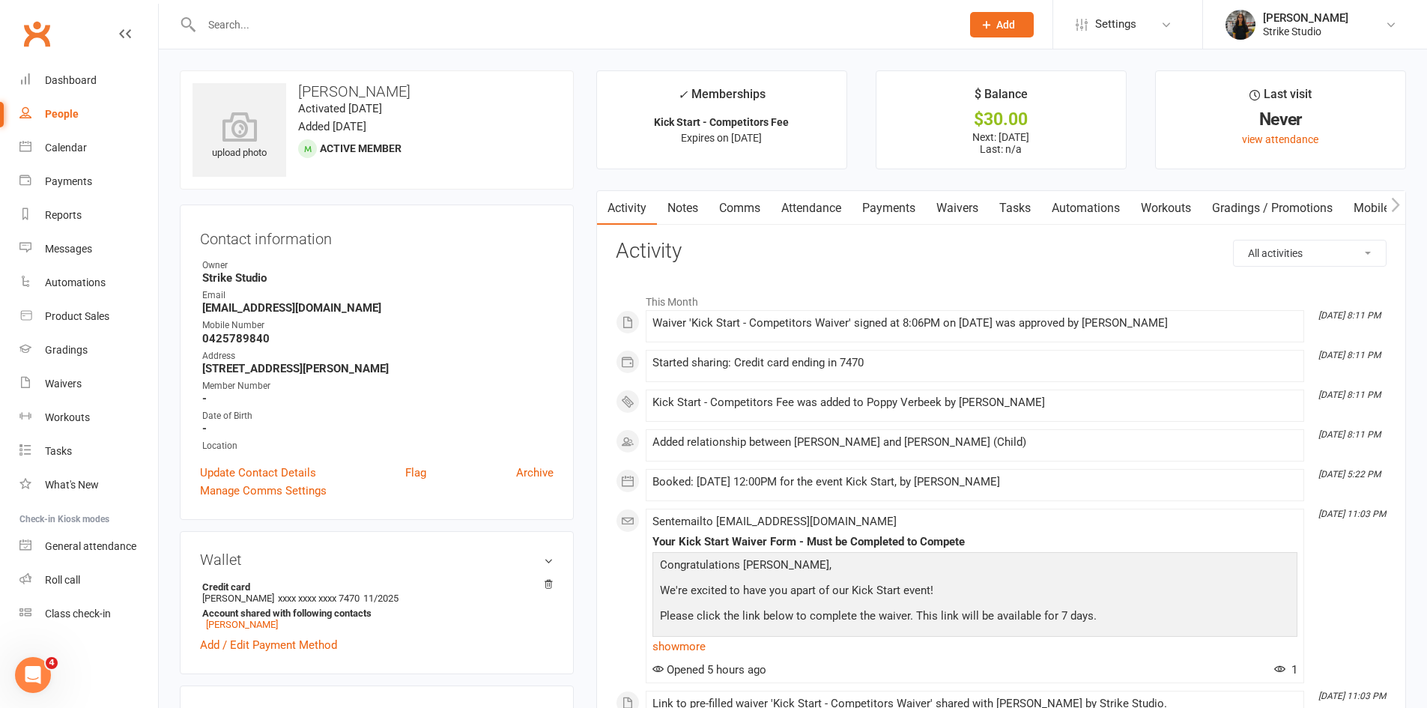
click at [393, 22] on input "text" at bounding box center [574, 24] width 754 height 21
paste input "Sean tilder"
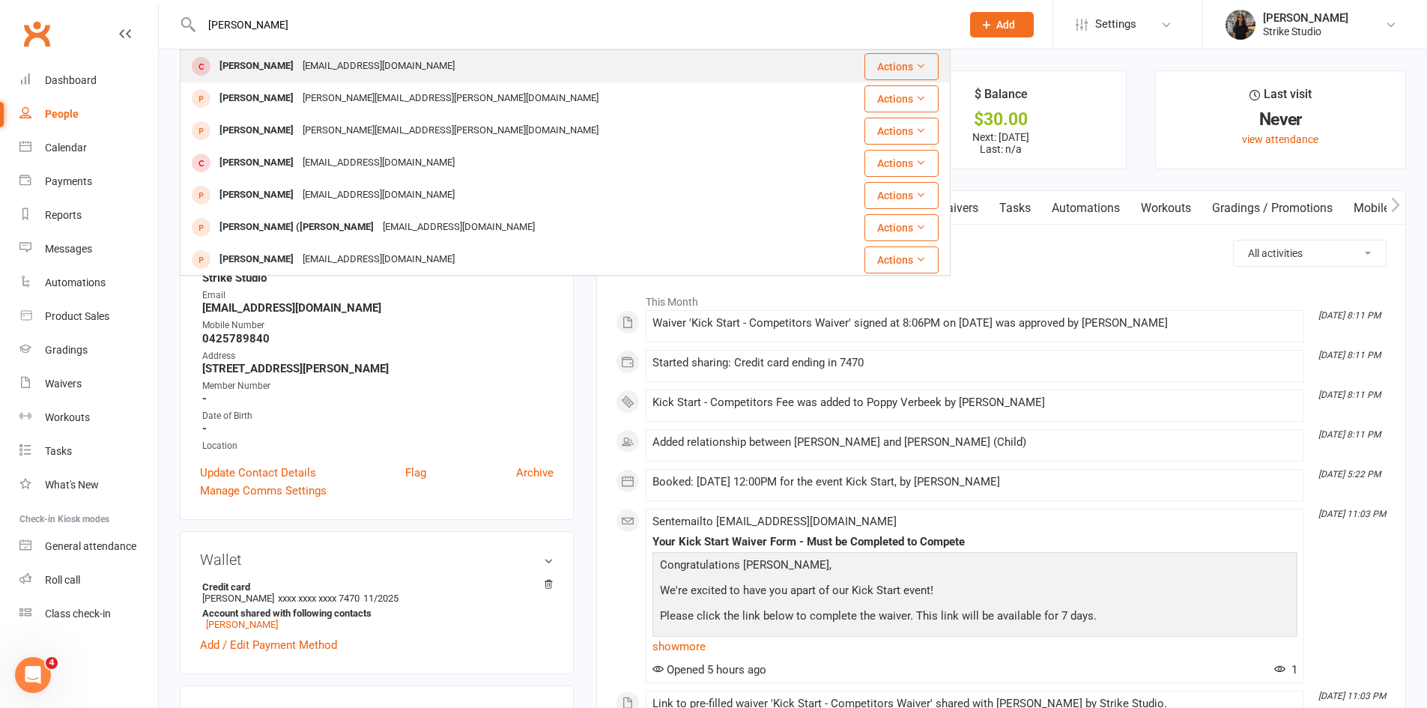
type input "Sean tilder"
click at [298, 64] on div "seantilders@gmail.com" at bounding box center [378, 66] width 161 height 22
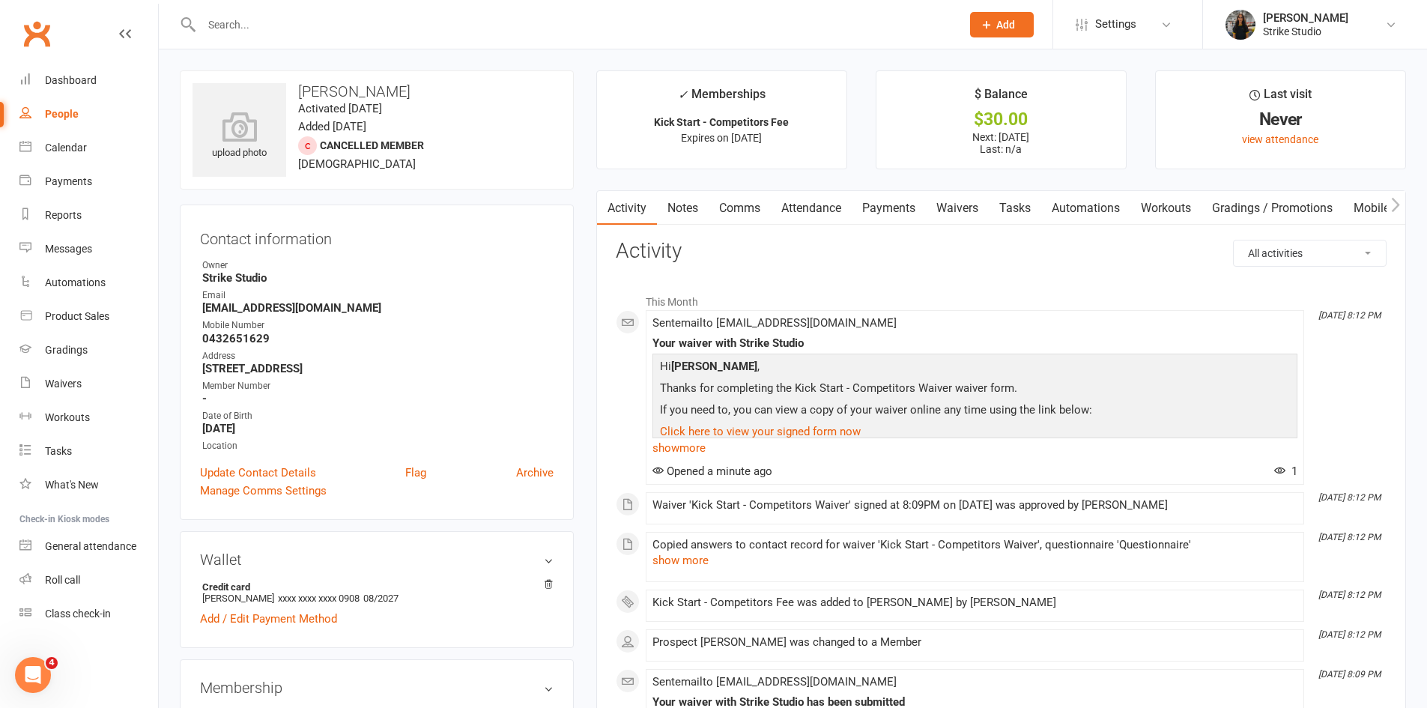
click at [975, 211] on link "Waivers" at bounding box center [957, 208] width 63 height 34
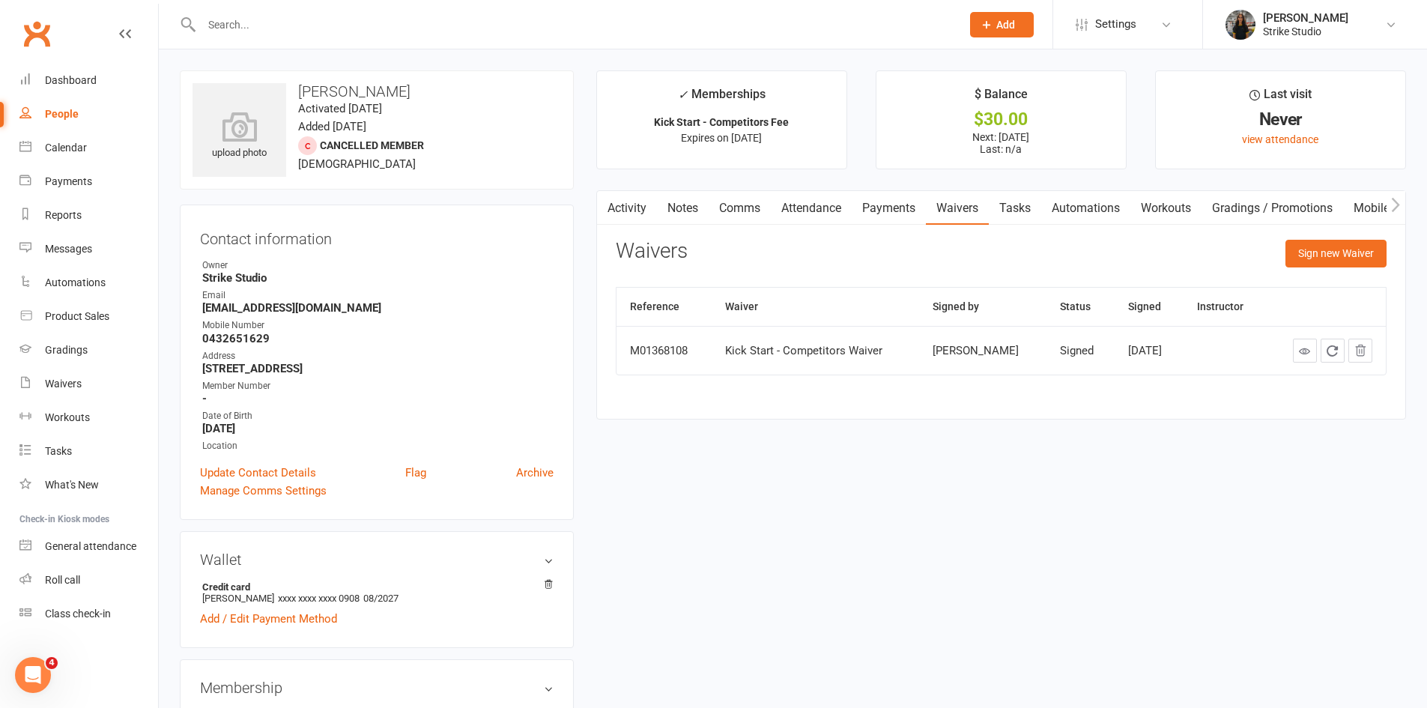
click at [432, 25] on input "text" at bounding box center [574, 24] width 754 height 21
paste input "charlie fowler"
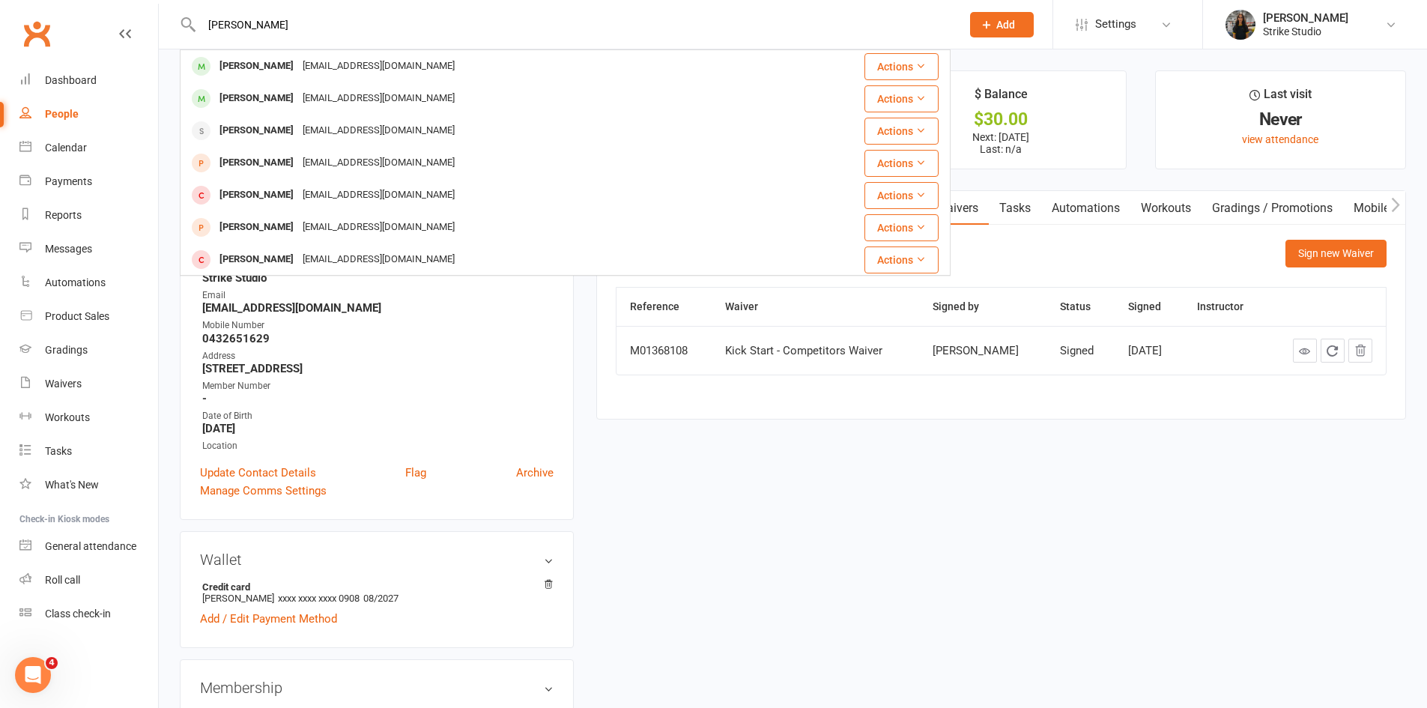
type input "charlie fowler"
click at [372, 64] on div "[EMAIL_ADDRESS][DOMAIN_NAME]" at bounding box center [378, 66] width 161 height 22
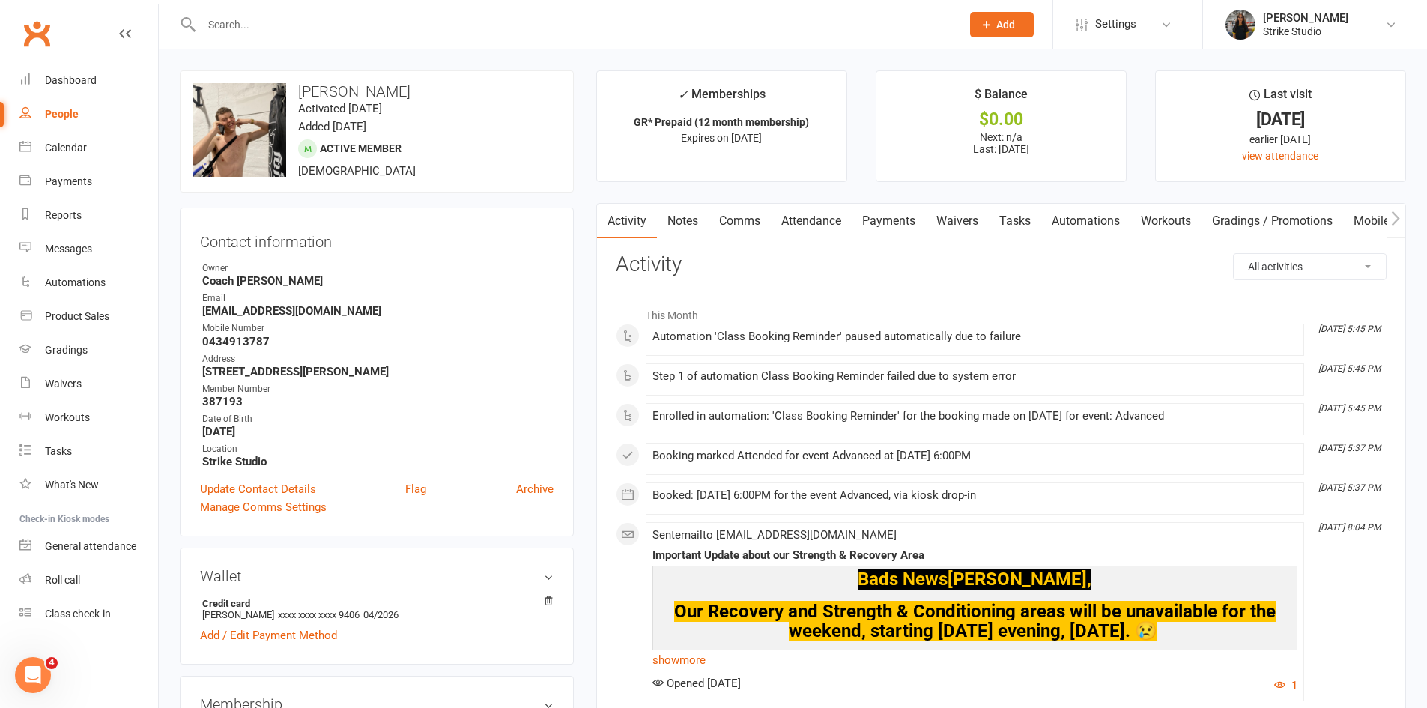
click at [889, 216] on link "Payments" at bounding box center [889, 221] width 74 height 34
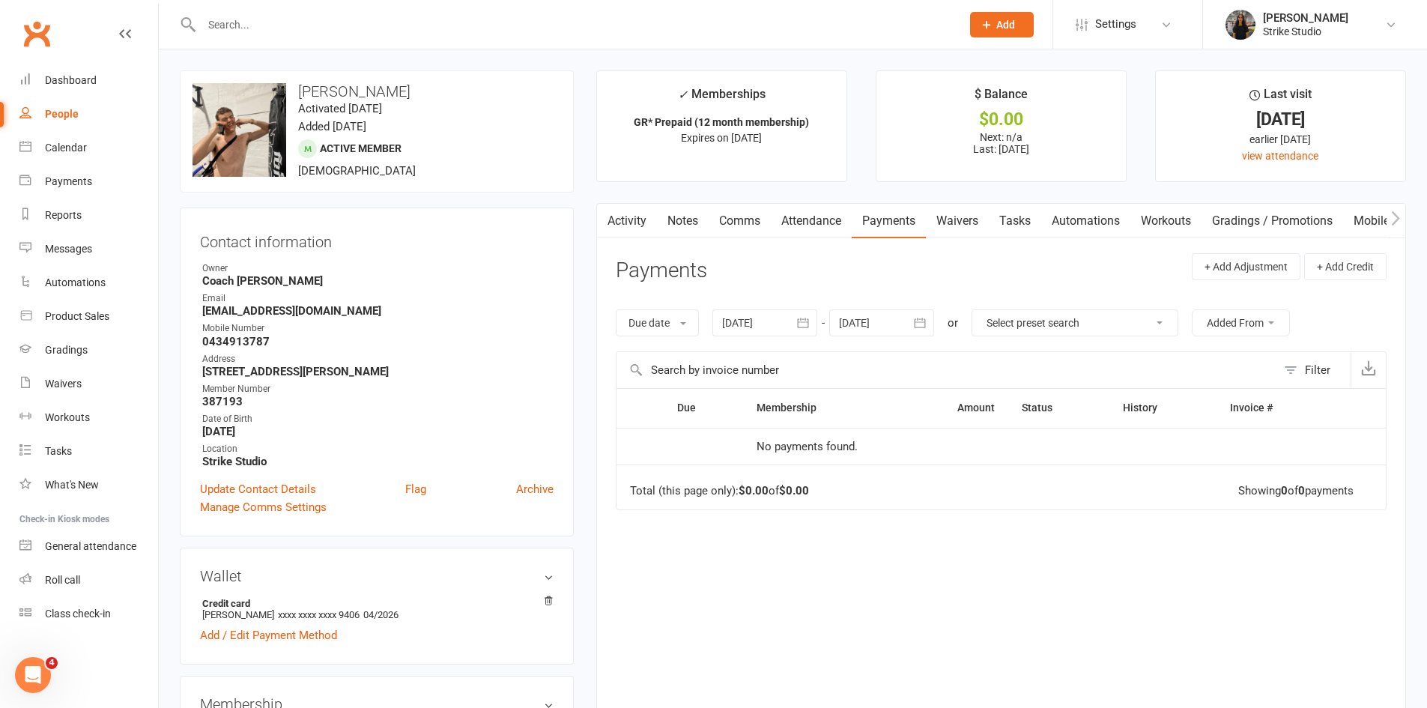
click at [626, 228] on link "Activity" at bounding box center [627, 221] width 60 height 34
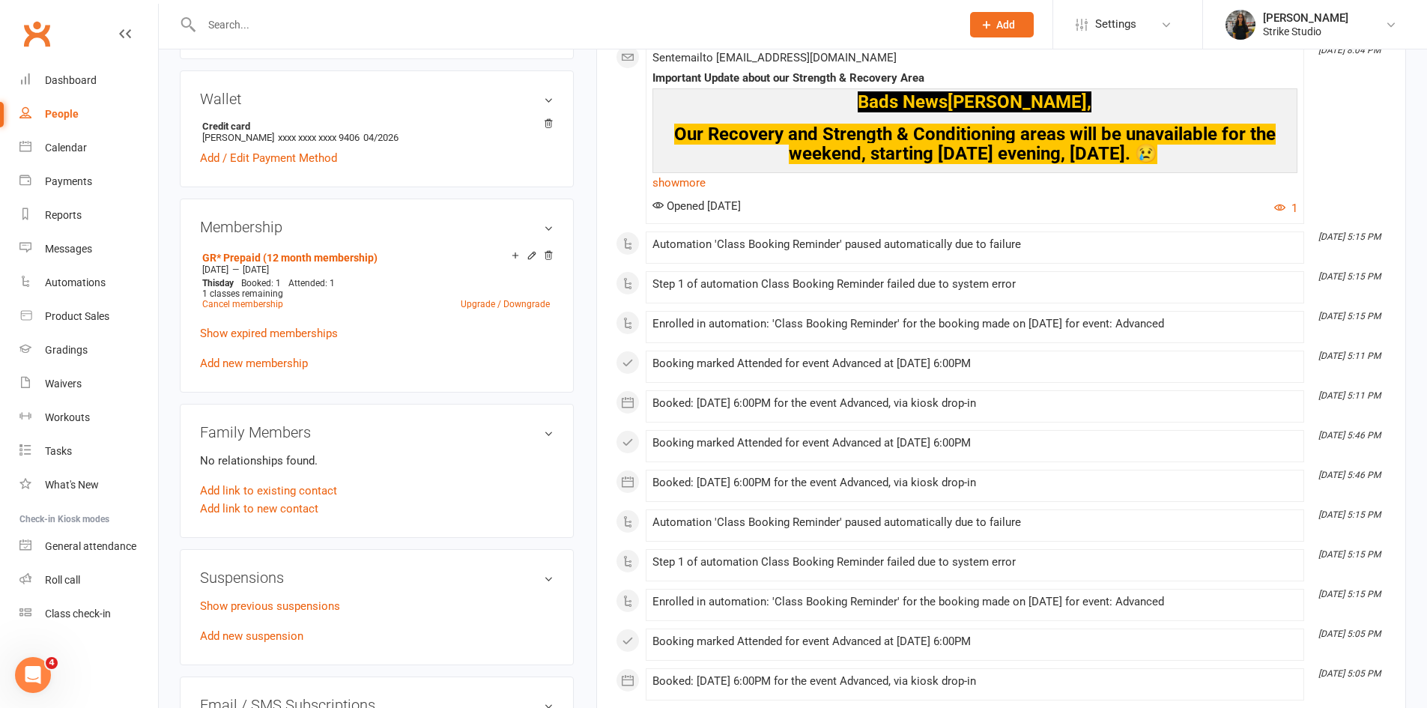
scroll to position [524, 0]
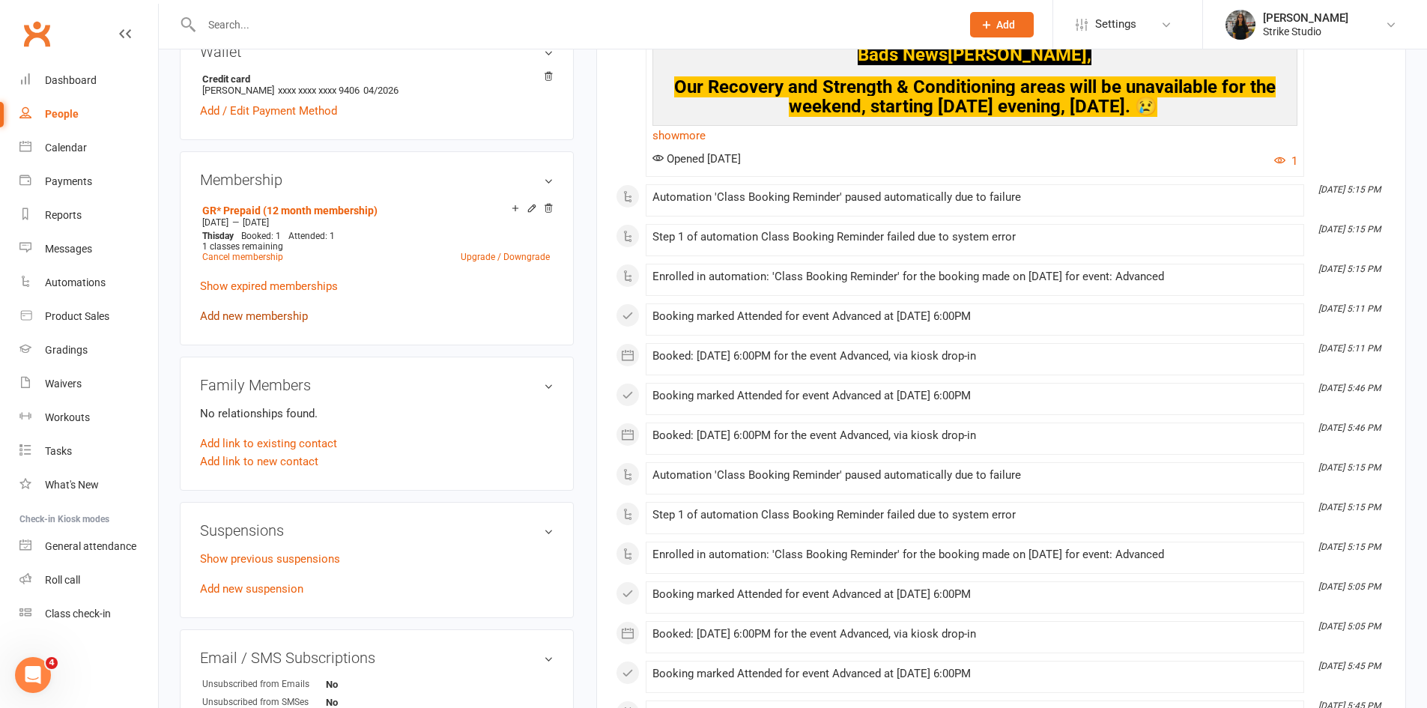
click at [272, 311] on link "Add new membership" at bounding box center [254, 315] width 108 height 13
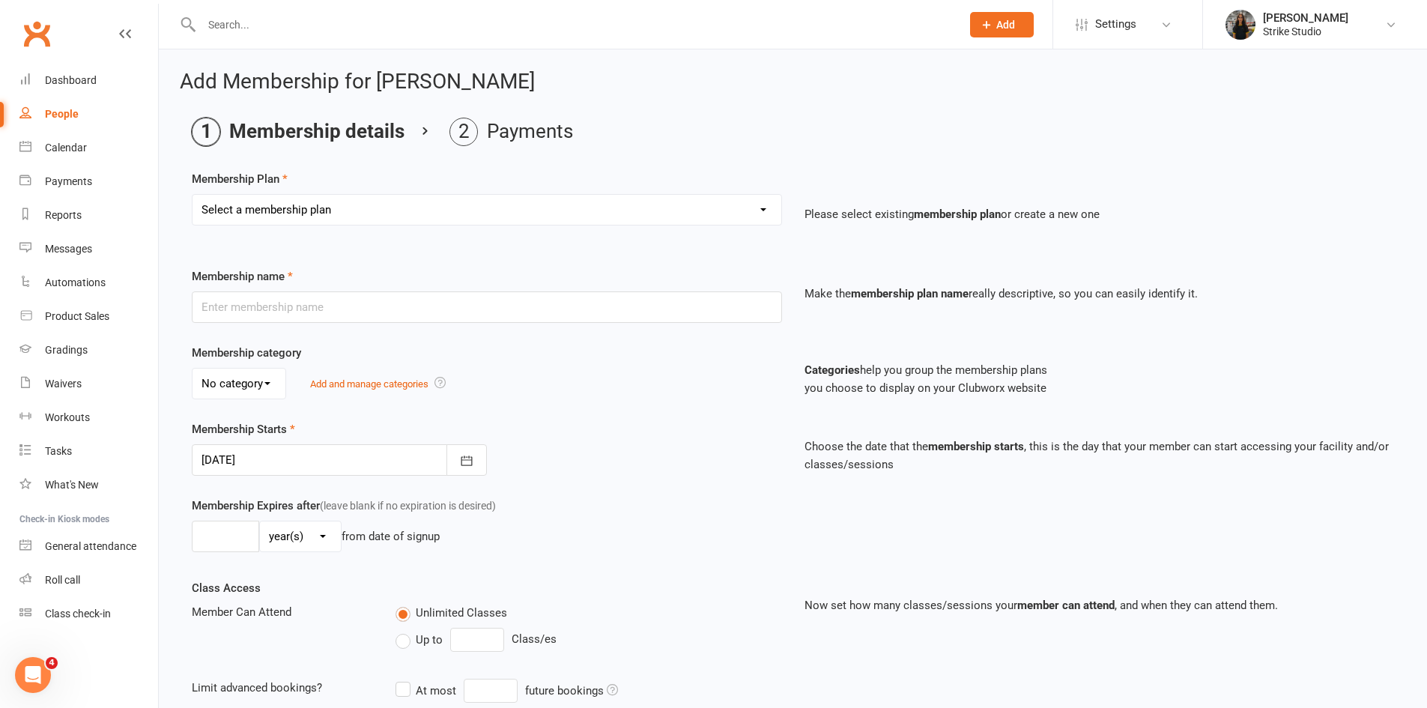
drag, startPoint x: 348, startPoint y: 208, endPoint x: 318, endPoint y: 220, distance: 32.3
click at [348, 208] on select "Select a membership plan Staff Prepaid (12 month membership) Prepaid (6-month m…" at bounding box center [487, 210] width 589 height 30
select select "15"
click at [193, 195] on select "Select a membership plan Staff Prepaid (12 month membership) Prepaid (6-month m…" at bounding box center [487, 210] width 589 height 30
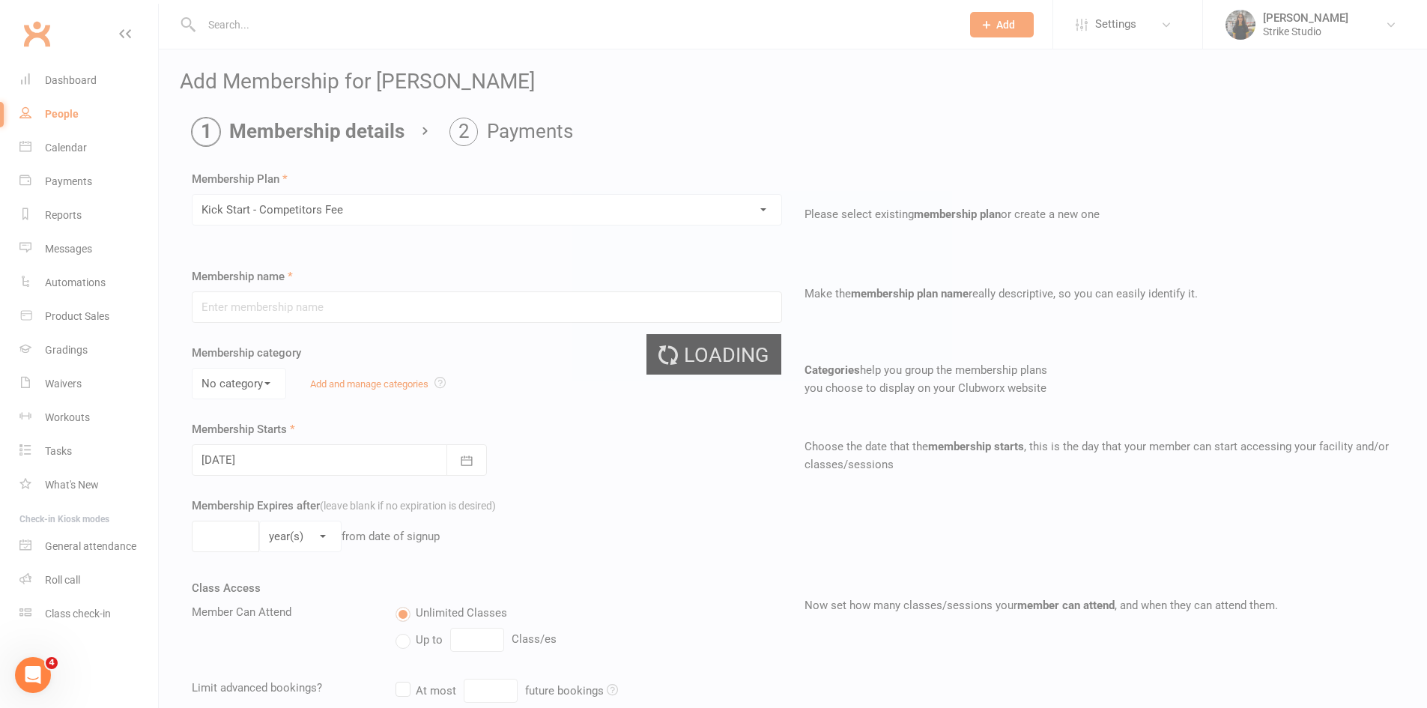
type input "Kick Start - Competitors Fee"
select select "3"
type input "8"
select select "1"
type input "1"
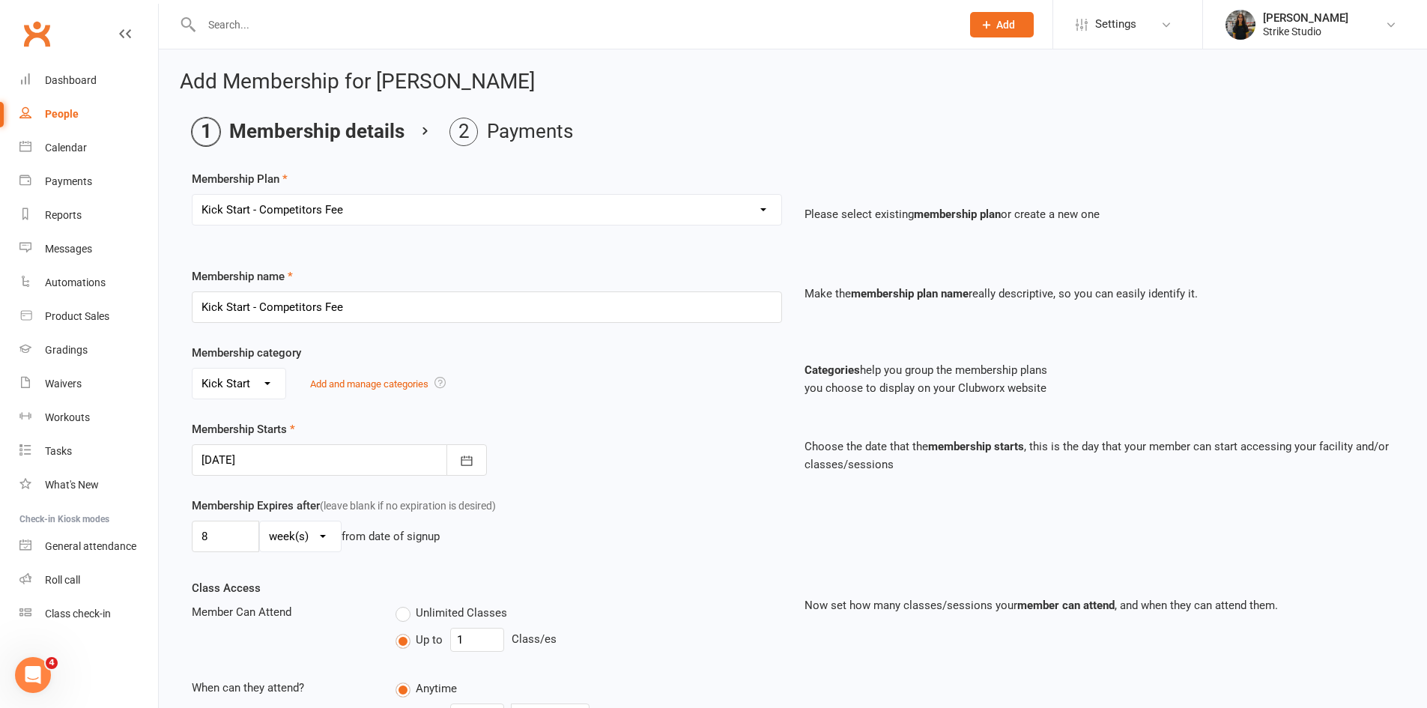
click at [297, 533] on select "day(s) week(s) month(s) year(s)" at bounding box center [300, 536] width 81 height 30
click at [221, 532] on input "8" at bounding box center [225, 536] width 67 height 31
type input "1"
click at [341, 486] on div "Membership Starts 13 Oct 2025 October 2025 Sun Mon Tue Wed Thu Fri Sat 40 28 29…" at bounding box center [793, 458] width 1225 height 76
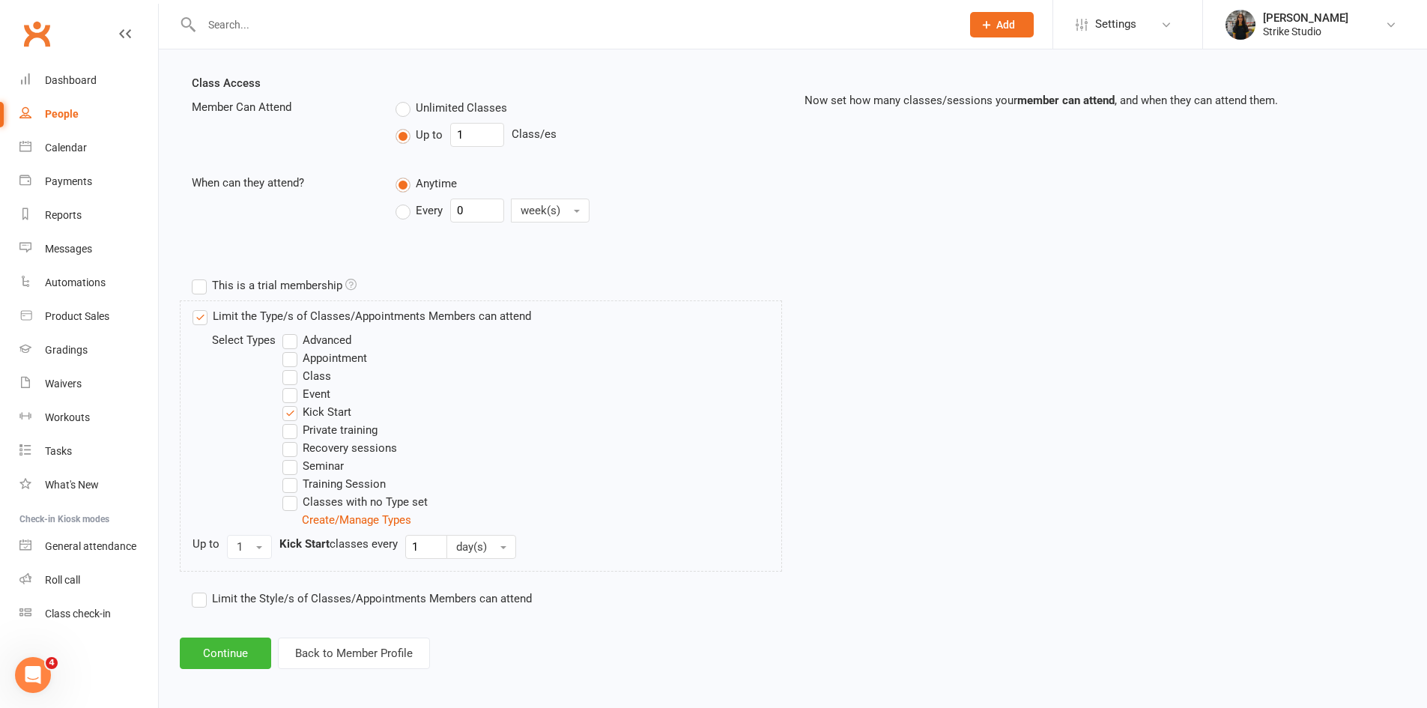
scroll to position [509, 0]
click at [213, 644] on button "Continue" at bounding box center [225, 649] width 91 height 31
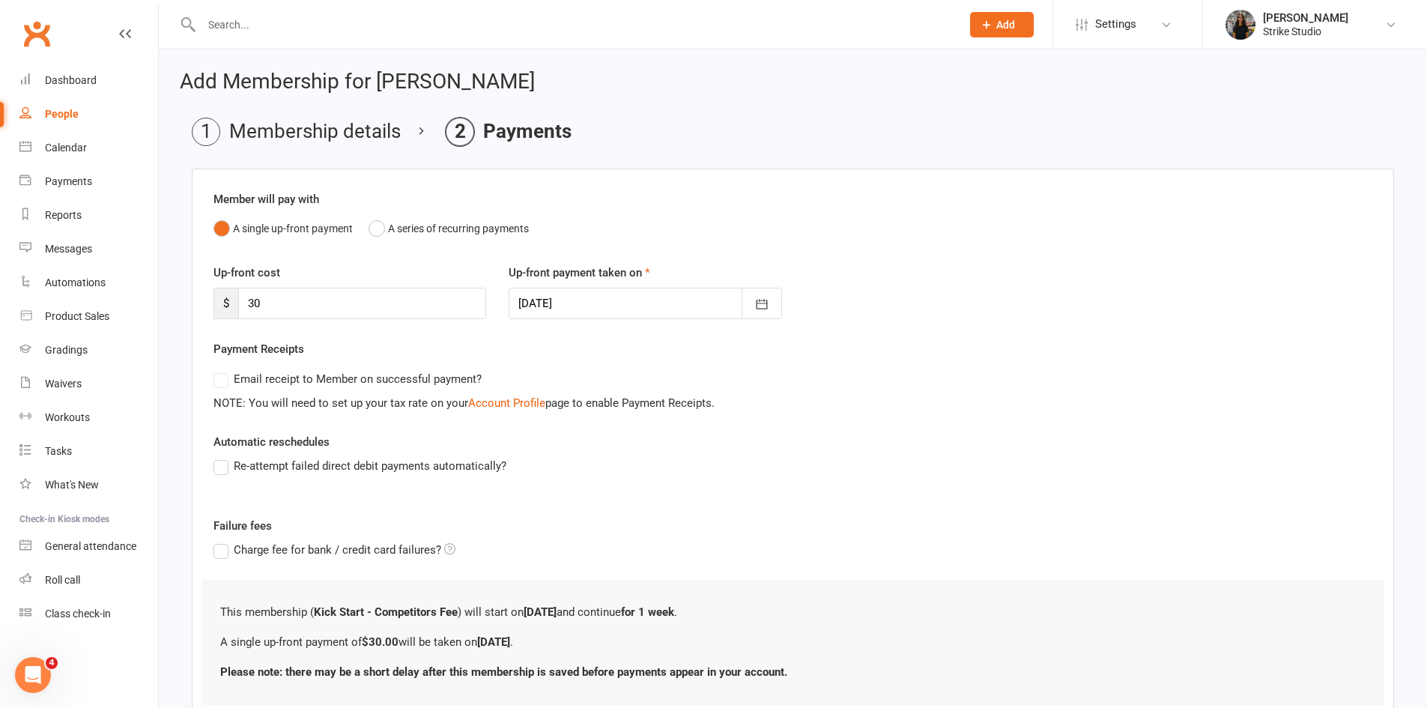
scroll to position [108, 0]
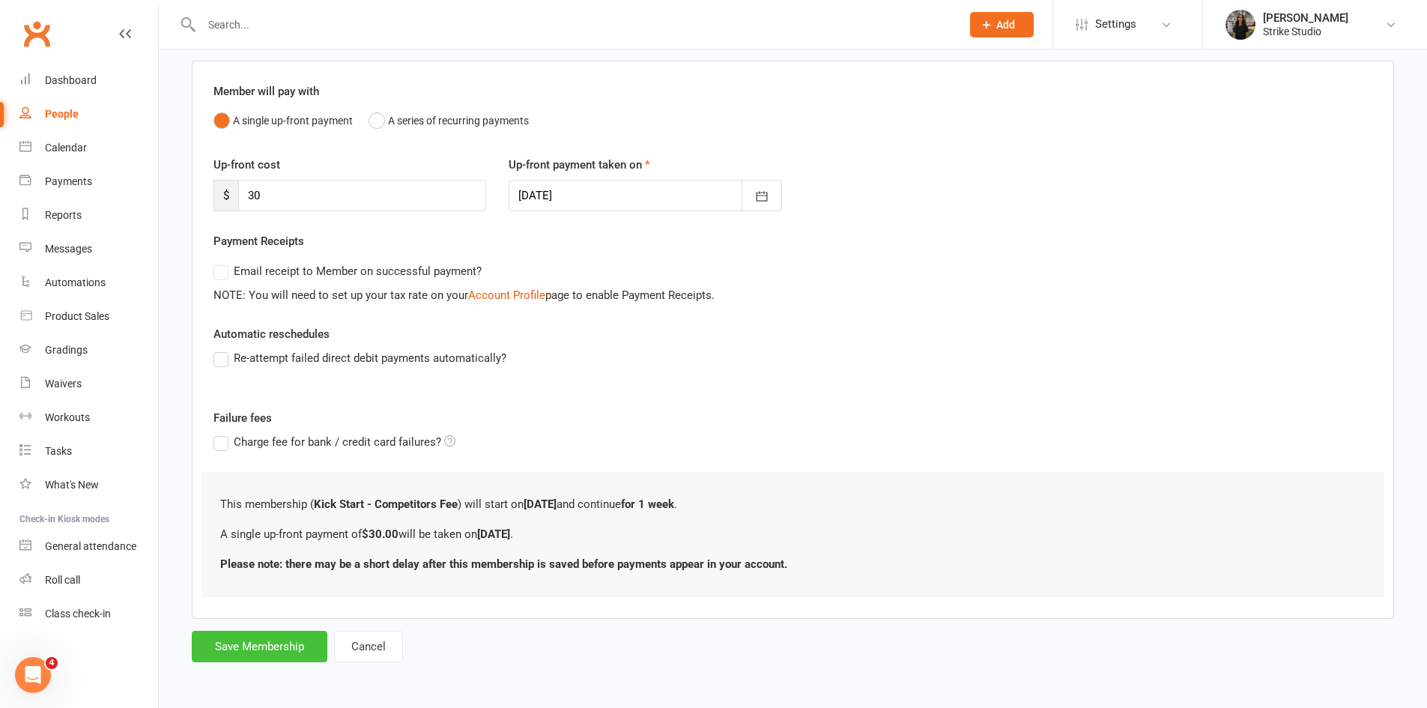
drag, startPoint x: 272, startPoint y: 632, endPoint x: 265, endPoint y: 644, distance: 13.8
click at [270, 633] on button "Save Membership" at bounding box center [260, 646] width 136 height 31
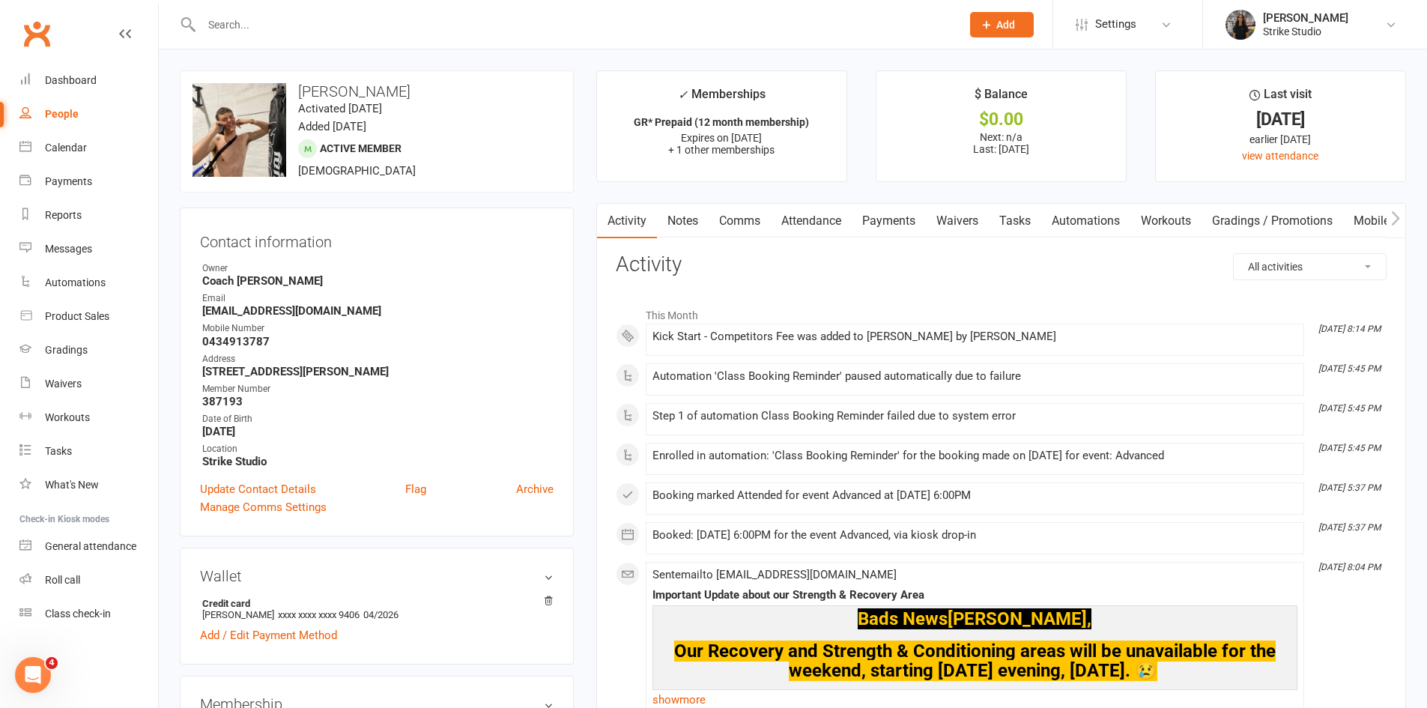
click at [870, 215] on link "Payments" at bounding box center [889, 221] width 74 height 34
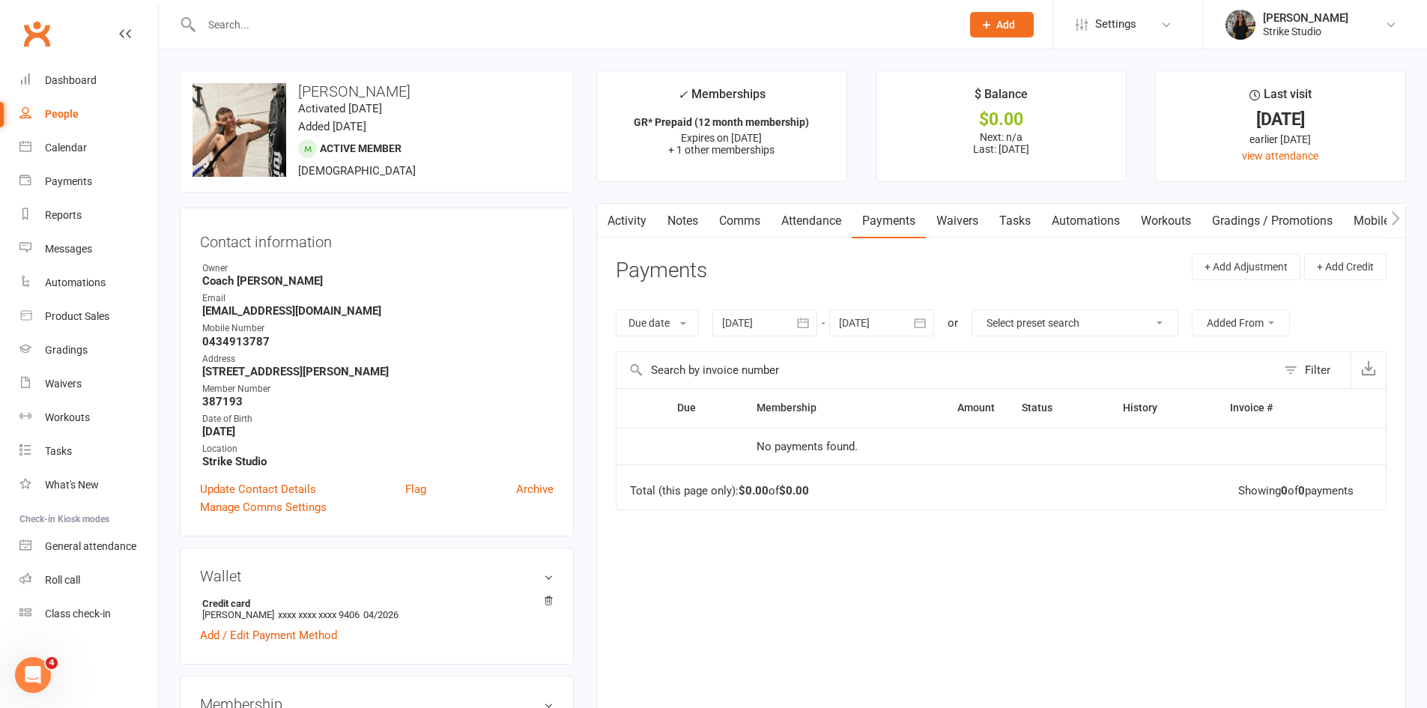
click at [611, 213] on icon "button" at bounding box center [606, 219] width 9 height 16
click at [673, 220] on link "Notes" at bounding box center [683, 221] width 52 height 34
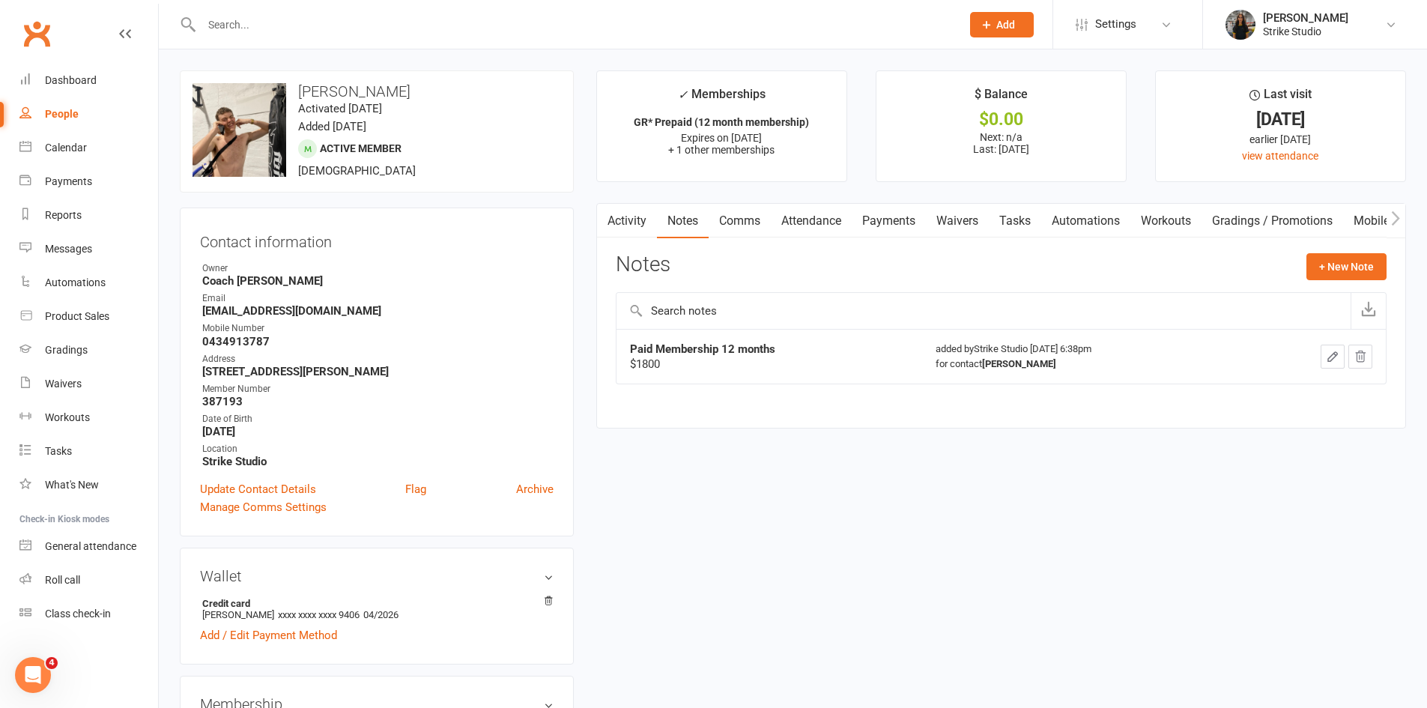
click at [632, 222] on link "Activity" at bounding box center [627, 221] width 60 height 34
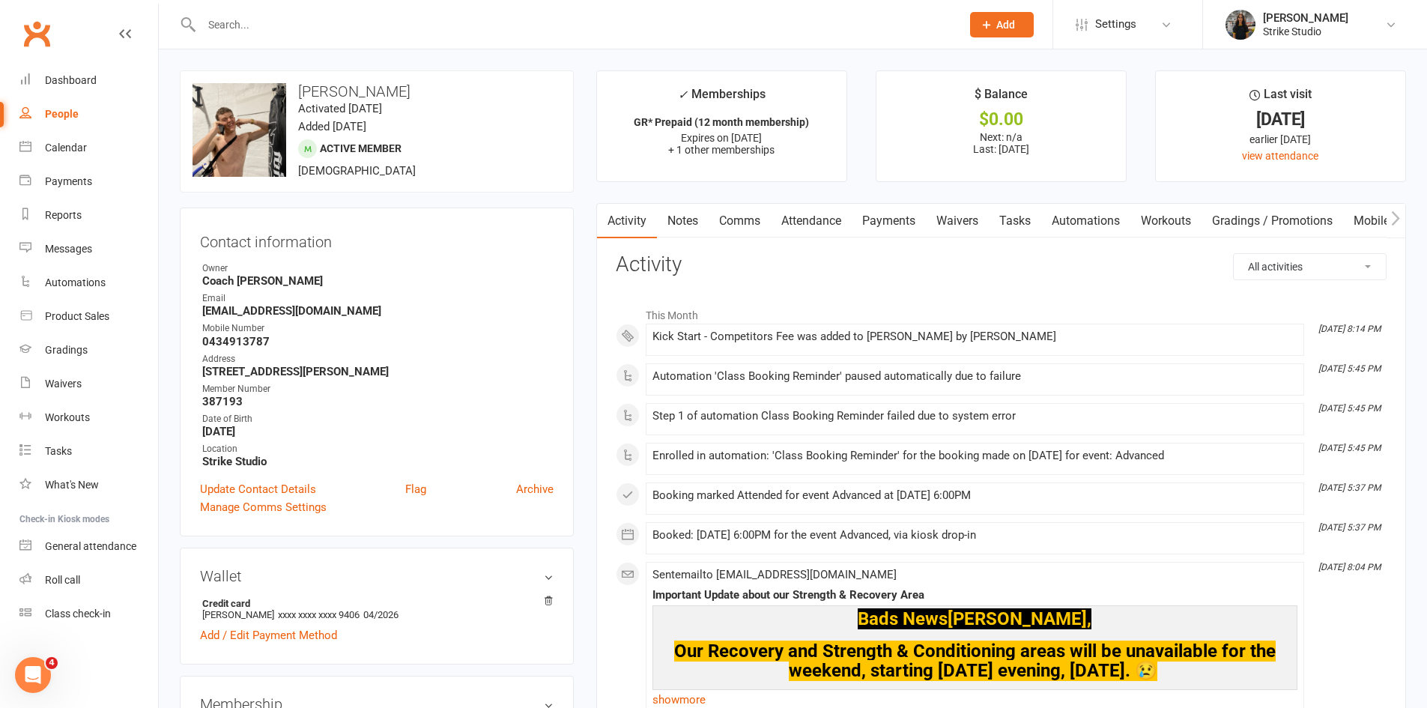
click at [883, 219] on link "Payments" at bounding box center [889, 221] width 74 height 34
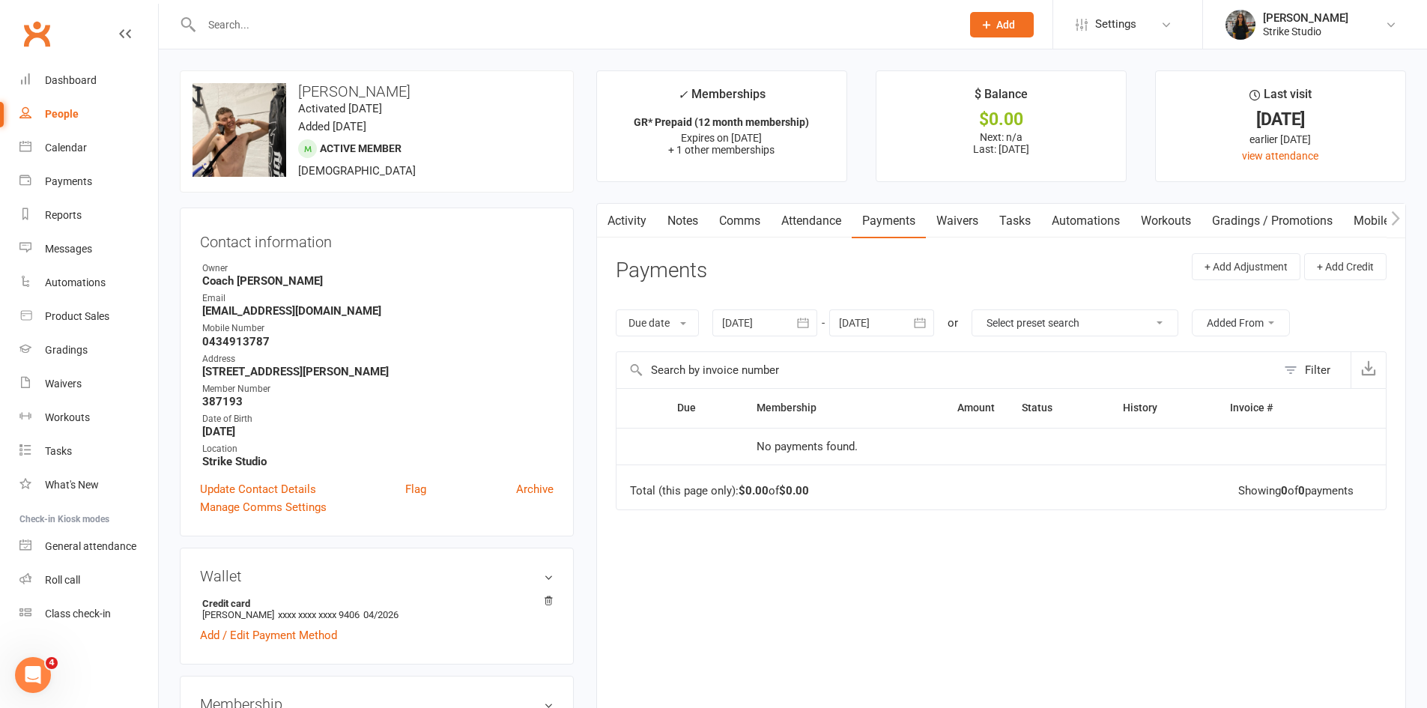
click at [693, 218] on link "Notes" at bounding box center [683, 221] width 52 height 34
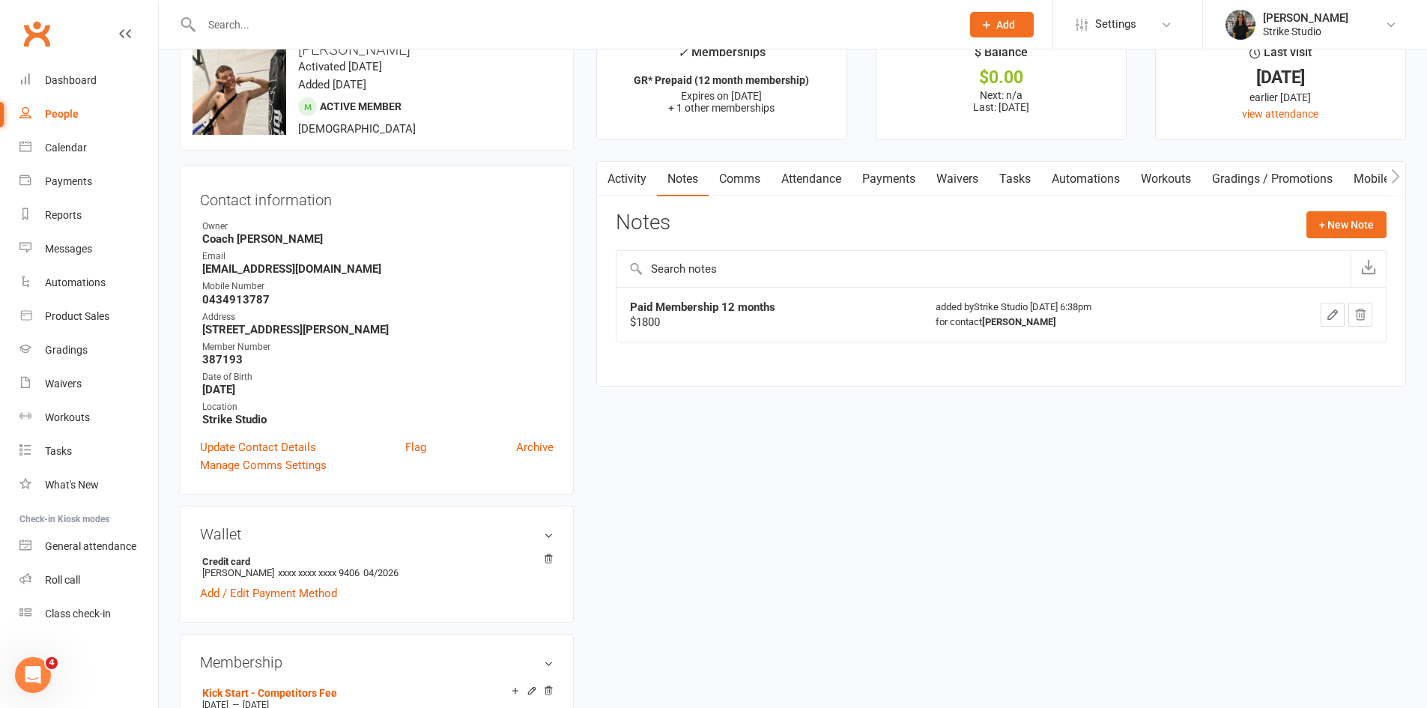
scroll to position [75, 0]
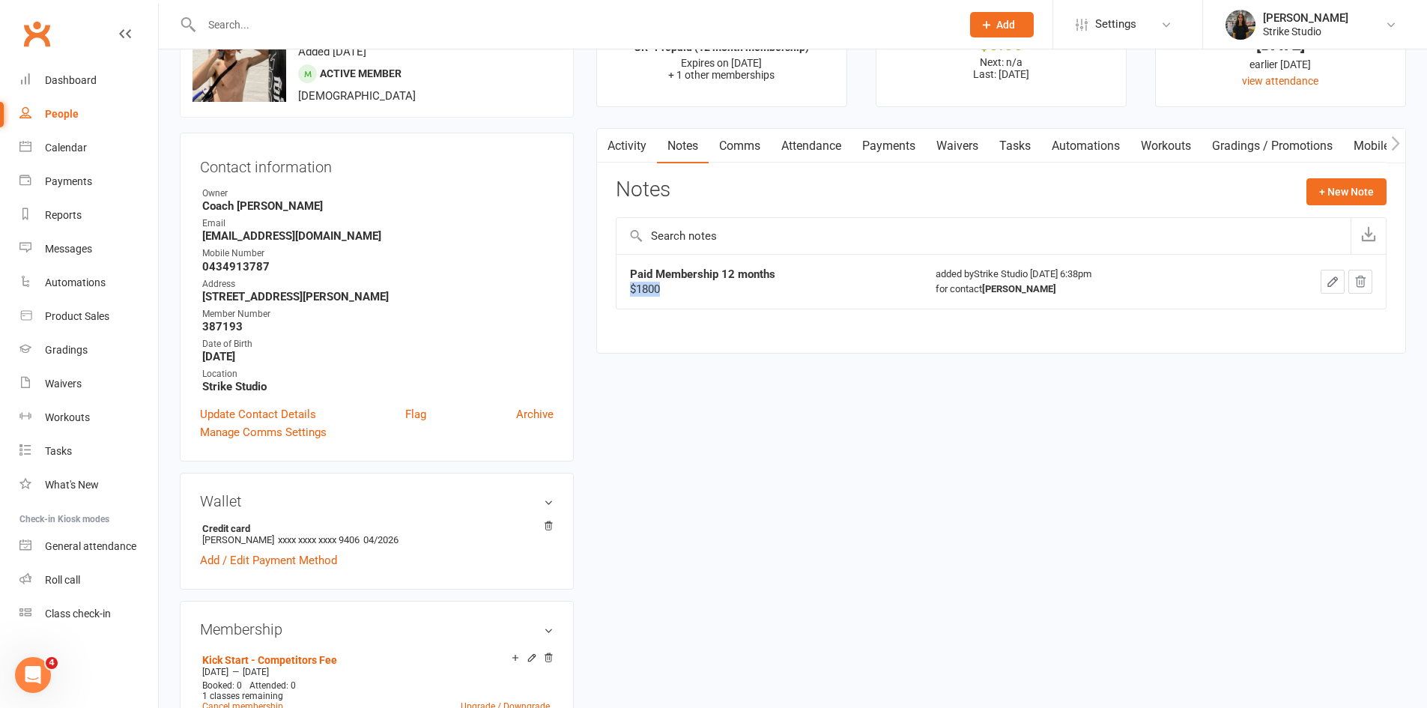
drag, startPoint x: 666, startPoint y: 289, endPoint x: 632, endPoint y: 297, distance: 35.4
click at [632, 297] on td "Paid Membership 12 months $1800" at bounding box center [770, 281] width 306 height 55
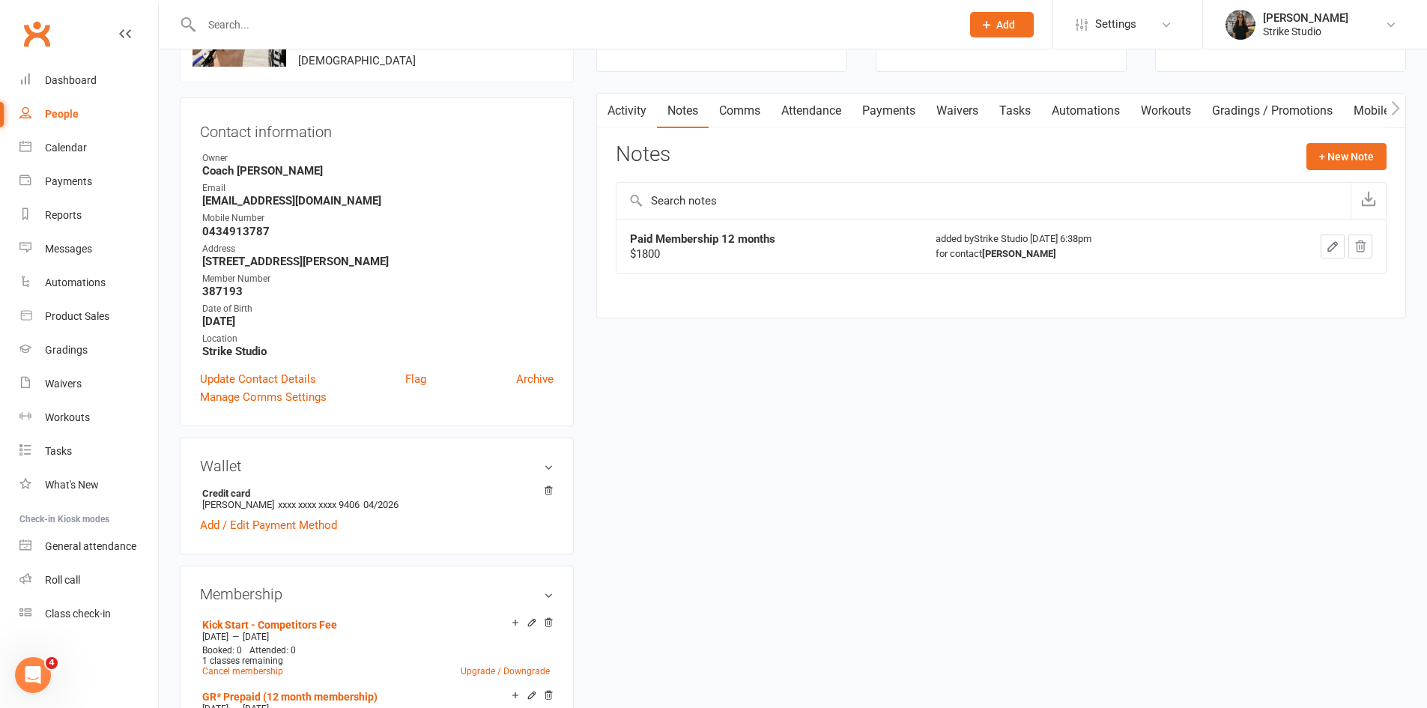
scroll to position [0, 0]
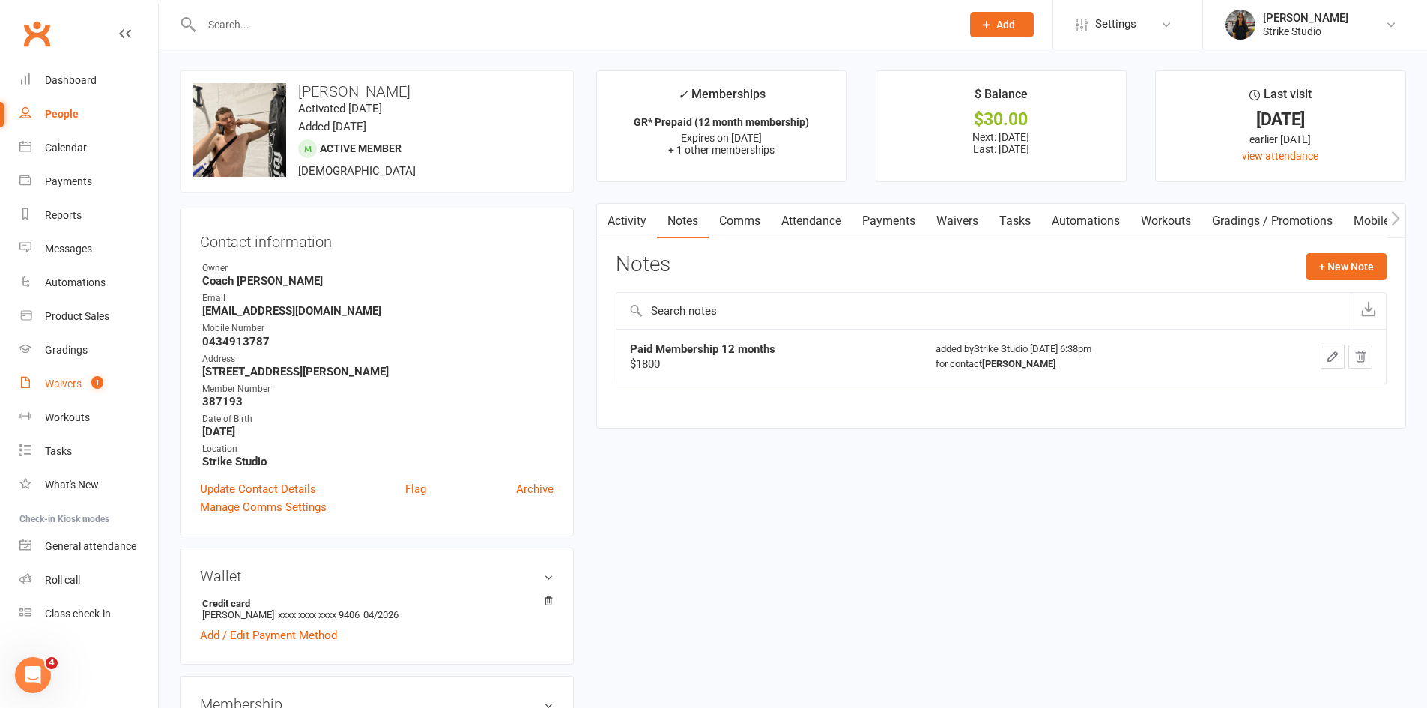
click at [85, 387] on count-badge "1" at bounding box center [93, 384] width 19 height 12
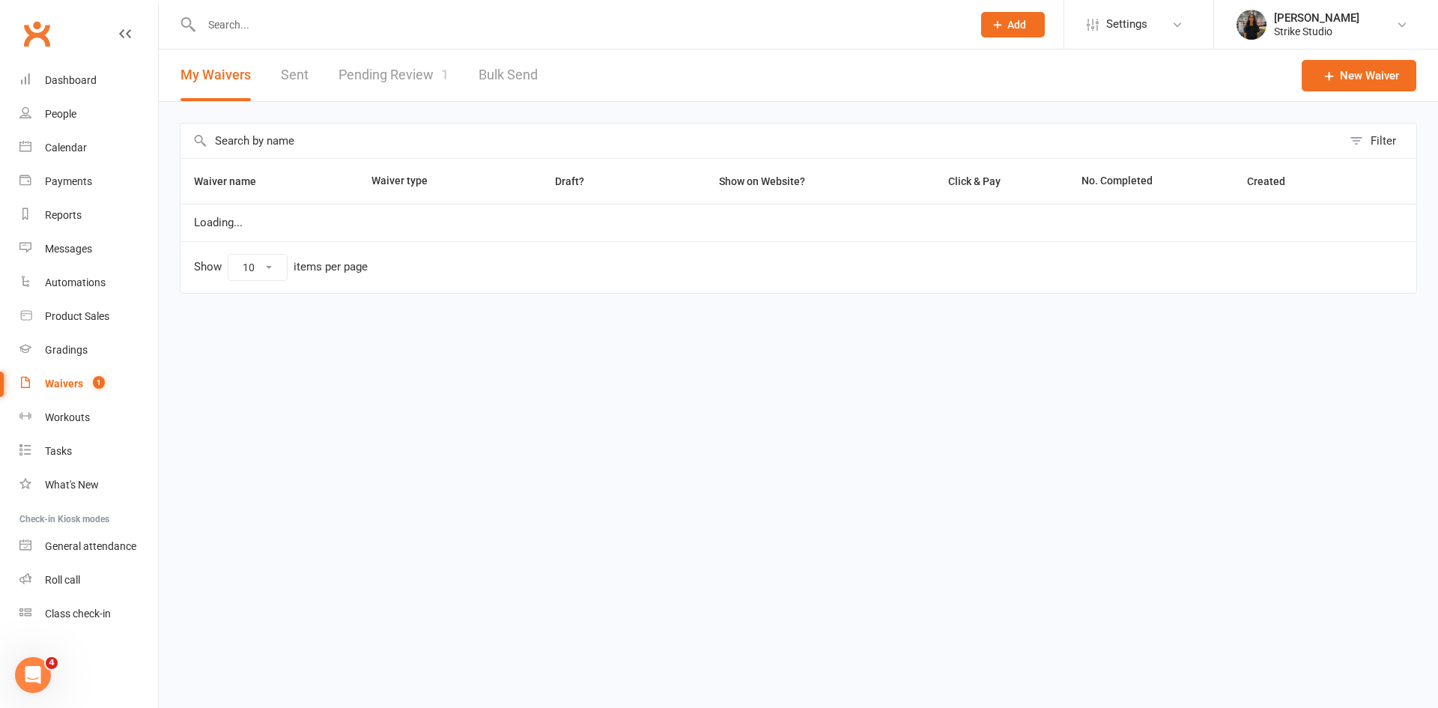
select select "100"
click at [372, 82] on link "Pending Review 1" at bounding box center [394, 75] width 110 height 52
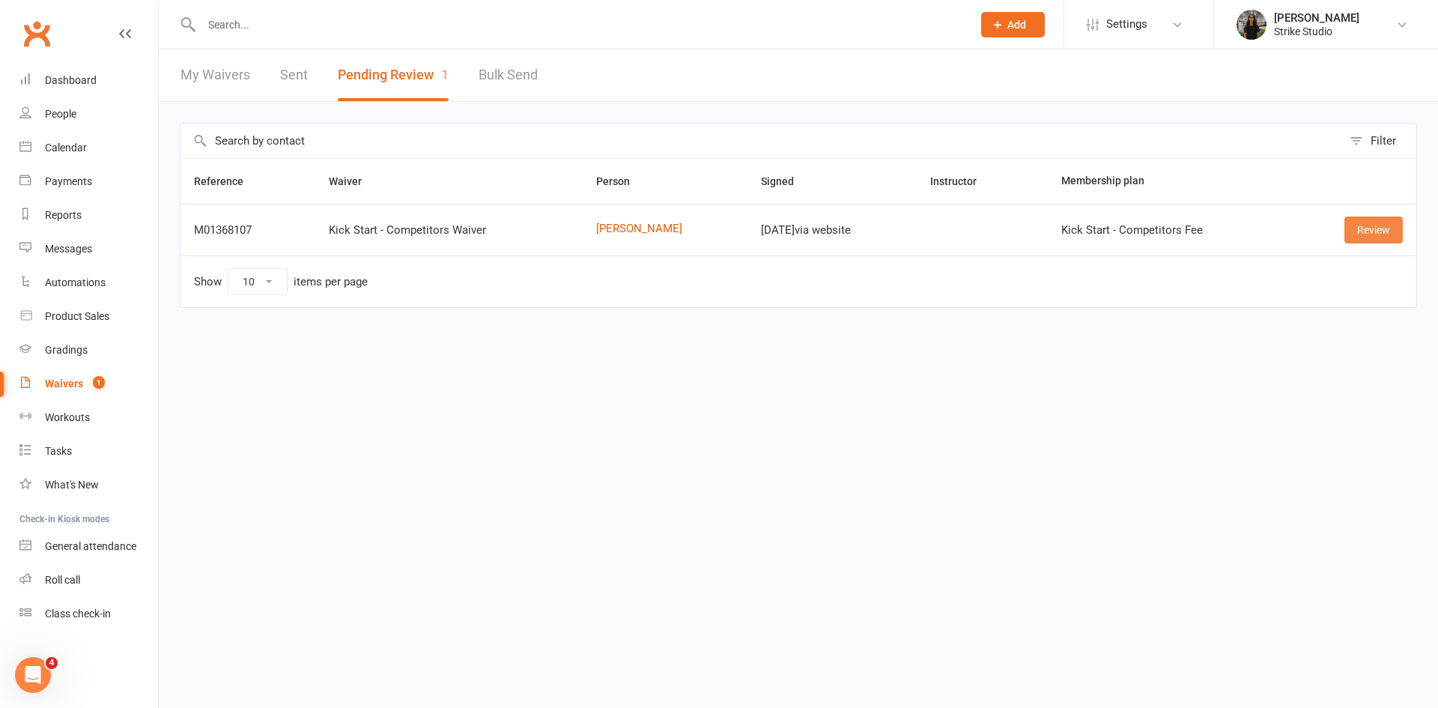
click at [1381, 231] on link "Review" at bounding box center [1374, 230] width 58 height 27
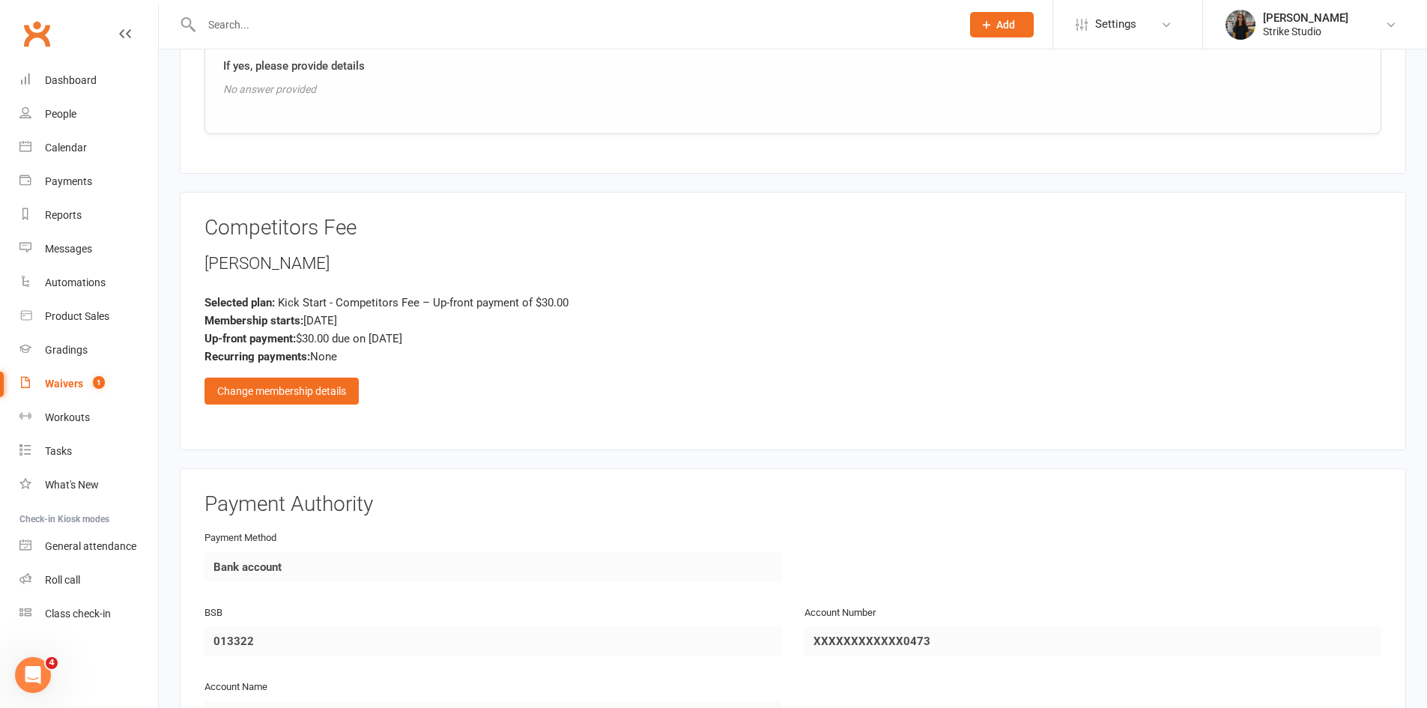
scroll to position [1269, 0]
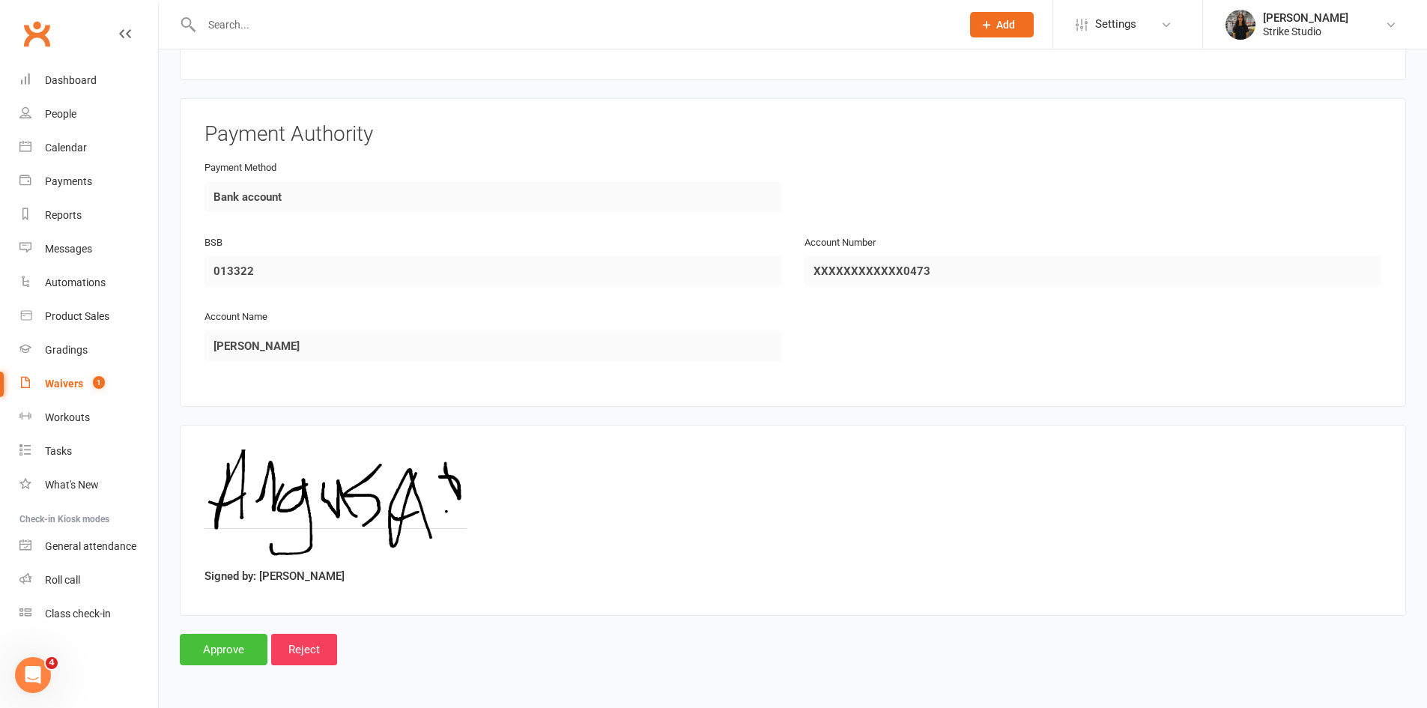
click at [238, 654] on input "Approve" at bounding box center [224, 649] width 88 height 31
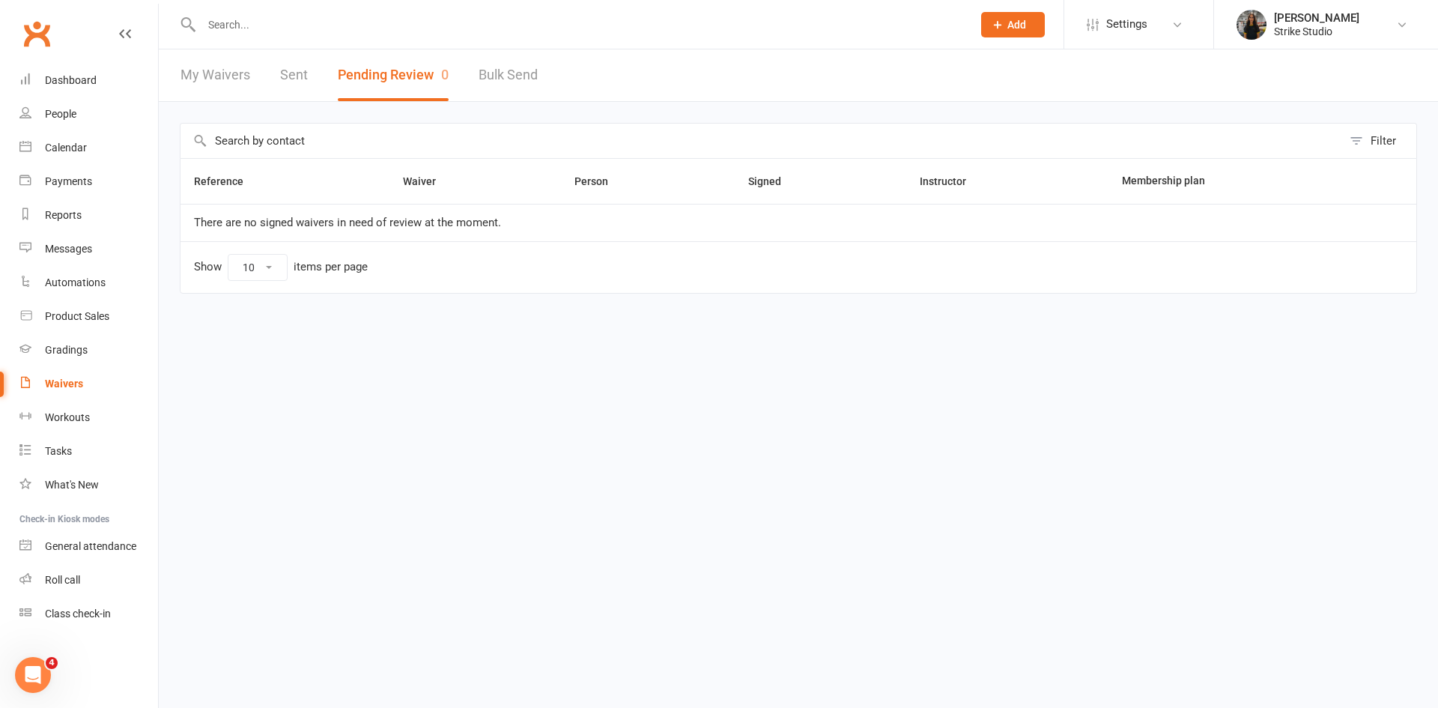
click at [461, 20] on input "text" at bounding box center [579, 24] width 765 height 21
paste input "[PERSON_NAME]"
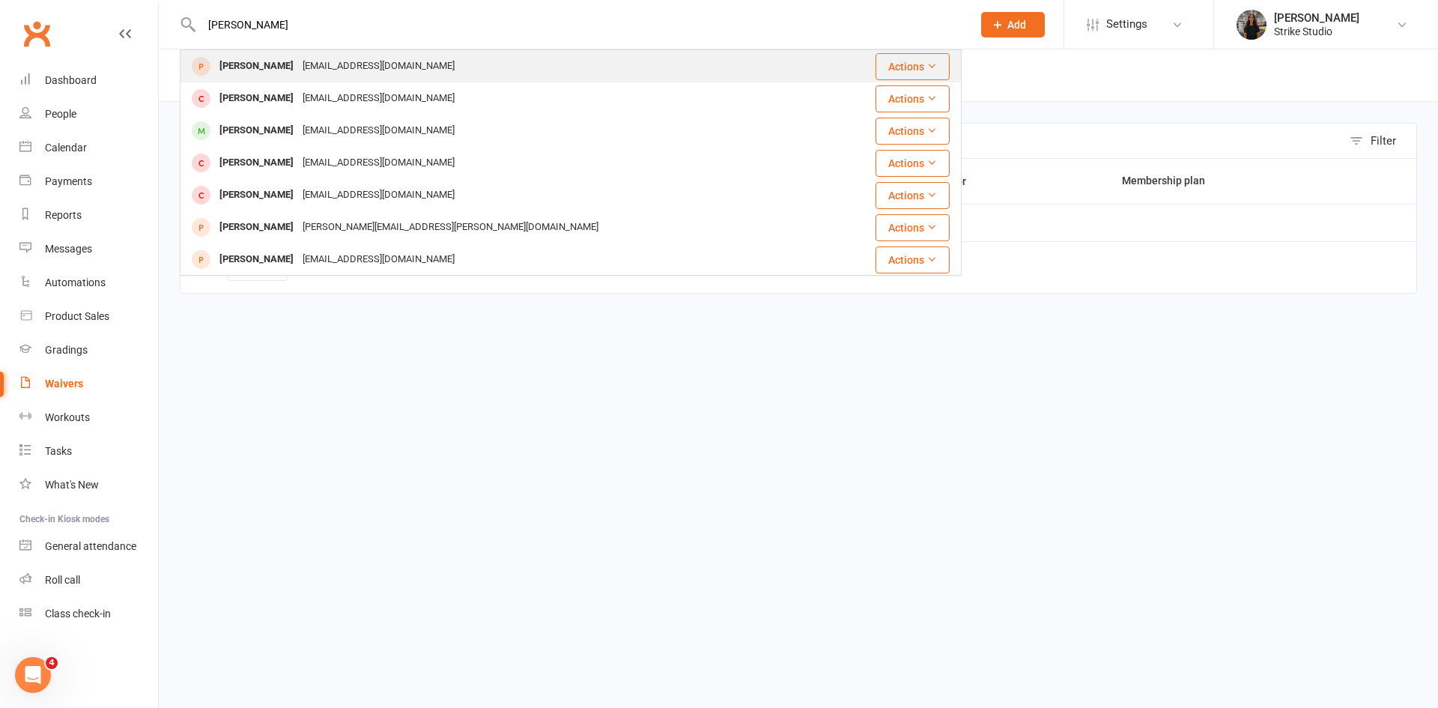
type input "[PERSON_NAME]"
click at [318, 67] on div "[EMAIL_ADDRESS][DOMAIN_NAME]" at bounding box center [378, 66] width 161 height 22
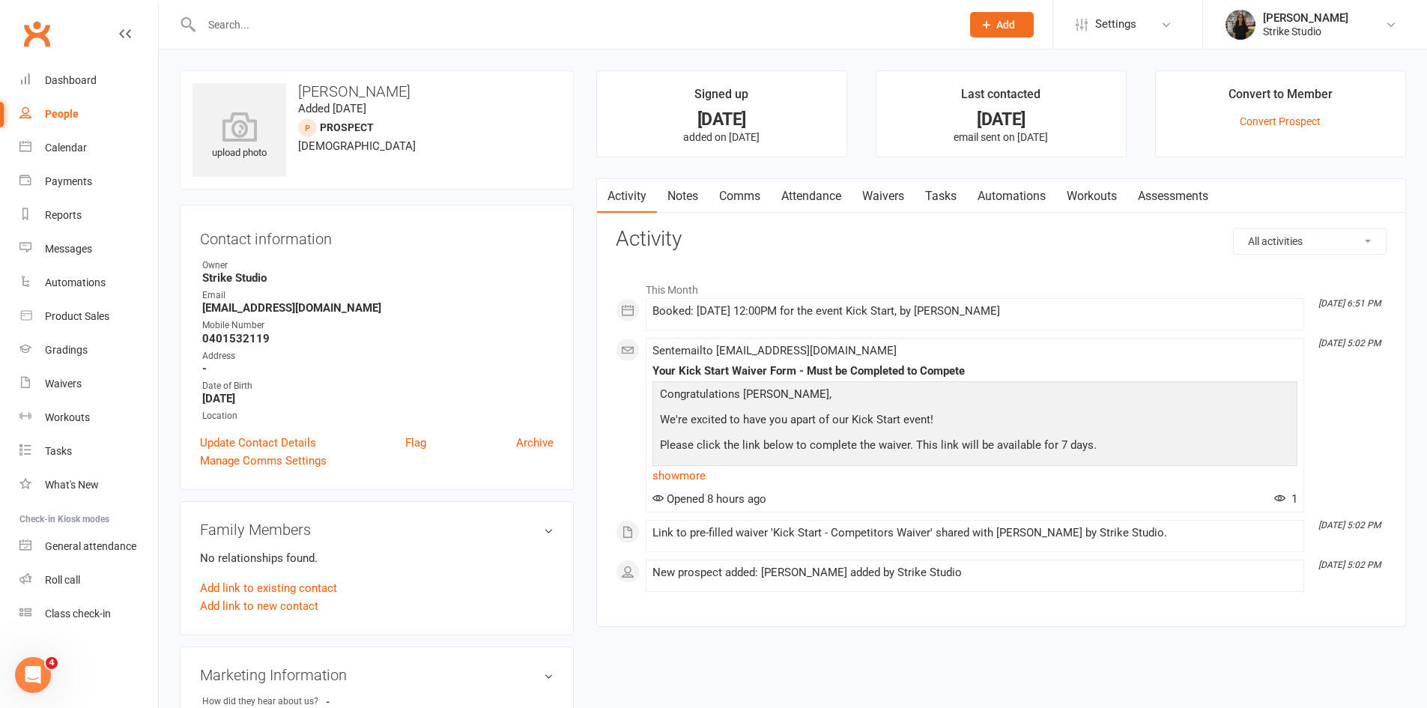
click at [912, 189] on link "Waivers" at bounding box center [883, 196] width 63 height 34
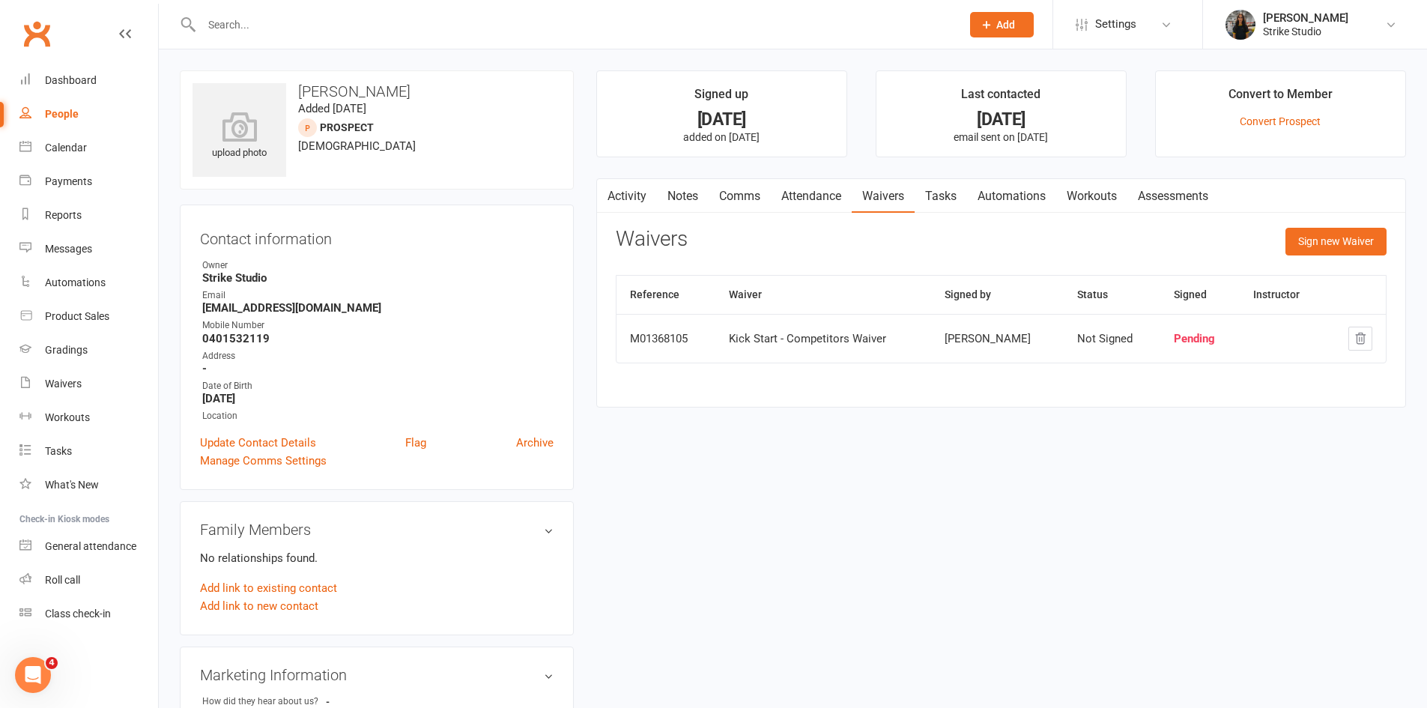
click at [882, 337] on div "Kick Start - Competitors Waiver" at bounding box center [823, 339] width 189 height 13
drag, startPoint x: 885, startPoint y: 337, endPoint x: 895, endPoint y: 336, distance: 10.5
click at [895, 336] on div "Kick Start - Competitors Waiver" at bounding box center [823, 339] width 189 height 13
click at [619, 193] on link "Activity" at bounding box center [627, 196] width 60 height 34
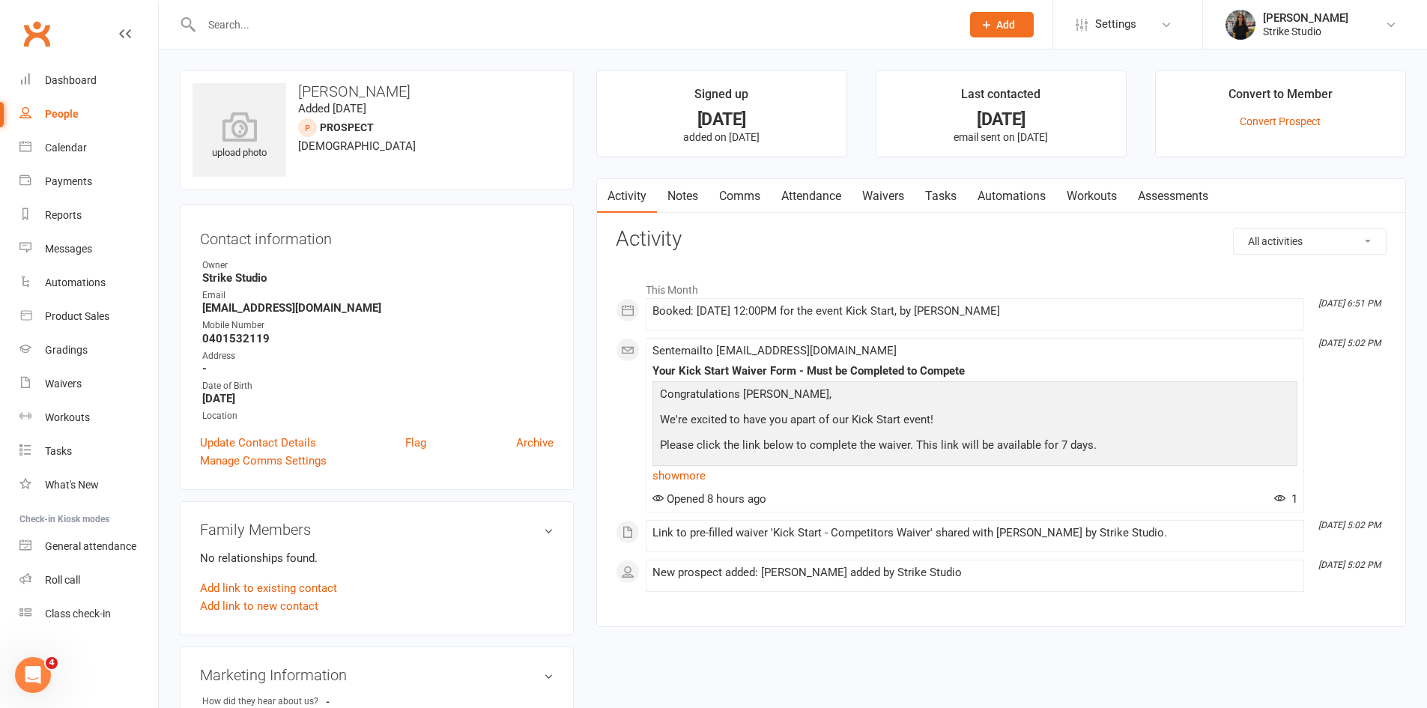
drag, startPoint x: 411, startPoint y: 28, endPoint x: 419, endPoint y: 26, distance: 8.4
click at [411, 28] on input "text" at bounding box center [574, 24] width 754 height 21
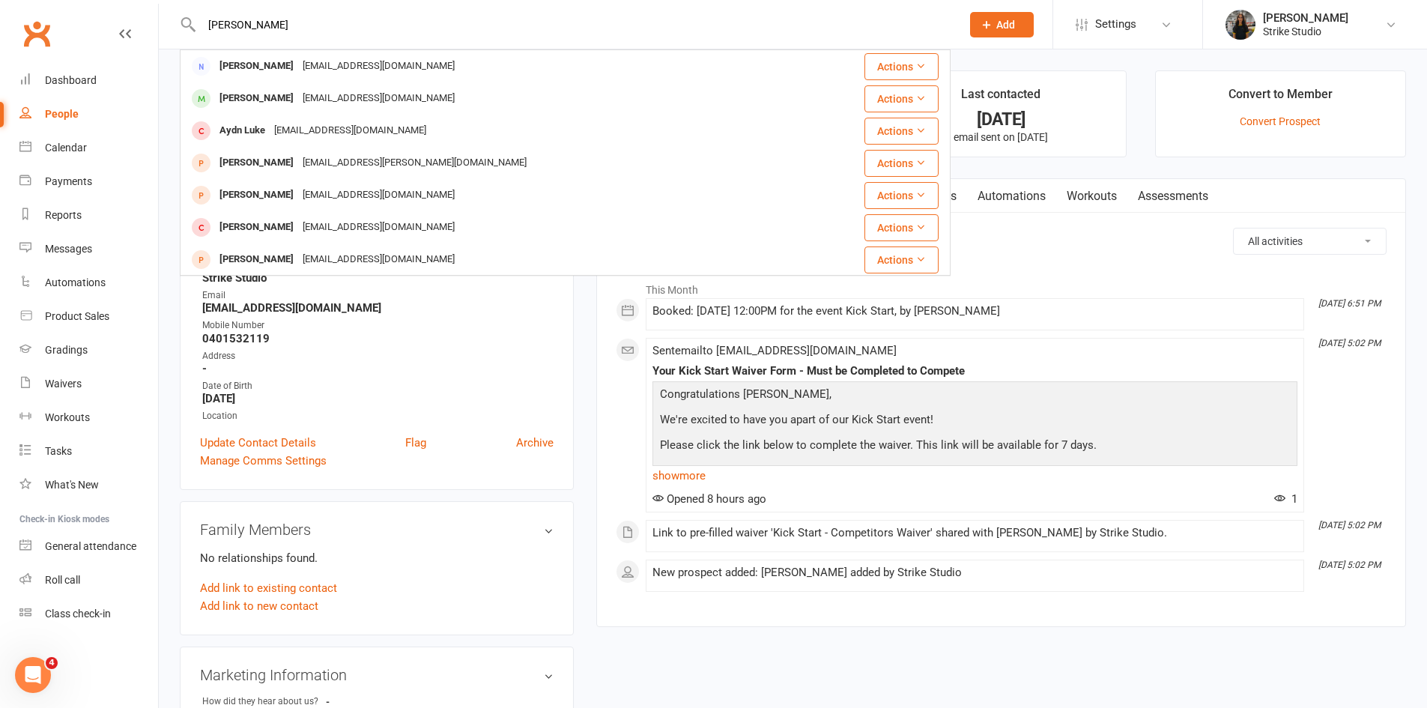
drag, startPoint x: 264, startPoint y: 24, endPoint x: 135, endPoint y: 16, distance: 129.1
click at [135, 4] on header "[PERSON_NAME] ver [PERSON_NAME] [EMAIL_ADDRESS][DOMAIN_NAME] Actions [PERSON_NA…" at bounding box center [713, 4] width 1427 height 0
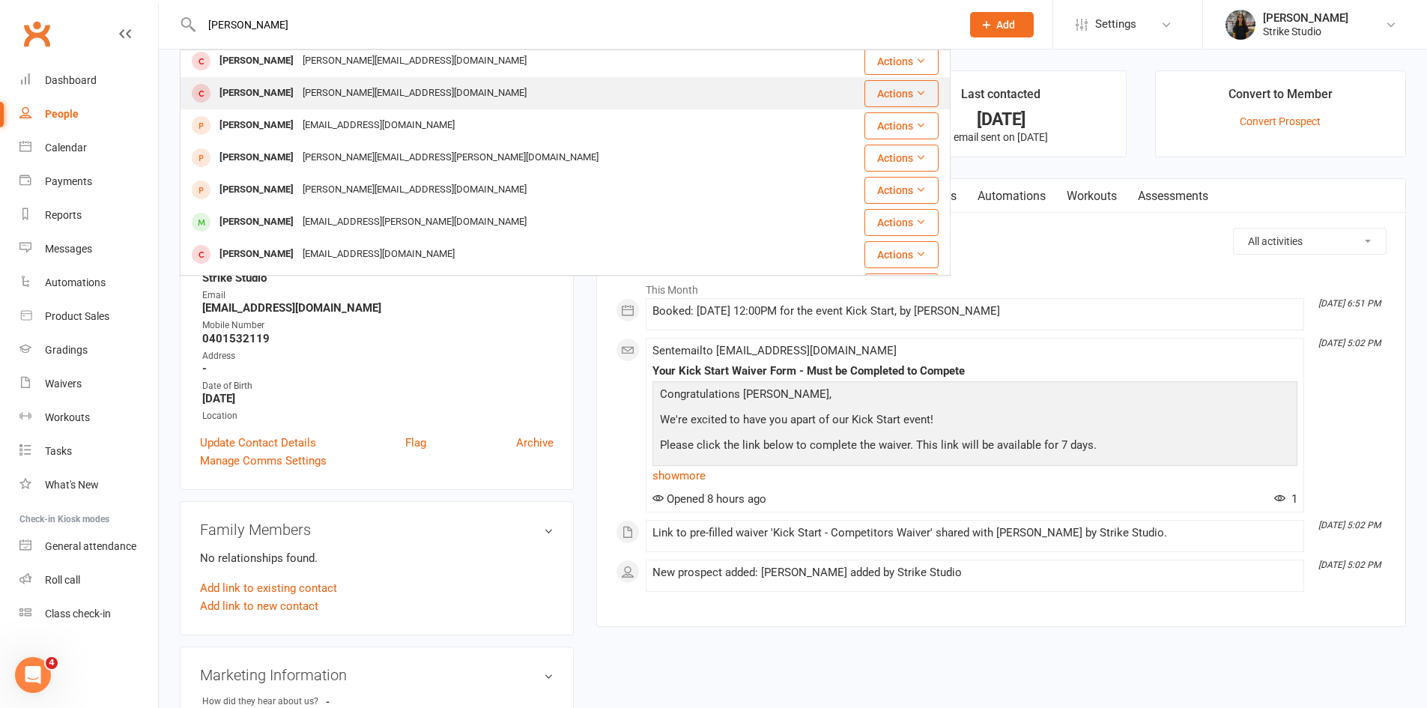
scroll to position [225, 0]
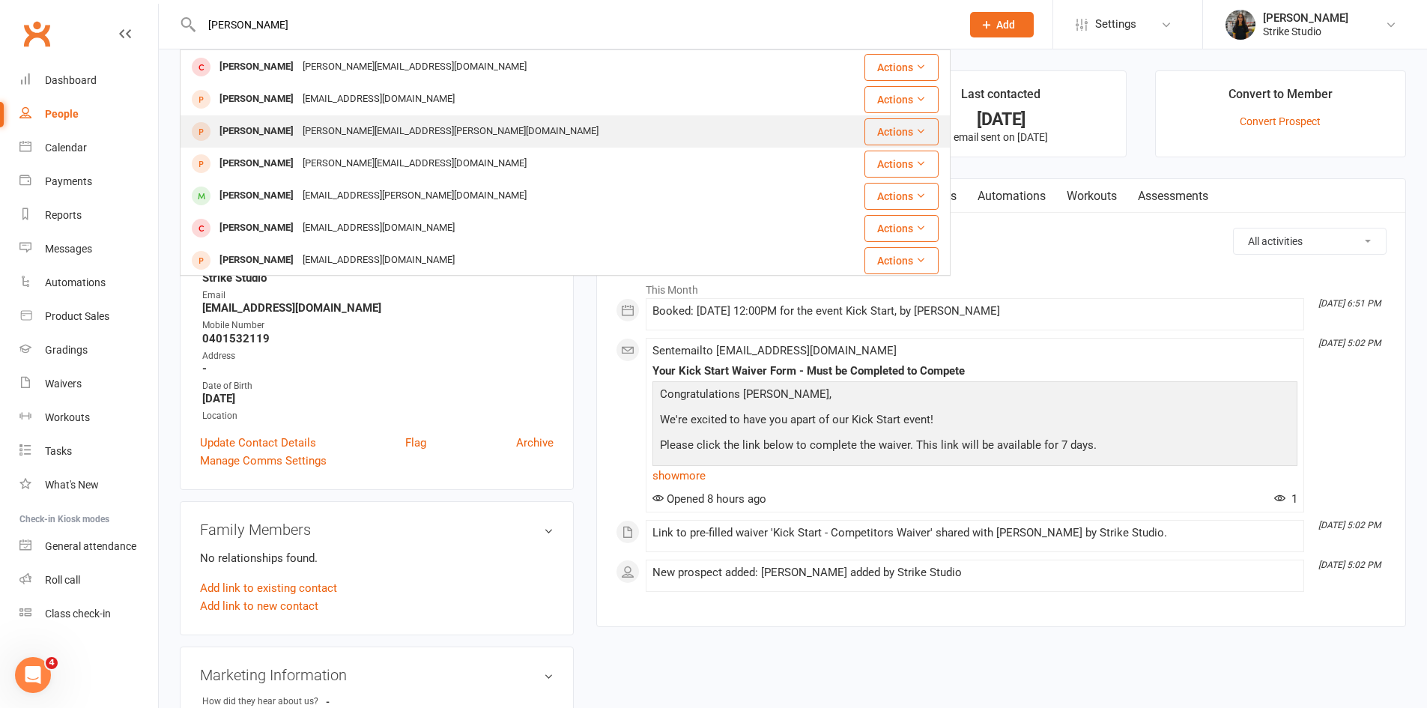
type input "[PERSON_NAME]"
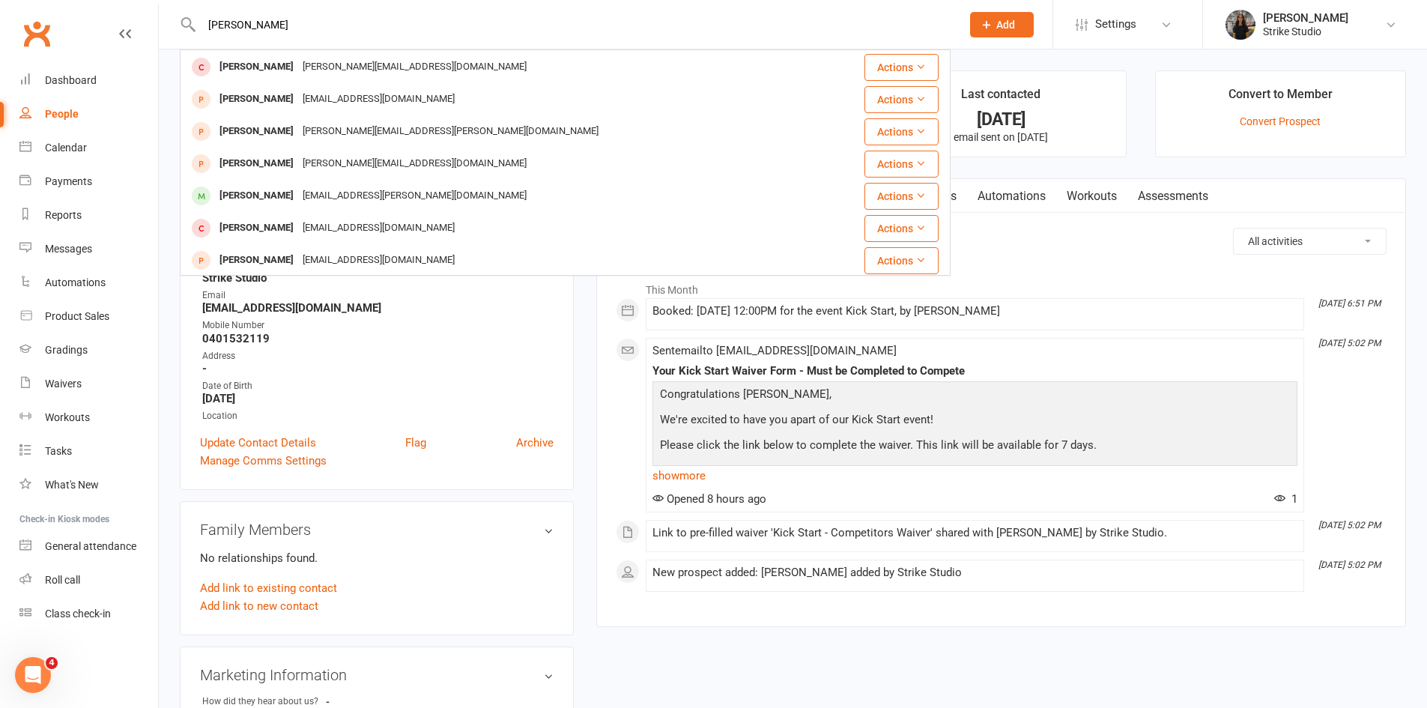
drag, startPoint x: 295, startPoint y: 133, endPoint x: 300, endPoint y: 122, distance: 11.7
click at [298, 128] on div "[PERSON_NAME][EMAIL_ADDRESS][PERSON_NAME][DOMAIN_NAME]" at bounding box center [450, 132] width 305 height 22
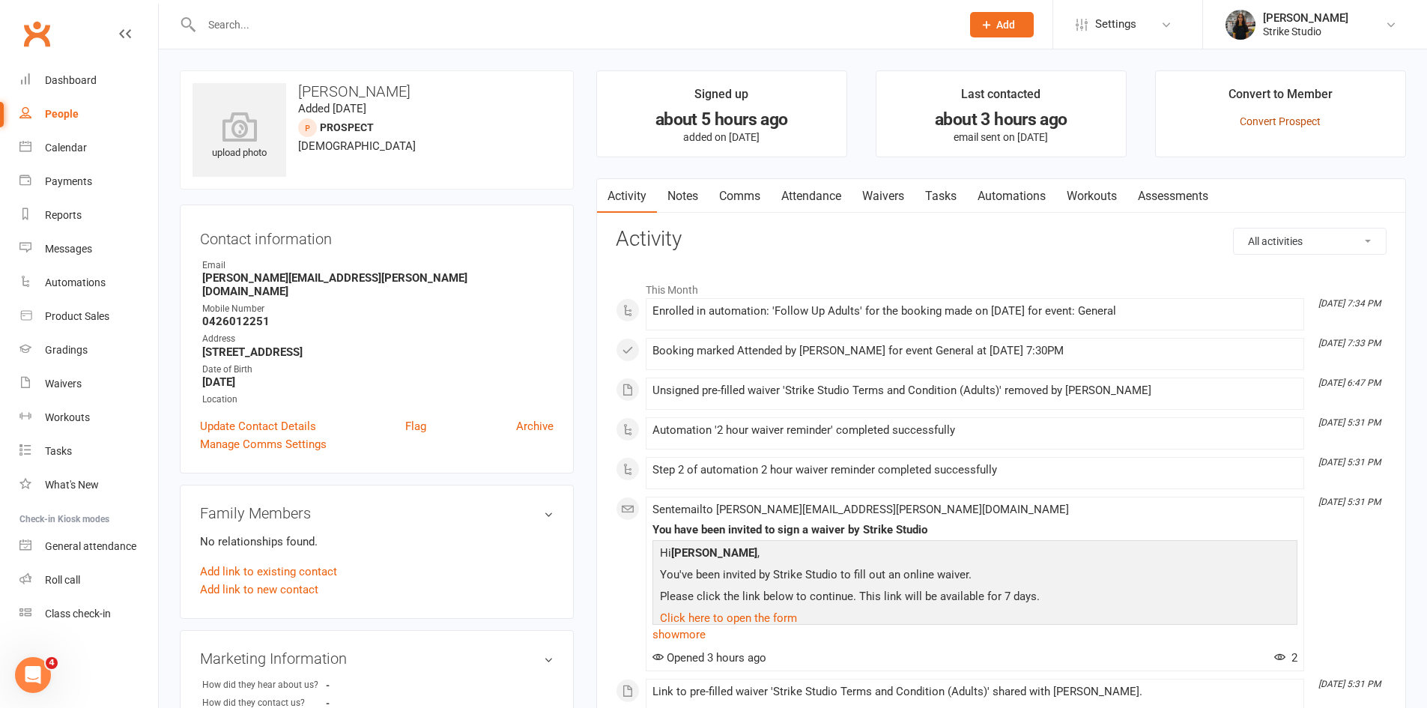
click at [1285, 122] on link "Convert Prospect" at bounding box center [1280, 121] width 81 height 12
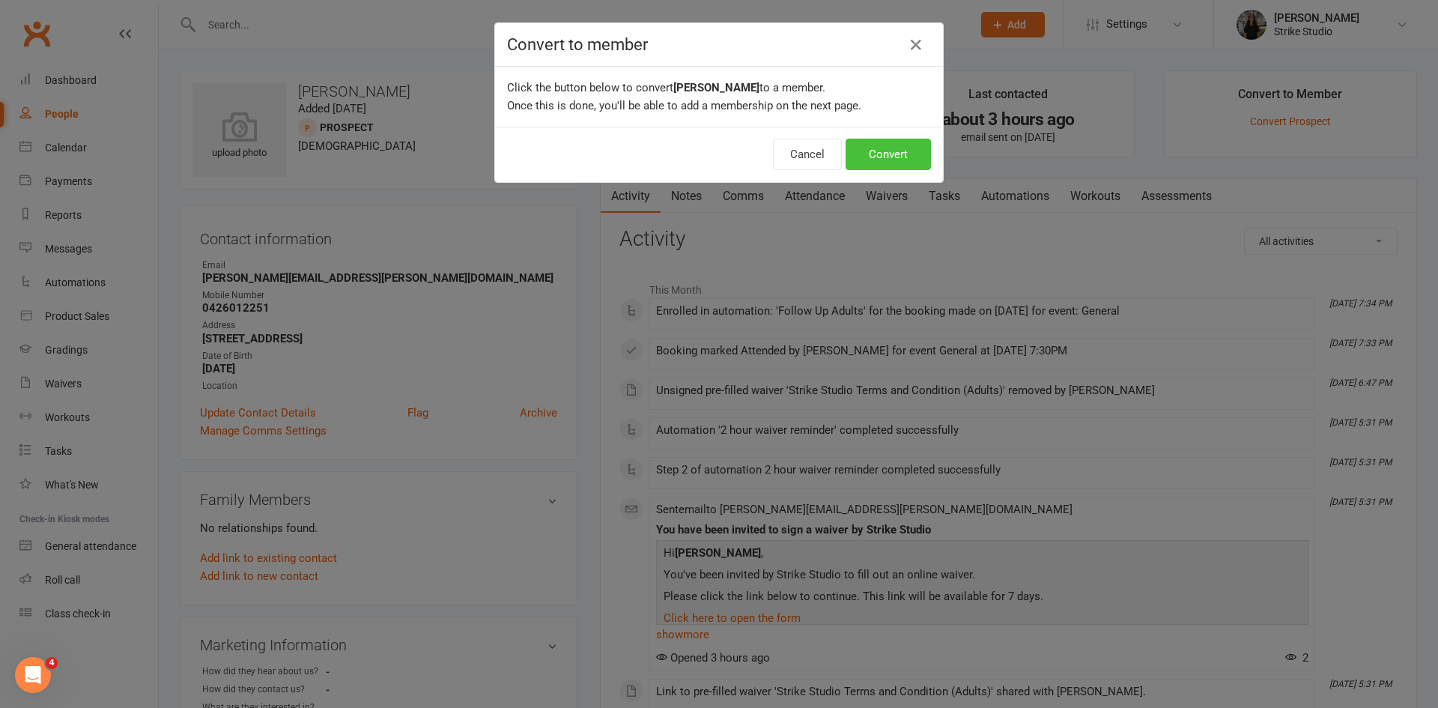
click at [900, 160] on button "Convert" at bounding box center [888, 154] width 85 height 31
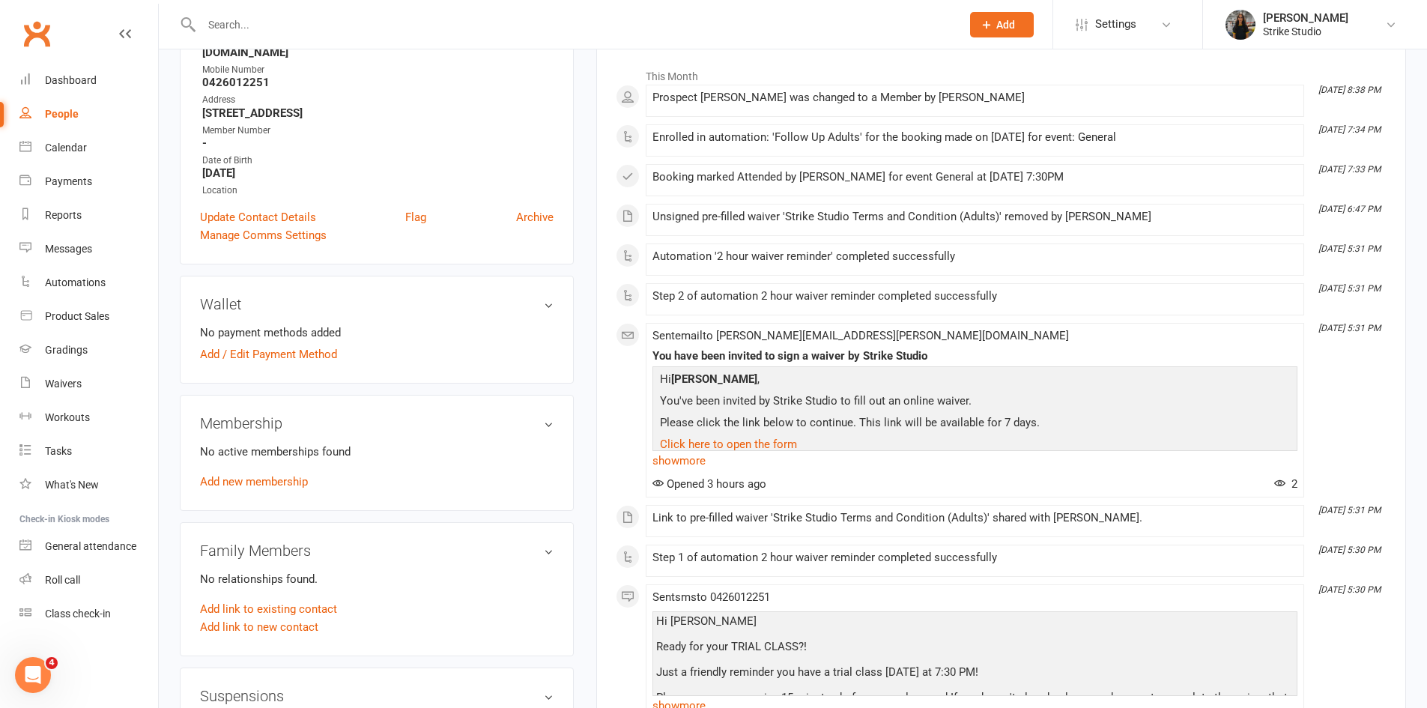
scroll to position [225, 0]
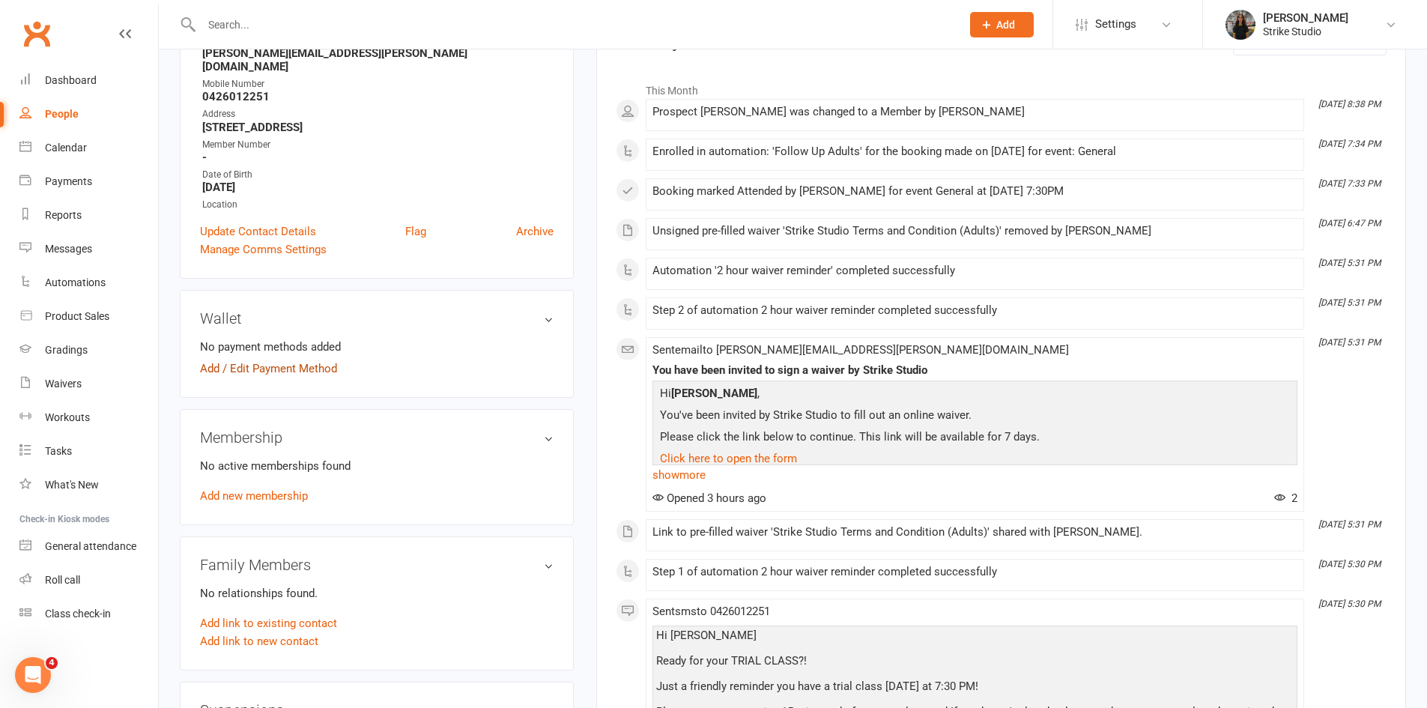
click at [283, 360] on link "Add / Edit Payment Method" at bounding box center [268, 369] width 137 height 18
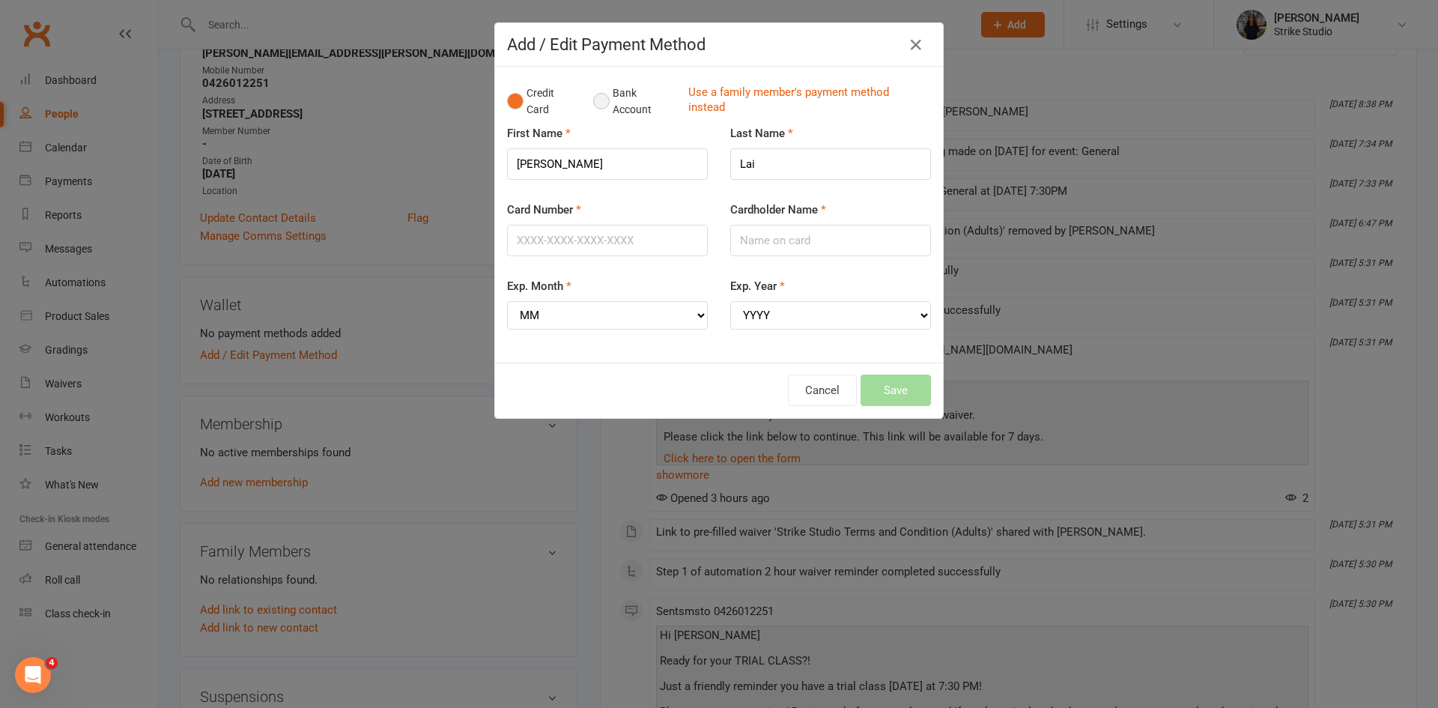
click at [602, 103] on button "Bank Account" at bounding box center [634, 102] width 83 height 46
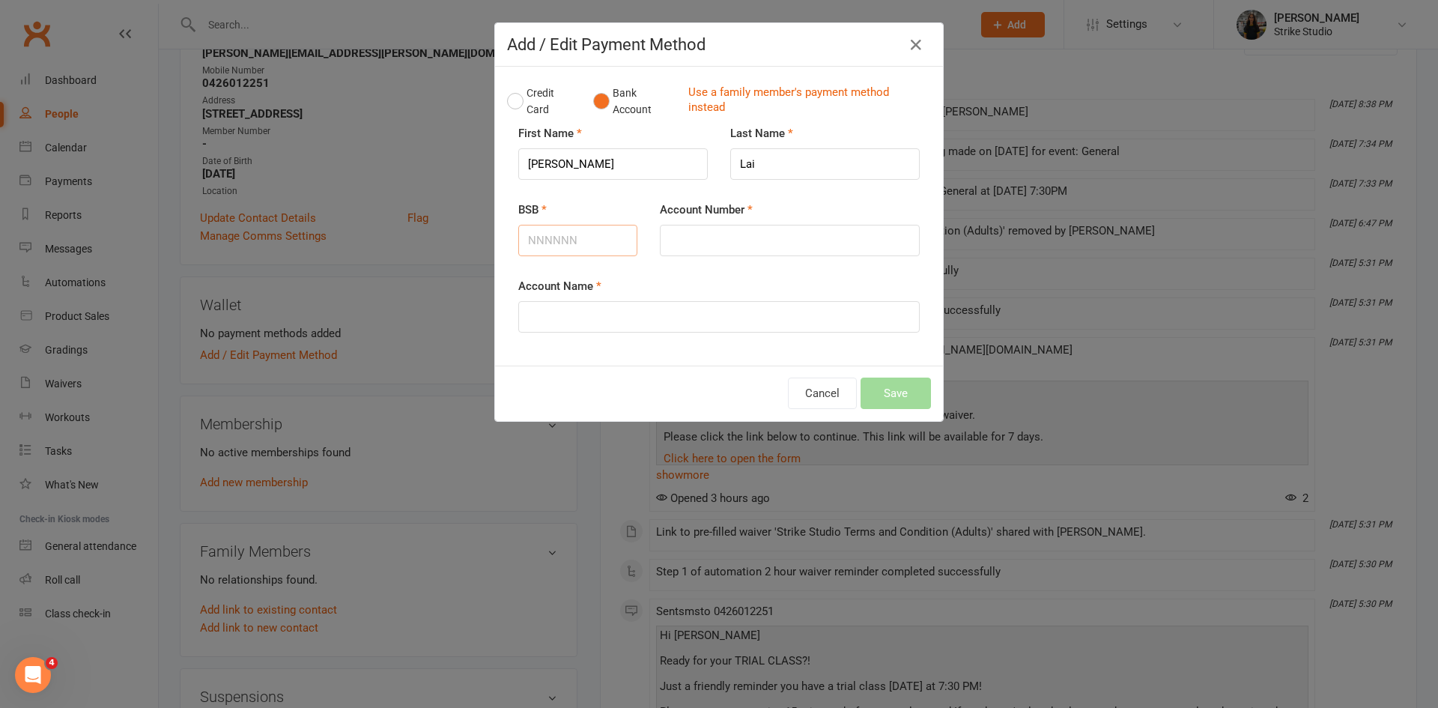
click at [581, 240] on input "BSB" at bounding box center [577, 240] width 119 height 31
click at [573, 246] on input "BSB" at bounding box center [577, 240] width 119 height 31
type input "013145"
type input "432464271"
click at [671, 318] on input "Account Name" at bounding box center [719, 316] width 402 height 31
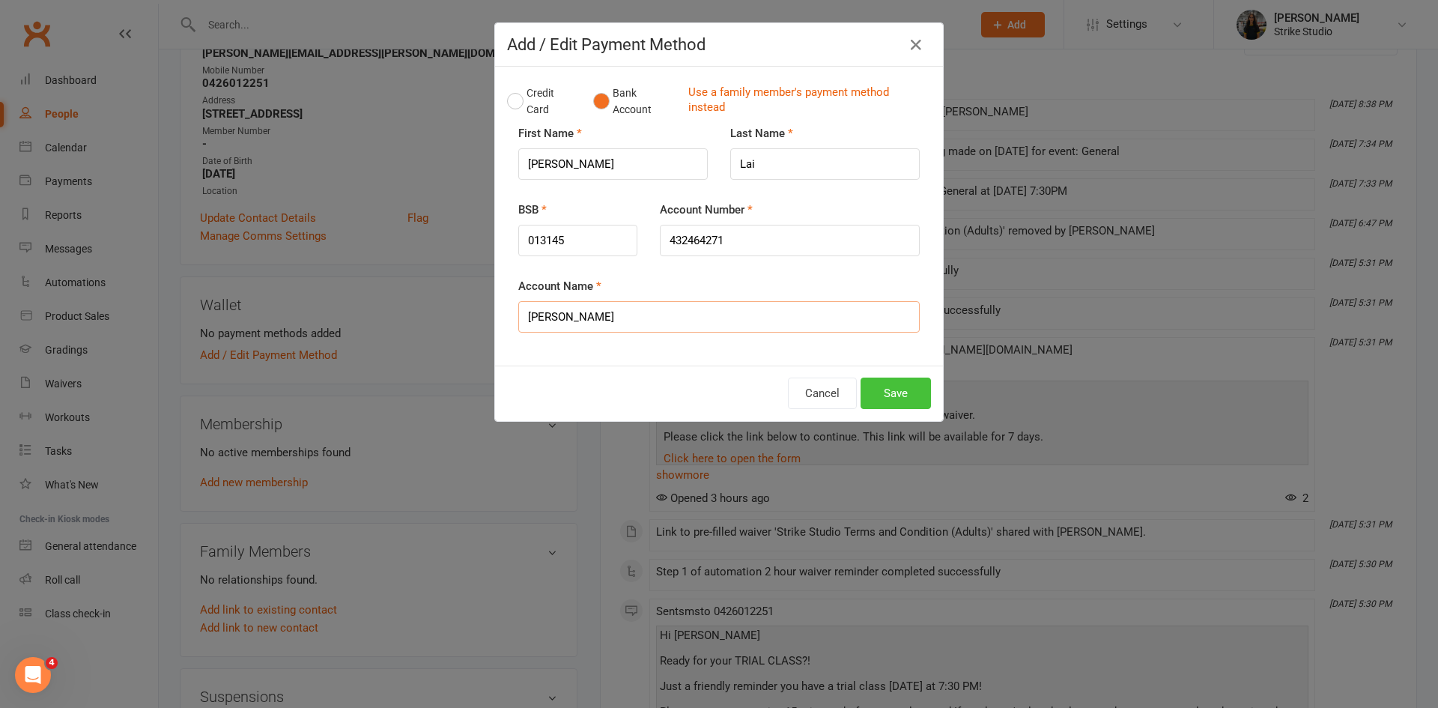
type input "[PERSON_NAME]"
click at [897, 393] on button "Save" at bounding box center [896, 393] width 70 height 31
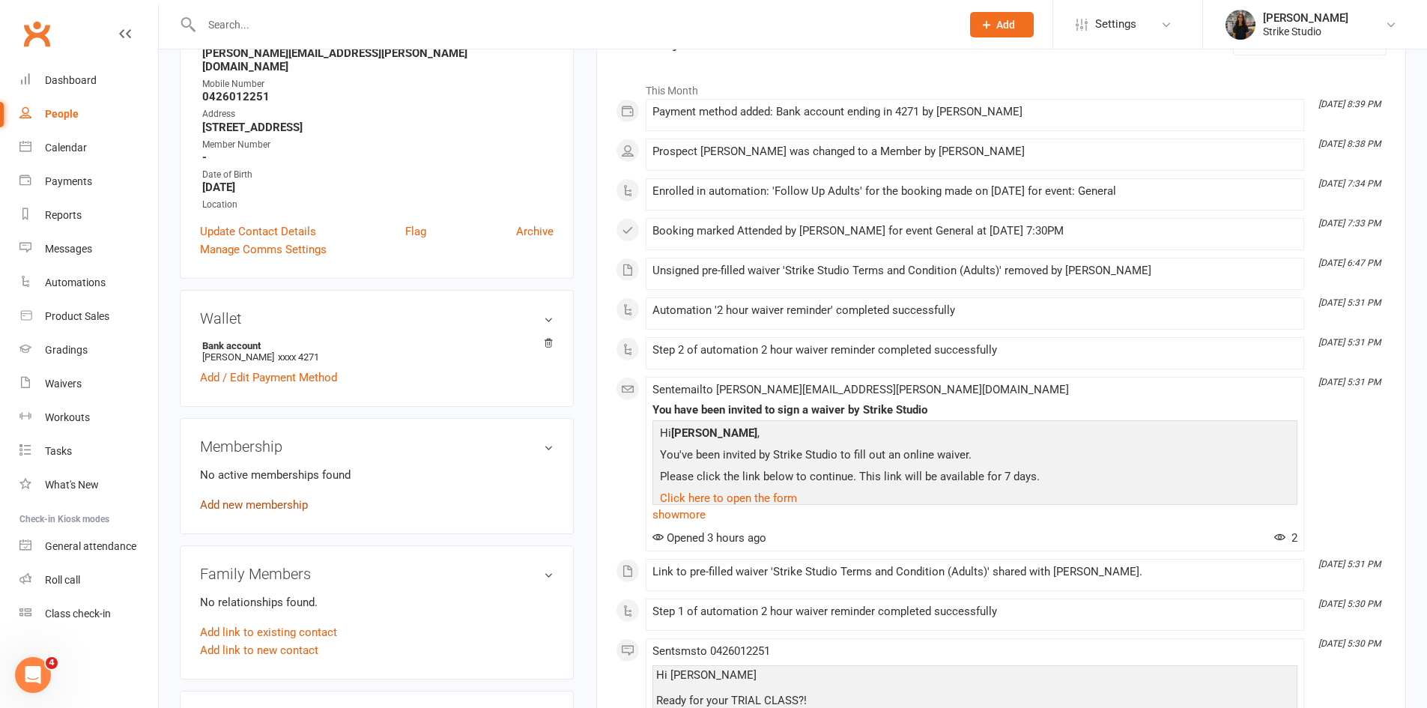
click at [282, 498] on link "Add new membership" at bounding box center [254, 504] width 108 height 13
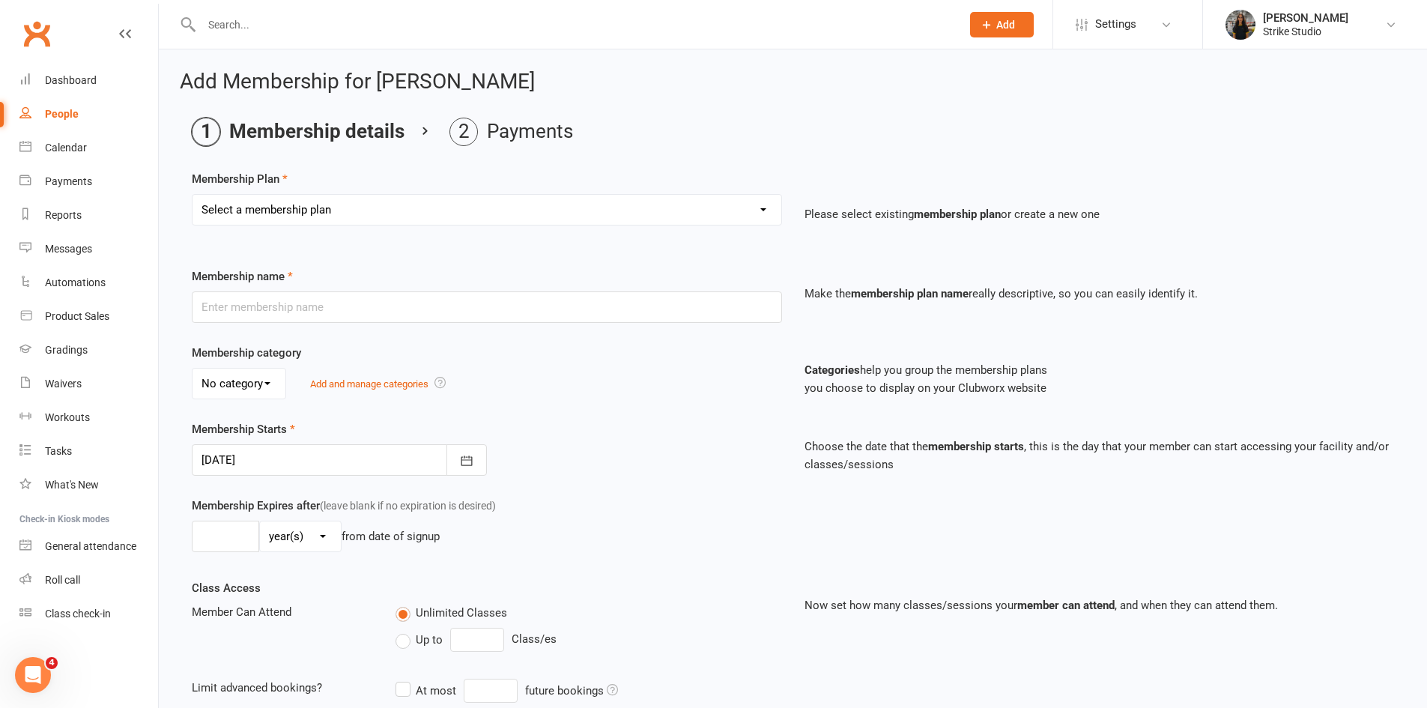
click at [481, 217] on select "Select a membership plan Staff Prepaid (12 month membership) Prepaid (6-month m…" at bounding box center [487, 210] width 589 height 30
select select "5"
click at [193, 195] on select "Select a membership plan Staff Prepaid (12 month membership) Prepaid (6-month m…" at bounding box center [487, 210] width 589 height 30
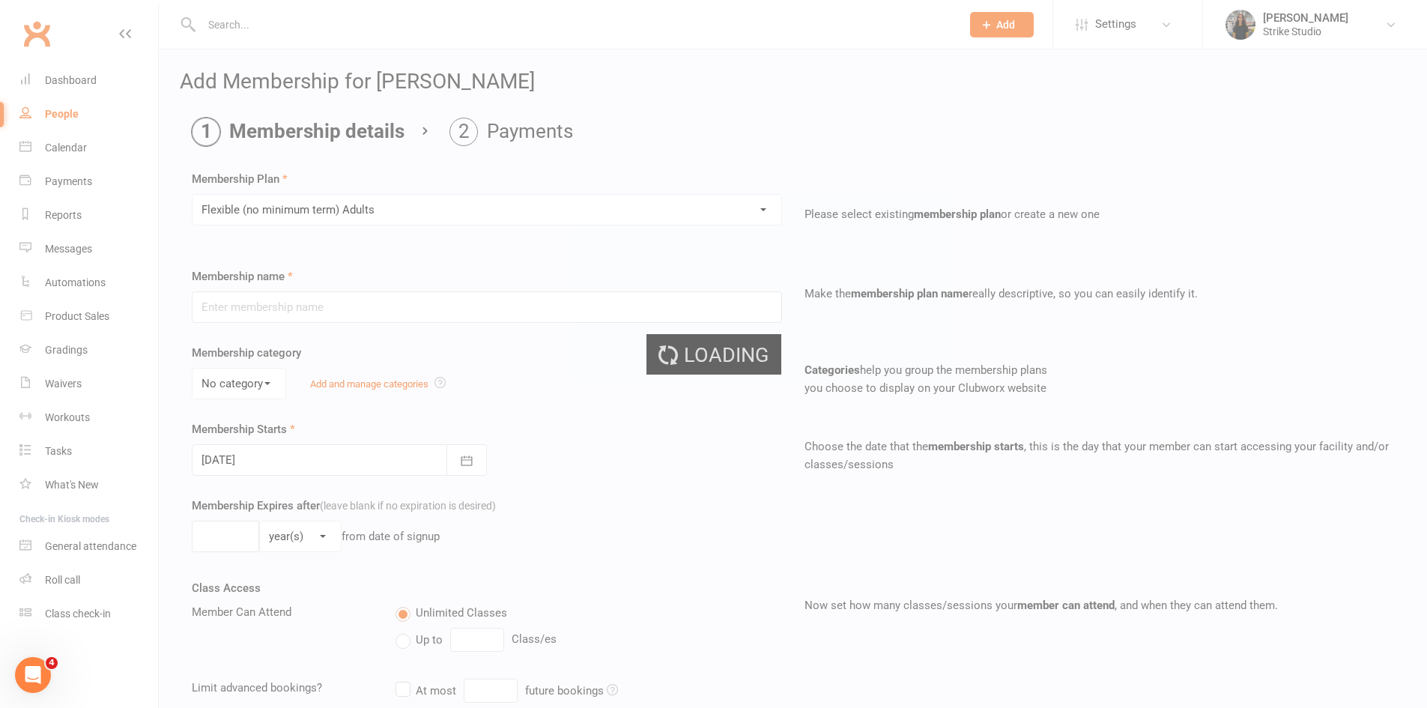
type input "Flexible (no minimum term) Adults"
select select "0"
type input "0"
type input "2"
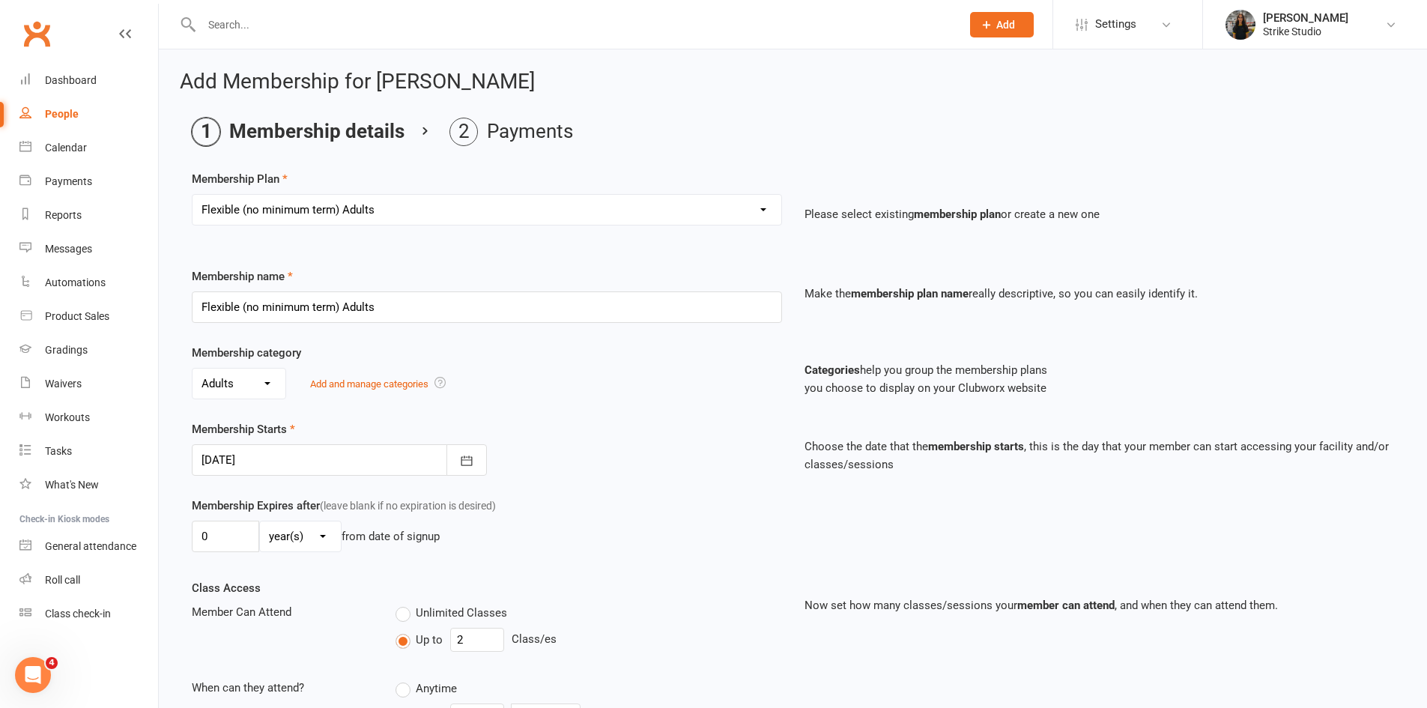
scroll to position [225, 0]
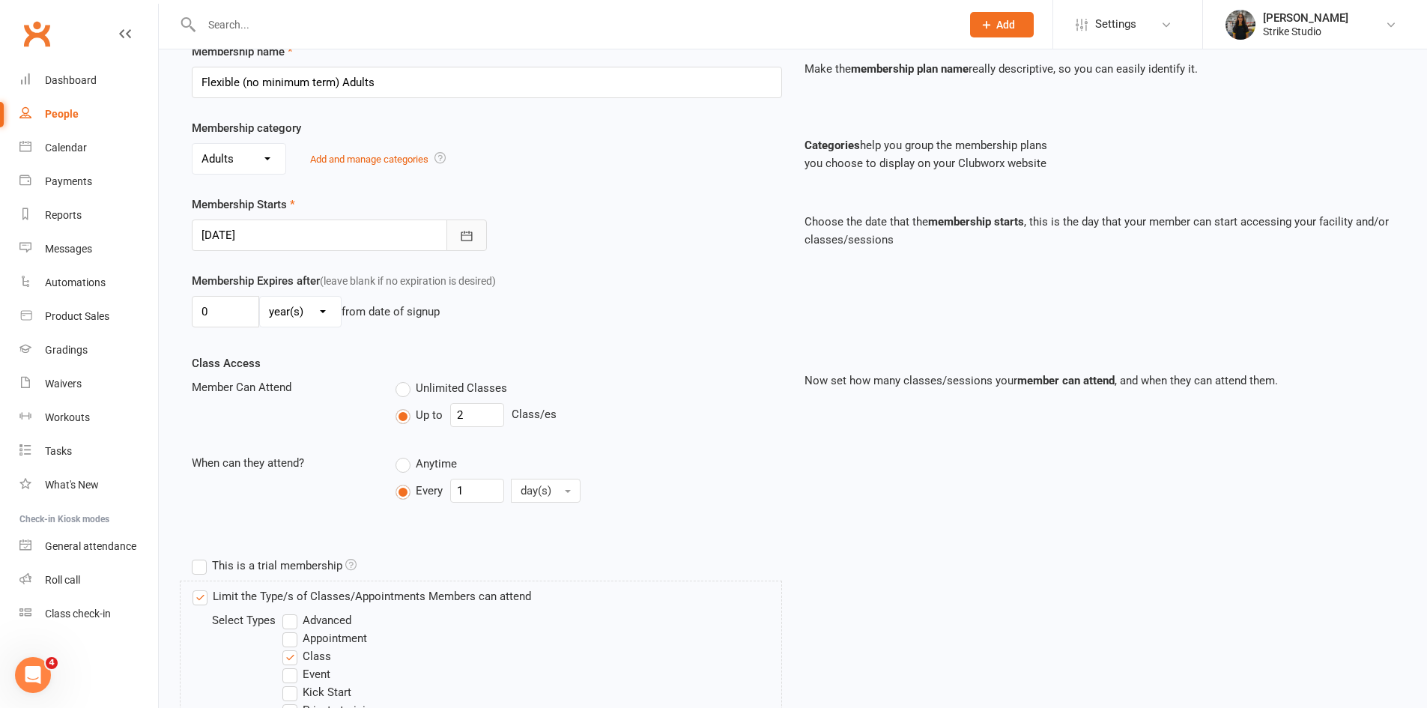
click at [454, 237] on button "button" at bounding box center [467, 235] width 40 height 31
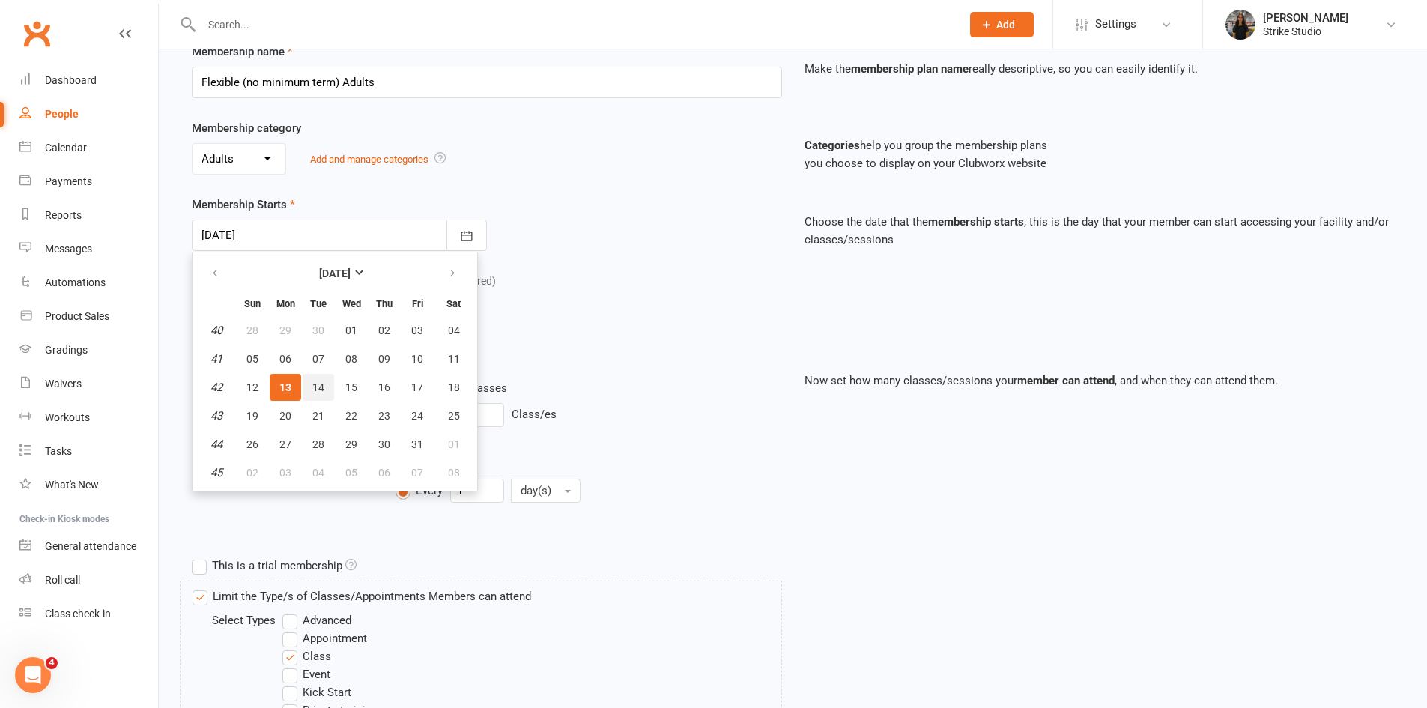
click at [324, 387] on button "14" at bounding box center [318, 387] width 31 height 27
type input "[DATE]"
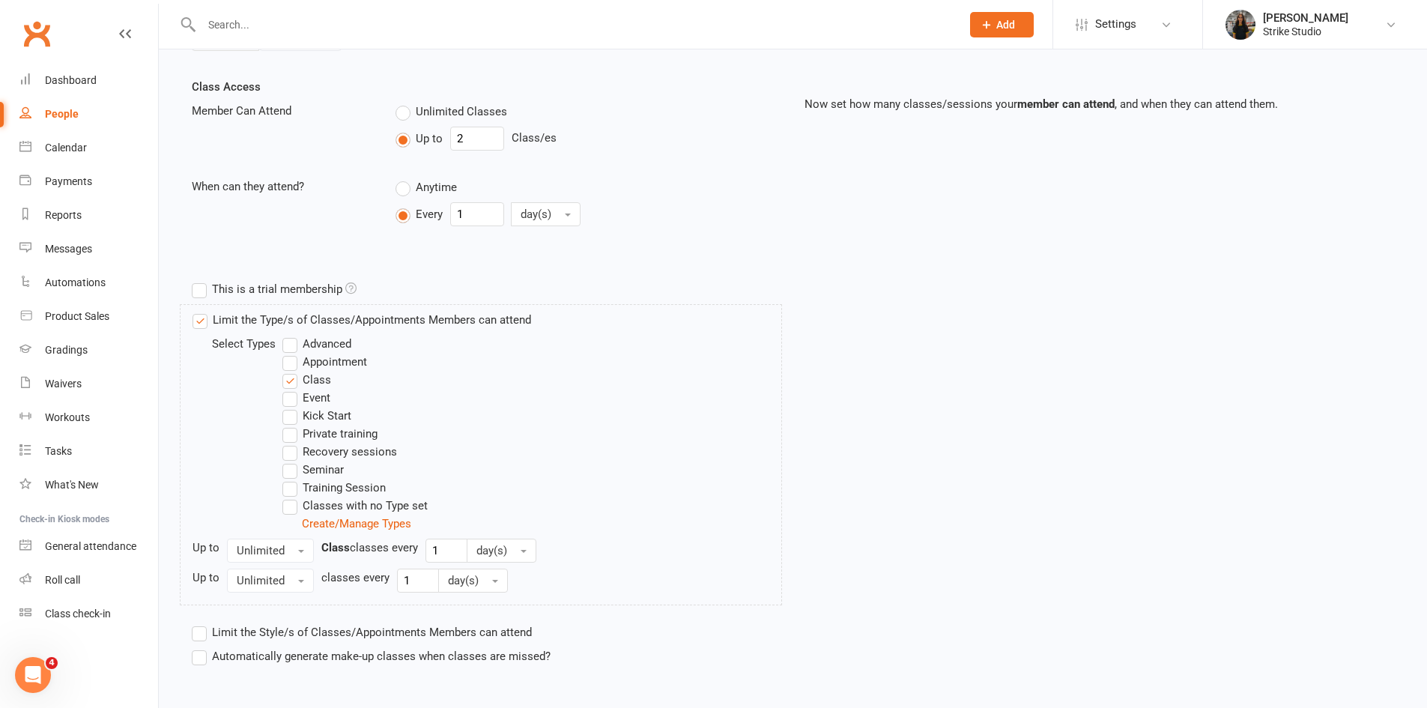
scroll to position [524, 0]
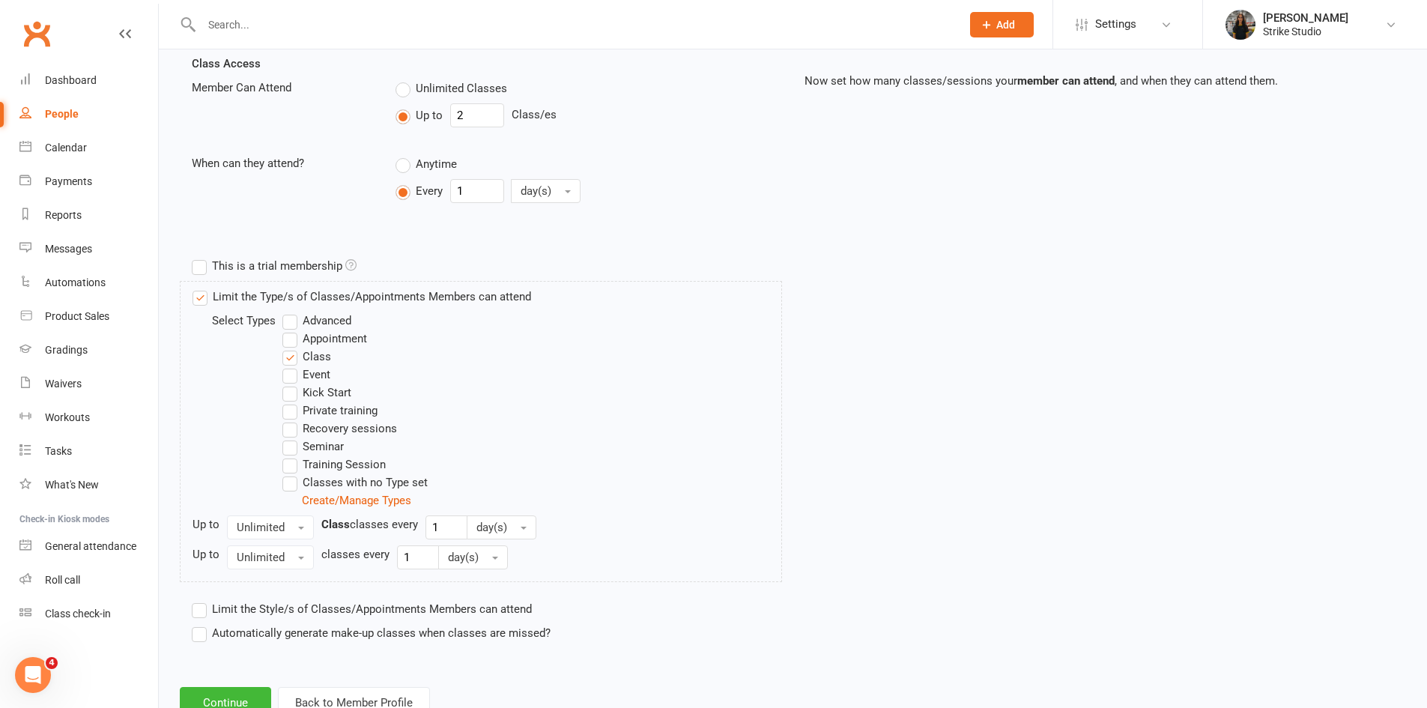
click at [542, 267] on div "This is a trial membership" at bounding box center [481, 266] width 602 height 30
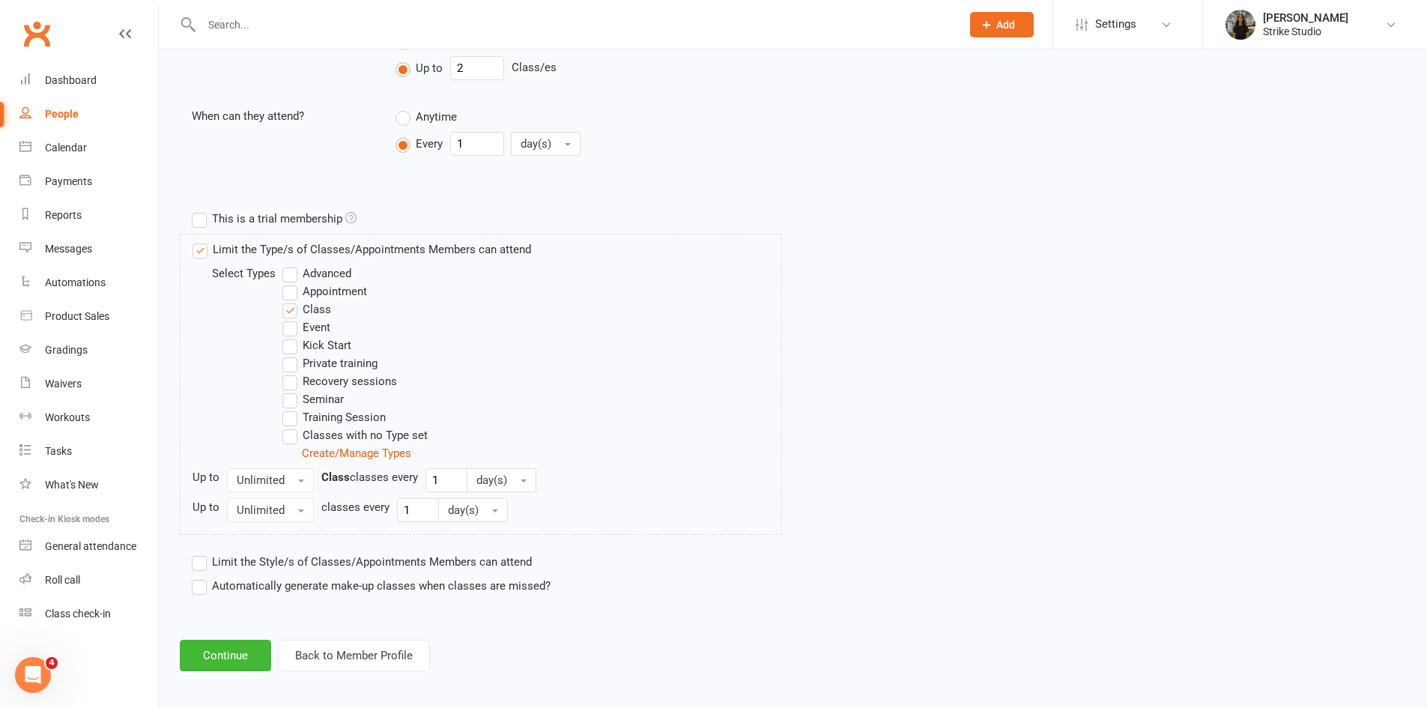
scroll to position [0, 0]
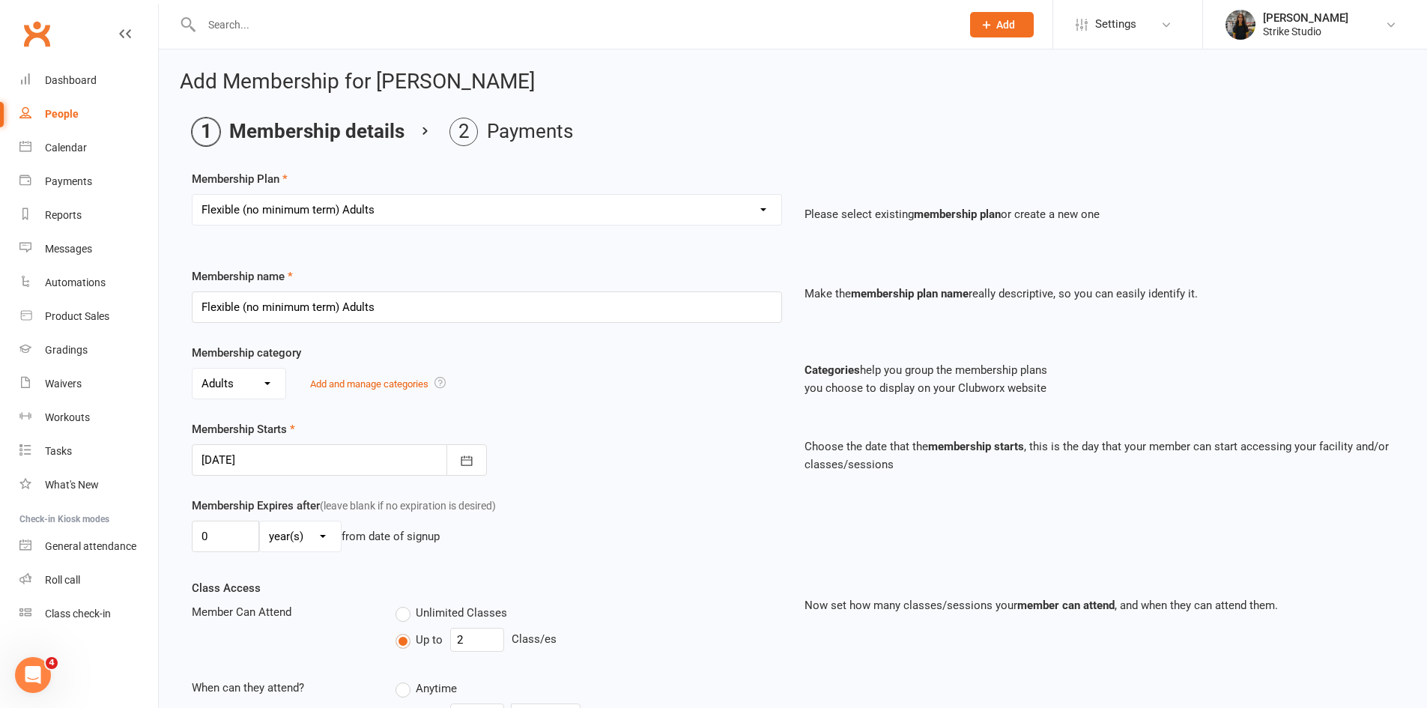
click at [469, 422] on div "Membership Starts [DATE] [DATE] Sun Mon Tue Wed Thu Fri Sat 40 28 29 30 01 02 0…" at bounding box center [487, 447] width 613 height 55
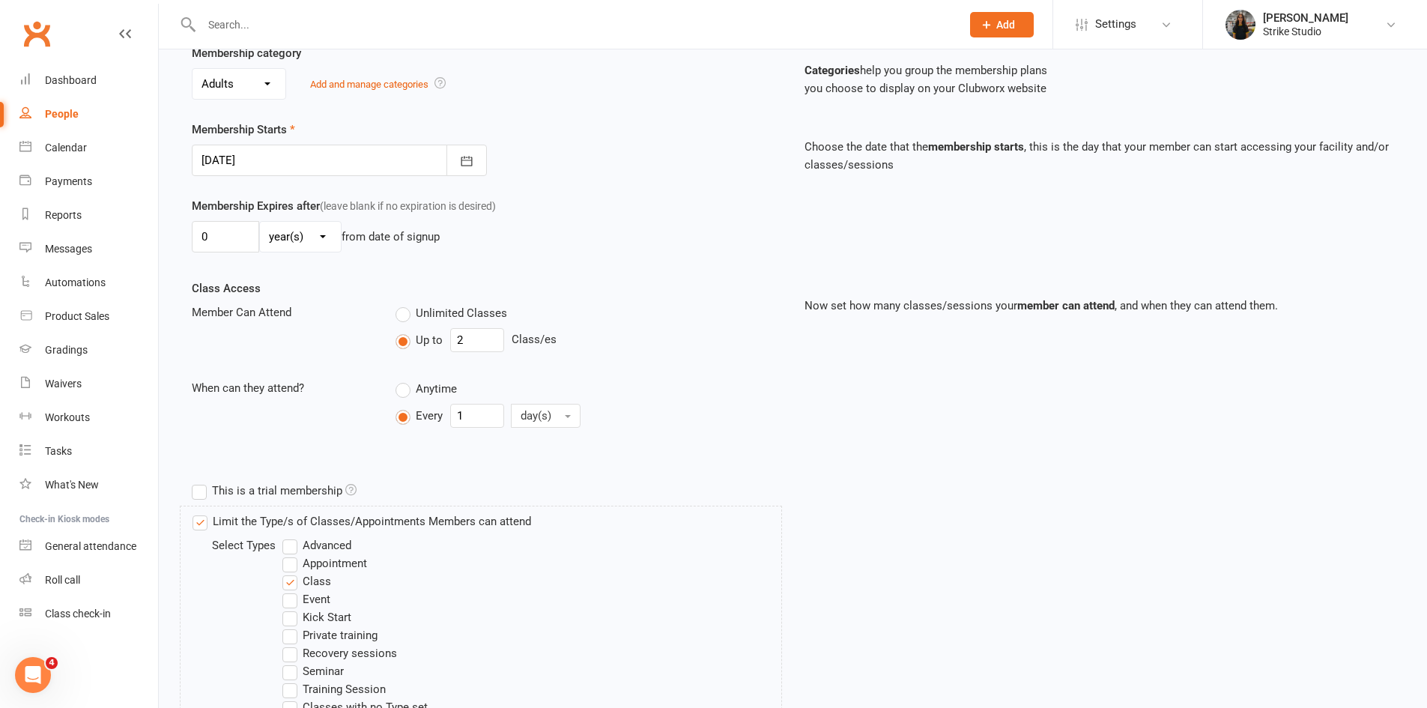
scroll to position [578, 0]
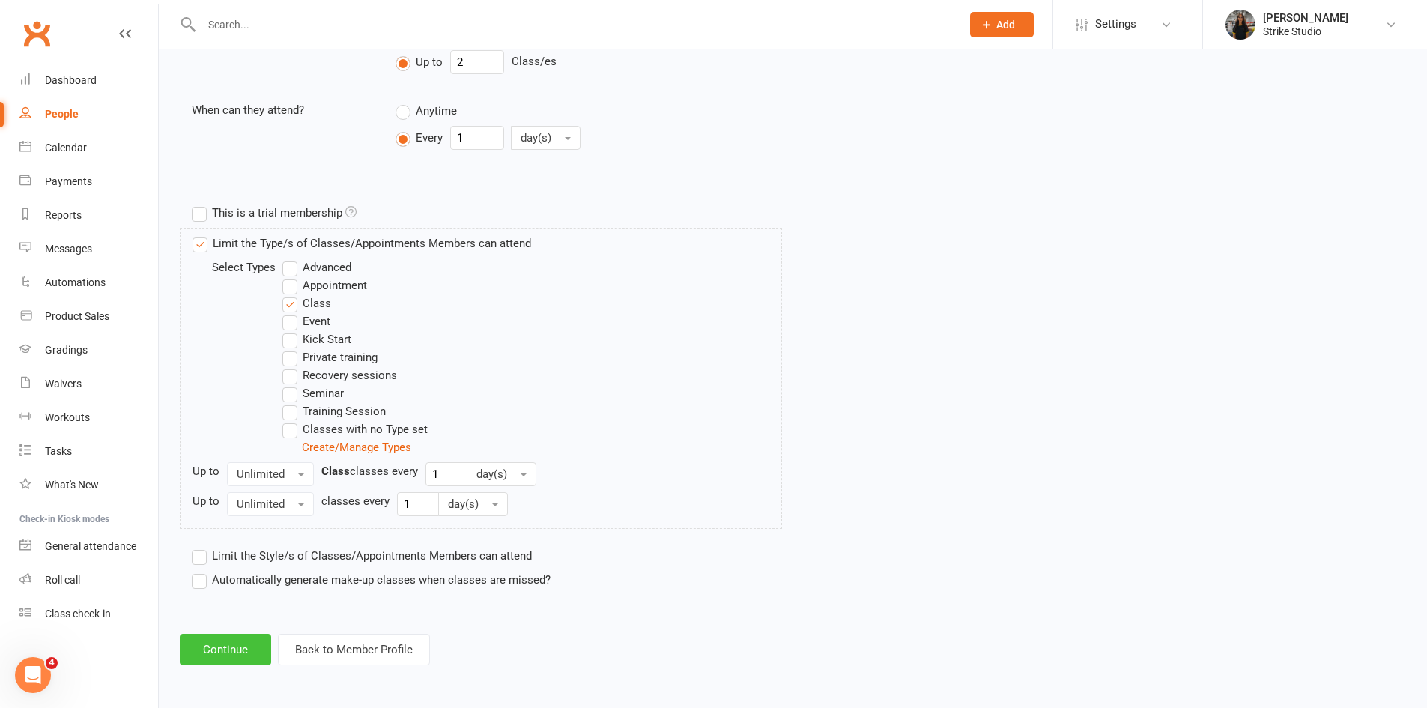
click at [222, 651] on button "Continue" at bounding box center [225, 649] width 91 height 31
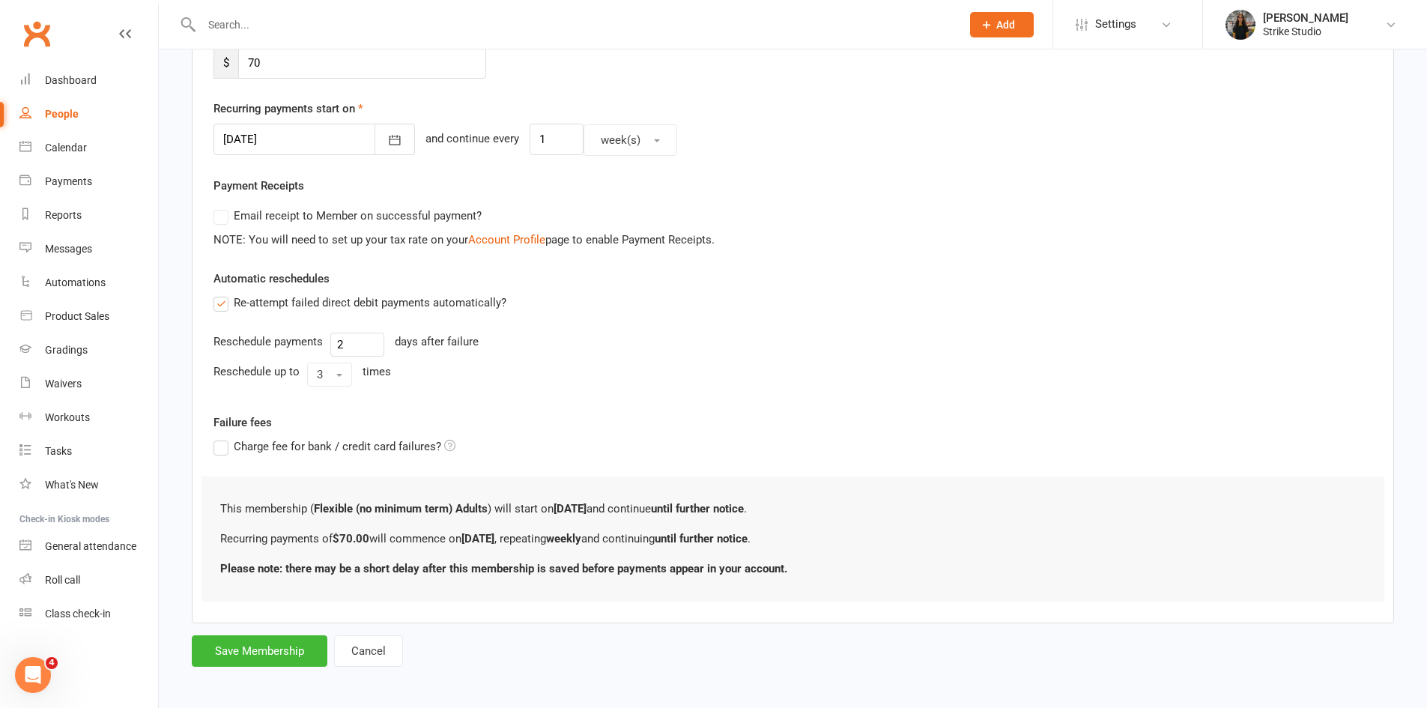
scroll to position [321, 0]
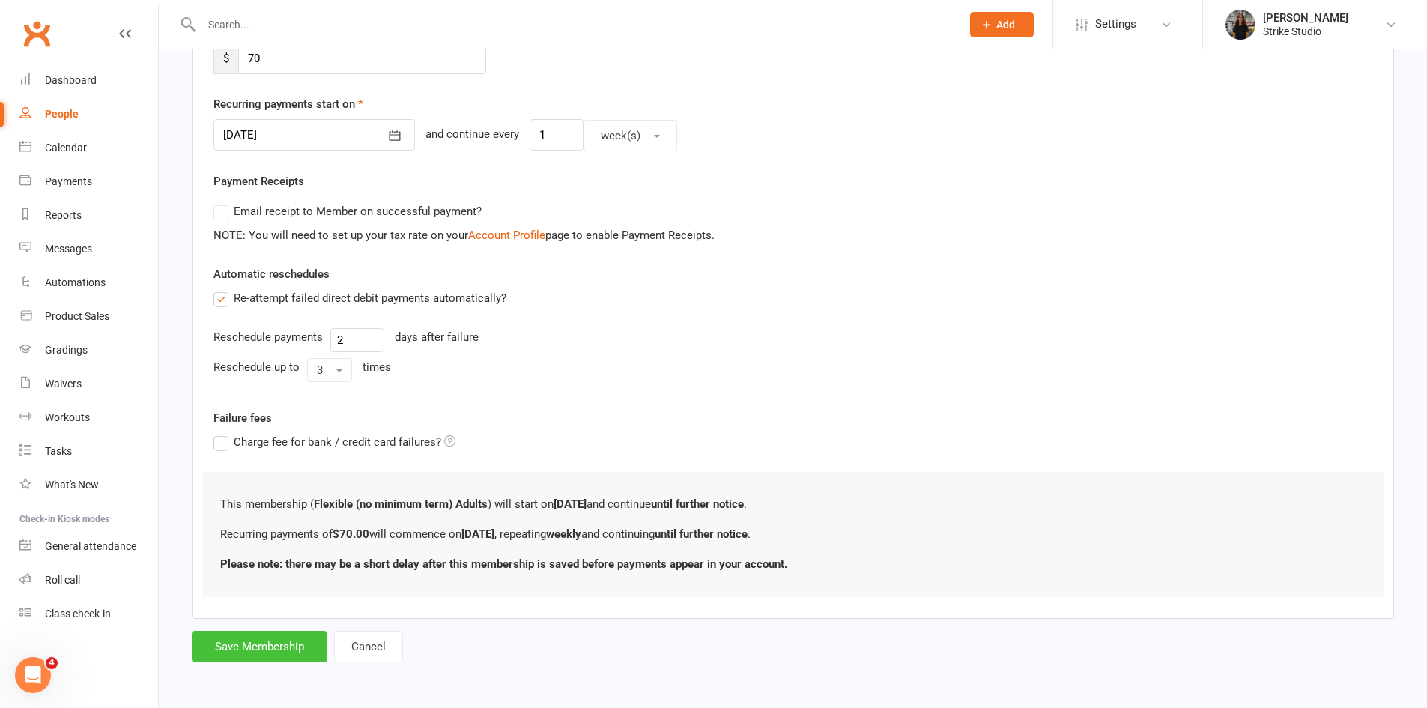
click at [266, 649] on button "Save Membership" at bounding box center [260, 646] width 136 height 31
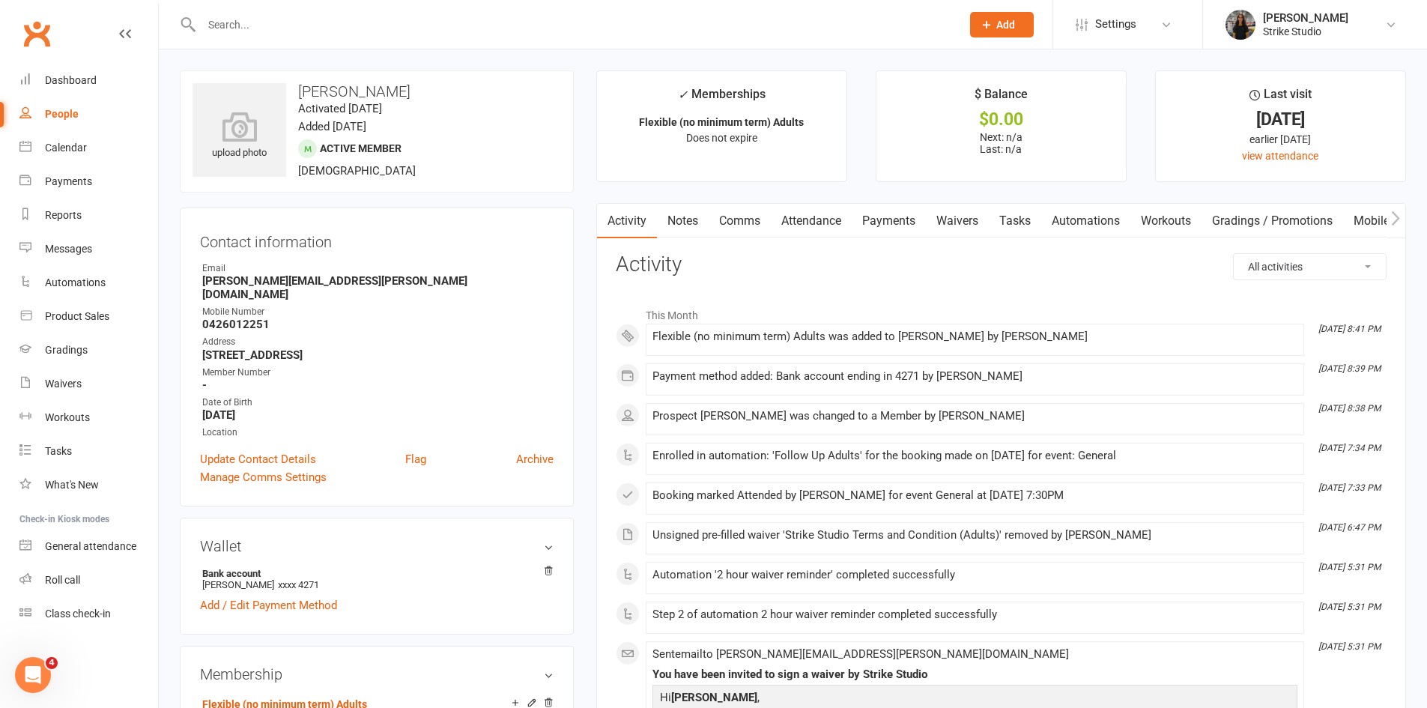
click at [1366, 228] on link "Mobile App" at bounding box center [1383, 221] width 81 height 34
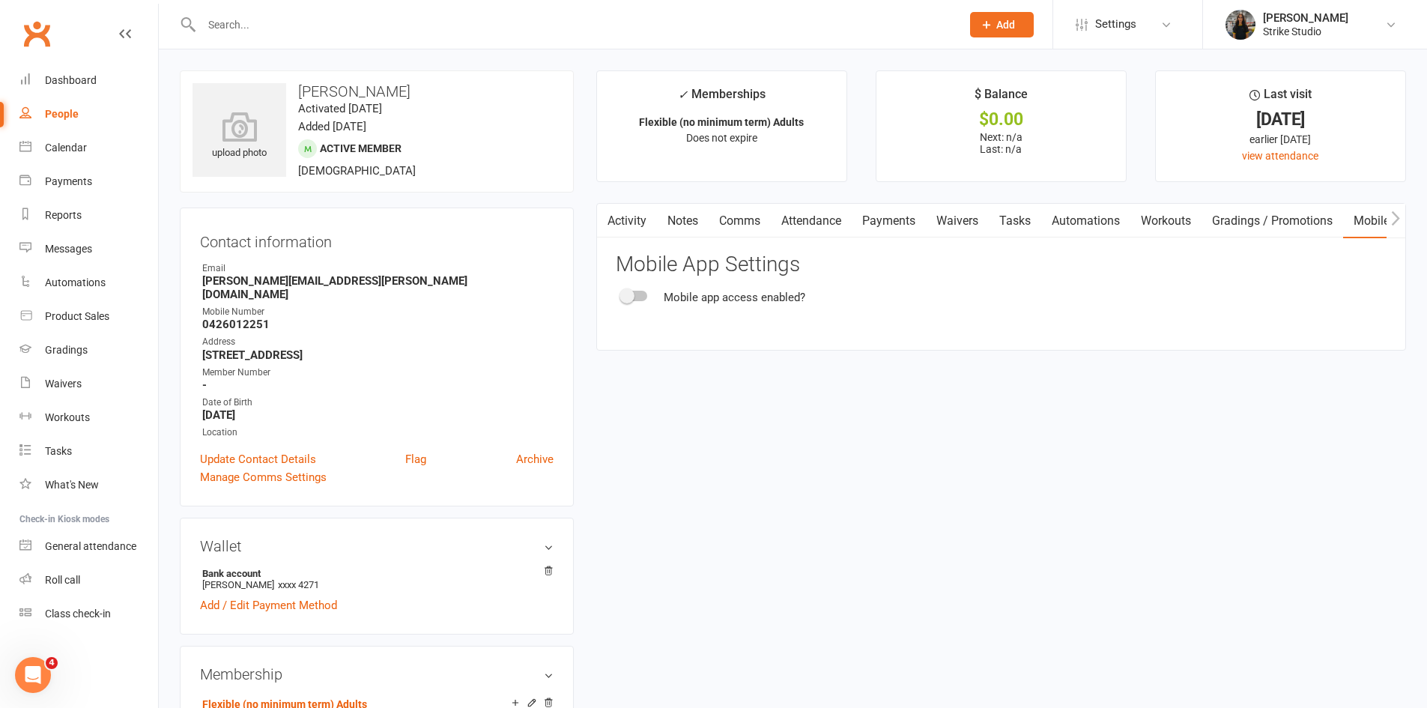
click at [1086, 219] on link "Automations" at bounding box center [1085, 221] width 89 height 34
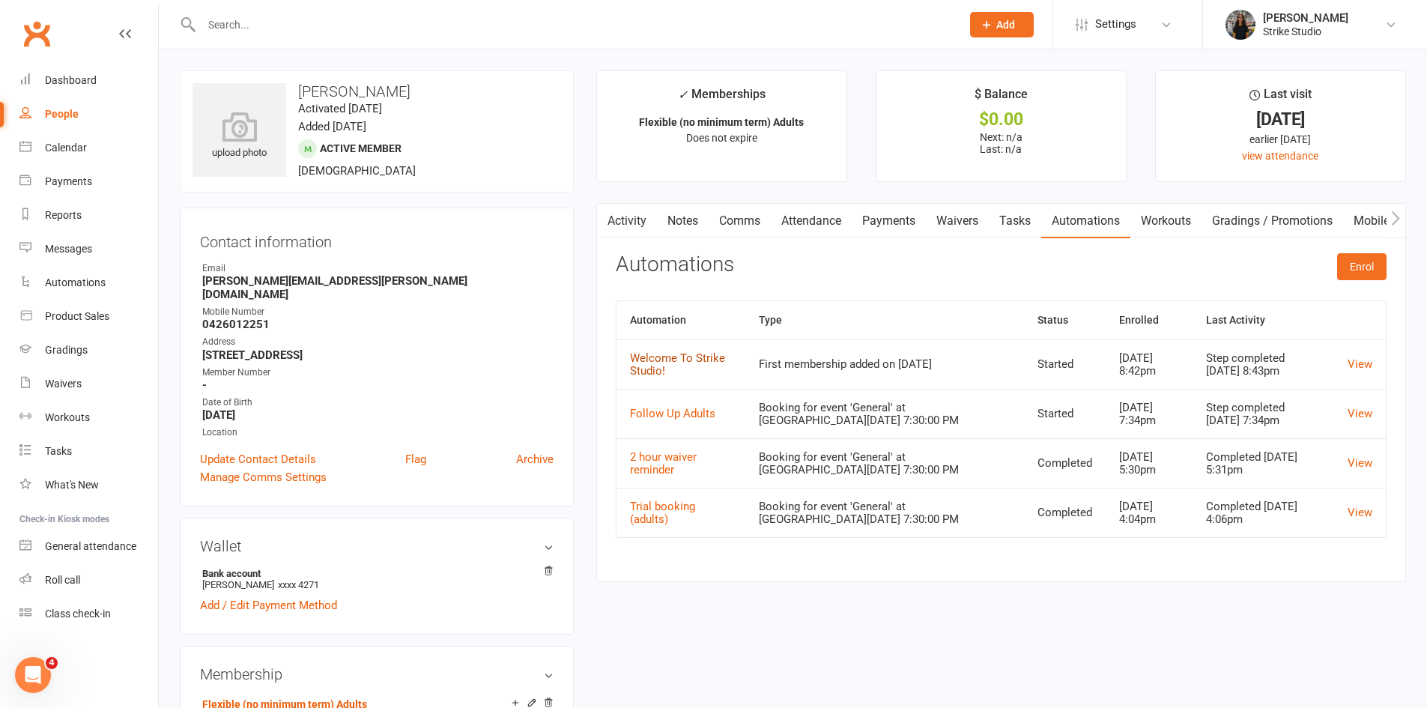
click at [656, 354] on link "Welcome To Strike Studio!" at bounding box center [677, 364] width 95 height 26
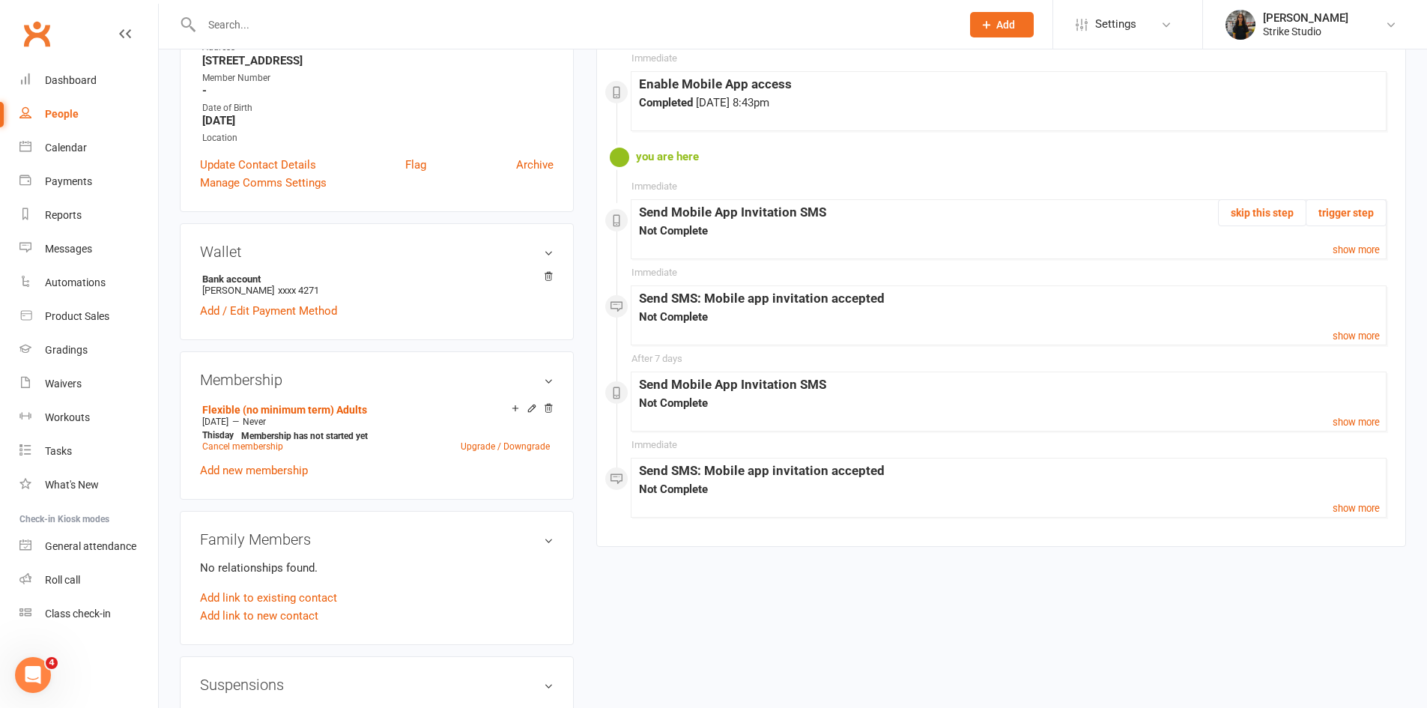
scroll to position [300, 0]
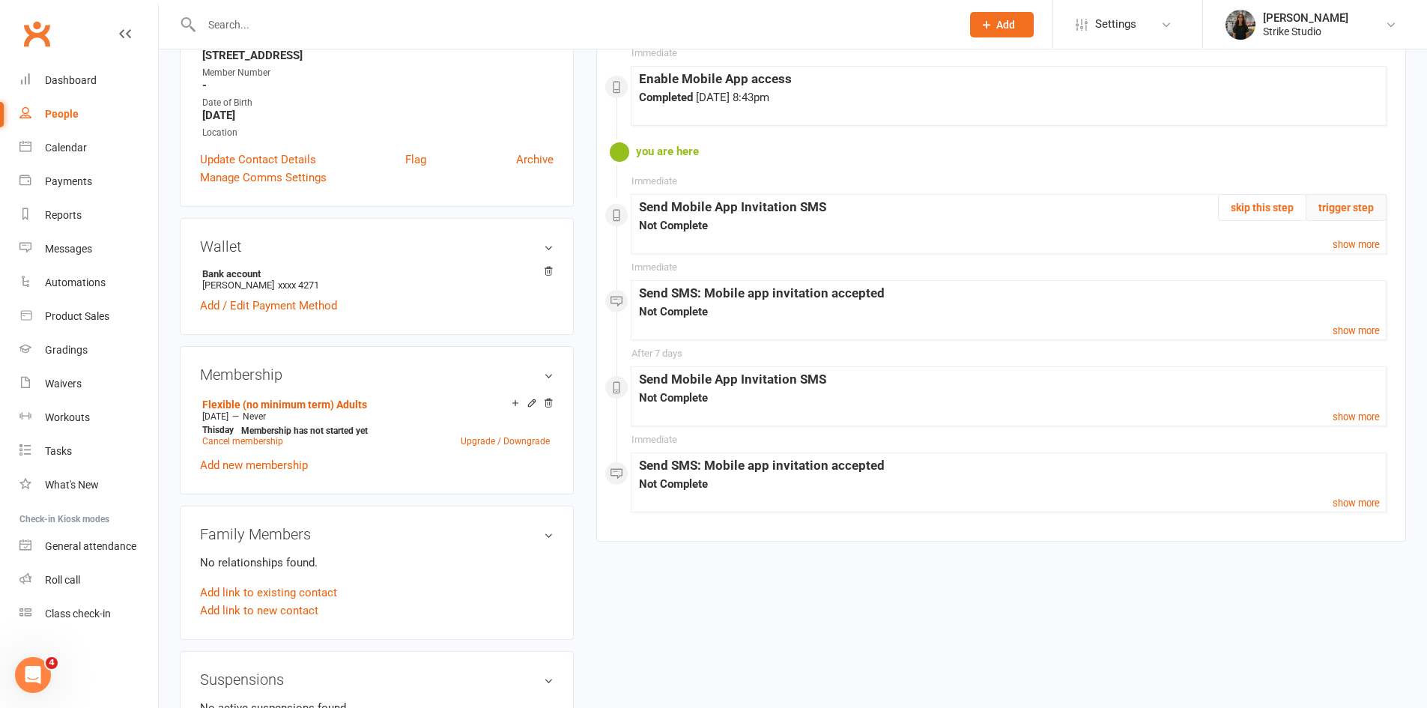
click at [1365, 208] on button "trigger step" at bounding box center [1346, 207] width 81 height 27
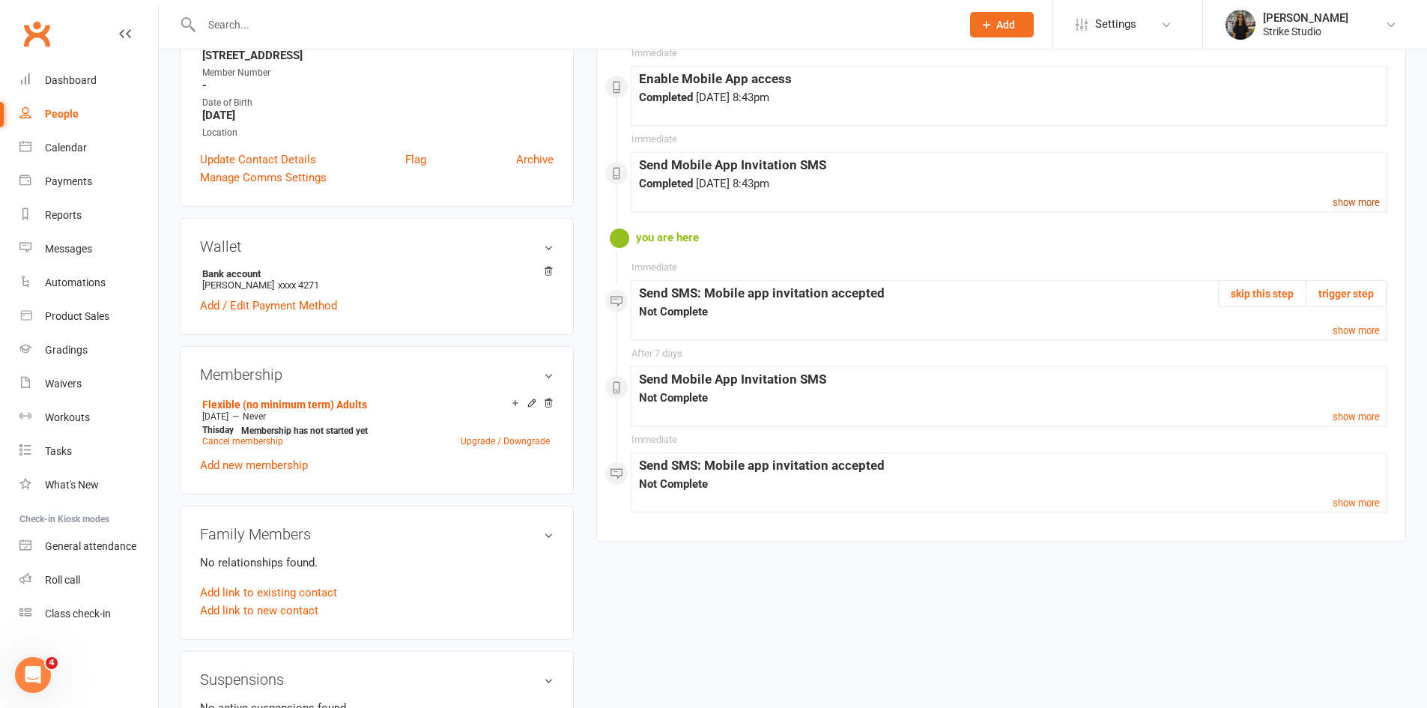
click at [1337, 202] on small "show more" at bounding box center [1356, 202] width 47 height 11
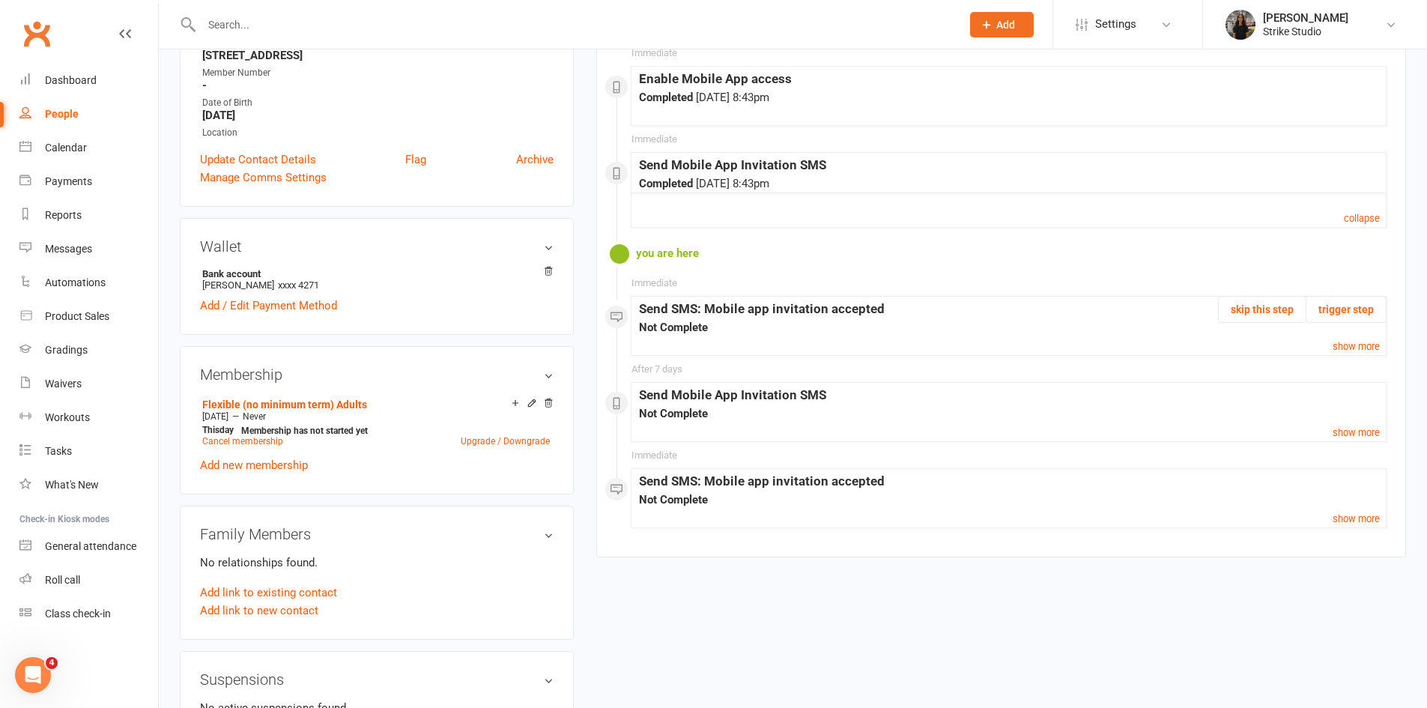
scroll to position [0, 0]
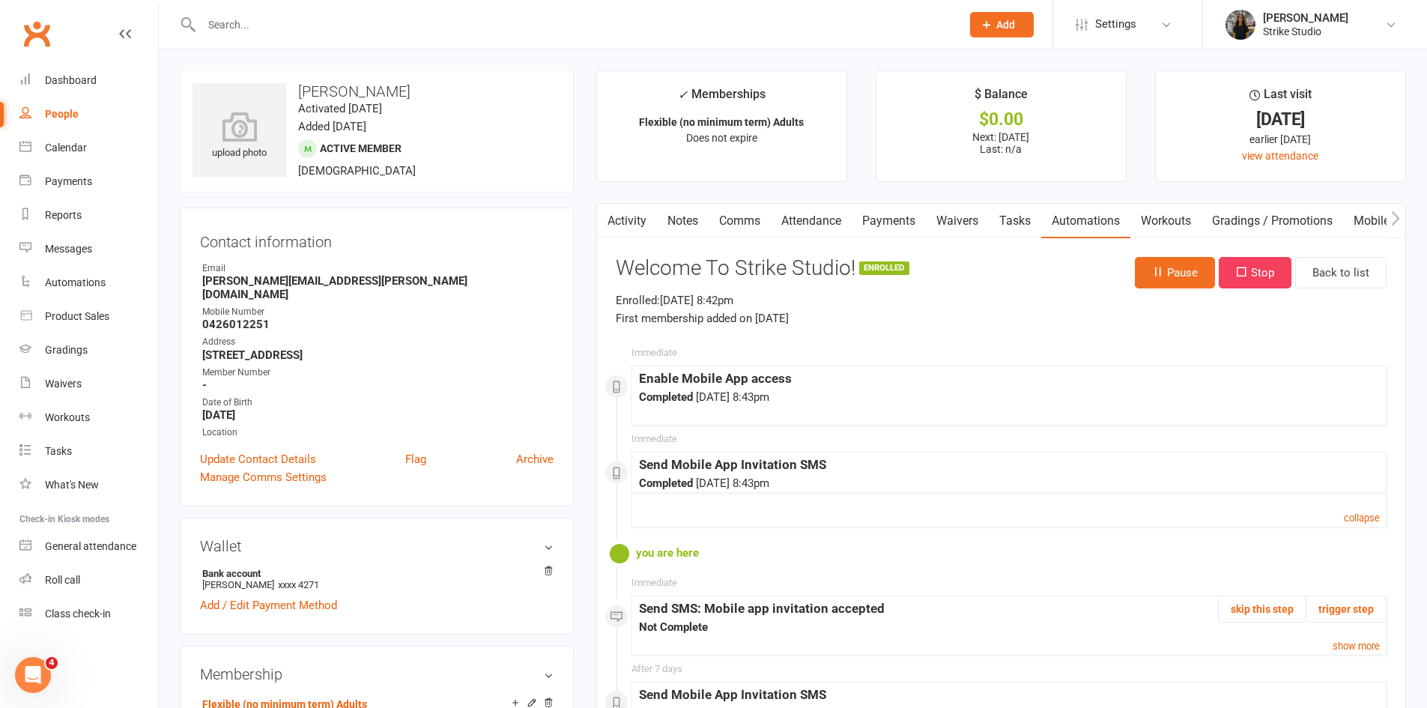
click at [635, 216] on link "Activity" at bounding box center [627, 221] width 60 height 34
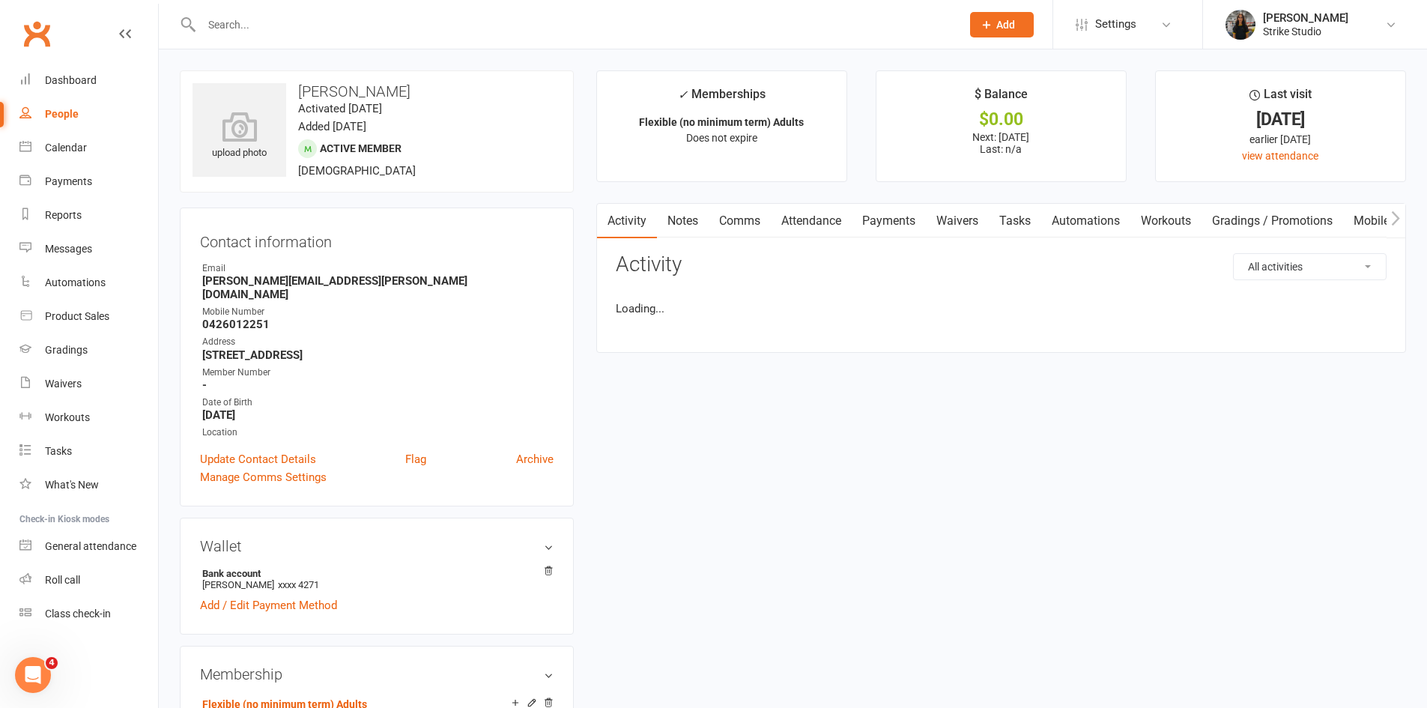
scroll to position [75, 0]
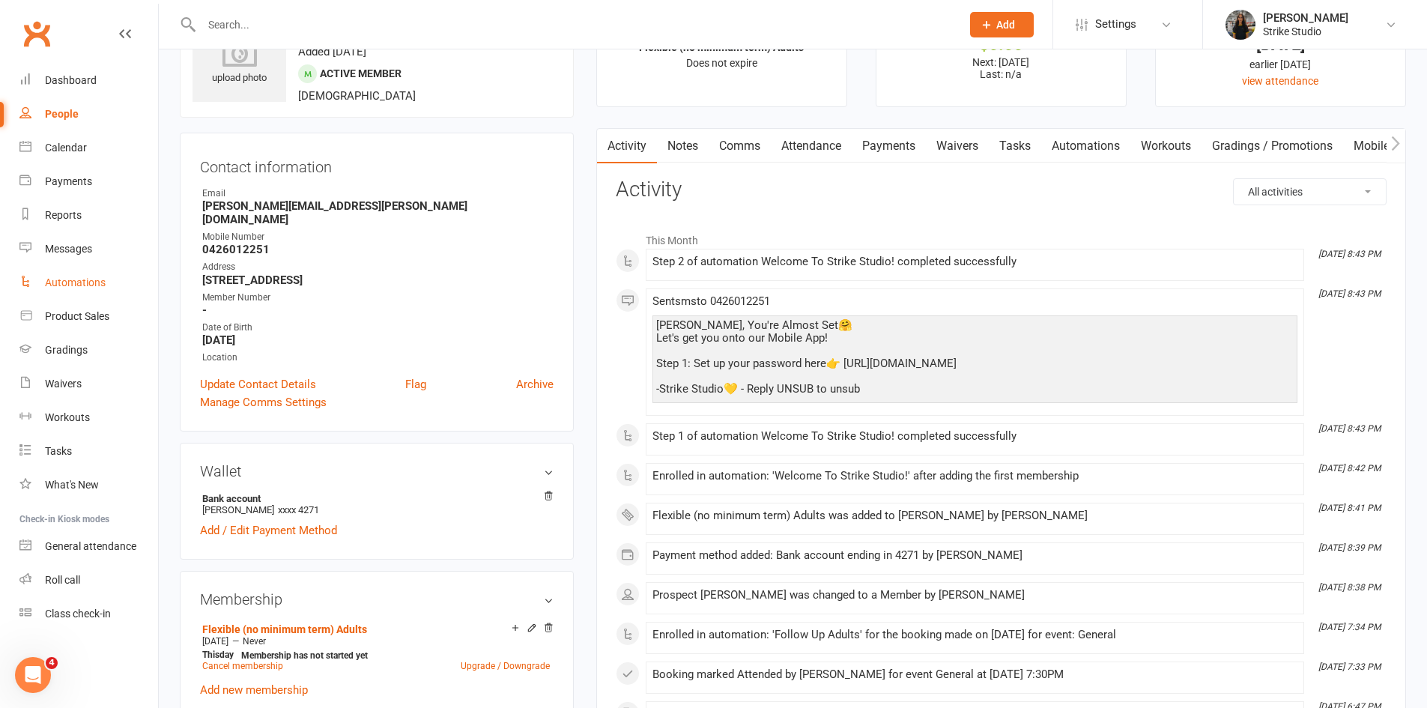
click at [38, 276] on link "Automations" at bounding box center [88, 283] width 139 height 34
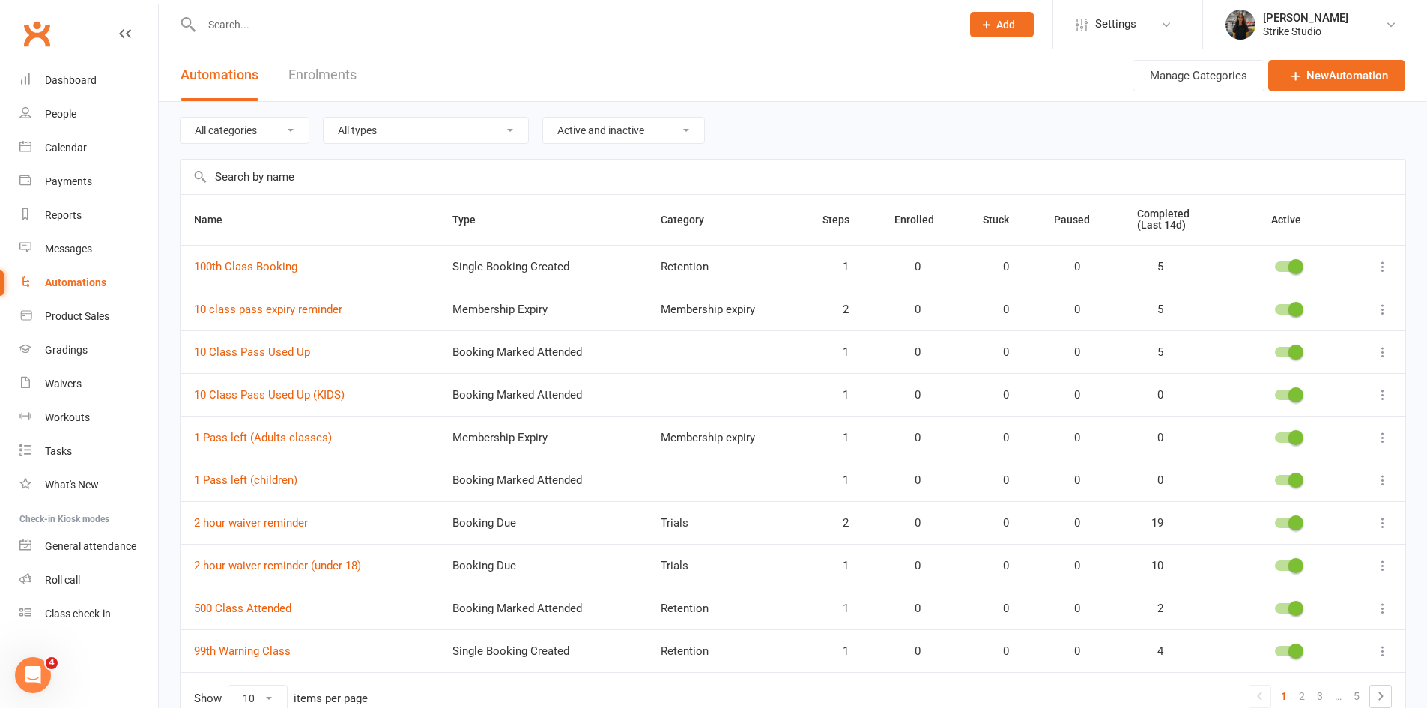
click at [293, 133] on select "All categories App Events Membership expiry Private training Recovery Session R…" at bounding box center [245, 130] width 128 height 25
click at [363, 143] on div "All types Booking Cancelled Booking Due Booking Late-Cancelled Booking Marked A…" at bounding box center [426, 130] width 206 height 27
click at [342, 184] on input "text" at bounding box center [793, 177] width 1225 height 34
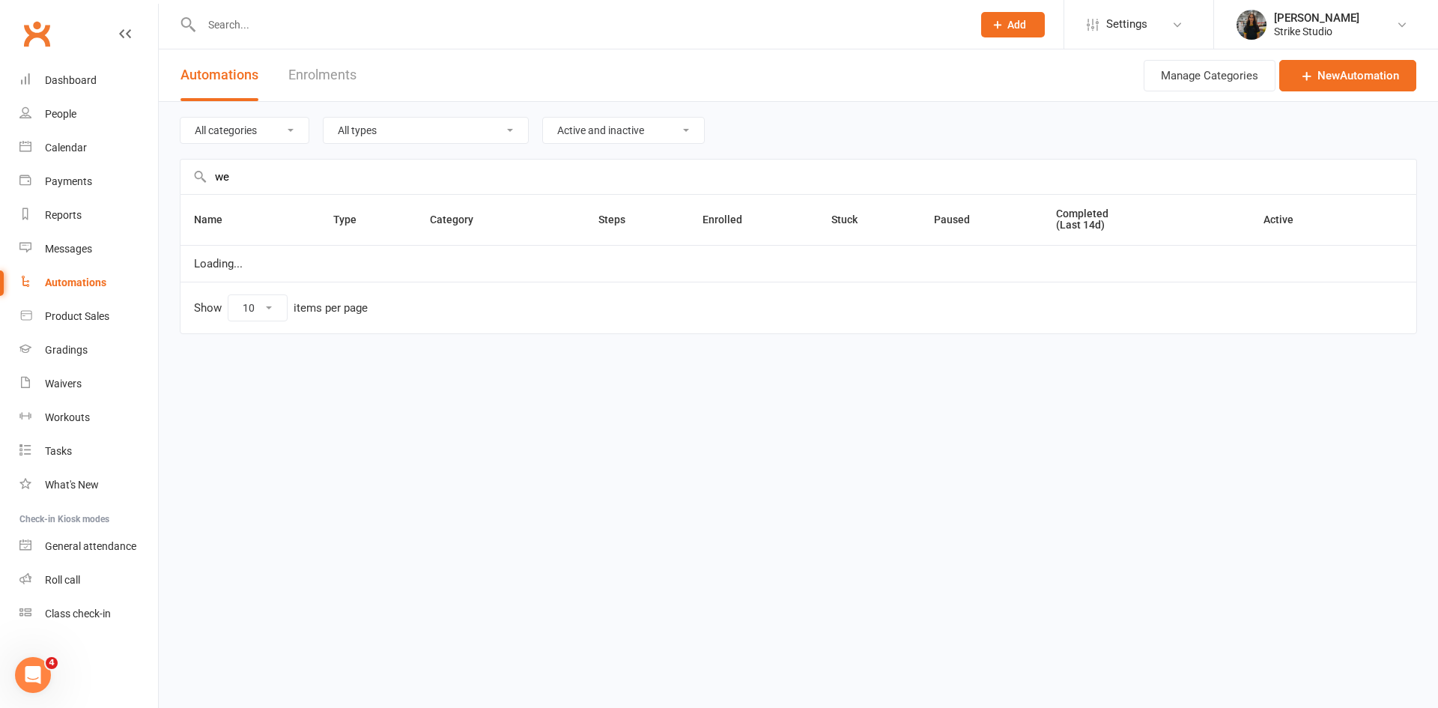
type input "w"
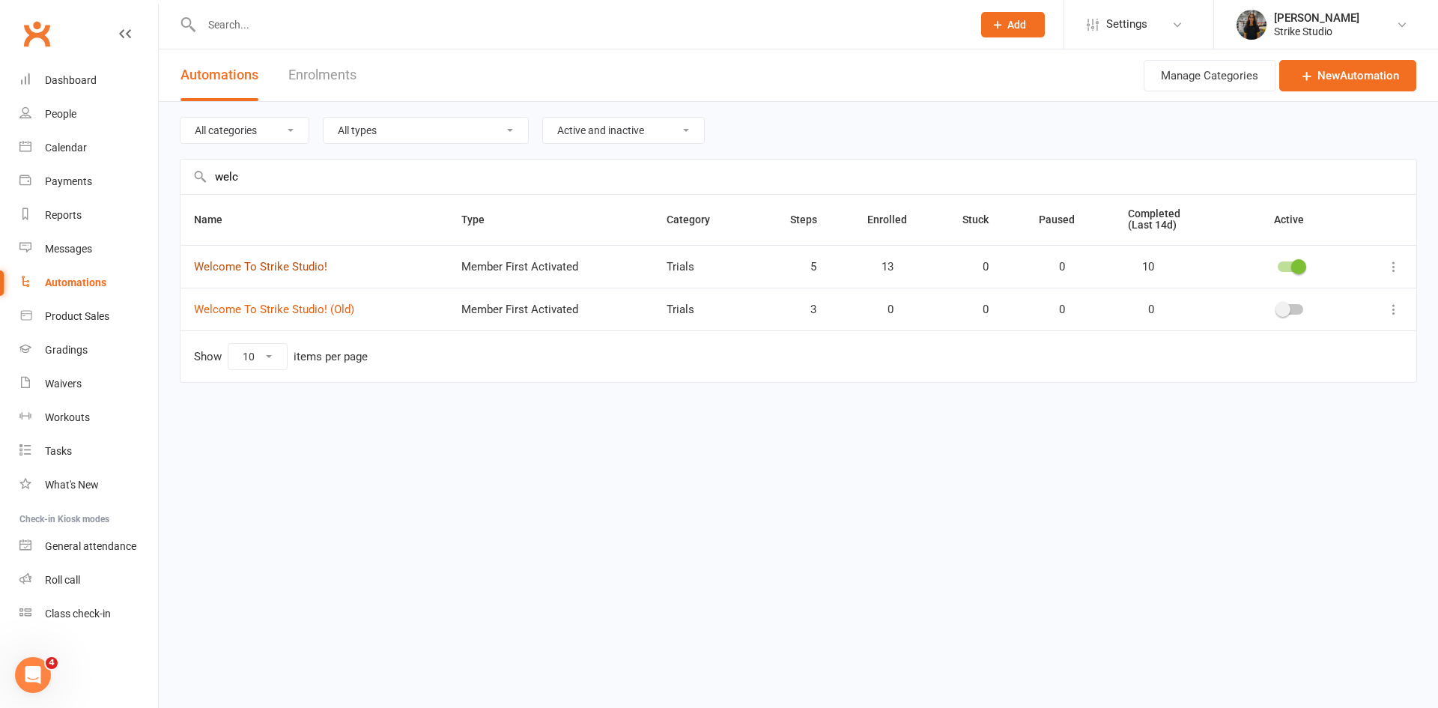
type input "welc"
click at [225, 260] on link "Welcome To Strike Studio!" at bounding box center [260, 266] width 133 height 13
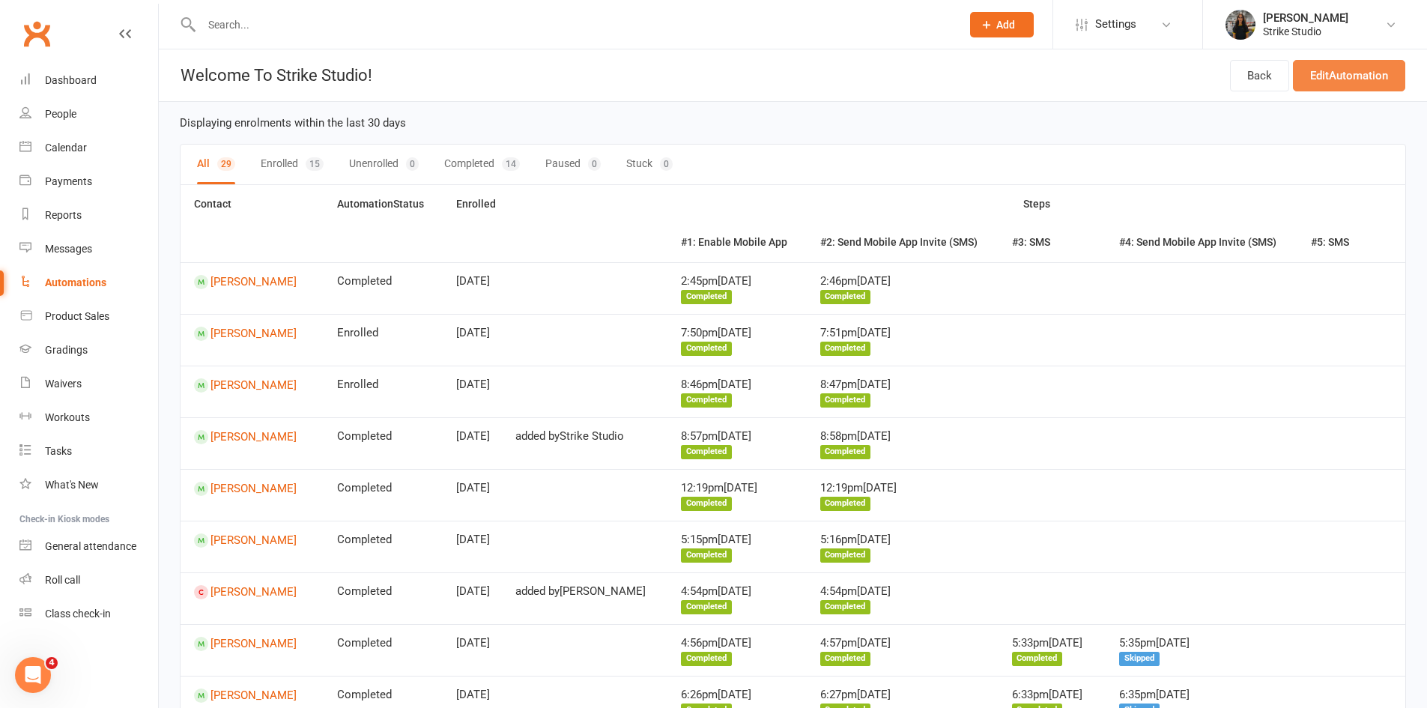
click at [1369, 87] on link "Edit Automation" at bounding box center [1349, 75] width 112 height 31
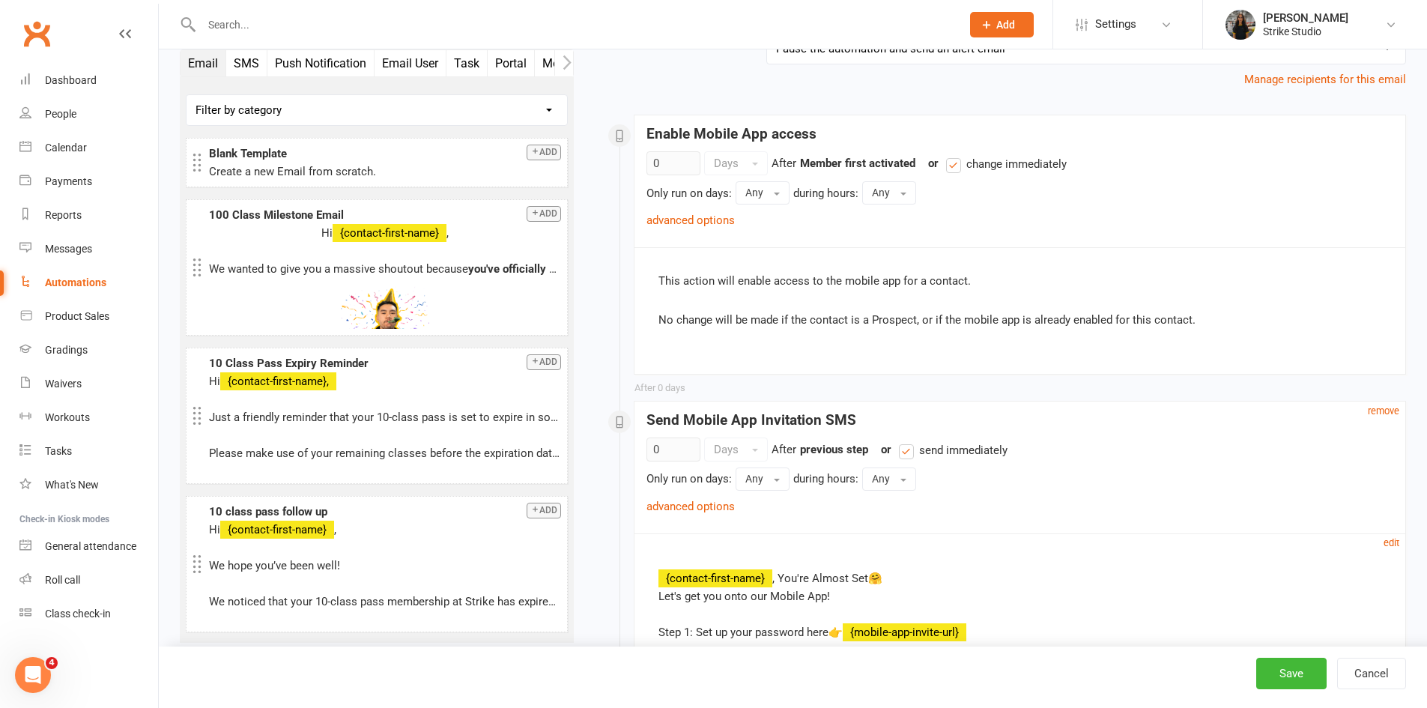
scroll to position [150, 0]
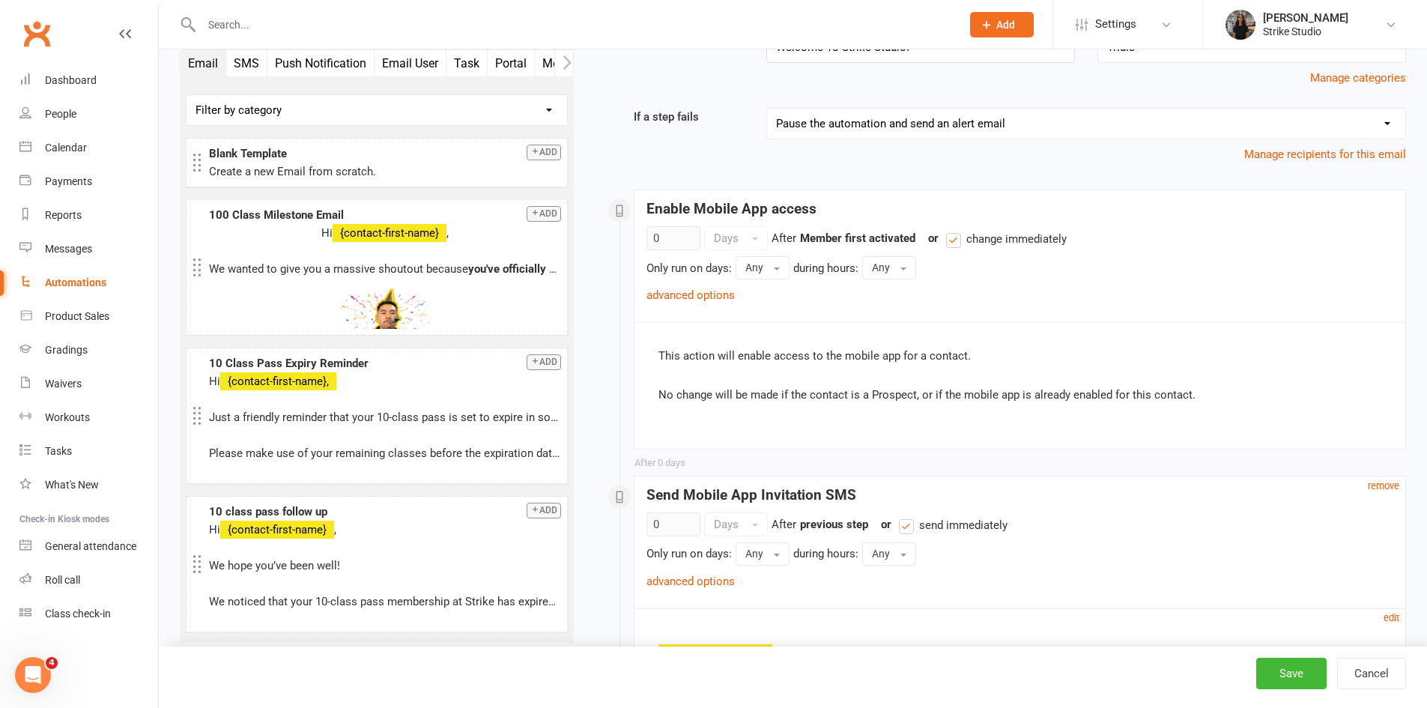
click at [1051, 195] on div "Enable Mobile App access" at bounding box center [1020, 205] width 771 height 30
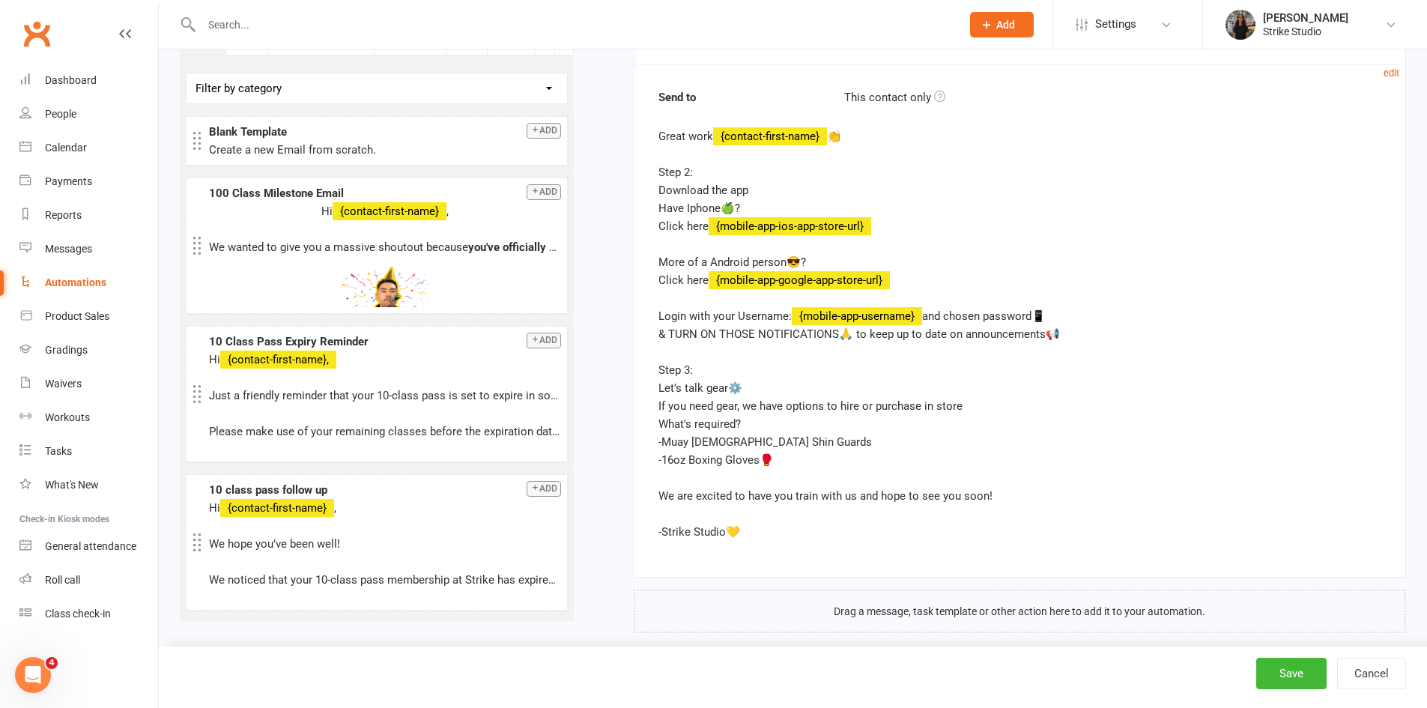
scroll to position [2136, 0]
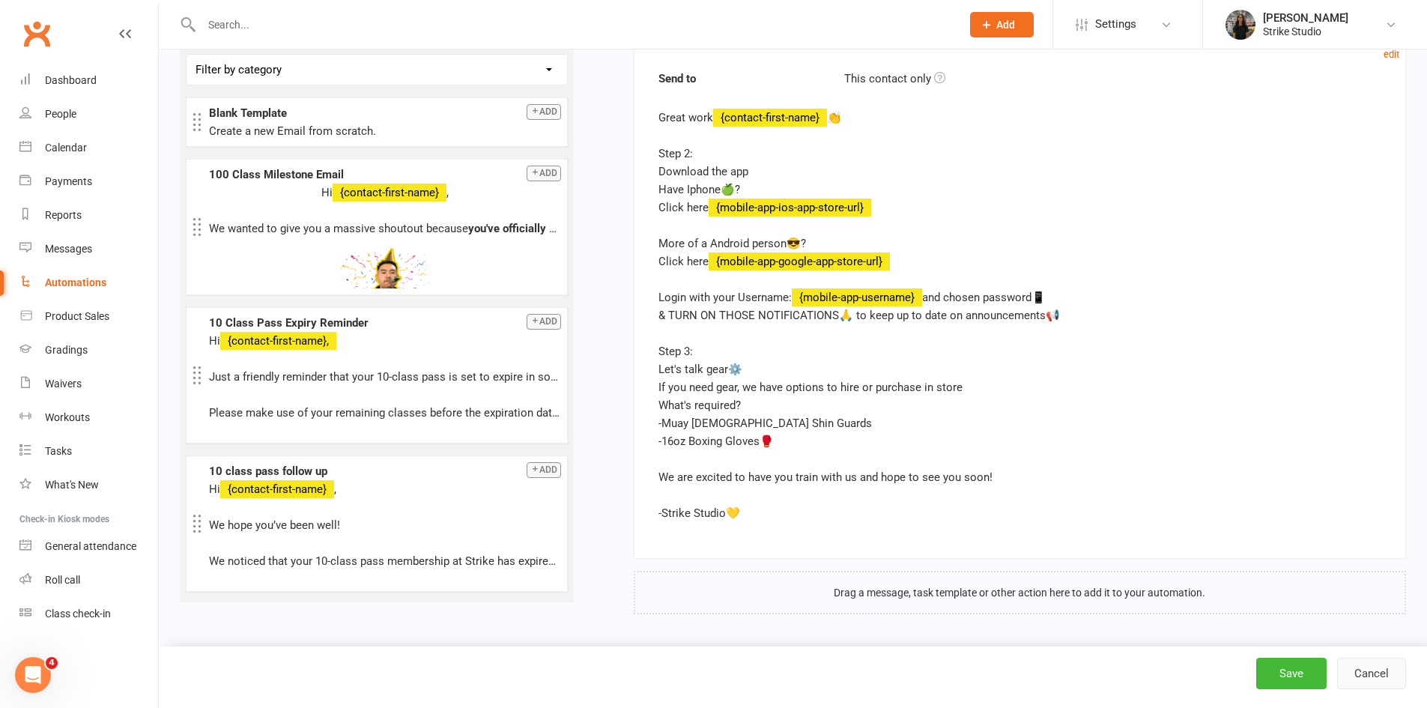
click at [1392, 668] on button "Cancel" at bounding box center [1371, 673] width 69 height 31
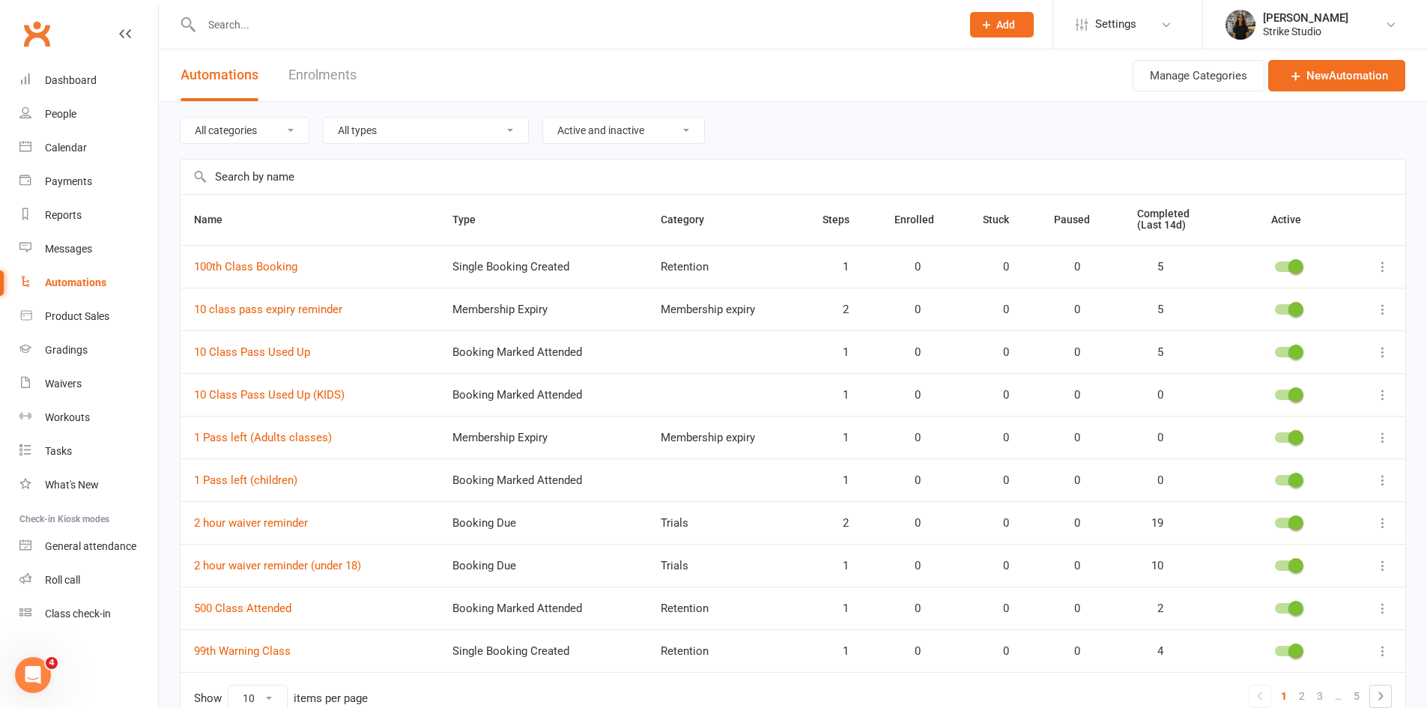
click at [288, 40] on div at bounding box center [565, 24] width 771 height 49
click at [308, 28] on input "text" at bounding box center [574, 24] width 754 height 21
type input "0"
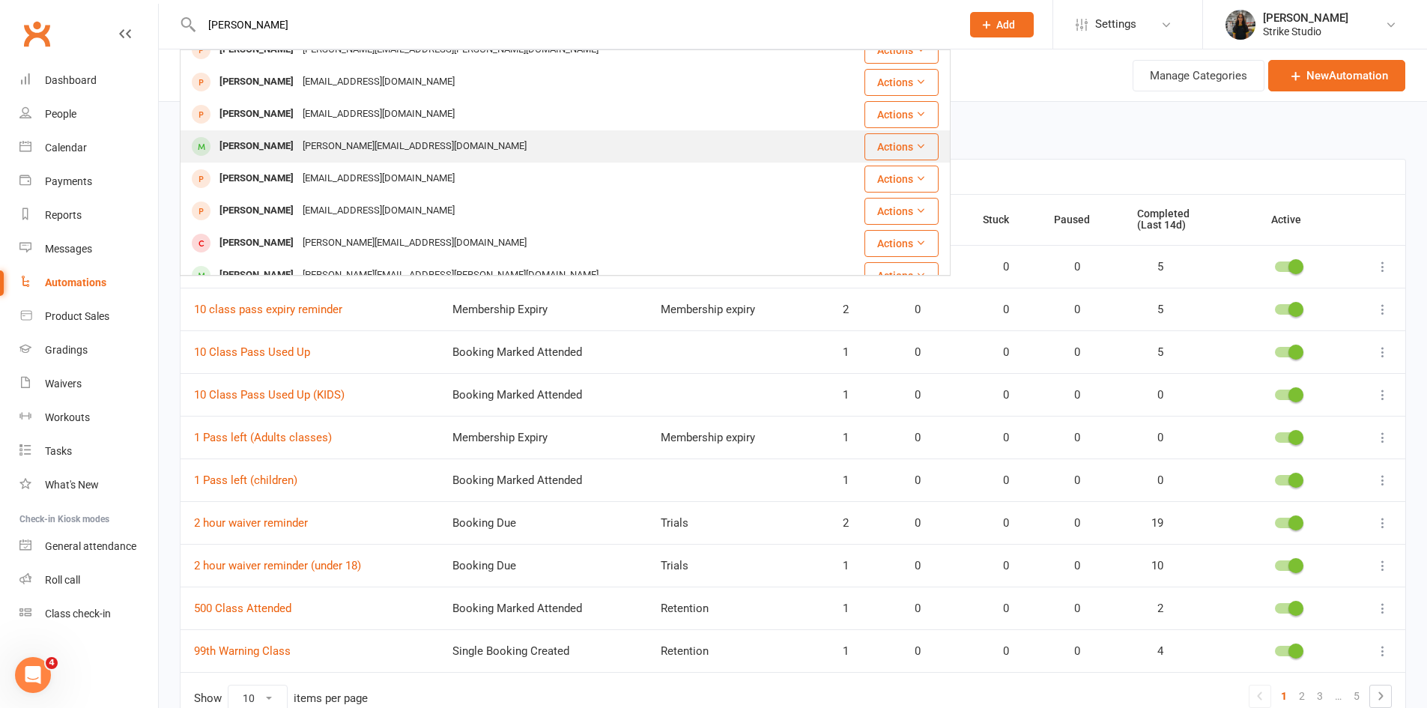
scroll to position [150, 0]
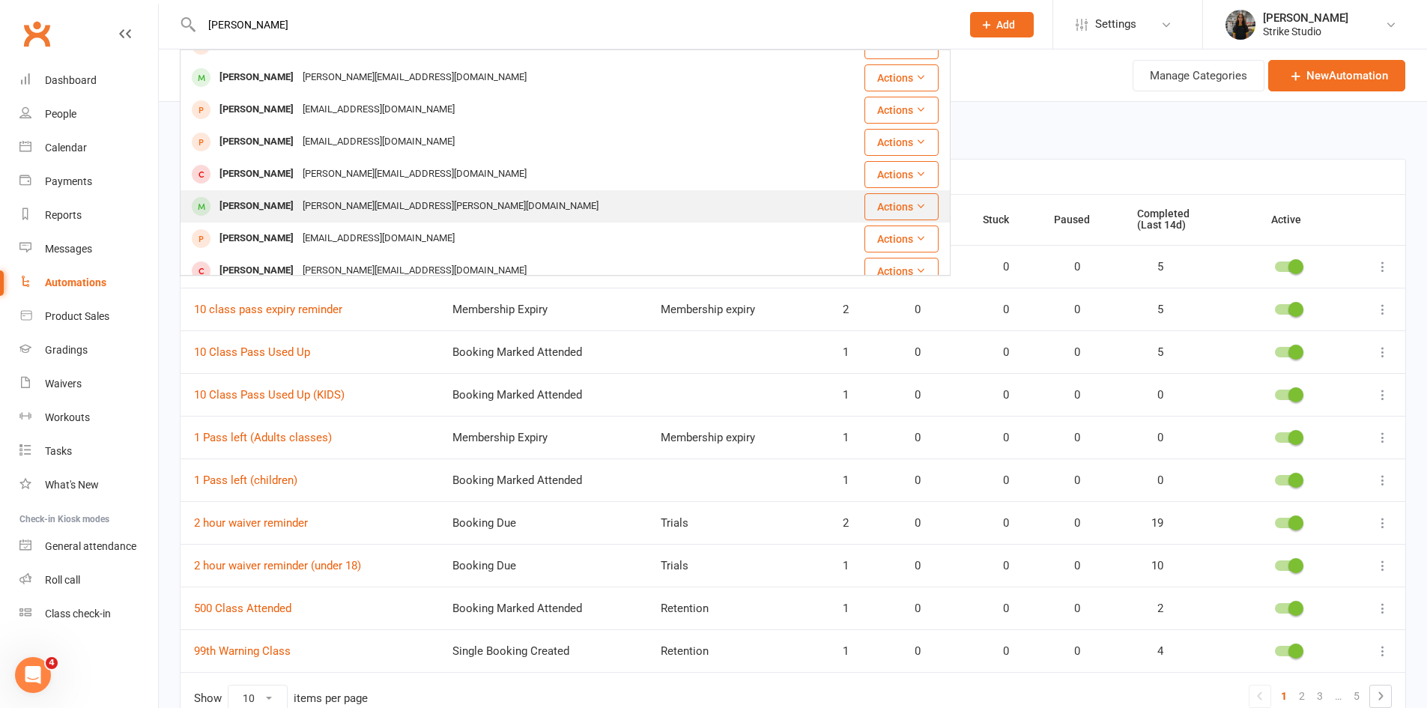
type input "[PERSON_NAME]"
click at [361, 198] on div "[PERSON_NAME][EMAIL_ADDRESS][PERSON_NAME][DOMAIN_NAME]" at bounding box center [450, 207] width 305 height 22
